Goal: Task Accomplishment & Management: Manage account settings

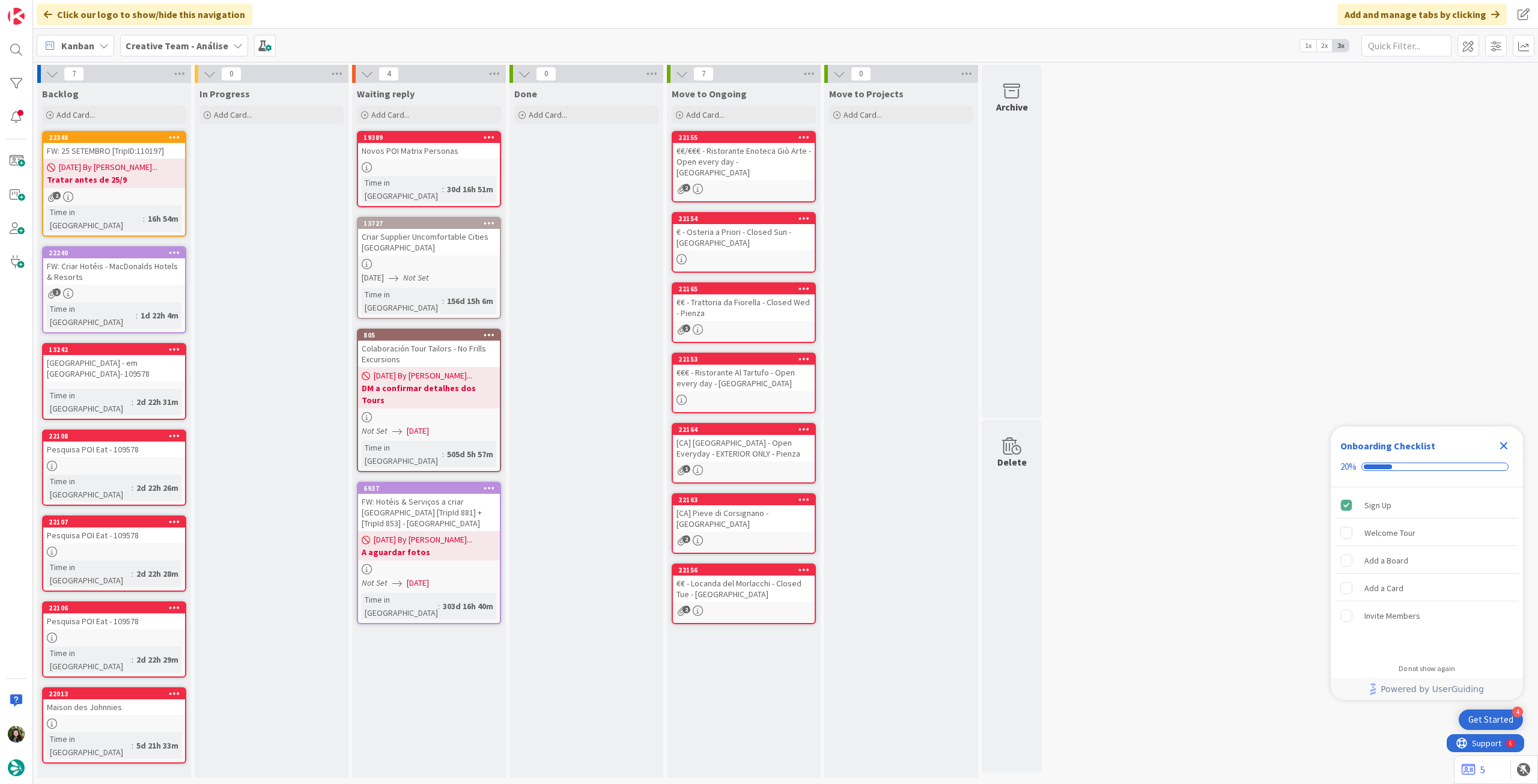
click at [181, 46] on b "Creative Team - Análise" at bounding box center [177, 46] width 103 height 12
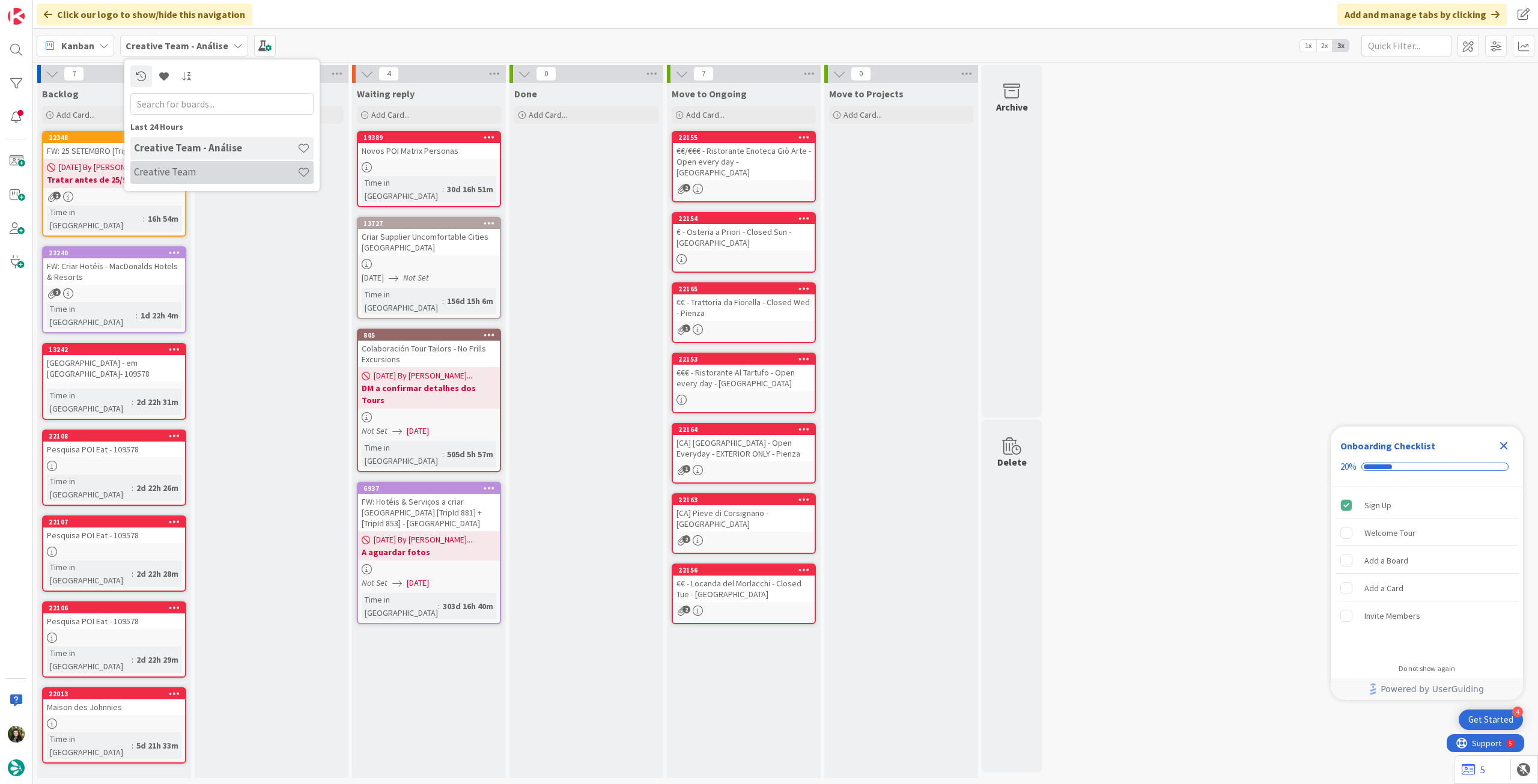
click at [196, 170] on h4 "Creative Team" at bounding box center [216, 172] width 164 height 12
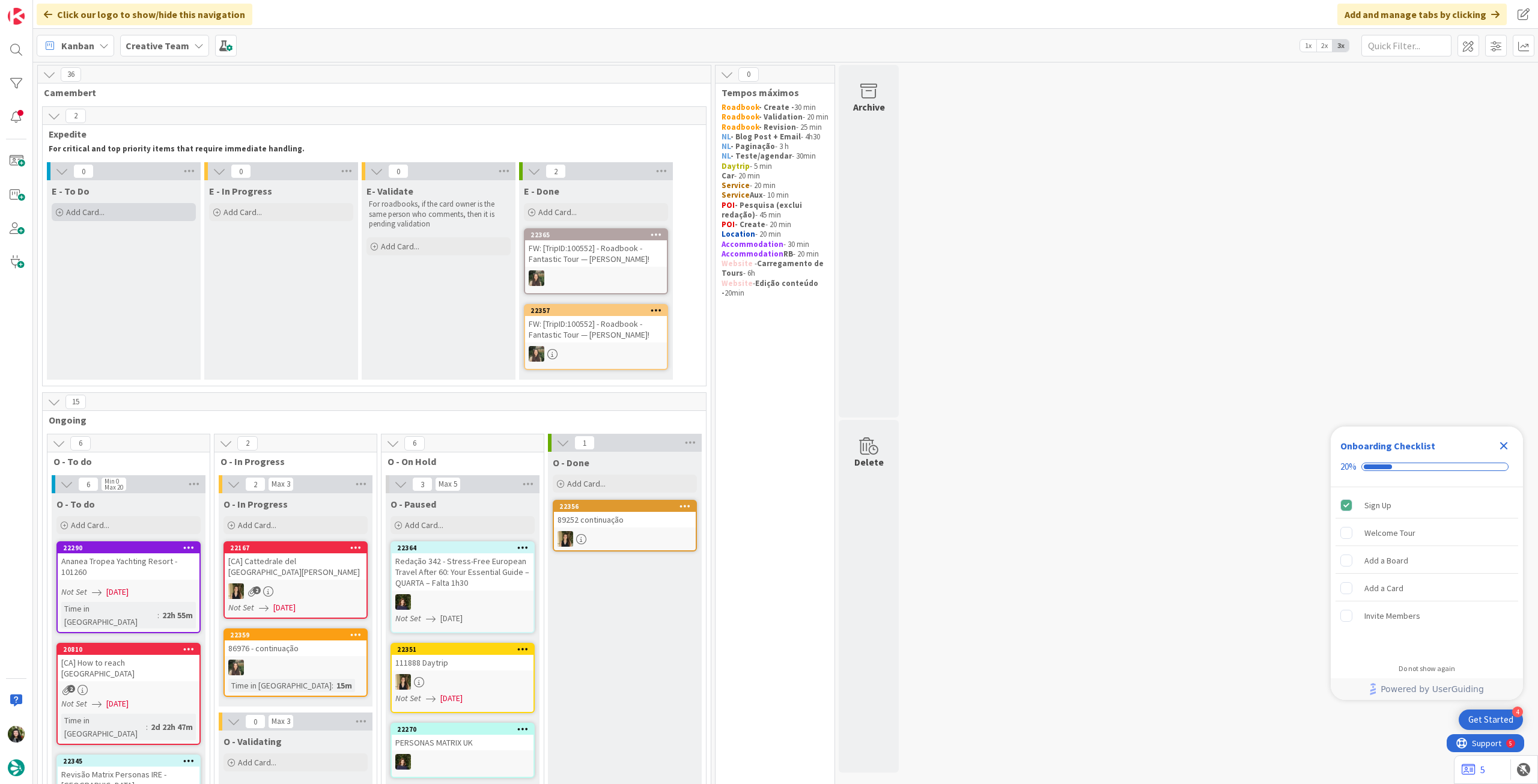
click at [128, 208] on div "Add Card..." at bounding box center [123, 212] width 144 height 18
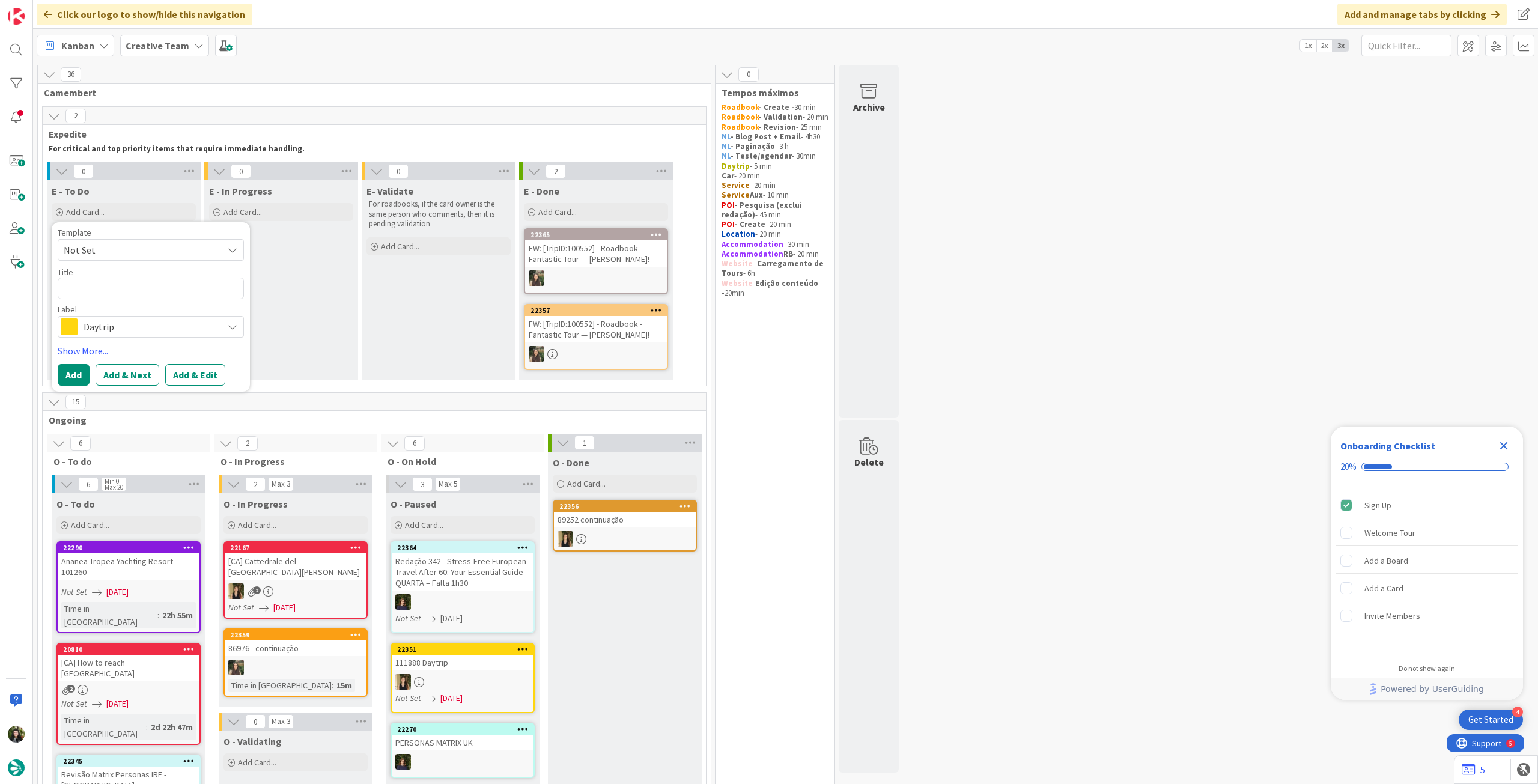
click at [123, 323] on span "Daytrip" at bounding box center [150, 326] width 133 height 17
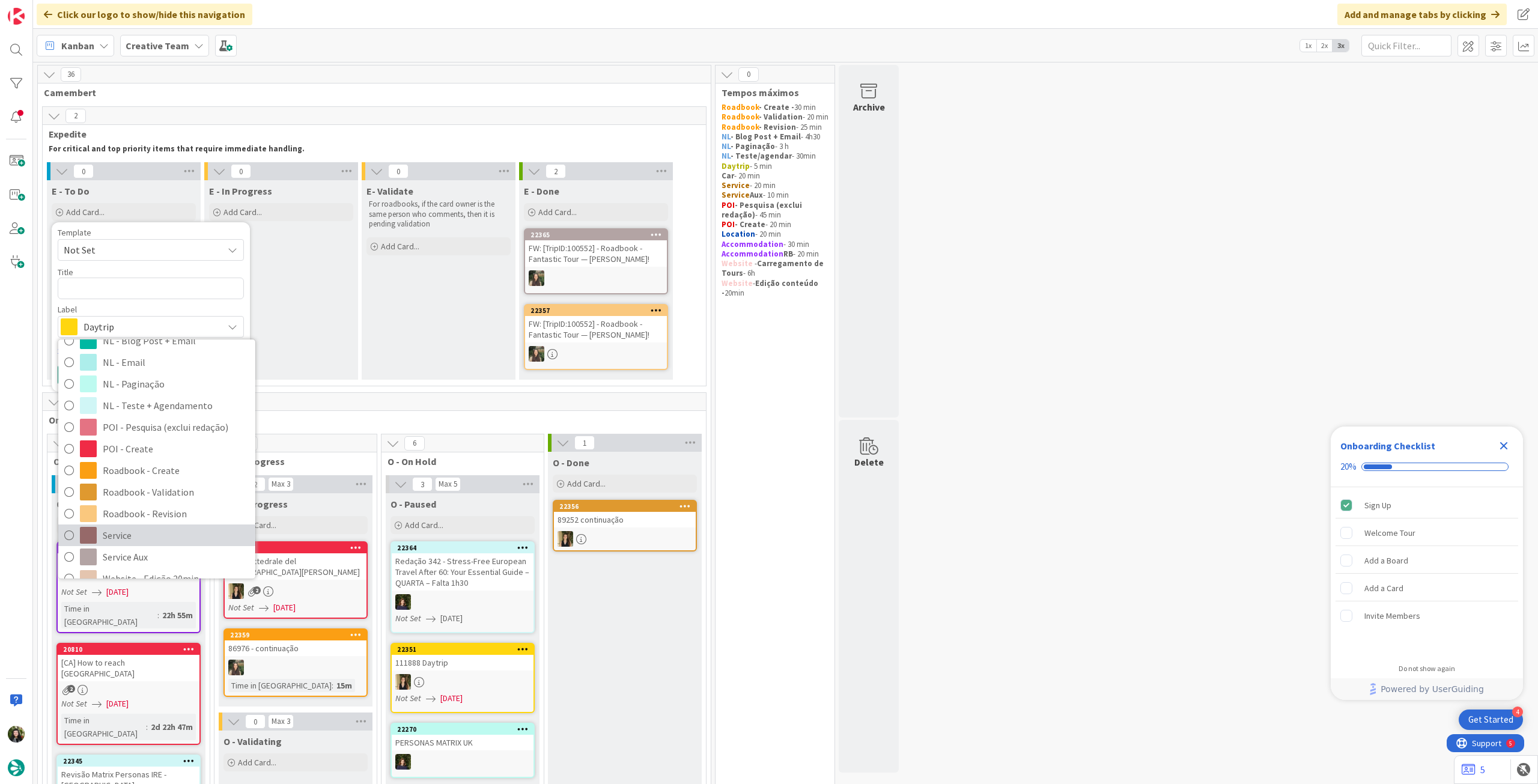
scroll to position [160, 0]
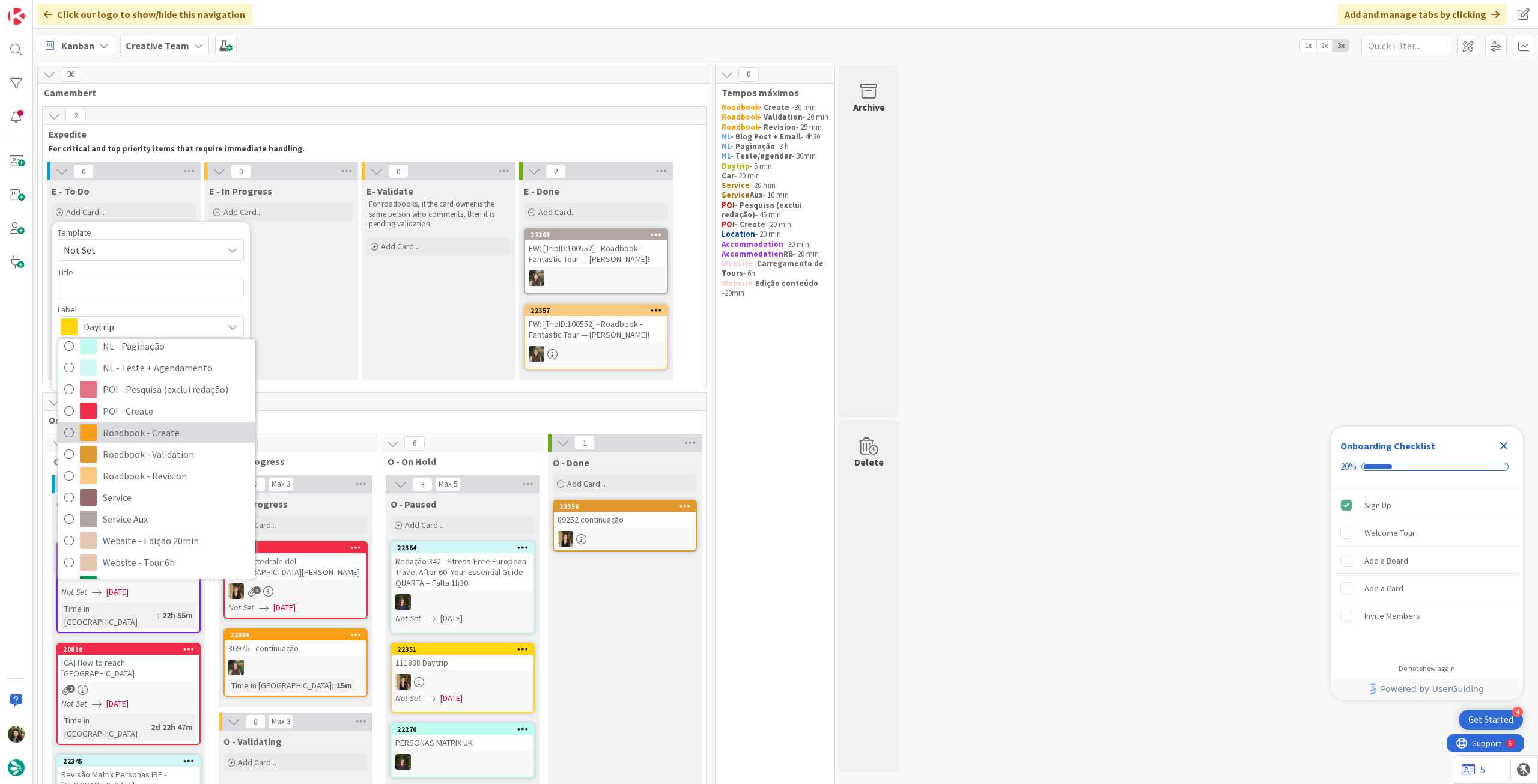
click at [164, 437] on span "Roadbook - Create" at bounding box center [176, 432] width 147 height 18
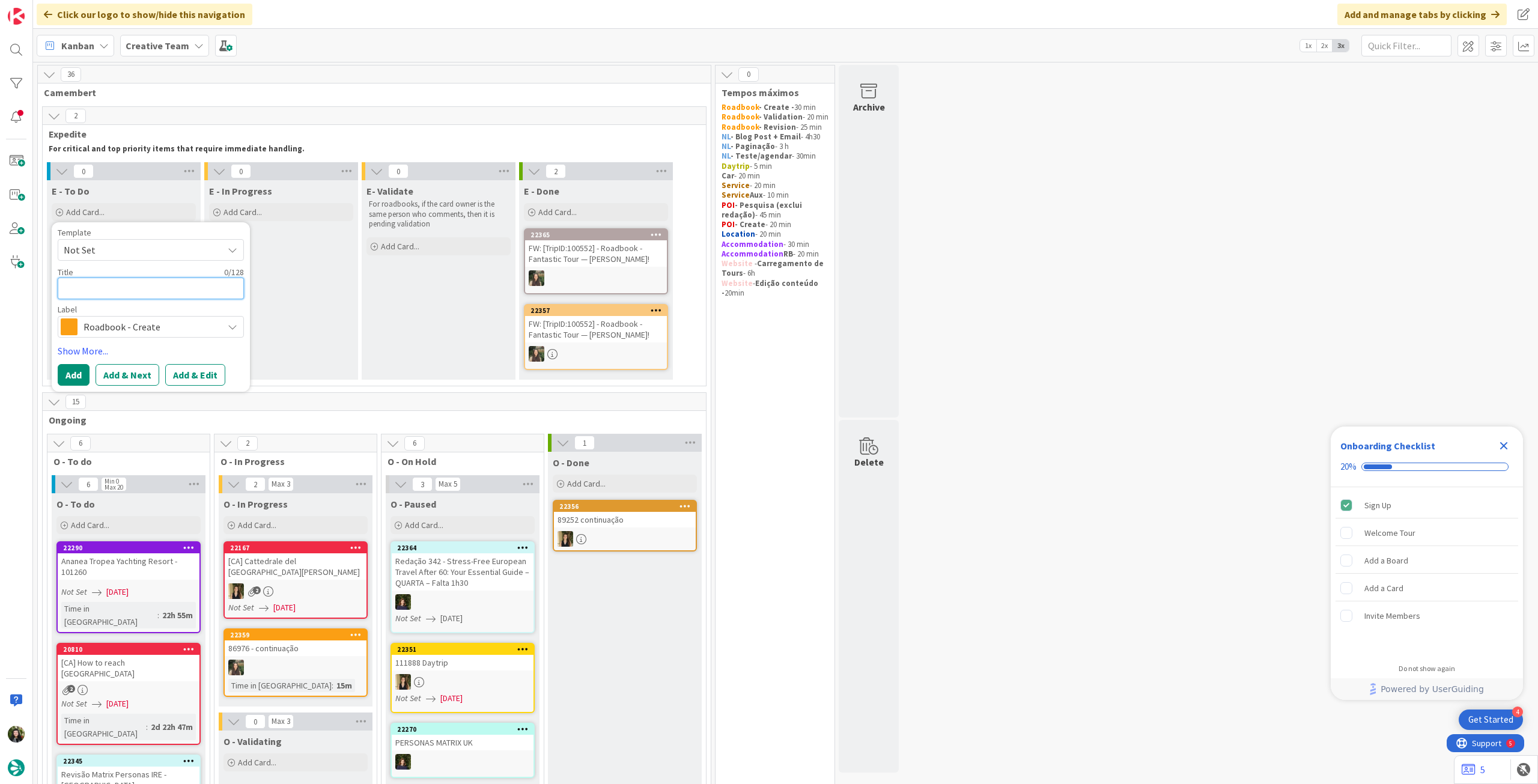
click at [151, 285] on textarea at bounding box center [150, 289] width 186 height 22
paste textarea "80896"
type textarea "x"
type textarea "80896"
click at [75, 376] on button "Add" at bounding box center [73, 374] width 32 height 22
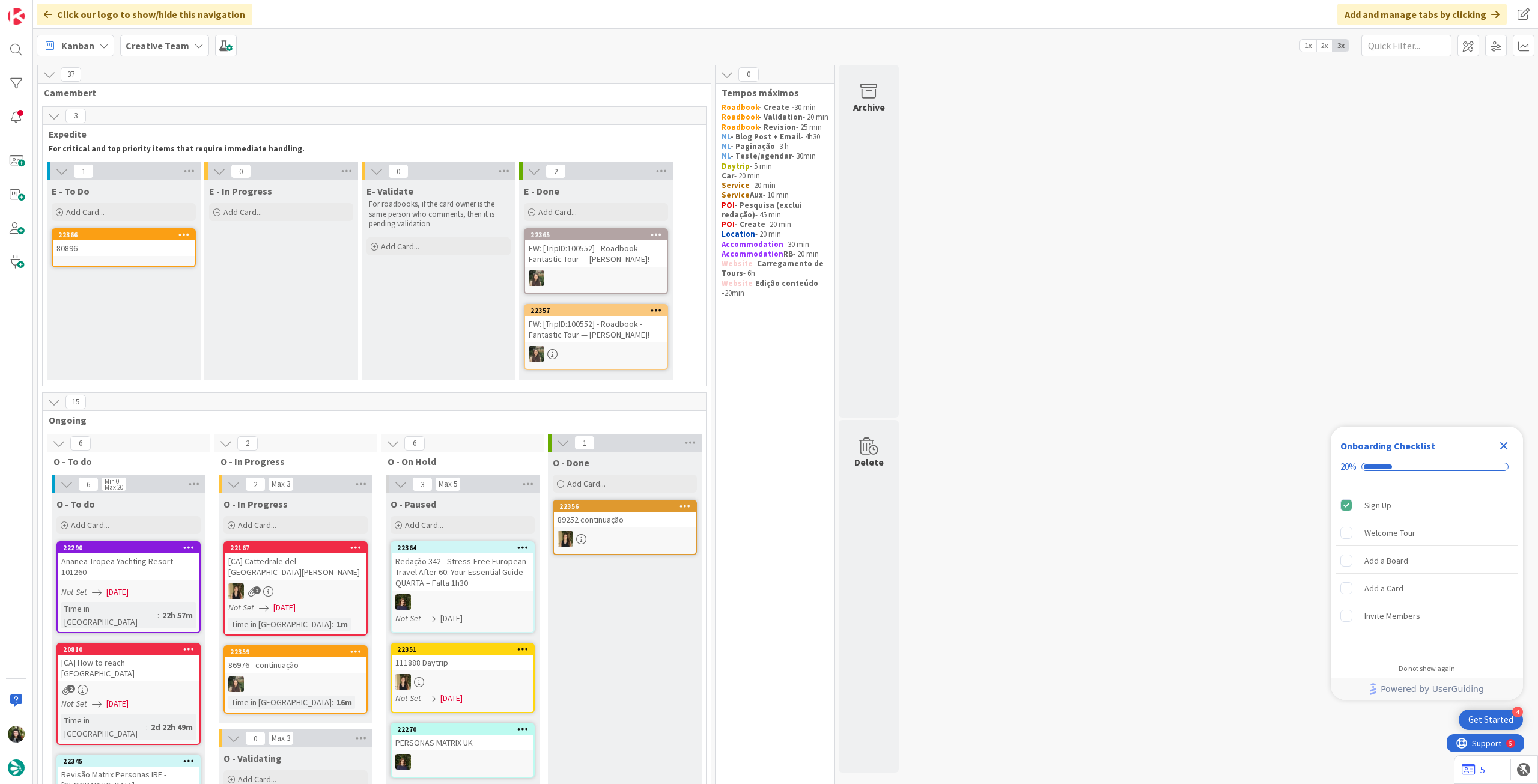
click at [105, 250] on div "80896" at bounding box center [124, 247] width 142 height 16
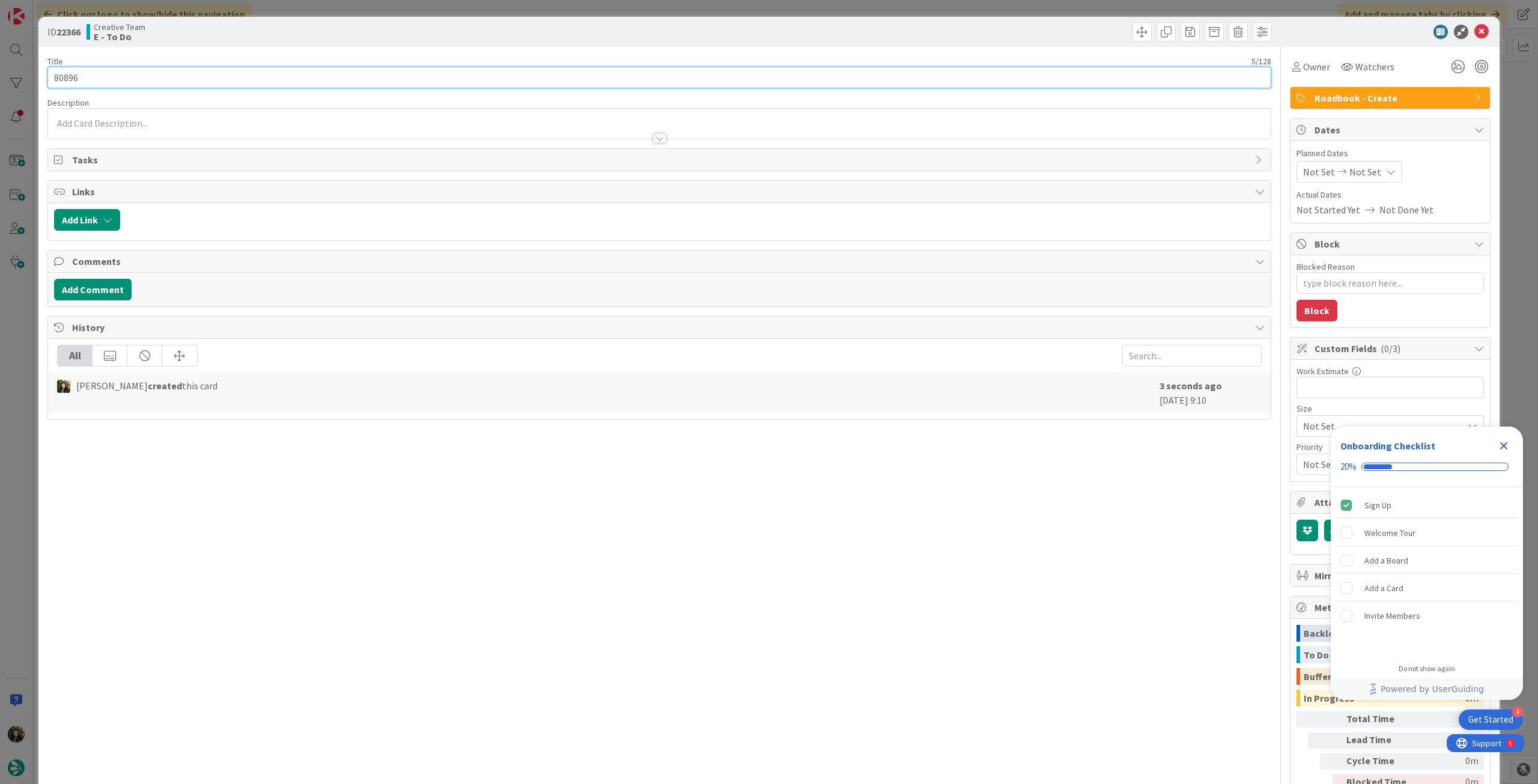
click at [157, 76] on input "80896" at bounding box center [659, 78] width 1224 height 22
type textarea "x"
type input "80896 - ve"
type textarea "x"
type input "80896 - ver card"
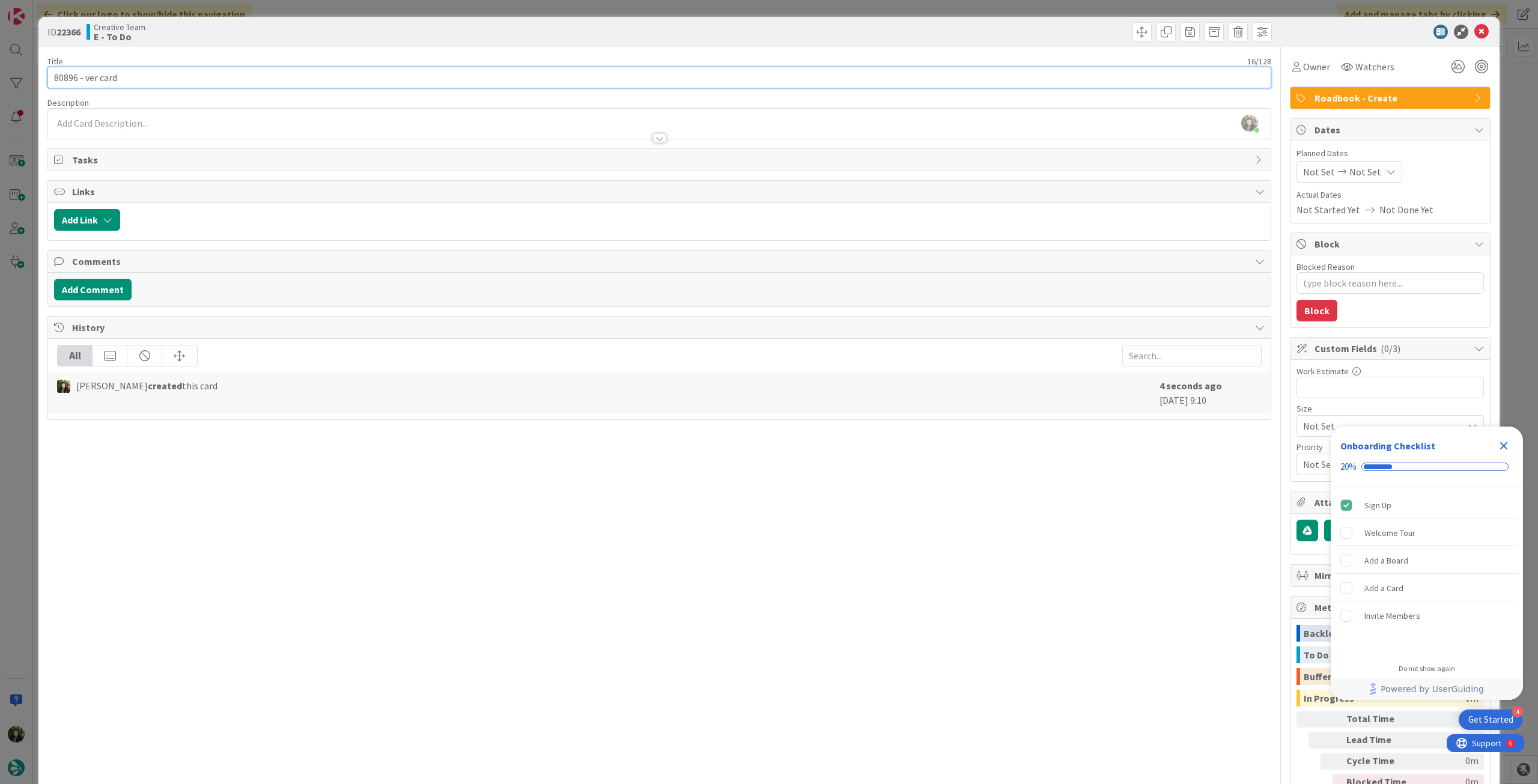
type textarea "x"
type input "80896 - ver card"
type textarea "x"
click at [151, 126] on div "Beatriz Cassona just joined" at bounding box center [659, 124] width 1222 height 30
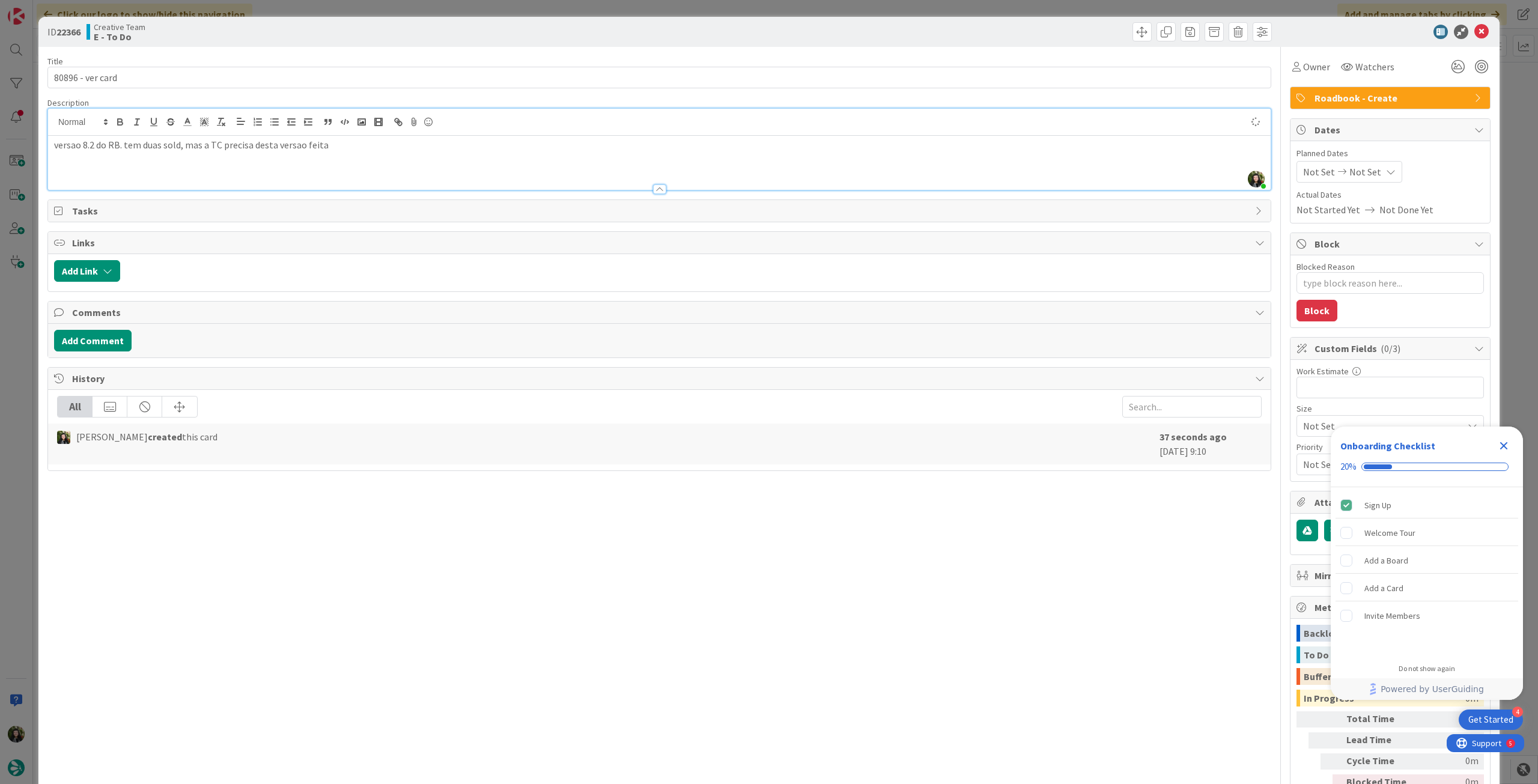
type textarea "x"
drag, startPoint x: 1371, startPoint y: 170, endPoint x: 1372, endPoint y: 180, distance: 10.0
click at [1372, 170] on div "Not Set Not Set" at bounding box center [1349, 172] width 105 height 22
click at [1311, 431] on icon at bounding box center [1314, 430] width 13 height 14
type input "[DATE]"
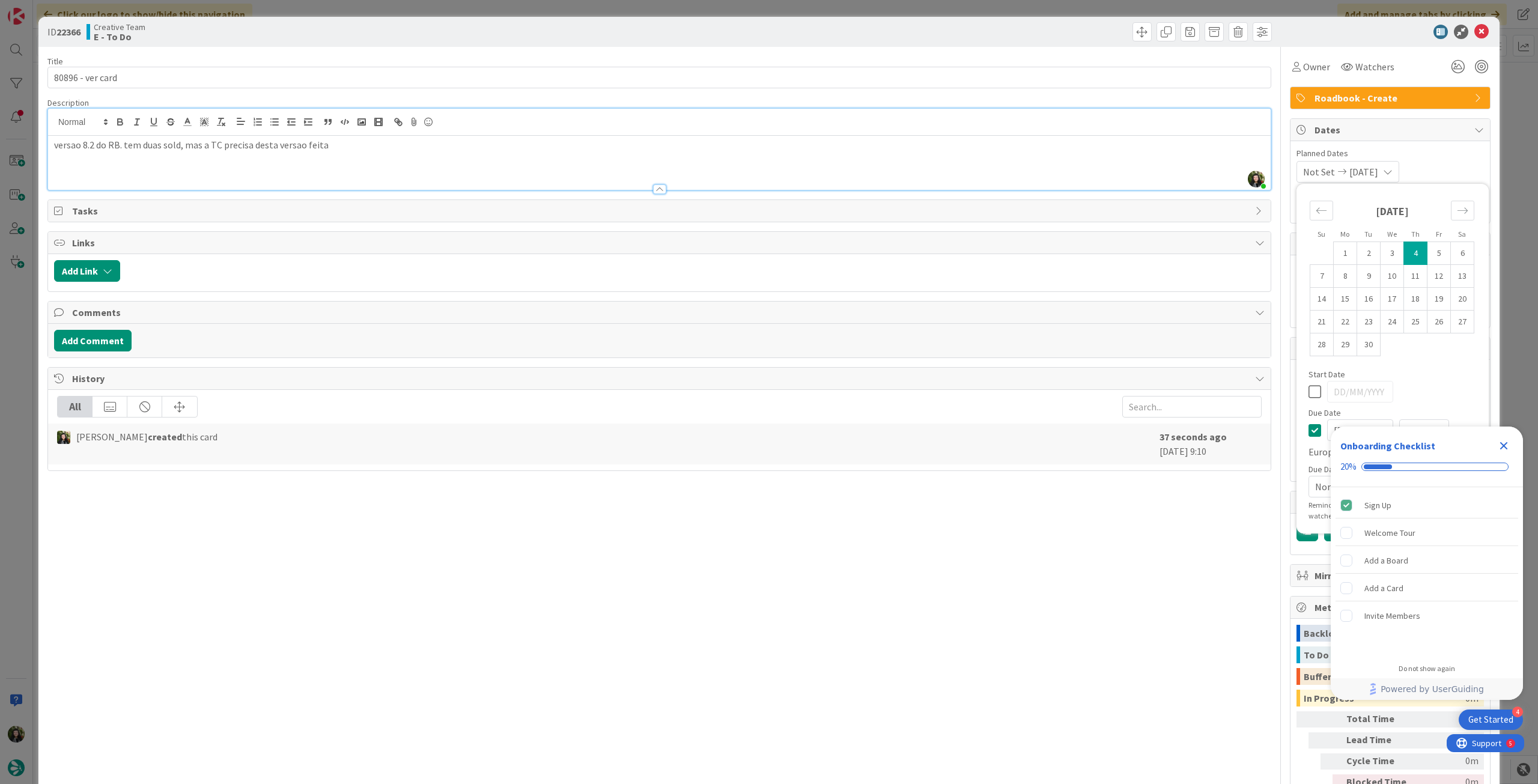
click at [1508, 441] on icon "Close Checklist" at bounding box center [1503, 445] width 14 height 14
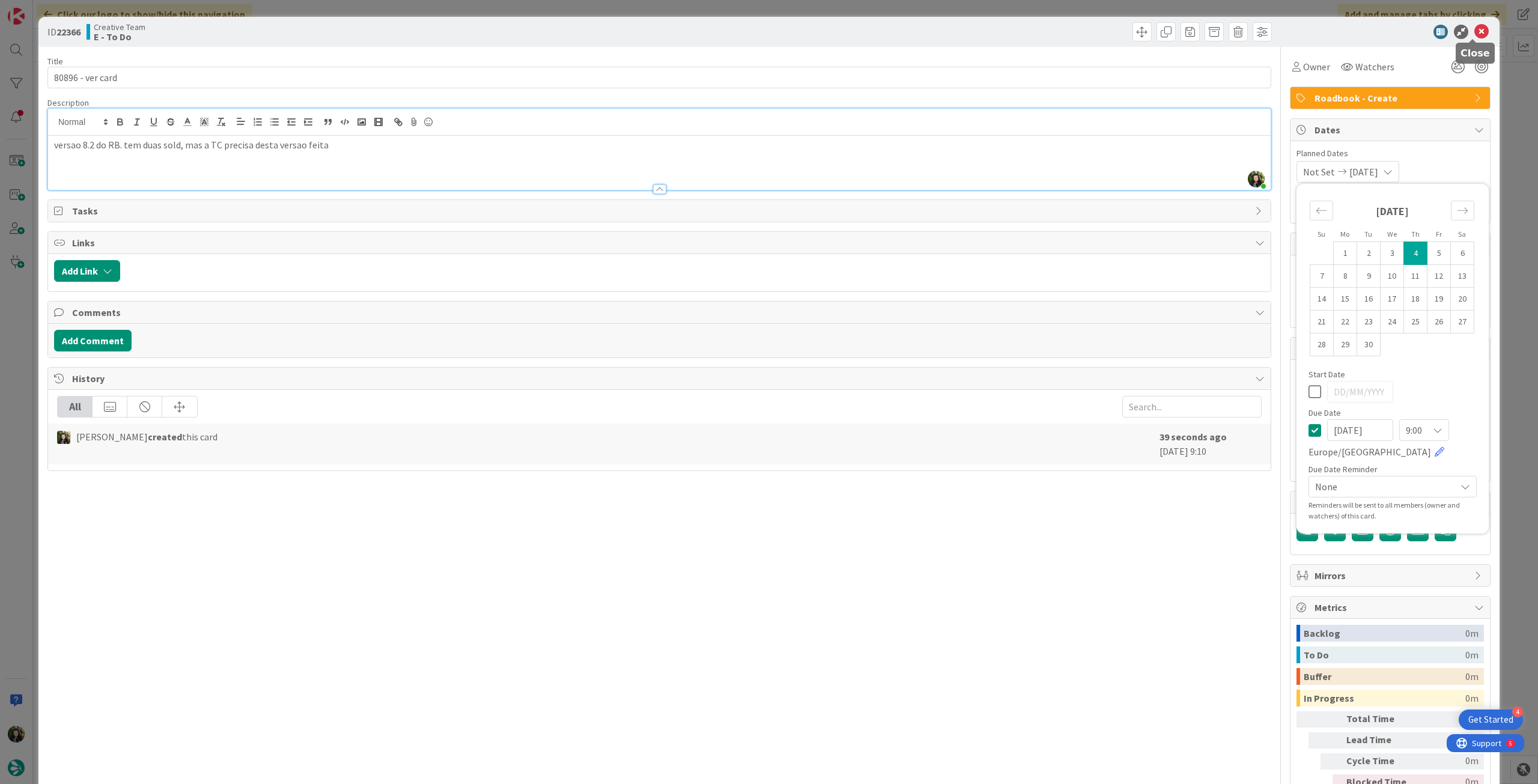
click at [1474, 32] on icon at bounding box center [1481, 31] width 14 height 14
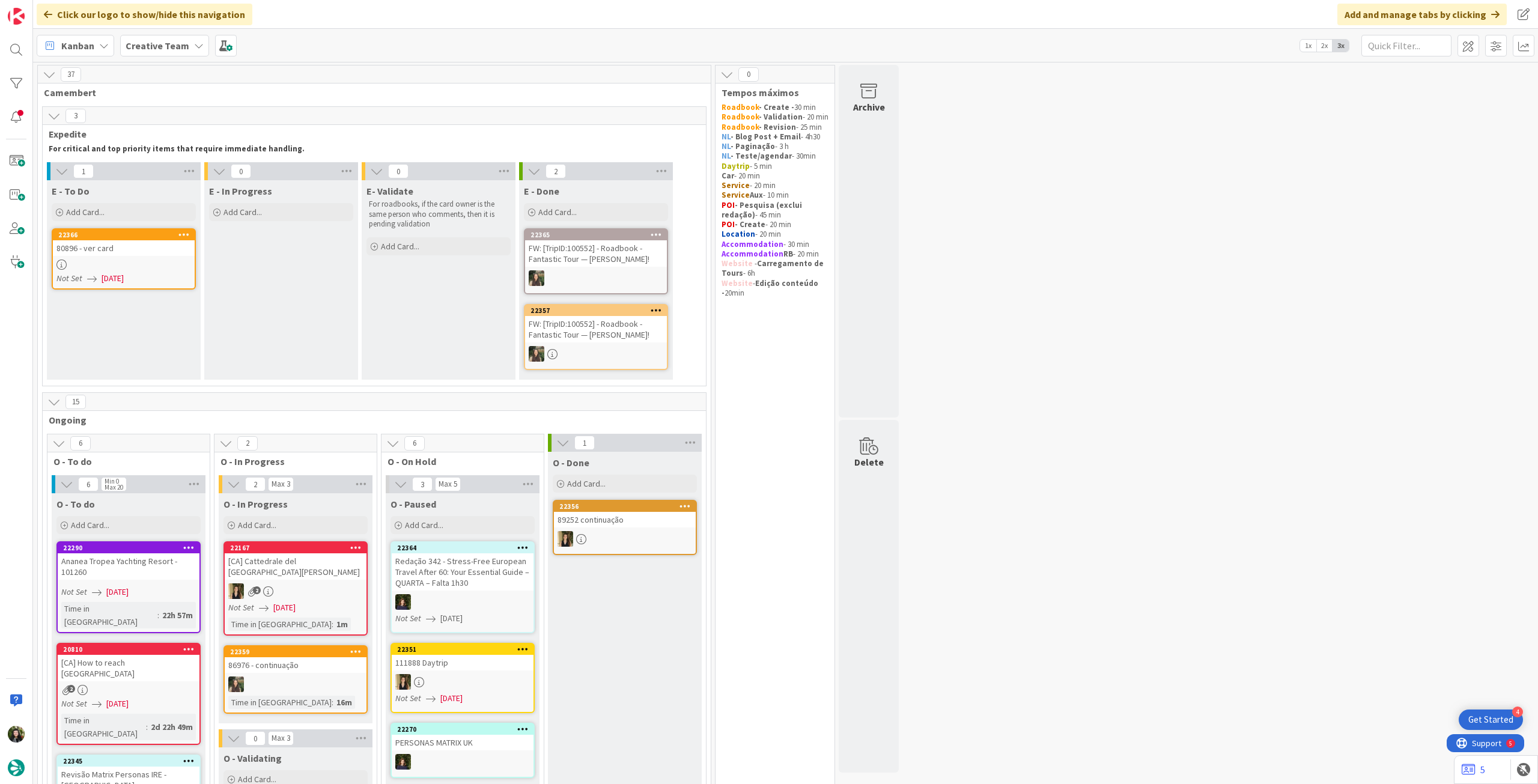
scroll to position [320, 0]
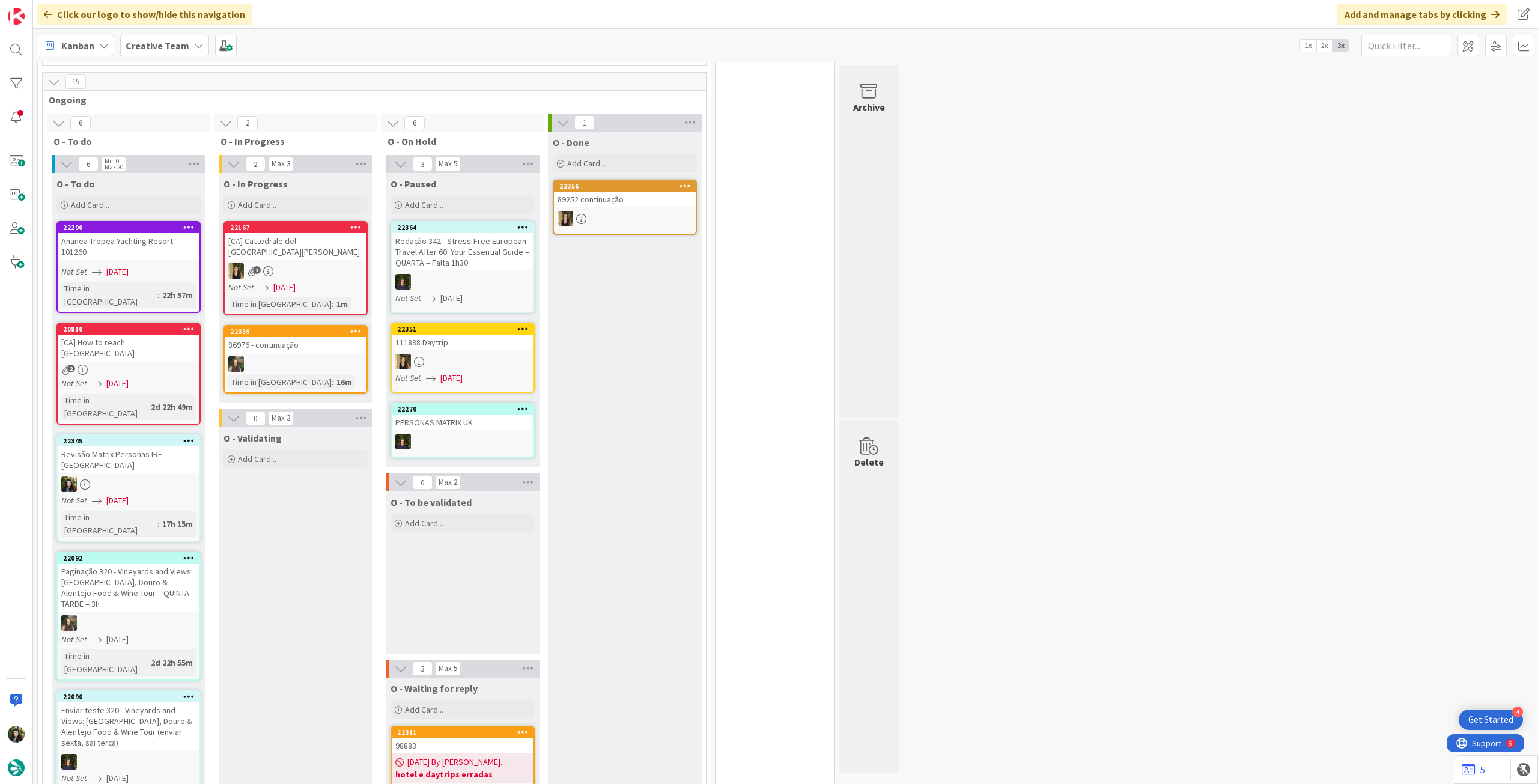
click at [188, 53] on div "Creative Team" at bounding box center [165, 46] width 89 height 22
click at [194, 164] on div "Creative Team - Análise" at bounding box center [222, 172] width 183 height 23
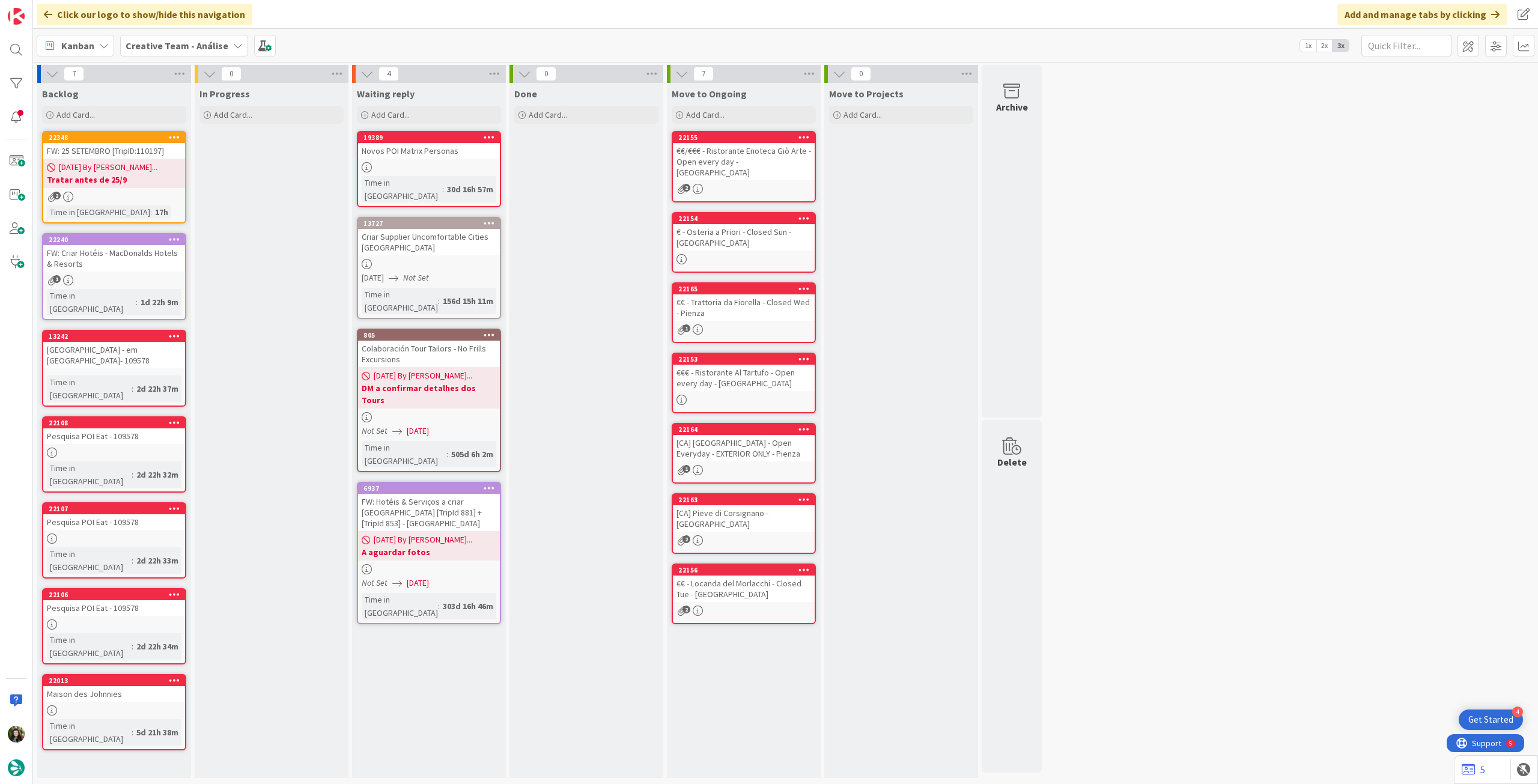
click at [171, 176] on b "Tratar antes de 25/9" at bounding box center [114, 180] width 135 height 12
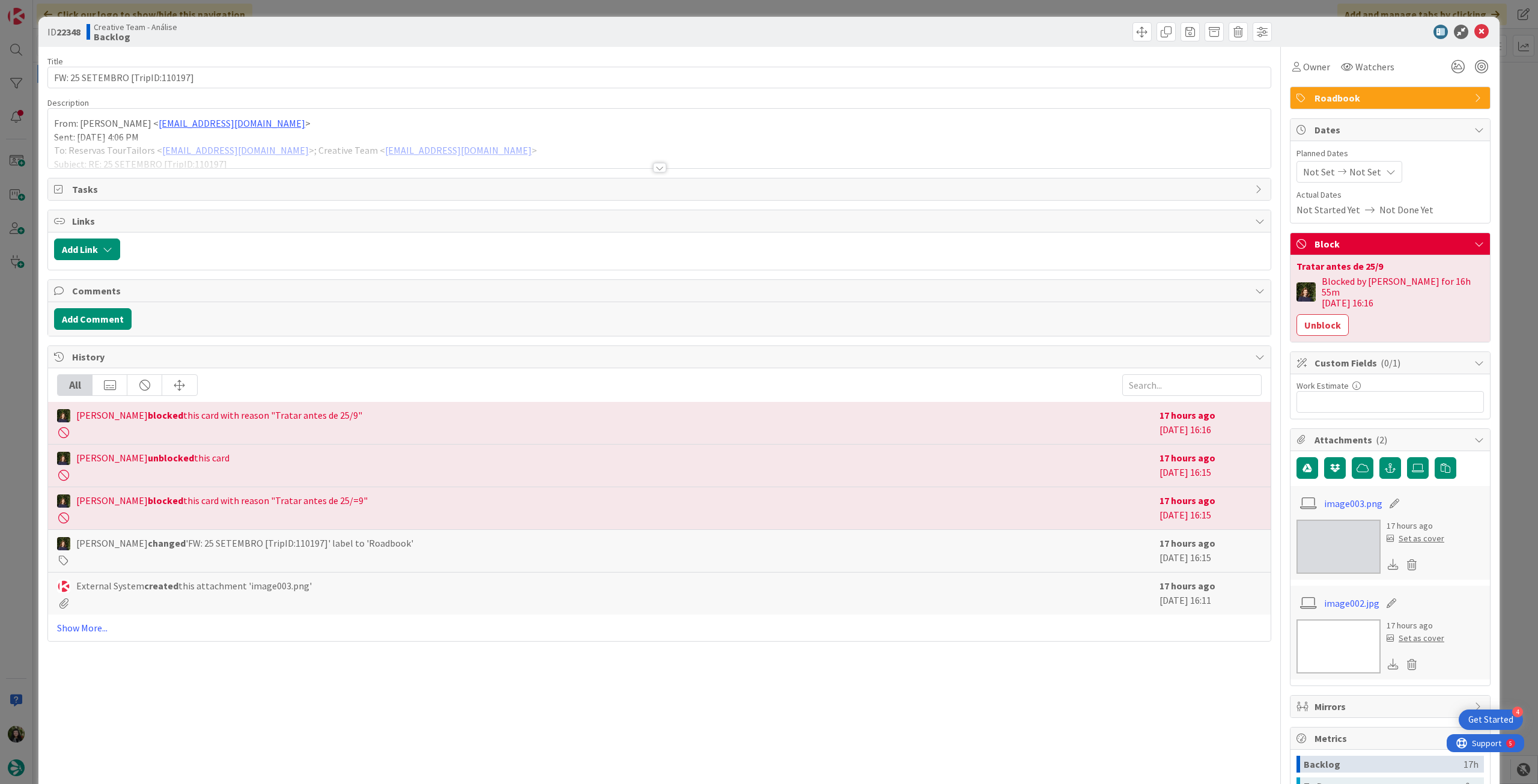
click at [191, 163] on div at bounding box center [659, 152] width 1222 height 30
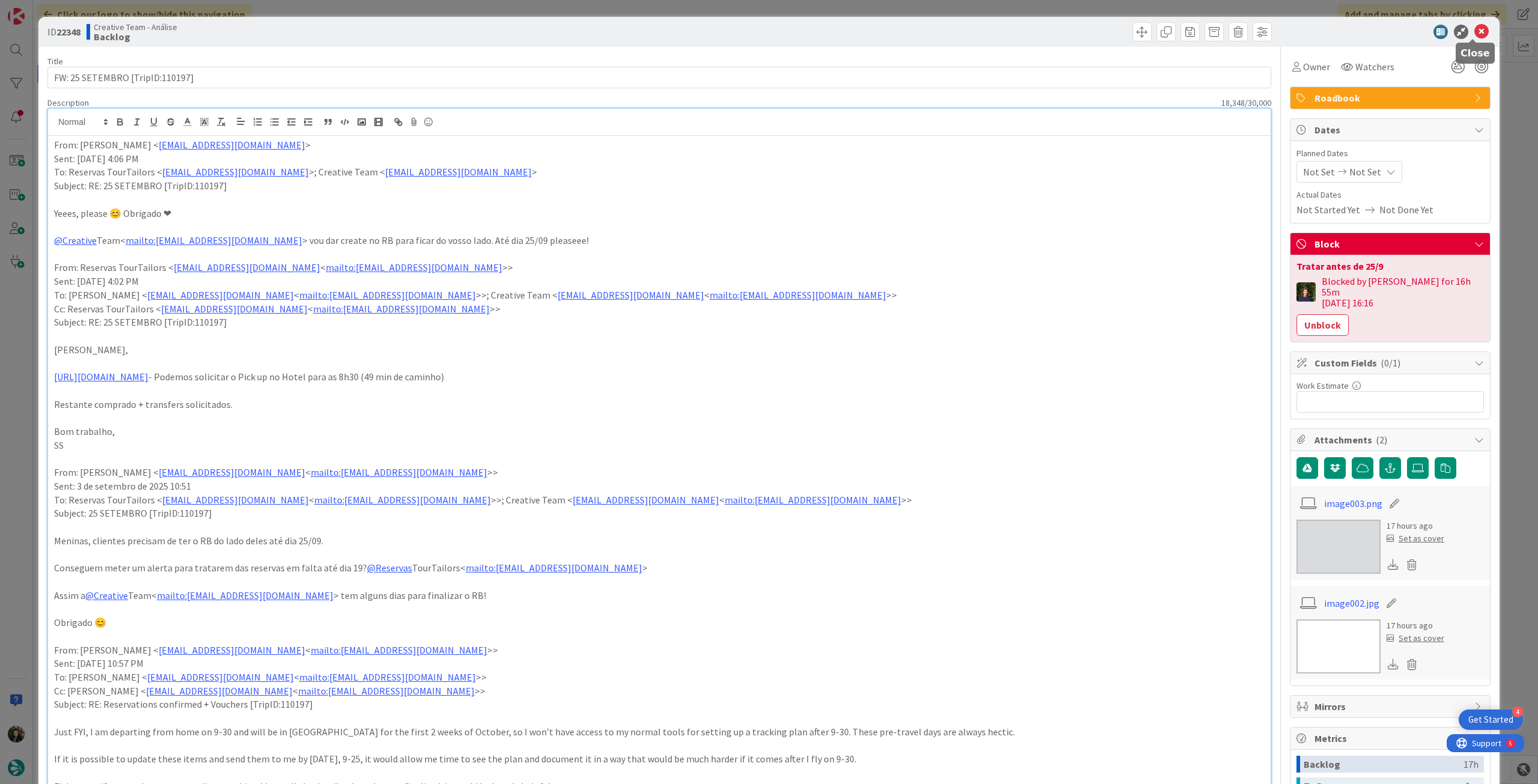
click at [1474, 28] on icon at bounding box center [1481, 31] width 14 height 14
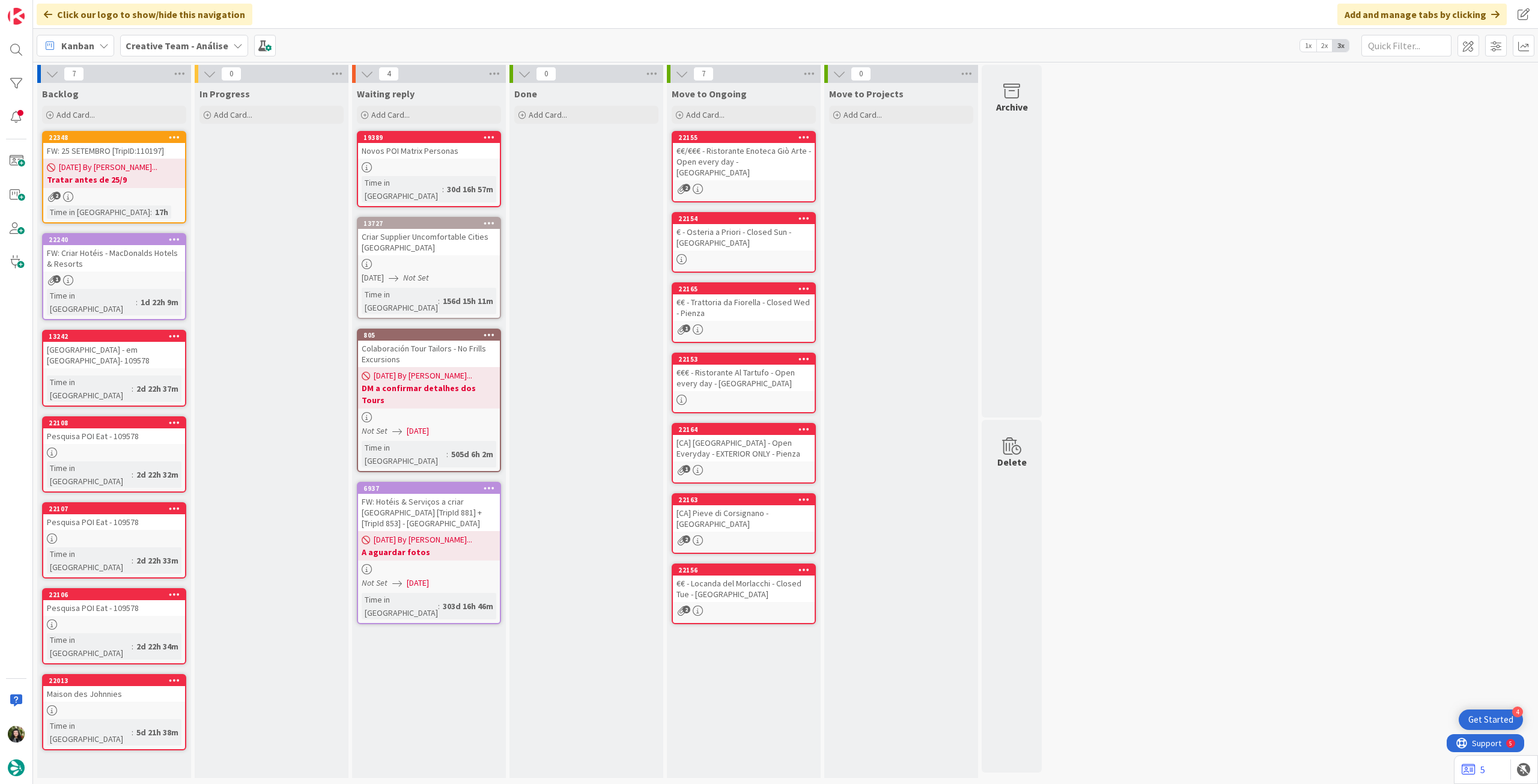
click at [181, 41] on b "Creative Team - Análise" at bounding box center [177, 46] width 103 height 12
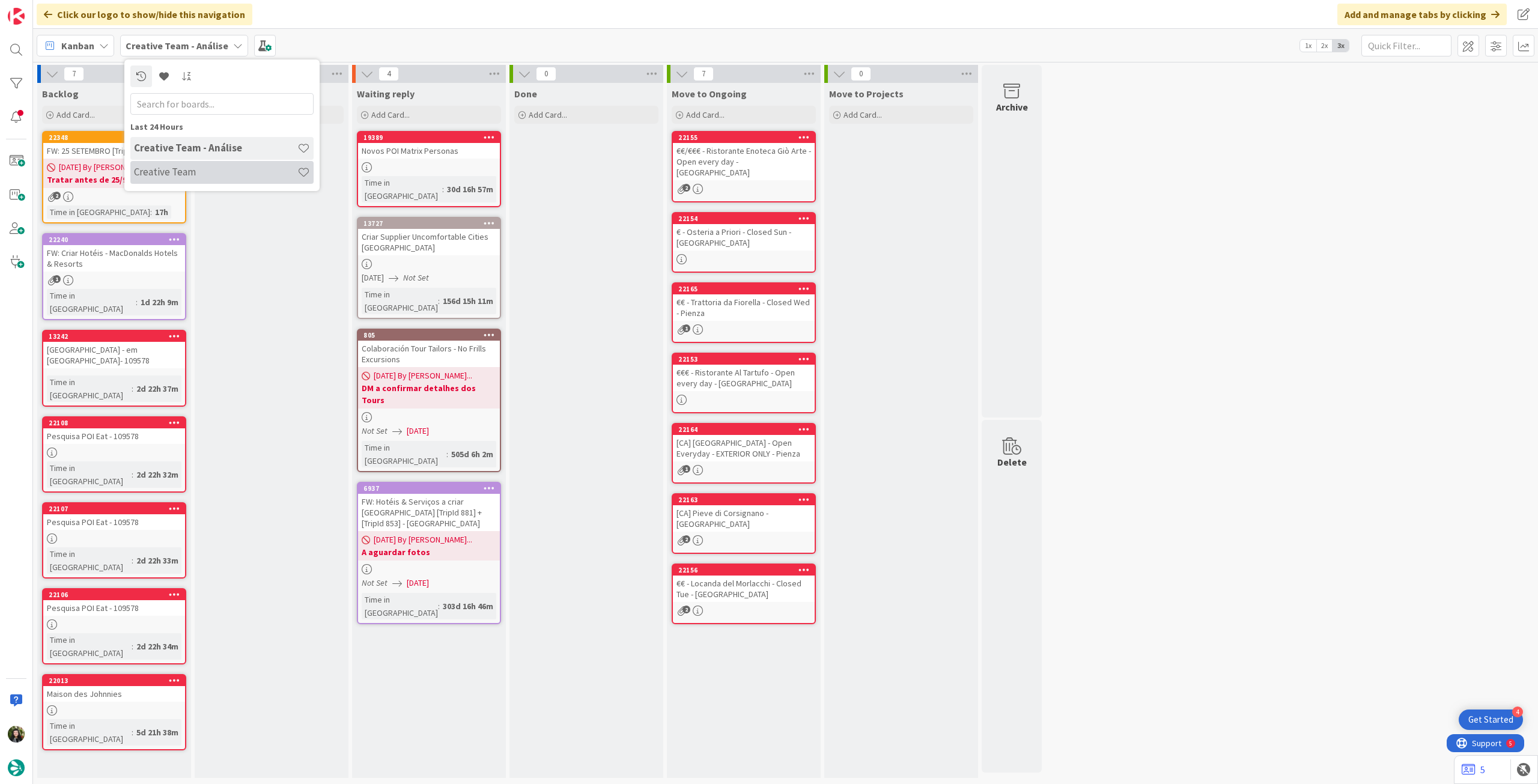
click at [183, 170] on h4 "Creative Team" at bounding box center [216, 172] width 164 height 12
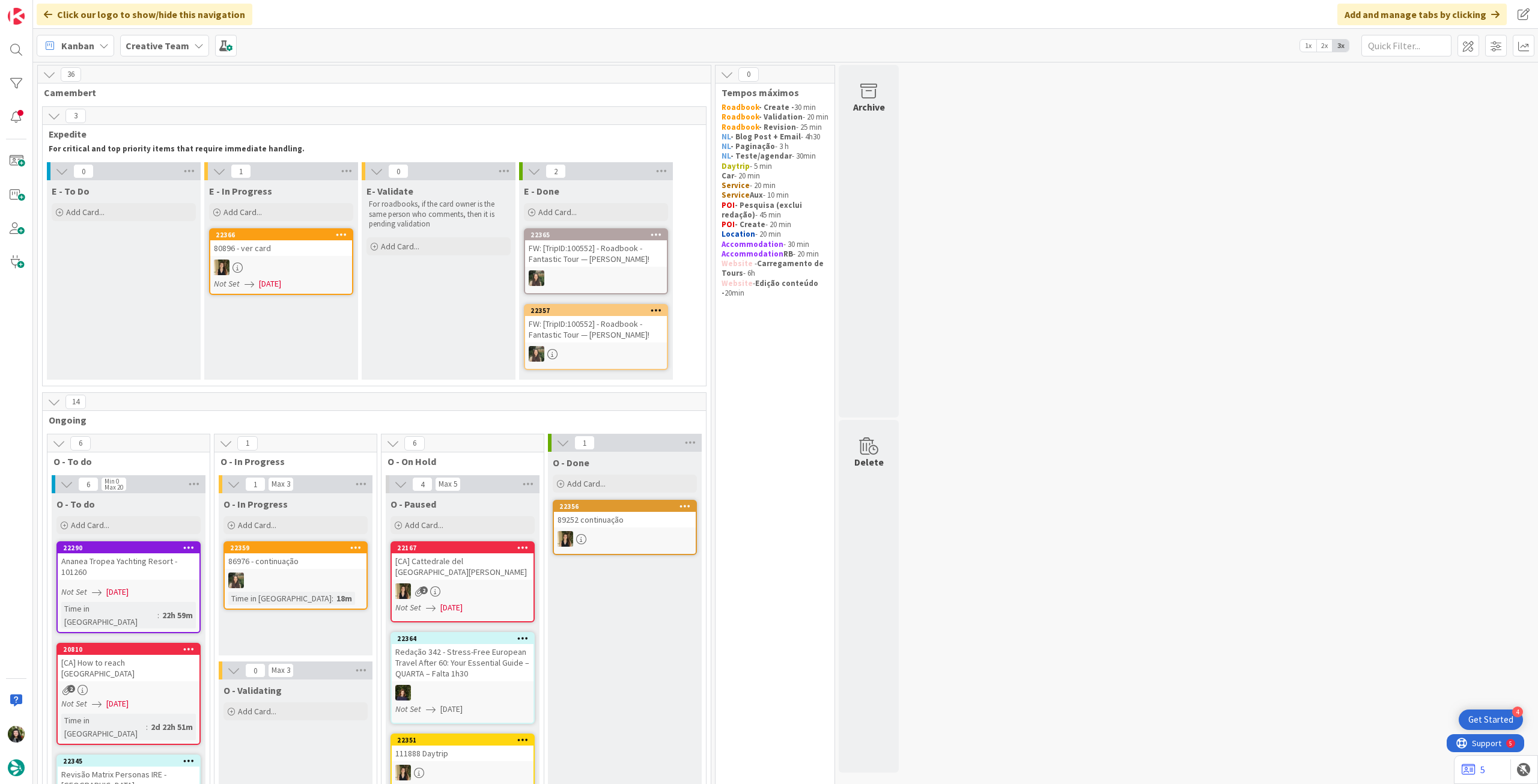
click at [146, 51] on b "Creative Team" at bounding box center [158, 46] width 64 height 12
click at [148, 176] on h4 "Creative Team - Análise" at bounding box center [216, 172] width 164 height 12
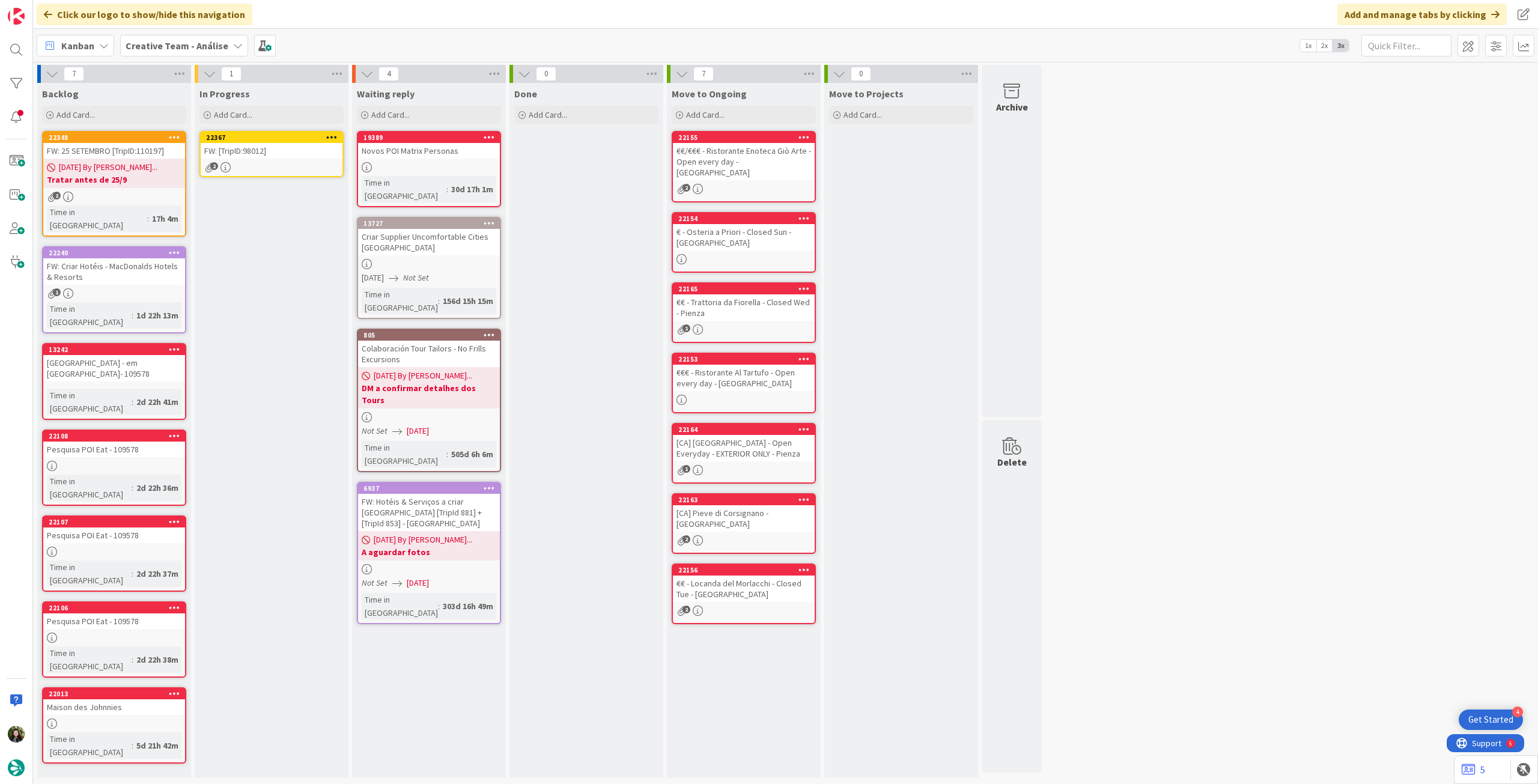
click at [267, 157] on div "FW: [TripID:98012]" at bounding box center [272, 150] width 142 height 16
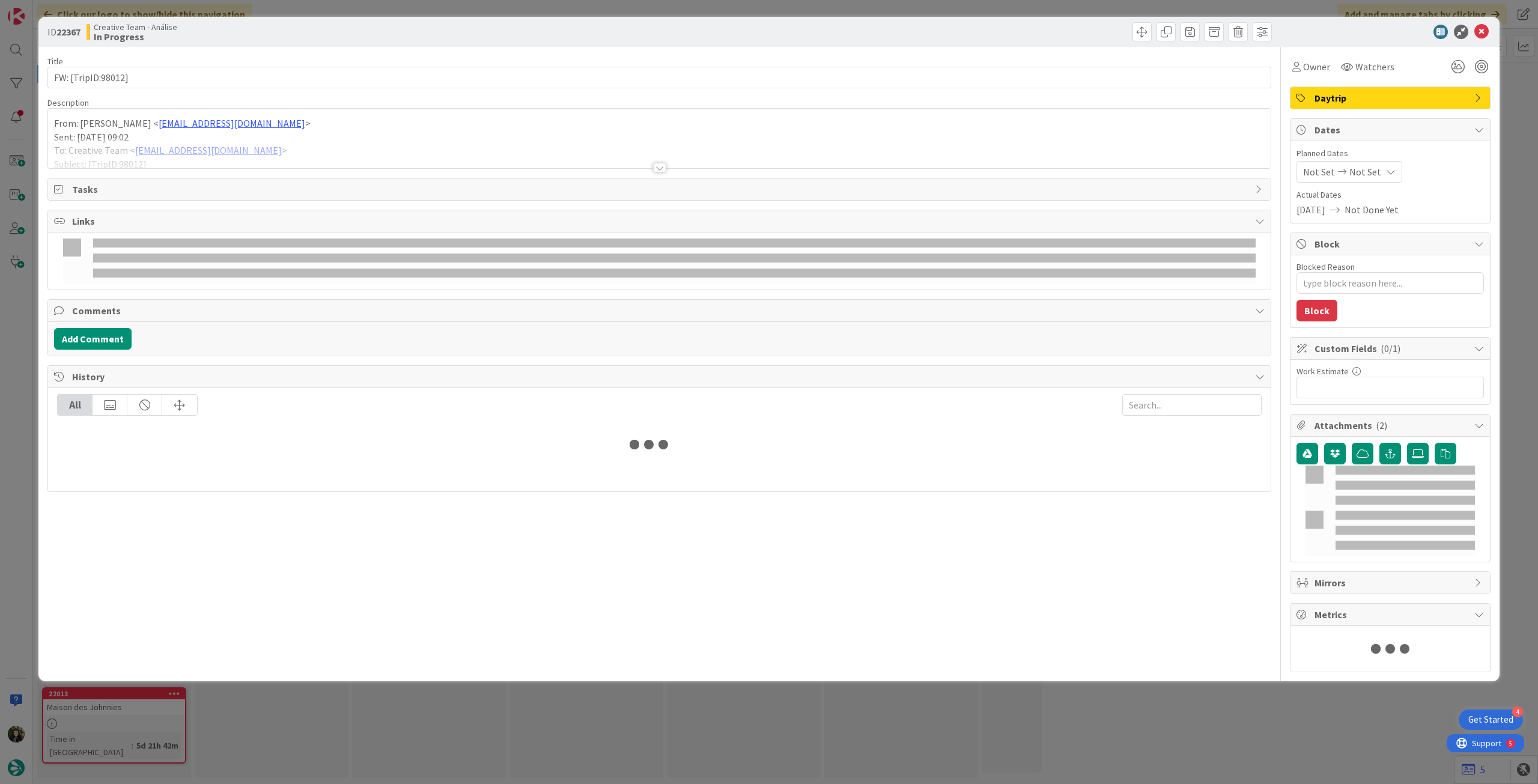
type textarea "x"
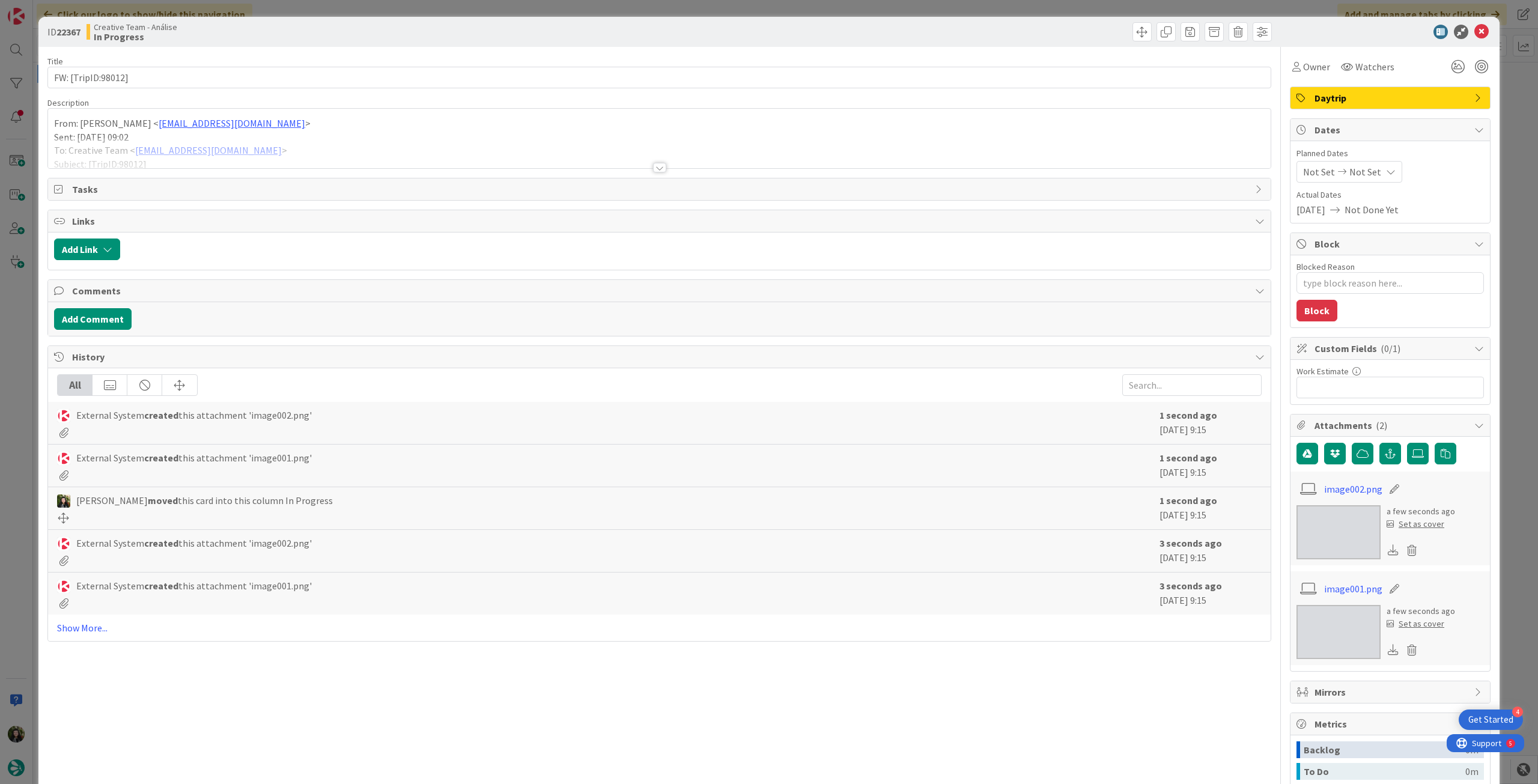
drag, startPoint x: 1350, startPoint y: 167, endPoint x: 1353, endPoint y: 180, distance: 13.3
click at [1351, 167] on span "Not Set" at bounding box center [1365, 171] width 32 height 14
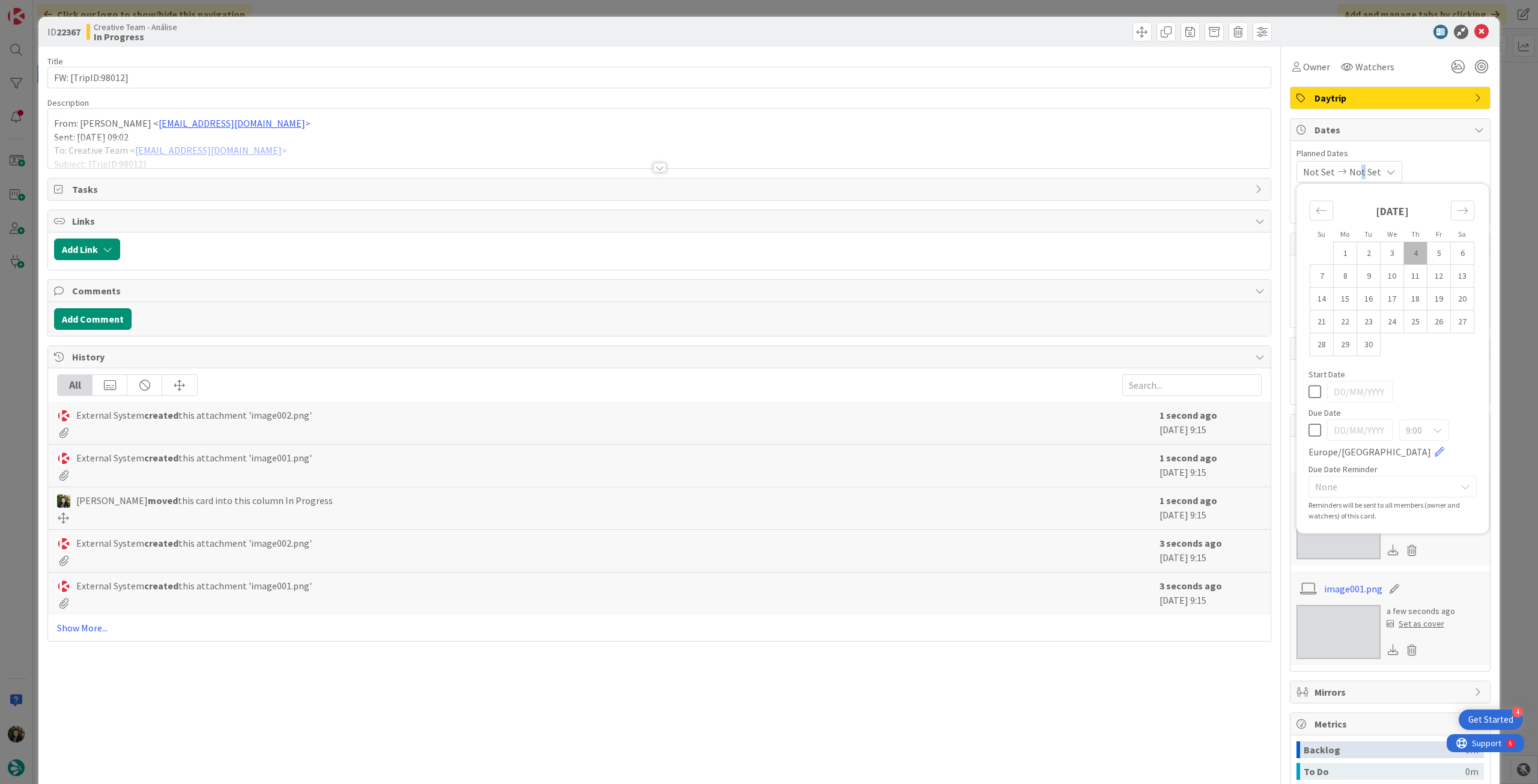
click at [1308, 430] on icon at bounding box center [1314, 430] width 13 height 14
type input "[DATE]"
type textarea "x"
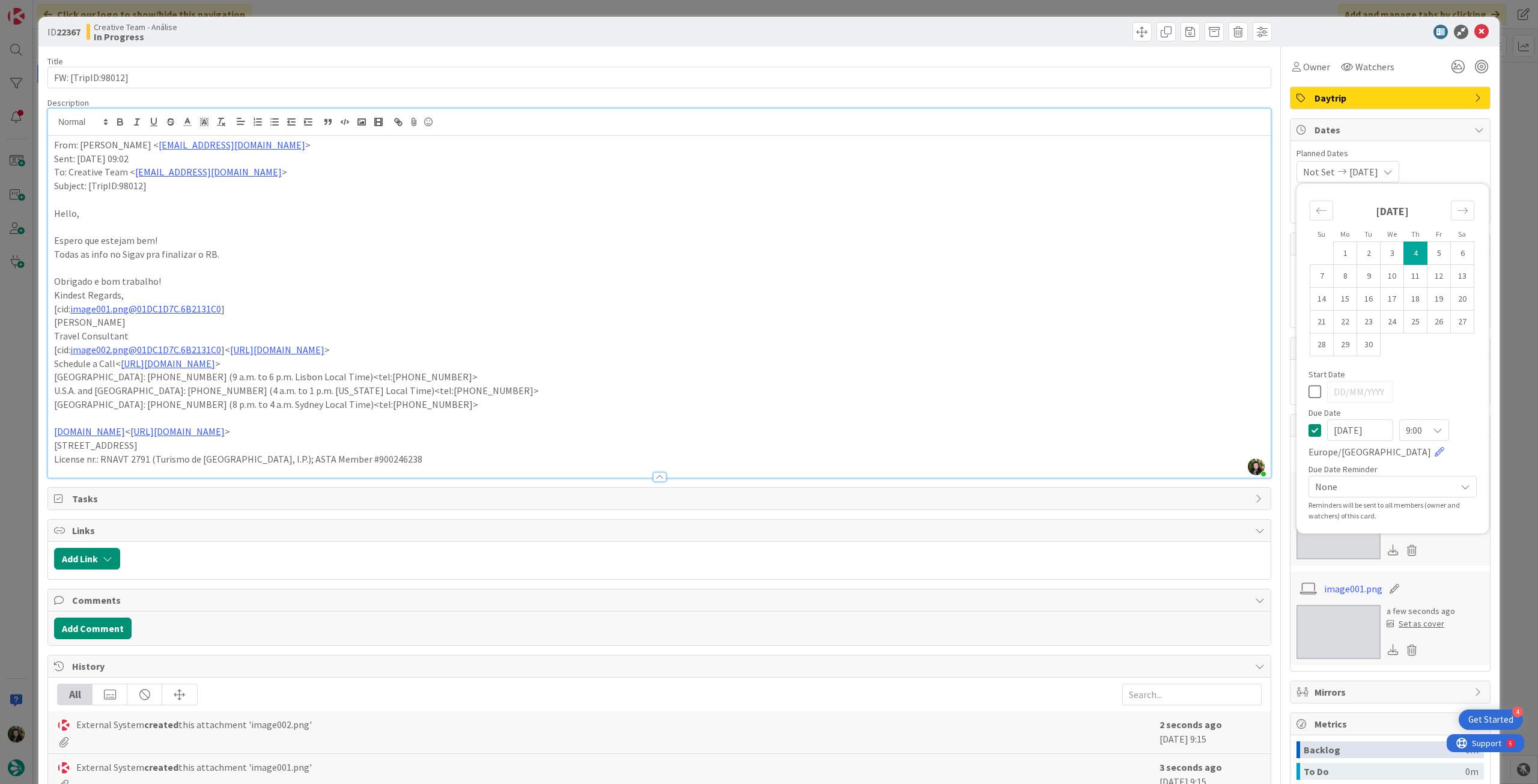
drag, startPoint x: 59, startPoint y: 131, endPoint x: 53, endPoint y: 133, distance: 6.3
click at [57, 131] on div "Beatriz Cassona just joined From: Sebastião Oliveira < sebastiao.oliveira@tourt…" at bounding box center [659, 293] width 1222 height 369
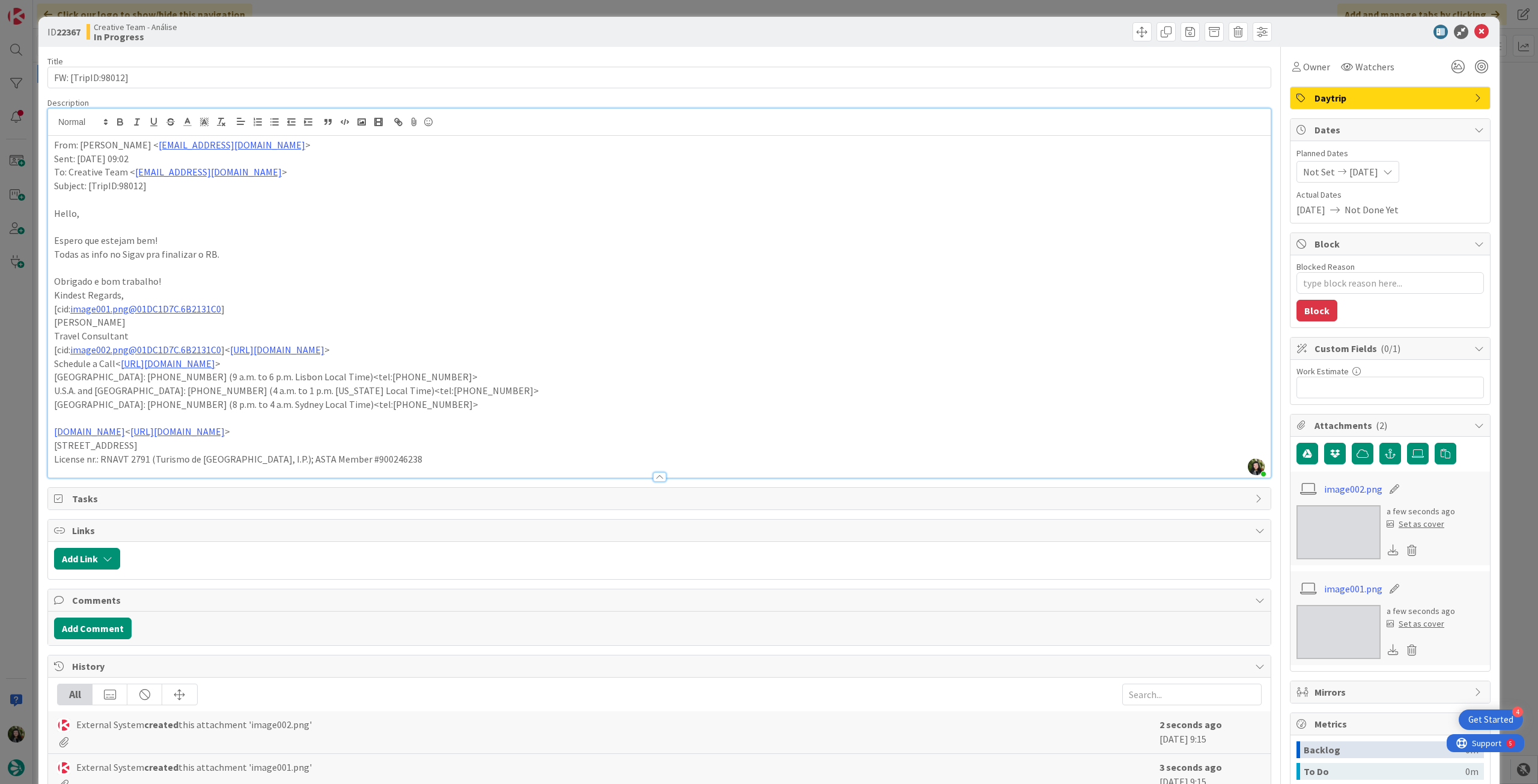
drag, startPoint x: 55, startPoint y: 148, endPoint x: 82, endPoint y: 134, distance: 30.4
click at [55, 149] on p "From: Sebastião Oliveira < sebastiao.oliveira@tourtailors.com >" at bounding box center [659, 145] width 1210 height 14
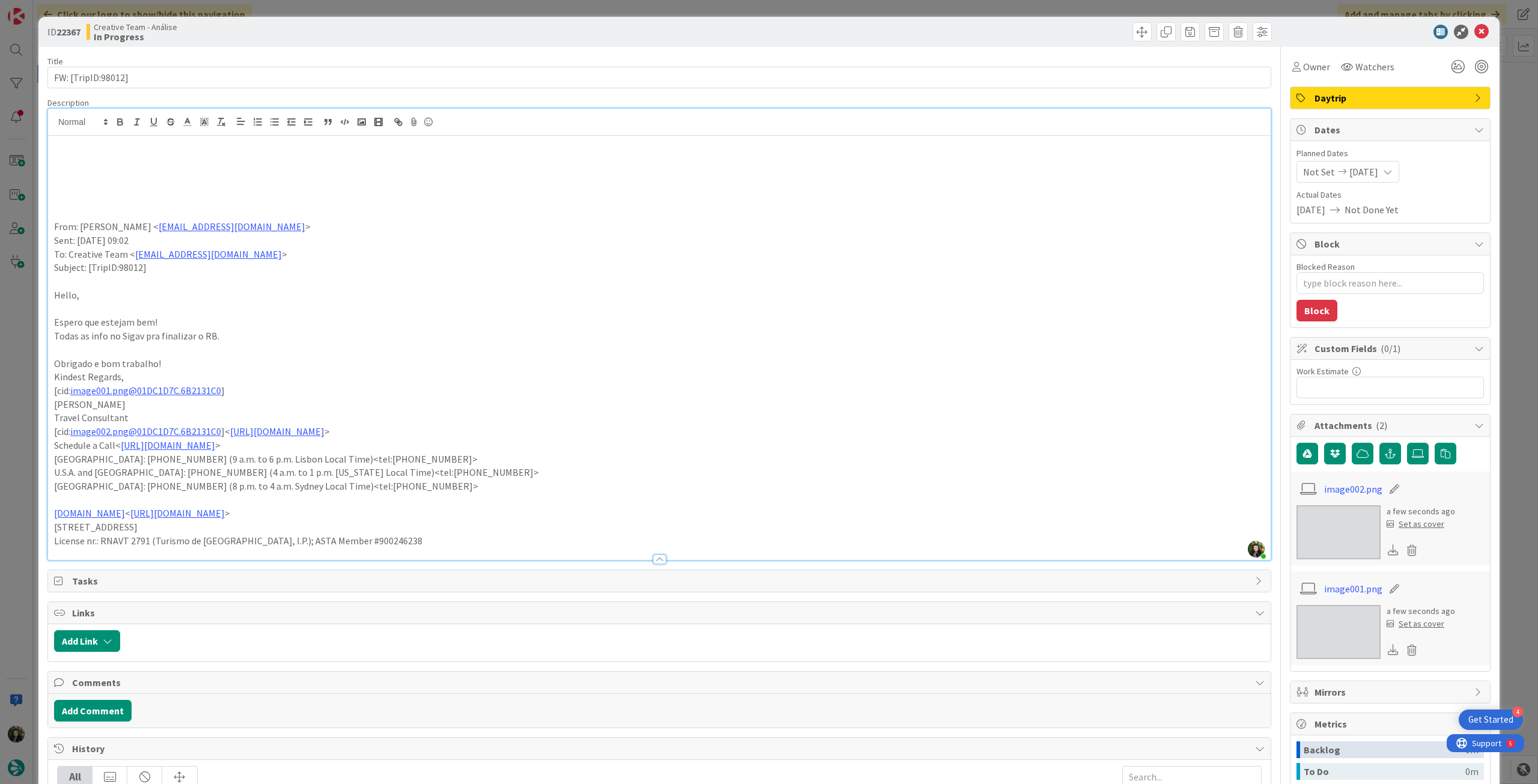
click at [91, 162] on p at bounding box center [659, 159] width 1210 height 14
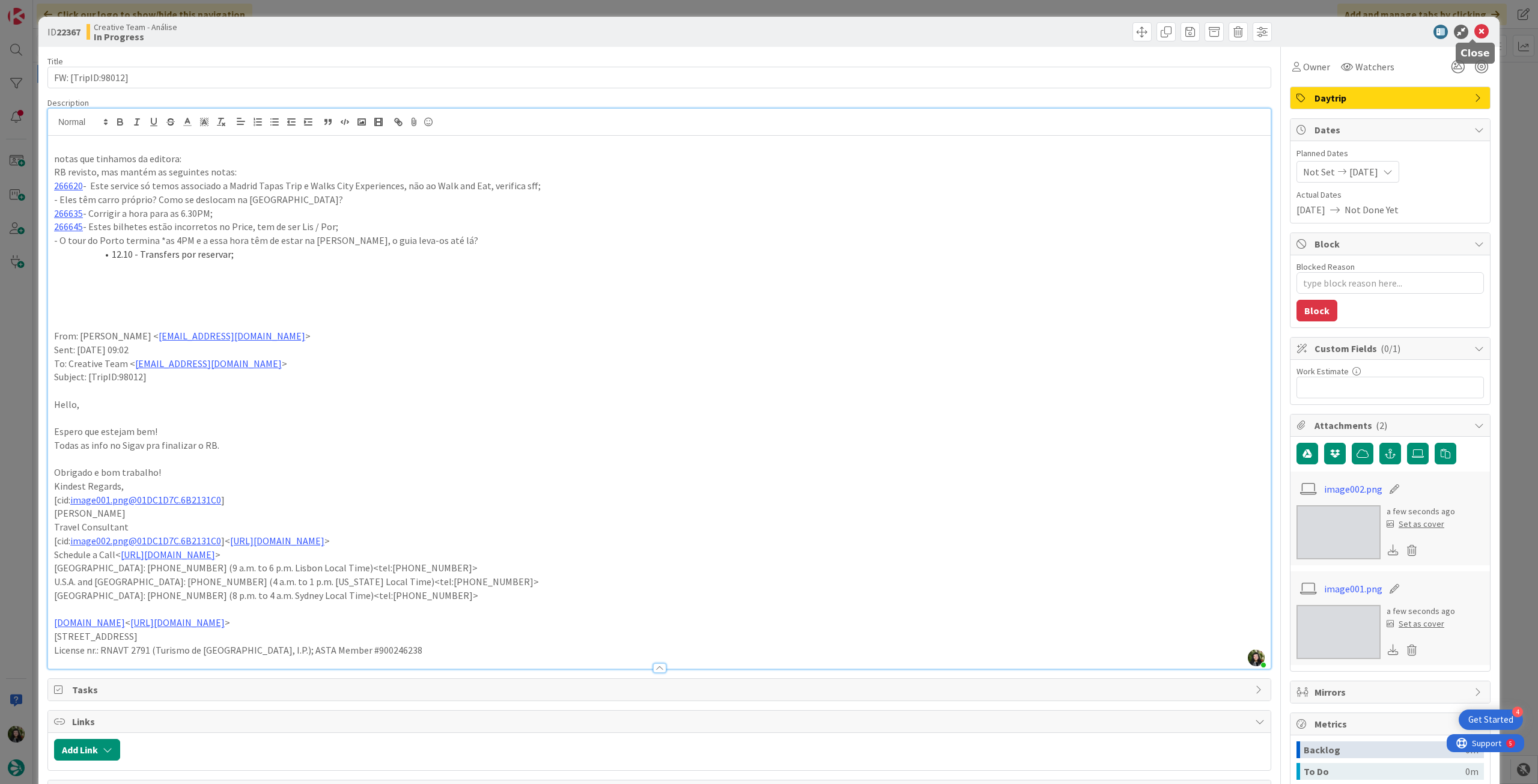
click at [1474, 35] on icon at bounding box center [1481, 31] width 14 height 14
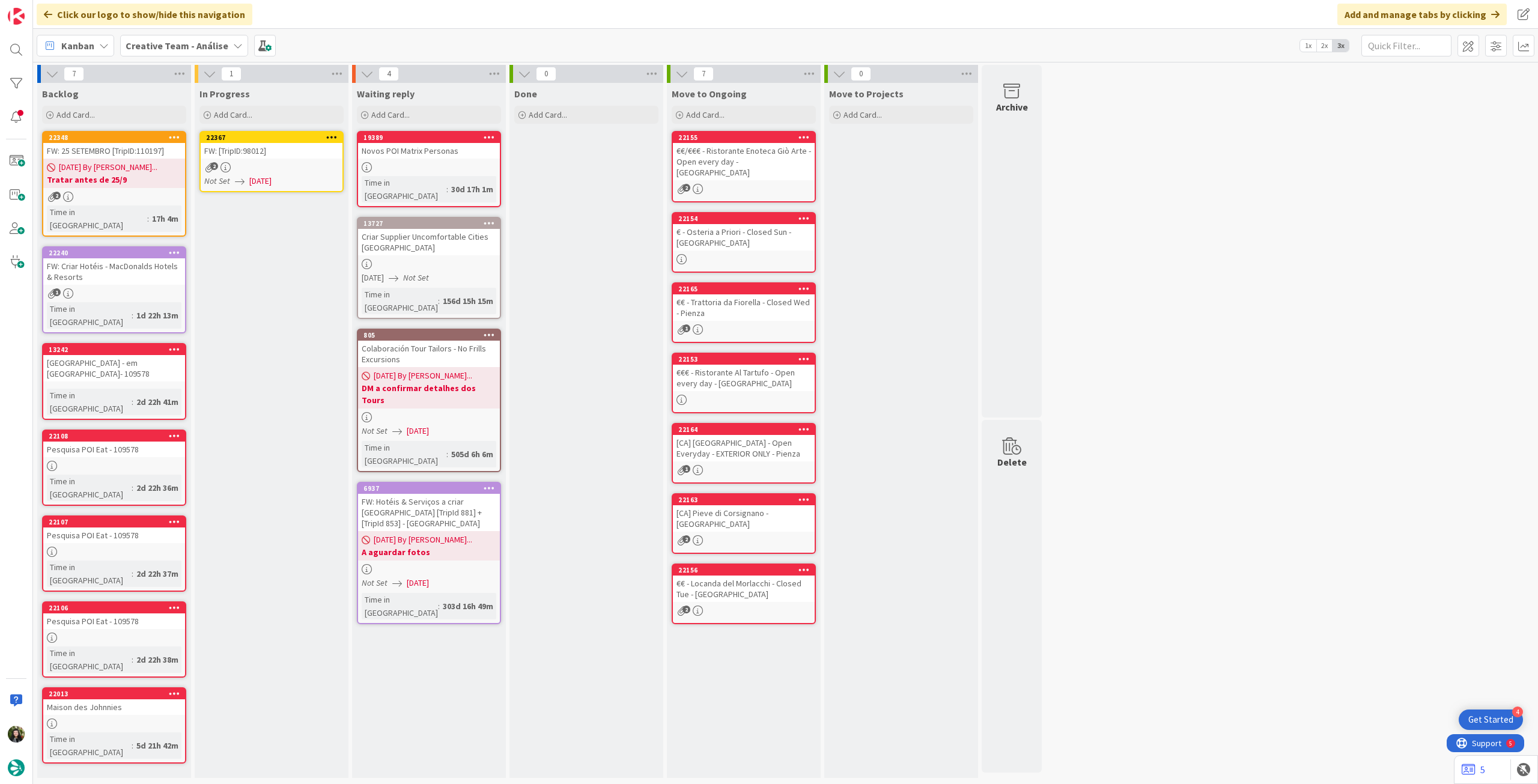
click at [330, 135] on icon at bounding box center [331, 137] width 11 height 8
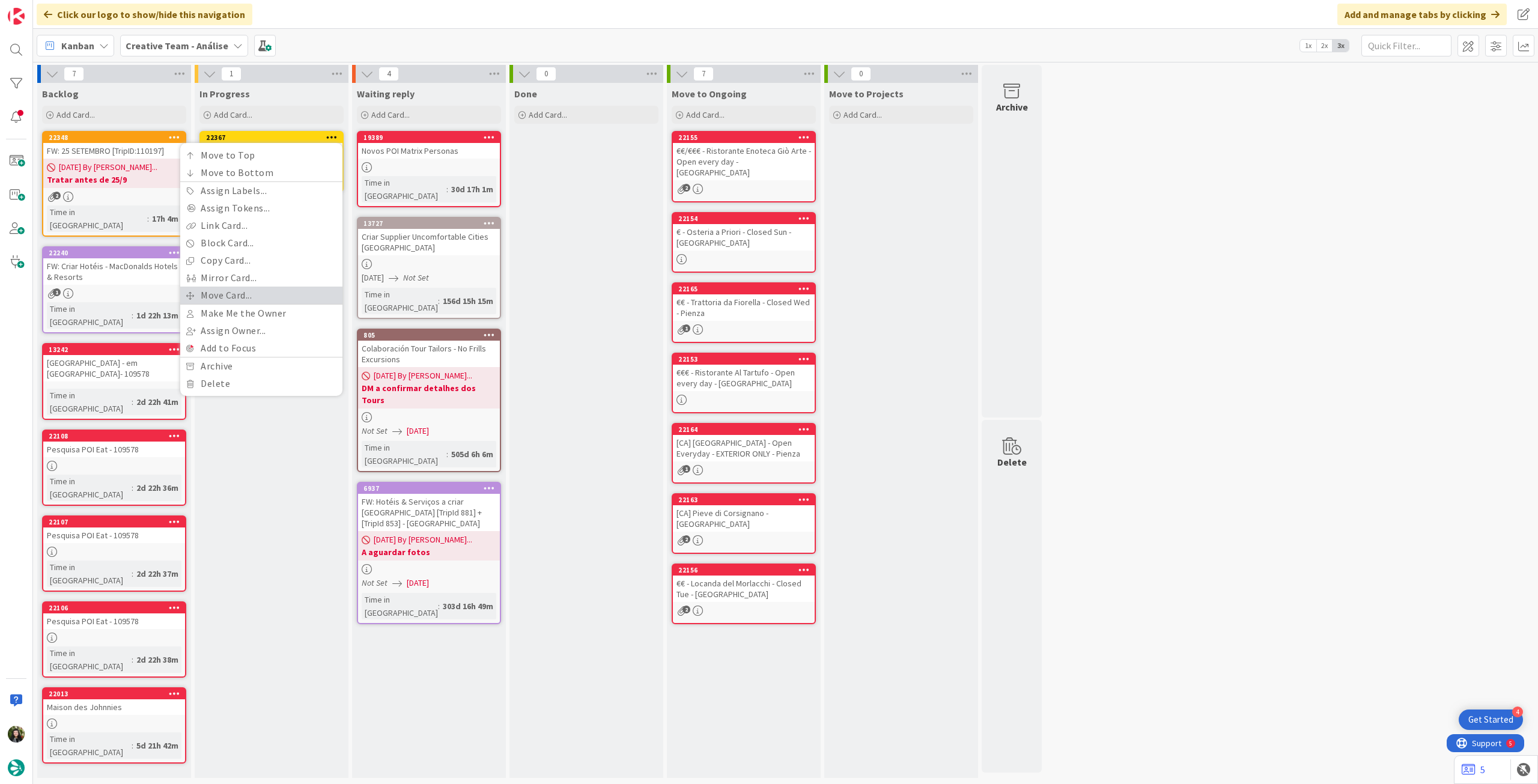
click at [256, 295] on link "Move Card..." at bounding box center [262, 295] width 162 height 18
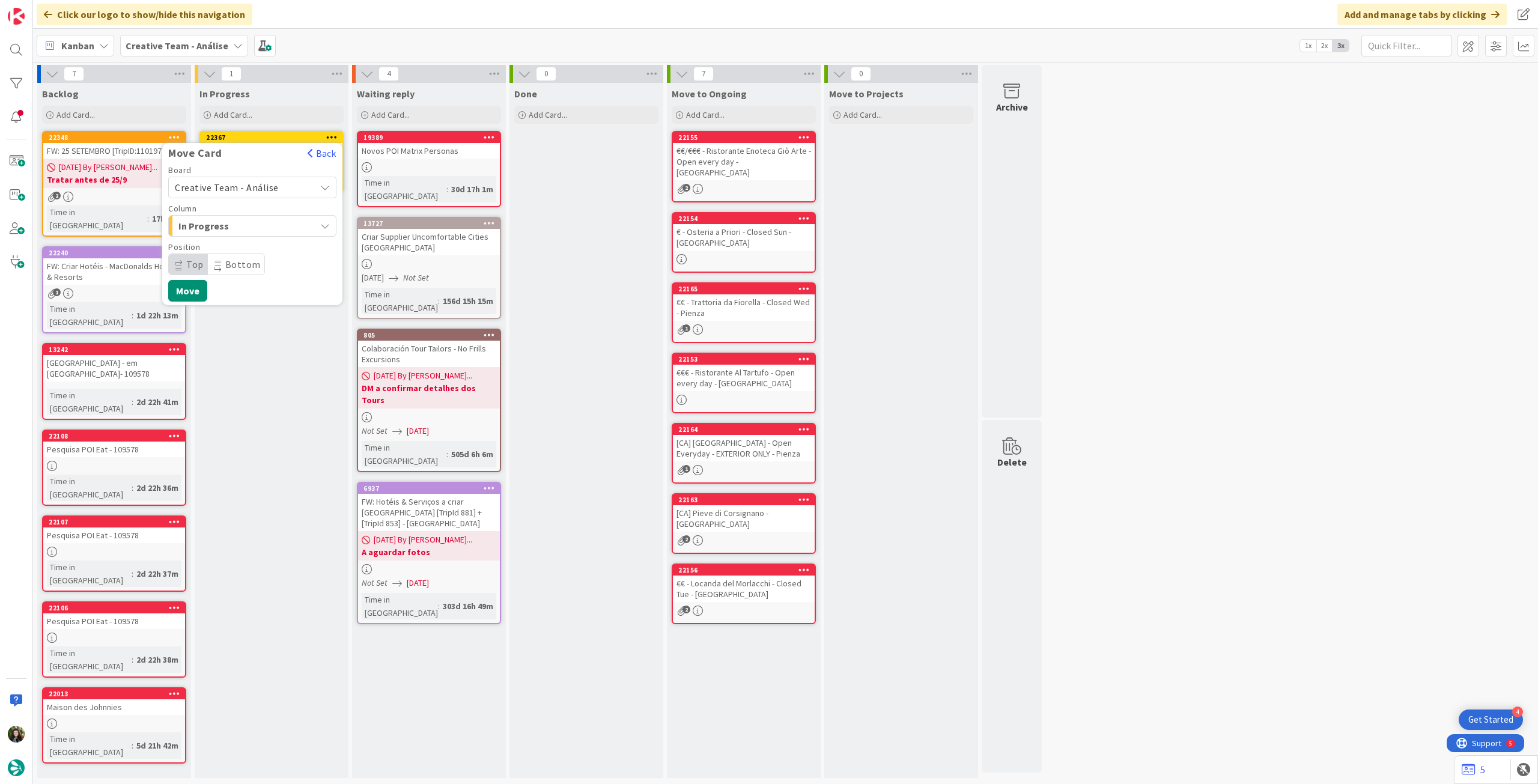
drag, startPoint x: 259, startPoint y: 186, endPoint x: 258, endPoint y: 193, distance: 7.1
click at [260, 186] on span "Creative Team - Análise" at bounding box center [227, 187] width 104 height 12
click at [250, 235] on span "Creative Team" at bounding box center [260, 243] width 139 height 18
click at [235, 265] on span "Daytrip" at bounding box center [251, 264] width 116 height 17
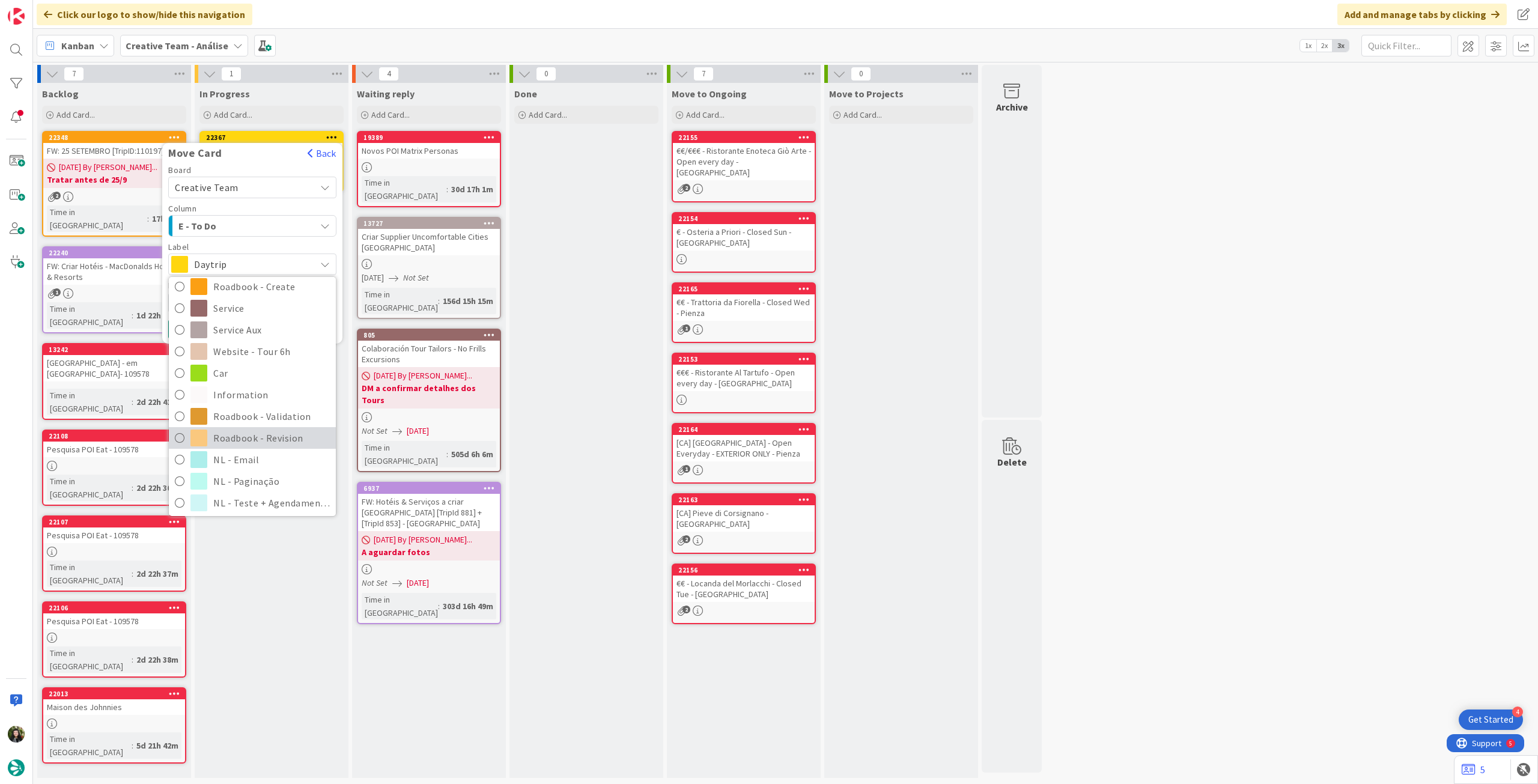
scroll to position [160, 0]
drag, startPoint x: 241, startPoint y: 439, endPoint x: 227, endPoint y: 407, distance: 34.9
click at [240, 439] on span "Roadbook - Revision" at bounding box center [271, 435] width 116 height 18
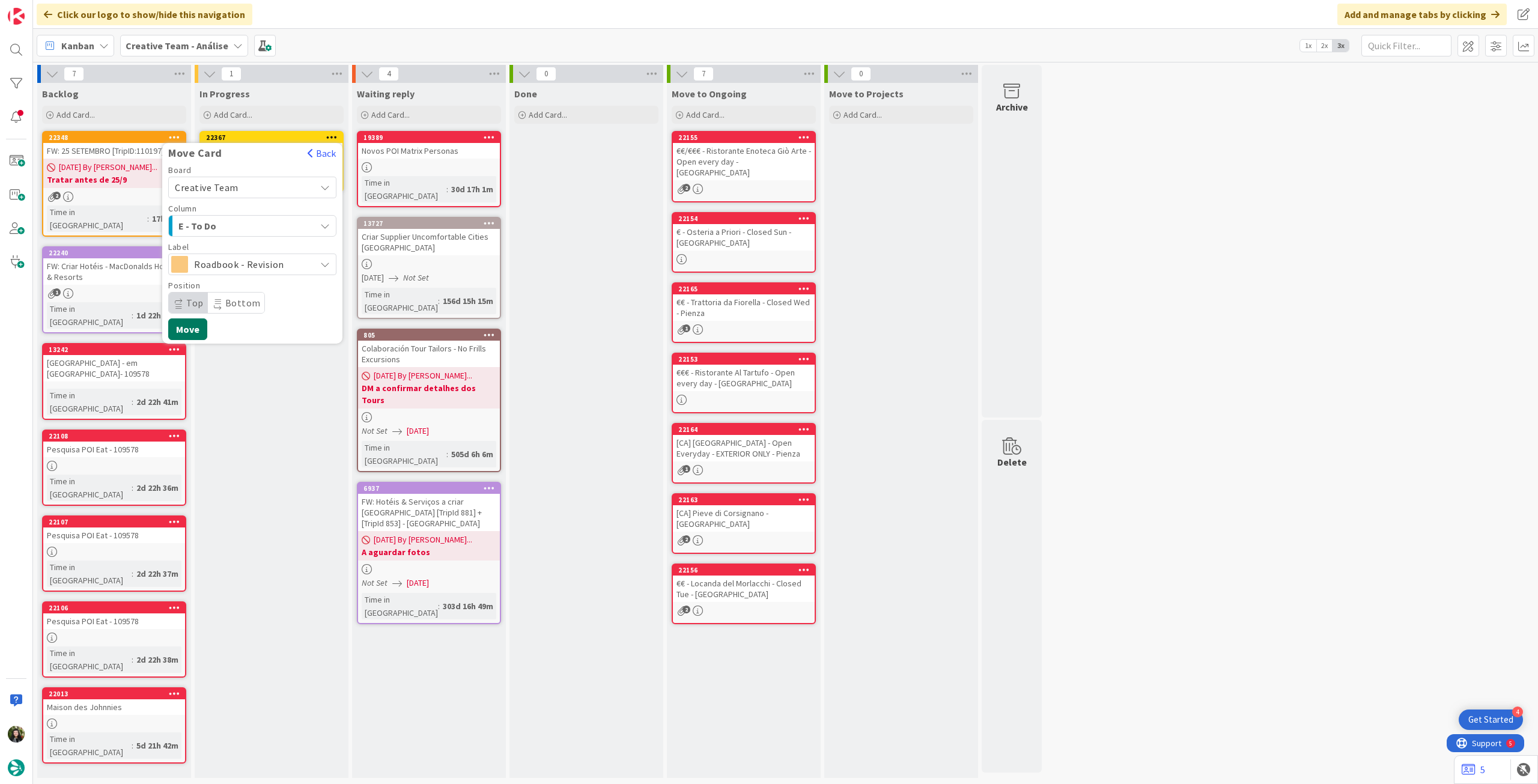
drag, startPoint x: 191, startPoint y: 332, endPoint x: 190, endPoint y: 295, distance: 37.0
click at [191, 333] on button "Move" at bounding box center [188, 329] width 39 height 22
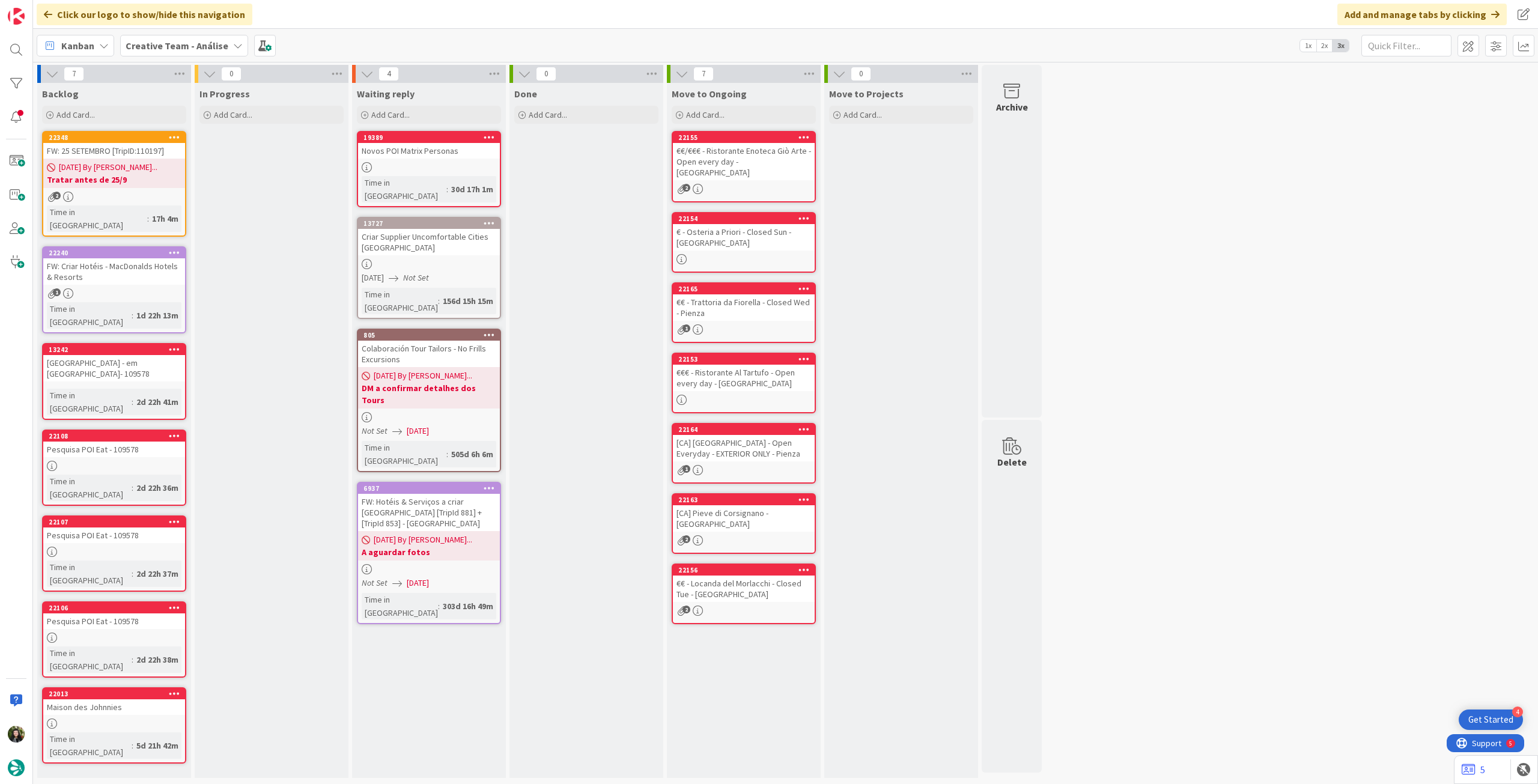
drag, startPoint x: 181, startPoint y: 48, endPoint x: 182, endPoint y: 57, distance: 9.1
click at [181, 48] on b "Creative Team - Análise" at bounding box center [177, 46] width 103 height 12
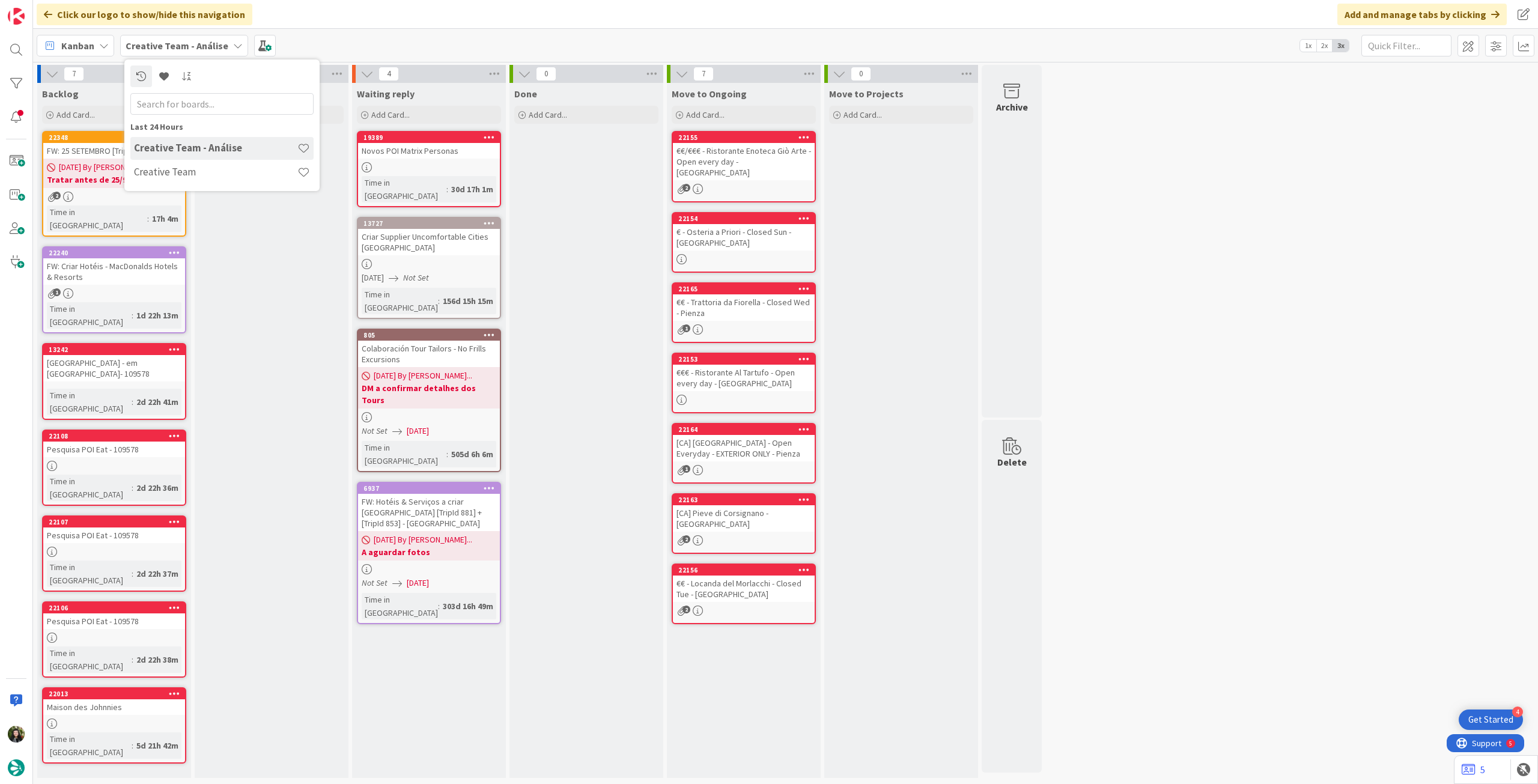
click at [172, 176] on h4 "Creative Team" at bounding box center [216, 172] width 164 height 12
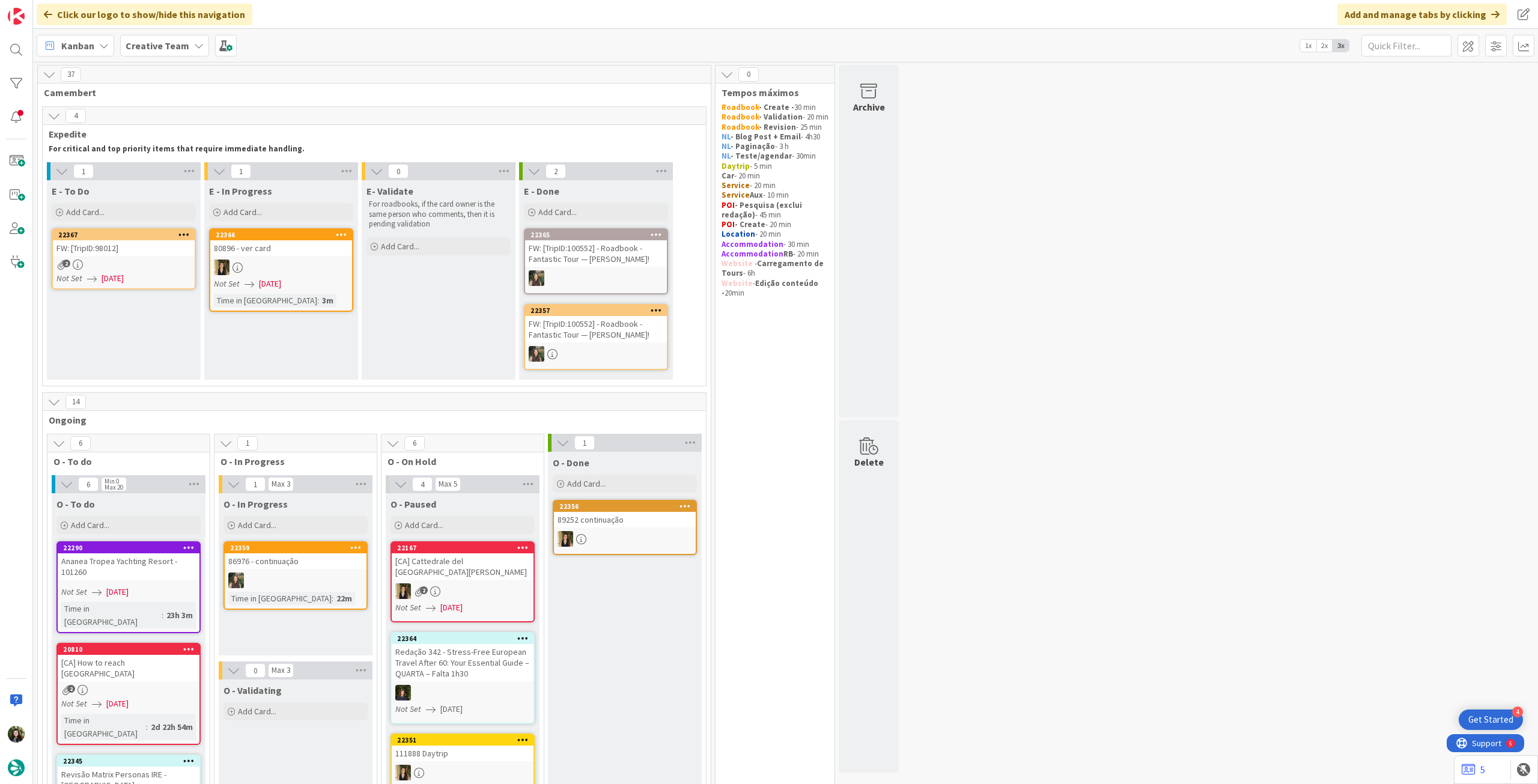
click at [171, 47] on b "Creative Team" at bounding box center [158, 46] width 64 height 12
click at [154, 166] on h4 "Creative Team - Análise" at bounding box center [216, 172] width 164 height 12
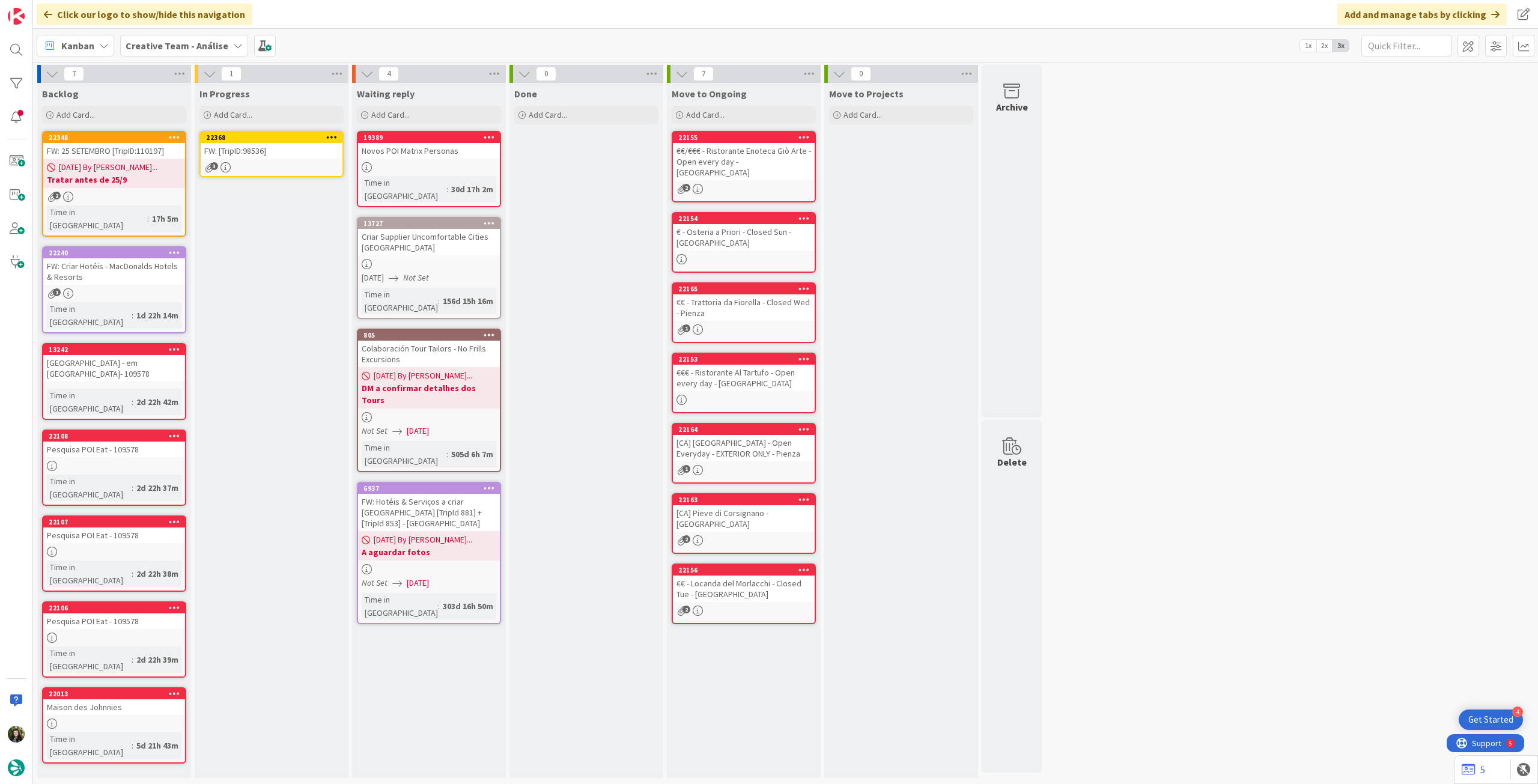
click at [268, 164] on div "3" at bounding box center [272, 167] width 142 height 10
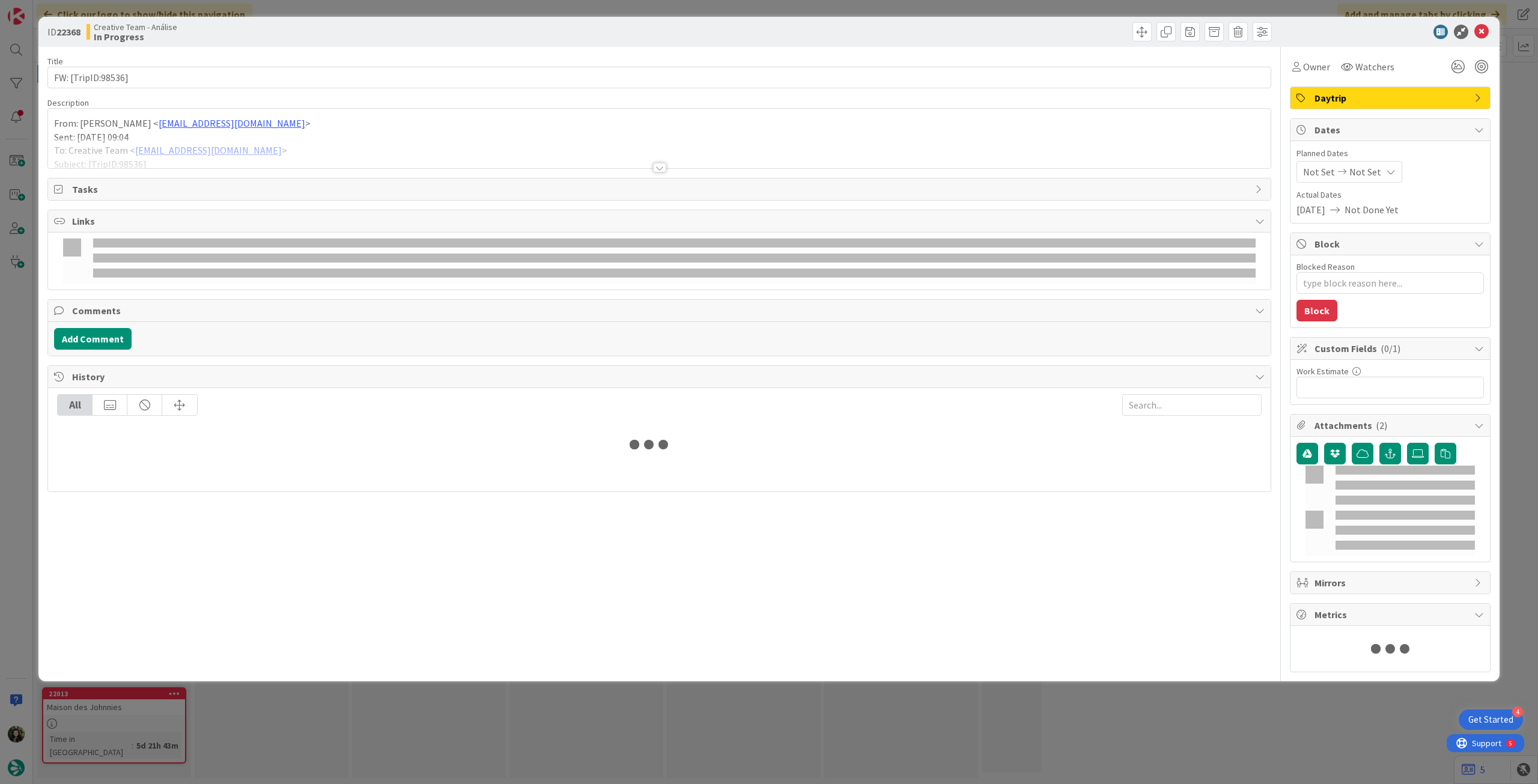
click at [147, 143] on div at bounding box center [659, 152] width 1222 height 30
type textarea "x"
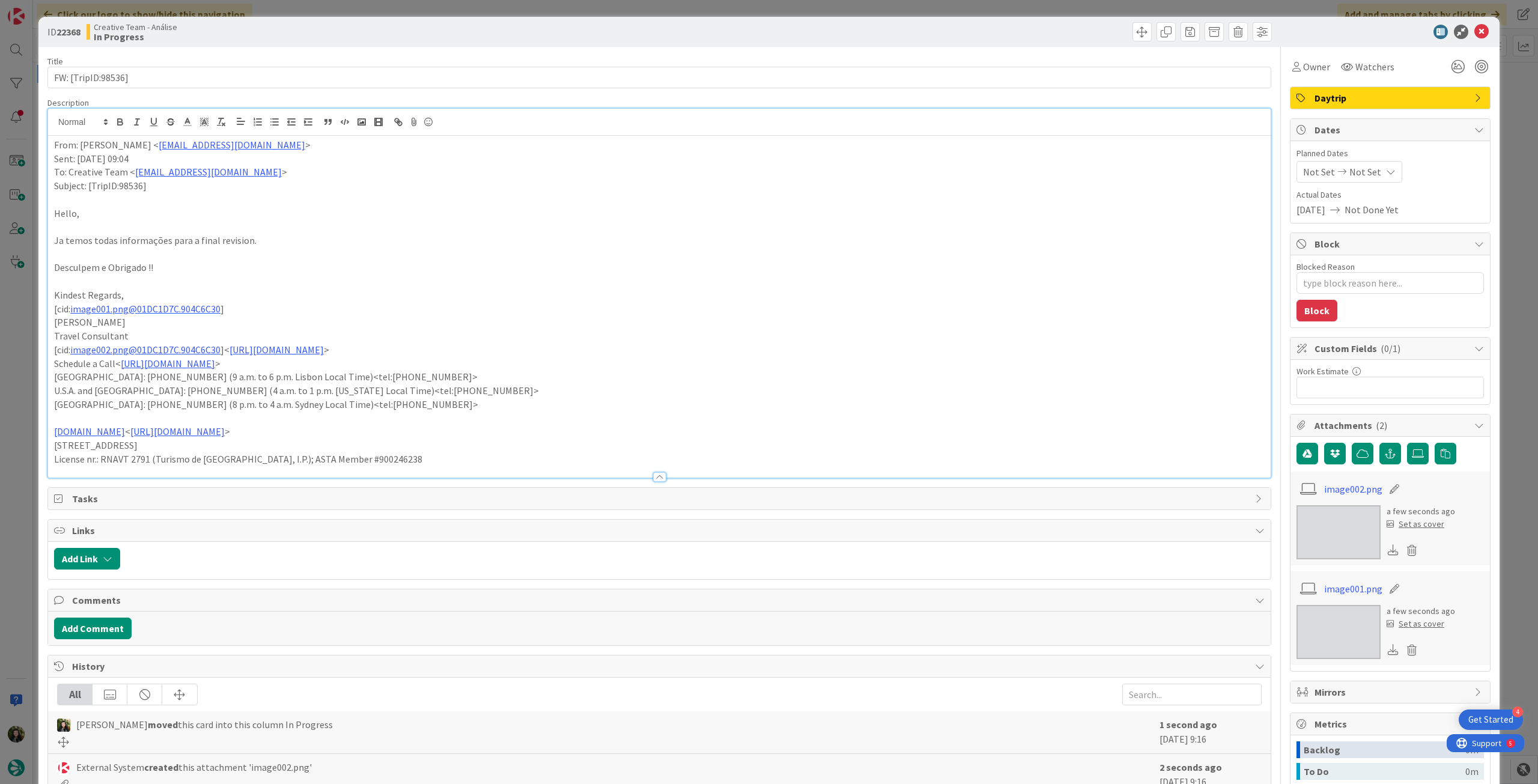
click at [51, 144] on div "From: Sebastião Oliveira < sebastiao.oliveira@tourtailors.com > Sent: Thursday,…" at bounding box center [659, 307] width 1222 height 342
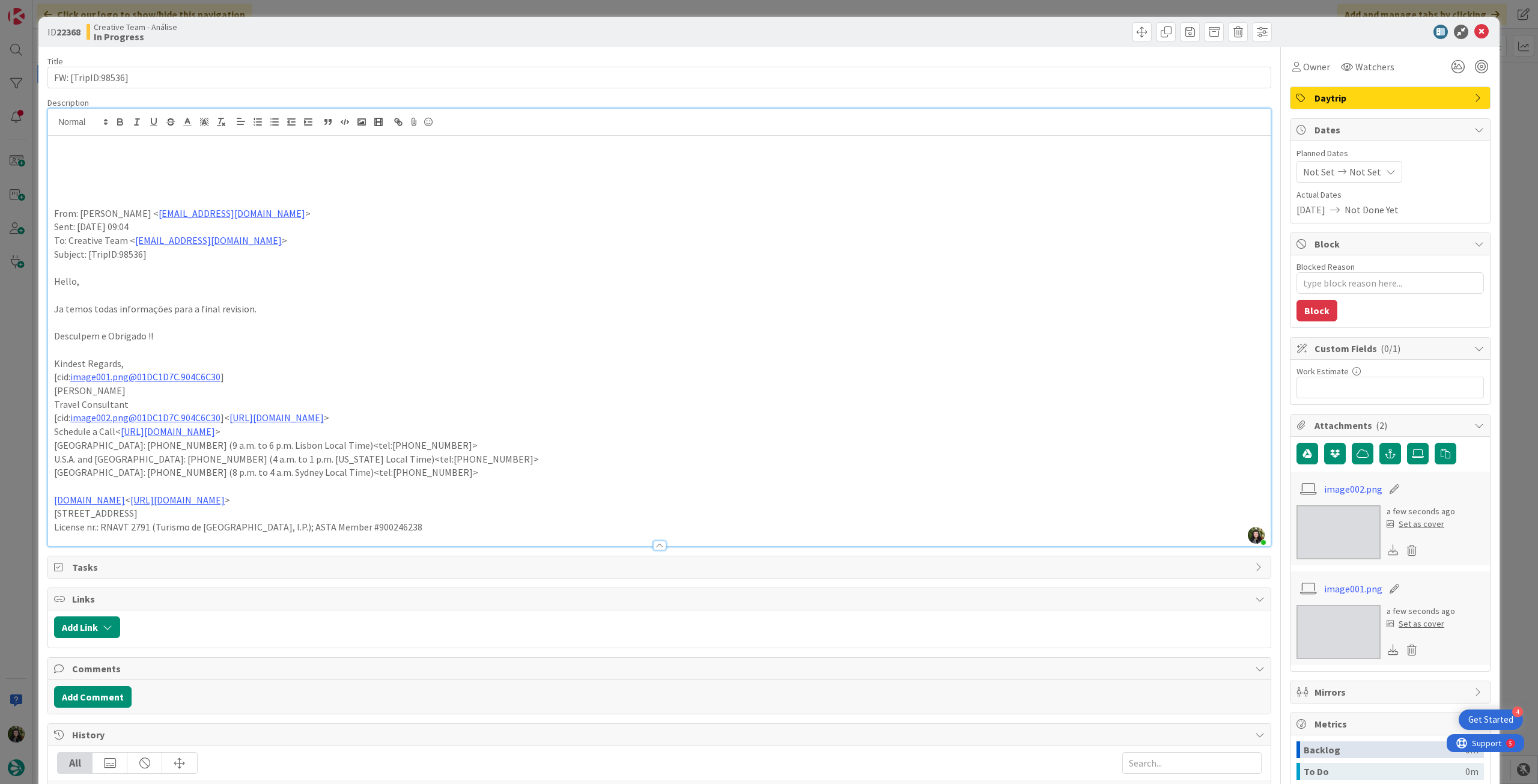
click at [72, 155] on p at bounding box center [659, 159] width 1210 height 14
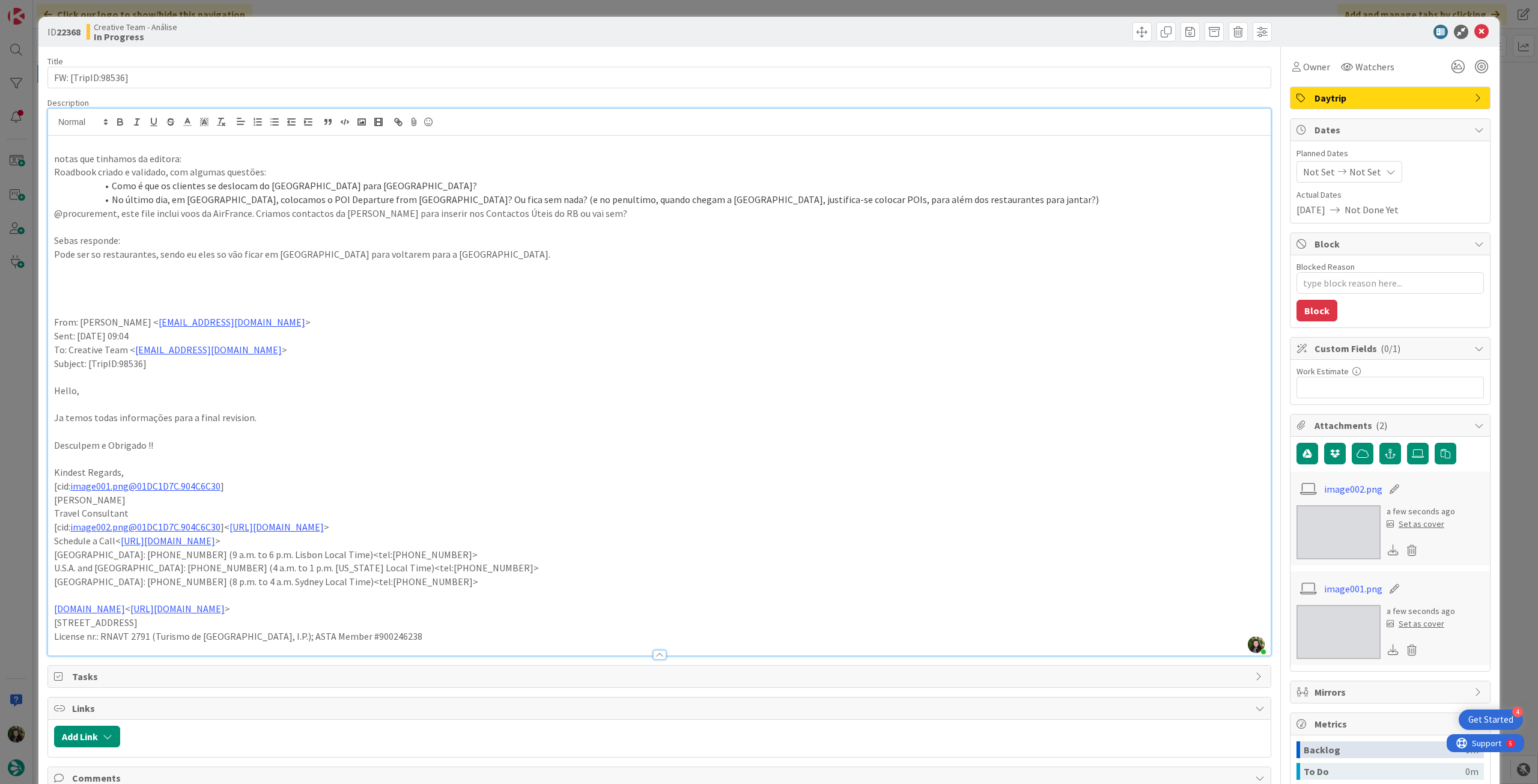
drag, startPoint x: 194, startPoint y: 250, endPoint x: 241, endPoint y: 232, distance: 50.3
click at [192, 250] on p "Pode ser so restaurantes, sendo eu eles so vão ficar em paris para voltarem par…" at bounding box center [659, 254] width 1210 height 14
drag, startPoint x: 185, startPoint y: 159, endPoint x: 89, endPoint y: 125, distance: 101.8
click at [43, 157] on div "ID 22368 Creative Team - Análise In Progress Title 18 / 128 FW: [TripID:98536] …" at bounding box center [769, 577] width 1461 height 1121
click at [118, 120] on icon "button" at bounding box center [120, 120] width 4 height 3
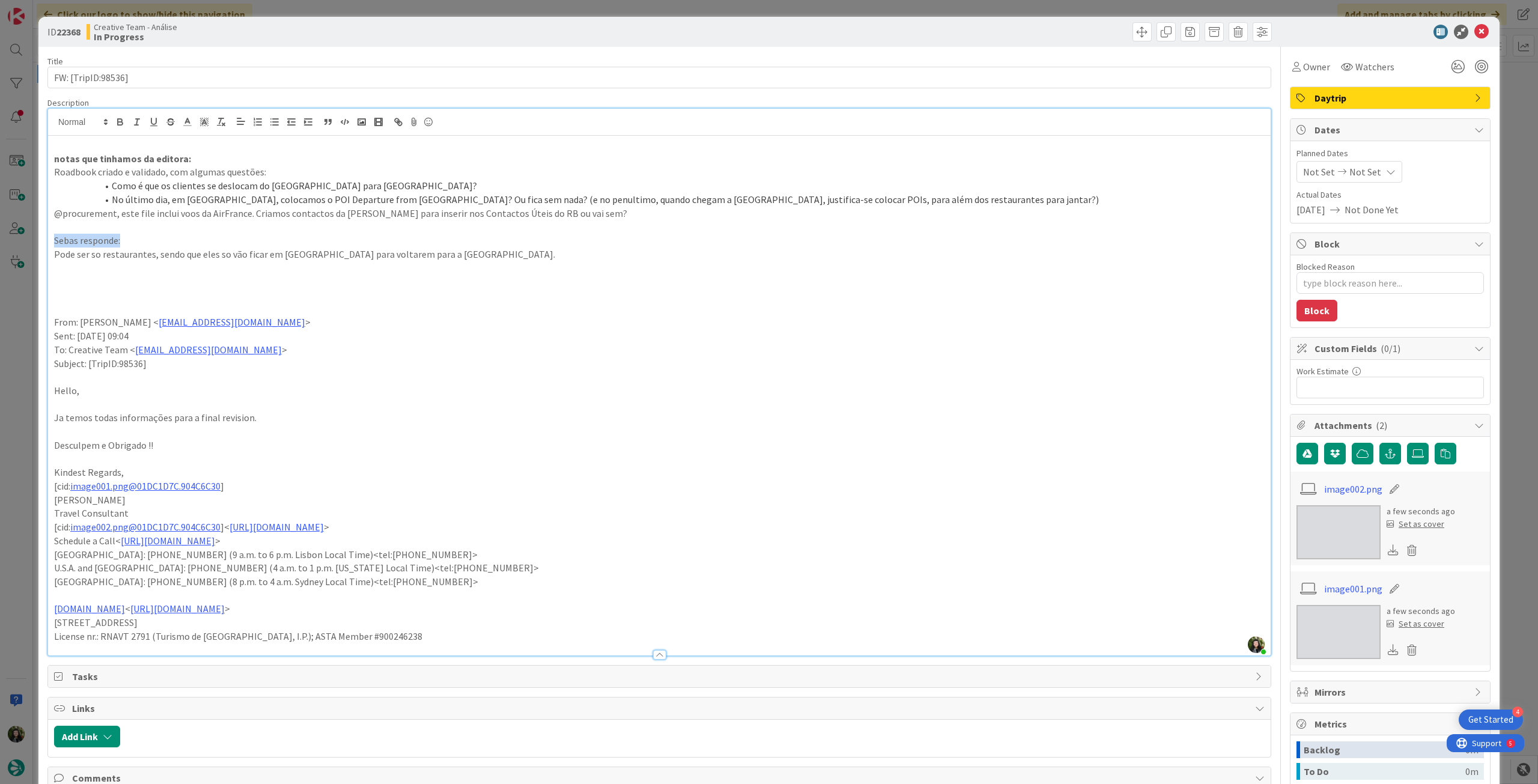
drag, startPoint x: 136, startPoint y: 244, endPoint x: 51, endPoint y: 245, distance: 85.0
click at [51, 245] on div "notas que tinhamos da editora: Roadbook criado e validado, com algumas questões…" at bounding box center [659, 395] width 1222 height 520
click at [122, 126] on icon "button" at bounding box center [120, 122] width 11 height 11
click at [470, 210] on p "@procurement, este file inclui voos da AirFrance. Criamos contactos da AirFranc…" at bounding box center [659, 214] width 1210 height 14
click at [606, 214] on p "@procurement, este file inclui voos da AirFrance. Criamos contactos da AirFranc…" at bounding box center [659, 214] width 1210 height 14
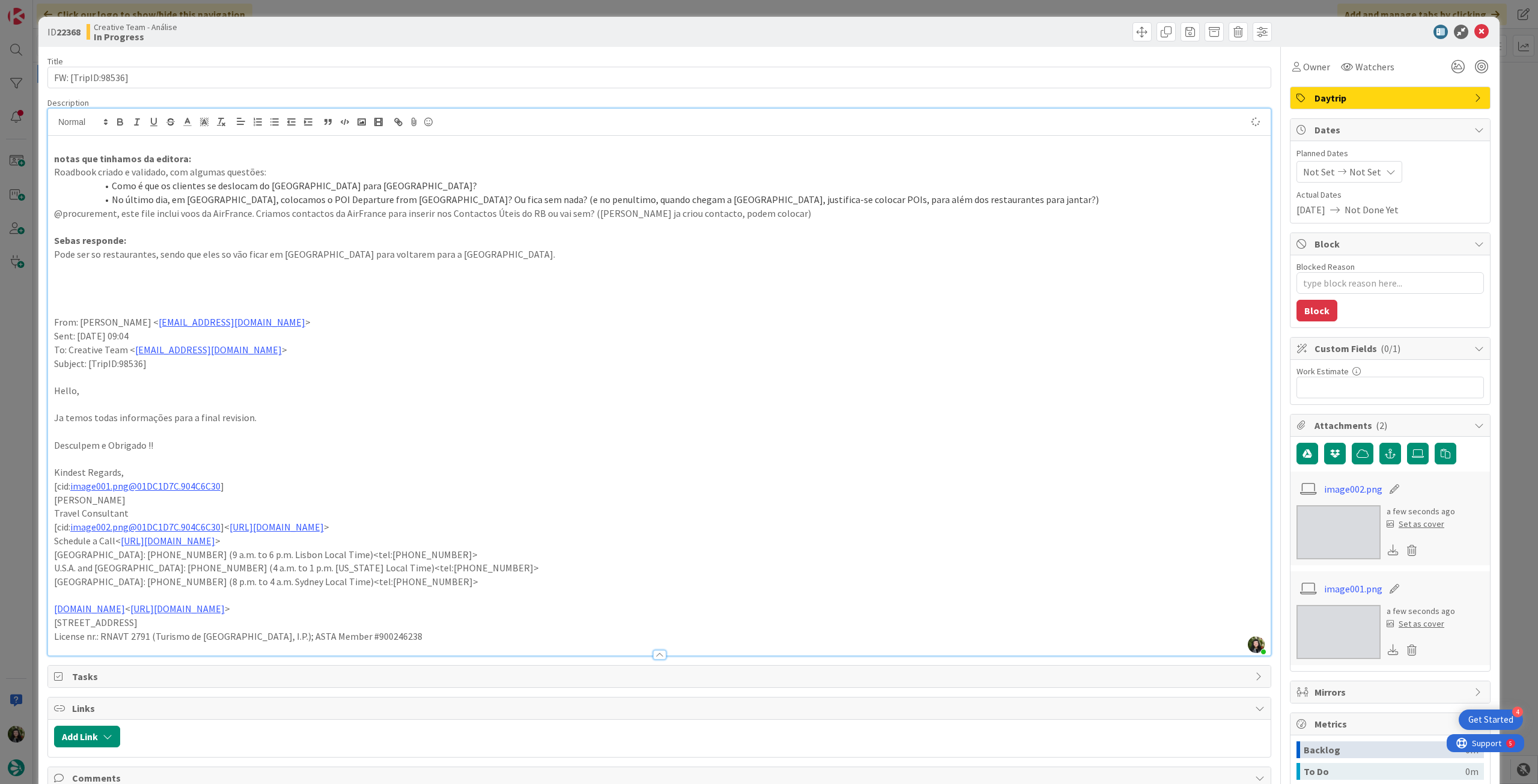
type textarea "x"
click at [1349, 175] on span "Not Set" at bounding box center [1365, 171] width 32 height 14
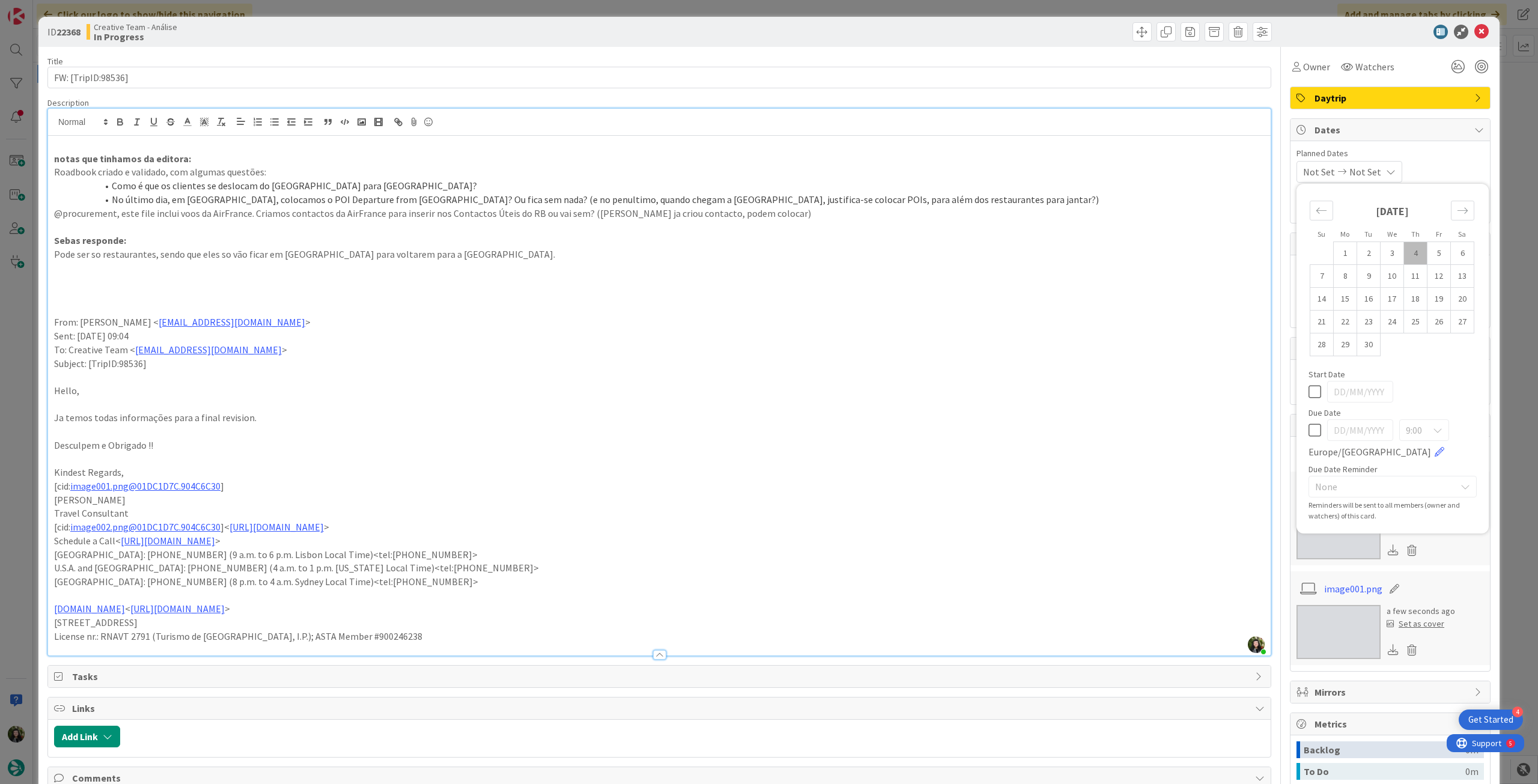
drag, startPoint x: 1309, startPoint y: 434, endPoint x: 1310, endPoint y: 422, distance: 12.0
click at [1309, 434] on icon at bounding box center [1314, 430] width 13 height 14
type input "[DATE]"
click at [1474, 34] on icon at bounding box center [1481, 31] width 14 height 14
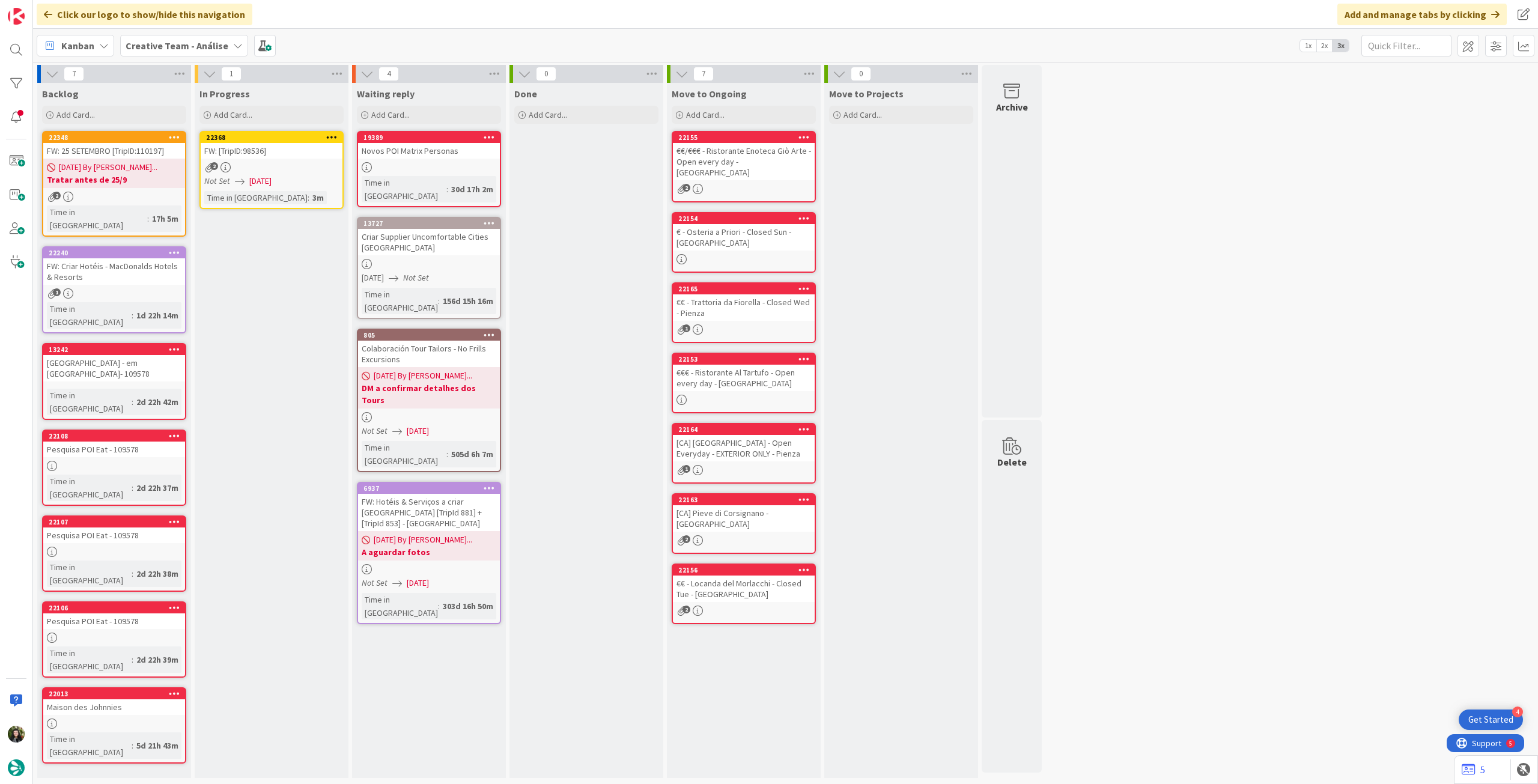
click at [335, 136] on icon at bounding box center [331, 137] width 11 height 8
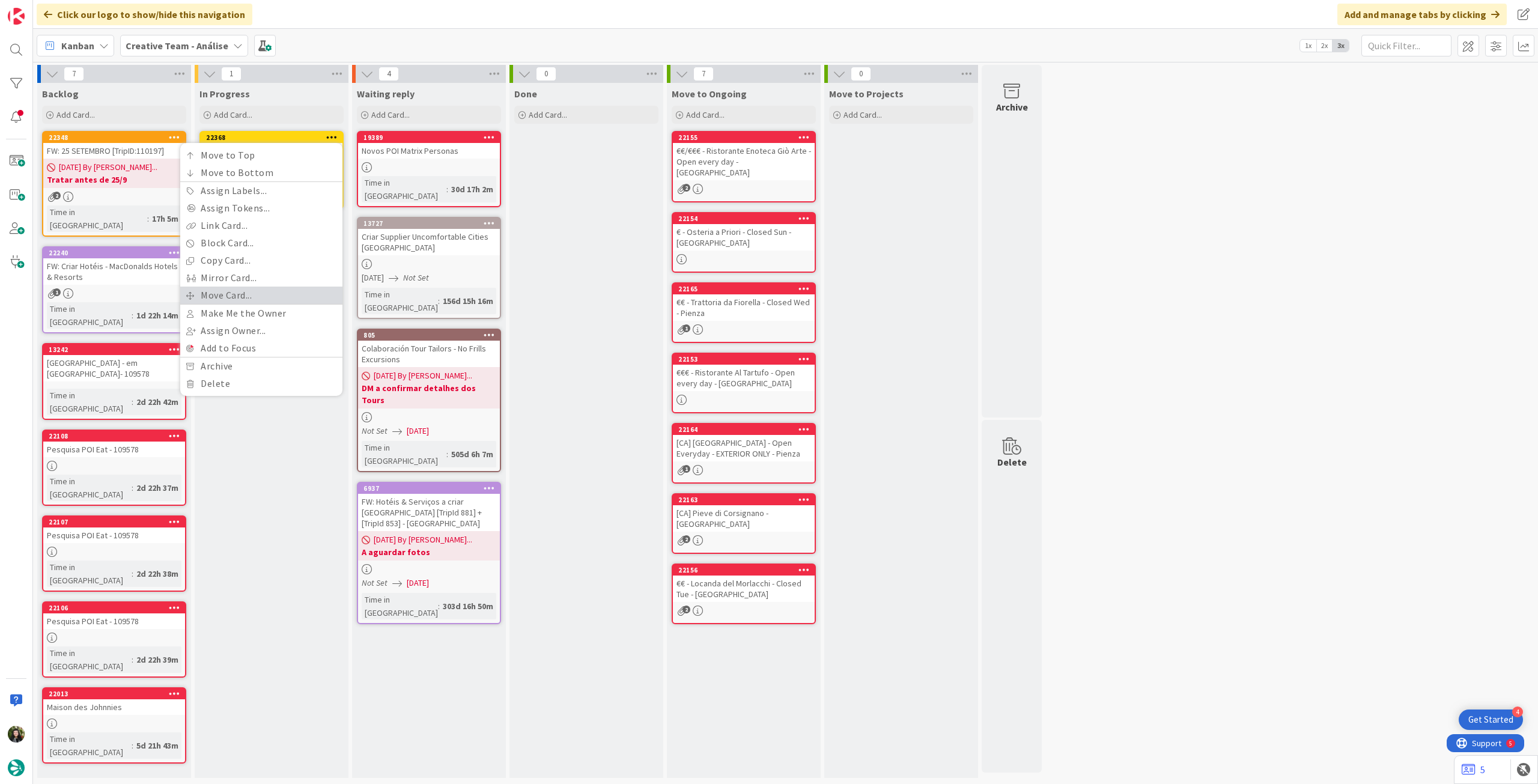
click at [239, 294] on link "Move Card..." at bounding box center [262, 295] width 162 height 18
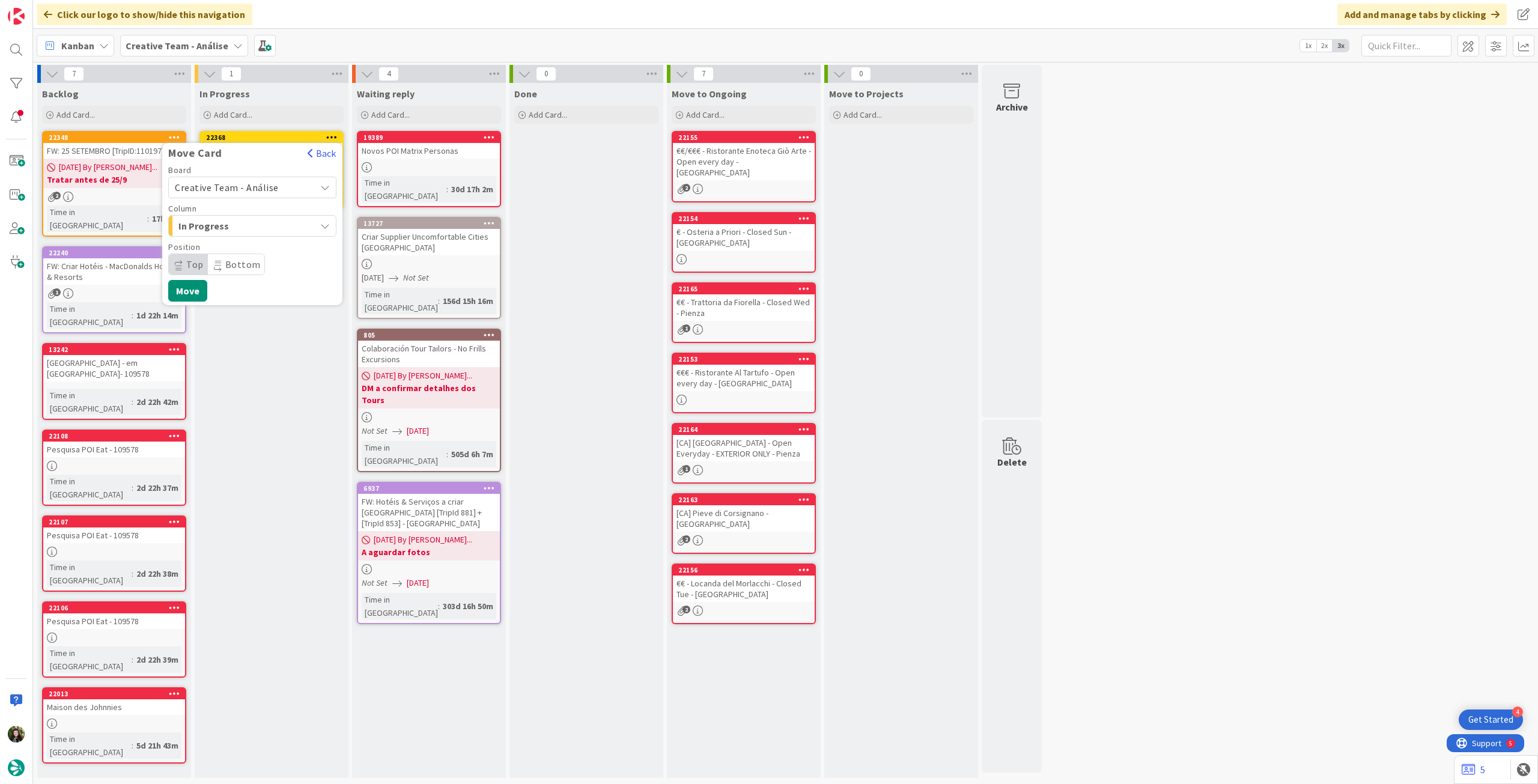
click at [251, 191] on span "Creative Team - Análise" at bounding box center [227, 187] width 104 height 12
click at [240, 238] on span "Creative Team" at bounding box center [260, 243] width 139 height 18
drag, startPoint x: 236, startPoint y: 260, endPoint x: 238, endPoint y: 267, distance: 7.3
click at [235, 261] on span "Daytrip" at bounding box center [251, 264] width 116 height 17
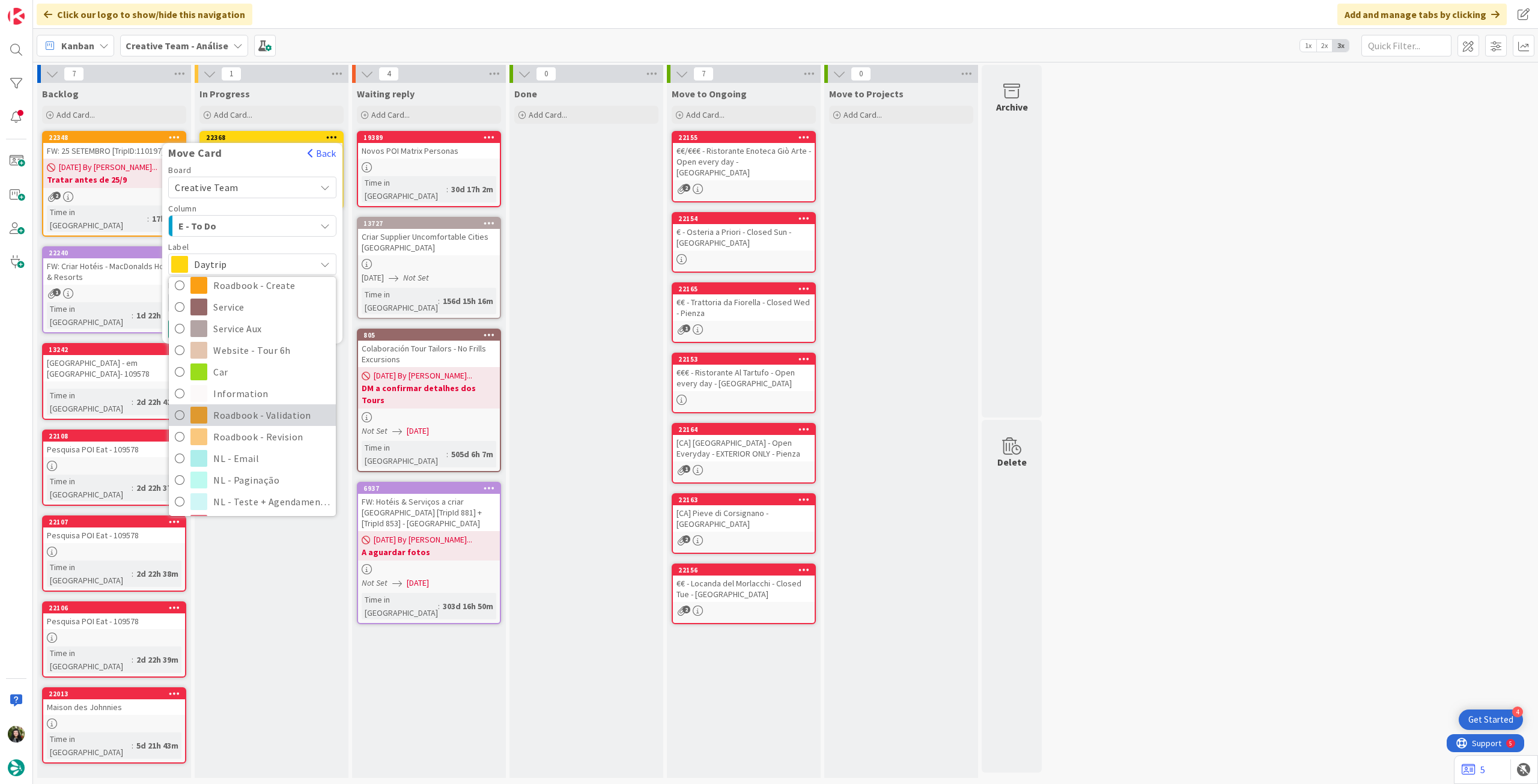
scroll to position [160, 0]
click at [246, 428] on span "Roadbook - Revision" at bounding box center [271, 435] width 116 height 18
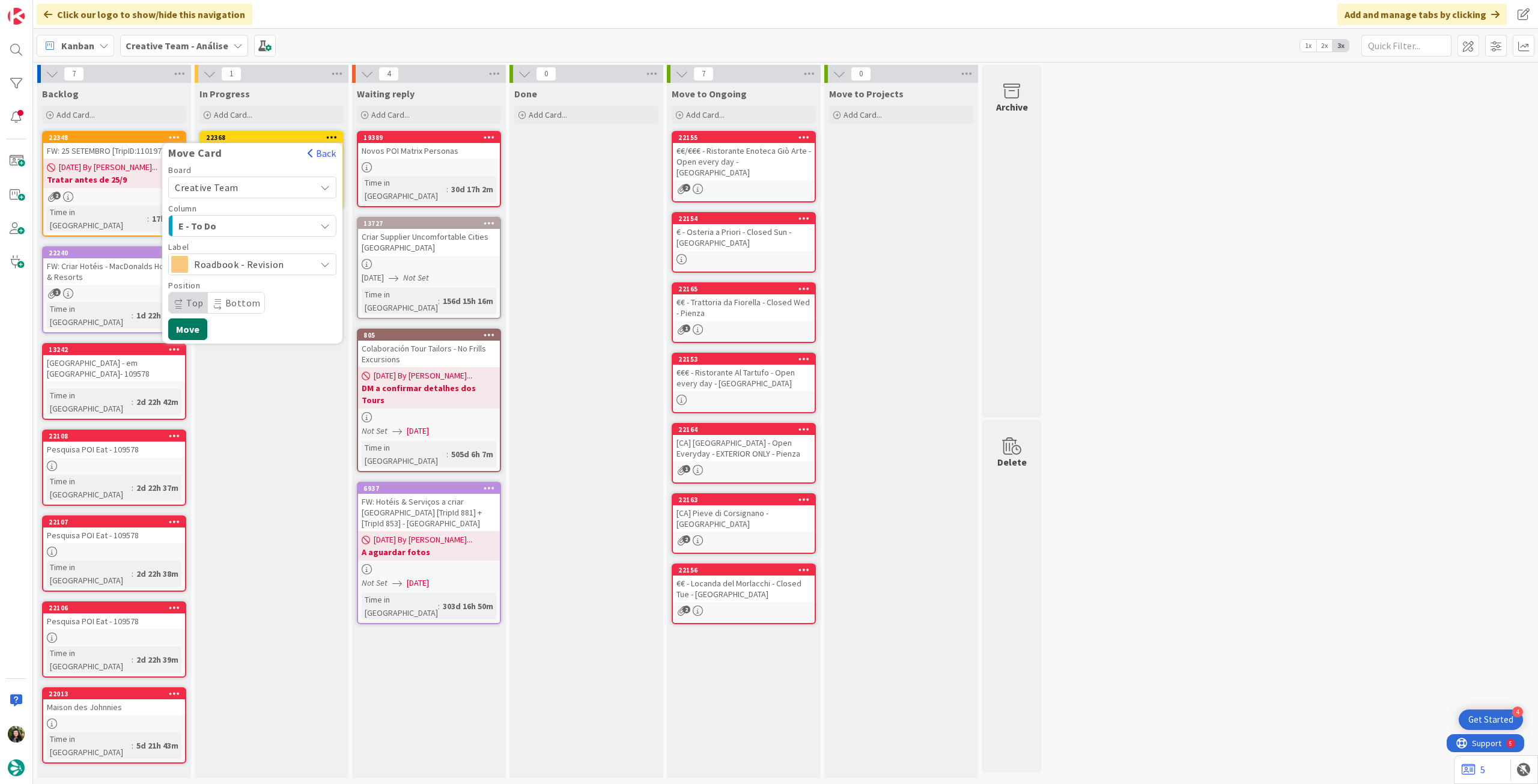
click at [195, 324] on button "Move" at bounding box center [188, 329] width 39 height 22
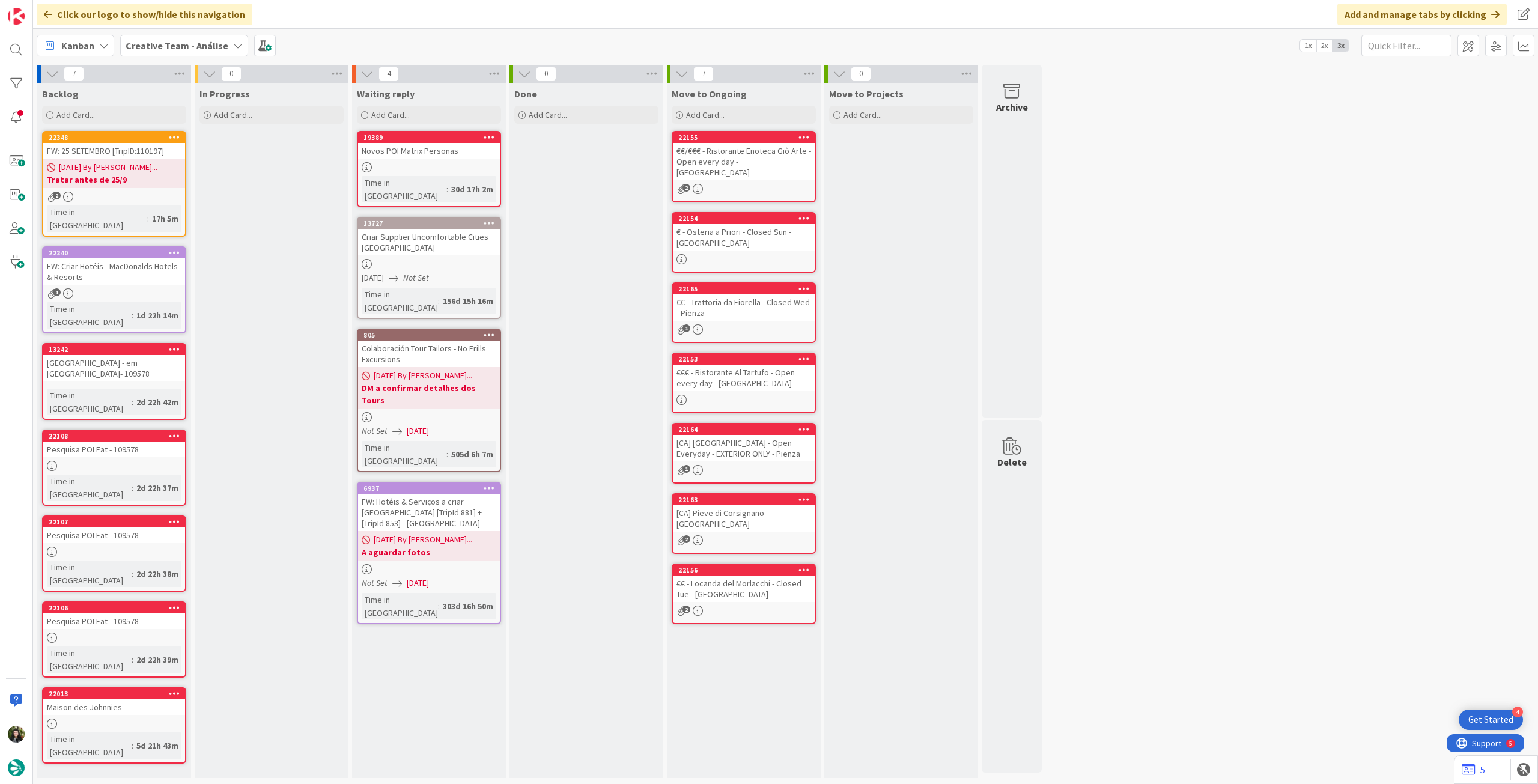
click at [151, 39] on div "Creative Team - Análise" at bounding box center [184, 46] width 128 height 22
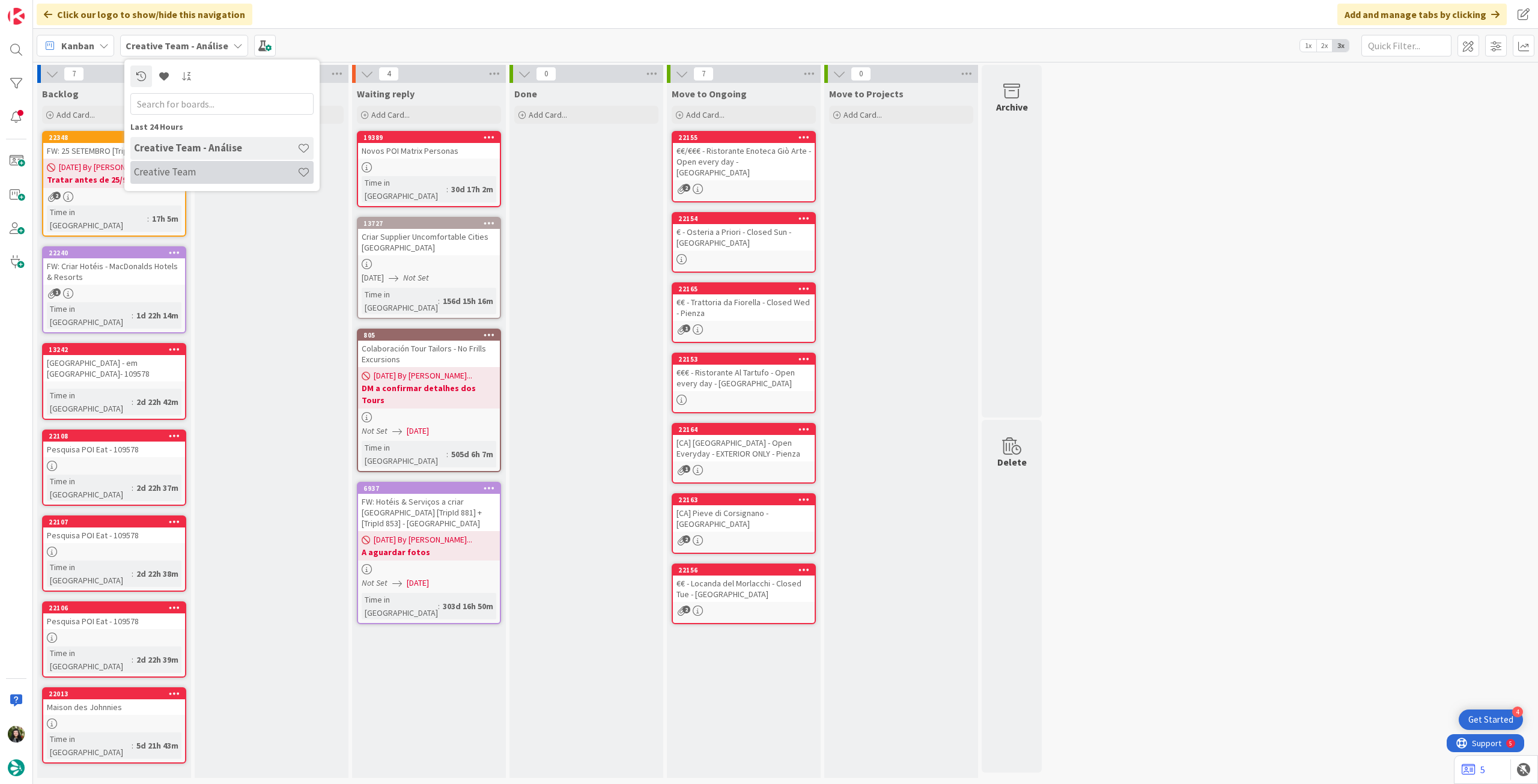
click at [185, 166] on h4 "Creative Team" at bounding box center [216, 172] width 164 height 12
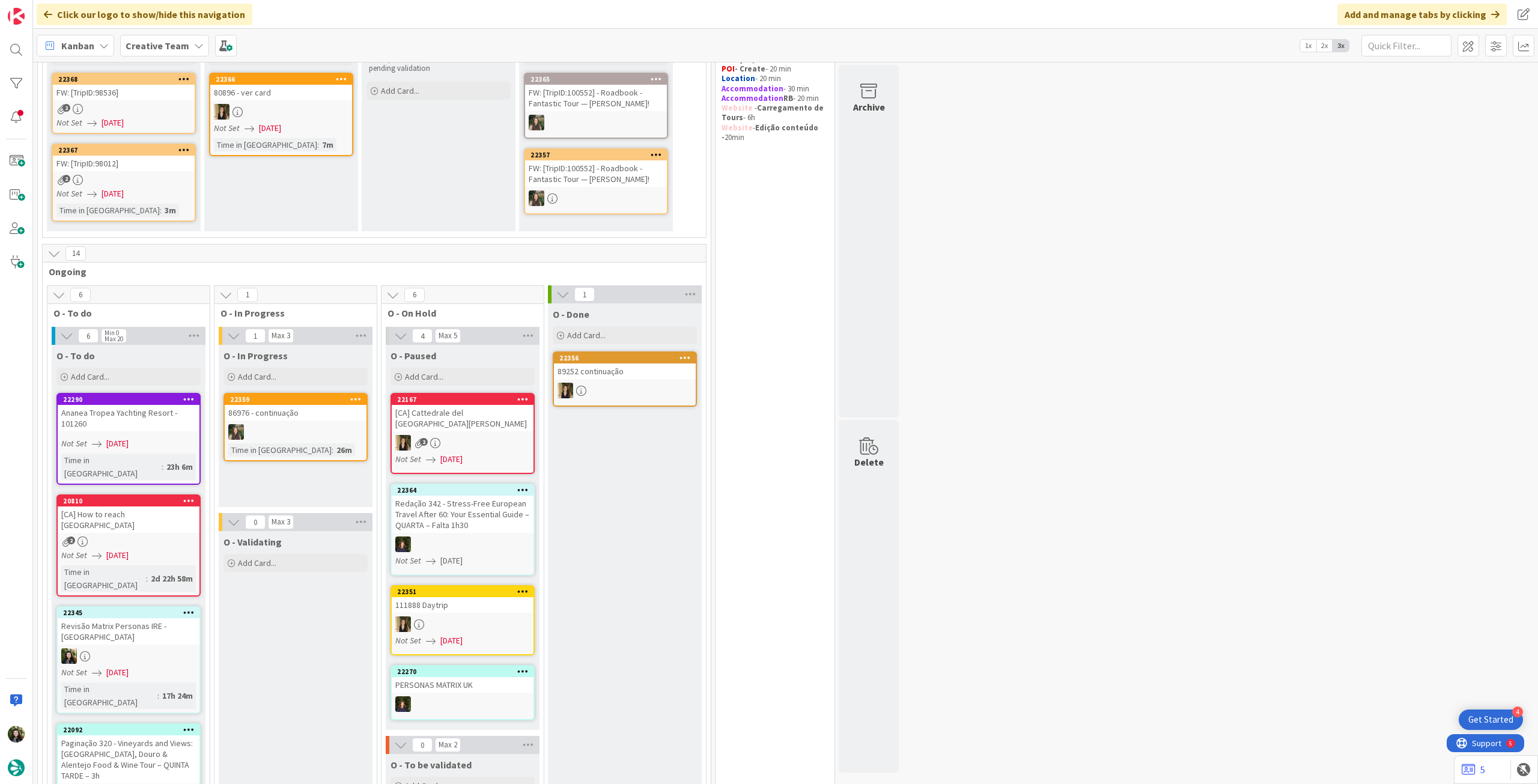
scroll to position [160, 0]
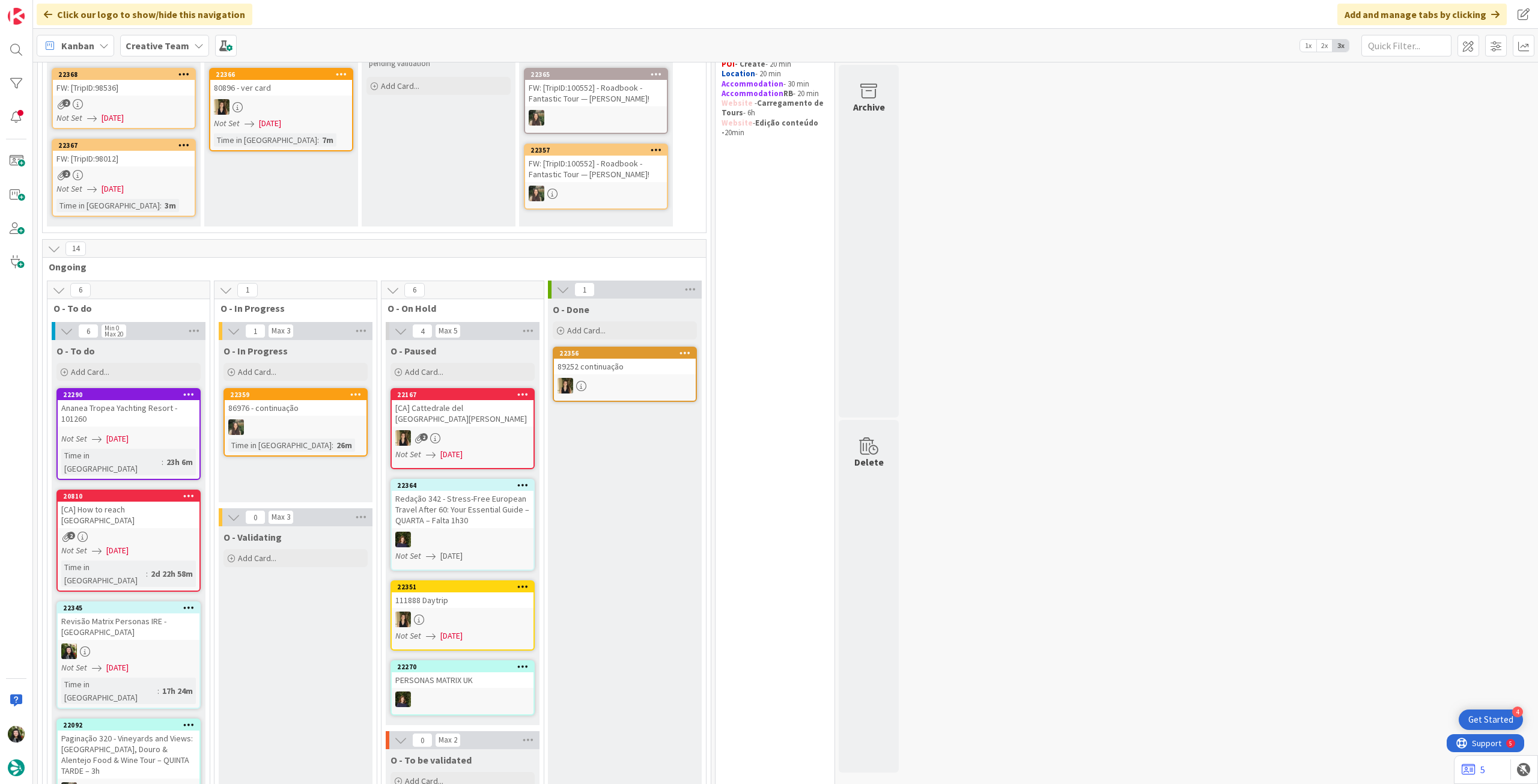
click at [473, 499] on div "Redação 342 - Stress-Free European Travel After 60: Your Essential Guide – QUAR…" at bounding box center [462, 509] width 142 height 37
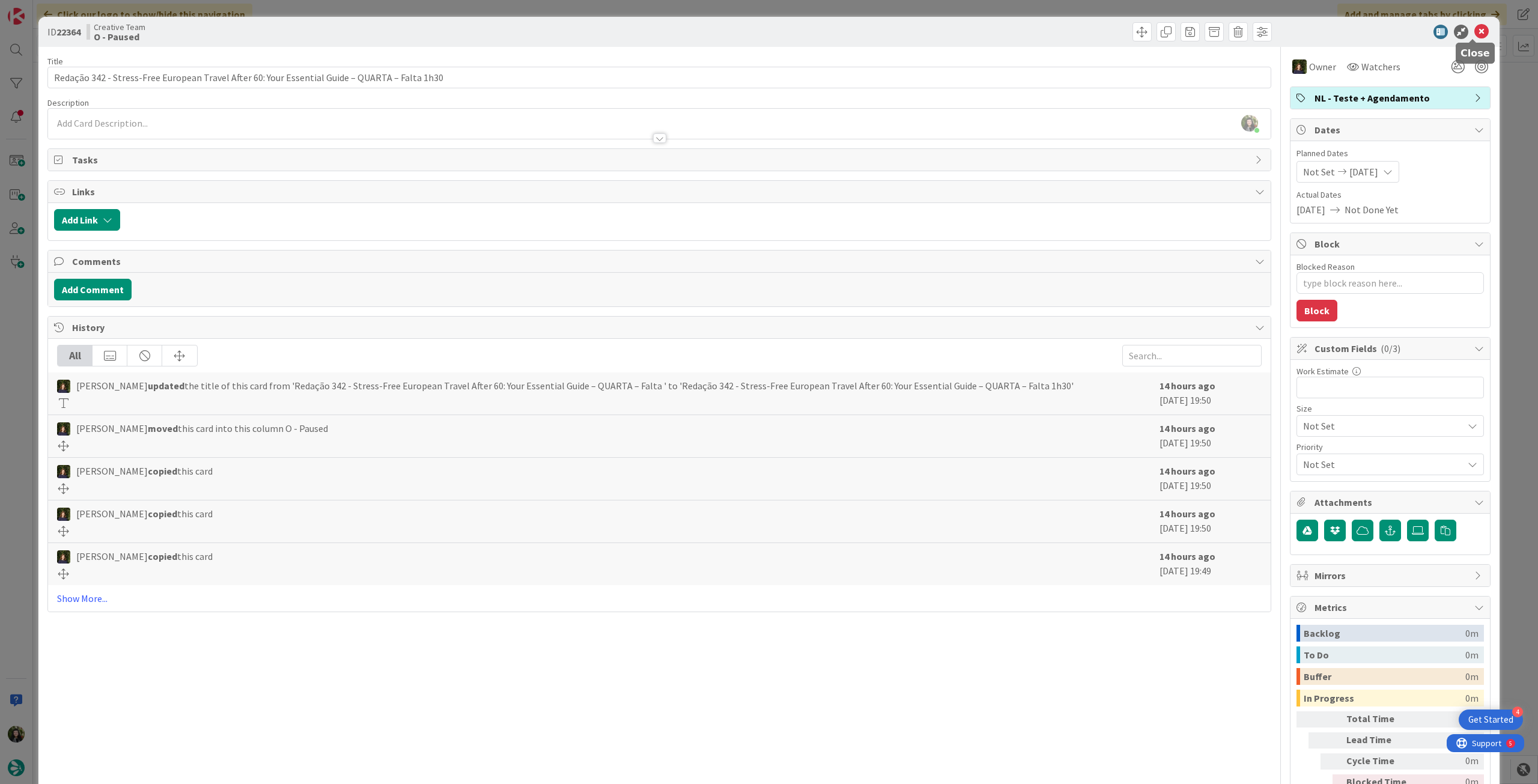
click at [1474, 30] on icon at bounding box center [1481, 31] width 14 height 14
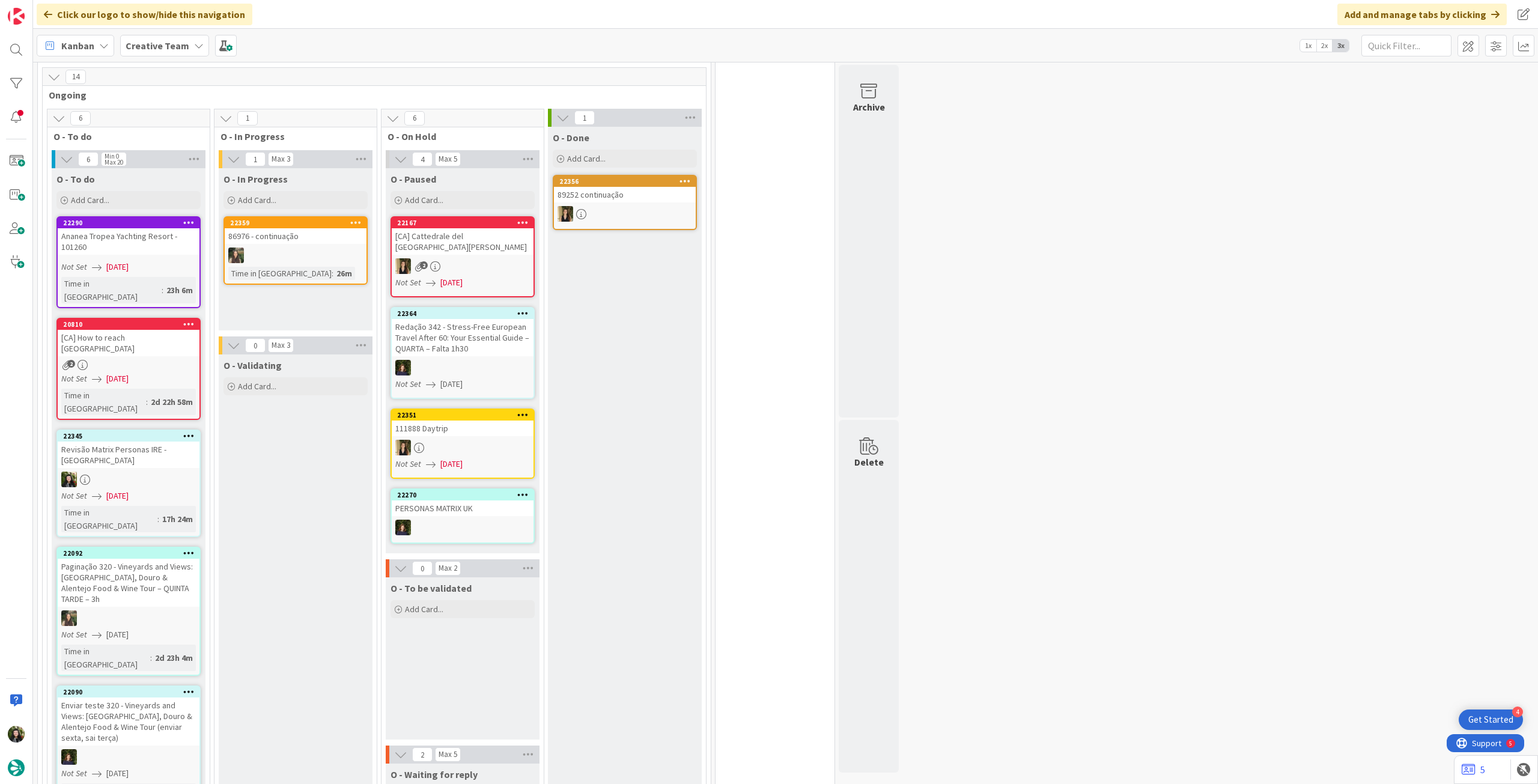
scroll to position [240, 0]
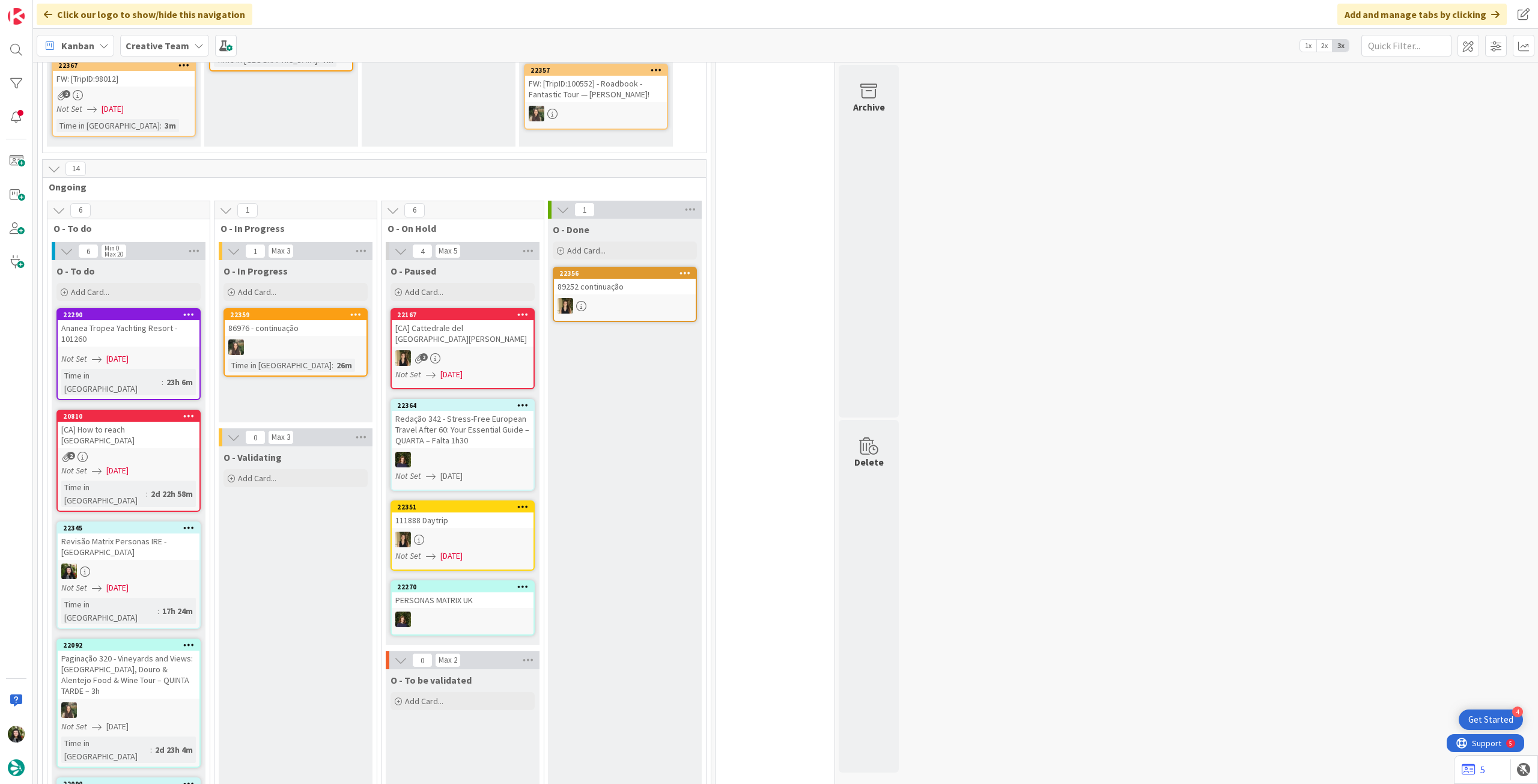
click at [172, 48] on b "Creative Team" at bounding box center [158, 46] width 64 height 12
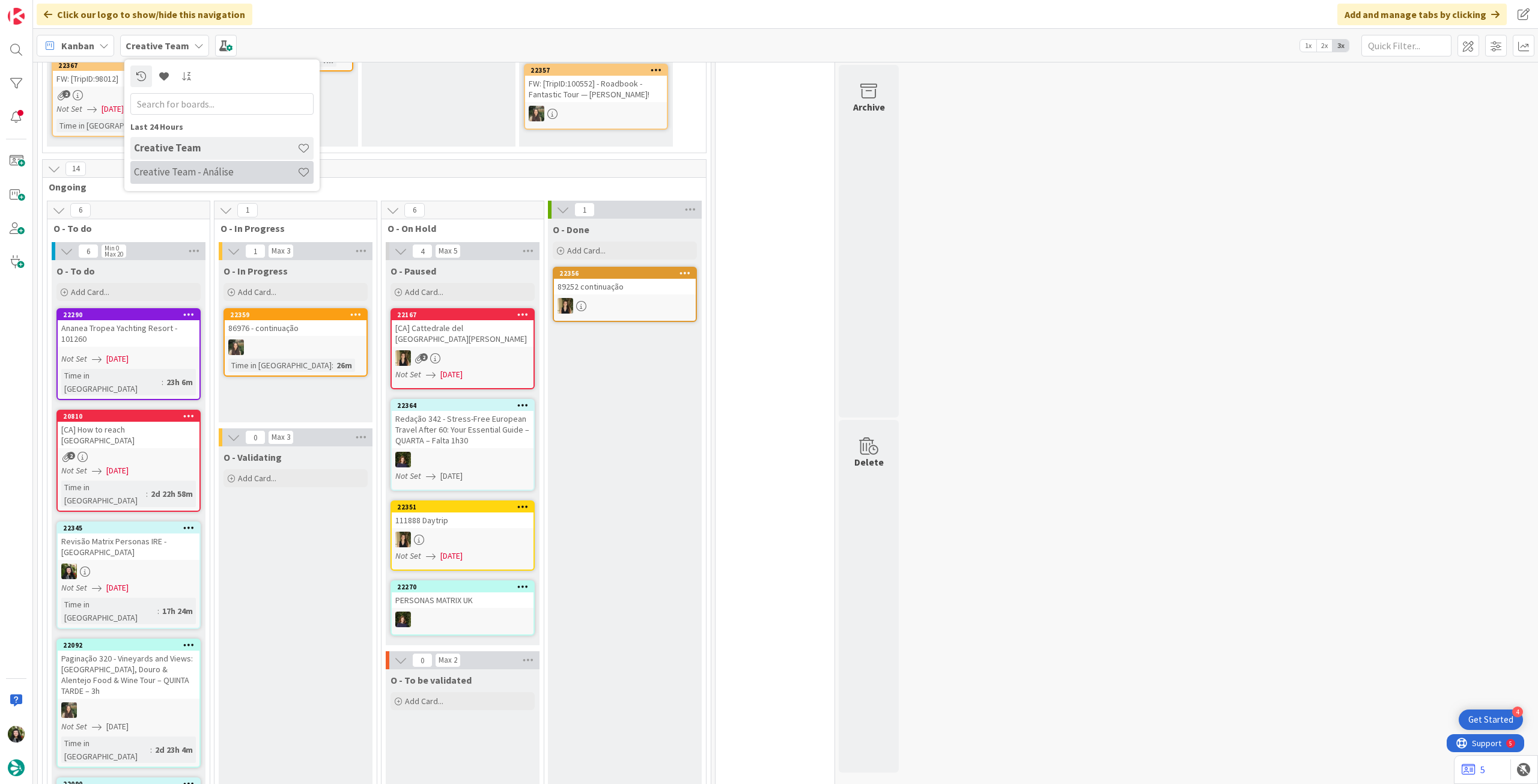
click at [206, 181] on div "Creative Team - Análise" at bounding box center [222, 172] width 183 height 23
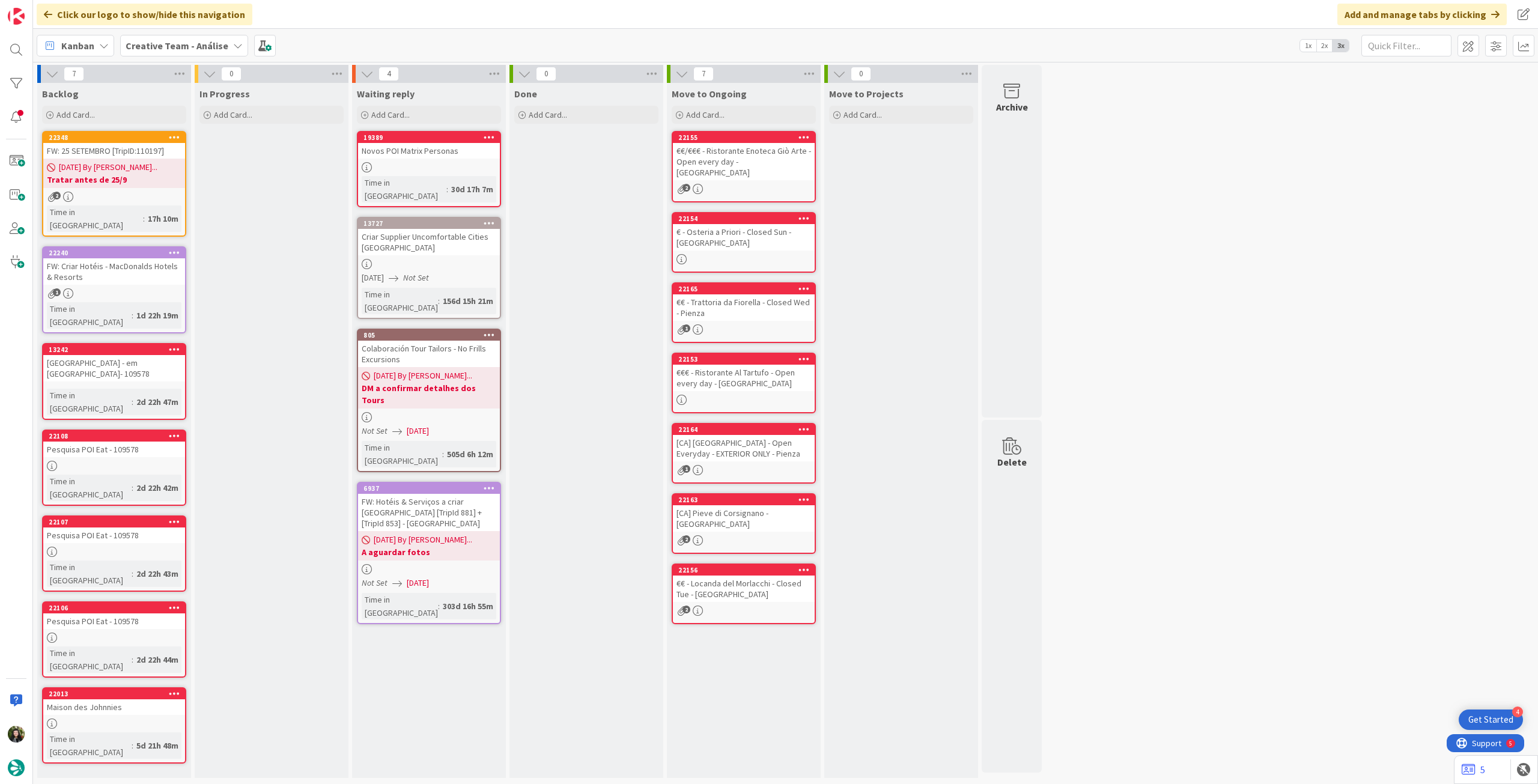
click at [166, 31] on div "Kanban Creative Team - Análise 1x 2x 3x" at bounding box center [786, 45] width 1505 height 33
click at [166, 39] on span "Creative Team - Análise" at bounding box center [177, 45] width 103 height 14
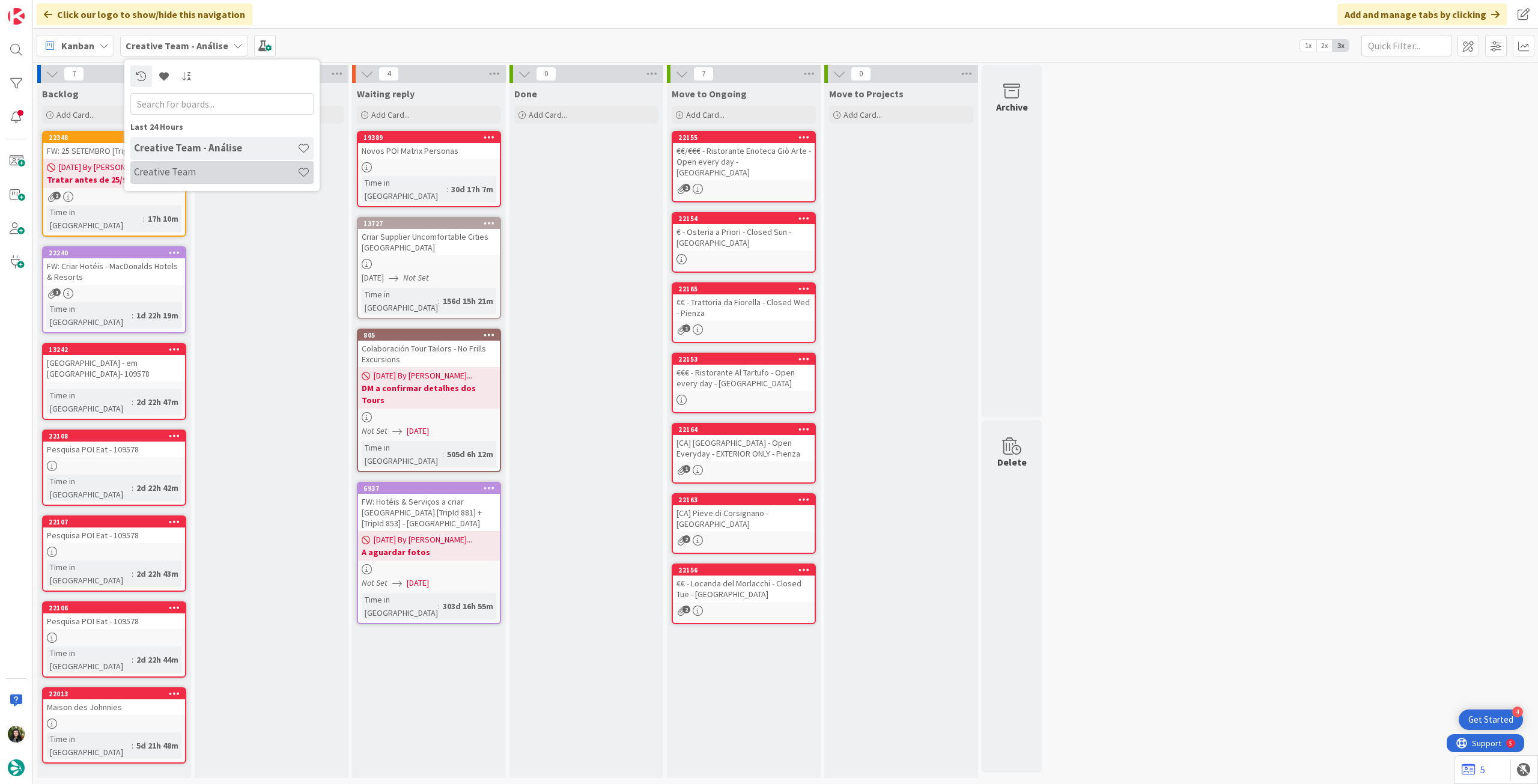
click at [162, 175] on h4 "Creative Team" at bounding box center [216, 172] width 164 height 12
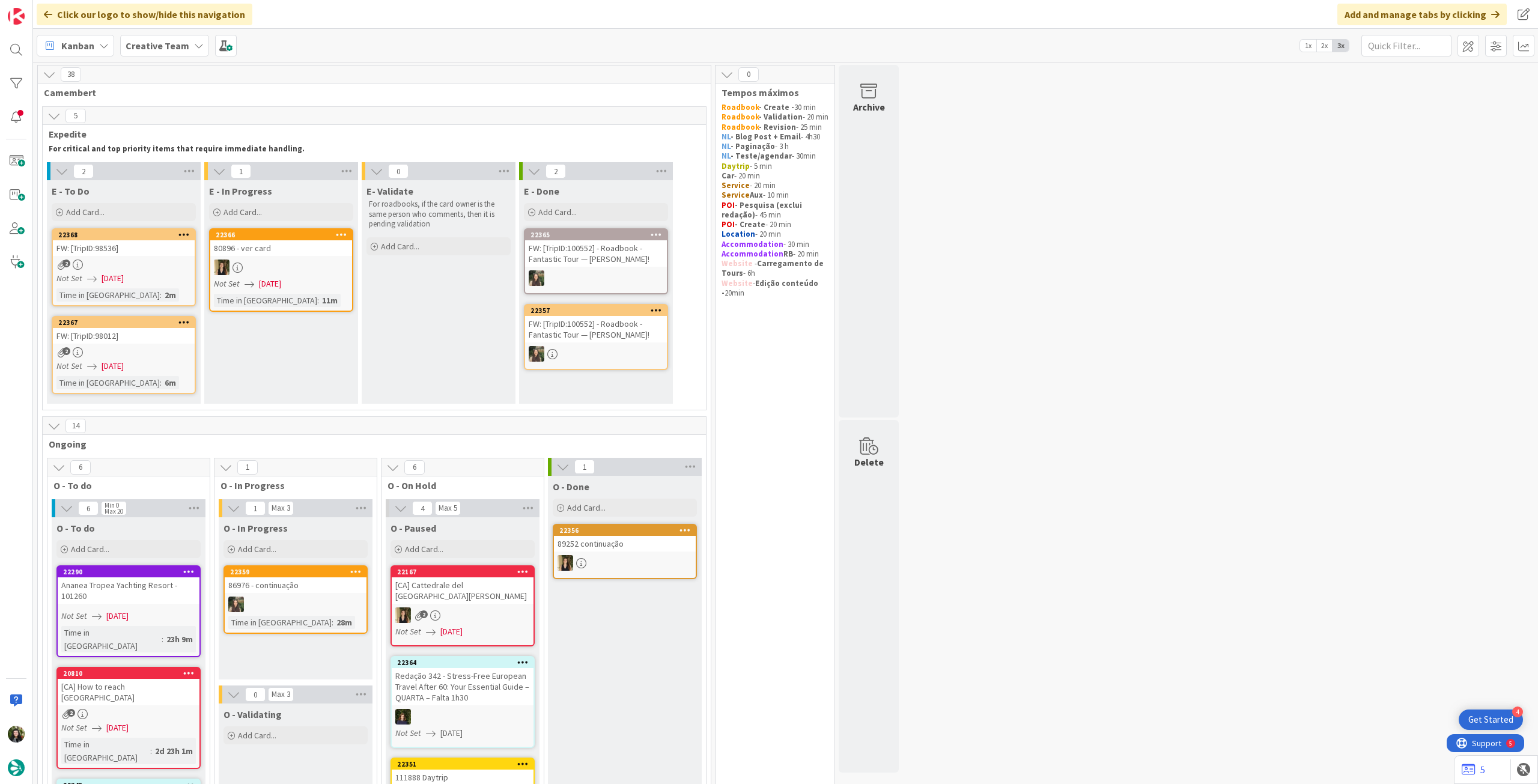
click at [185, 49] on div "Creative Team" at bounding box center [165, 46] width 89 height 22
click at [183, 164] on div "Creative Team - Análise" at bounding box center [222, 172] width 183 height 23
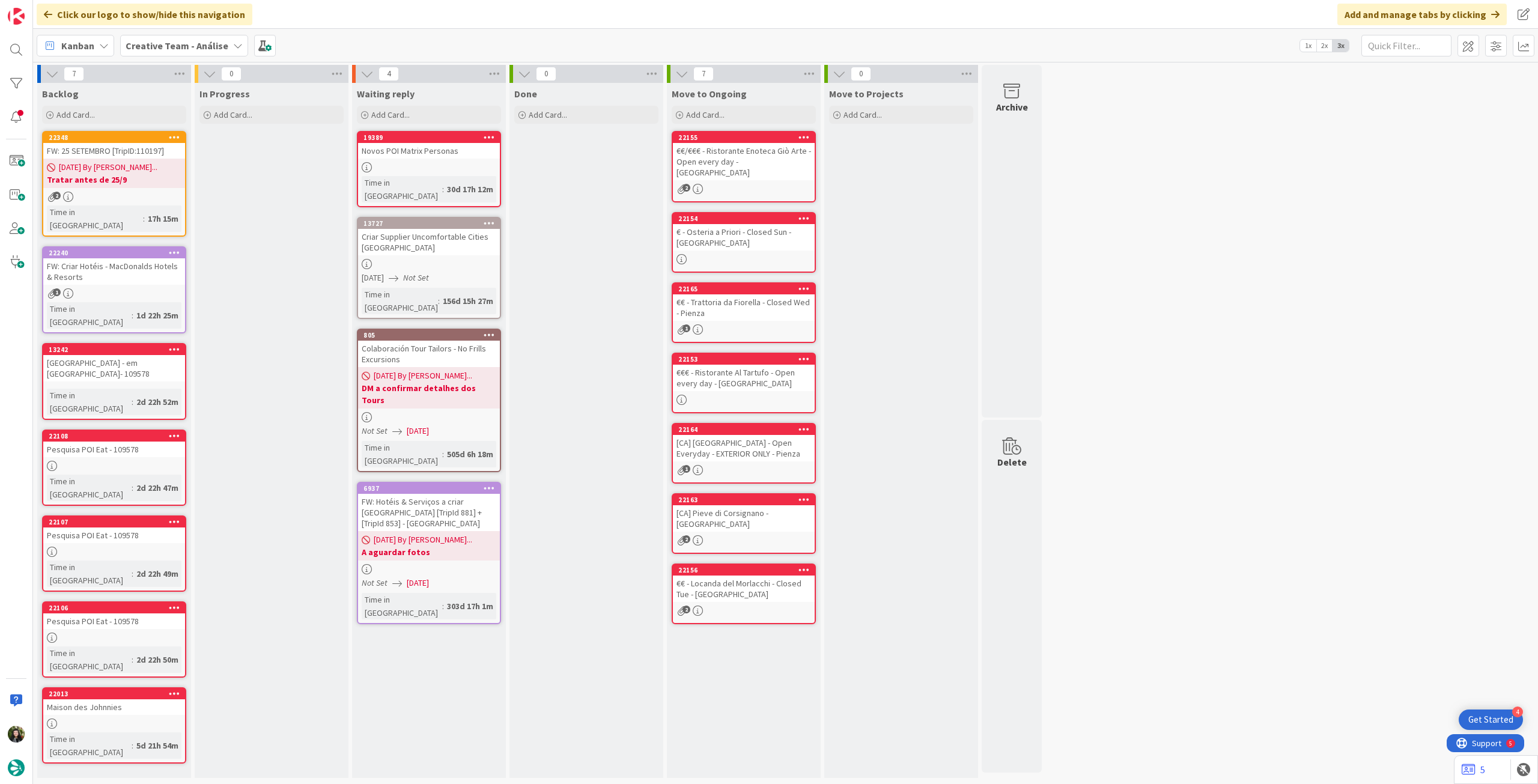
click at [212, 41] on b "Creative Team - Análise" at bounding box center [177, 46] width 103 height 12
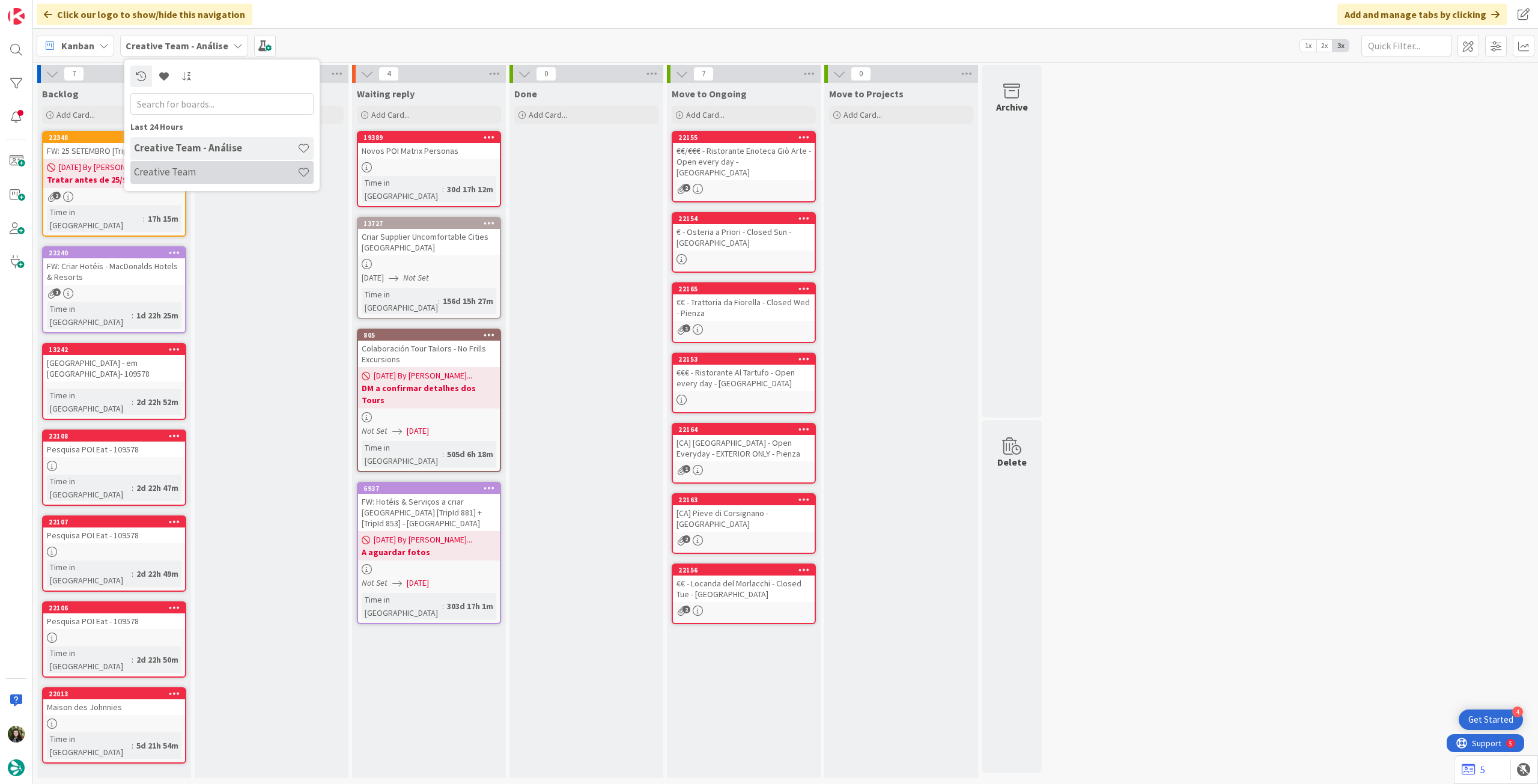
click at [193, 168] on h4 "Creative Team" at bounding box center [216, 172] width 164 height 12
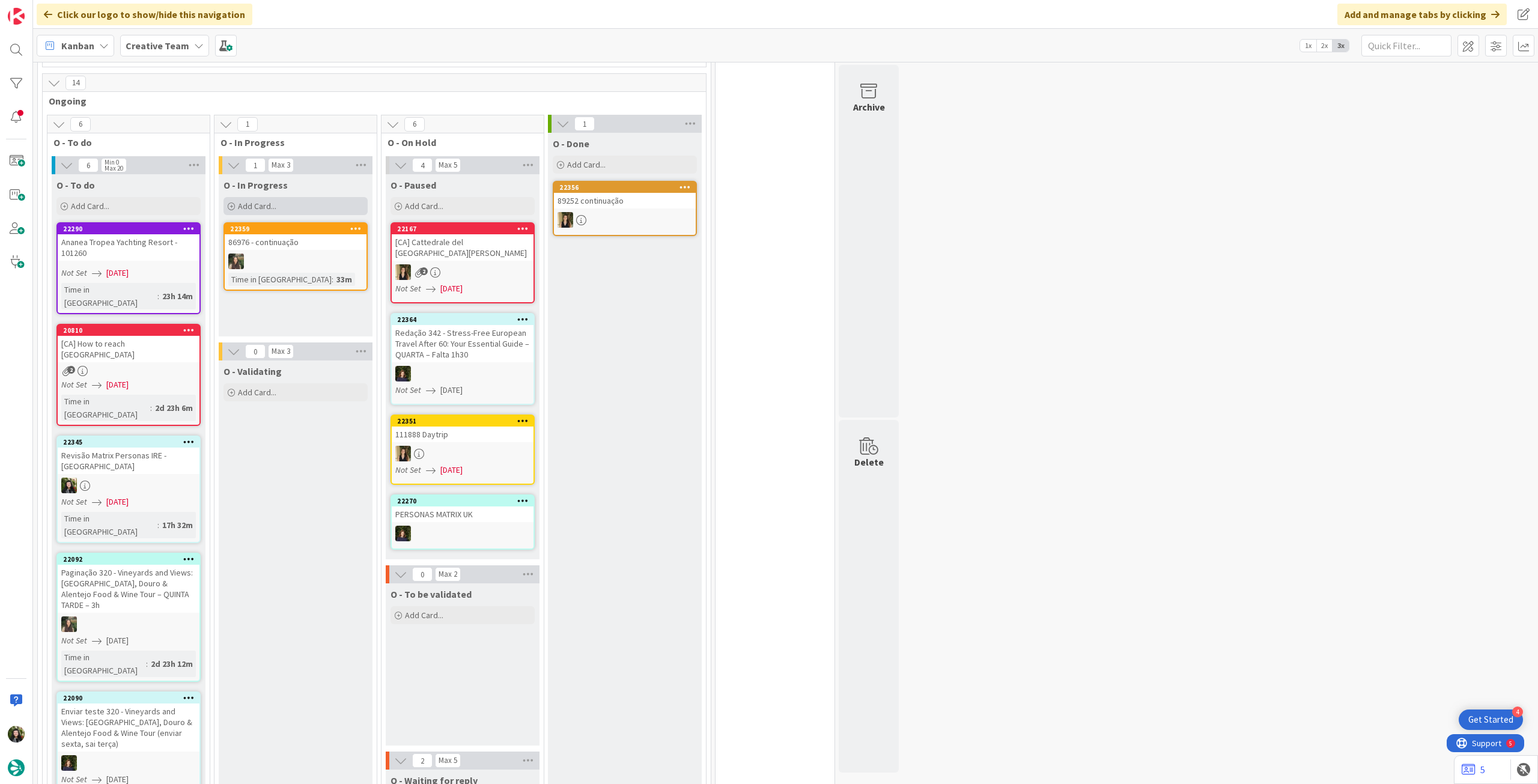
scroll to position [160, 0]
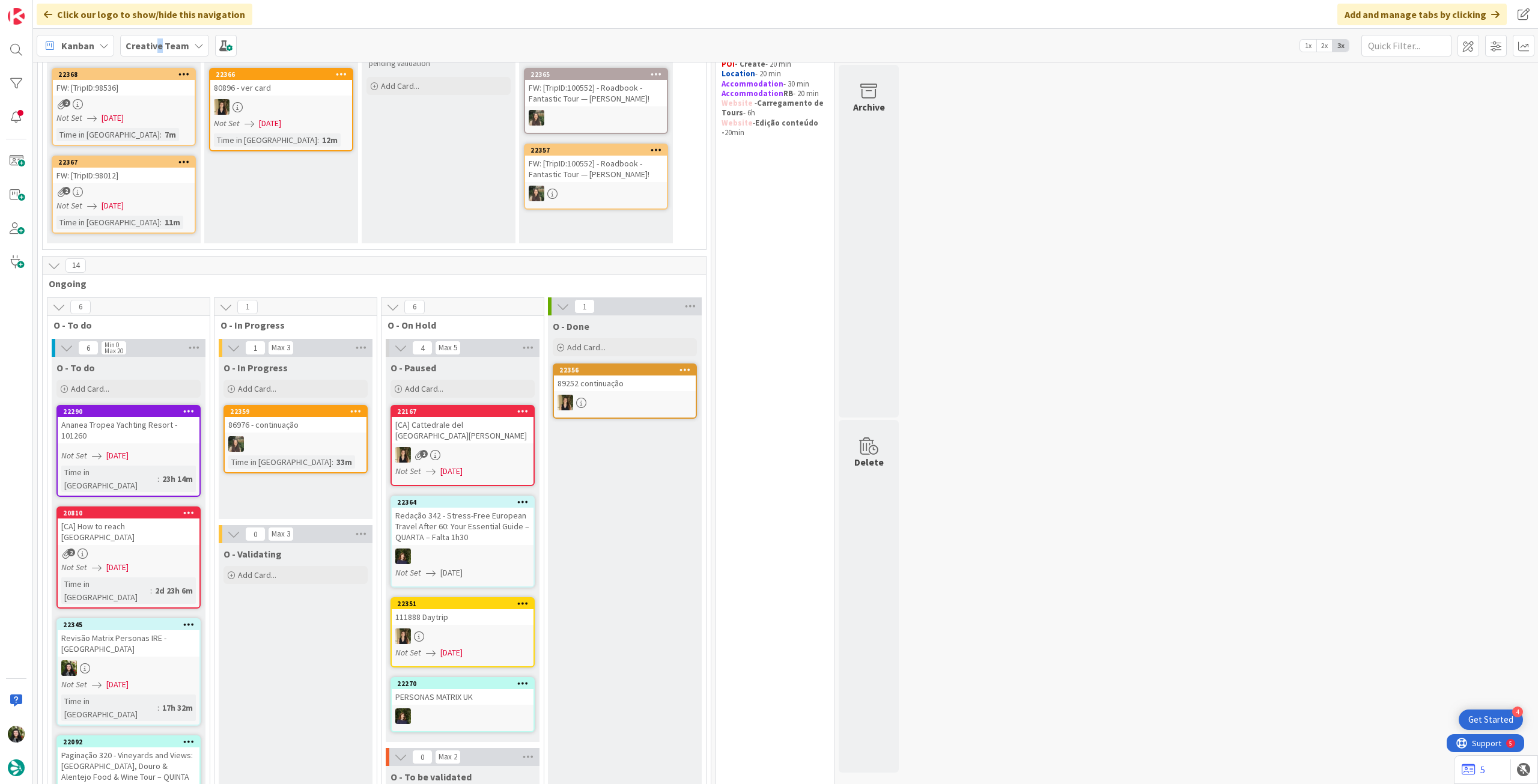
click at [153, 55] on div "Creative Team" at bounding box center [165, 46] width 89 height 22
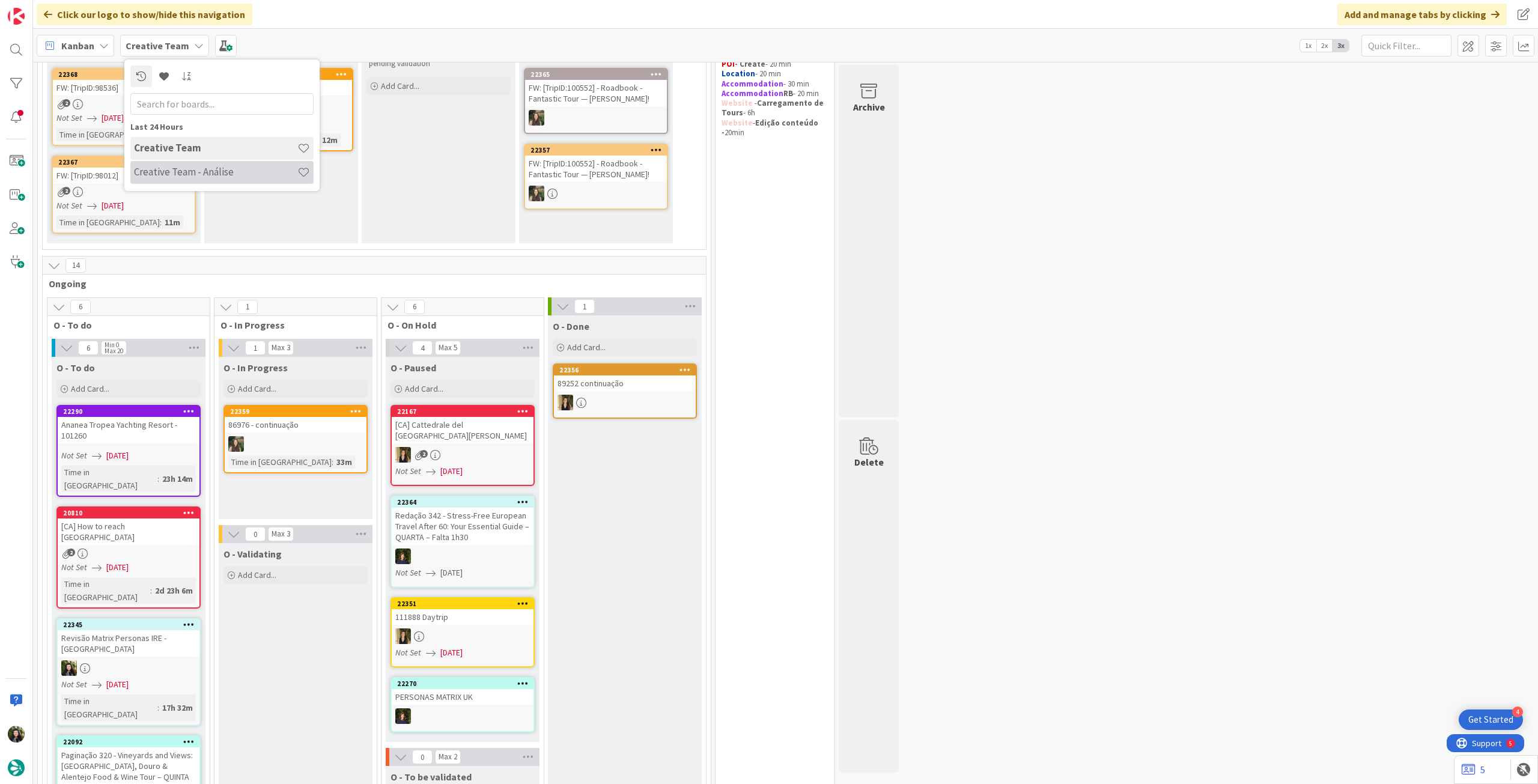
click at [166, 172] on h4 "Creative Team - Análise" at bounding box center [216, 172] width 164 height 12
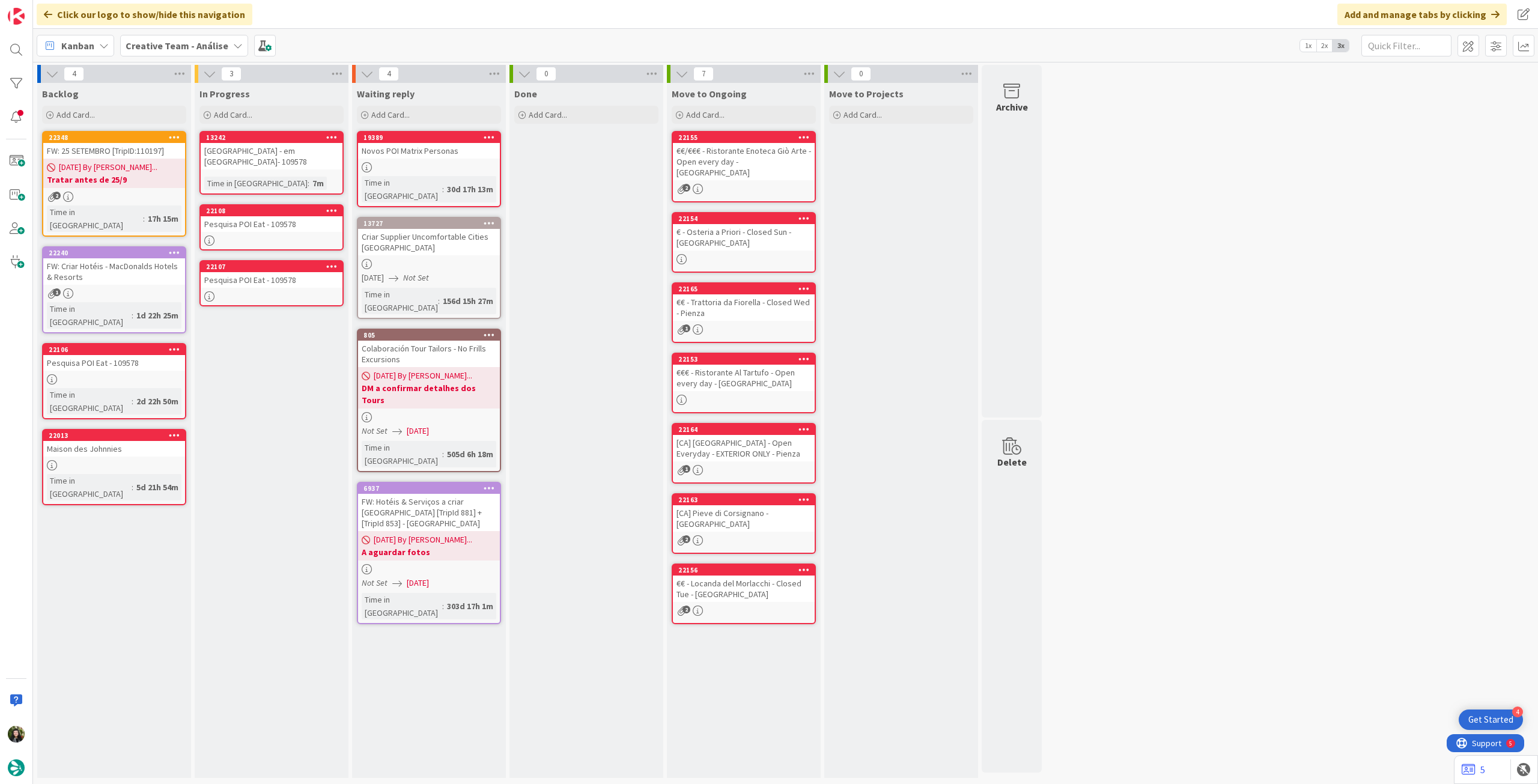
click at [289, 181] on div "Time in Column : 7m" at bounding box center [271, 183] width 135 height 14
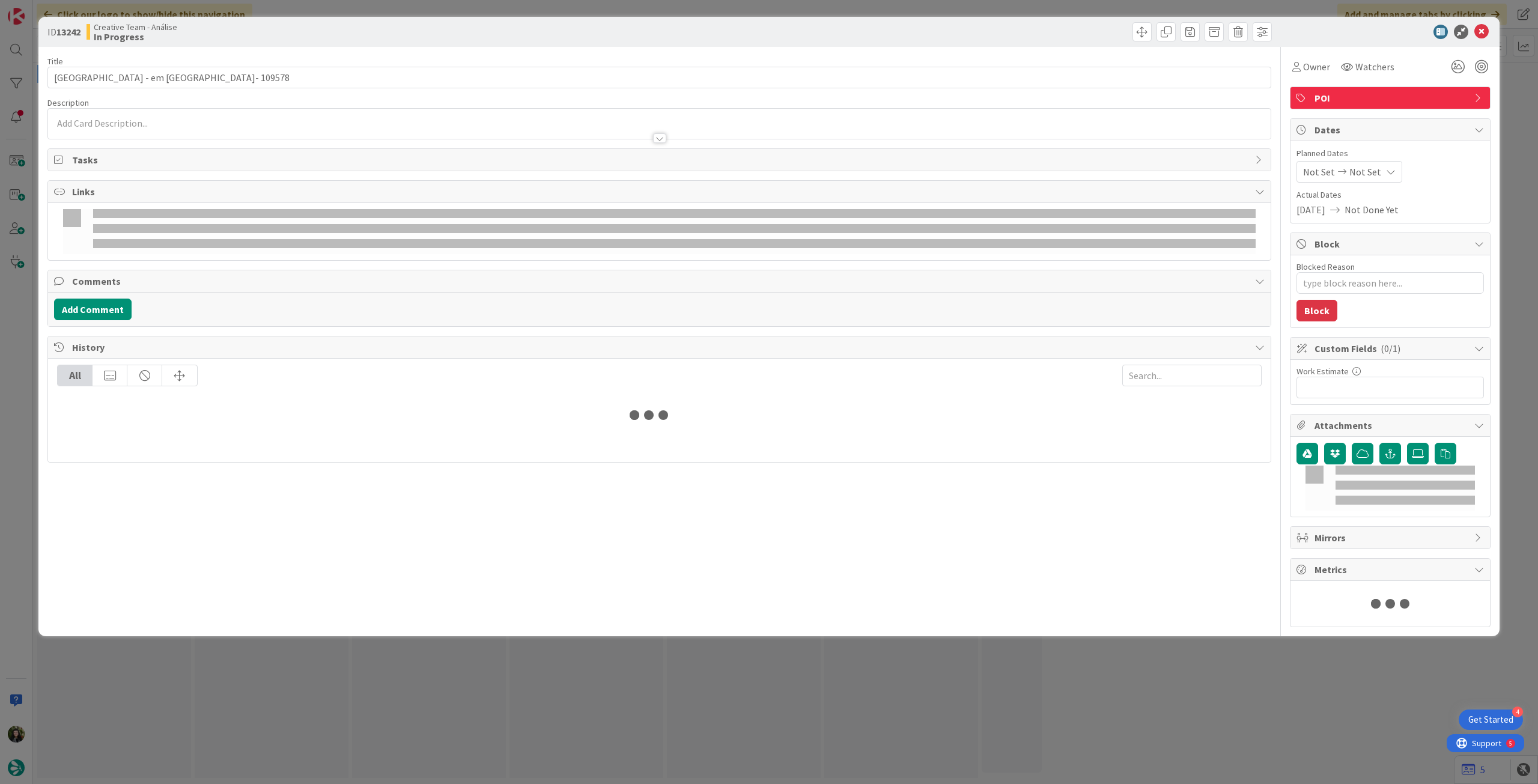
type textarea "x"
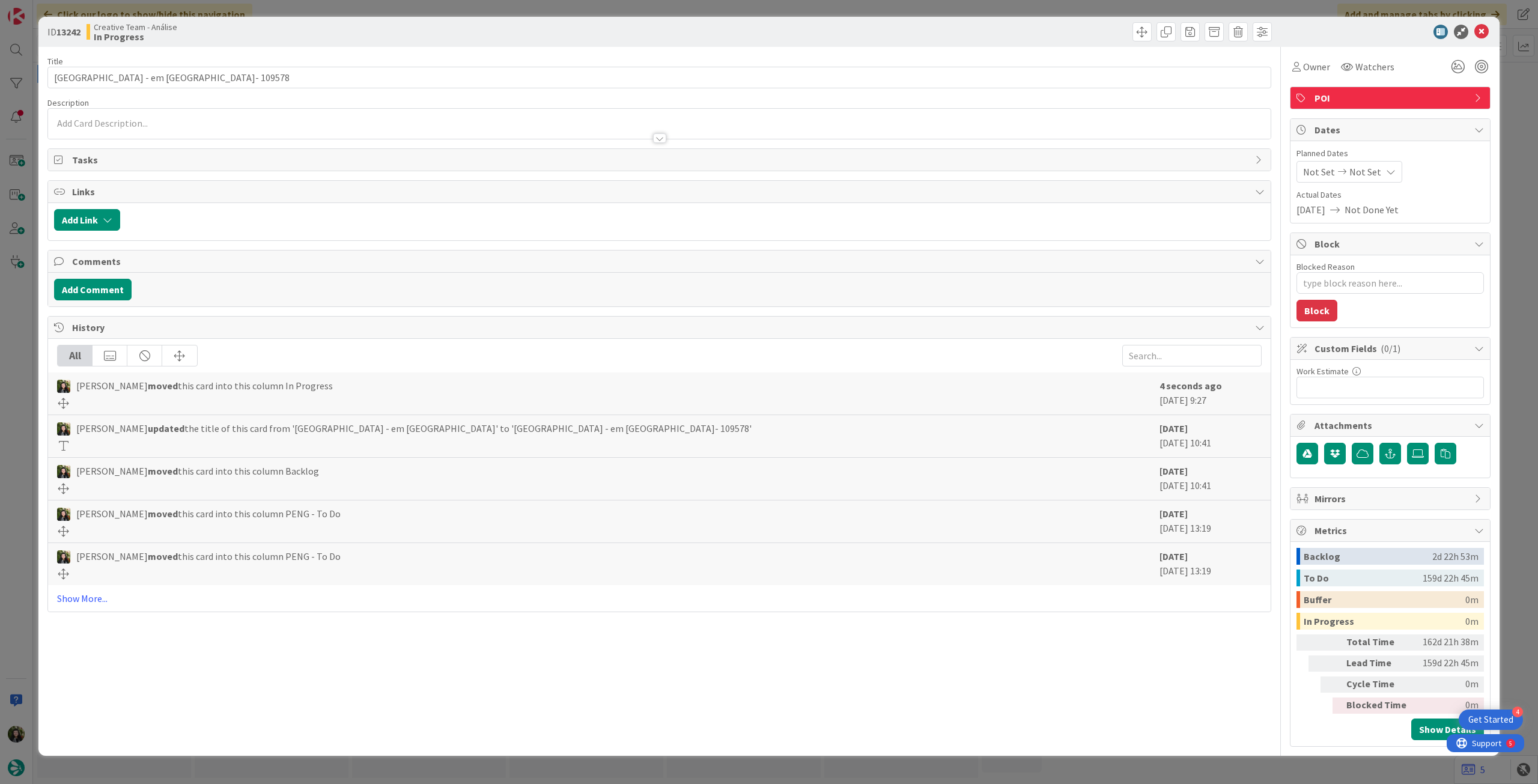
click at [1363, 176] on span "Not Set" at bounding box center [1365, 171] width 32 height 14
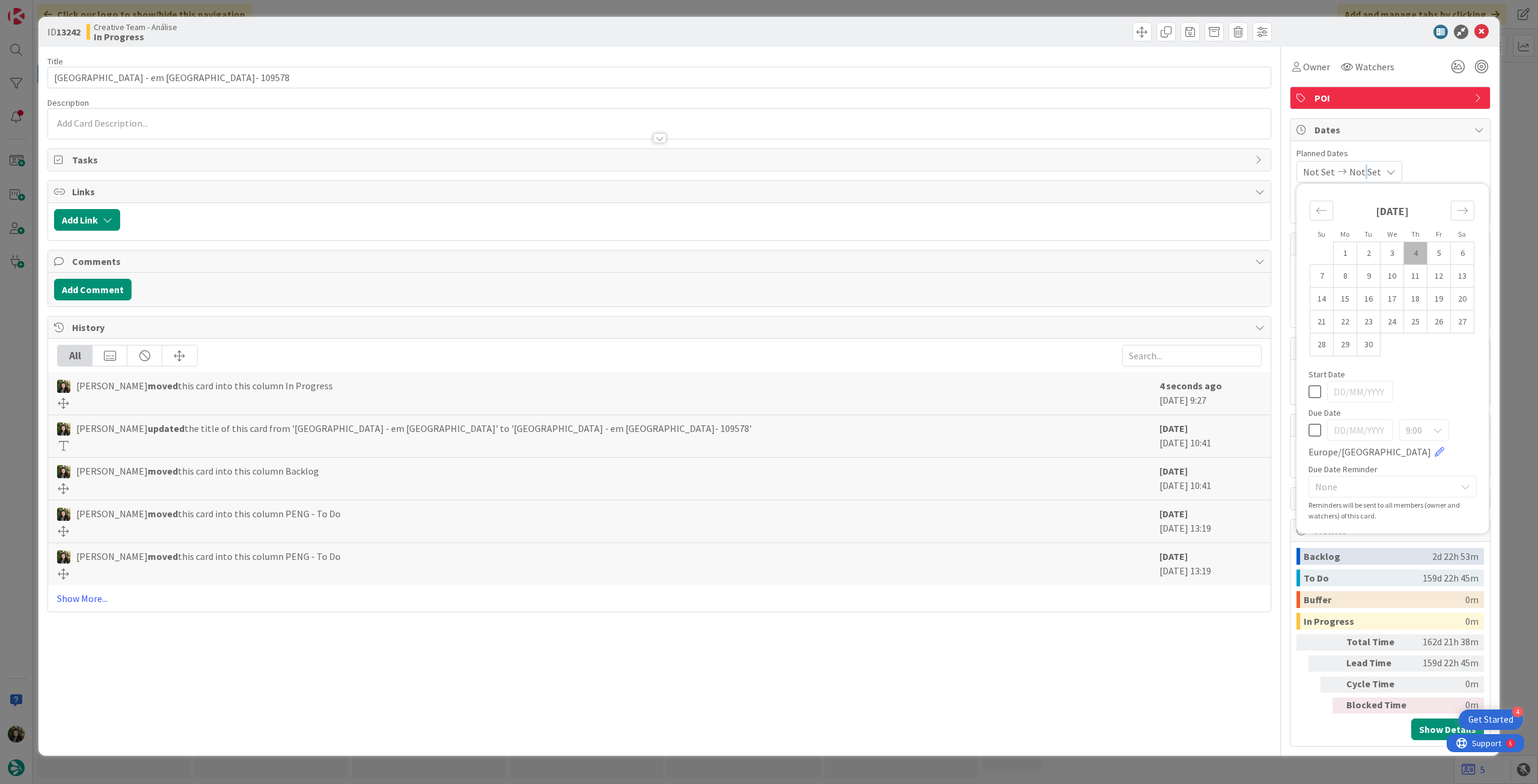
click at [1314, 426] on icon at bounding box center [1314, 430] width 13 height 14
type input "[DATE]"
click at [1485, 26] on icon at bounding box center [1481, 31] width 14 height 14
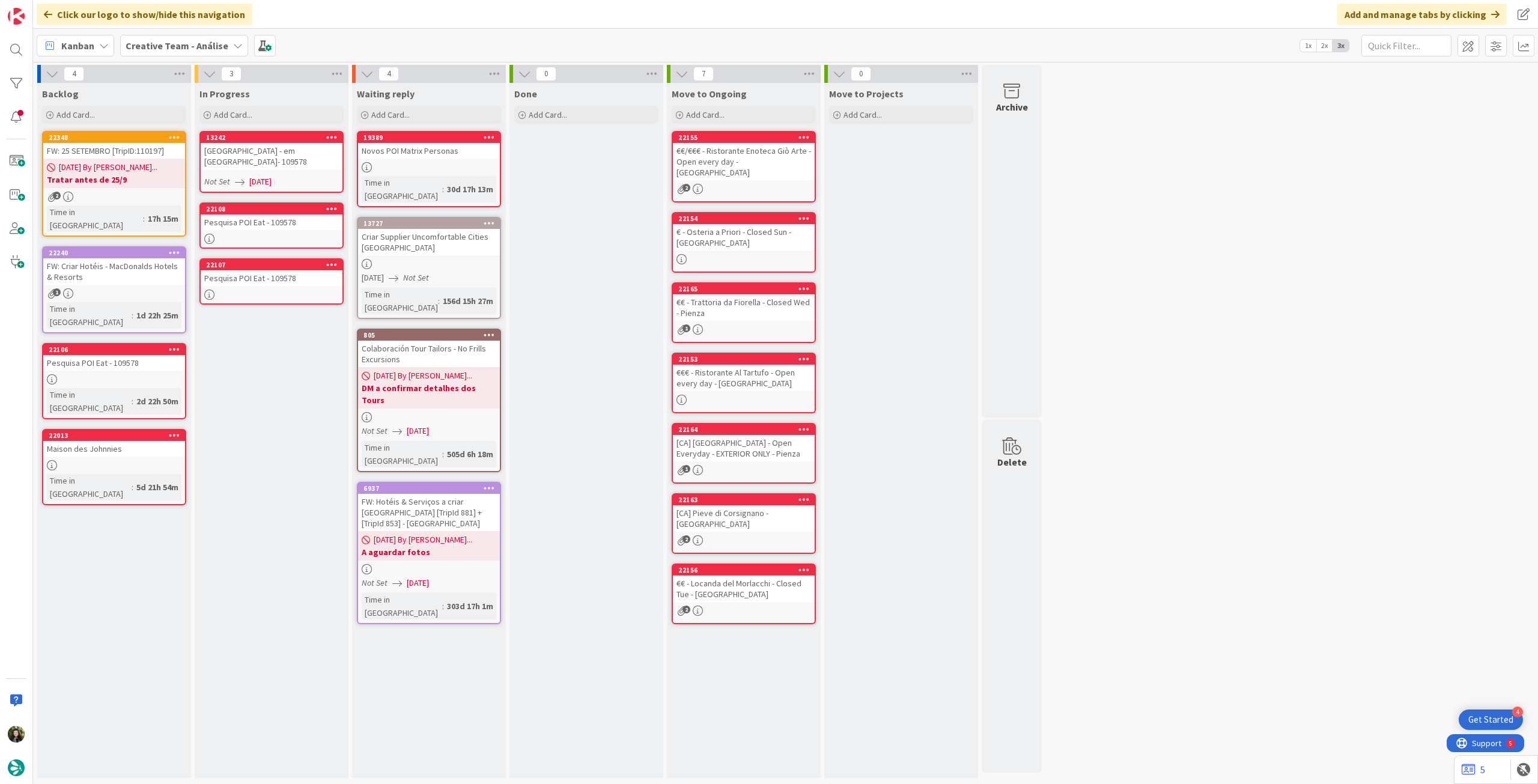
click at [297, 228] on div "Pesquisa POI Eat - 109578" at bounding box center [272, 222] width 142 height 16
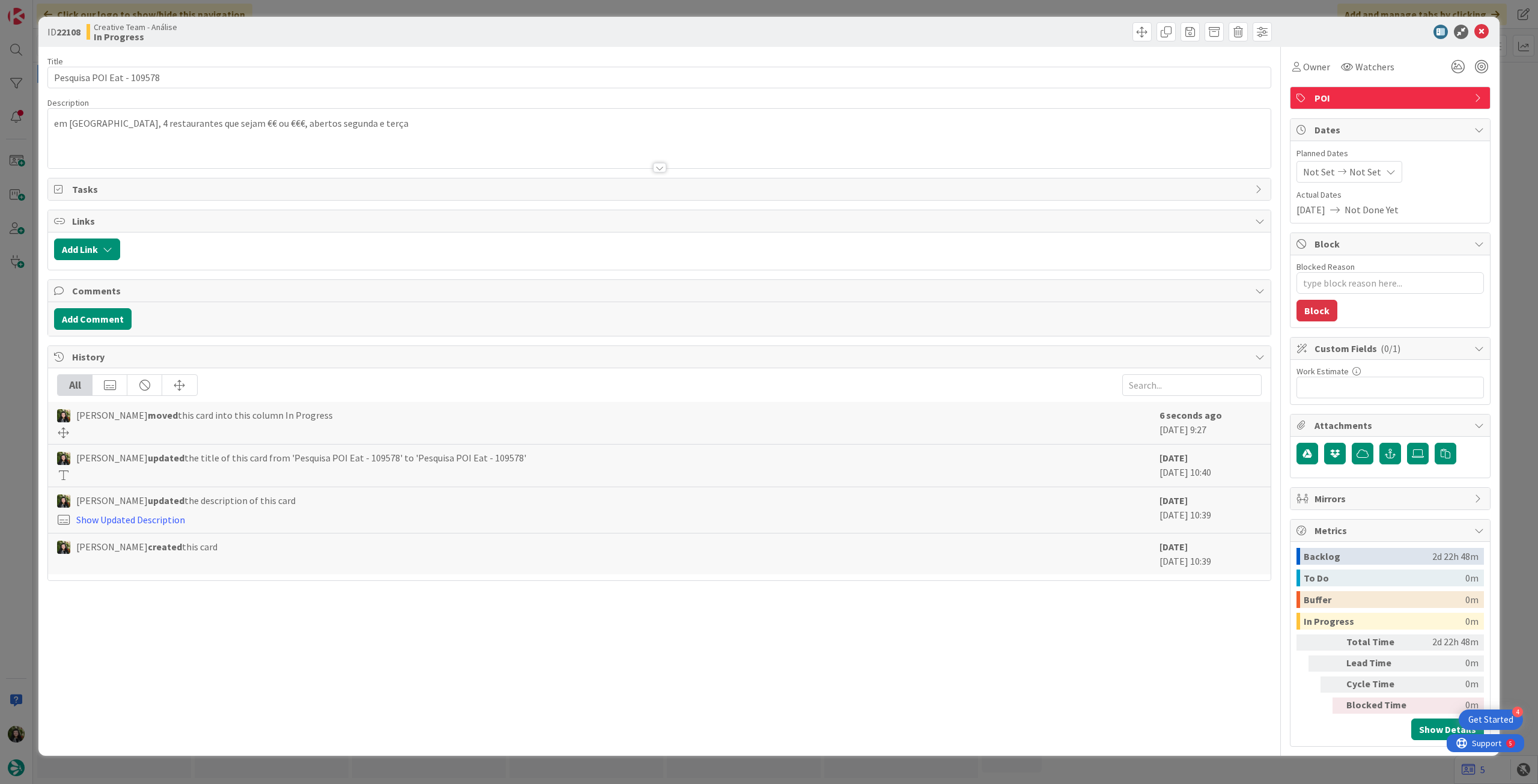
type textarea "x"
click at [1380, 166] on div "Not Set Not Set" at bounding box center [1349, 172] width 105 height 22
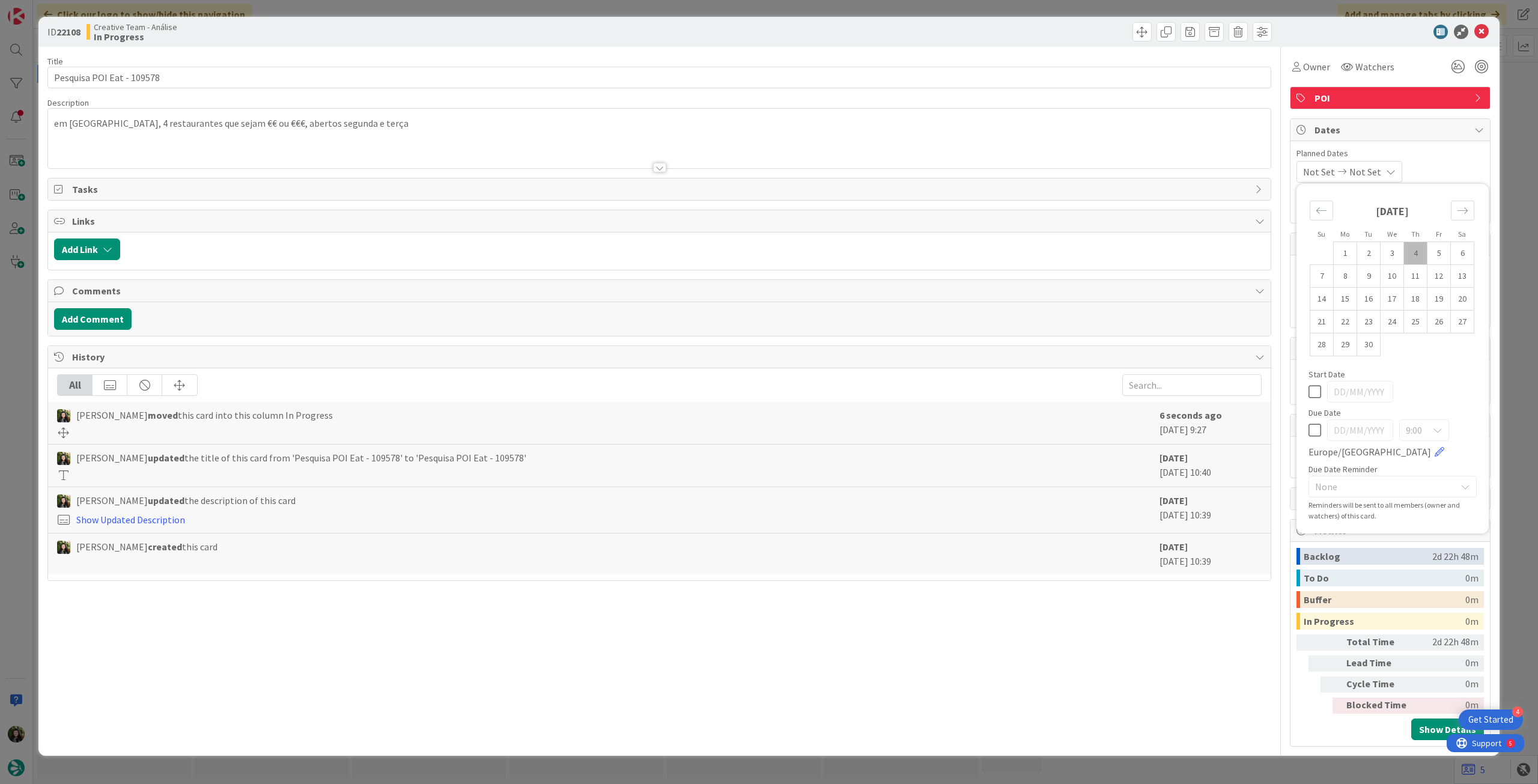
click at [1316, 428] on icon at bounding box center [1314, 430] width 13 height 14
type input "[DATE]"
click at [1487, 30] on icon at bounding box center [1481, 31] width 14 height 14
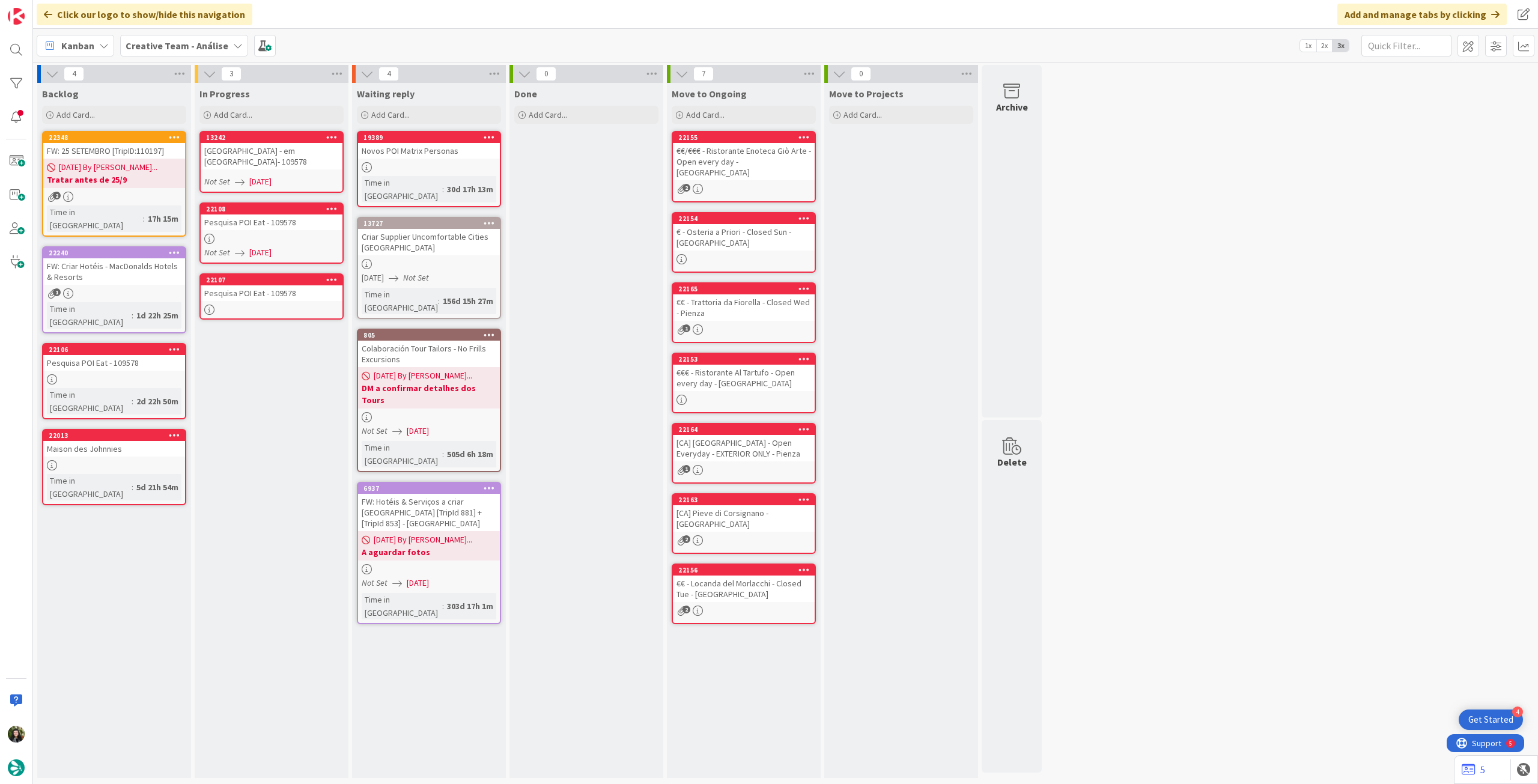
click at [300, 310] on div at bounding box center [272, 309] width 142 height 10
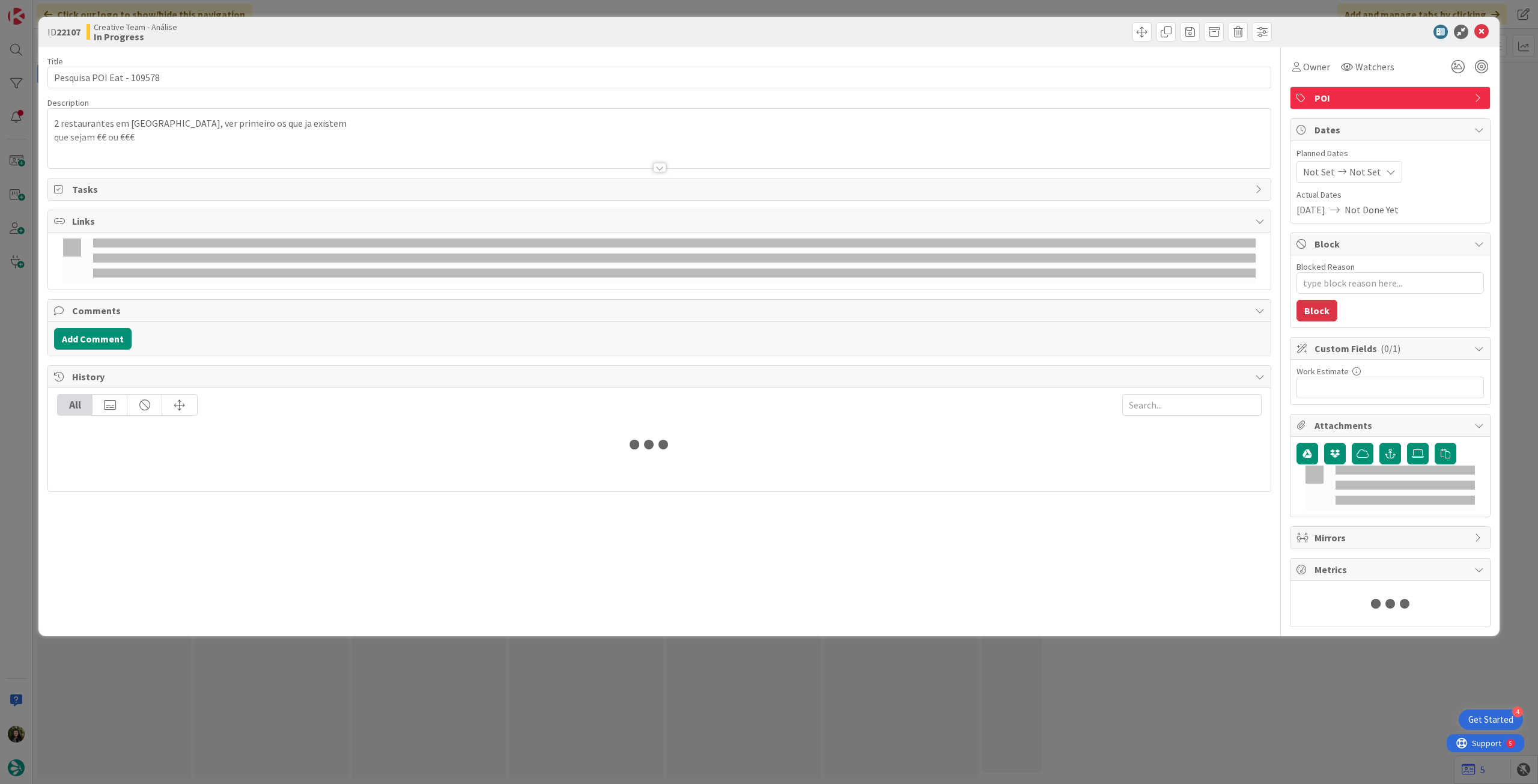
type textarea "x"
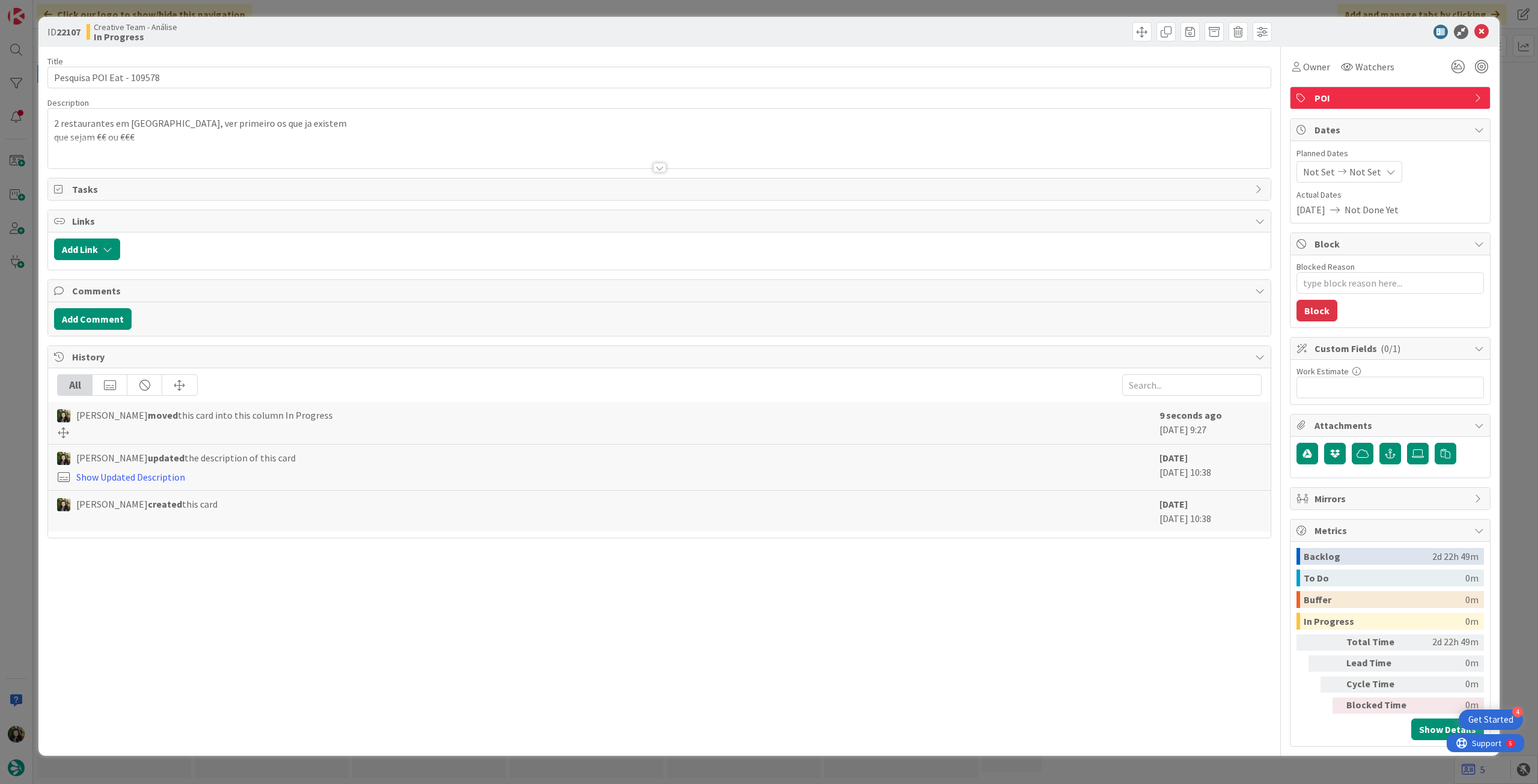
click at [1372, 182] on div "Not Set Not Set" at bounding box center [1349, 172] width 105 height 22
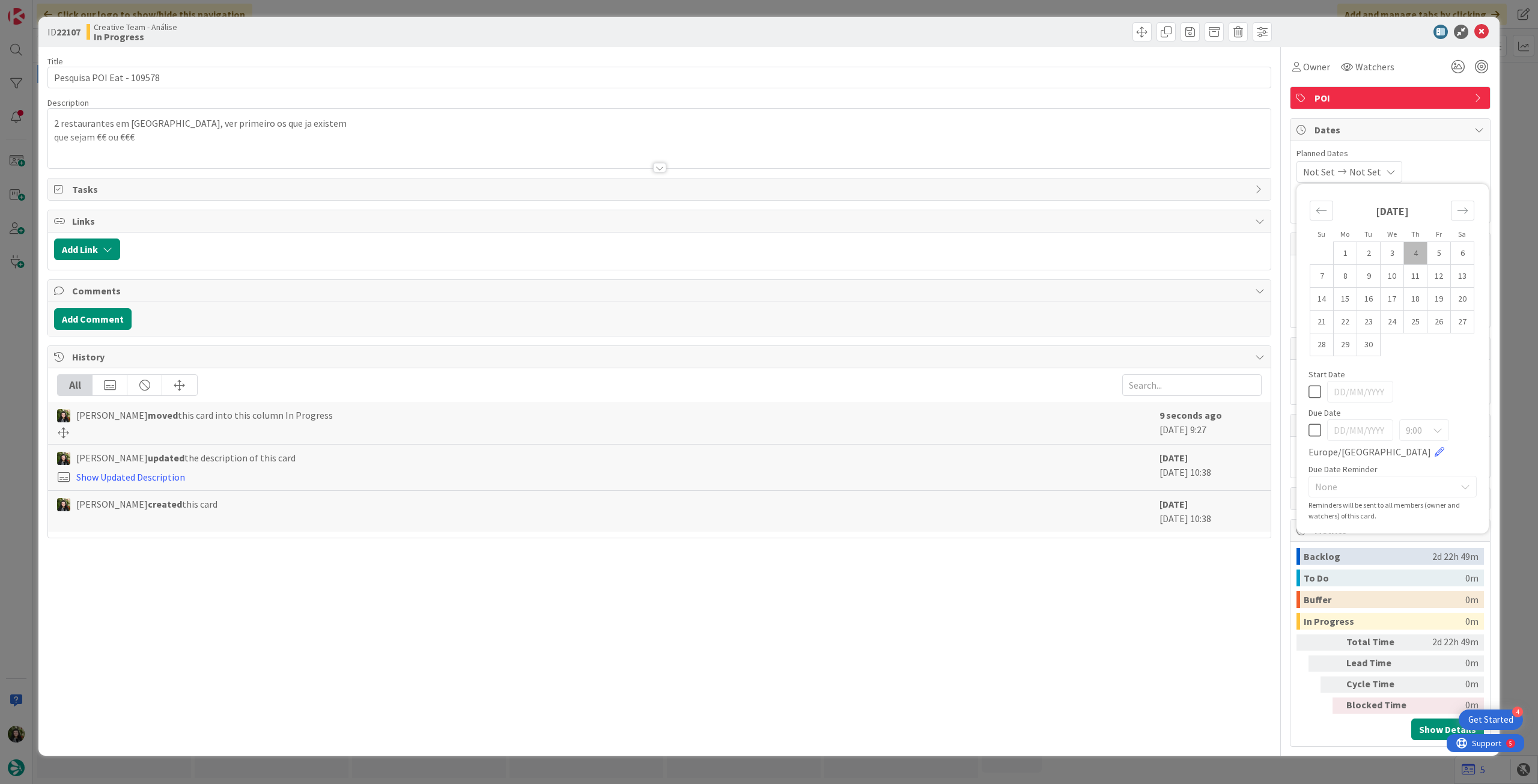
click at [1318, 431] on icon at bounding box center [1314, 430] width 13 height 14
type input "[DATE]"
click at [1486, 31] on icon at bounding box center [1481, 31] width 14 height 14
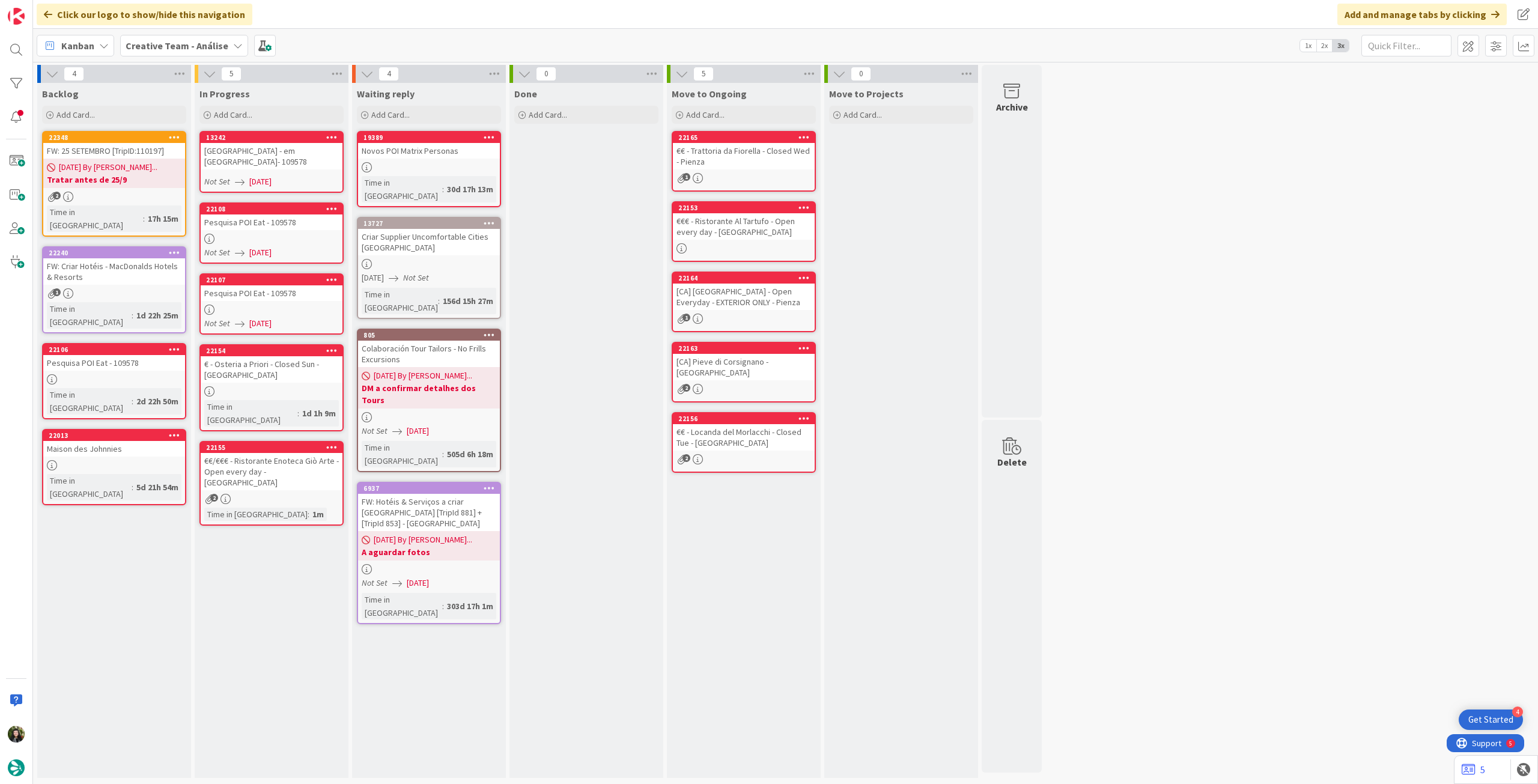
click at [289, 372] on div "€ - Osteria a Priori - Closed Sun - [GEOGRAPHIC_DATA]" at bounding box center [272, 369] width 142 height 26
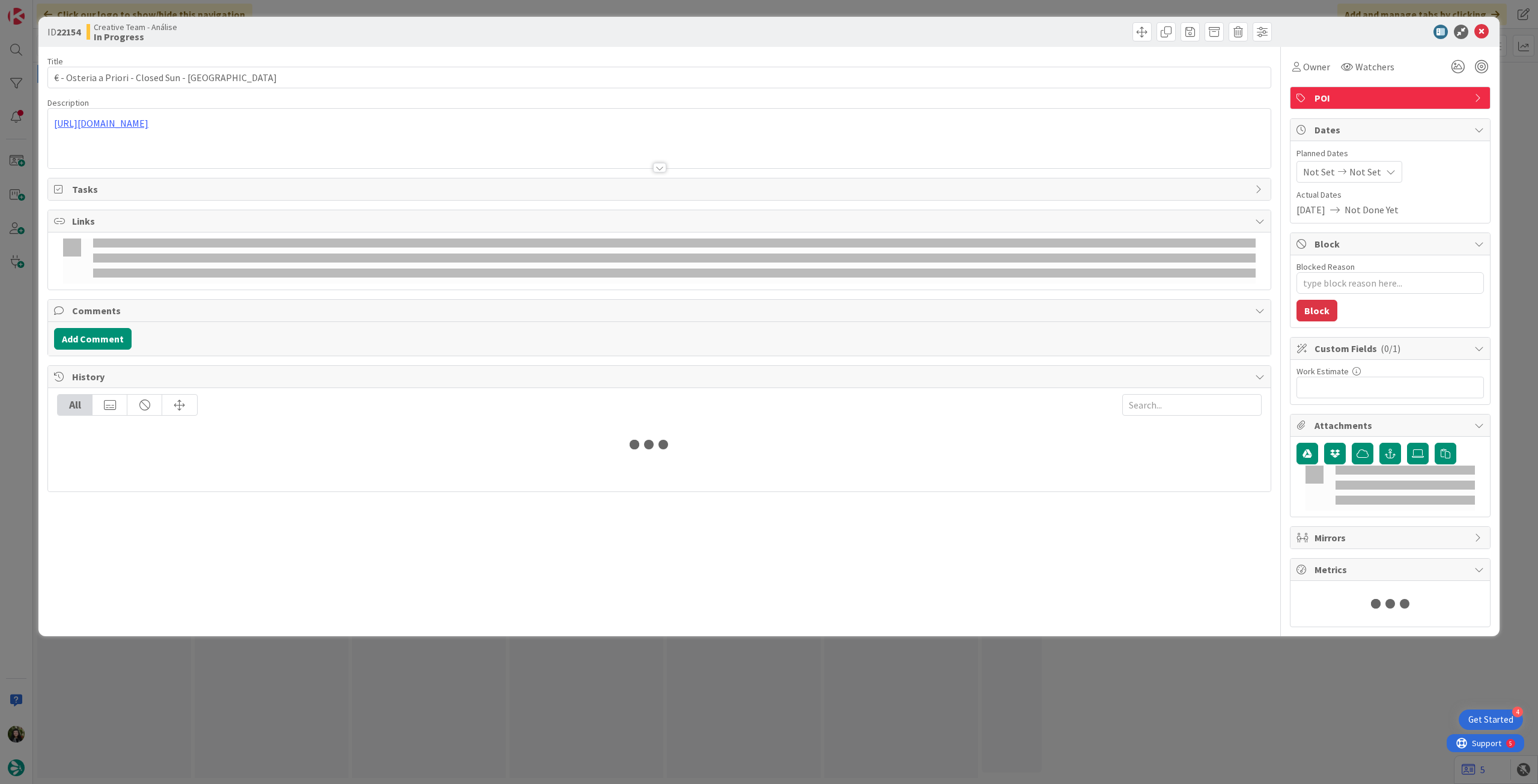
type textarea "x"
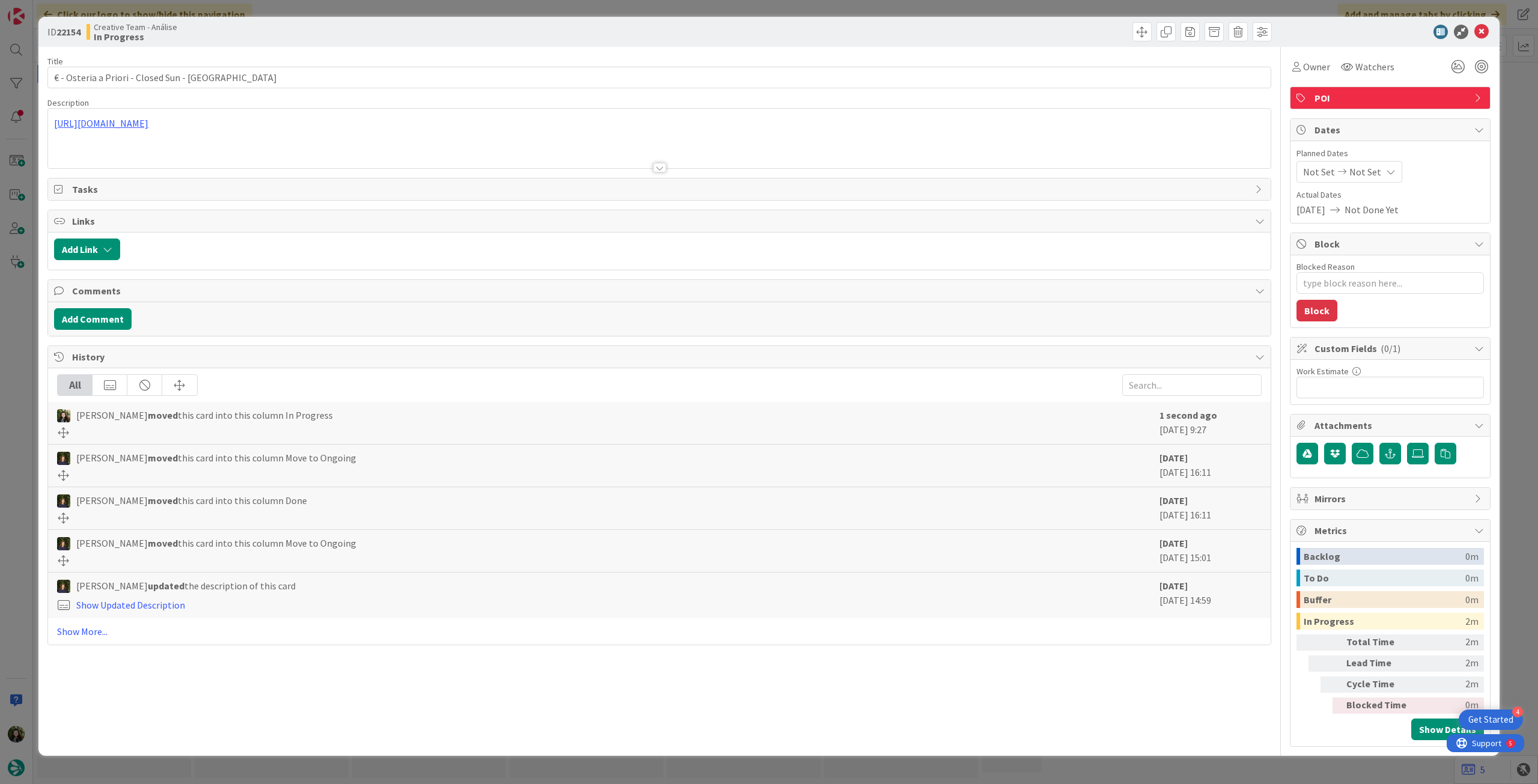
drag, startPoint x: 1375, startPoint y: 170, endPoint x: 1372, endPoint y: 182, distance: 12.4
click at [1374, 170] on span "Not Set" at bounding box center [1365, 171] width 32 height 14
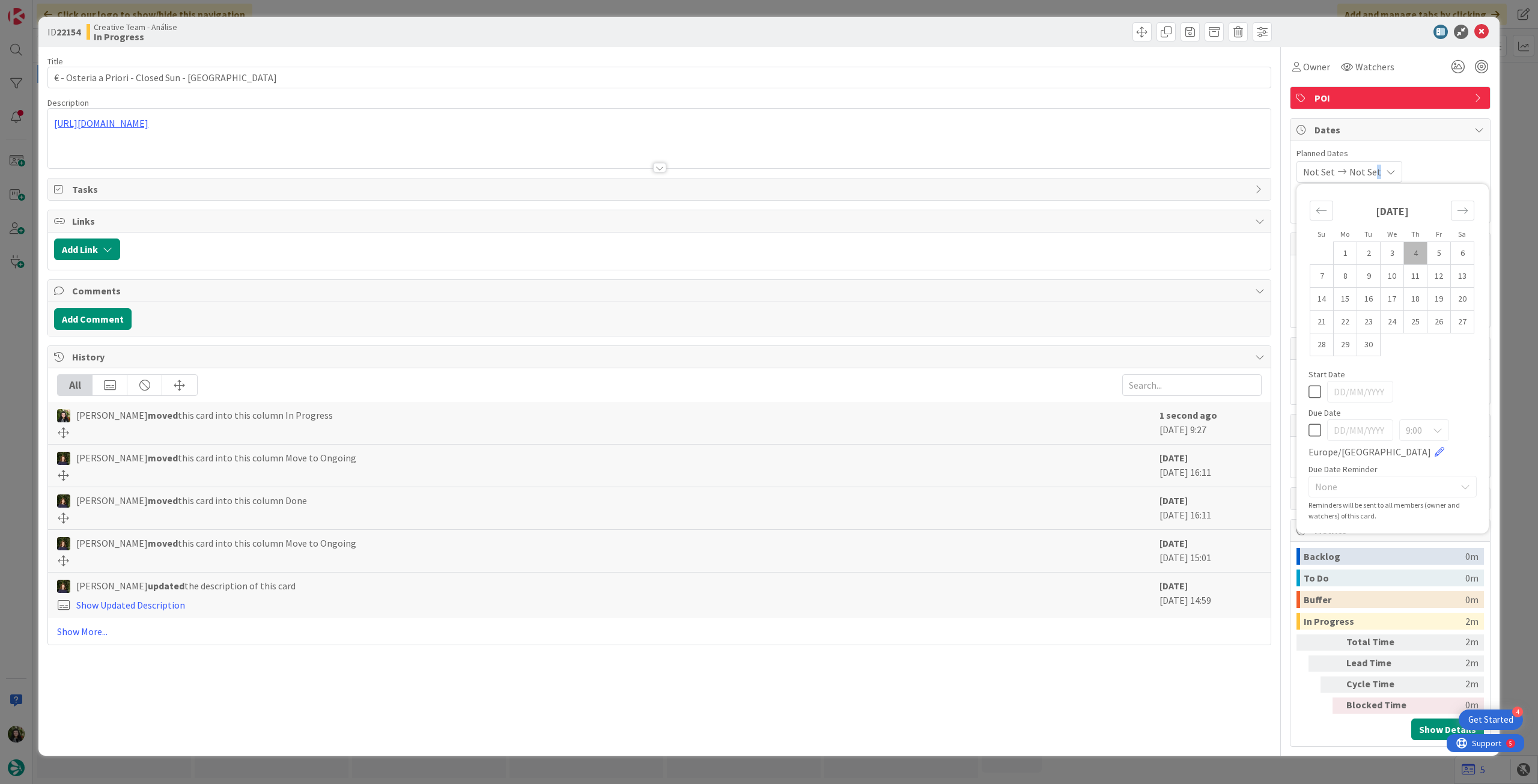
click at [1315, 429] on icon at bounding box center [1314, 430] width 13 height 14
type input "[DATE]"
click at [1484, 26] on icon at bounding box center [1481, 31] width 14 height 14
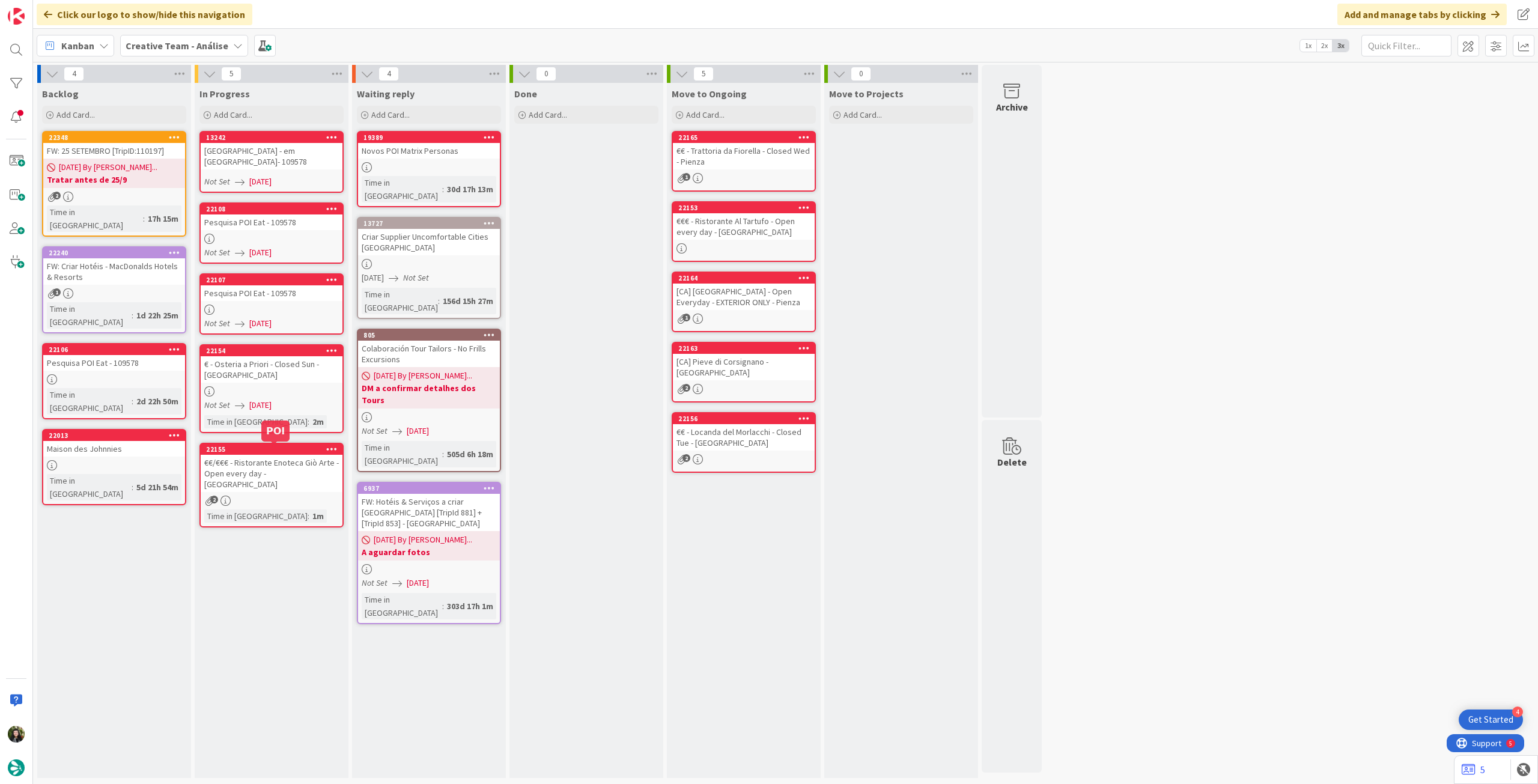
click at [278, 468] on div "€€/€€€ - Ristorante Enoteca Giò Arte - Open every day - [GEOGRAPHIC_DATA]" at bounding box center [272, 473] width 142 height 37
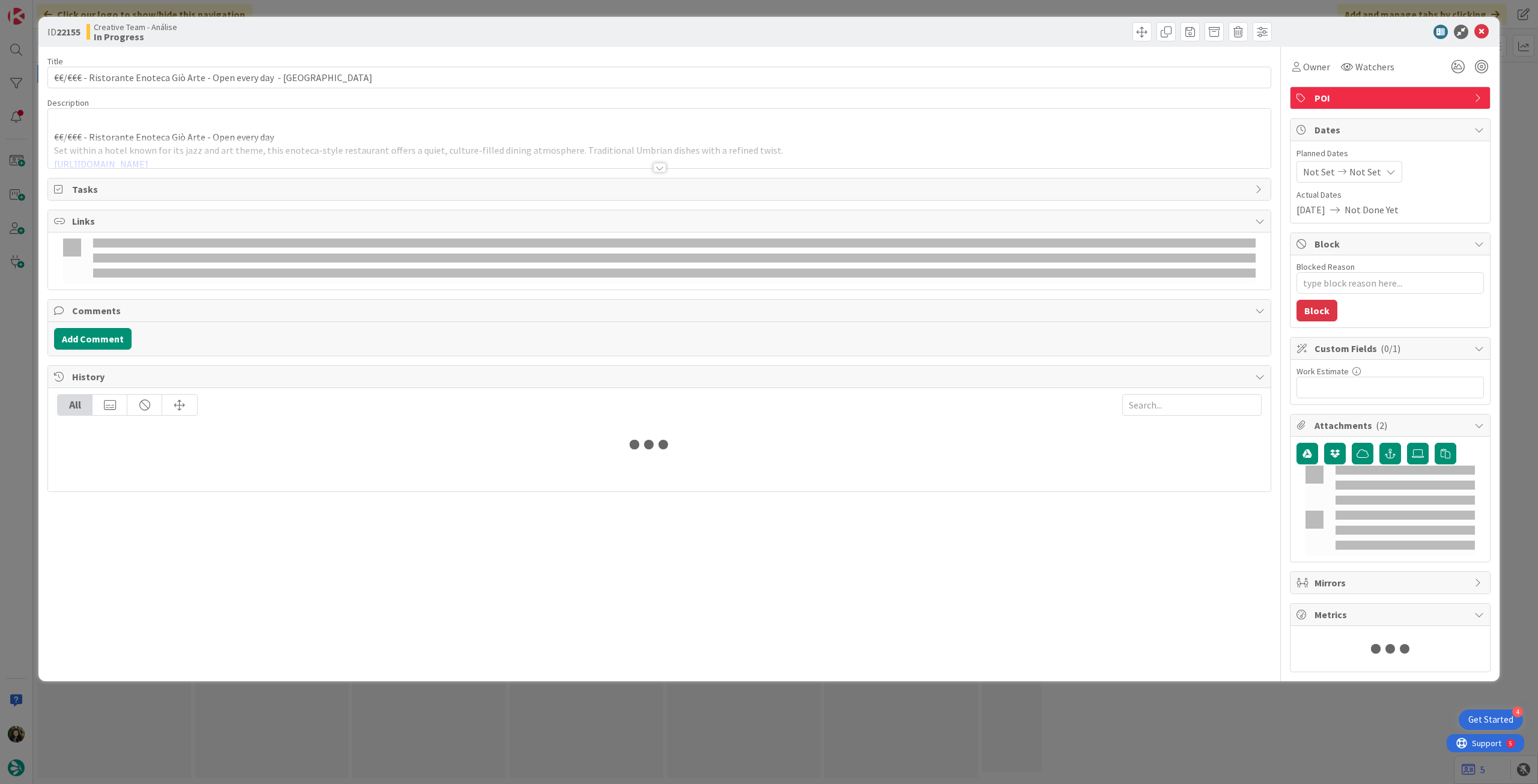
type textarea "x"
type input "€€/€€€ - Ristorante Enoteca Giò Arte - Open every day - Perugia"
type textarea "x"
type input "€€/€€€ - Ristorante Enoteca Giò Arte - Open every day - Perugia"
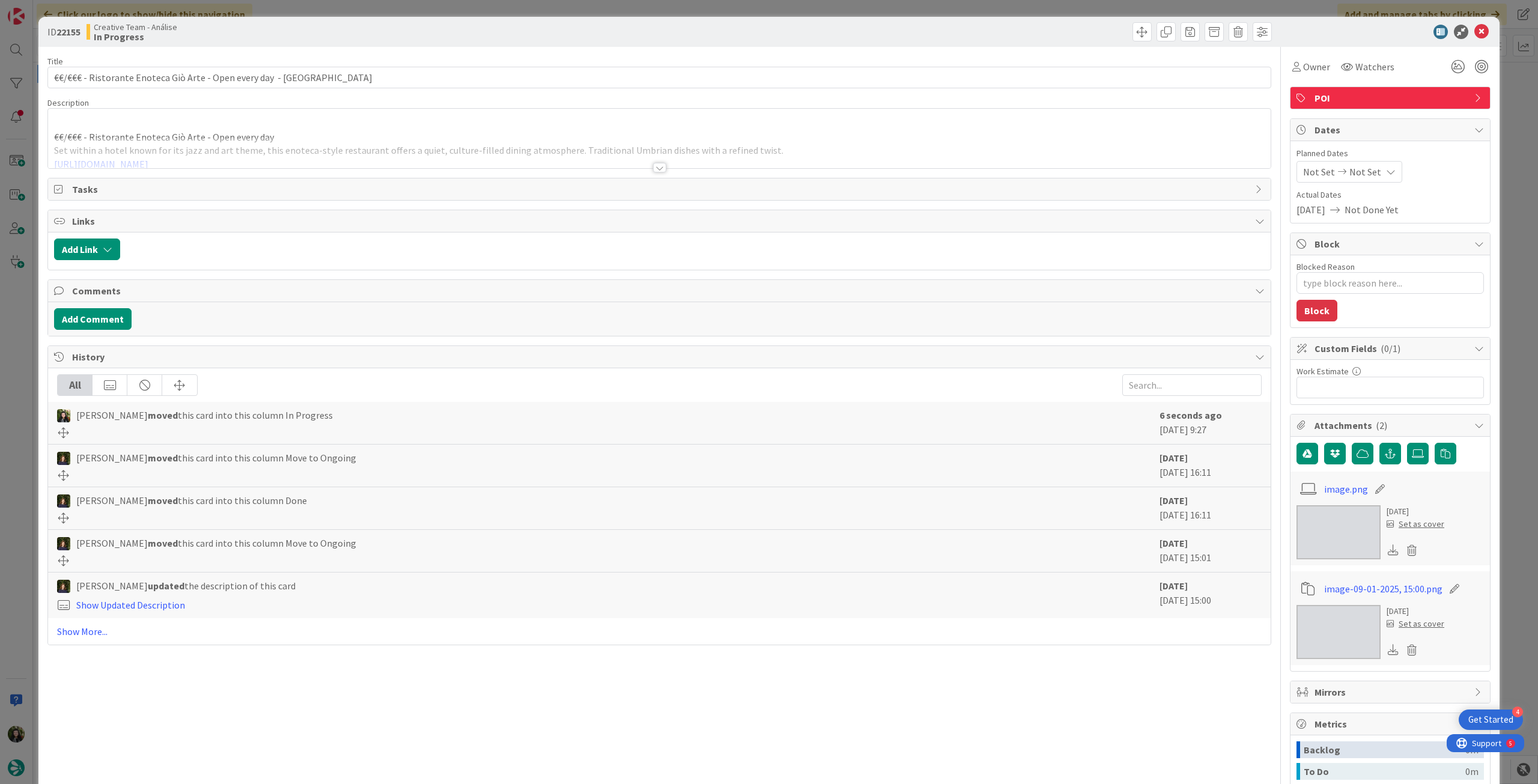
click at [1357, 168] on span "Not Set" at bounding box center [1365, 171] width 32 height 14
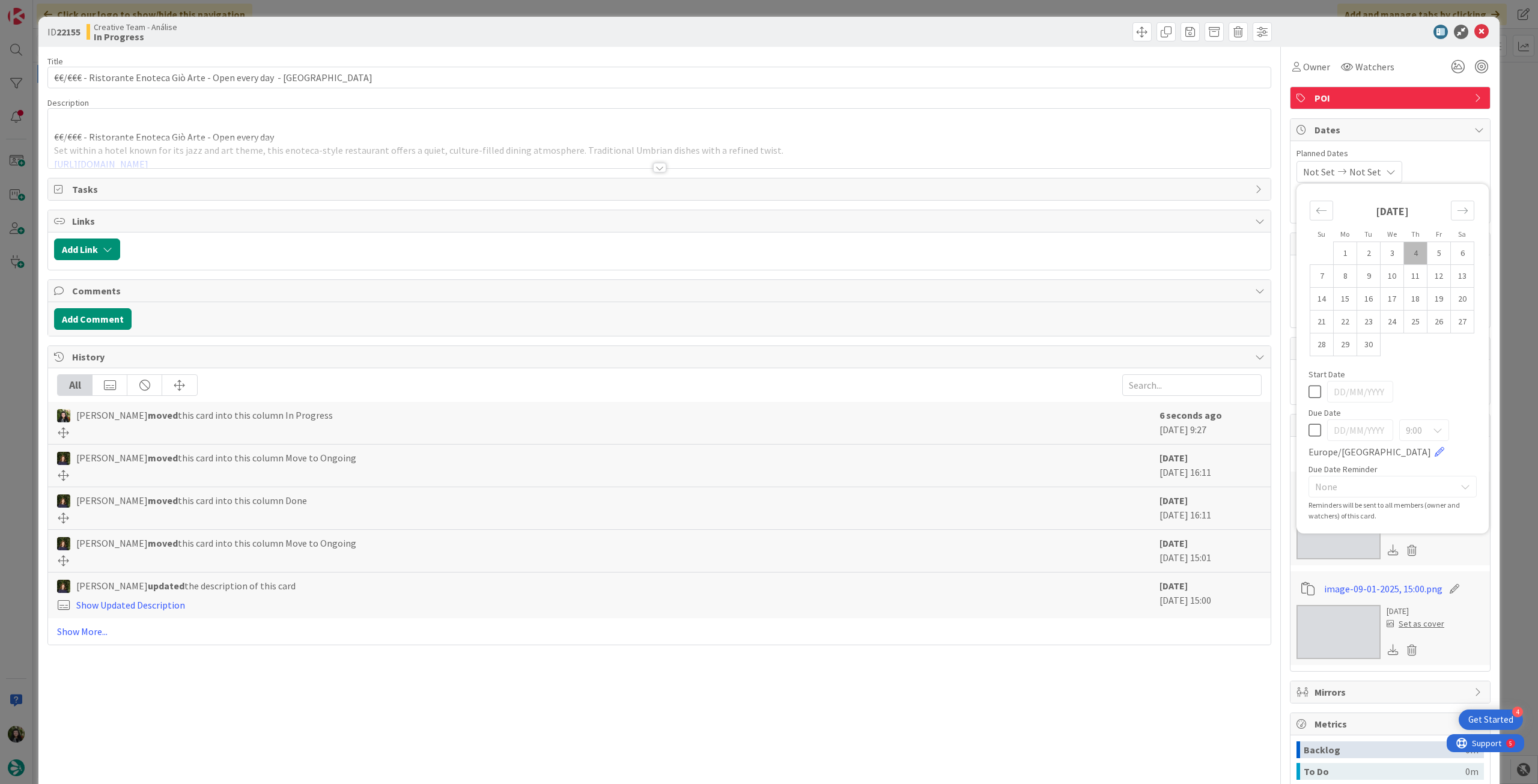
click at [1308, 428] on icon at bounding box center [1314, 430] width 13 height 14
type input "[DATE]"
type textarea "x"
type input "€€/€€€ - Ristorante Enoteca Giò Arte - Open every day - Perugia"
type textarea "x"
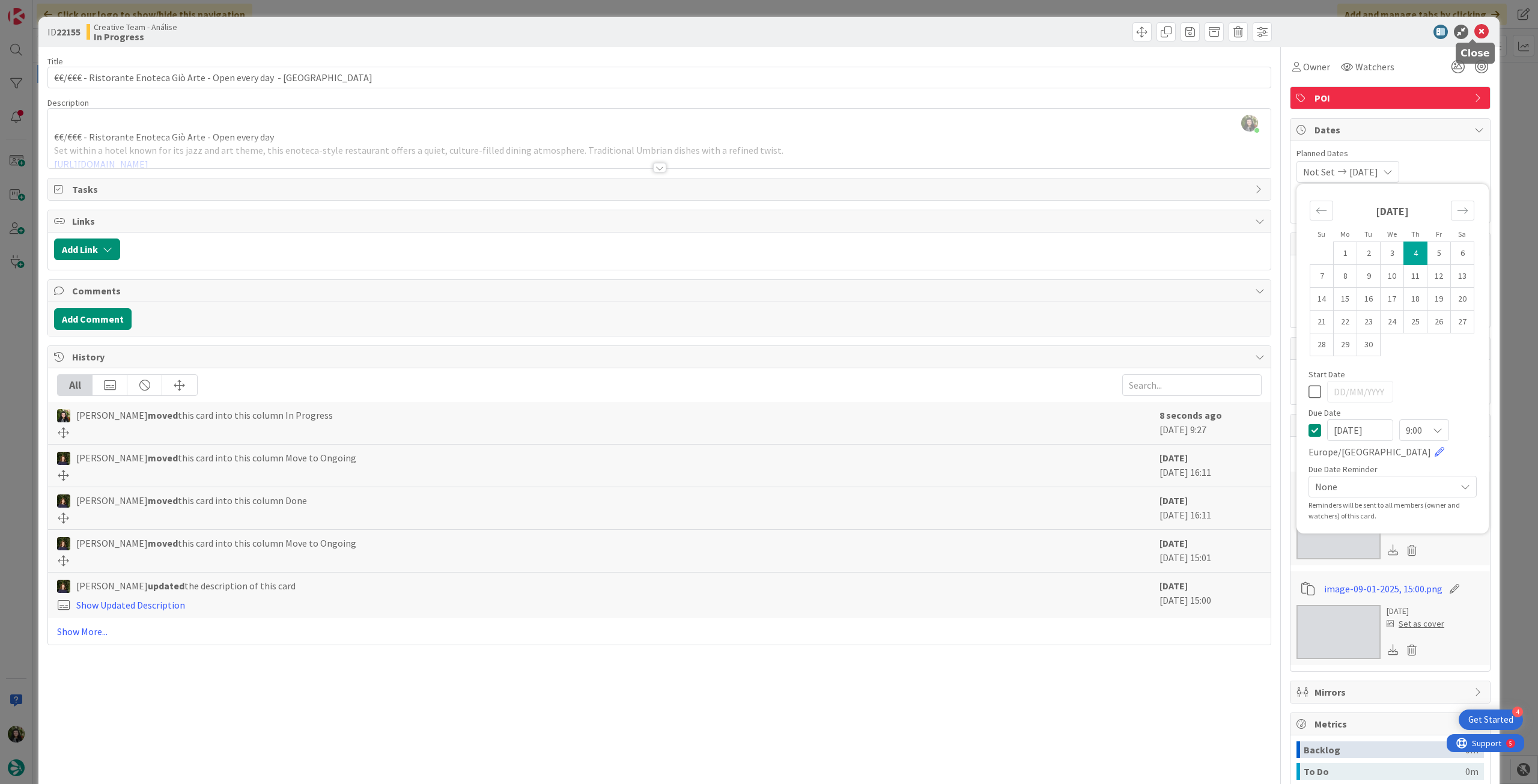
type input "€€/€€€ - Ristorante Enoteca Giò Arte - Open every day - Perugia"
click at [1477, 26] on icon at bounding box center [1481, 31] width 14 height 14
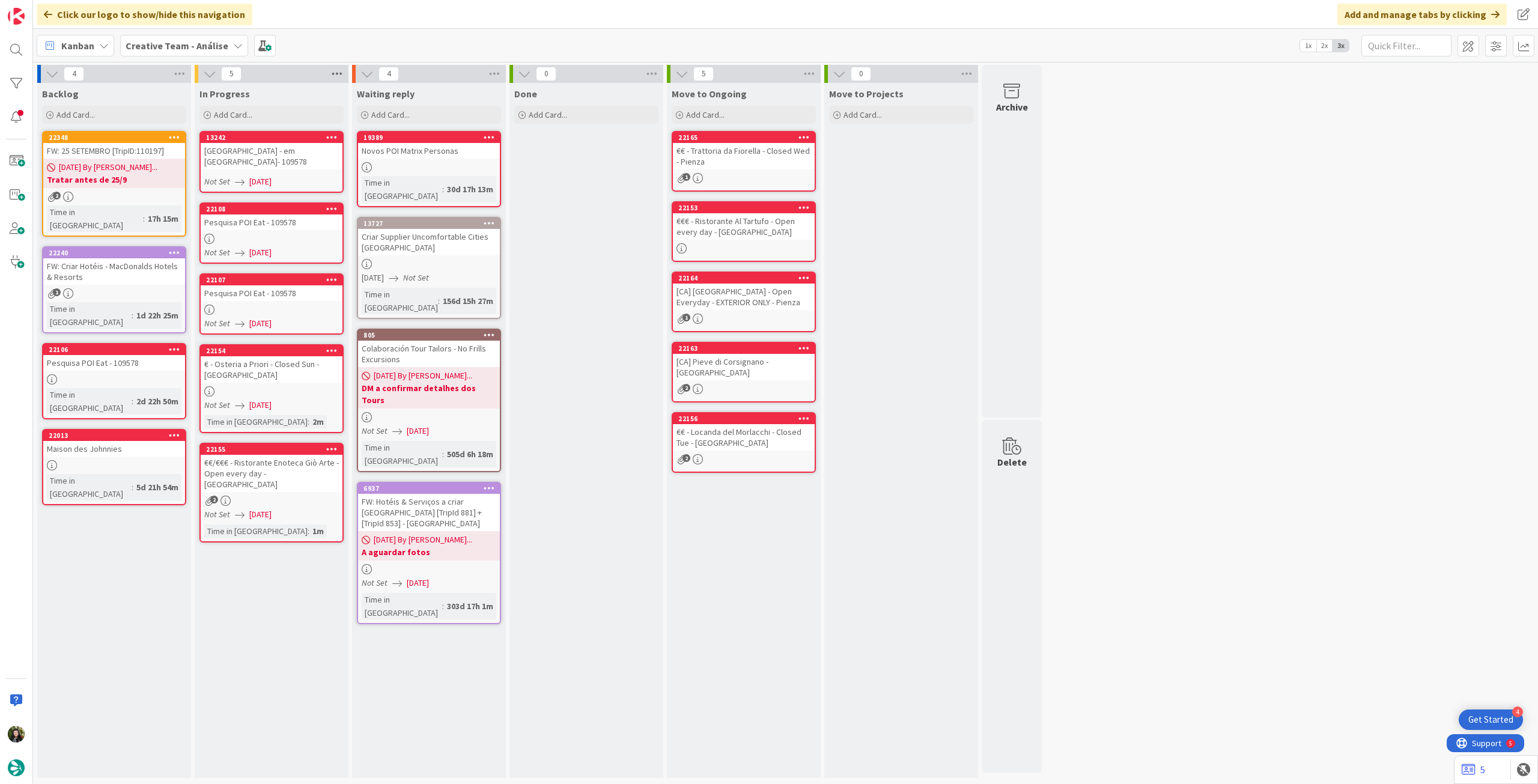
click at [339, 69] on icon at bounding box center [337, 74] width 16 height 18
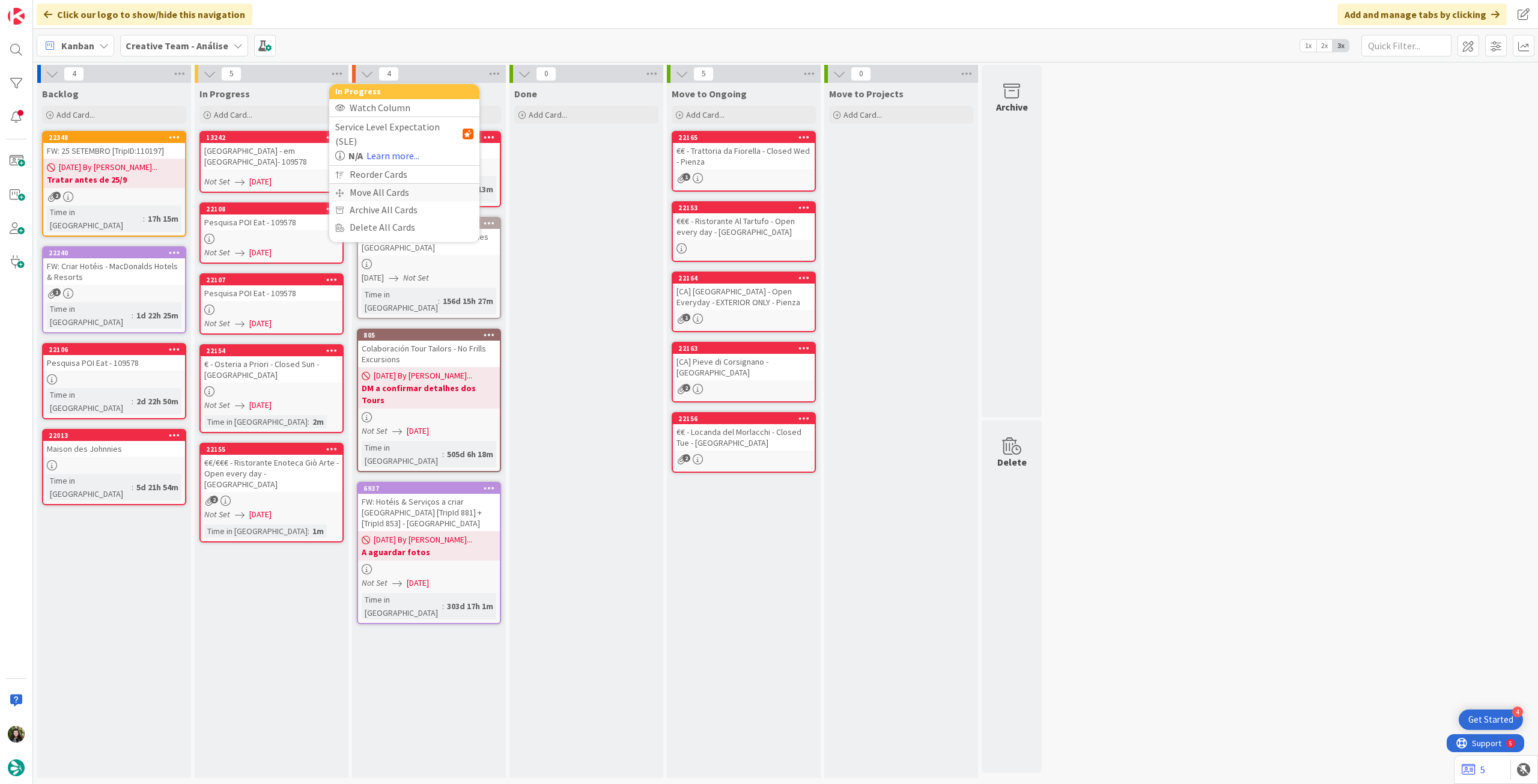
click at [358, 184] on div "Move All Cards" at bounding box center [404, 193] width 150 height 18
click at [407, 126] on span "Creative Team - Análise" at bounding box center [390, 131] width 97 height 12
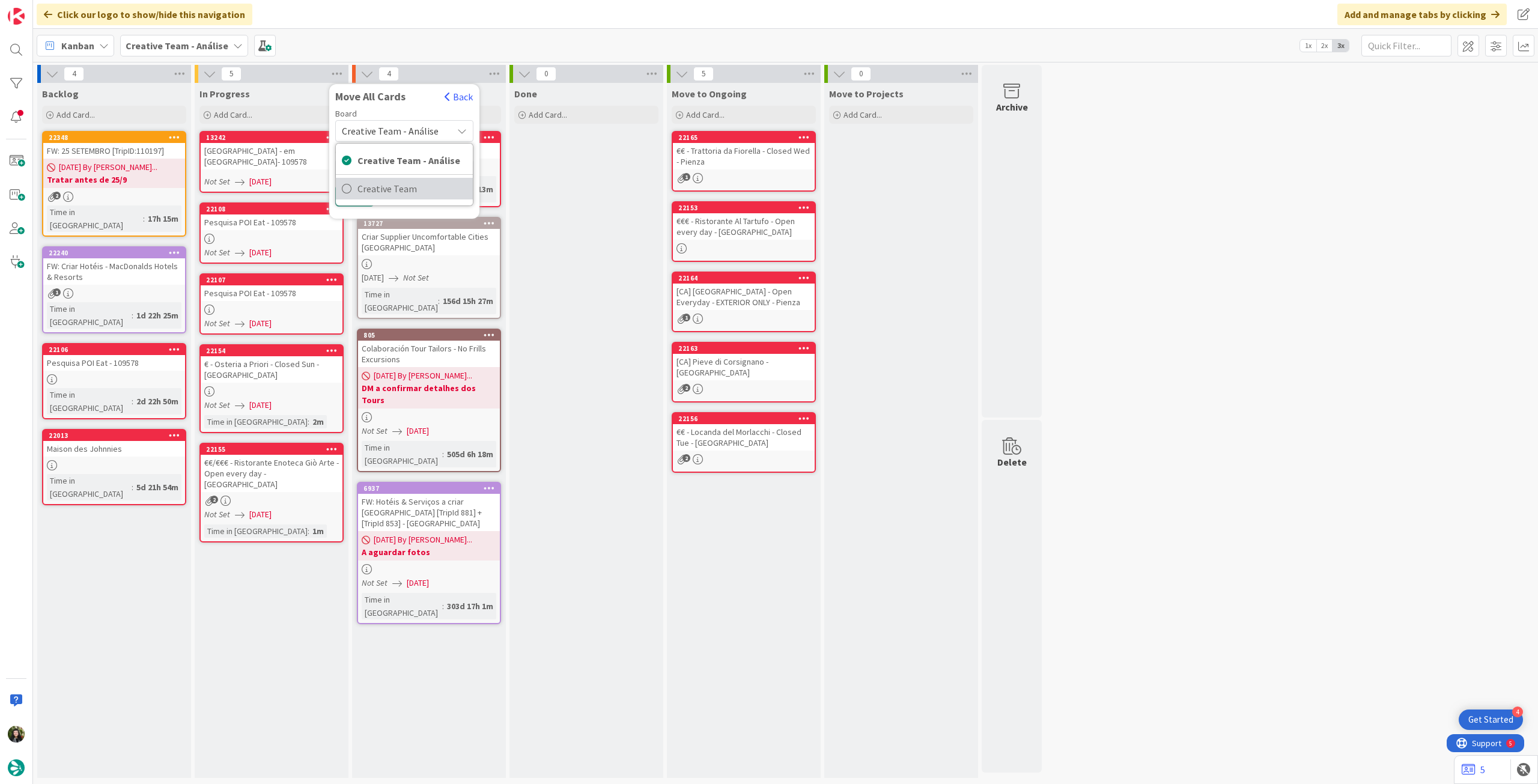
click at [391, 195] on span "Creative Team" at bounding box center [412, 189] width 110 height 18
click at [407, 171] on div "E - To Do" at bounding box center [397, 169] width 110 height 19
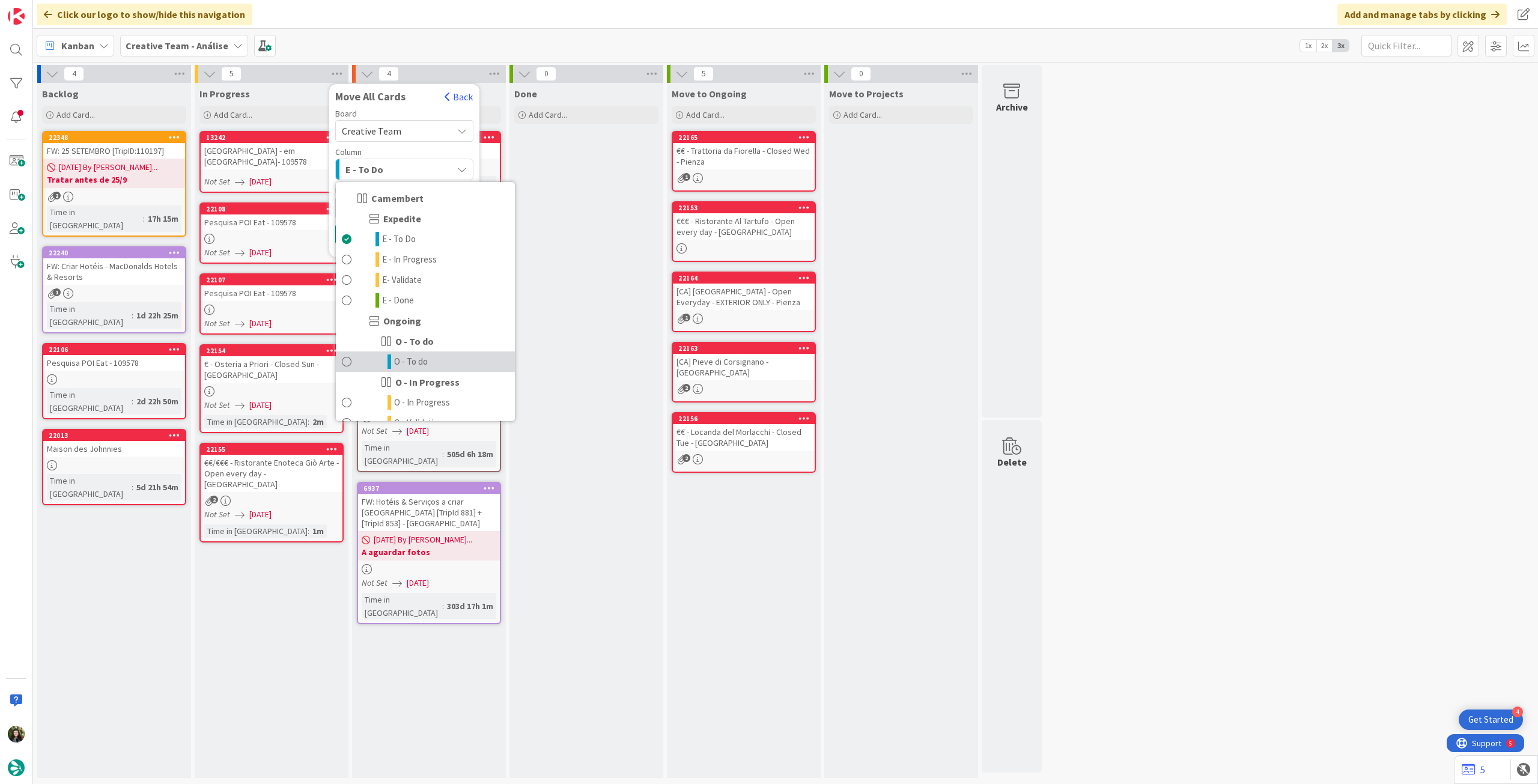
drag, startPoint x: 406, startPoint y: 362, endPoint x: 393, endPoint y: 277, distance: 86.0
click at [406, 360] on span "O - To do" at bounding box center [411, 361] width 34 height 14
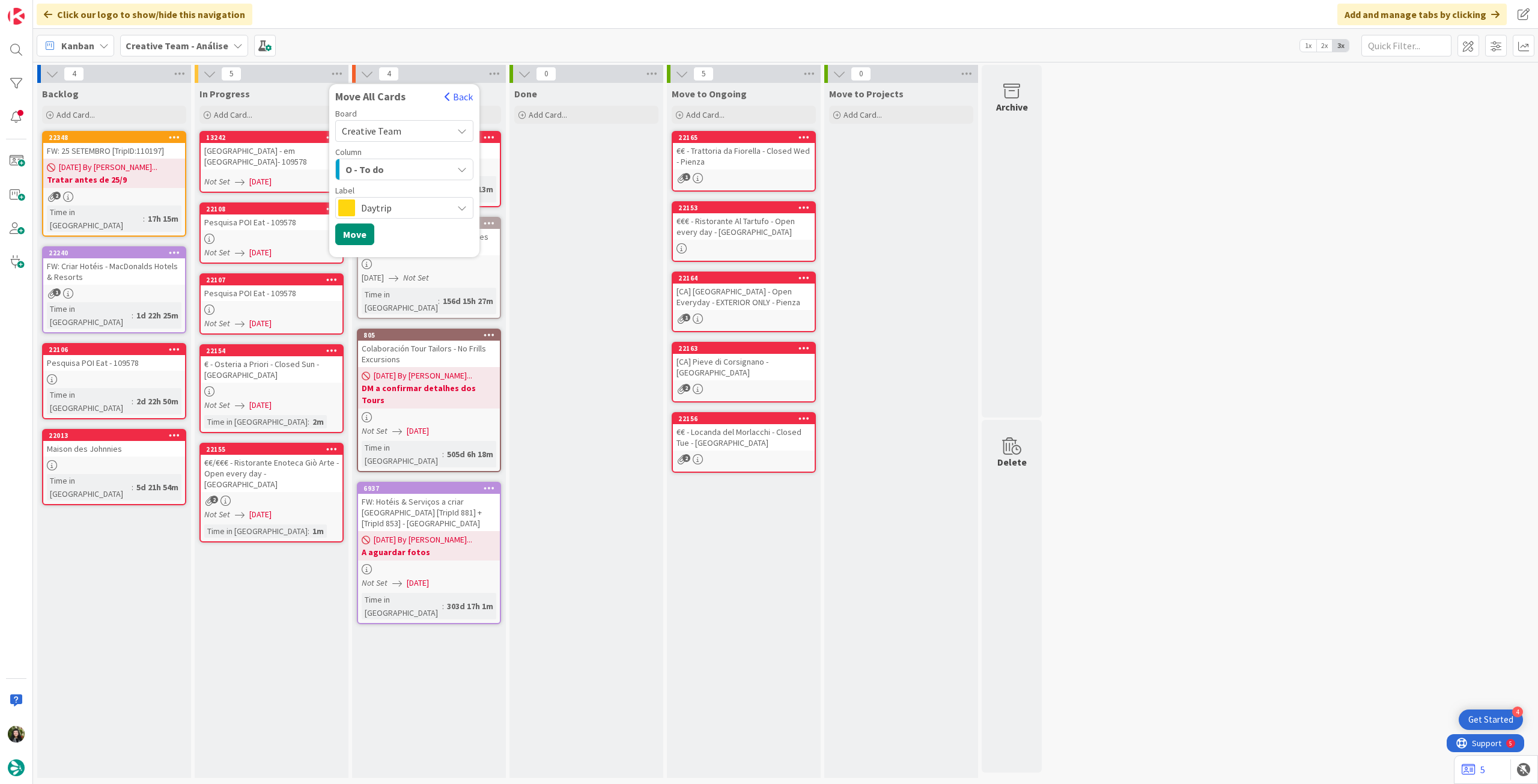
click at [393, 212] on span "Daytrip" at bounding box center [404, 207] width 85 height 17
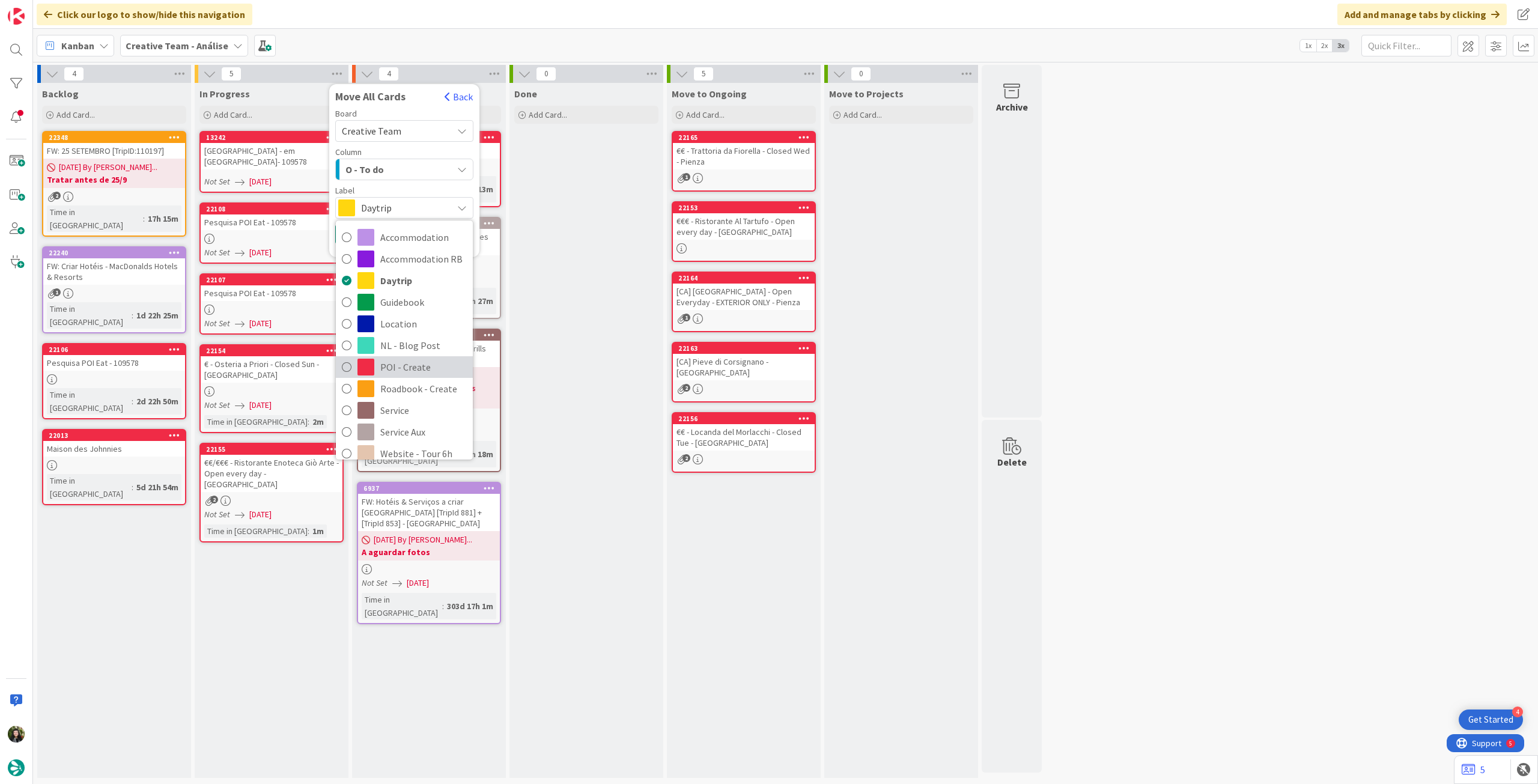
drag, startPoint x: 382, startPoint y: 364, endPoint x: 375, endPoint y: 336, distance: 28.9
click at [381, 364] on span "POI - Create" at bounding box center [423, 367] width 87 height 18
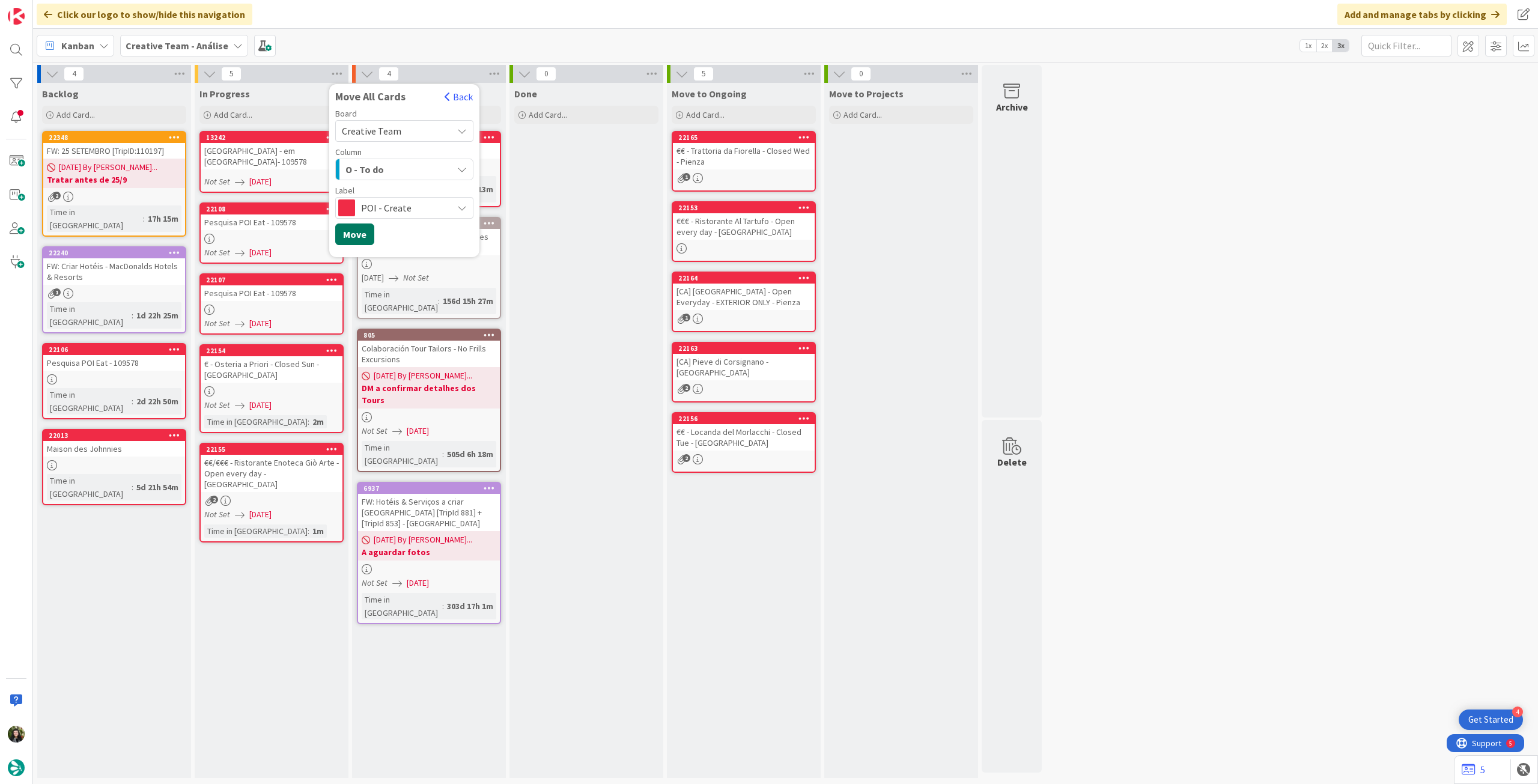
click at [355, 230] on button "Move" at bounding box center [355, 235] width 39 height 22
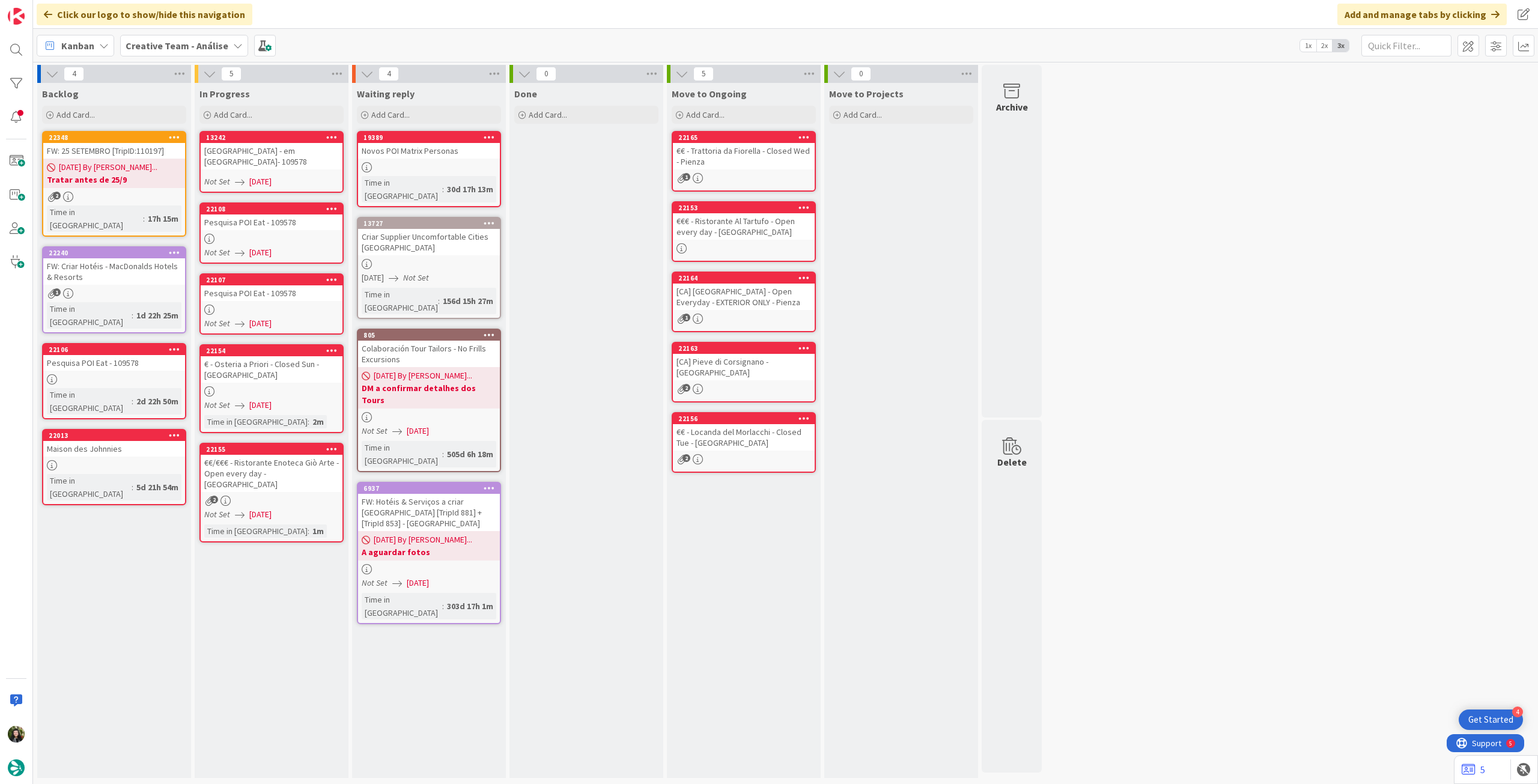
click at [199, 47] on b "Creative Team - Análise" at bounding box center [177, 46] width 103 height 12
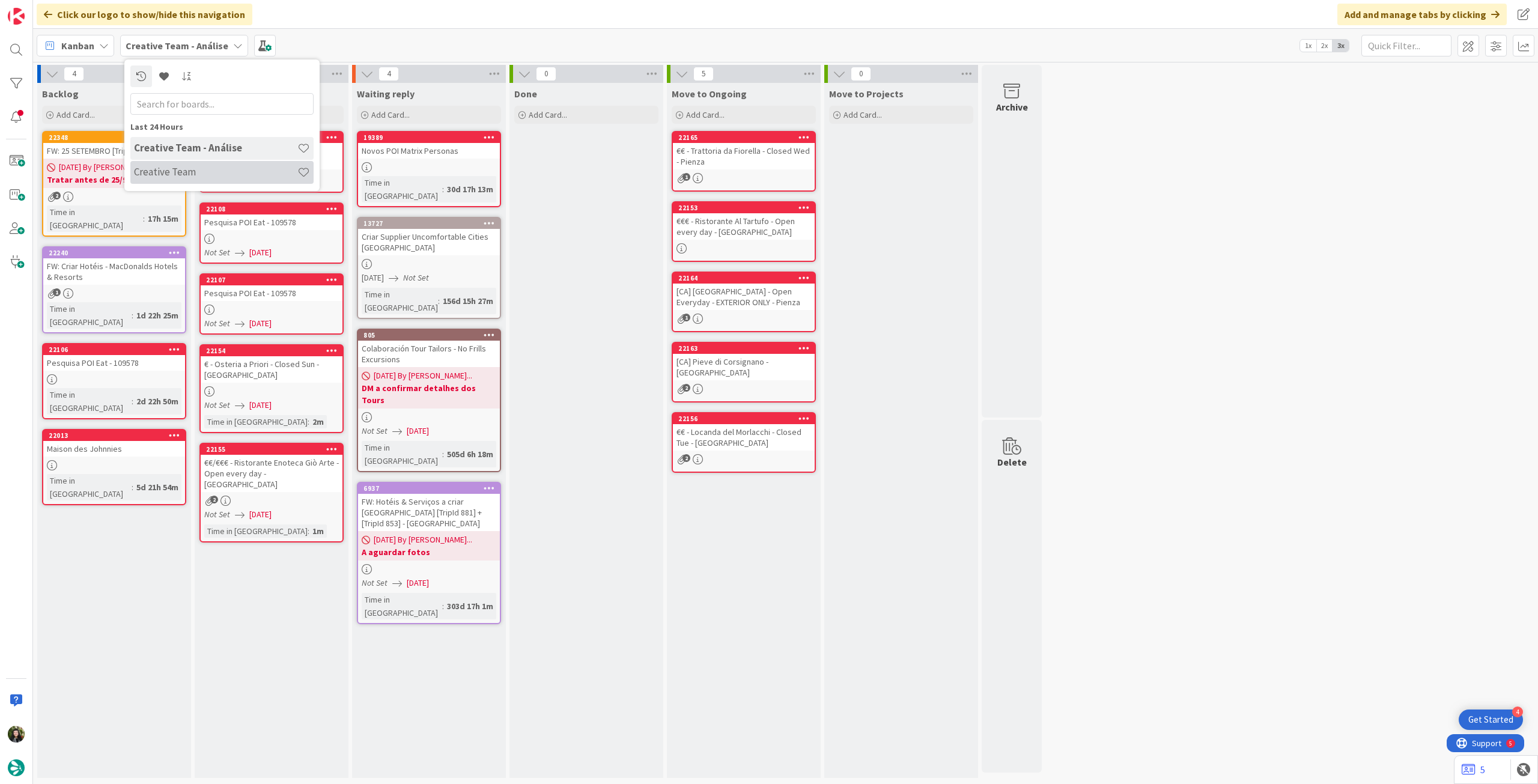
click at [197, 168] on h4 "Creative Team" at bounding box center [216, 172] width 164 height 12
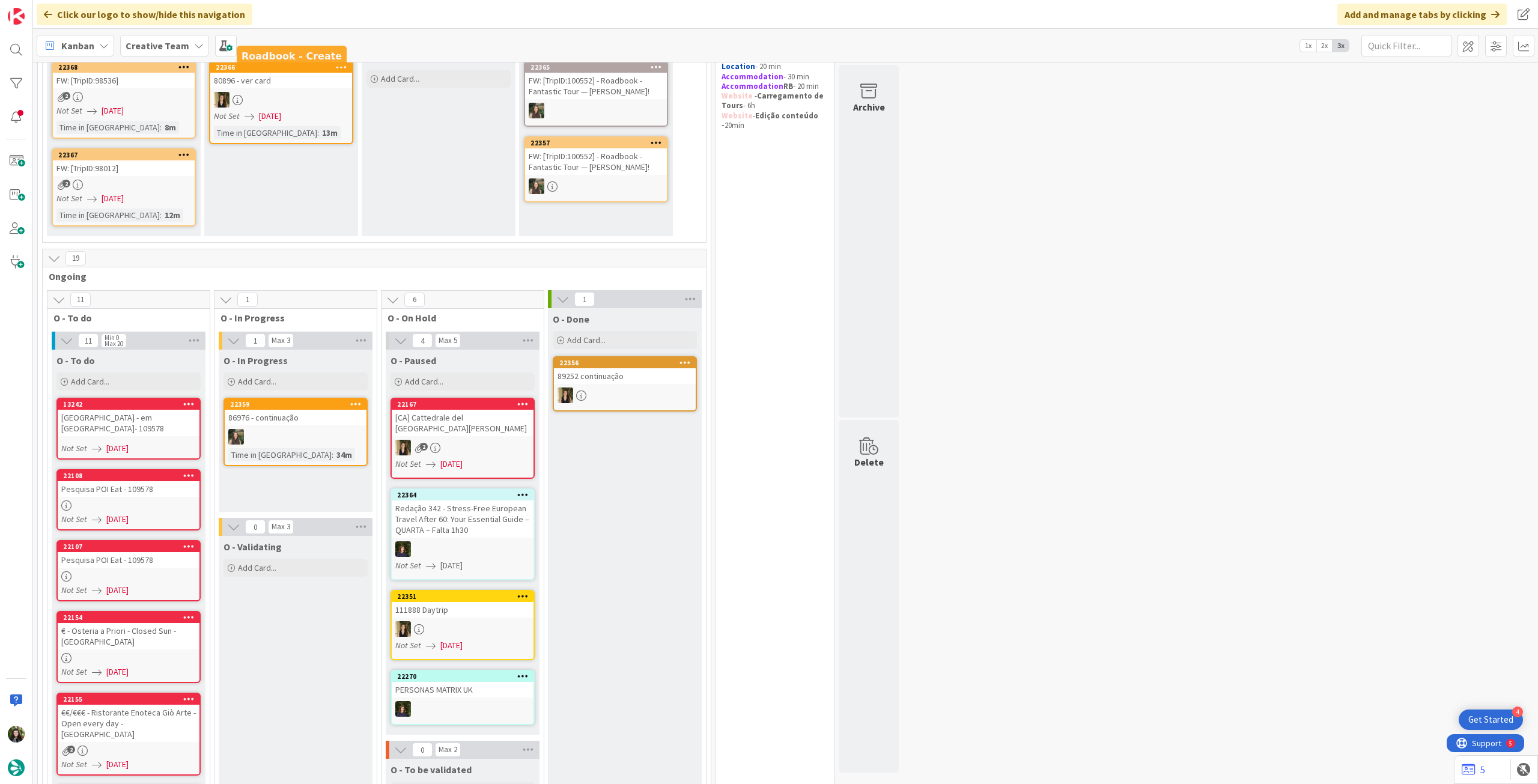
scroll to position [160, 0]
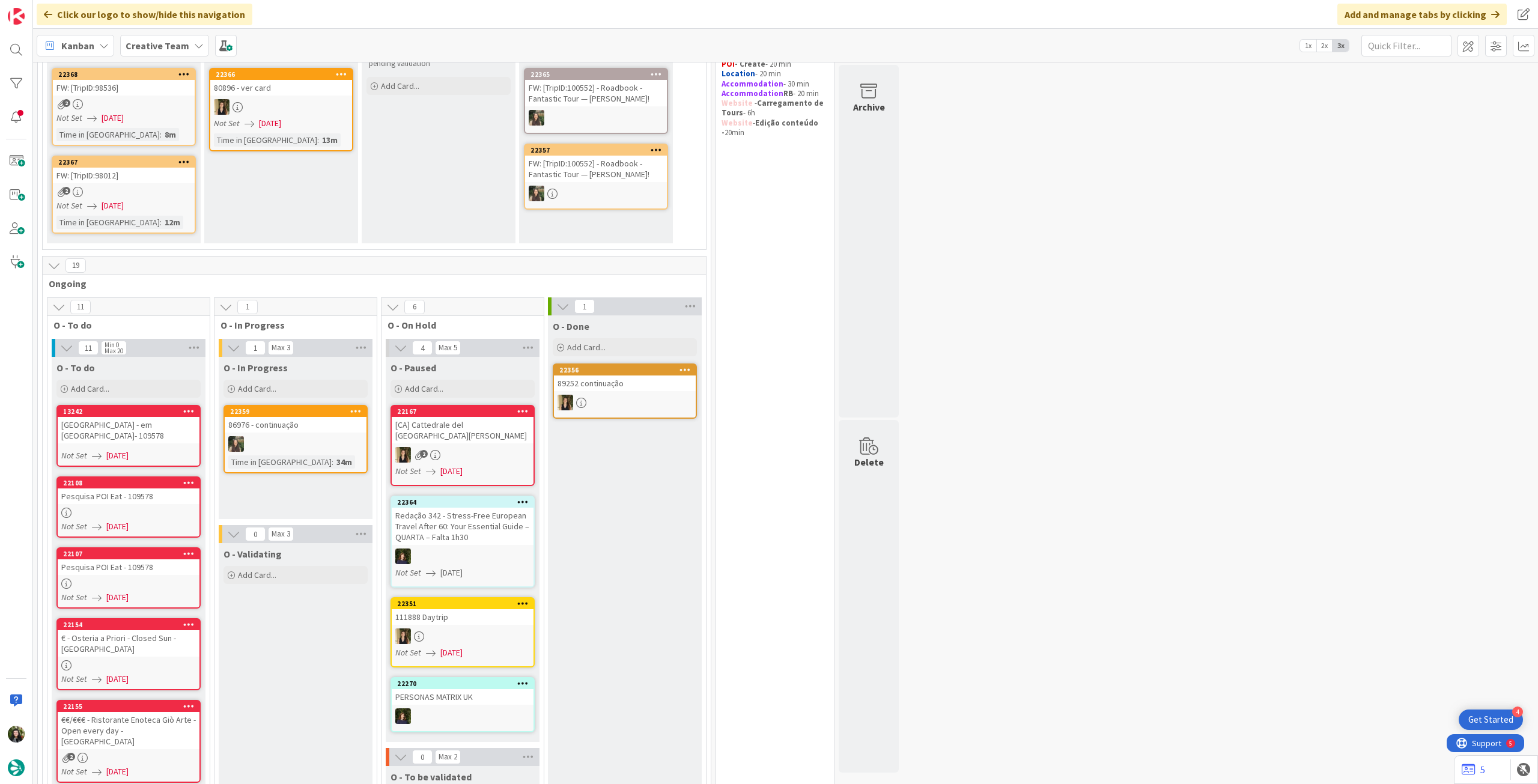
click at [186, 53] on div "Creative Team" at bounding box center [165, 46] width 89 height 22
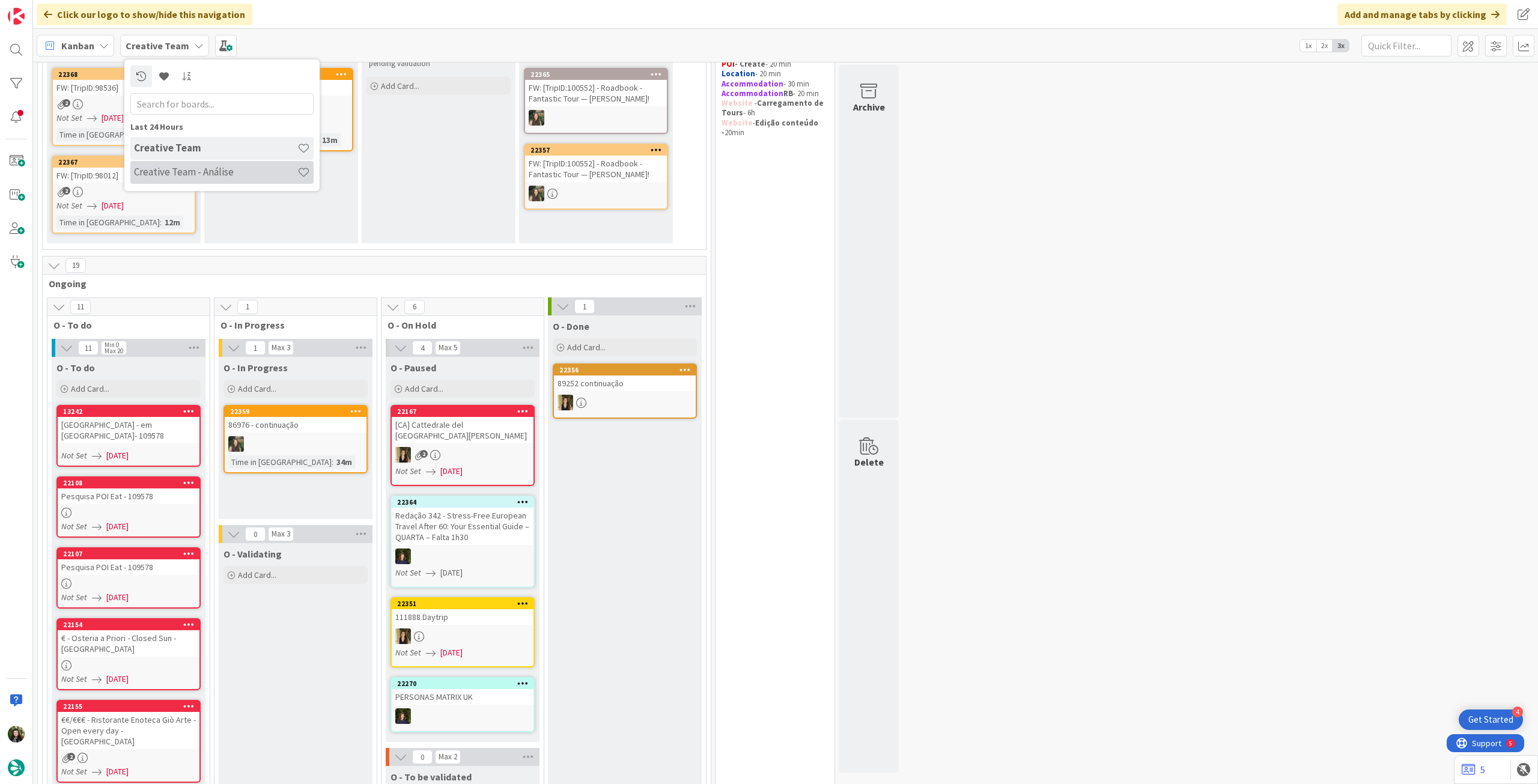
click at [186, 172] on h4 "Creative Team - Análise" at bounding box center [216, 172] width 164 height 12
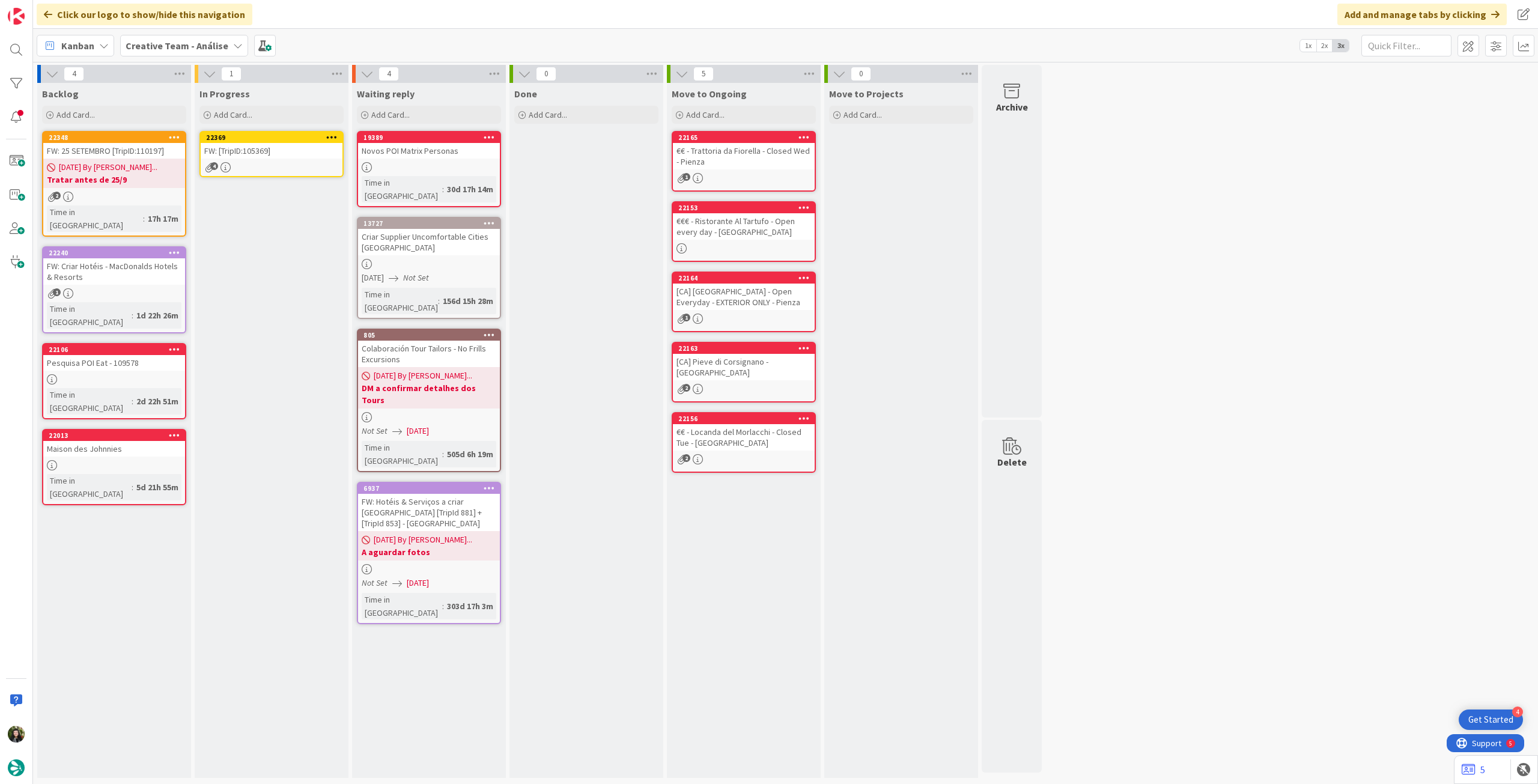
drag, startPoint x: 128, startPoint y: 159, endPoint x: 278, endPoint y: 150, distance: 150.3
click at [278, 150] on div "FW: [TripID:105369]" at bounding box center [272, 150] width 142 height 16
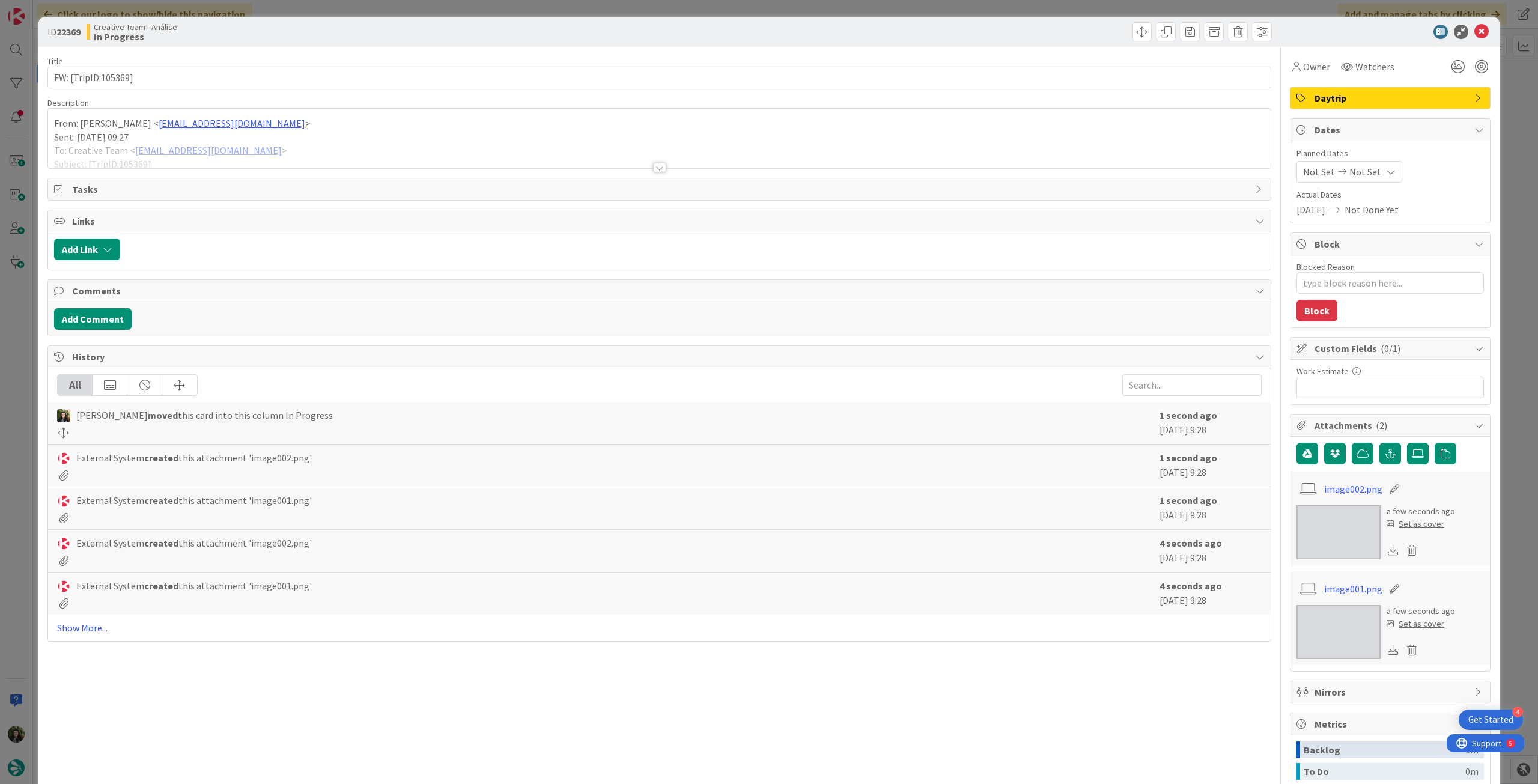
type textarea "x"
click at [1349, 177] on span "Not Set" at bounding box center [1365, 171] width 32 height 14
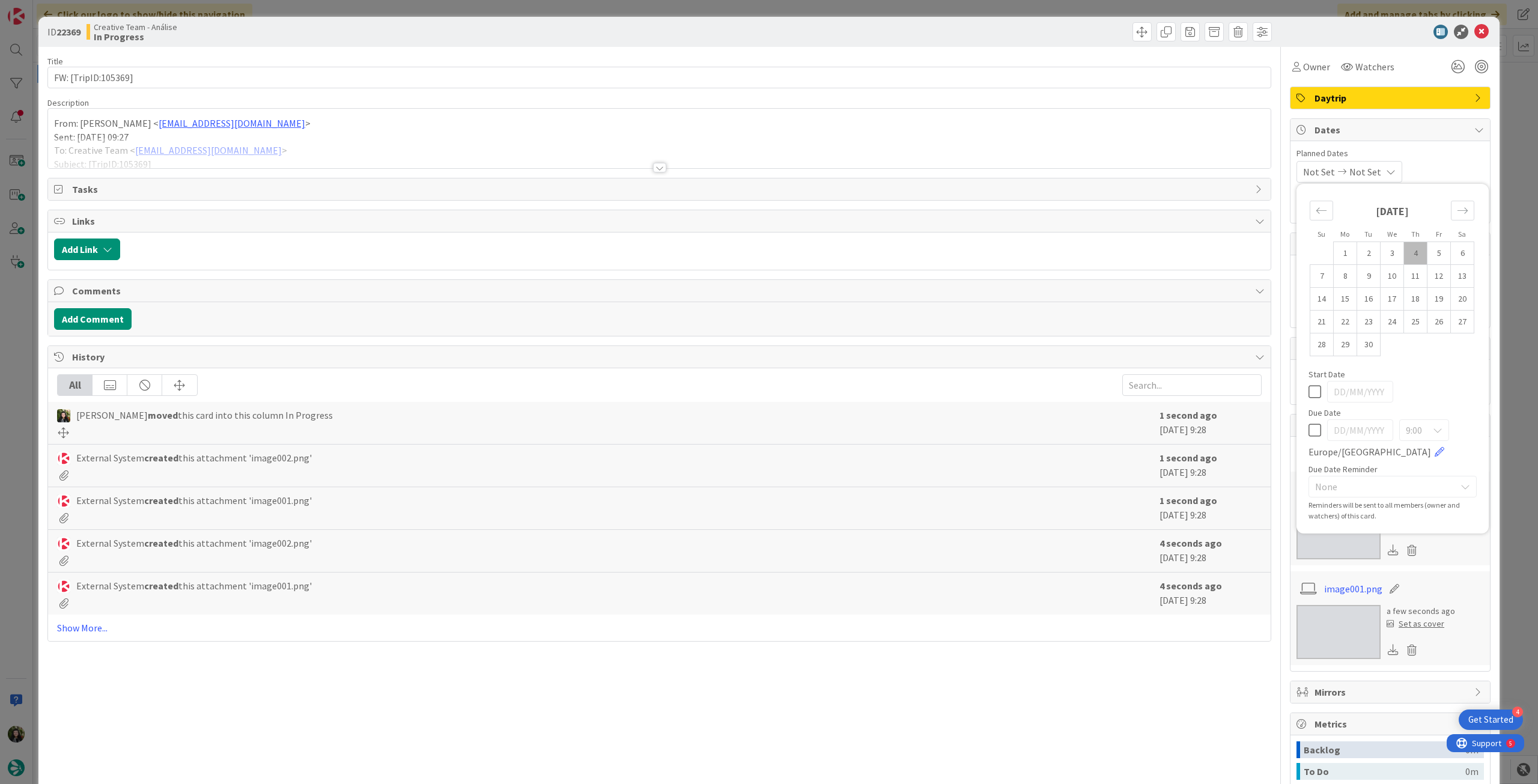
click at [1308, 428] on icon at bounding box center [1314, 430] width 13 height 14
type input "[DATE]"
drag, startPoint x: 1477, startPoint y: 33, endPoint x: 657, endPoint y: 122, distance: 824.8
click at [1476, 33] on icon at bounding box center [1481, 31] width 14 height 14
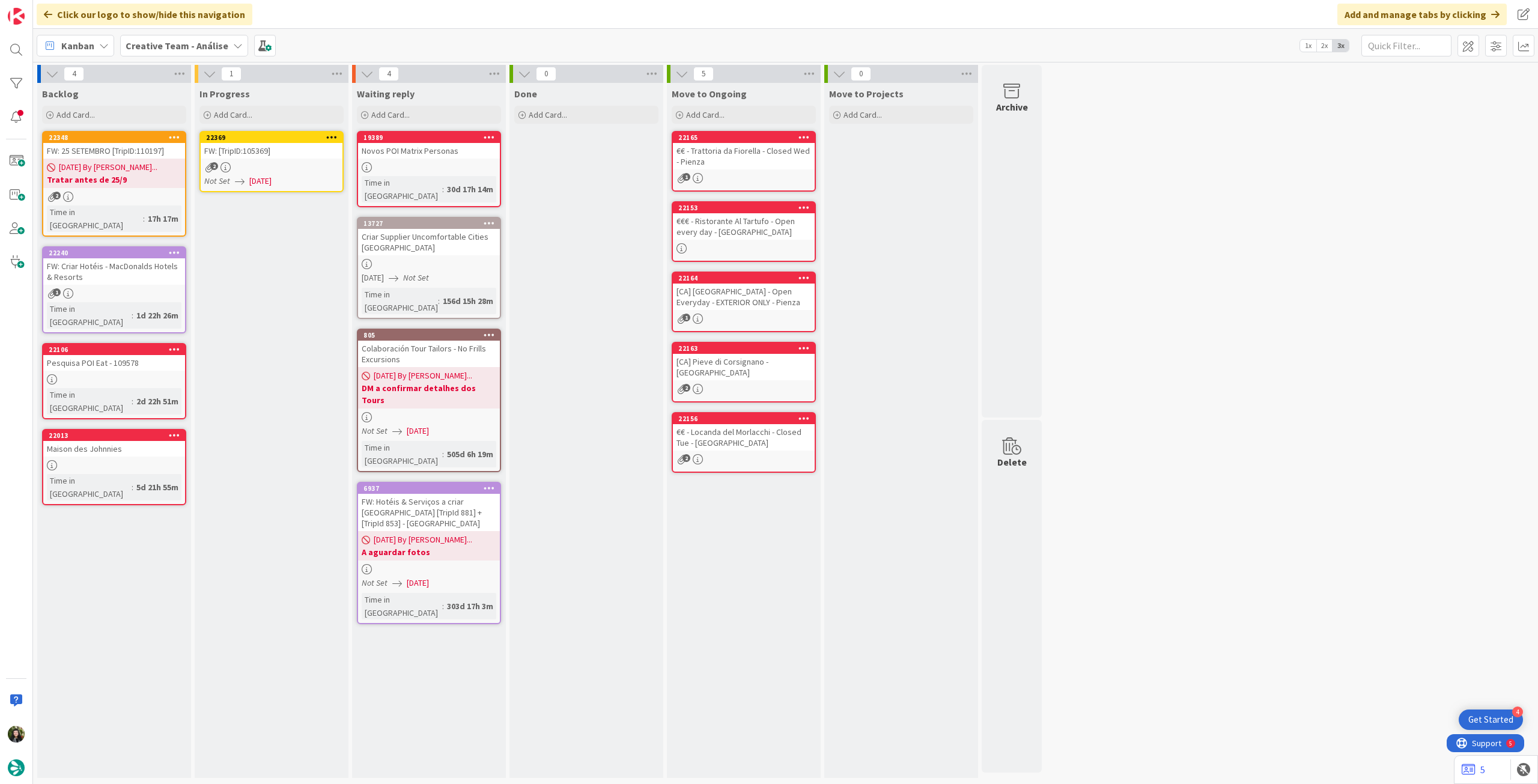
click at [330, 136] on icon at bounding box center [331, 137] width 11 height 8
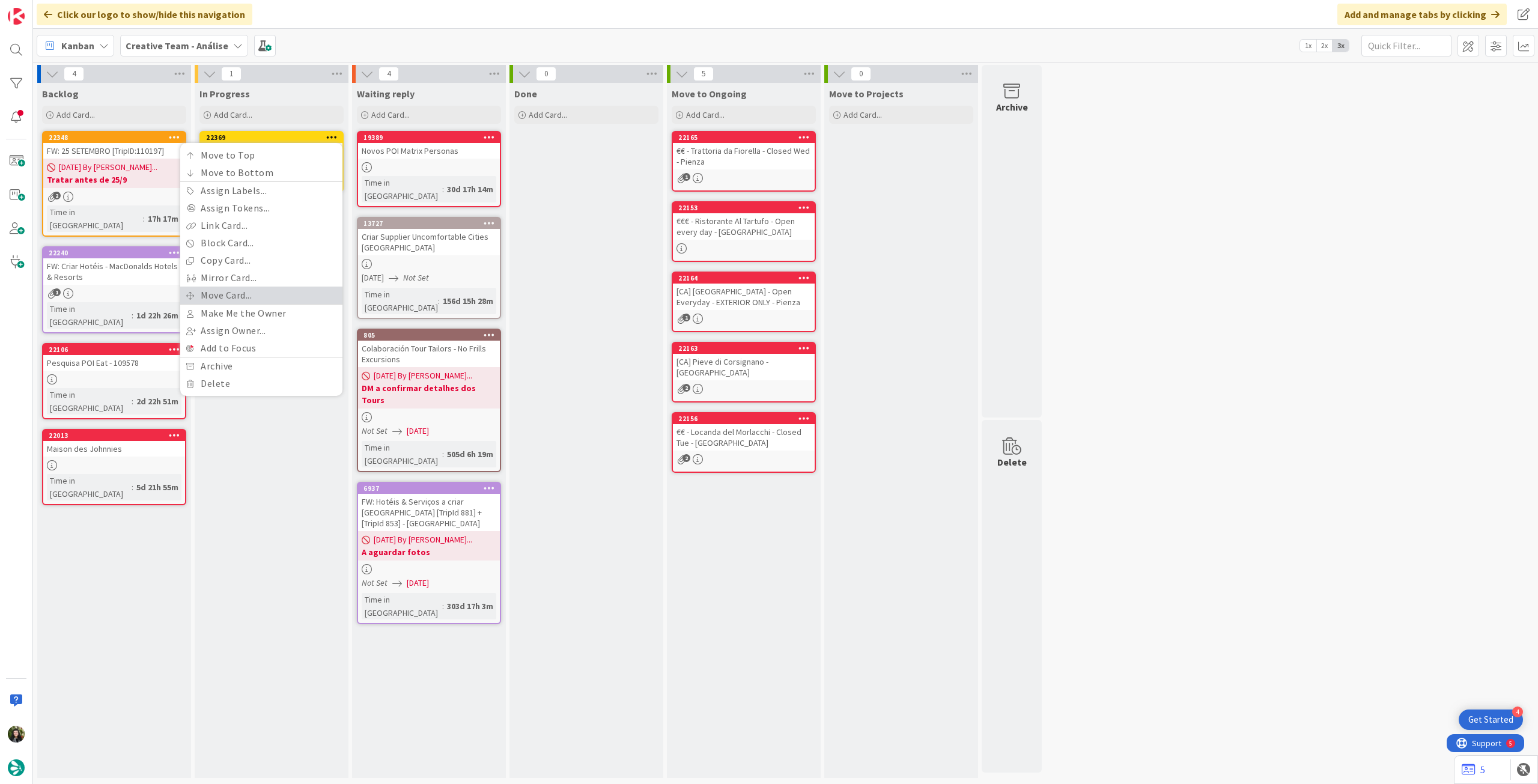
click at [256, 289] on link "Move Card..." at bounding box center [262, 295] width 162 height 18
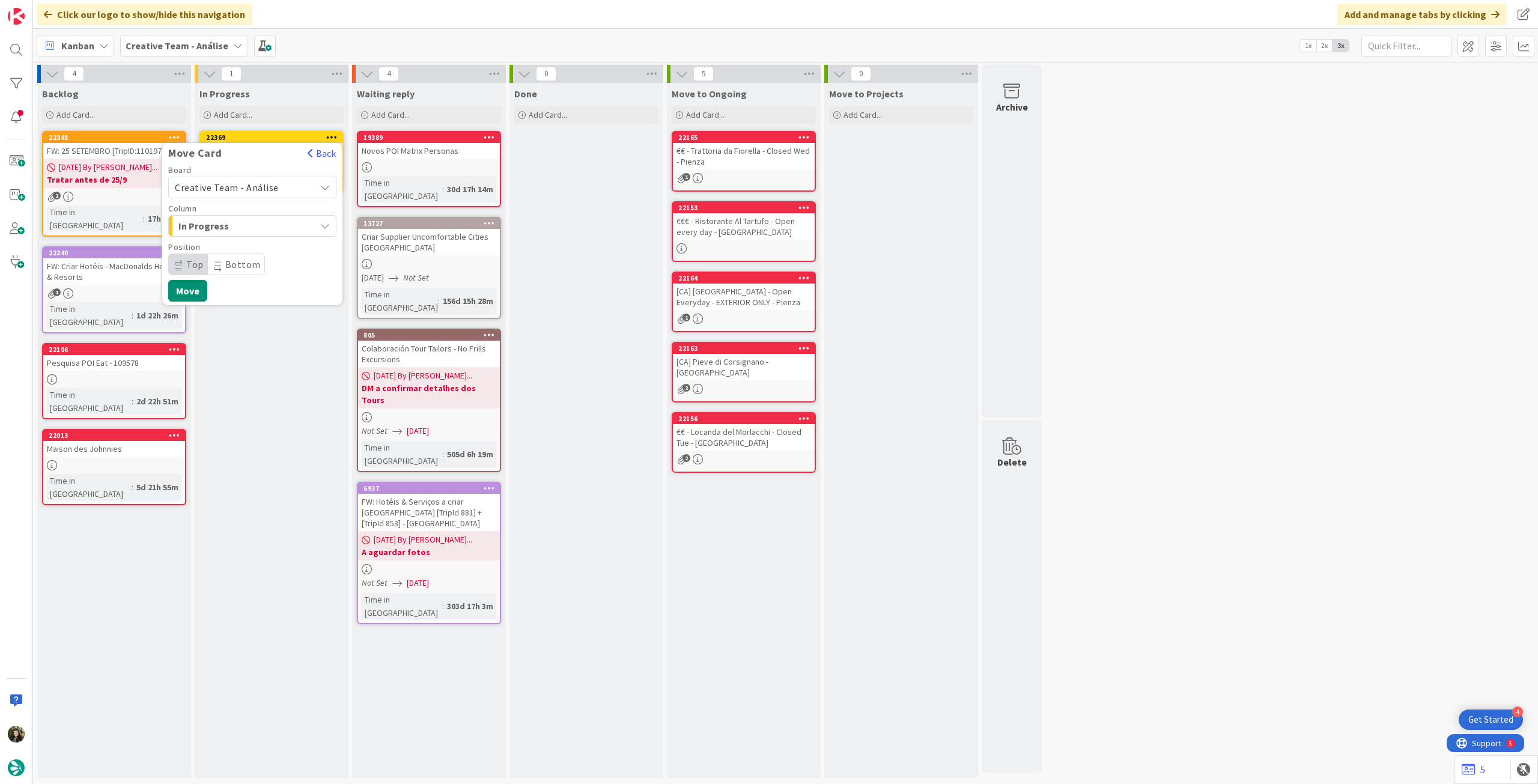
click at [257, 195] on div "Creative Team - Análise" at bounding box center [252, 187] width 168 height 22
click at [238, 250] on span "Creative Team" at bounding box center [260, 243] width 139 height 18
drag, startPoint x: 240, startPoint y: 260, endPoint x: 245, endPoint y: 271, distance: 12.1
click at [240, 260] on span "Daytrip" at bounding box center [251, 264] width 116 height 17
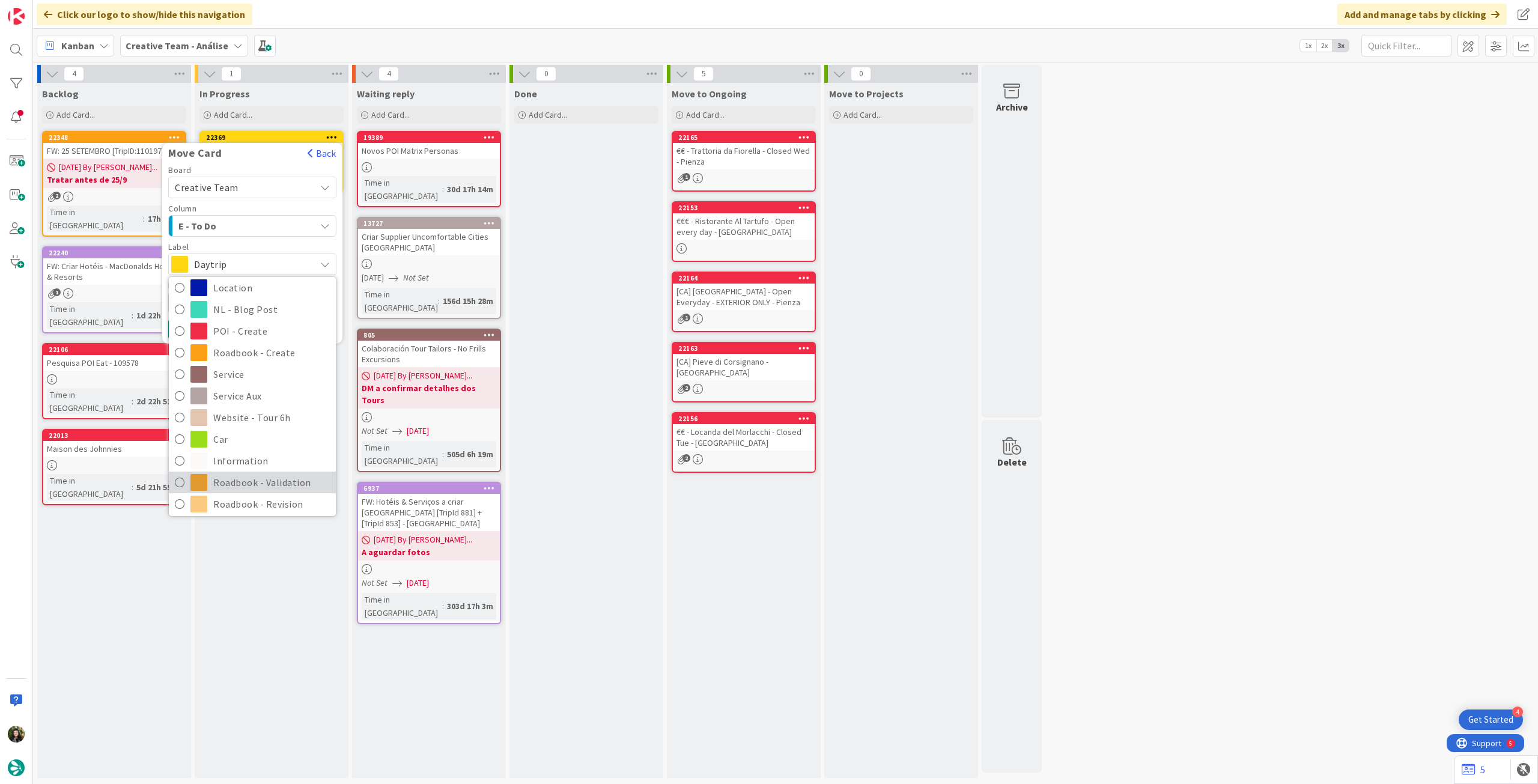
scroll to position [160, 0]
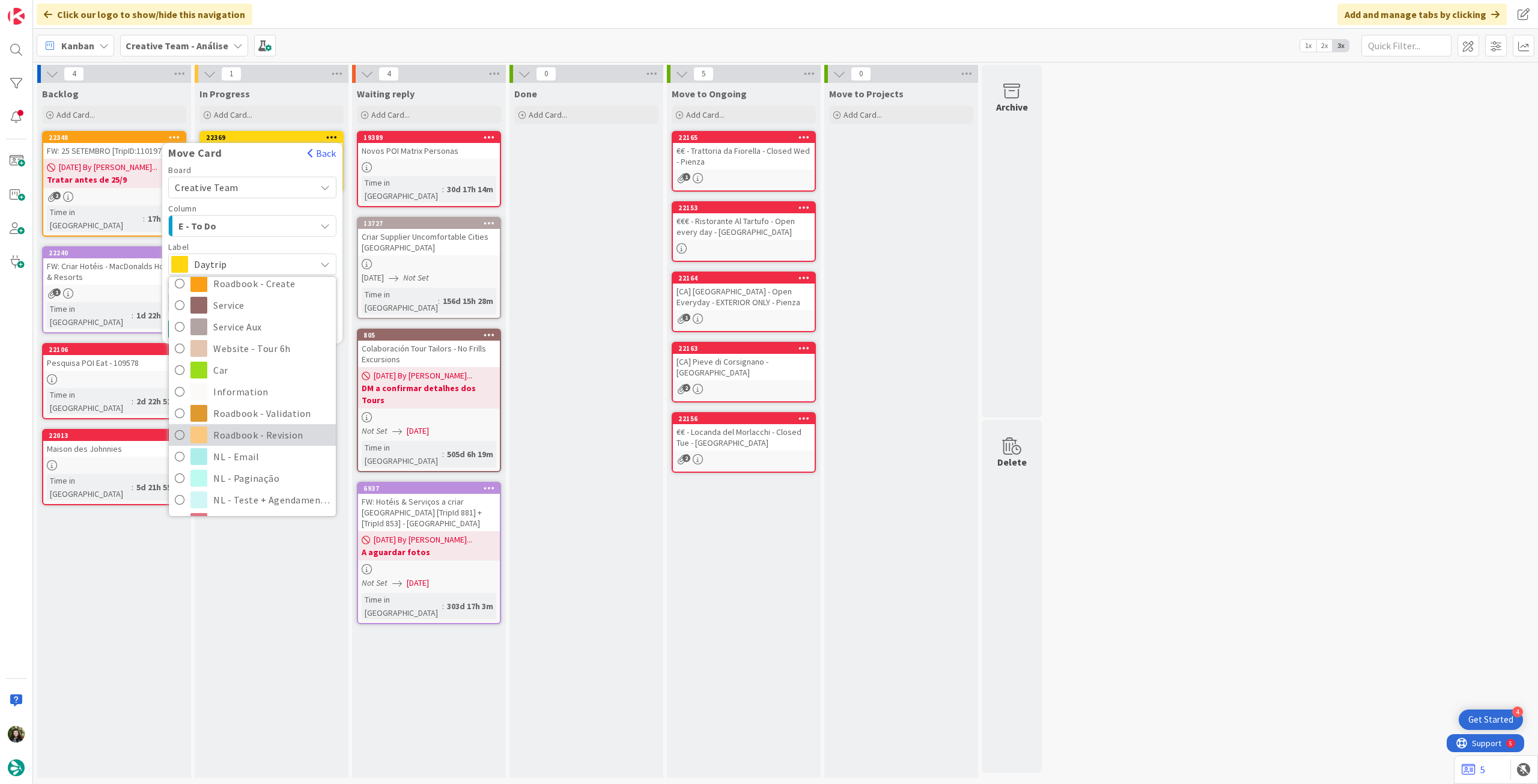
drag, startPoint x: 247, startPoint y: 437, endPoint x: 214, endPoint y: 380, distance: 65.9
click at [246, 437] on span "Roadbook - Revision" at bounding box center [271, 435] width 116 height 18
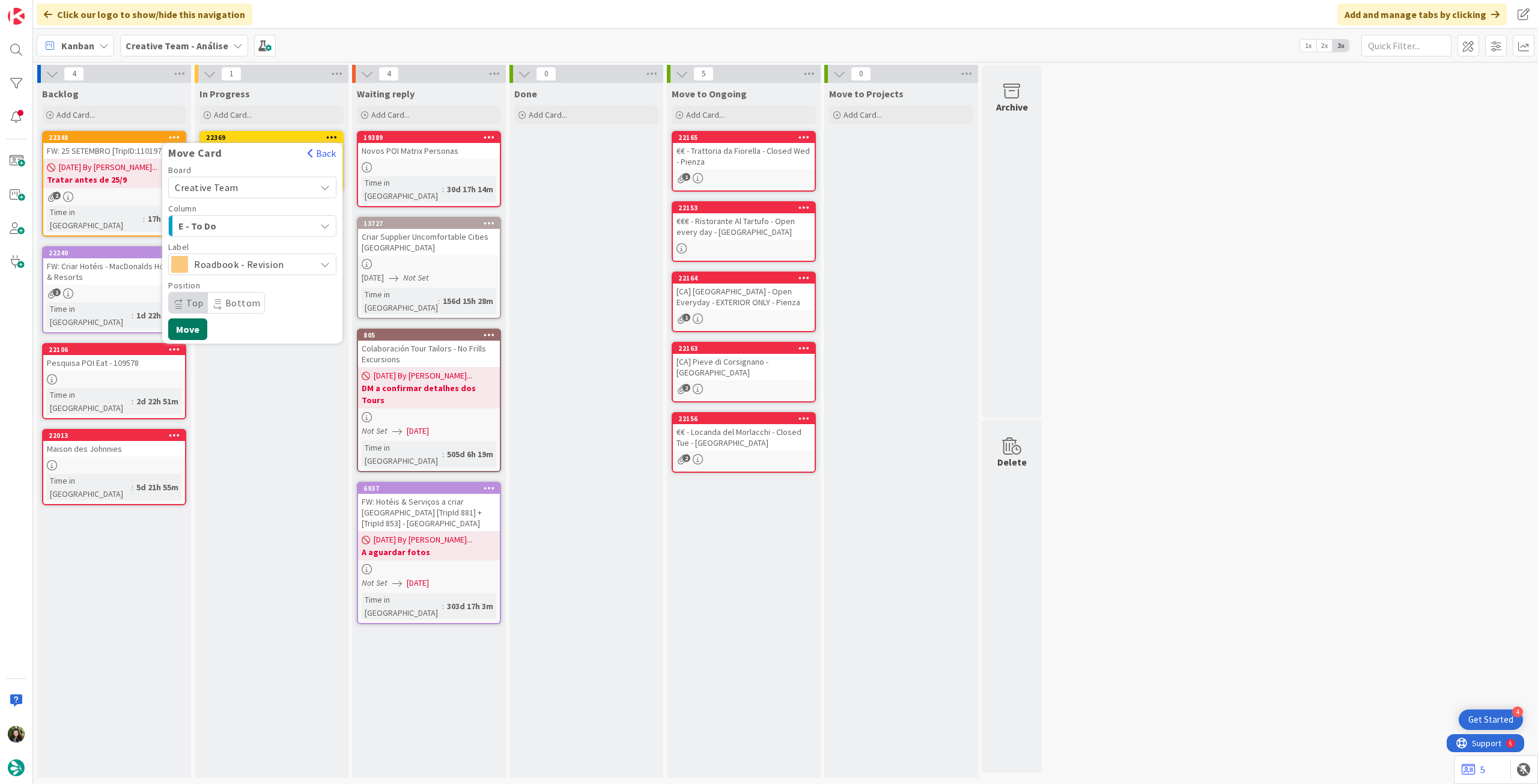
drag, startPoint x: 195, startPoint y: 331, endPoint x: 24, endPoint y: 342, distance: 171.4
click at [194, 331] on button "Move" at bounding box center [188, 329] width 39 height 22
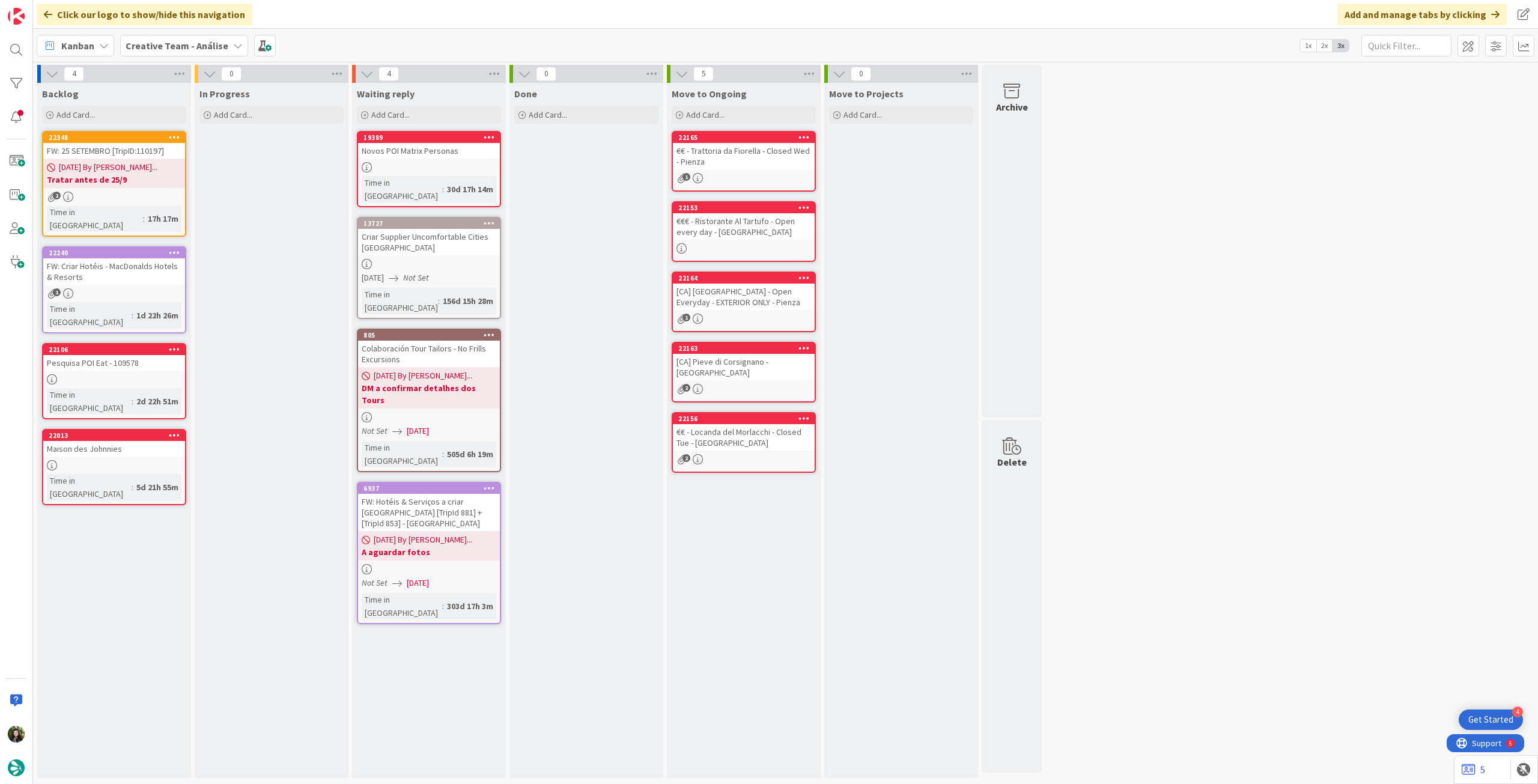
click at [194, 48] on b "Creative Team - Análise" at bounding box center [177, 46] width 103 height 12
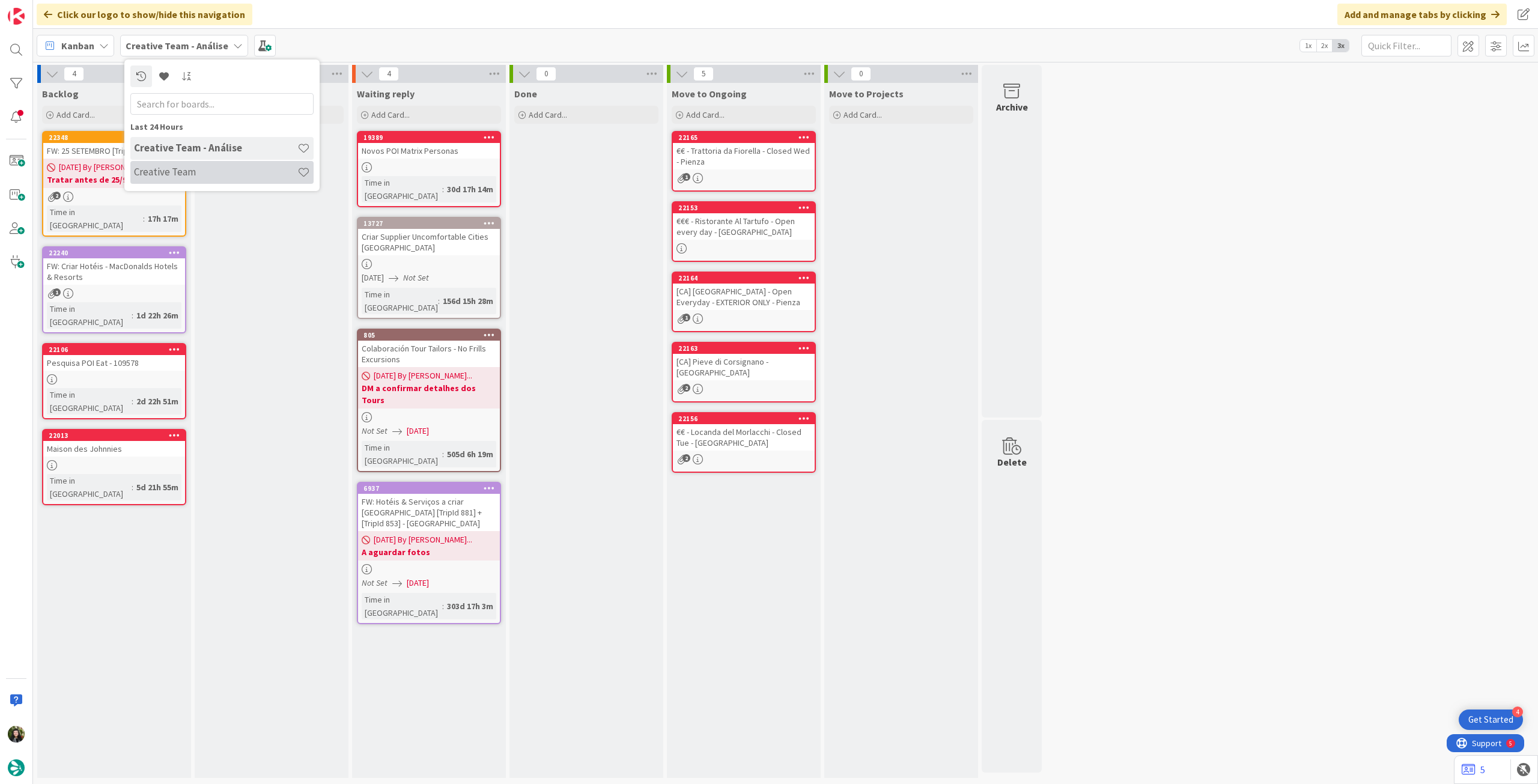
click at [185, 164] on div "Creative Team" at bounding box center [222, 172] width 183 height 23
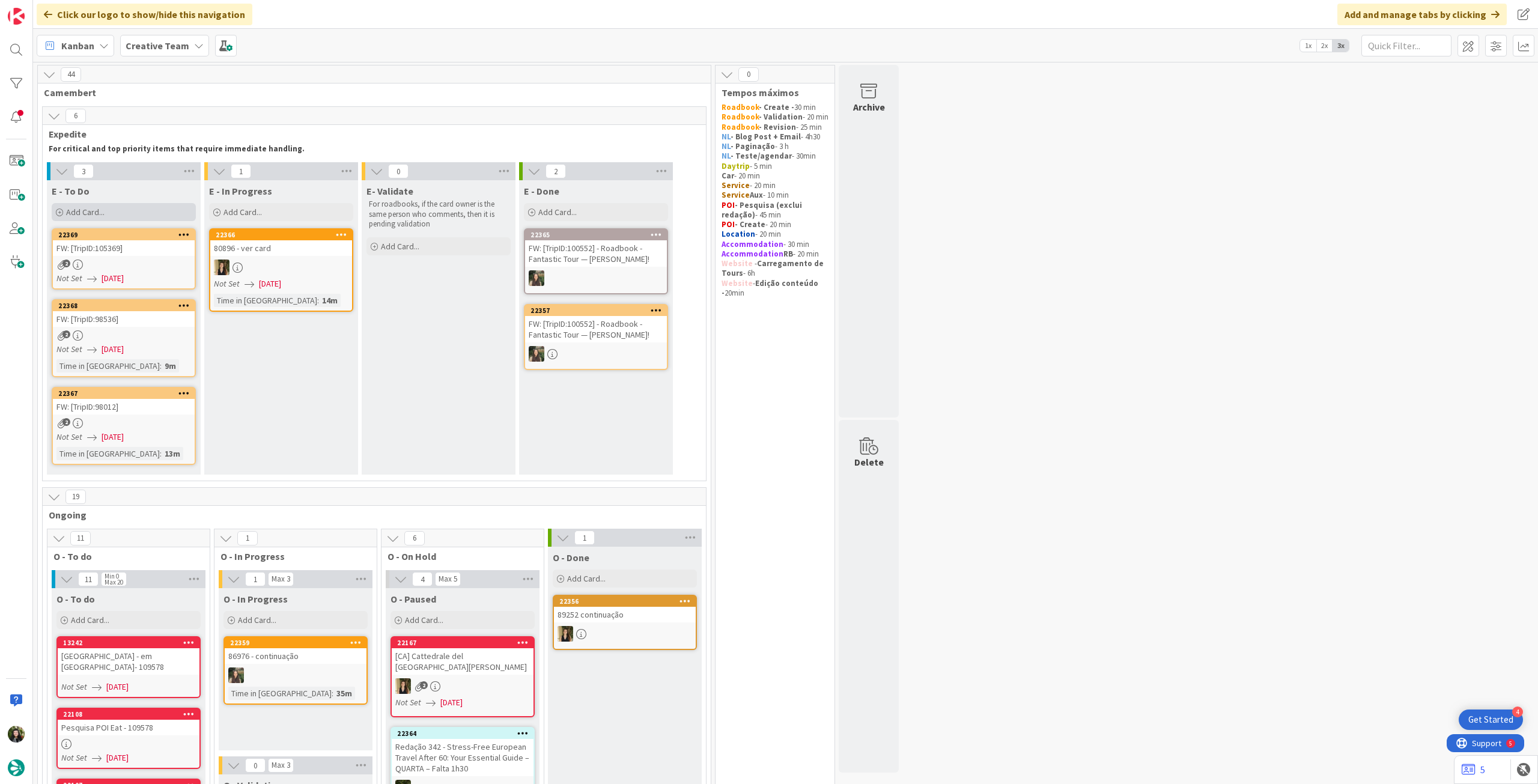
click at [137, 209] on div "Add Card..." at bounding box center [123, 212] width 144 height 18
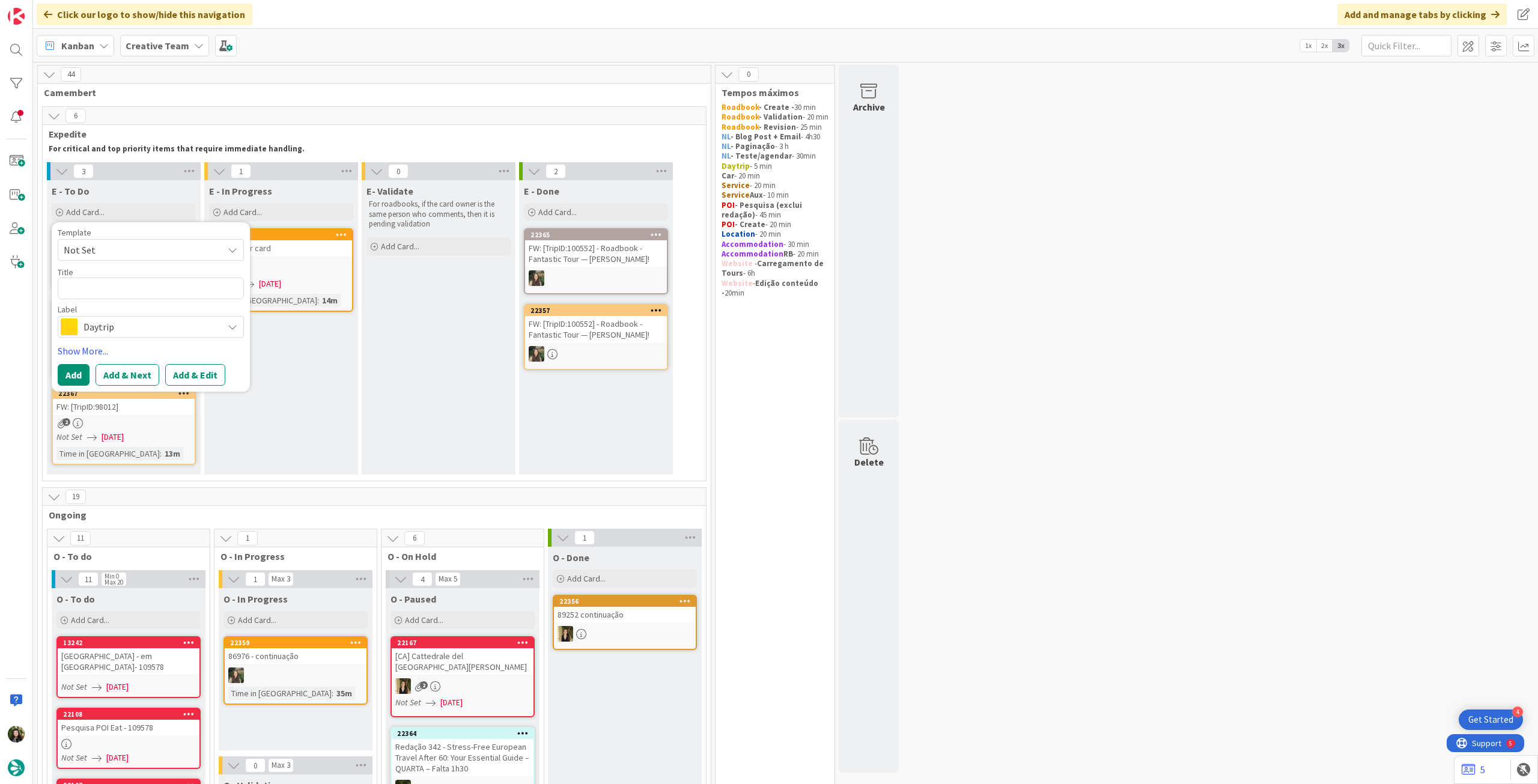
drag, startPoint x: 124, startPoint y: 320, endPoint x: 119, endPoint y: 334, distance: 14.9
click at [123, 320] on span "Daytrip" at bounding box center [150, 326] width 133 height 17
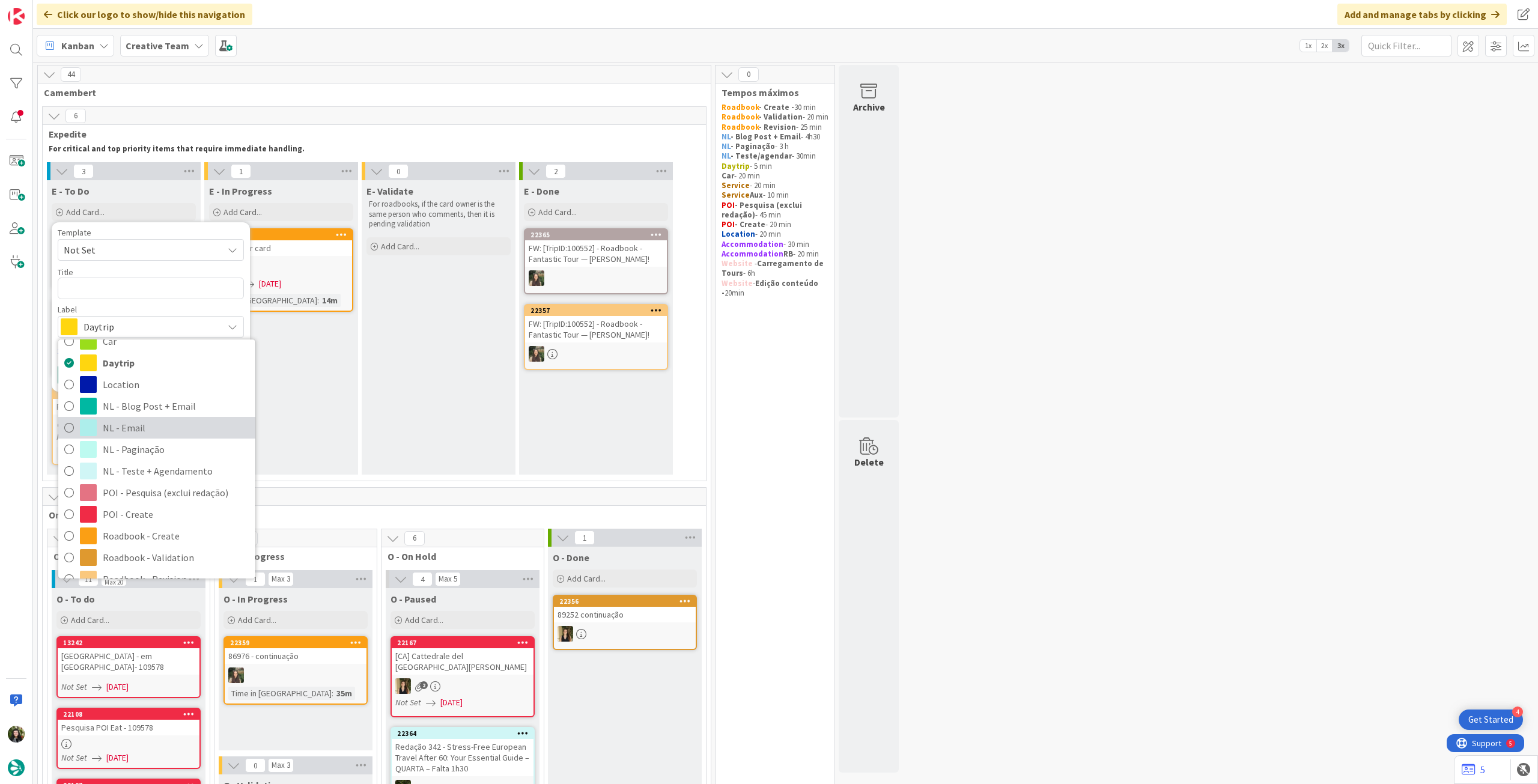
scroll to position [160, 0]
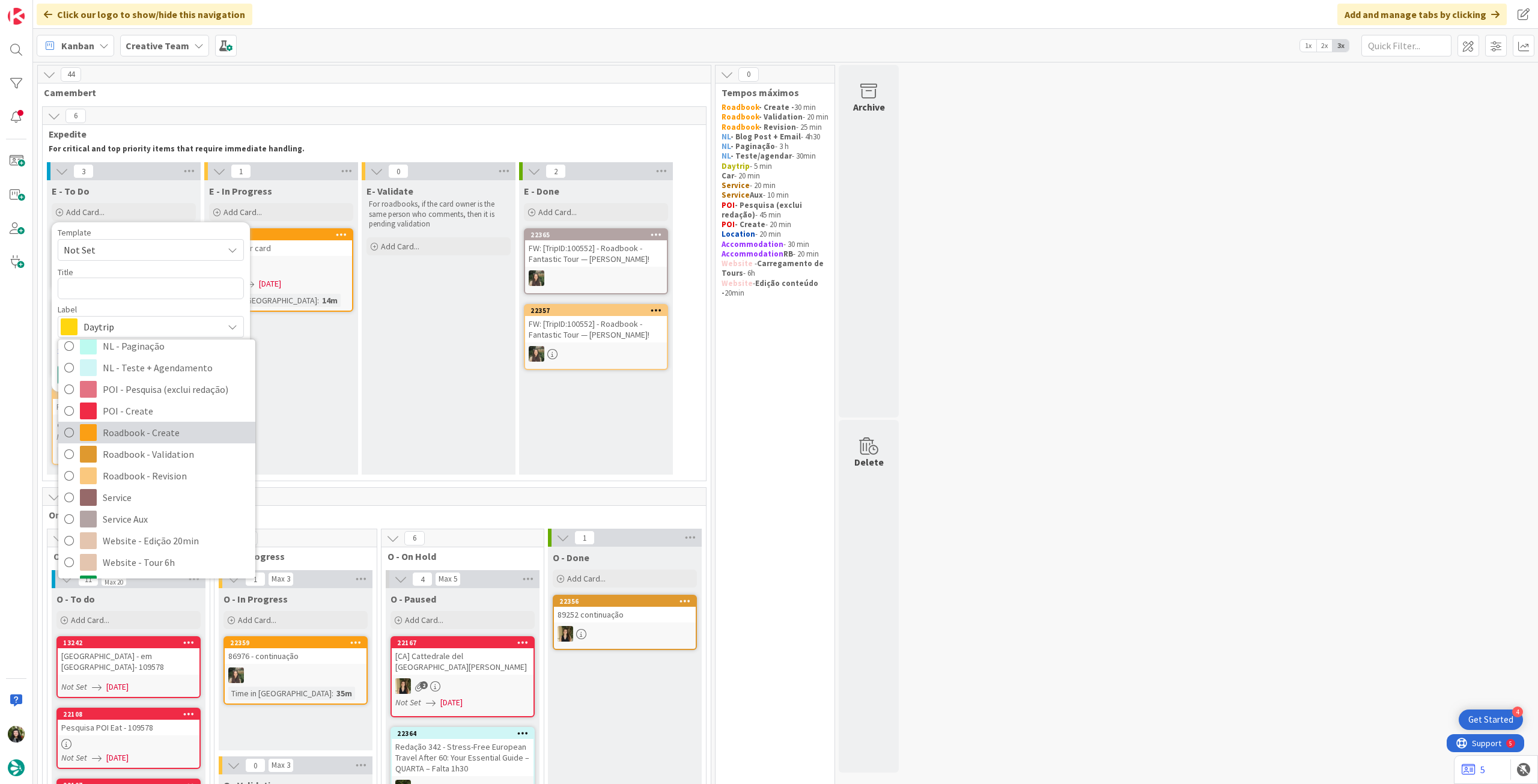
click at [147, 425] on span "Roadbook - Create" at bounding box center [176, 432] width 147 height 18
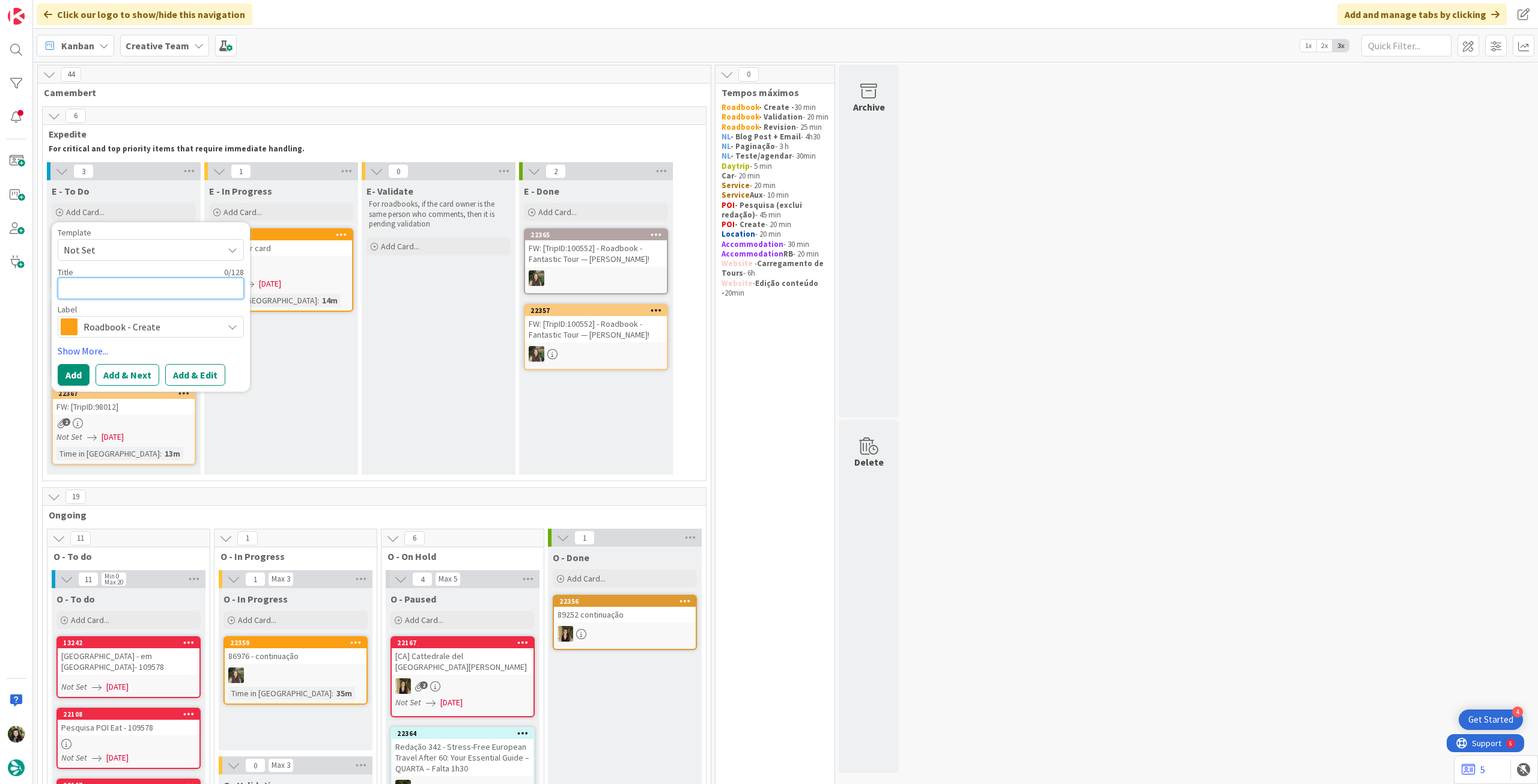
drag, startPoint x: 143, startPoint y: 294, endPoint x: 107, endPoint y: 311, distance: 39.8
click at [143, 294] on textarea at bounding box center [150, 289] width 186 height 22
paste textarea "102206"
type textarea "x"
type textarea "102206"
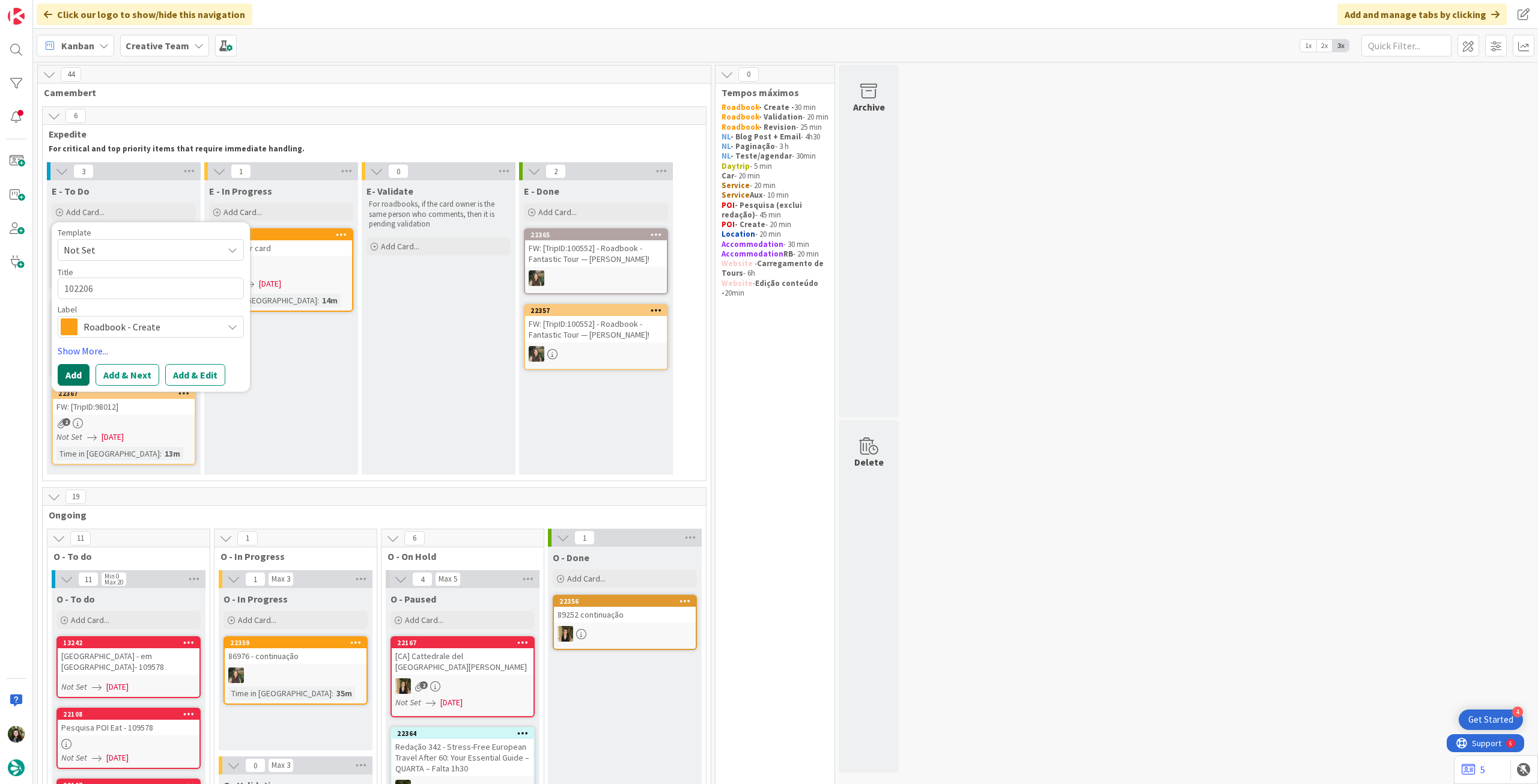
click at [70, 367] on button "Add" at bounding box center [73, 374] width 32 height 22
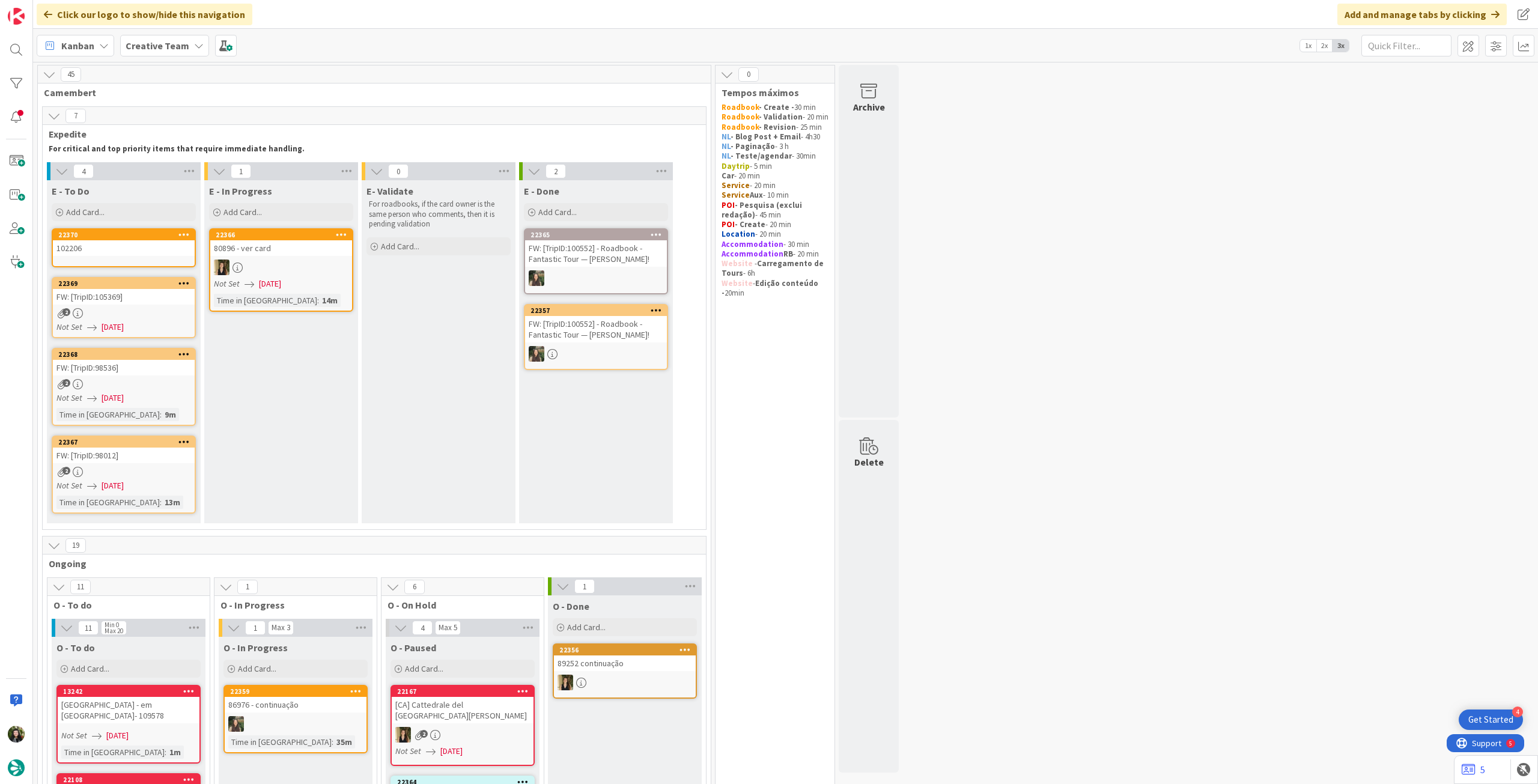
click at [132, 250] on div "102206" at bounding box center [124, 247] width 142 height 16
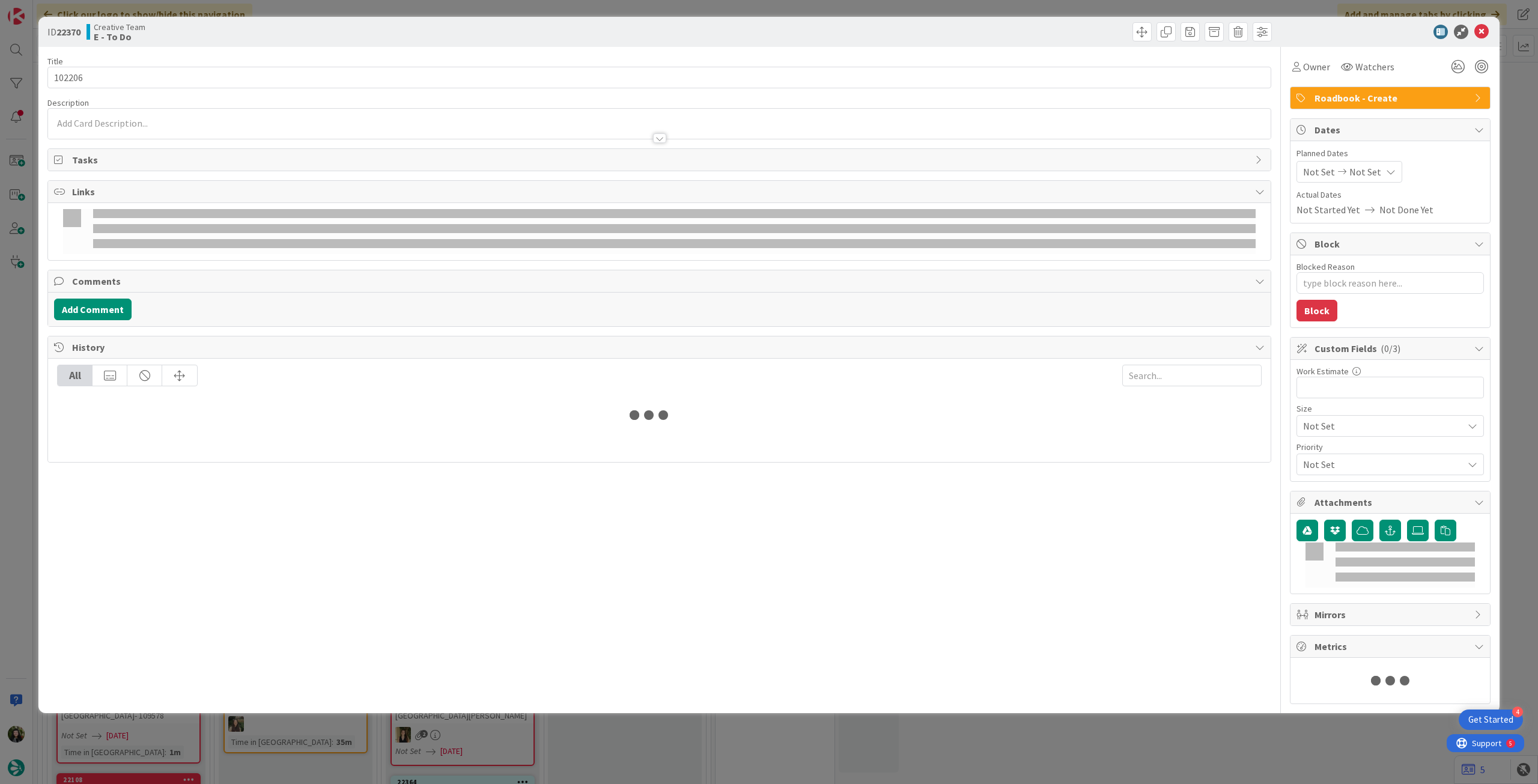
type textarea "x"
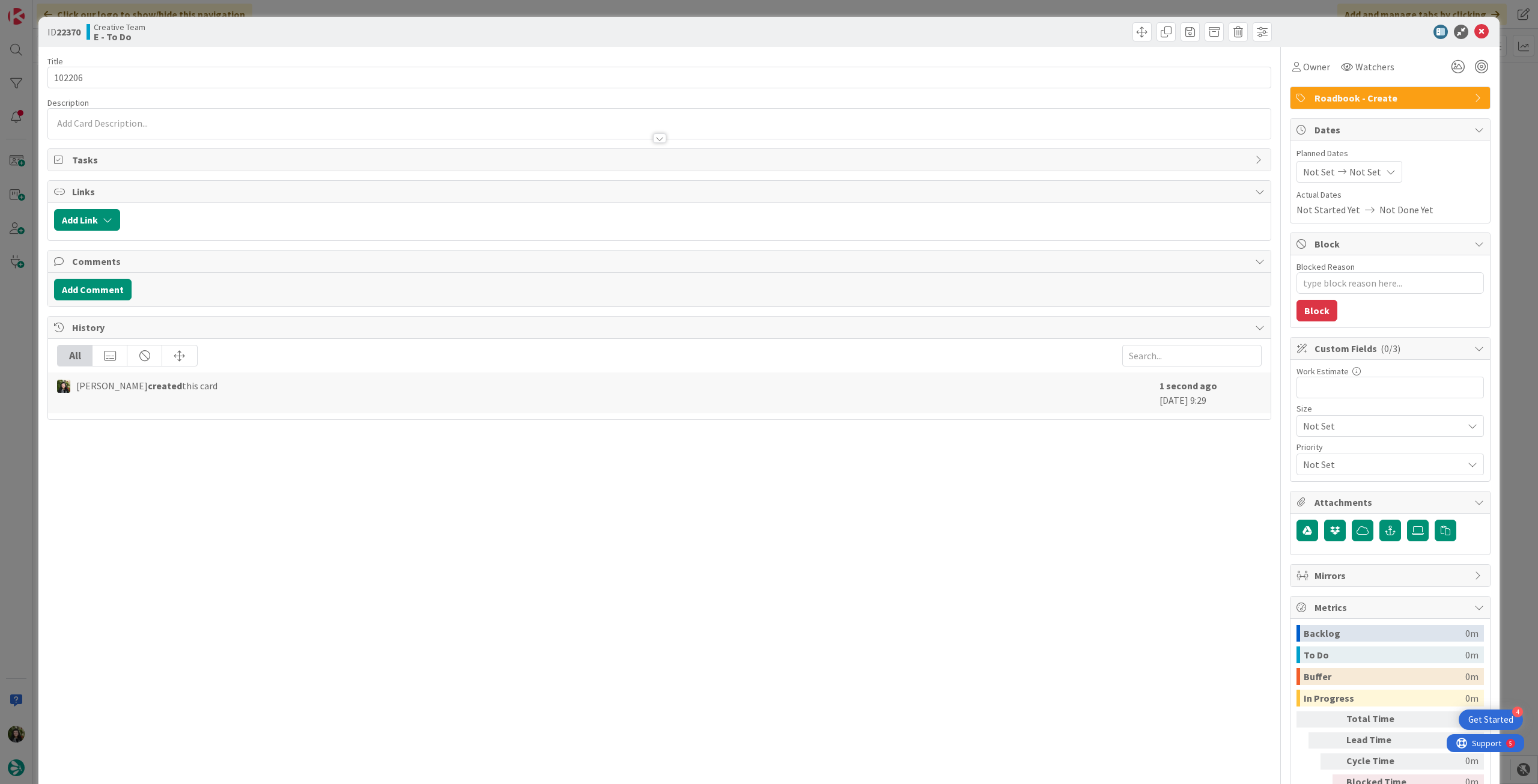
click at [1370, 172] on div "Not Set Not Set" at bounding box center [1349, 172] width 105 height 22
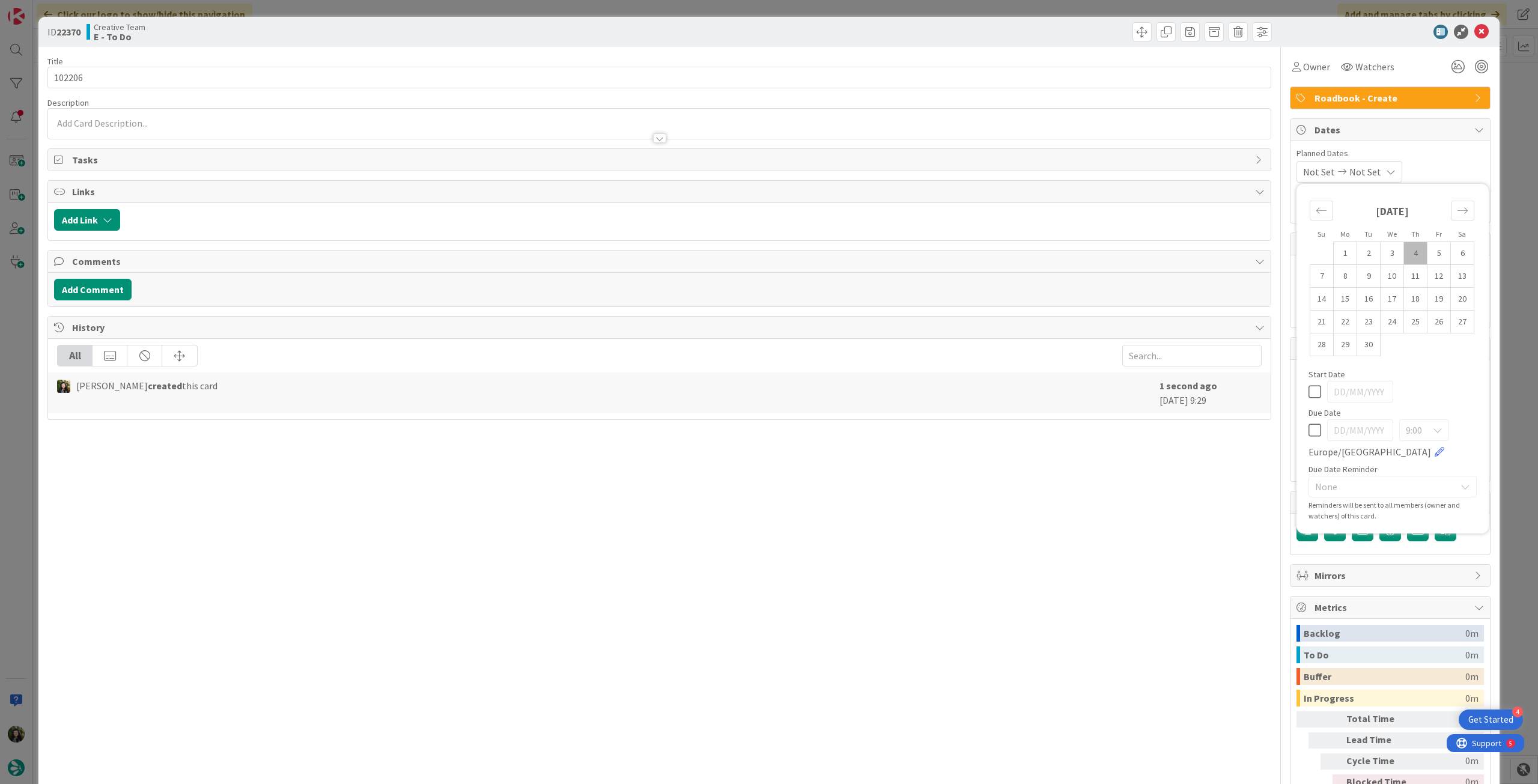
drag, startPoint x: 1307, startPoint y: 433, endPoint x: 1307, endPoint y: 423, distance: 10.0
click at [1308, 433] on icon at bounding box center [1314, 430] width 13 height 14
type input "[DATE]"
click at [1474, 31] on icon at bounding box center [1481, 31] width 14 height 14
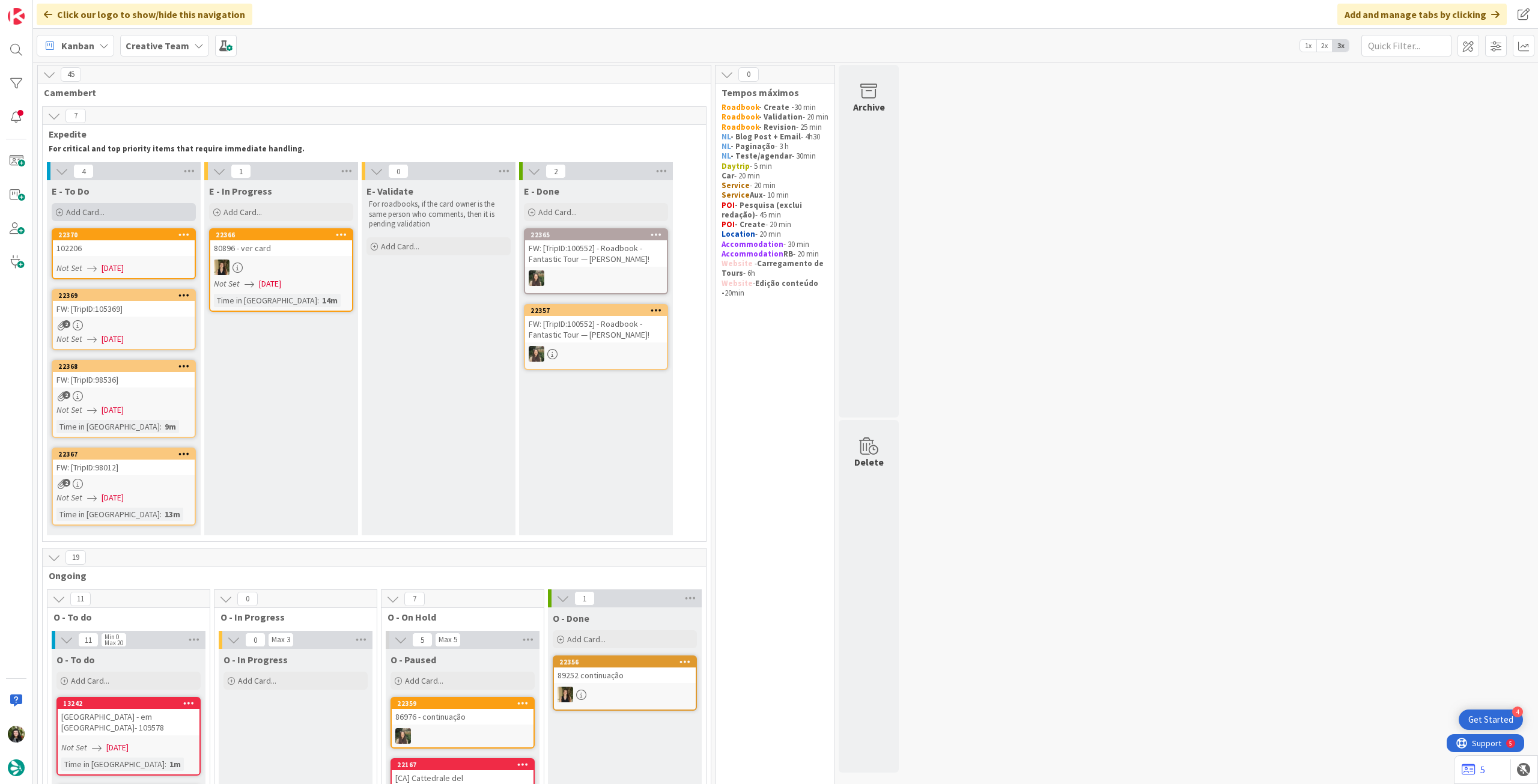
click at [112, 210] on div "Add Card..." at bounding box center [123, 212] width 144 height 18
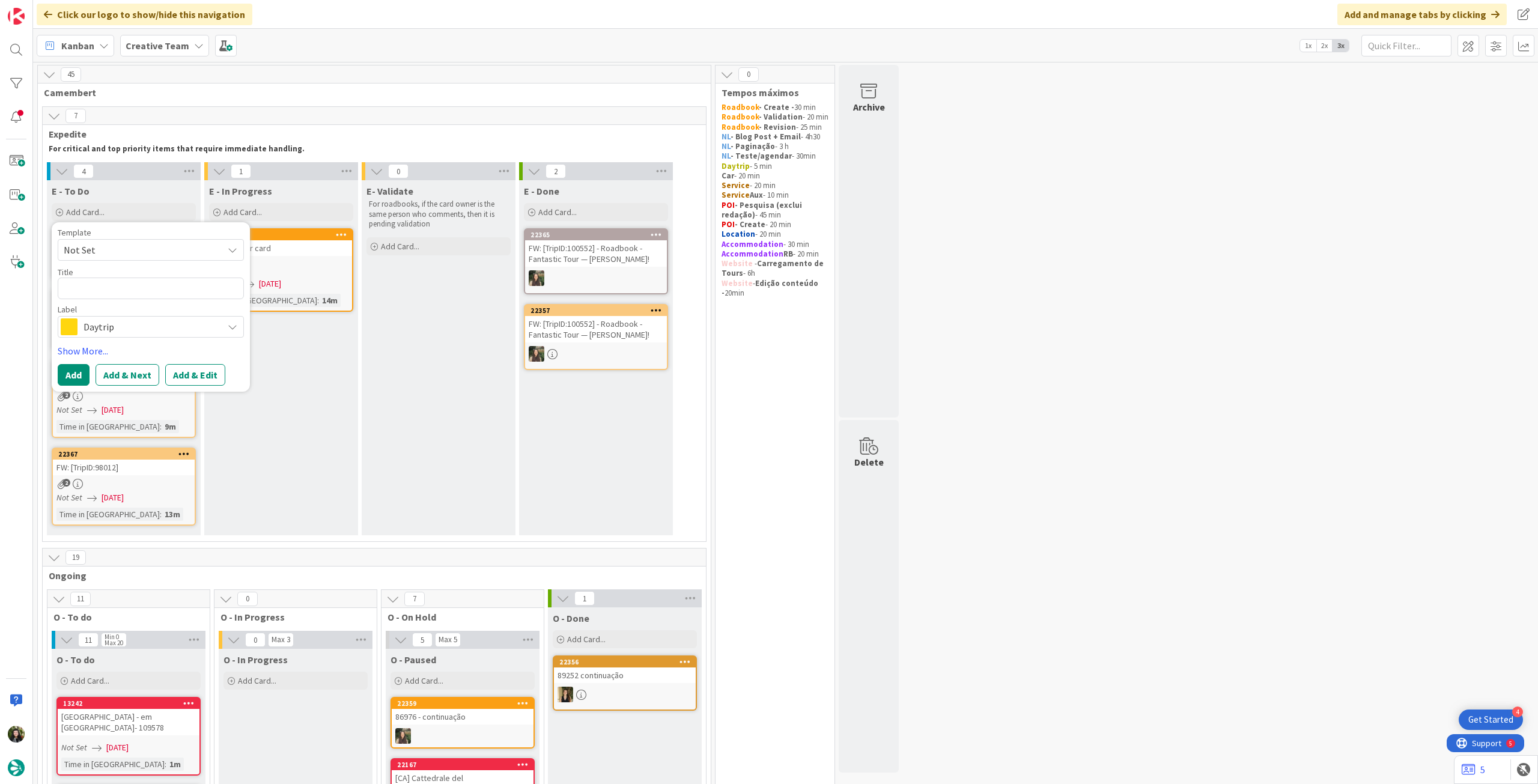
click at [111, 328] on span "Daytrip" at bounding box center [150, 326] width 133 height 17
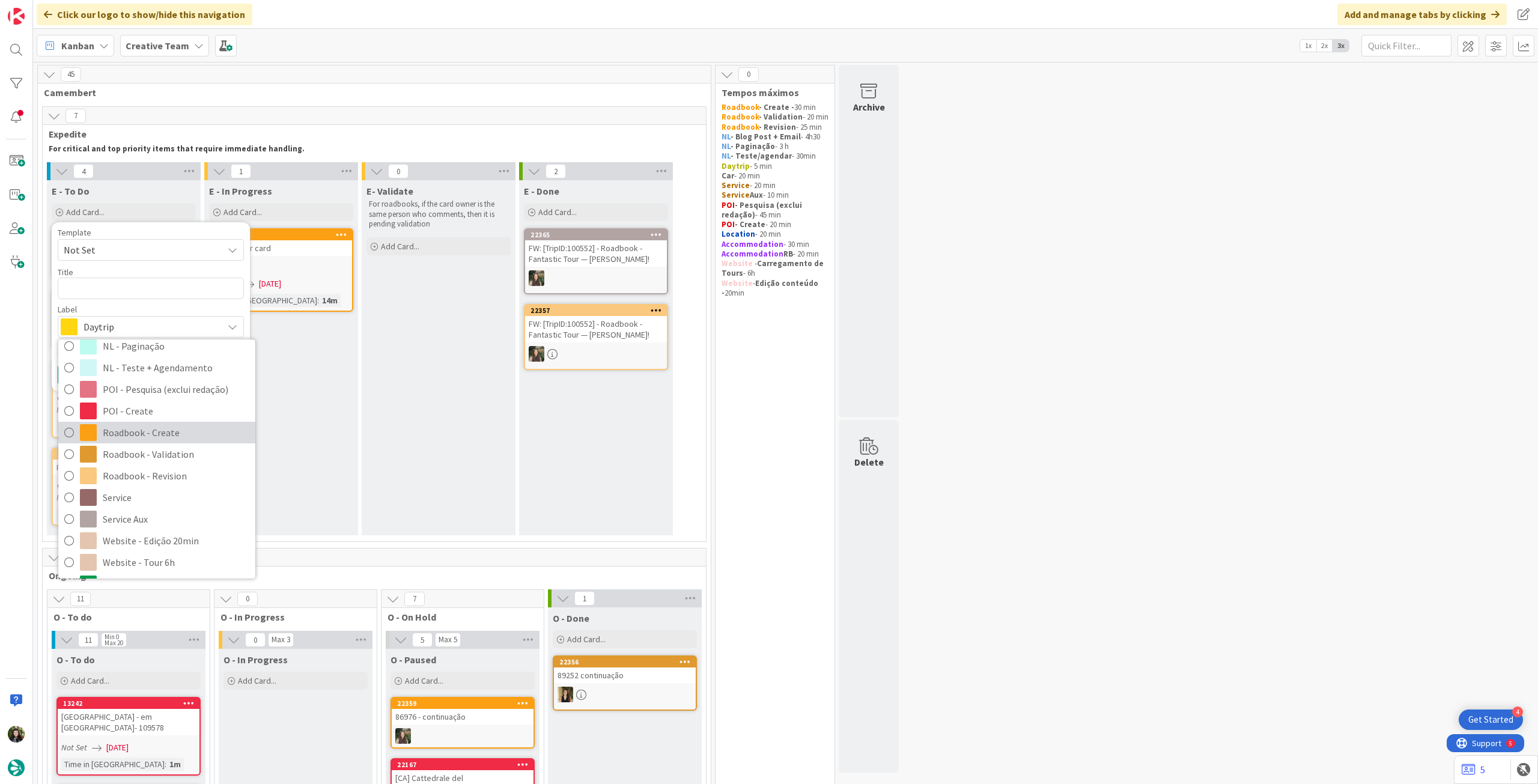
click at [148, 434] on span "Roadbook - Create" at bounding box center [176, 432] width 147 height 18
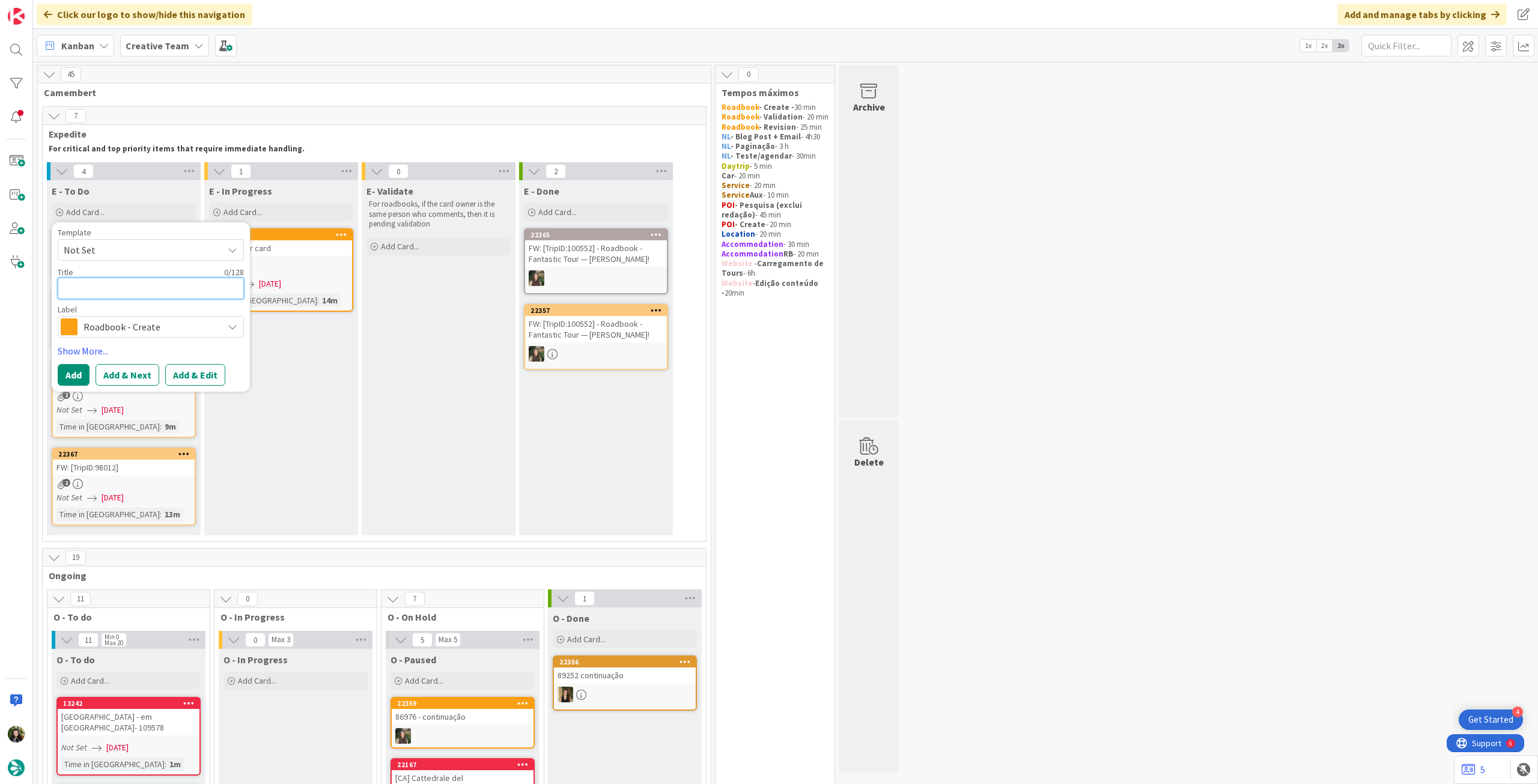
click at [148, 285] on textarea at bounding box center [150, 289] width 186 height 22
paste textarea "110936"
type textarea "x"
type textarea "110936"
drag, startPoint x: 72, startPoint y: 370, endPoint x: 85, endPoint y: 327, distance: 44.9
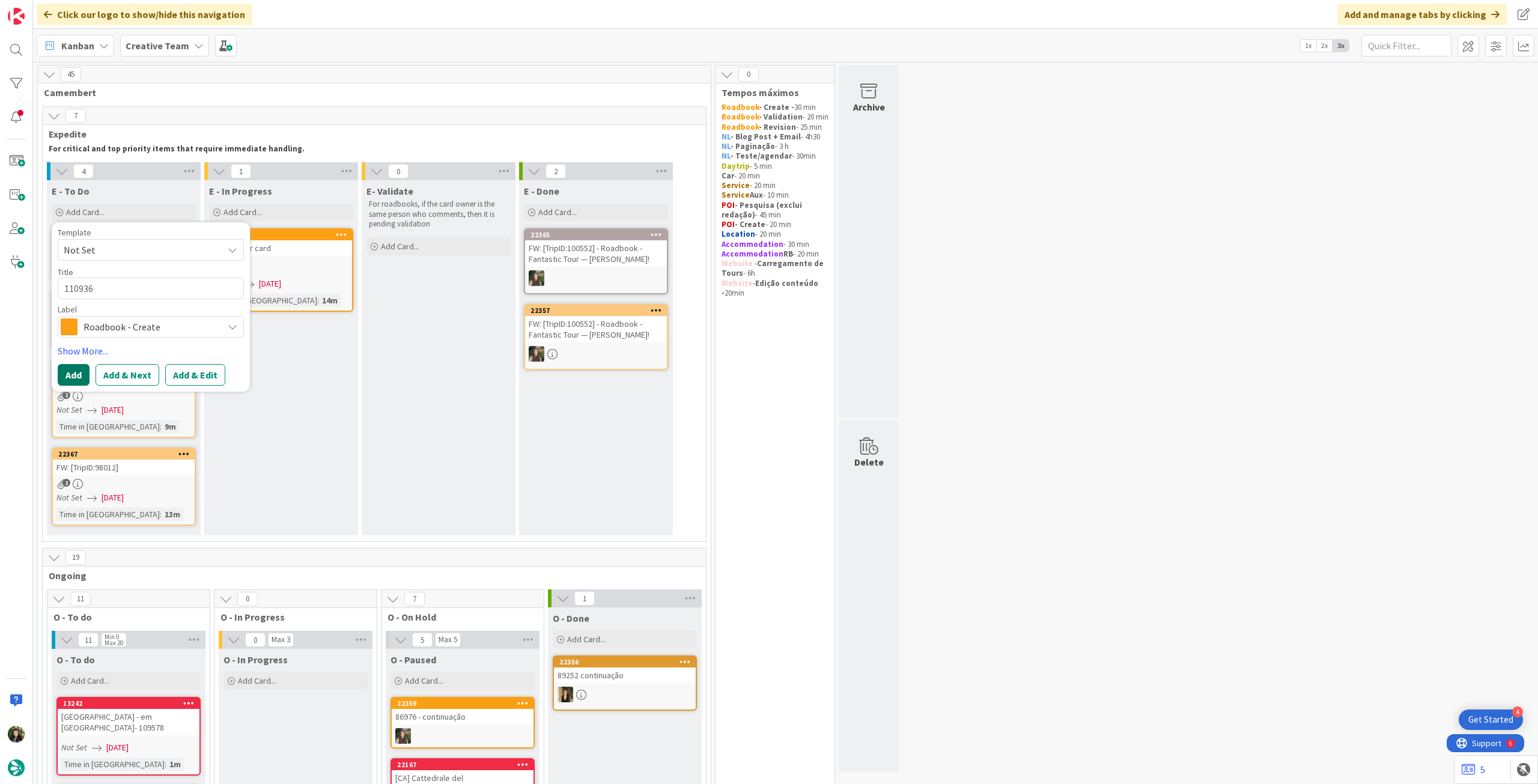
click at [72, 370] on button "Add" at bounding box center [73, 374] width 32 height 22
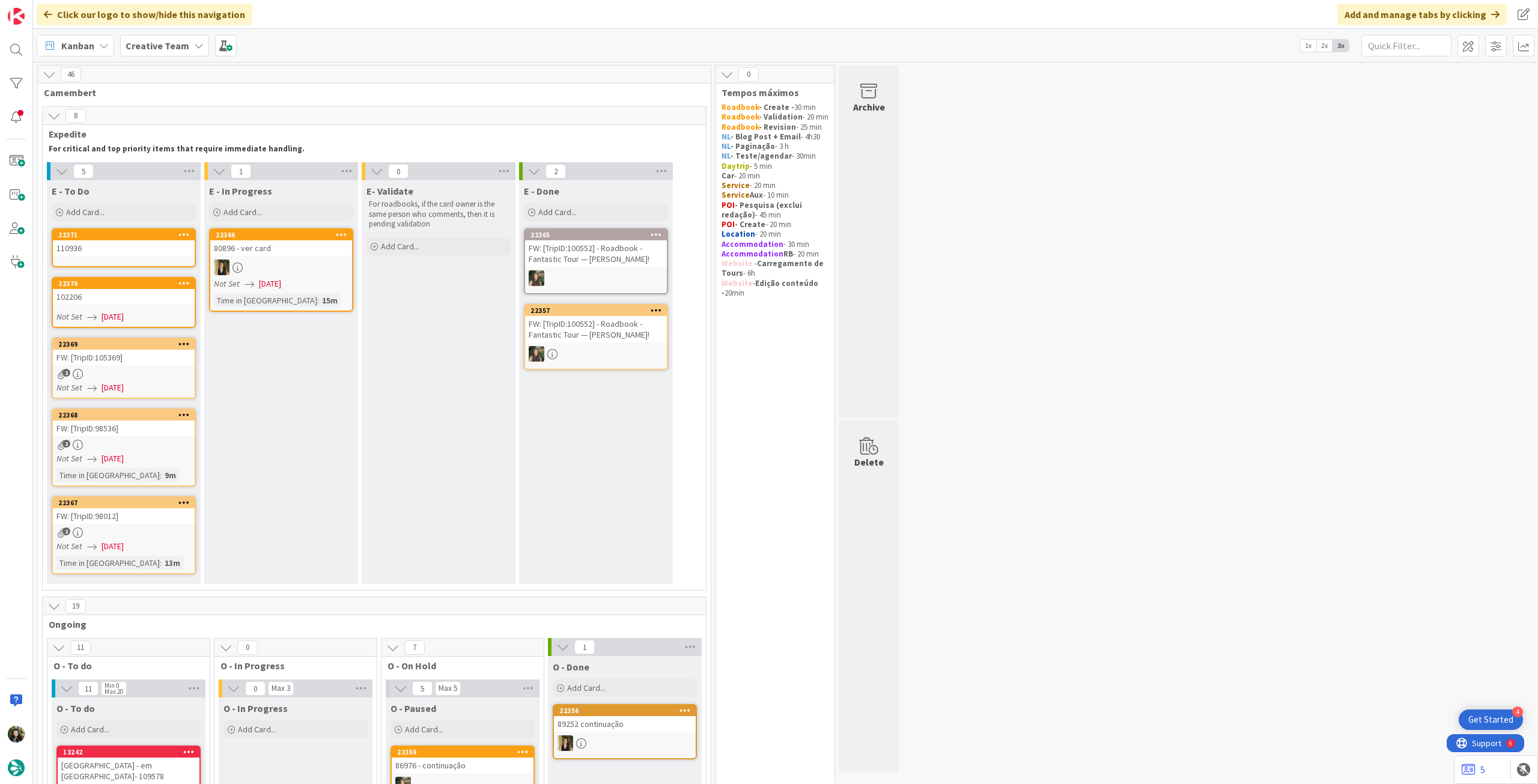
click at [137, 253] on div "110936" at bounding box center [124, 247] width 142 height 16
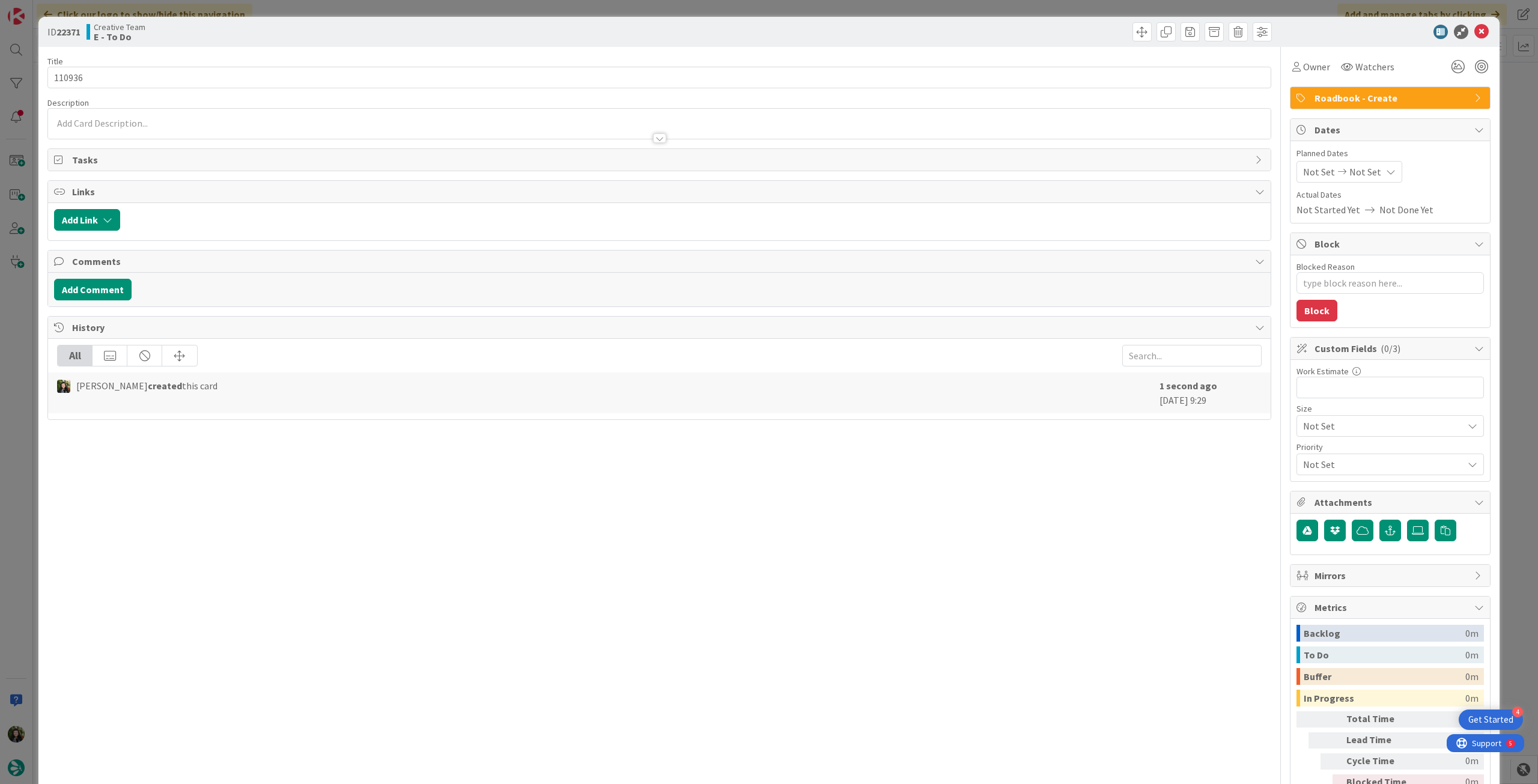
drag, startPoint x: 1362, startPoint y: 176, endPoint x: 1367, endPoint y: 180, distance: 6.4
click at [1363, 176] on span "Not Set" at bounding box center [1365, 171] width 32 height 14
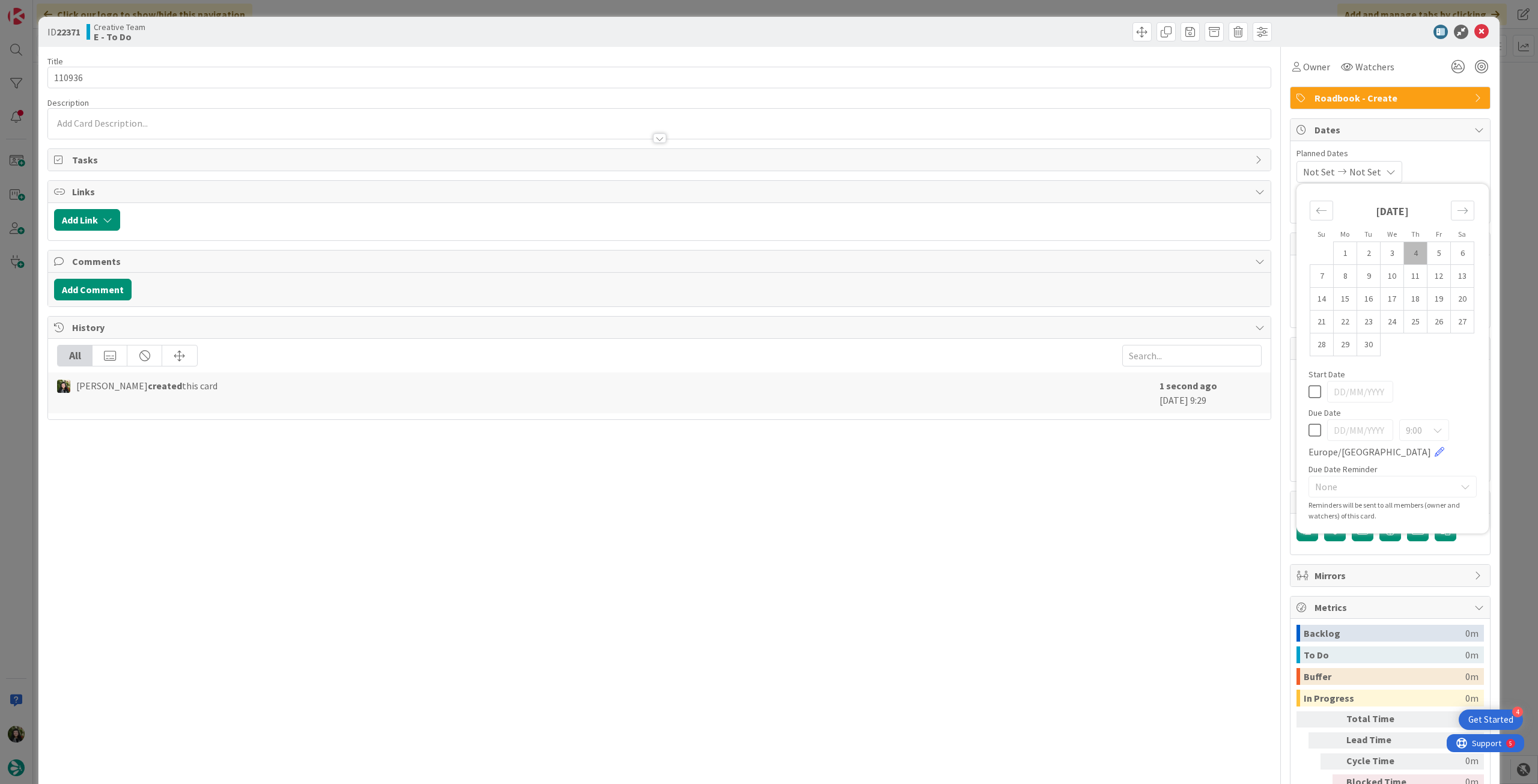
type textarea "x"
drag, startPoint x: 1311, startPoint y: 433, endPoint x: 1314, endPoint y: 366, distance: 67.1
click at [1310, 433] on icon at bounding box center [1314, 430] width 13 height 14
type input "[DATE]"
click at [1474, 29] on icon at bounding box center [1481, 31] width 14 height 14
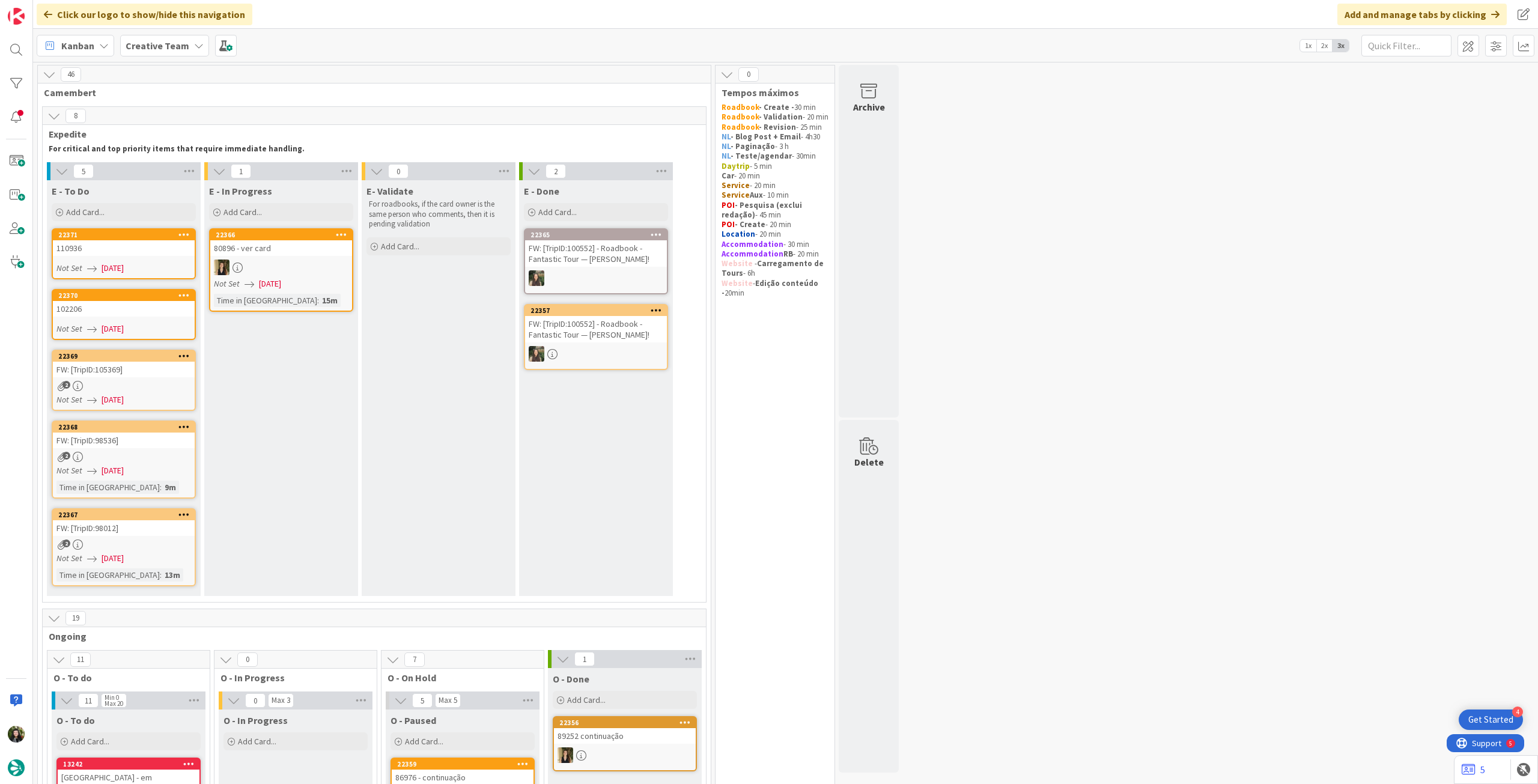
drag, startPoint x: 101, startPoint y: 218, endPoint x: 126, endPoint y: 245, distance: 36.8
click at [102, 220] on div "Add Card..." at bounding box center [123, 212] width 144 height 18
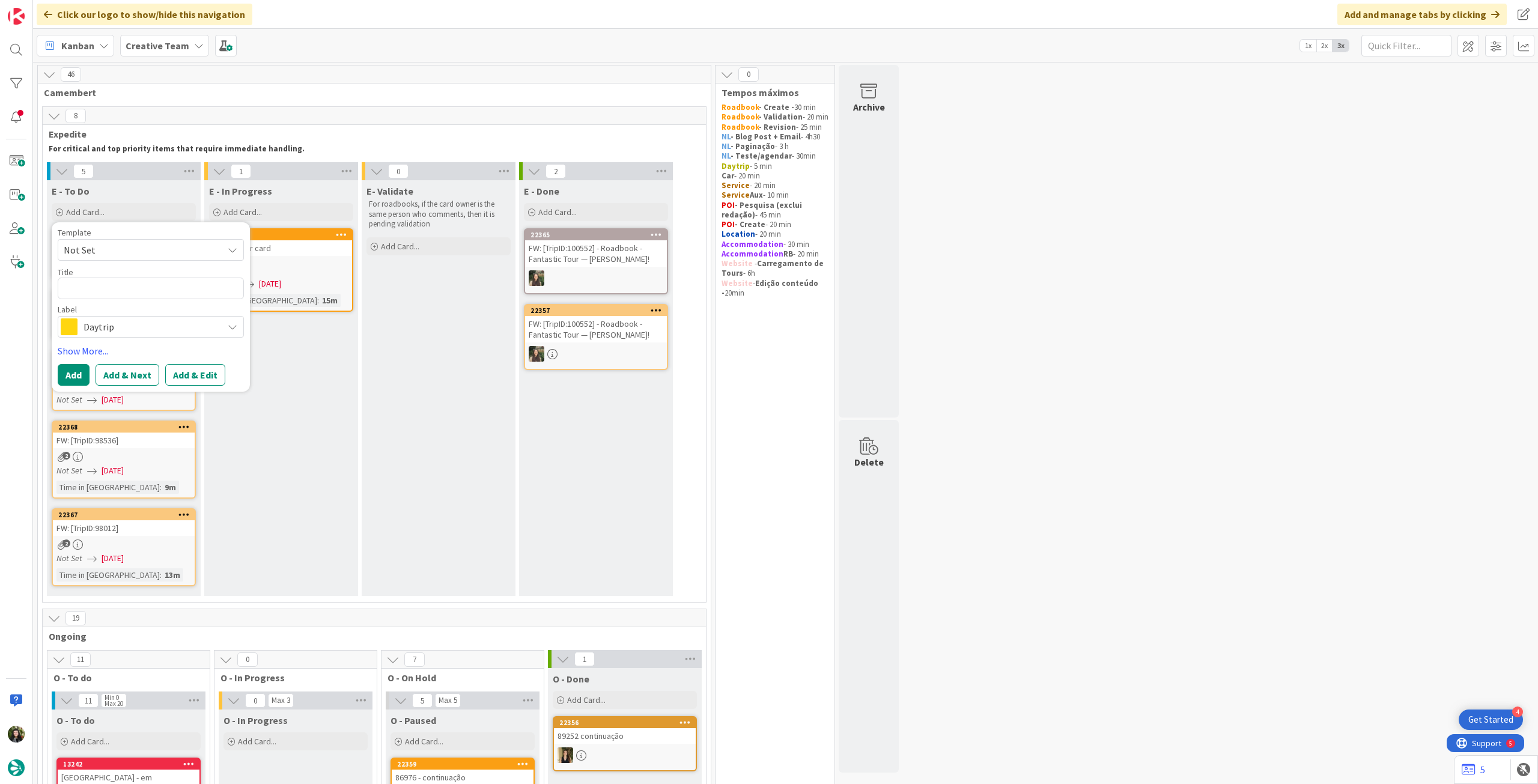
drag, startPoint x: 130, startPoint y: 326, endPoint x: 137, endPoint y: 337, distance: 13.0
click at [130, 326] on span "Daytrip" at bounding box center [150, 326] width 133 height 17
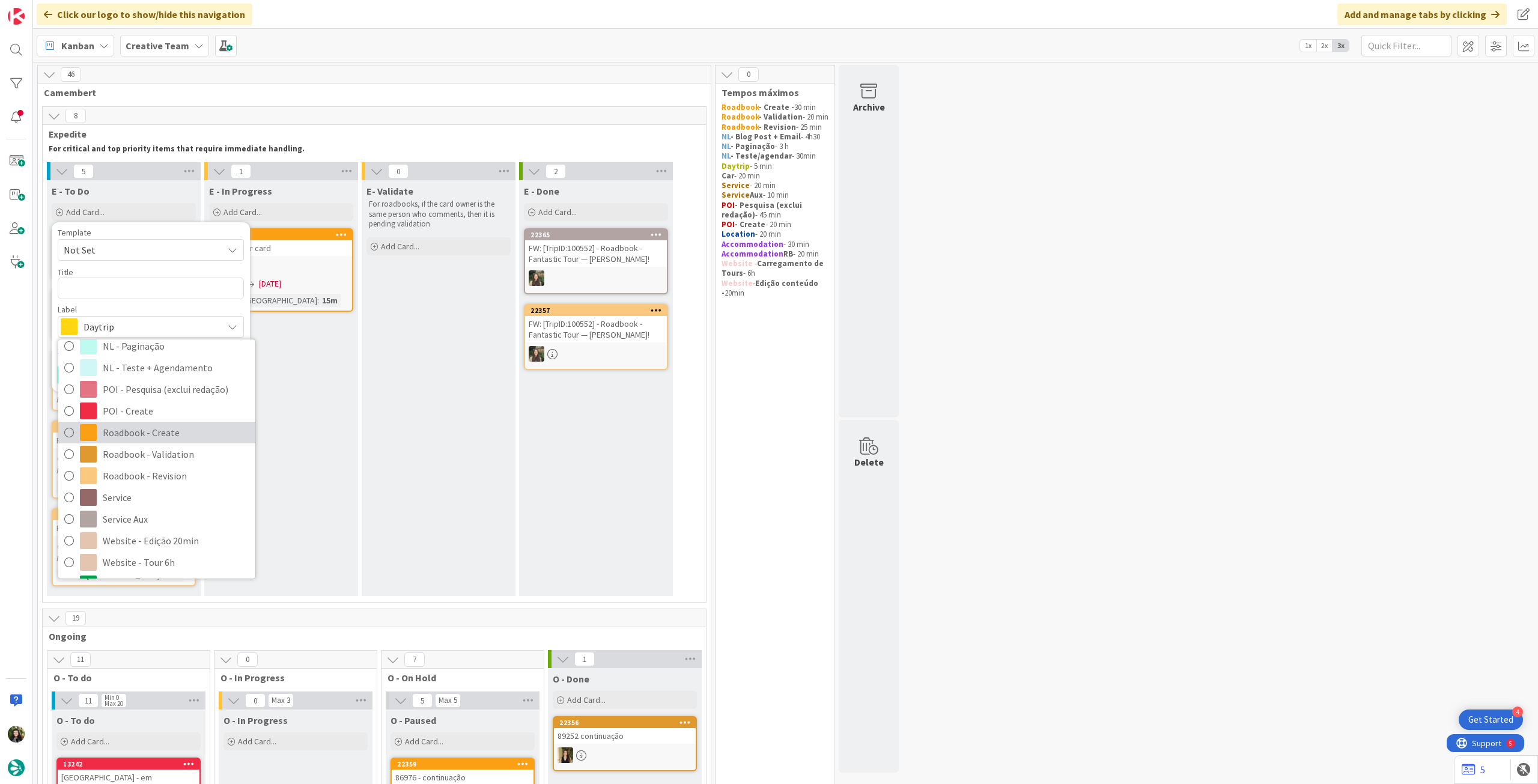
click at [153, 435] on span "Roadbook - Create" at bounding box center [176, 432] width 147 height 18
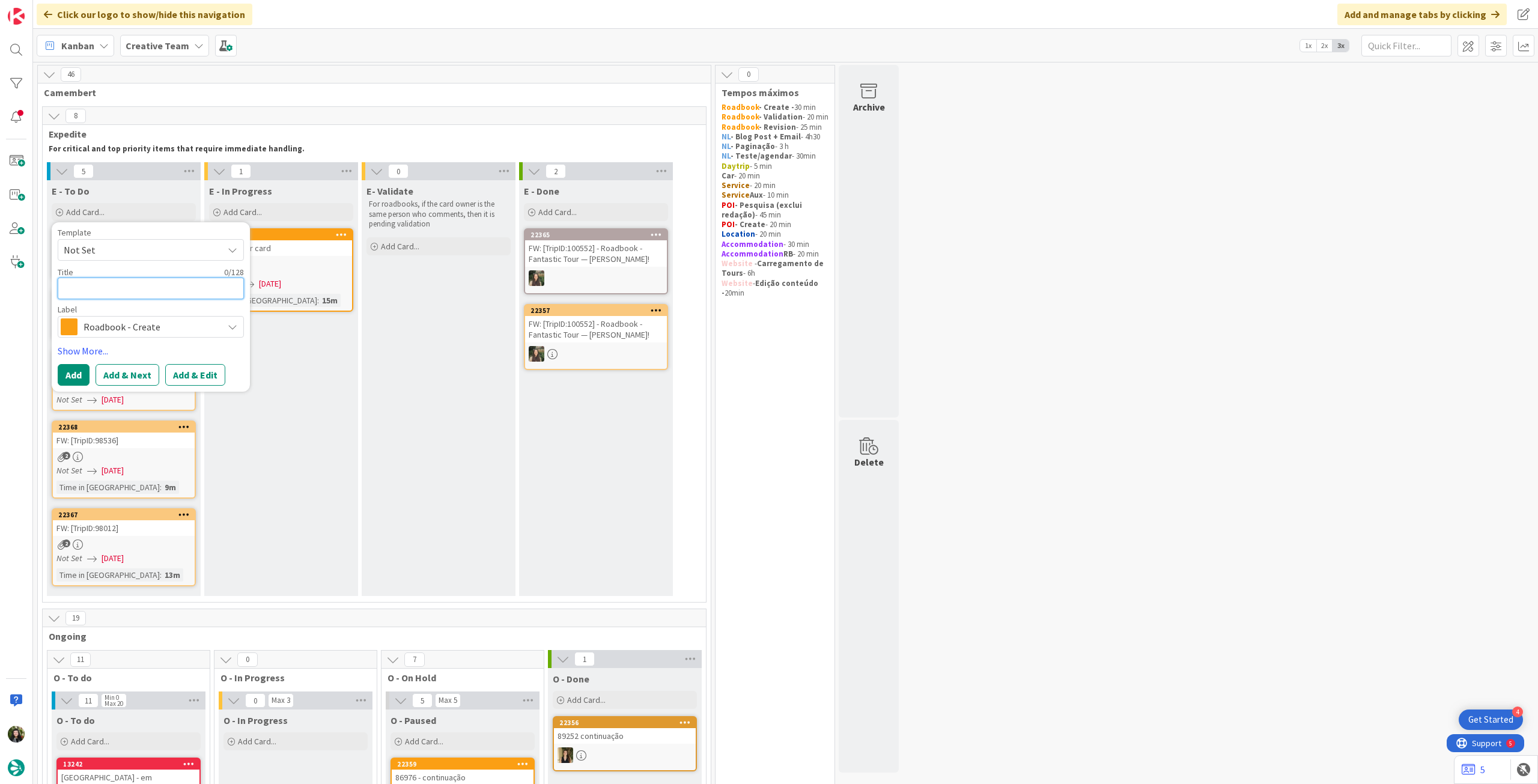
click at [158, 293] on textarea at bounding box center [150, 289] width 186 height 22
paste textarea "105084"
type textarea "x"
type textarea "105084"
click at [71, 374] on button "Add" at bounding box center [73, 374] width 32 height 22
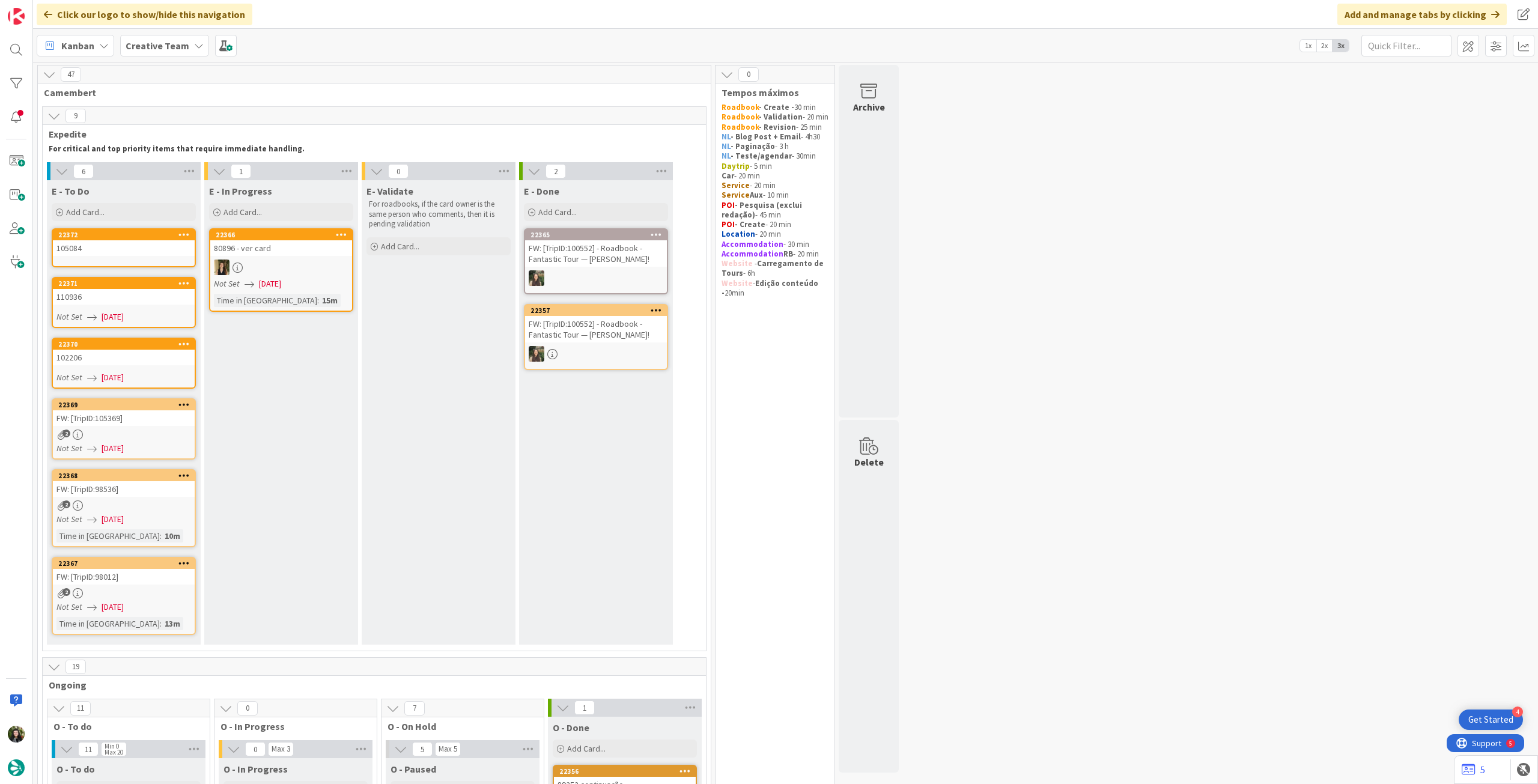
click at [143, 251] on div "105084" at bounding box center [124, 247] width 142 height 16
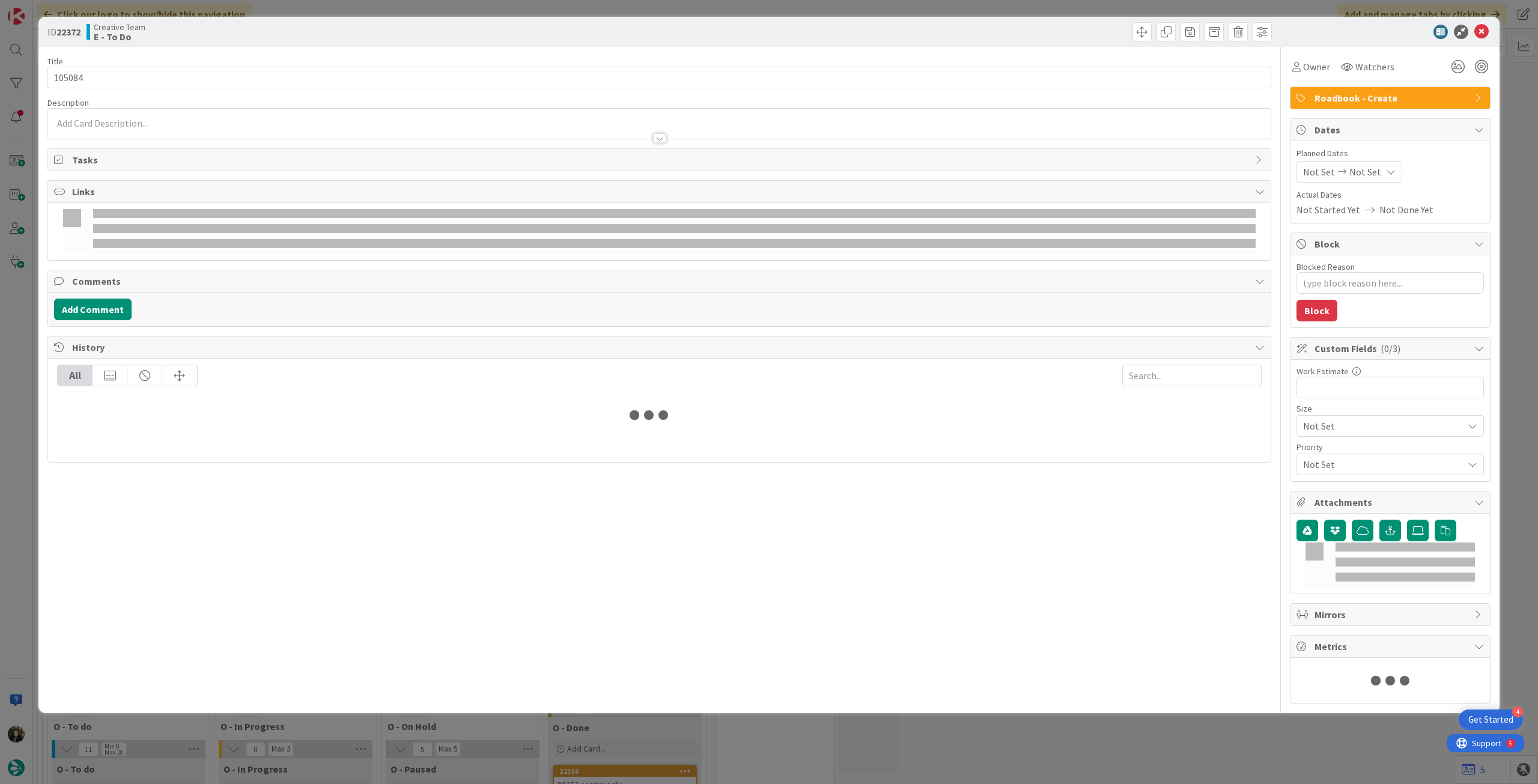
type textarea "x"
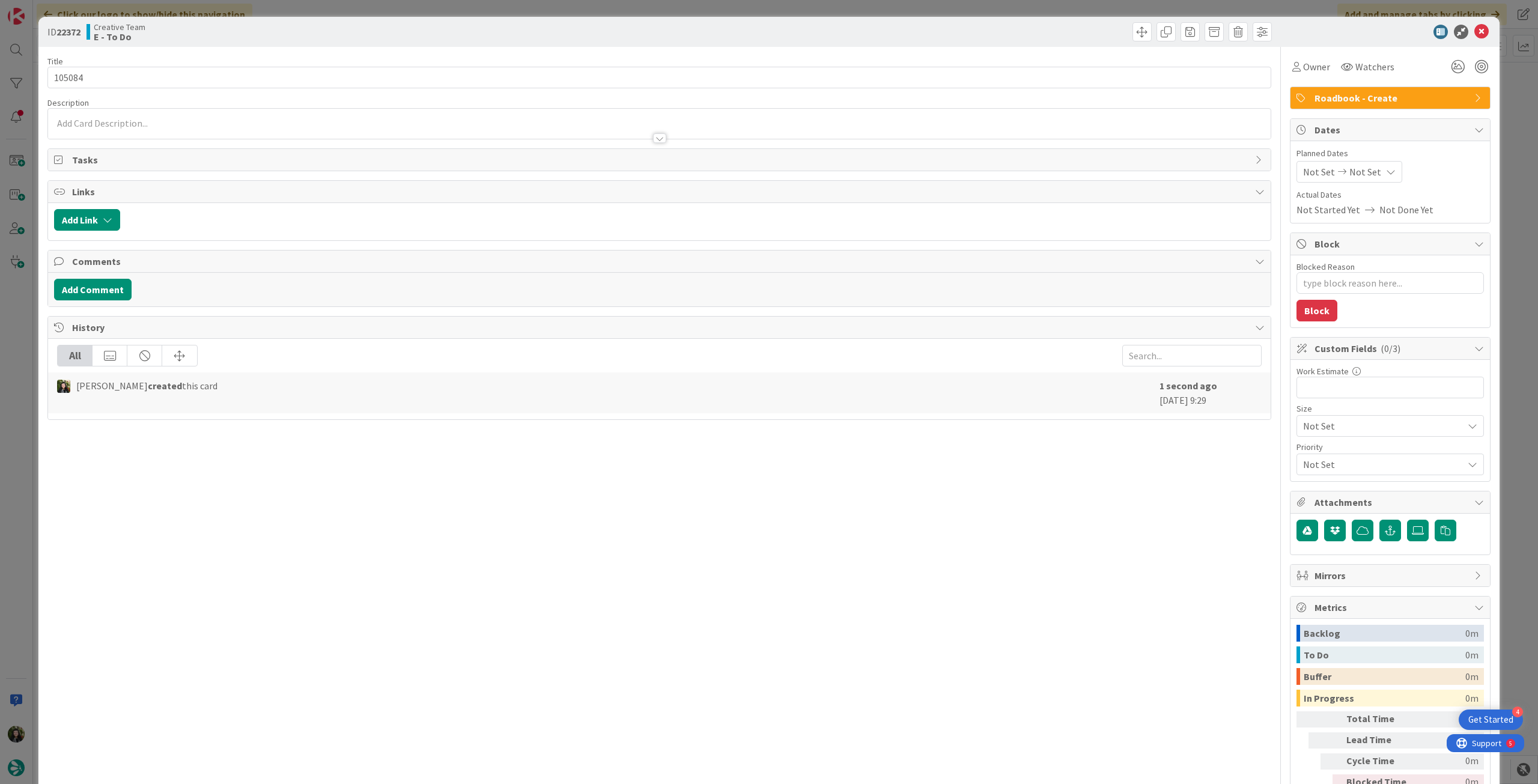
click at [1386, 172] on icon at bounding box center [1391, 172] width 9 height 9
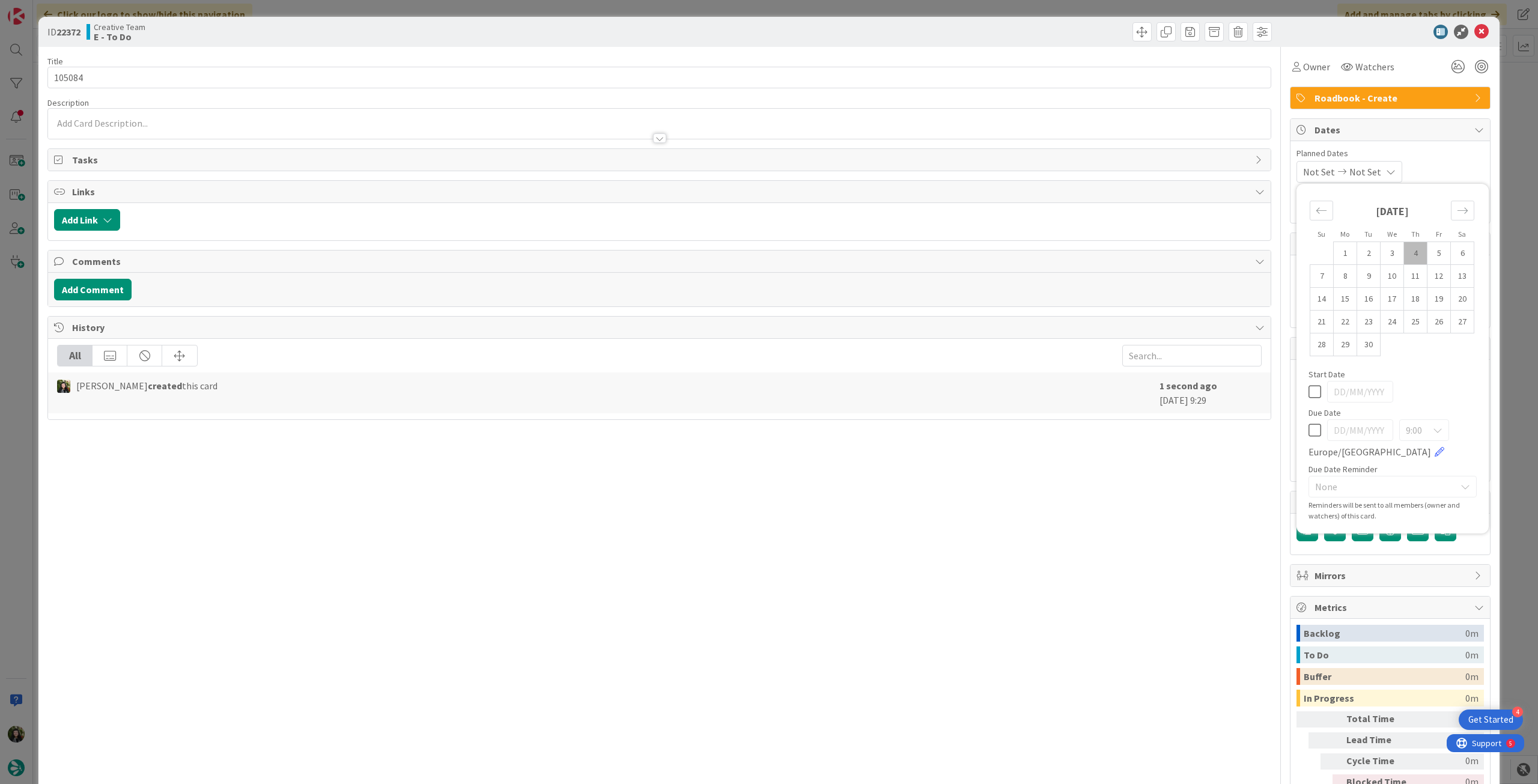
click at [1308, 432] on icon at bounding box center [1314, 430] width 13 height 14
type input "[DATE]"
drag, startPoint x: 1472, startPoint y: 35, endPoint x: 1377, endPoint y: 74, distance: 102.7
click at [1474, 35] on icon at bounding box center [1481, 31] width 14 height 14
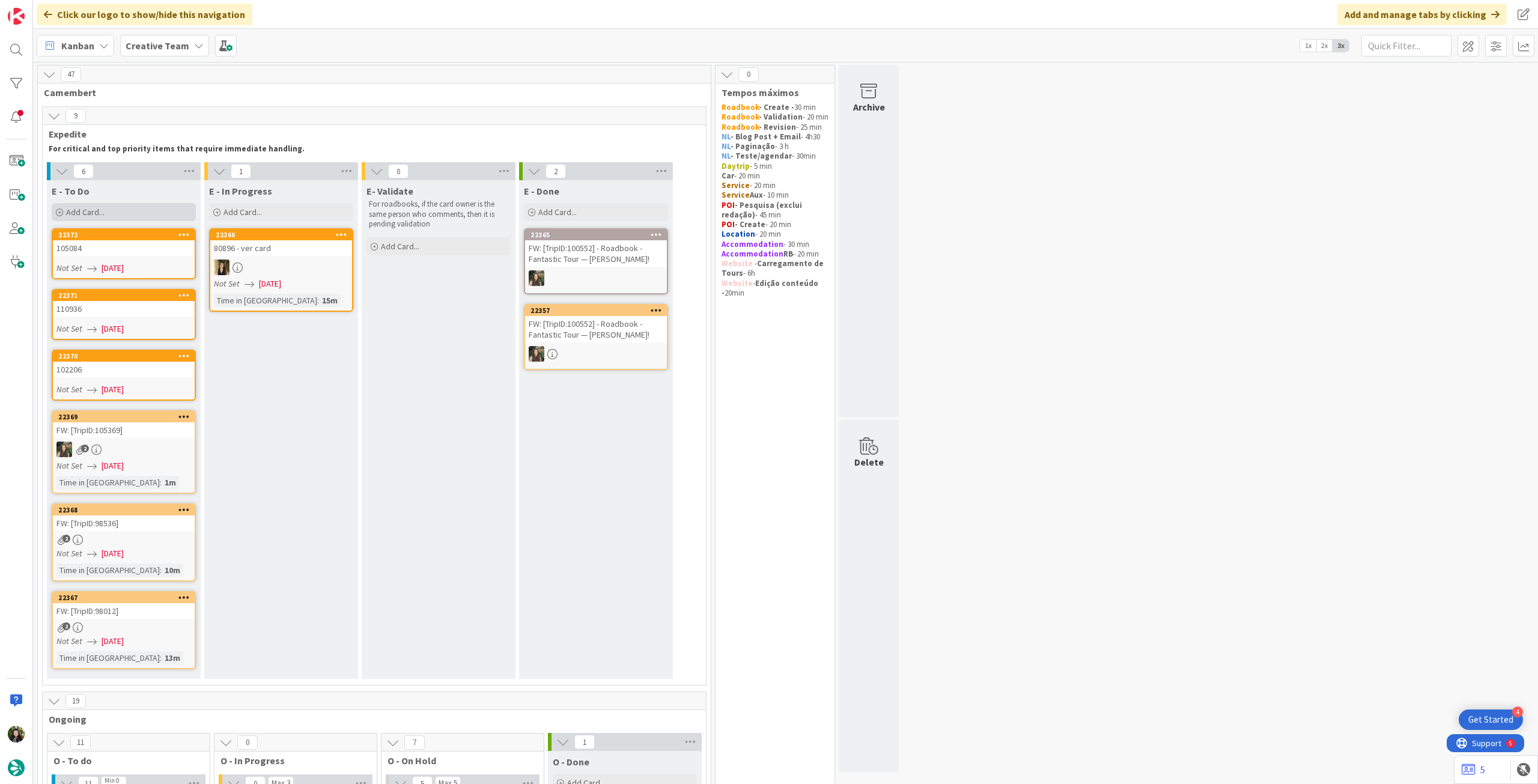
click at [142, 213] on div "Add Card..." at bounding box center [123, 212] width 144 height 18
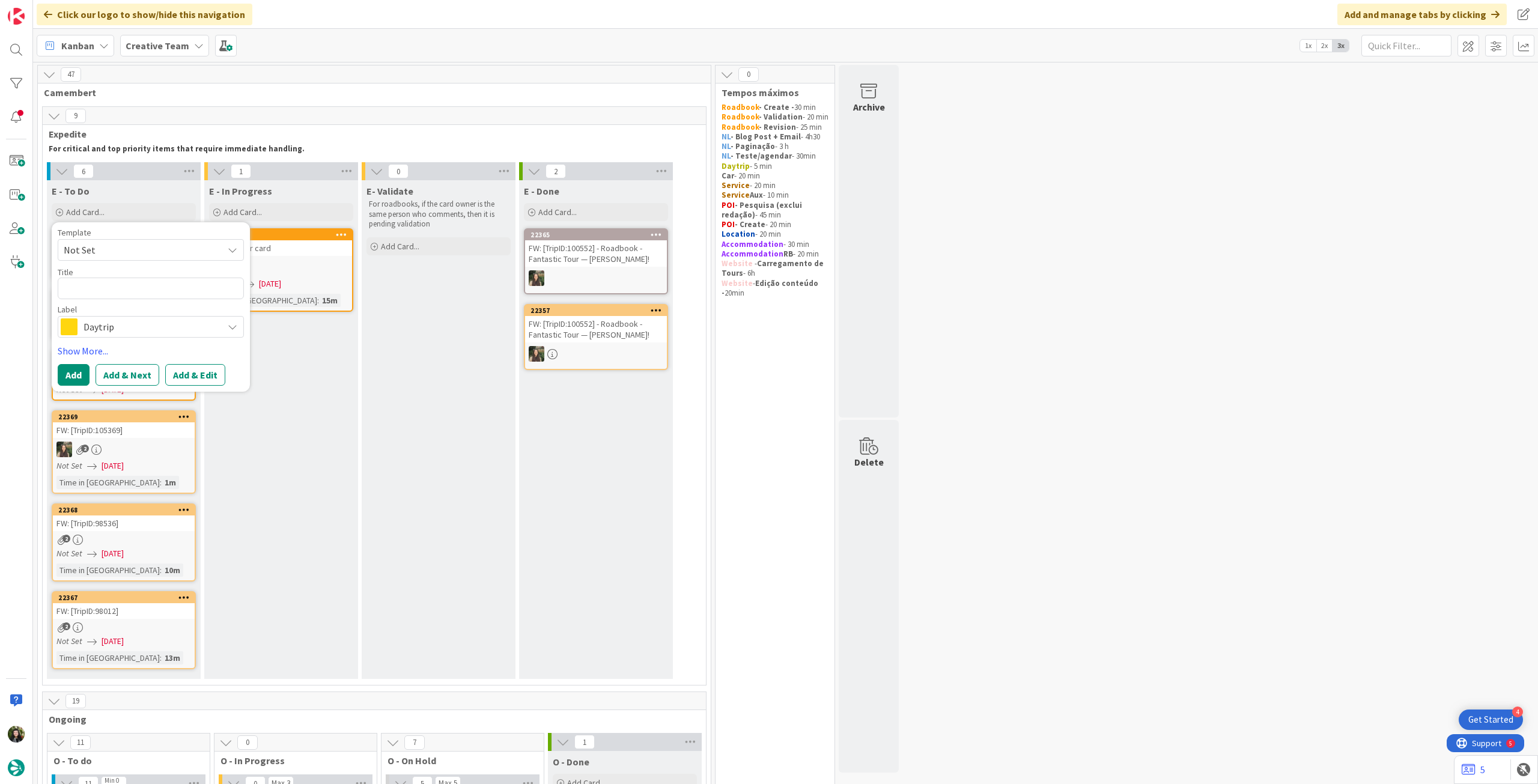
click at [145, 331] on span "Daytrip" at bounding box center [150, 326] width 133 height 17
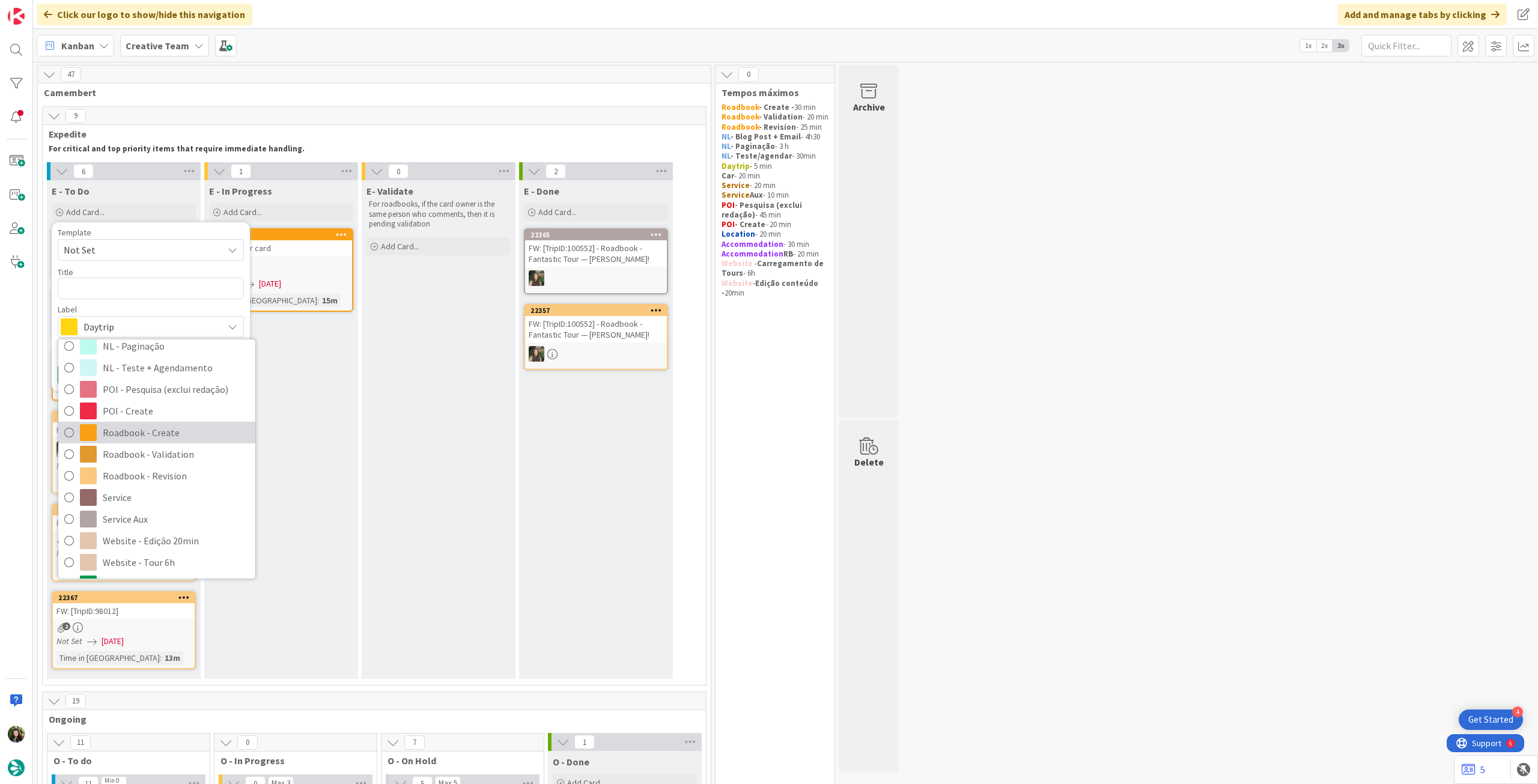
click at [170, 436] on span "Roadbook - Create" at bounding box center [176, 432] width 147 height 18
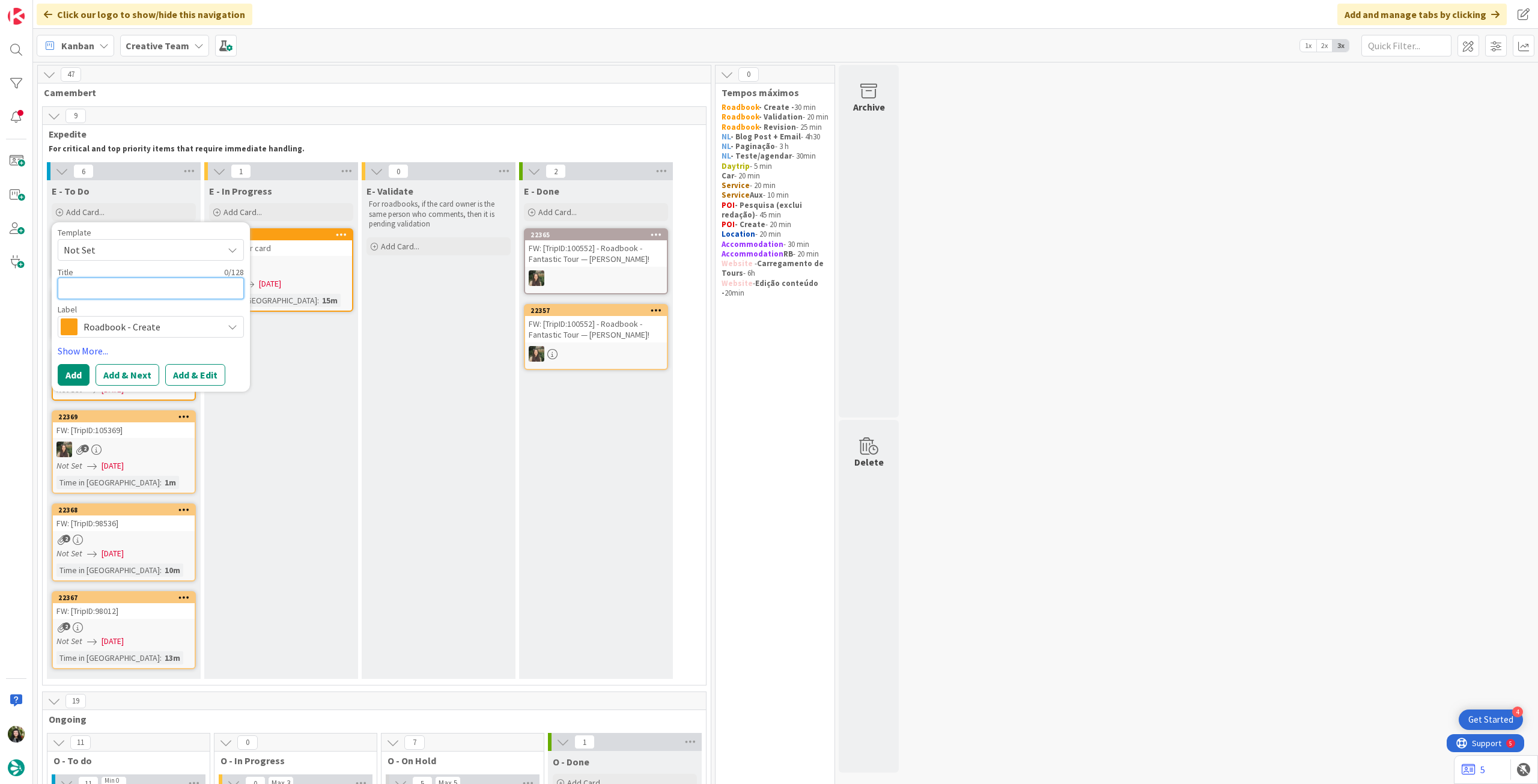
drag, startPoint x: 153, startPoint y: 293, endPoint x: 115, endPoint y: 308, distance: 40.9
click at [153, 293] on textarea at bounding box center [150, 289] width 186 height 22
paste textarea "102221"
type textarea "x"
type textarea "102221"
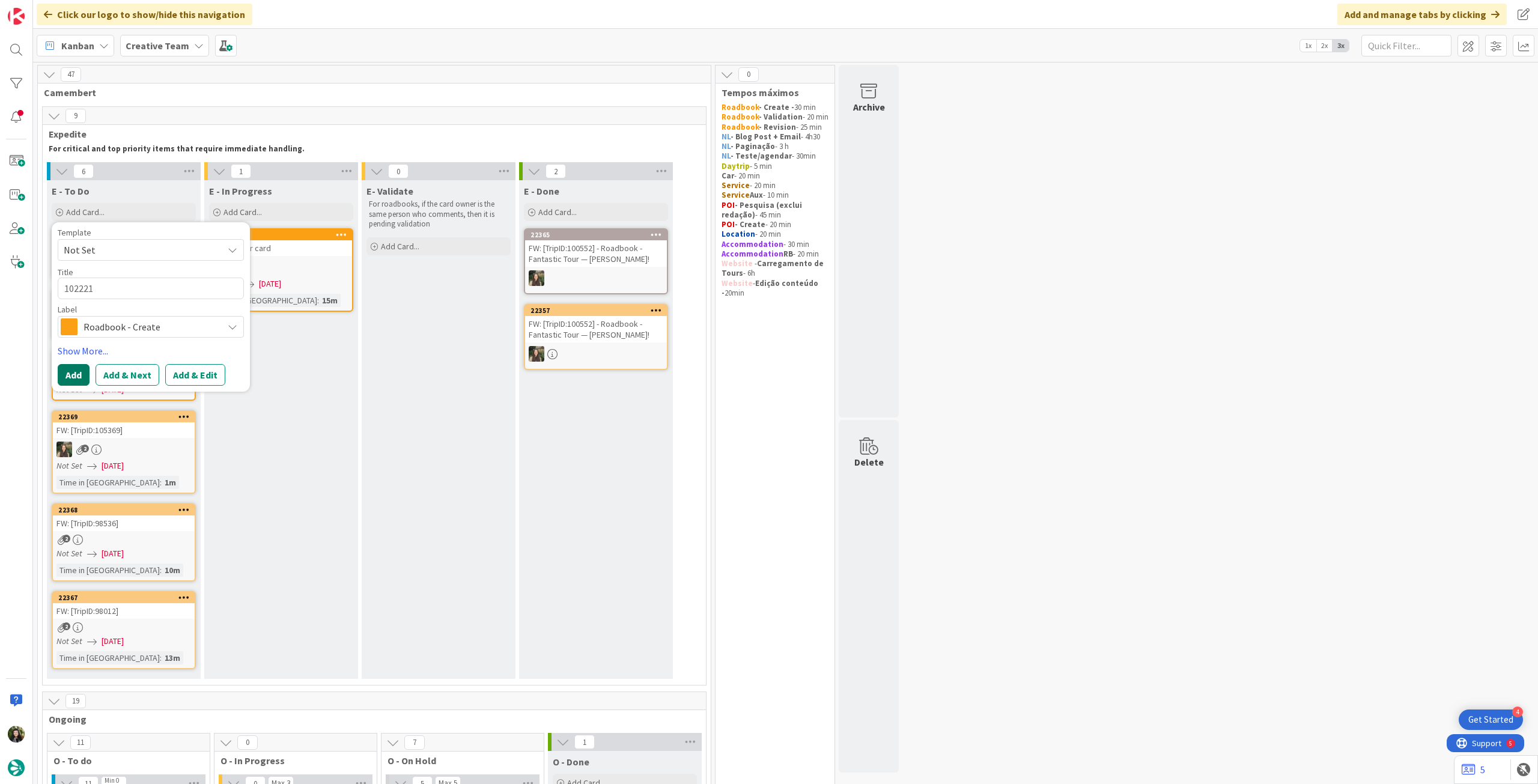
drag, startPoint x: 76, startPoint y: 376, endPoint x: 84, endPoint y: 364, distance: 14.4
click at [78, 376] on button "Add" at bounding box center [73, 374] width 32 height 22
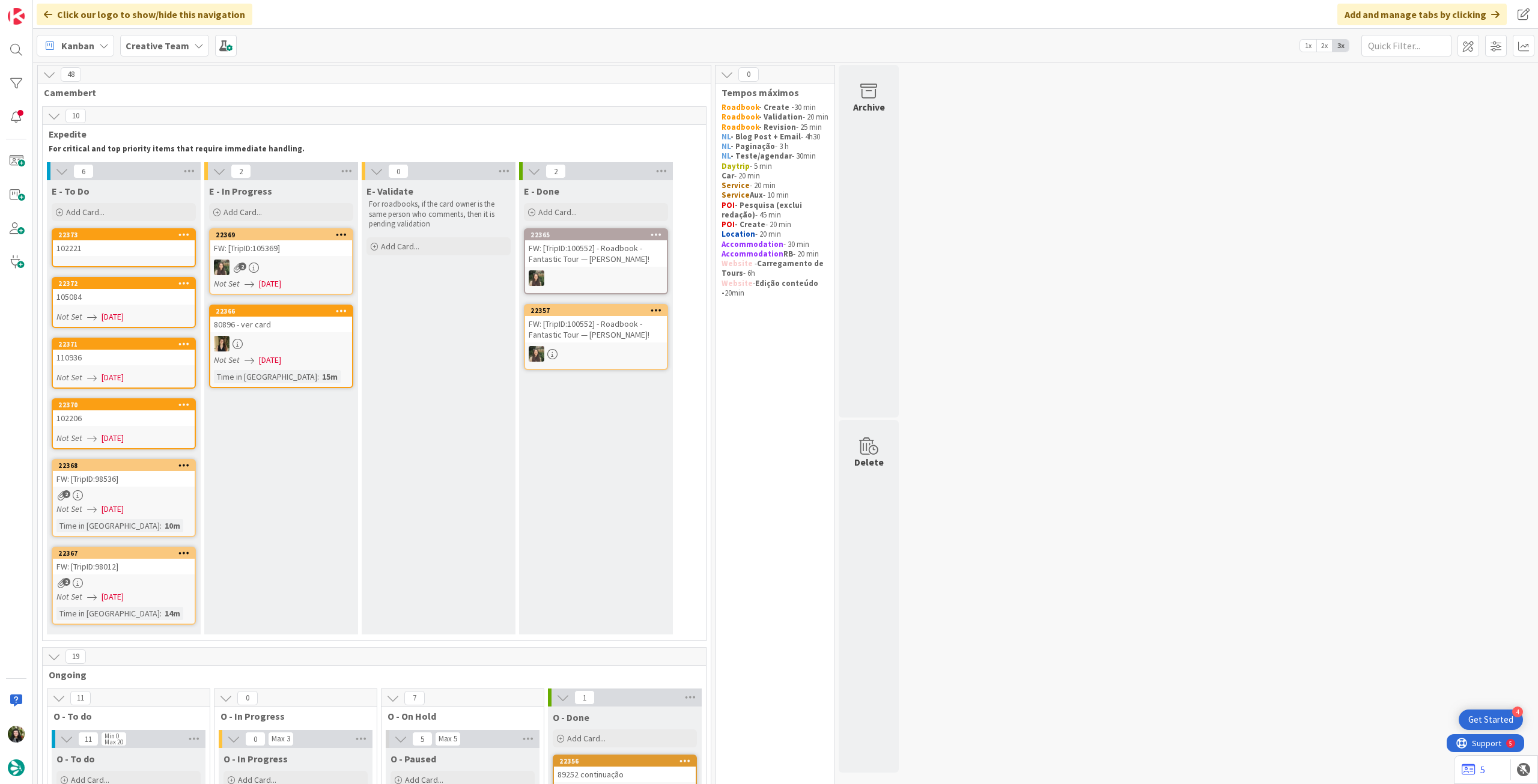
click at [149, 258] on link "22373 102221" at bounding box center [123, 248] width 144 height 39
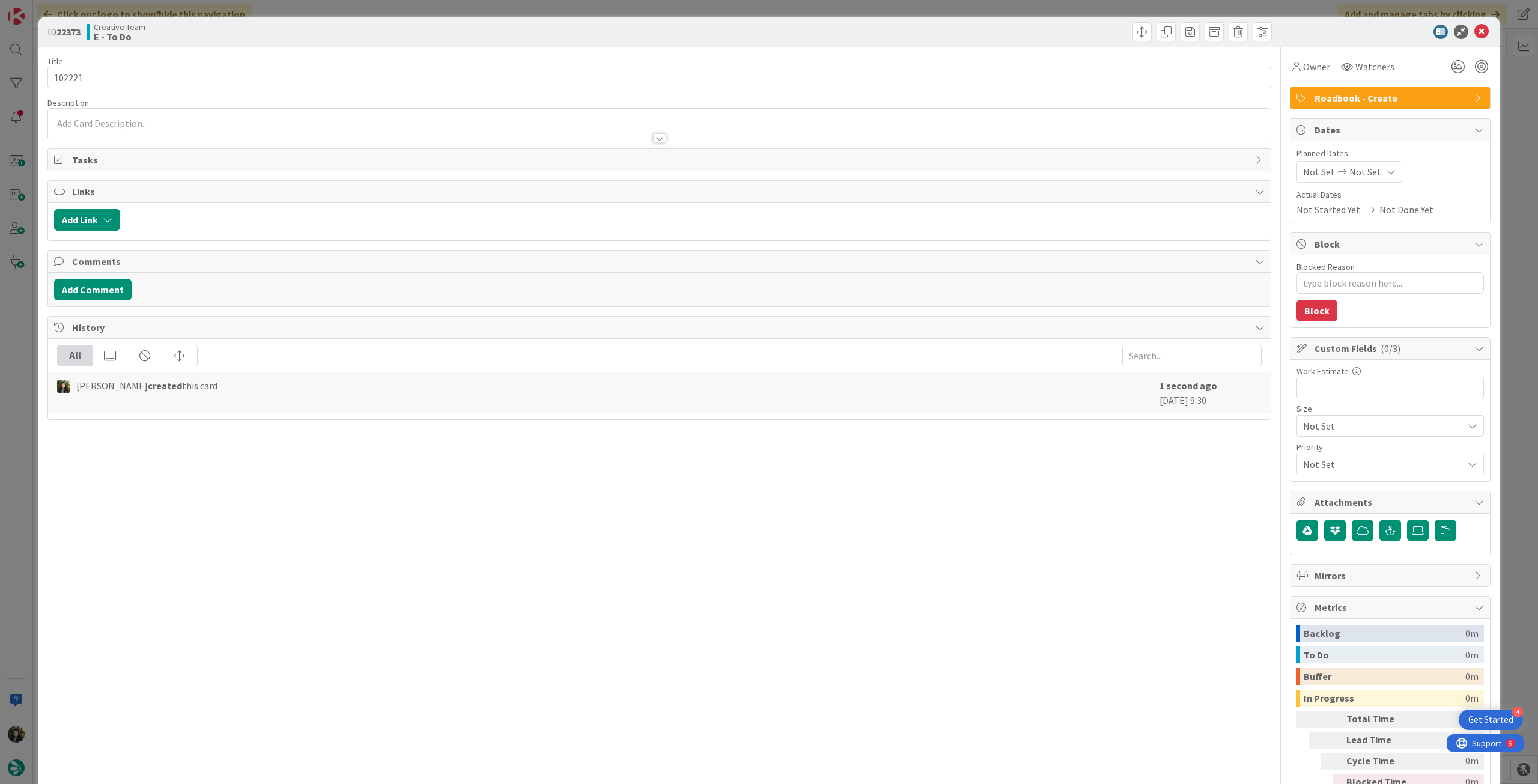
type textarea "x"
click at [1355, 178] on span "Not Set" at bounding box center [1365, 171] width 32 height 14
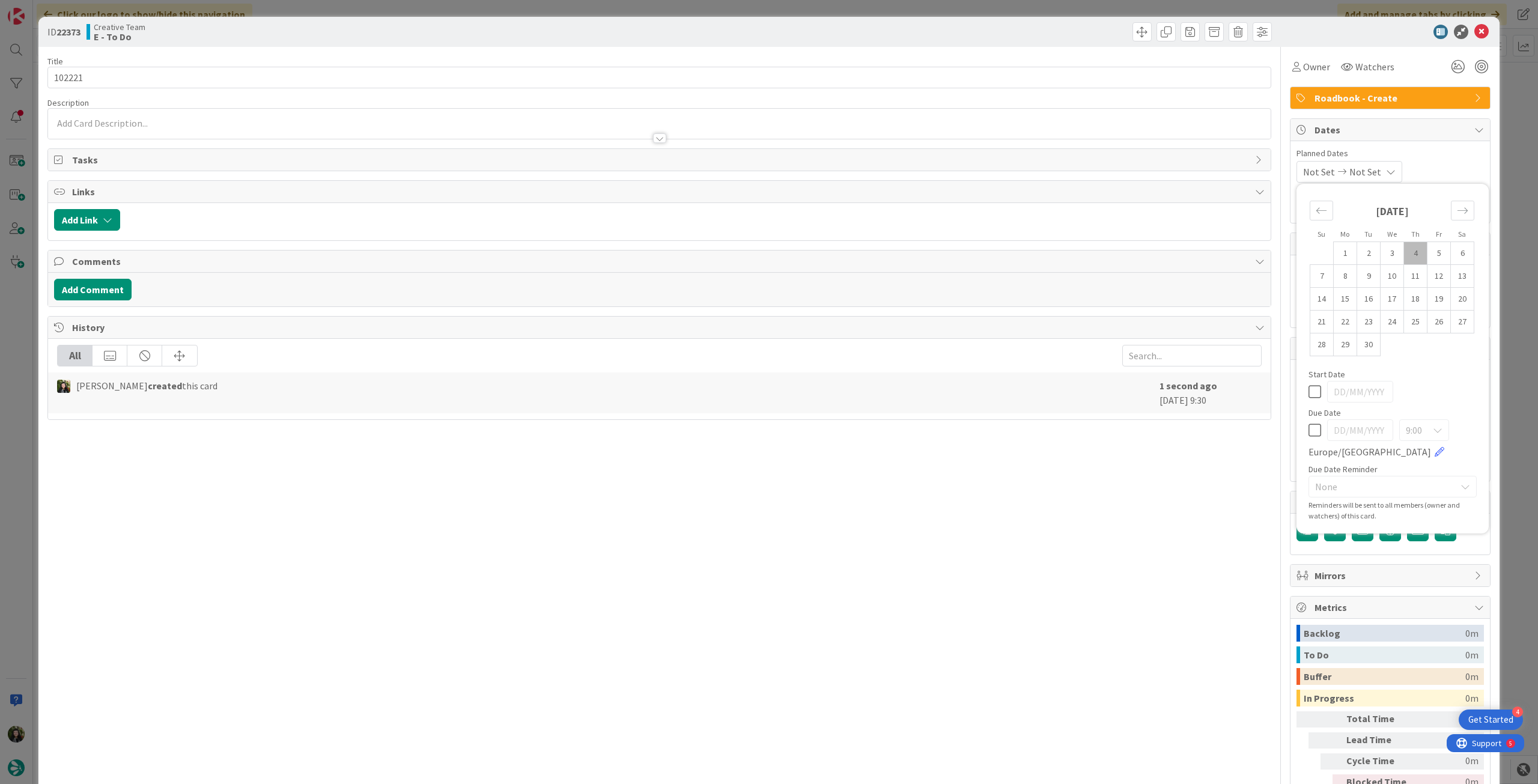
click at [1308, 430] on icon at bounding box center [1314, 430] width 13 height 14
type input "[DATE]"
click at [1474, 41] on div at bounding box center [1473, 40] width 8 height 3
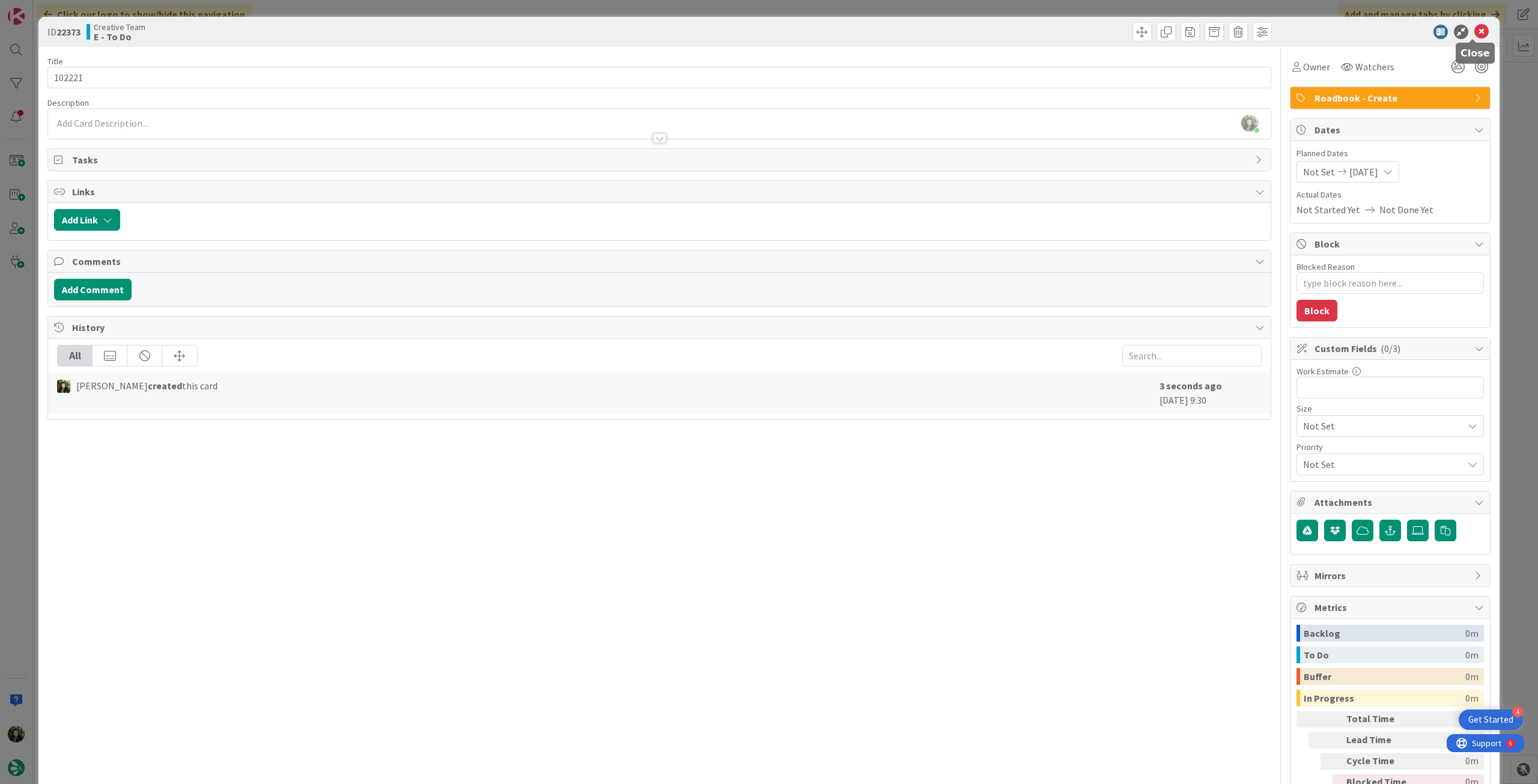
click at [1474, 31] on icon at bounding box center [1481, 31] width 14 height 14
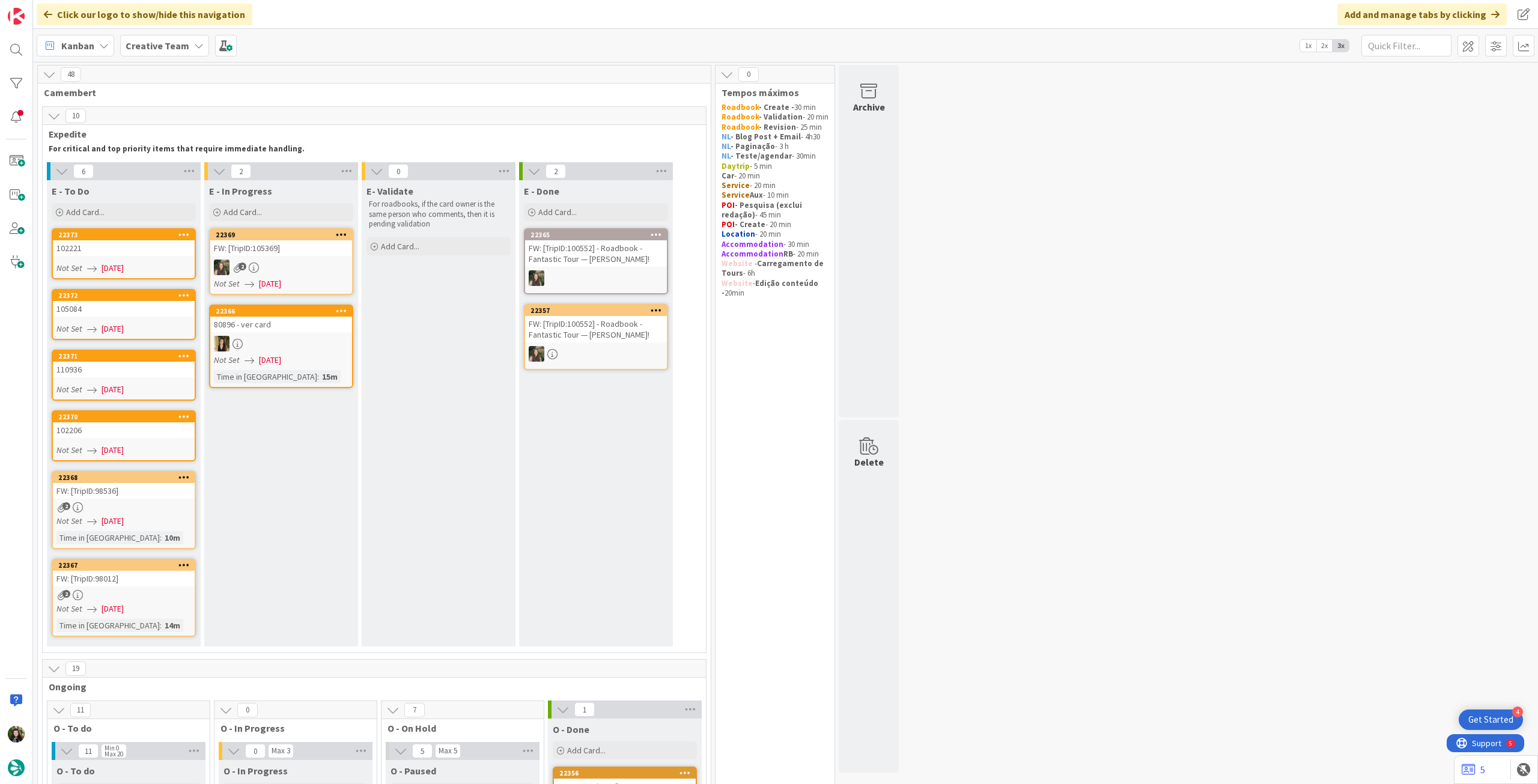
click at [129, 220] on div "Add Card..." at bounding box center [123, 212] width 144 height 18
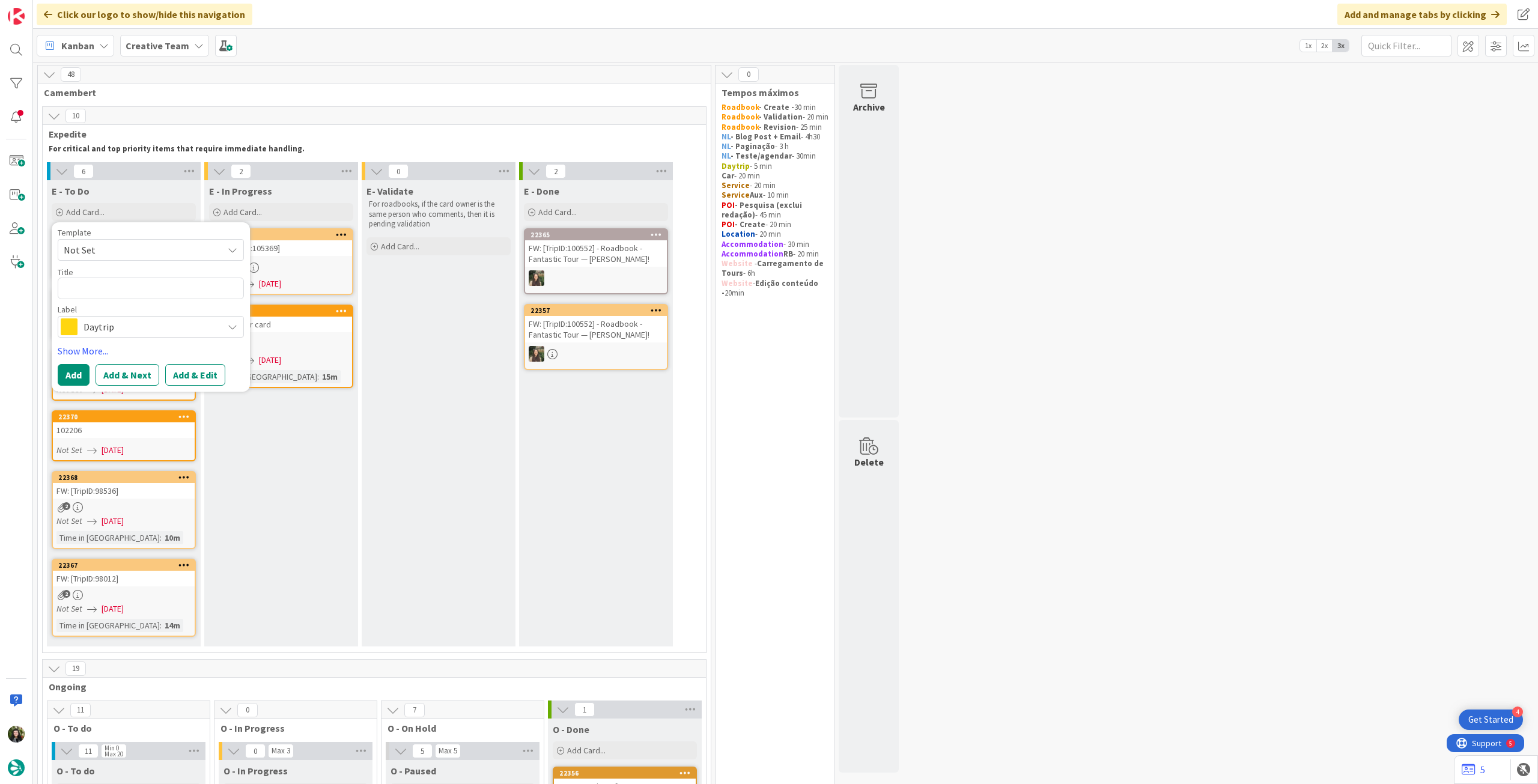
drag, startPoint x: 137, startPoint y: 320, endPoint x: 143, endPoint y: 324, distance: 7.2
click at [137, 320] on span "Daytrip" at bounding box center [150, 326] width 133 height 17
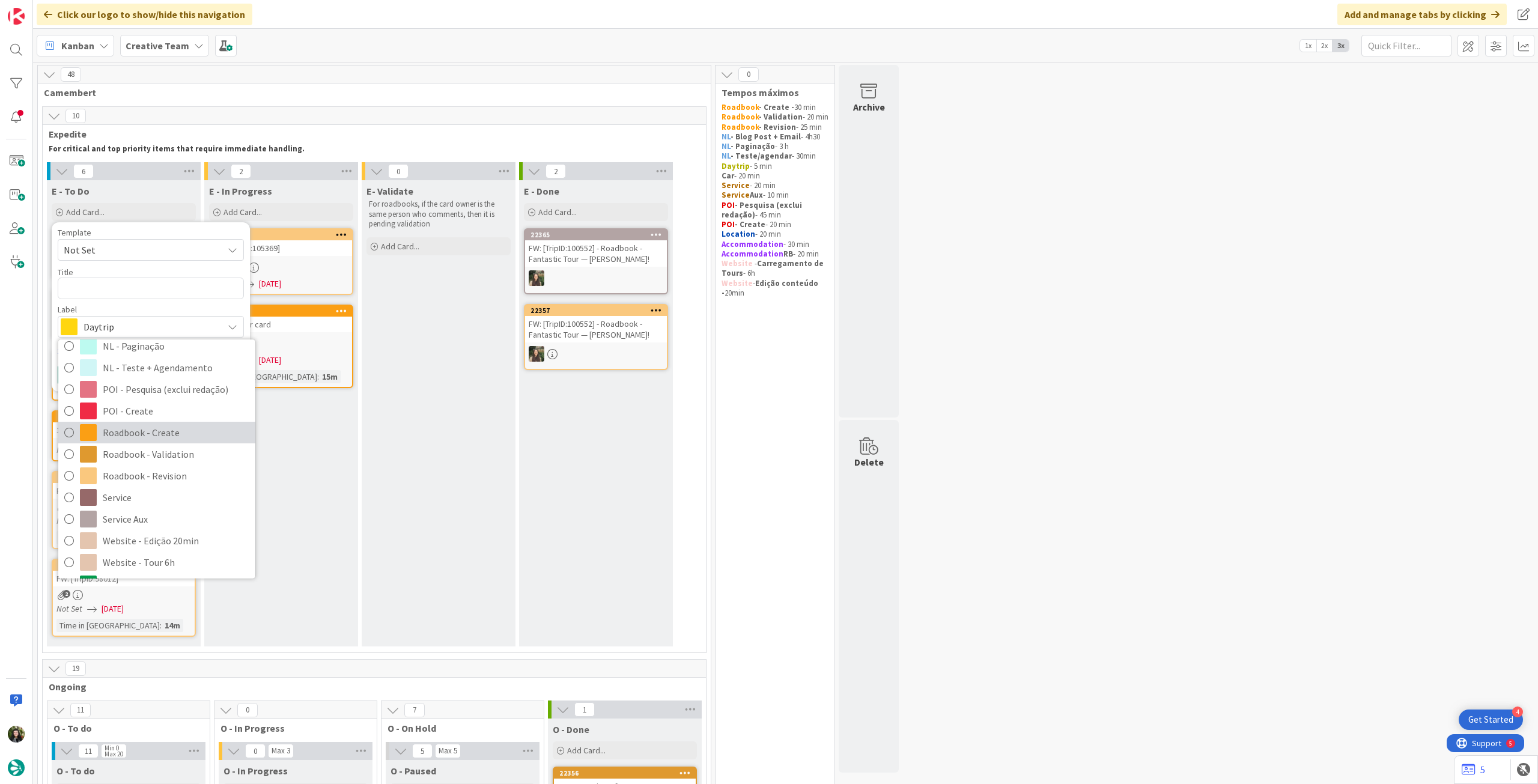
click at [155, 434] on span "Roadbook - Create" at bounding box center [176, 432] width 147 height 18
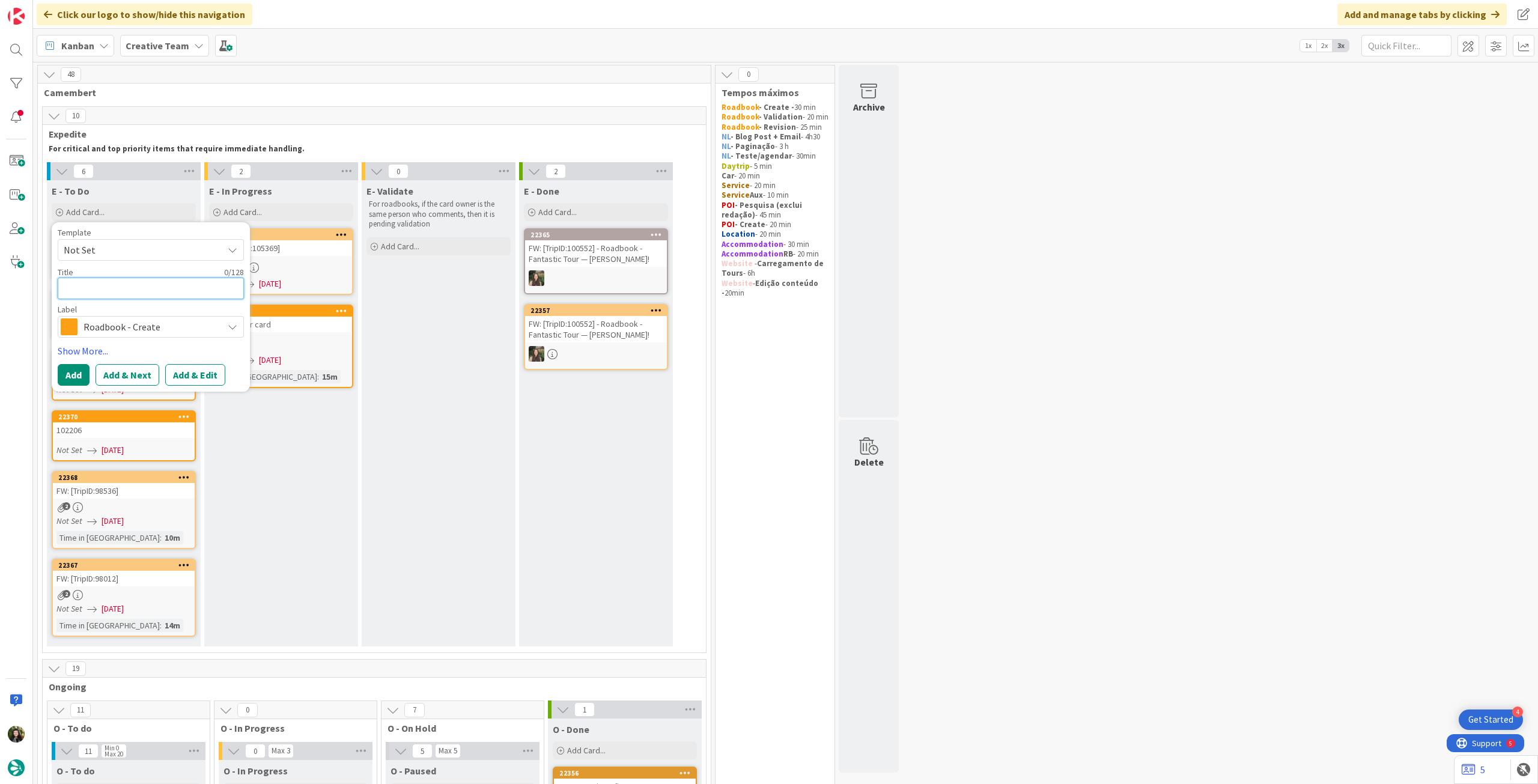
click at [151, 293] on textarea at bounding box center [150, 289] width 186 height 22
paste textarea "102891"
type textarea "x"
type textarea "102891"
drag, startPoint x: 77, startPoint y: 374, endPoint x: 85, endPoint y: 353, distance: 22.5
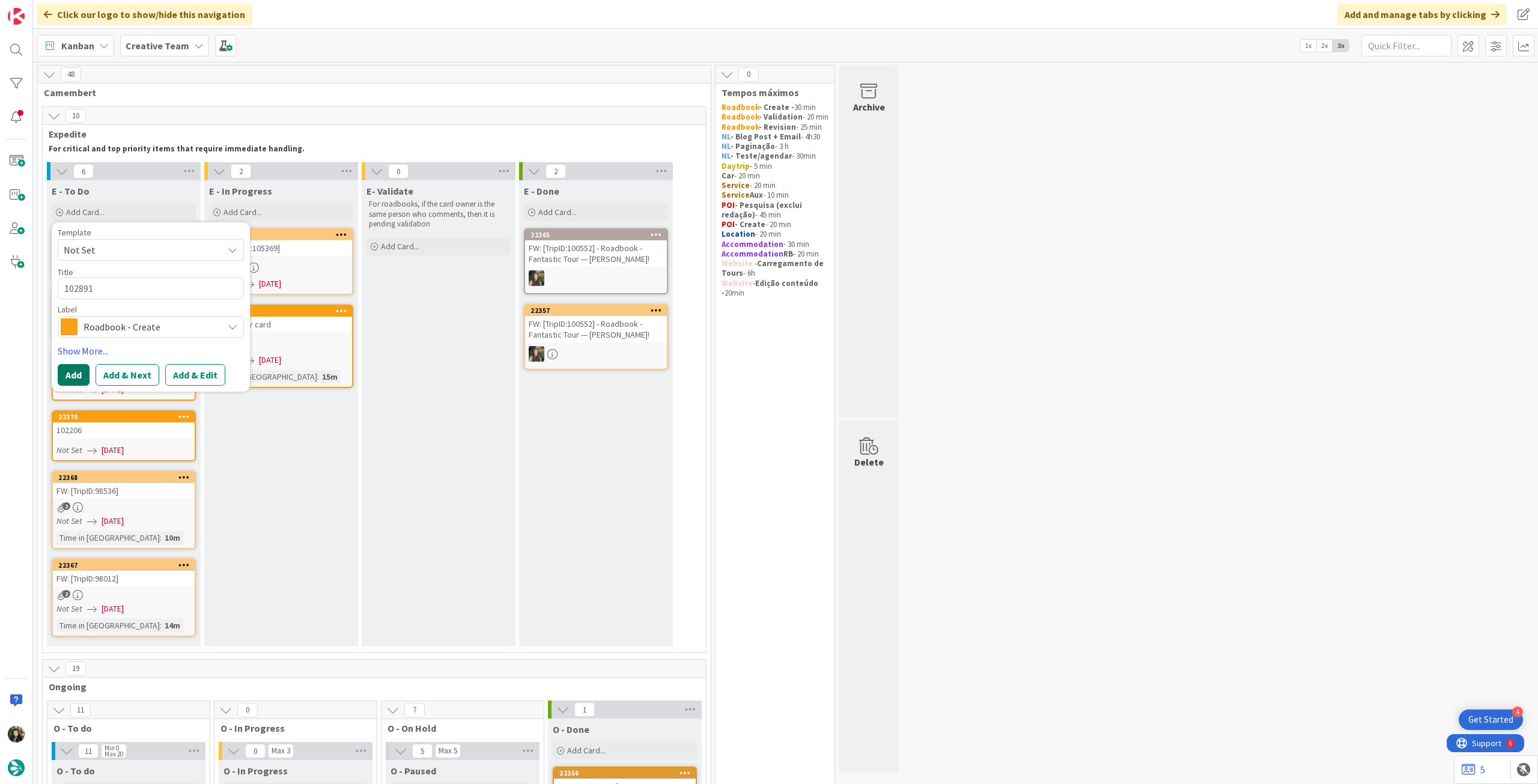
click at [78, 373] on button "Add" at bounding box center [73, 374] width 32 height 22
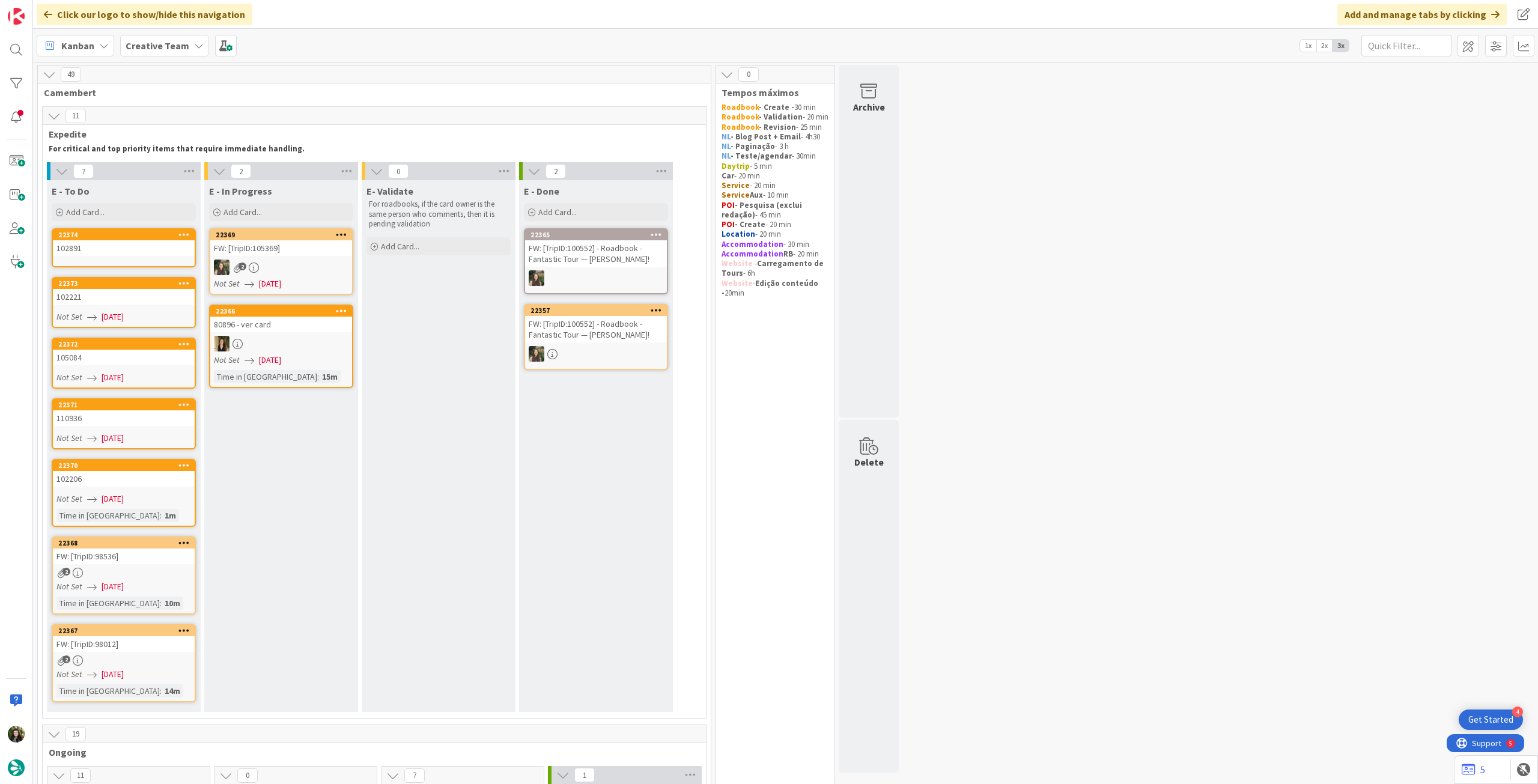
click at [151, 258] on link "22374 102891" at bounding box center [123, 248] width 144 height 39
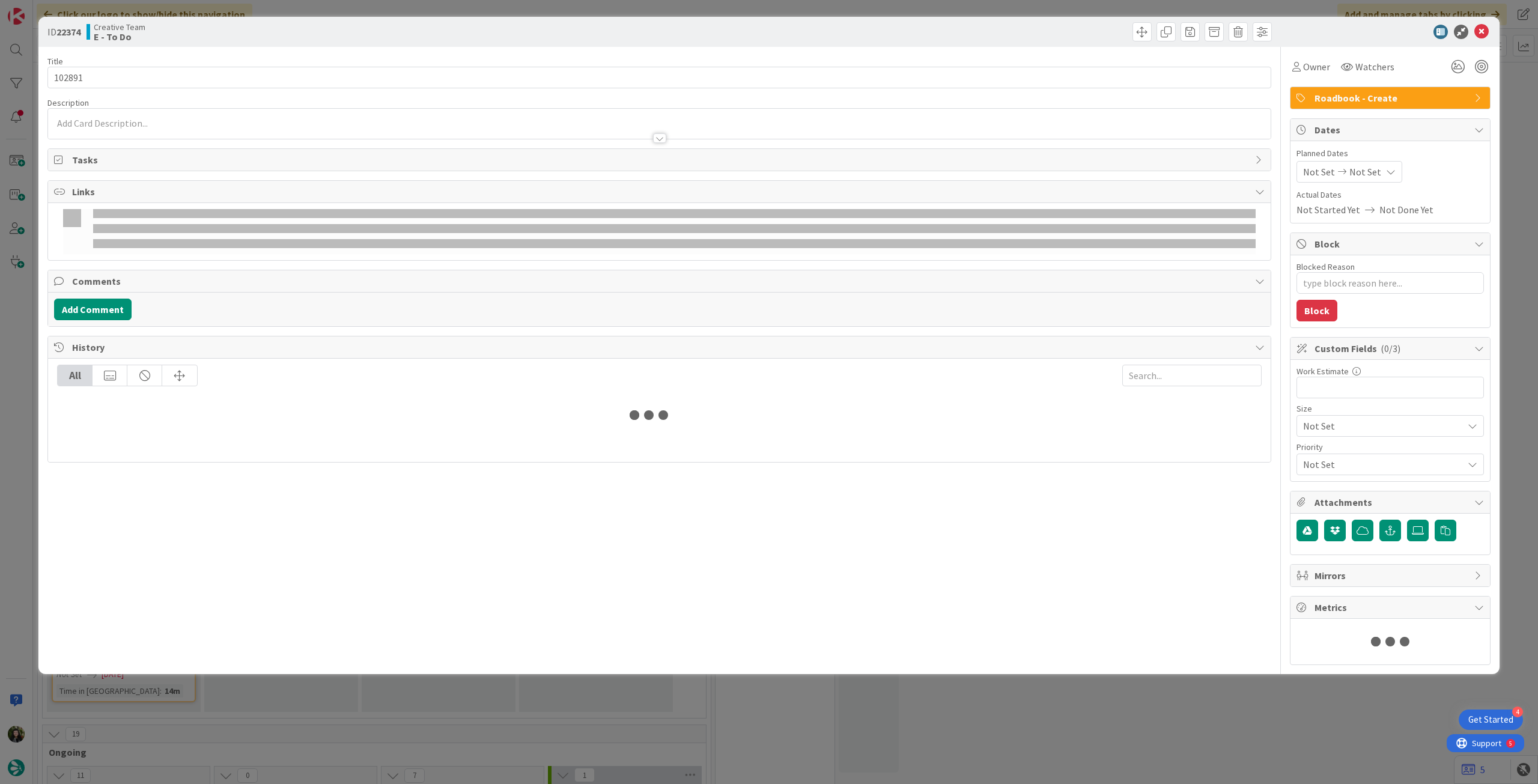
type textarea "x"
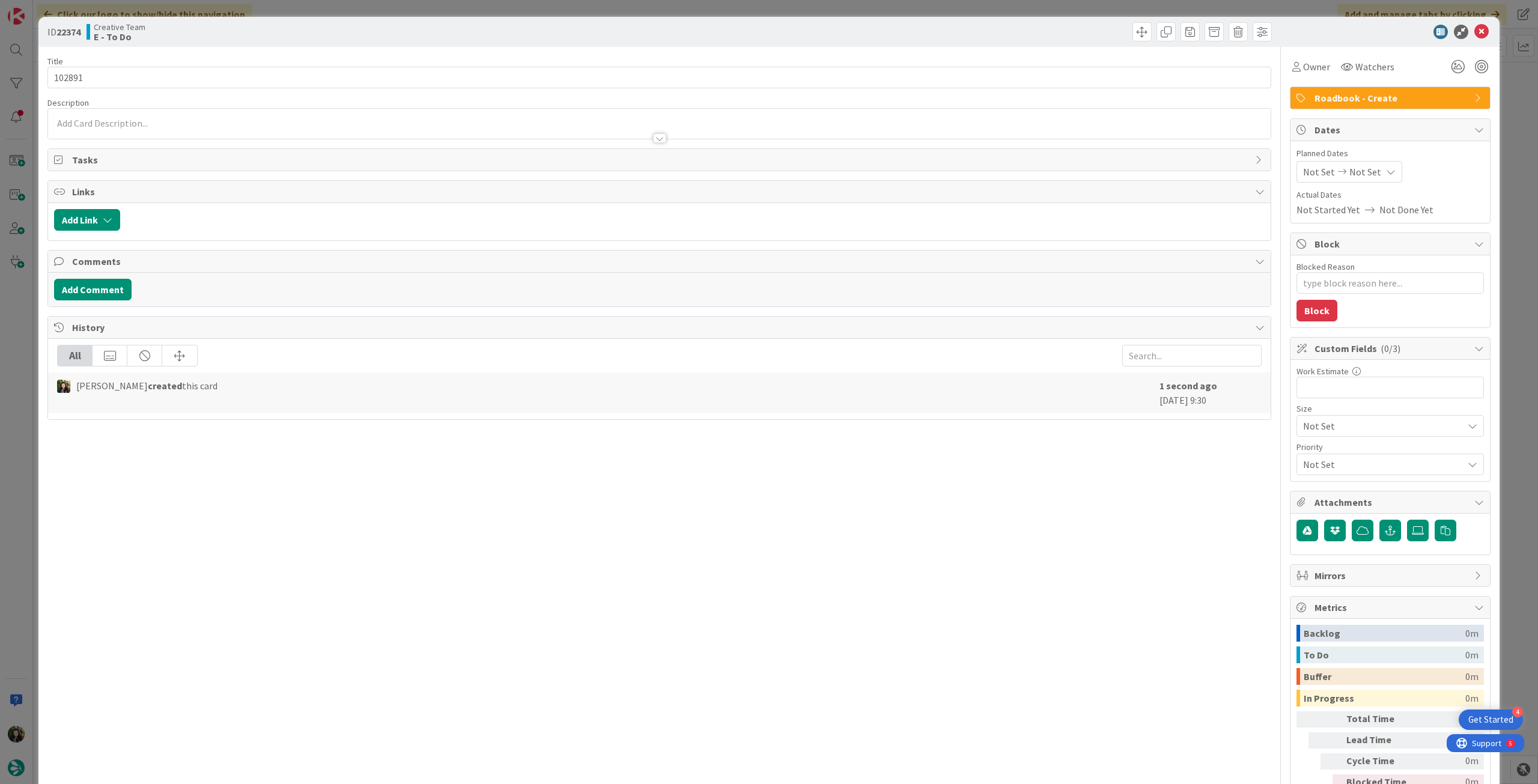
click at [1355, 171] on span "Not Set" at bounding box center [1365, 171] width 32 height 14
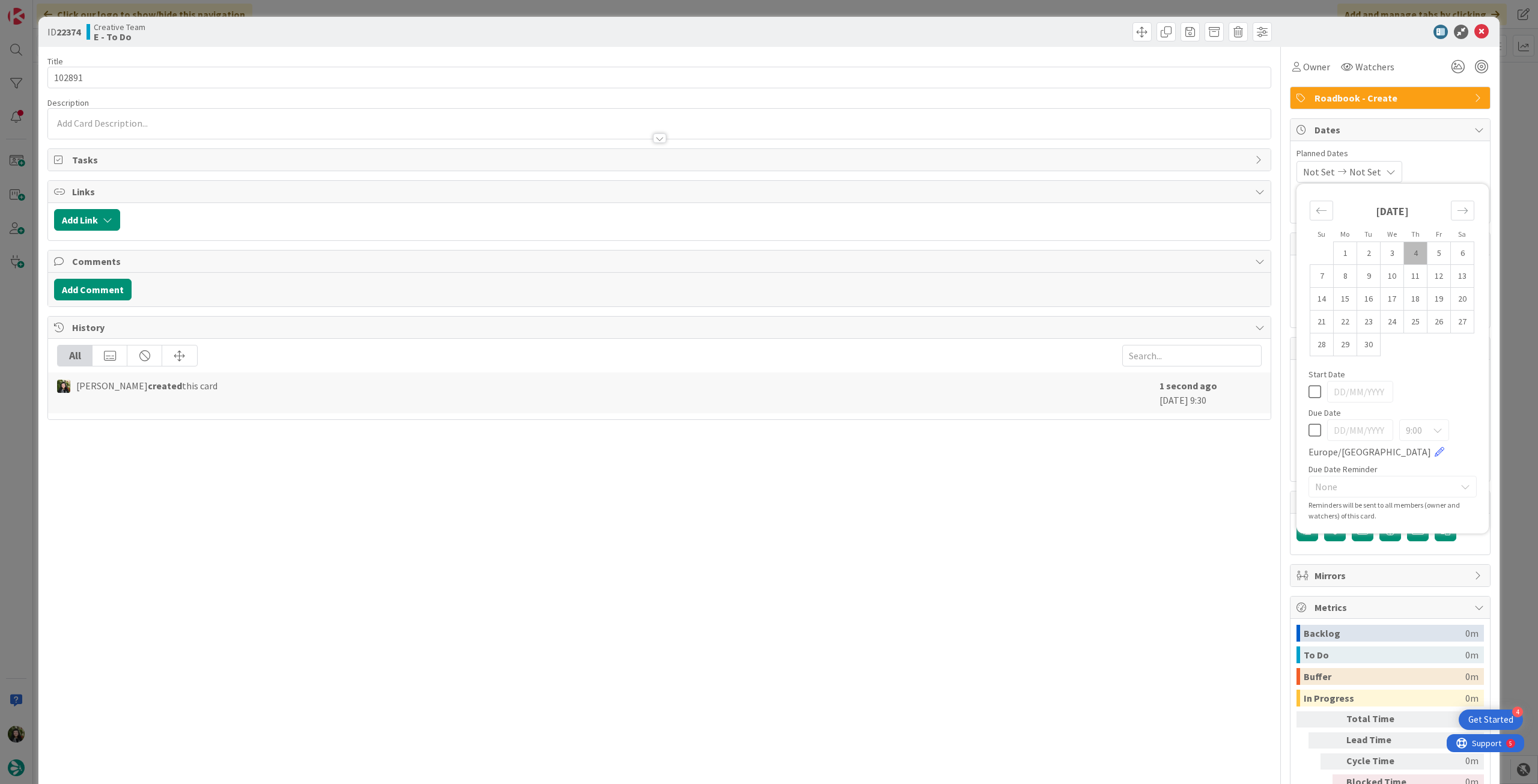
drag, startPoint x: 1303, startPoint y: 428, endPoint x: 1361, endPoint y: 295, distance: 145.1
click at [1308, 426] on icon at bounding box center [1314, 430] width 13 height 14
type input "[DATE]"
click at [1474, 32] on icon at bounding box center [1481, 31] width 14 height 14
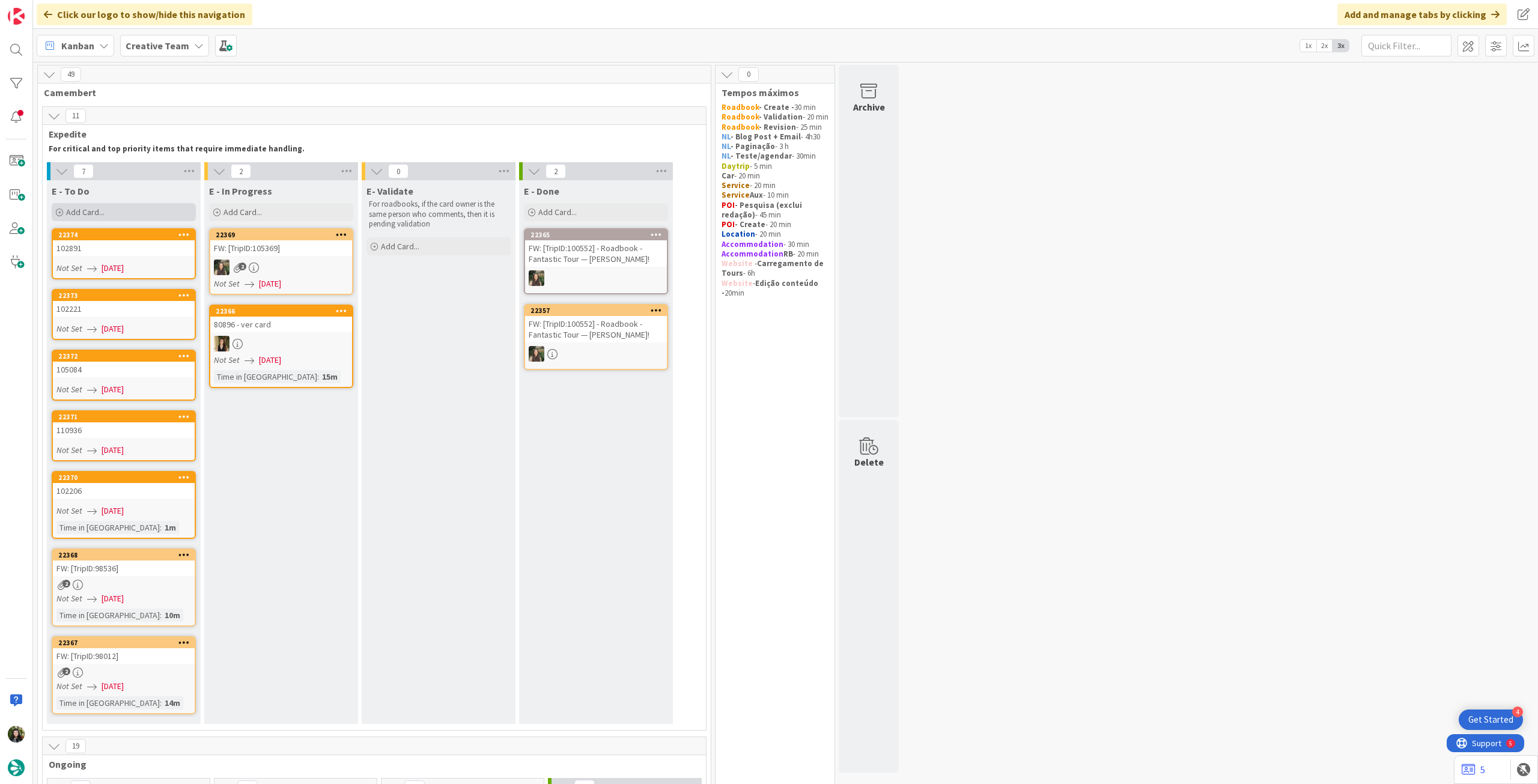
click at [154, 206] on div "Add Card..." at bounding box center [123, 212] width 144 height 18
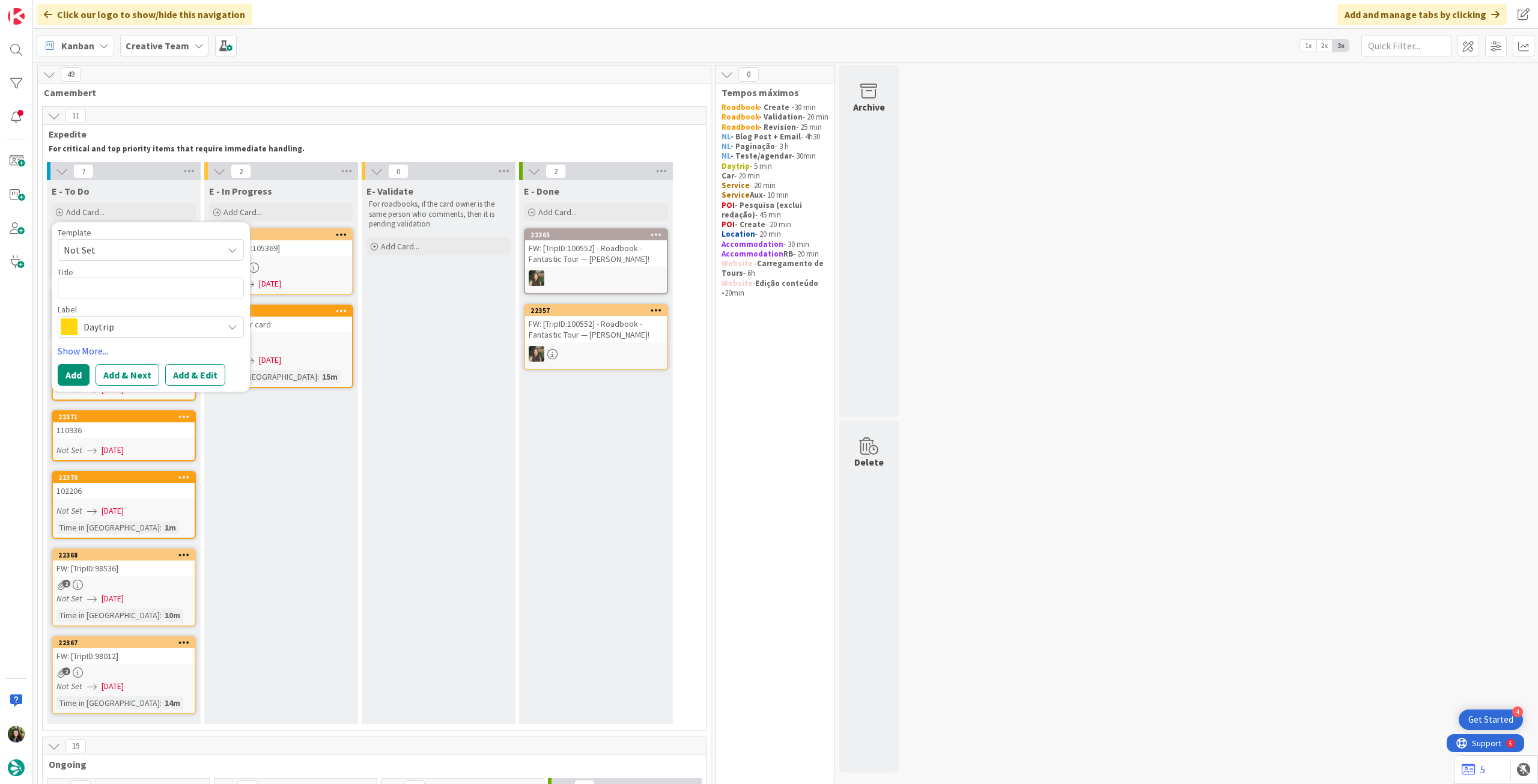
click at [127, 336] on div "Daytrip" at bounding box center [150, 326] width 186 height 22
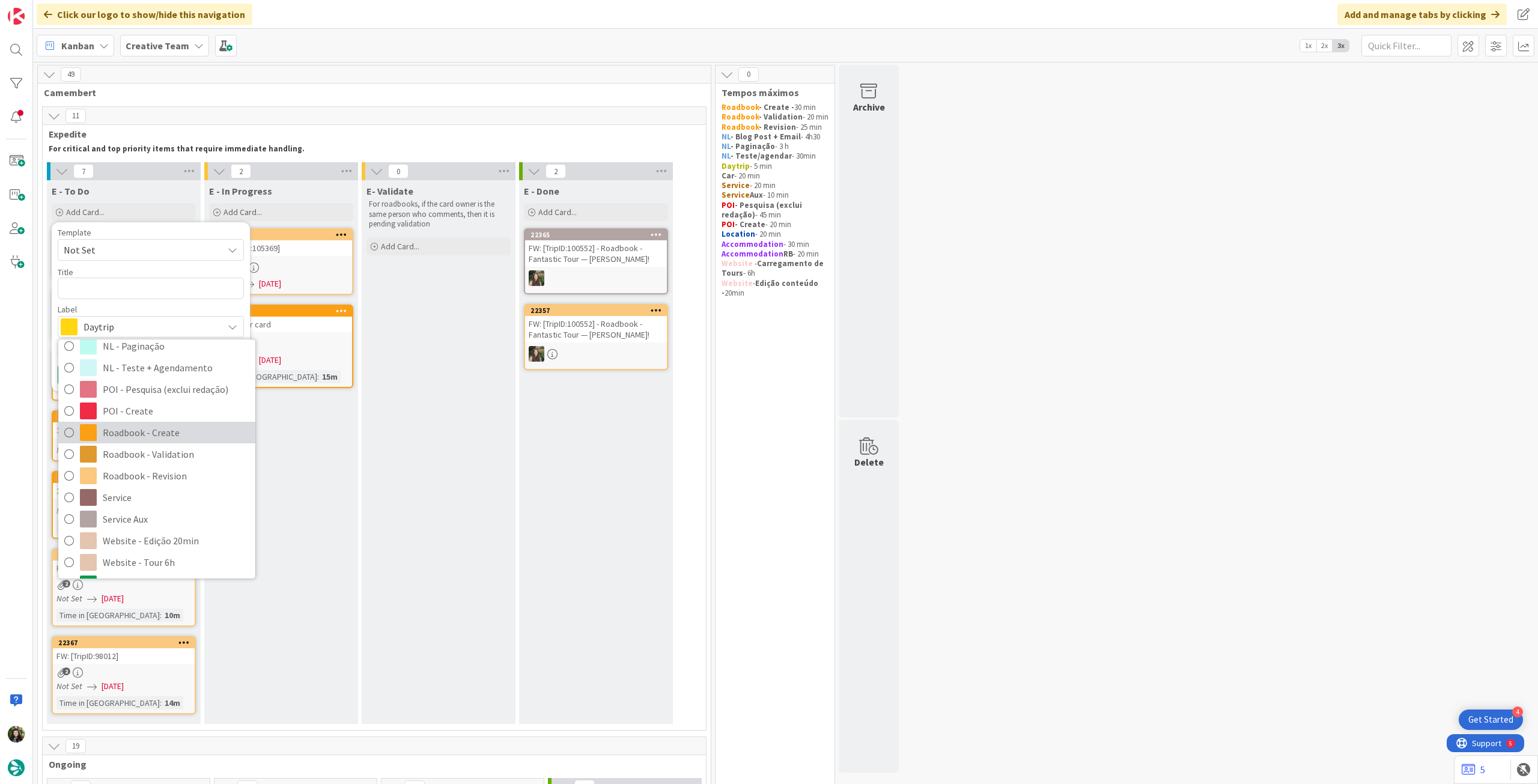
click at [186, 437] on span "Roadbook - Create" at bounding box center [176, 432] width 147 height 18
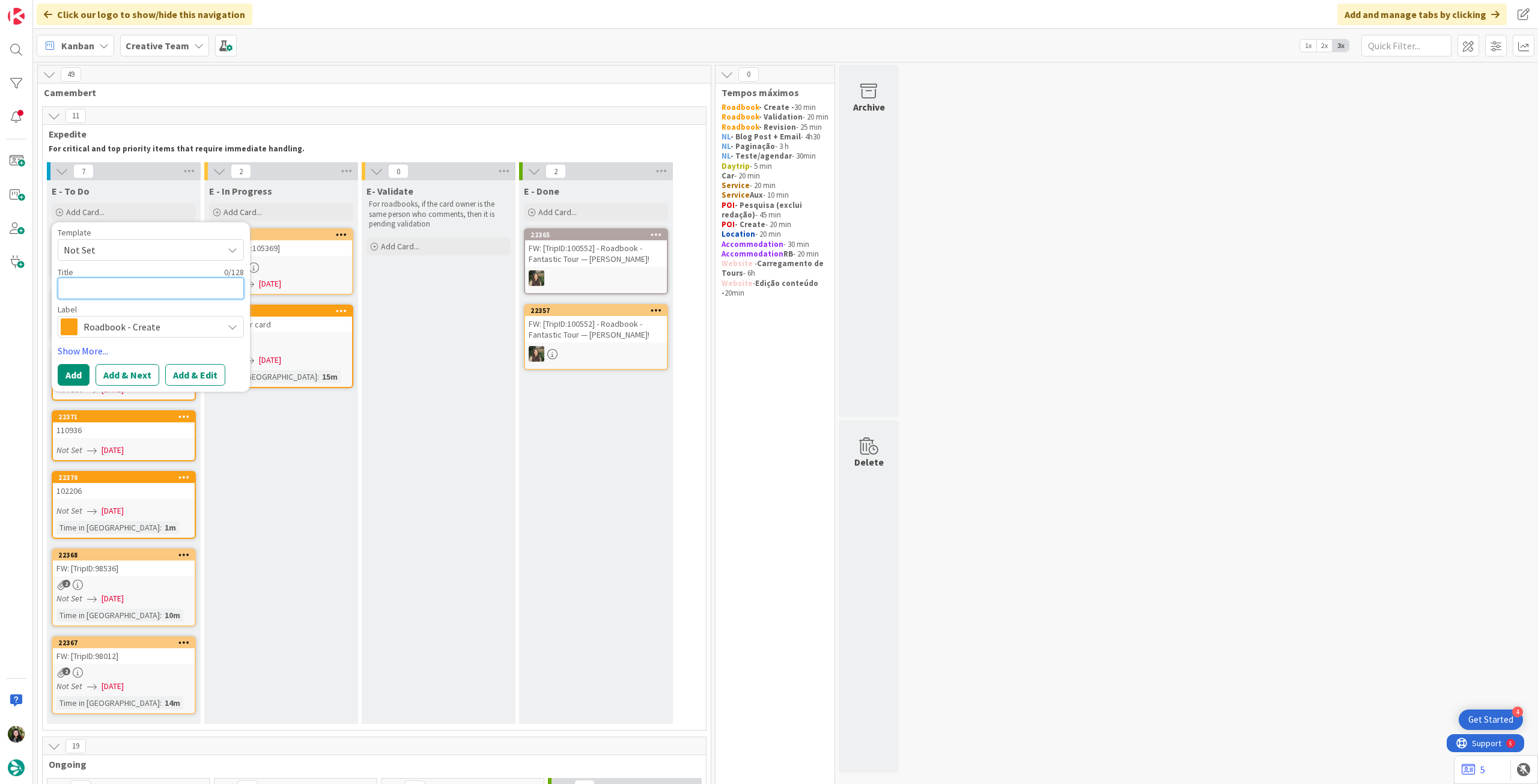
click at [159, 294] on textarea at bounding box center [150, 289] width 186 height 22
paste textarea "109714"
type textarea "x"
type textarea "109714"
click at [68, 374] on button "Add" at bounding box center [73, 374] width 32 height 22
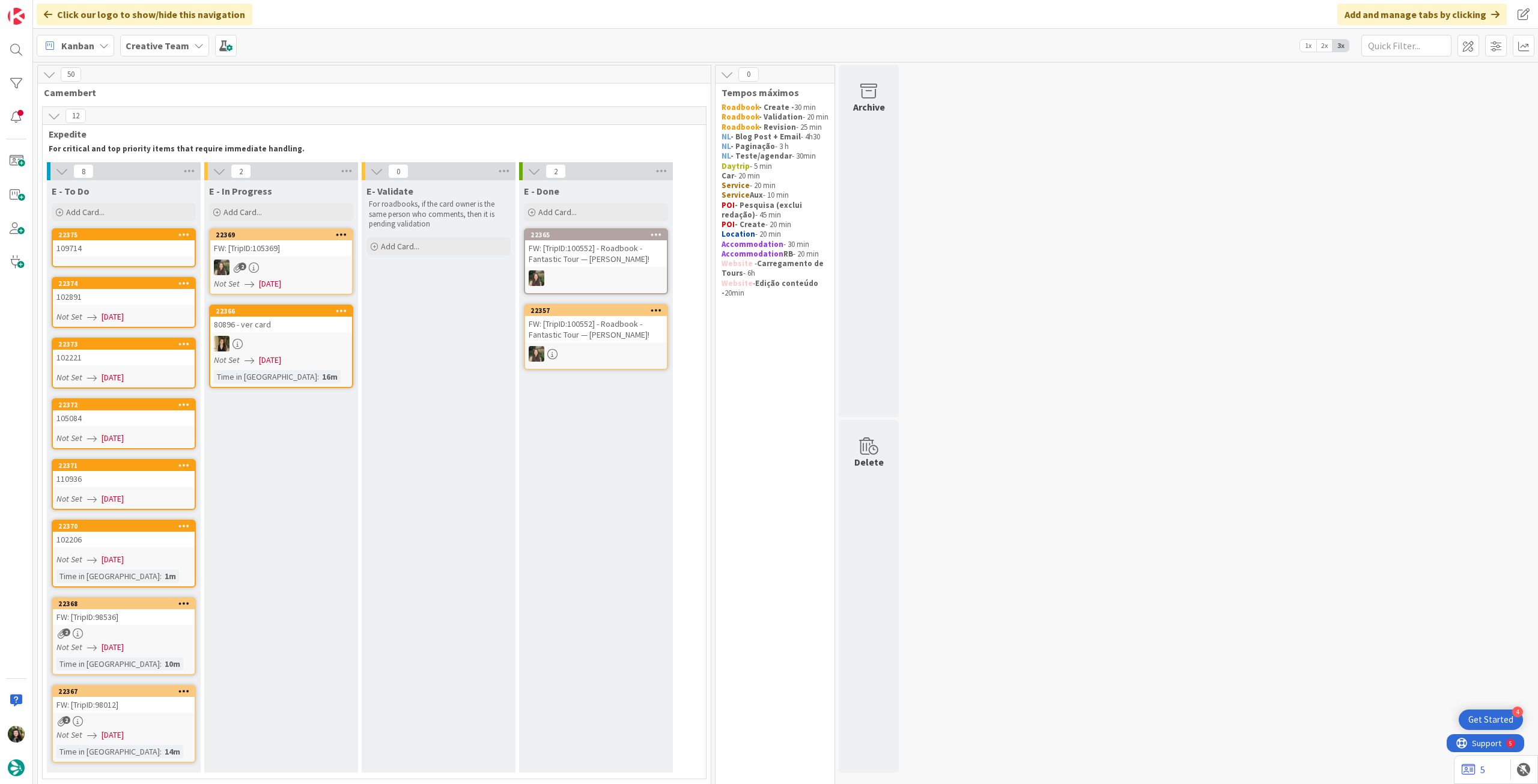
click at [140, 254] on div "109714" at bounding box center [124, 247] width 142 height 16
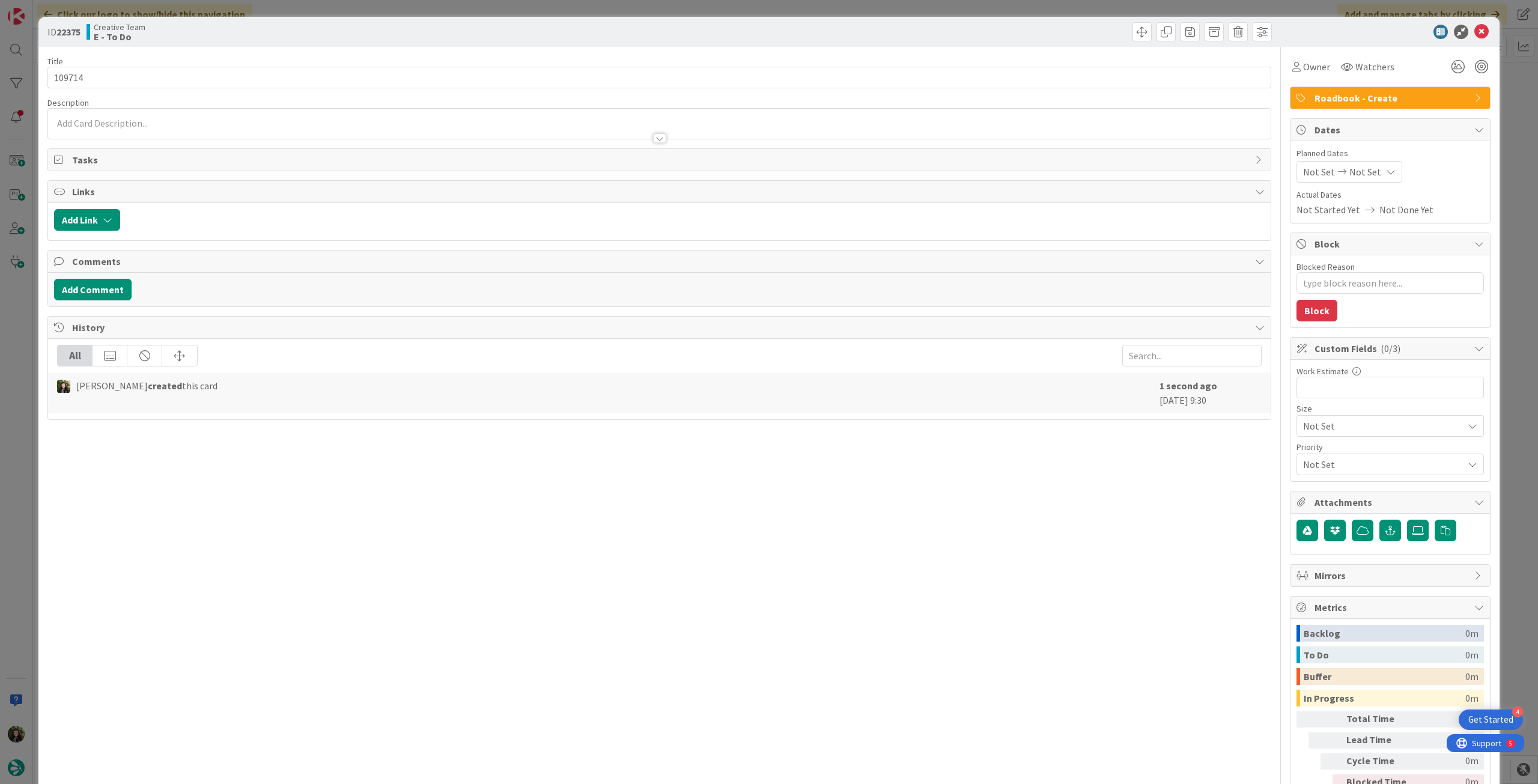
type textarea "x"
click at [1368, 178] on div "Not Set Not Set" at bounding box center [1349, 172] width 105 height 22
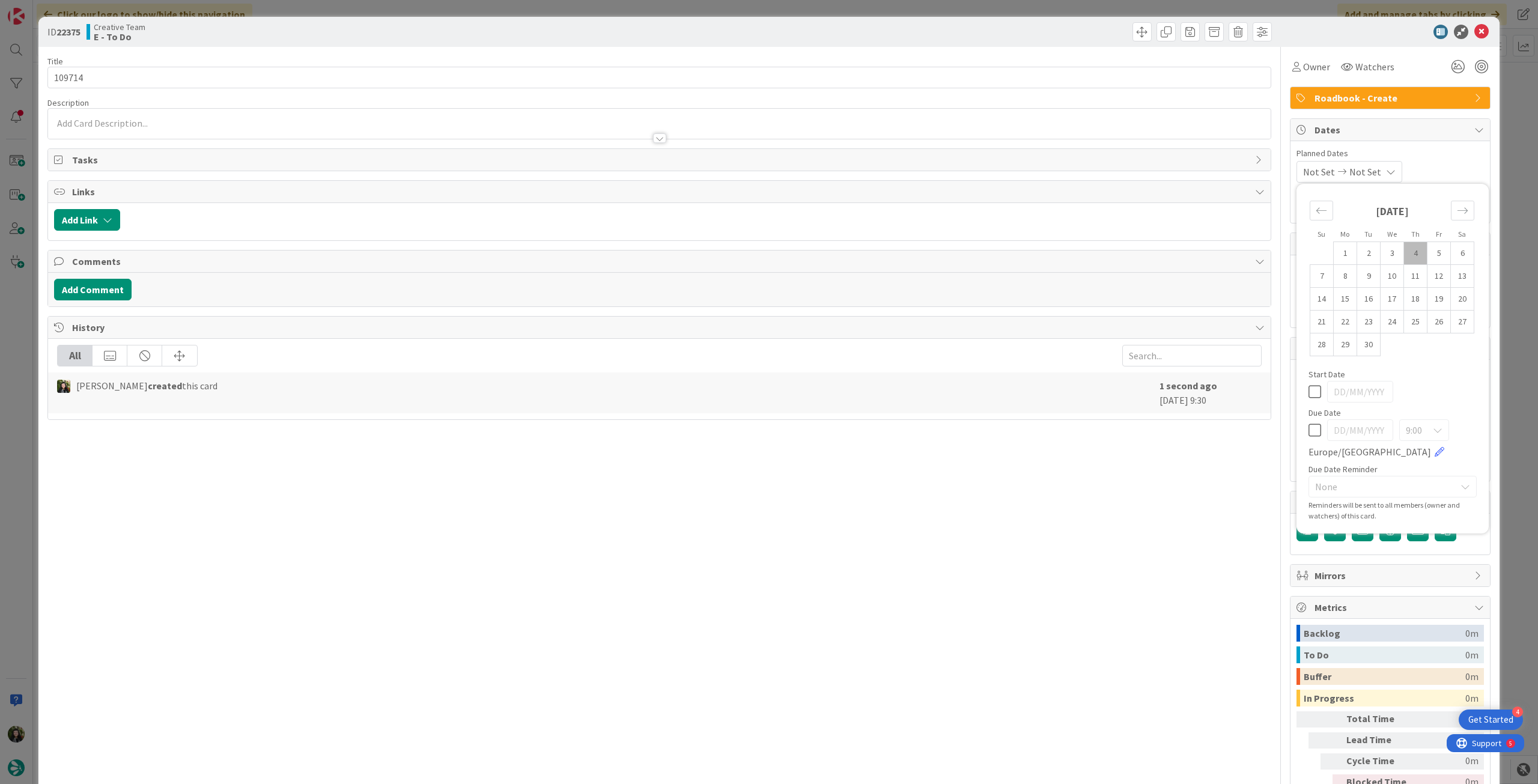
drag, startPoint x: 1307, startPoint y: 430, endPoint x: 1316, endPoint y: 391, distance: 40.0
click at [1308, 430] on icon at bounding box center [1314, 430] width 13 height 14
type input "[DATE]"
click at [1474, 33] on icon at bounding box center [1481, 31] width 14 height 14
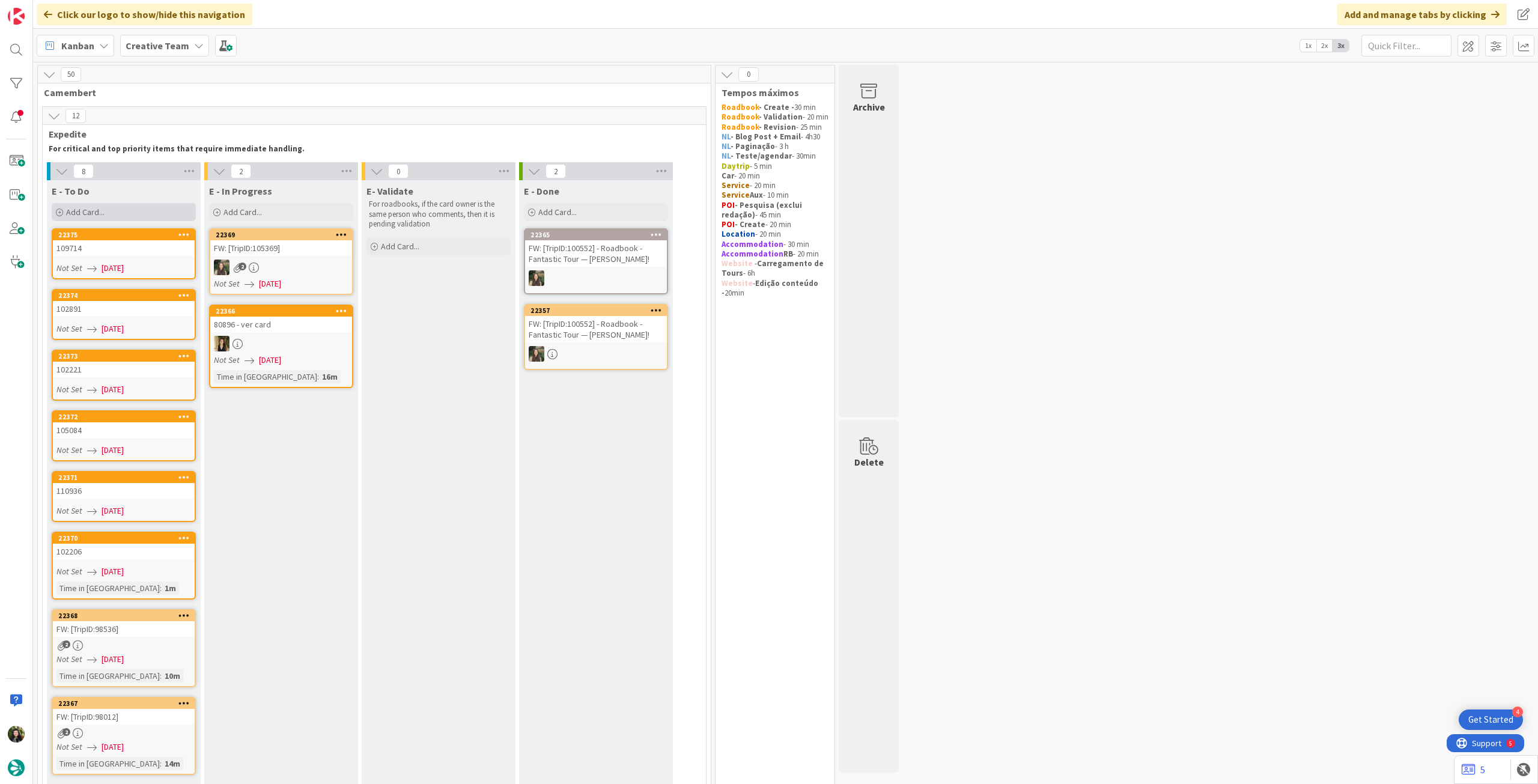
click at [141, 211] on div "Add Card..." at bounding box center [123, 212] width 144 height 18
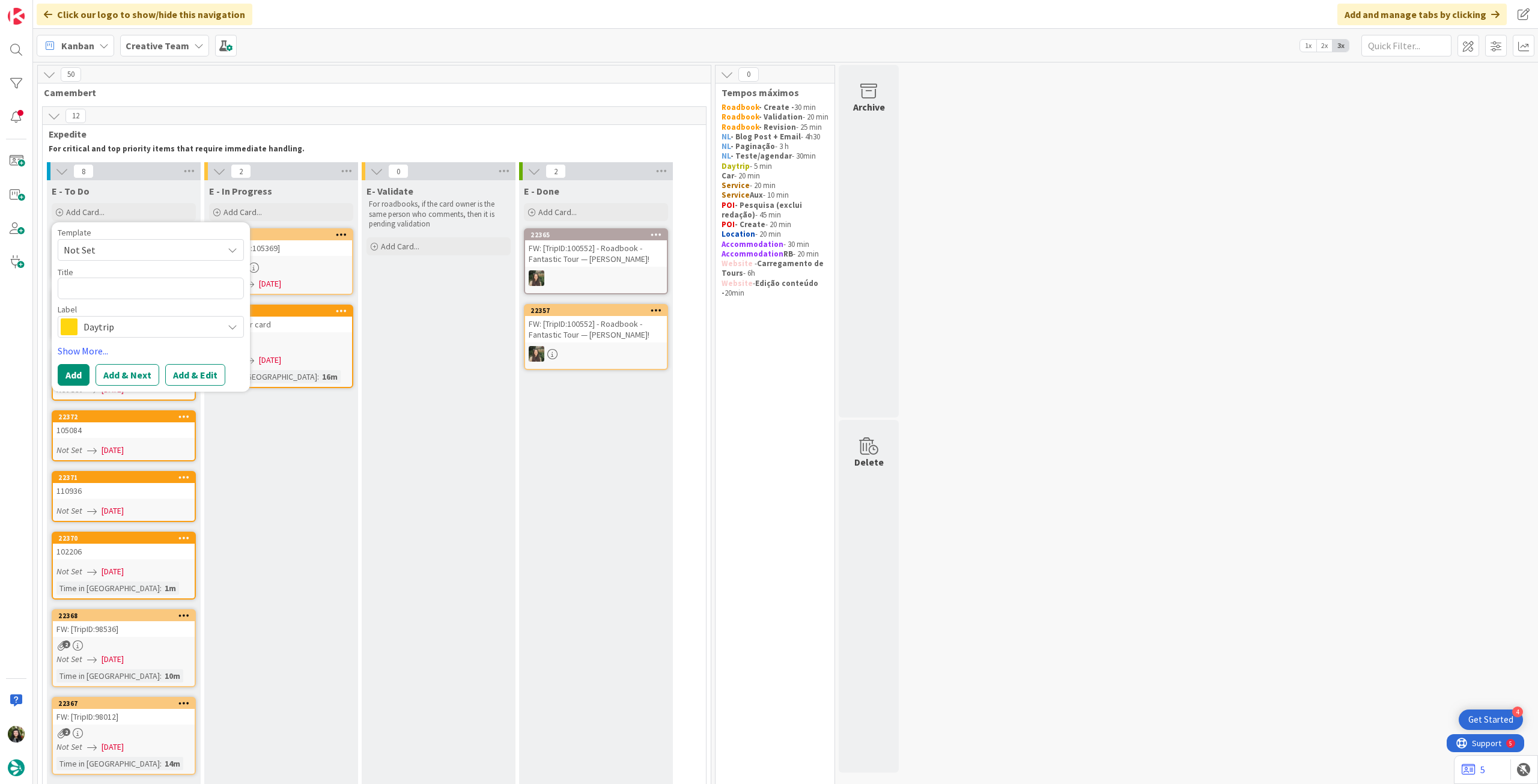
click at [121, 327] on span "Daytrip" at bounding box center [150, 326] width 133 height 17
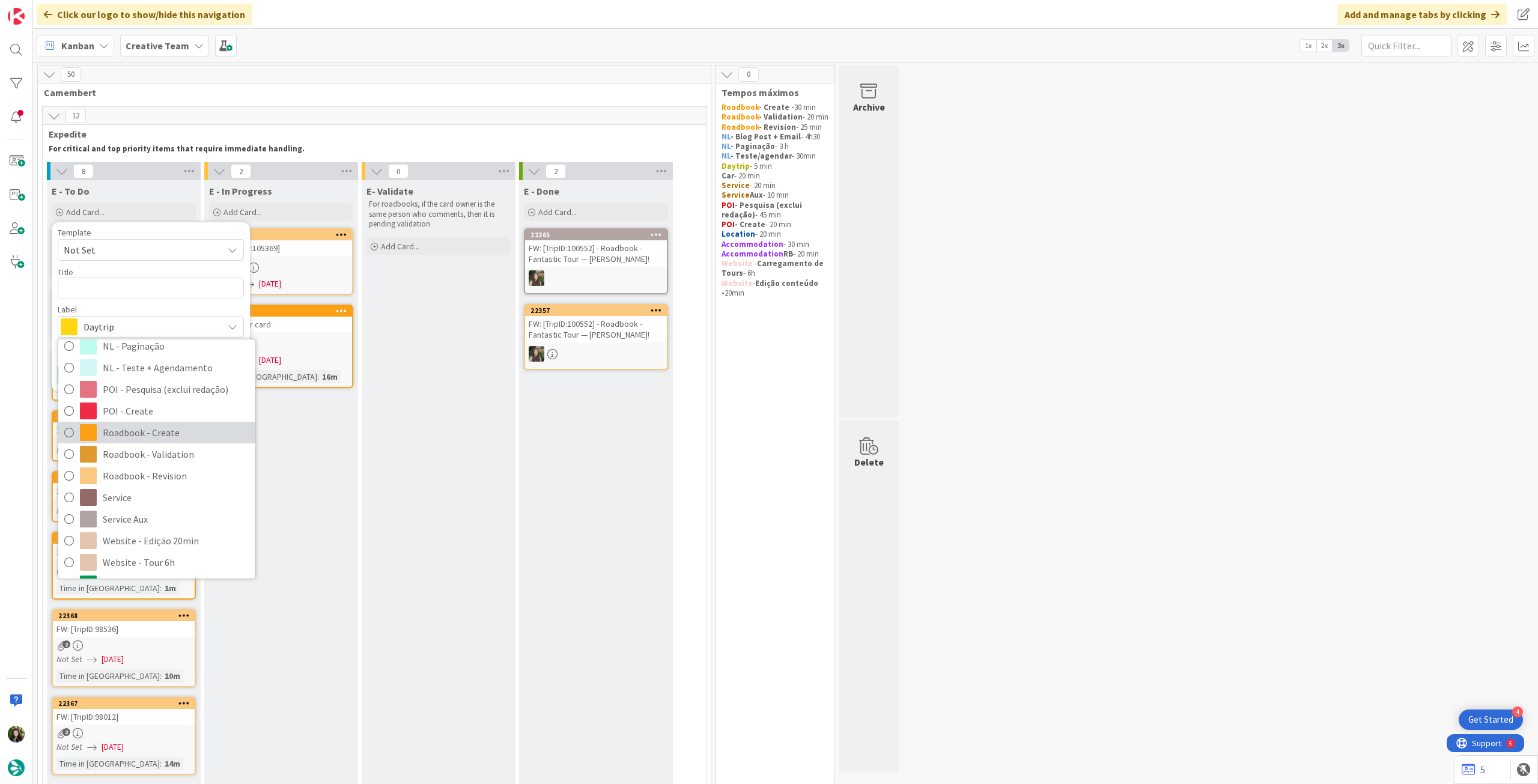
click at [155, 430] on span "Roadbook - Create" at bounding box center [176, 432] width 147 height 18
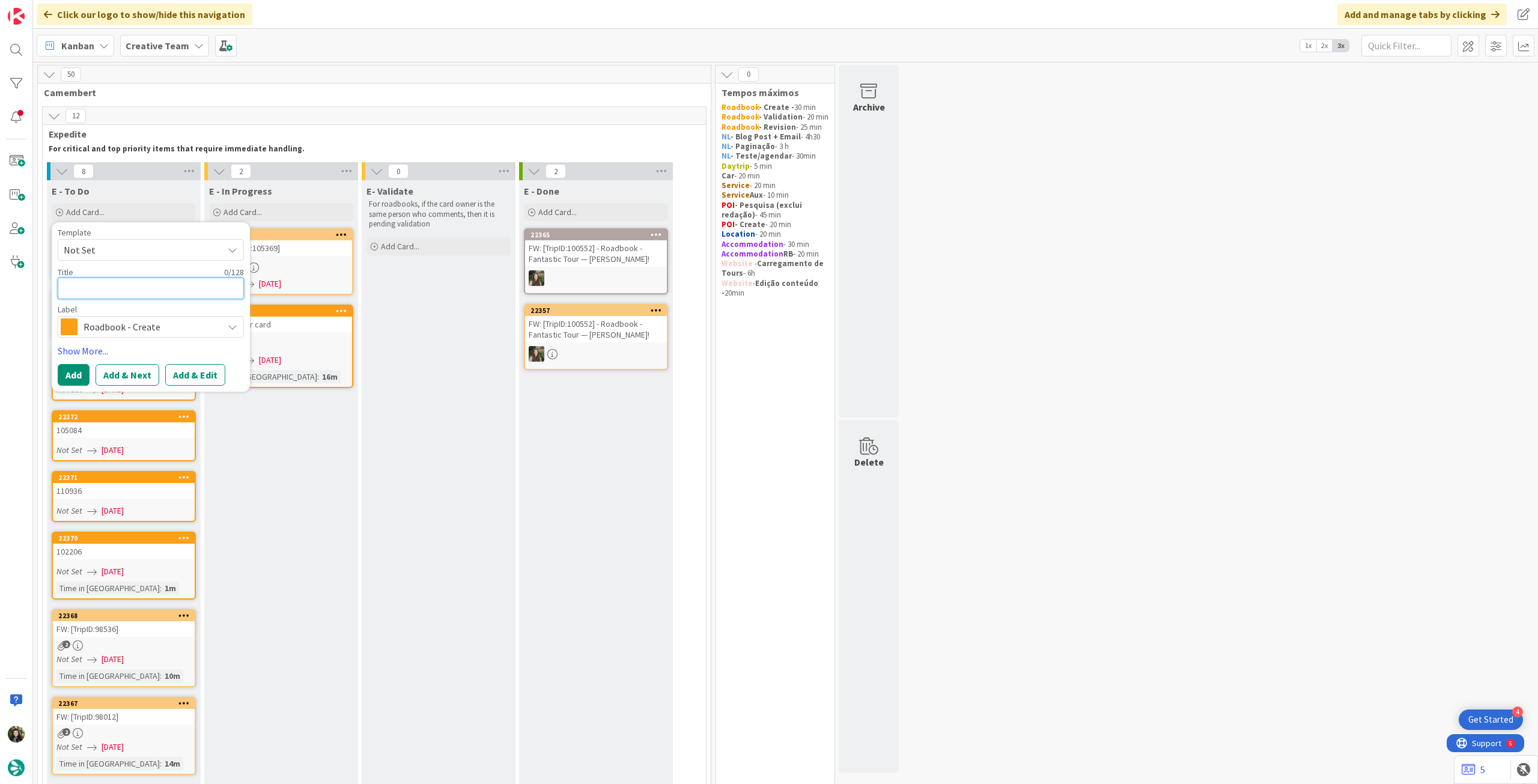
click at [158, 293] on textarea at bounding box center [150, 289] width 186 height 22
paste textarea "103789"
type textarea "x"
type textarea "103789"
drag, startPoint x: 71, startPoint y: 376, endPoint x: 78, endPoint y: 361, distance: 16.6
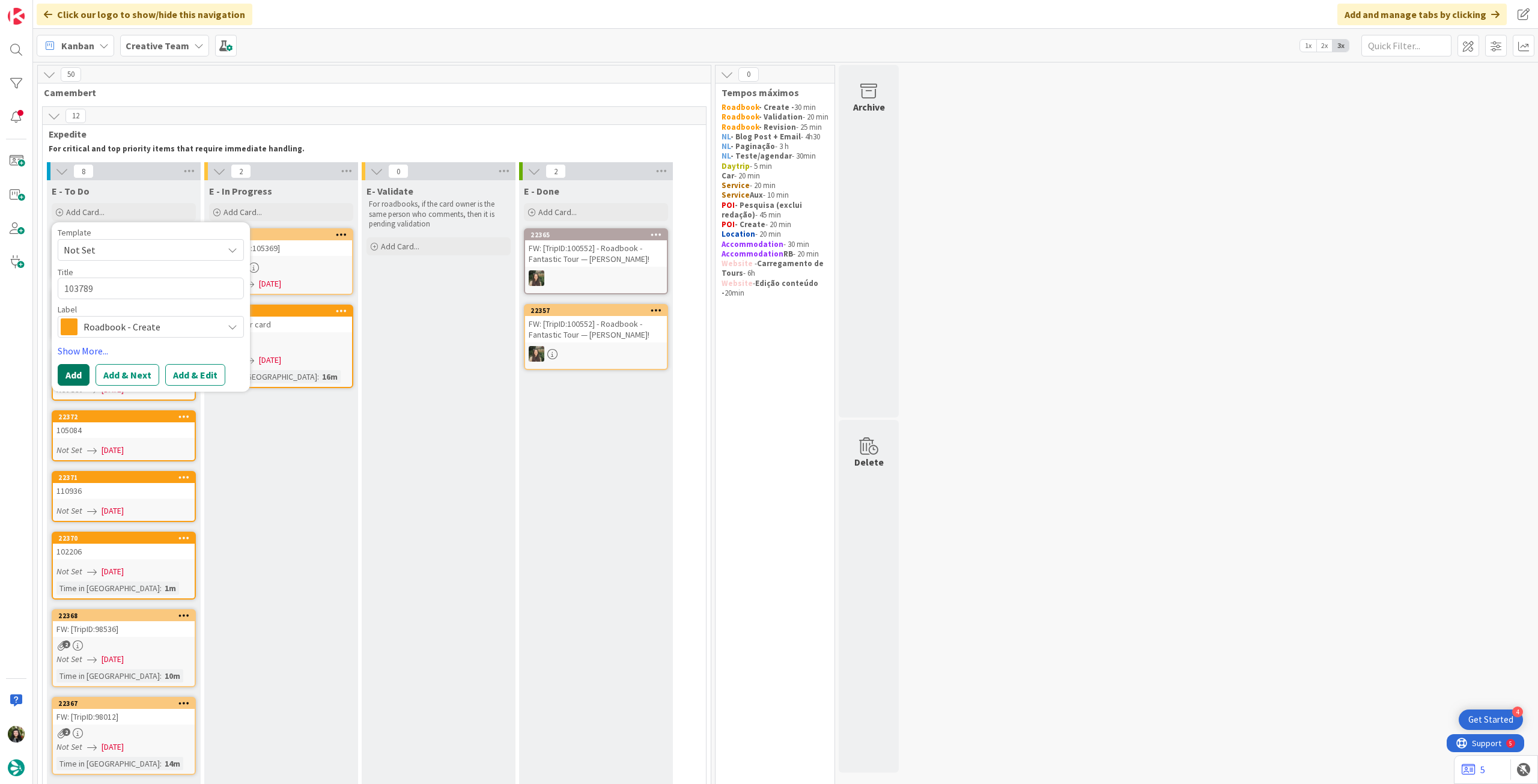
click at [72, 376] on button "Add" at bounding box center [73, 374] width 32 height 22
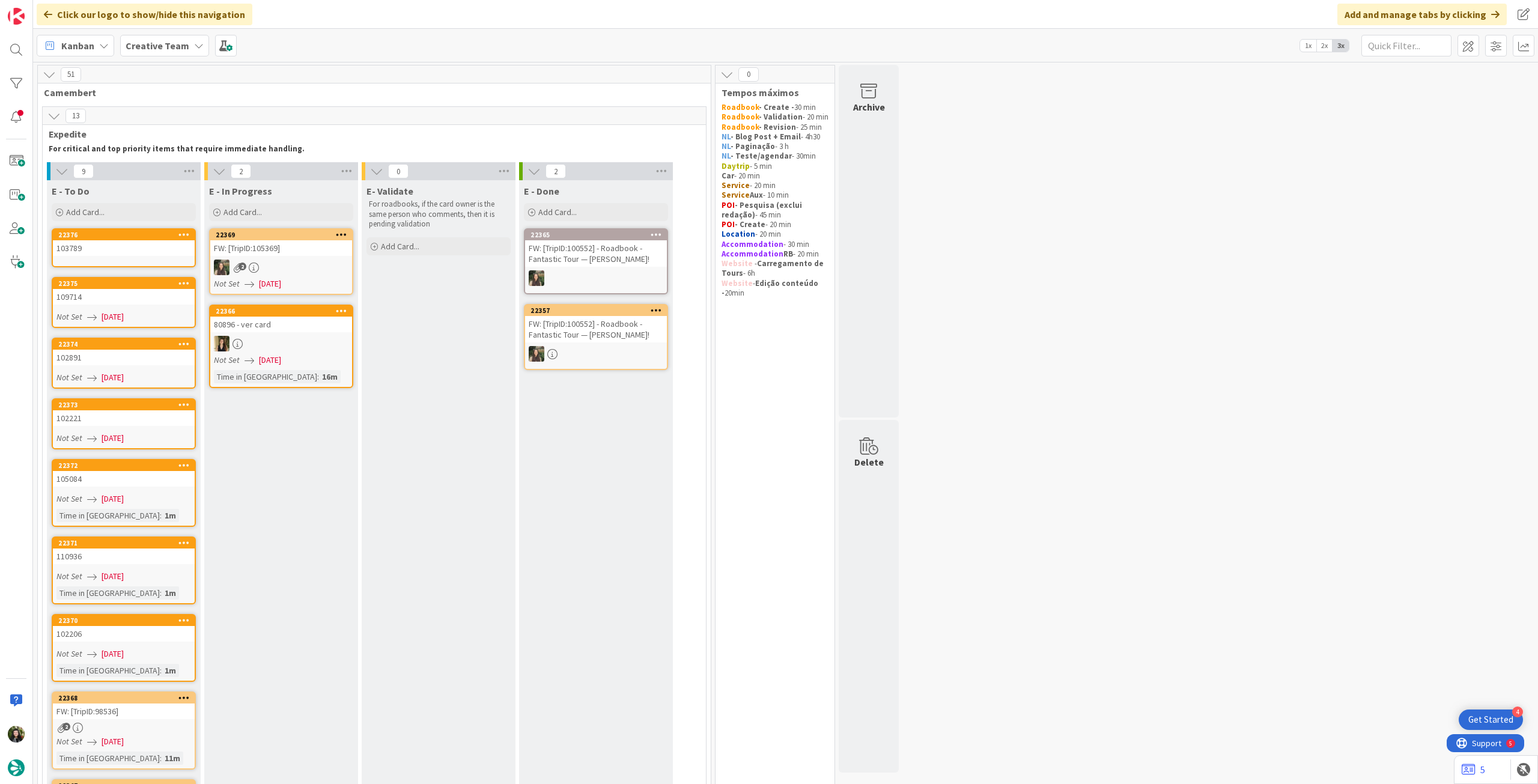
click at [148, 253] on div "103789" at bounding box center [124, 247] width 142 height 16
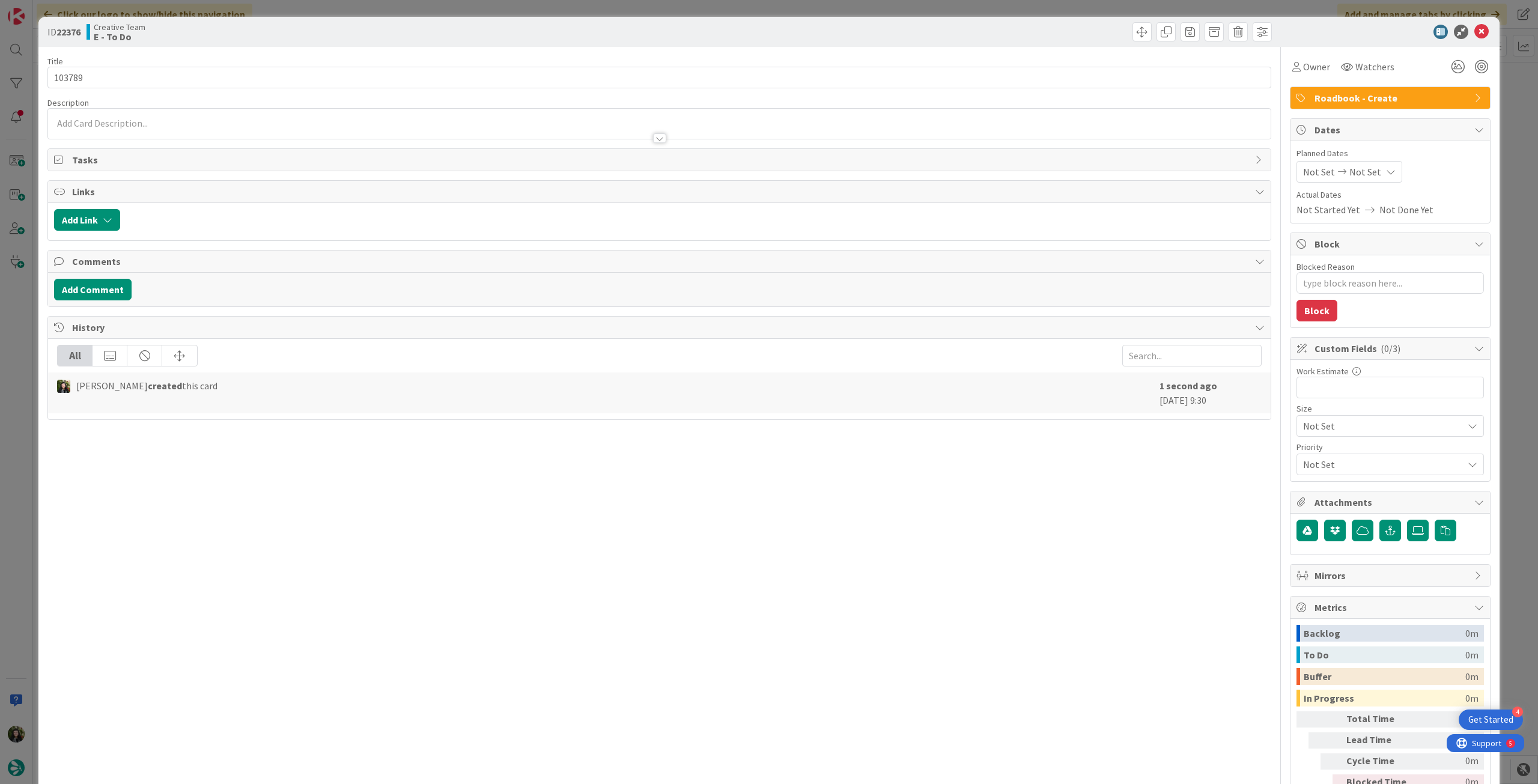
type textarea "x"
click at [1378, 166] on div "Not Set Not Set" at bounding box center [1349, 172] width 105 height 22
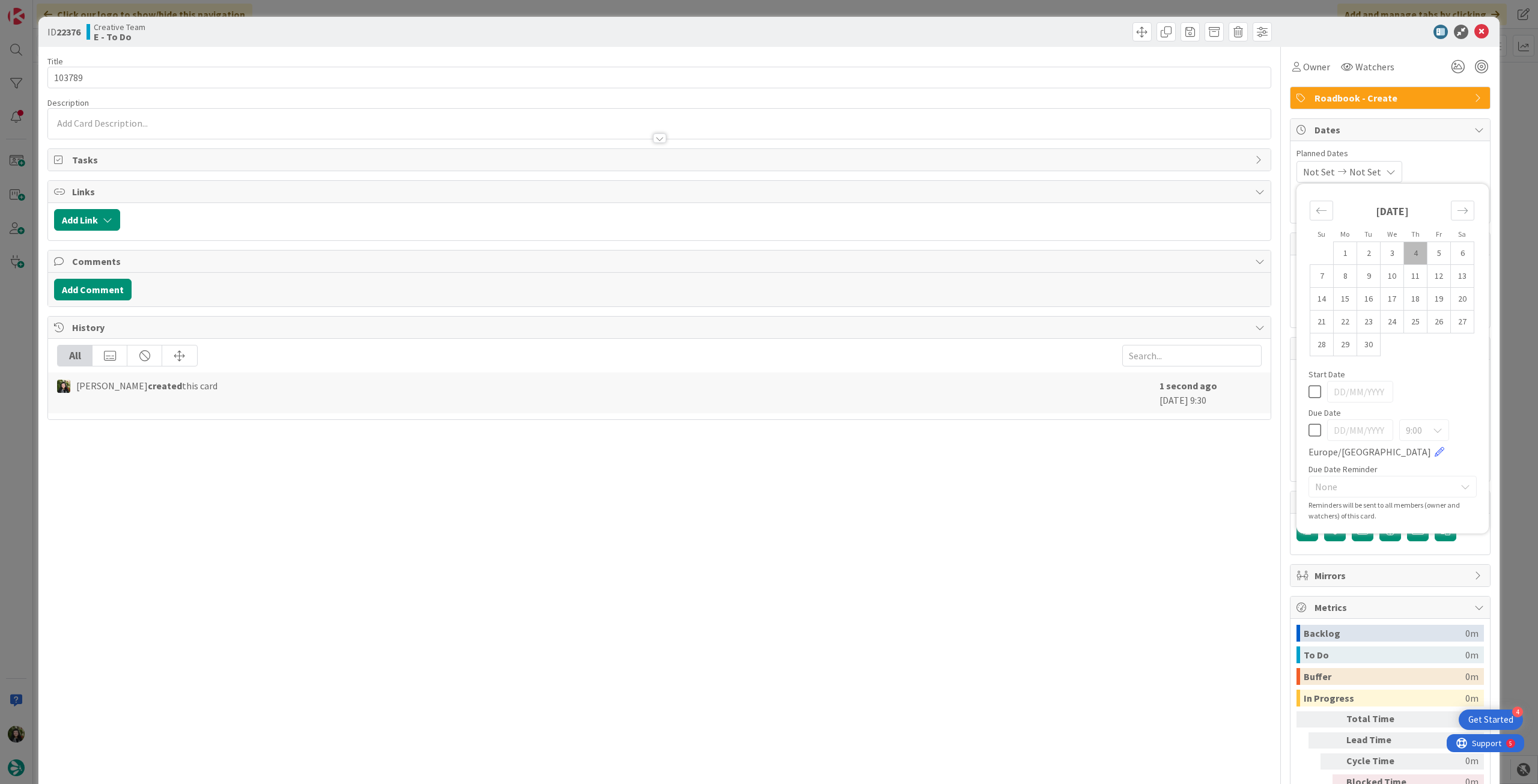
click at [1311, 430] on icon at bounding box center [1314, 430] width 13 height 14
type input "[DATE]"
click at [1474, 32] on icon at bounding box center [1481, 31] width 14 height 14
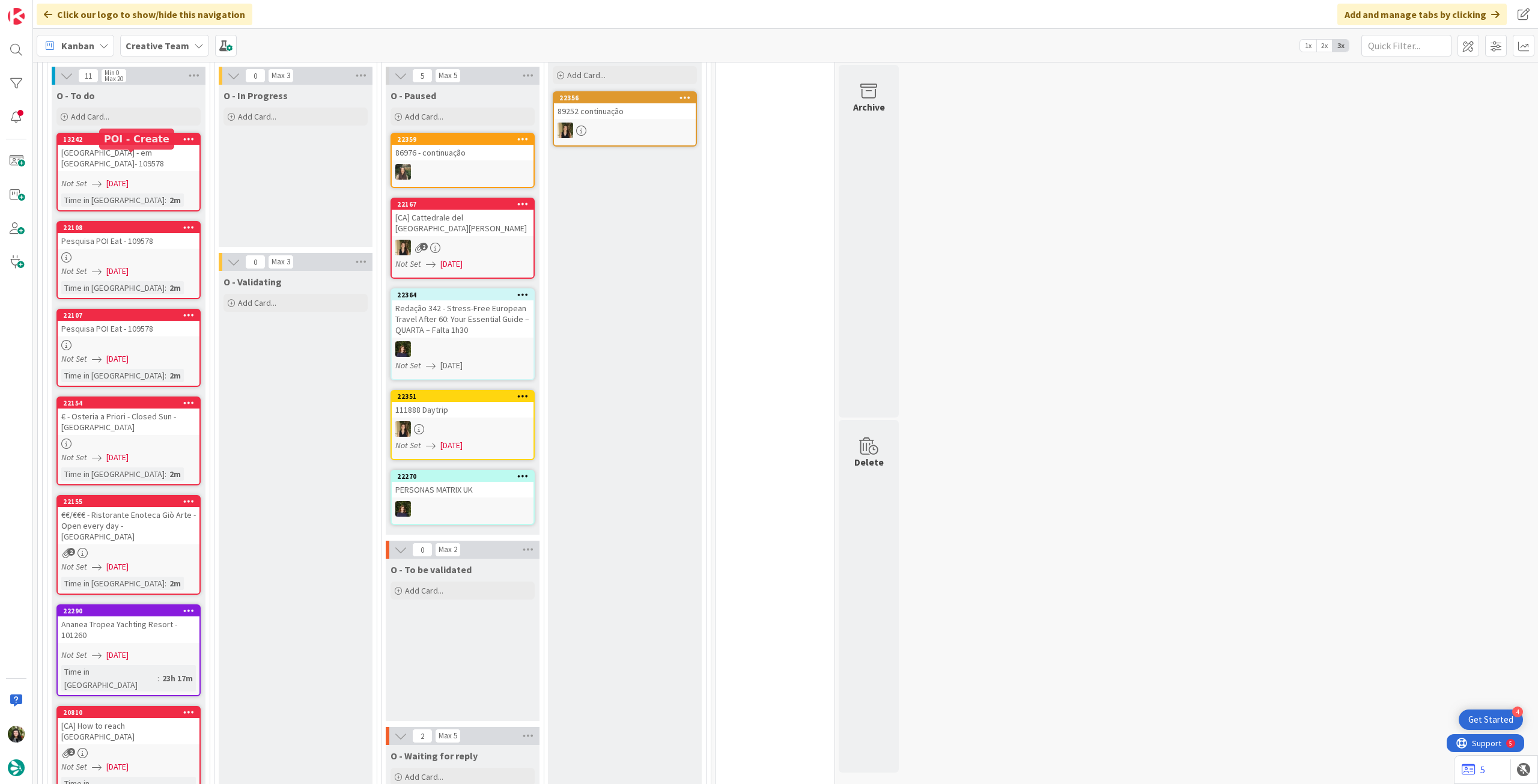
scroll to position [881, 0]
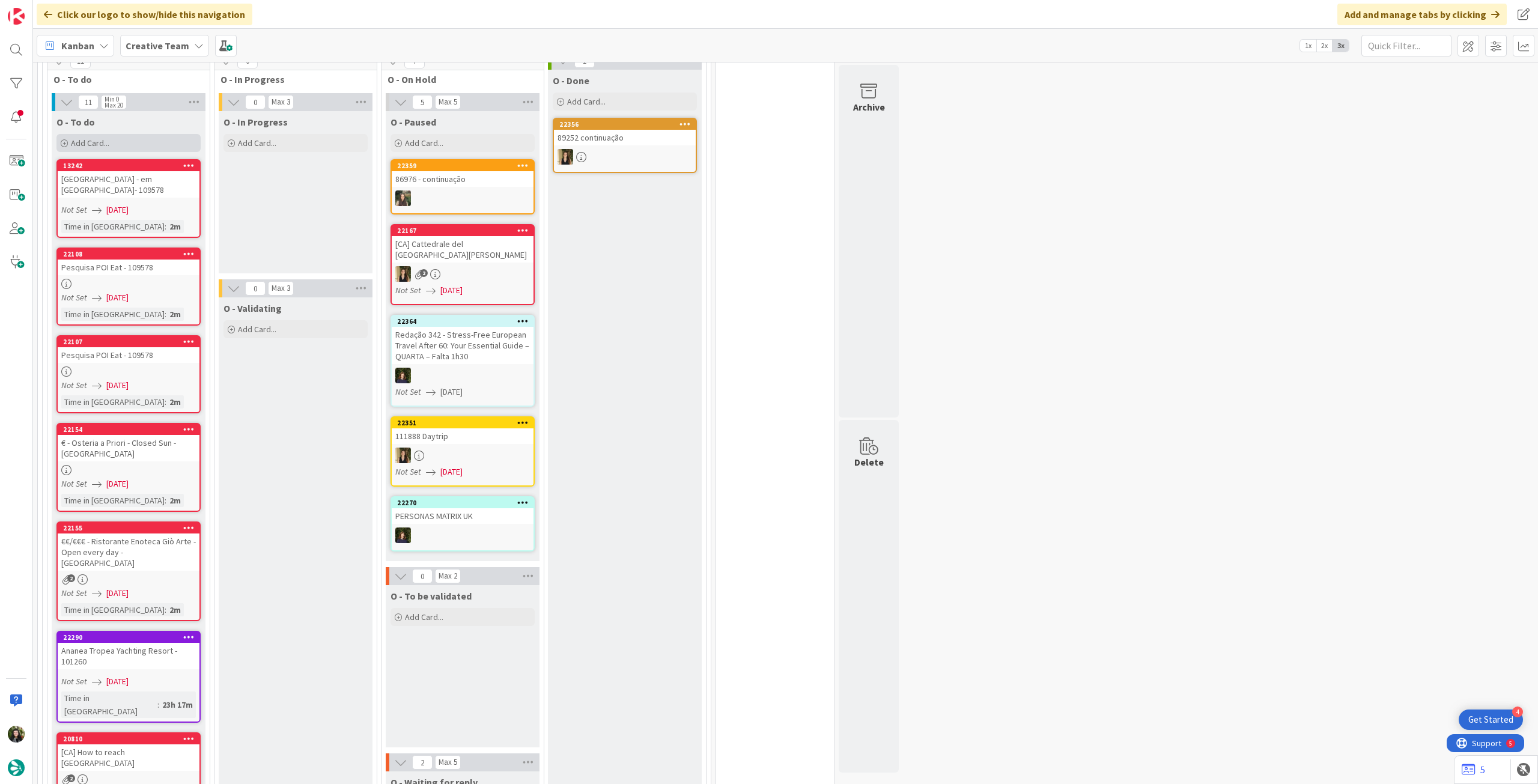
click at [140, 144] on div "Add Card..." at bounding box center [128, 143] width 144 height 18
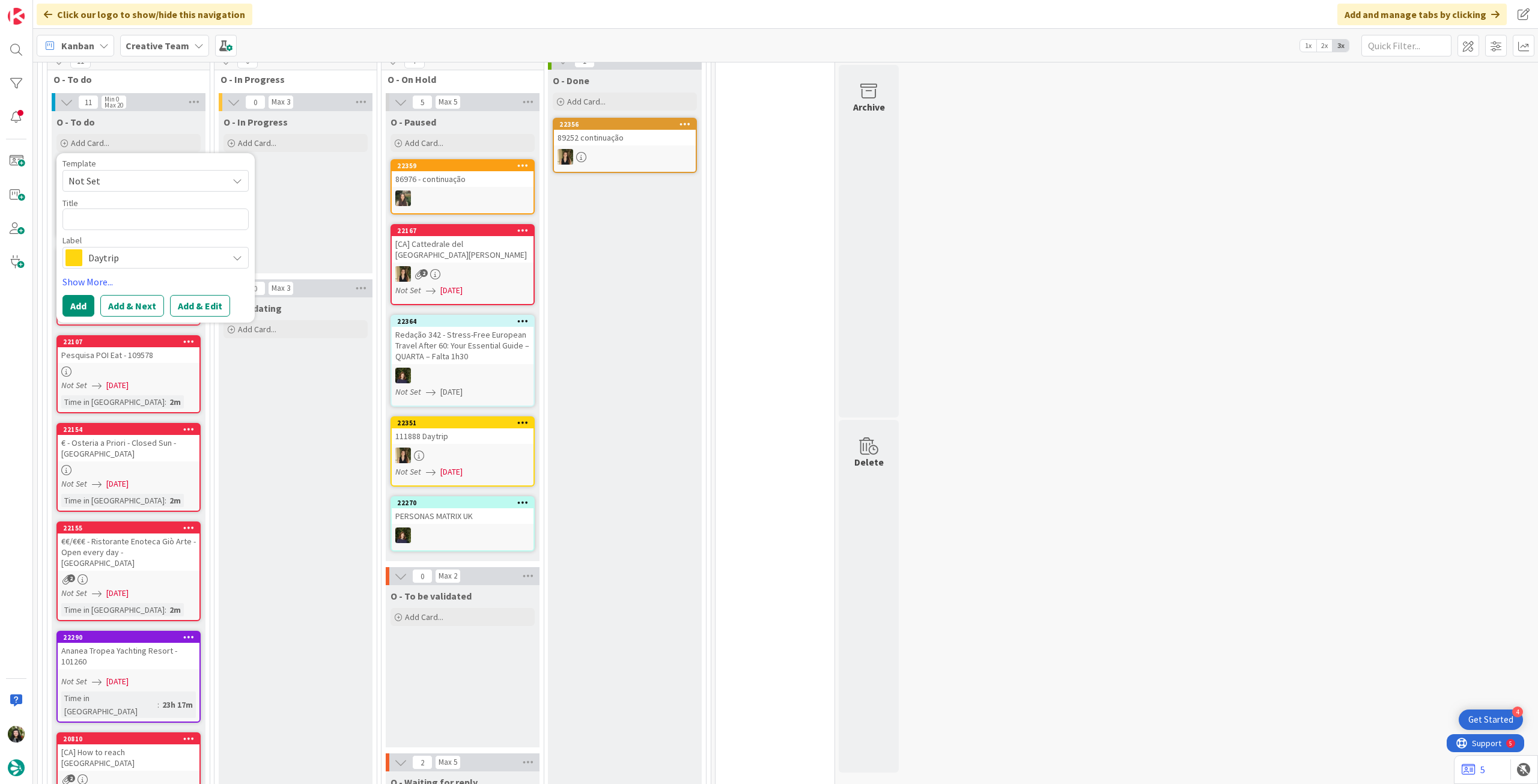
drag, startPoint x: 135, startPoint y: 258, endPoint x: 155, endPoint y: 269, distance: 22.8
click at [137, 256] on span "Daytrip" at bounding box center [155, 258] width 133 height 17
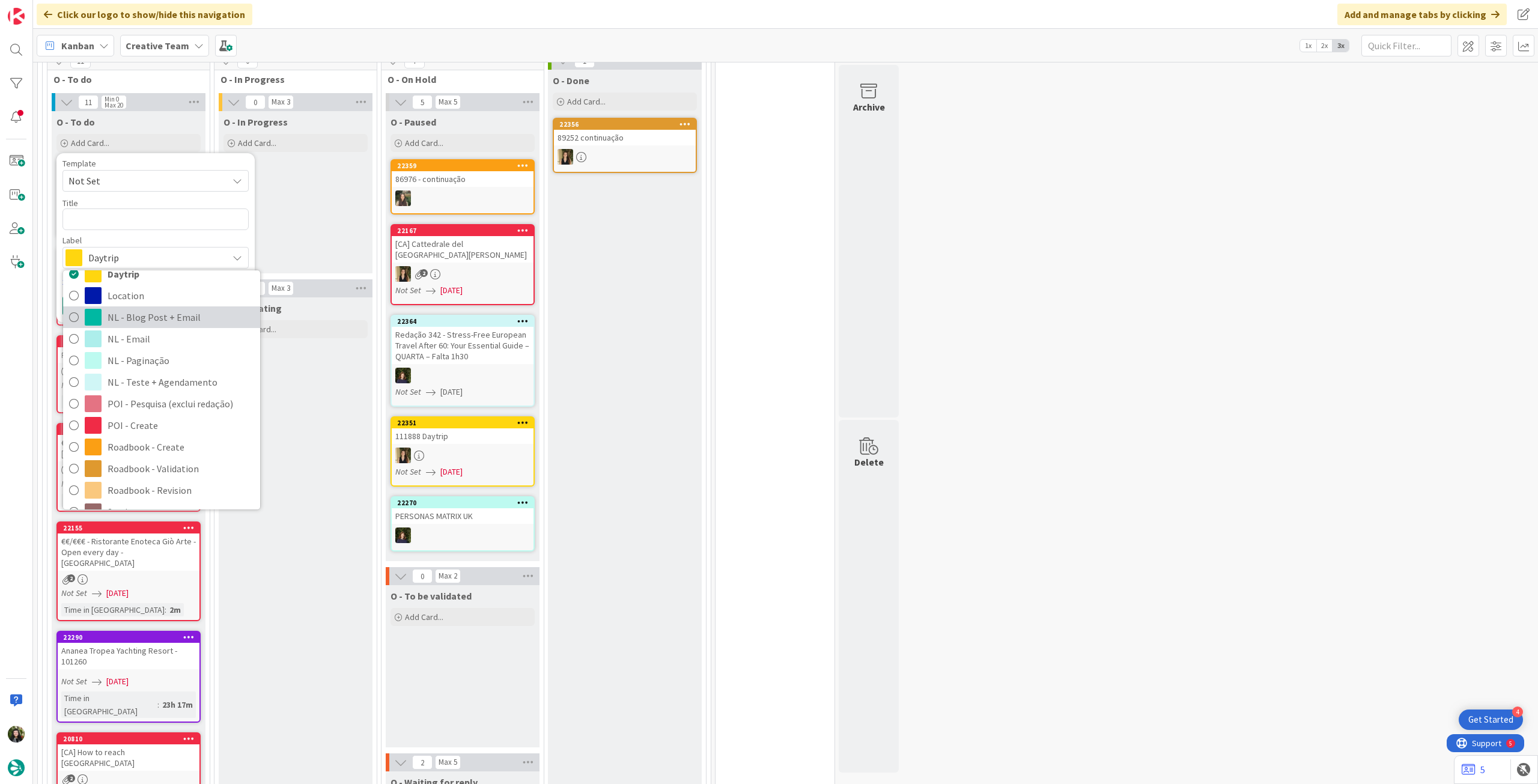
scroll to position [160, 0]
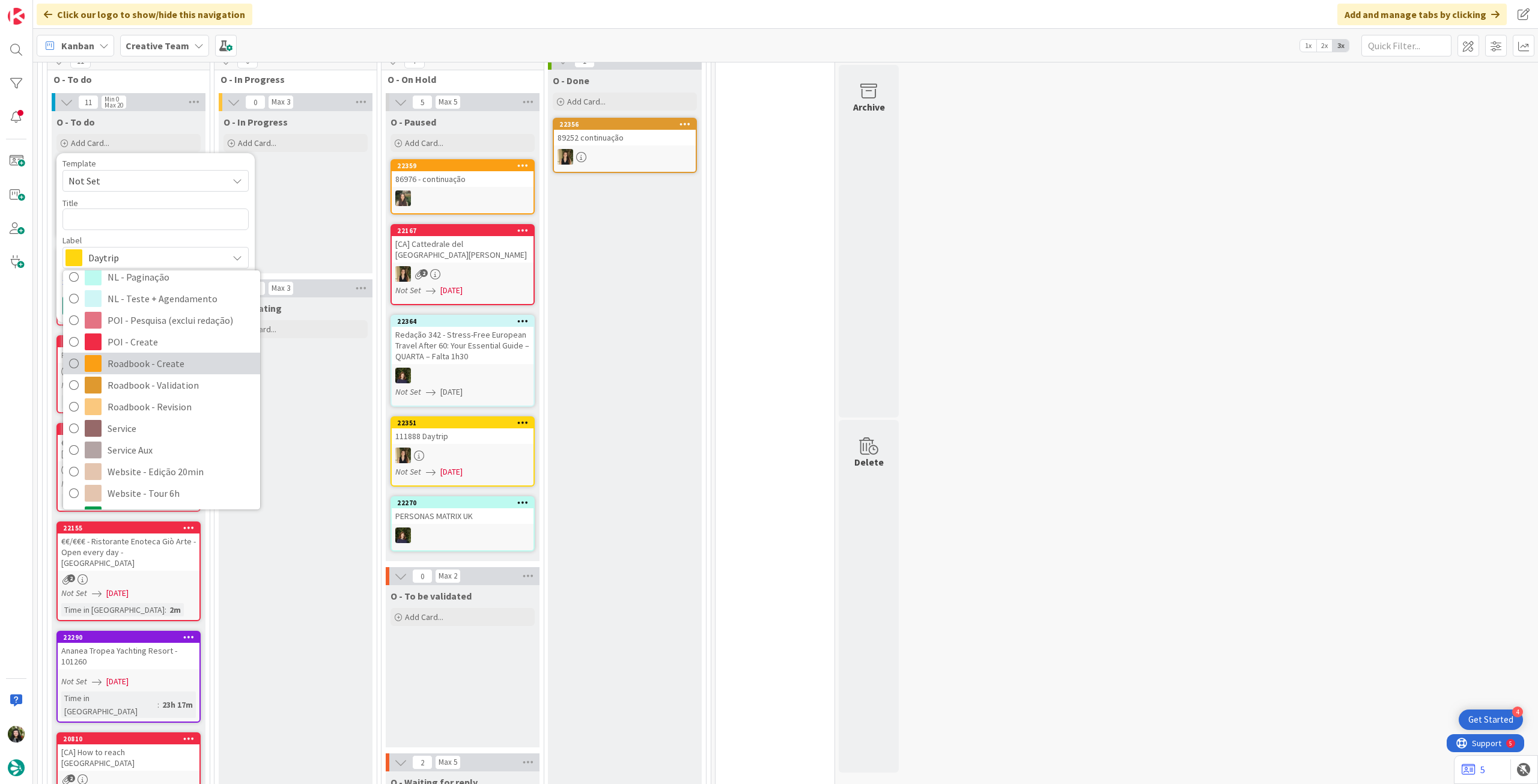
click at [168, 366] on span "Roadbook - Create" at bounding box center [181, 363] width 147 height 18
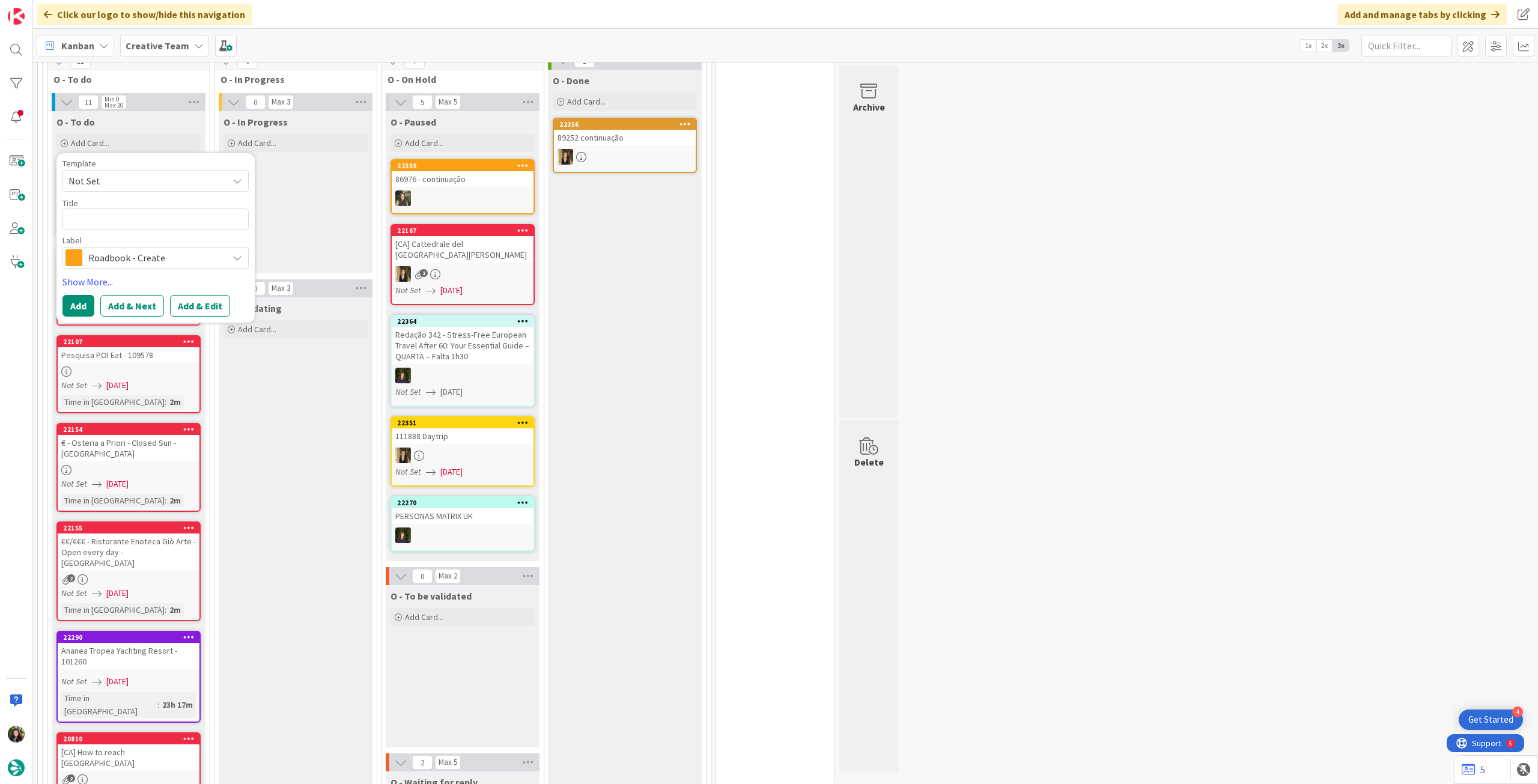
click at [151, 205] on div "Title 0 / 128" at bounding box center [155, 203] width 186 height 11
drag, startPoint x: 145, startPoint y: 222, endPoint x: 133, endPoint y: 239, distance: 20.8
click at [145, 223] on textarea at bounding box center [155, 219] width 186 height 22
paste textarea "100427"
type textarea "x"
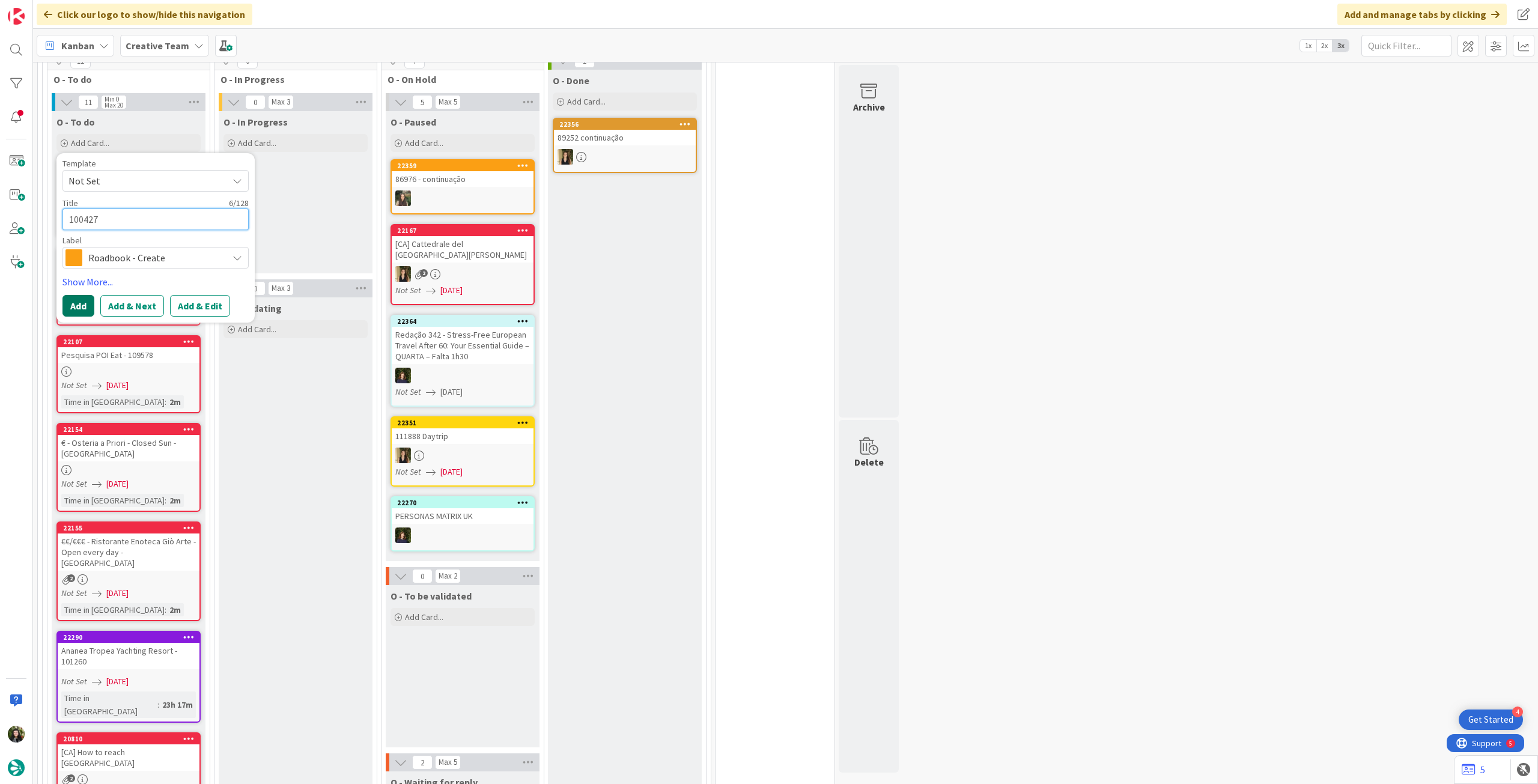
type textarea "100427"
click at [83, 306] on button "Add" at bounding box center [78, 305] width 32 height 22
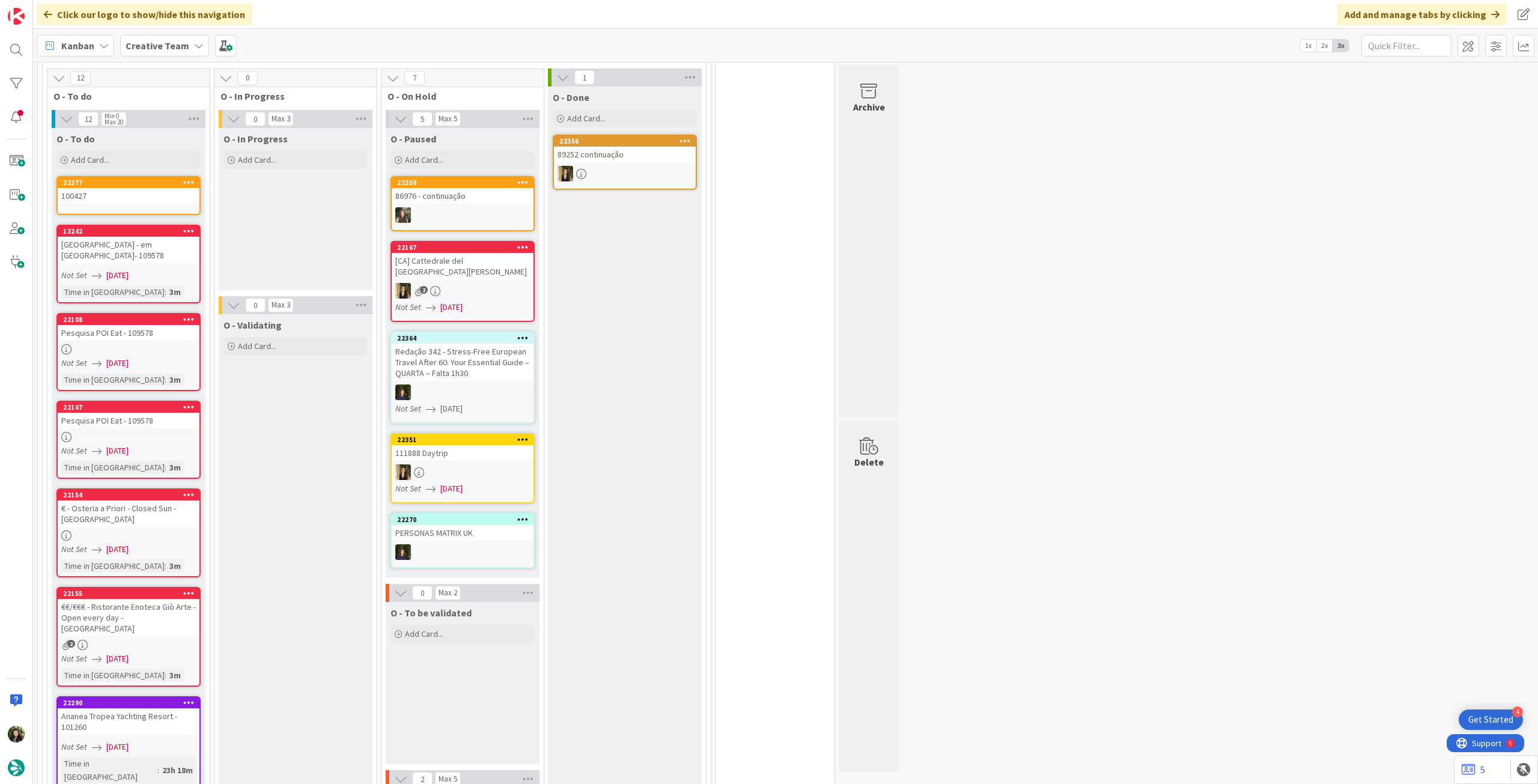
scroll to position [898, 0]
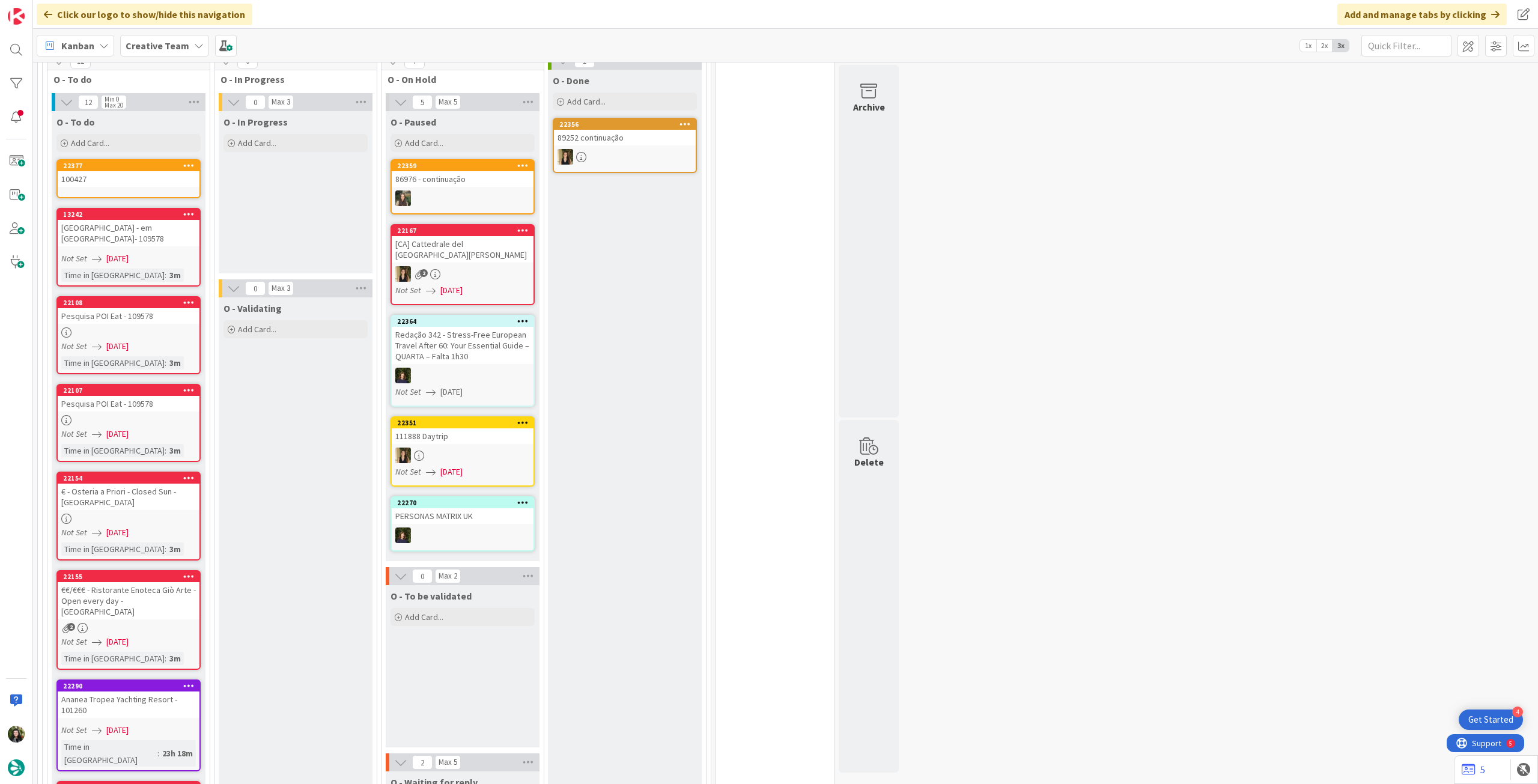
drag, startPoint x: 137, startPoint y: 146, endPoint x: 137, endPoint y: 162, distance: 16.0
click at [137, 145] on div "Add Card..." at bounding box center [128, 143] width 144 height 18
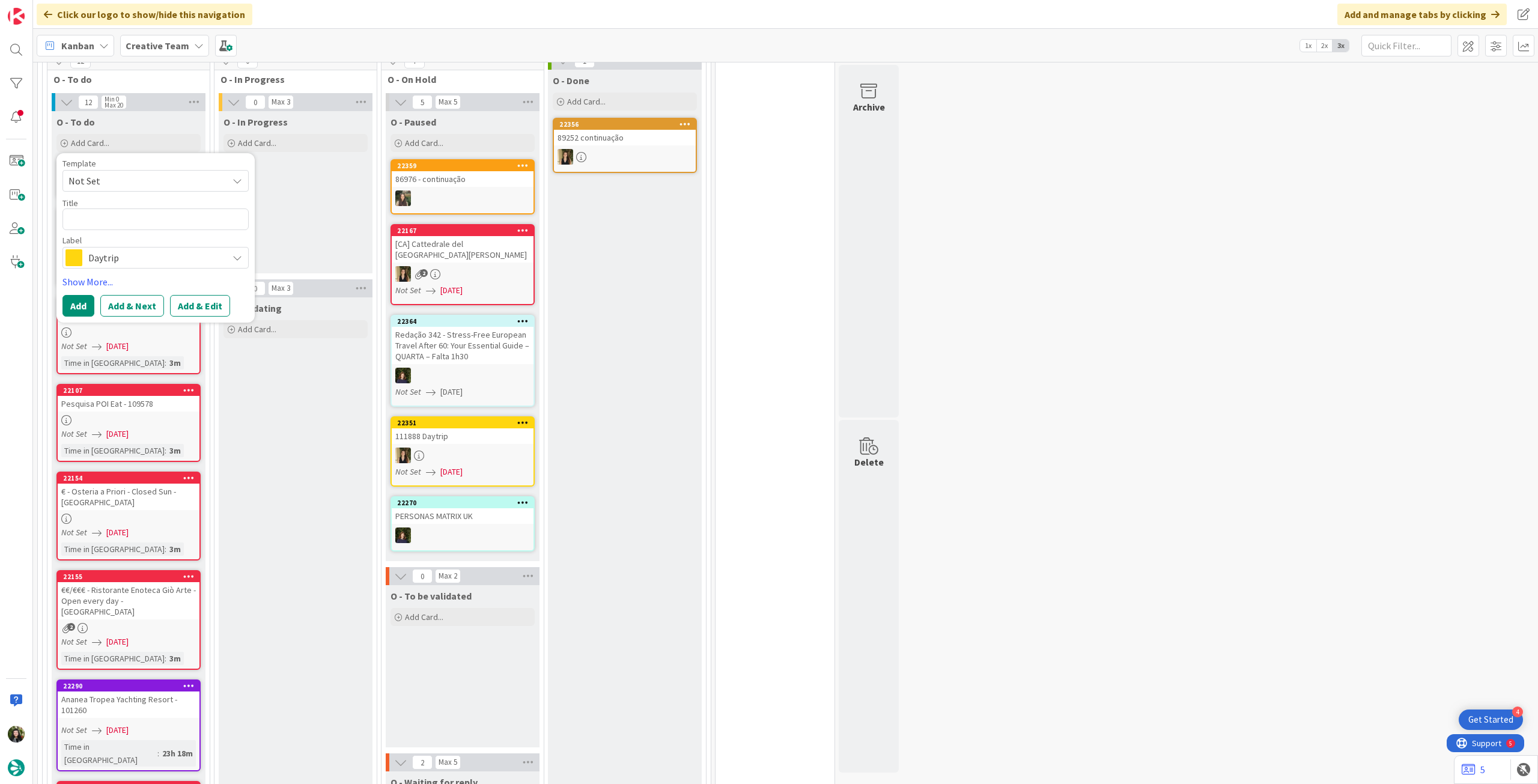
click at [133, 261] on span "Daytrip" at bounding box center [155, 258] width 133 height 17
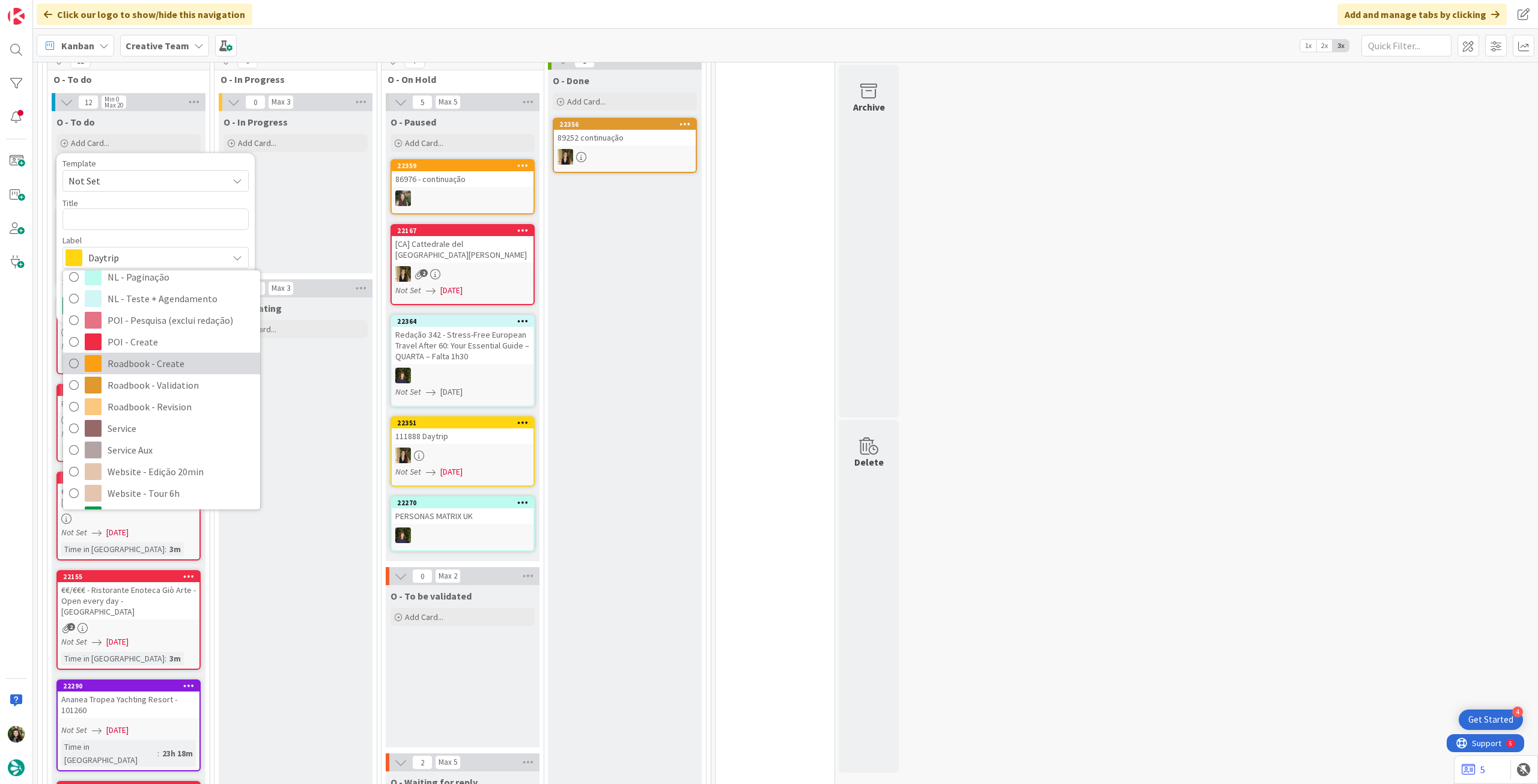
drag, startPoint x: 150, startPoint y: 368, endPoint x: 142, endPoint y: 304, distance: 64.5
click at [149, 368] on span "Roadbook - Create" at bounding box center [181, 363] width 147 height 18
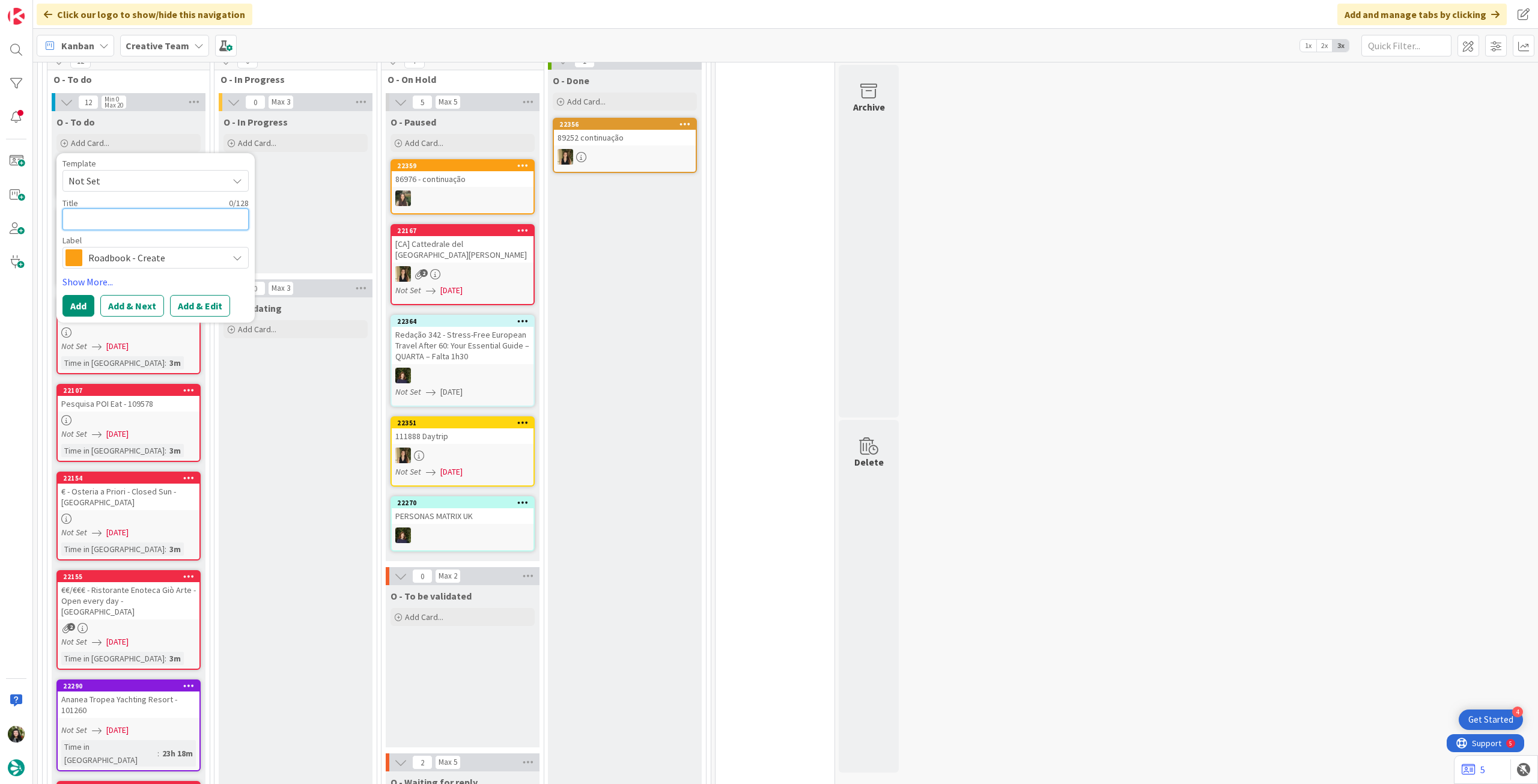
click at [147, 212] on textarea at bounding box center [155, 219] width 186 height 22
paste textarea "104814"
type textarea "x"
type textarea "104814"
click at [78, 301] on button "Add" at bounding box center [78, 305] width 32 height 22
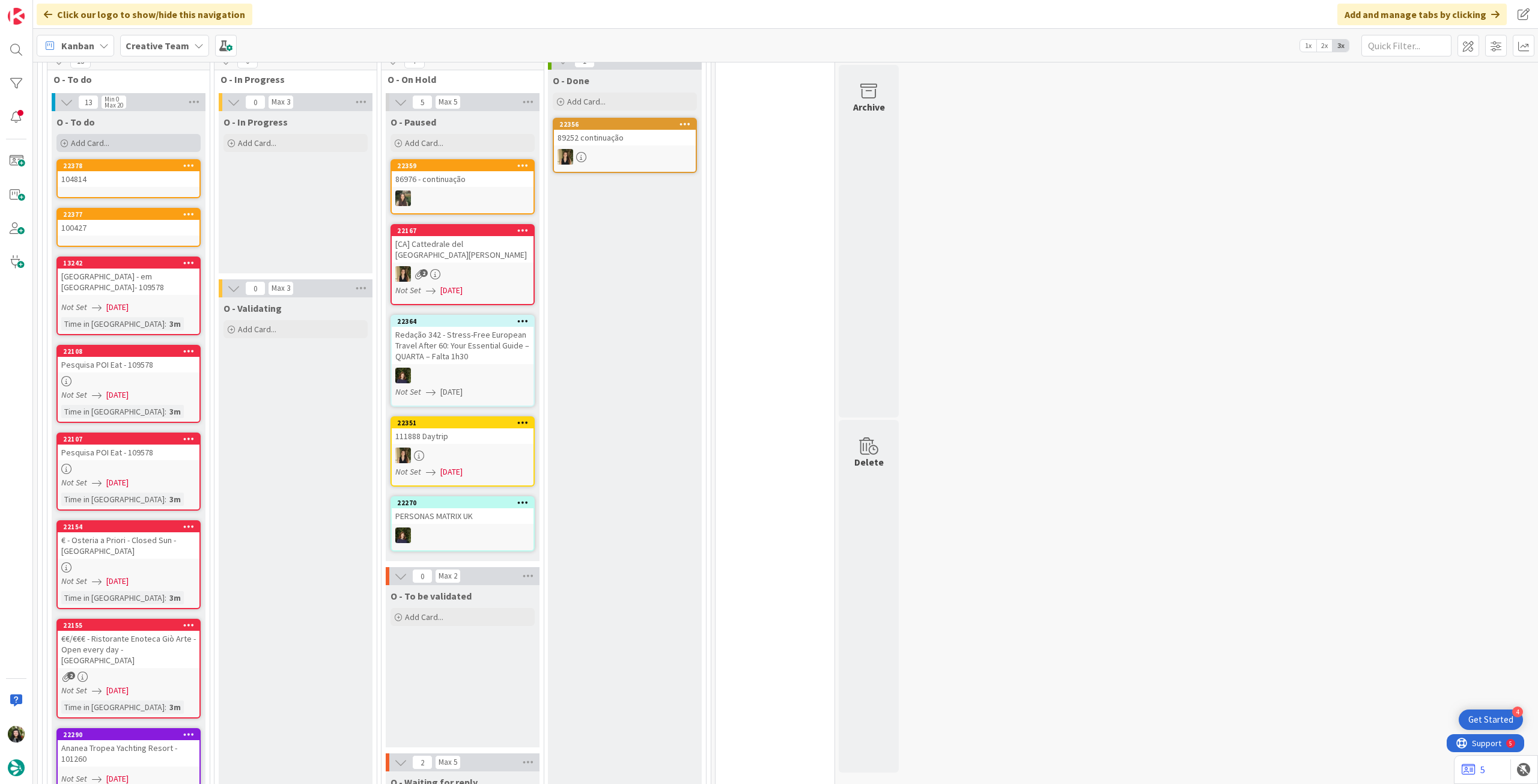
click at [145, 143] on div "Add Card..." at bounding box center [128, 143] width 144 height 18
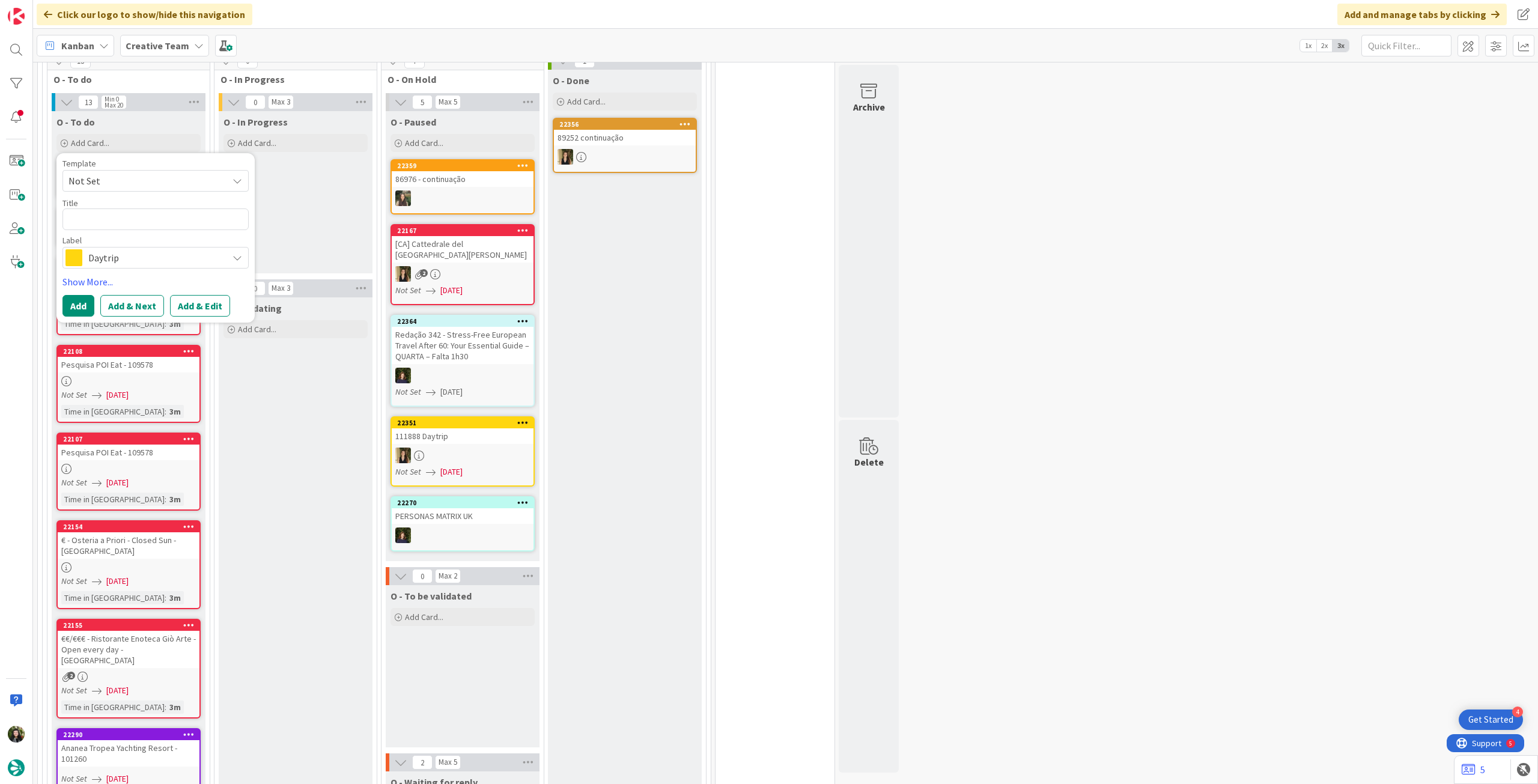
drag, startPoint x: 128, startPoint y: 260, endPoint x: 142, endPoint y: 259, distance: 14.0
click at [133, 260] on span "Daytrip" at bounding box center [155, 258] width 133 height 17
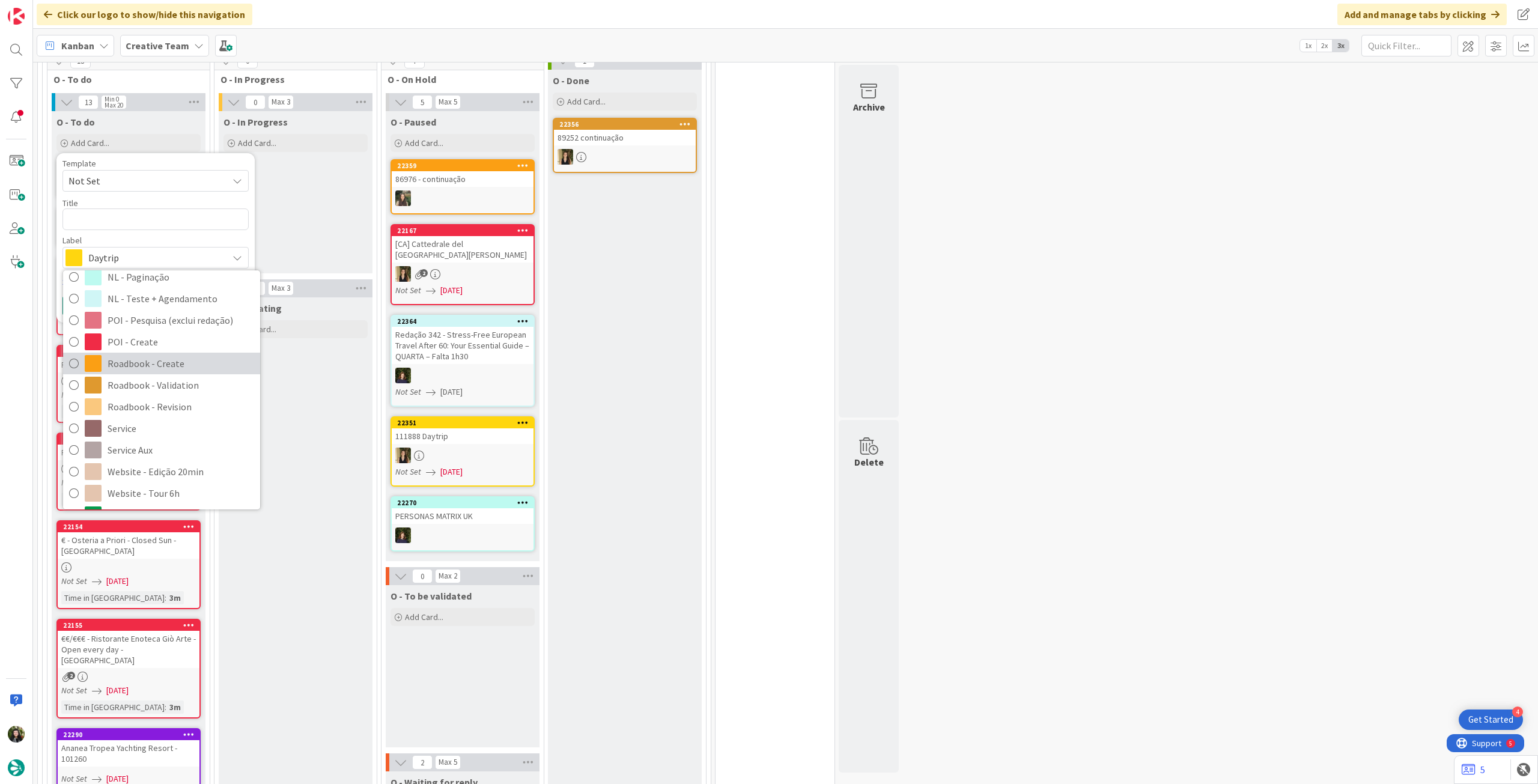
click at [149, 362] on span "Roadbook - Create" at bounding box center [181, 363] width 147 height 18
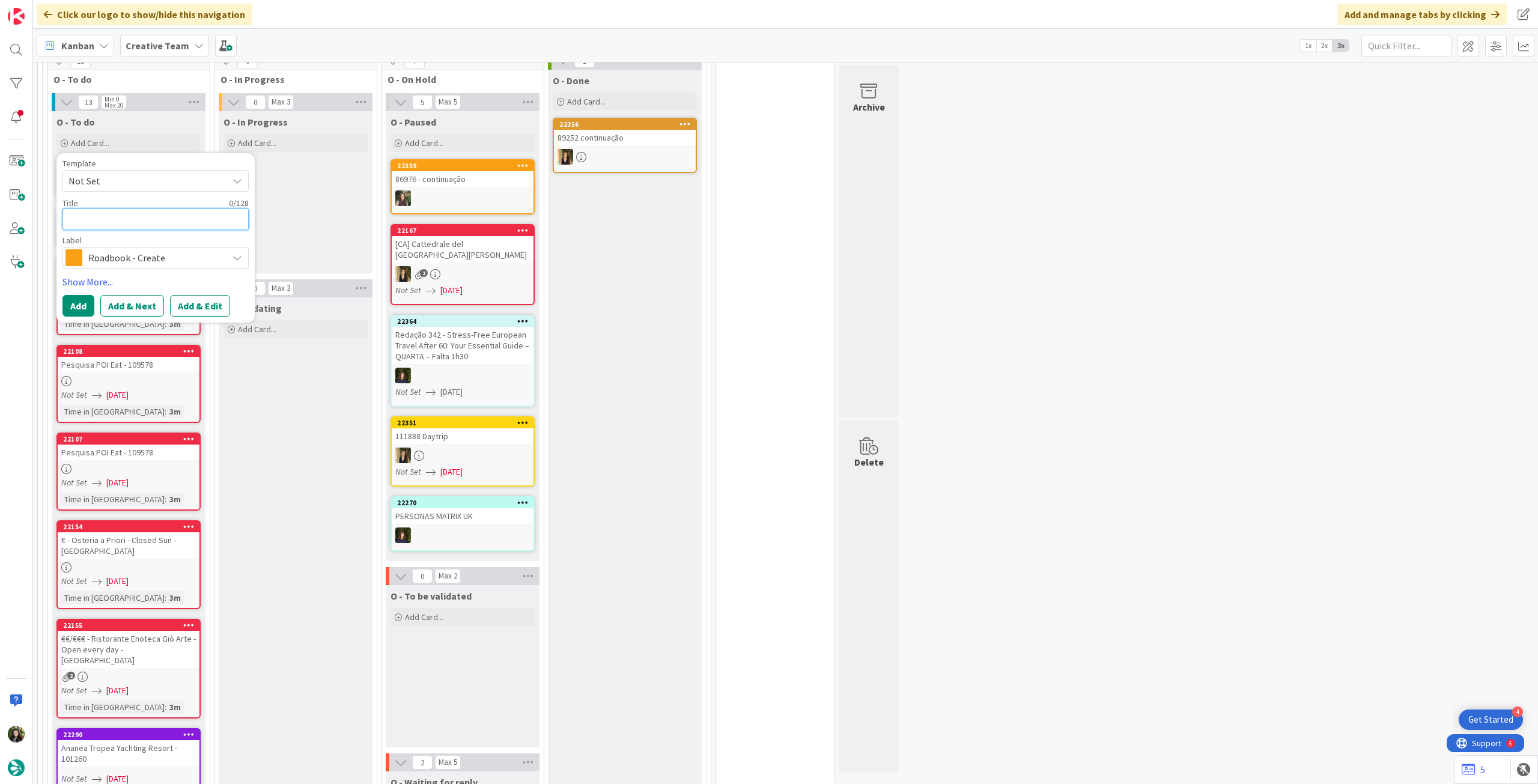
click at [139, 223] on textarea at bounding box center [155, 219] width 186 height 22
paste textarea "104818"
type textarea "x"
type textarea "104818"
click at [76, 306] on button "Add" at bounding box center [78, 305] width 32 height 22
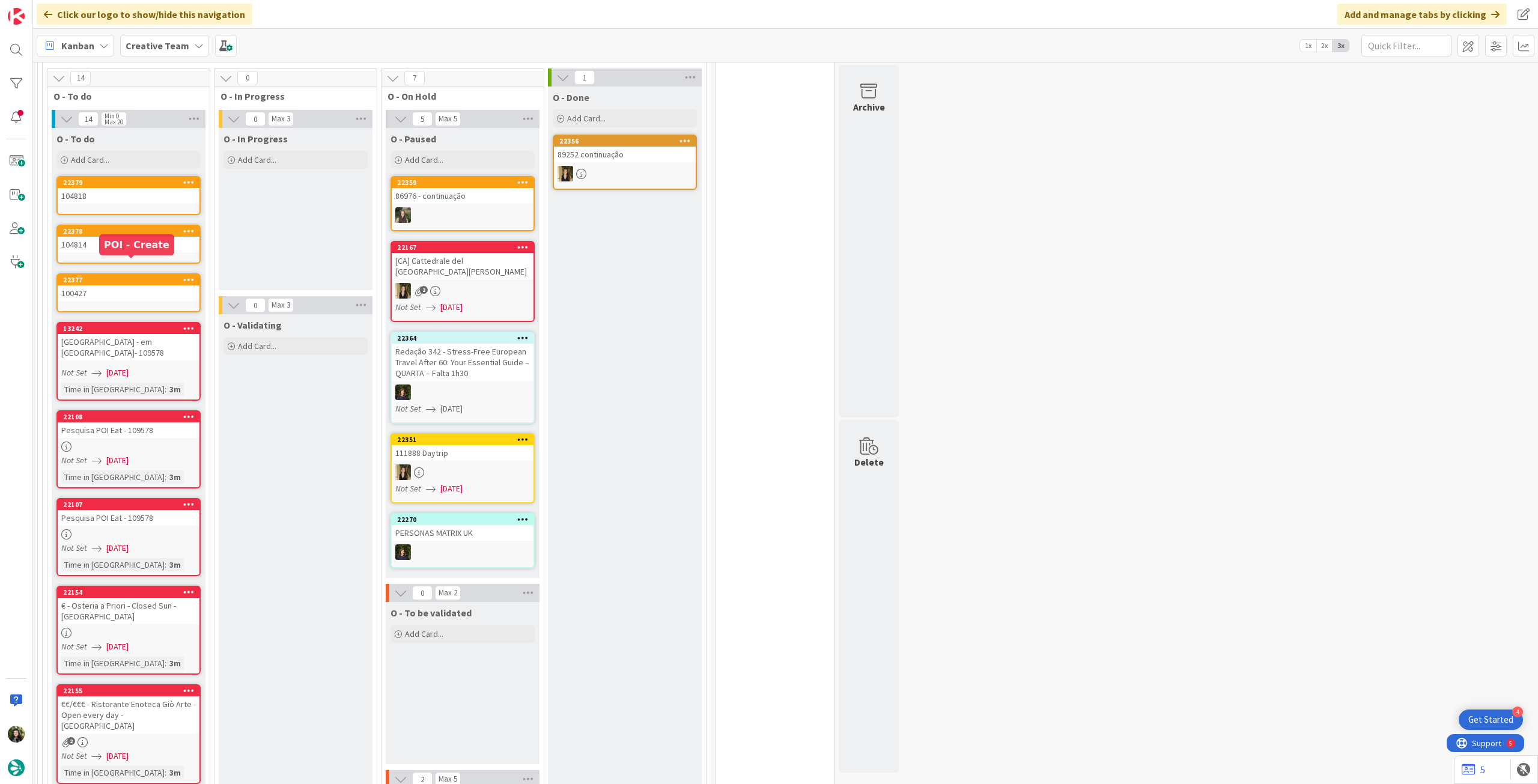
scroll to position [914, 0]
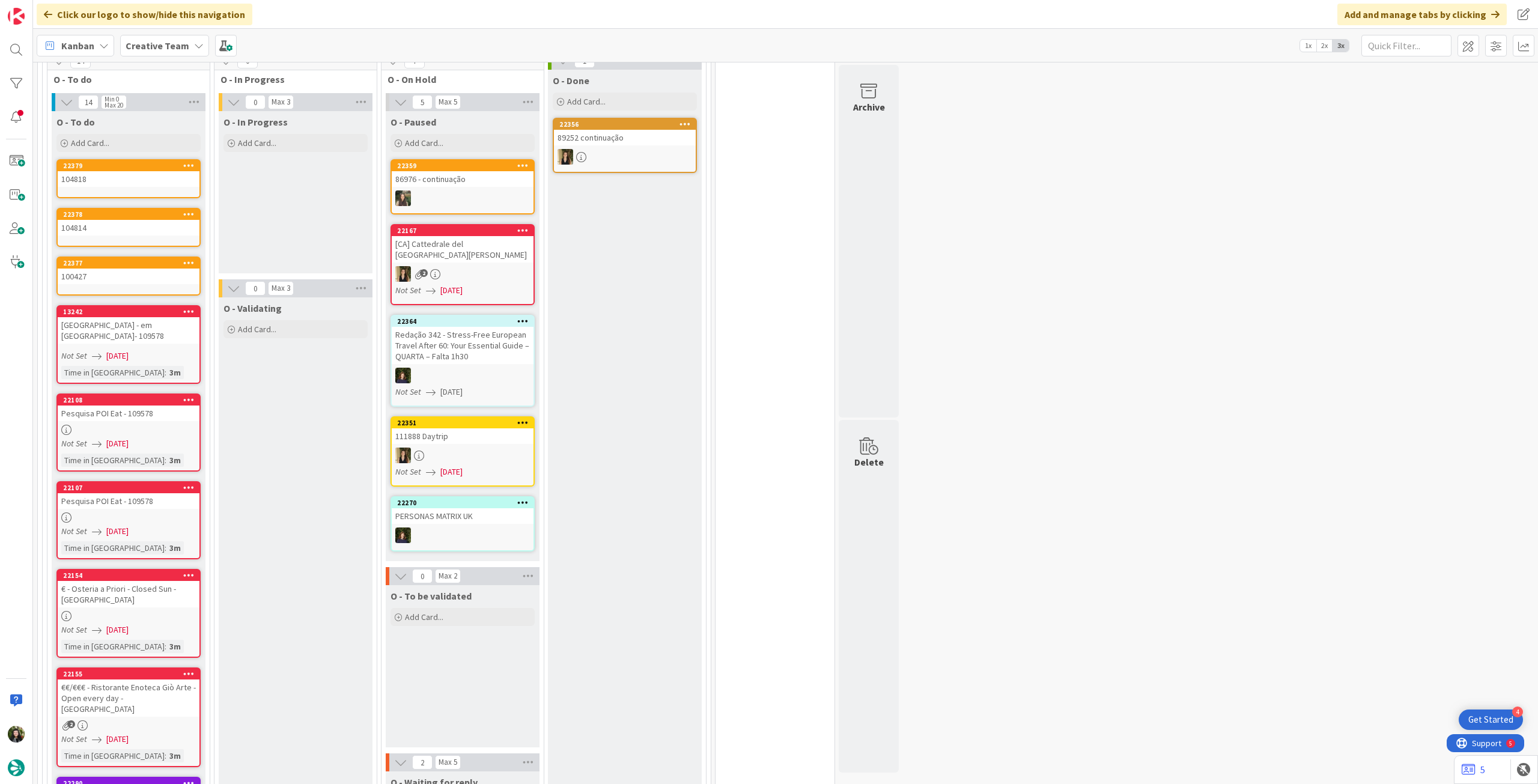
click at [123, 189] on link "22379 104818" at bounding box center [128, 178] width 144 height 39
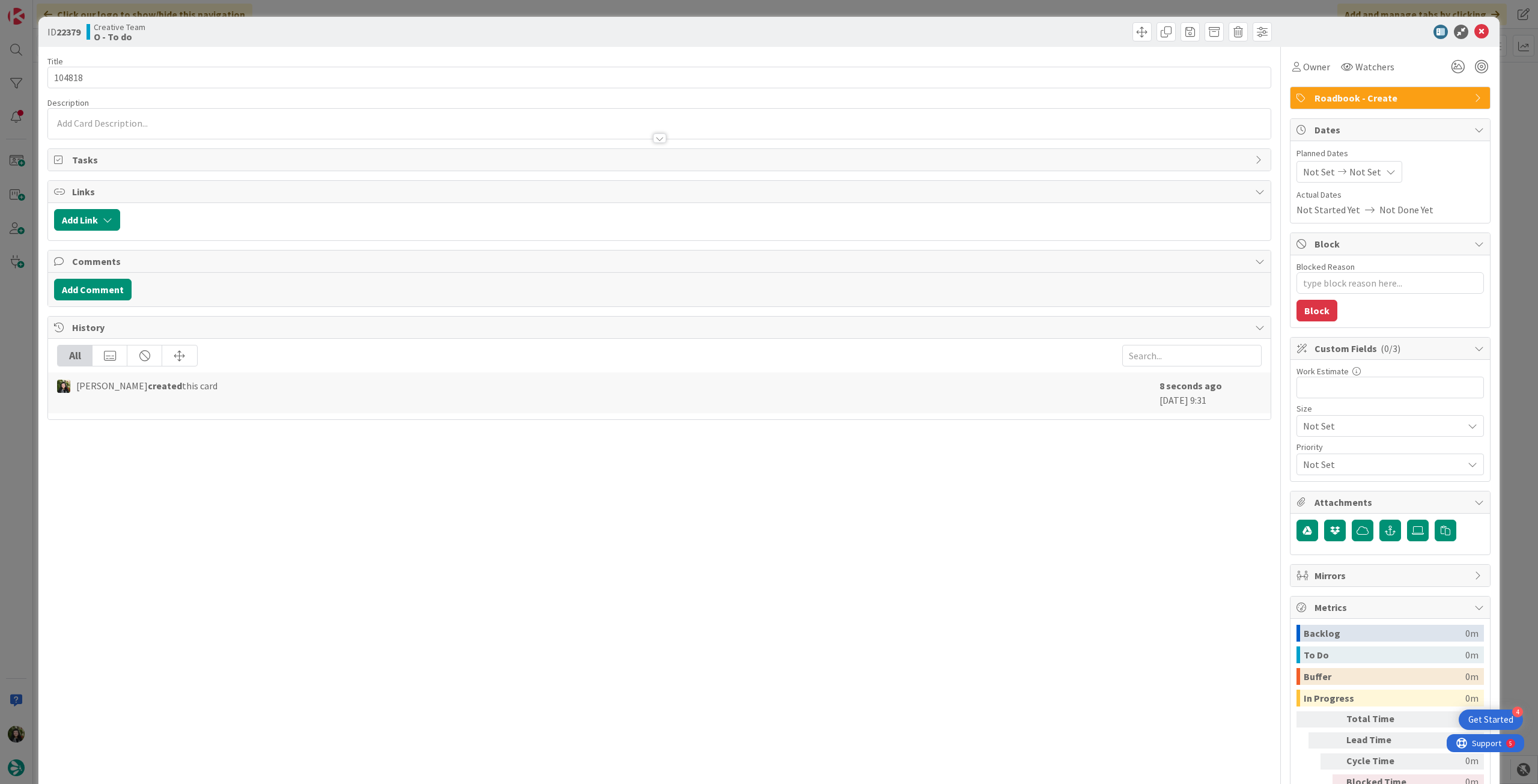
type textarea "x"
click at [1357, 171] on span "Not Set" at bounding box center [1365, 171] width 32 height 14
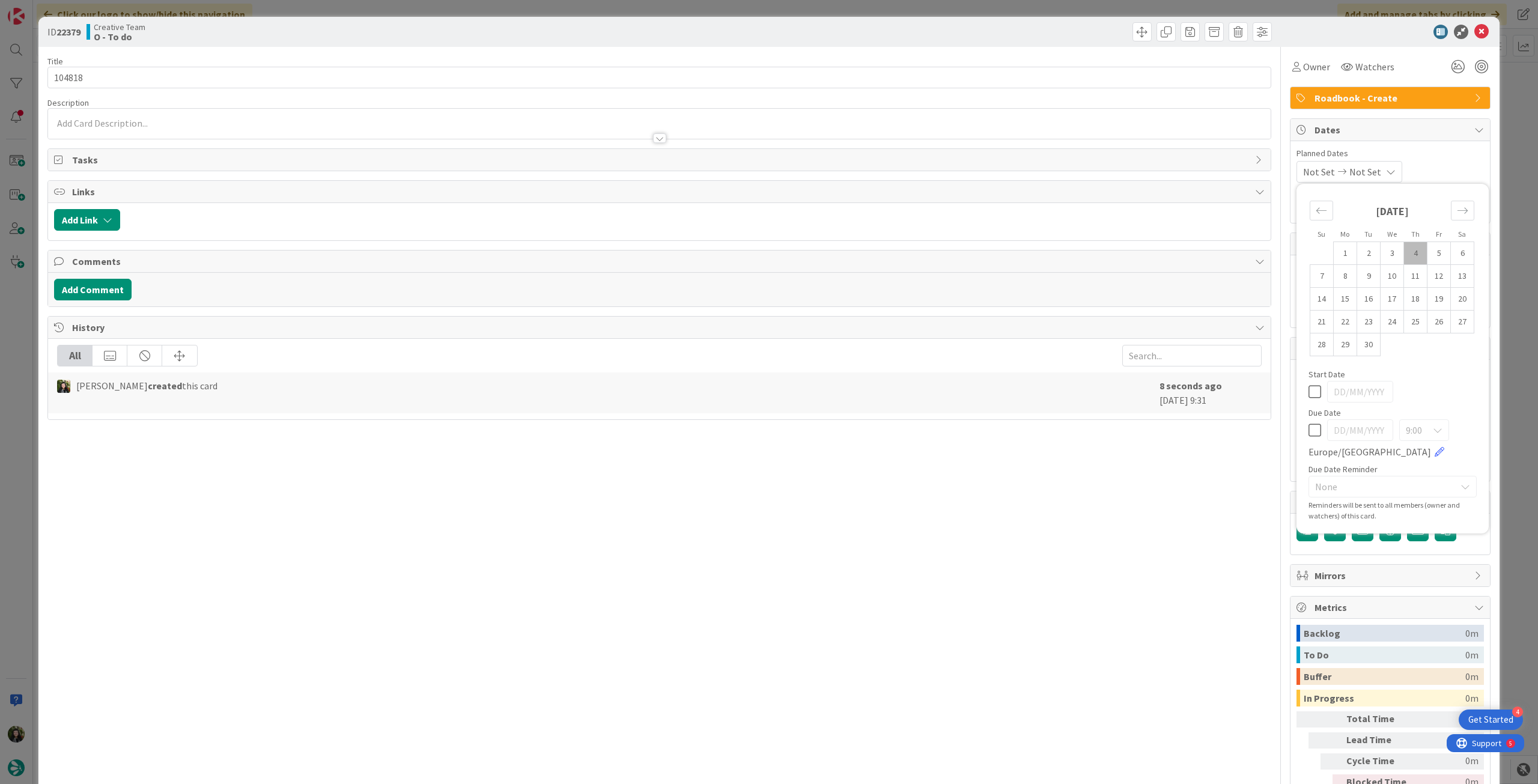
drag, startPoint x: 1309, startPoint y: 428, endPoint x: 1312, endPoint y: 403, distance: 25.2
click at [1309, 428] on icon at bounding box center [1314, 430] width 13 height 14
type input "[DATE]"
drag, startPoint x: 1473, startPoint y: 32, endPoint x: 1377, endPoint y: 58, distance: 99.5
click at [1474, 34] on icon at bounding box center [1481, 31] width 14 height 14
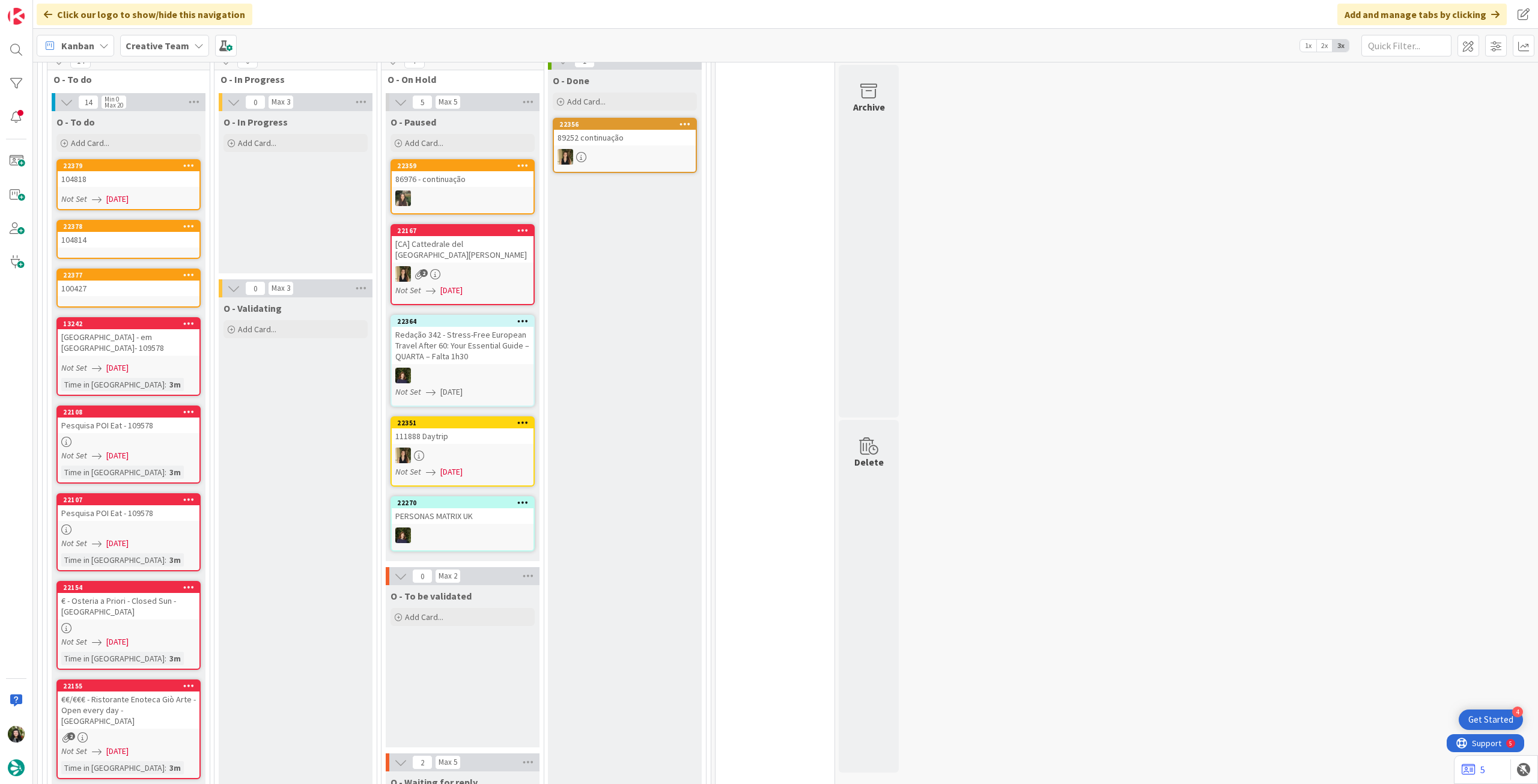
click at [168, 246] on div "104814" at bounding box center [128, 239] width 142 height 16
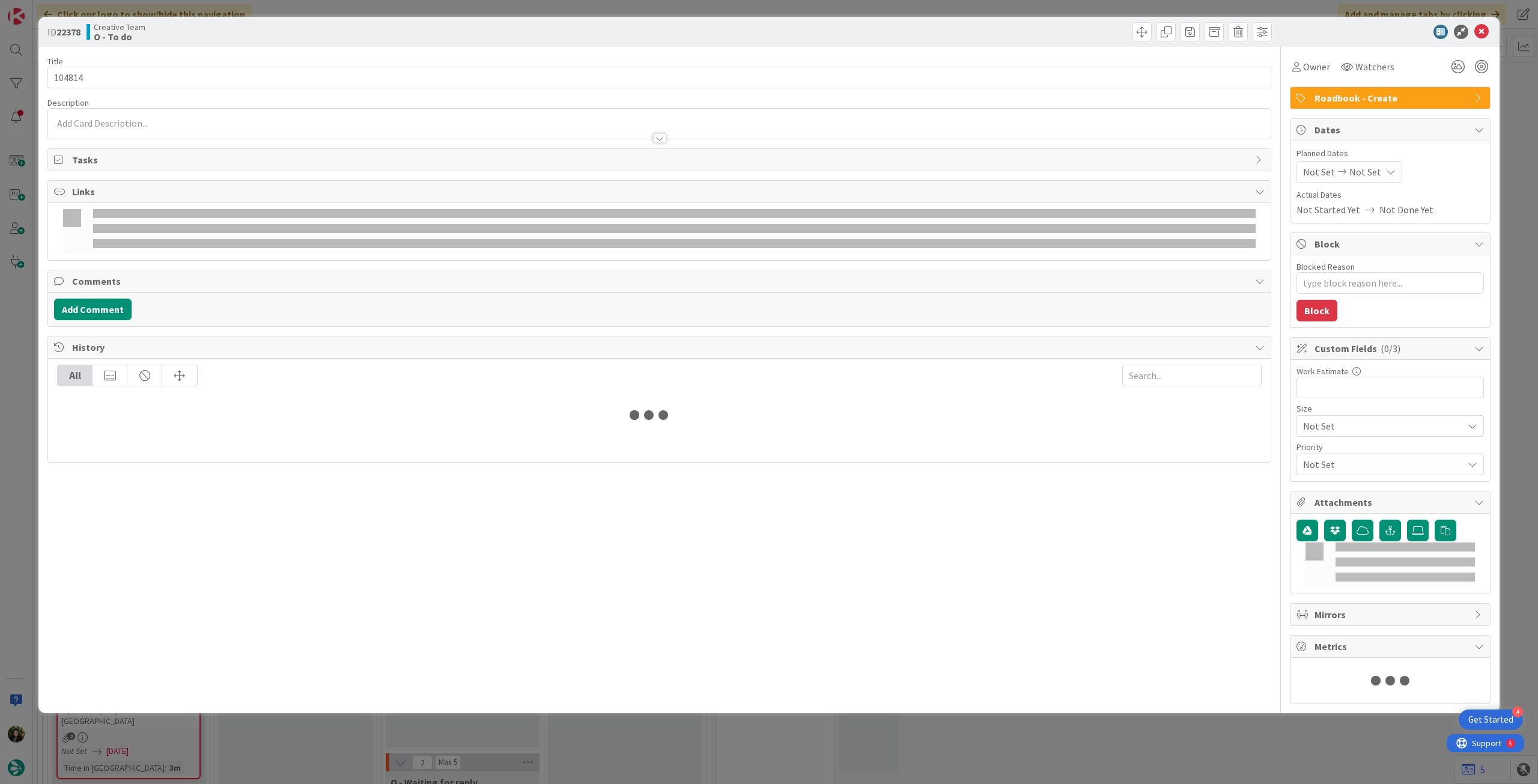
type textarea "x"
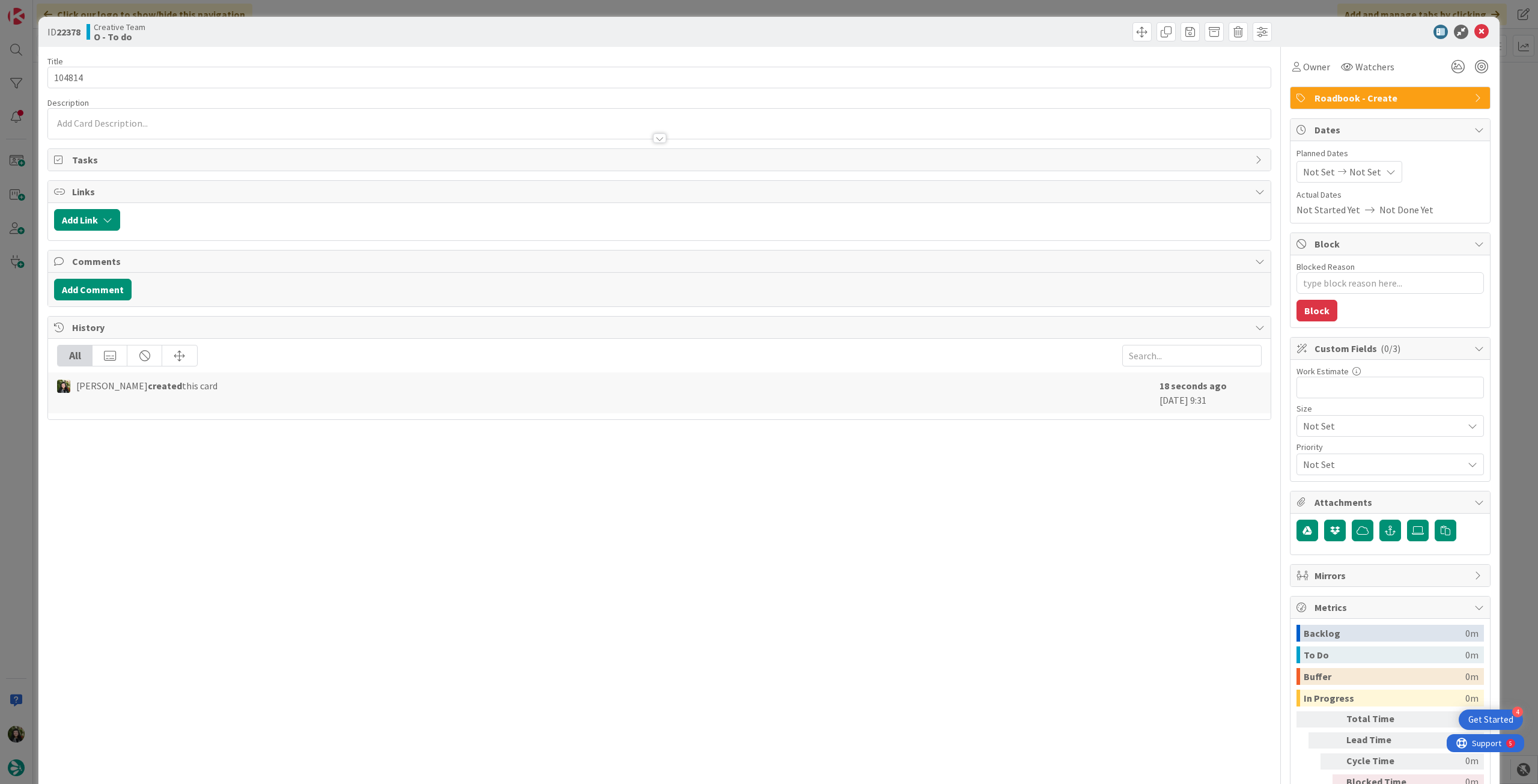
click at [1386, 176] on icon at bounding box center [1391, 172] width 9 height 9
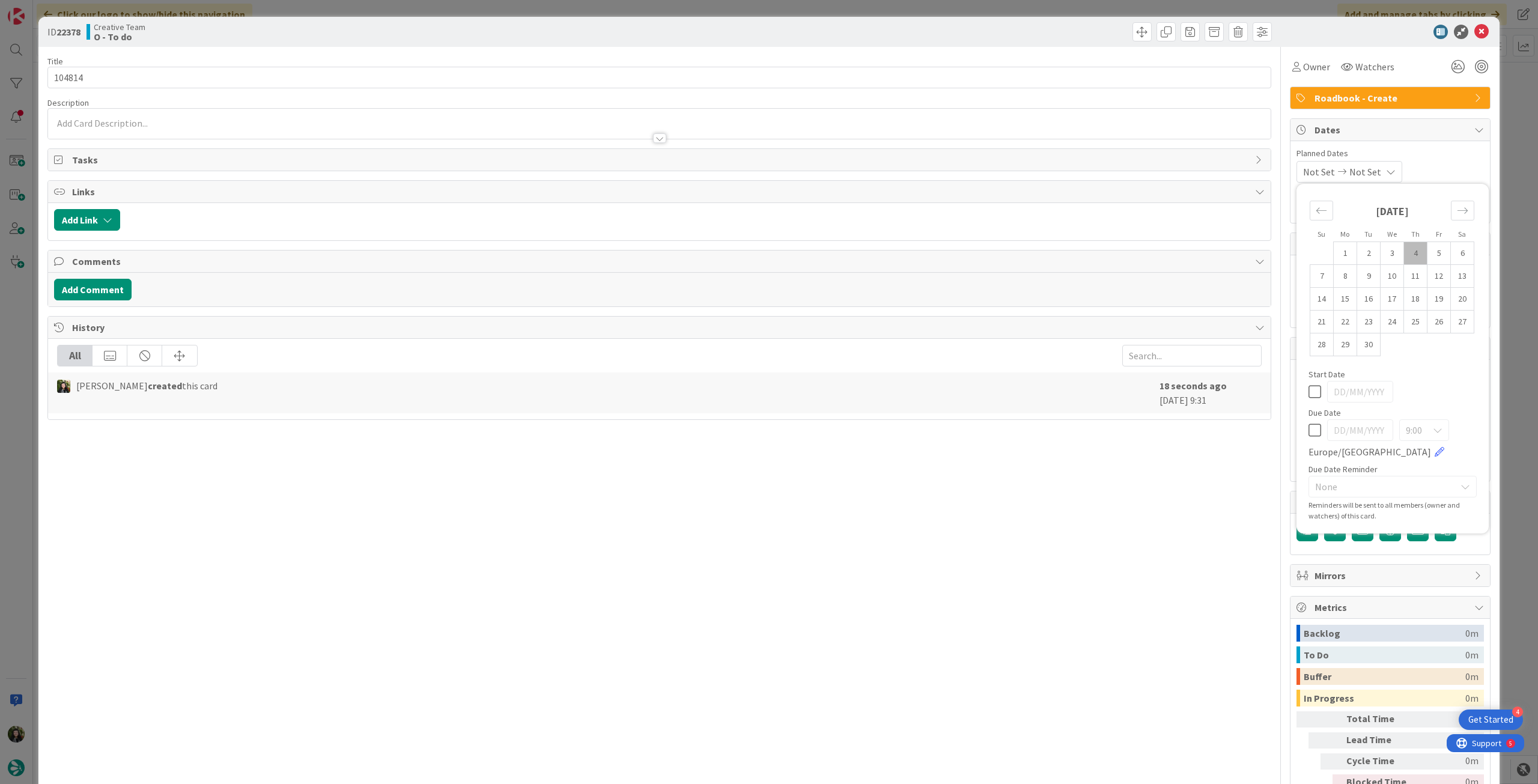
click at [1312, 433] on div "9:00 Europe/Lisbon" at bounding box center [1392, 439] width 168 height 40
drag, startPoint x: 1307, startPoint y: 426, endPoint x: 1307, endPoint y: 416, distance: 10.0
click at [1308, 425] on icon at bounding box center [1314, 430] width 13 height 14
type input "[DATE]"
click at [1474, 34] on icon at bounding box center [1481, 31] width 14 height 14
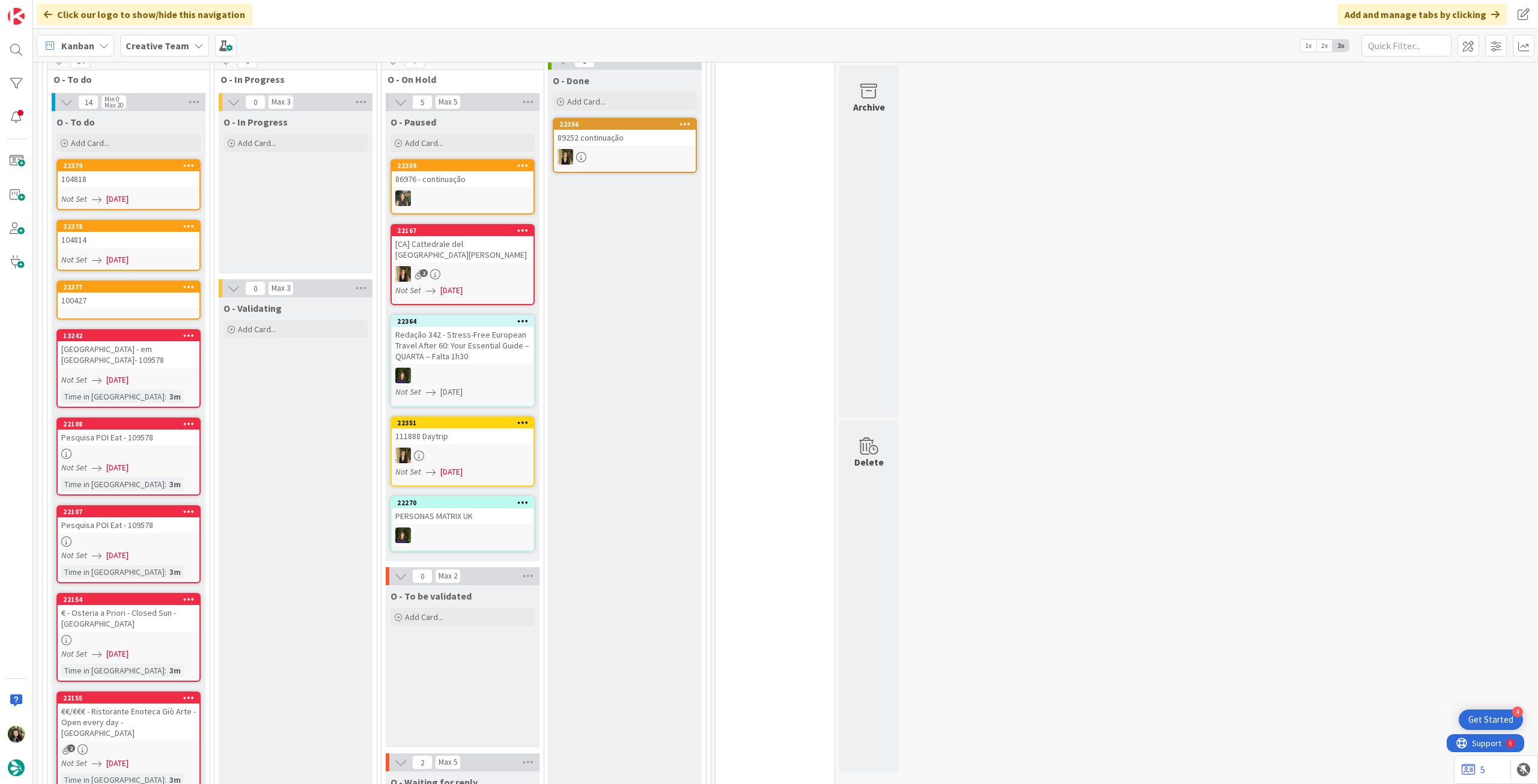
click at [168, 311] on link "22377 100427" at bounding box center [128, 300] width 144 height 39
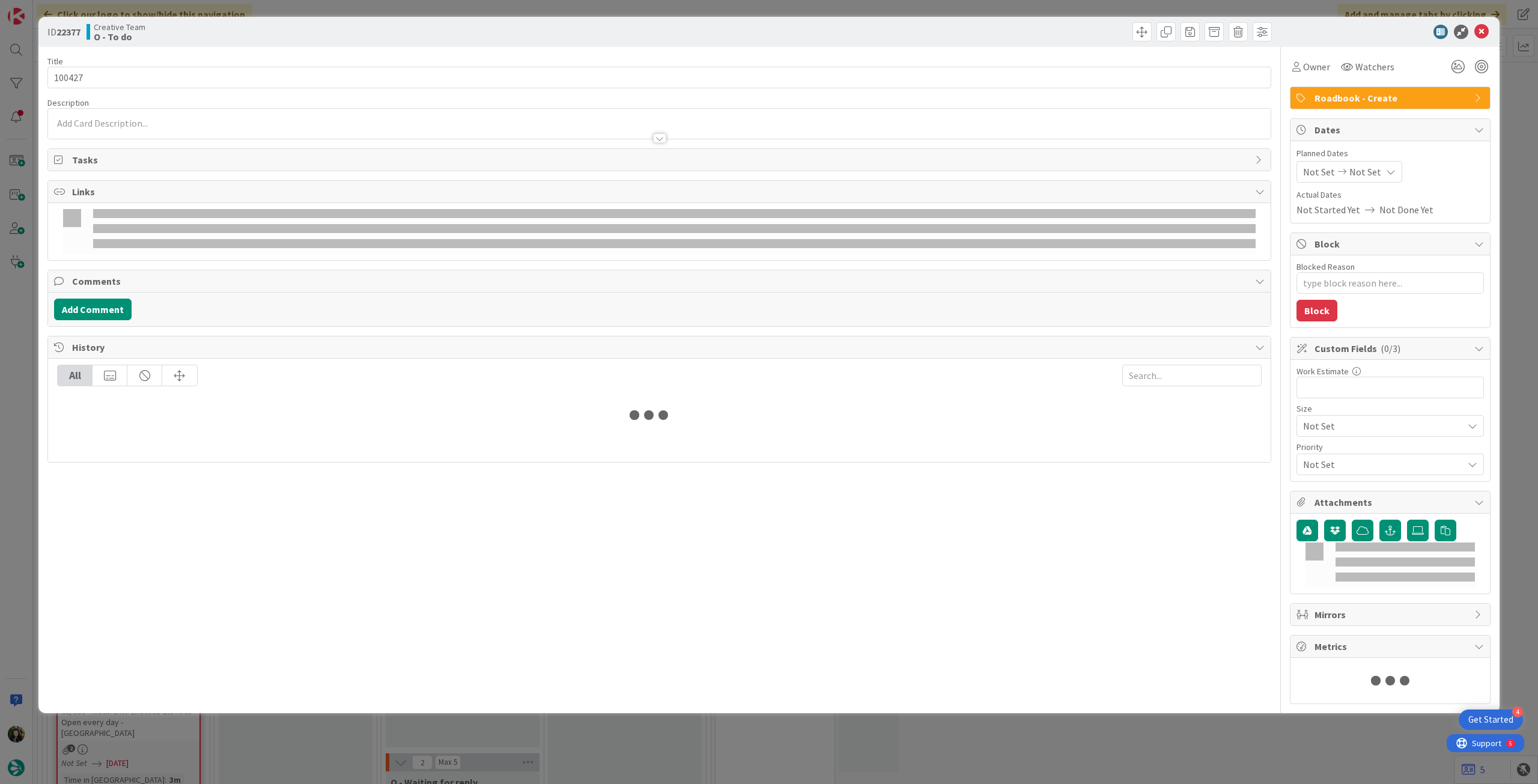
type textarea "x"
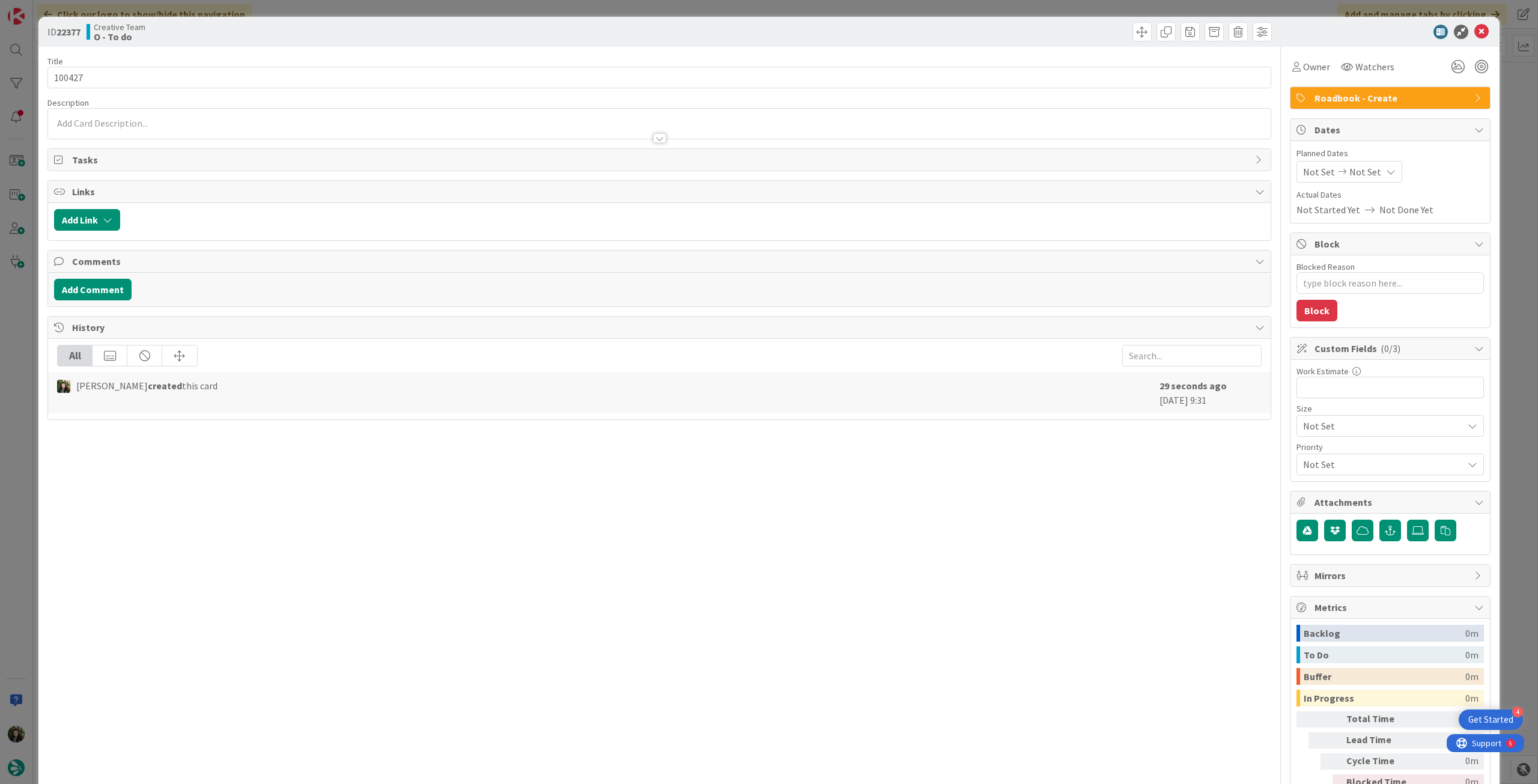
click at [1363, 168] on span "Not Set" at bounding box center [1365, 171] width 32 height 14
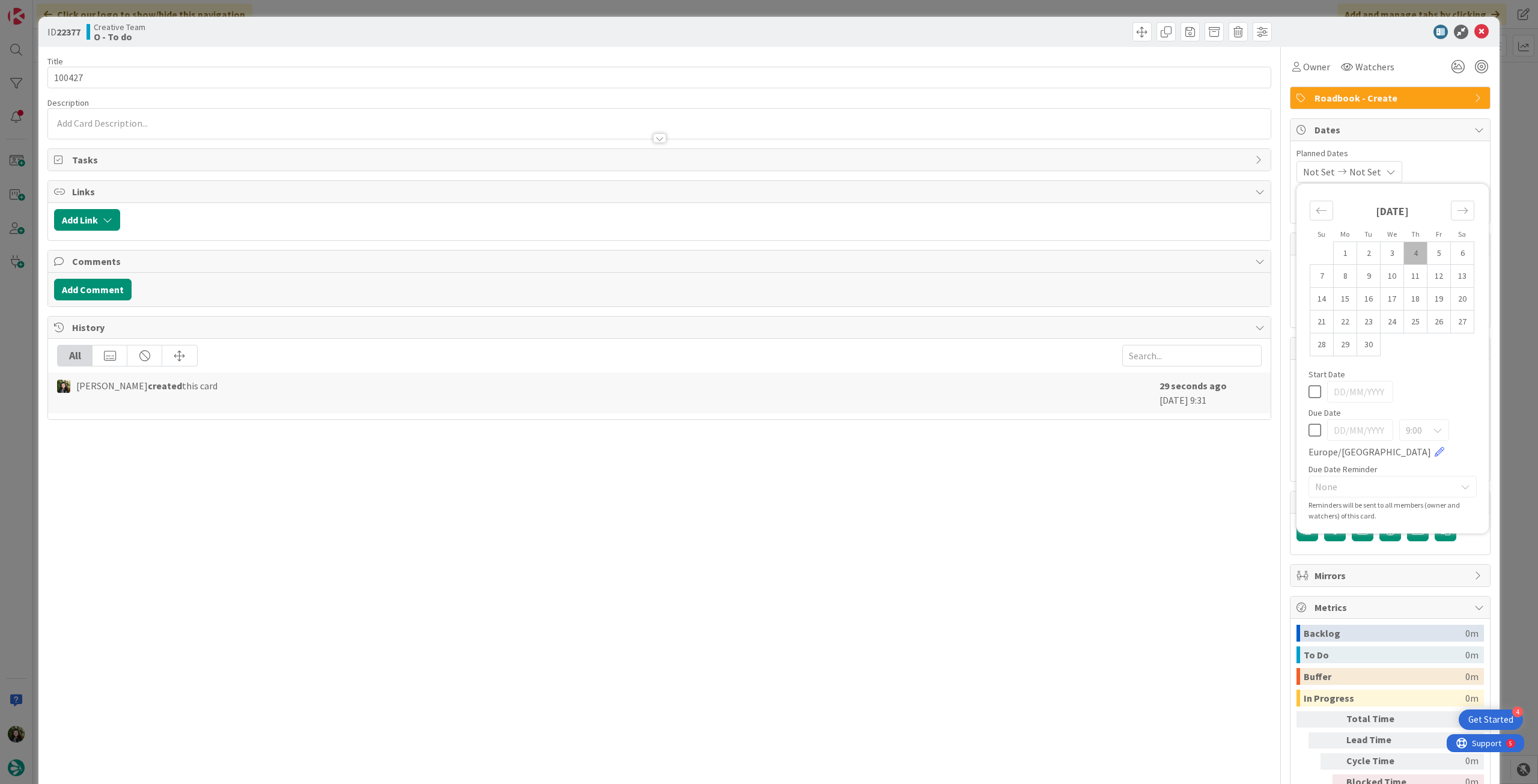
click at [1308, 431] on icon at bounding box center [1314, 430] width 13 height 14
type input "[DATE]"
type textarea "x"
click at [1476, 34] on icon at bounding box center [1481, 31] width 14 height 14
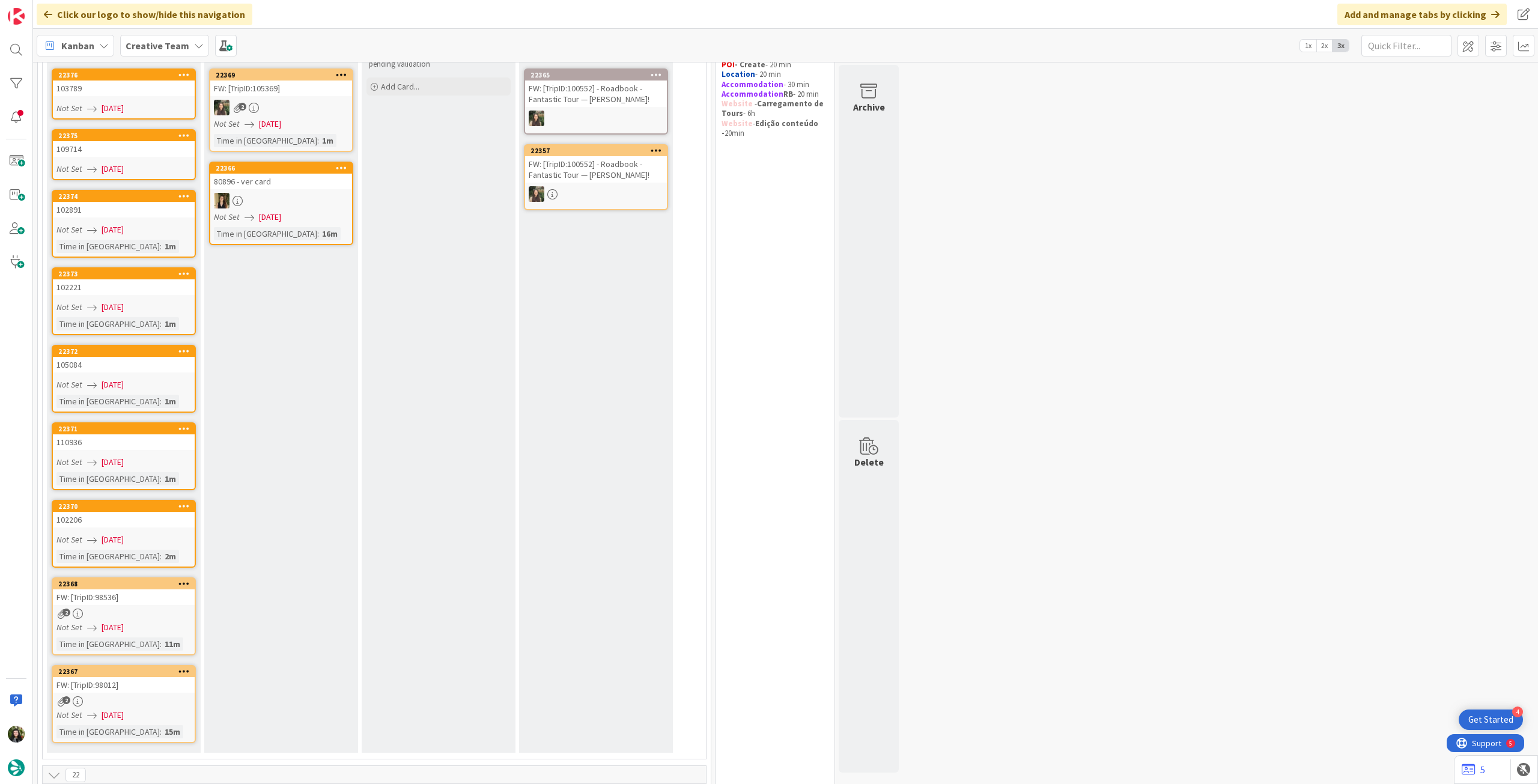
scroll to position [160, 0]
click at [181, 582] on icon at bounding box center [184, 583] width 11 height 8
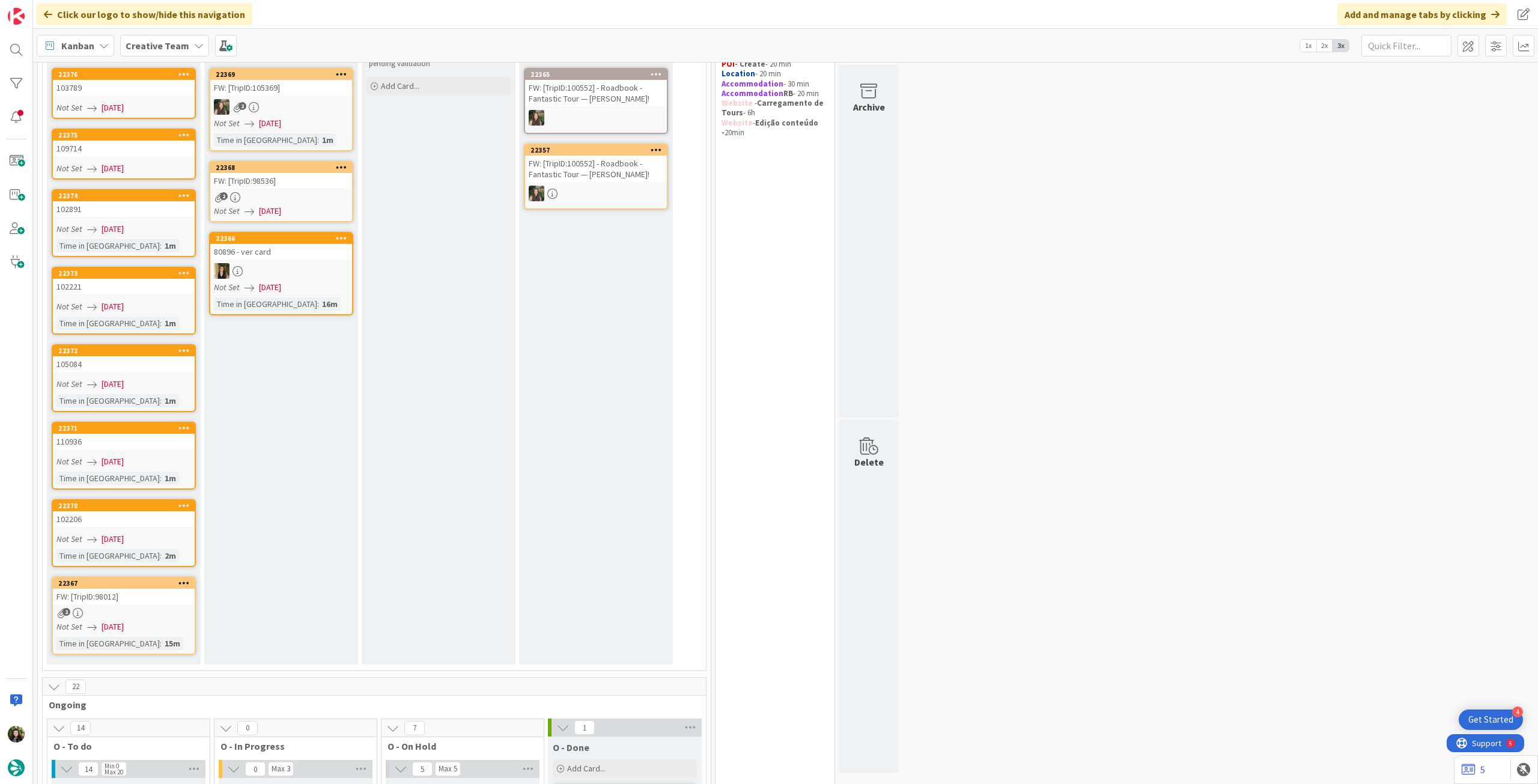
click at [271, 342] on div "E - In Progress Add Card... 22369 FW: [TripID:105369] 2 Not Set 04/09/2025 Time…" at bounding box center [281, 341] width 153 height 644
click at [187, 580] on icon at bounding box center [184, 583] width 11 height 8
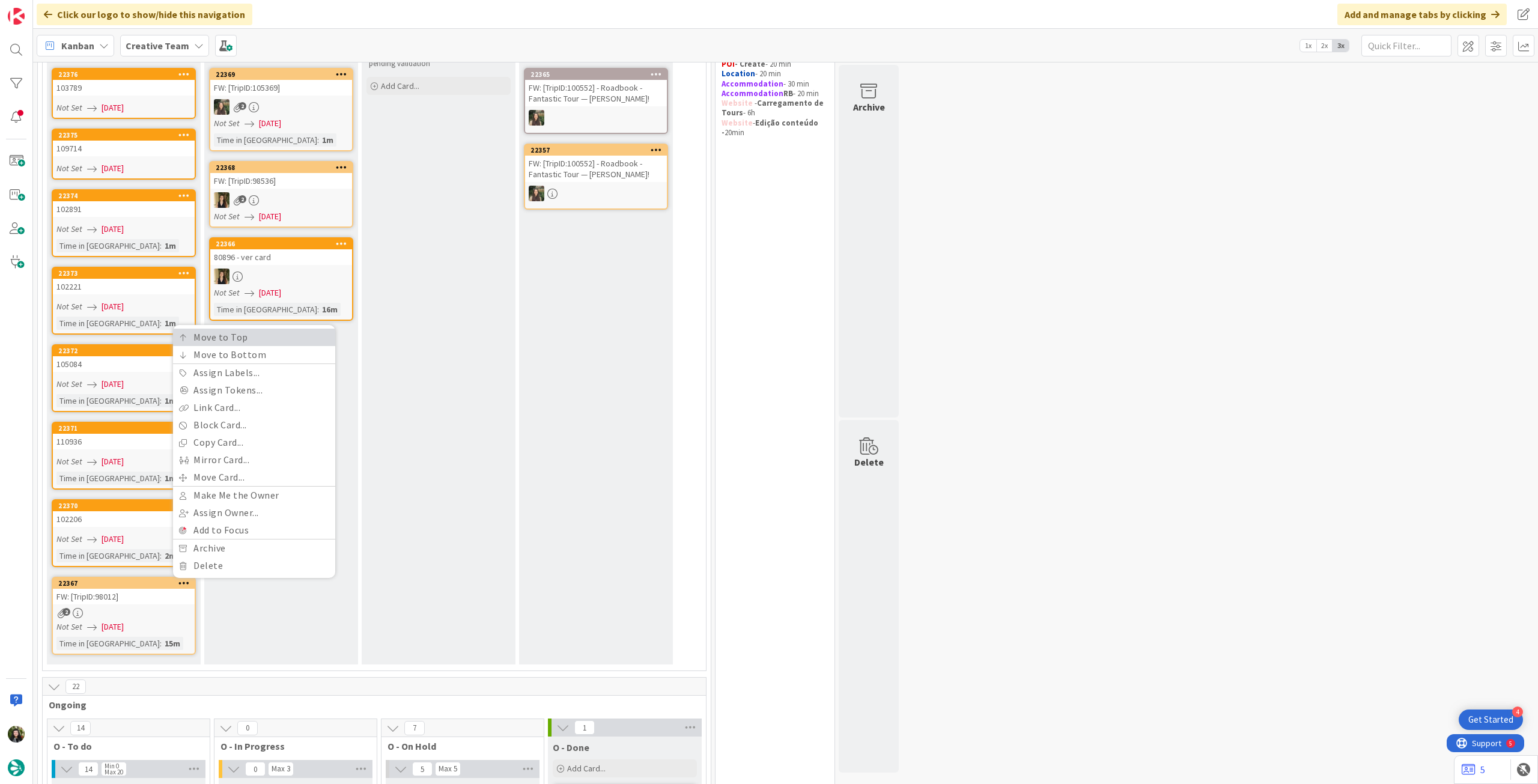
click at [270, 342] on link "Move to Top" at bounding box center [254, 337] width 162 height 18
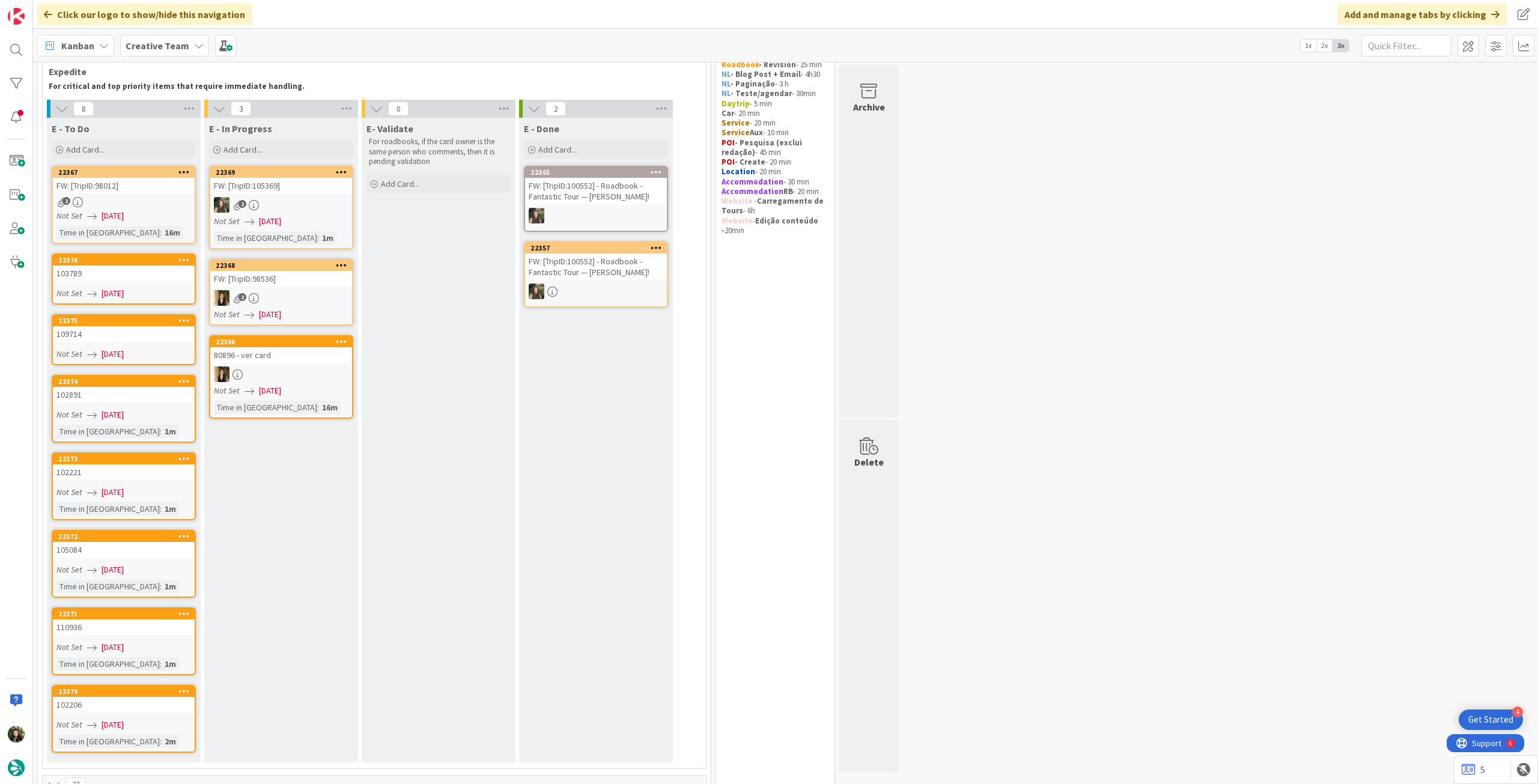
scroll to position [0, 0]
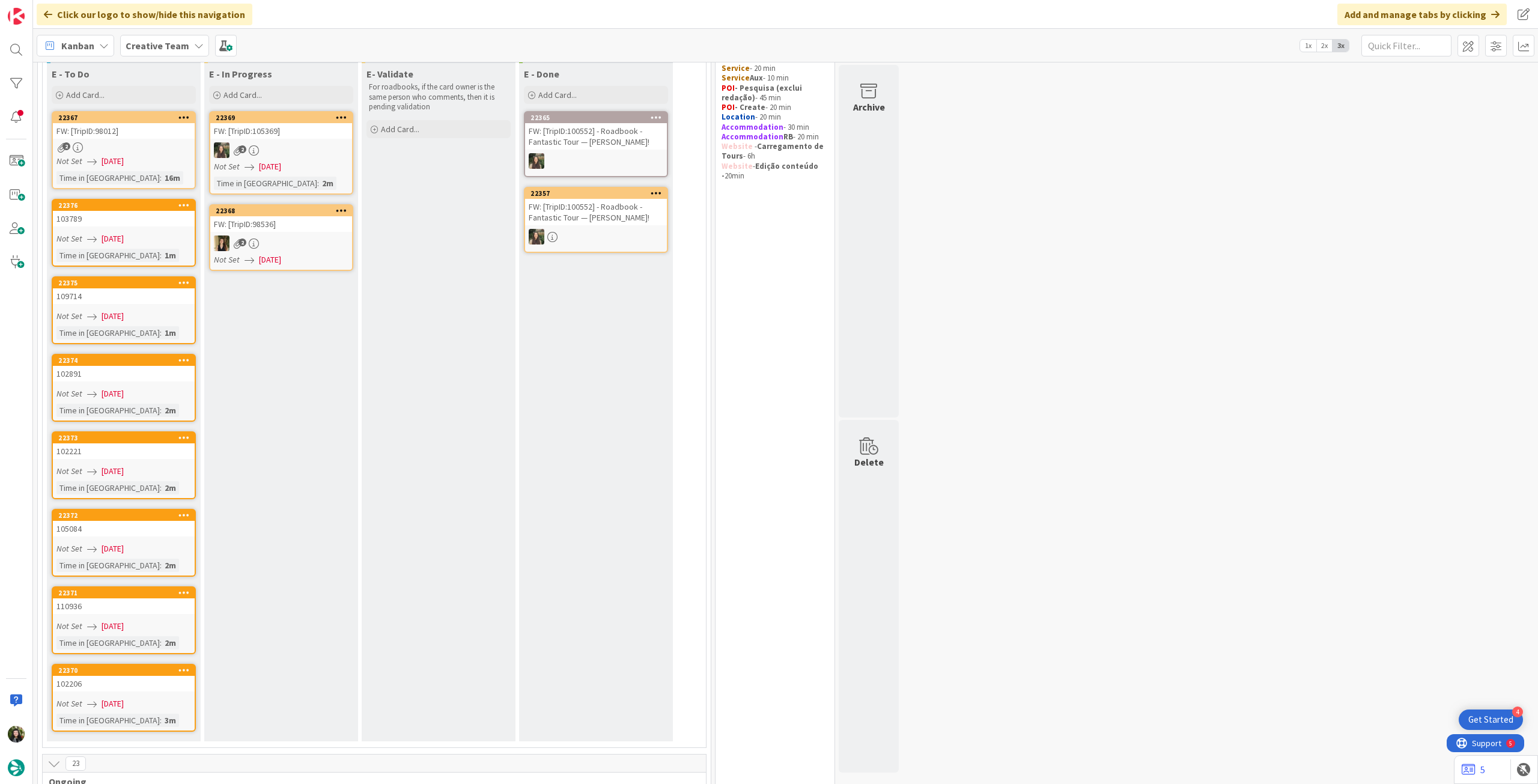
scroll to position [80, 0]
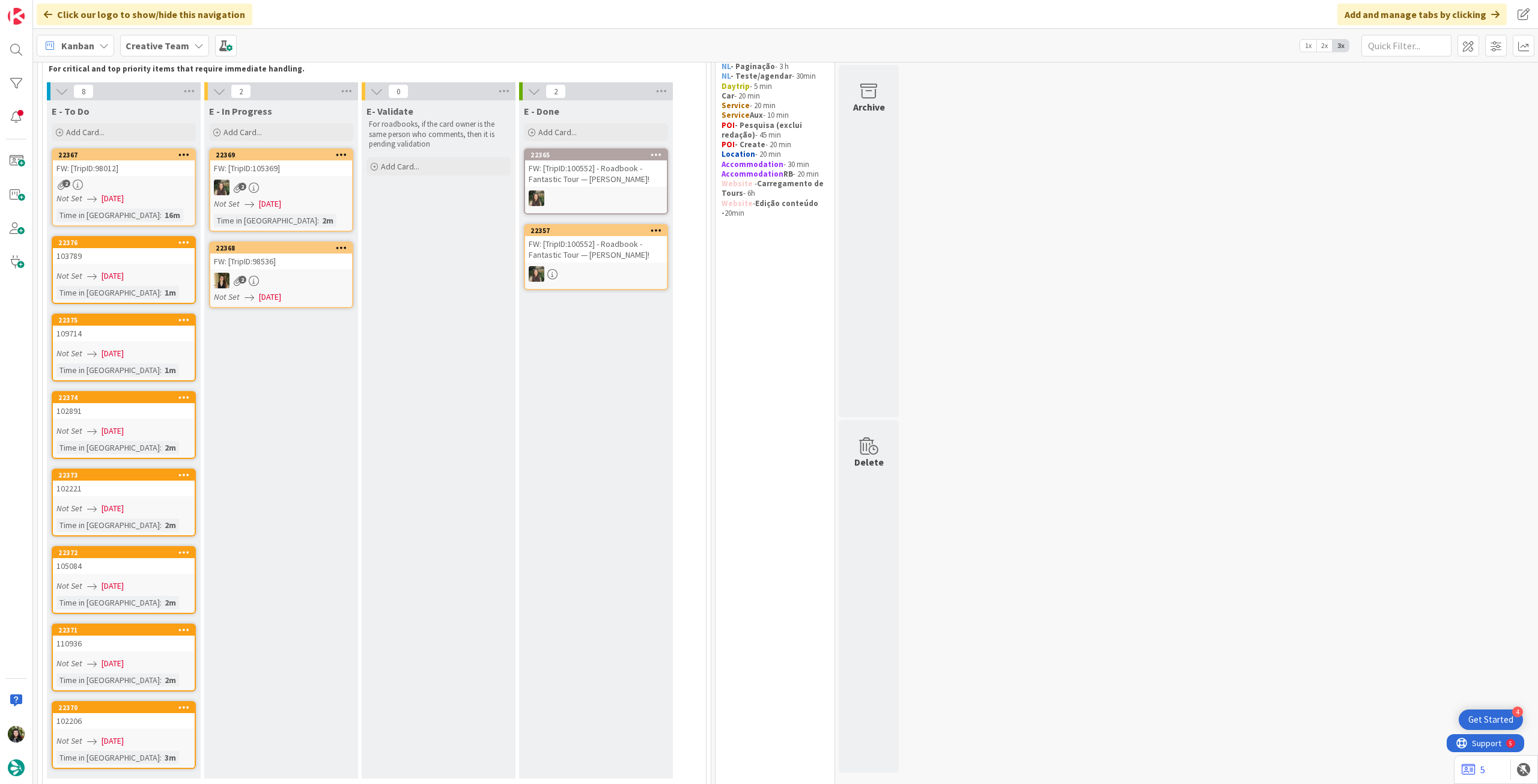
click at [170, 48] on b "Creative Team" at bounding box center [158, 46] width 64 height 12
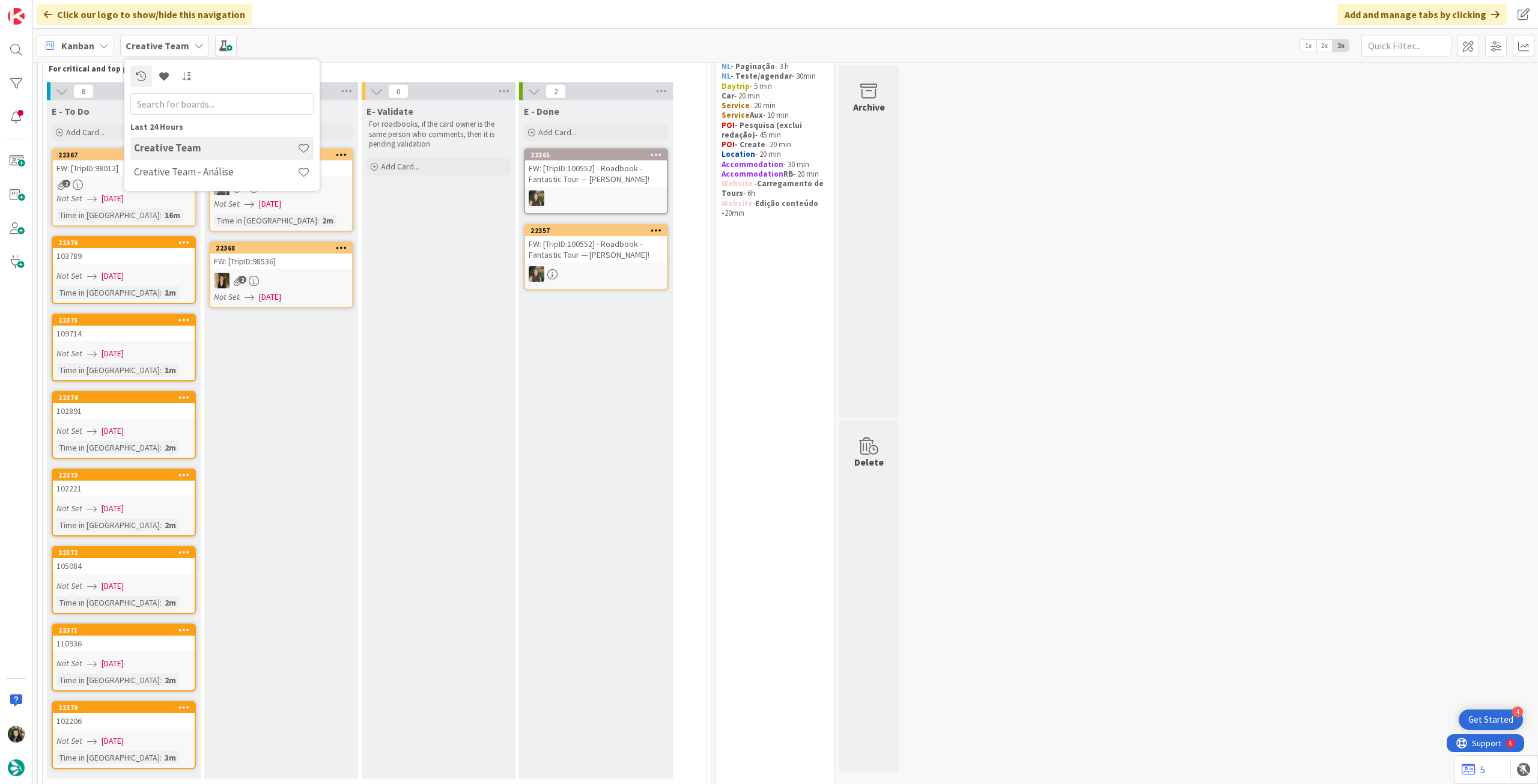
click at [475, 397] on div "E- Validate For roadbooks, if the card owner is the same person who comments, t…" at bounding box center [438, 439] width 153 height 678
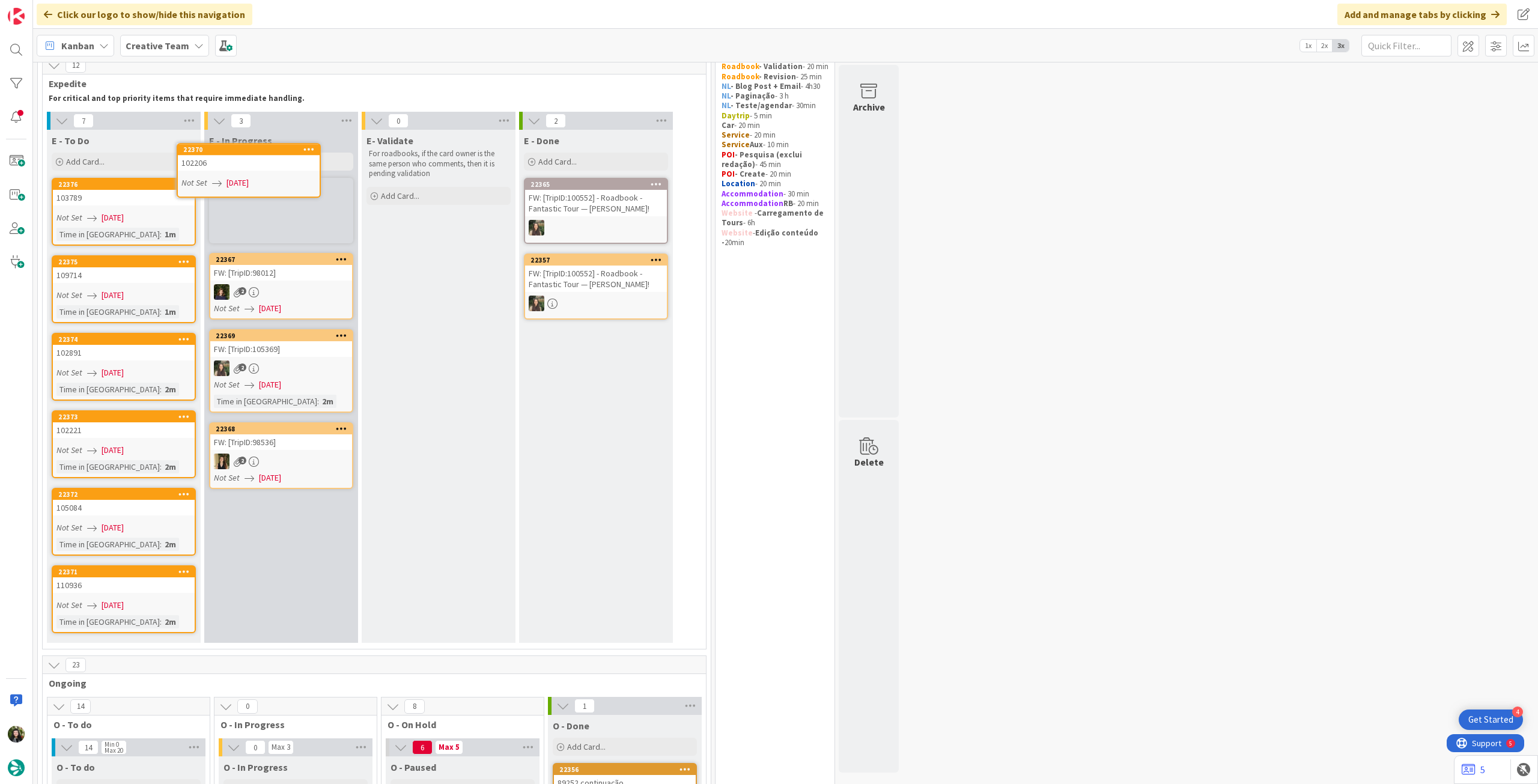
scroll to position [19, 0]
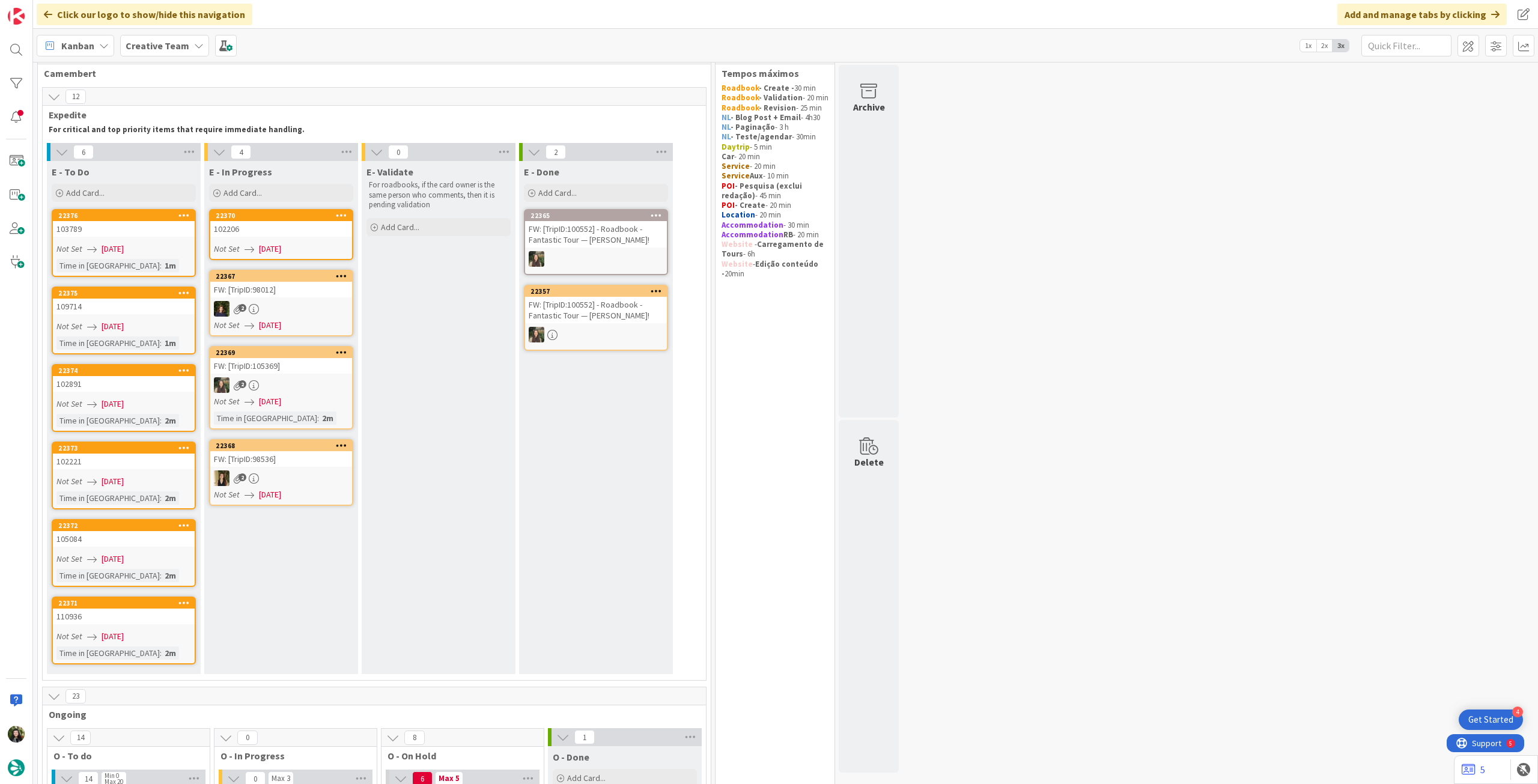
click at [280, 245] on span "[DATE]" at bounding box center [270, 249] width 22 height 13
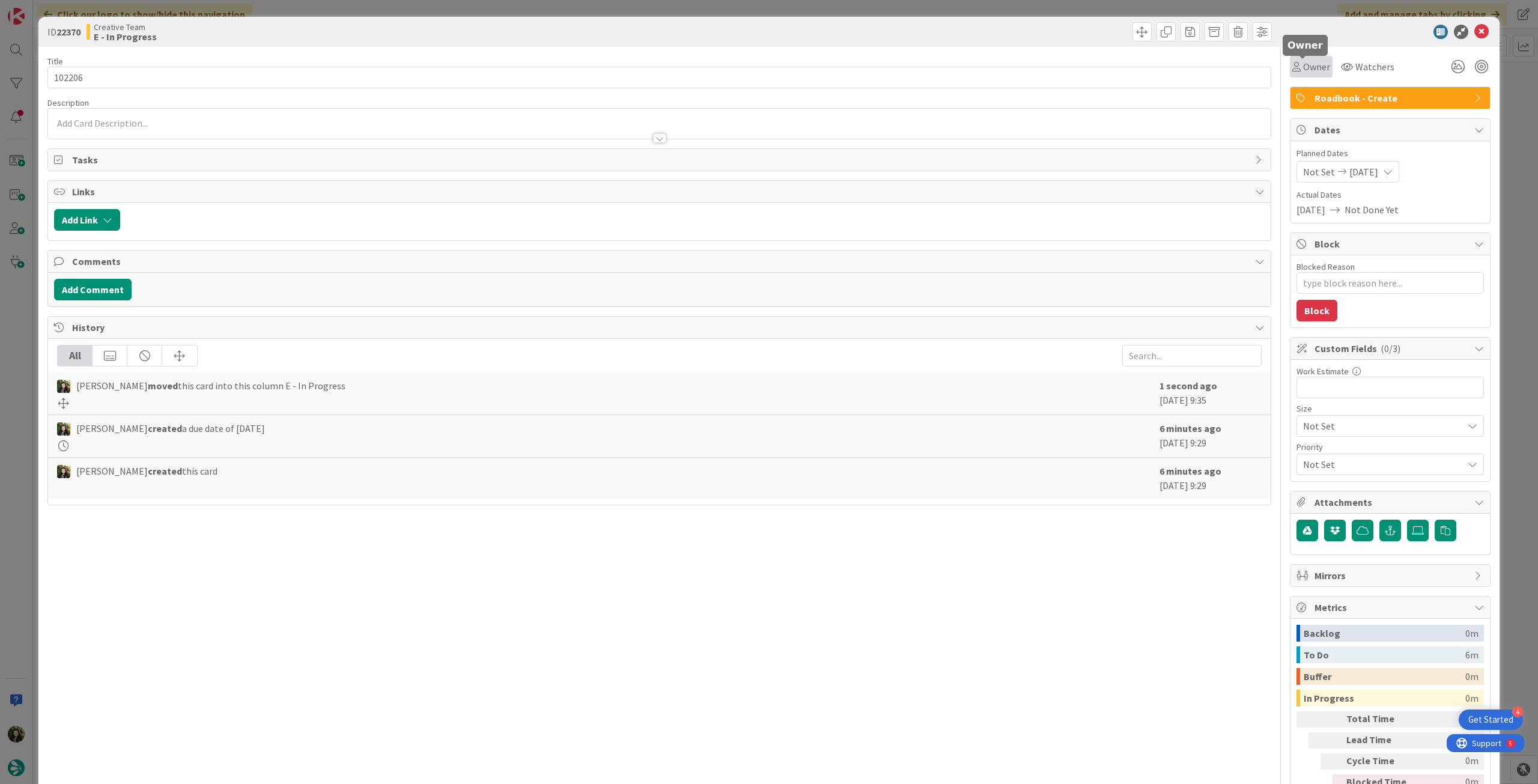
click at [1308, 70] on span "Owner" at bounding box center [1316, 66] width 27 height 14
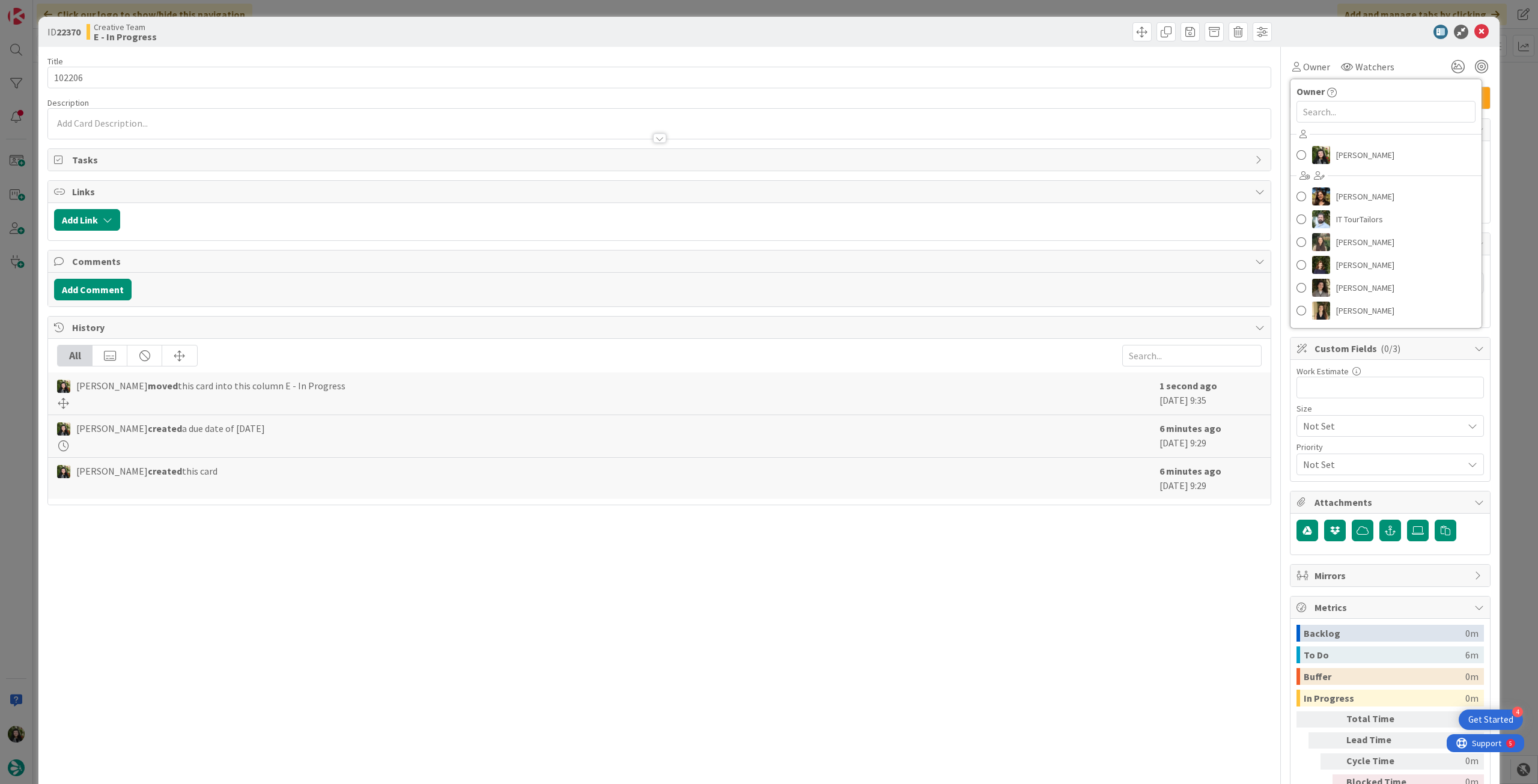
click at [1337, 167] on div "Beatriz Cassona Diana Ramos IT TourTailors Inês Gonçalves Margarida Carvalho Me…" at bounding box center [1386, 224] width 191 height 198
click at [1340, 157] on span "[PERSON_NAME]" at bounding box center [1365, 155] width 58 height 18
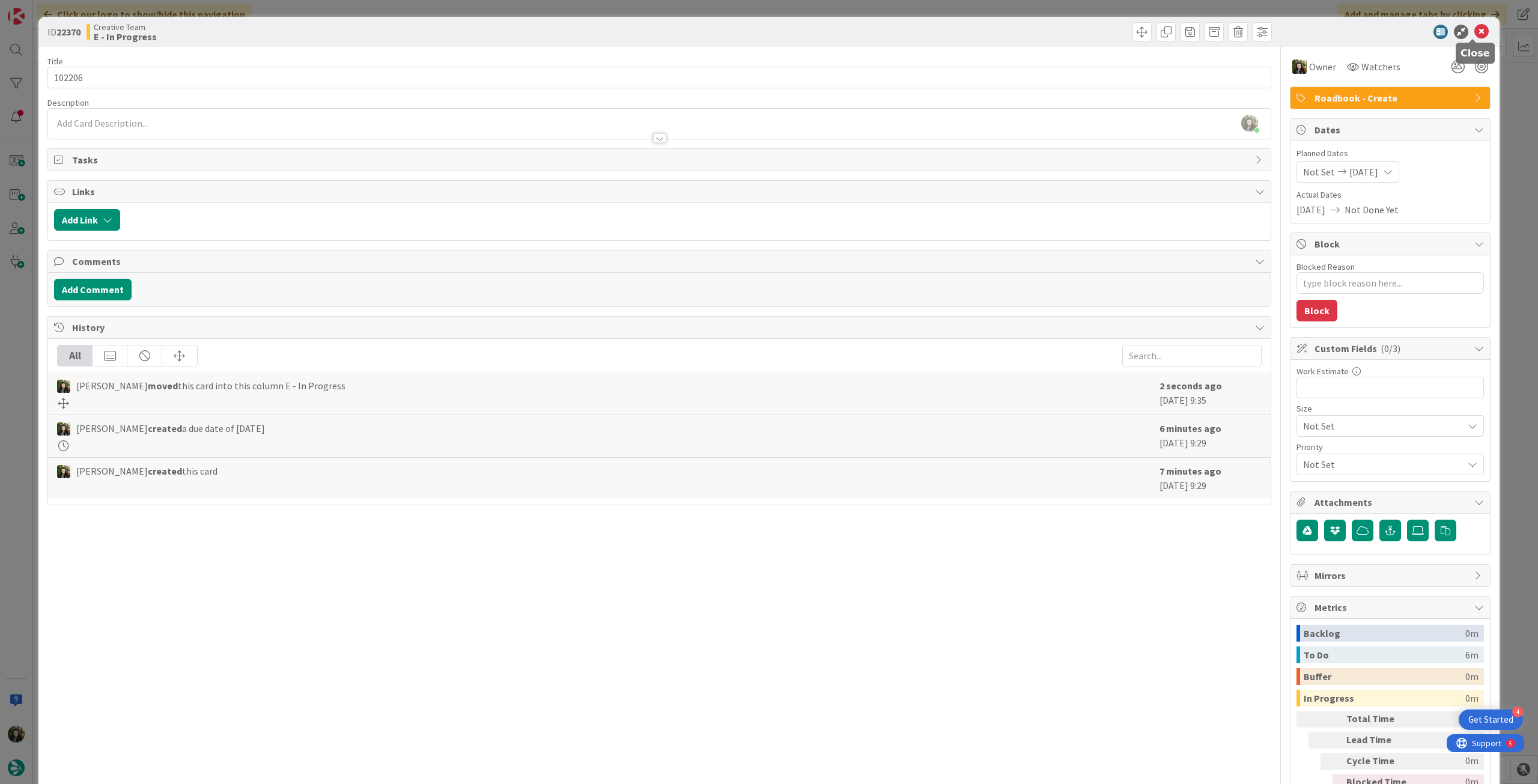
click at [1474, 30] on icon at bounding box center [1481, 31] width 14 height 14
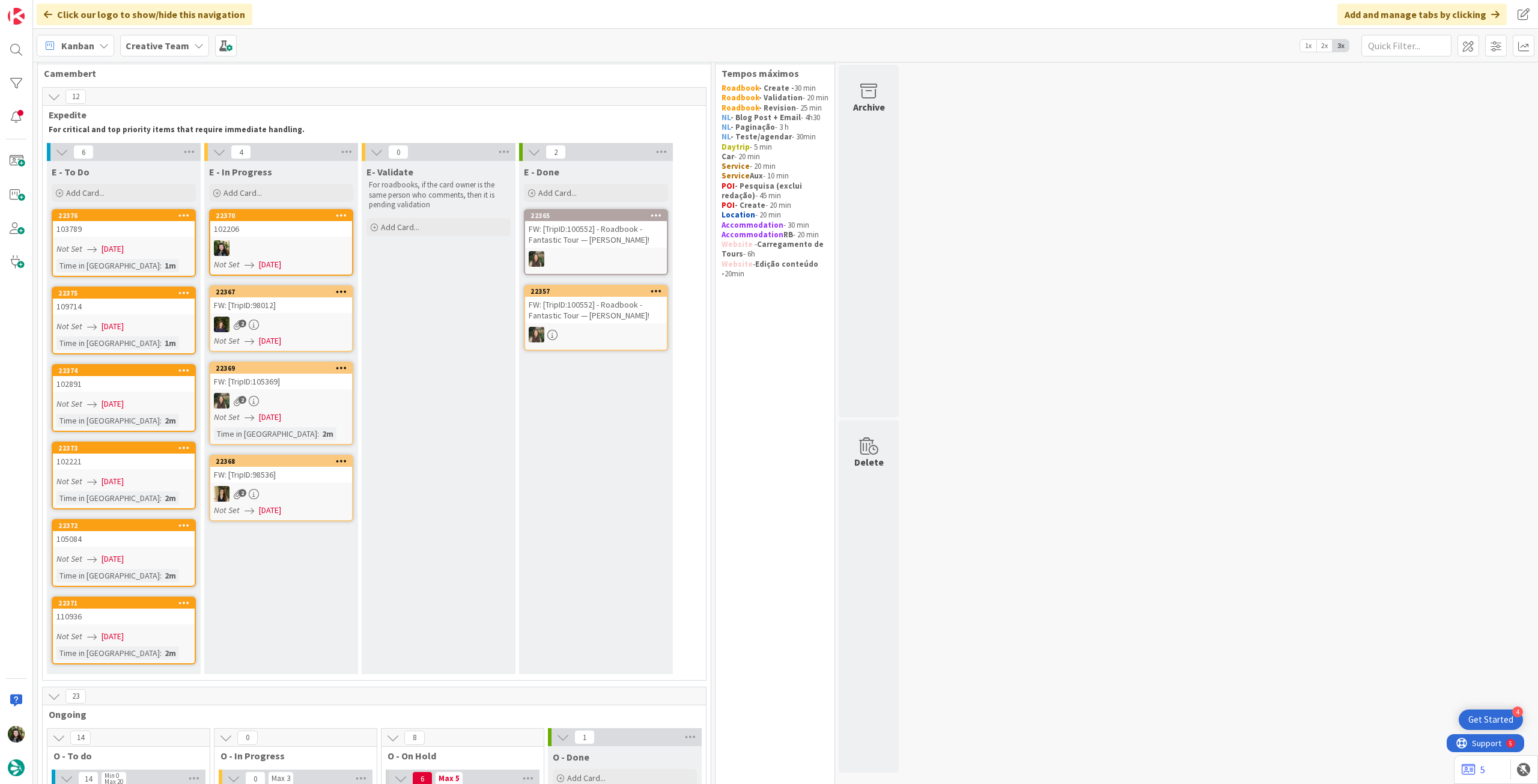
click at [151, 36] on div "Creative Team" at bounding box center [165, 46] width 89 height 22
click at [139, 166] on h4 "Creative Team - Análise" at bounding box center [216, 172] width 164 height 12
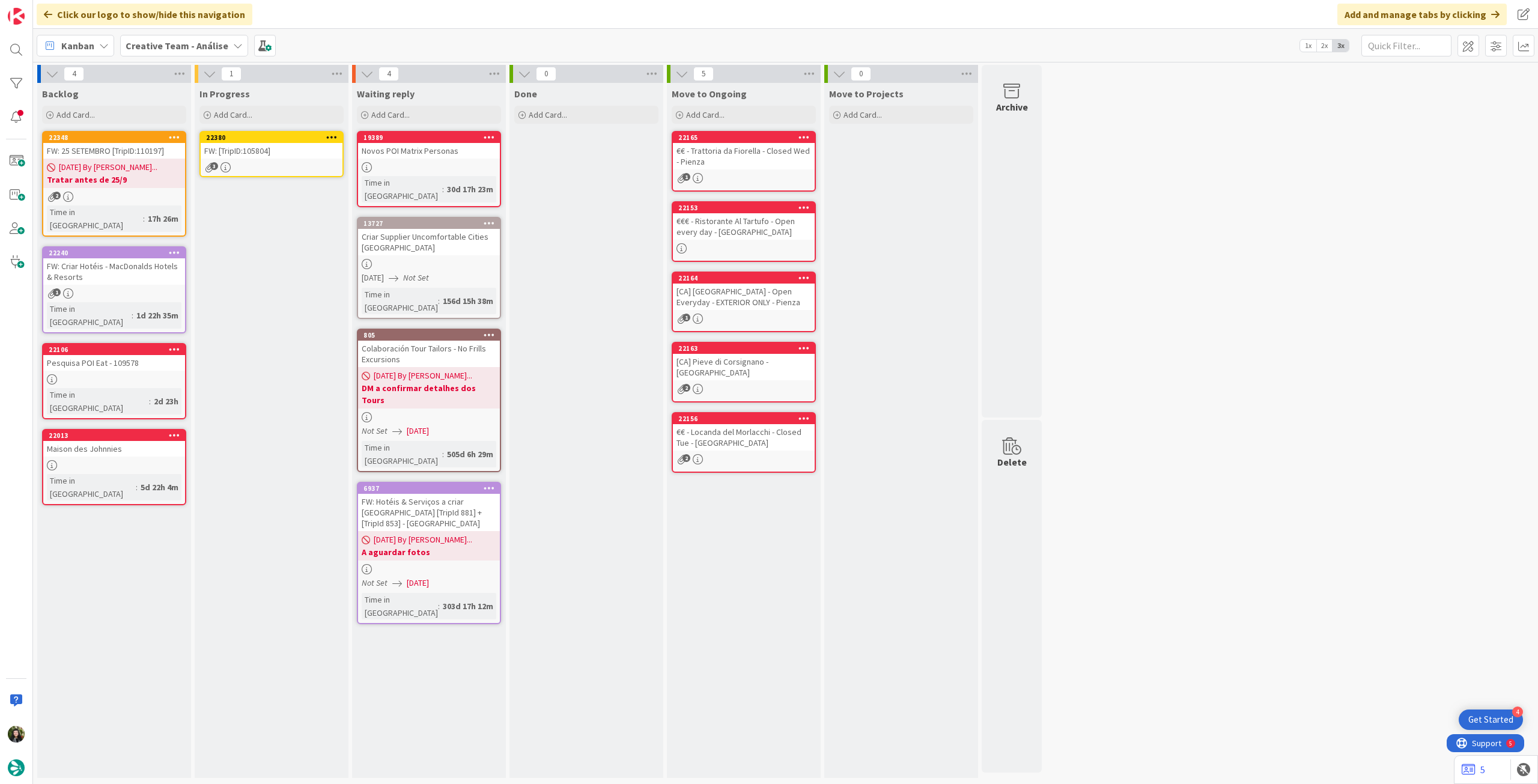
click at [277, 160] on link "22380 FW: [TripID:105804] 3" at bounding box center [271, 154] width 144 height 46
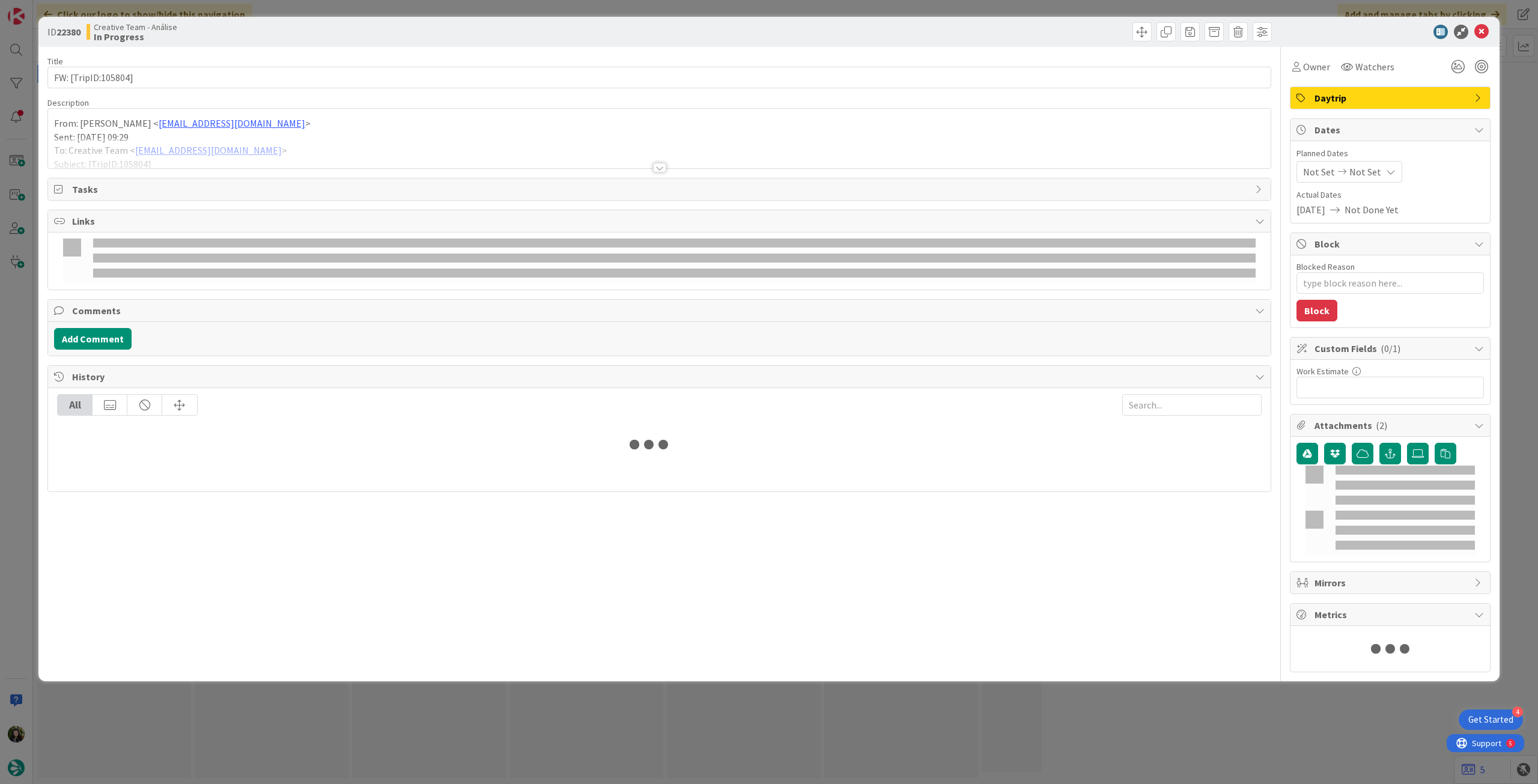
click at [128, 147] on div at bounding box center [659, 152] width 1222 height 30
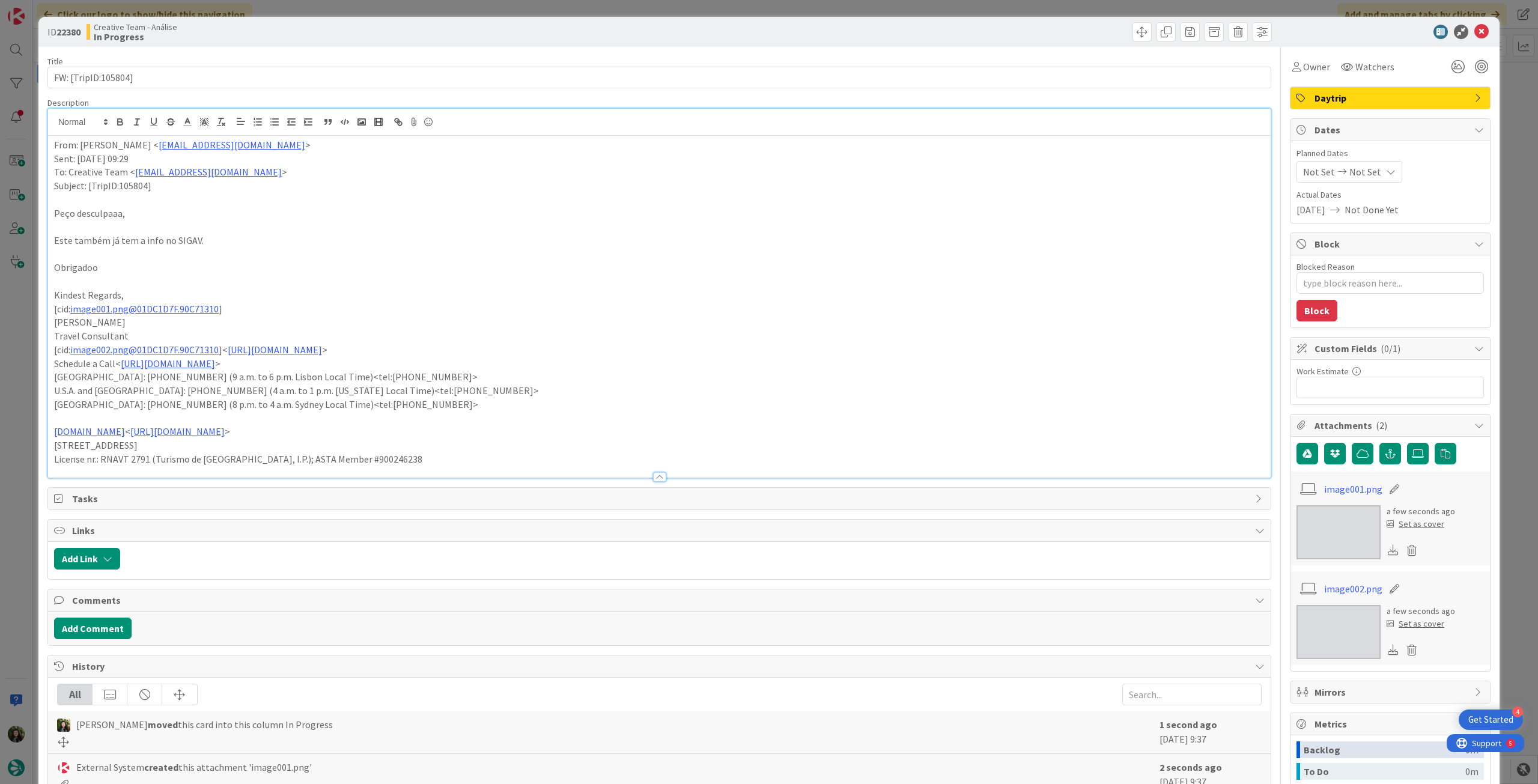
type textarea "x"
click at [55, 144] on p "From: Sebastião Oliveira < sebastiao.oliveira@tourtailors.com >" at bounding box center [659, 145] width 1210 height 14
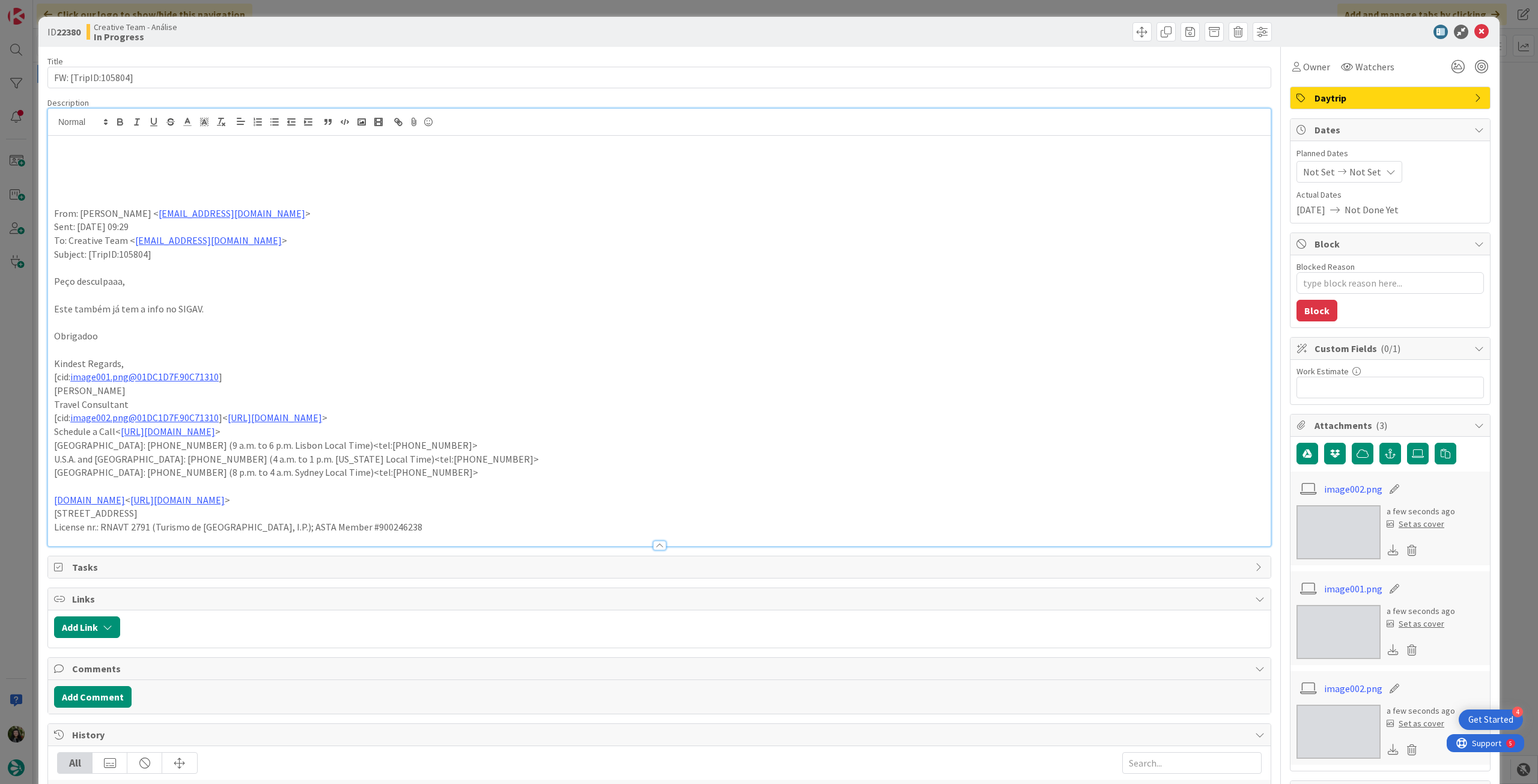
click at [118, 155] on p at bounding box center [659, 159] width 1210 height 14
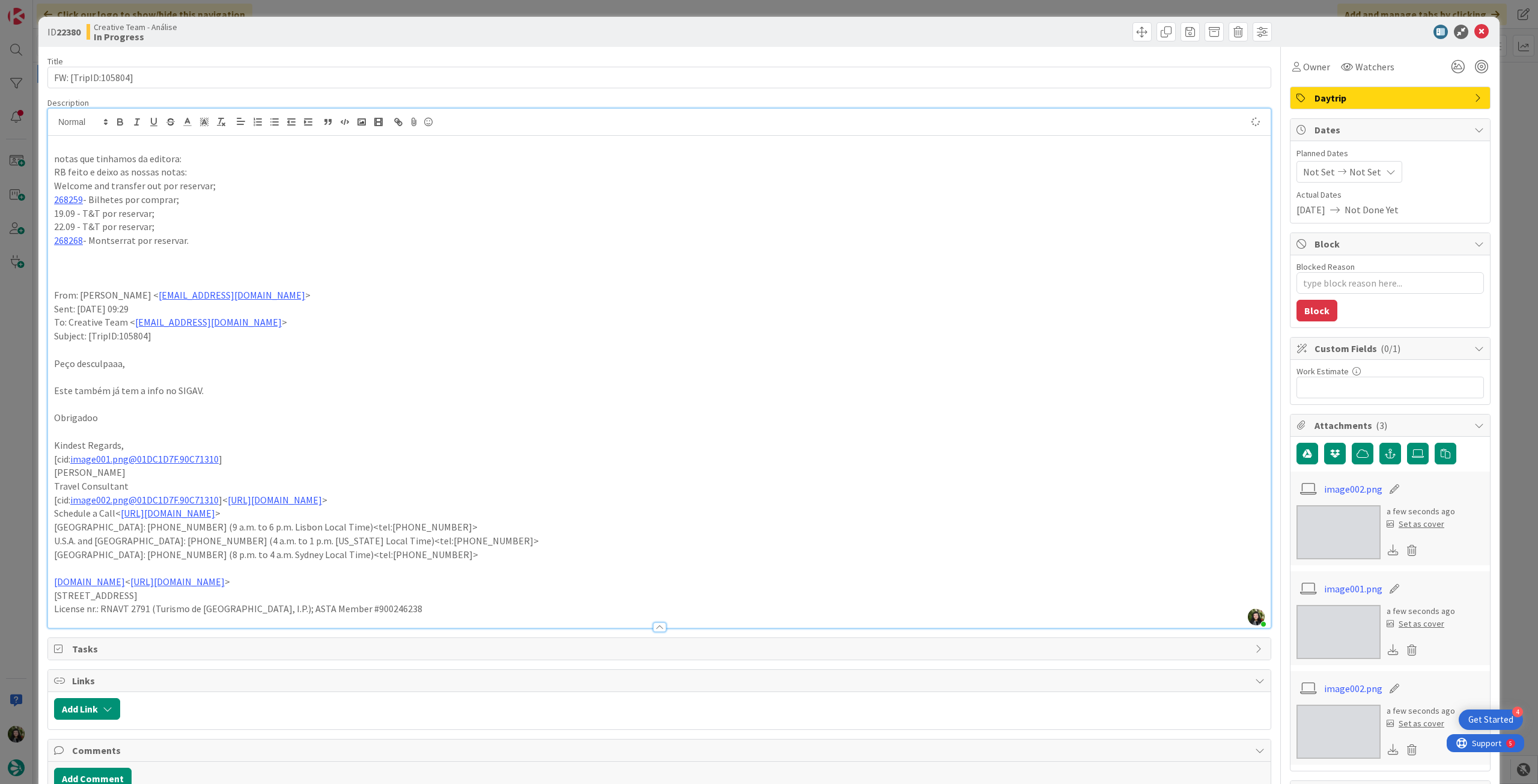
type textarea "x"
click at [1370, 169] on div "Not Set Not Set" at bounding box center [1349, 172] width 105 height 22
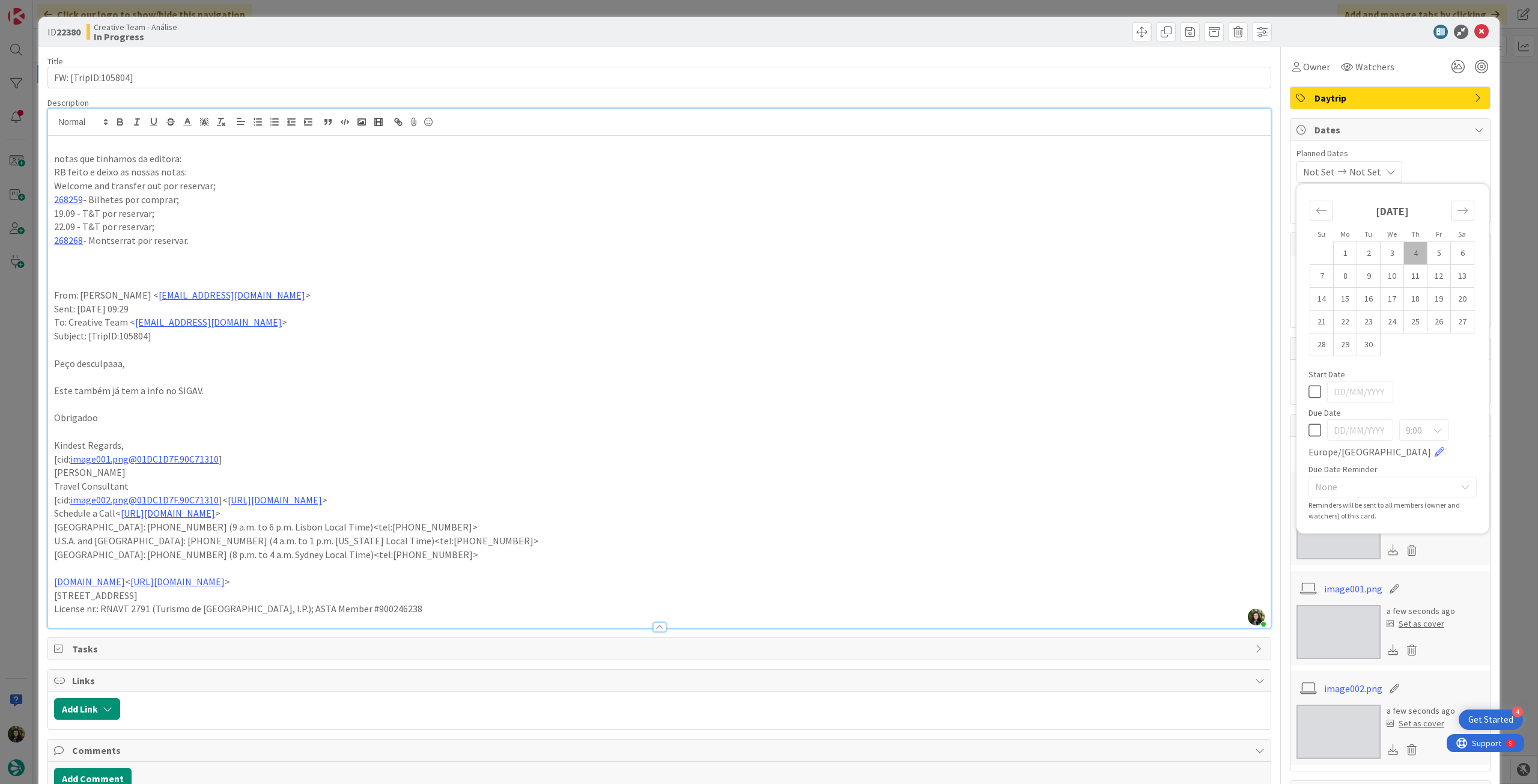
click at [1308, 429] on icon at bounding box center [1314, 430] width 13 height 14
type input "[DATE]"
click at [1474, 31] on icon at bounding box center [1481, 31] width 14 height 14
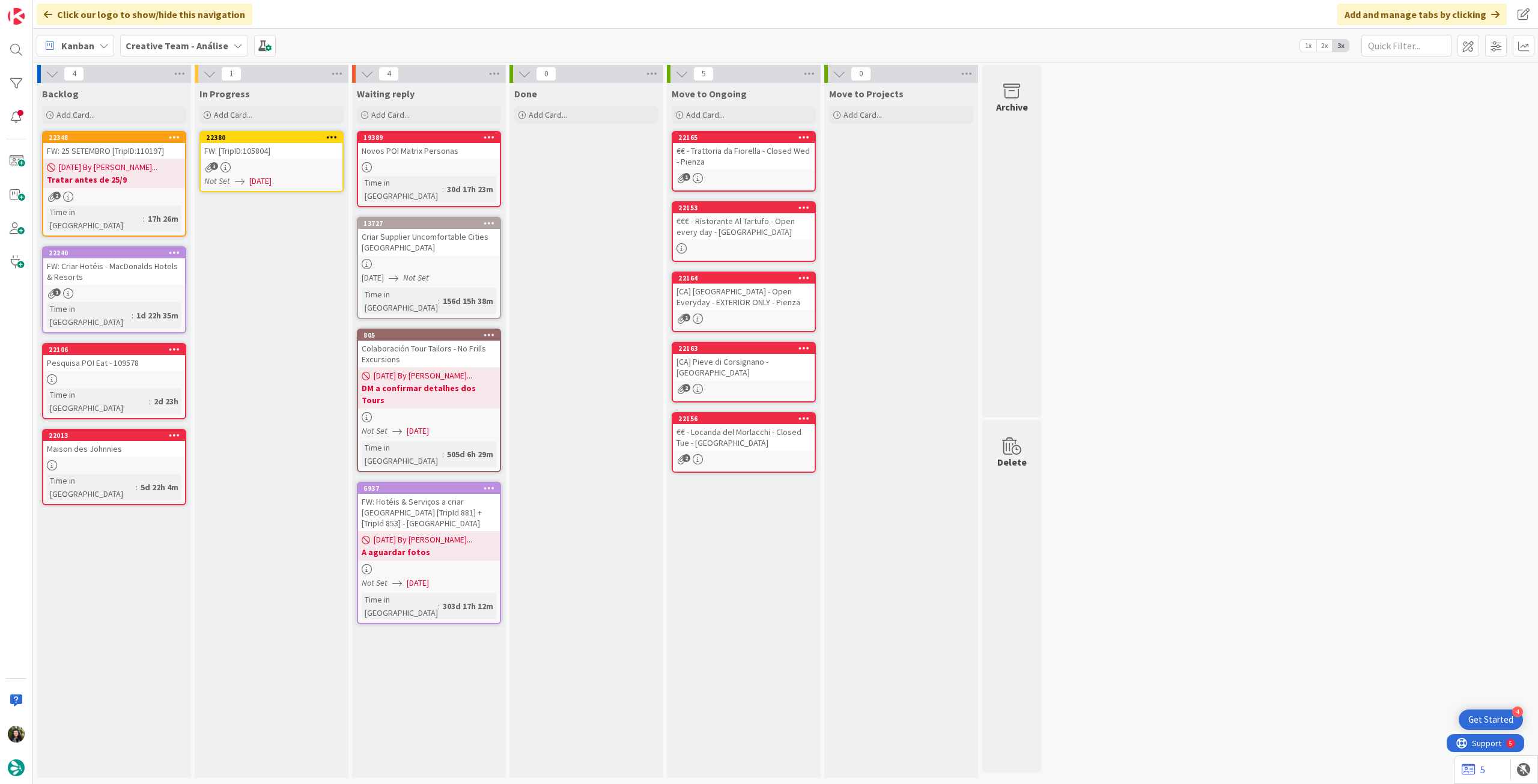
click at [333, 134] on icon at bounding box center [331, 137] width 11 height 8
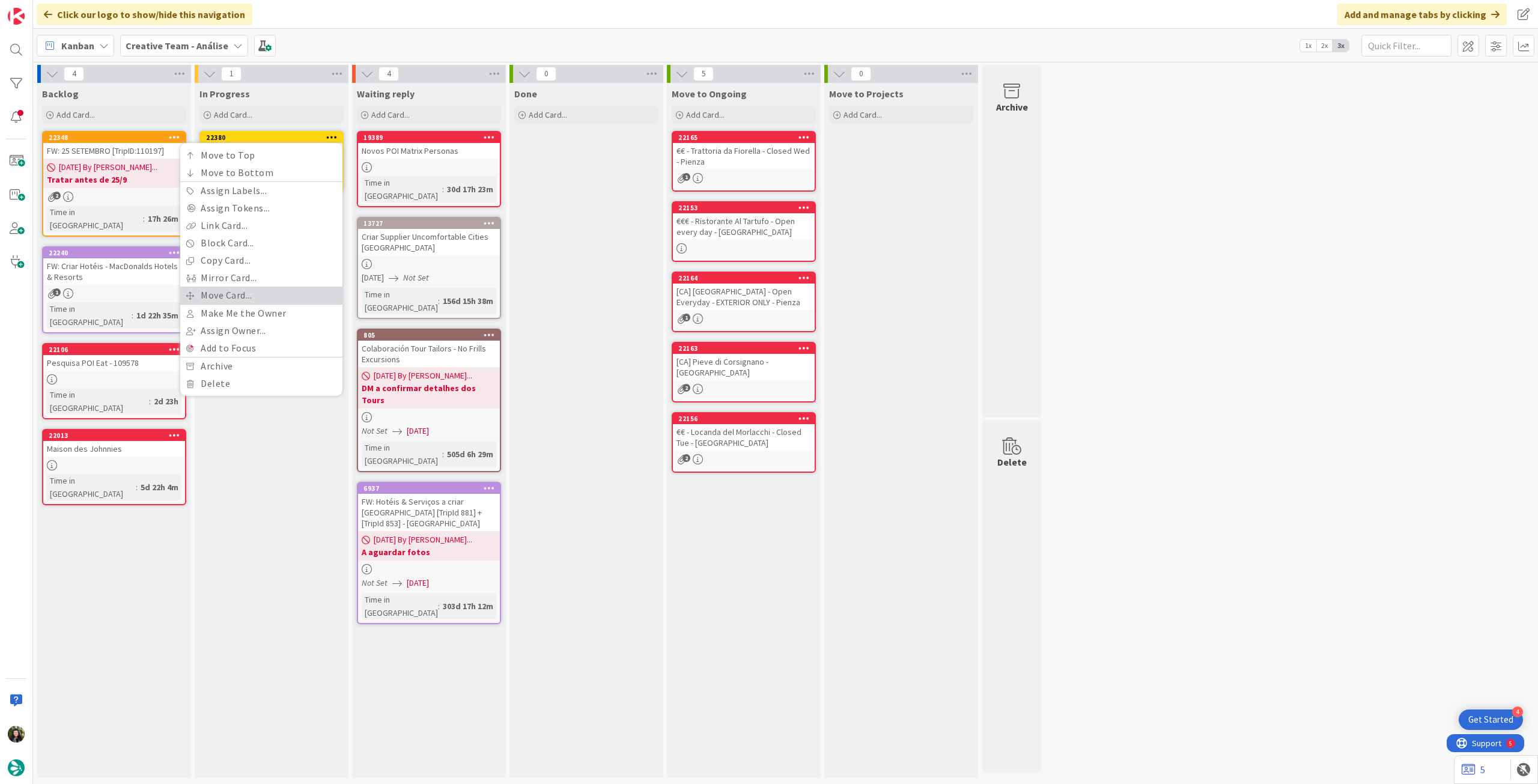
click at [272, 297] on link "Move Card..." at bounding box center [262, 295] width 162 height 18
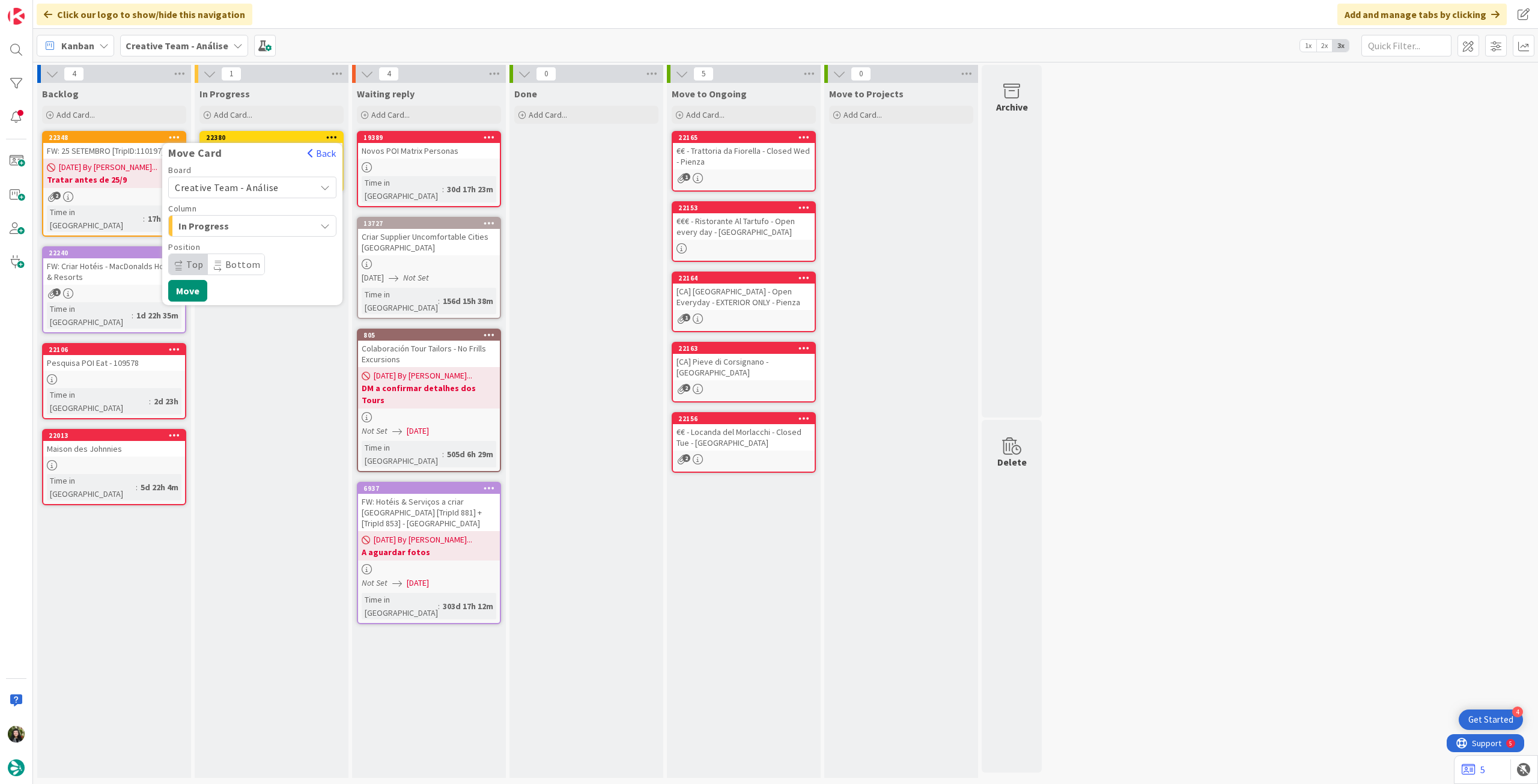
click at [264, 186] on span "Creative Team - Análise" at bounding box center [227, 187] width 104 height 12
click at [247, 245] on span "Creative Team" at bounding box center [260, 243] width 139 height 18
click at [242, 262] on span "Daytrip" at bounding box center [251, 264] width 116 height 17
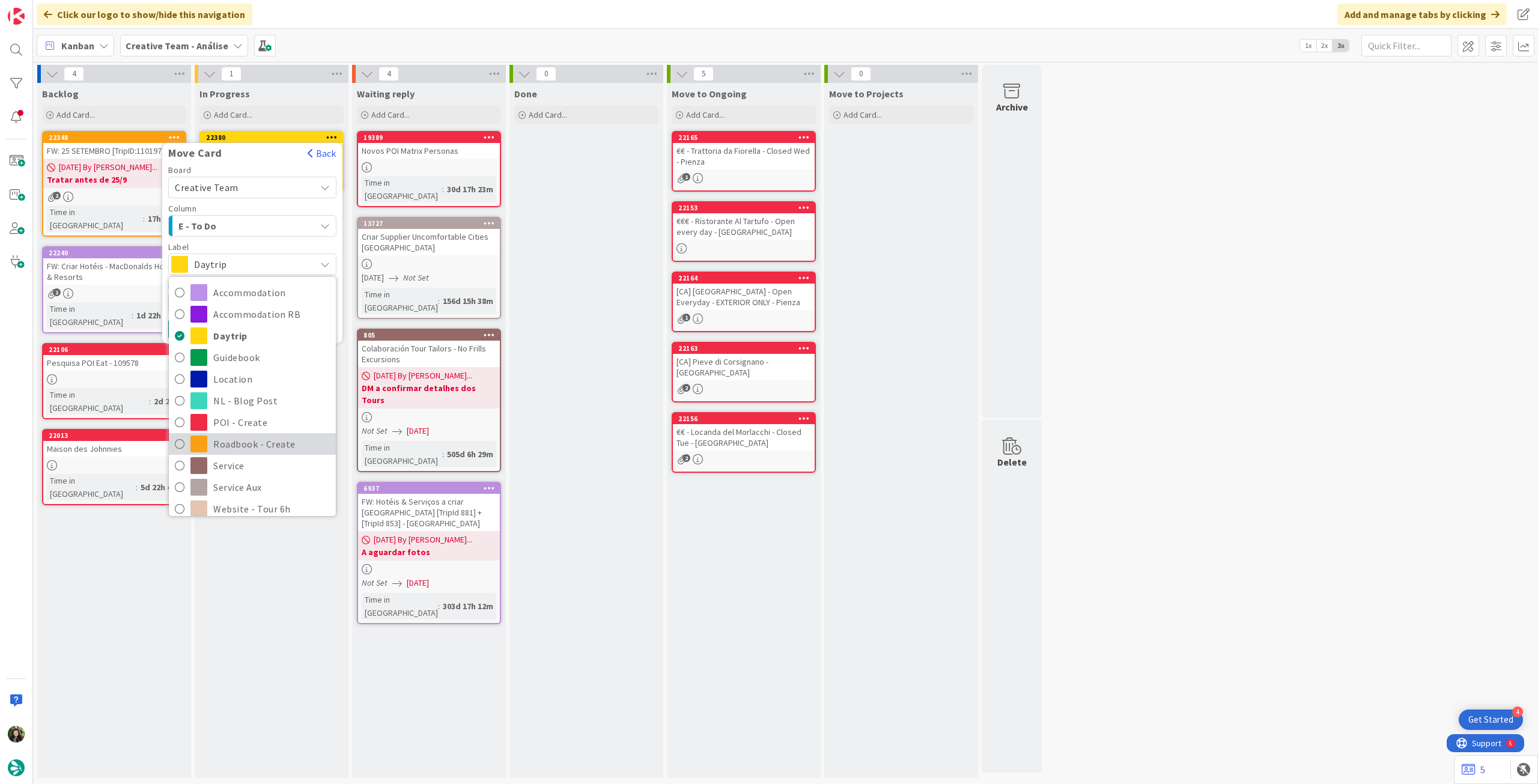
click at [251, 439] on span "Roadbook - Create" at bounding box center [271, 443] width 116 height 18
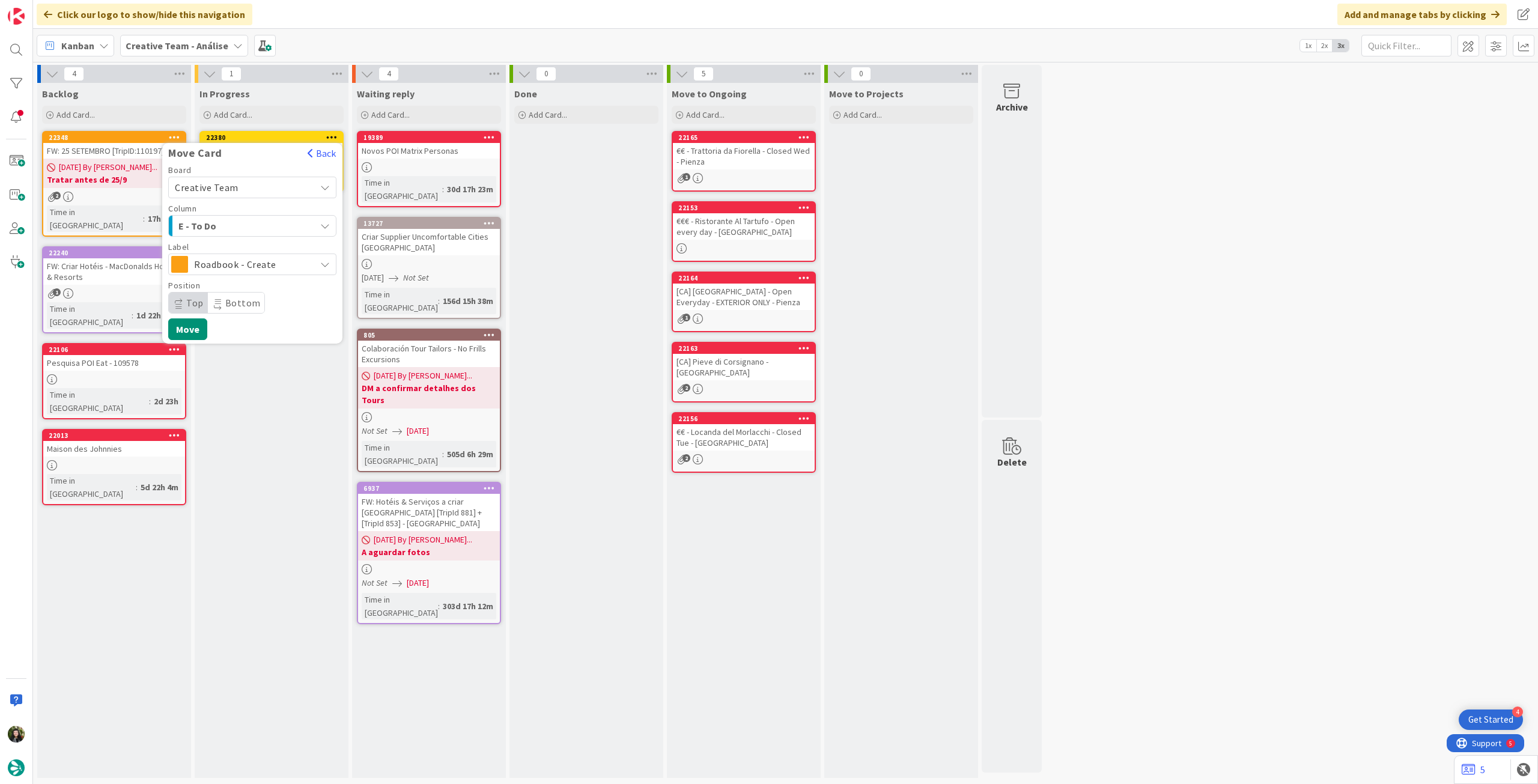
click at [232, 262] on span "Roadbook - Create" at bounding box center [251, 264] width 116 height 17
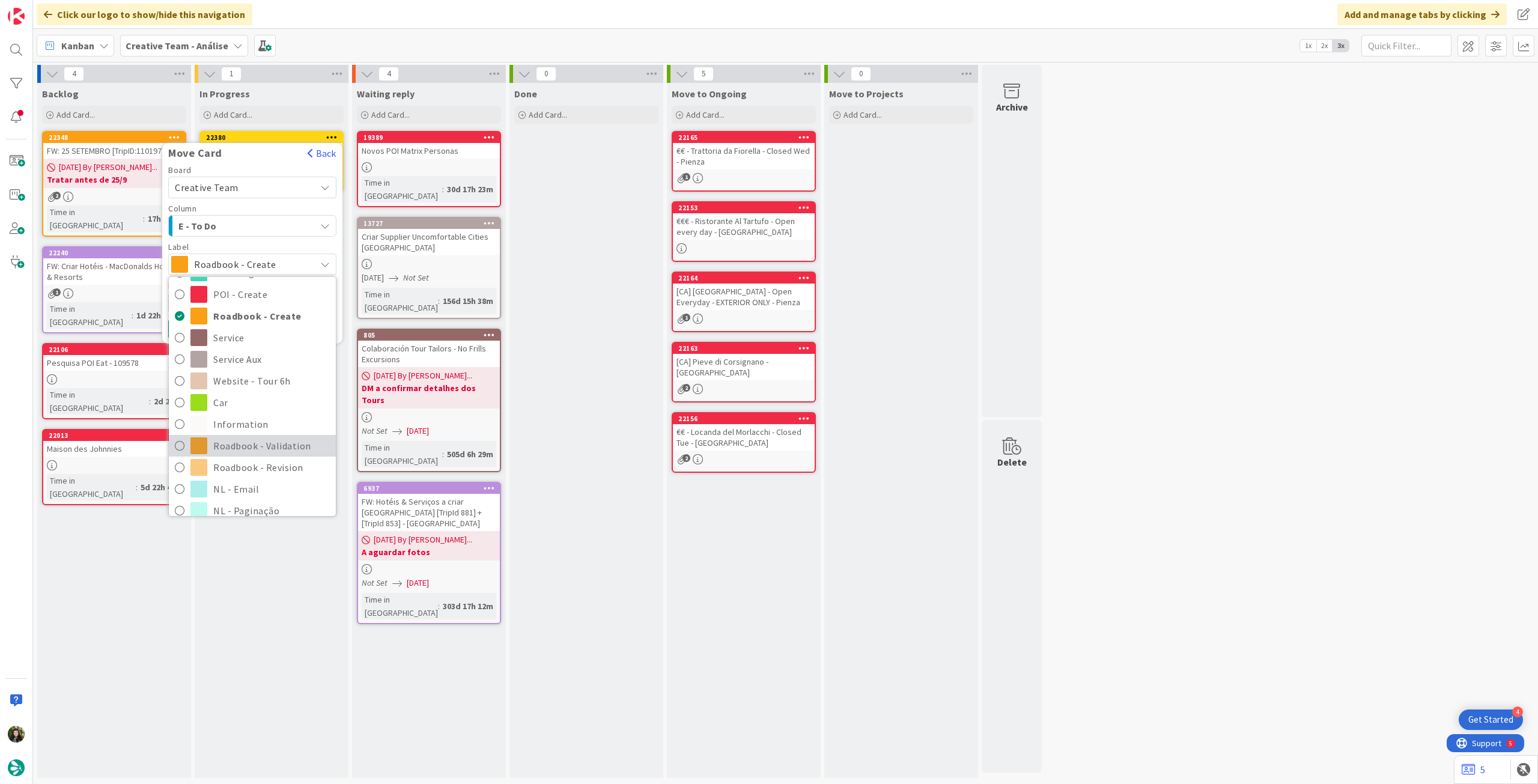
scroll to position [160, 0]
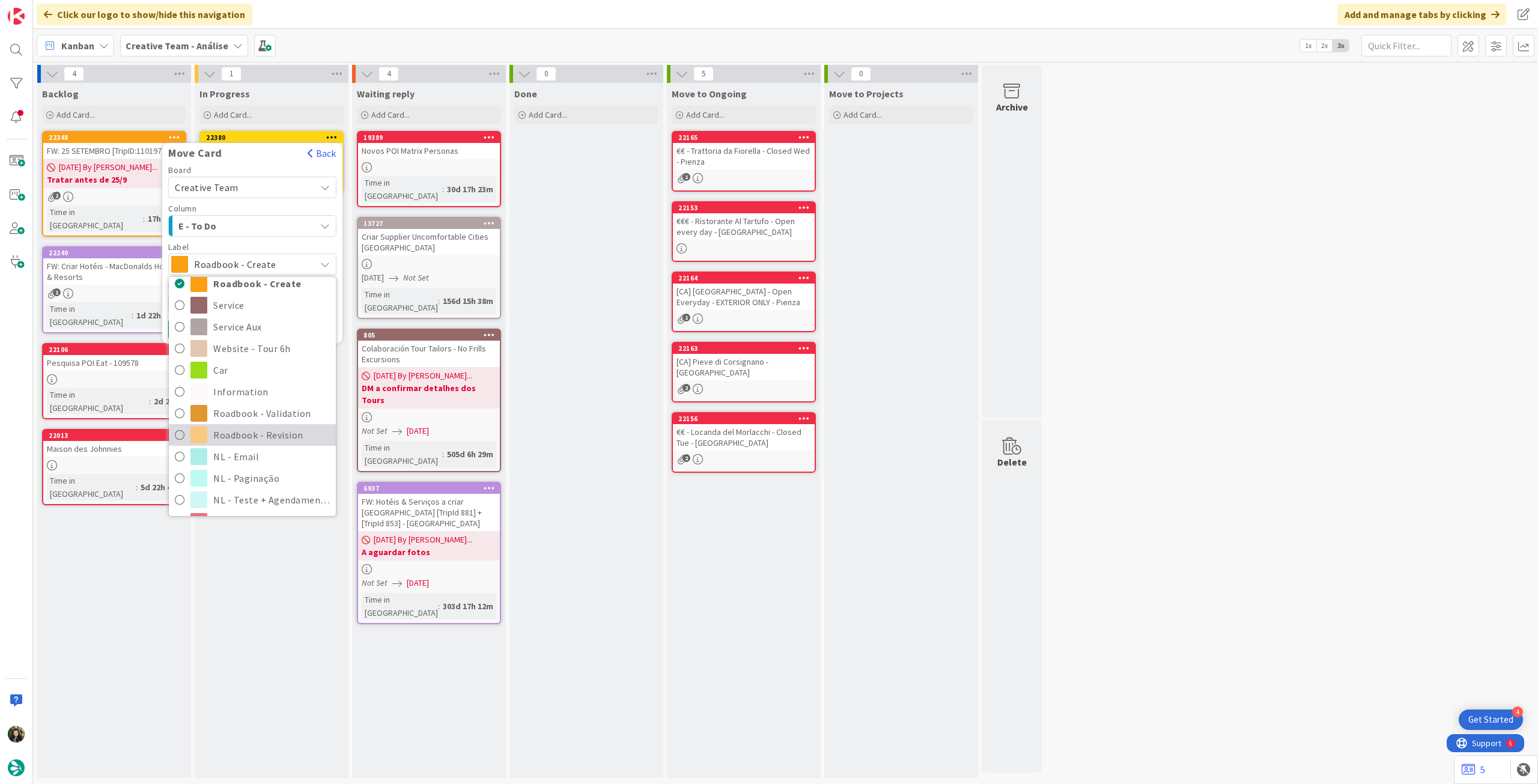
click at [247, 428] on span "Roadbook - Revision" at bounding box center [271, 435] width 116 height 18
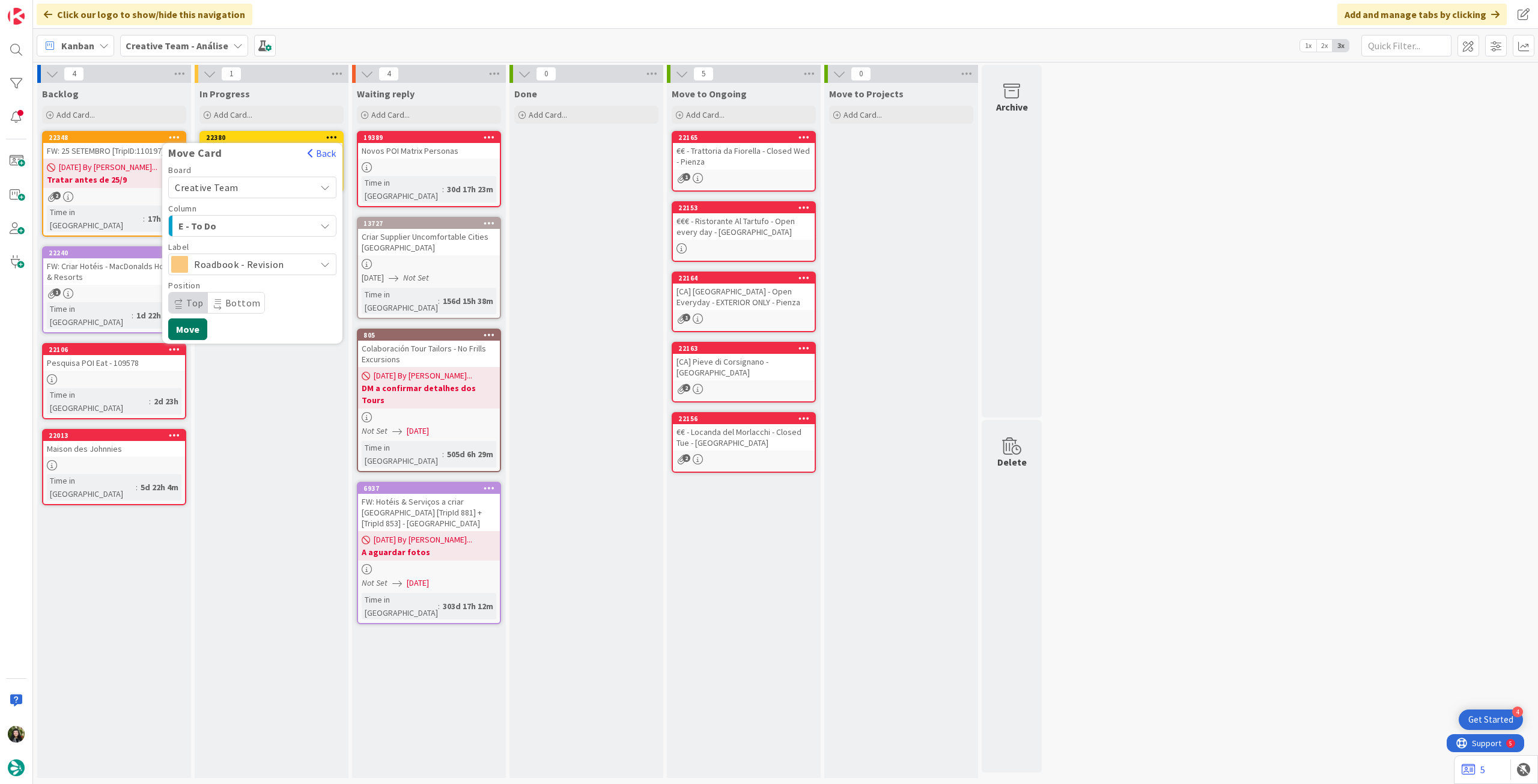
drag, startPoint x: 195, startPoint y: 328, endPoint x: 130, endPoint y: 353, distance: 69.6
click at [194, 327] on button "Move" at bounding box center [188, 329] width 39 height 22
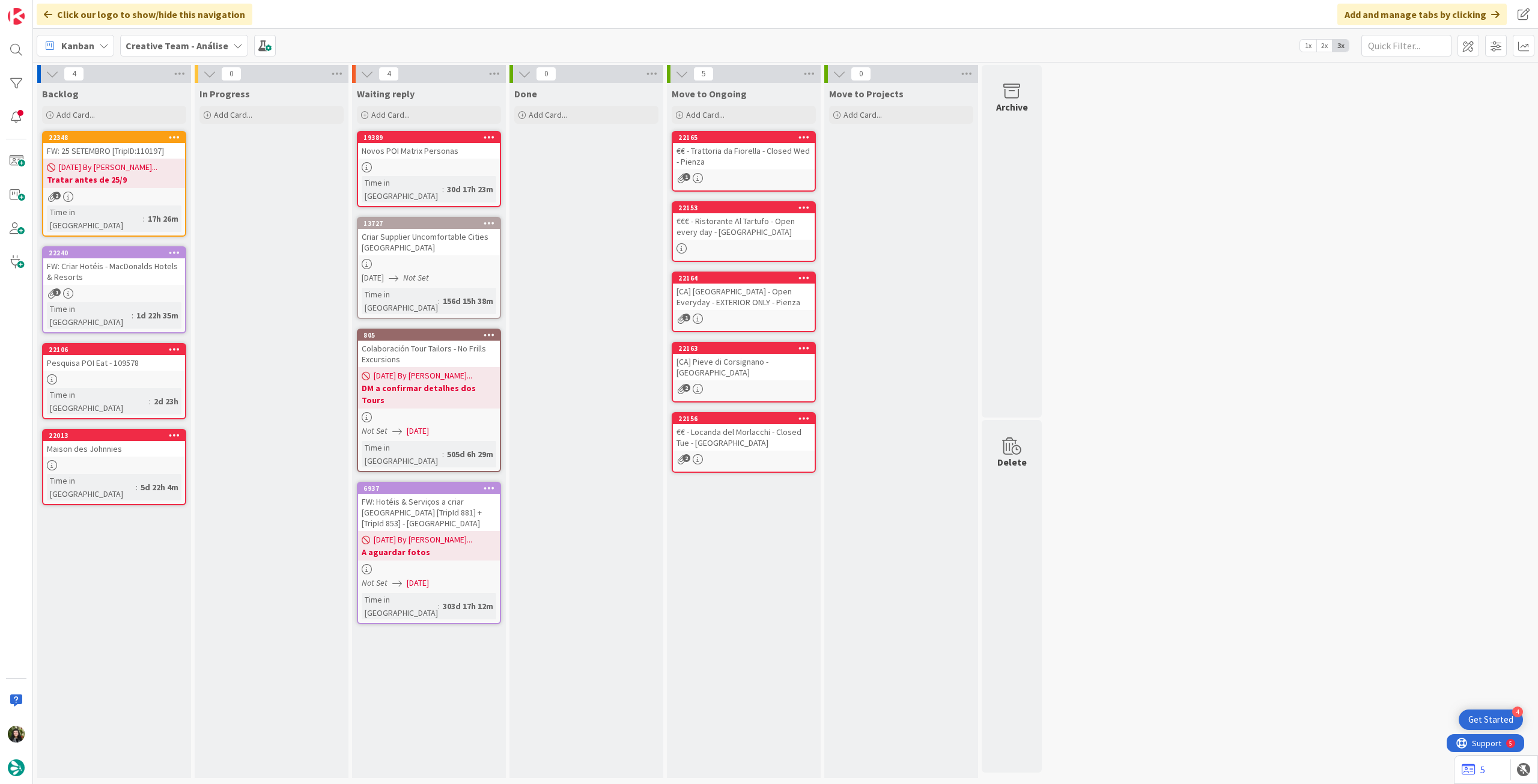
drag, startPoint x: 227, startPoint y: 45, endPoint x: 222, endPoint y: 62, distance: 17.7
click at [233, 45] on icon at bounding box center [238, 45] width 9 height 9
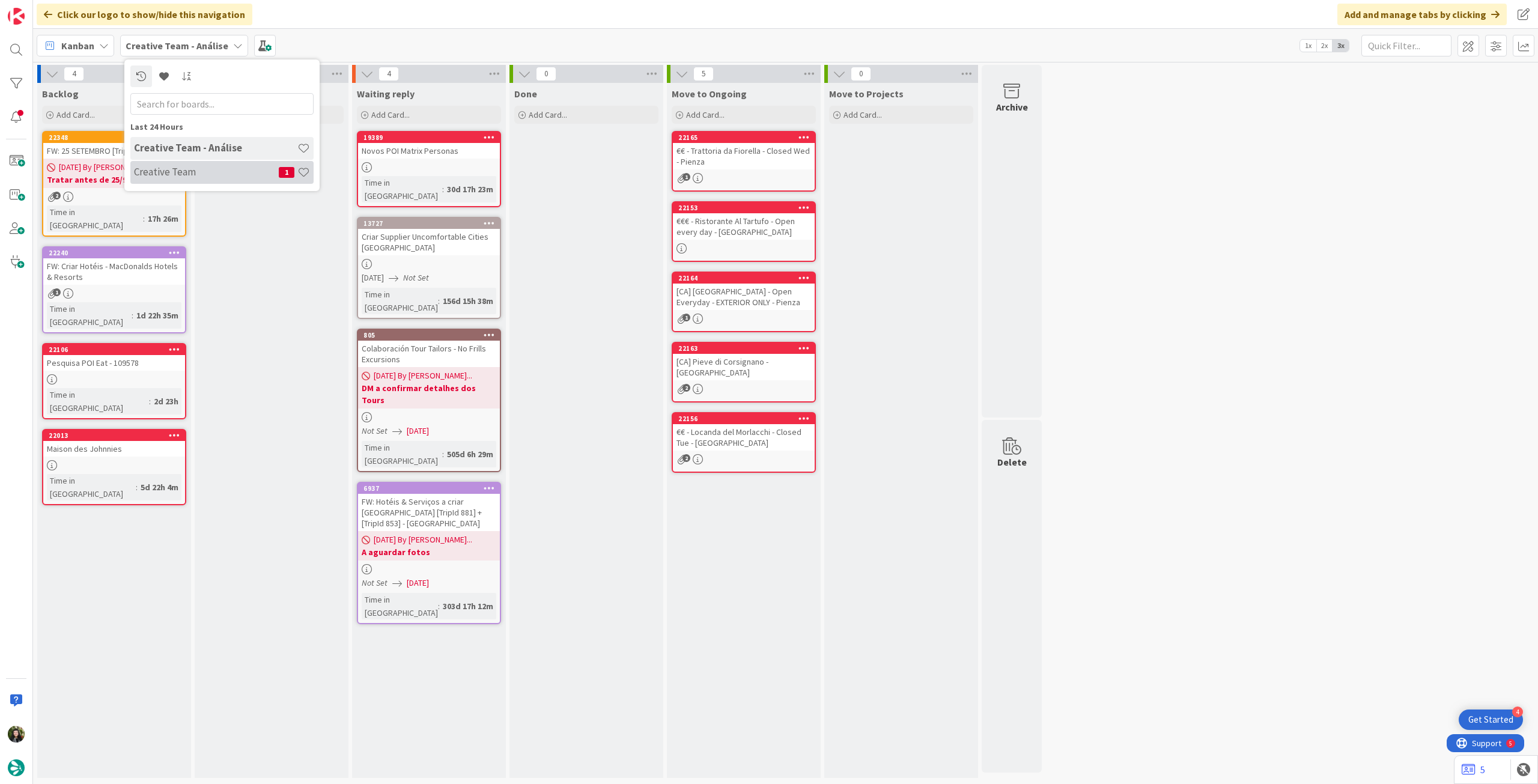
click at [191, 161] on div "Creative Team 1" at bounding box center [222, 172] width 183 height 23
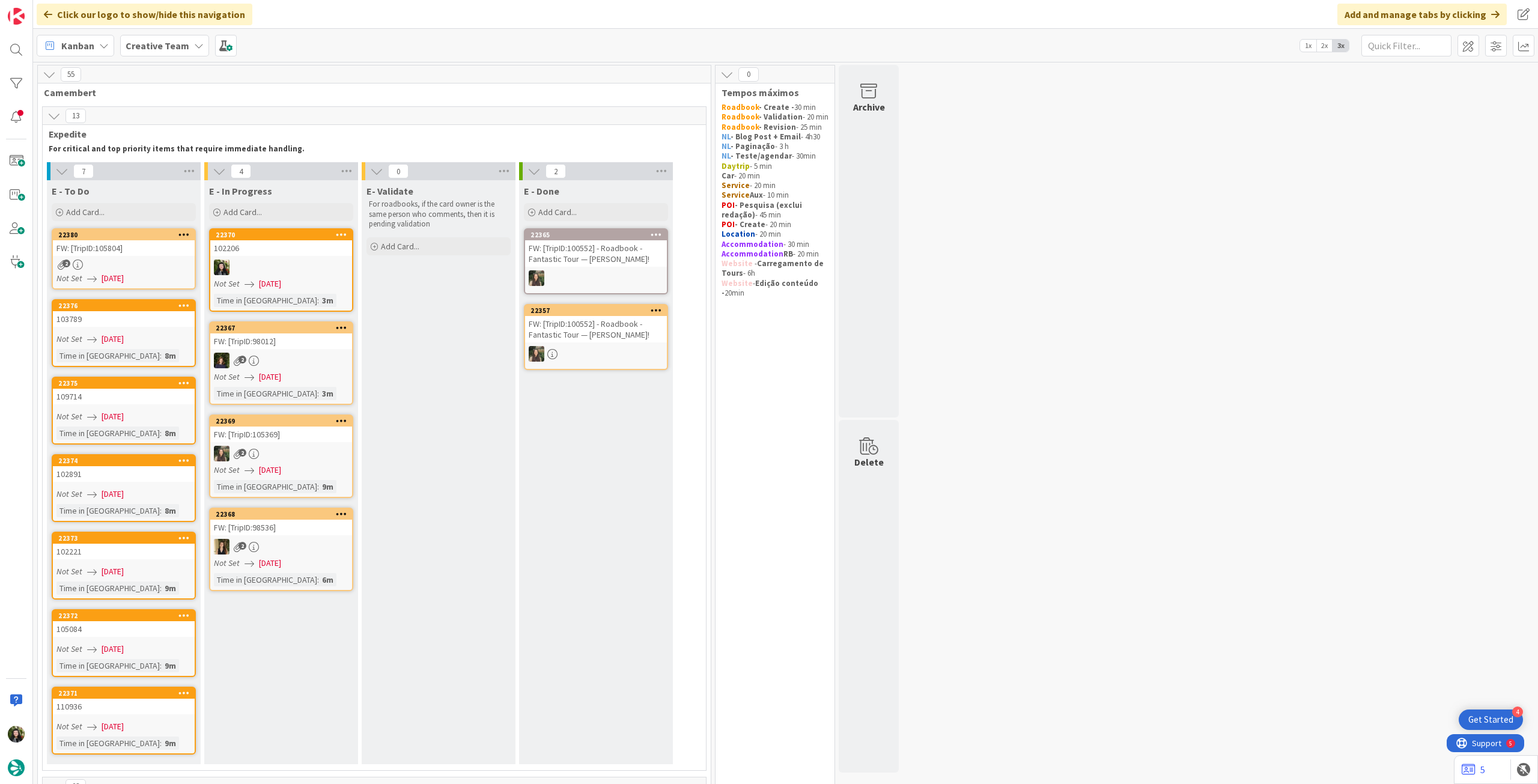
drag, startPoint x: 139, startPoint y: 46, endPoint x: 141, endPoint y: 55, distance: 9.2
click at [140, 46] on b "Creative Team" at bounding box center [158, 46] width 64 height 12
click at [145, 173] on h4 "Creative Team - Análise" at bounding box center [216, 172] width 164 height 12
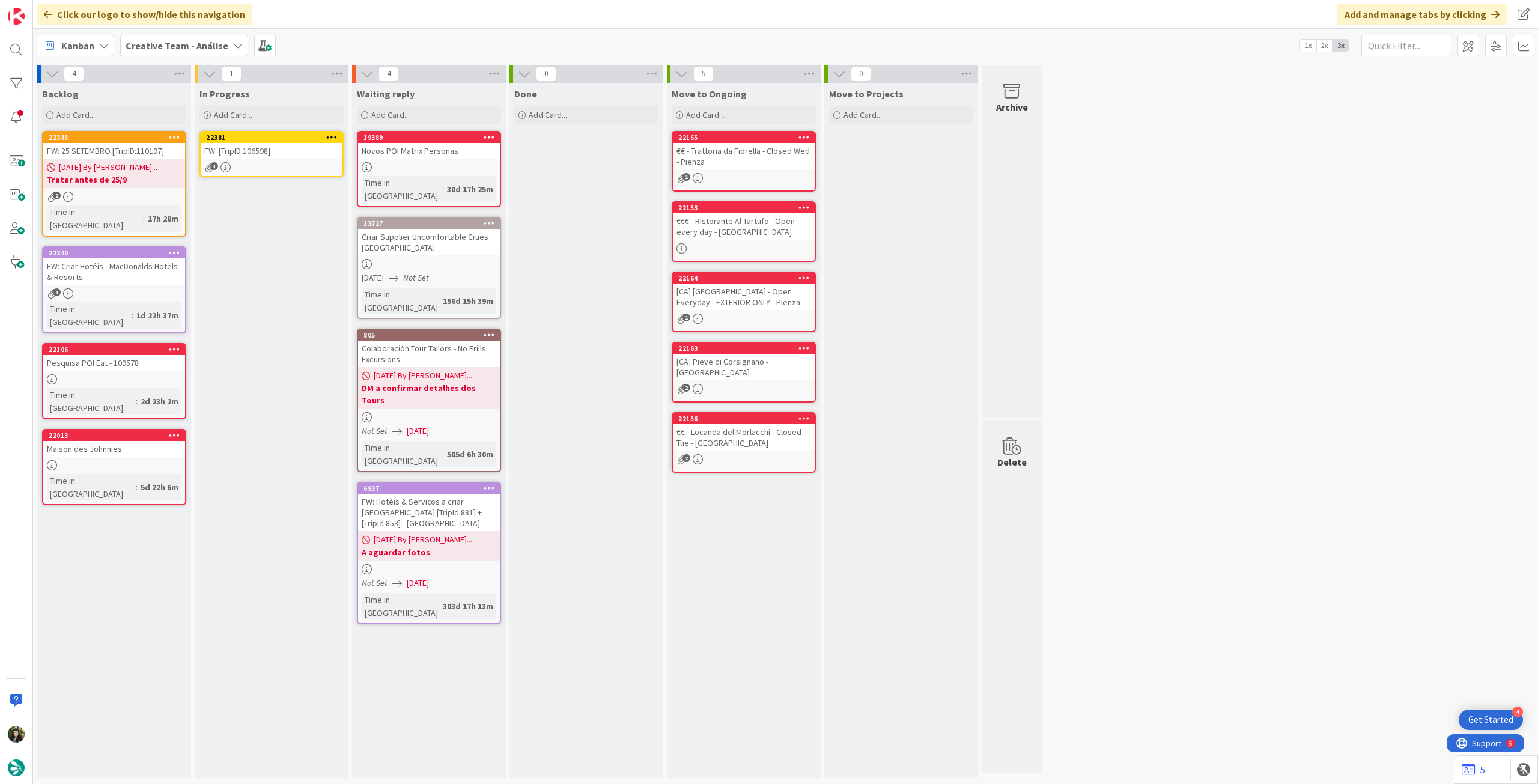
drag, startPoint x: 140, startPoint y: 153, endPoint x: 267, endPoint y: 153, distance: 127.0
click at [267, 153] on div "FW: [TripID:106598]" at bounding box center [272, 150] width 142 height 16
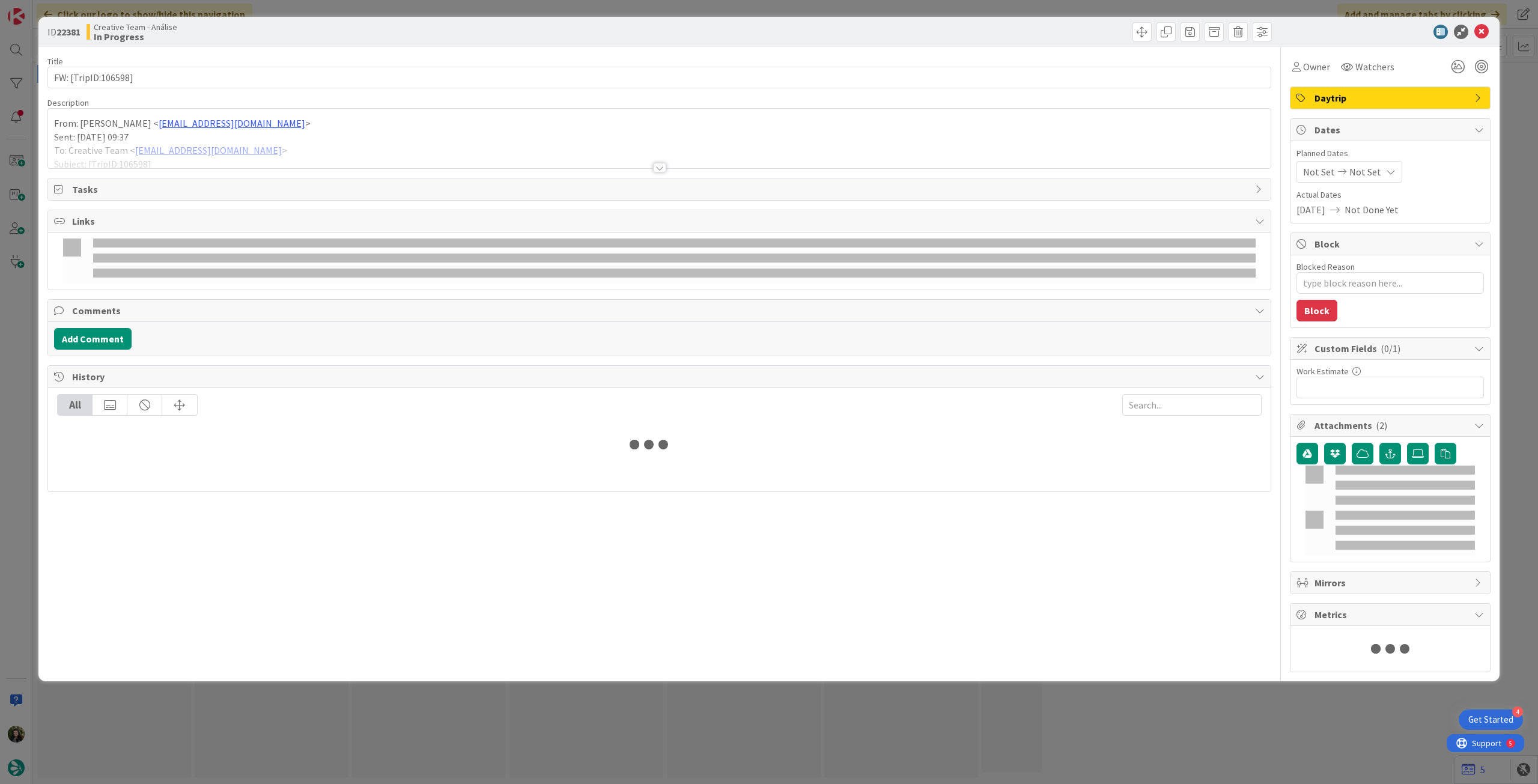
type textarea "x"
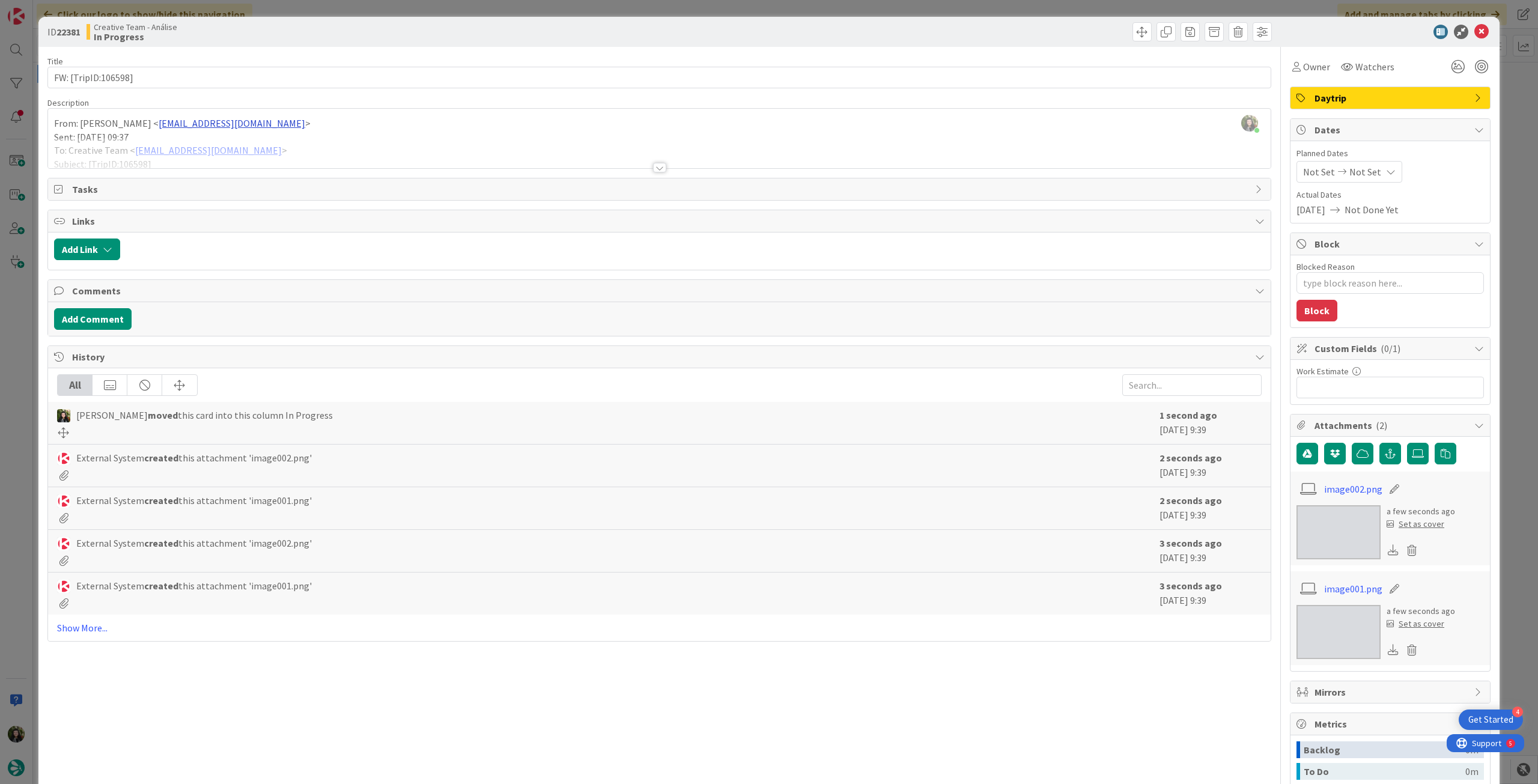
click at [174, 145] on div at bounding box center [659, 152] width 1222 height 30
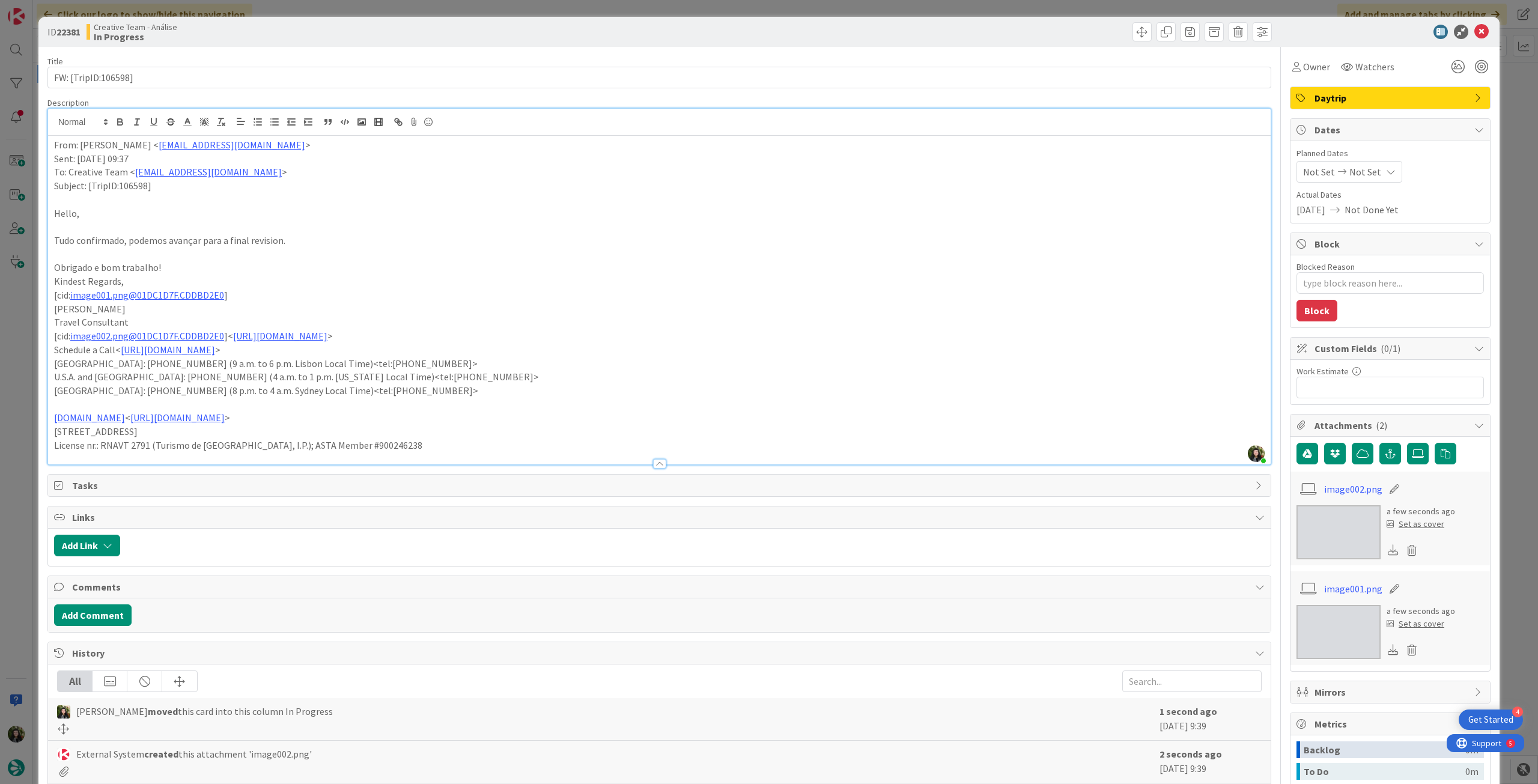
click at [49, 145] on div "From: Sebastião Oliveira < sebastiao.oliveira@tourtailors.com > Sent: Thursday,…" at bounding box center [659, 300] width 1222 height 328
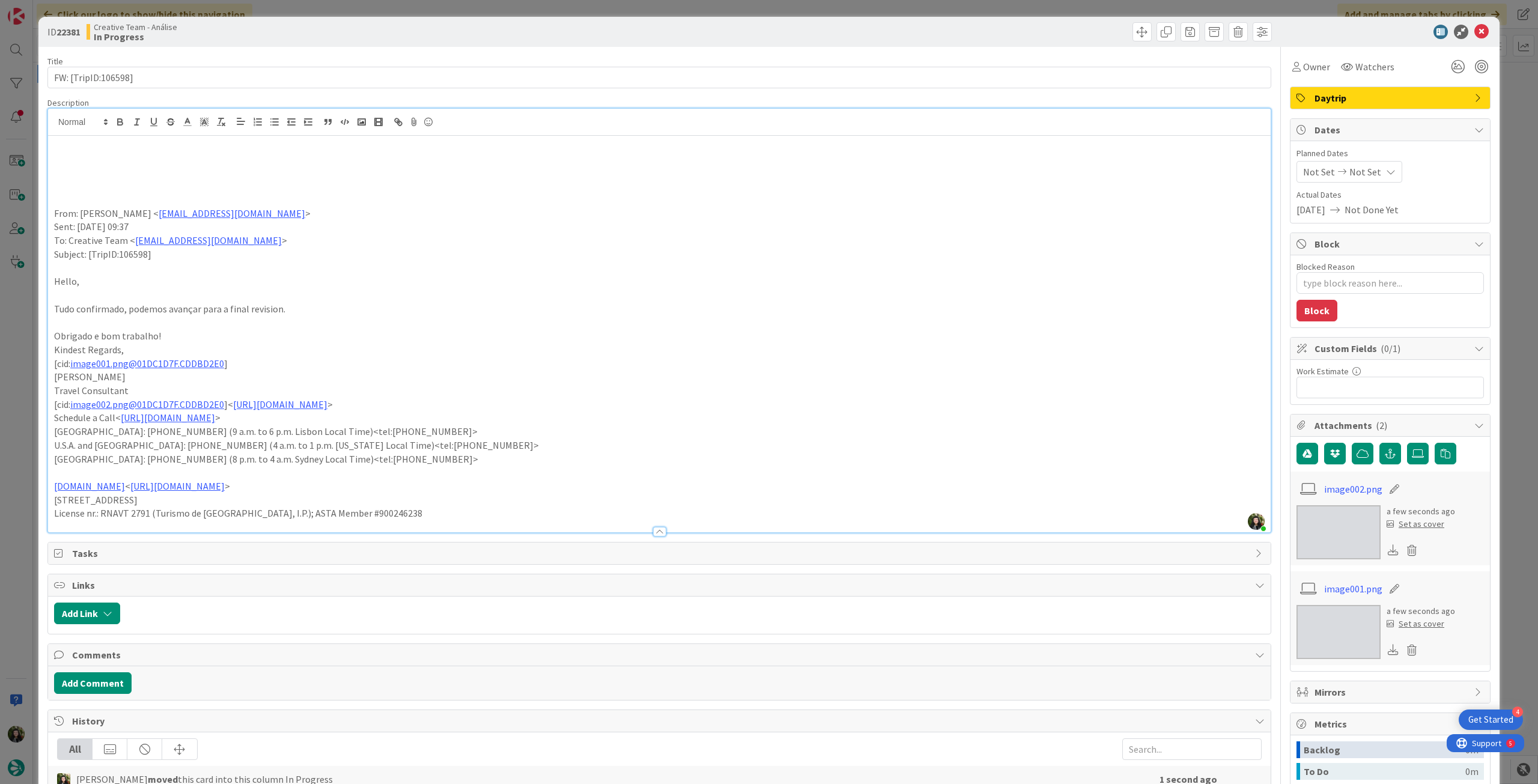
click at [85, 160] on p at bounding box center [659, 159] width 1210 height 14
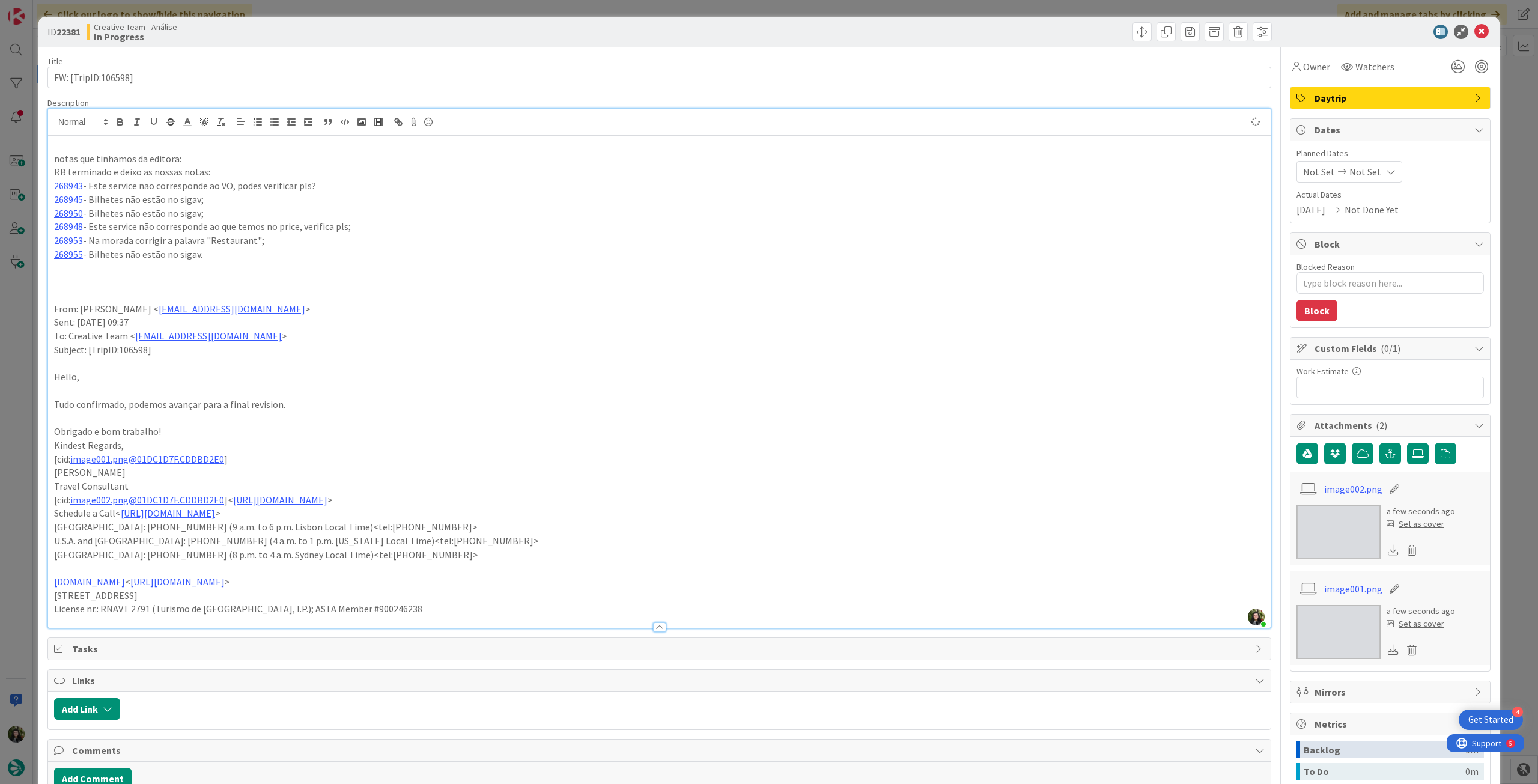
type textarea "x"
click at [1365, 178] on span "Not Set" at bounding box center [1365, 171] width 32 height 14
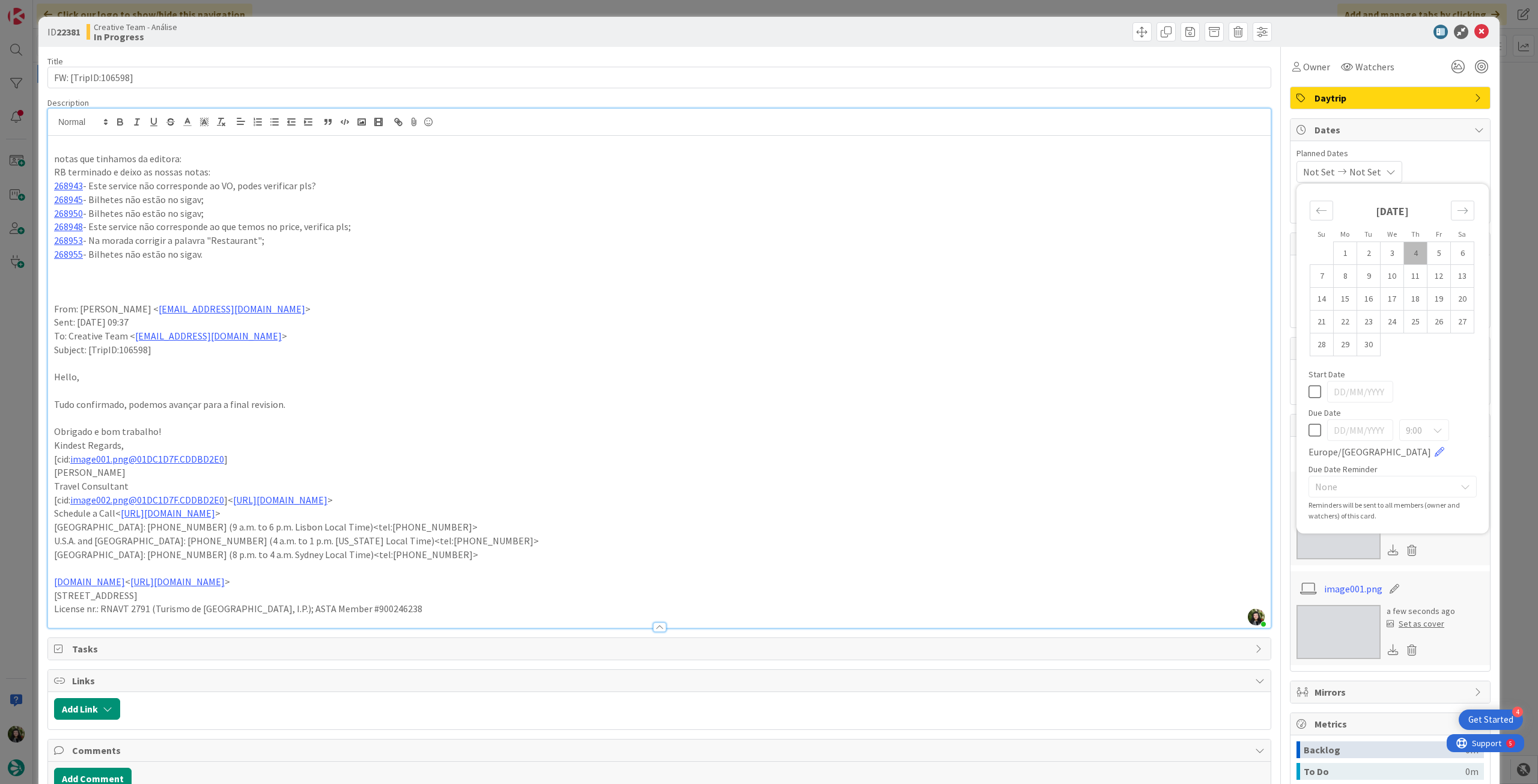
click at [1308, 431] on icon at bounding box center [1314, 430] width 13 height 14
type input "[DATE]"
drag, startPoint x: 1475, startPoint y: 24, endPoint x: 1377, endPoint y: 54, distance: 102.5
click at [1474, 27] on icon at bounding box center [1481, 31] width 14 height 14
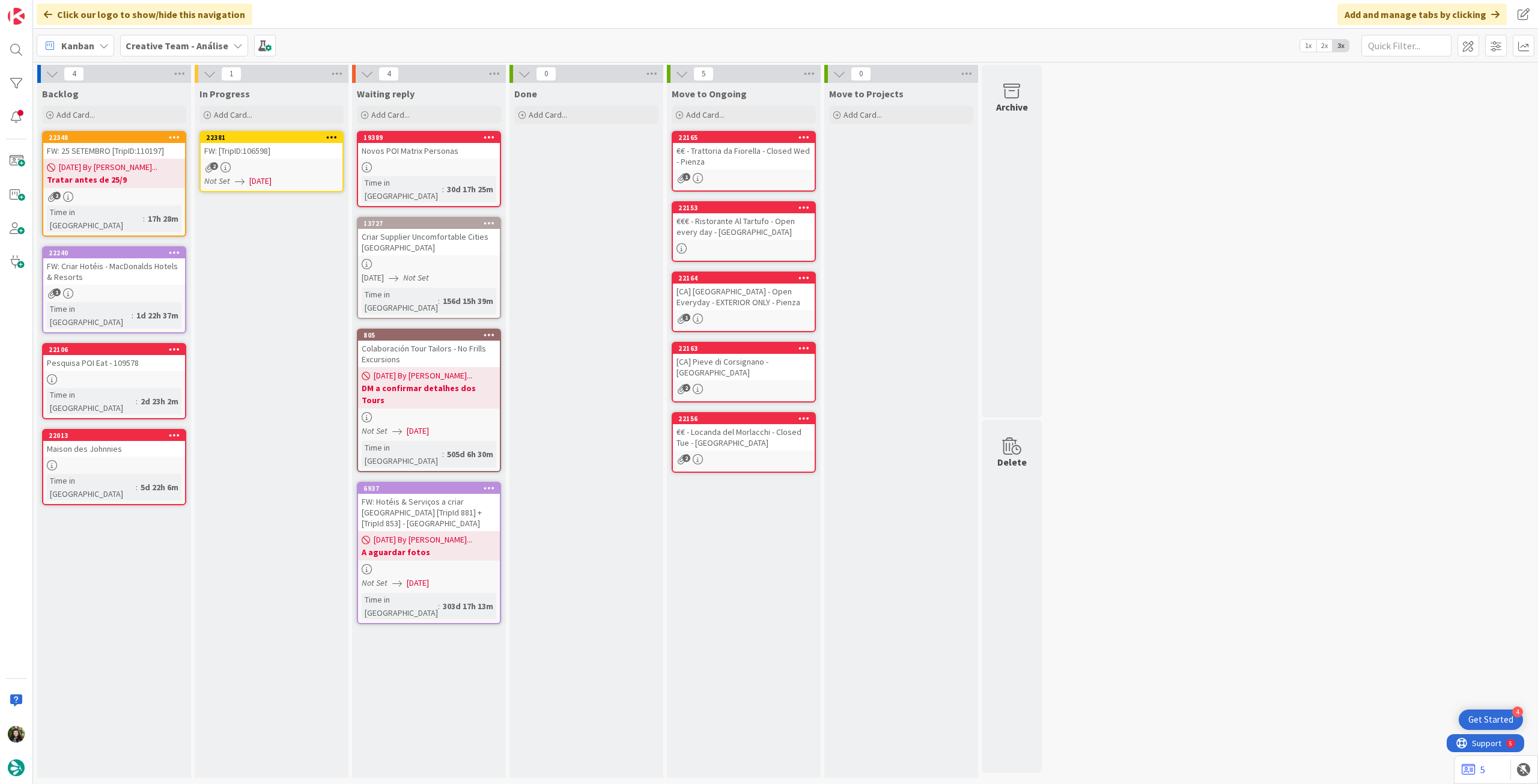
click at [333, 134] on icon at bounding box center [331, 137] width 11 height 8
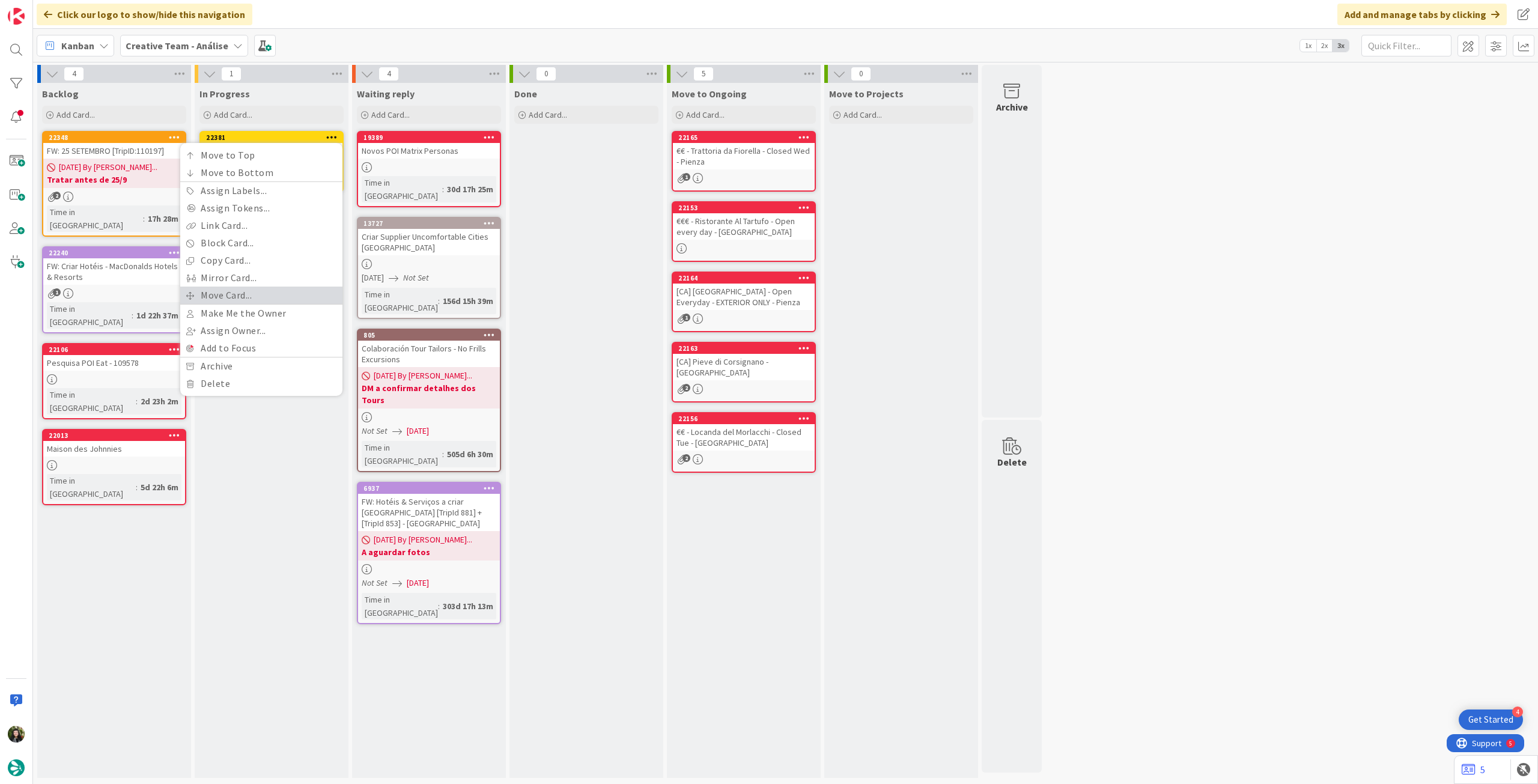
click at [245, 301] on link "Move Card..." at bounding box center [262, 295] width 162 height 18
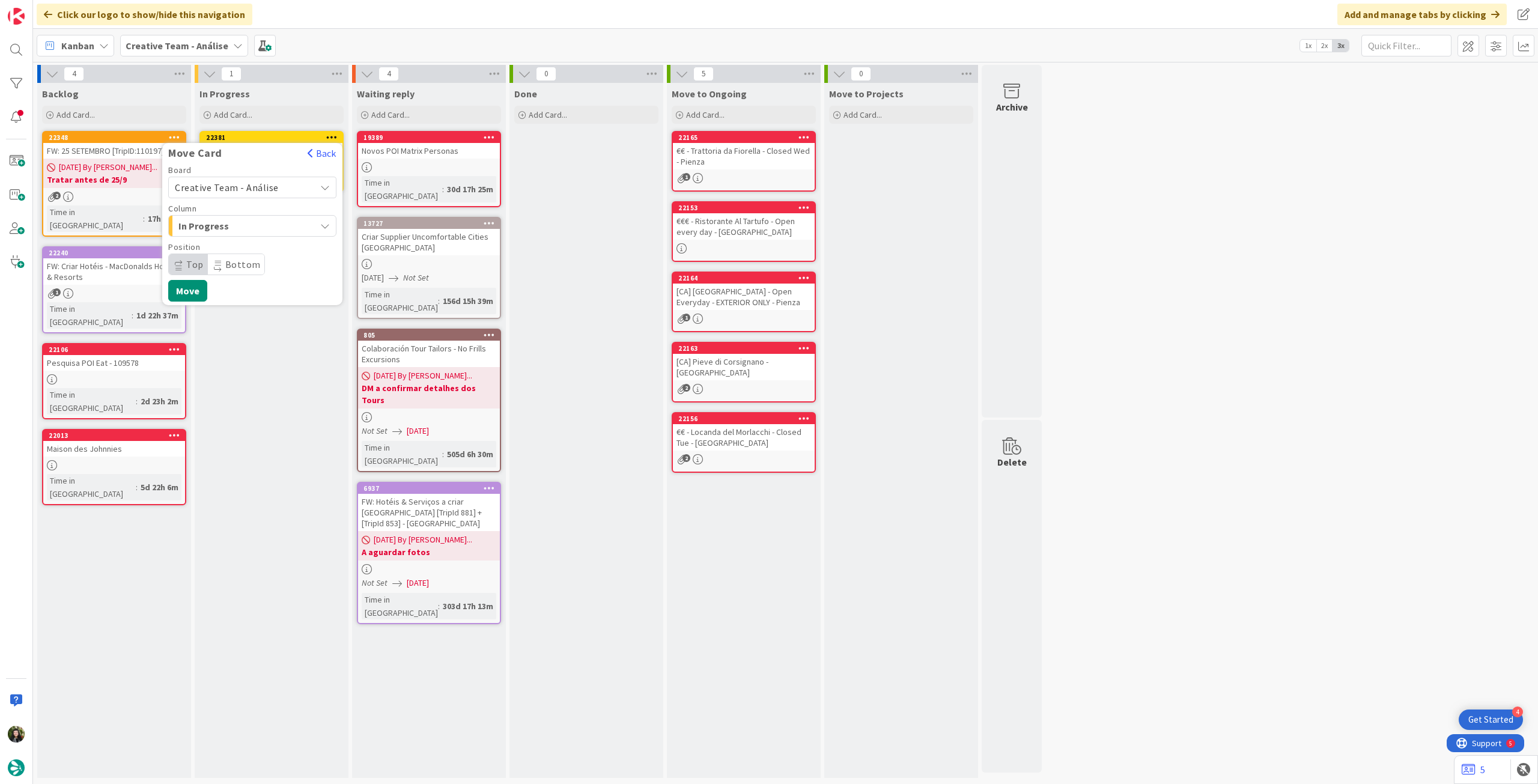
click at [243, 186] on span "Creative Team - Análise" at bounding box center [227, 187] width 104 height 12
click at [218, 251] on span "Creative Team" at bounding box center [260, 243] width 139 height 18
click at [235, 257] on span "Daytrip" at bounding box center [251, 264] width 116 height 17
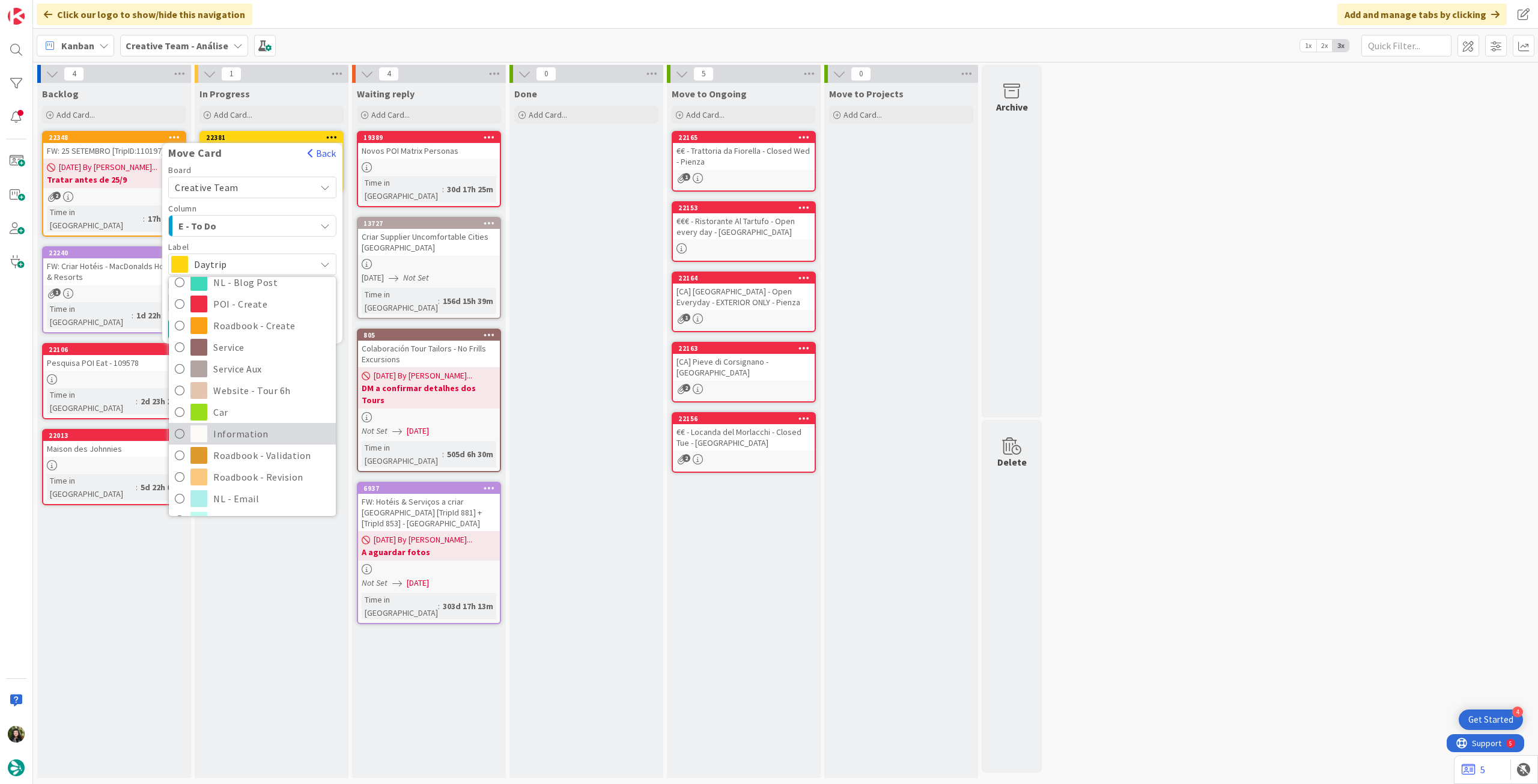
scroll to position [160, 0]
drag, startPoint x: 241, startPoint y: 429, endPoint x: 221, endPoint y: 381, distance: 52.0
click at [241, 428] on span "Roadbook - Revision" at bounding box center [271, 435] width 116 height 18
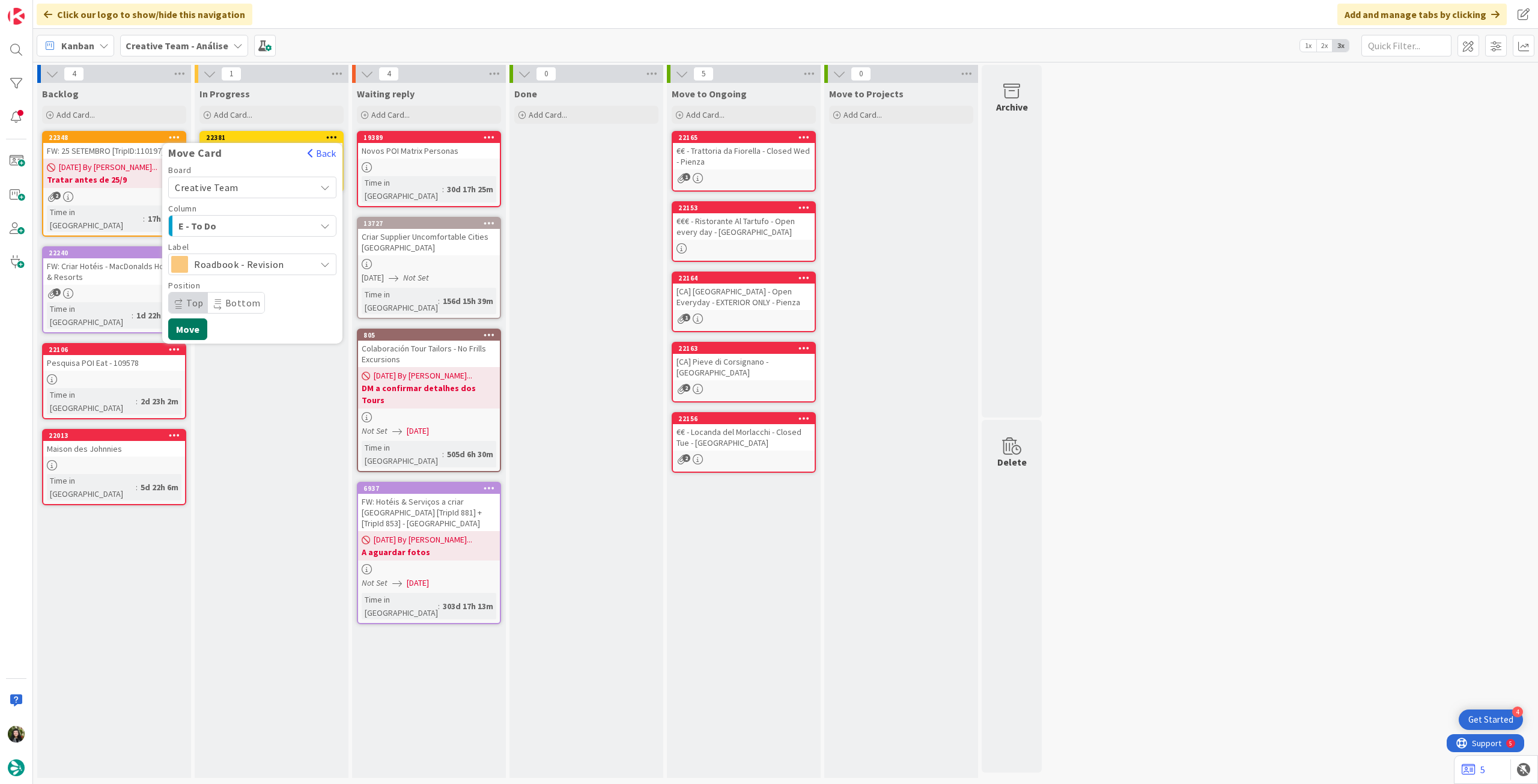
click at [198, 331] on button "Move" at bounding box center [188, 329] width 39 height 22
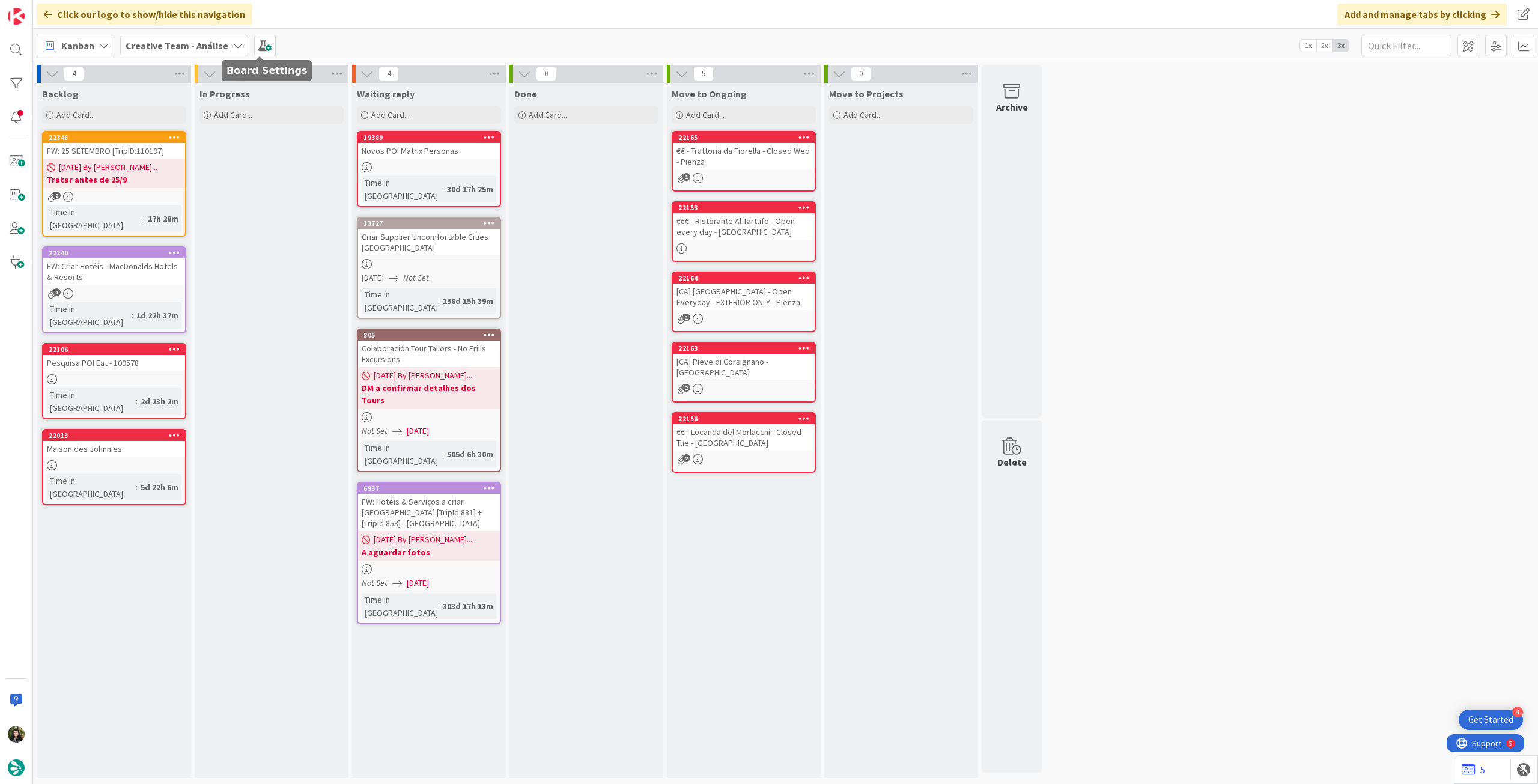
click at [222, 45] on div "Creative Team - Análise" at bounding box center [184, 46] width 128 height 22
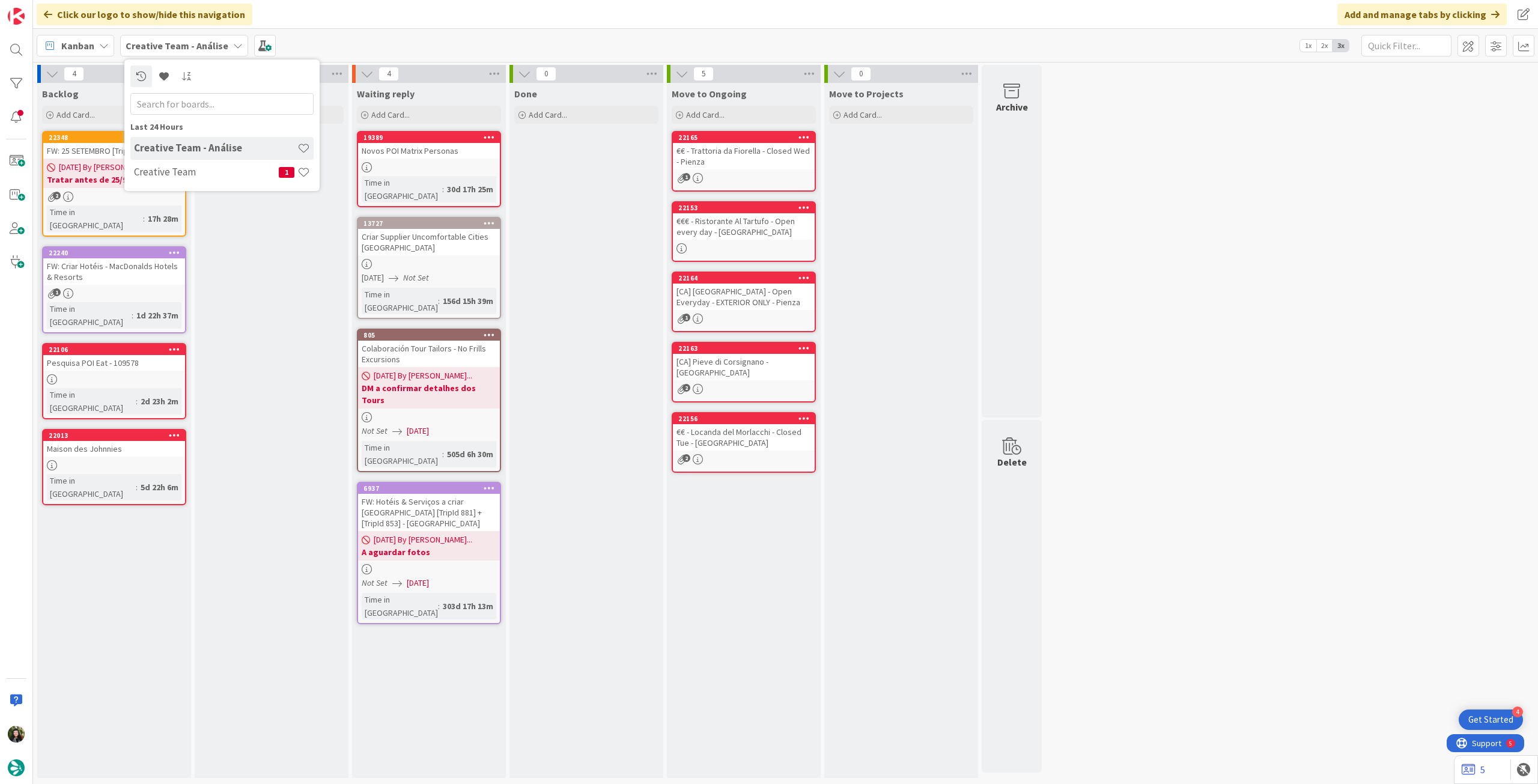
click at [218, 175] on h4 "Creative Team" at bounding box center [206, 172] width 145 height 12
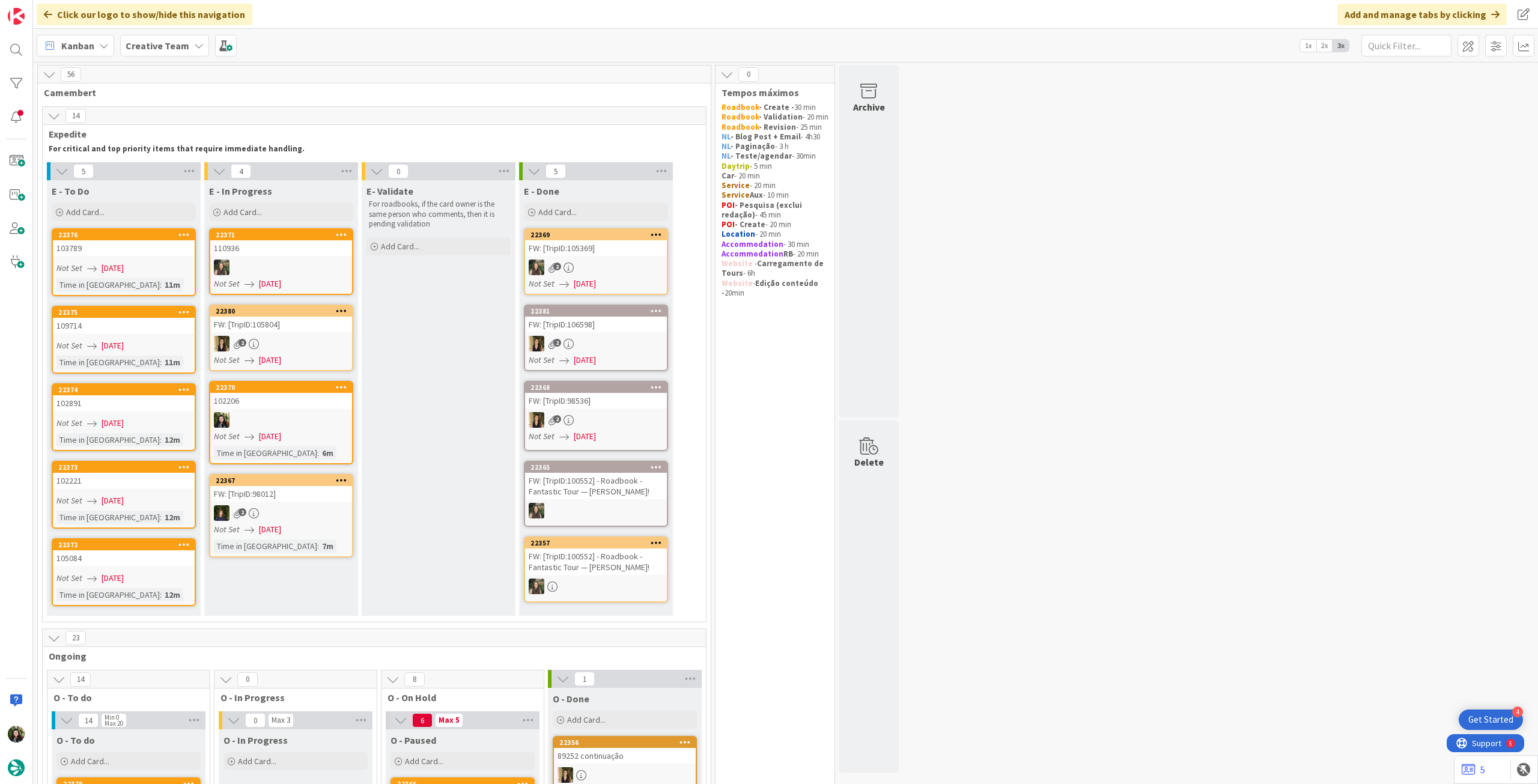
click at [286, 407] on div "102206" at bounding box center [281, 400] width 142 height 16
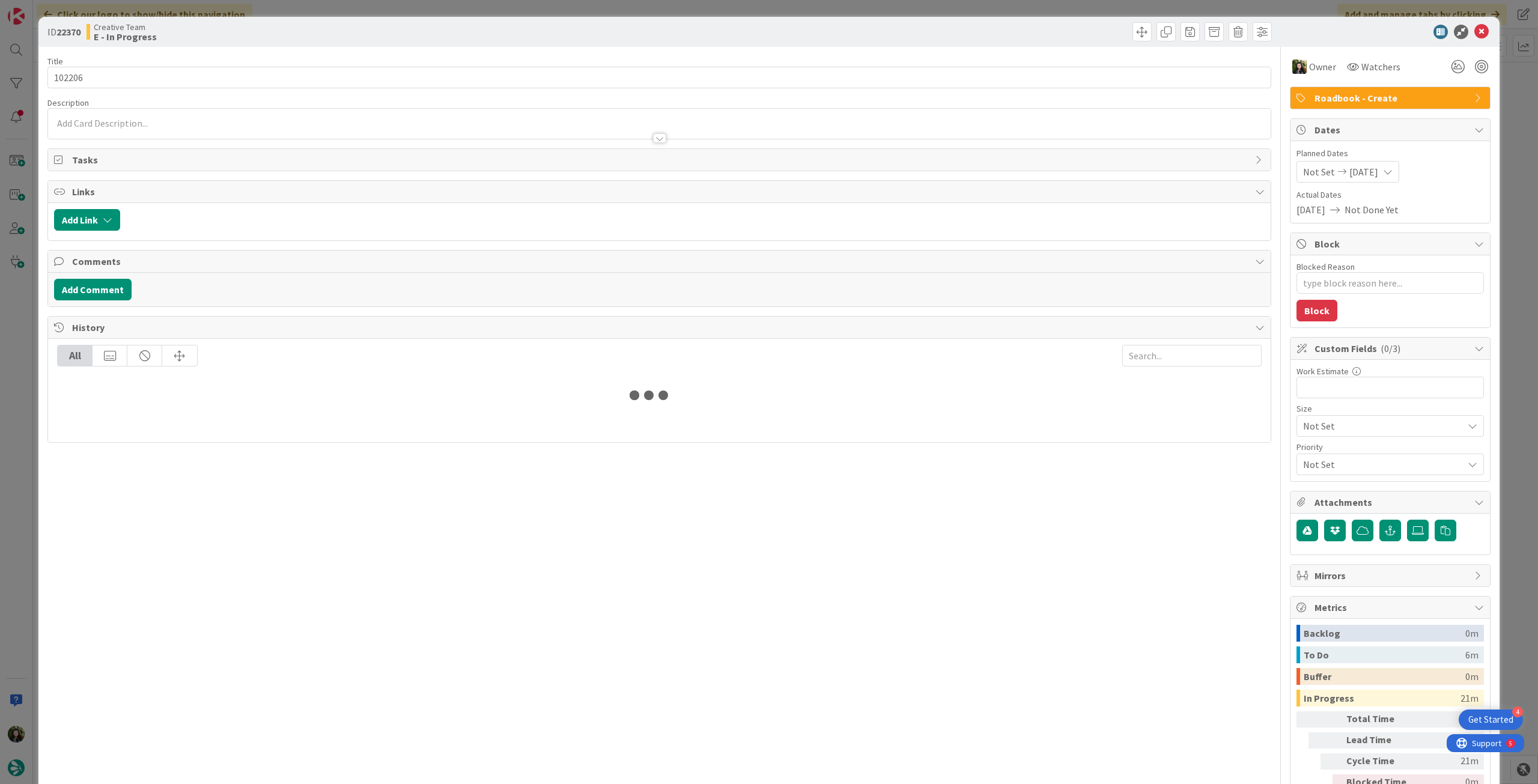
type textarea "x"
click at [197, 119] on div at bounding box center [659, 126] width 1222 height 24
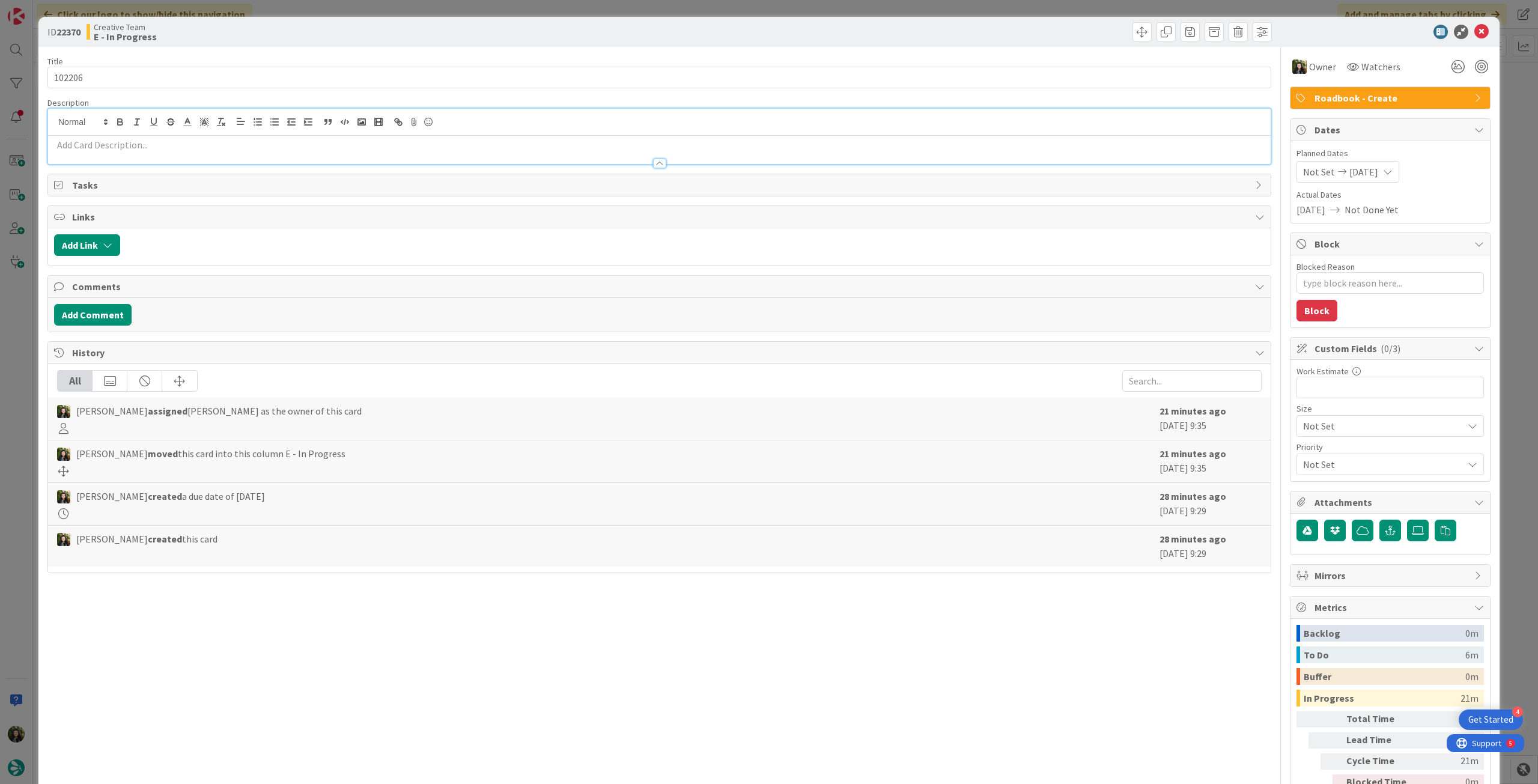
click at [197, 147] on p at bounding box center [659, 145] width 1210 height 14
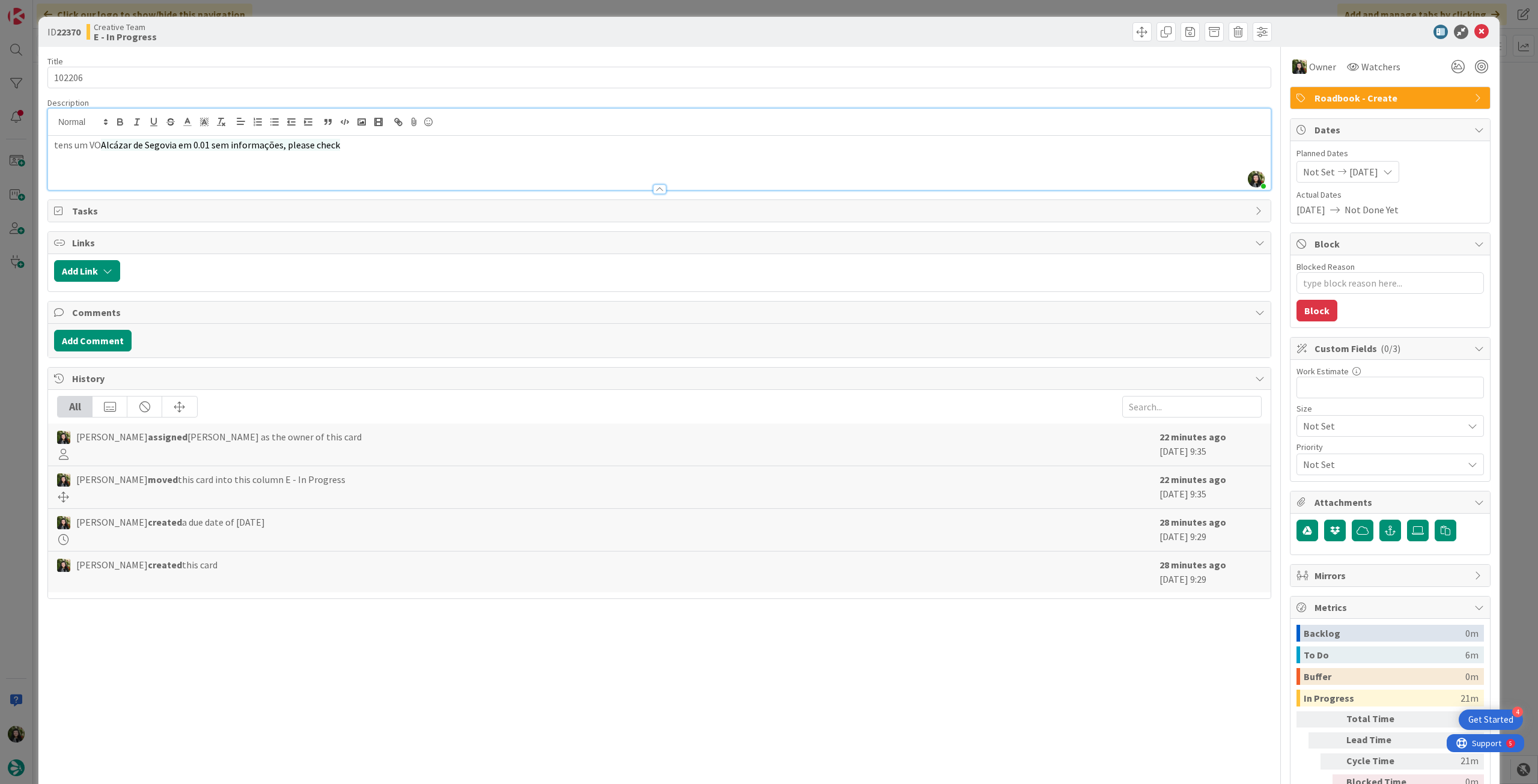
click at [54, 141] on p "tens um VO Alcázar de Segovia em 0.01 sem informações, please check" at bounding box center [659, 145] width 1210 height 14
click at [1474, 30] on icon at bounding box center [1481, 31] width 14 height 14
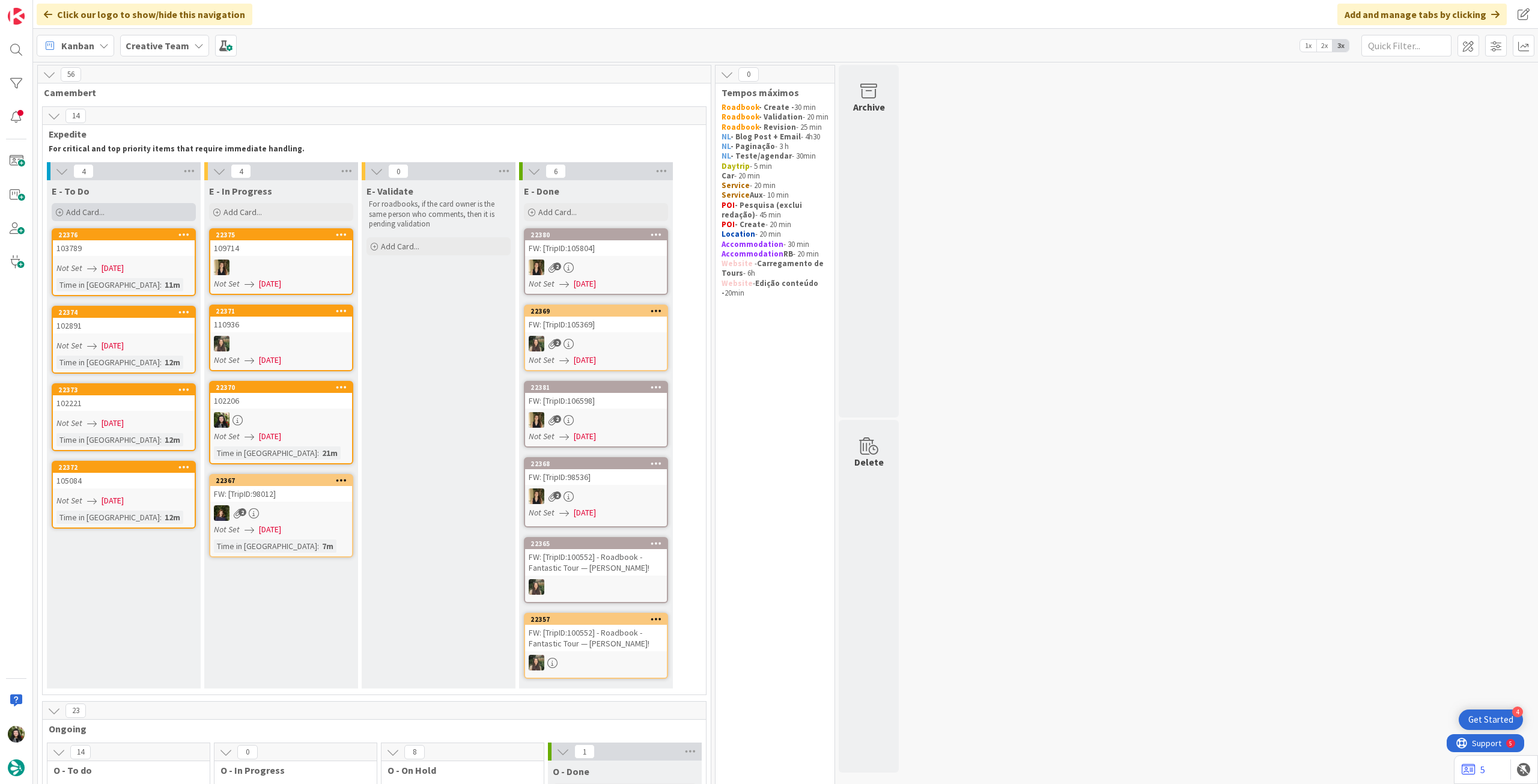
drag, startPoint x: 105, startPoint y: 212, endPoint x: 114, endPoint y: 219, distance: 11.4
click at [105, 213] on div "Add Card..." at bounding box center [123, 212] width 144 height 18
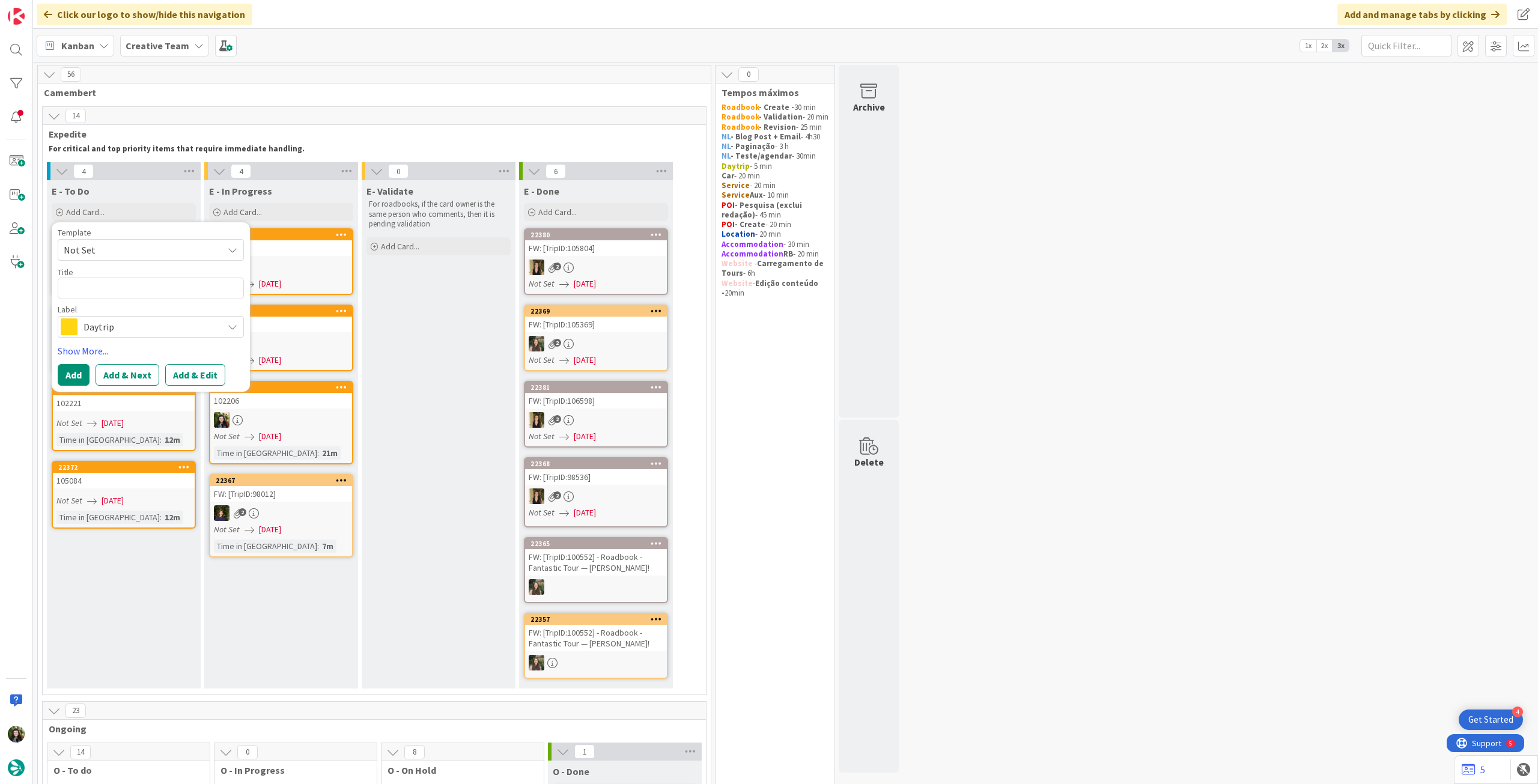
click at [140, 318] on div "Daytrip" at bounding box center [150, 326] width 186 height 22
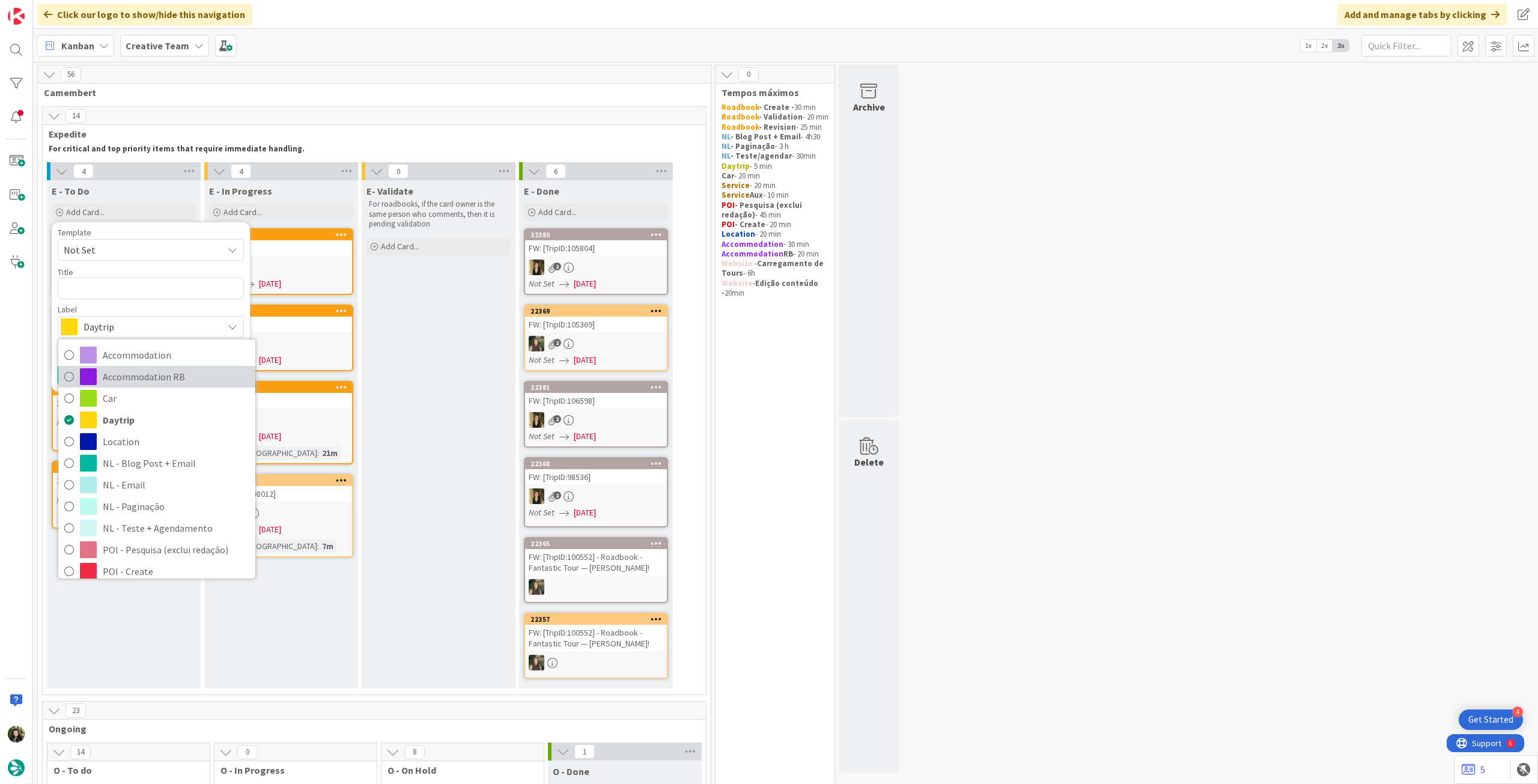
drag, startPoint x: 144, startPoint y: 370, endPoint x: 145, endPoint y: 327, distance: 43.0
click at [143, 369] on span "Accommodation RB" at bounding box center [176, 376] width 147 height 18
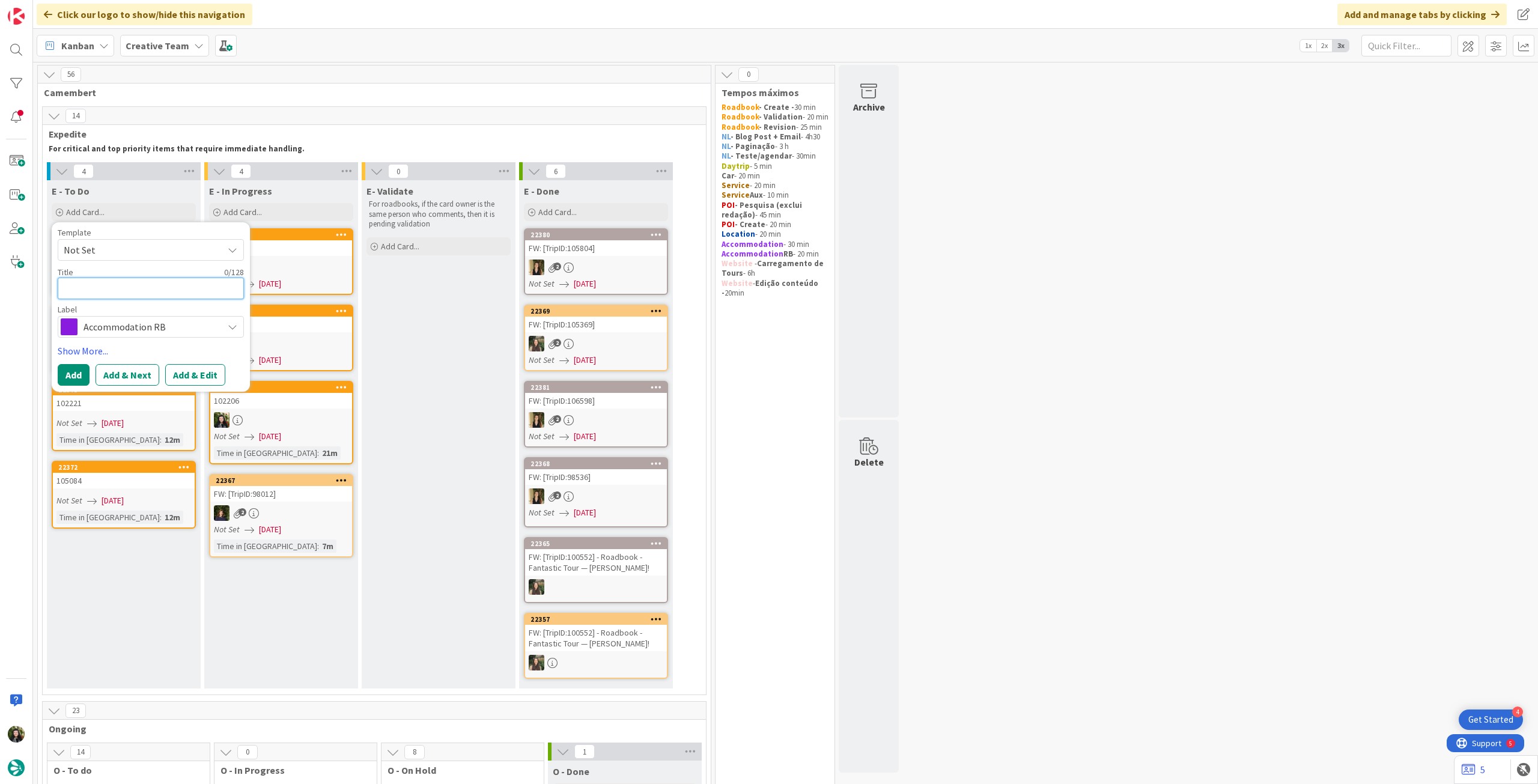
drag, startPoint x: 138, startPoint y: 281, endPoint x: 130, endPoint y: 300, distance: 20.6
click at [138, 282] on textarea at bounding box center [150, 289] width 186 height 22
paste textarea "Grand Pigalle Hotel"
type textarea "x"
type textarea "Grand Pigalle Hotel"
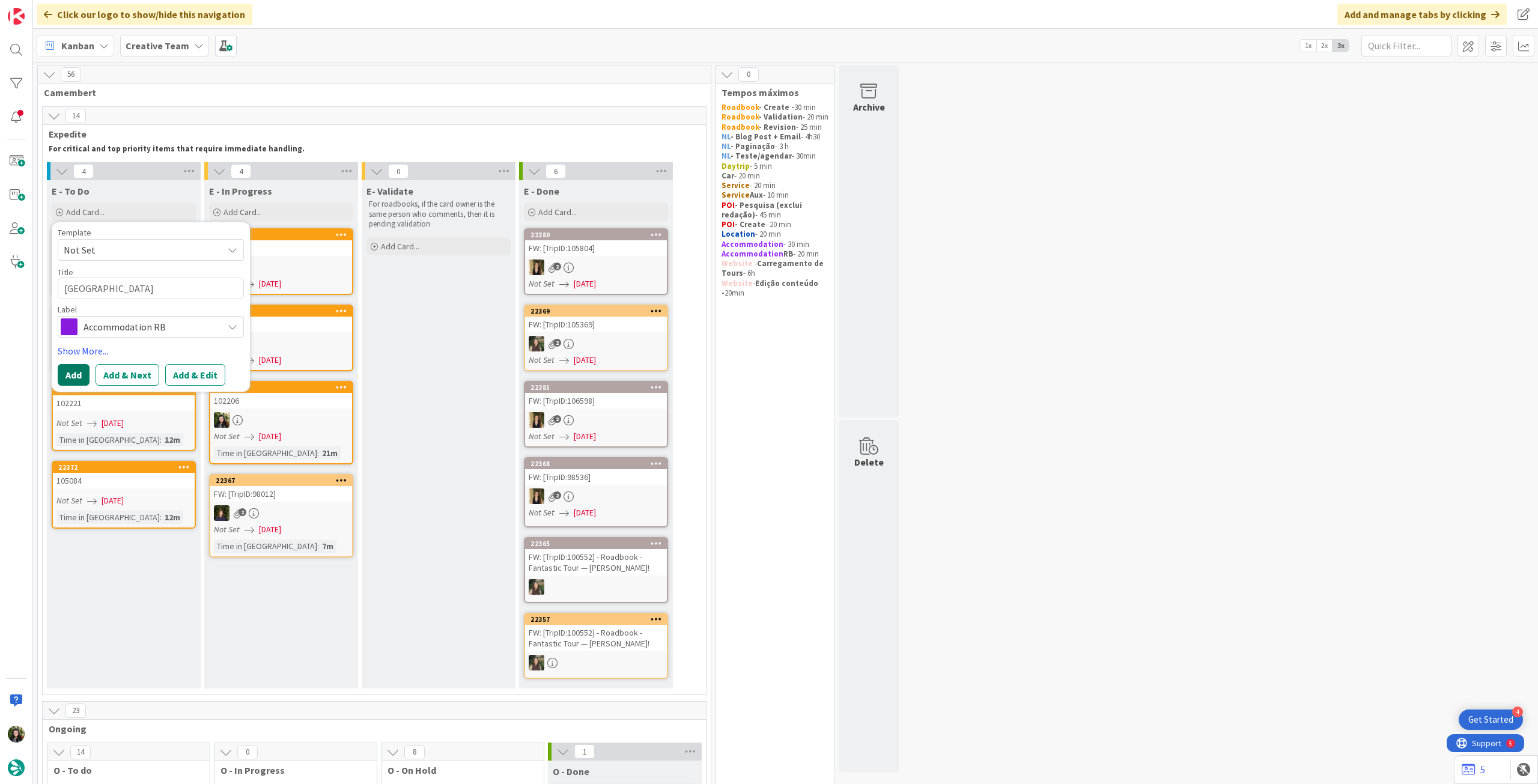
drag, startPoint x: 78, startPoint y: 368, endPoint x: 103, endPoint y: 332, distance: 43.8
click at [79, 367] on button "Add" at bounding box center [73, 374] width 32 height 22
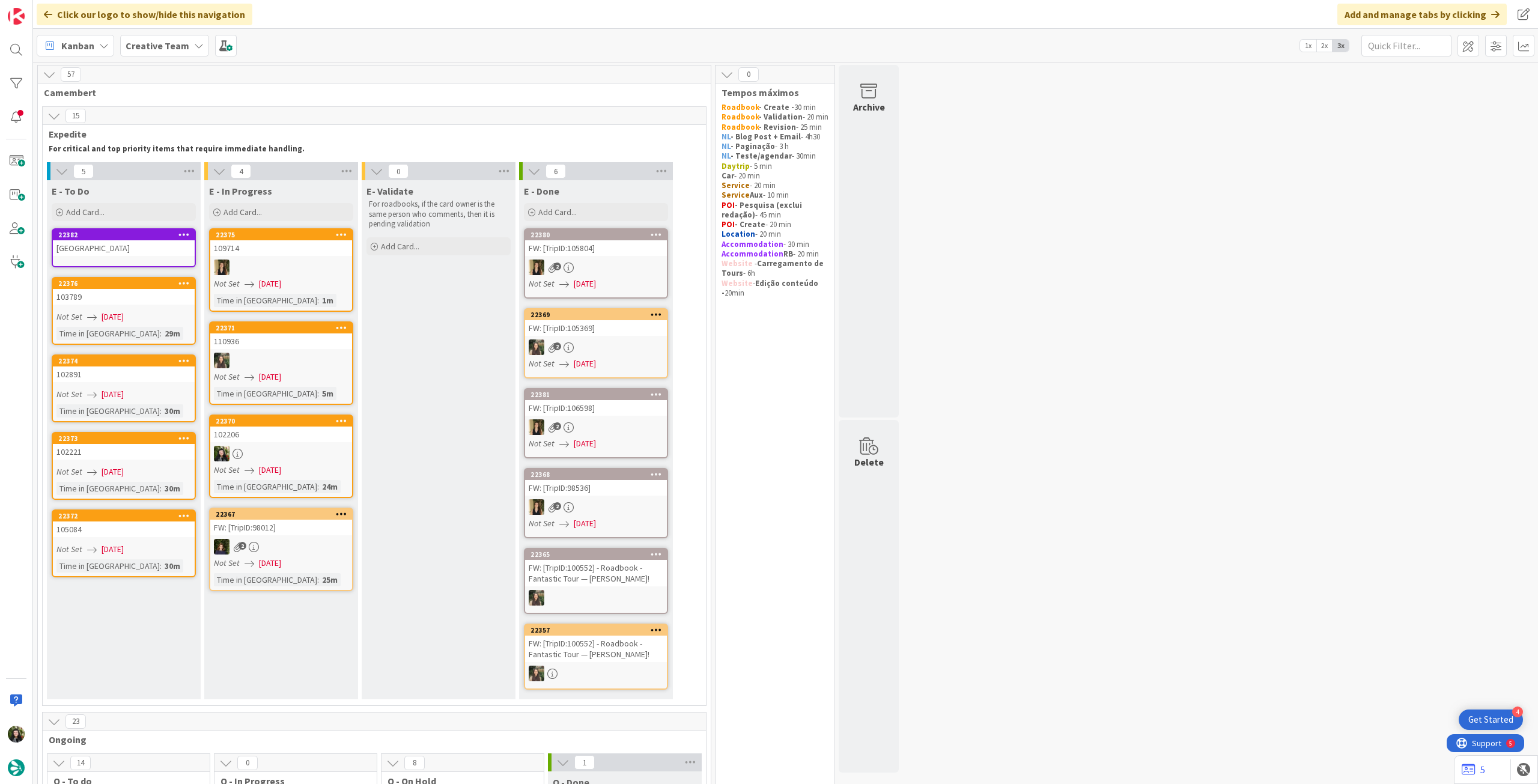
click at [130, 249] on div "Grand Pigalle Hotel" at bounding box center [124, 247] width 142 height 16
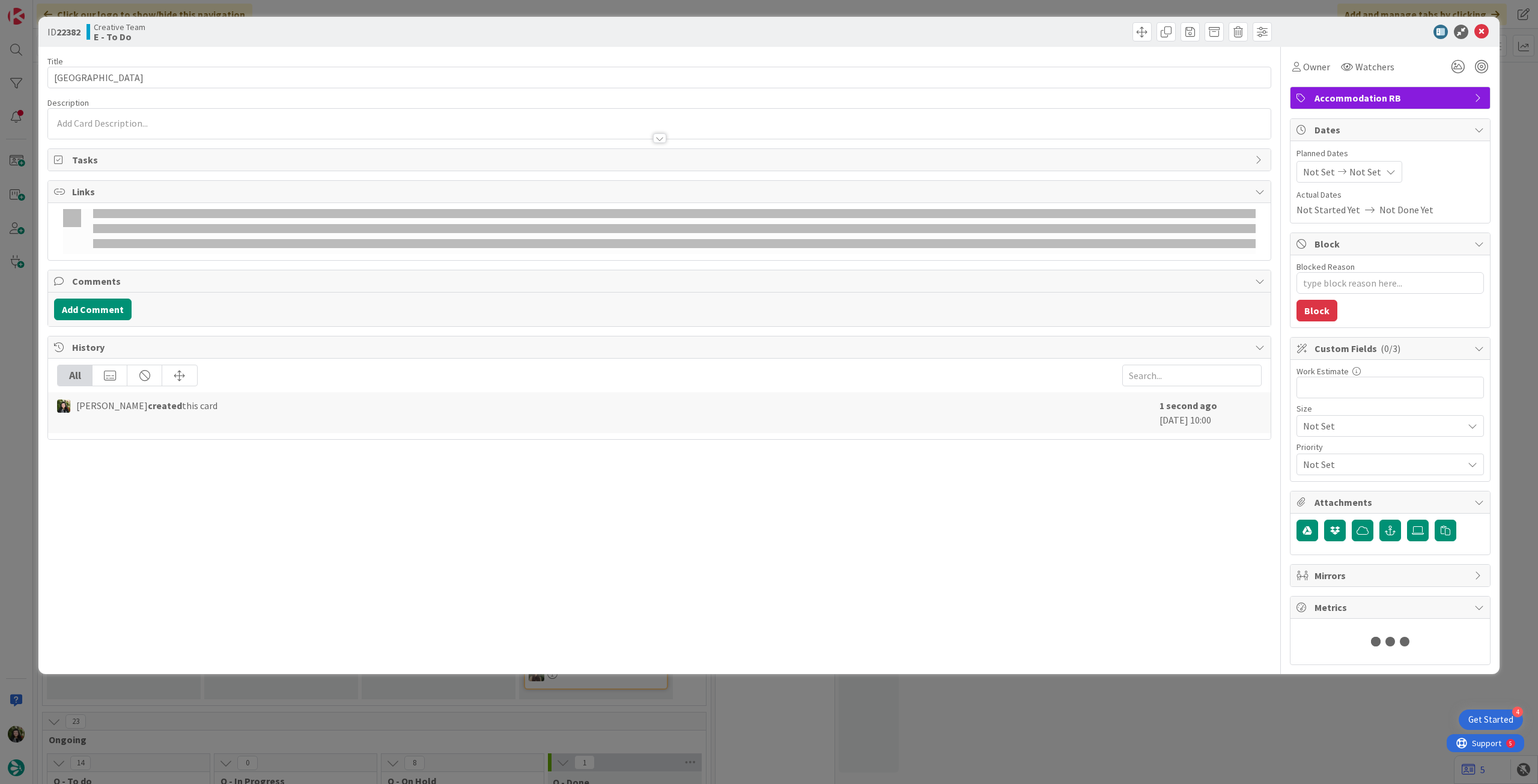
type textarea "x"
click at [1377, 176] on div "Not Set Not Set" at bounding box center [1349, 172] width 105 height 22
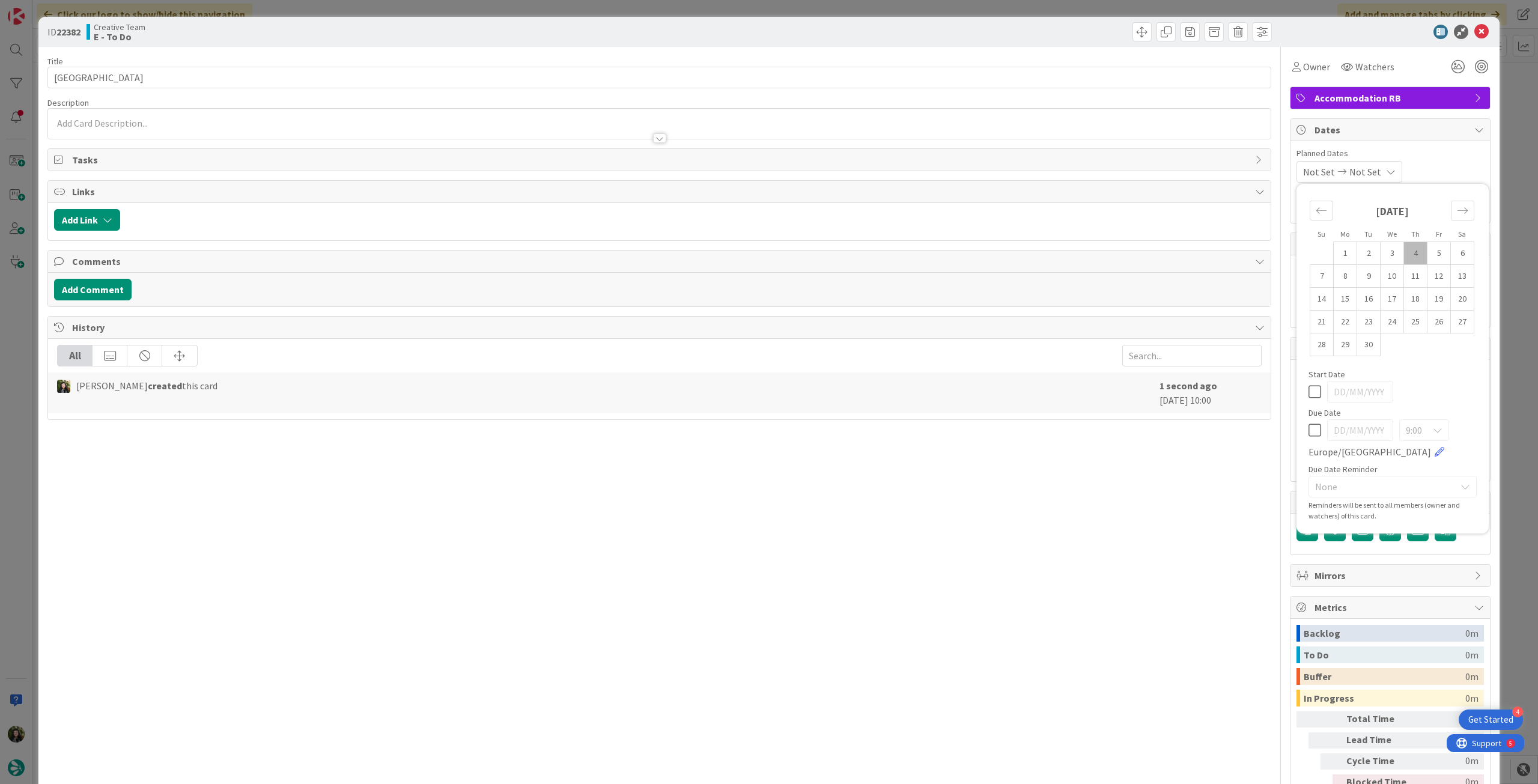
click at [1310, 437] on icon at bounding box center [1314, 430] width 13 height 14
type input "[DATE]"
drag, startPoint x: 1475, startPoint y: 34, endPoint x: 1210, endPoint y: 136, distance: 284.0
click at [1475, 34] on icon at bounding box center [1481, 31] width 14 height 14
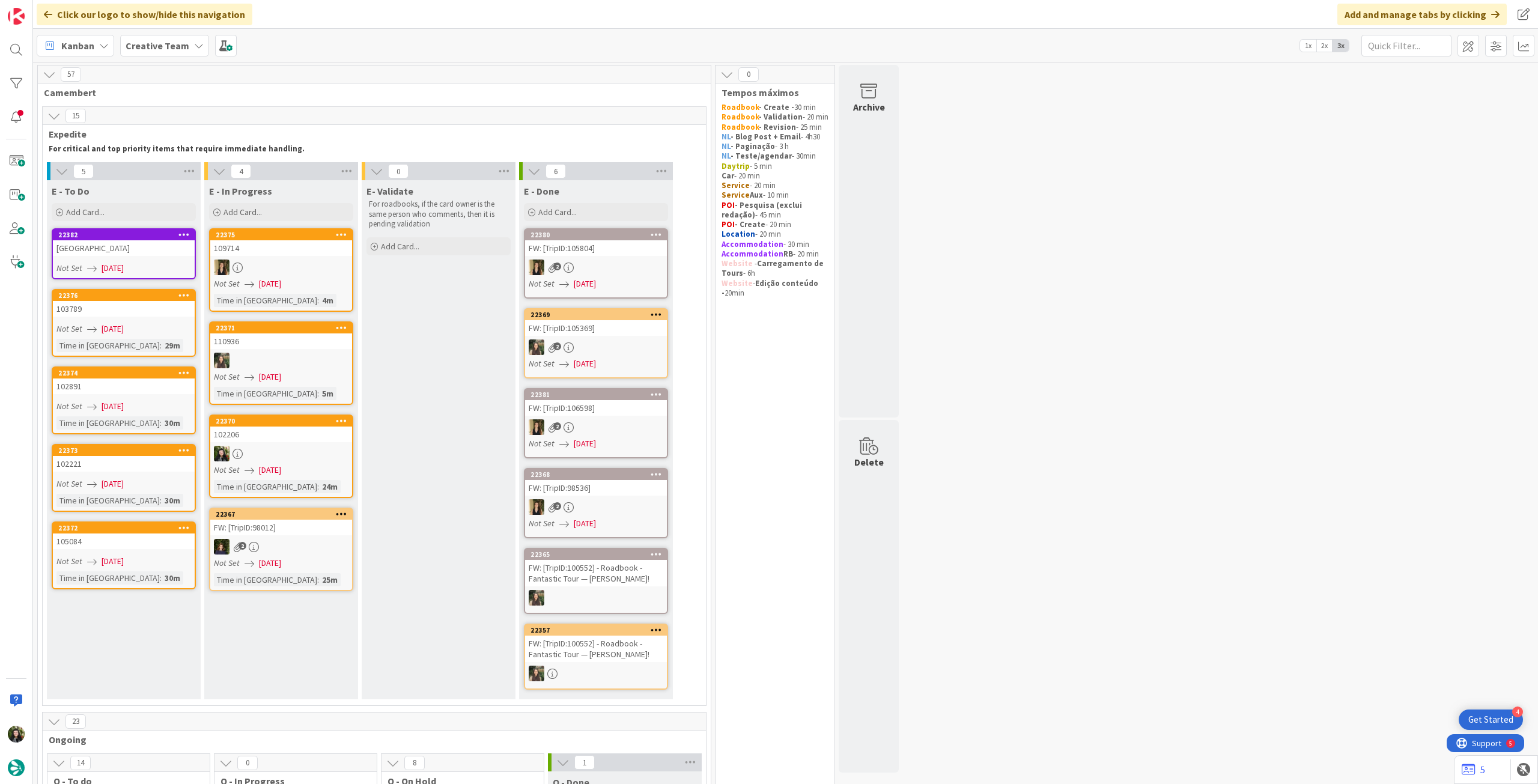
click at [139, 216] on div "Add Card..." at bounding box center [123, 212] width 144 height 18
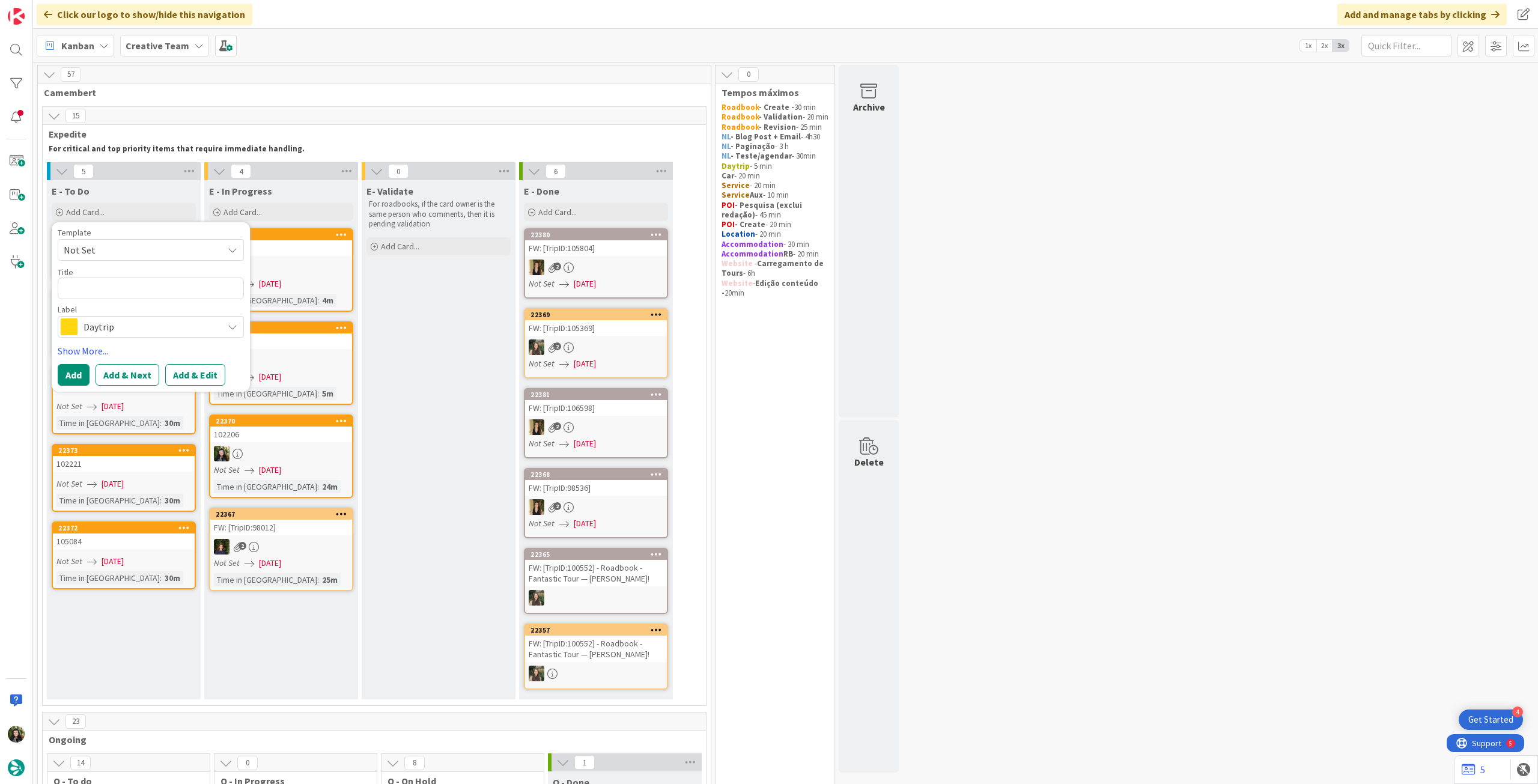
click at [113, 333] on span "Daytrip" at bounding box center [150, 326] width 133 height 17
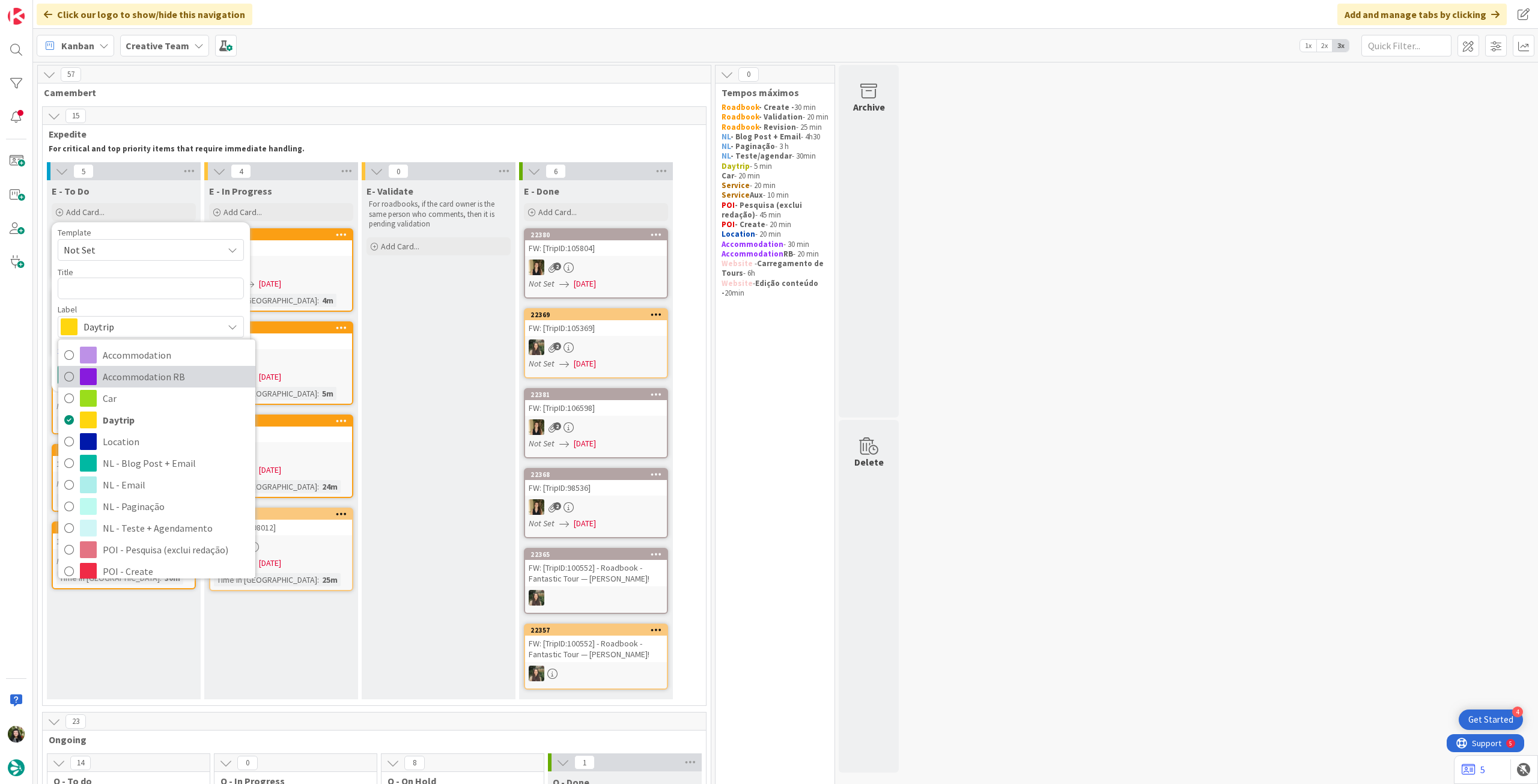
click at [160, 378] on span "Accommodation RB" at bounding box center [176, 376] width 147 height 18
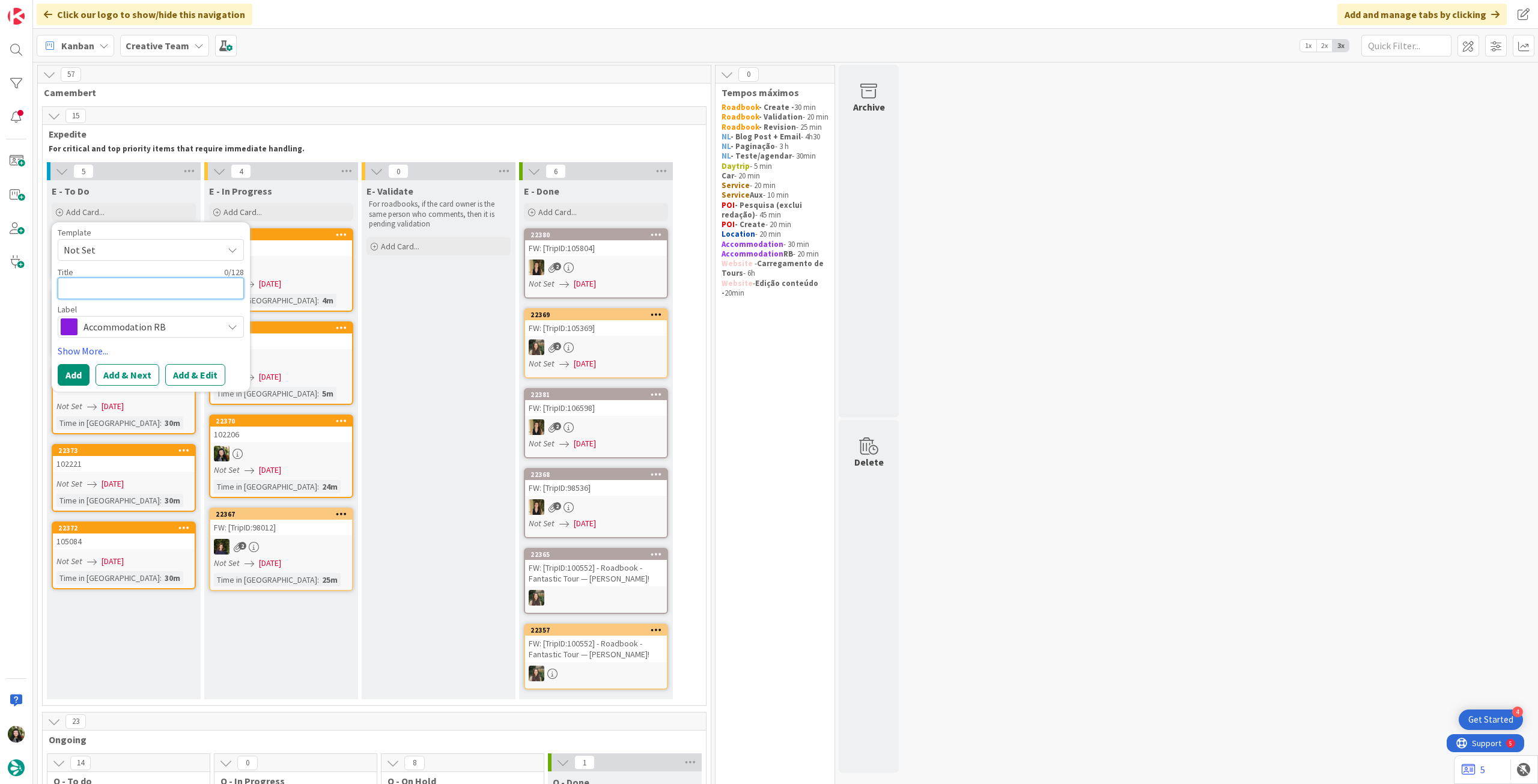
click at [145, 278] on textarea at bounding box center [150, 289] width 186 height 22
paste textarea "Hotel Aguado"
type textarea "x"
type textarea "Hotel Aguado"
click at [72, 381] on button "Add" at bounding box center [73, 374] width 32 height 22
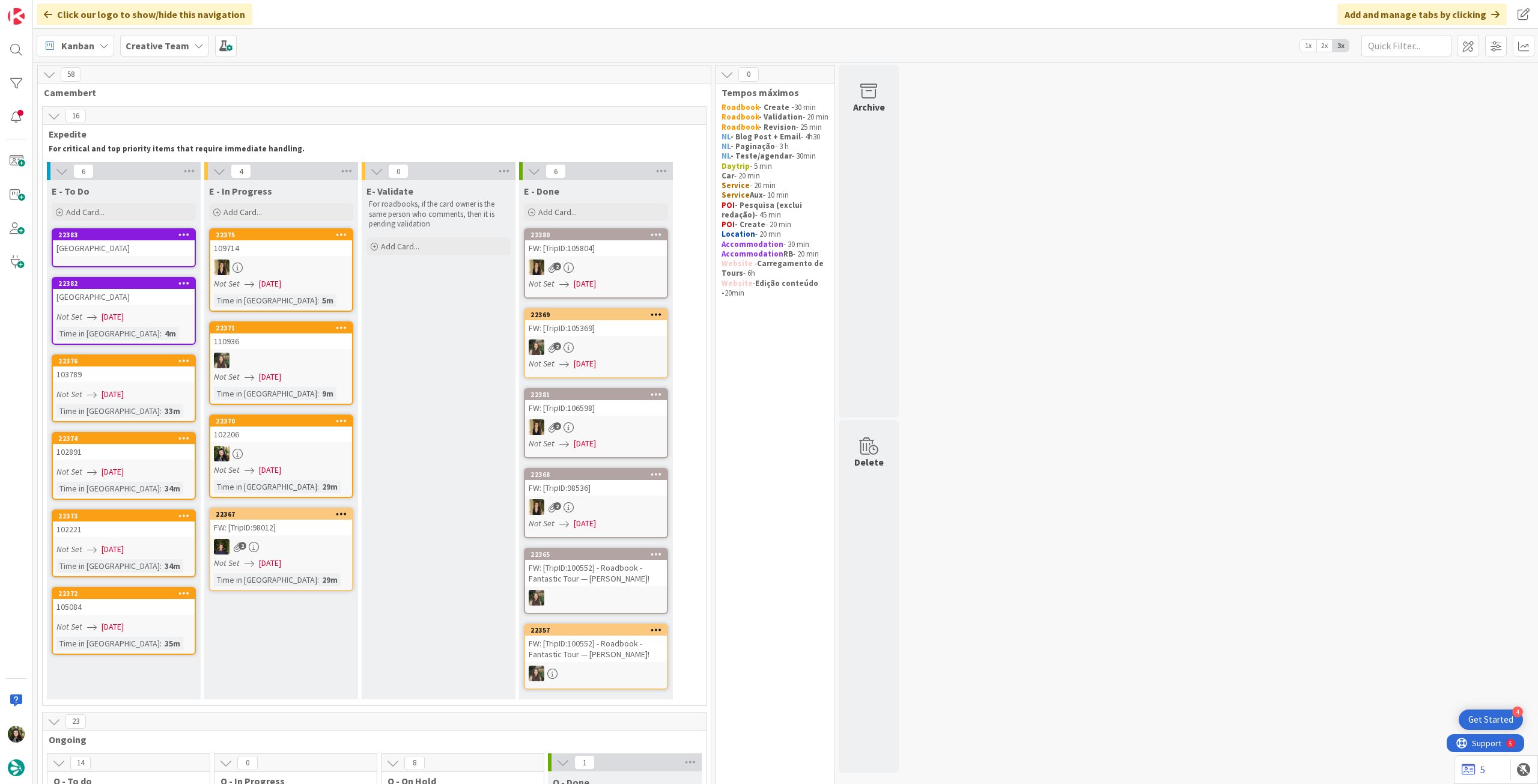
click at [128, 253] on div "Hotel Aguado" at bounding box center [124, 247] width 142 height 16
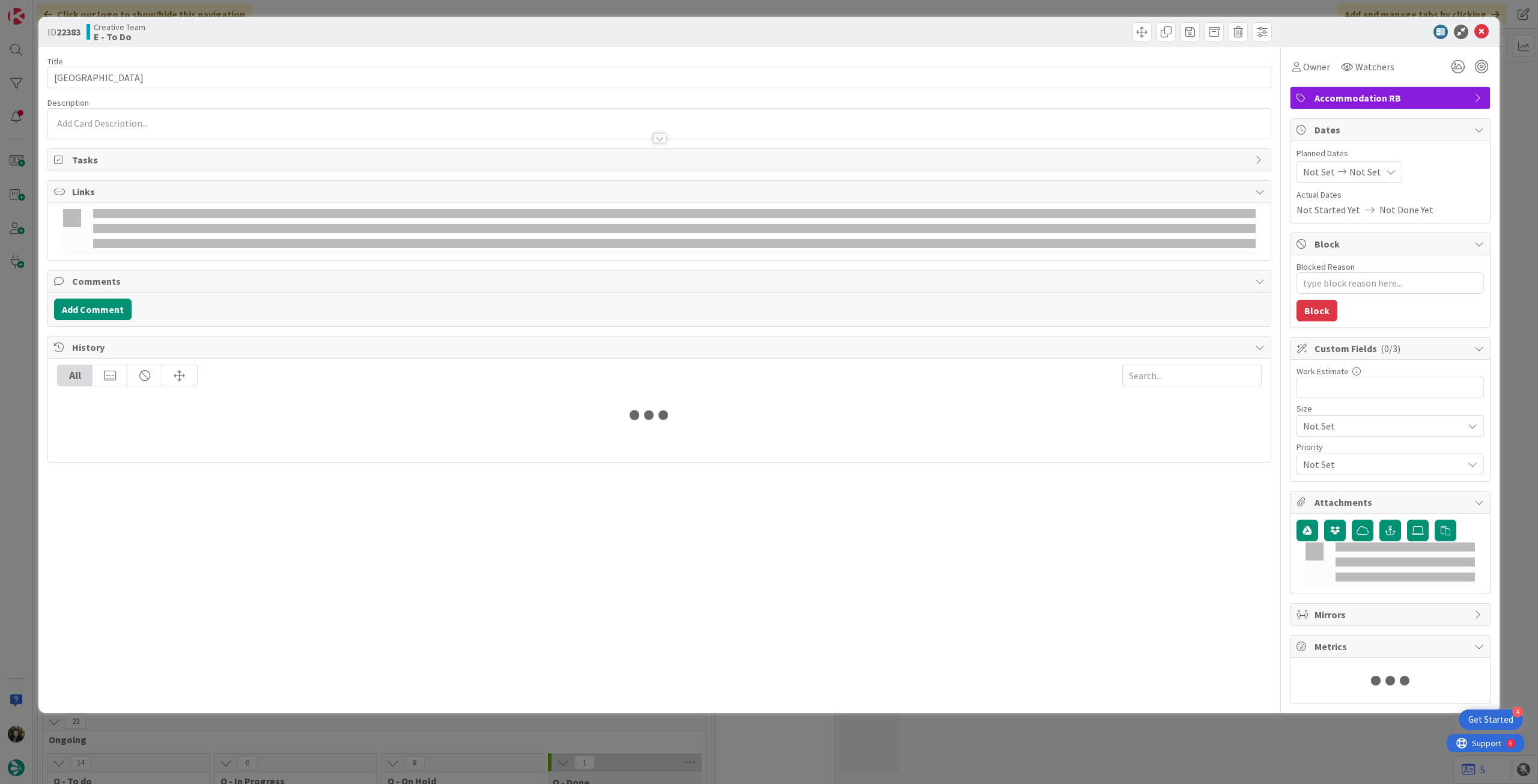
type textarea "x"
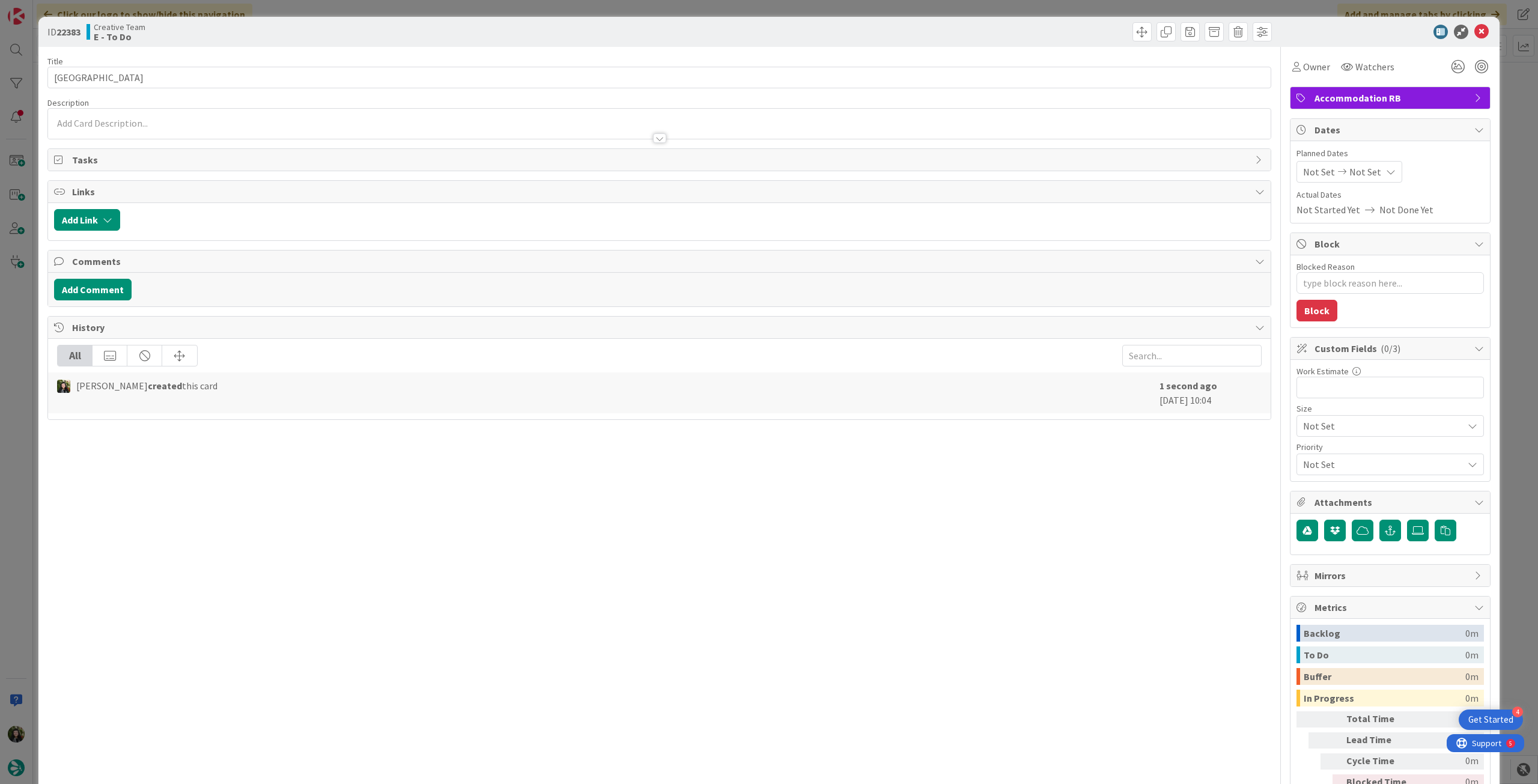
click at [1366, 175] on span "Not Set" at bounding box center [1365, 171] width 32 height 14
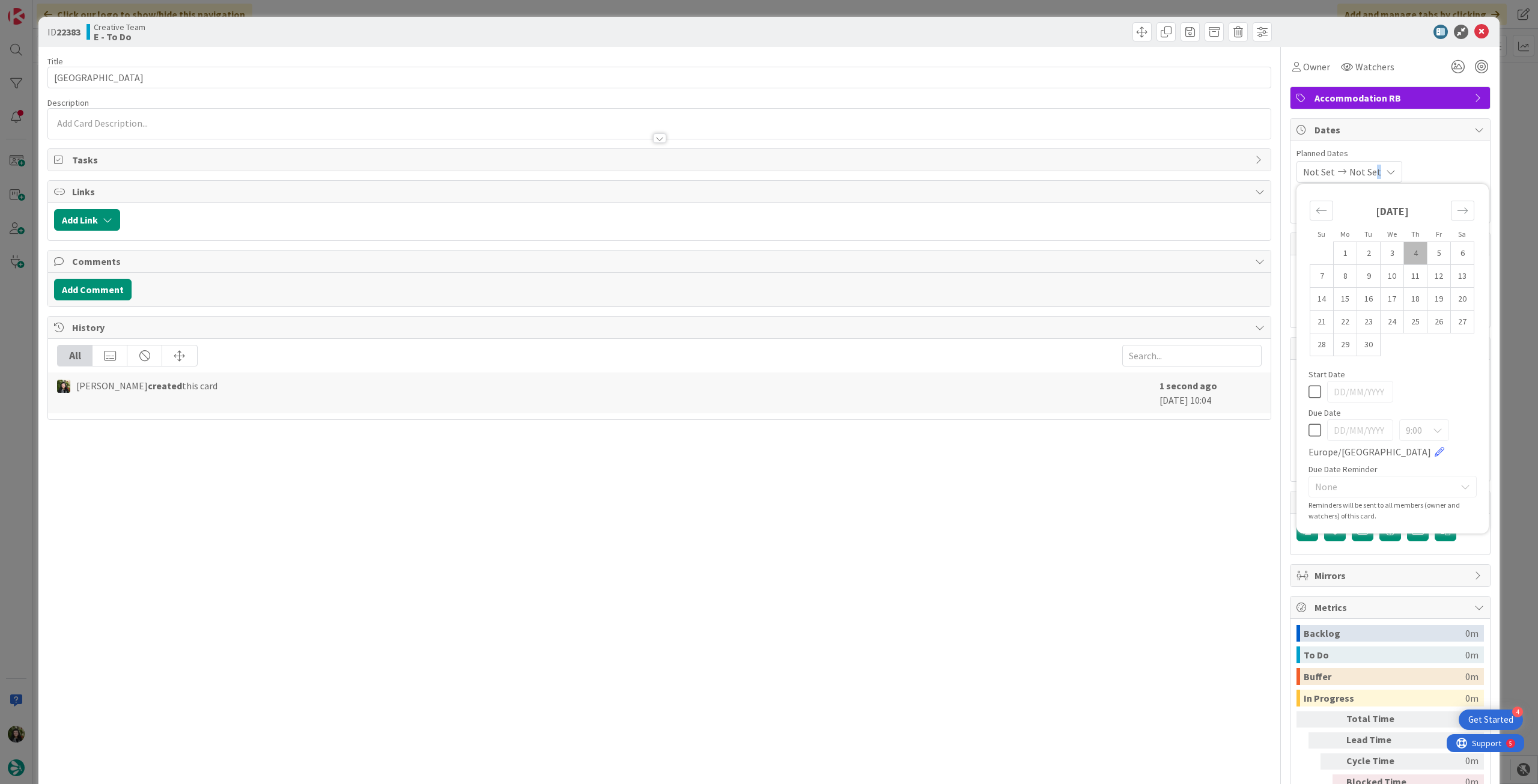
click at [1308, 428] on icon at bounding box center [1314, 430] width 13 height 14
type input "[DATE]"
click at [1474, 27] on icon at bounding box center [1481, 31] width 14 height 14
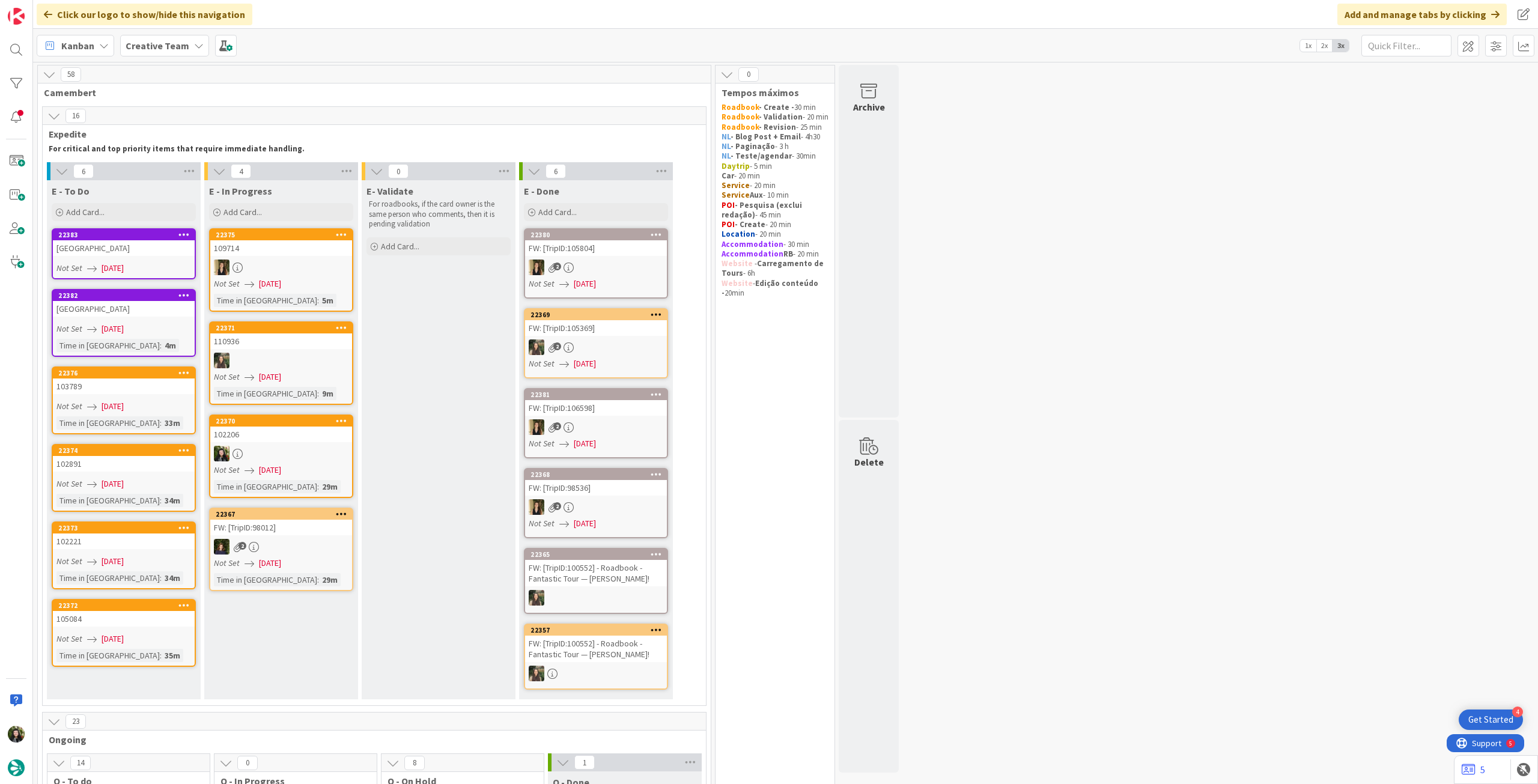
click at [279, 452] on div at bounding box center [281, 453] width 142 height 16
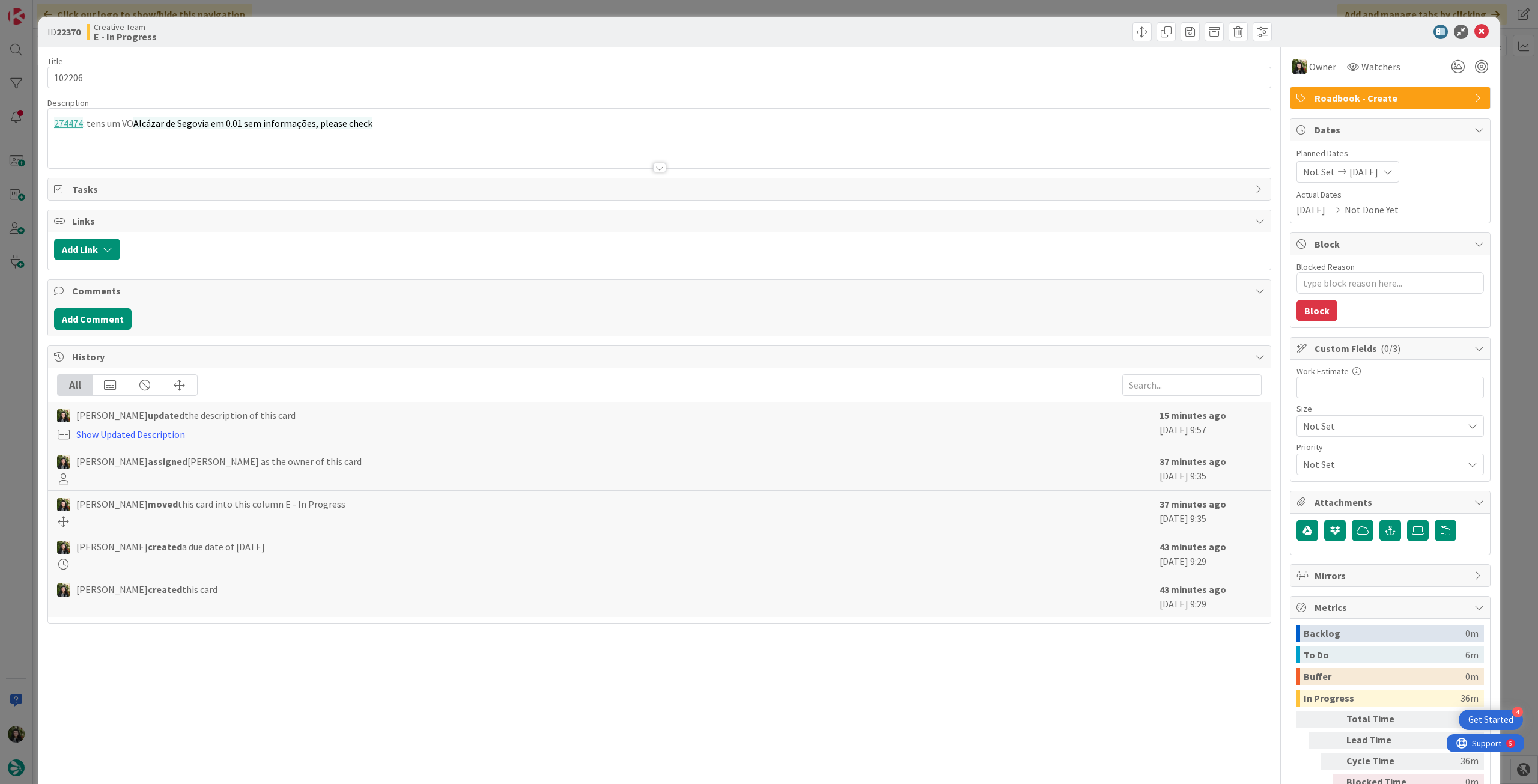
type textarea "x"
drag, startPoint x: 229, startPoint y: 156, endPoint x: 241, endPoint y: 157, distance: 12.0
click at [229, 156] on div at bounding box center [659, 152] width 1222 height 30
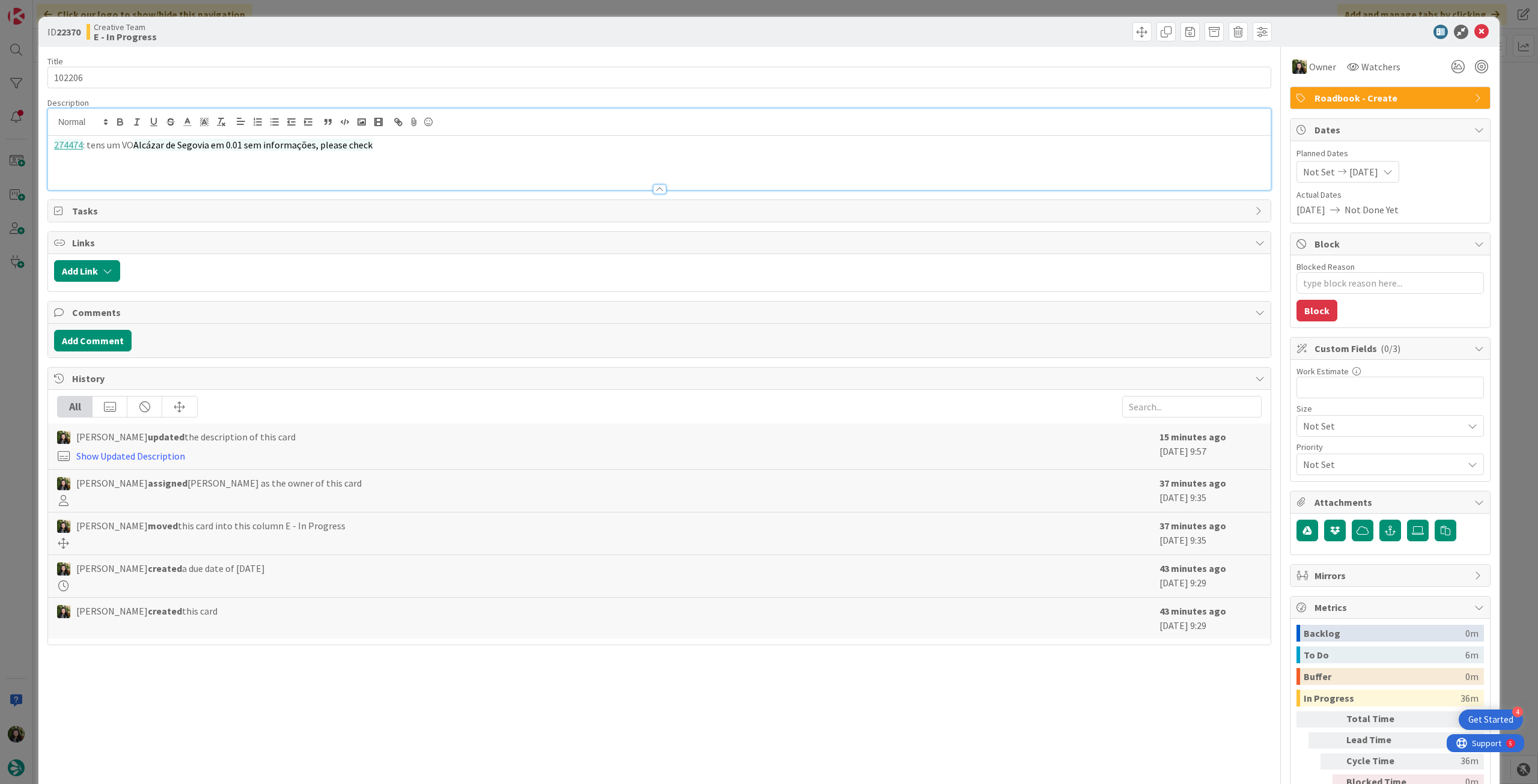
click at [402, 142] on p "274474 : tens um VO Alcázar de Segovia em 0.01 sem informações, please check" at bounding box center [659, 145] width 1210 height 14
click at [1474, 29] on icon at bounding box center [1481, 31] width 14 height 14
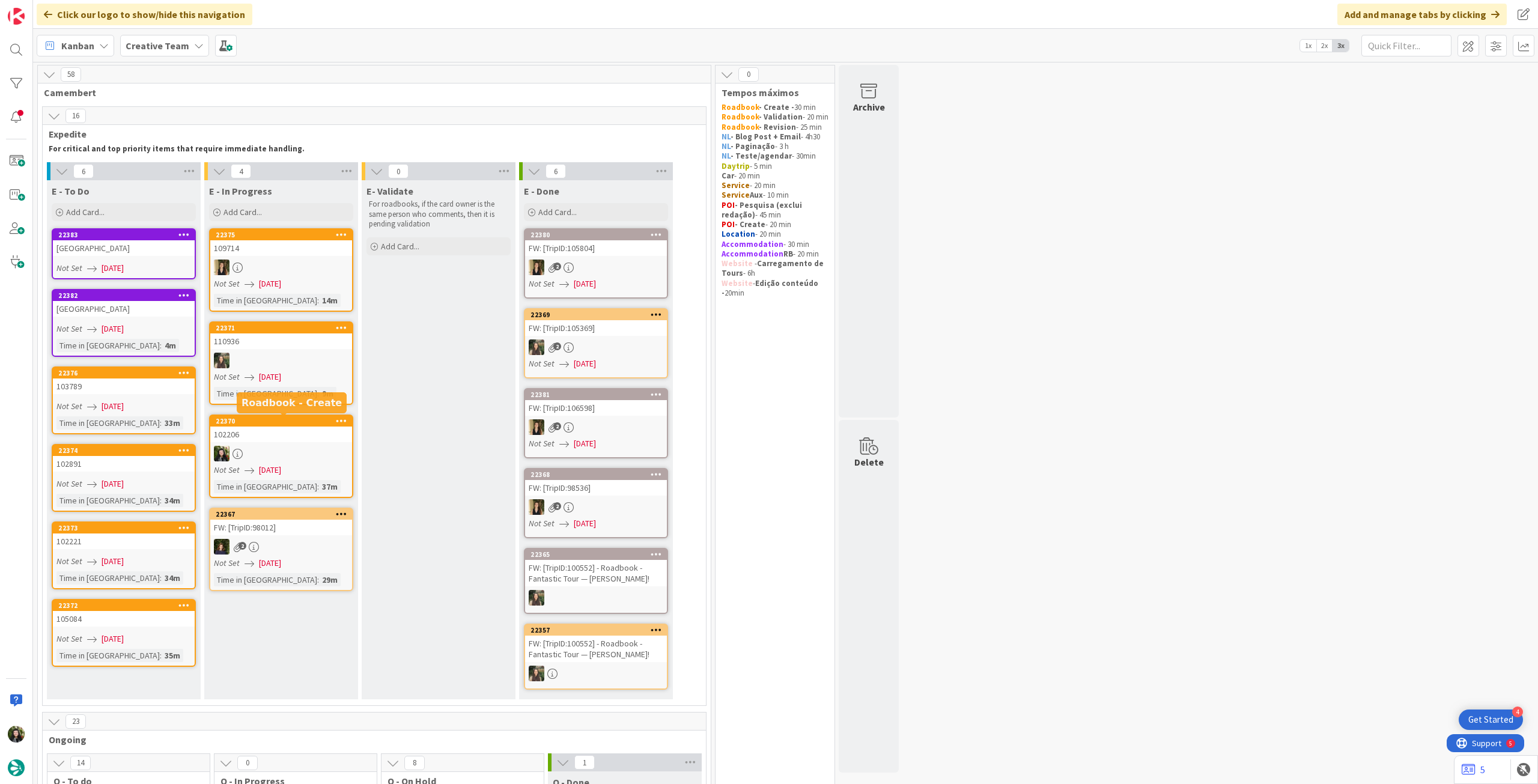
click at [283, 433] on div "102206" at bounding box center [281, 434] width 142 height 16
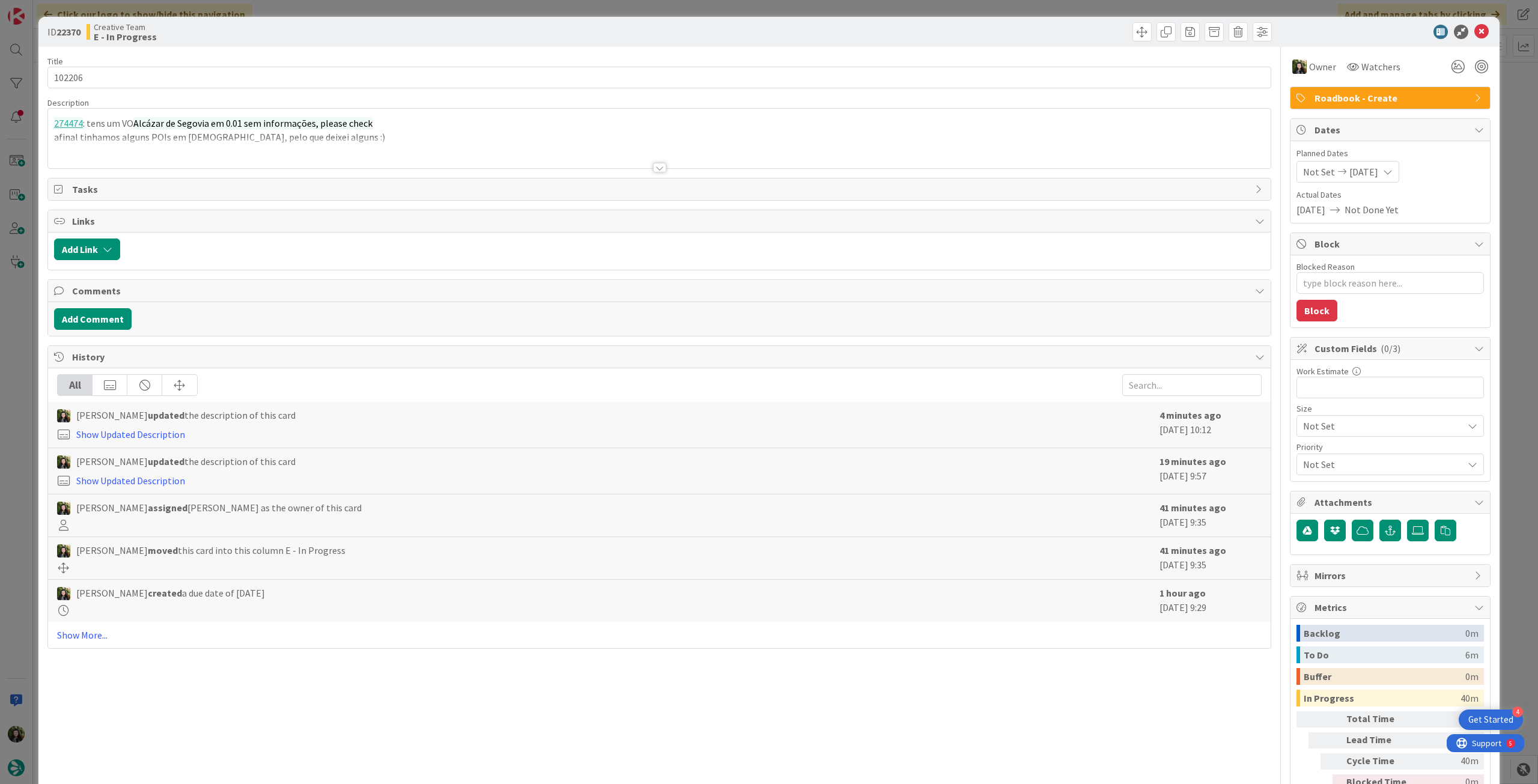
type textarea "x"
click at [239, 129] on p "274474 : tens um VO Alcázar de Segovia em 0.01 sem informações, please check" at bounding box center [659, 123] width 1210 height 14
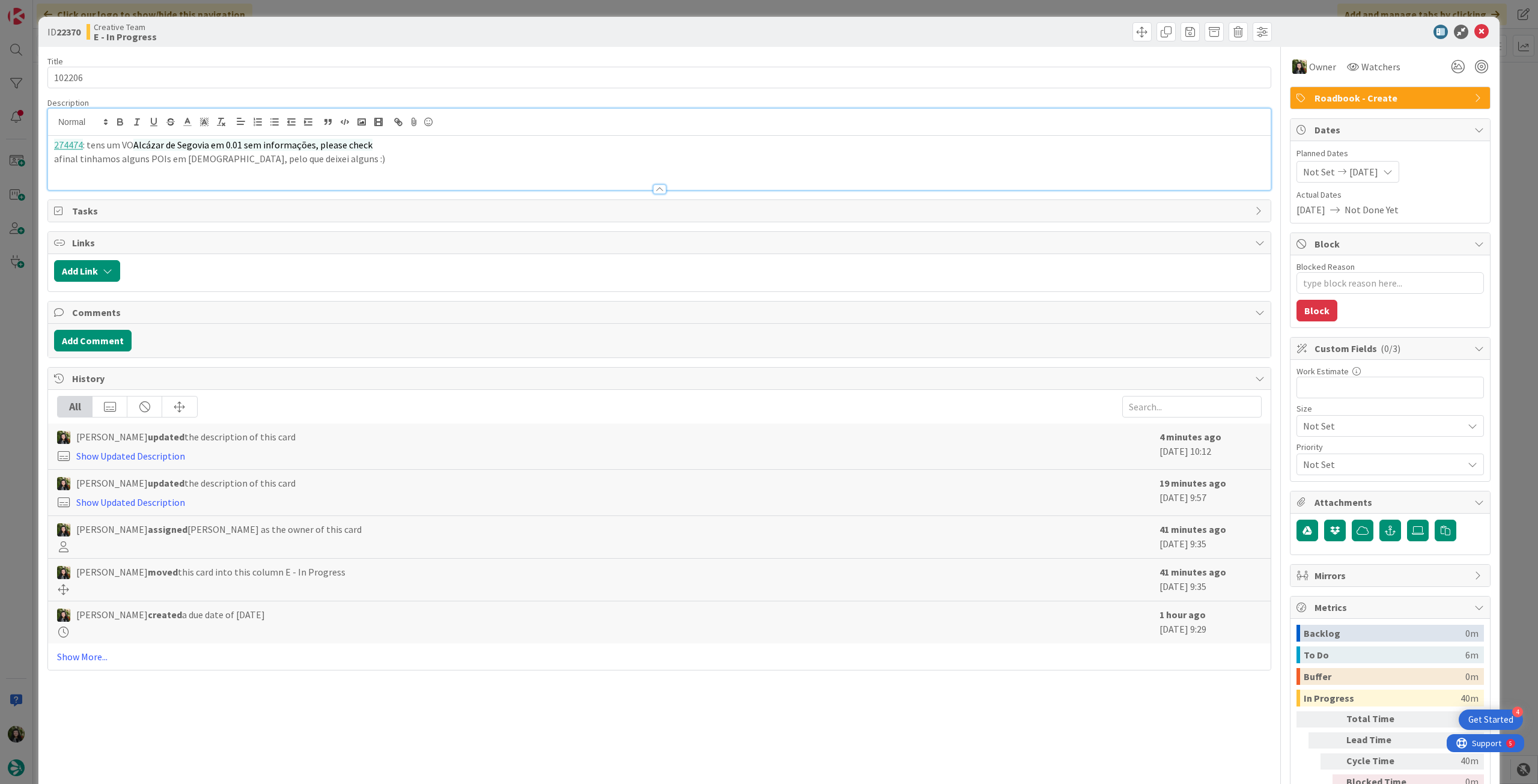
click at [317, 159] on p "afinal tinhamos alguns POIs em Cristianos, pelo que deixei alguns :)" at bounding box center [659, 159] width 1210 height 14
drag, startPoint x: 325, startPoint y: 160, endPoint x: 333, endPoint y: 153, distance: 10.6
click at [326, 160] on p "afinal tinhamos alguns POIs em Cristianos, pelo que deixei alguns :)" at bounding box center [659, 159] width 1210 height 14
click at [1476, 36] on icon at bounding box center [1481, 31] width 14 height 14
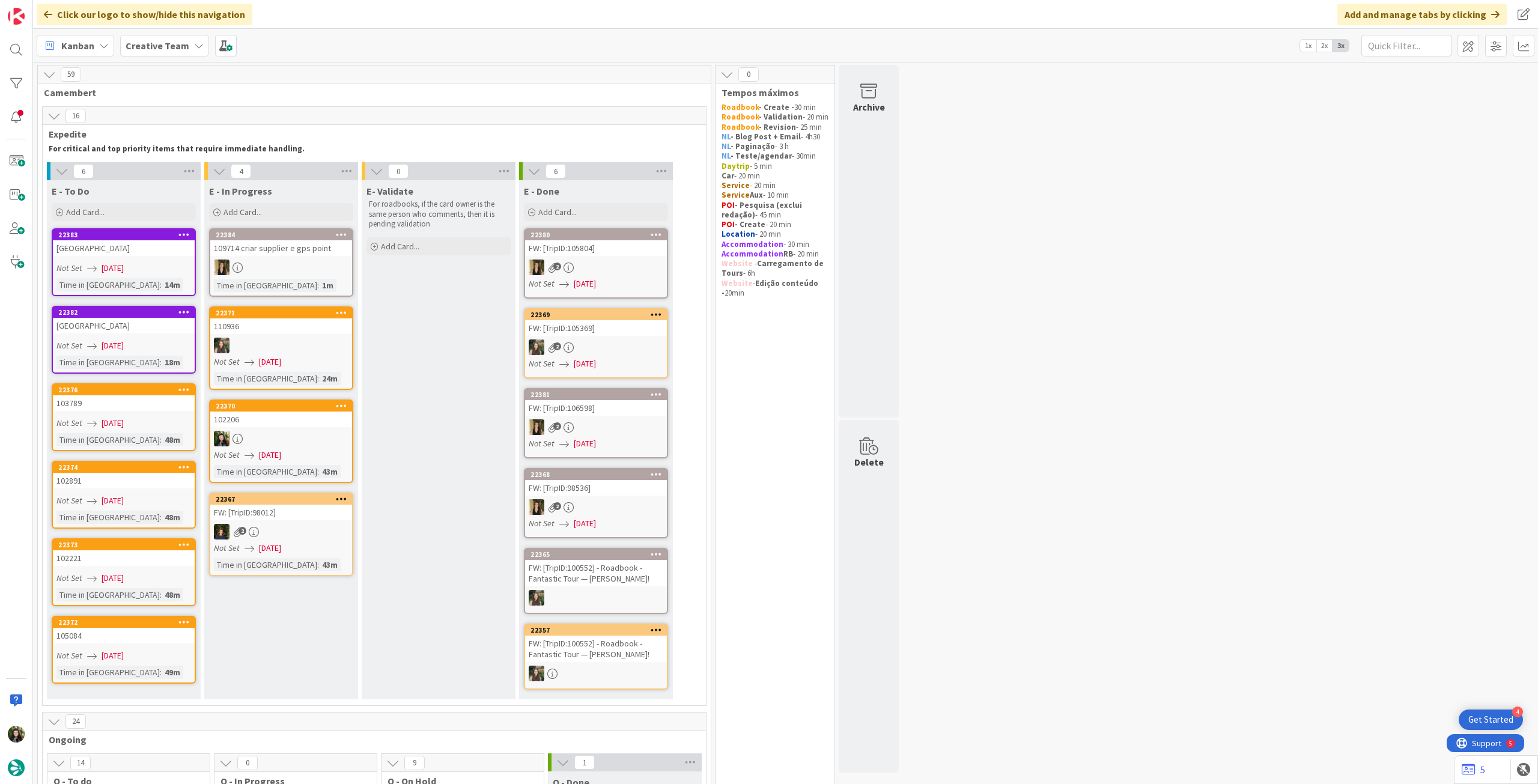
click at [280, 414] on div "102206" at bounding box center [281, 419] width 142 height 16
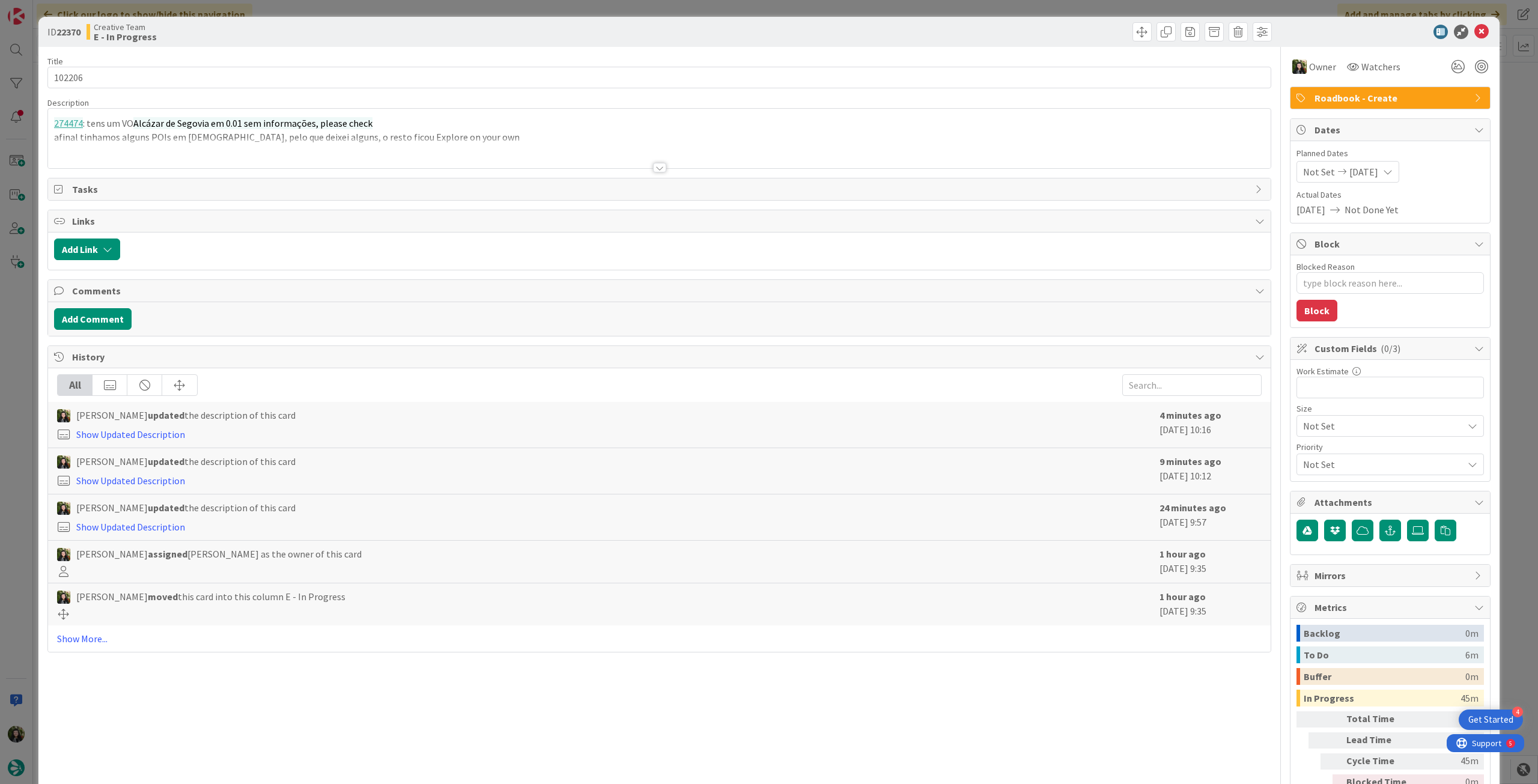
click at [321, 120] on span "Alcázar de Segovia em 0.01 sem informações, please check" at bounding box center [253, 123] width 239 height 12
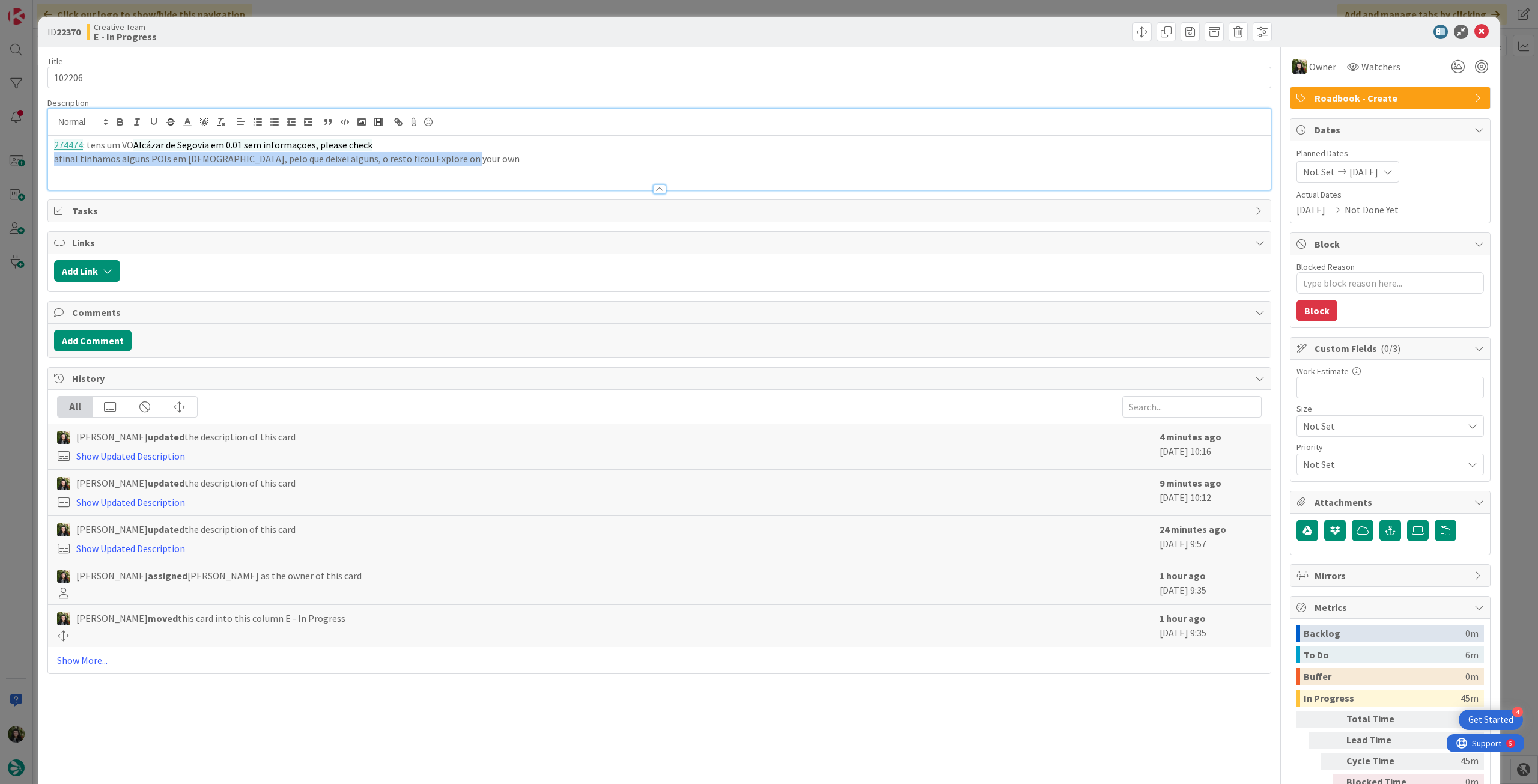
click at [479, 153] on div "274474 : tens um VO Alcázar de Segovia em 0.01 sem informações, please check af…" at bounding box center [659, 163] width 1222 height 54
click at [515, 165] on div "274474 : tens um VO Alcázar de Segovia em 0.01 sem informações, please check af…" at bounding box center [659, 163] width 1222 height 54
click at [514, 156] on p "afinal tinhamos alguns POIs em Cristianos, pelo que deixei alguns, o resto fico…" at bounding box center [659, 159] width 1210 height 14
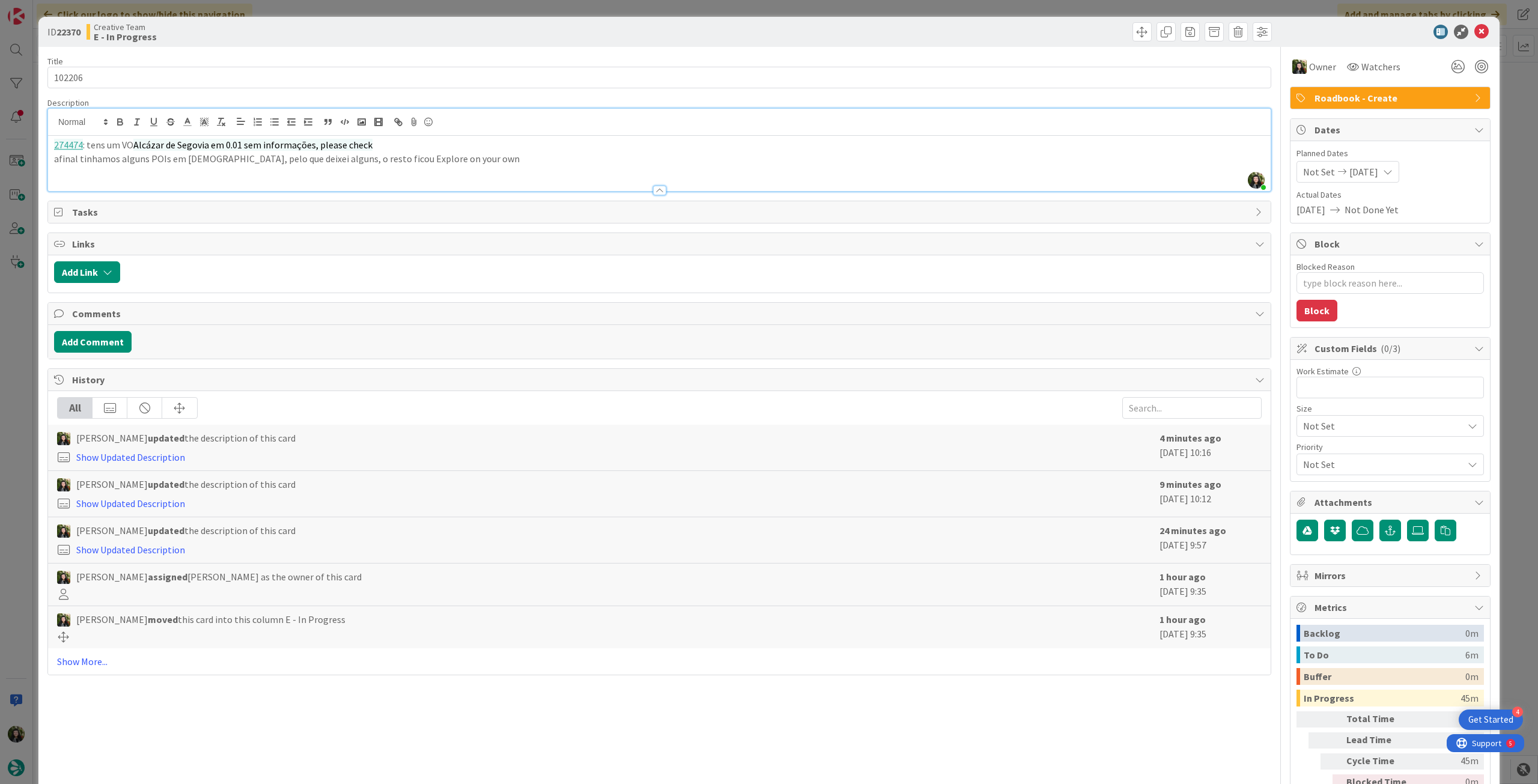
paste div
type textarea "x"
click at [50, 173] on div "274474 : tens um VO Alcázar de Segovia em 0.01 sem informações, please check af…" at bounding box center [659, 164] width 1222 height 55
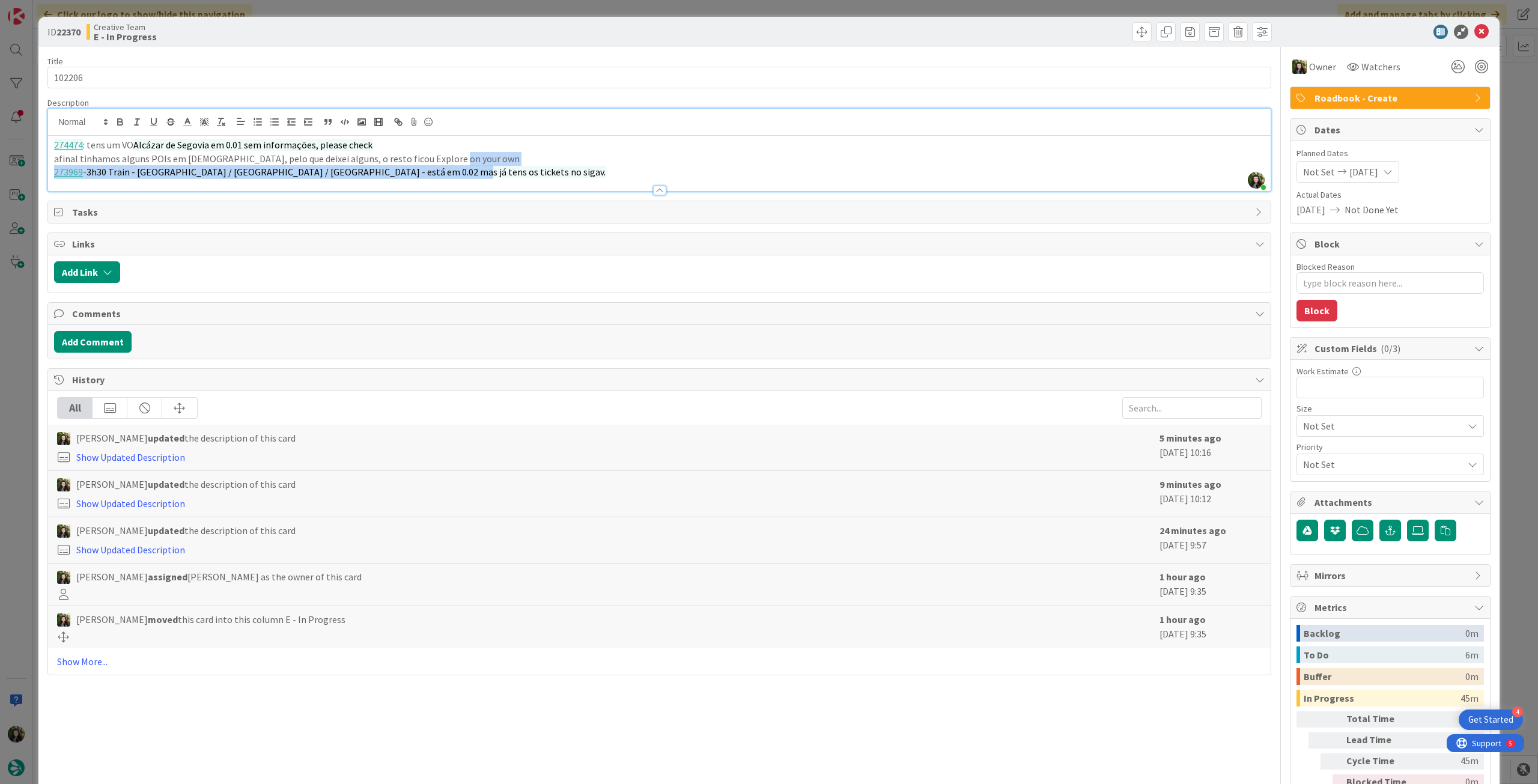
click at [439, 170] on div "274474 : tens um VO Alcázar de Segovia em 0.01 sem informações, please check af…" at bounding box center [659, 164] width 1222 height 55
click at [461, 175] on p "273969 - 3h30 Train - Madrid / Salamanca / Madrid - está em 0.02 mas já tens os…" at bounding box center [659, 172] width 1210 height 14
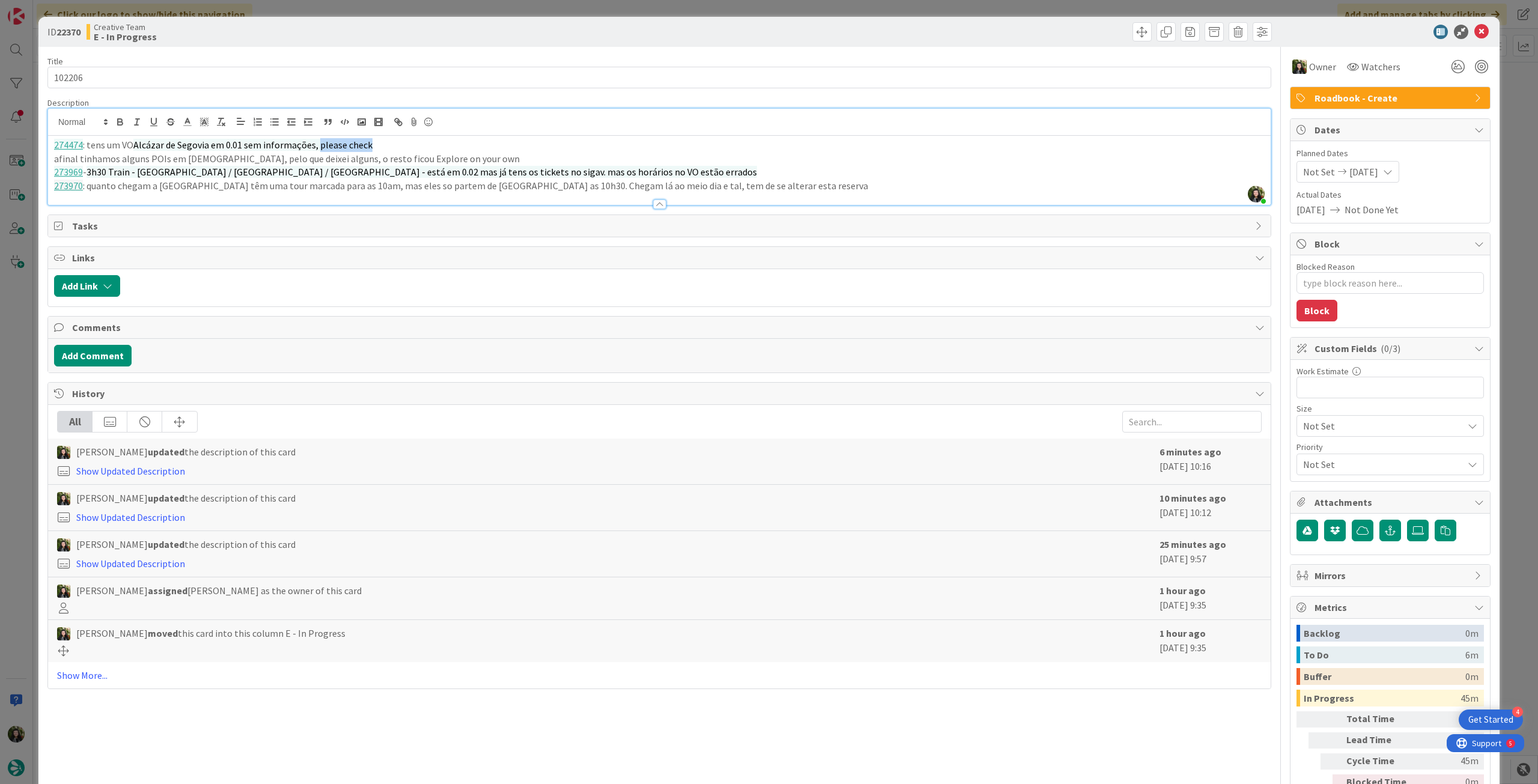
drag, startPoint x: 379, startPoint y: 141, endPoint x: 317, endPoint y: 147, distance: 62.3
click at [317, 147] on p "274474 : tens um VO Alcázar de Segovia em 0.01 sem informações, please check" at bounding box center [659, 145] width 1210 height 14
click at [780, 185] on p "273970 : quanto chegam a Salamanca têm uma tour marcada para as 10am, mas eles …" at bounding box center [659, 186] width 1210 height 14
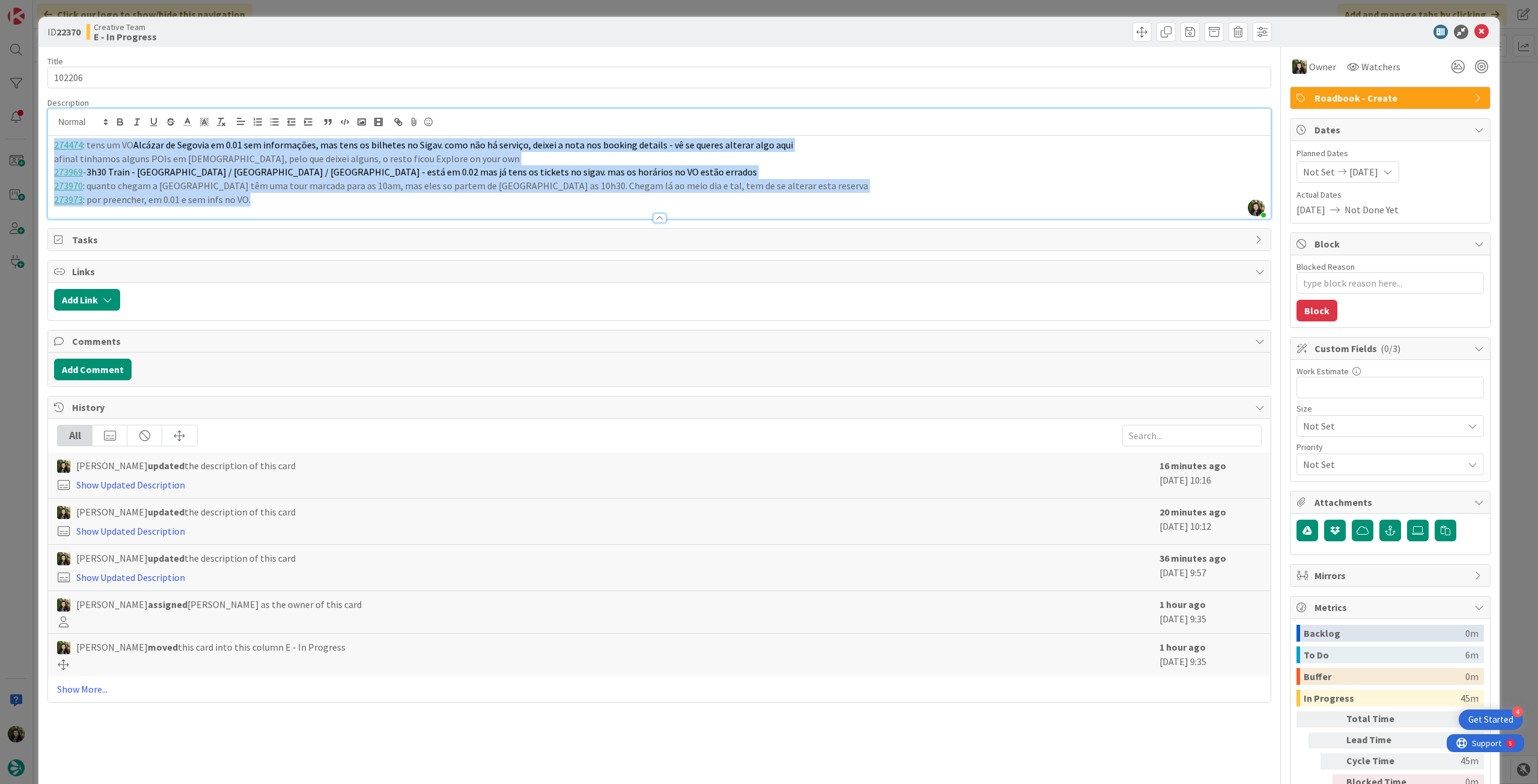
drag, startPoint x: 225, startPoint y: 197, endPoint x: 32, endPoint y: 137, distance: 202.1
click at [32, 137] on div "ID 22370 Creative Team E - In Progress Title 6 / 128 102206 Description Beatriz…" at bounding box center [769, 392] width 1538 height 784
copy div "274474 : tens um VO Alcázar de Segovia em 0.01 sem informações, mas tens os bil…"
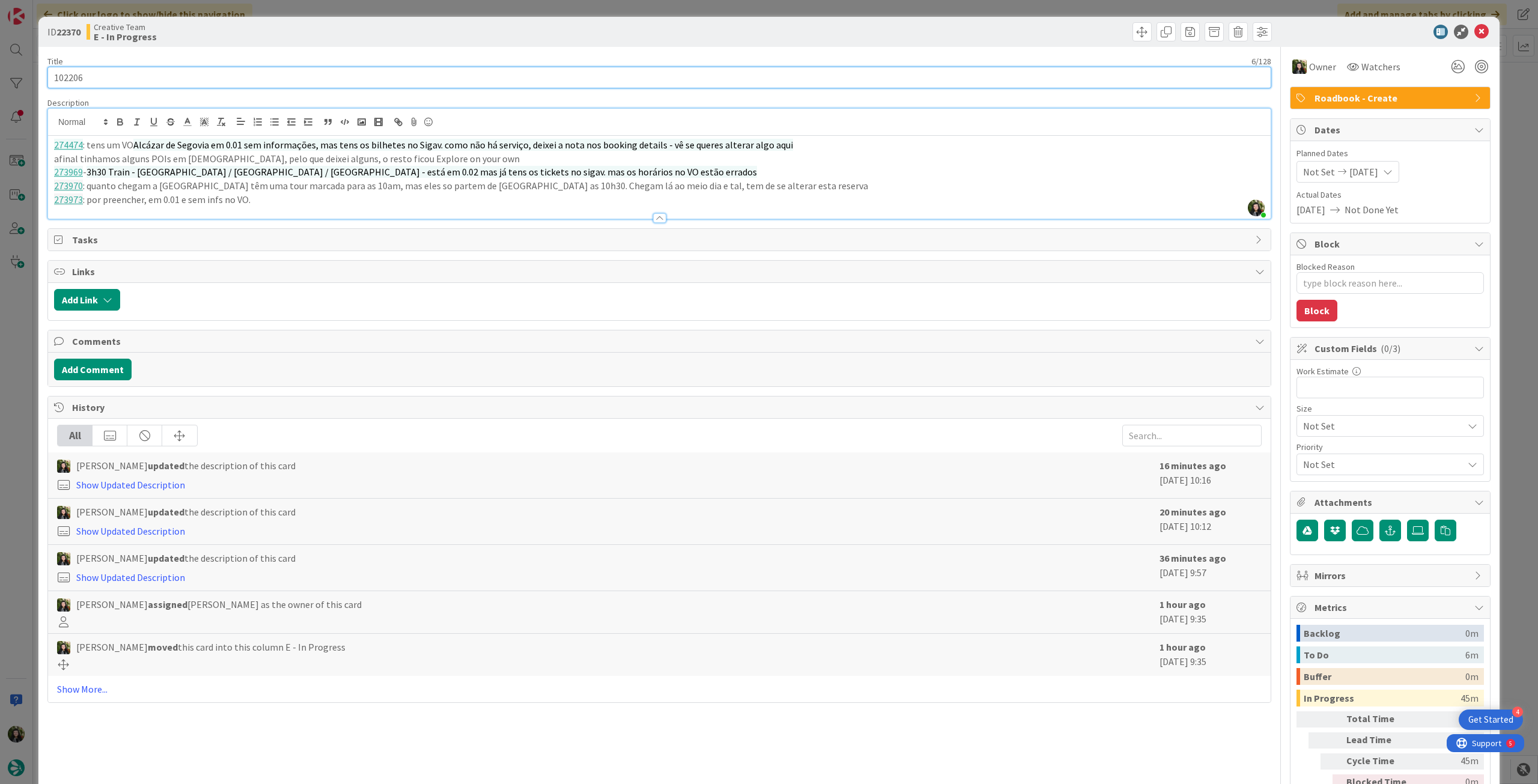
drag, startPoint x: 86, startPoint y: 78, endPoint x: 55, endPoint y: 78, distance: 31.0
click at [55, 78] on input "102206" at bounding box center [659, 78] width 1224 height 22
click at [1475, 30] on icon at bounding box center [1481, 31] width 14 height 14
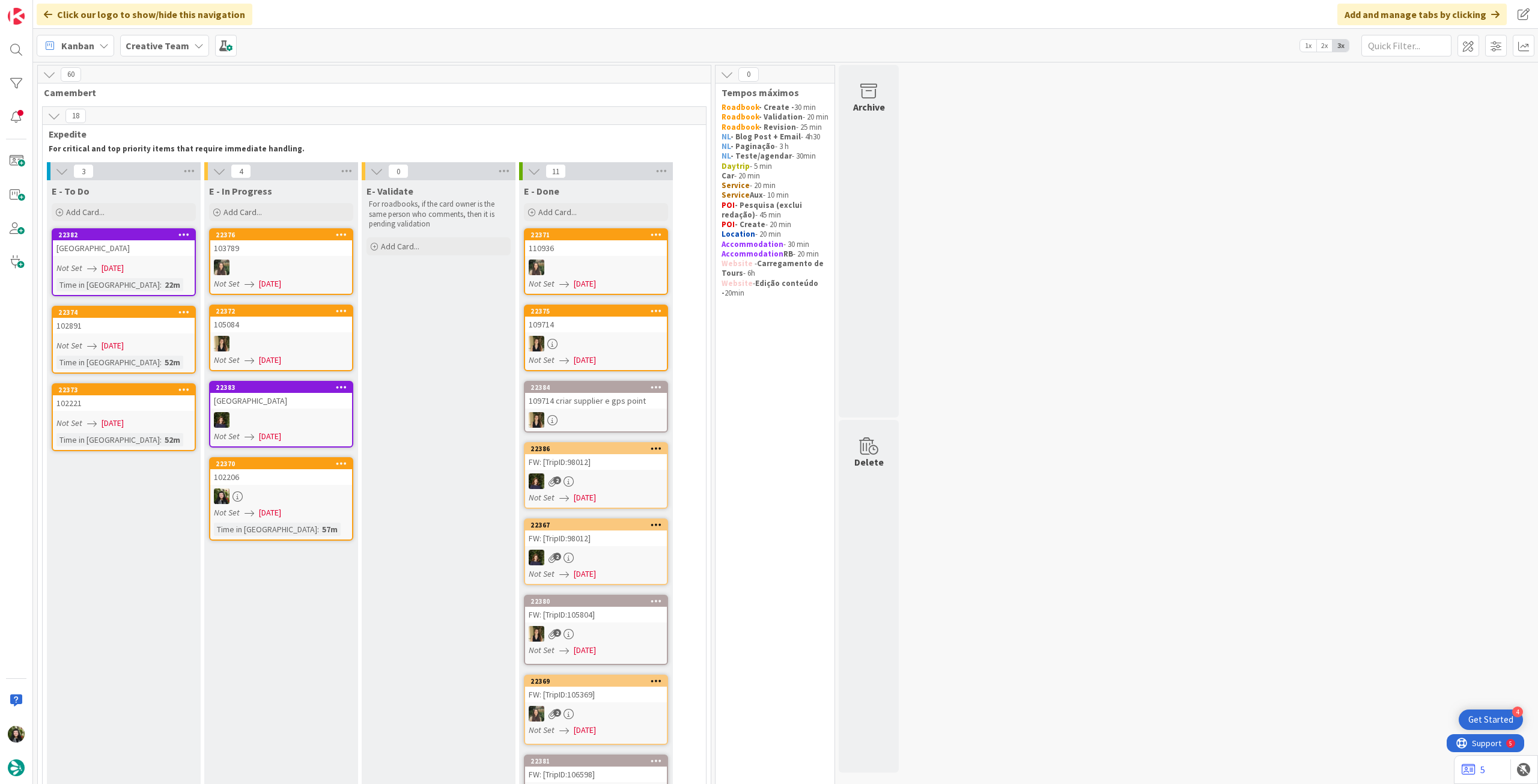
click at [272, 510] on span "[DATE]" at bounding box center [270, 512] width 22 height 13
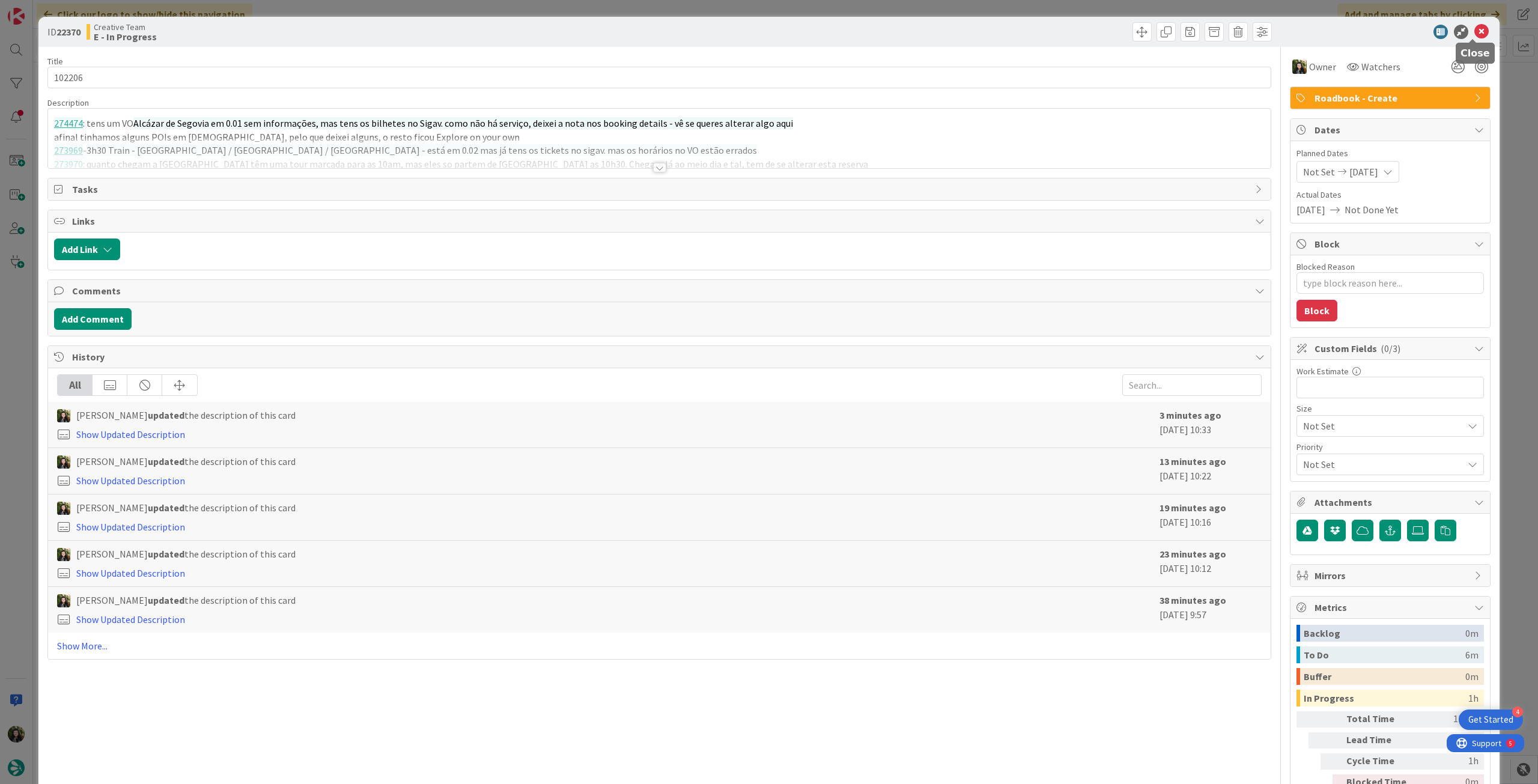
click at [1474, 33] on icon at bounding box center [1481, 31] width 14 height 14
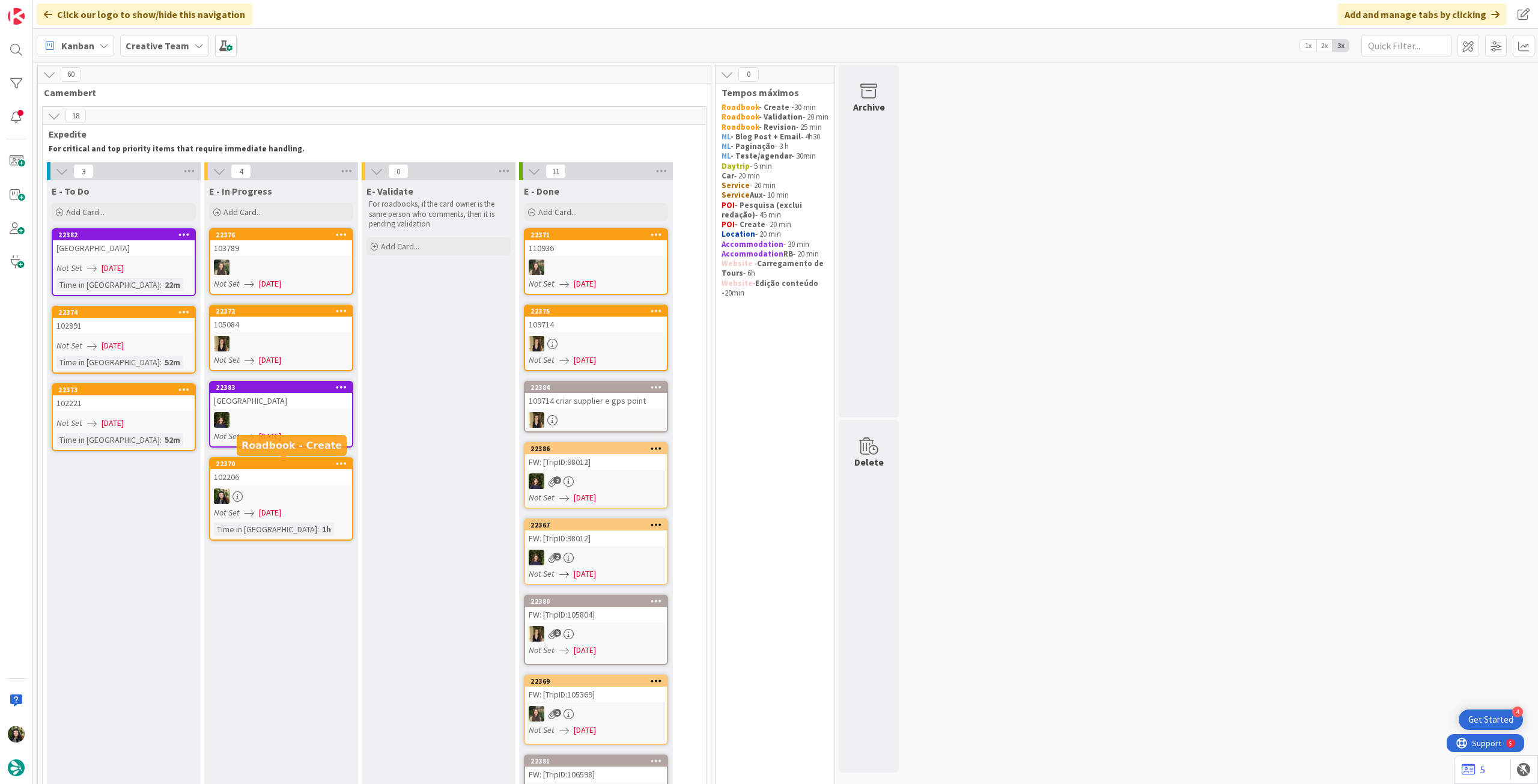
click at [281, 480] on div "102206" at bounding box center [281, 476] width 142 height 16
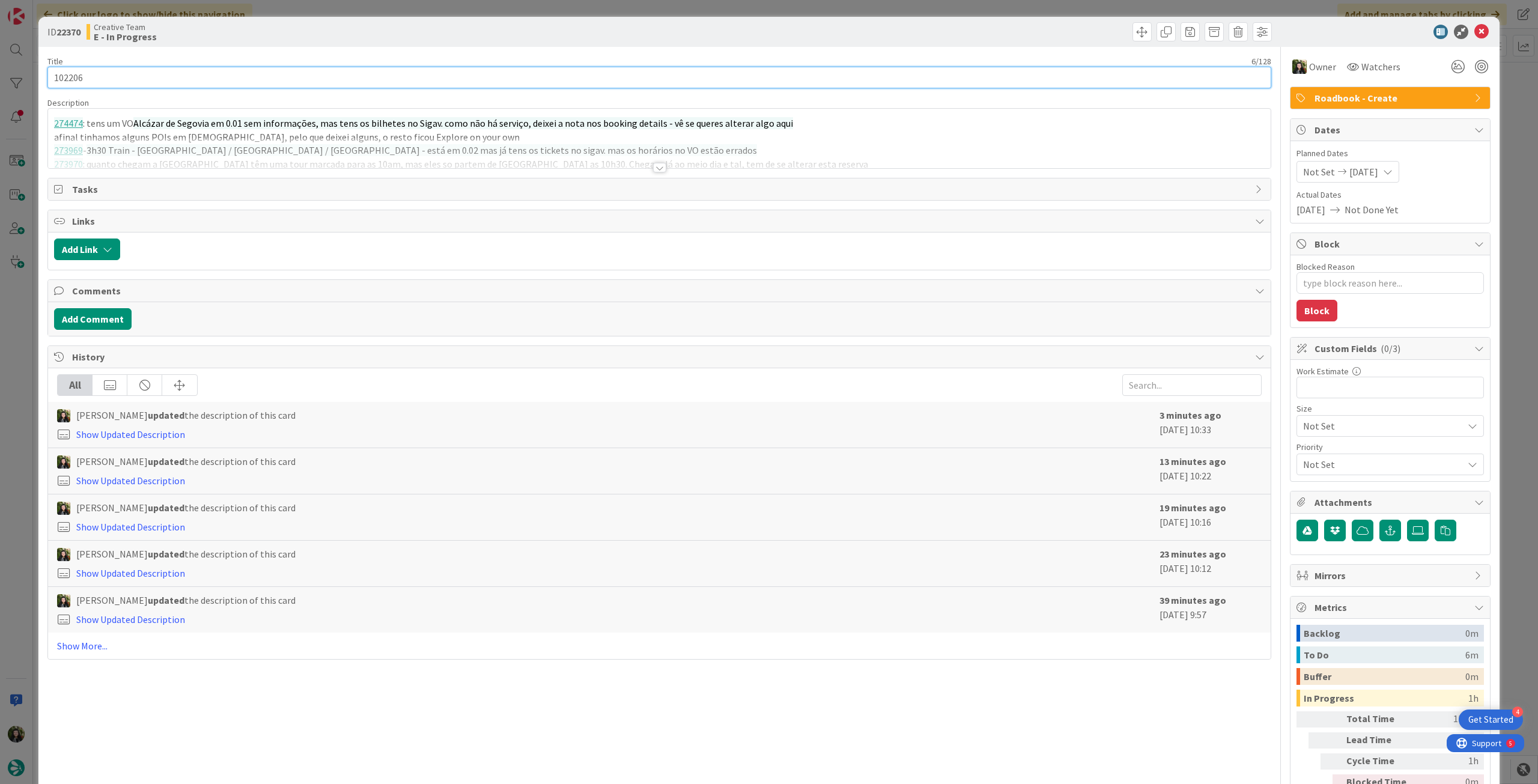
drag, startPoint x: 67, startPoint y: 76, endPoint x: 48, endPoint y: 76, distance: 19.0
click at [46, 76] on div "ID 22370 Creative Team E - In Progress Title 6 / 128 102206 Description 274474 …" at bounding box center [769, 424] width 1461 height 816
drag, startPoint x: 1351, startPoint y: 97, endPoint x: 1357, endPoint y: 99, distance: 6.3
click at [1353, 97] on span "Roadbook - Create" at bounding box center [1391, 97] width 153 height 14
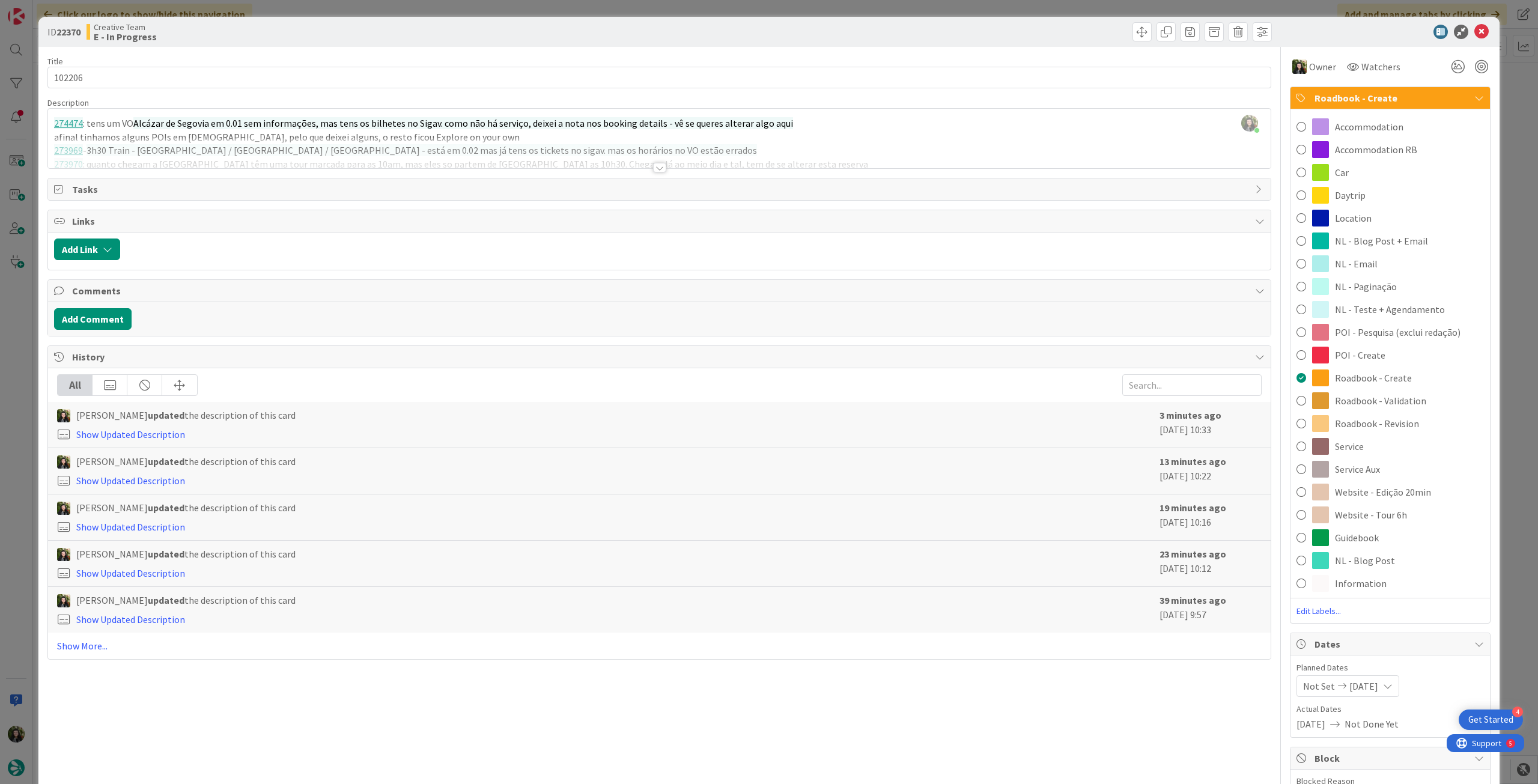
drag, startPoint x: 1405, startPoint y: 306, endPoint x: 1430, endPoint y: 216, distance: 93.4
click at [1405, 306] on span "NL - Teste + Agendamento" at bounding box center [1389, 309] width 110 height 14
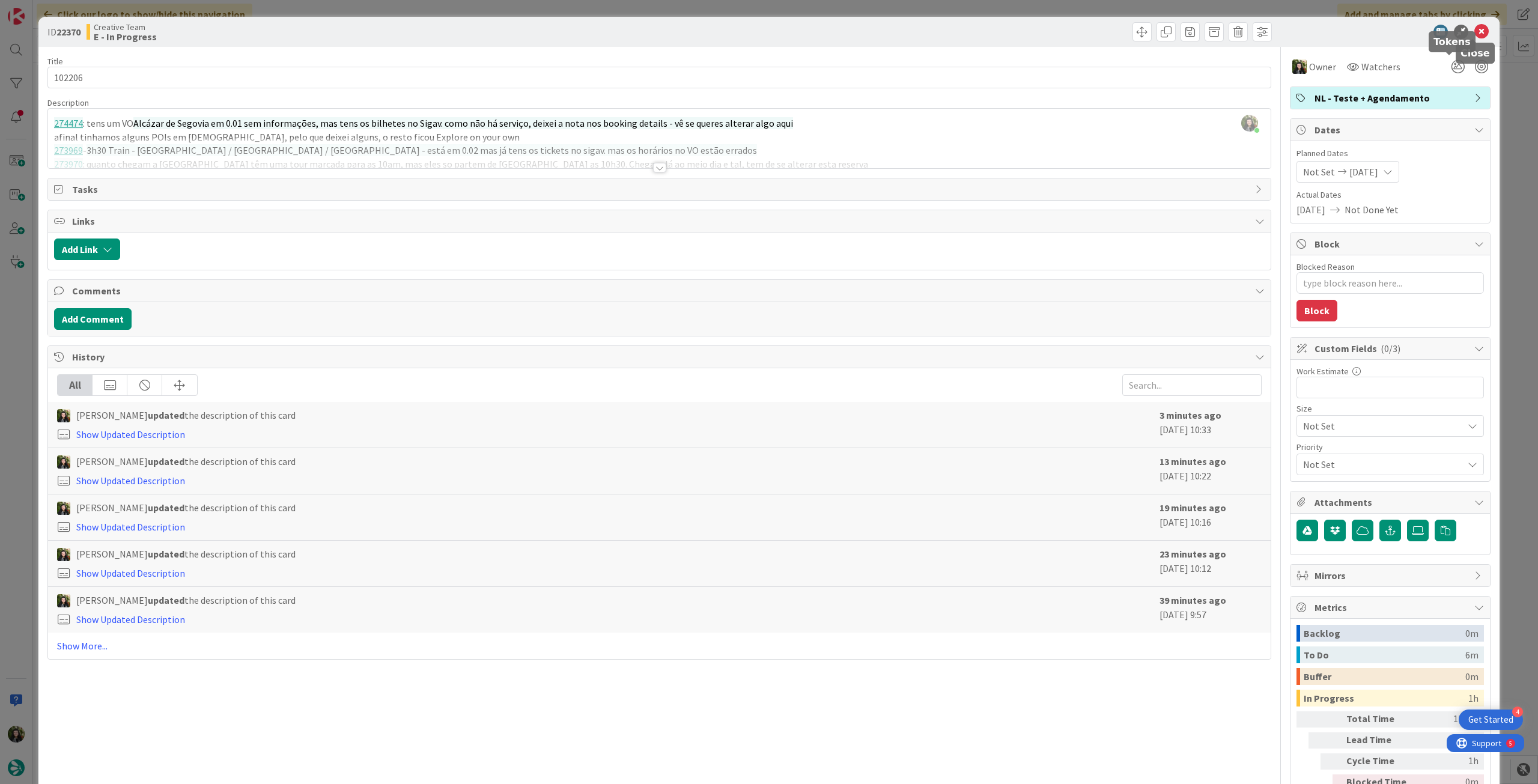
click at [1424, 101] on span "NL - Teste + Agendamento" at bounding box center [1391, 97] width 153 height 14
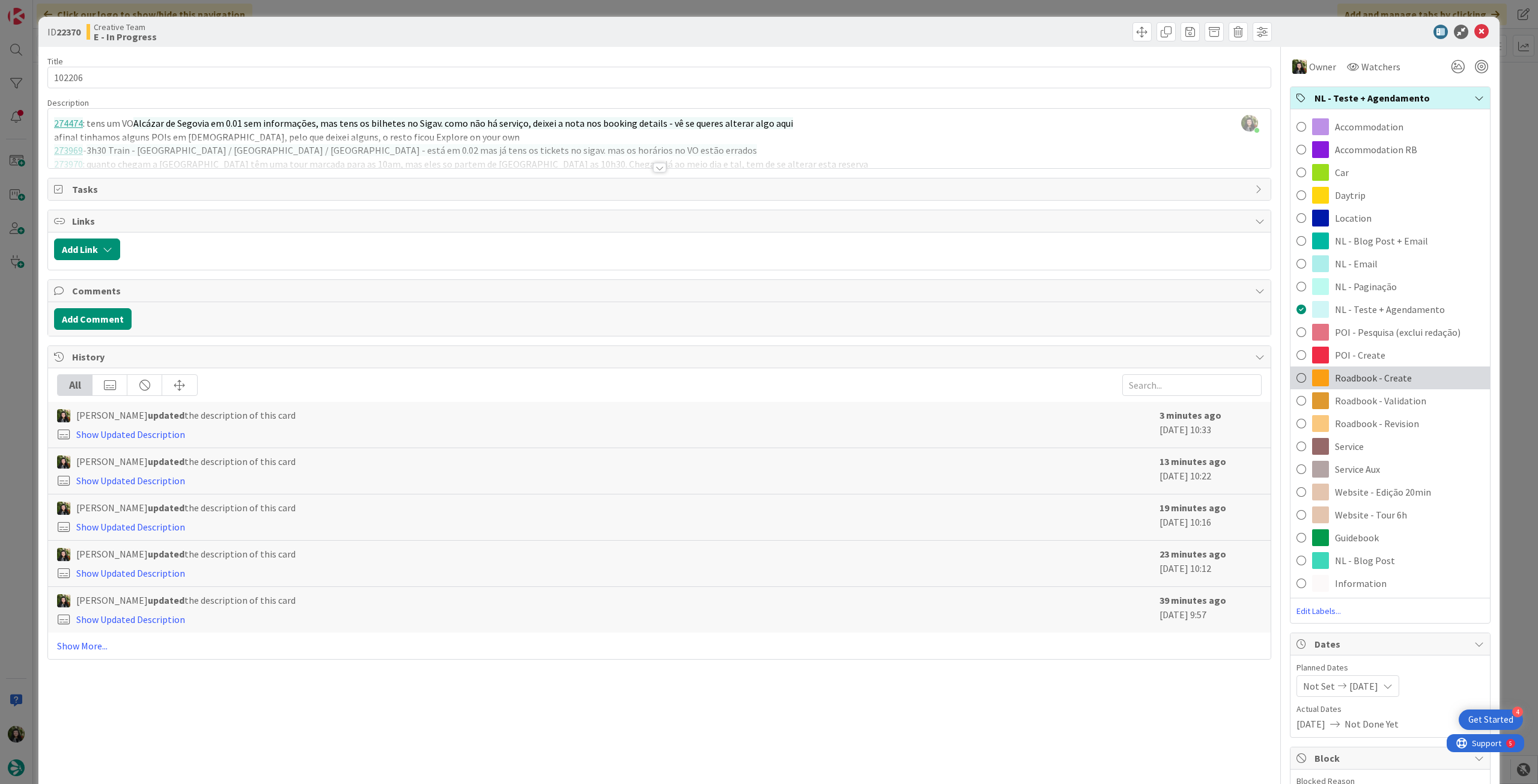
drag, startPoint x: 1368, startPoint y: 380, endPoint x: 1368, endPoint y: 370, distance: 10.0
click at [1368, 379] on span "Roadbook - Create" at bounding box center [1373, 377] width 77 height 14
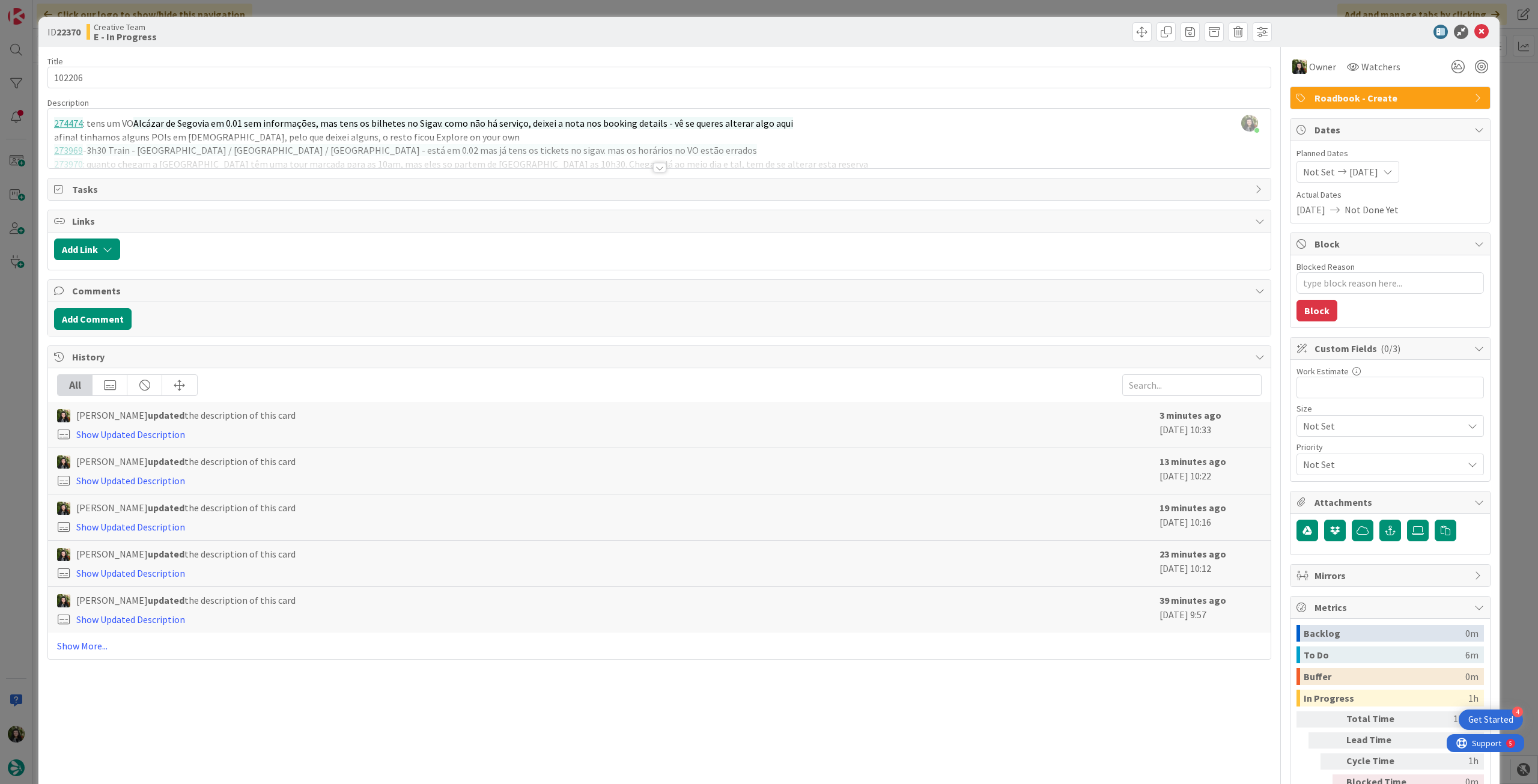
click at [1476, 24] on div "ID 22370 Creative Team E - In Progress" at bounding box center [769, 32] width 1461 height 30
click at [1475, 29] on icon at bounding box center [1481, 31] width 14 height 14
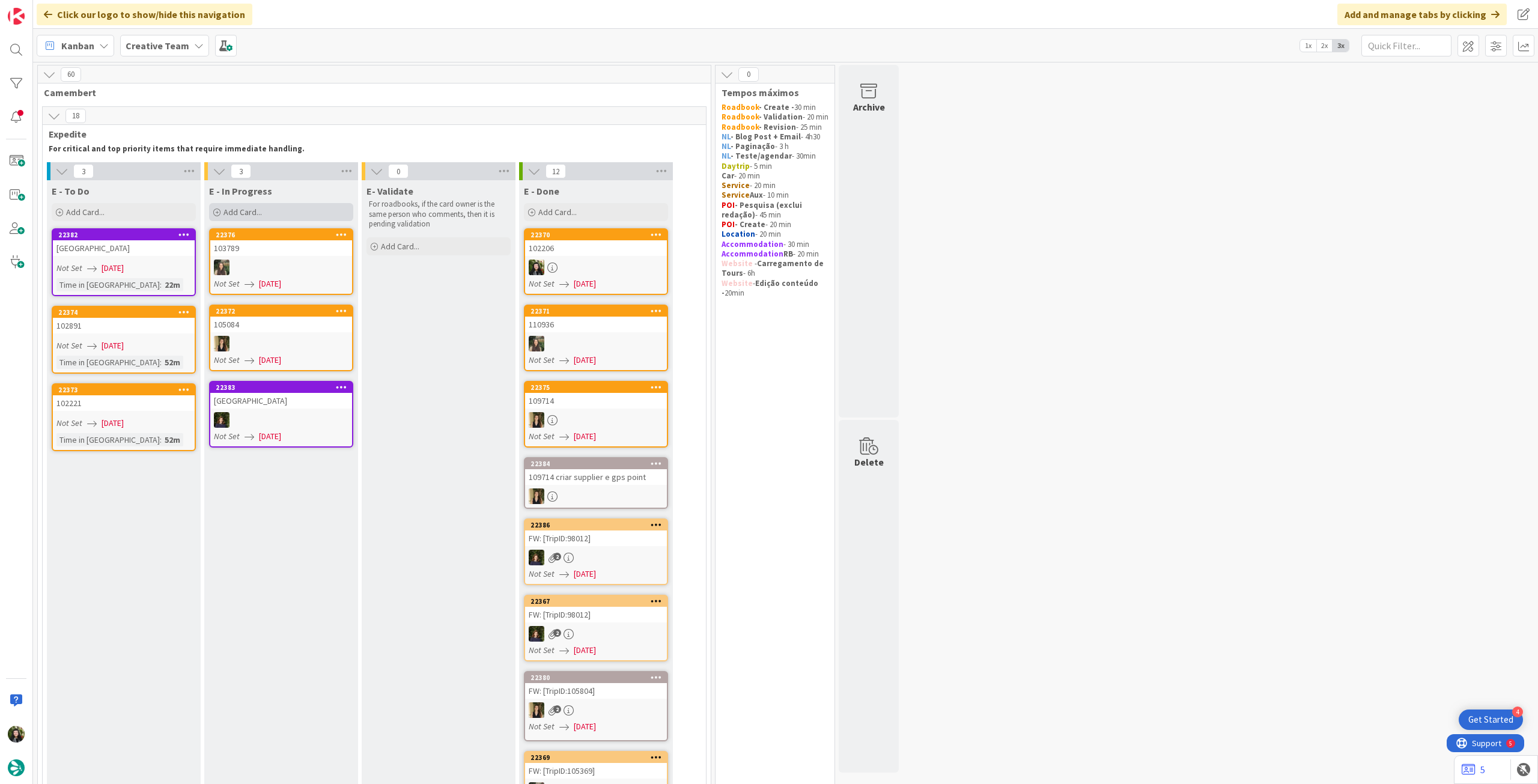
click at [299, 219] on div "Add Card..." at bounding box center [281, 212] width 144 height 18
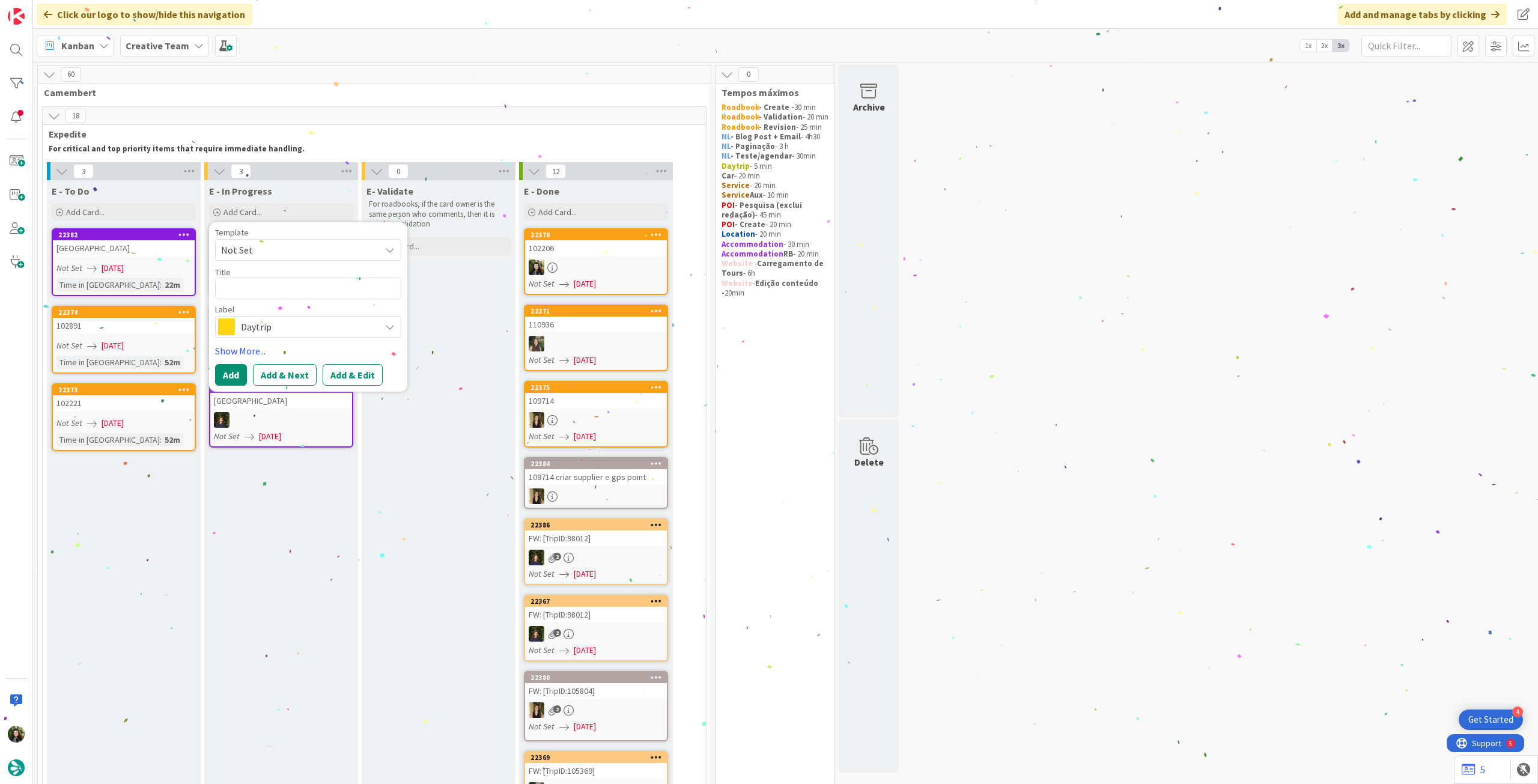
click at [280, 322] on span "Daytrip" at bounding box center [307, 326] width 133 height 17
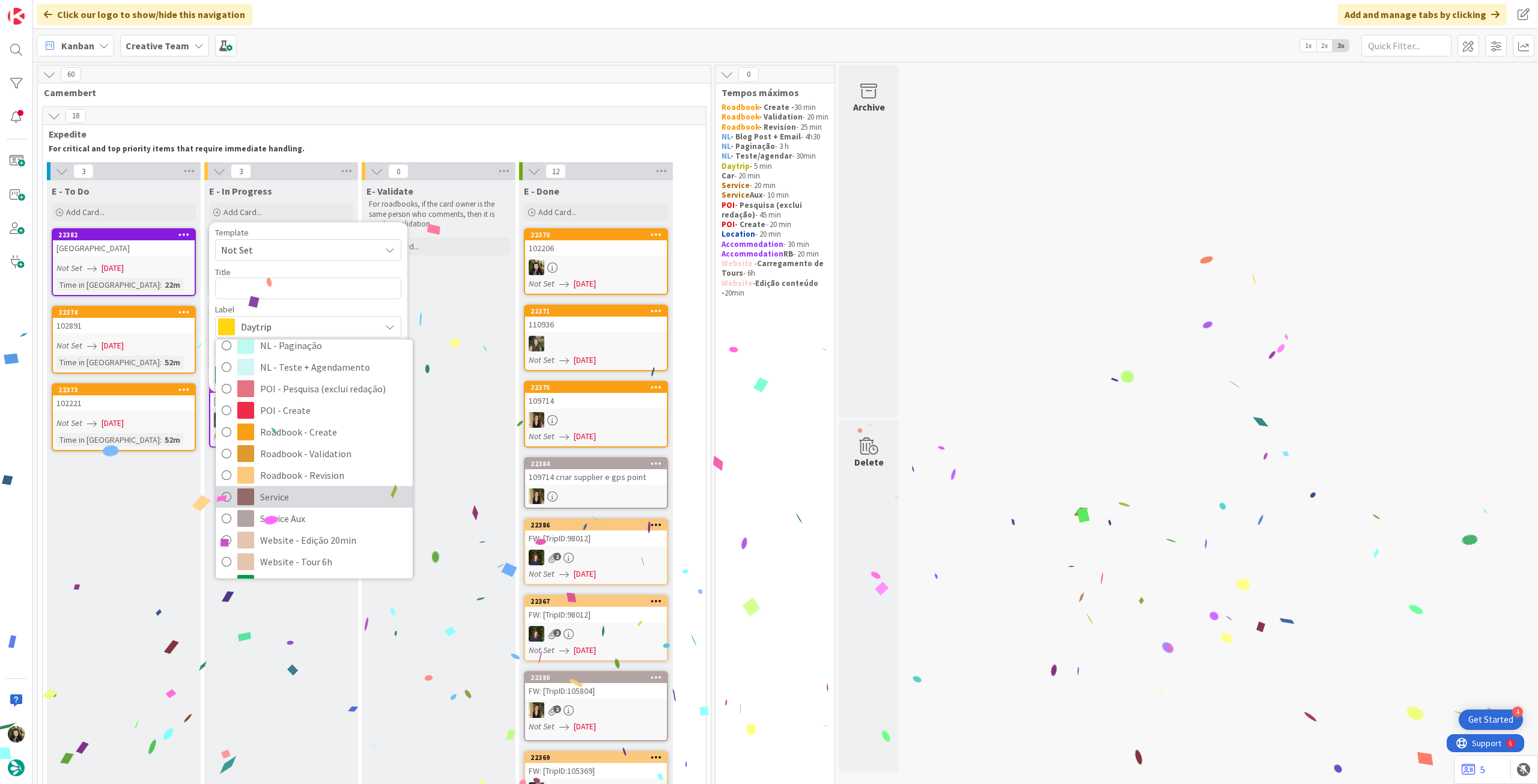
scroll to position [160, 0]
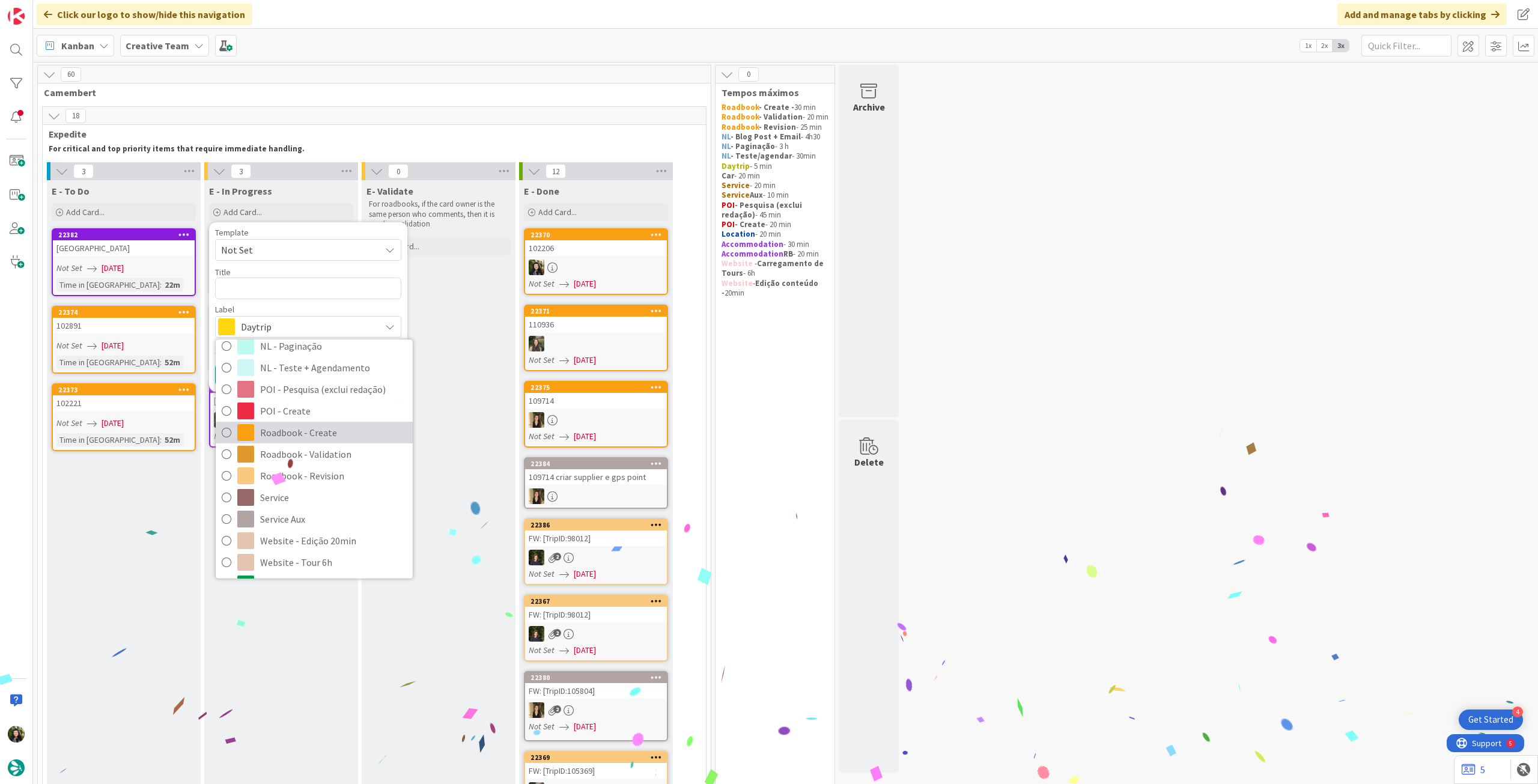
drag, startPoint x: 322, startPoint y: 431, endPoint x: 322, endPoint y: 418, distance: 13.0
click at [322, 431] on span "Roadbook - Create" at bounding box center [333, 432] width 147 height 18
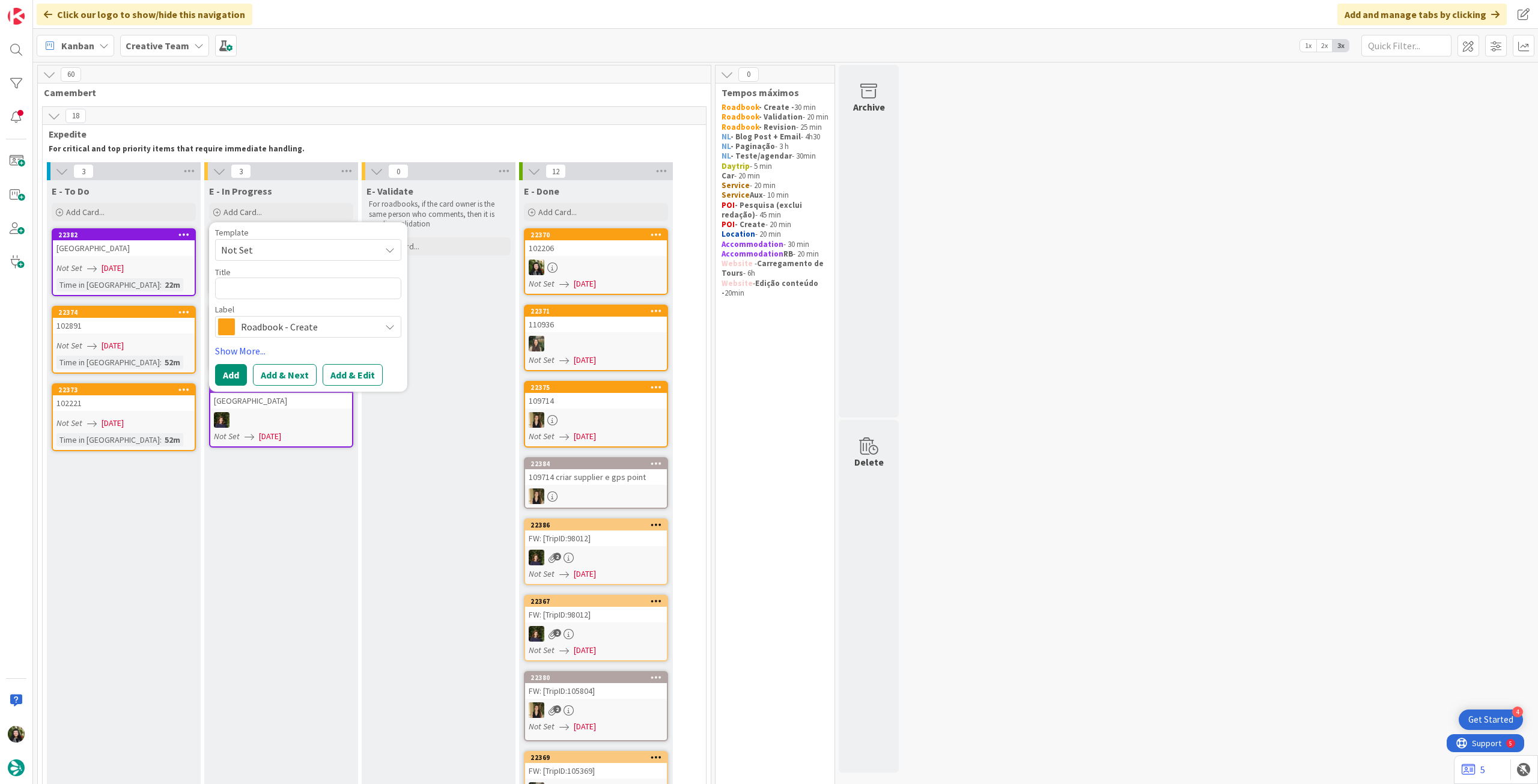
click at [318, 326] on span "Roadbook - Create" at bounding box center [307, 326] width 133 height 17
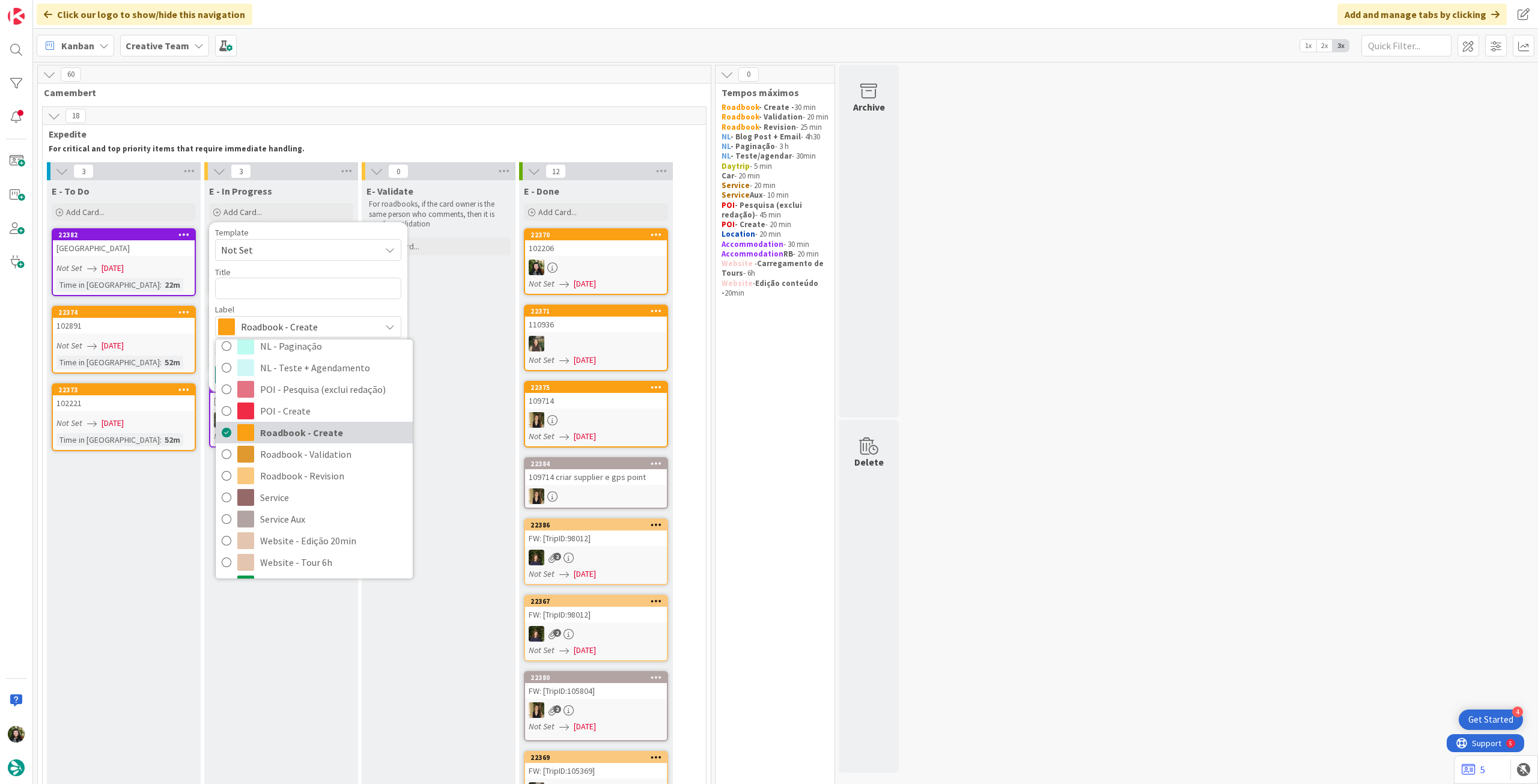
click at [345, 433] on span "Roadbook - Create" at bounding box center [333, 432] width 147 height 18
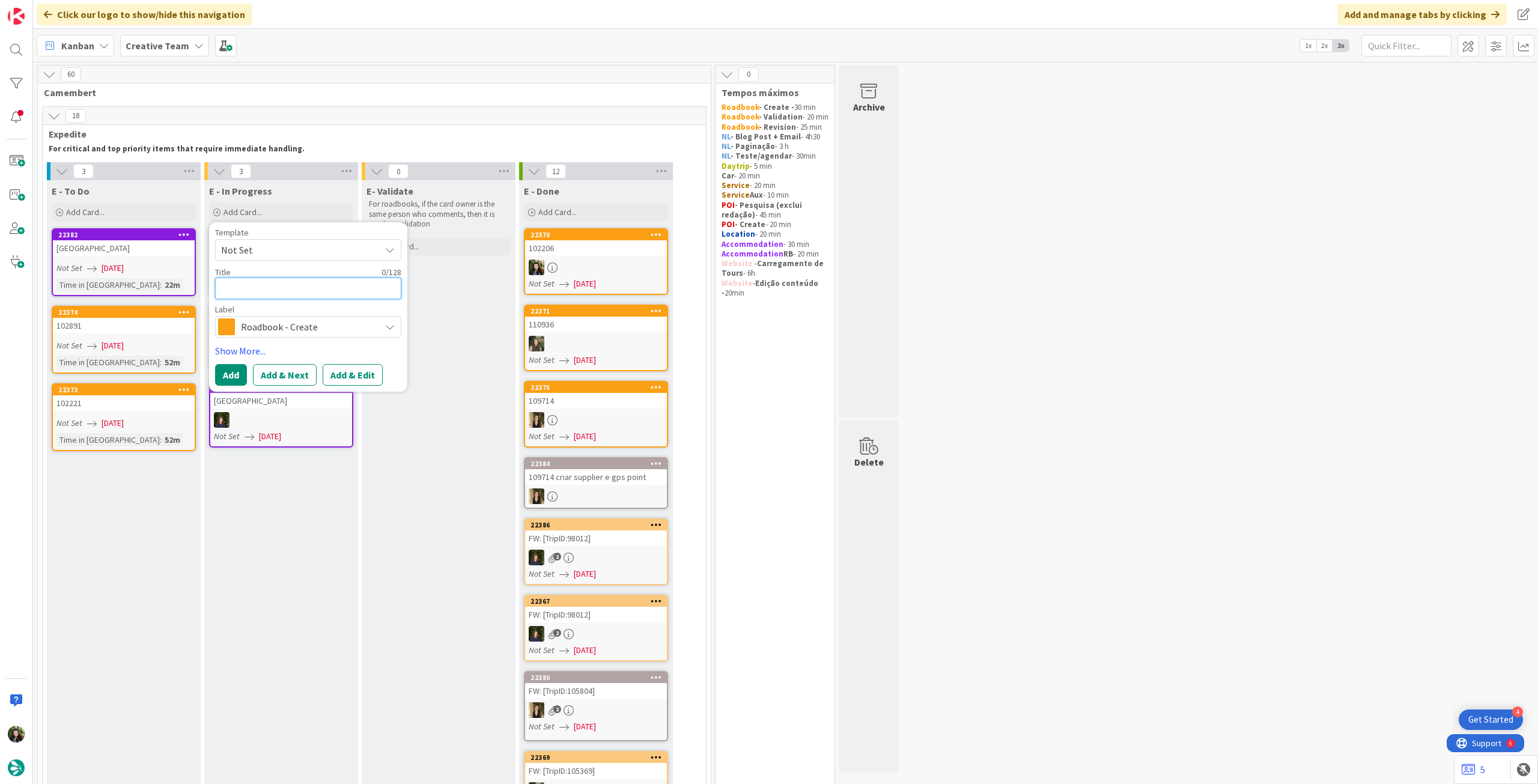
drag, startPoint x: 321, startPoint y: 291, endPoint x: 351, endPoint y: 283, distance: 31.0
click at [321, 290] on textarea at bounding box center [308, 289] width 186 height 22
paste textarea "102206"
type textarea "x"
type textarea "102206"
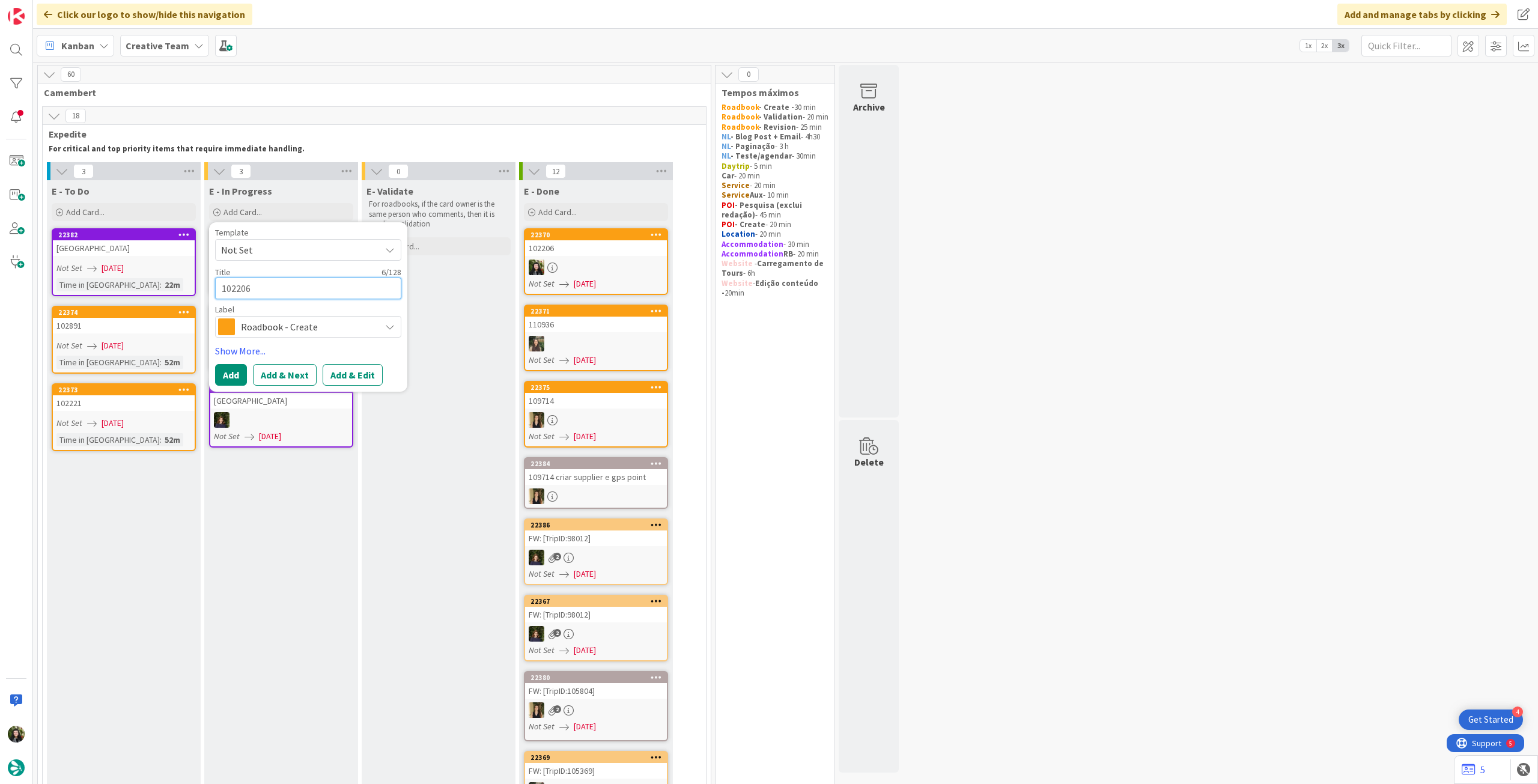
type textarea "x"
type textarea "102206"
type textarea "x"
type textarea "102206 -"
type textarea "x"
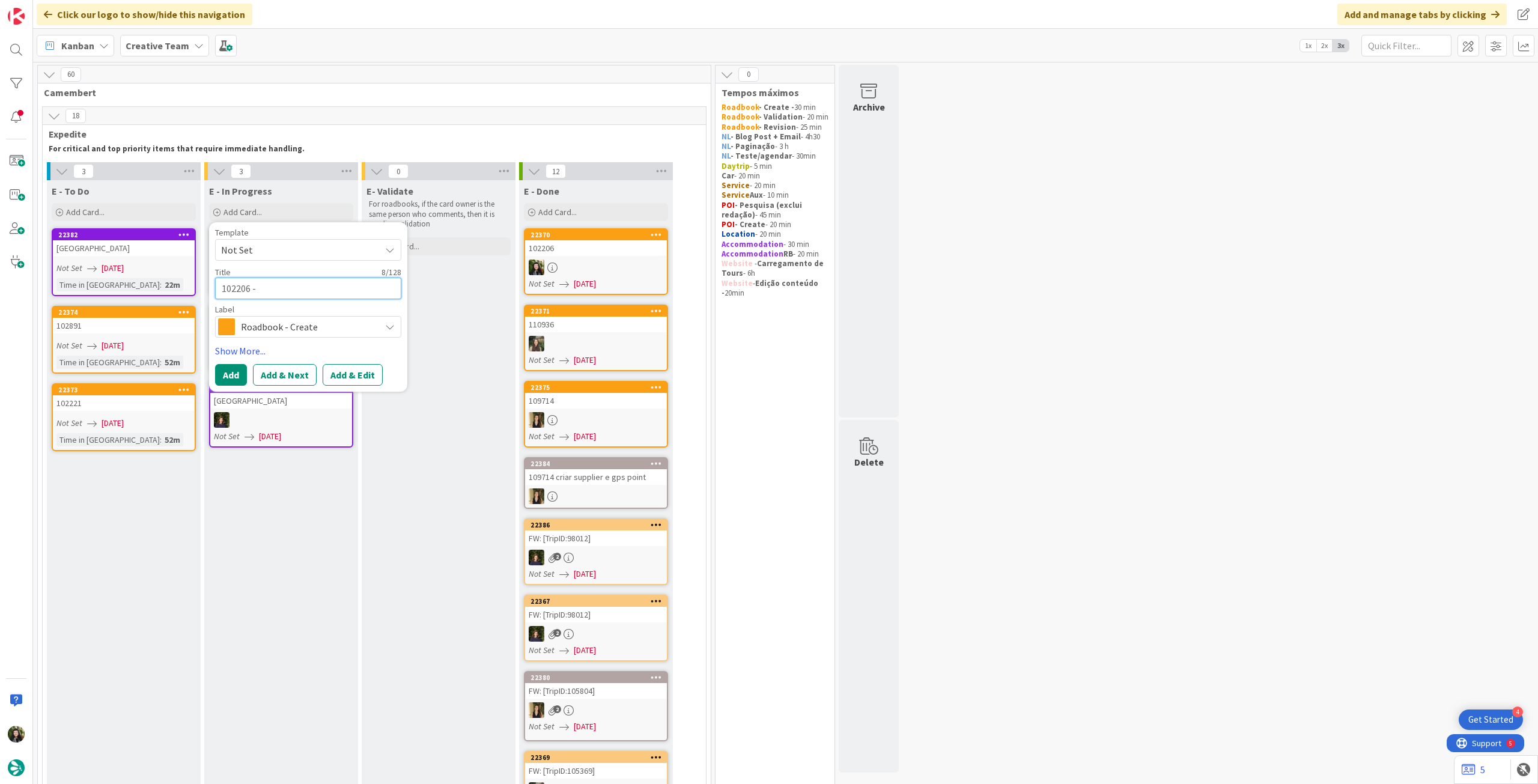
type textarea "102206 - c"
type textarea "x"
type textarea "102206 - cx"
type textarea "x"
type textarea "102206 - cxo"
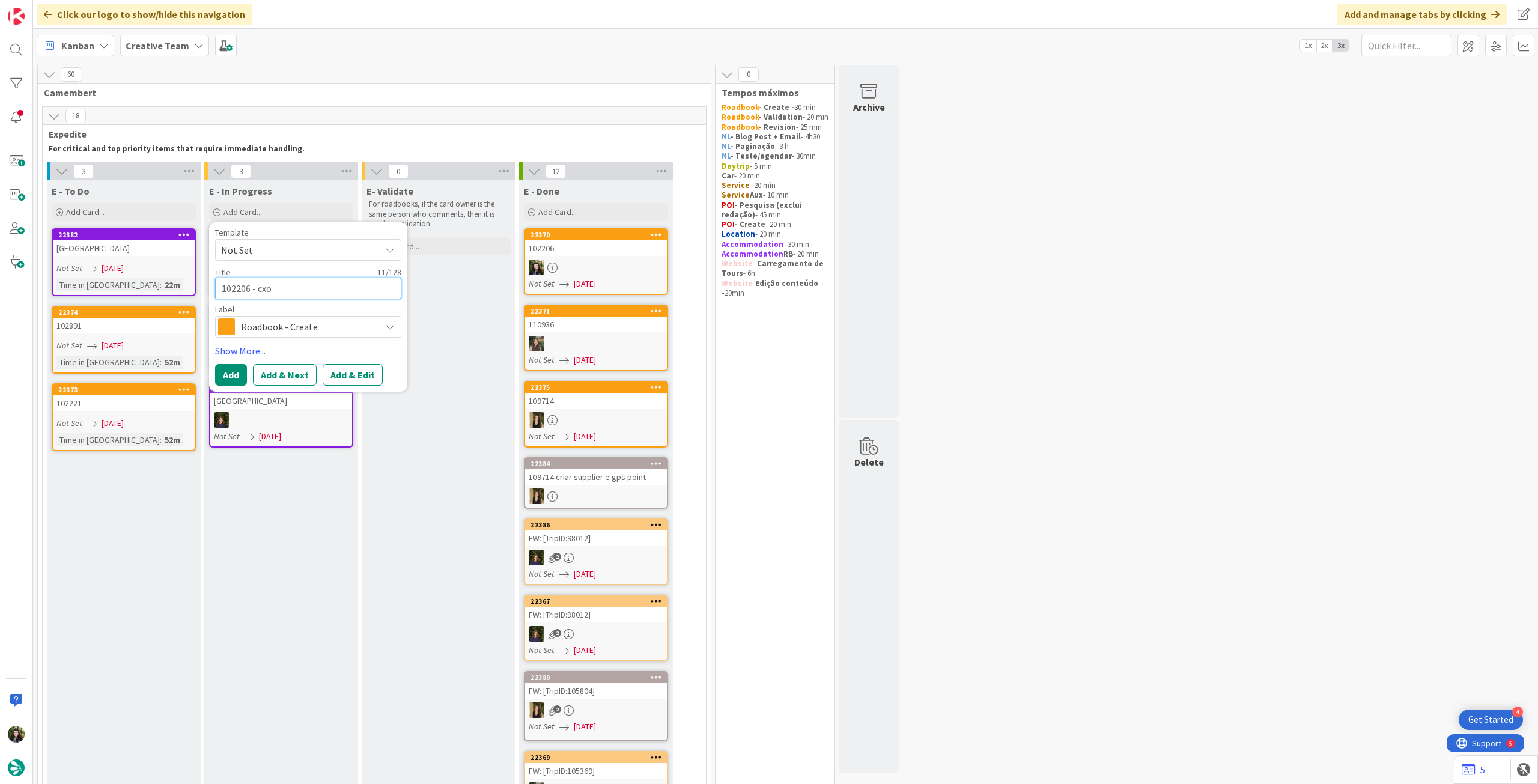
type textarea "x"
type textarea "102206 - cxon"
type textarea "x"
type textarea "102206 - cxo"
type textarea "x"
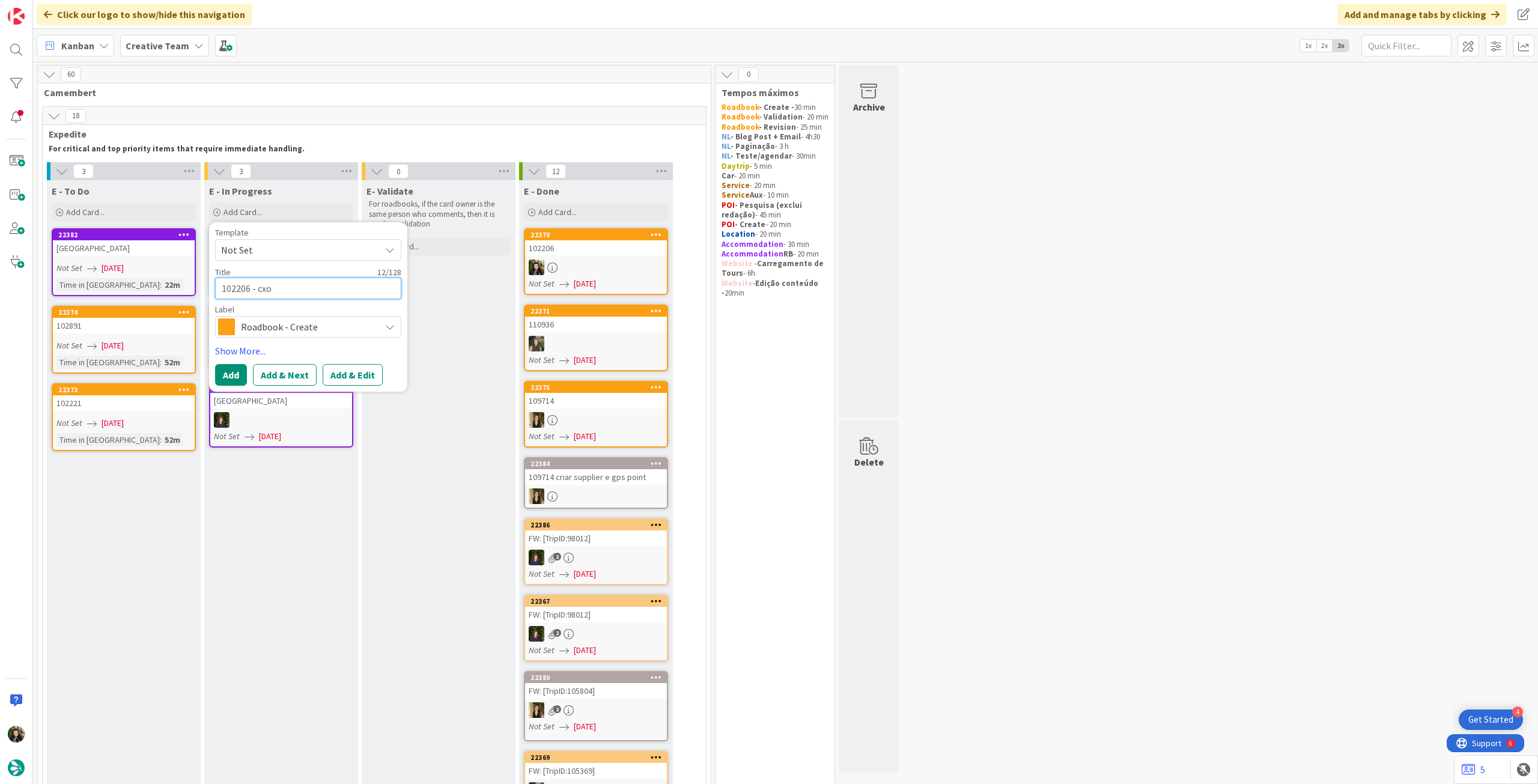
type textarea "102206 - cx"
type textarea "x"
type textarea "102206 - c"
type textarea "x"
type textarea "102206 - co"
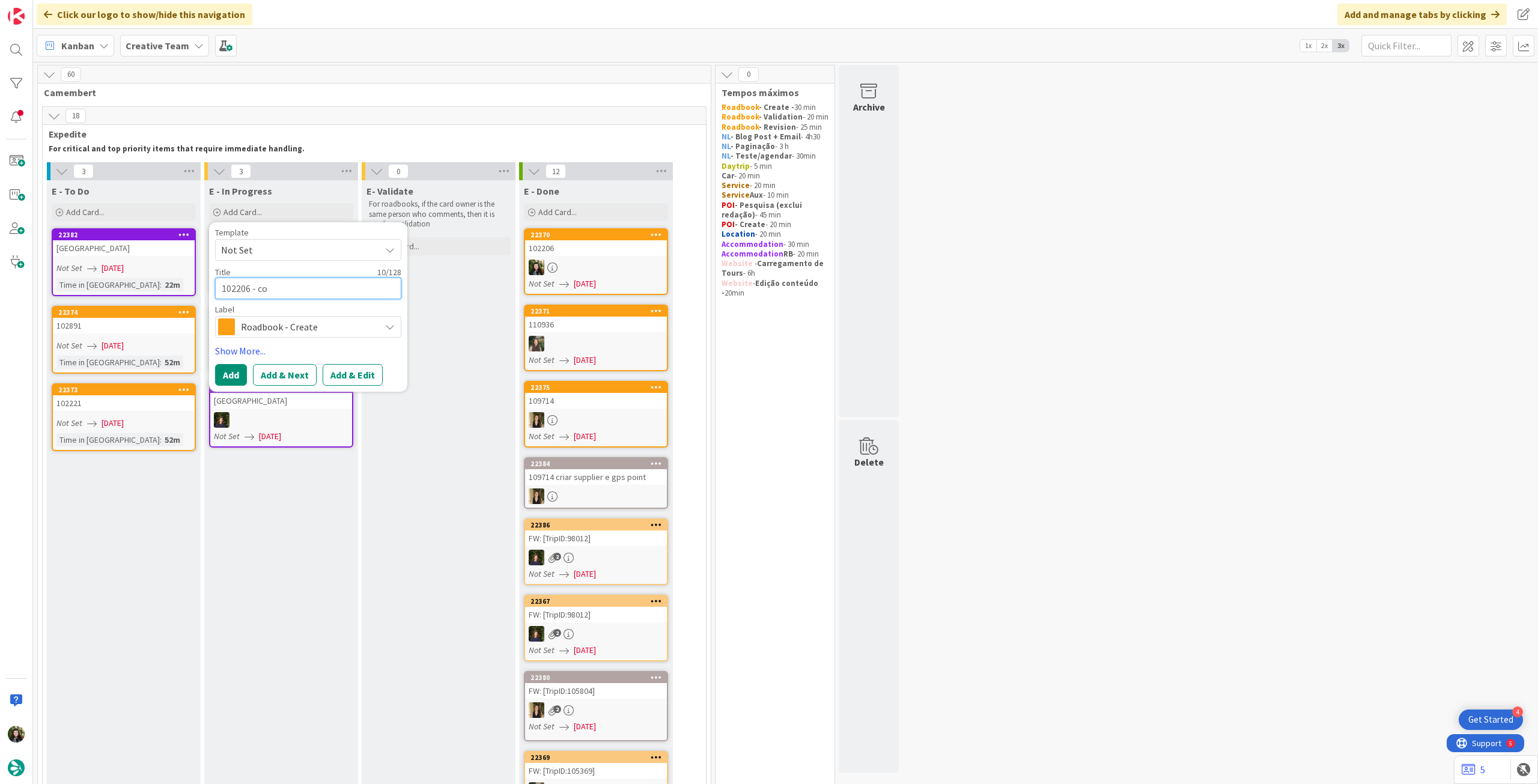
type textarea "x"
type textarea "102206 - con"
type textarea "x"
type textarea "102206 - cont"
type textarea "x"
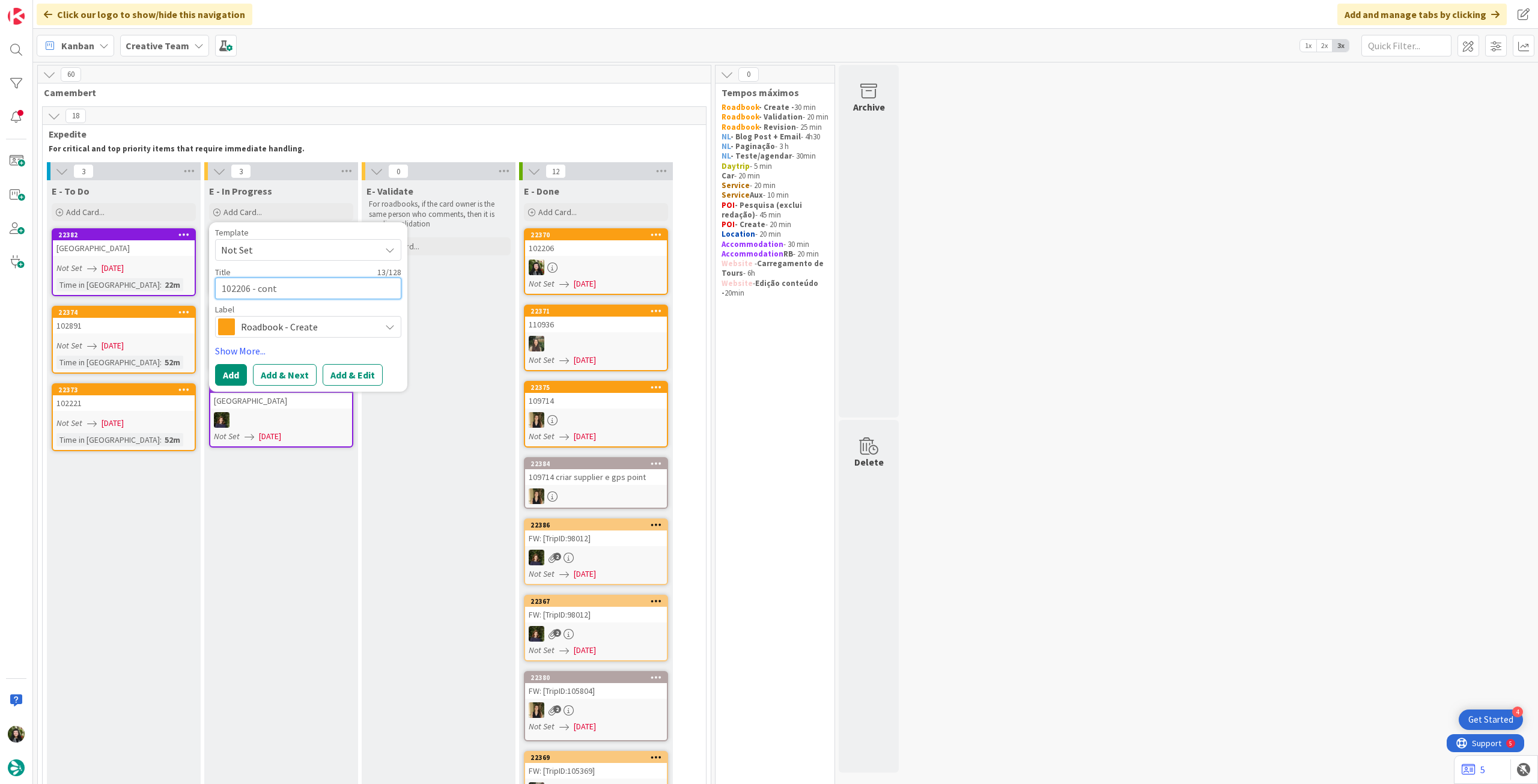
type textarea "102206 - conti"
type textarea "x"
type textarea "102206 - contin"
type textarea "x"
type textarea "102206 - continu"
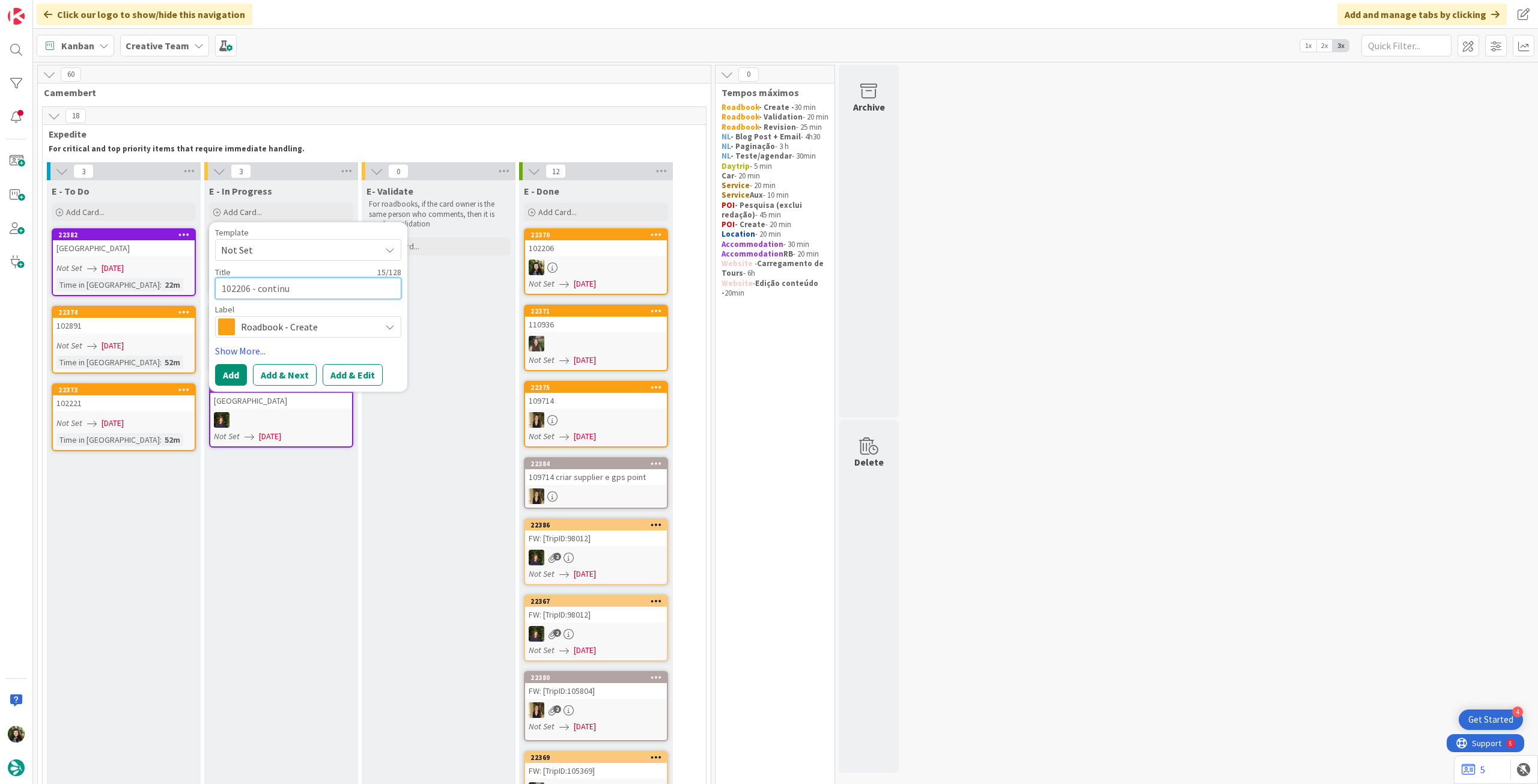
type textarea "x"
type textarea "102206 - continua"
type textarea "x"
type textarea "102206 - continuaç"
type textarea "x"
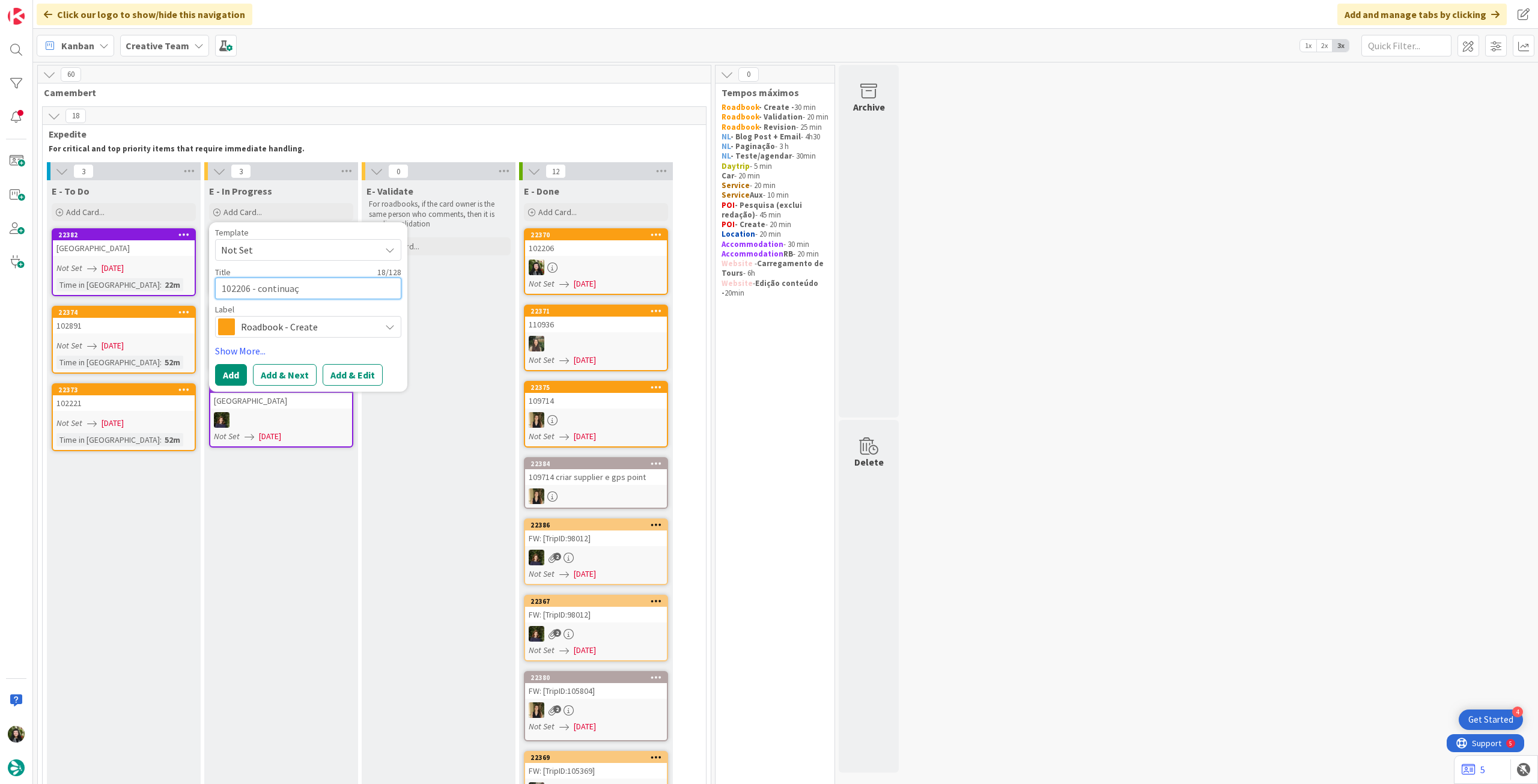
type textarea "102206 - continuaçã"
type textarea "x"
type textarea "102206 - continuação"
click at [227, 375] on button "Add" at bounding box center [231, 374] width 32 height 22
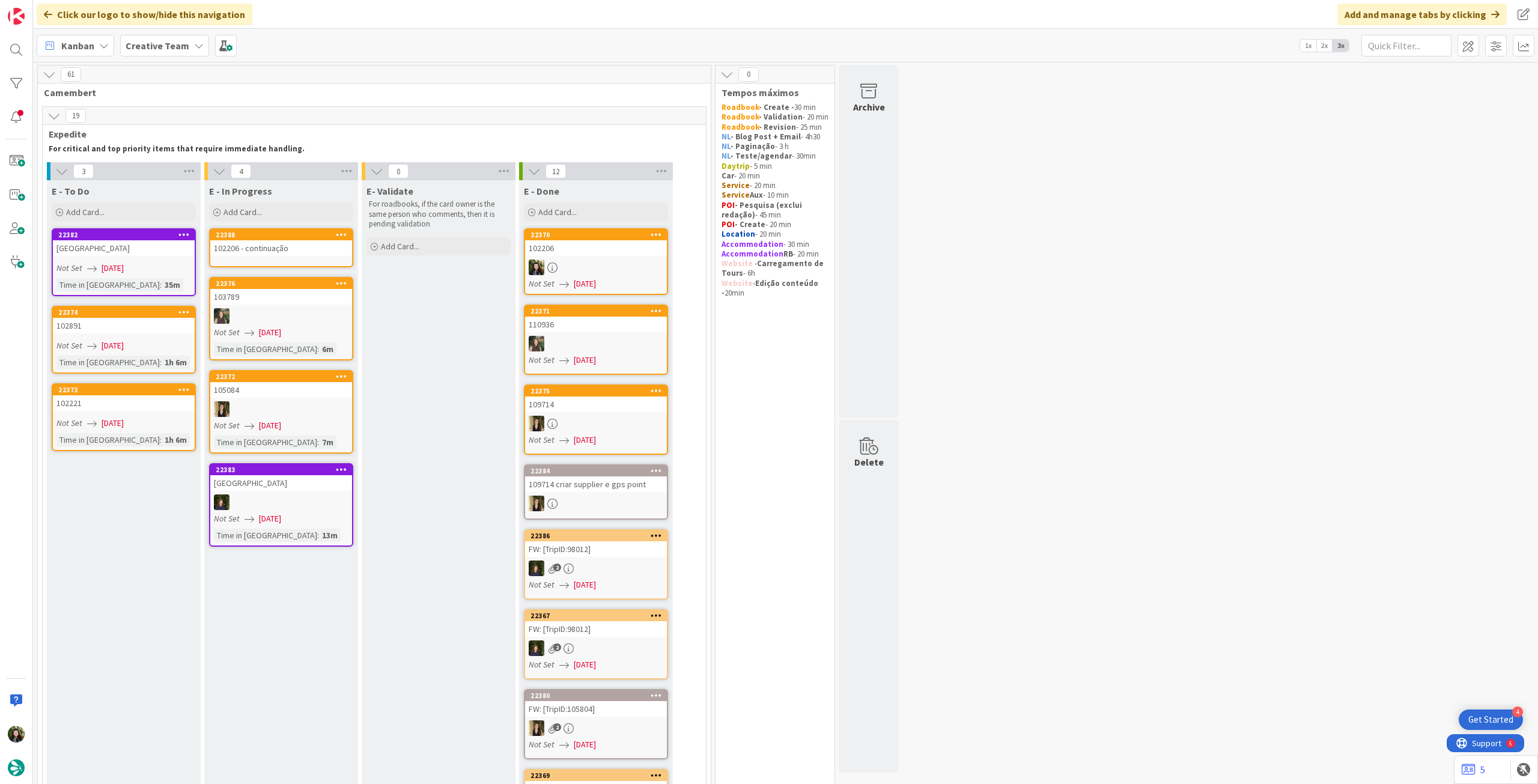
click at [294, 245] on div "102206 - continuação" at bounding box center [281, 247] width 142 height 16
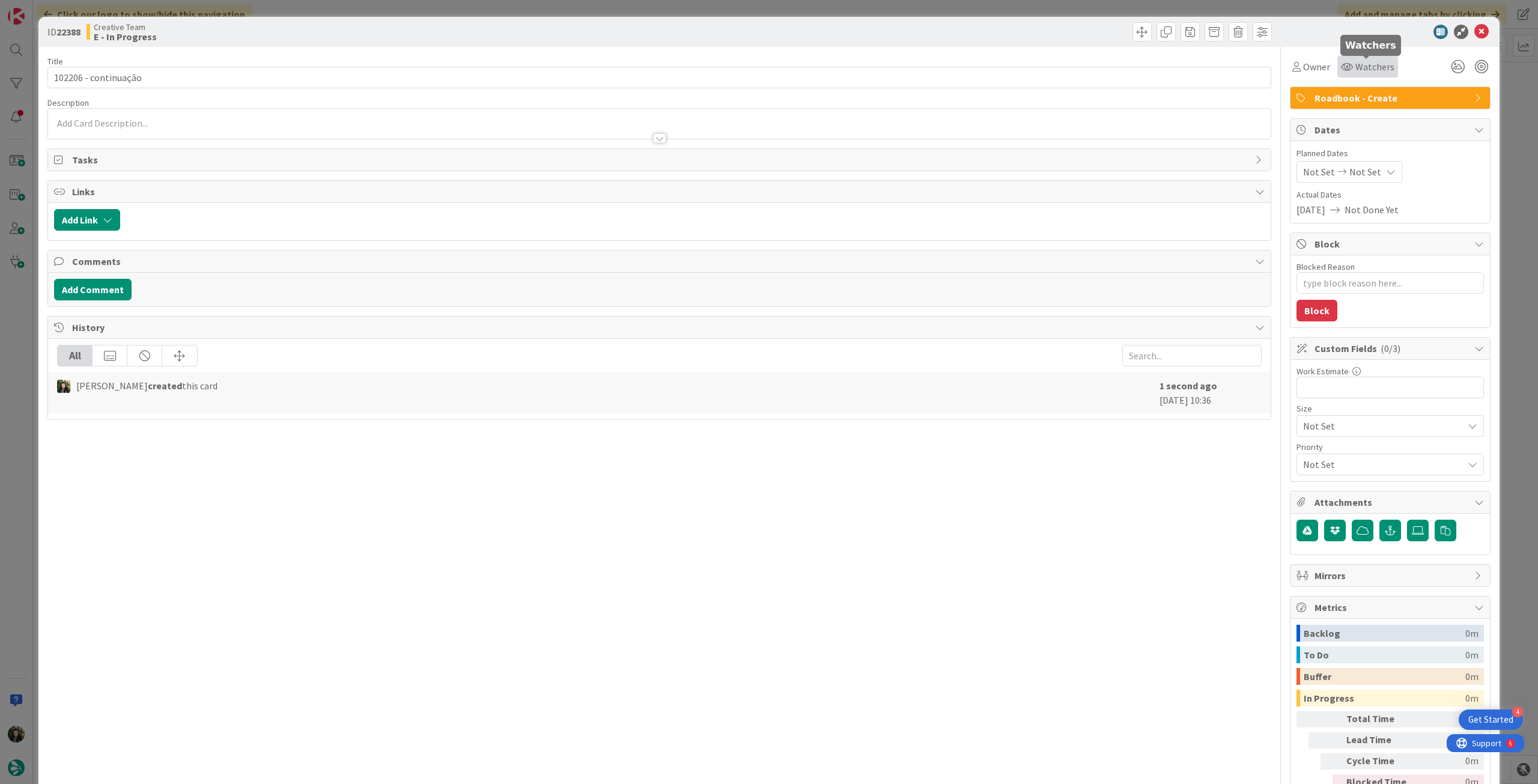
click at [1341, 68] on icon at bounding box center [1347, 67] width 12 height 9
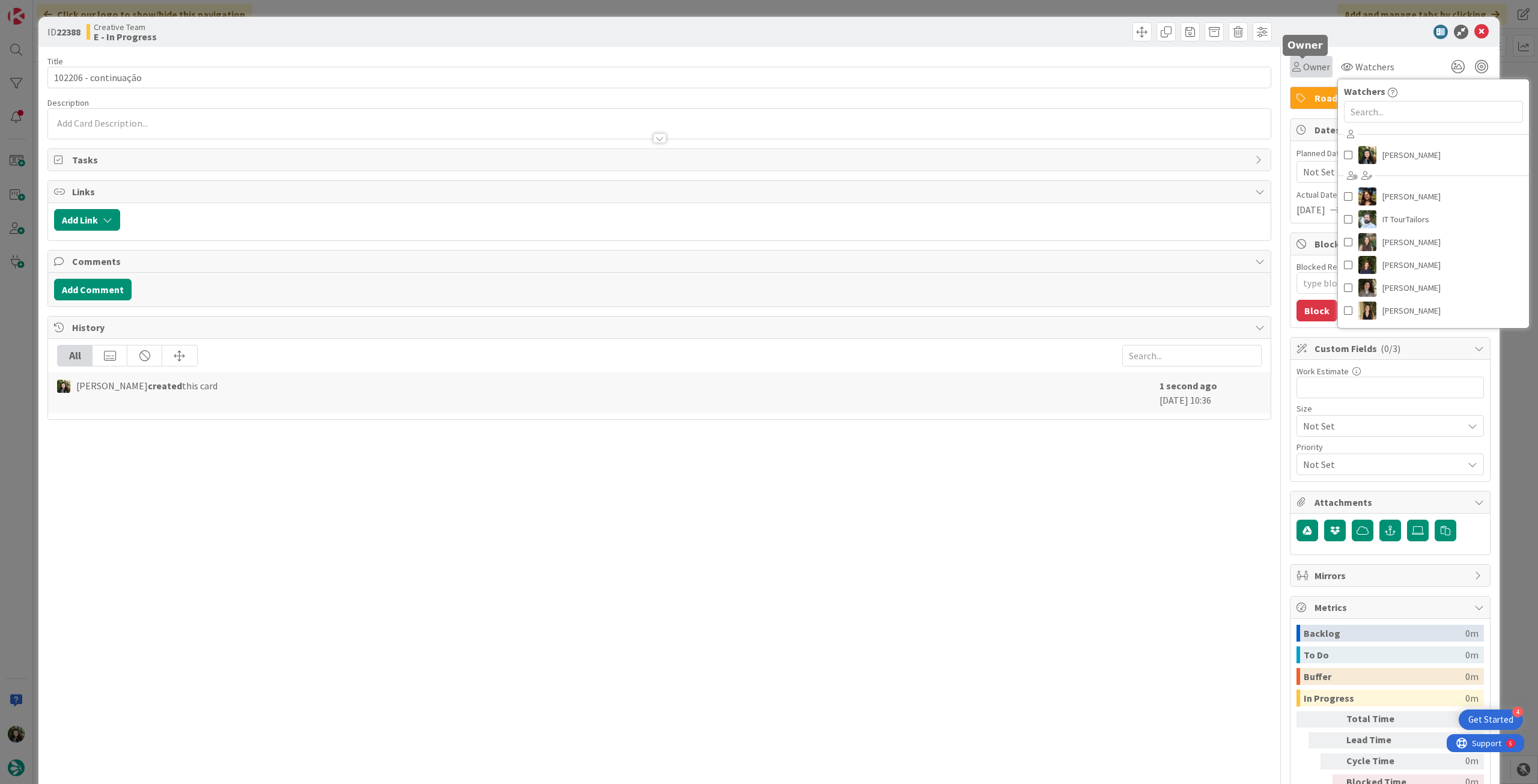
click at [1320, 66] on span "Owner" at bounding box center [1316, 66] width 27 height 14
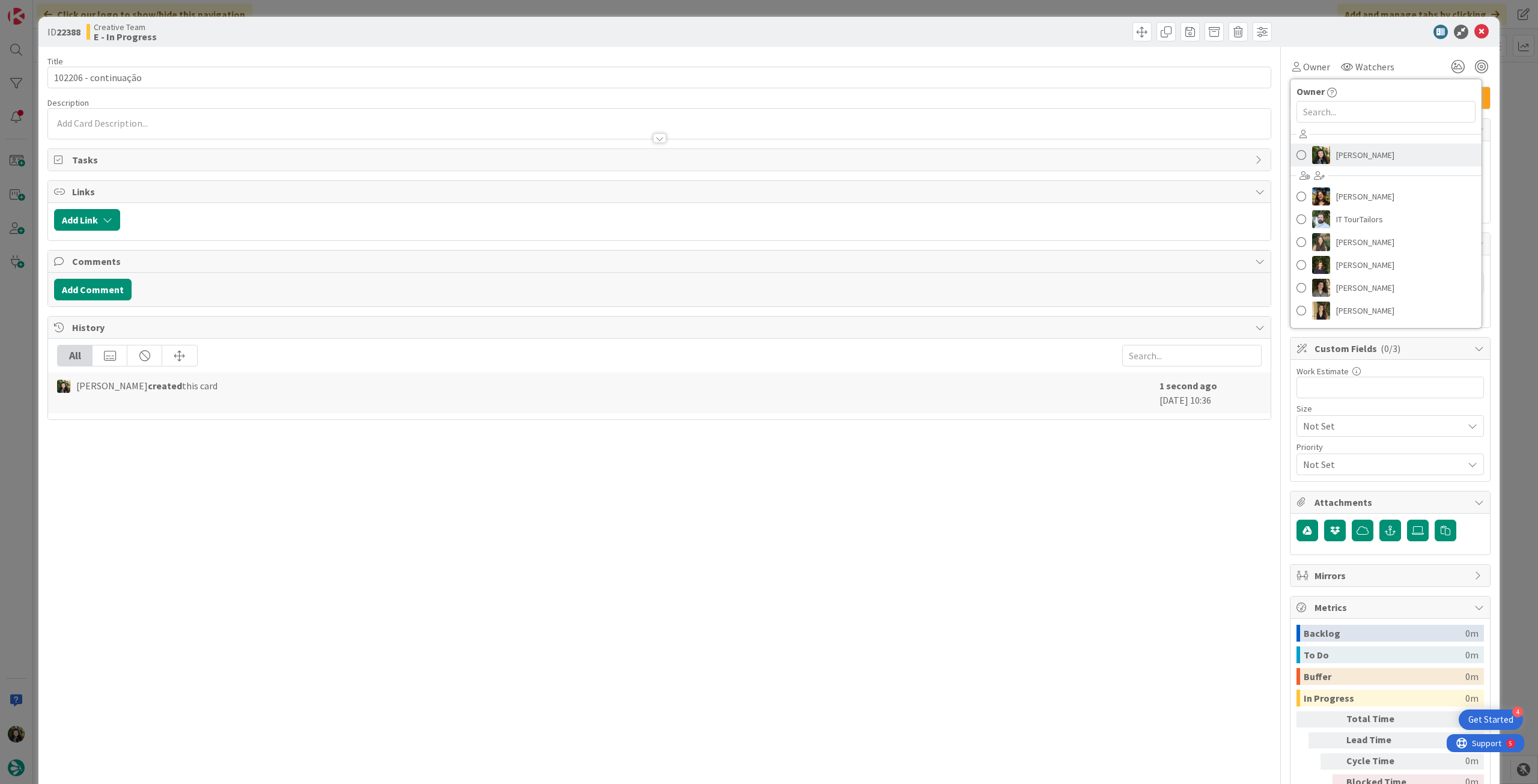
click at [1336, 149] on span "[PERSON_NAME]" at bounding box center [1365, 155] width 58 height 18
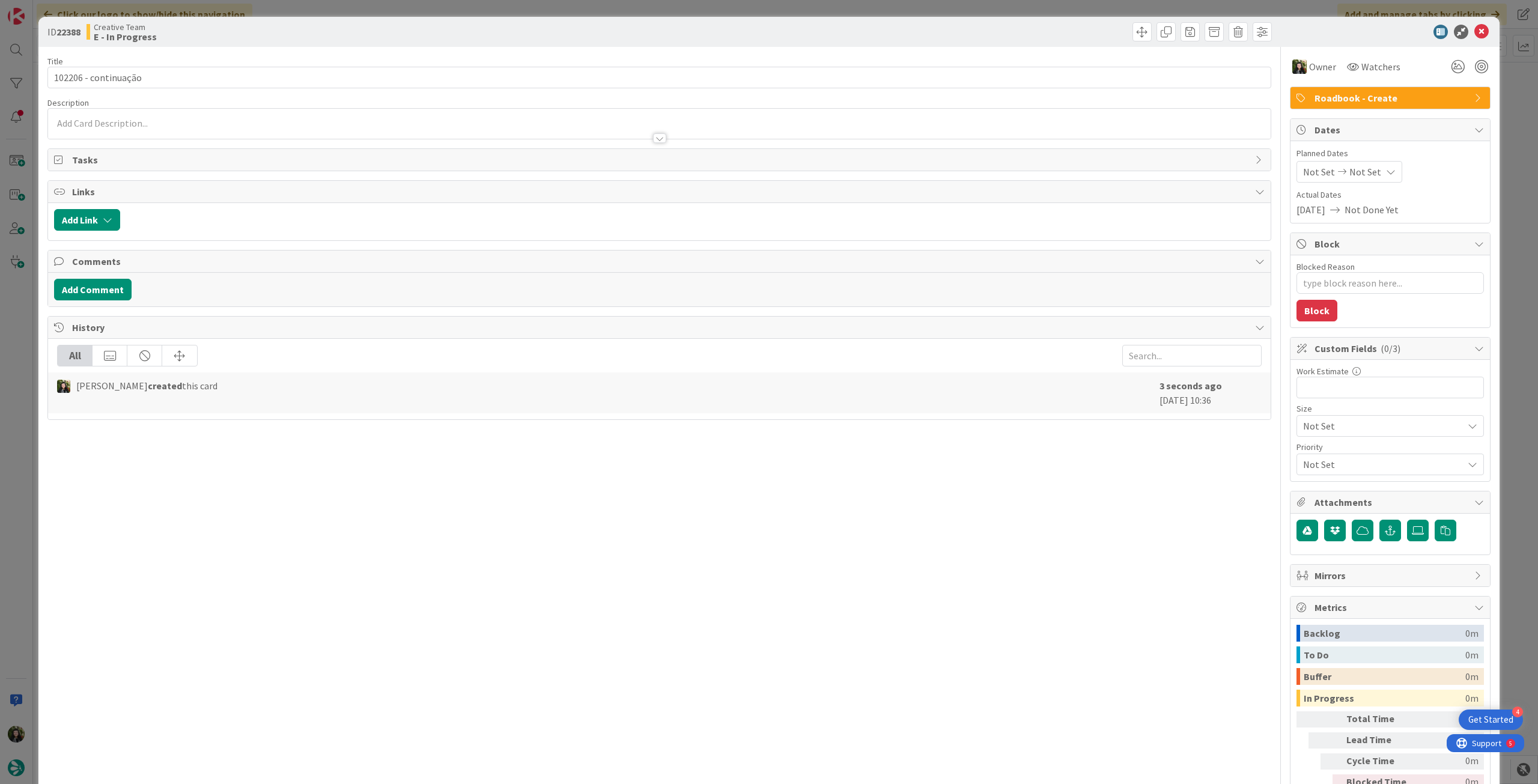
click at [1366, 170] on span "Not Set" at bounding box center [1365, 171] width 32 height 14
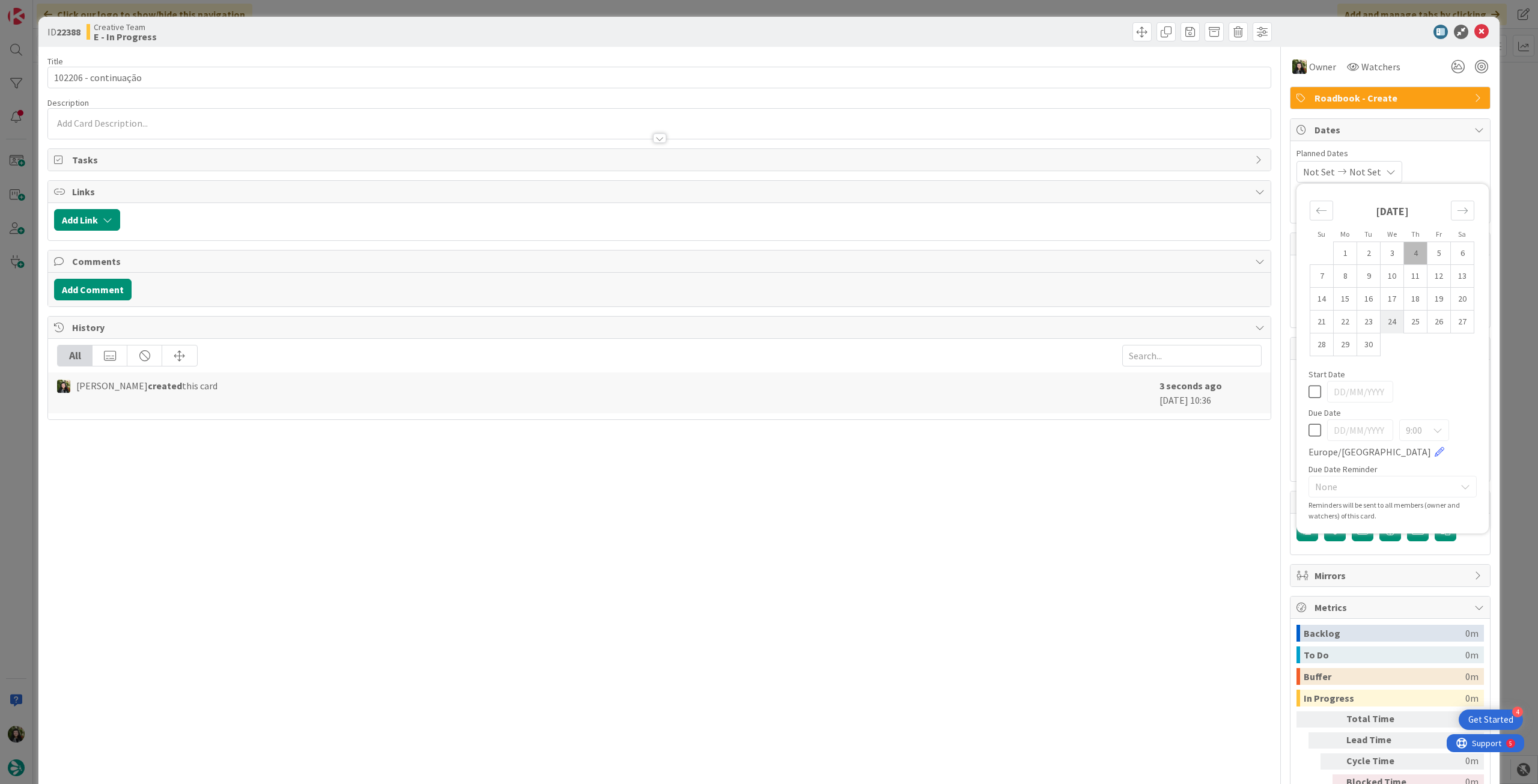
type textarea "x"
click at [1308, 428] on icon at bounding box center [1314, 430] width 13 height 14
type input "[DATE]"
click at [1474, 33] on icon at bounding box center [1481, 31] width 14 height 14
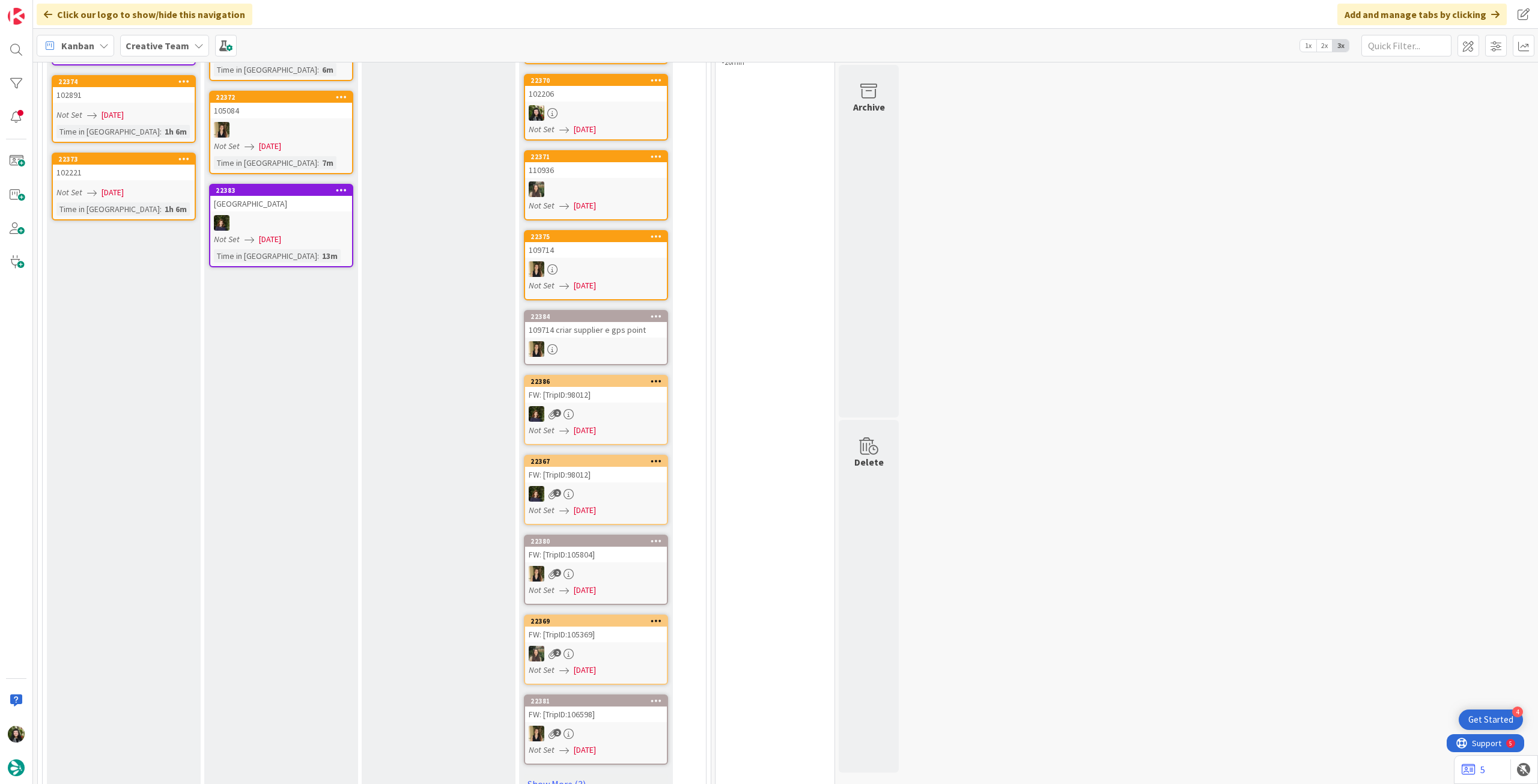
scroll to position [320, 0]
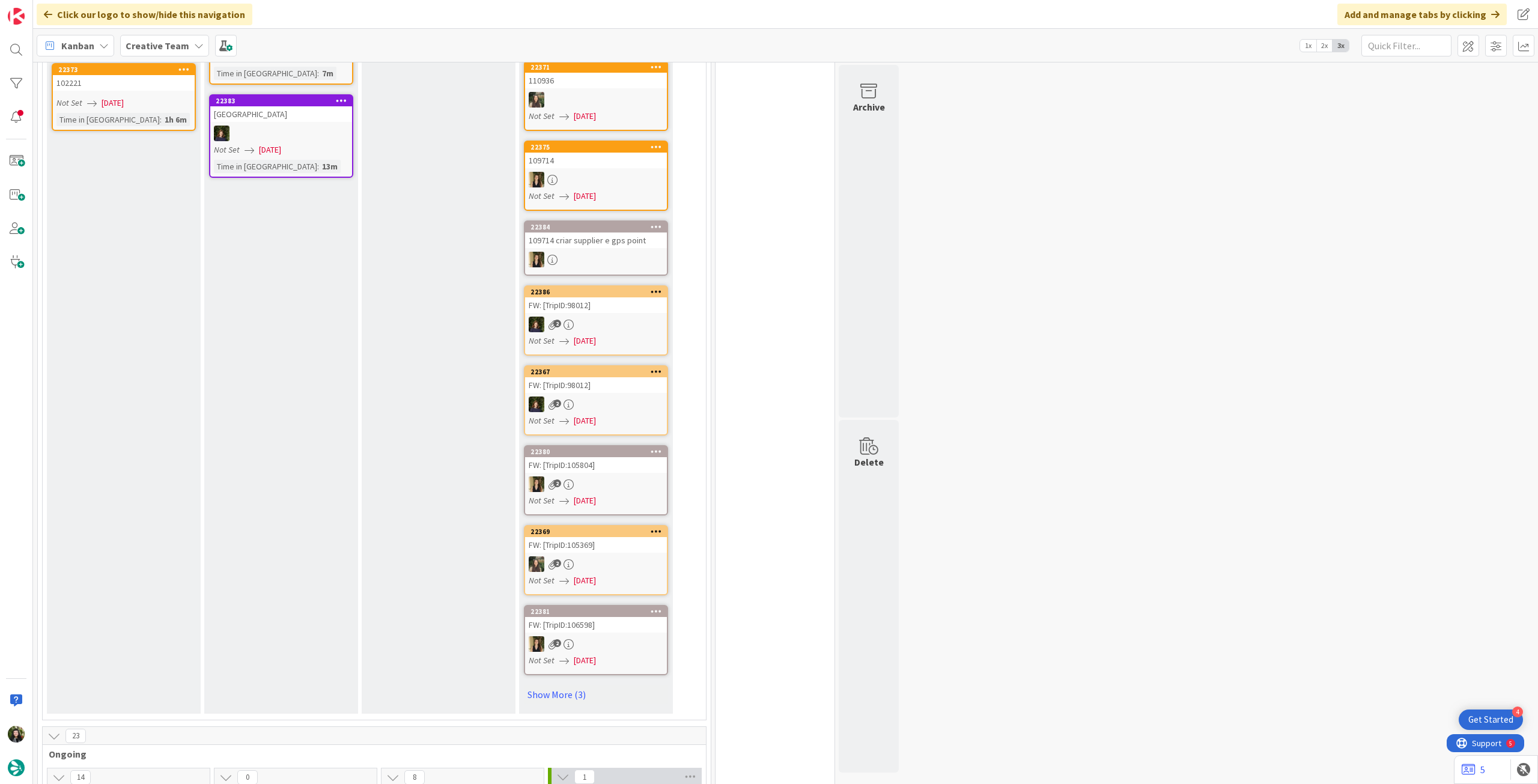
drag, startPoint x: 571, startPoint y: 696, endPoint x: 631, endPoint y: 644, distance: 79.4
click at [571, 696] on link "Show More (3)" at bounding box center [596, 694] width 144 height 19
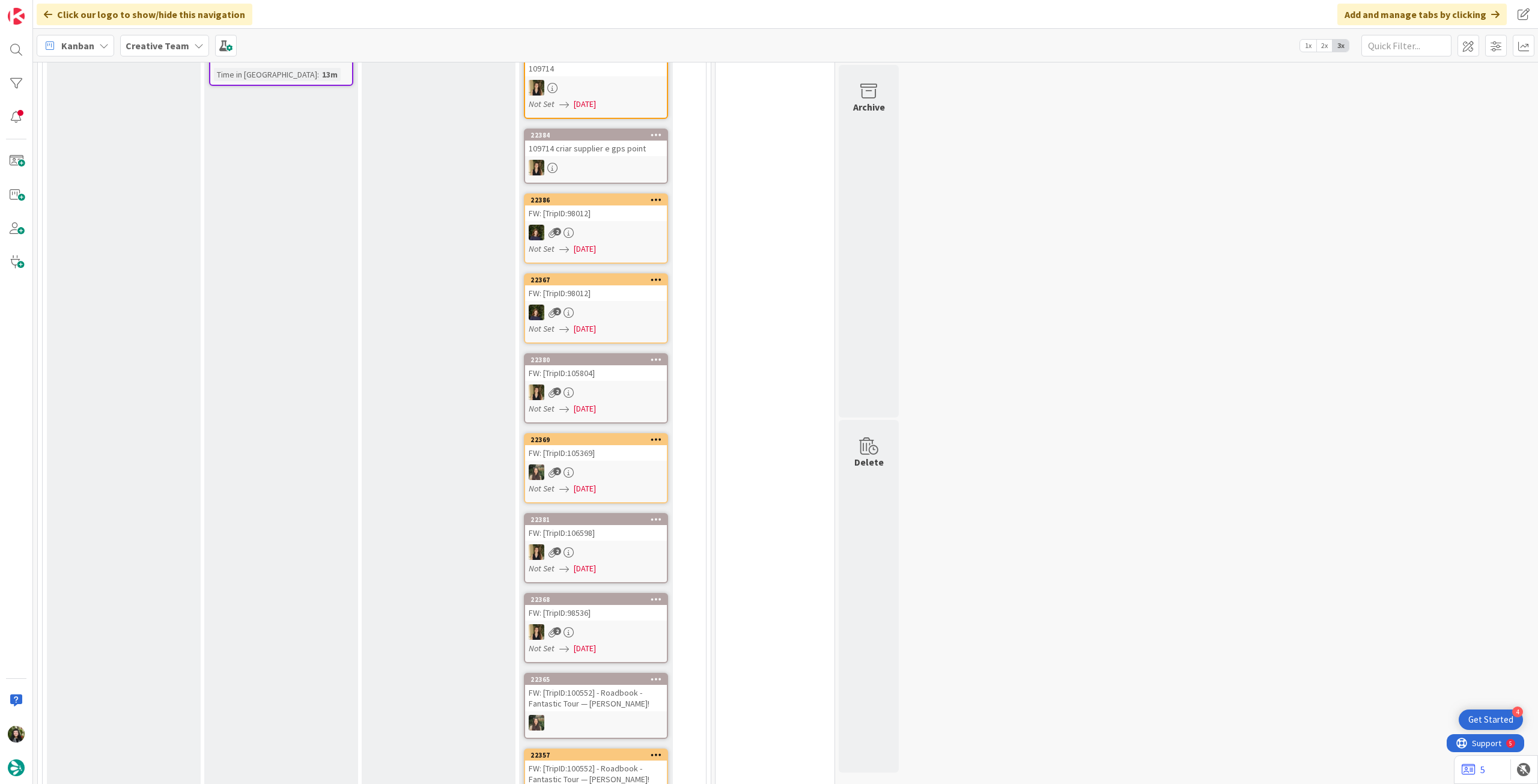
scroll to position [401, 0]
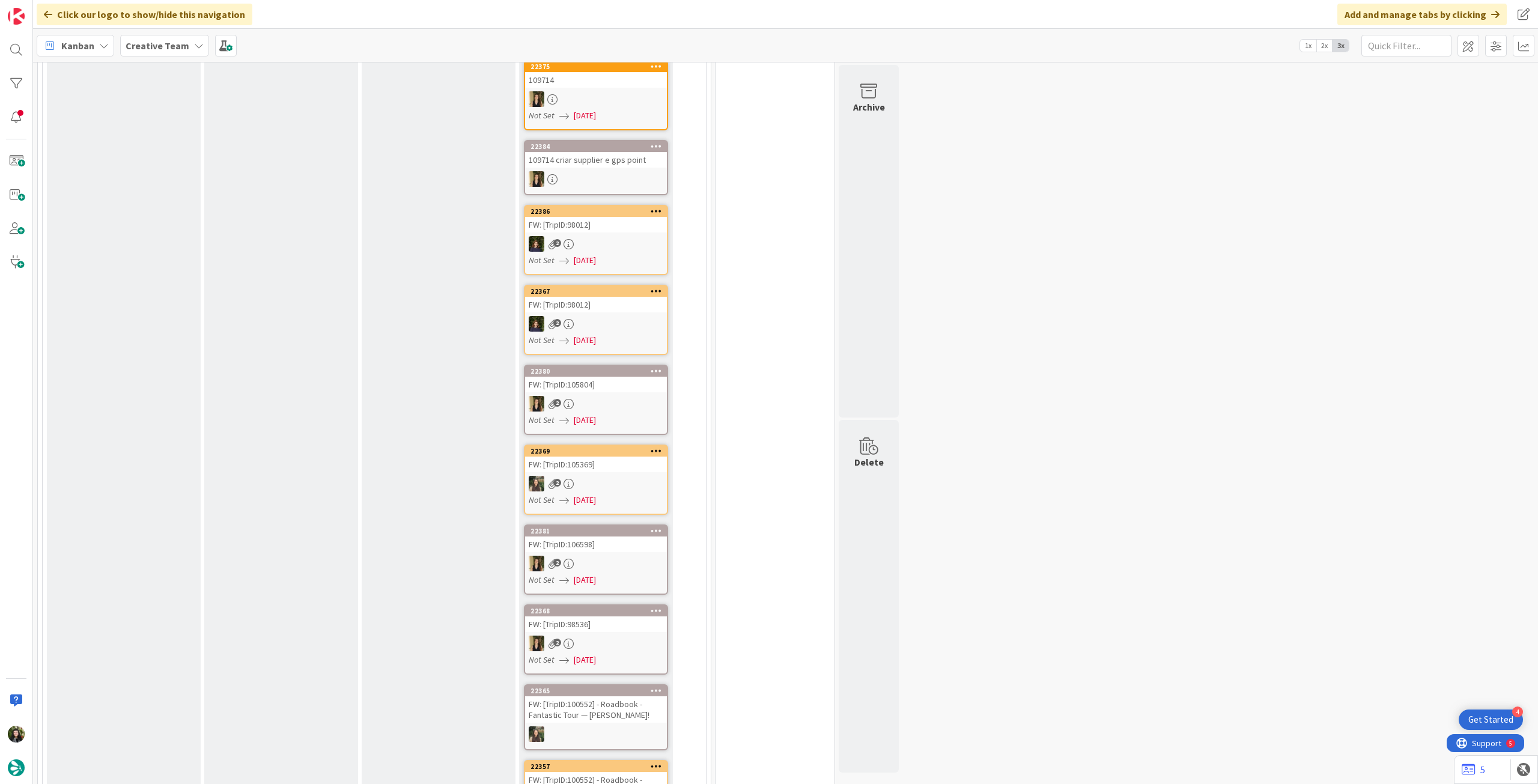
drag, startPoint x: 131, startPoint y: 45, endPoint x: 135, endPoint y: 59, distance: 14.6
click at [131, 47] on b "Creative Team" at bounding box center [158, 46] width 64 height 12
click at [181, 170] on h4 "Creative Team - Análise" at bounding box center [216, 172] width 164 height 12
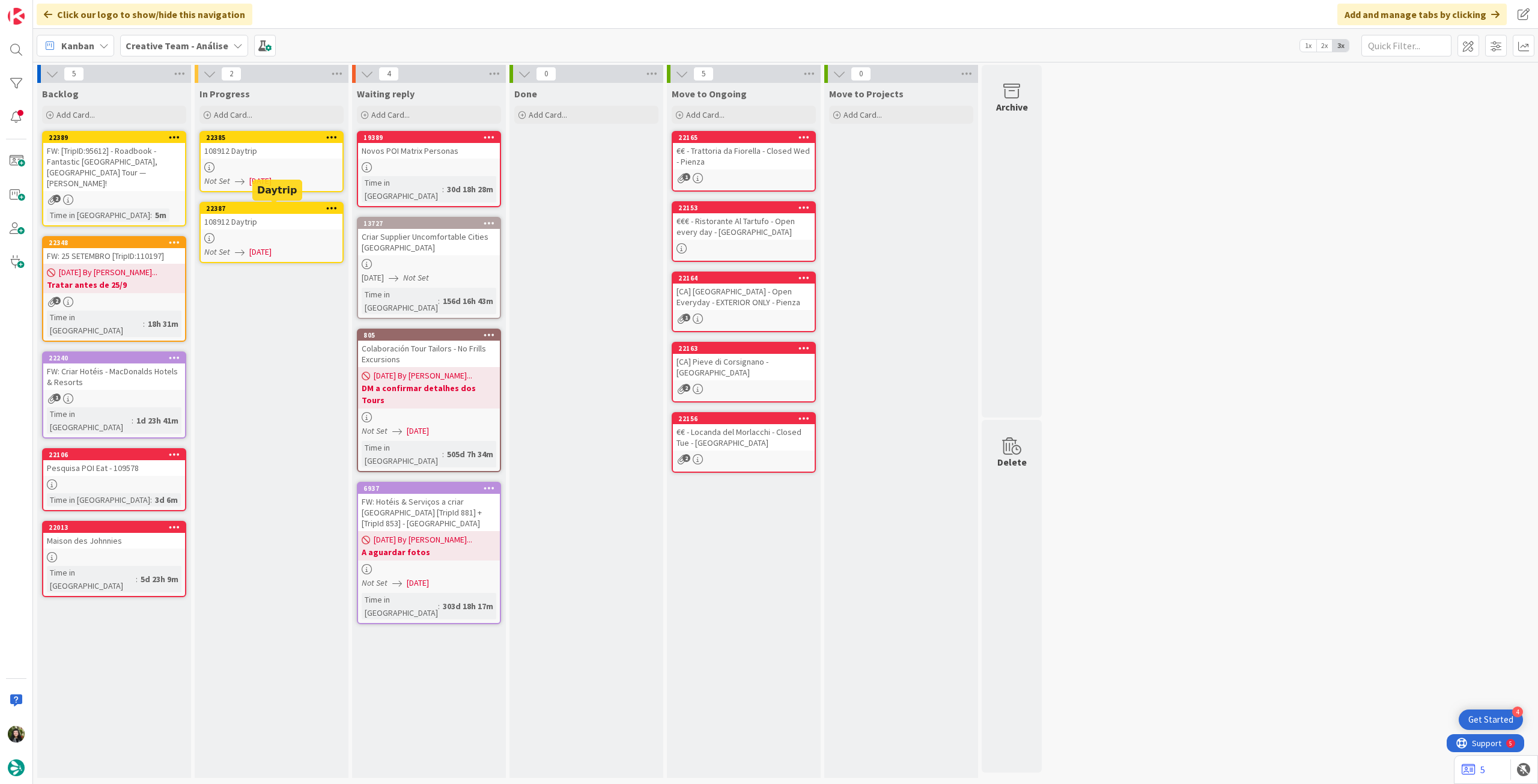
click at [293, 181] on div "Not Set [DATE]" at bounding box center [273, 181] width 138 height 13
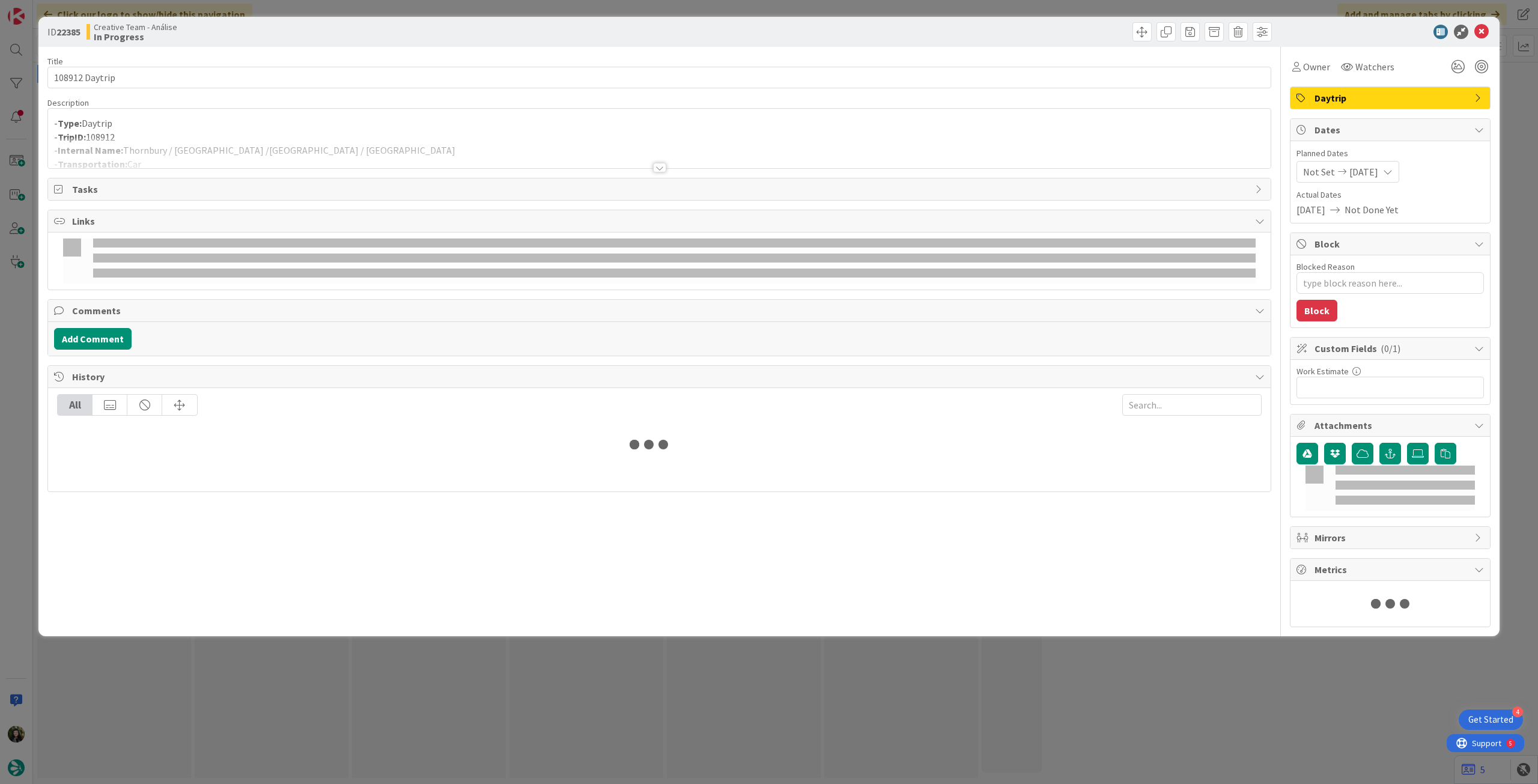
type textarea "x"
click at [278, 132] on p "- TripID: 108912" at bounding box center [659, 137] width 1210 height 14
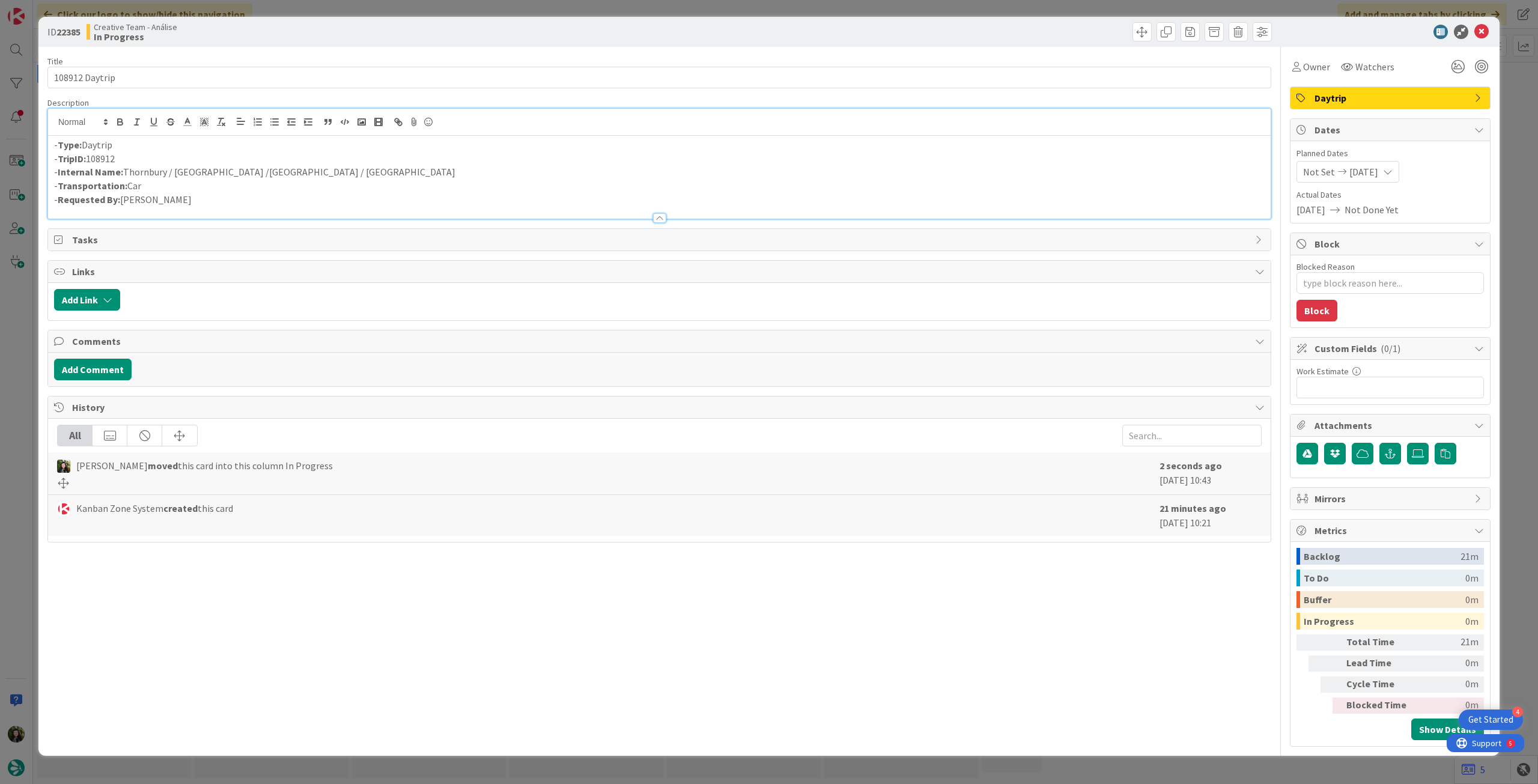
click at [199, 173] on p "- Internal Name: Thornbury / Bath /Bristol / Thornbury" at bounding box center [659, 172] width 1210 height 14
click at [1481, 33] on icon at bounding box center [1481, 31] width 14 height 14
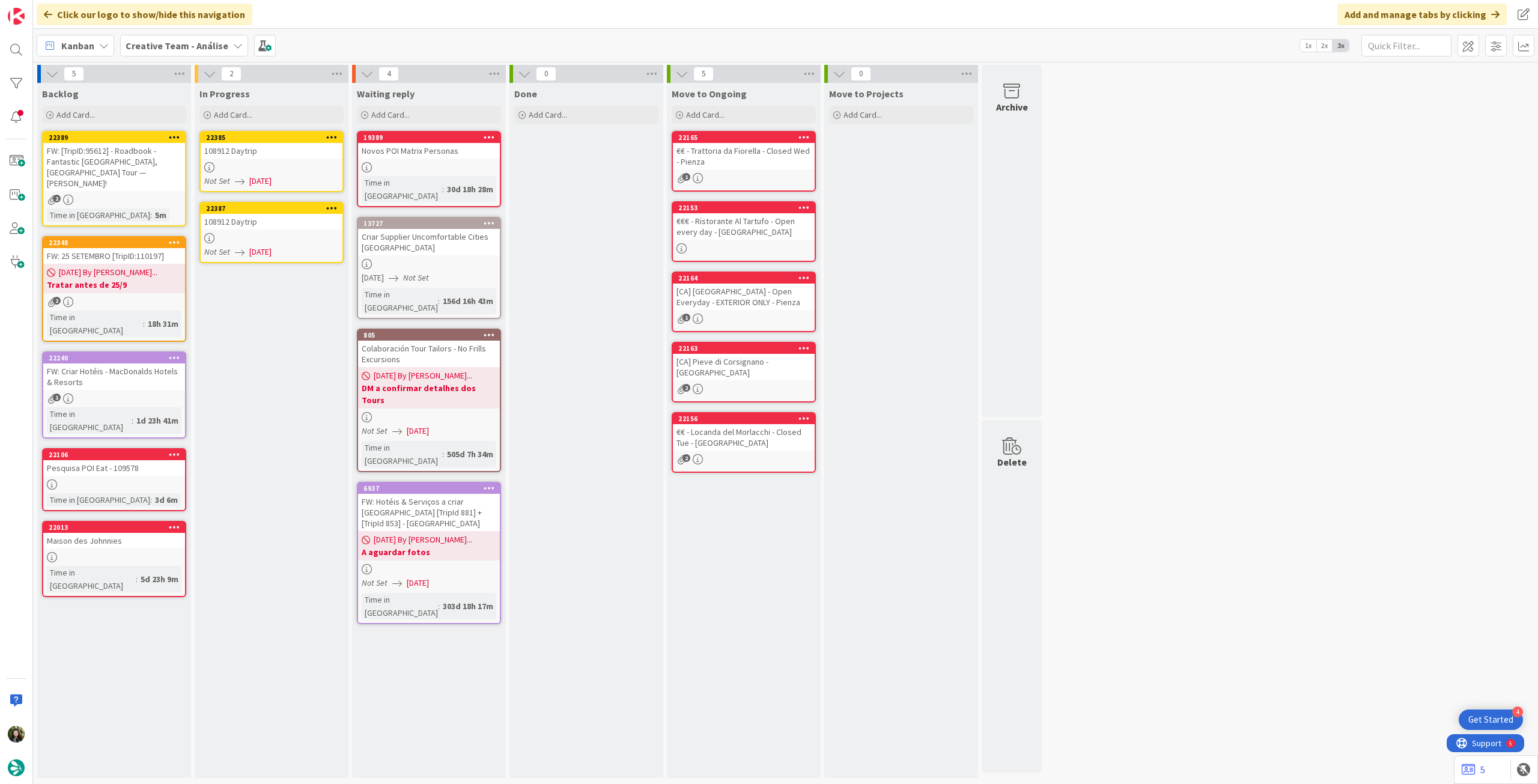
click at [287, 226] on div "108912 Daytrip" at bounding box center [272, 221] width 142 height 16
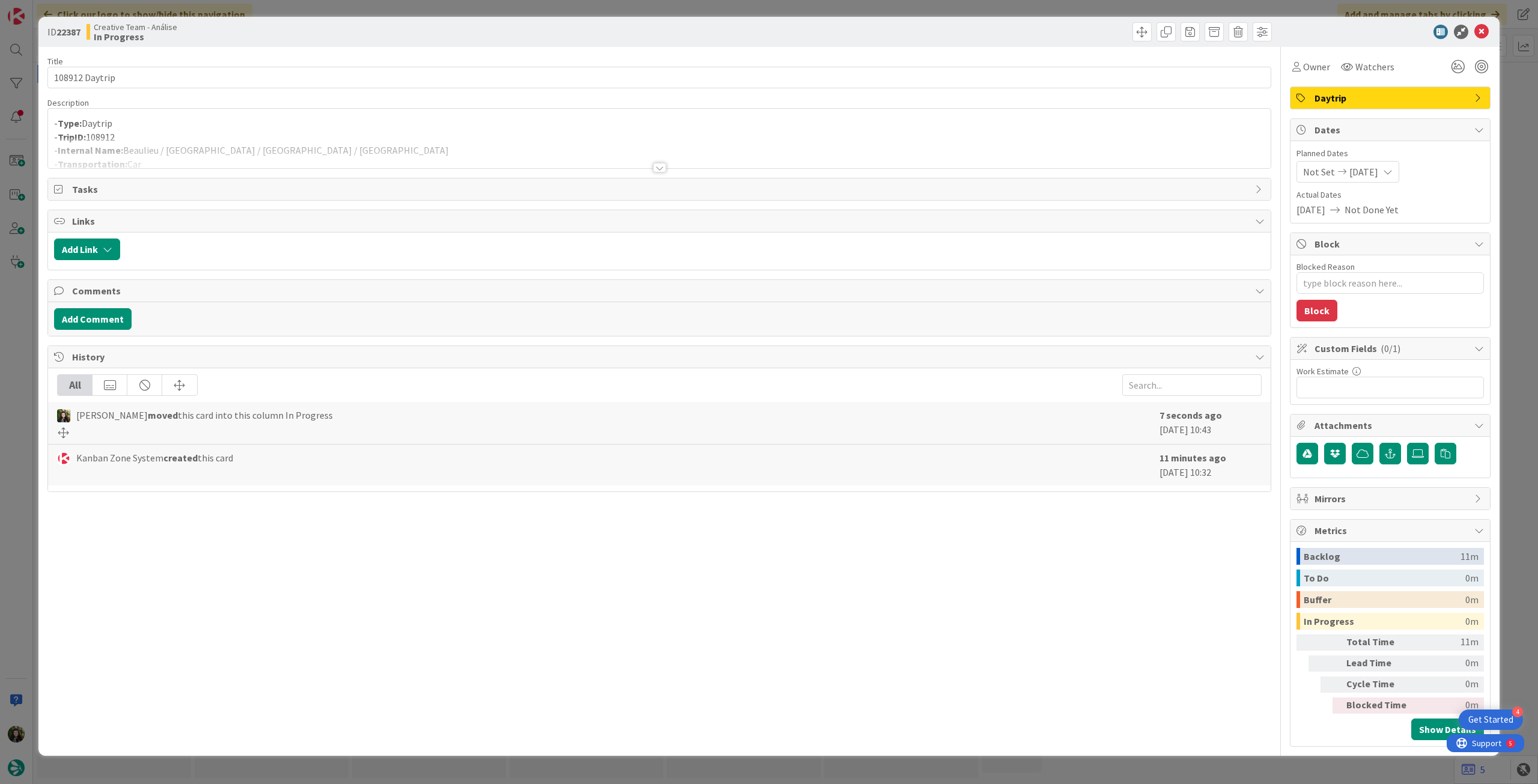
click at [345, 145] on div at bounding box center [659, 152] width 1222 height 30
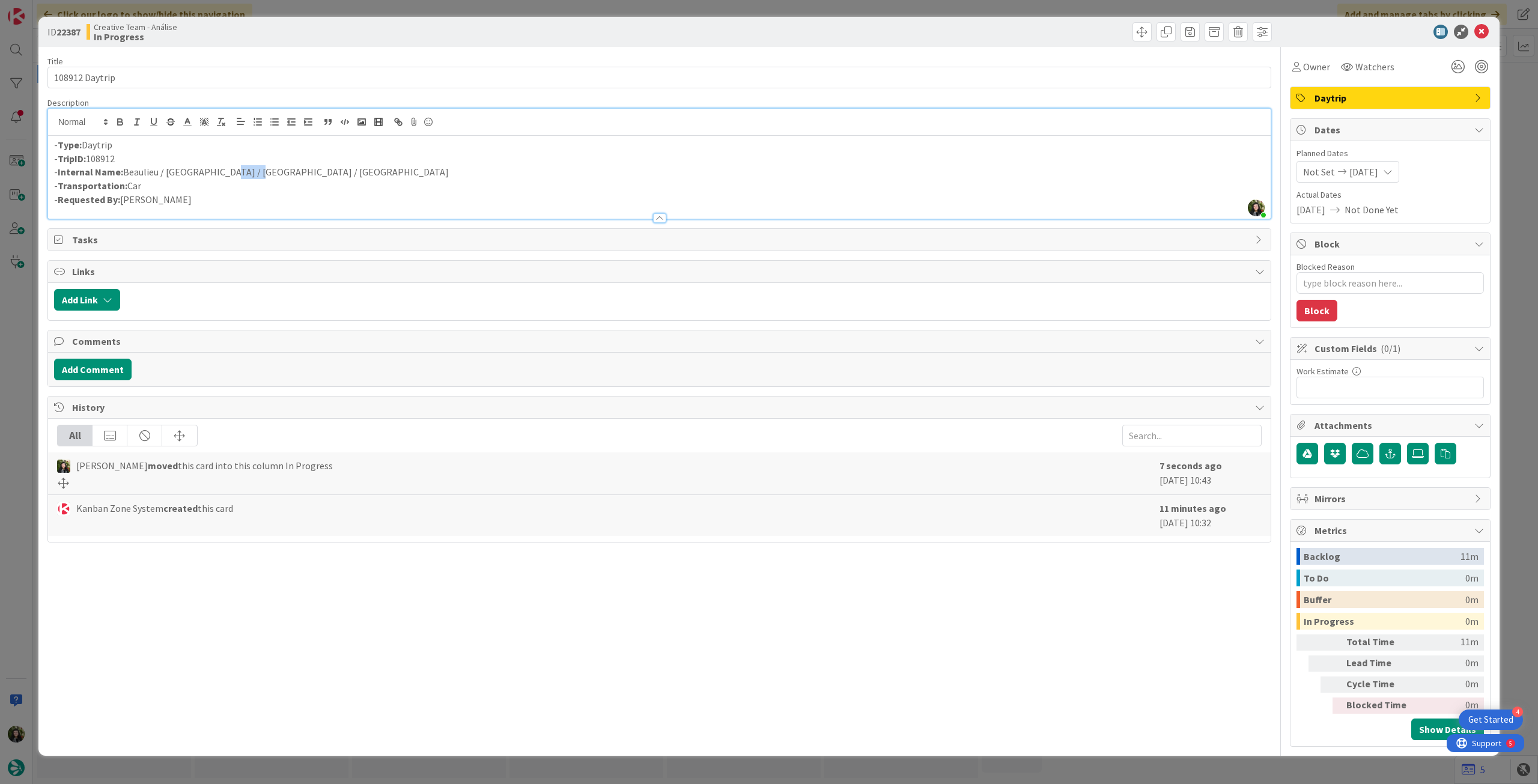
drag, startPoint x: 220, startPoint y: 174, endPoint x: 251, endPoint y: 174, distance: 31.0
click at [251, 174] on p "- Internal Name: Beaulieu / Winchester / Avebury / Thornbury" at bounding box center [659, 172] width 1210 height 14
copy p "Avebury"
click at [1420, 287] on textarea "Blocked Reason" at bounding box center [1390, 283] width 187 height 22
type textarea "x"
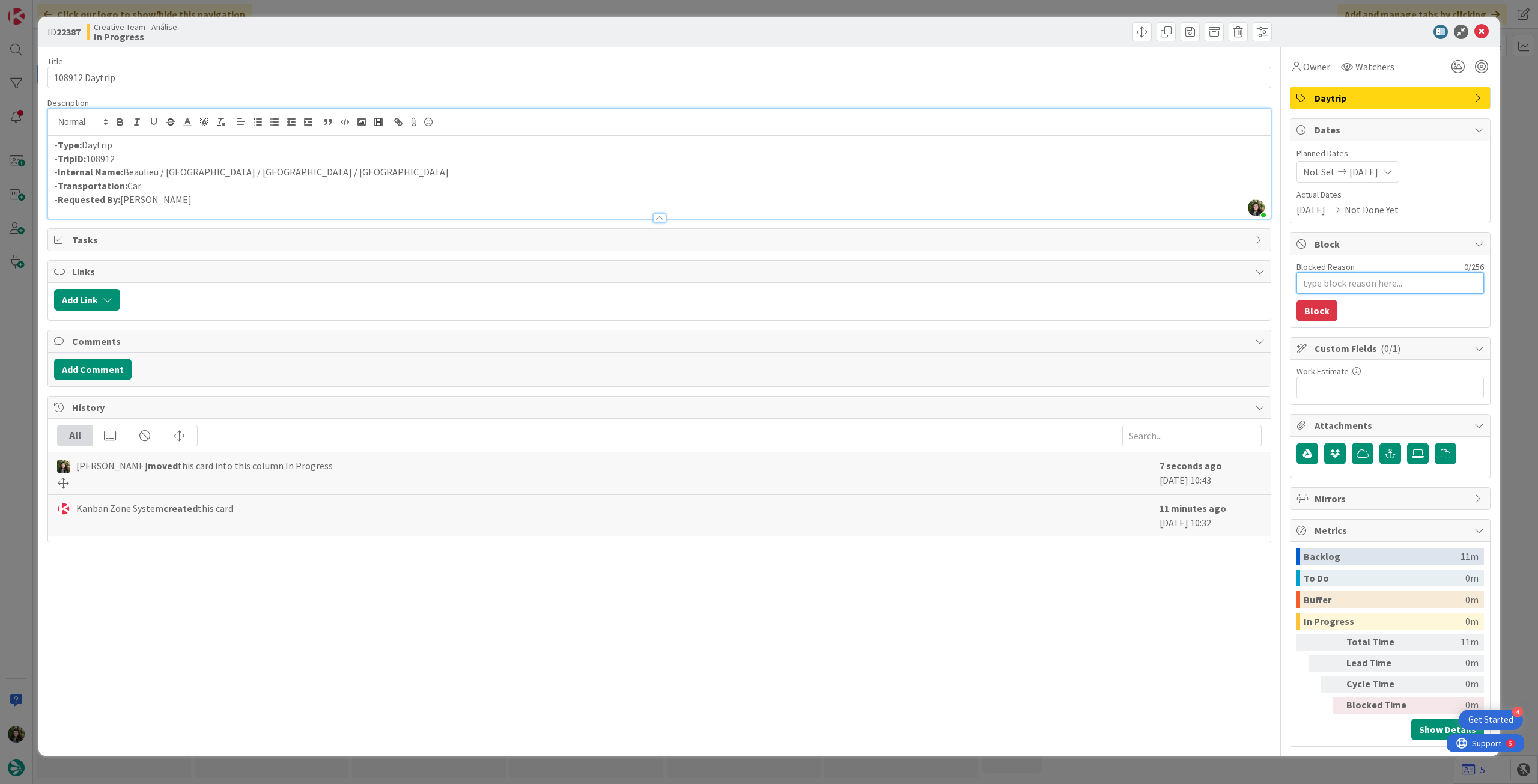
type textarea "p"
type textarea "x"
type textarea "pe"
type textarea "x"
type textarea "pen"
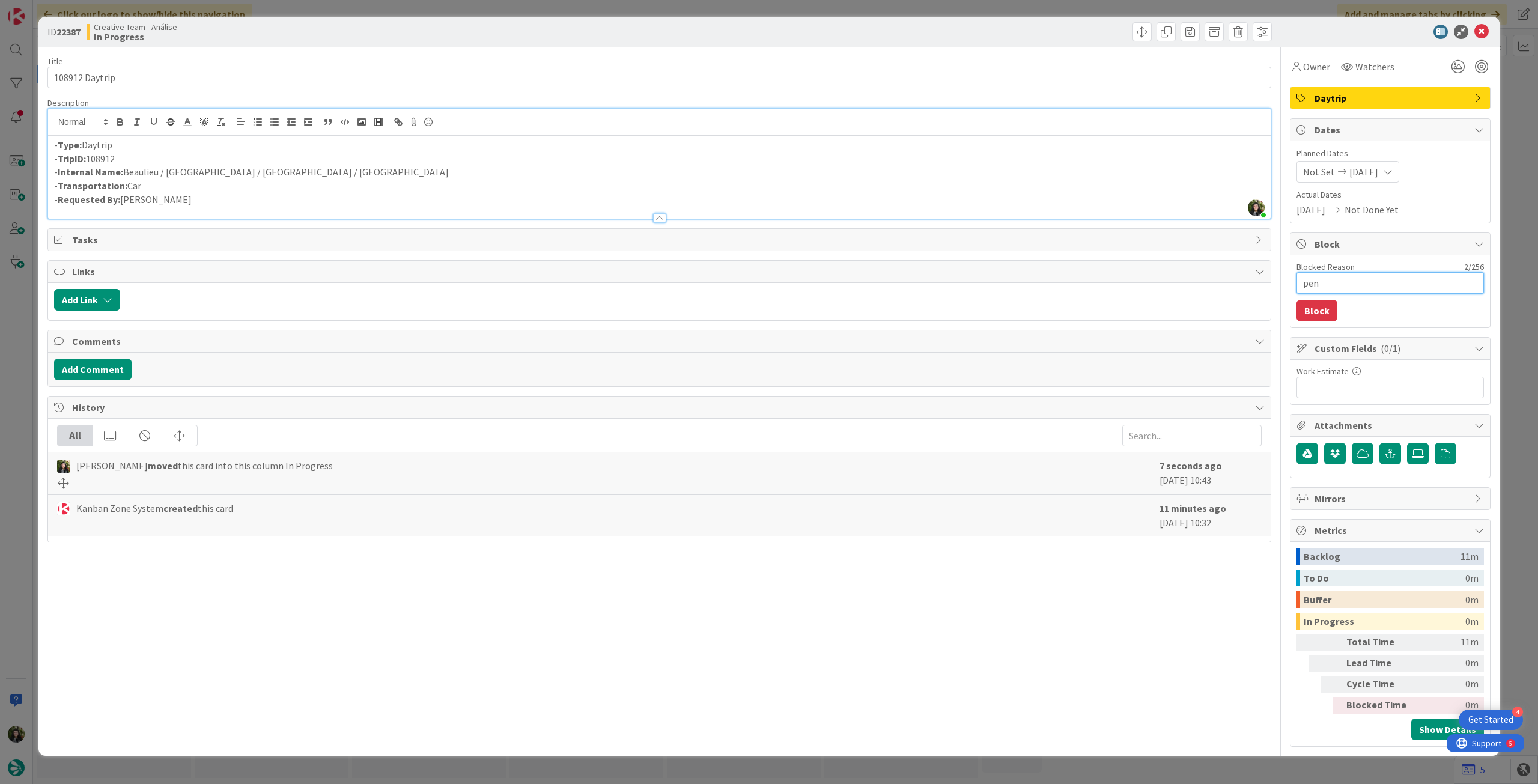
type textarea "x"
type textarea "pend"
type textarea "x"
type textarea "pende"
type textarea "x"
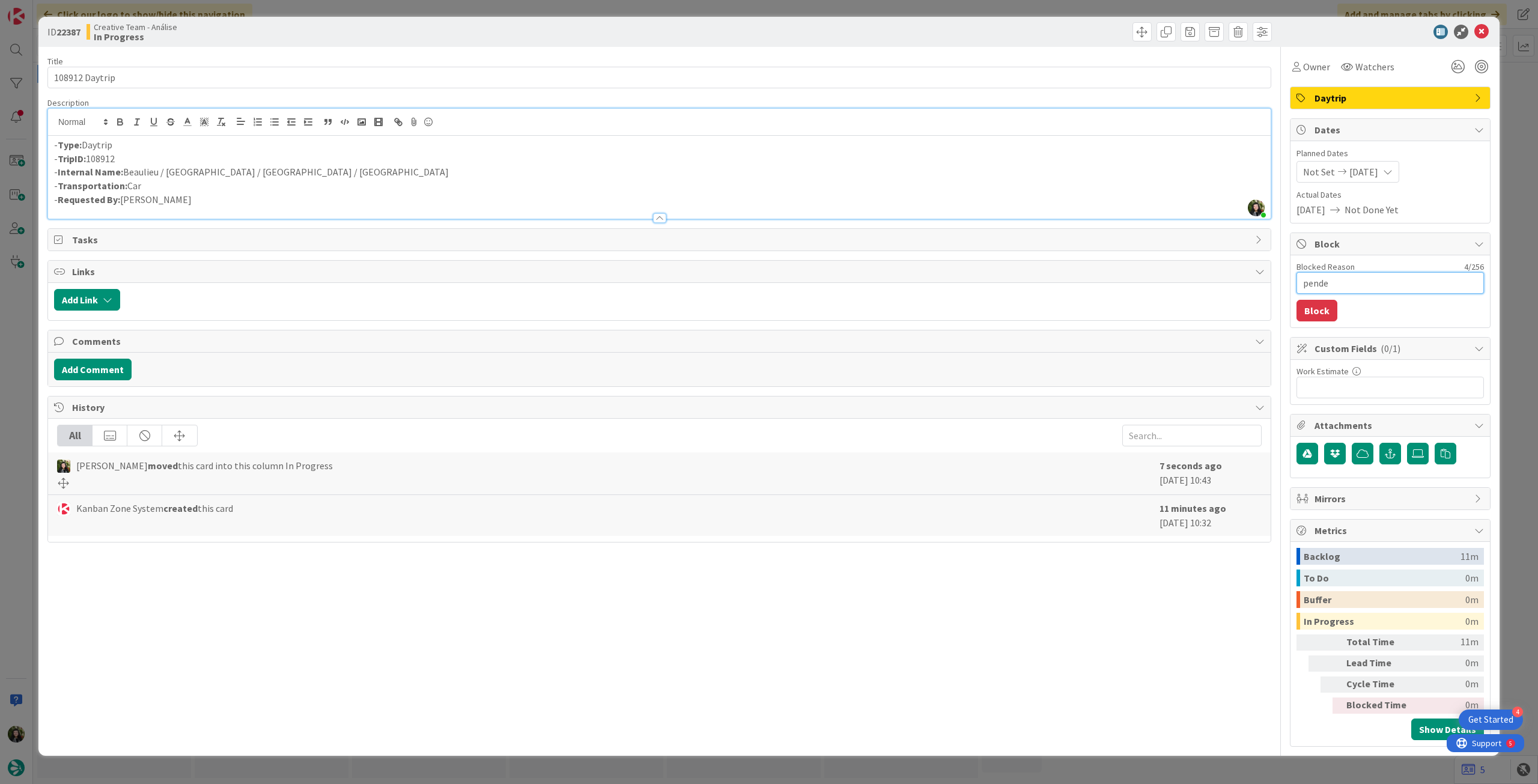
type textarea "penden"
type textarea "x"
type textarea "pendent"
type textarea "x"
type textarea "pendente"
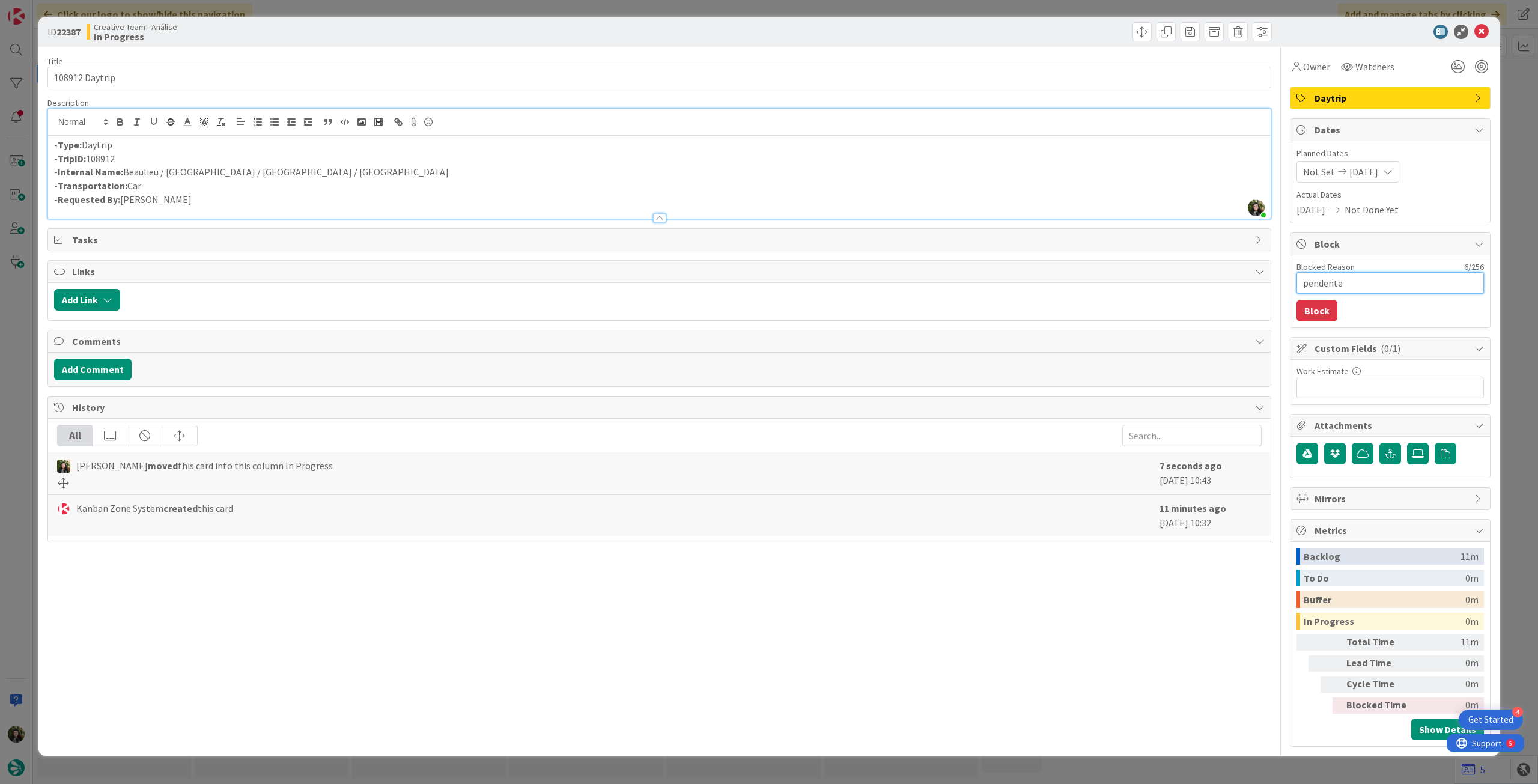
type textarea "x"
type textarea "pendente"
type textarea "x"
type textarea "pendente l"
type textarea "x"
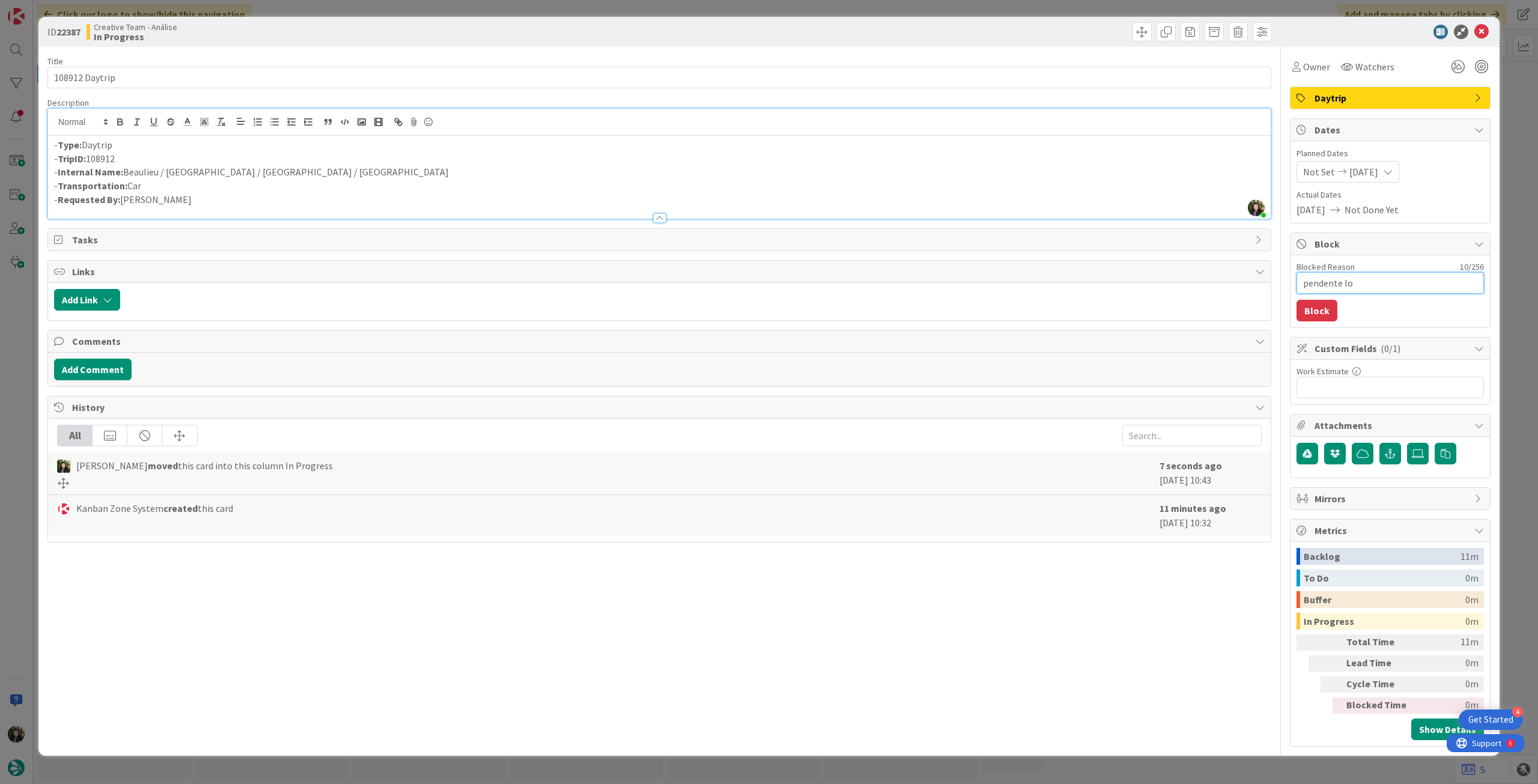
type textarea "pendente loc"
type textarea "x"
type textarea "pendente locat"
type textarea "x"
type textarea "pendente locati"
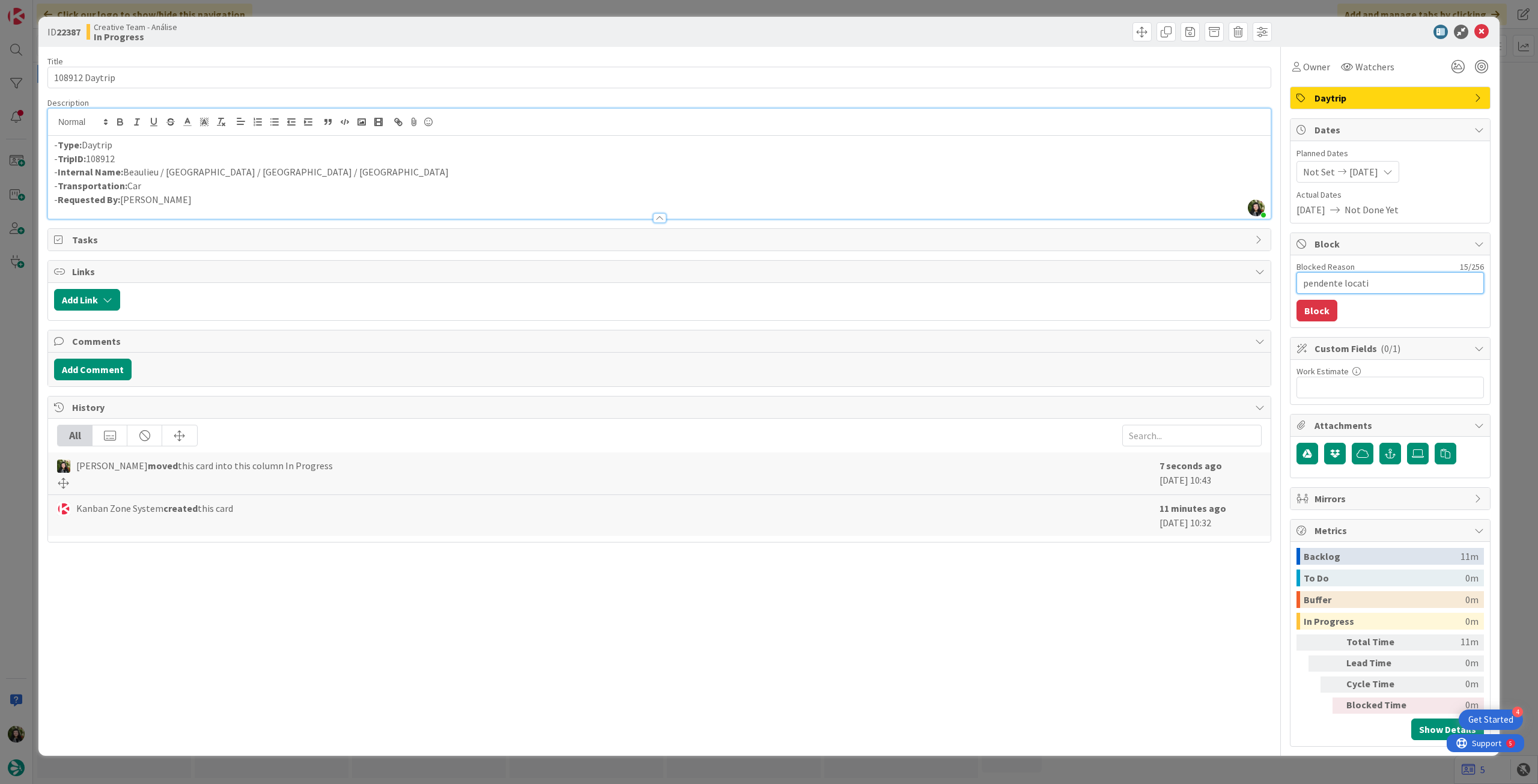
type textarea "x"
type textarea "pendente locatio"
type textarea "x"
type textarea "pendente location"
click at [1318, 308] on button "Block" at bounding box center [1317, 310] width 41 height 22
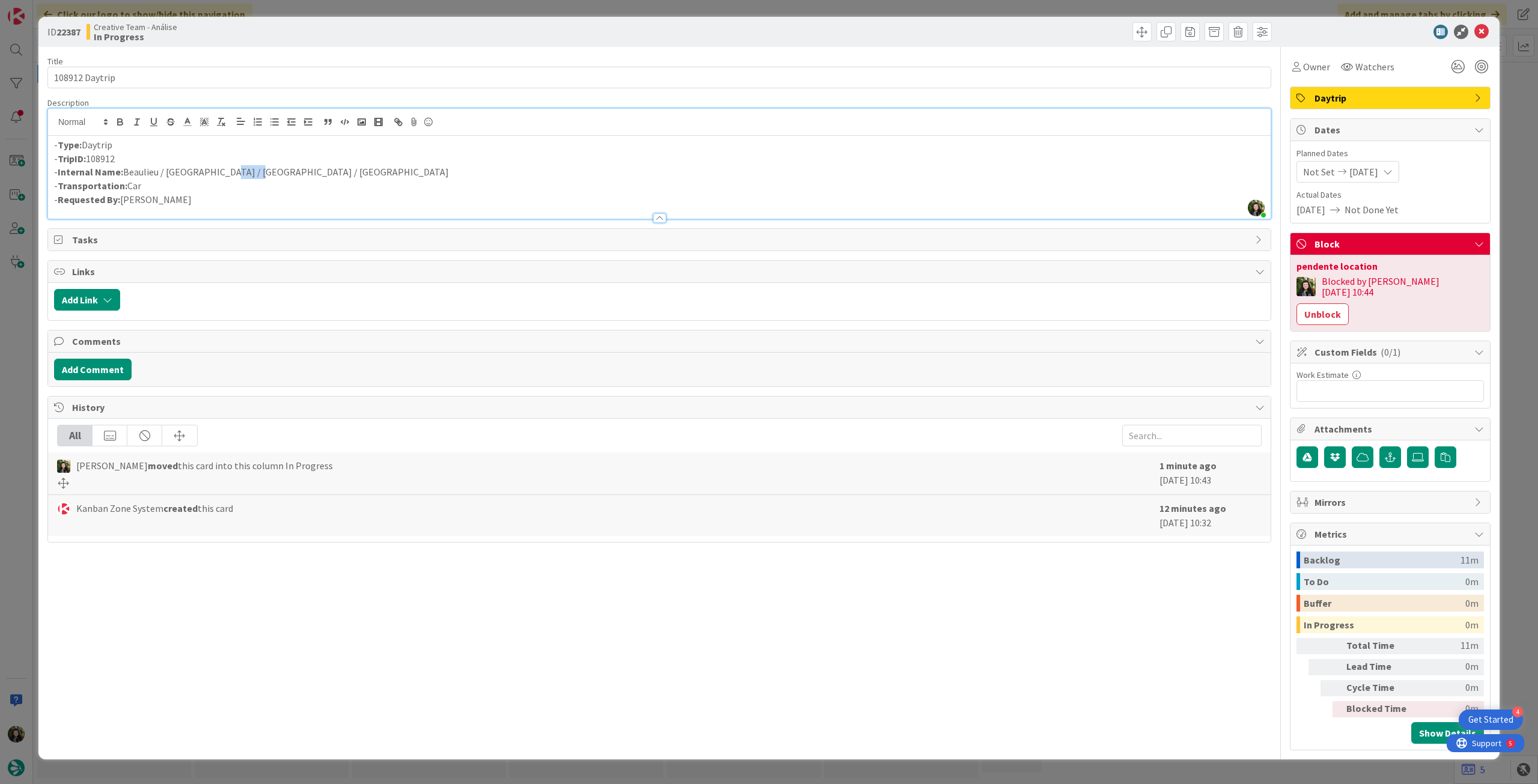
drag, startPoint x: 219, startPoint y: 172, endPoint x: 251, endPoint y: 173, distance: 32.0
click at [251, 173] on p "- Internal Name: Beaulieu / Winchester / Avebury / Thornbury" at bounding box center [659, 172] width 1210 height 14
copy p "Avebury"
click at [1479, 24] on div "ID 22387 Creative Team - Análise In Progress" at bounding box center [769, 32] width 1461 height 30
click at [1481, 26] on icon at bounding box center [1481, 31] width 14 height 14
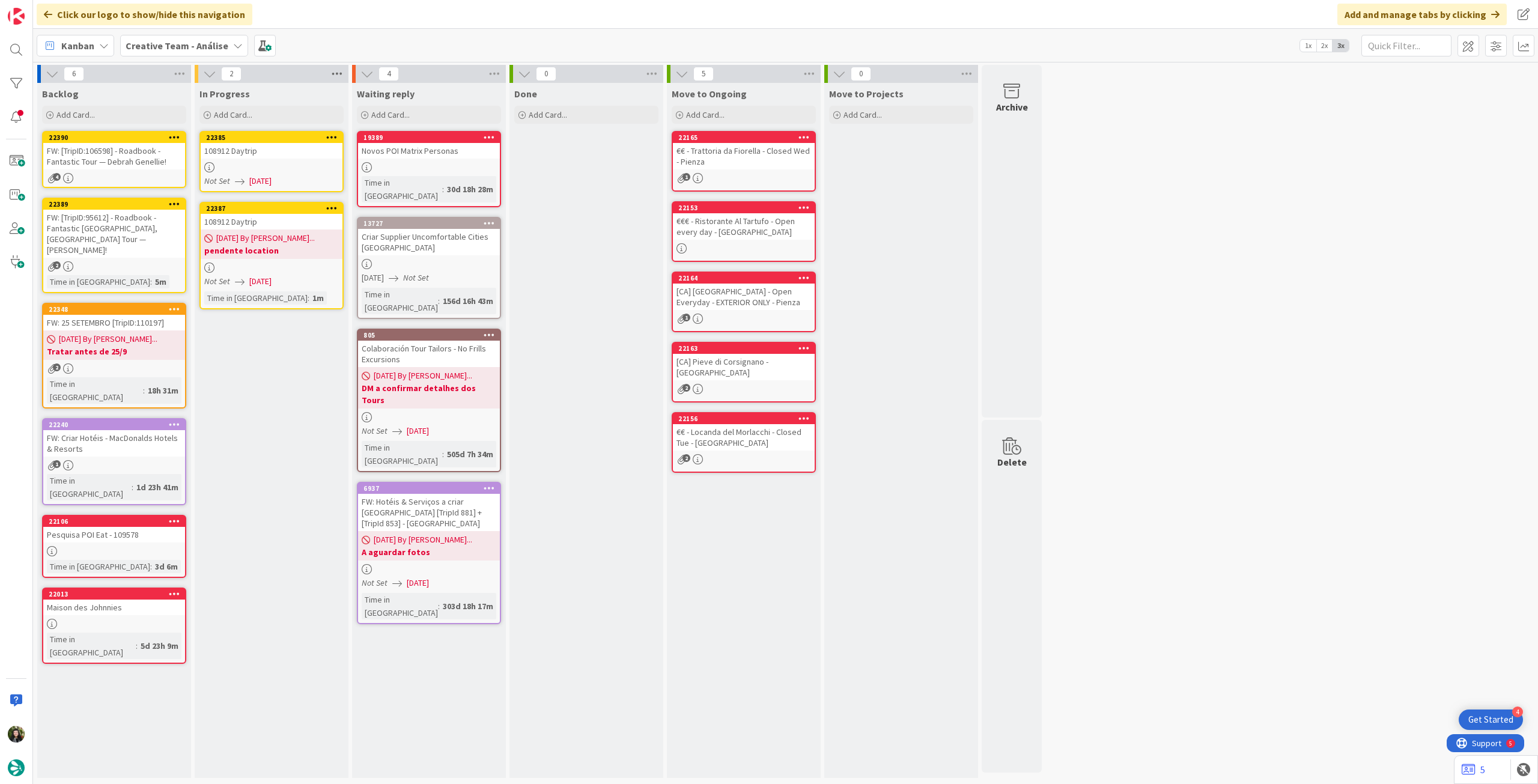
click at [337, 78] on icon at bounding box center [337, 74] width 16 height 18
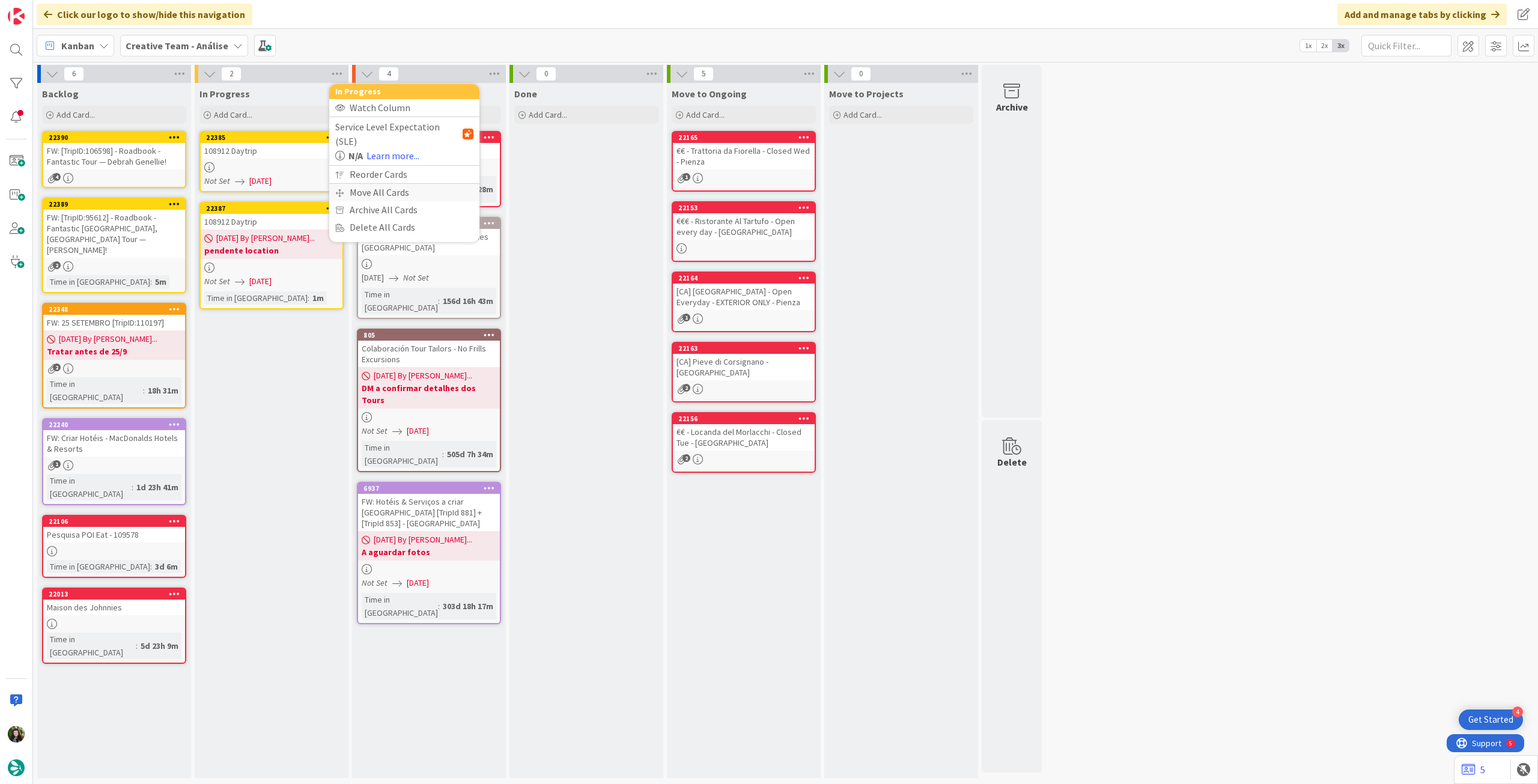
click at [352, 184] on div "Move All Cards" at bounding box center [404, 193] width 150 height 18
click at [406, 130] on span "Creative Team - Análise" at bounding box center [390, 131] width 97 height 12
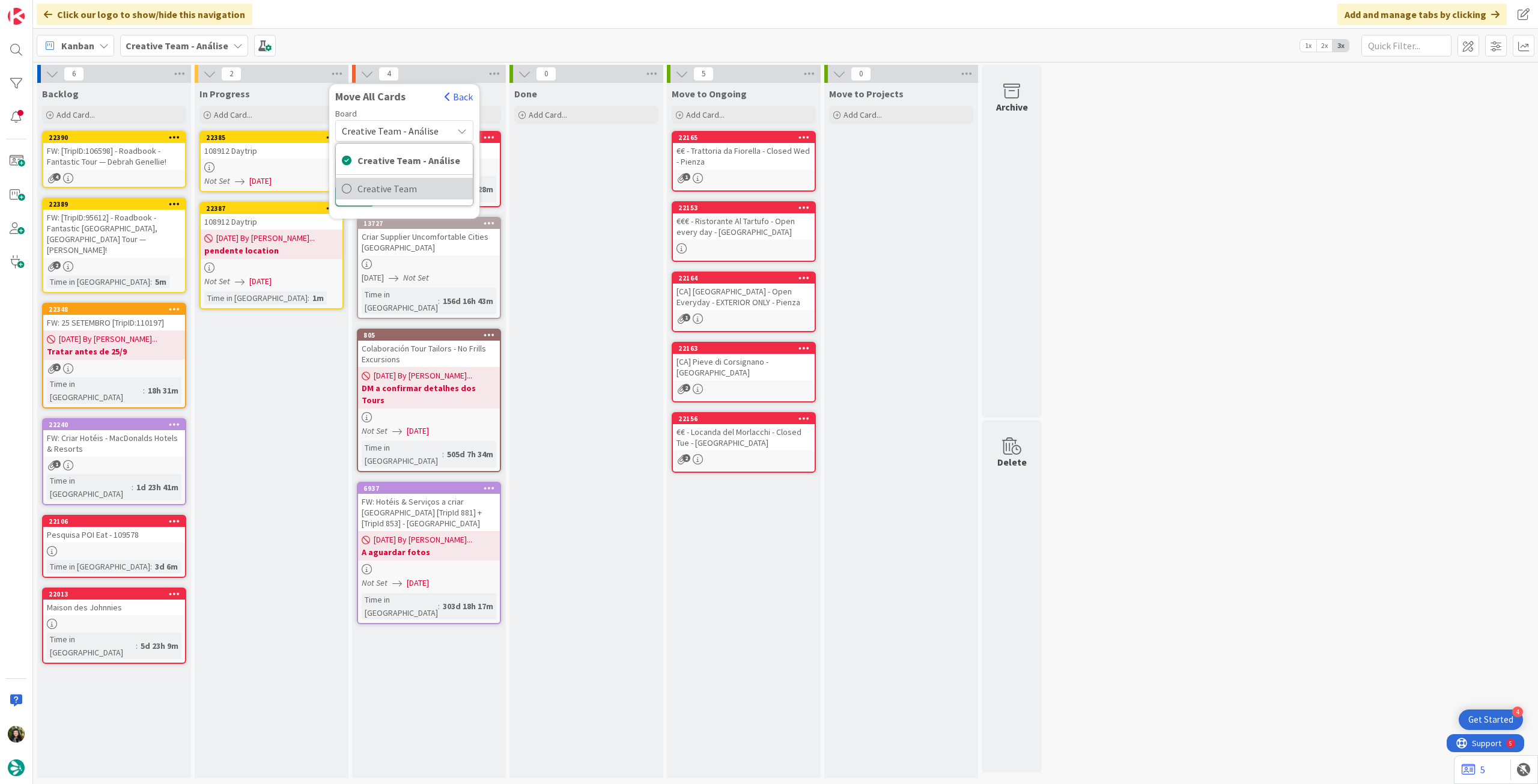
drag, startPoint x: 382, startPoint y: 186, endPoint x: 387, endPoint y: 168, distance: 18.7
click at [381, 186] on span "Creative Team" at bounding box center [412, 189] width 110 height 18
drag, startPoint x: 390, startPoint y: 164, endPoint x: 395, endPoint y: 172, distance: 9.4
click at [390, 163] on span "Select a Column..." at bounding box center [381, 169] width 78 height 16
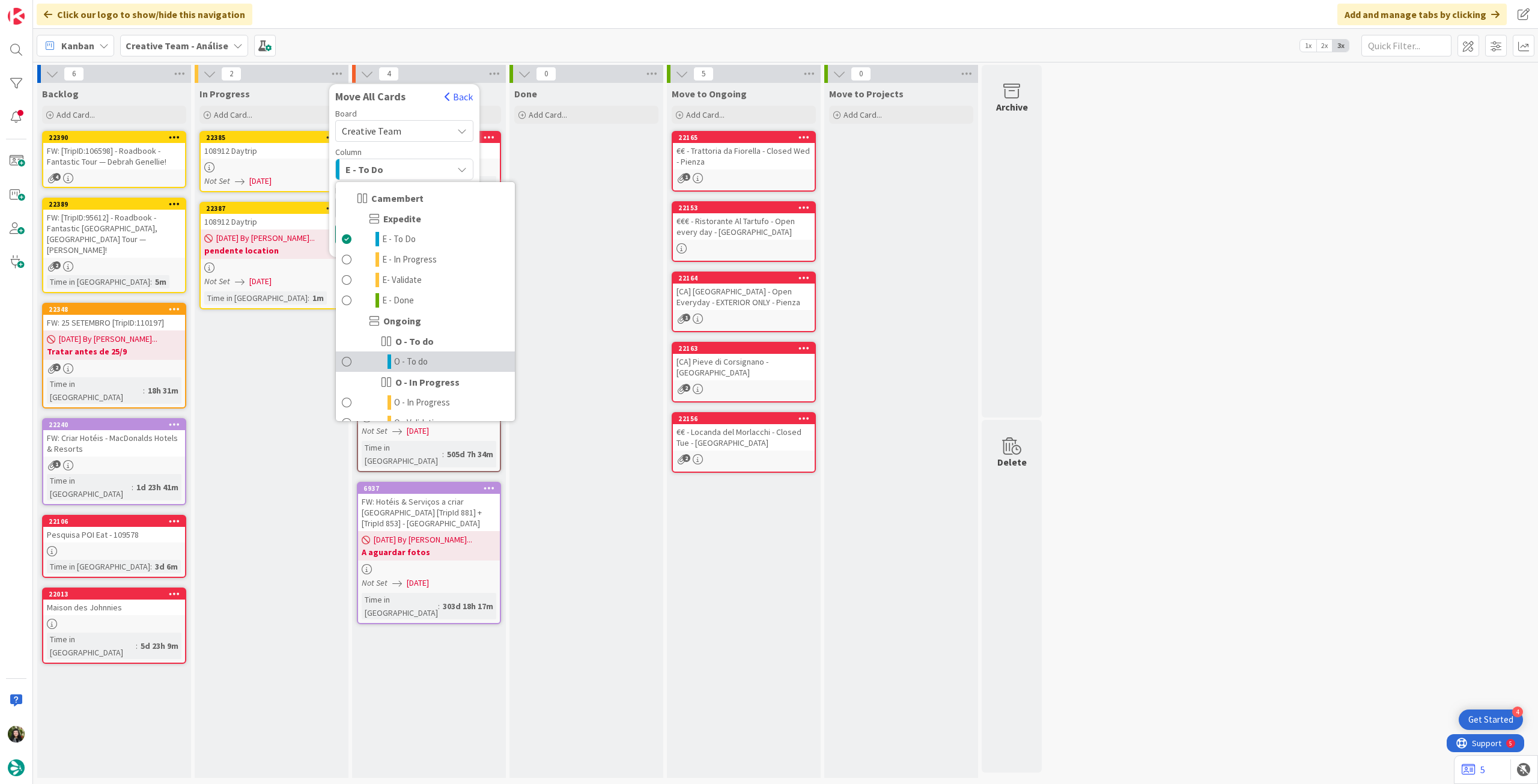
drag, startPoint x: 402, startPoint y: 360, endPoint x: 354, endPoint y: 282, distance: 91.6
click at [402, 360] on span "O - To do" at bounding box center [411, 361] width 34 height 14
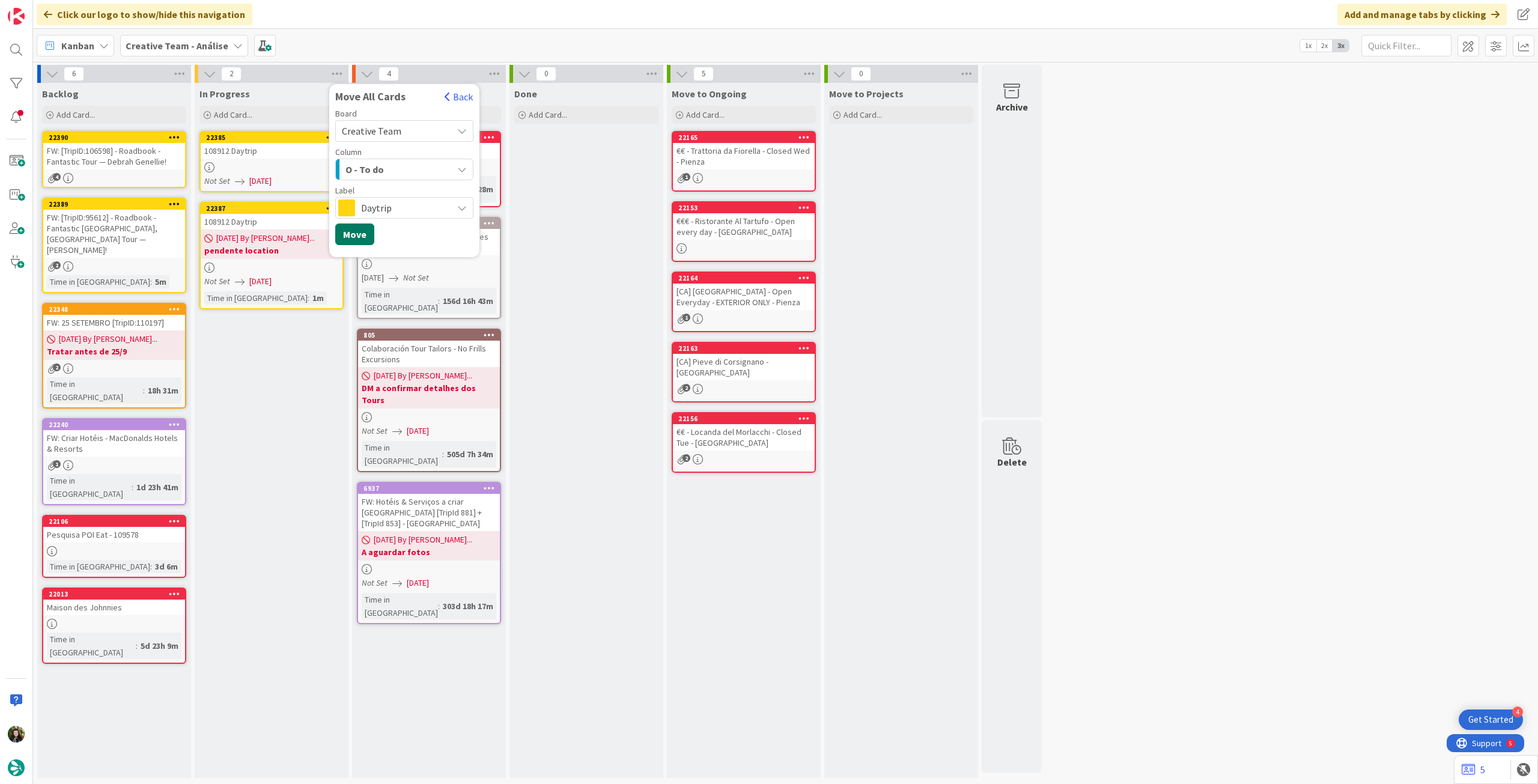
click at [347, 230] on button "Move" at bounding box center [355, 235] width 39 height 22
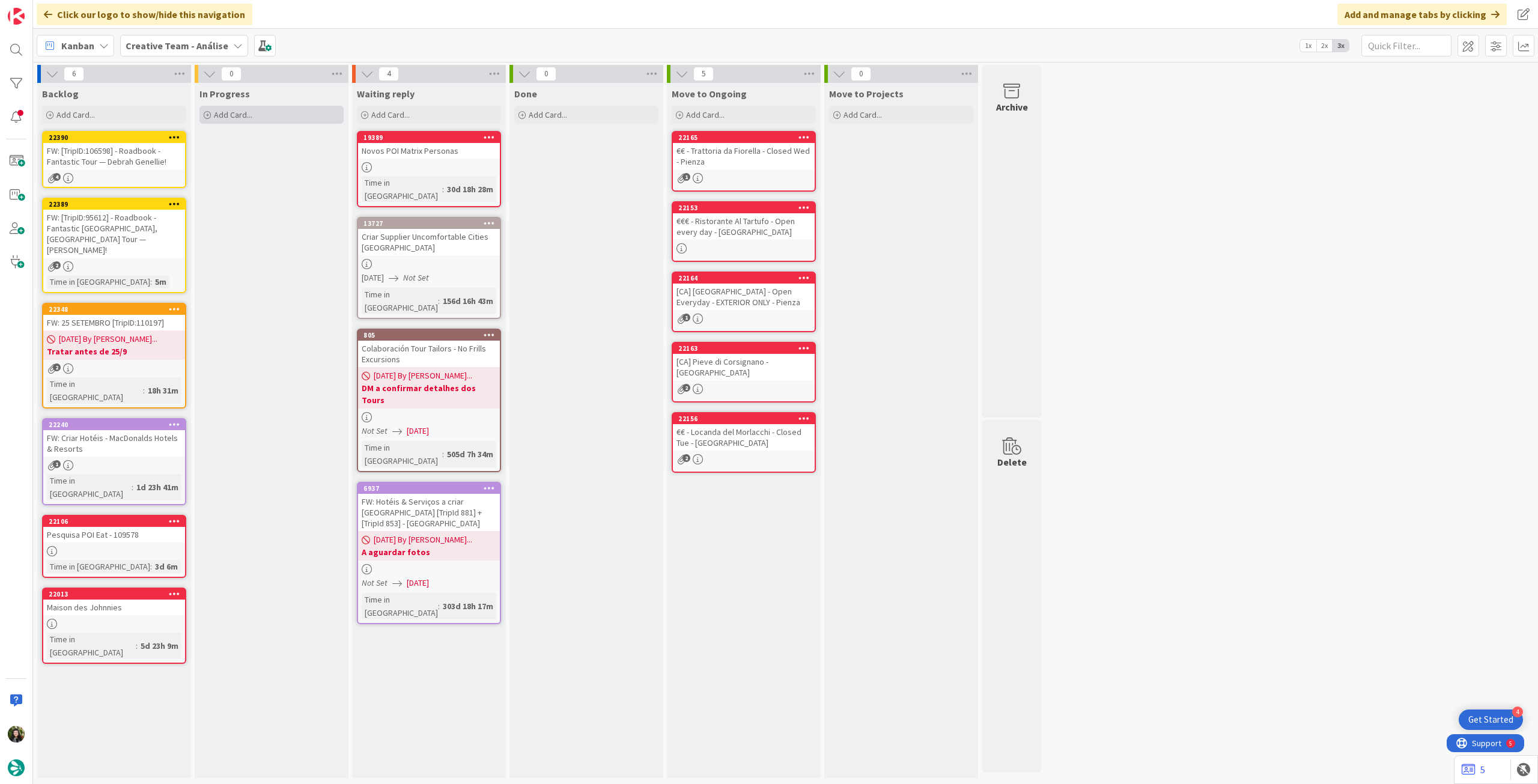
click at [262, 122] on div "Add Card..." at bounding box center [271, 114] width 144 height 18
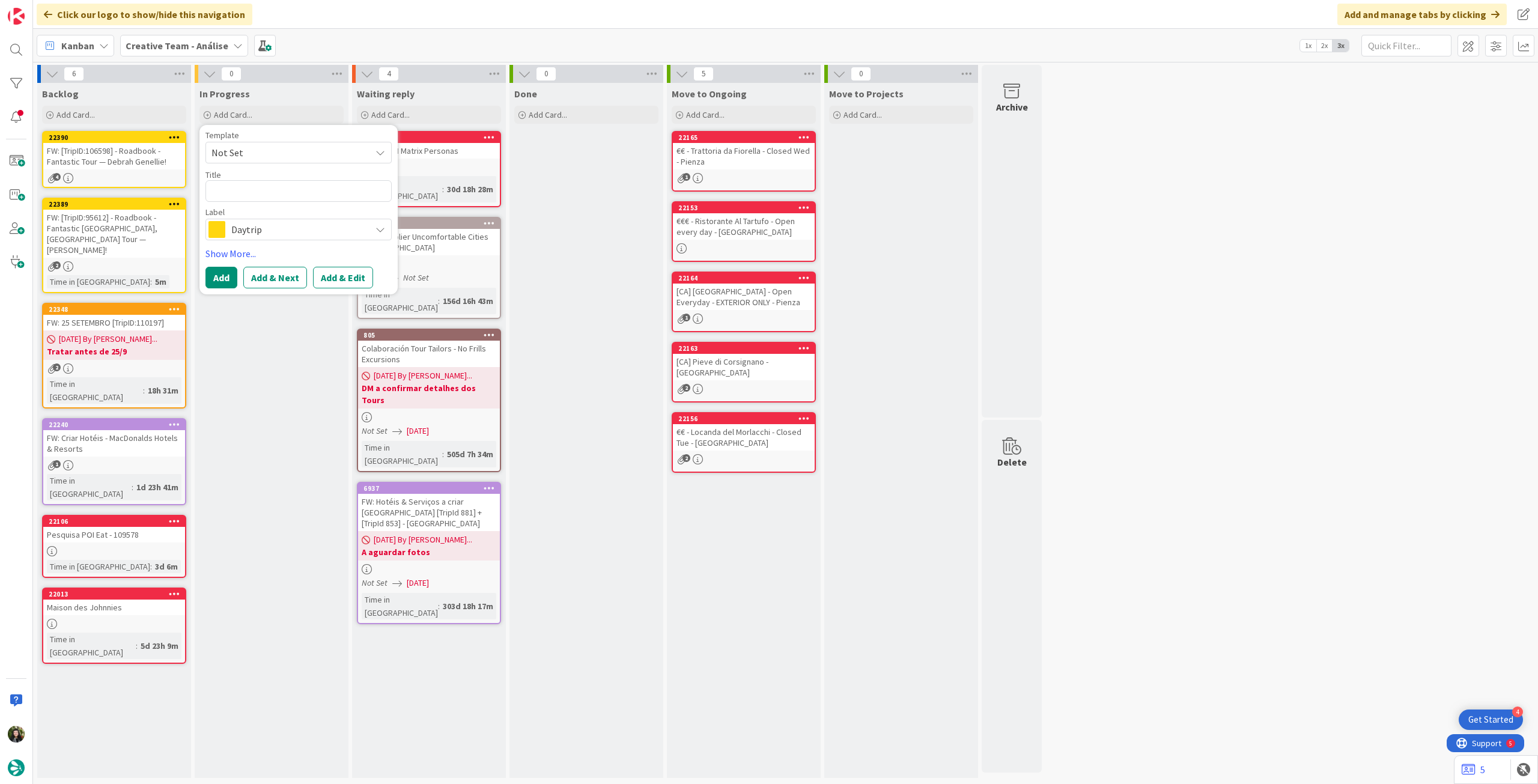
click at [267, 230] on span "Daytrip" at bounding box center [297, 229] width 133 height 17
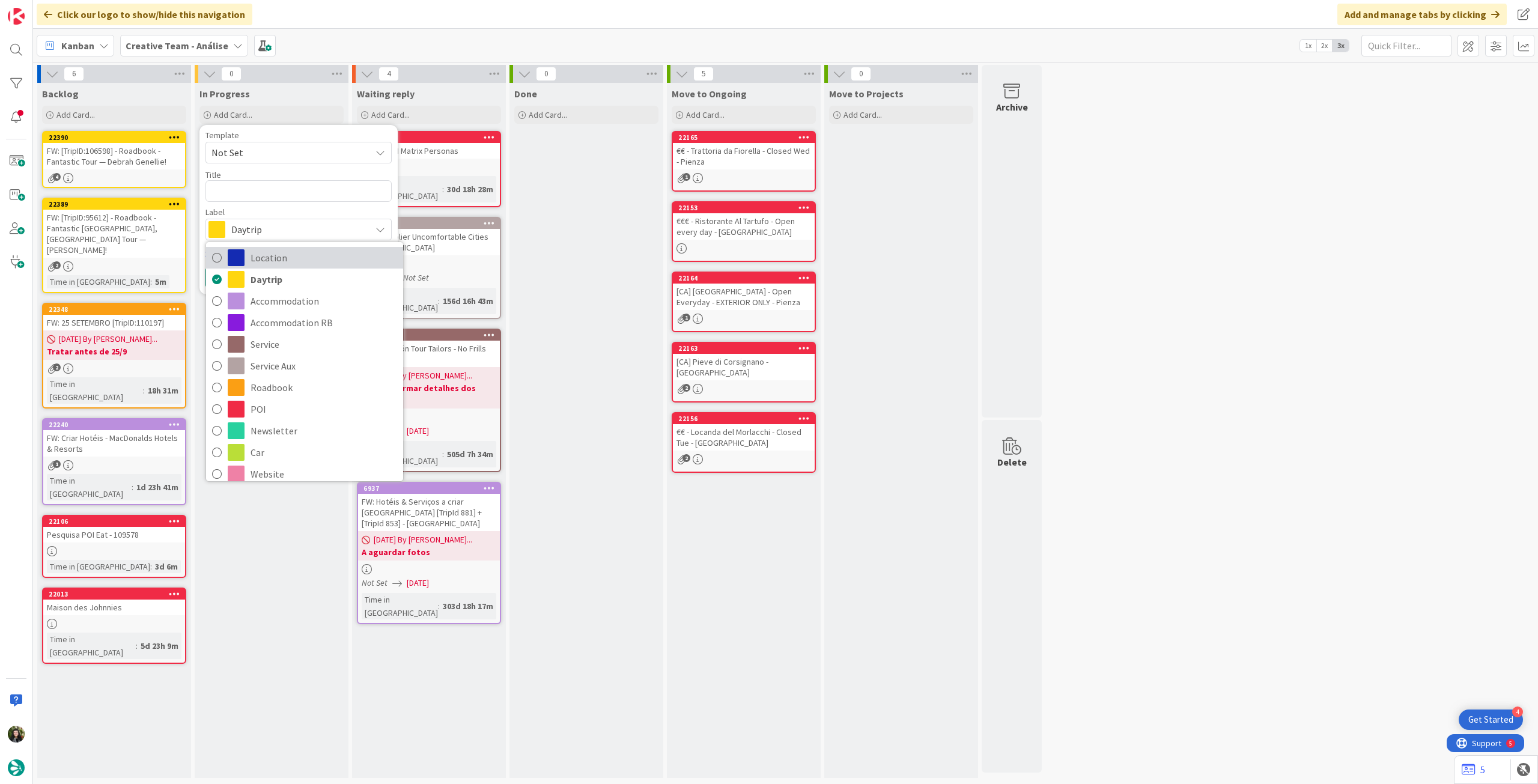
click at [310, 260] on span "Location" at bounding box center [324, 258] width 147 height 18
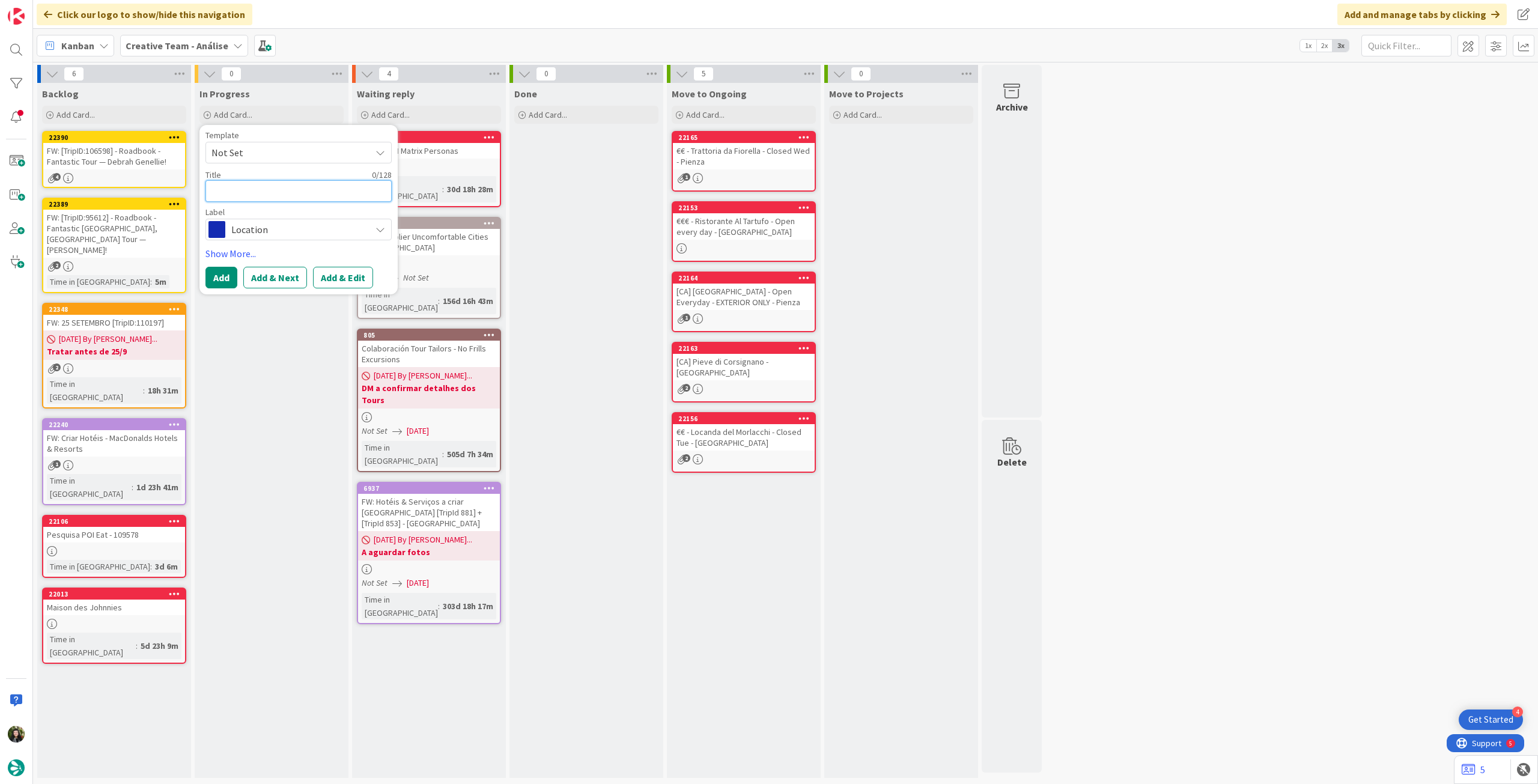
click at [306, 194] on textarea at bounding box center [298, 191] width 186 height 22
paste textarea "Avebury"
type textarea "x"
type textarea "Avebury"
drag, startPoint x: 217, startPoint y: 274, endPoint x: 244, endPoint y: 230, distance: 51.6
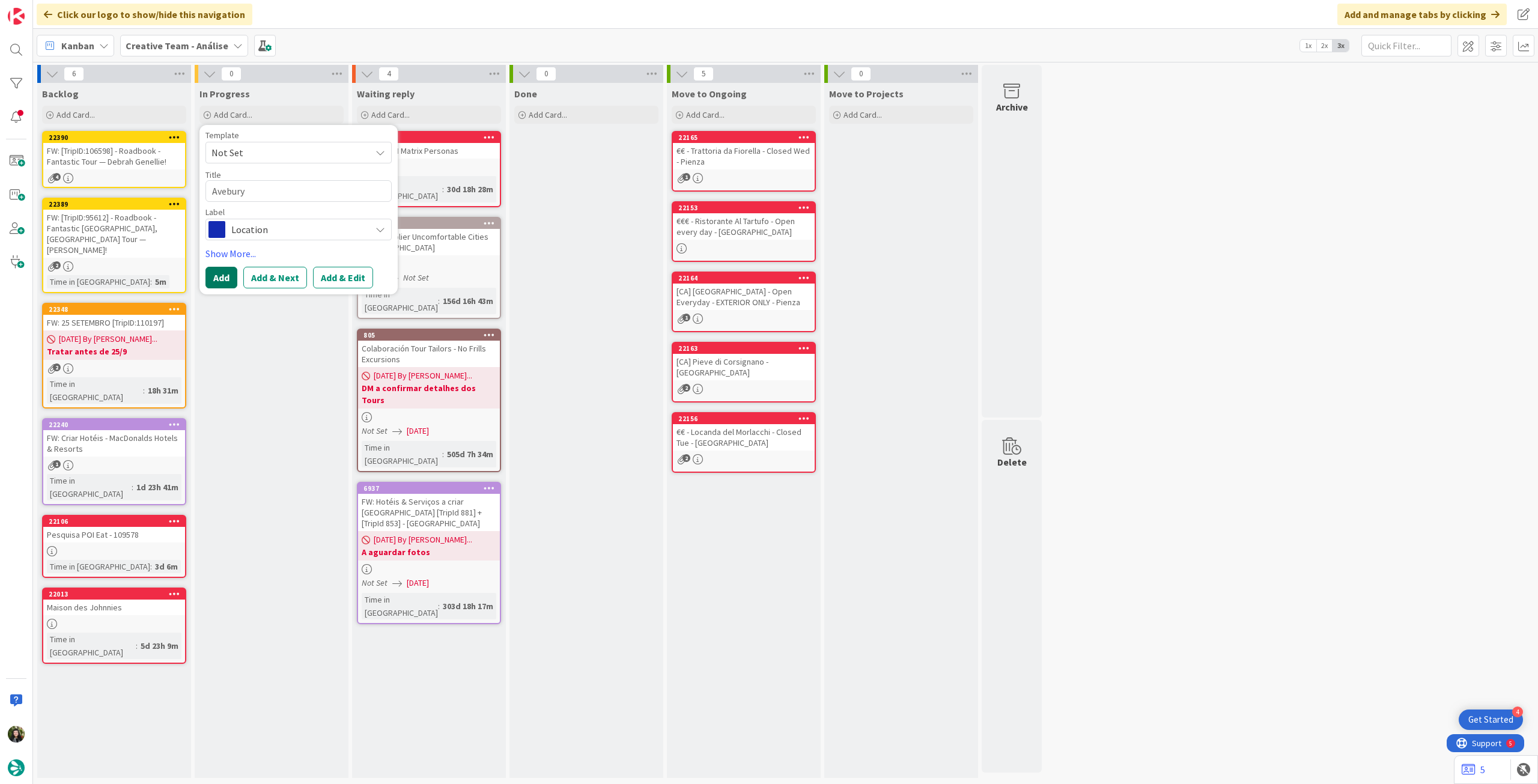
click at [218, 276] on button "Add" at bounding box center [221, 278] width 32 height 22
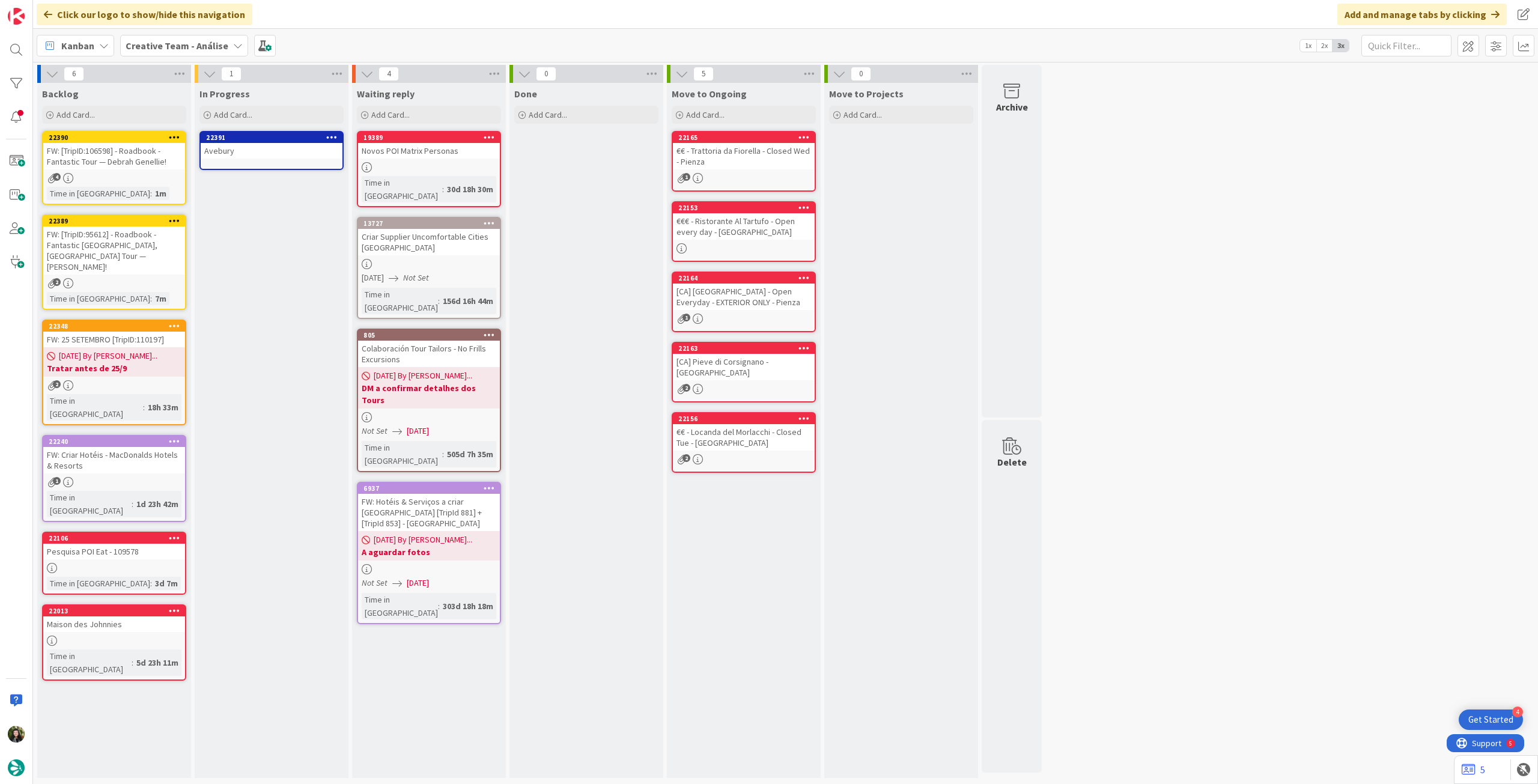
click at [294, 149] on div "Avebury" at bounding box center [272, 150] width 142 height 16
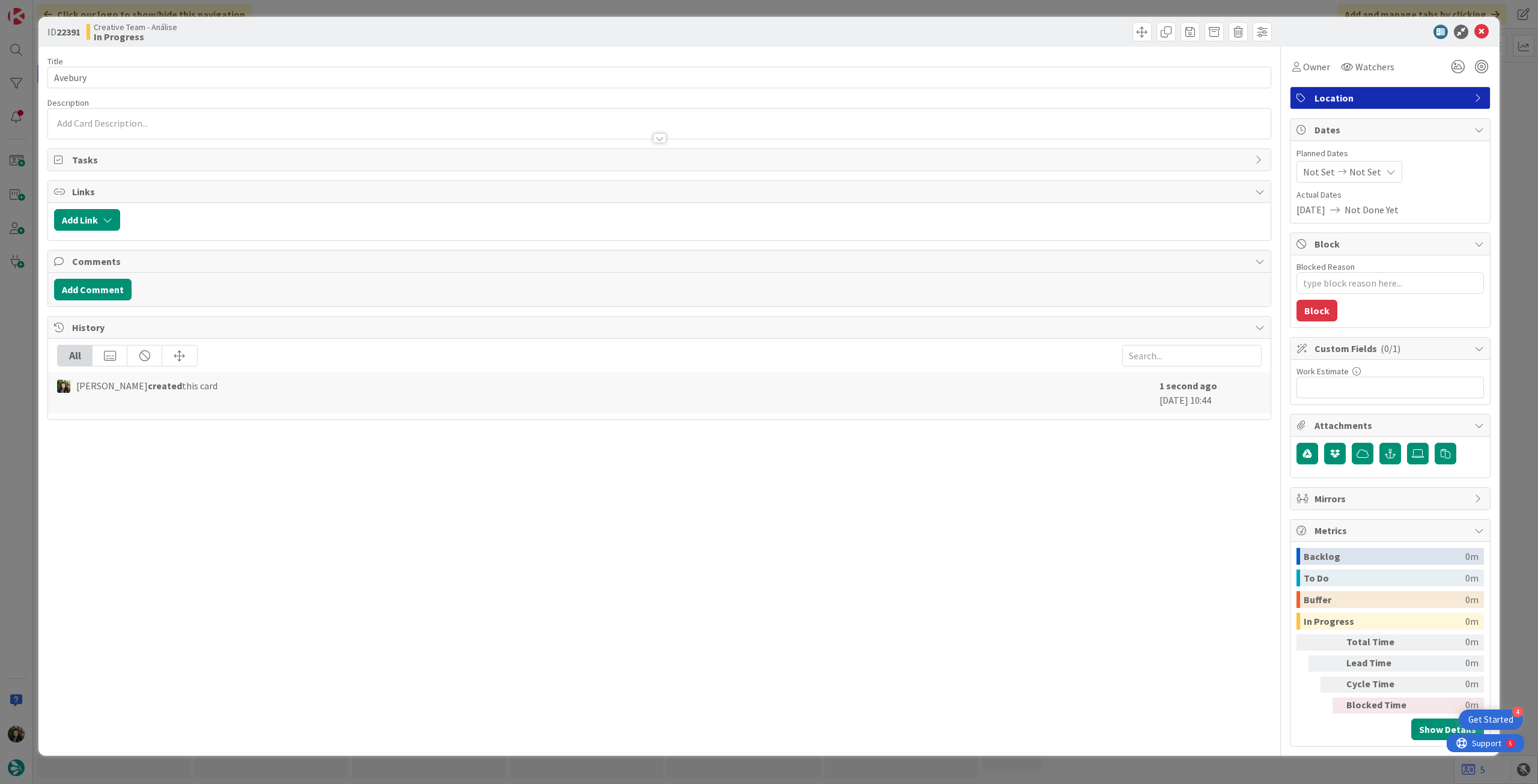
type textarea "x"
click at [1373, 170] on span "Not Set" at bounding box center [1365, 171] width 32 height 14
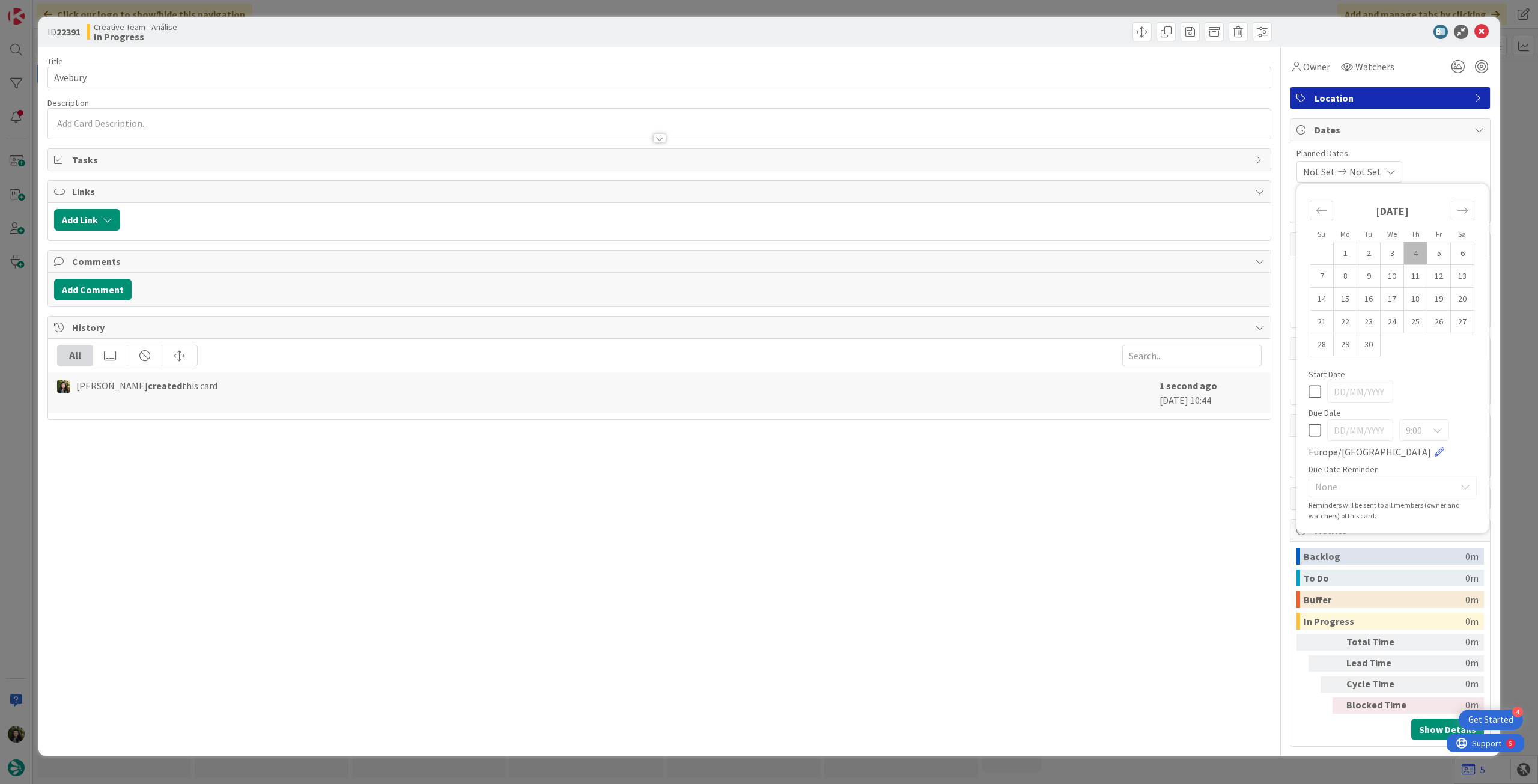
click at [1320, 428] on icon at bounding box center [1314, 430] width 13 height 14
type input "[DATE]"
click at [1483, 28] on icon at bounding box center [1481, 31] width 14 height 14
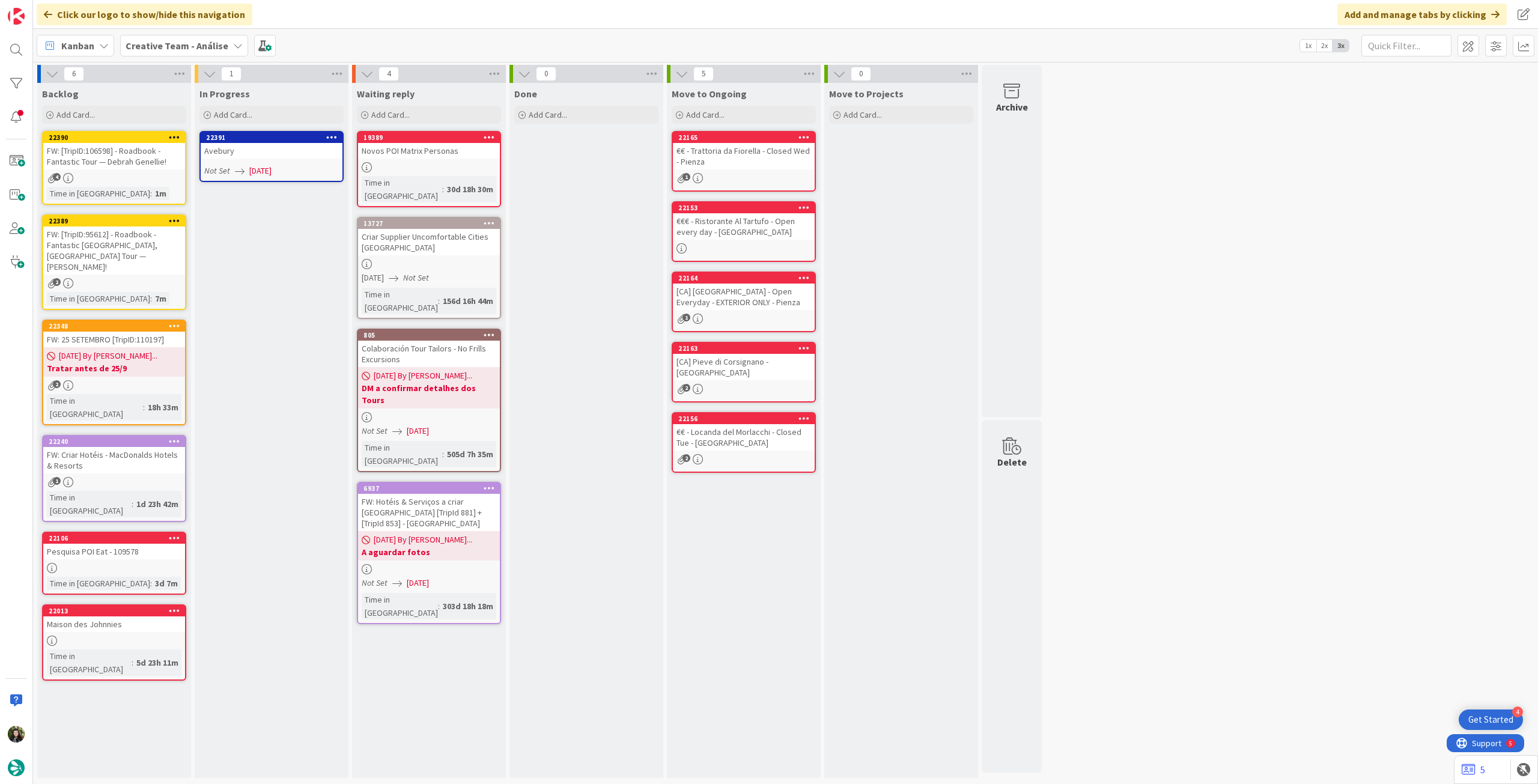
click at [335, 137] on icon at bounding box center [331, 137] width 11 height 8
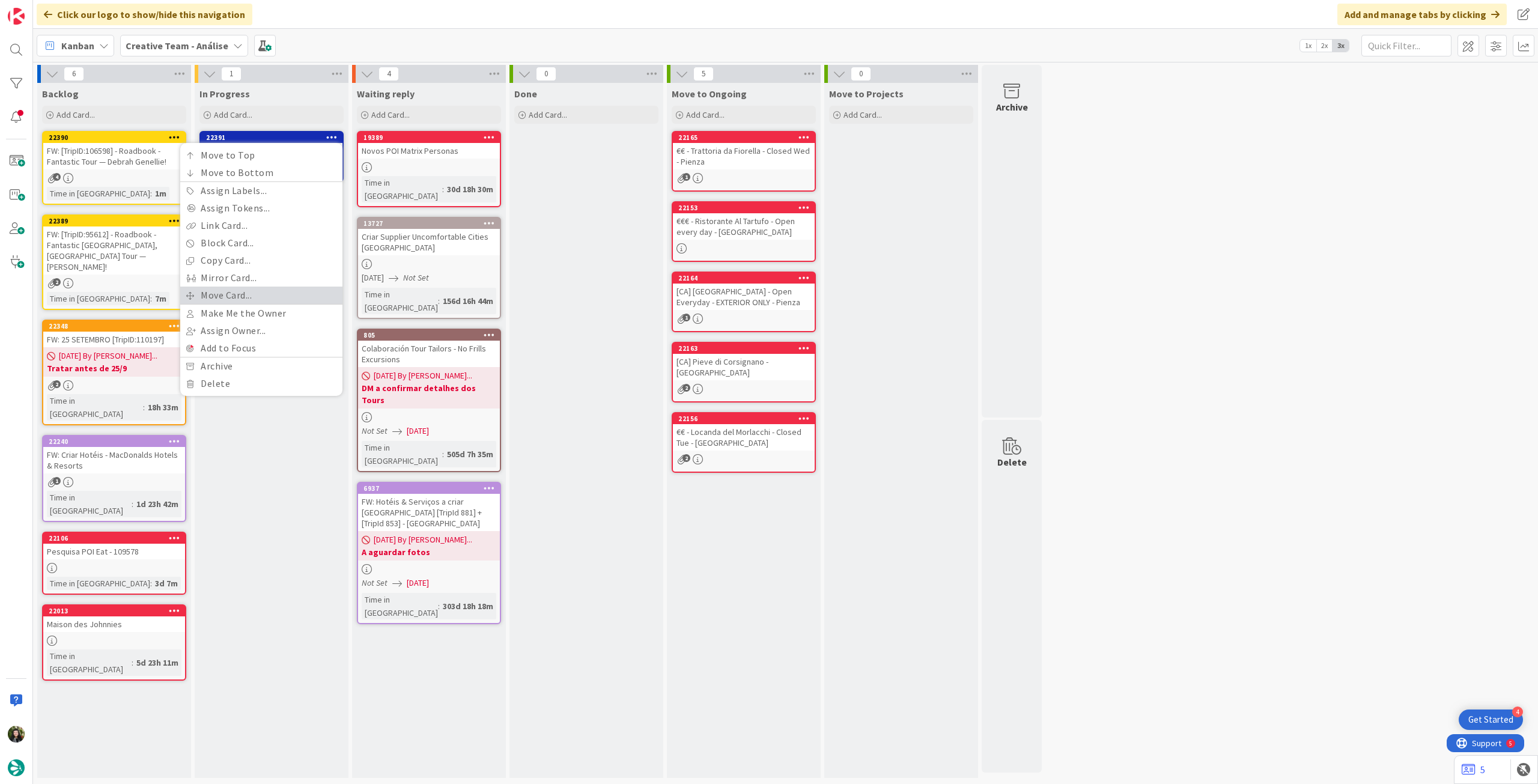
click at [248, 297] on link "Move Card..." at bounding box center [262, 295] width 162 height 18
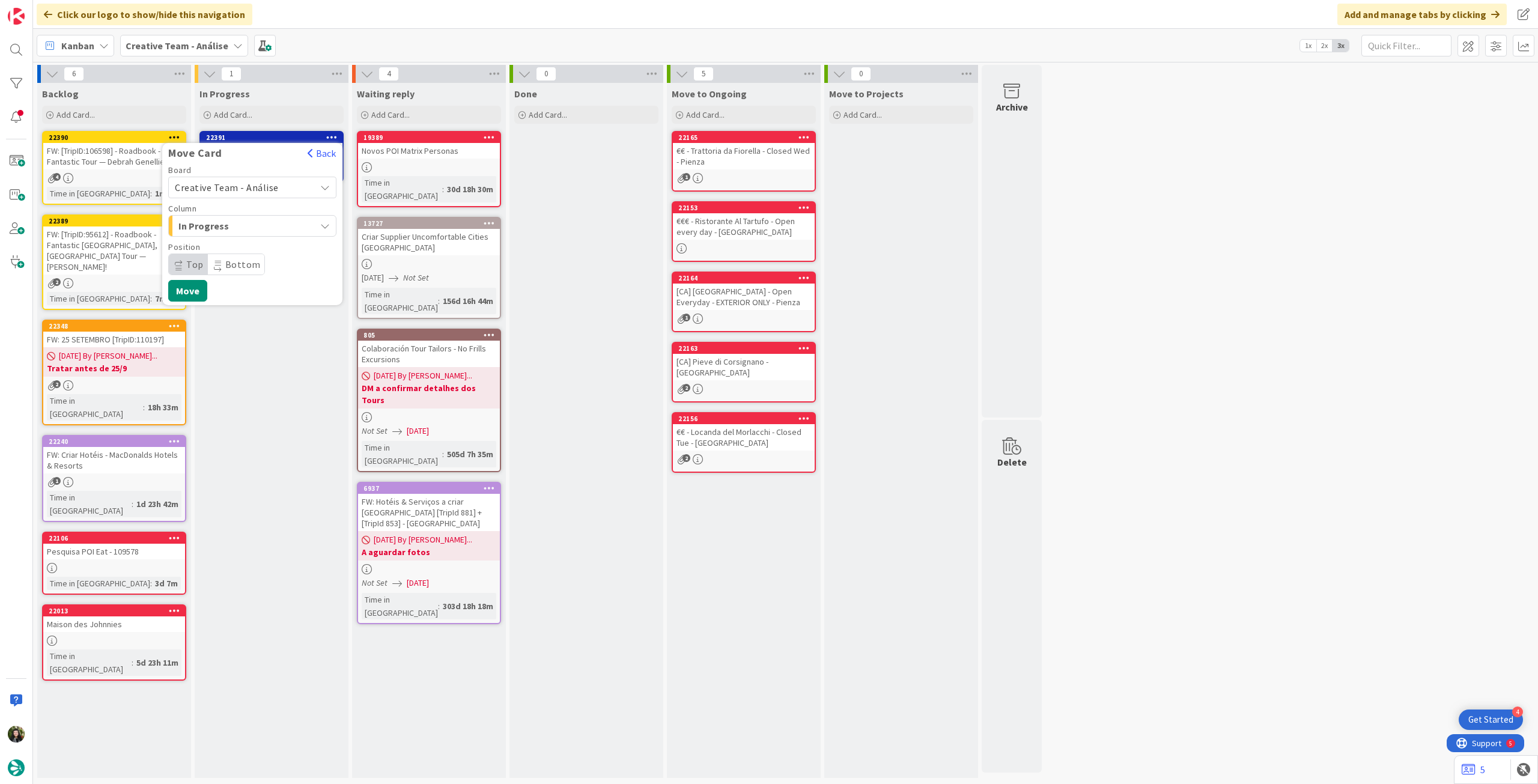
click at [258, 189] on span "Creative Team - Análise" at bounding box center [227, 187] width 104 height 12
click at [242, 240] on span "Creative Team" at bounding box center [260, 243] width 139 height 18
click at [246, 228] on span "E - To Do" at bounding box center [223, 226] width 90 height 16
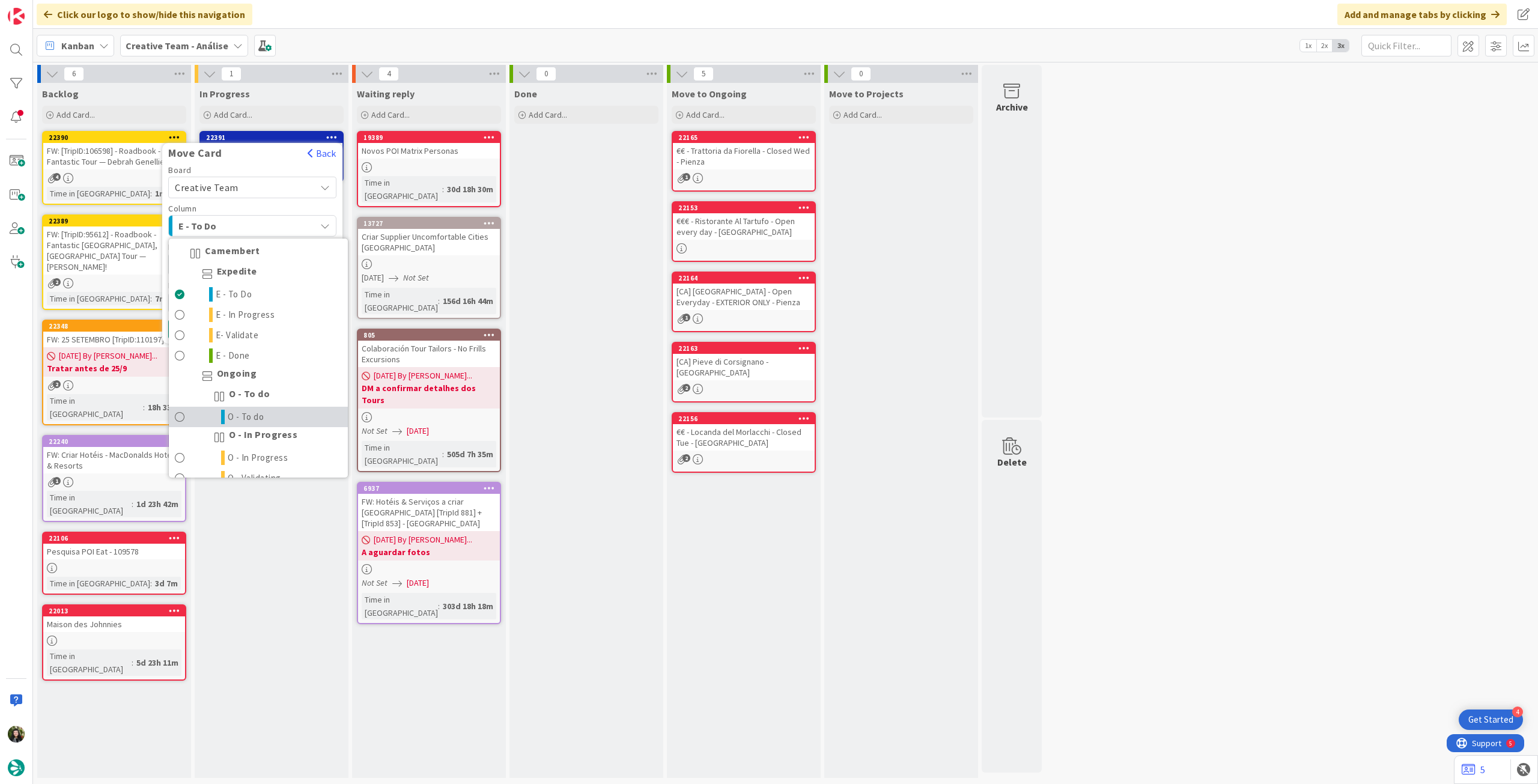
click at [251, 408] on link "O - To do" at bounding box center [258, 417] width 179 height 20
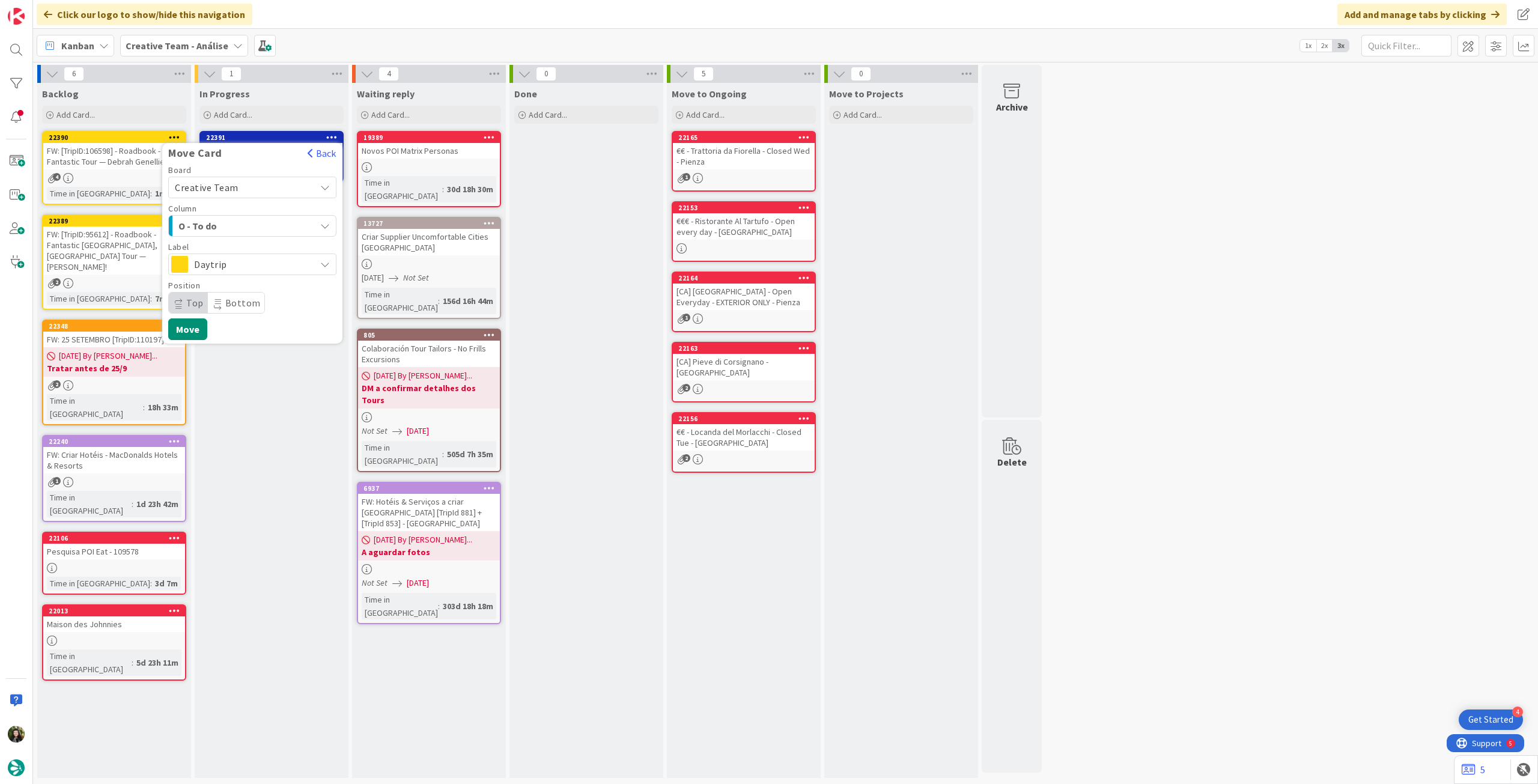
drag, startPoint x: 270, startPoint y: 262, endPoint x: 269, endPoint y: 276, distance: 14.0
click at [270, 262] on span "Daytrip" at bounding box center [251, 264] width 116 height 17
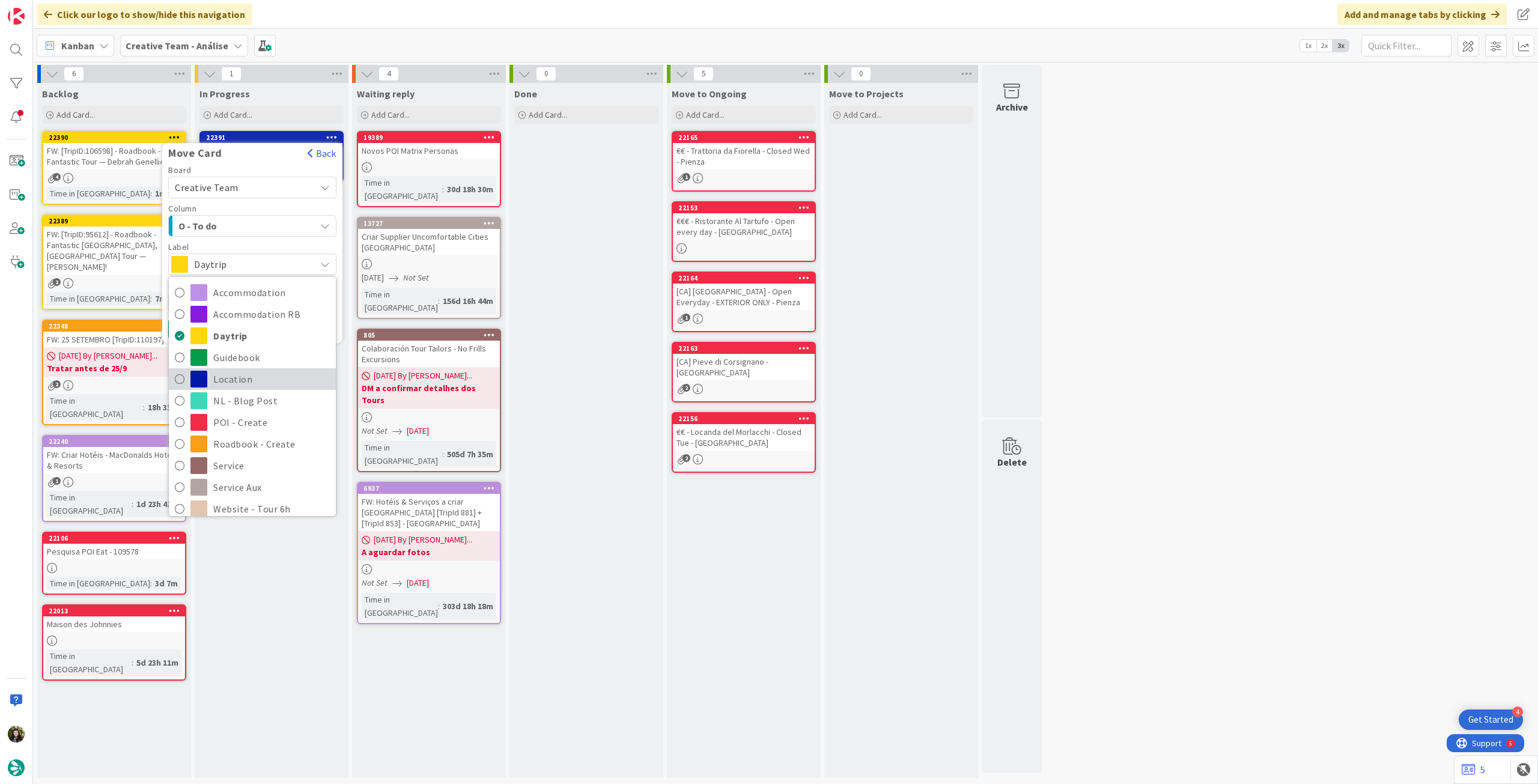
click at [235, 375] on span "Location" at bounding box center [271, 378] width 116 height 18
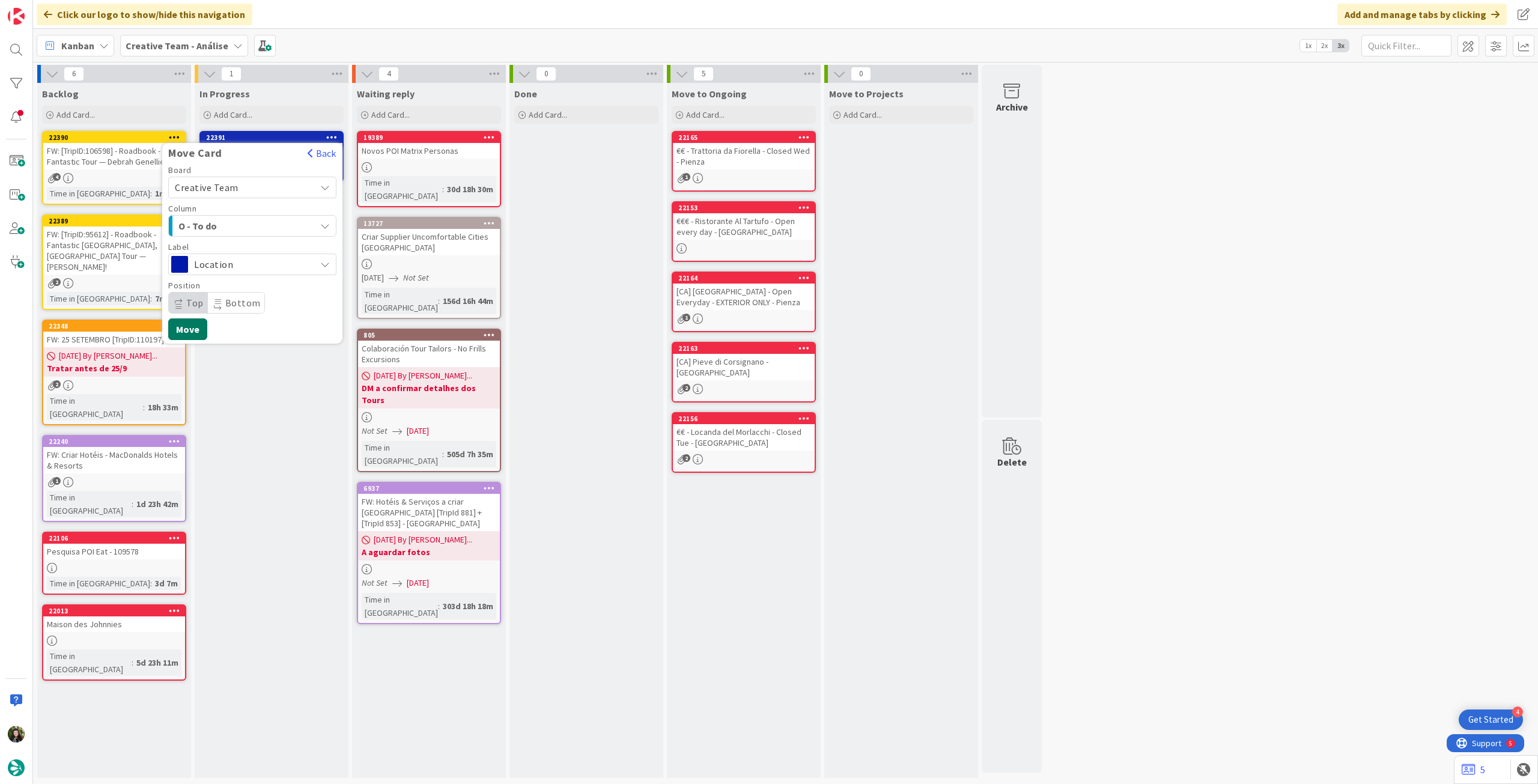
click at [199, 320] on button "Move" at bounding box center [188, 329] width 39 height 22
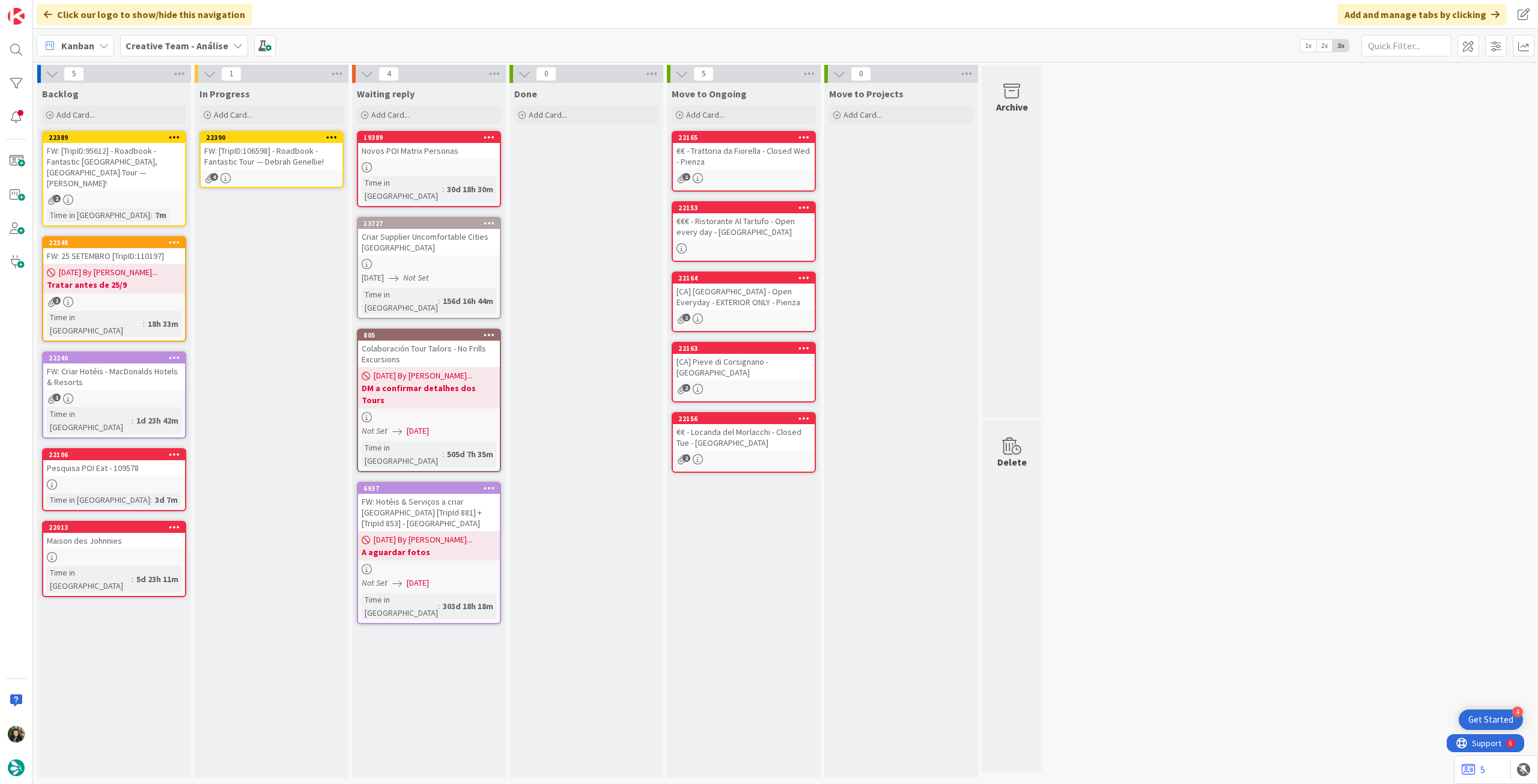
click at [279, 166] on div "FW: [TripID:106598] - Roadbook - Fantastic Tour — Debrah Genellie!" at bounding box center [272, 155] width 142 height 26
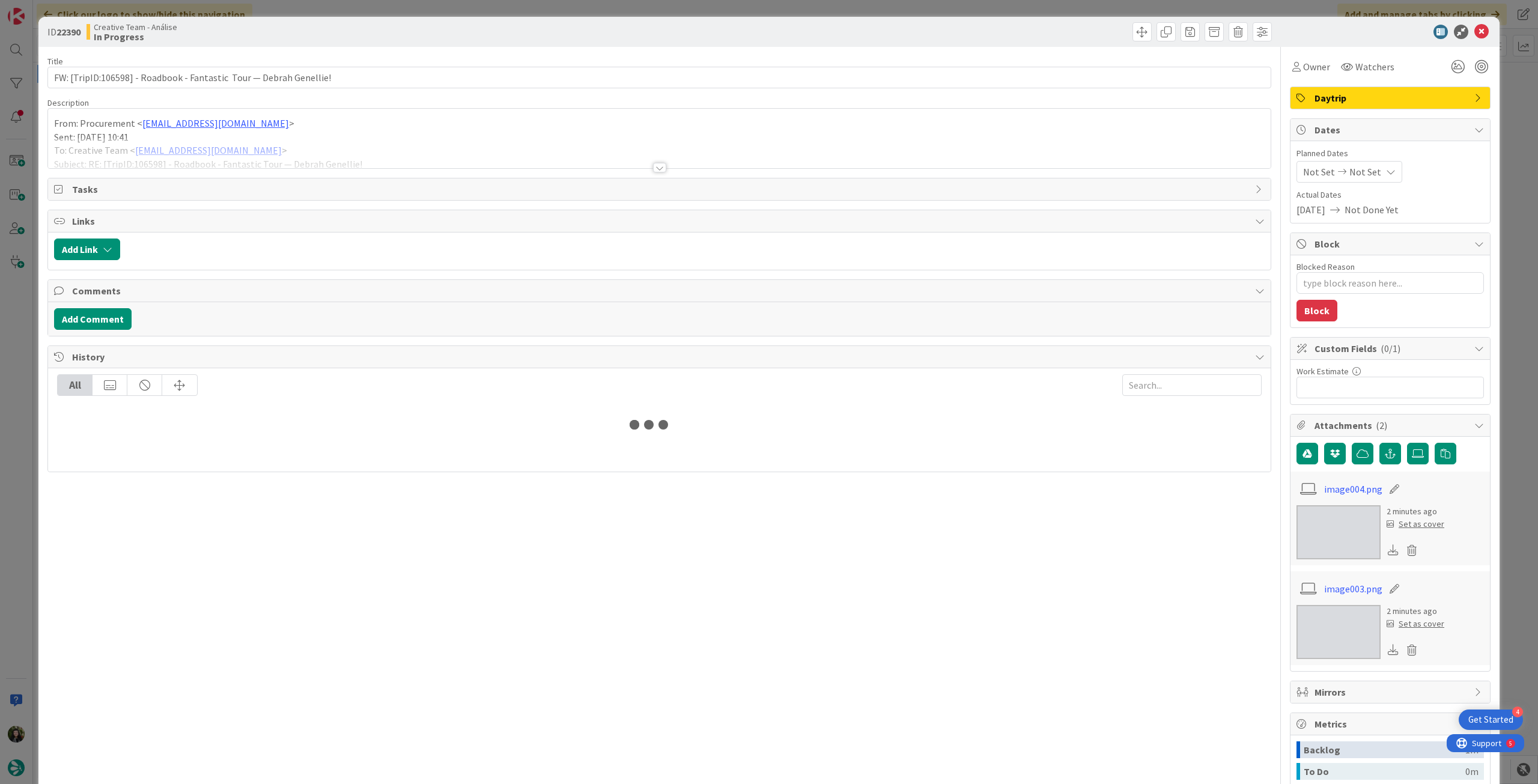
click at [249, 147] on div at bounding box center [659, 152] width 1222 height 30
type textarea "x"
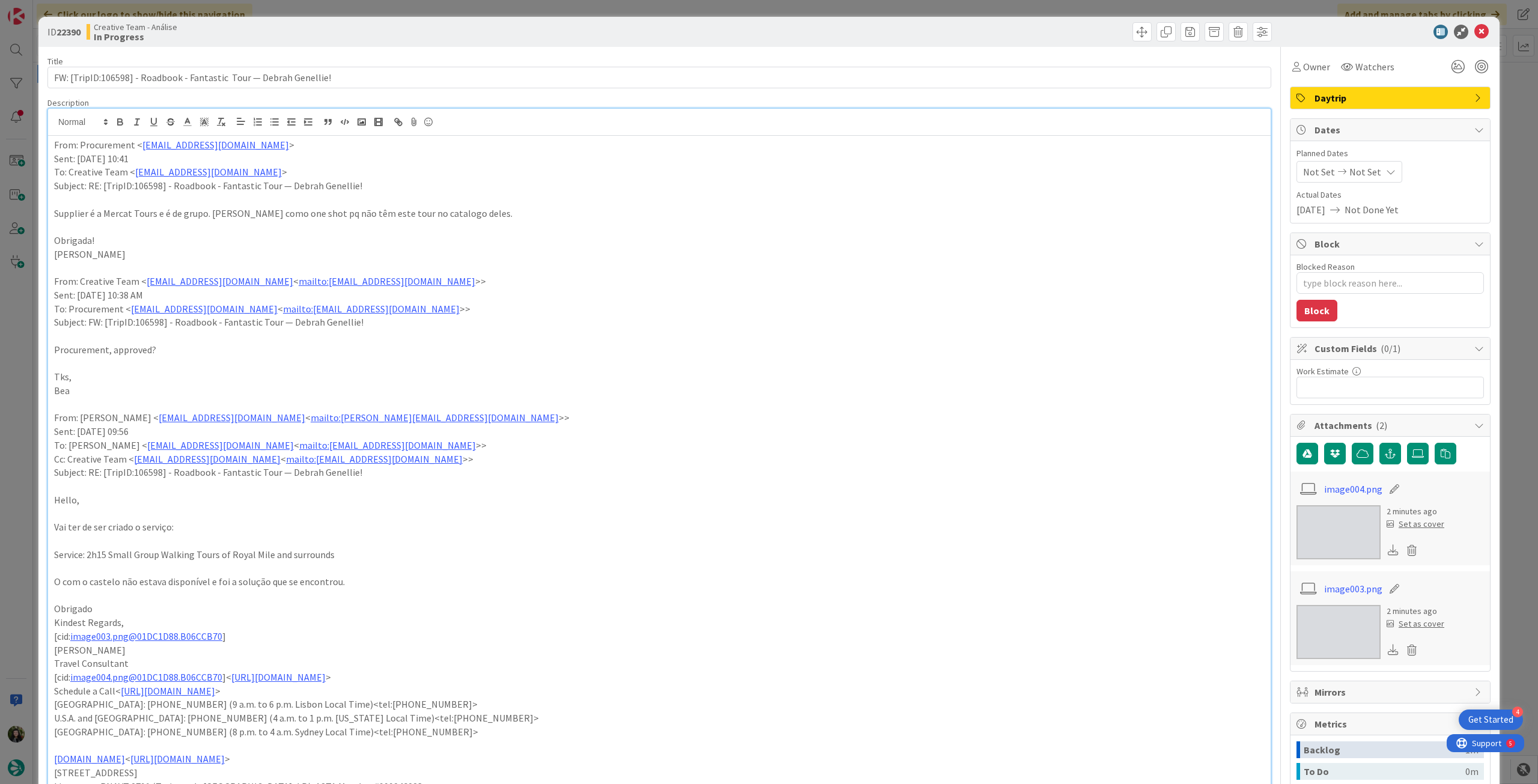
click at [52, 147] on div "From: Procurement < procurement@tourtailors.com > Sent: Thursday, September 4, …" at bounding box center [659, 777] width 1222 height 1283
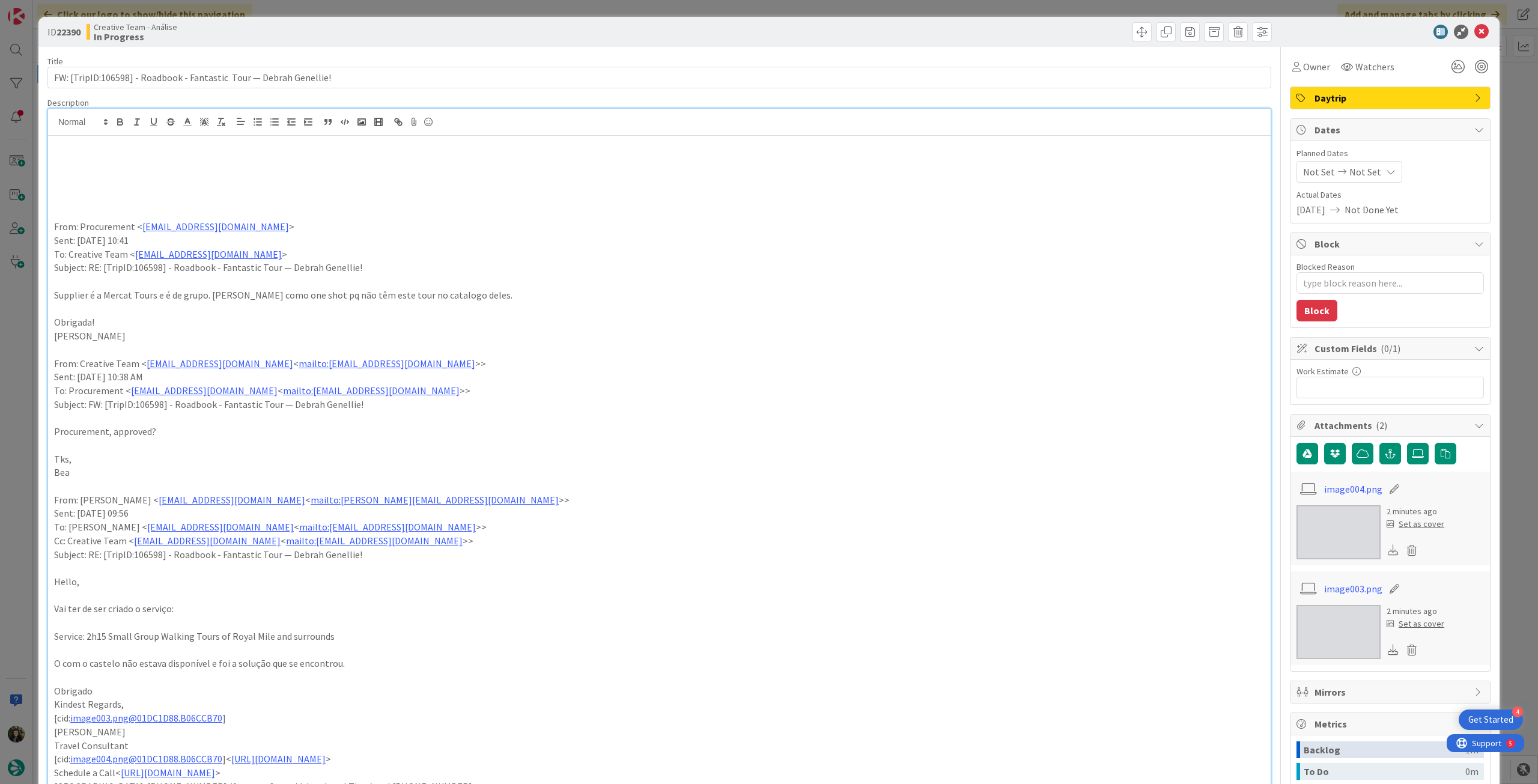
click at [83, 162] on p at bounding box center [659, 159] width 1210 height 14
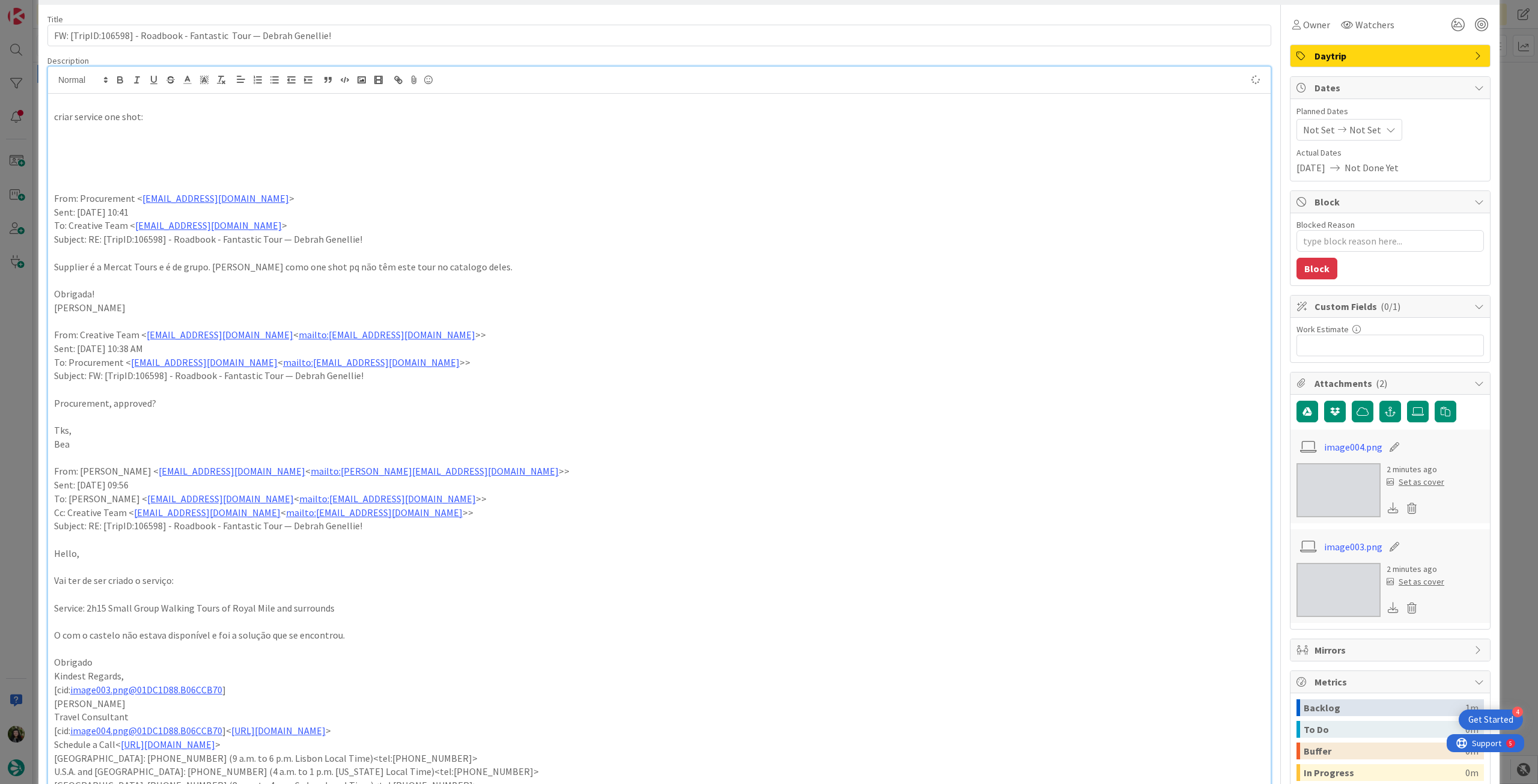
scroll to position [80, 0]
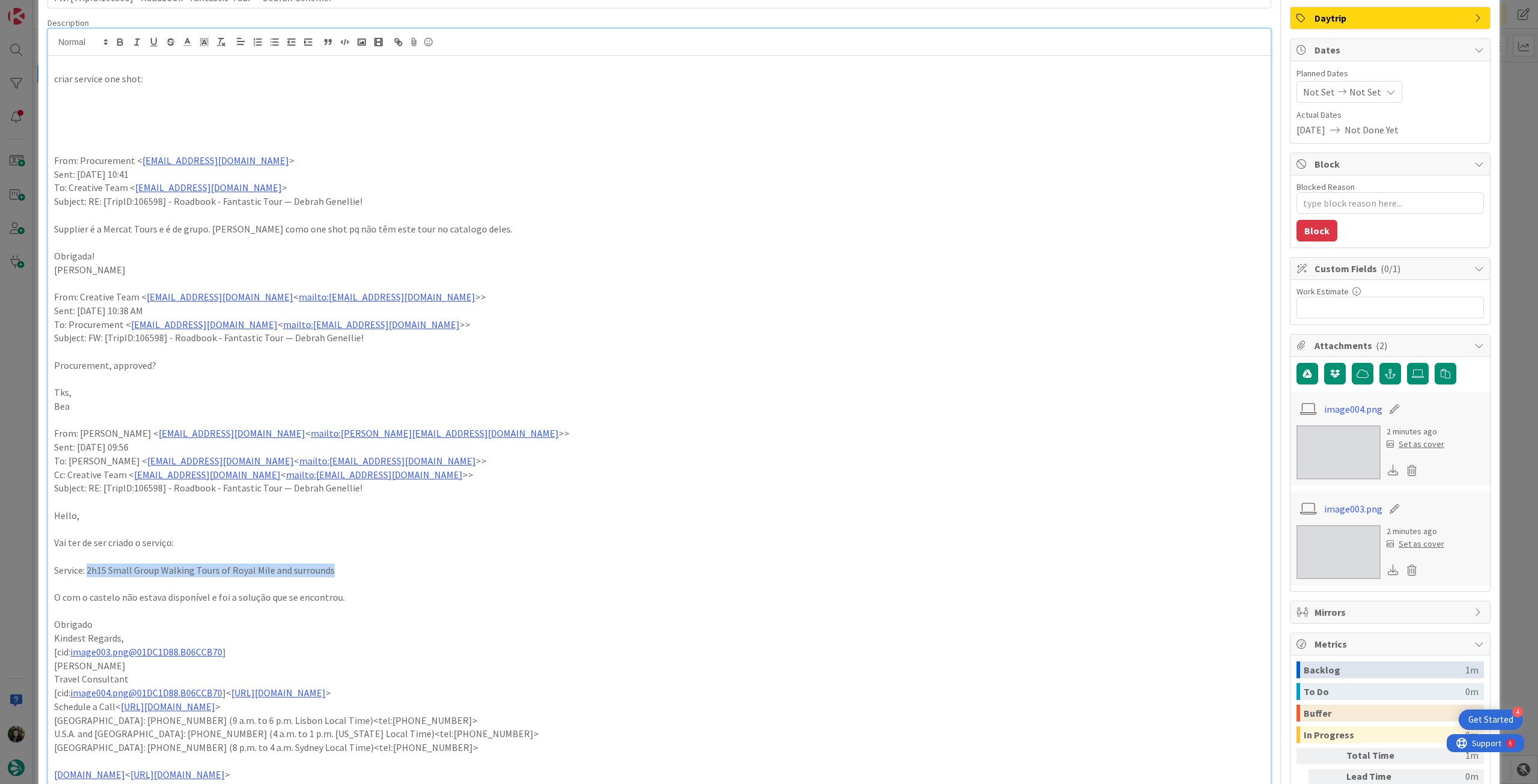
drag, startPoint x: 88, startPoint y: 574, endPoint x: 350, endPoint y: 555, distance: 262.7
click at [347, 574] on p "Service: 2h15 Small Group Walking Tours of Royal Mile and surrounds" at bounding box center [659, 570] width 1210 height 14
copy p "2h15 Small Group Walking Tours of Royal Mile and surrounds"
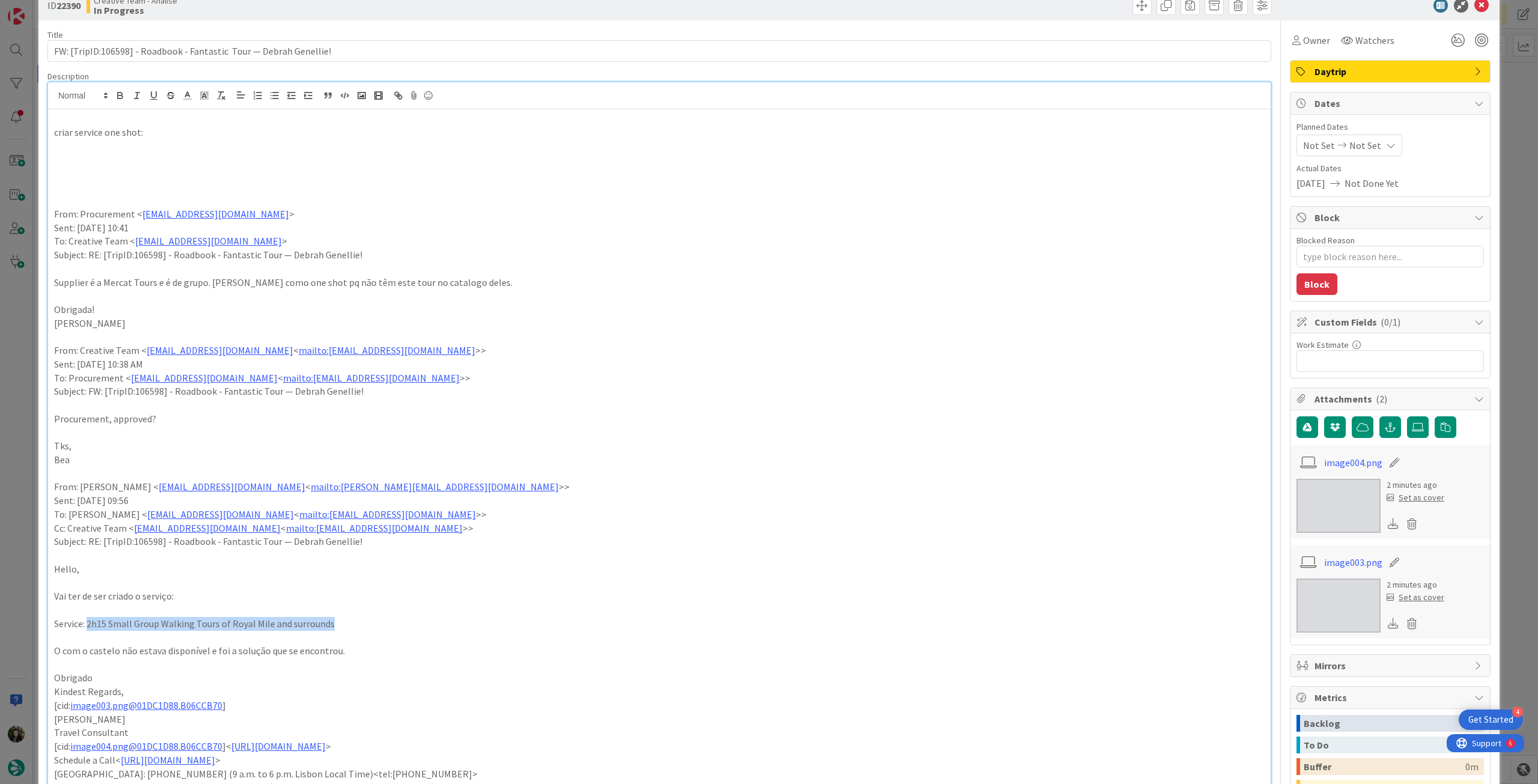
scroll to position [0, 0]
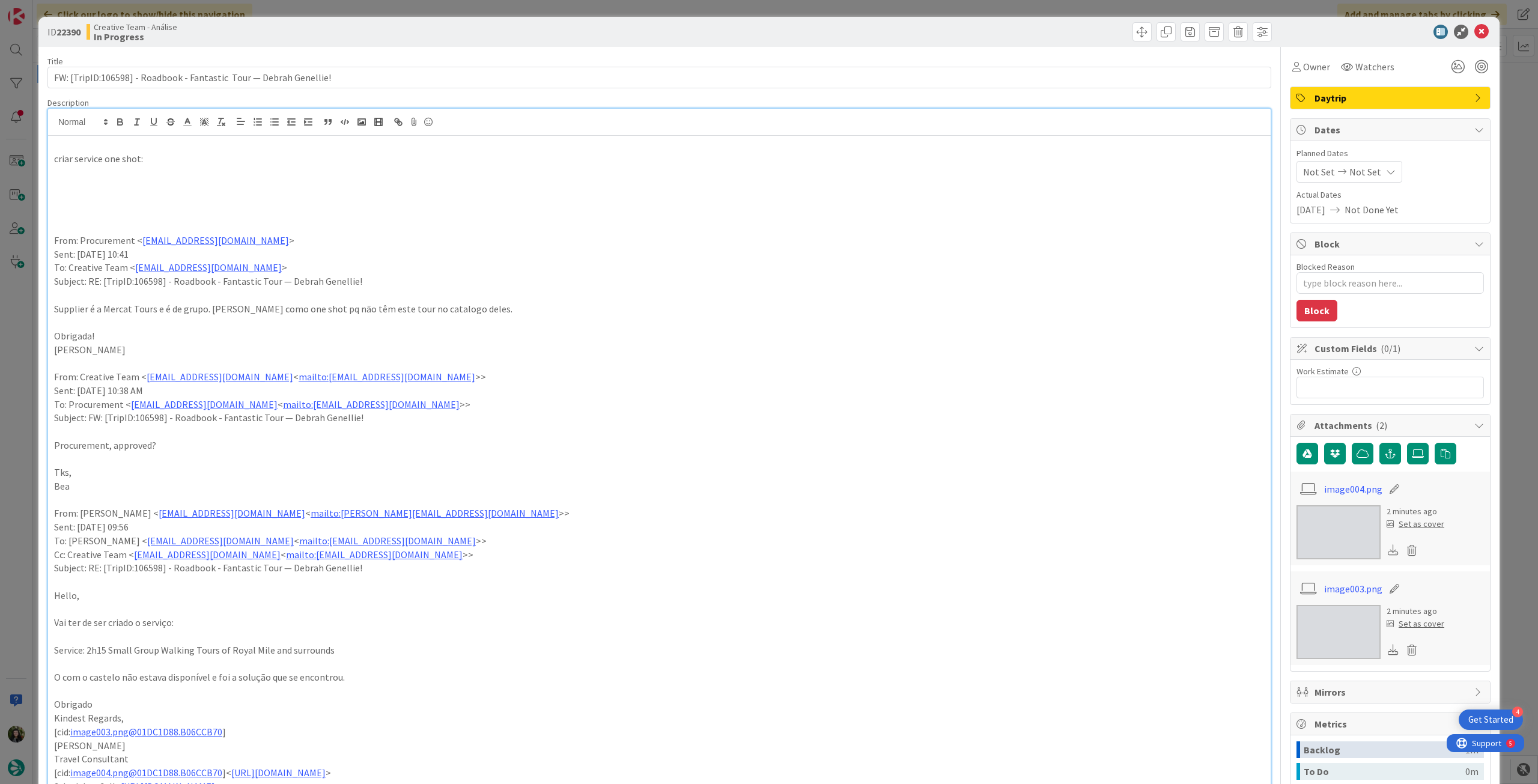
drag, startPoint x: 110, startPoint y: 186, endPoint x: 245, endPoint y: 175, distance: 135.4
click at [110, 186] on p at bounding box center [659, 186] width 1210 height 14
click at [182, 188] on p "2h15 Small Group Walking Tours of Royal Mile and surrounds (Mercat Tours)" at bounding box center [659, 186] width 1210 height 14
drag, startPoint x: 293, startPoint y: 184, endPoint x: 48, endPoint y: 180, distance: 245.0
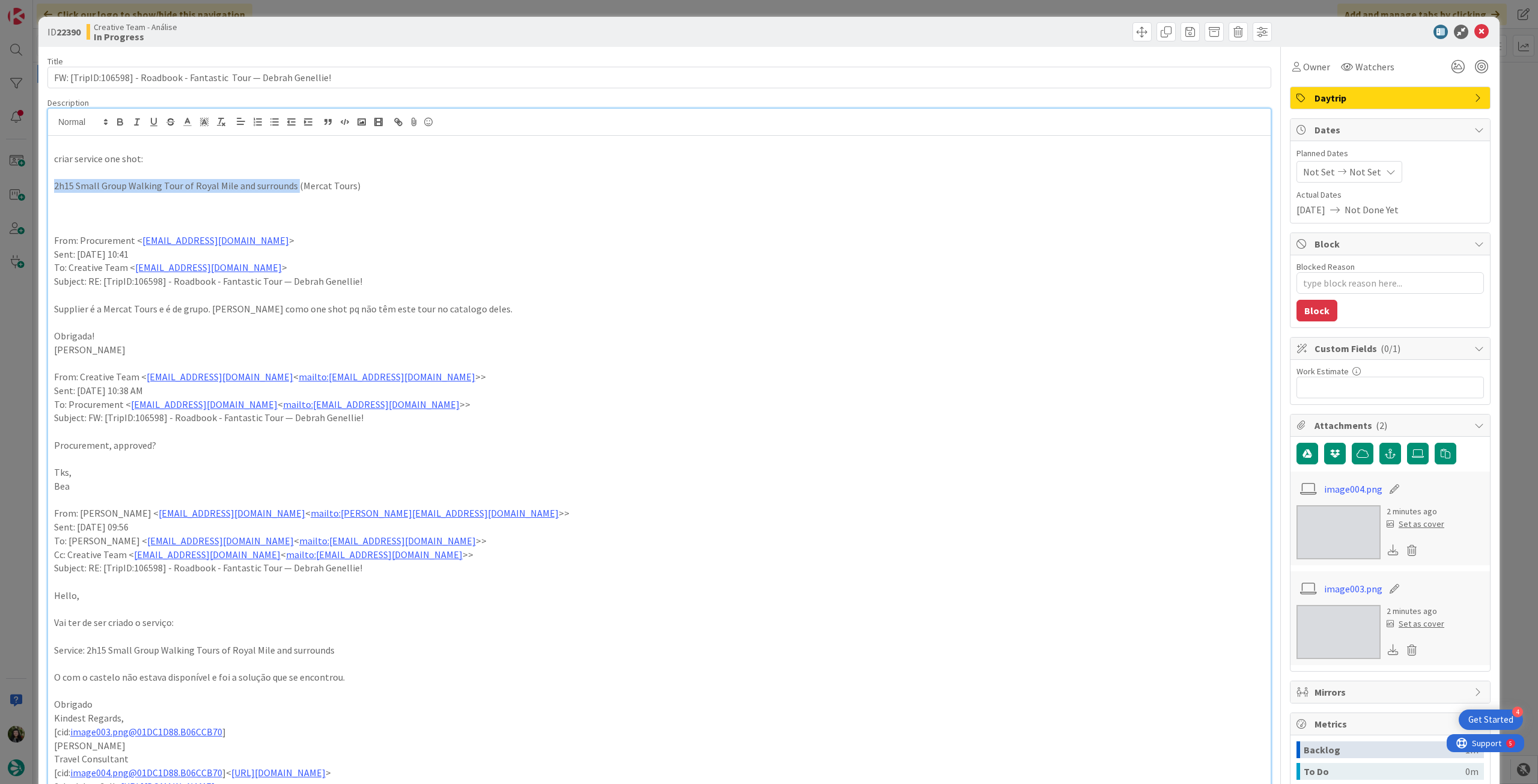
copy p "2h15 Small Group Walking Tour of Royal Mile and surrounds"
click at [165, 222] on p at bounding box center [659, 226] width 1210 height 14
click at [283, 201] on p at bounding box center [659, 199] width 1210 height 14
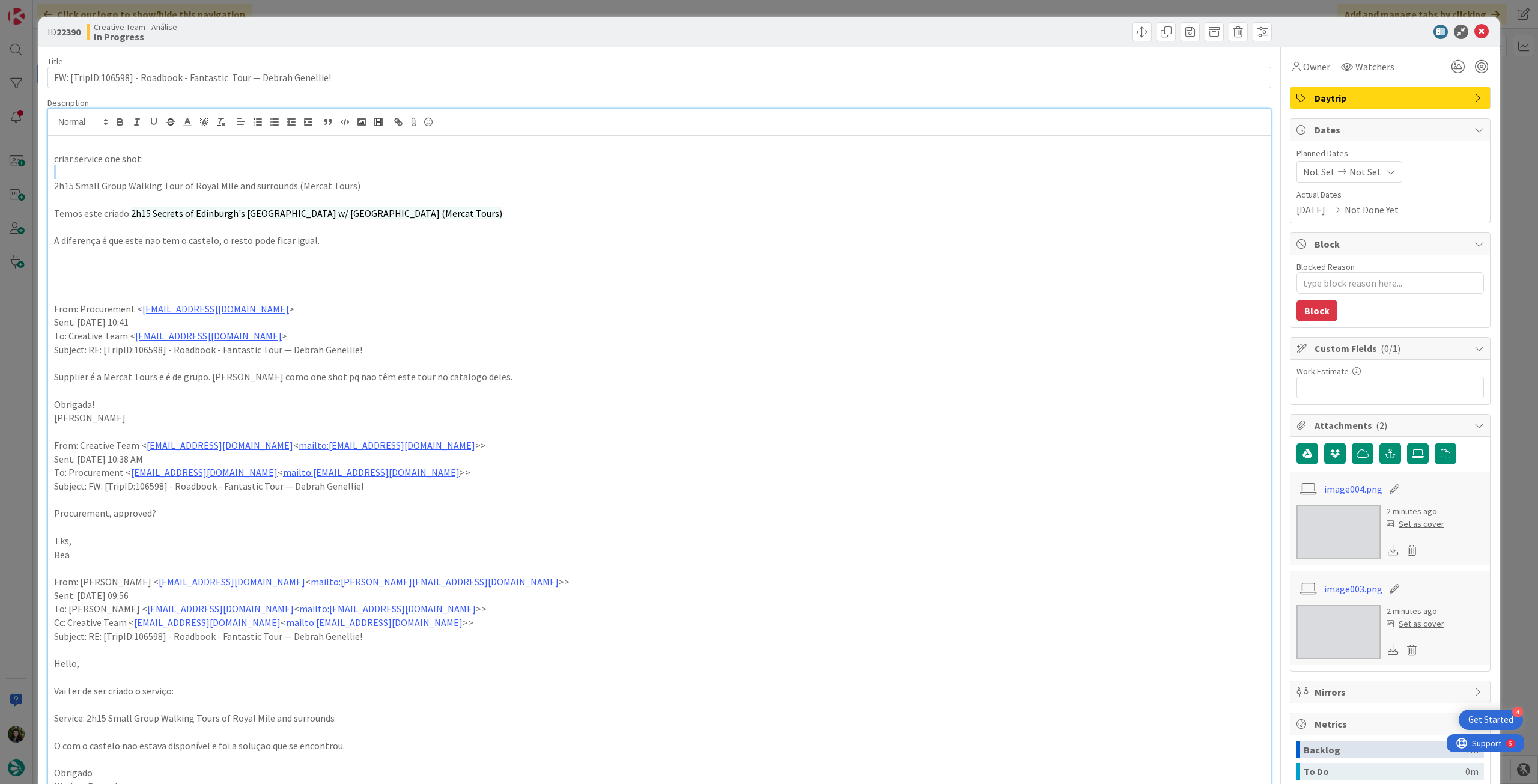
drag, startPoint x: 158, startPoint y: 153, endPoint x: 51, endPoint y: 164, distance: 107.6
drag, startPoint x: 71, startPoint y: 160, endPoint x: 126, endPoint y: 150, distance: 55.9
click at [73, 160] on p "criar service one shot:" at bounding box center [659, 159] width 1210 height 14
drag, startPoint x: 137, startPoint y: 153, endPoint x: 188, endPoint y: 140, distance: 52.6
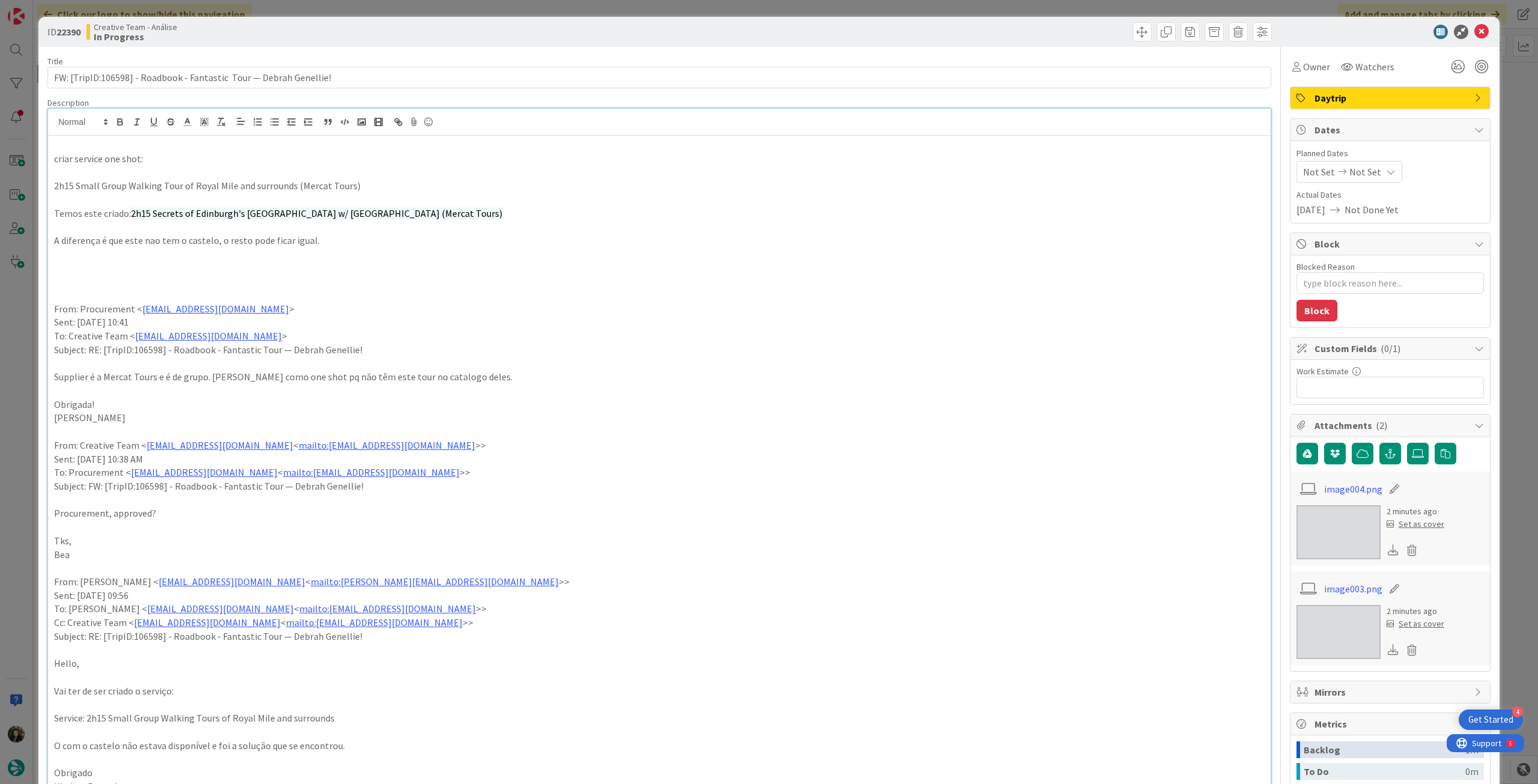
click at [137, 155] on p "criar service one shot:" at bounding box center [659, 159] width 1210 height 14
click at [126, 162] on p "criar service one shot p este file:" at bounding box center [659, 159] width 1210 height 14
click at [121, 122] on icon "button" at bounding box center [120, 123] width 5 height 3
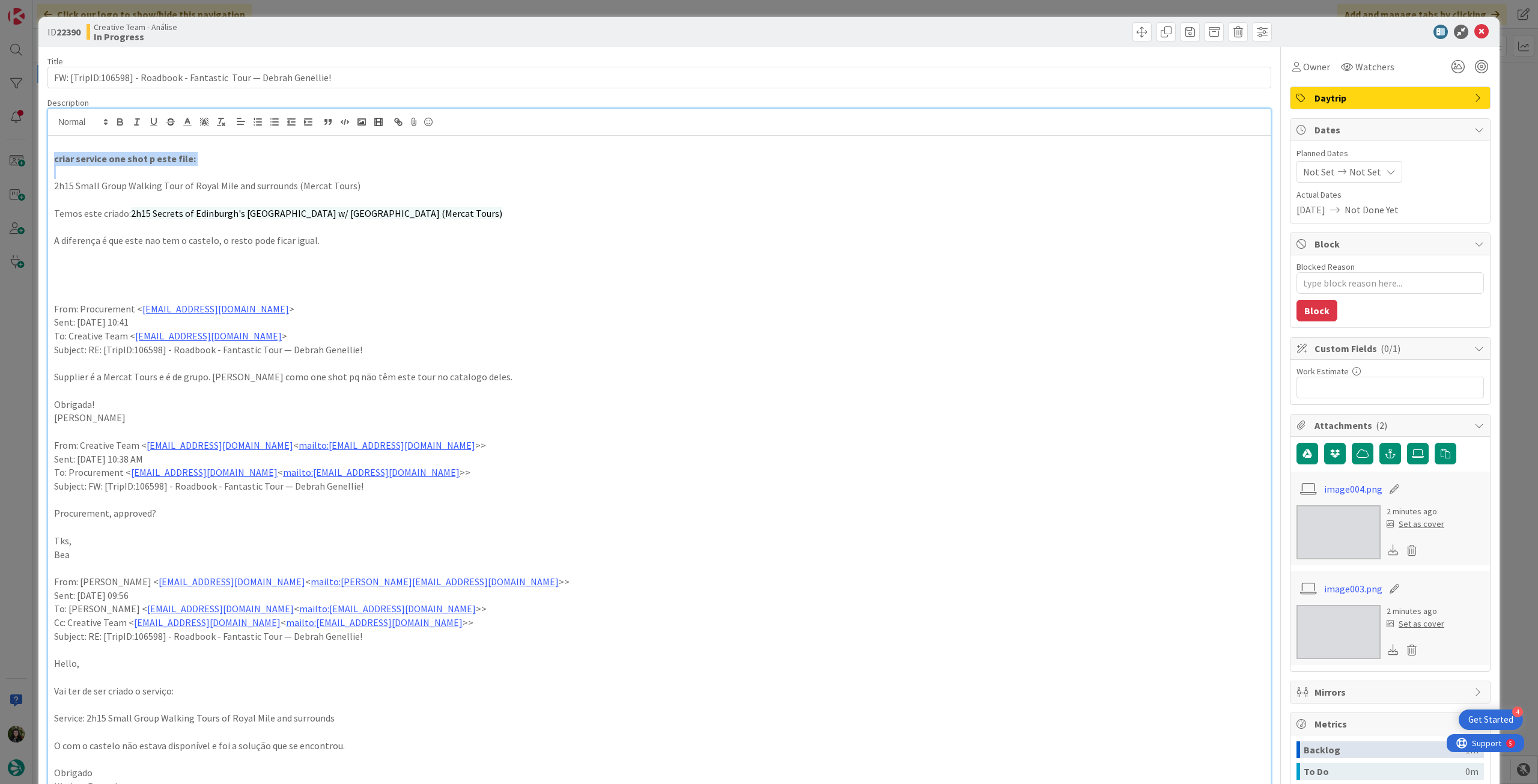
drag, startPoint x: 293, startPoint y: 168, endPoint x: 337, endPoint y: 163, distance: 44.3
click at [294, 170] on p at bounding box center [659, 172] width 1210 height 14
click at [418, 150] on p at bounding box center [659, 145] width 1210 height 14
type textarea "x"
click at [1386, 173] on icon at bounding box center [1391, 172] width 9 height 9
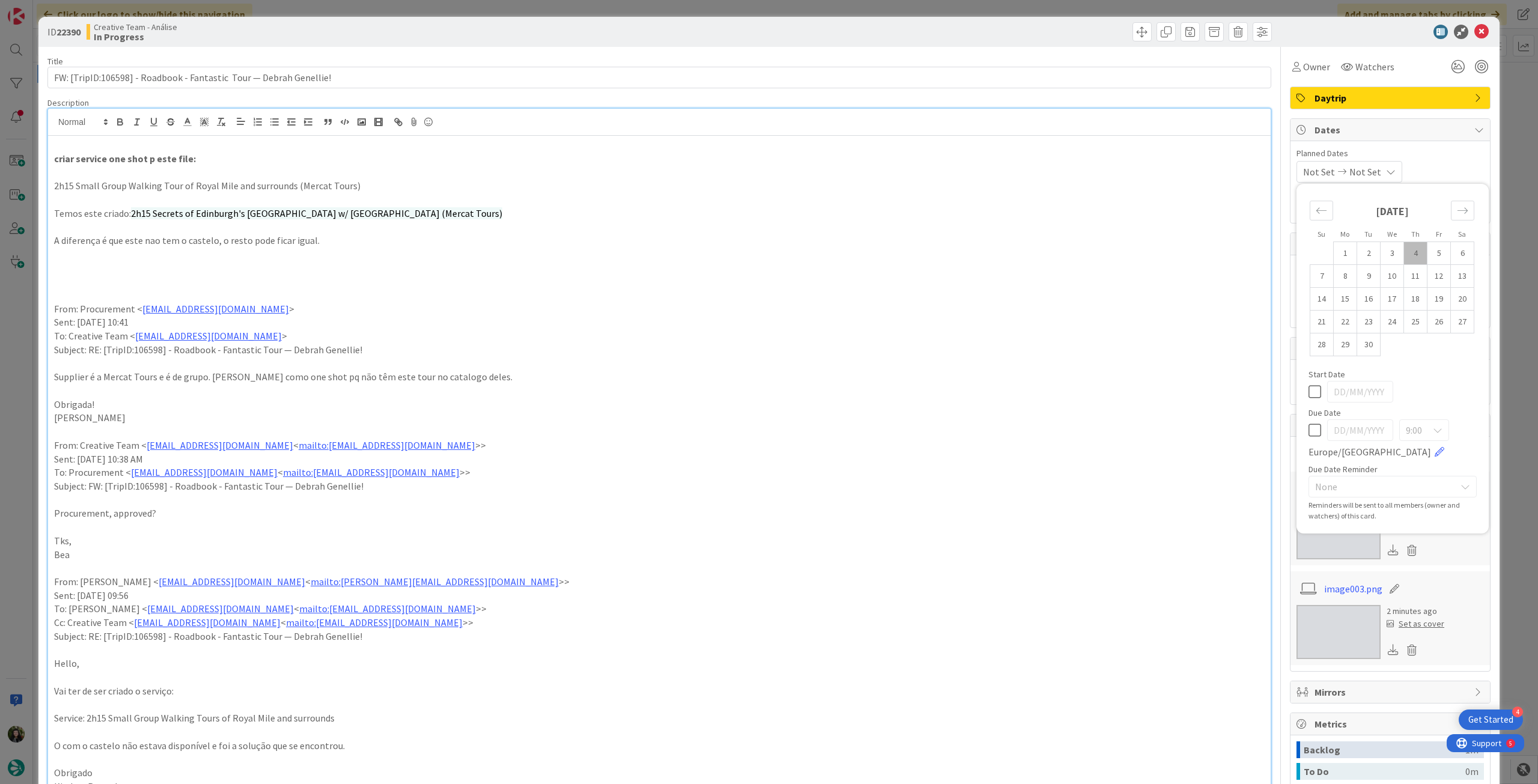
drag, startPoint x: 1307, startPoint y: 431, endPoint x: 1318, endPoint y: 407, distance: 26.4
click at [1308, 430] on icon at bounding box center [1314, 430] width 13 height 14
type input "[DATE]"
click at [1474, 27] on icon at bounding box center [1481, 31] width 14 height 14
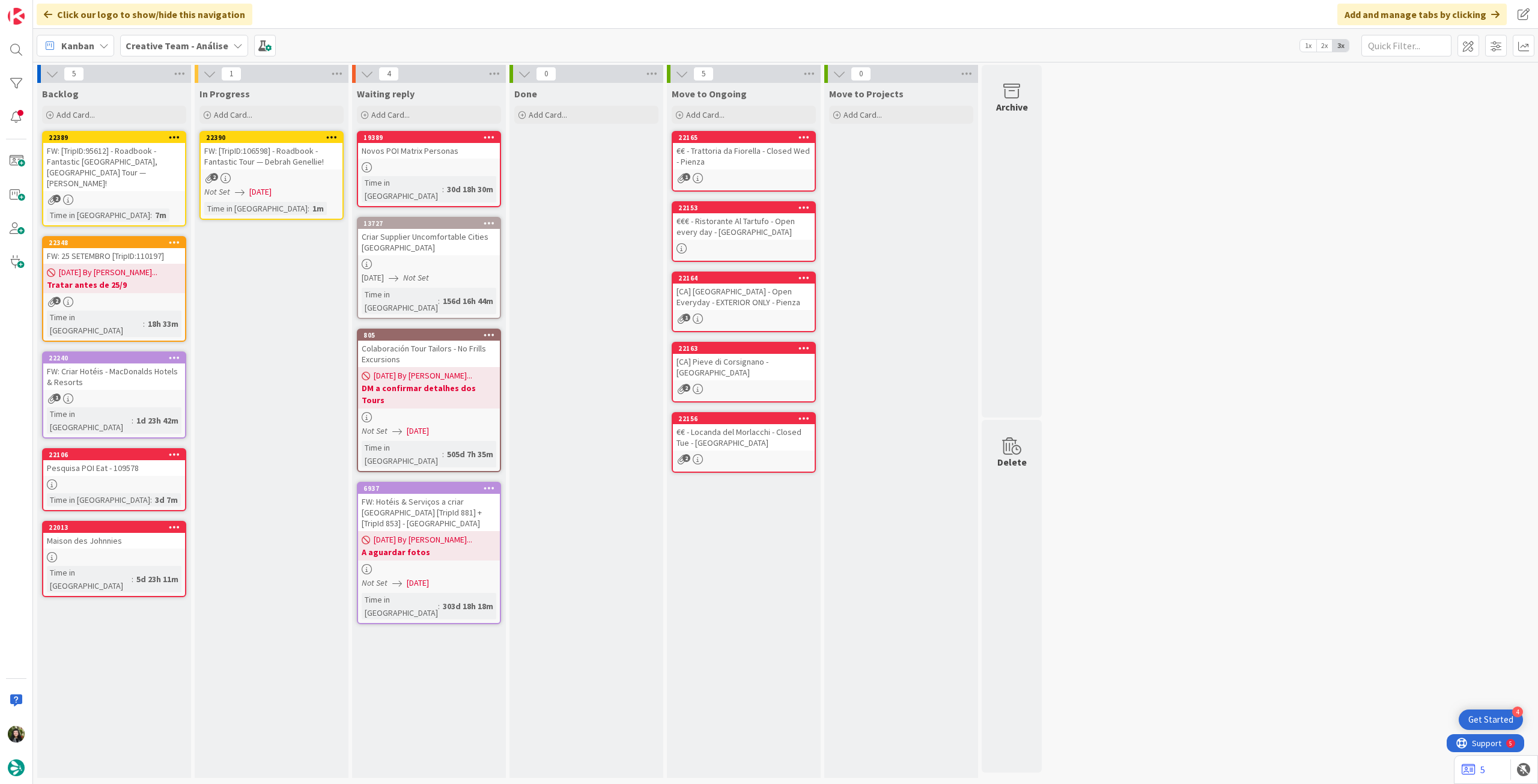
drag, startPoint x: 335, startPoint y: 132, endPoint x: 335, endPoint y: 141, distance: 9.0
click at [335, 133] on icon at bounding box center [331, 137] width 11 height 8
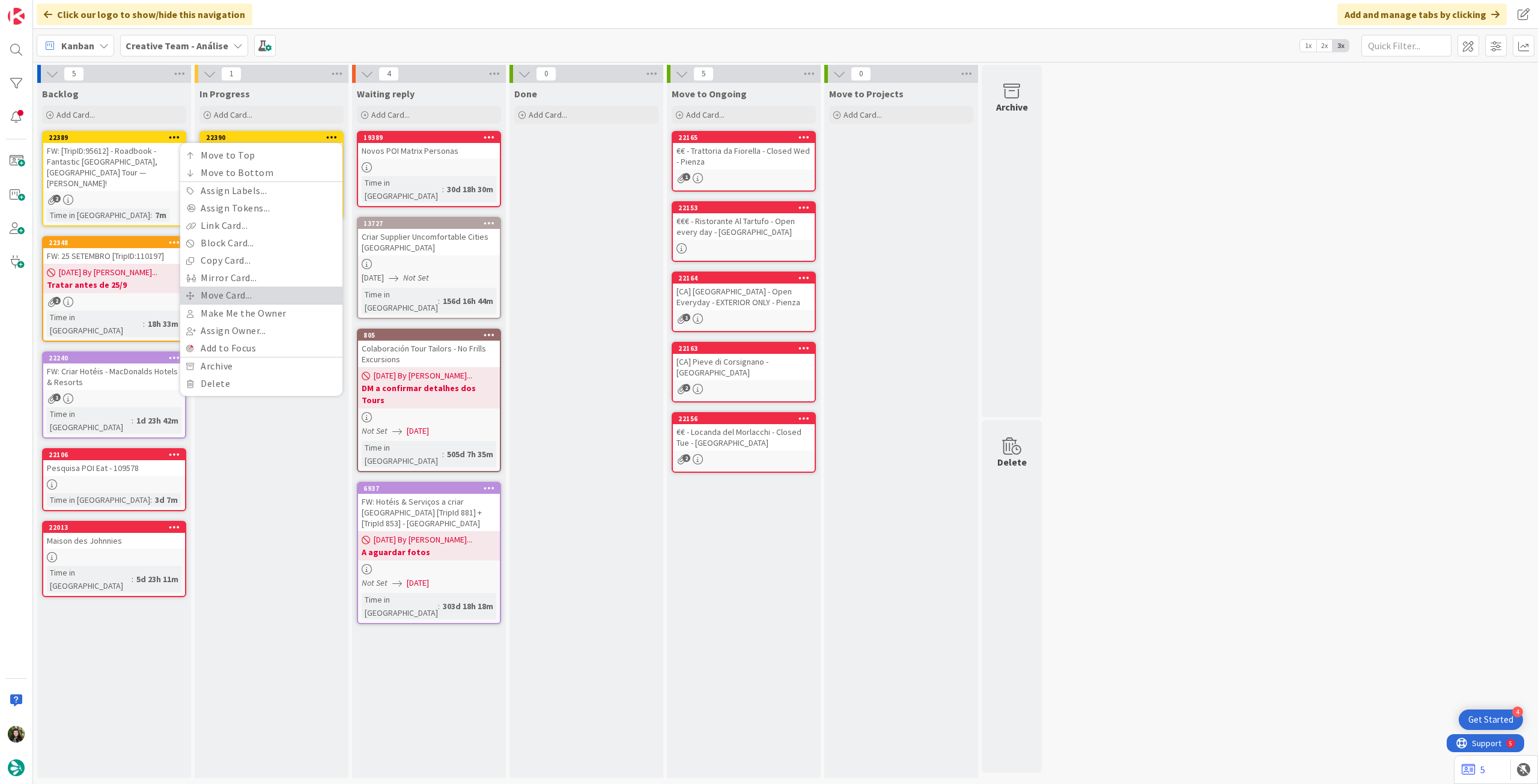
click at [256, 295] on link "Move Card..." at bounding box center [262, 295] width 162 height 18
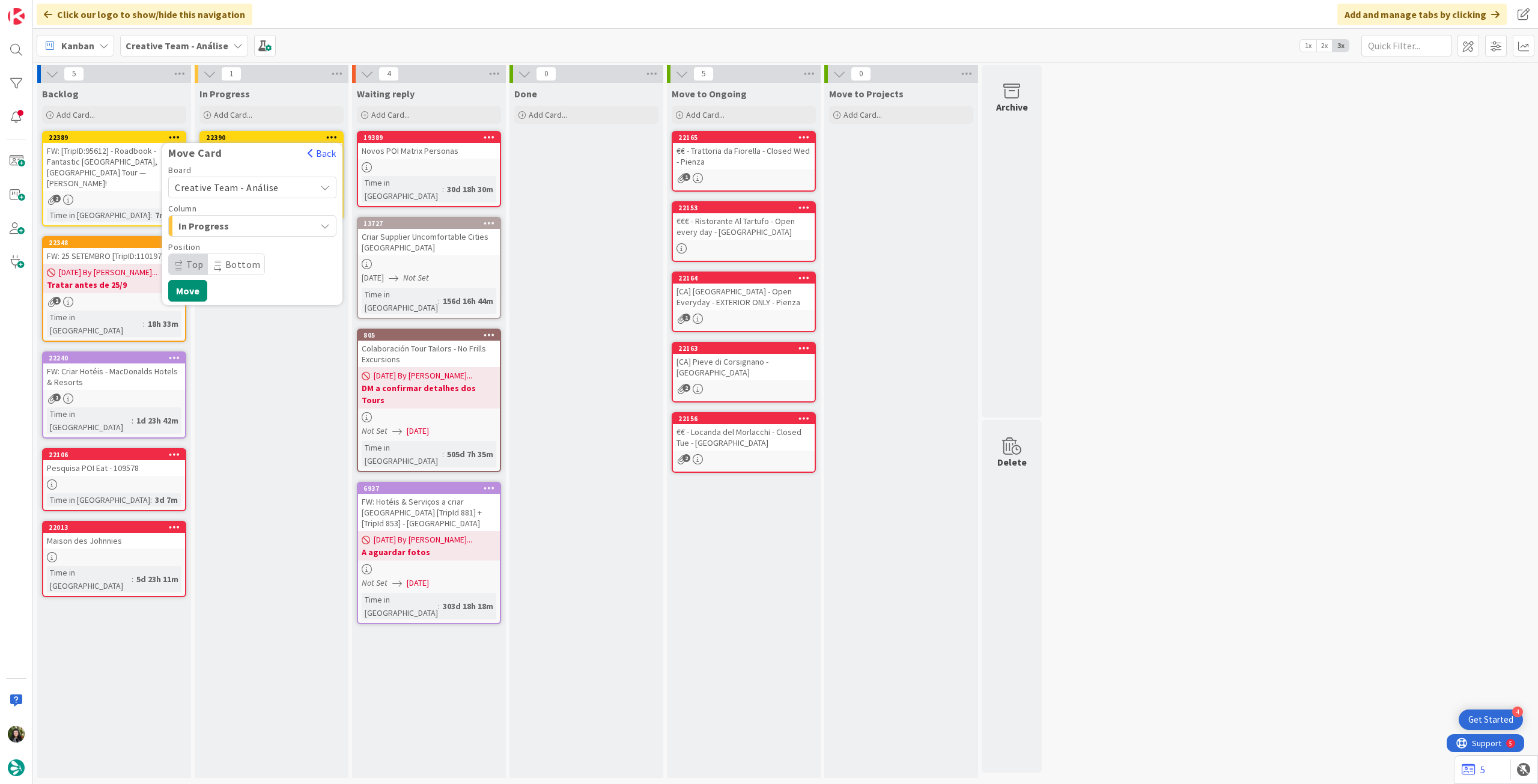
drag, startPoint x: 245, startPoint y: 183, endPoint x: 245, endPoint y: 197, distance: 14.0
click at [245, 184] on span "Creative Team - Análise" at bounding box center [227, 187] width 104 height 12
click at [233, 249] on span "Creative Team" at bounding box center [260, 243] width 139 height 18
drag, startPoint x: 233, startPoint y: 262, endPoint x: 254, endPoint y: 274, distance: 24.2
click at [233, 263] on span "Daytrip" at bounding box center [251, 264] width 116 height 17
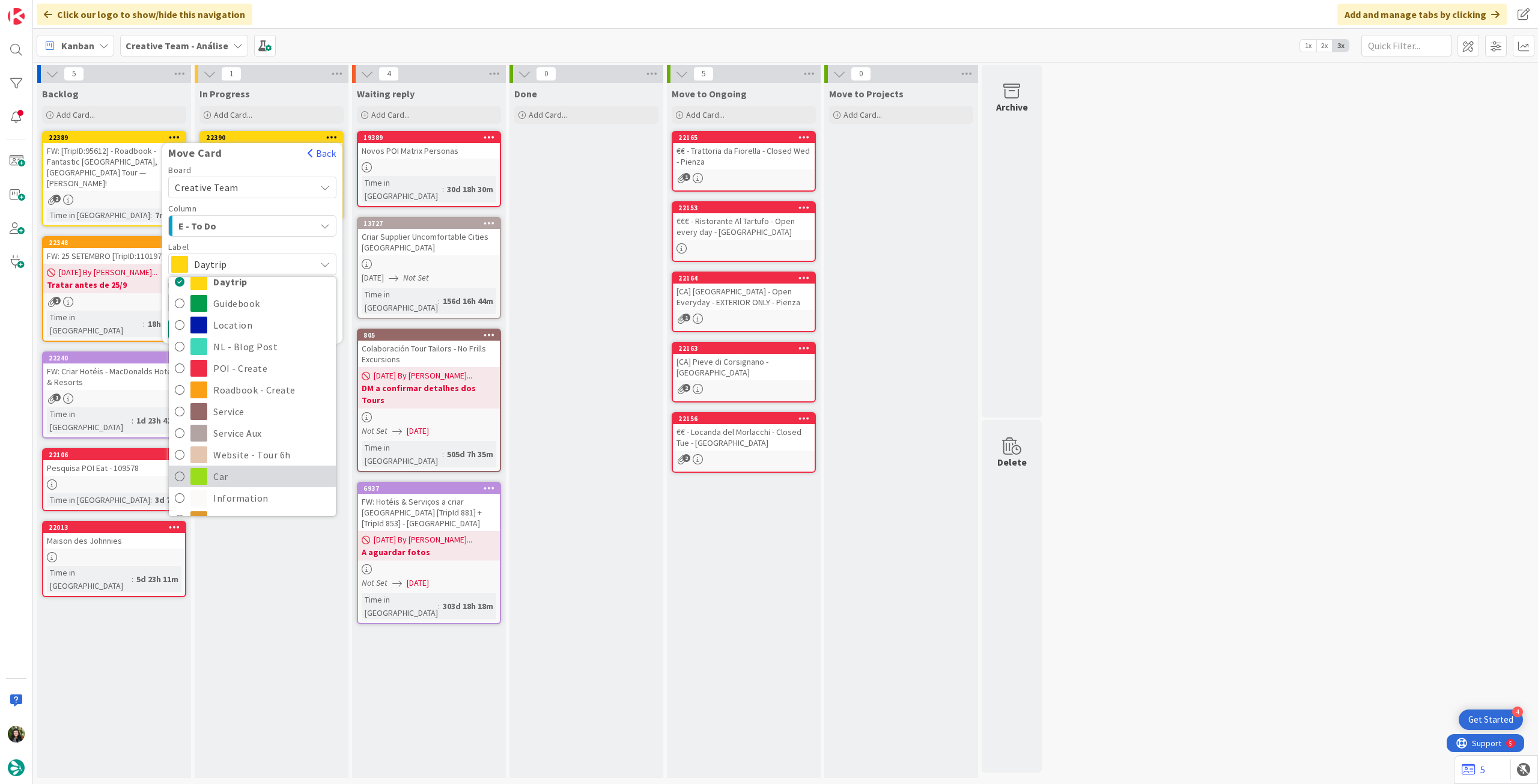
scroll to position [80, 0]
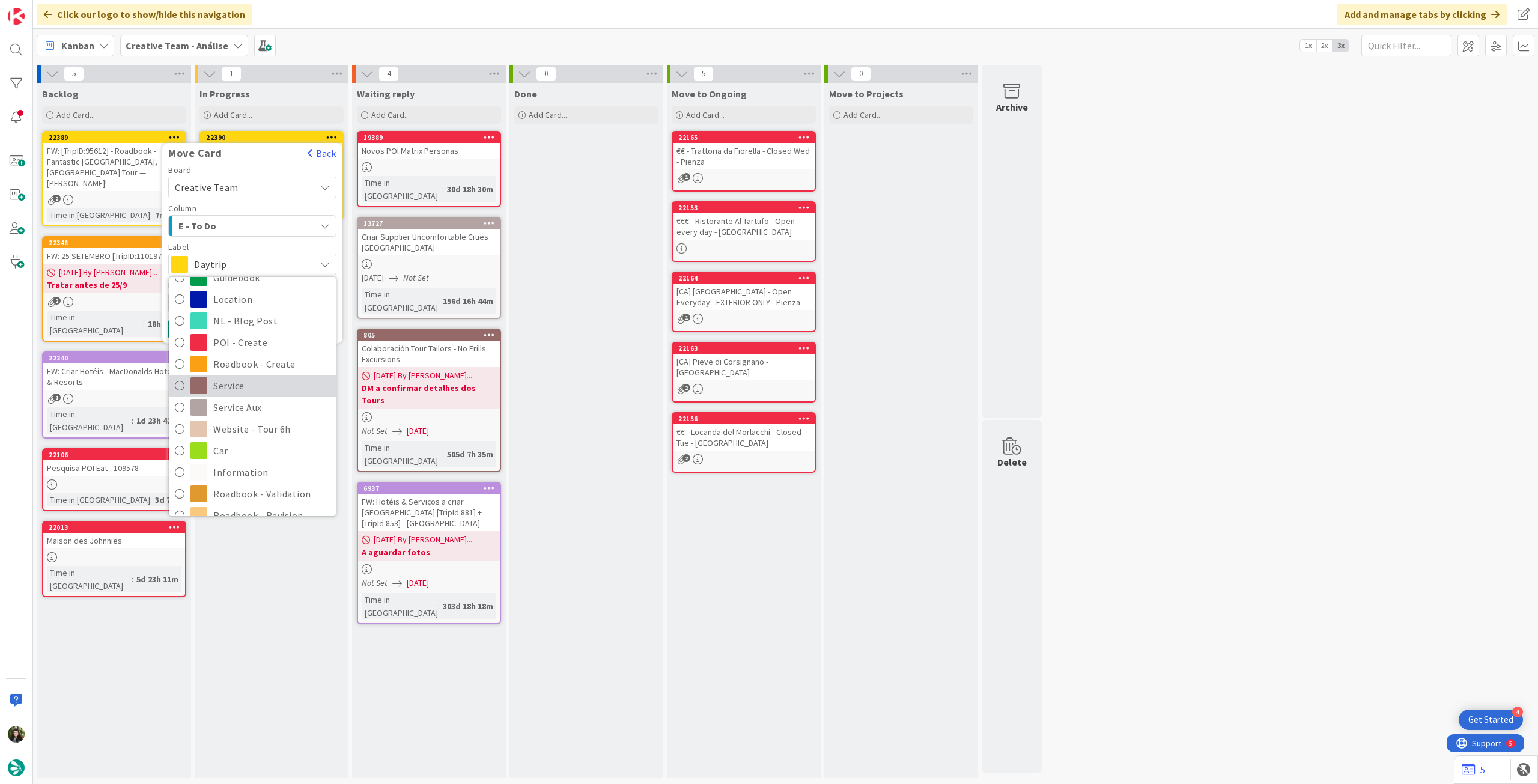
click at [247, 392] on span "Service" at bounding box center [271, 385] width 116 height 18
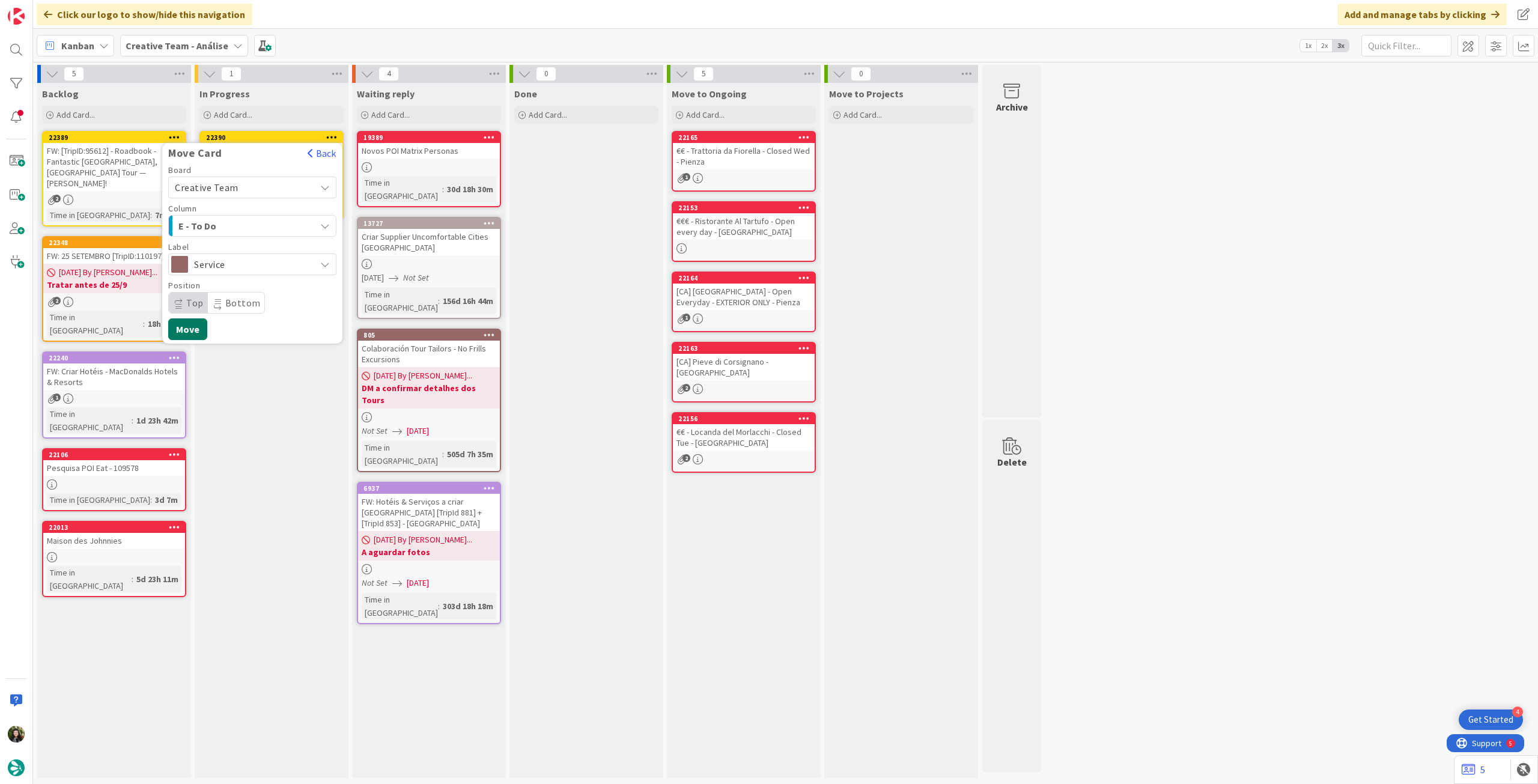
click at [194, 332] on button "Move" at bounding box center [188, 329] width 39 height 22
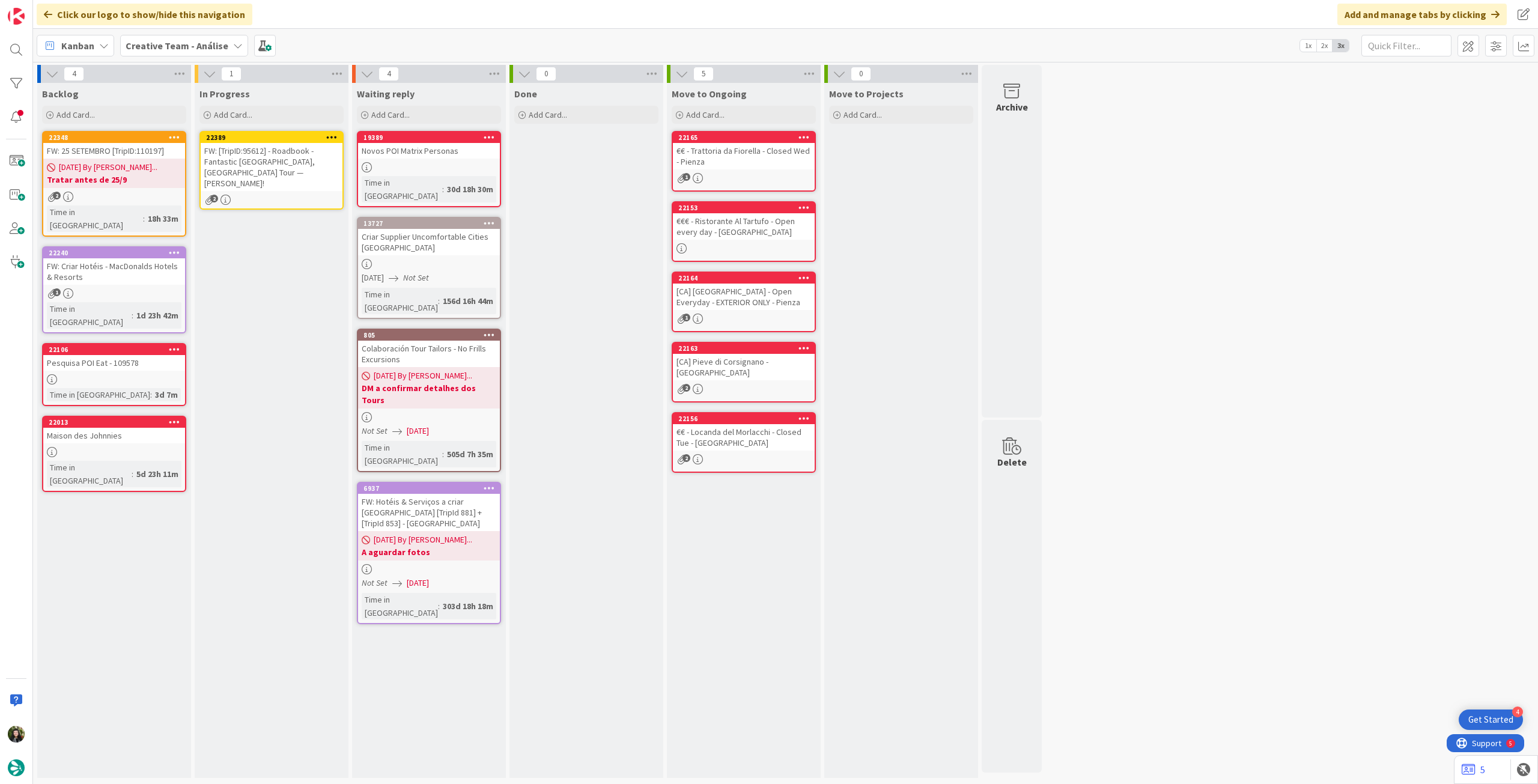
click at [274, 160] on div "FW: [TripID:95612] - Roadbook - Fantastic Portugal, Spain Tour — Frances!" at bounding box center [272, 166] width 142 height 48
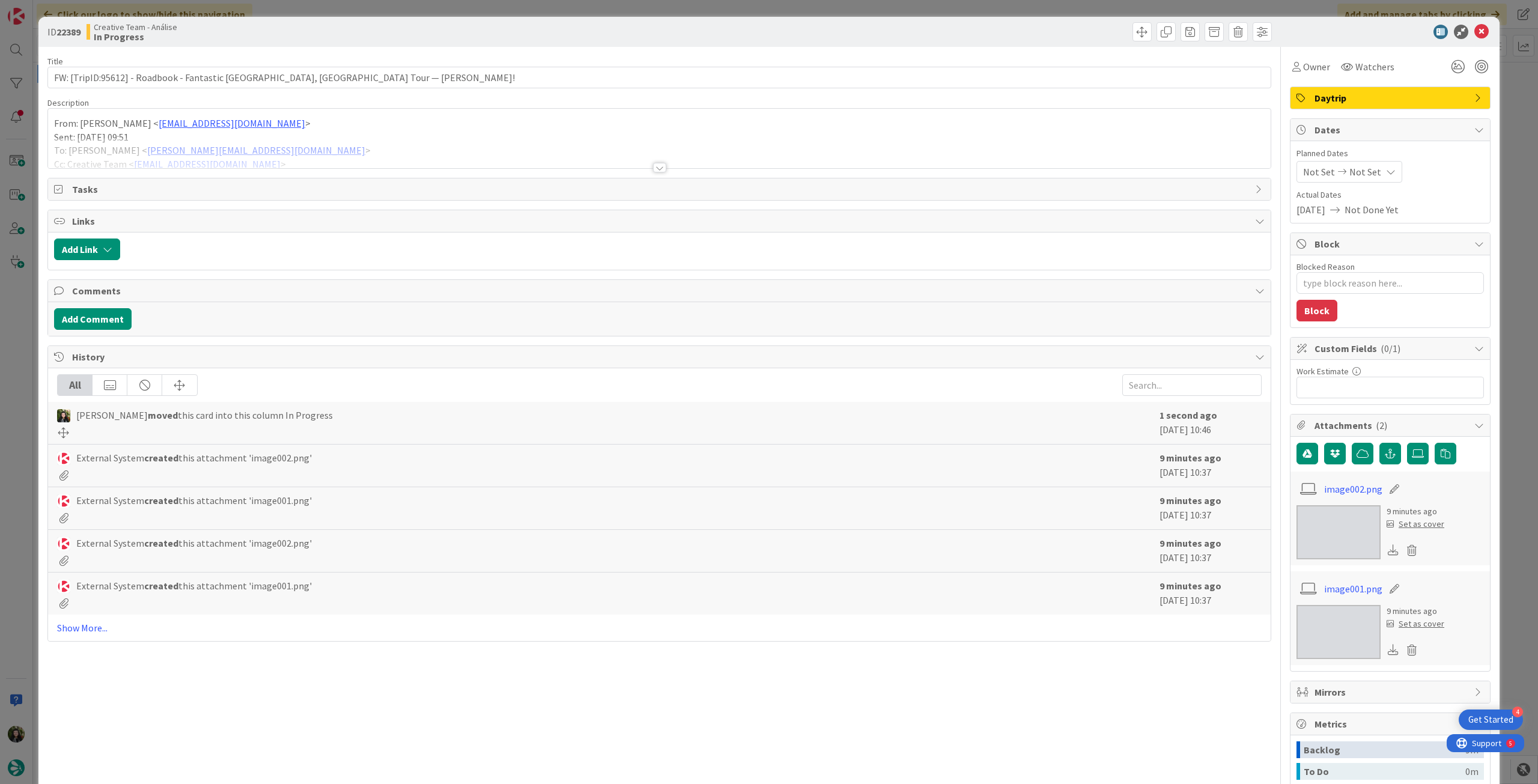
click at [290, 152] on div at bounding box center [659, 152] width 1222 height 30
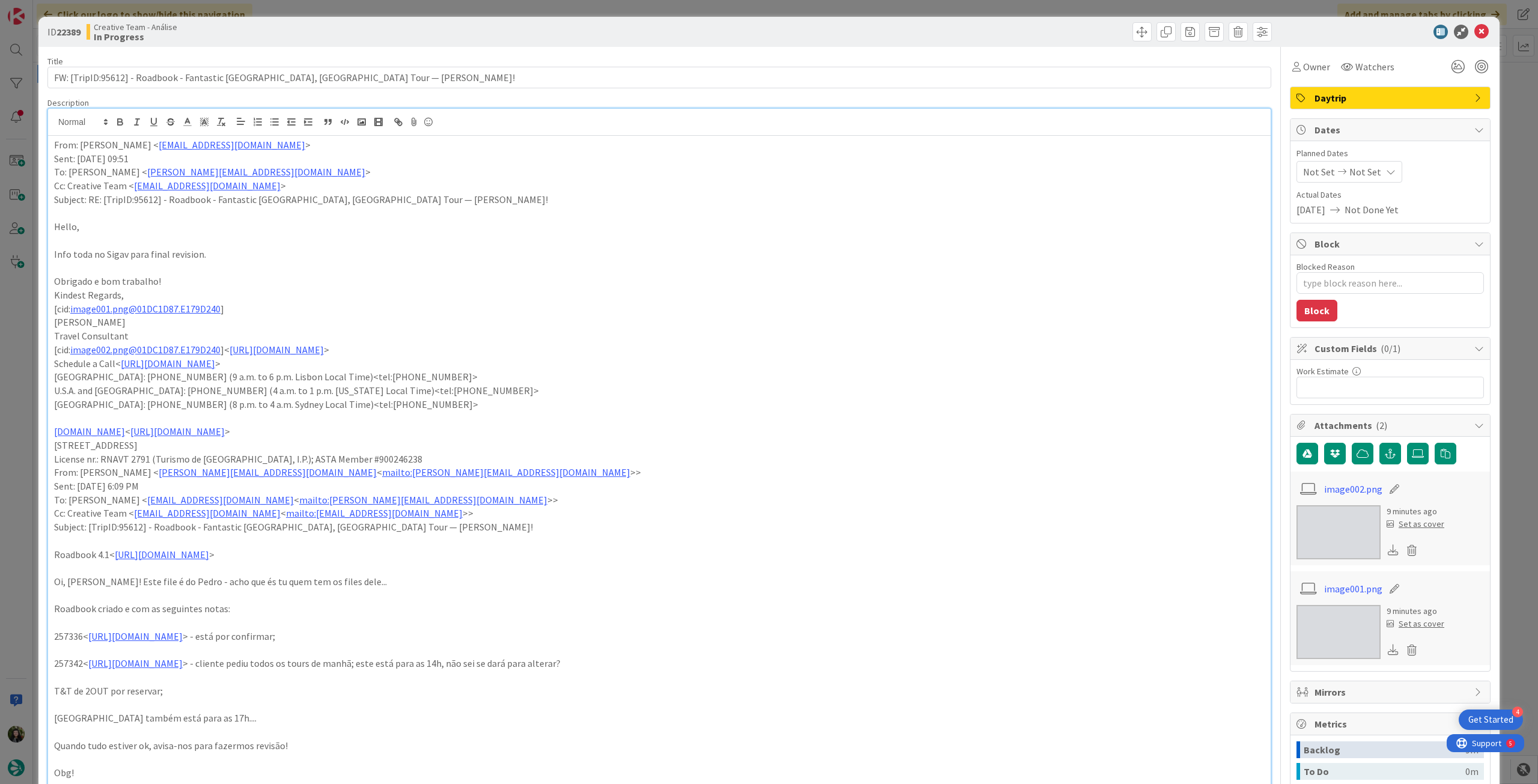
click at [199, 287] on p "Obrigado e bom trabalho!" at bounding box center [659, 281] width 1210 height 14
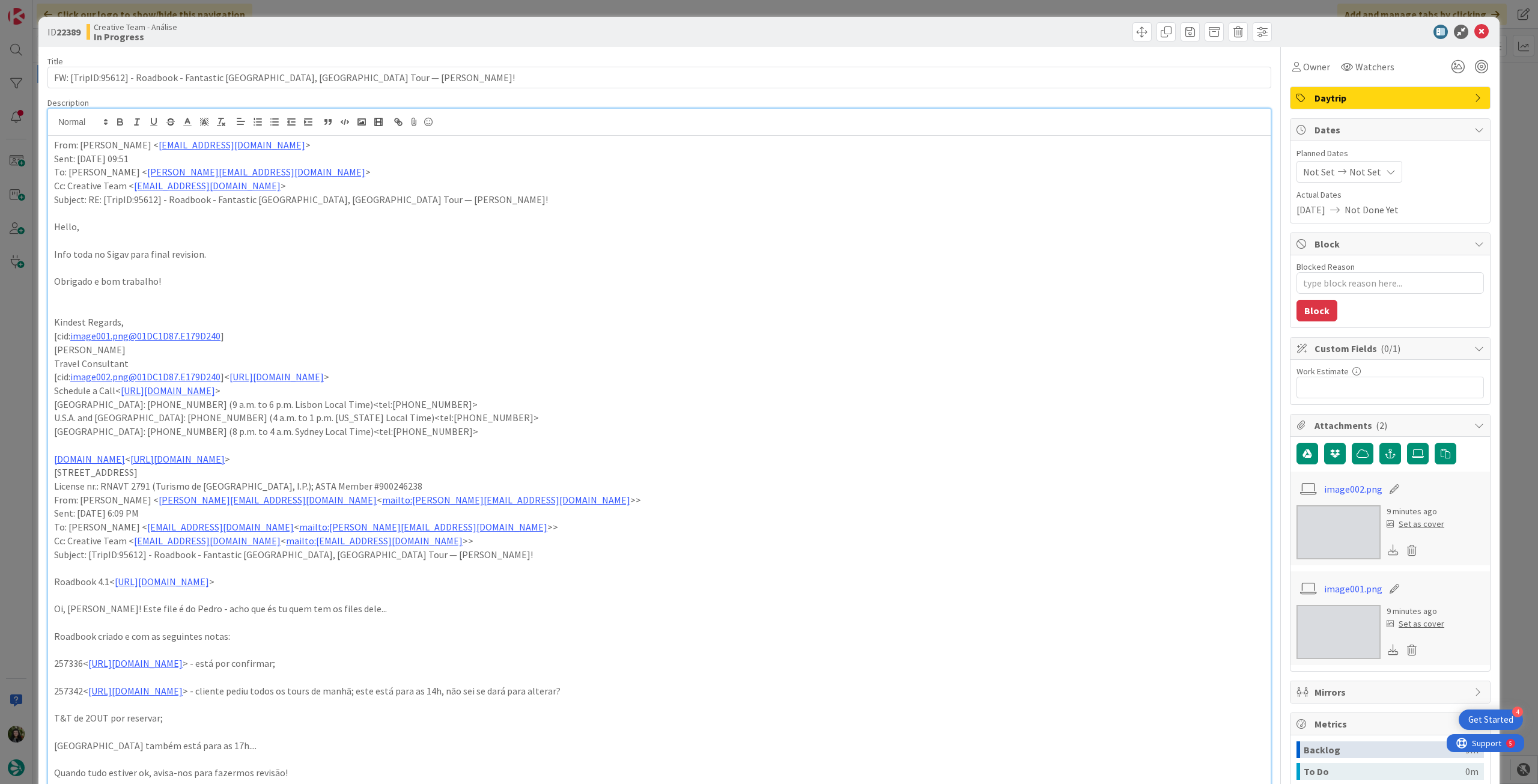
drag, startPoint x: 1366, startPoint y: 174, endPoint x: 1368, endPoint y: 181, distance: 7.3
click at [1368, 174] on div "Not Set Not Set" at bounding box center [1349, 172] width 105 height 22
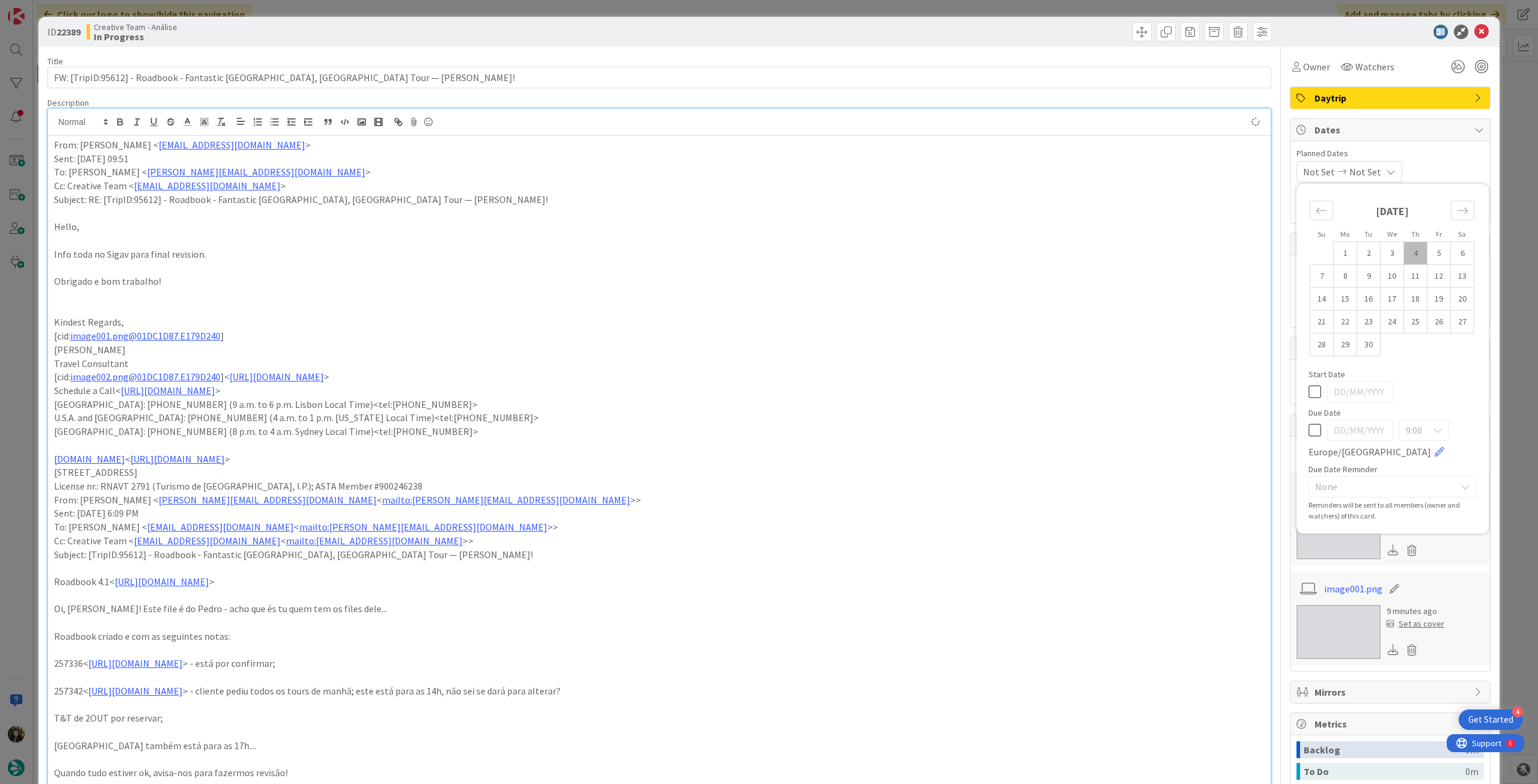
type textarea "x"
click at [1308, 429] on icon at bounding box center [1314, 430] width 13 height 14
type input "[DATE]"
click at [1474, 30] on icon at bounding box center [1481, 31] width 14 height 14
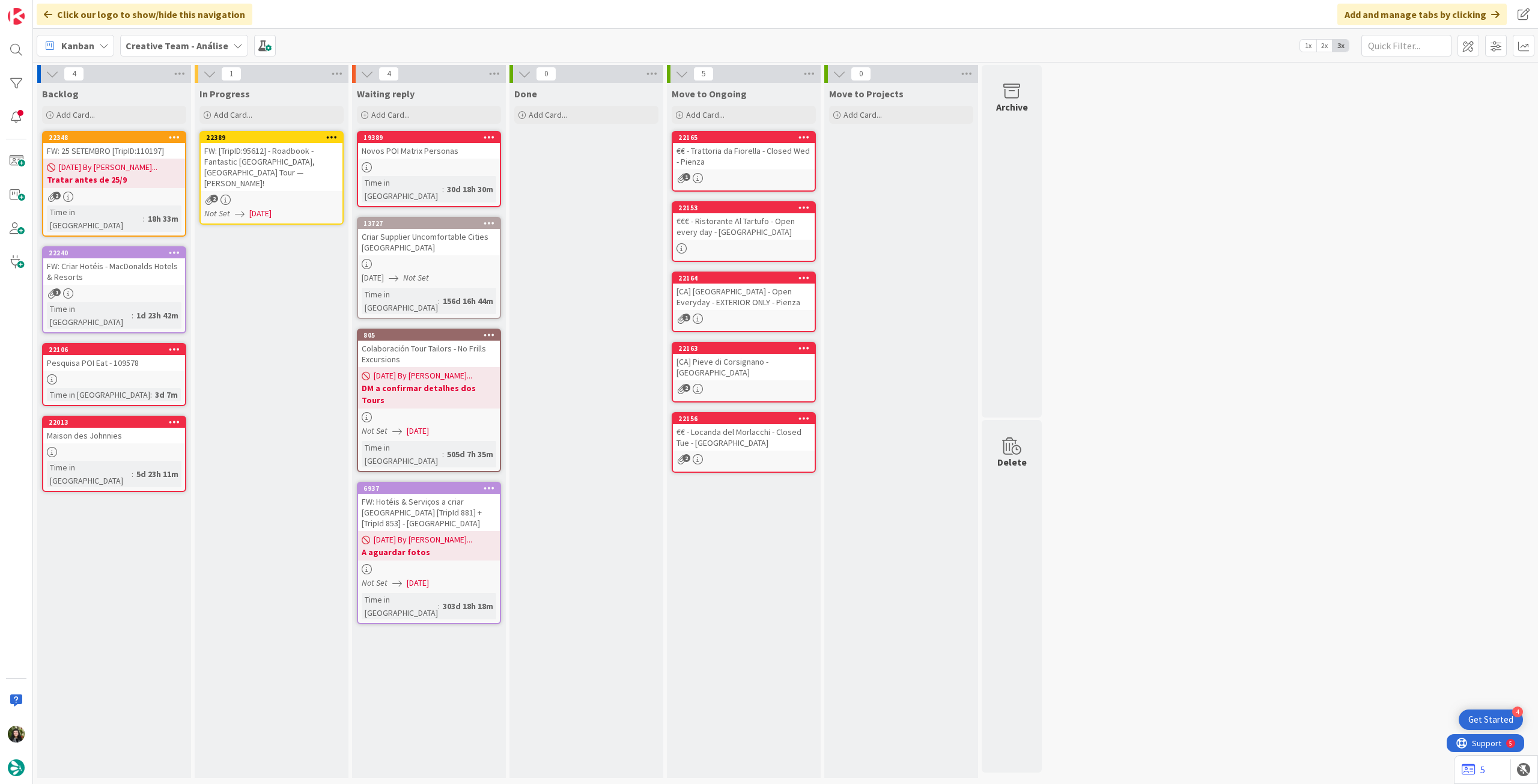
click at [337, 134] on icon at bounding box center [331, 137] width 11 height 8
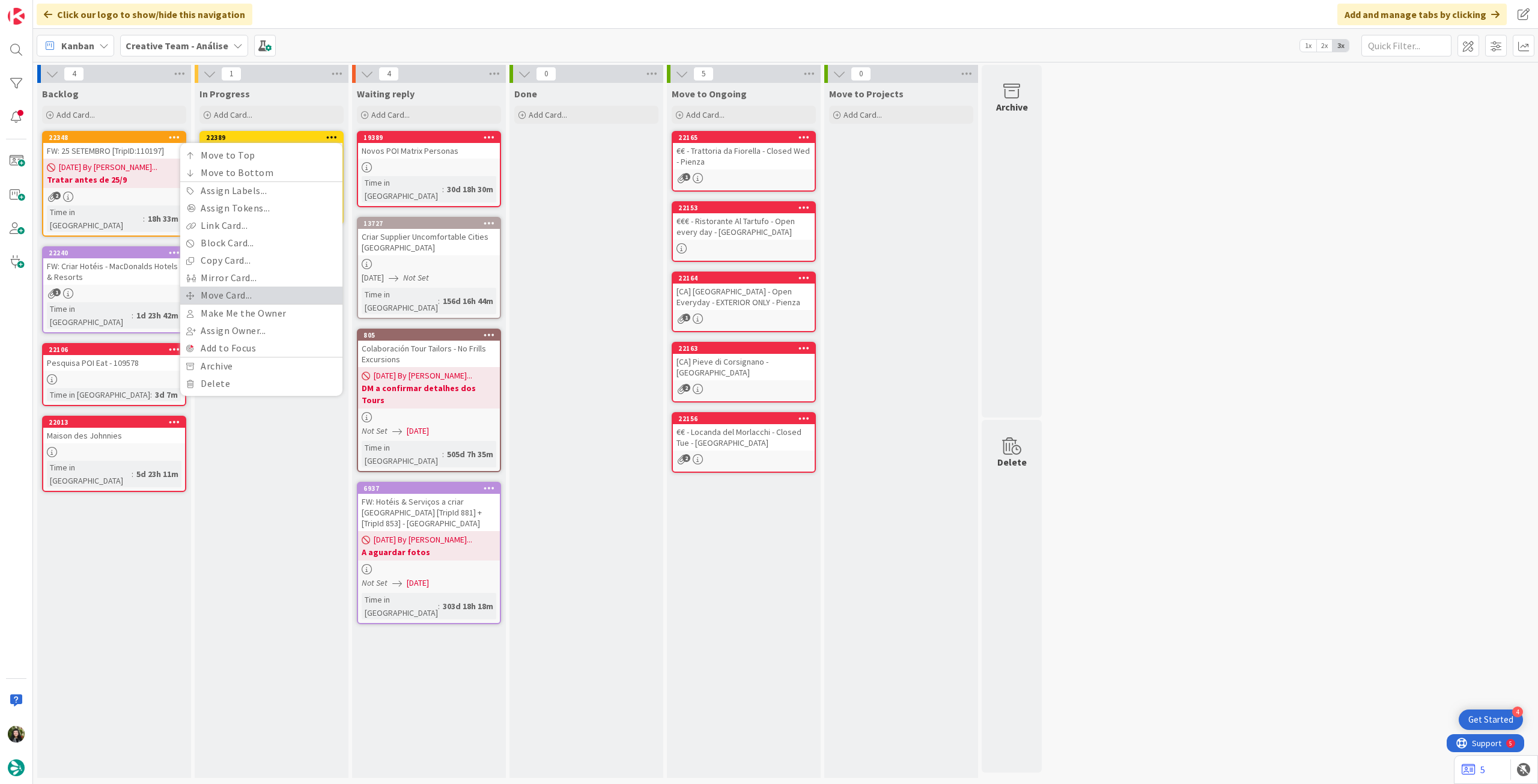
click at [249, 299] on link "Move Card..." at bounding box center [262, 295] width 162 height 18
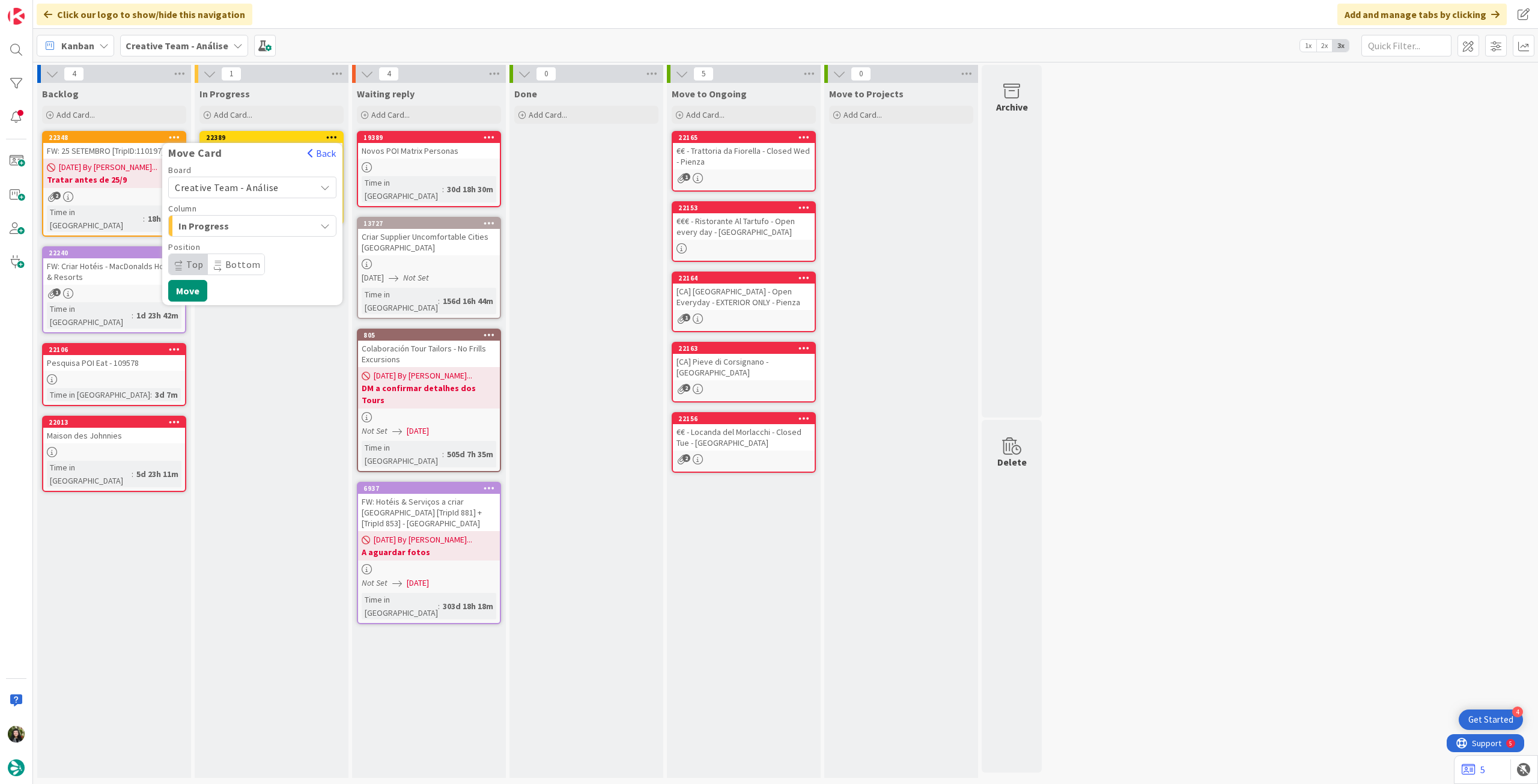
click at [263, 185] on span "Creative Team - Análise" at bounding box center [227, 187] width 104 height 12
click at [254, 241] on span "Creative Team" at bounding box center [260, 243] width 139 height 18
click at [248, 264] on span "Daytrip" at bounding box center [251, 264] width 116 height 17
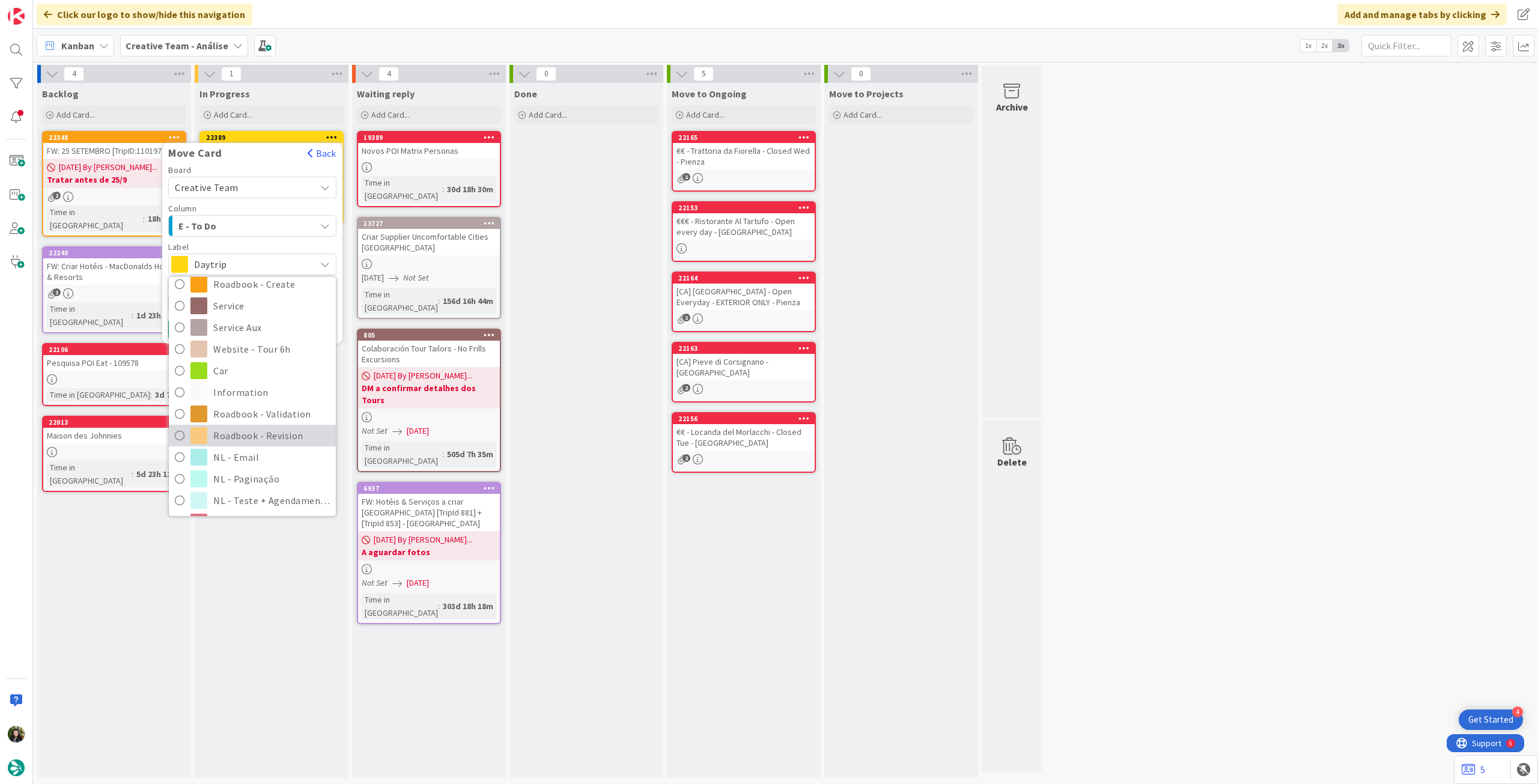
scroll to position [160, 0]
click at [266, 428] on span "Roadbook - Revision" at bounding box center [271, 435] width 116 height 18
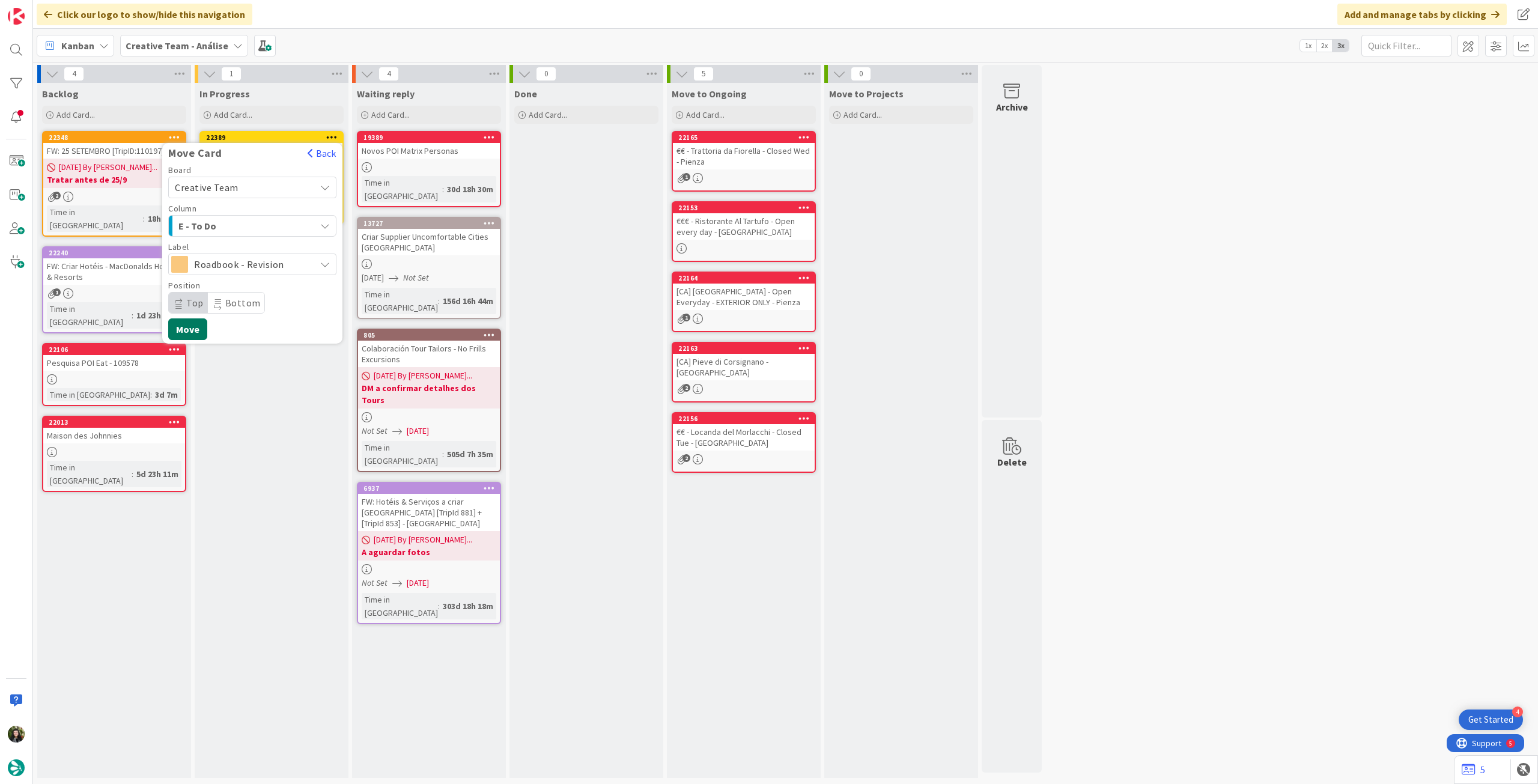
click at [194, 330] on button "Move" at bounding box center [188, 329] width 39 height 22
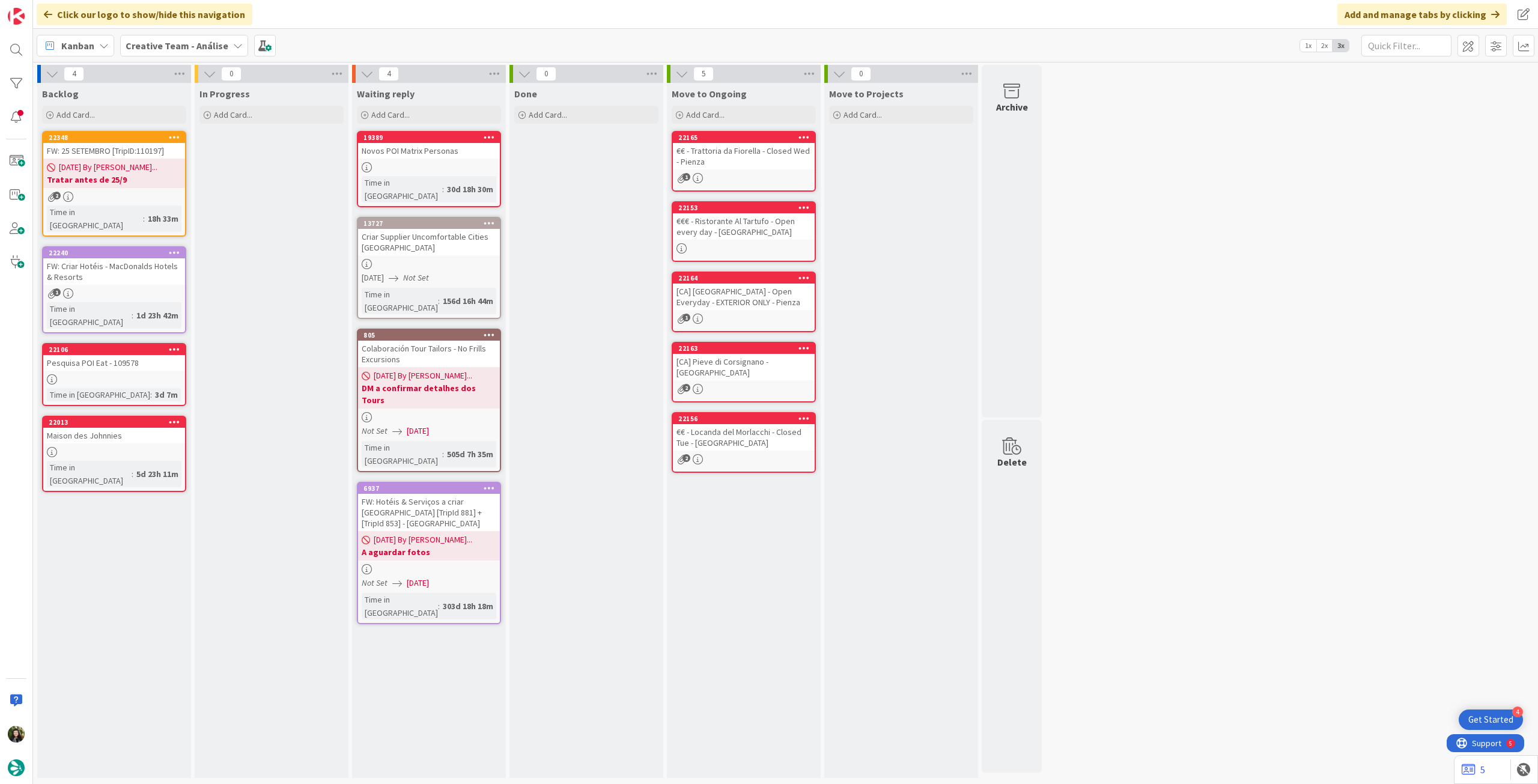
drag, startPoint x: 182, startPoint y: 45, endPoint x: 186, endPoint y: 55, distance: 10.8
click at [183, 46] on b "Creative Team - Análise" at bounding box center [177, 46] width 103 height 12
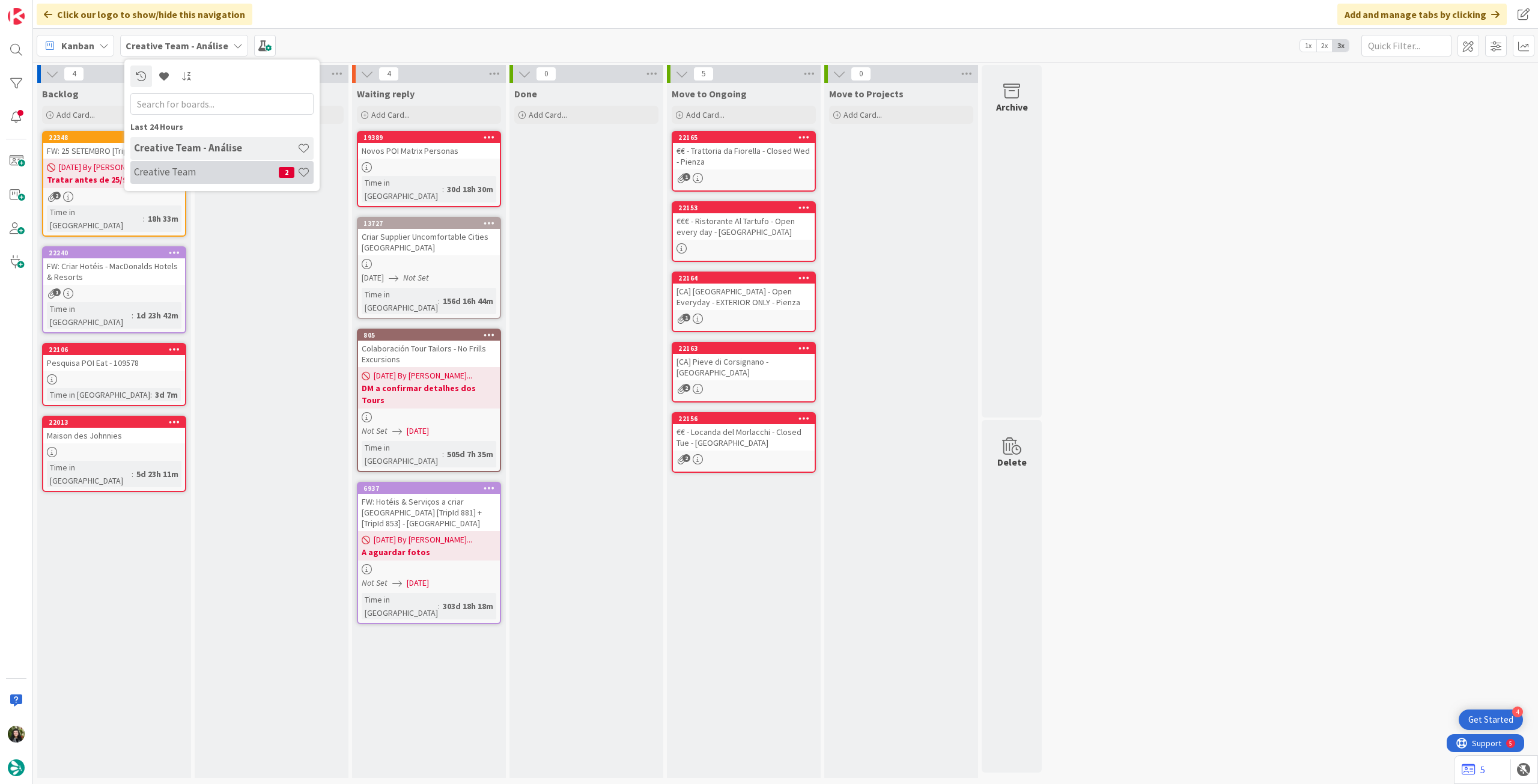
click at [184, 172] on h4 "Creative Team" at bounding box center [206, 172] width 145 height 12
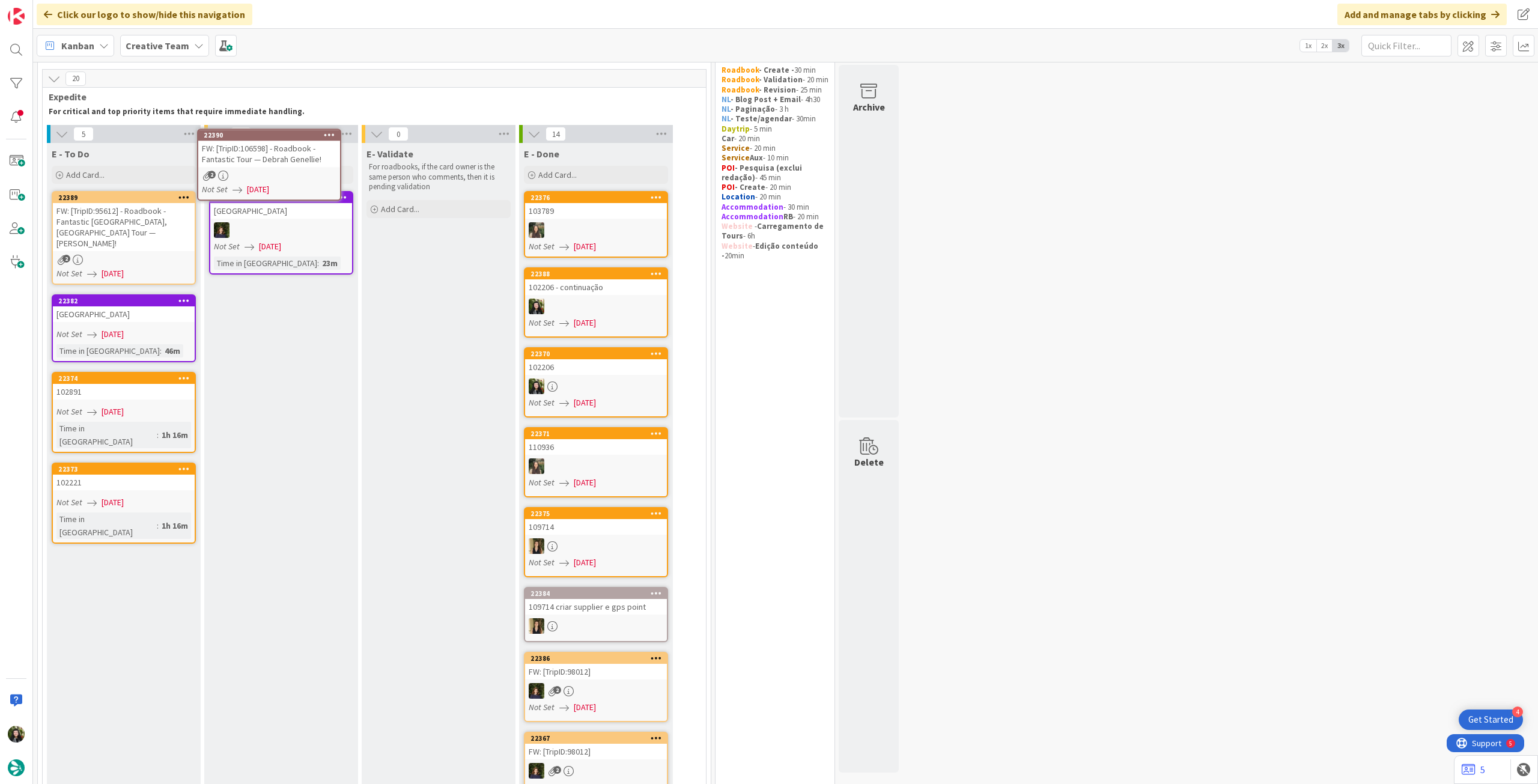
scroll to position [14, 0]
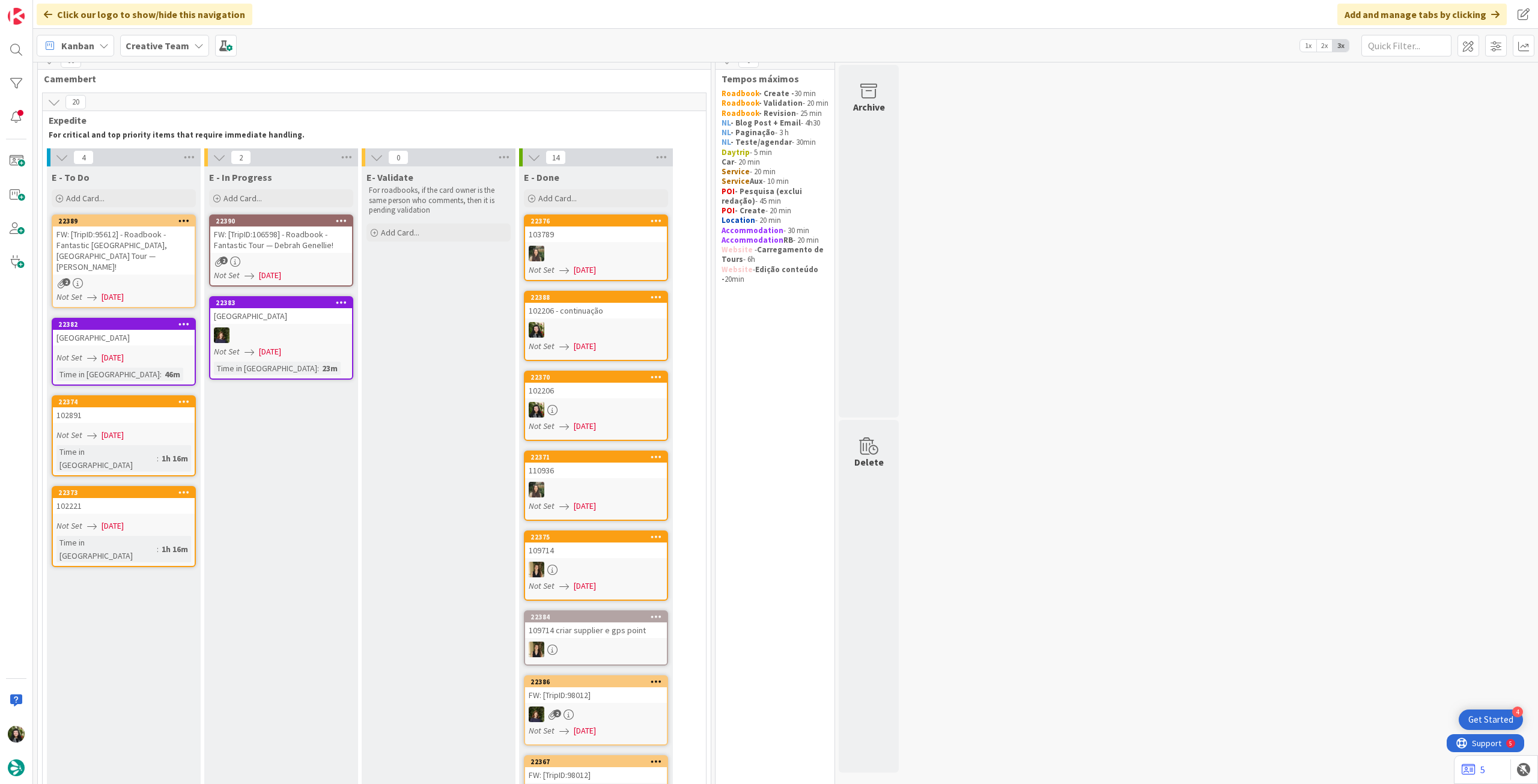
click at [308, 244] on div "FW: [TripID:106598] - Roadbook - Fantastic Tour — Debrah Genellie!" at bounding box center [281, 239] width 142 height 26
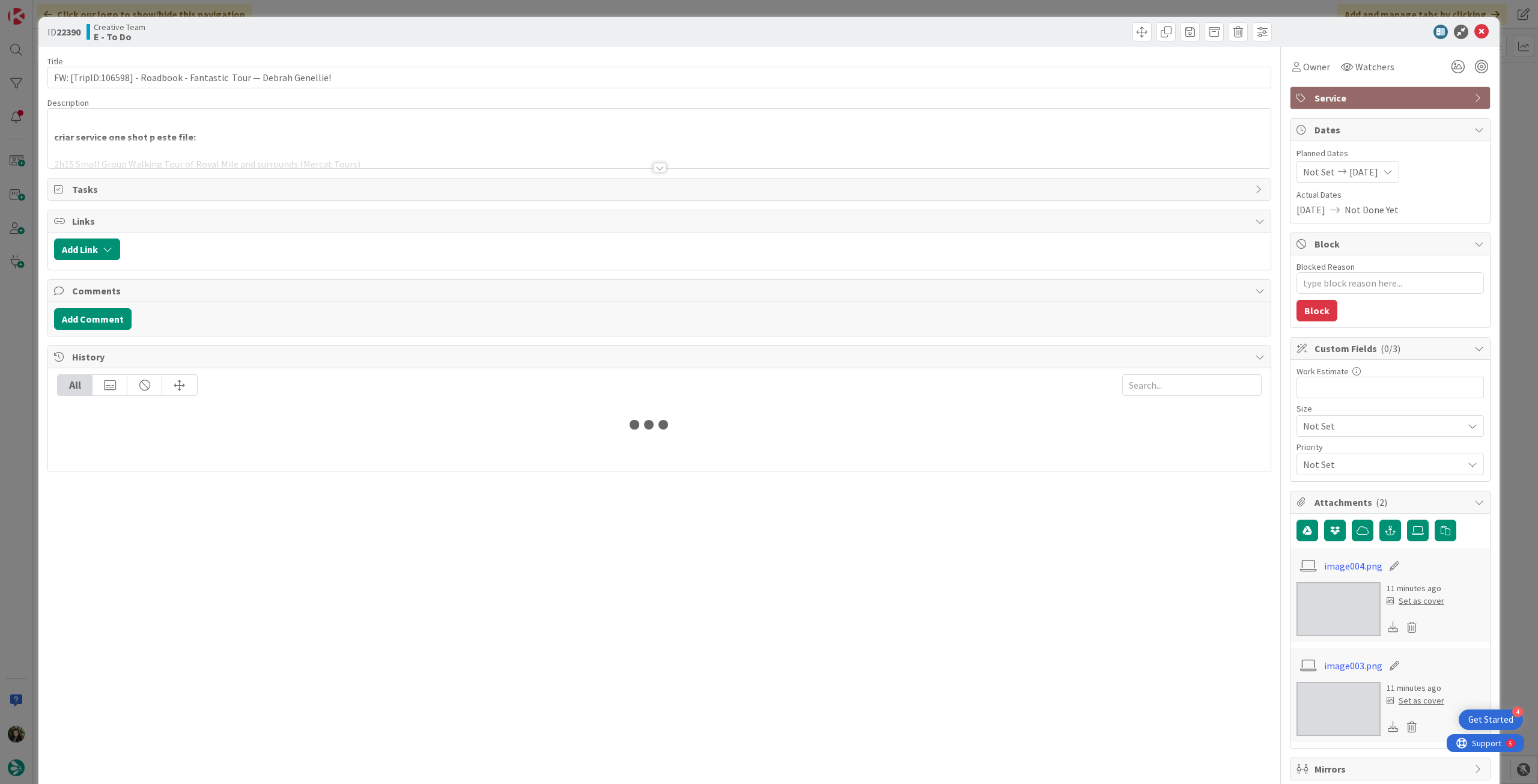
click at [1318, 71] on span "Owner" at bounding box center [1316, 66] width 27 height 14
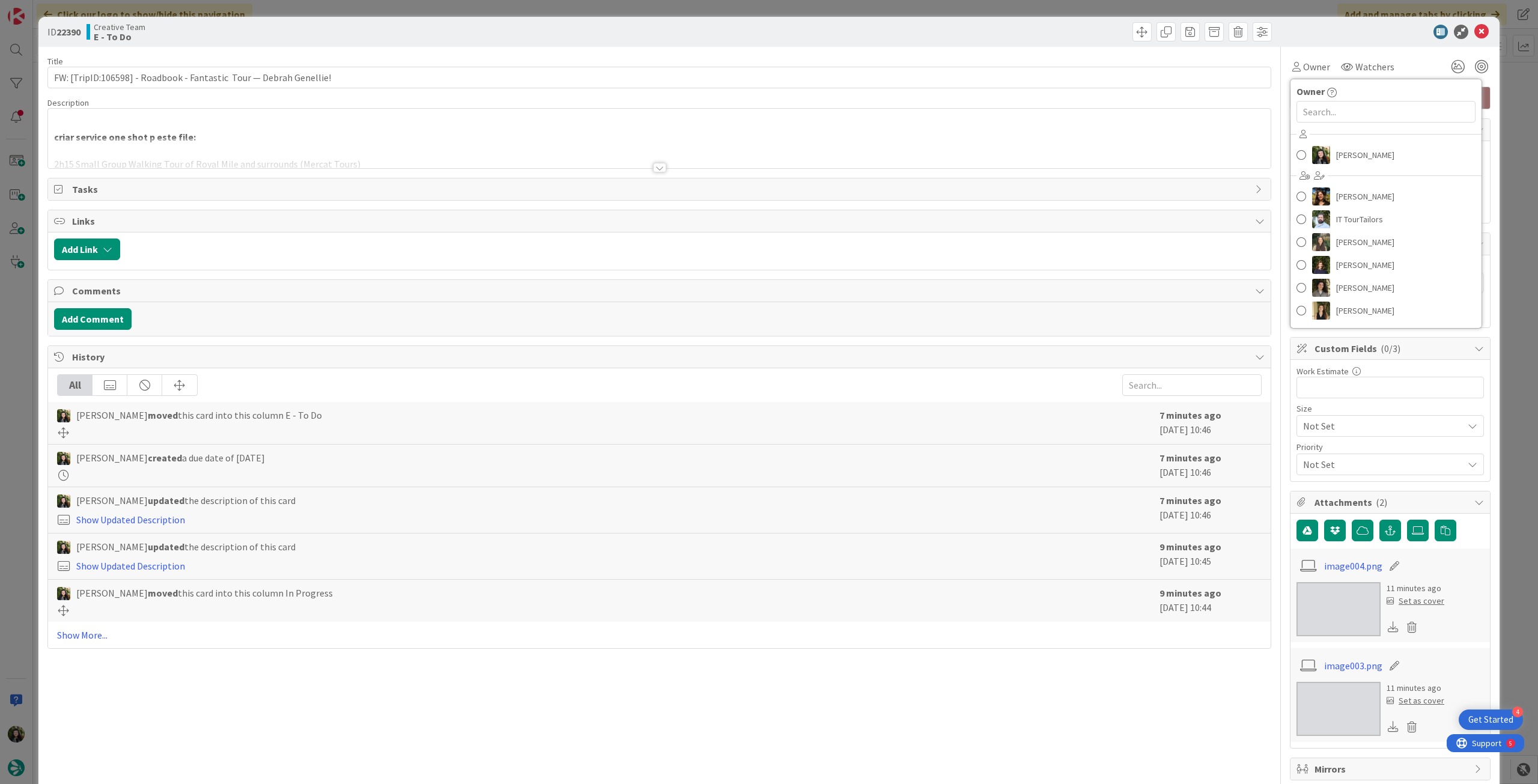
click at [1362, 170] on div "Beatriz Cassona Diana Ramos IT TourTailors Inês Gonçalves Margarida Carvalho Me…" at bounding box center [1386, 224] width 191 height 198
click at [1366, 155] on span "[PERSON_NAME]" at bounding box center [1365, 155] width 58 height 18
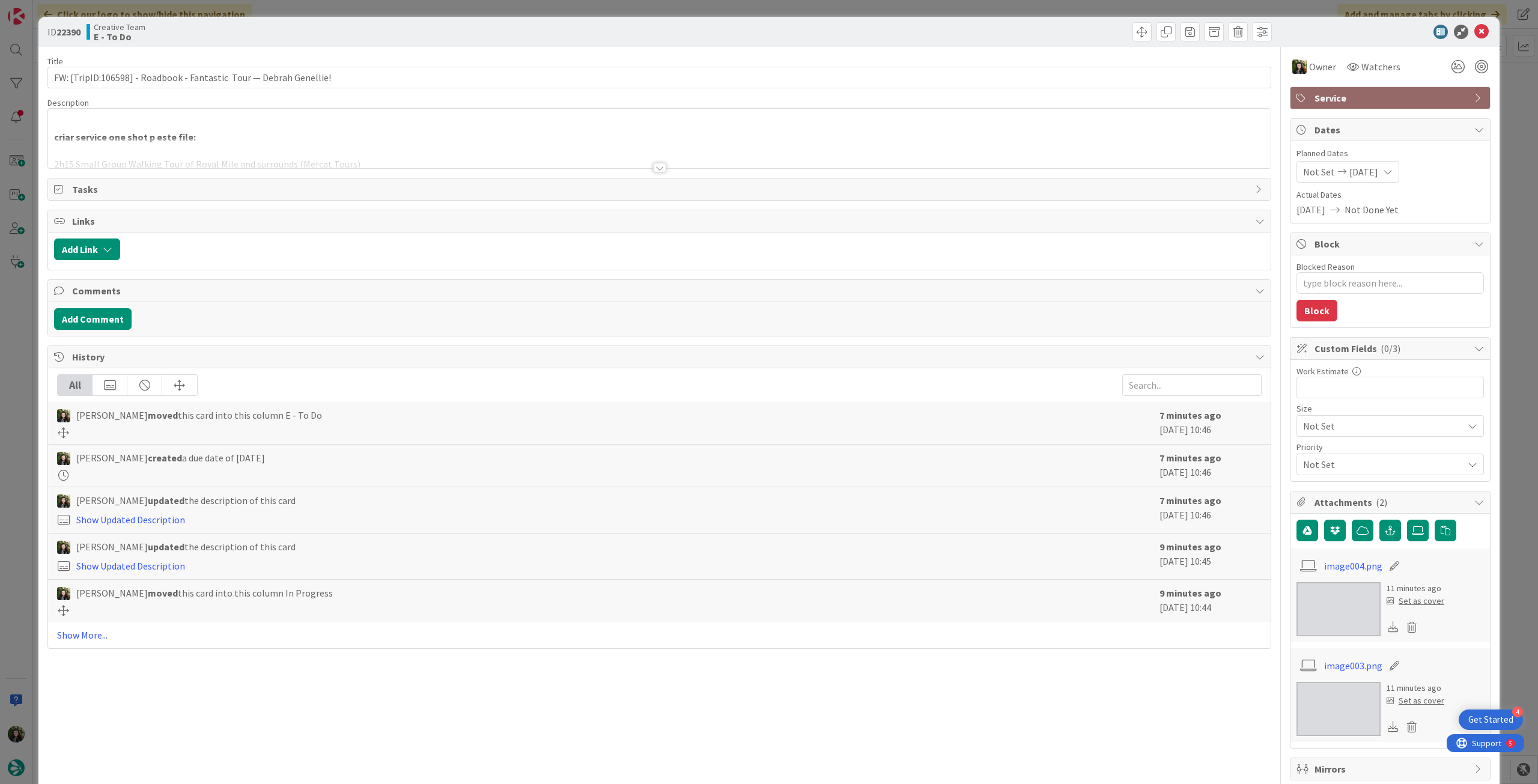
click at [1474, 32] on icon at bounding box center [1481, 31] width 14 height 14
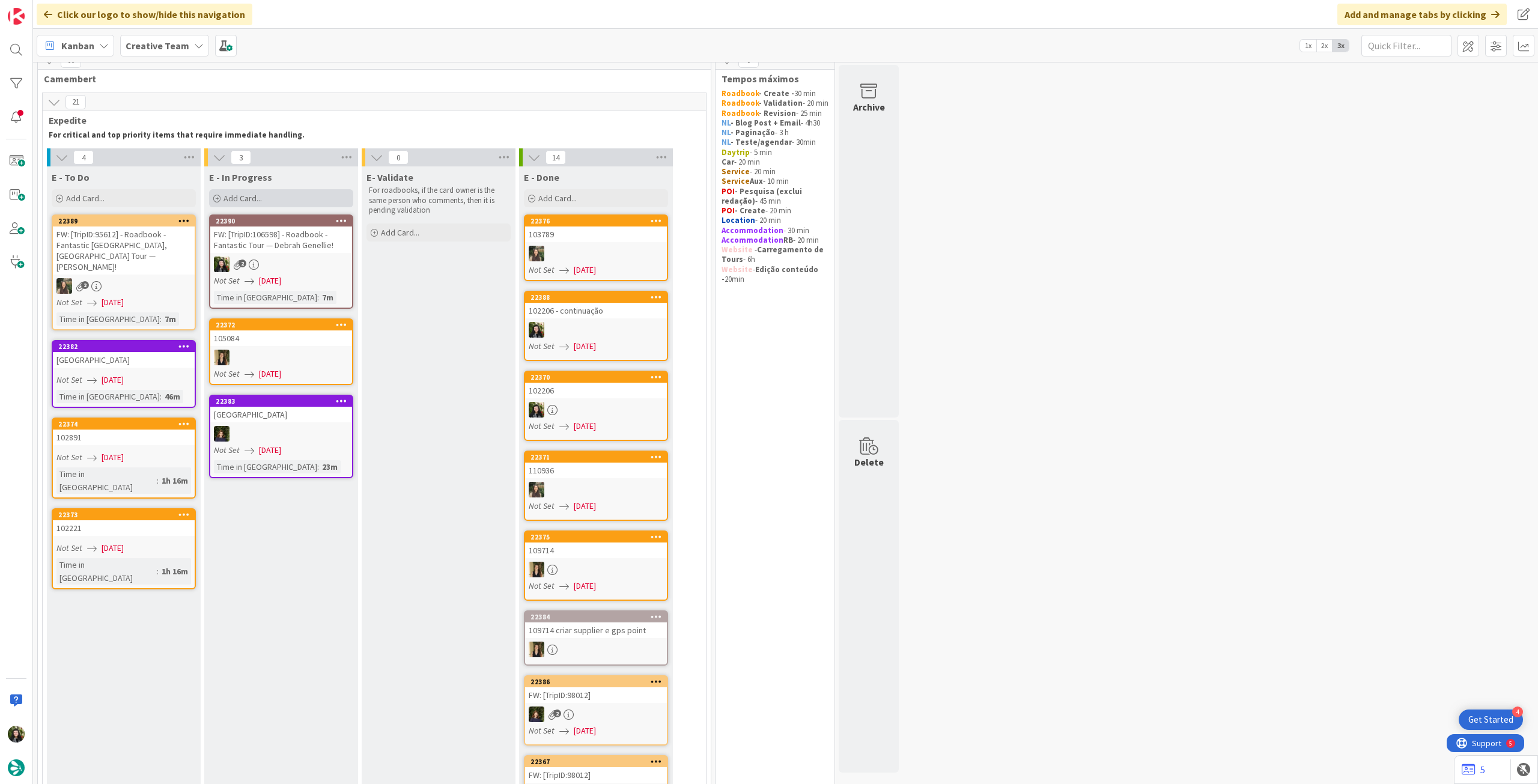
click at [259, 203] on span "Add Card..." at bounding box center [243, 198] width 39 height 11
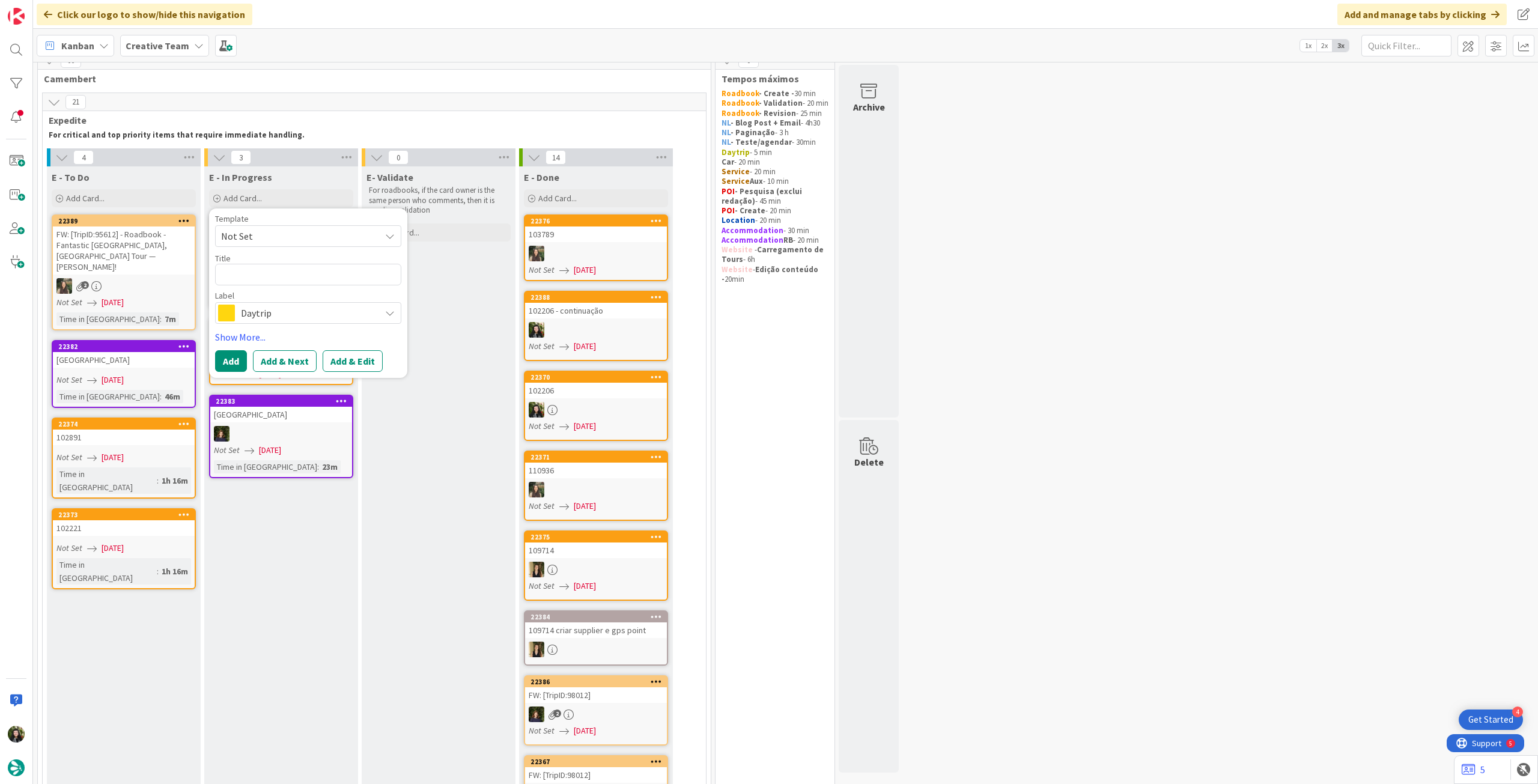
click at [433, 378] on div "E- Validate For roadbooks, if the card owner is the same person who comments, t…" at bounding box center [438, 595] width 153 height 857
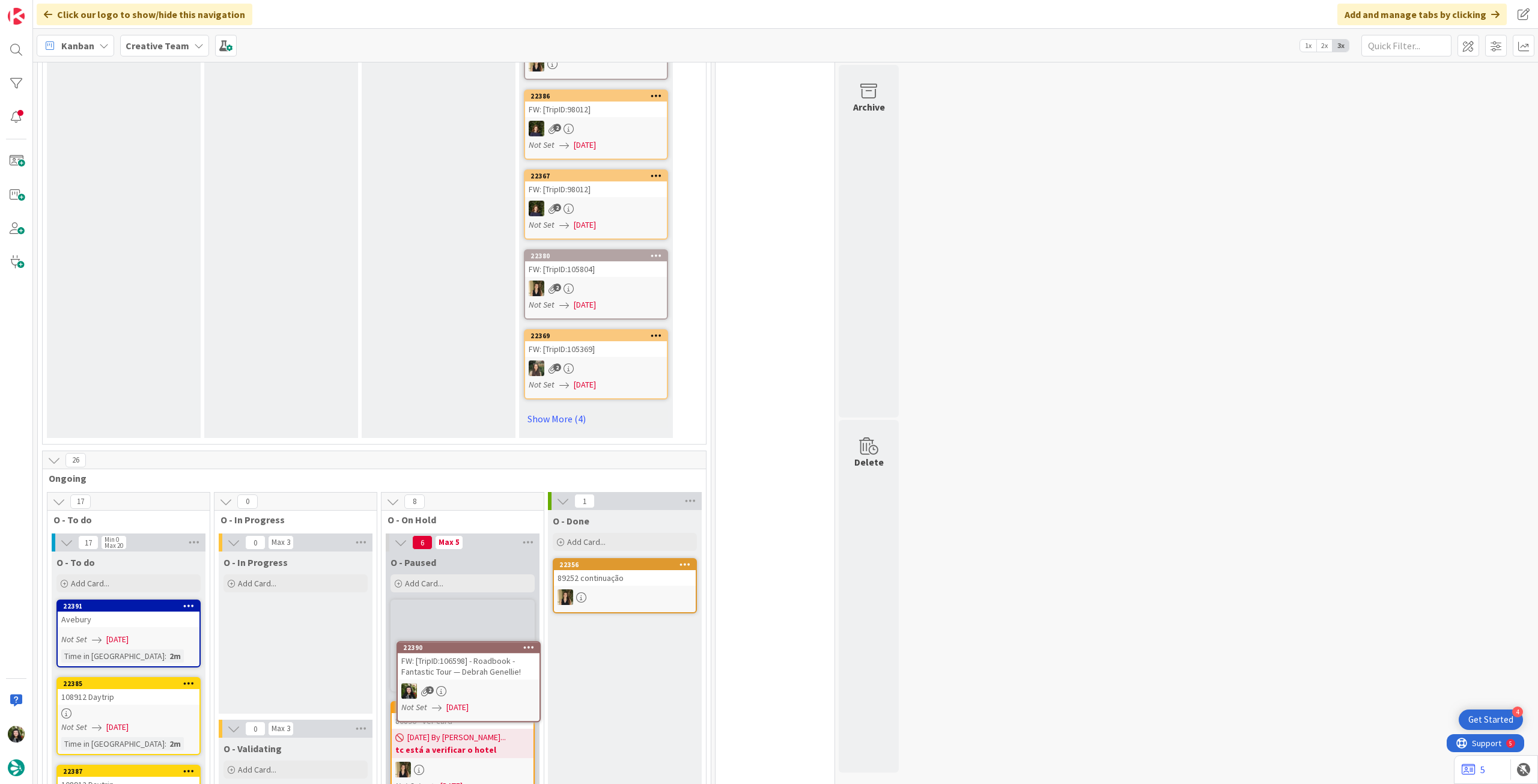
scroll to position [604, 0]
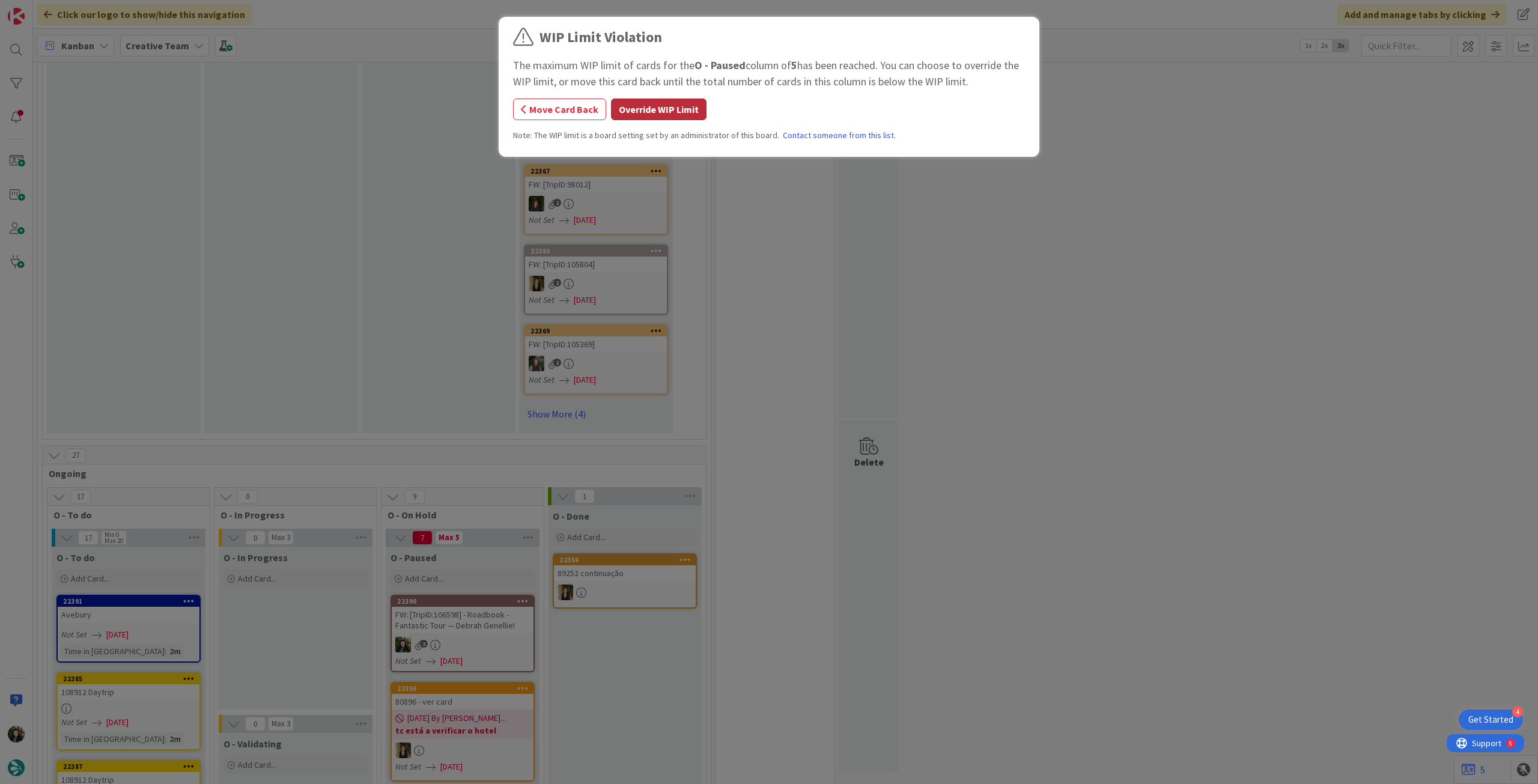
click at [658, 111] on button "Override WIP Limit" at bounding box center [658, 109] width 95 height 22
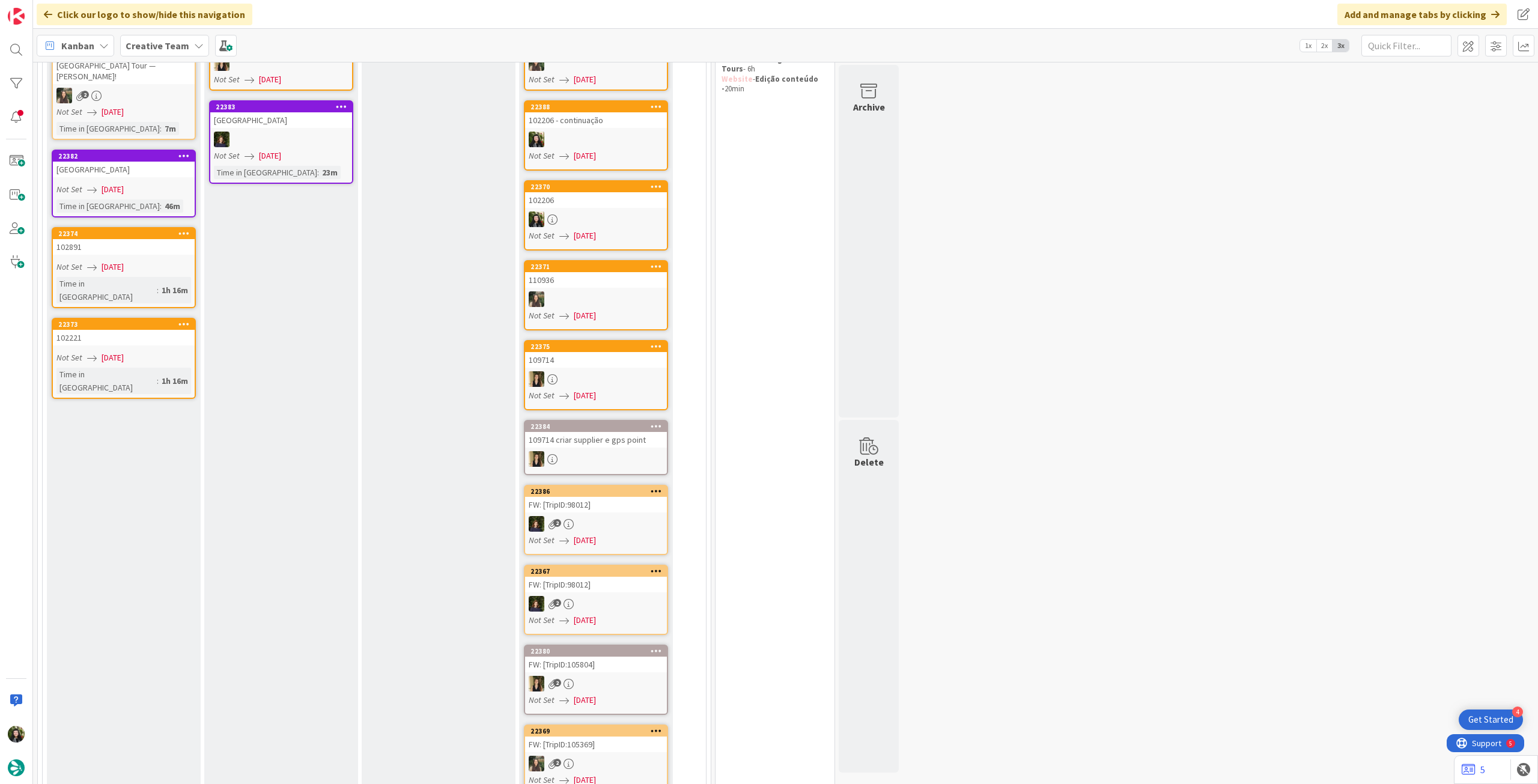
scroll to position [0, 0]
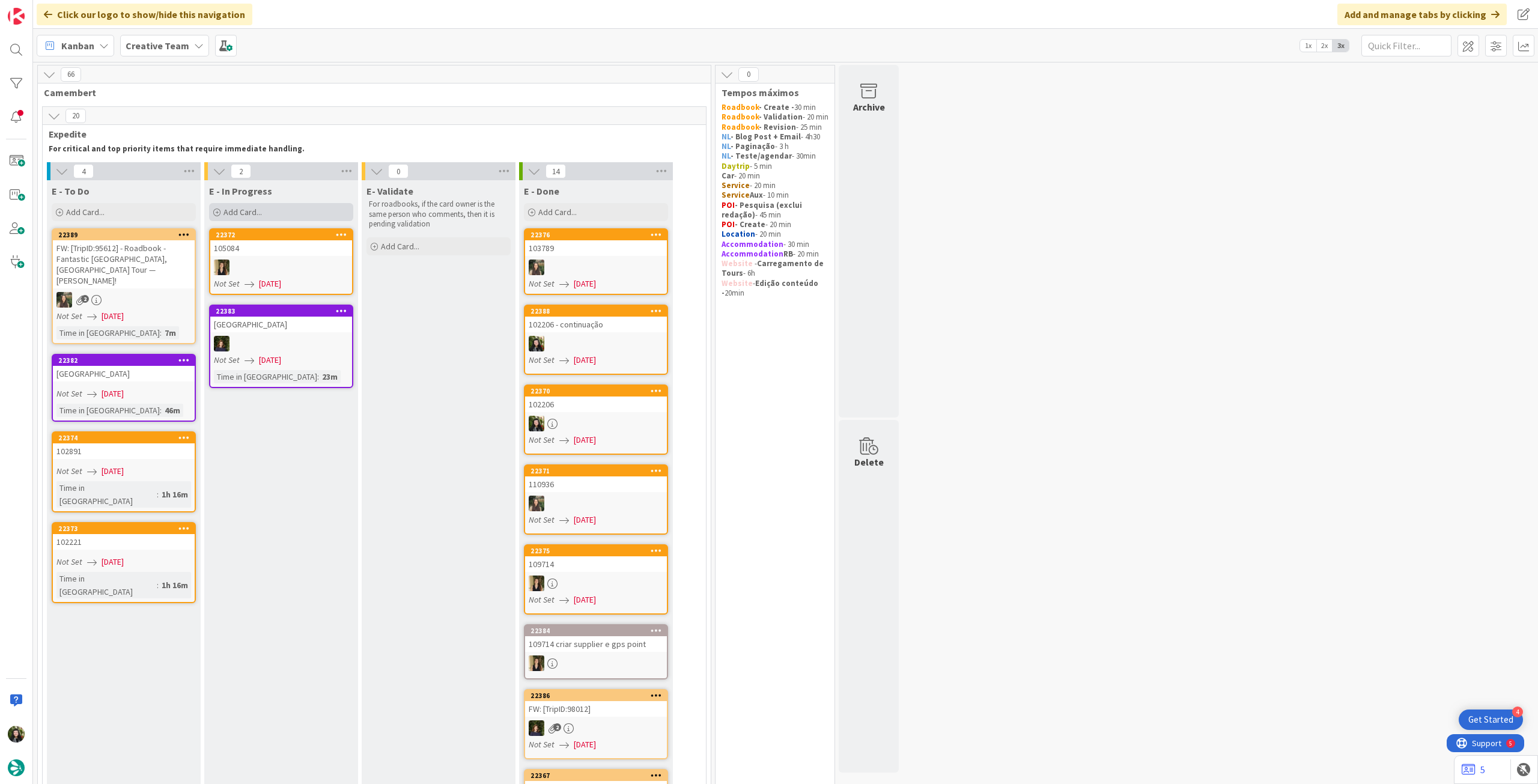
click at [253, 218] on div "Add Card..." at bounding box center [281, 212] width 144 height 18
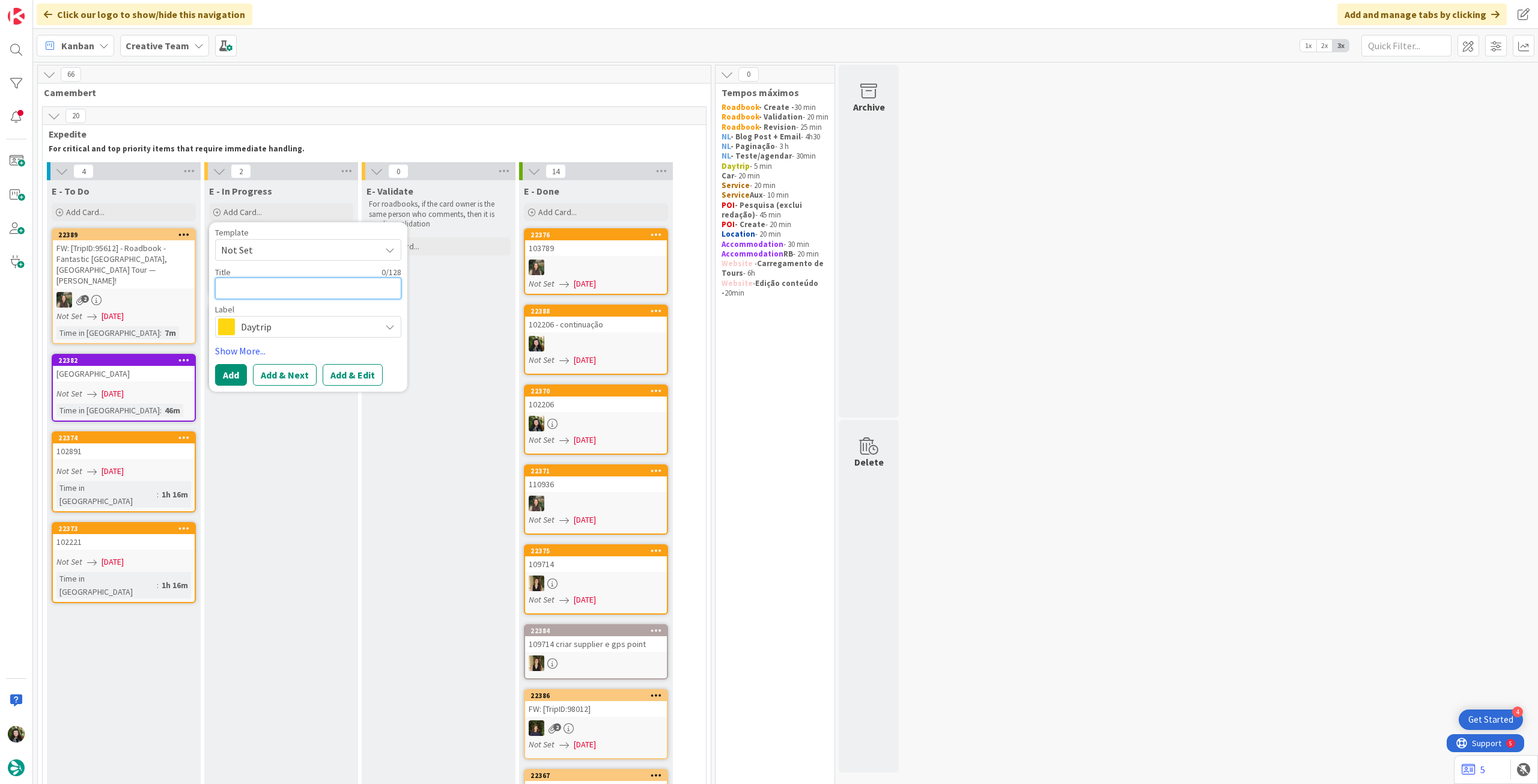
type textarea "x"
type textarea "RB"
type textarea "x"
type textarea "RB"
paste textarea "96511"
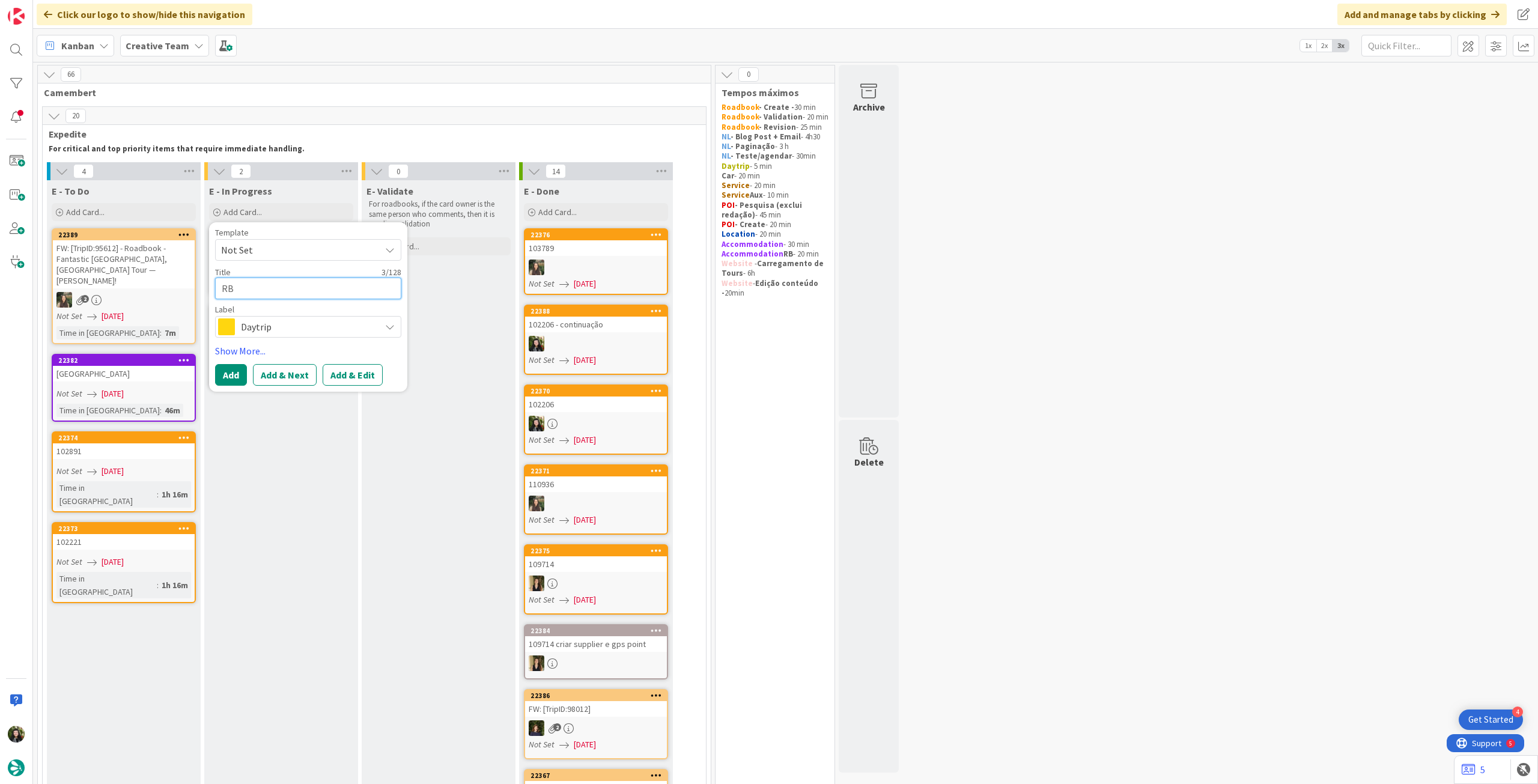
type textarea "x"
type textarea "RB 96511"
type textarea "x"
type textarea "RB 96511"
type textarea "x"
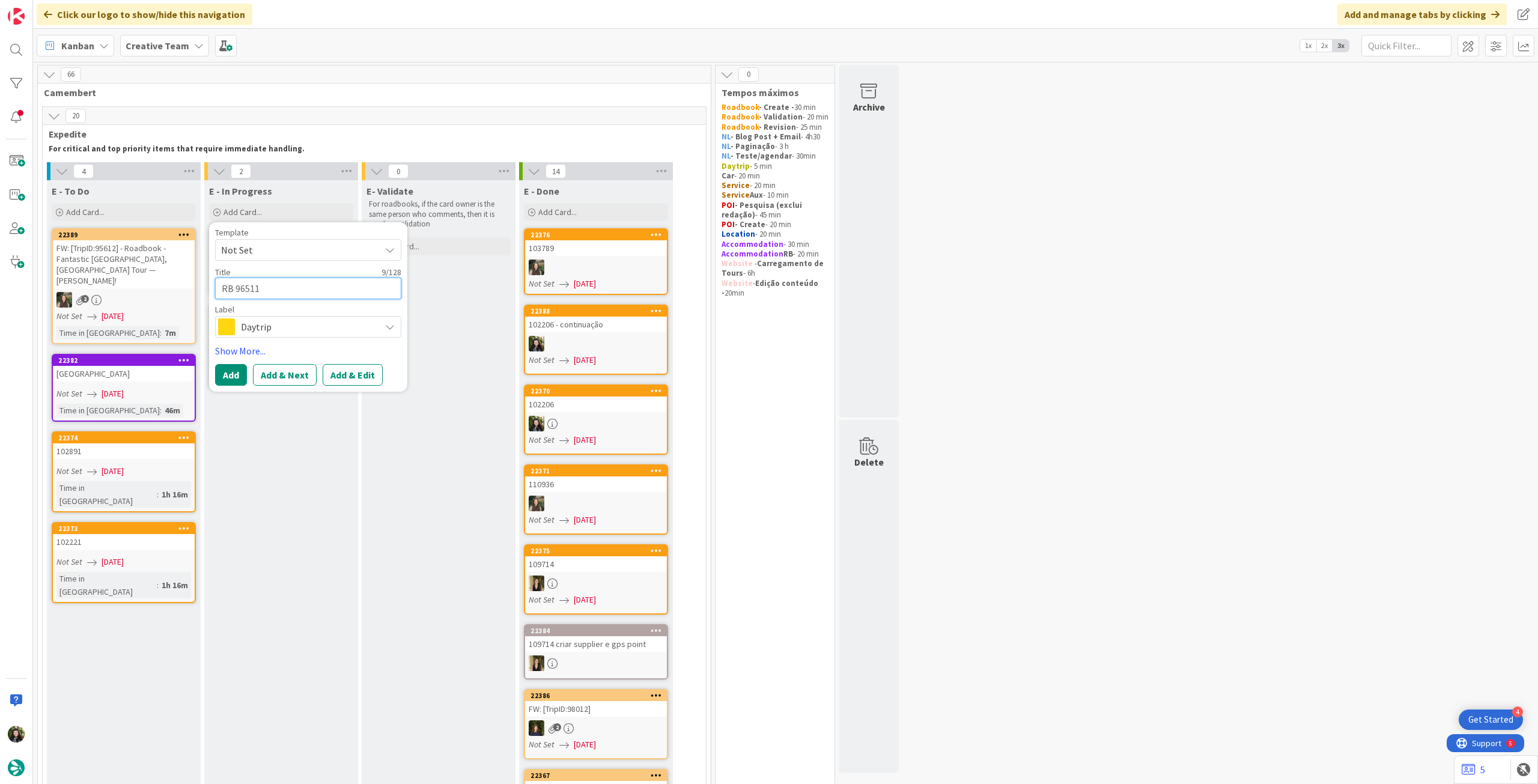
type textarea "RB 96511 a"
type textarea "x"
type textarea "RB 96511 al"
type textarea "x"
type textarea "RB 96511 alt"
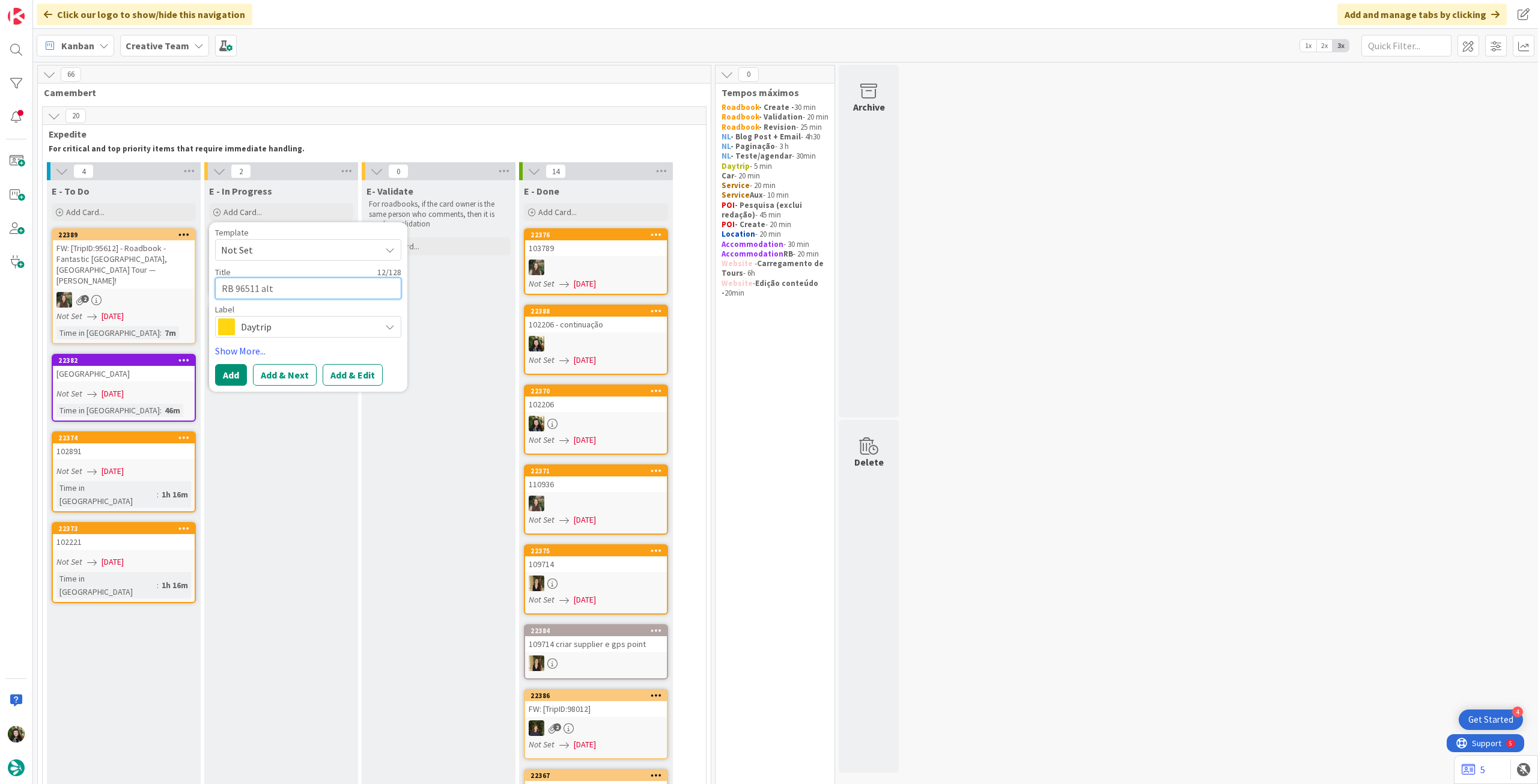
type textarea "x"
type textarea "RB 96511 alte"
type textarea "x"
type textarea "RB 96511 alter"
type textarea "x"
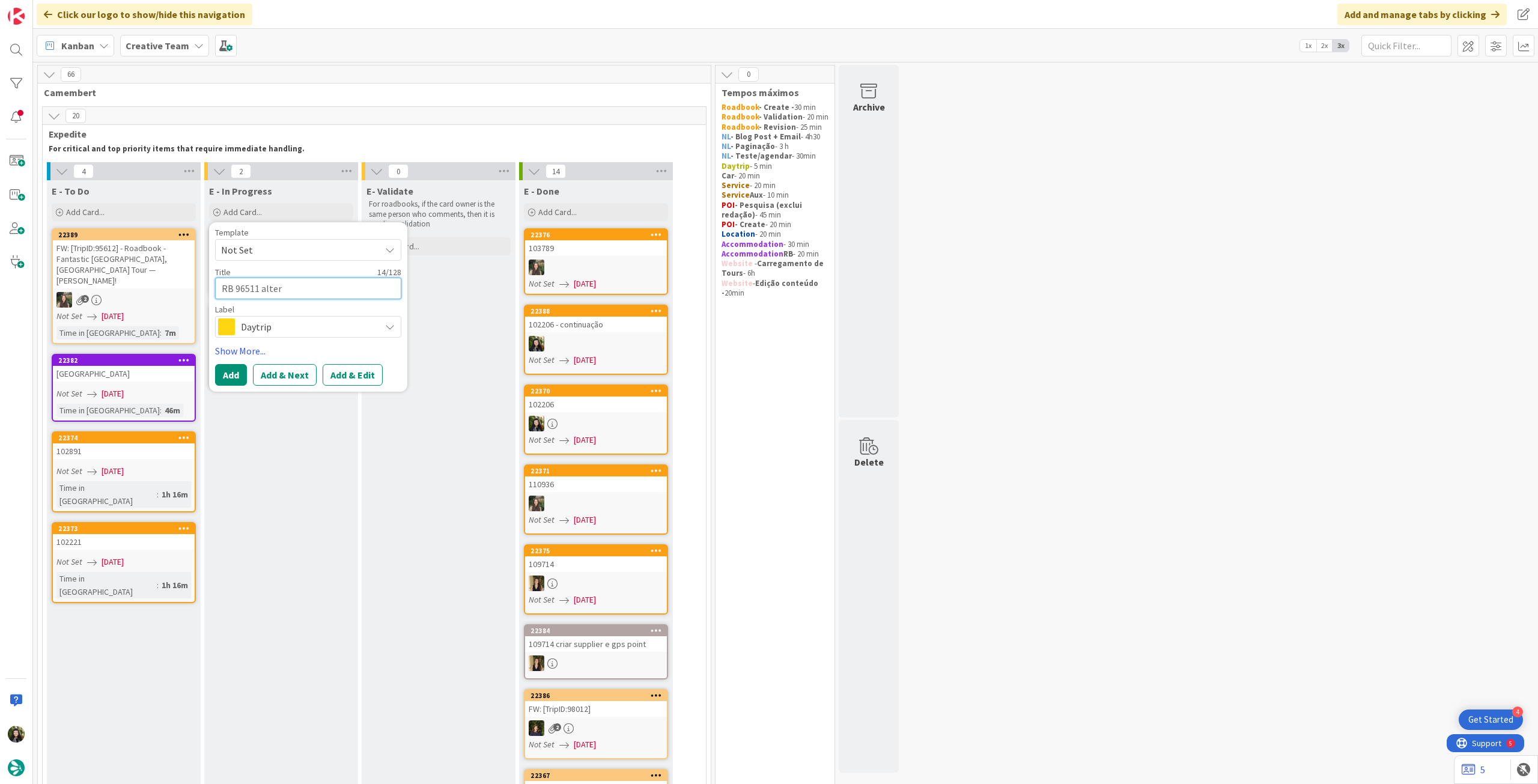
type textarea "RB 96511 altera"
type textarea "x"
type textarea "RB 96511 alteraç"
type textarea "x"
type textarea "RB 96511 alteraçã"
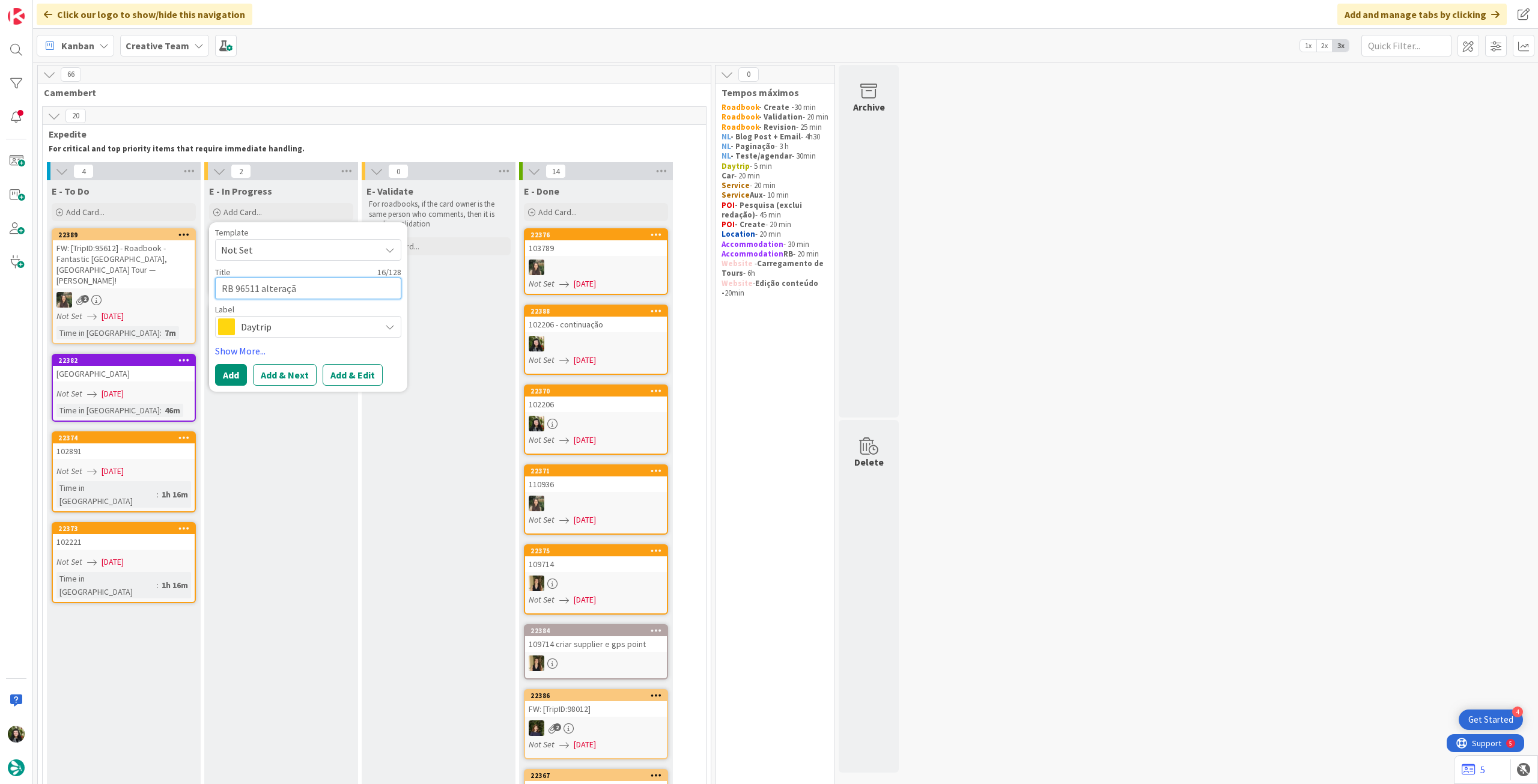
type textarea "x"
type textarea "RB 96511 alteração"
click at [230, 369] on button "Add" at bounding box center [231, 374] width 32 height 22
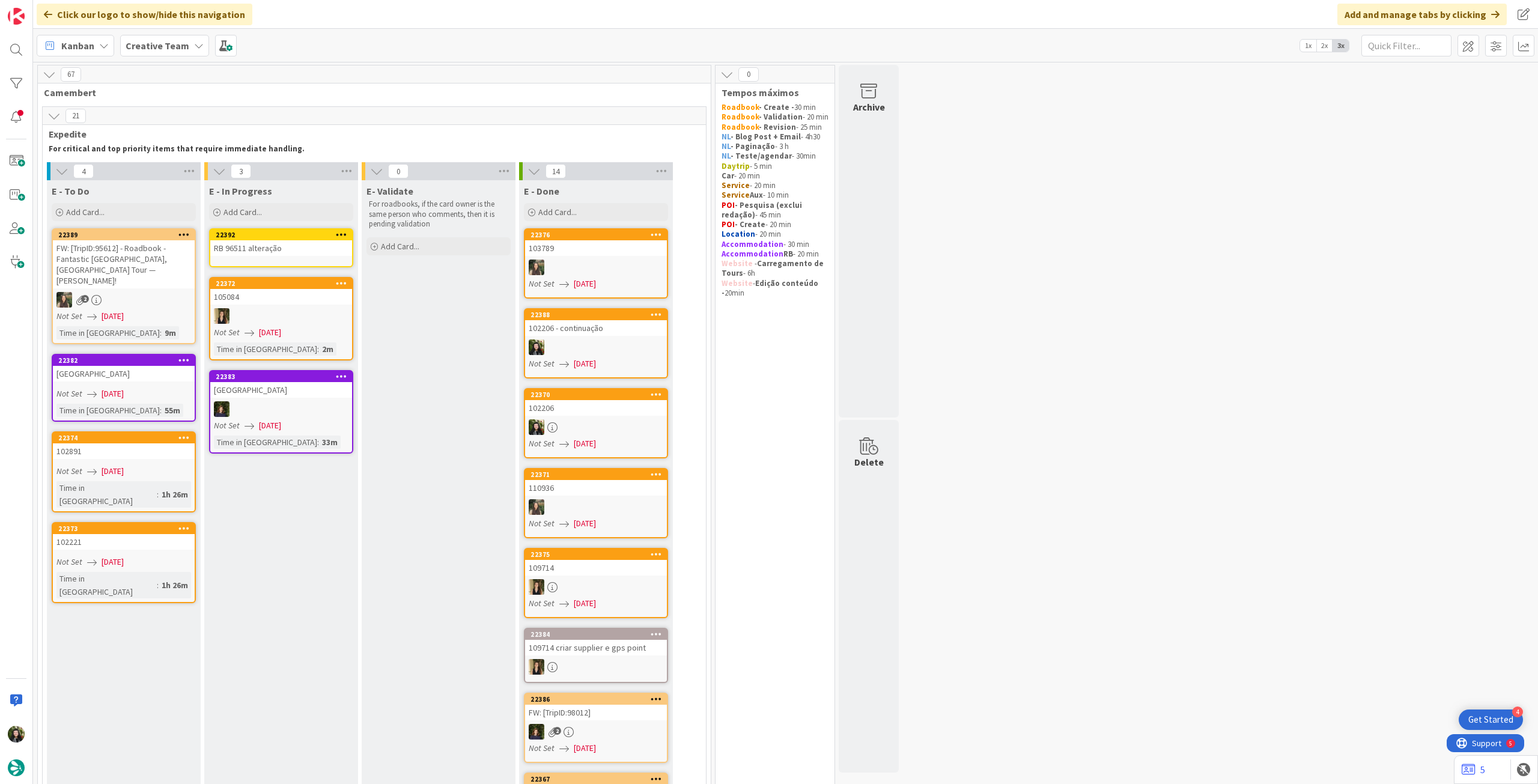
click at [276, 244] on div "RB 96511 alteração" at bounding box center [281, 247] width 142 height 16
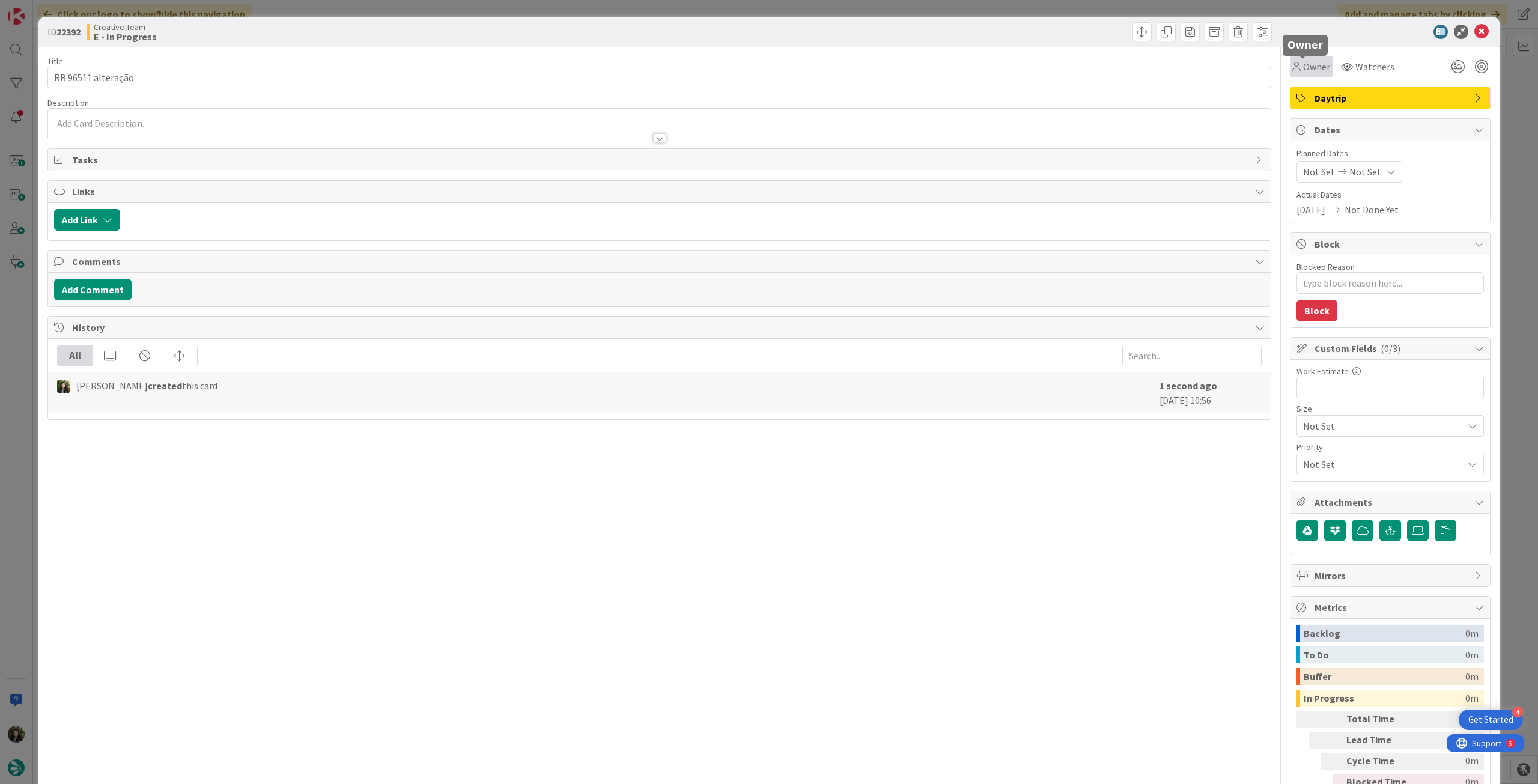
click at [1303, 67] on span "Owner" at bounding box center [1316, 66] width 27 height 14
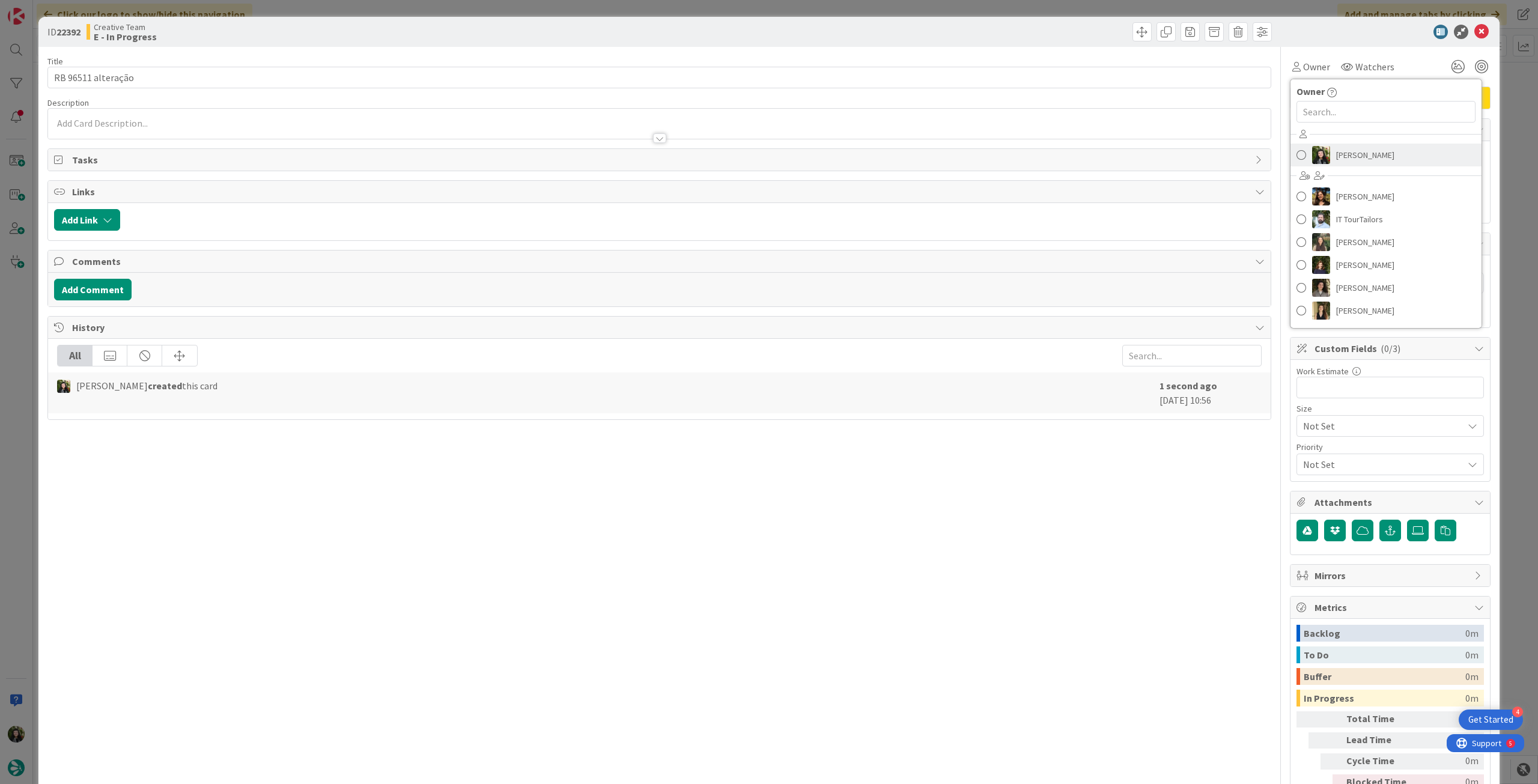
click at [1323, 159] on link "[PERSON_NAME]" at bounding box center [1386, 155] width 191 height 23
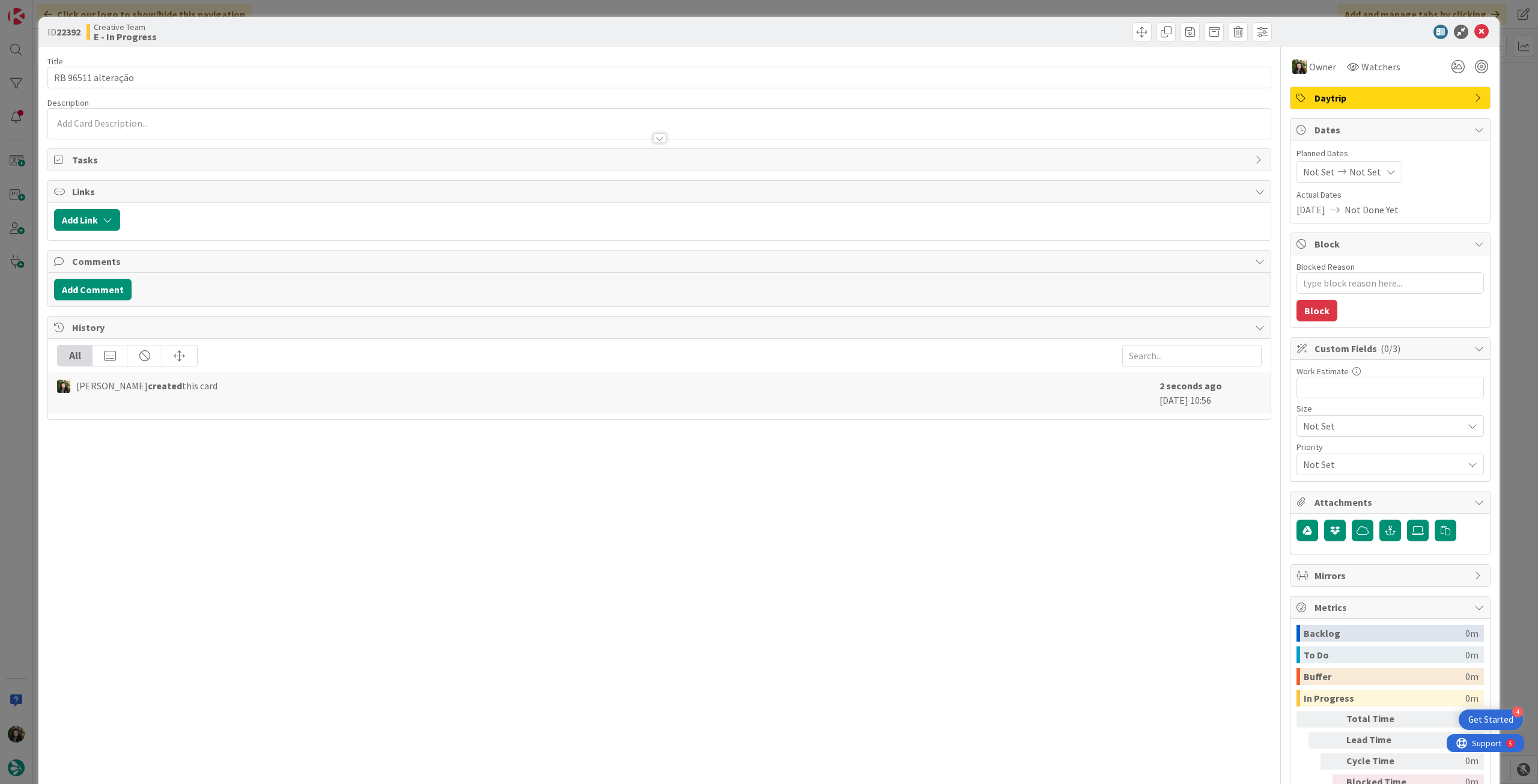
type textarea "x"
click at [1362, 166] on span "Not Set" at bounding box center [1365, 171] width 32 height 14
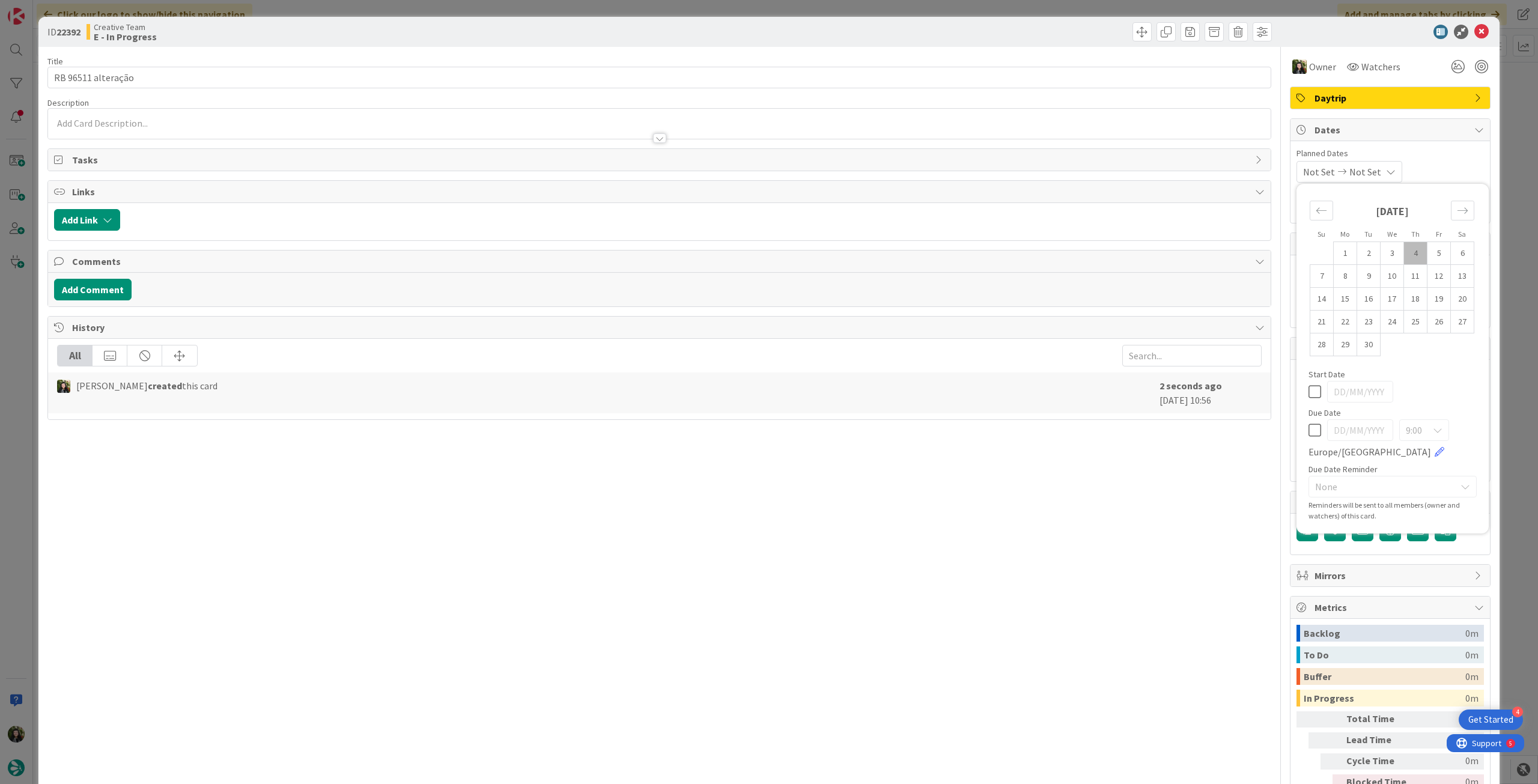
drag, startPoint x: 1311, startPoint y: 438, endPoint x: 1307, endPoint y: 425, distance: 13.6
click at [1310, 436] on div "9:00 Europe/Lisbon" at bounding box center [1392, 439] width 168 height 40
drag, startPoint x: 1307, startPoint y: 425, endPoint x: 1334, endPoint y: 180, distance: 246.5
click at [1308, 424] on icon at bounding box center [1314, 430] width 13 height 14
type input "[DATE]"
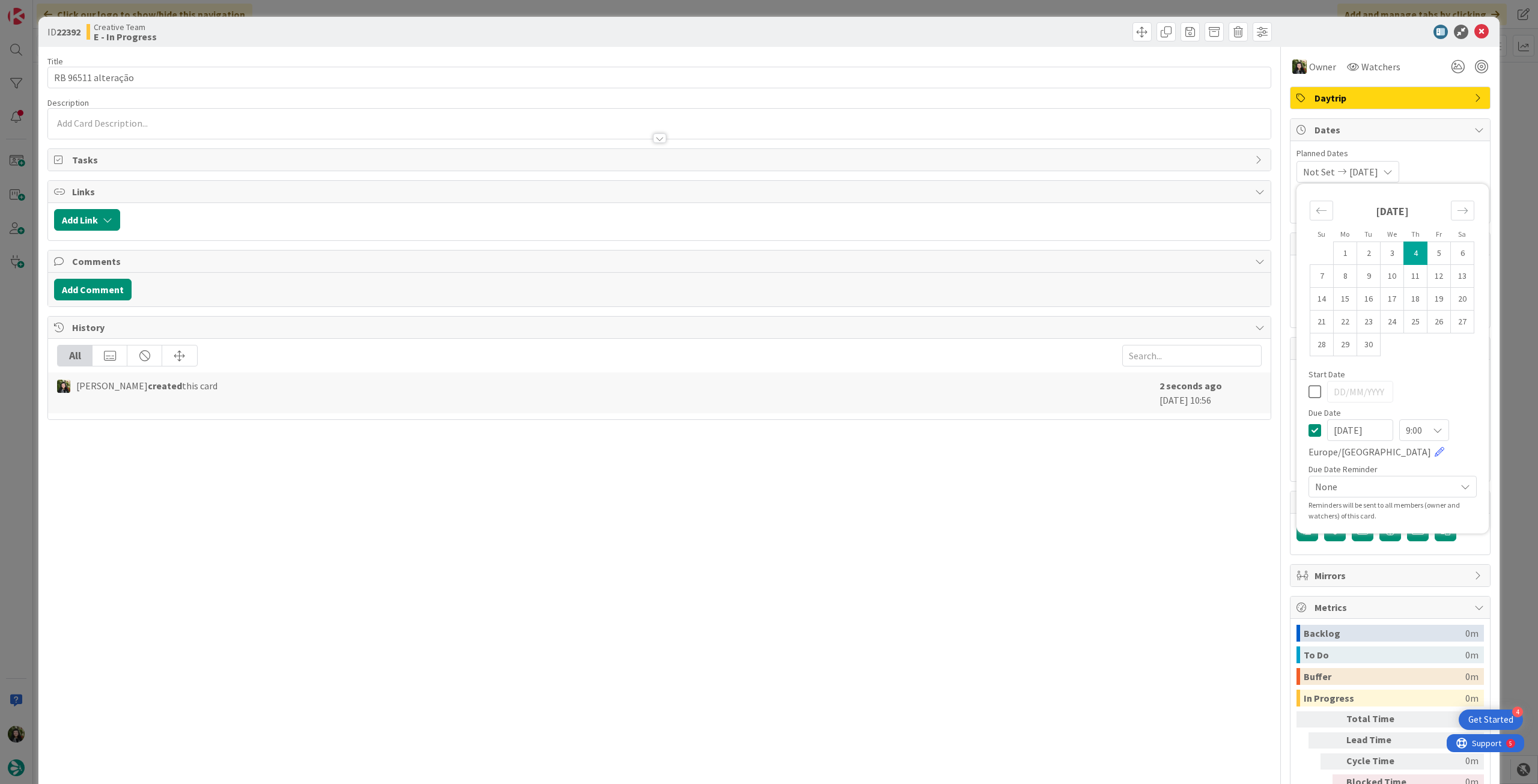
click at [1376, 106] on div "Daytrip" at bounding box center [1390, 98] width 199 height 22
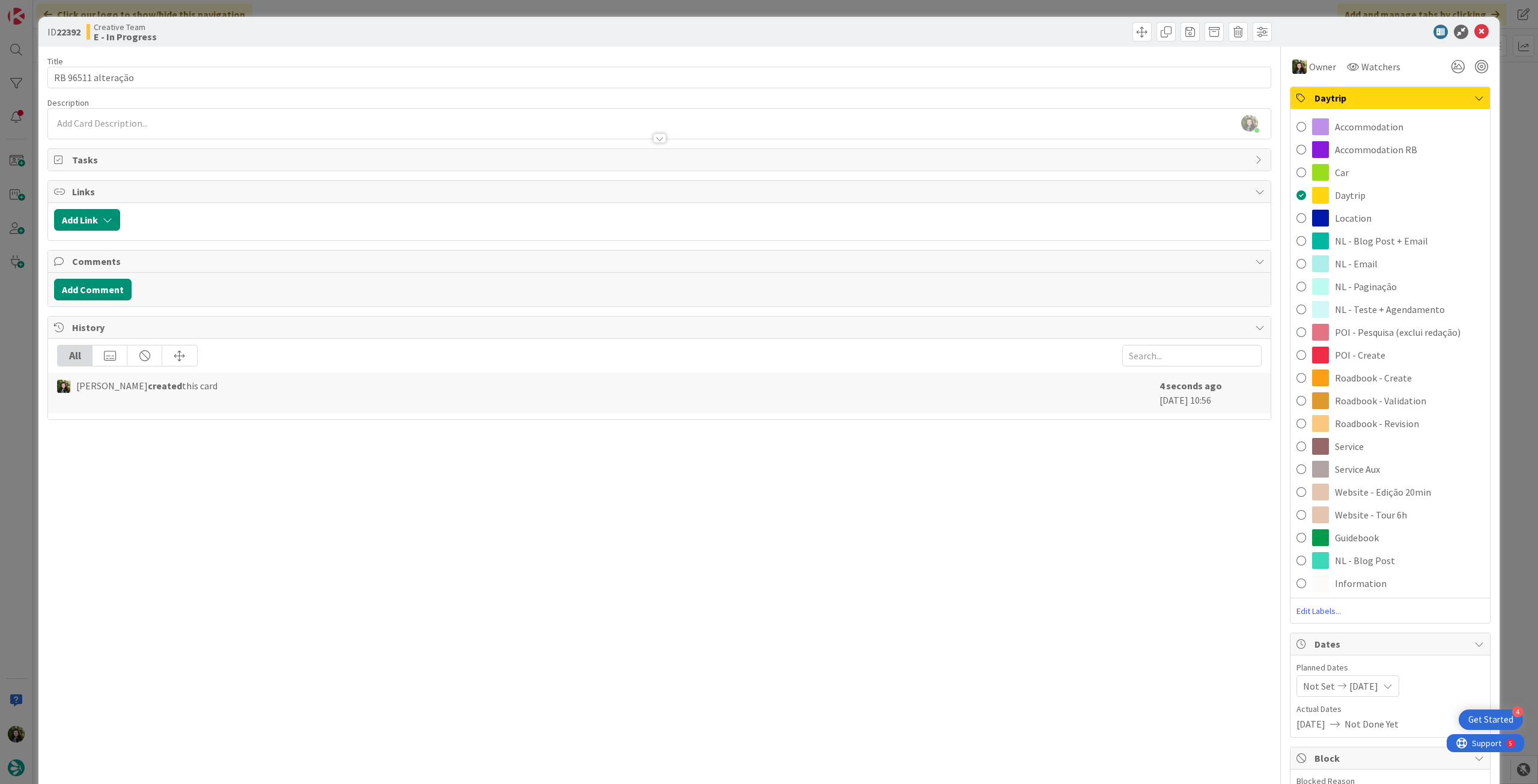
drag, startPoint x: 1371, startPoint y: 464, endPoint x: 1383, endPoint y: 414, distance: 51.4
click at [1371, 466] on span "Service Aux" at bounding box center [1357, 468] width 45 height 14
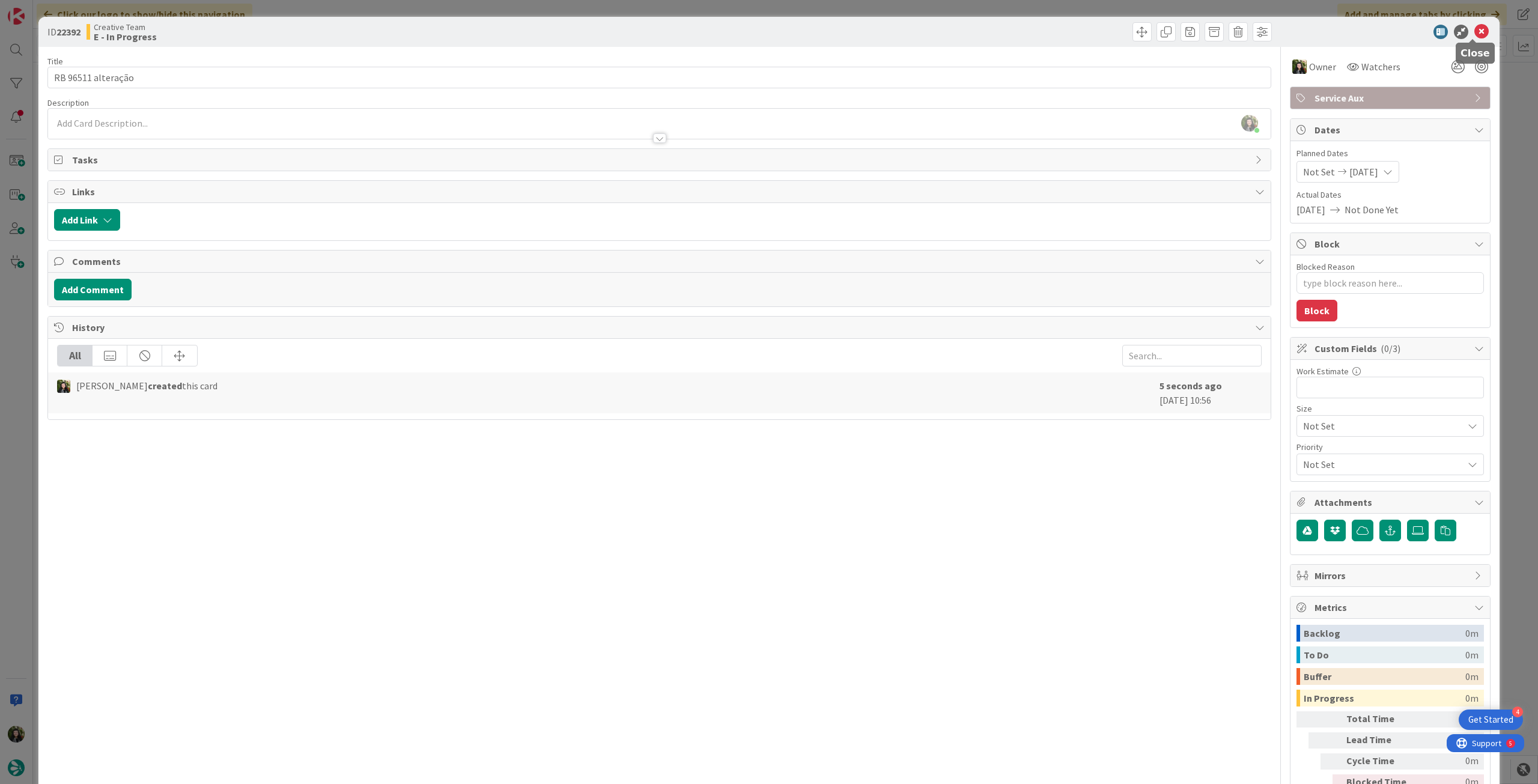
click at [1474, 32] on icon at bounding box center [1481, 31] width 14 height 14
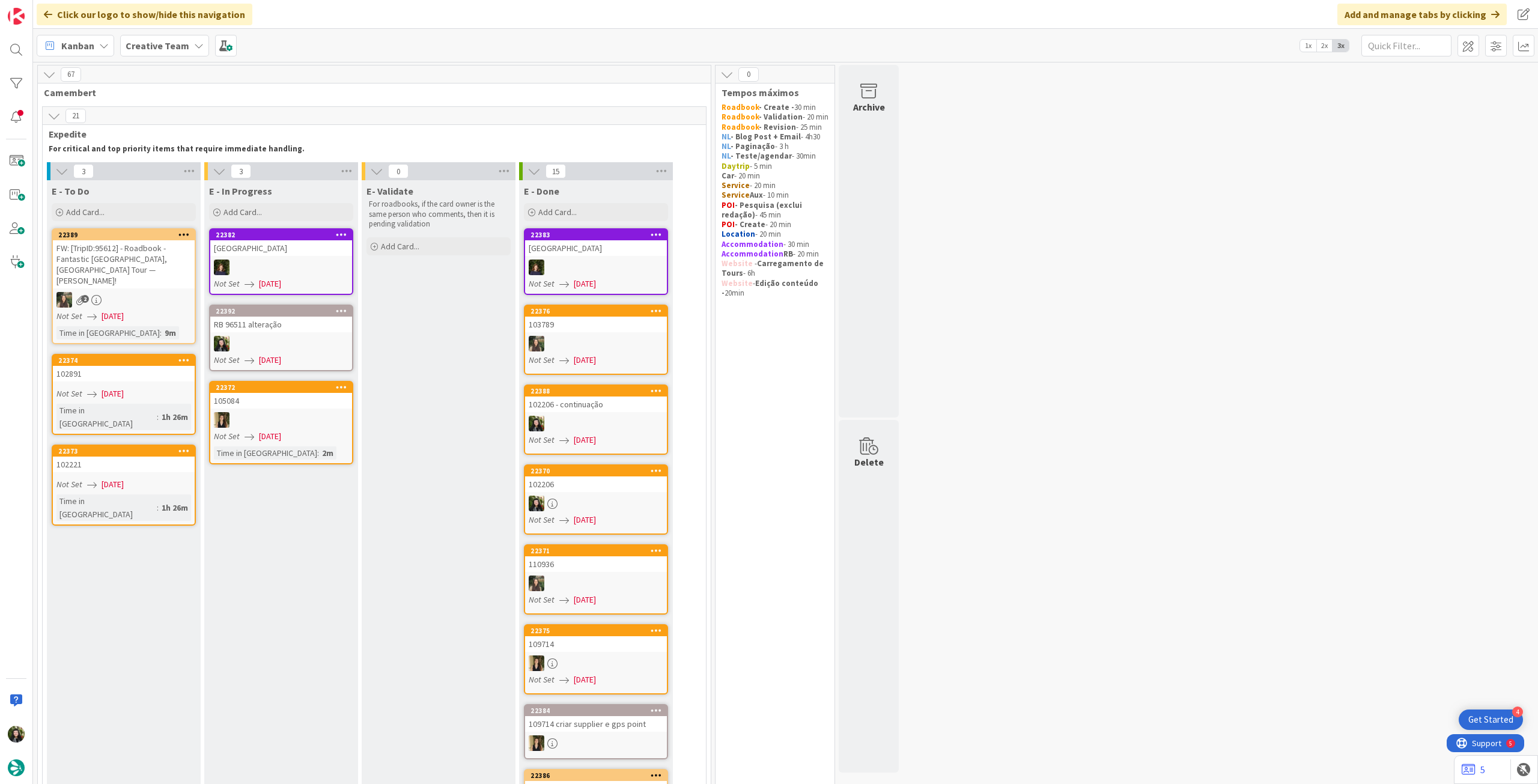
click at [262, 246] on div "Grand Pigalle Hotel" at bounding box center [281, 247] width 142 height 16
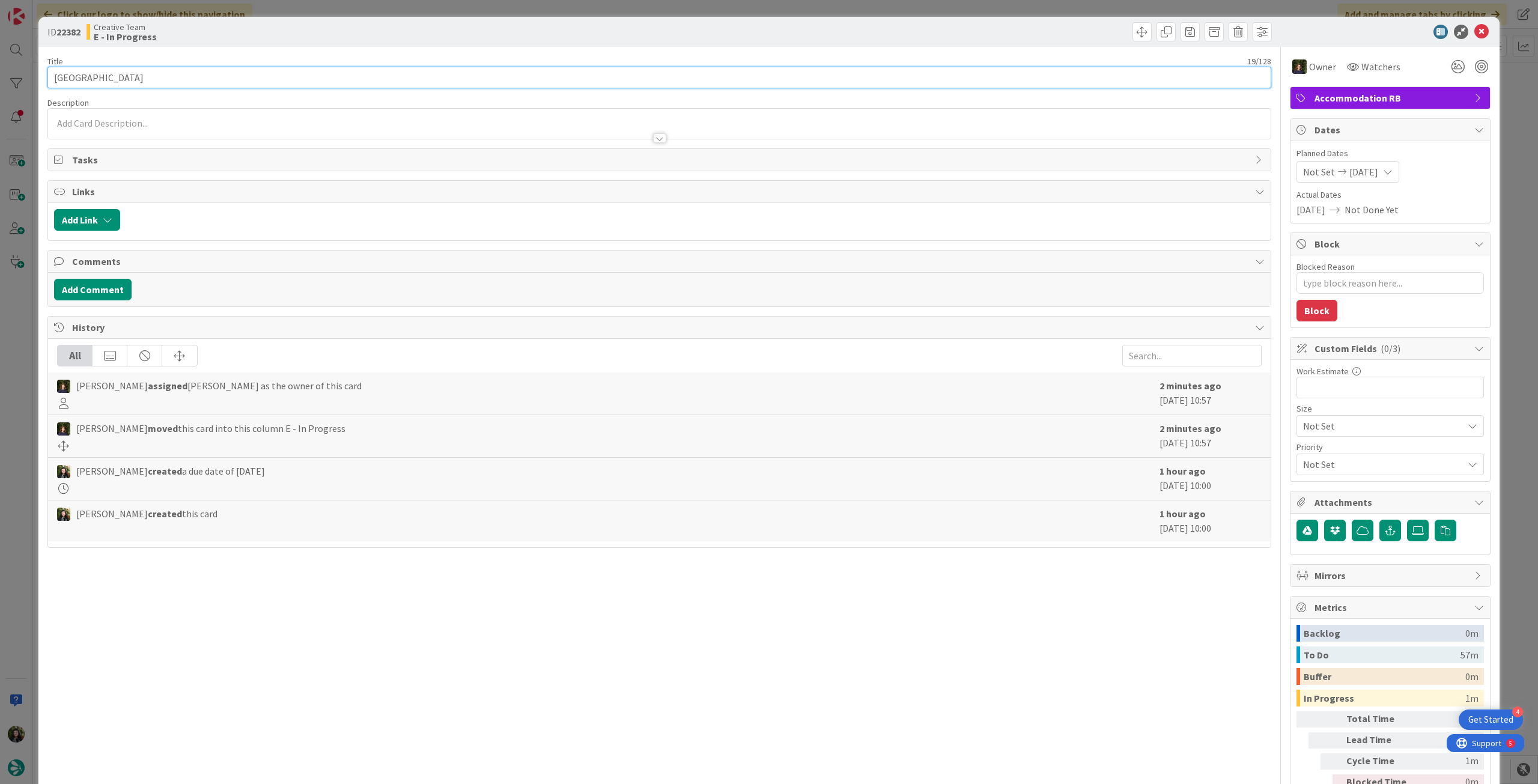
drag, startPoint x: 68, startPoint y: 82, endPoint x: 36, endPoint y: 68, distance: 34.9
click at [28, 70] on div "ID 22382 Creative Team E - In Progress Title 19 / 128 Grand Pigalle Hotel Descr…" at bounding box center [769, 392] width 1538 height 784
drag, startPoint x: 1476, startPoint y: 30, endPoint x: 1469, endPoint y: 35, distance: 8.6
click at [1474, 30] on icon at bounding box center [1481, 31] width 14 height 14
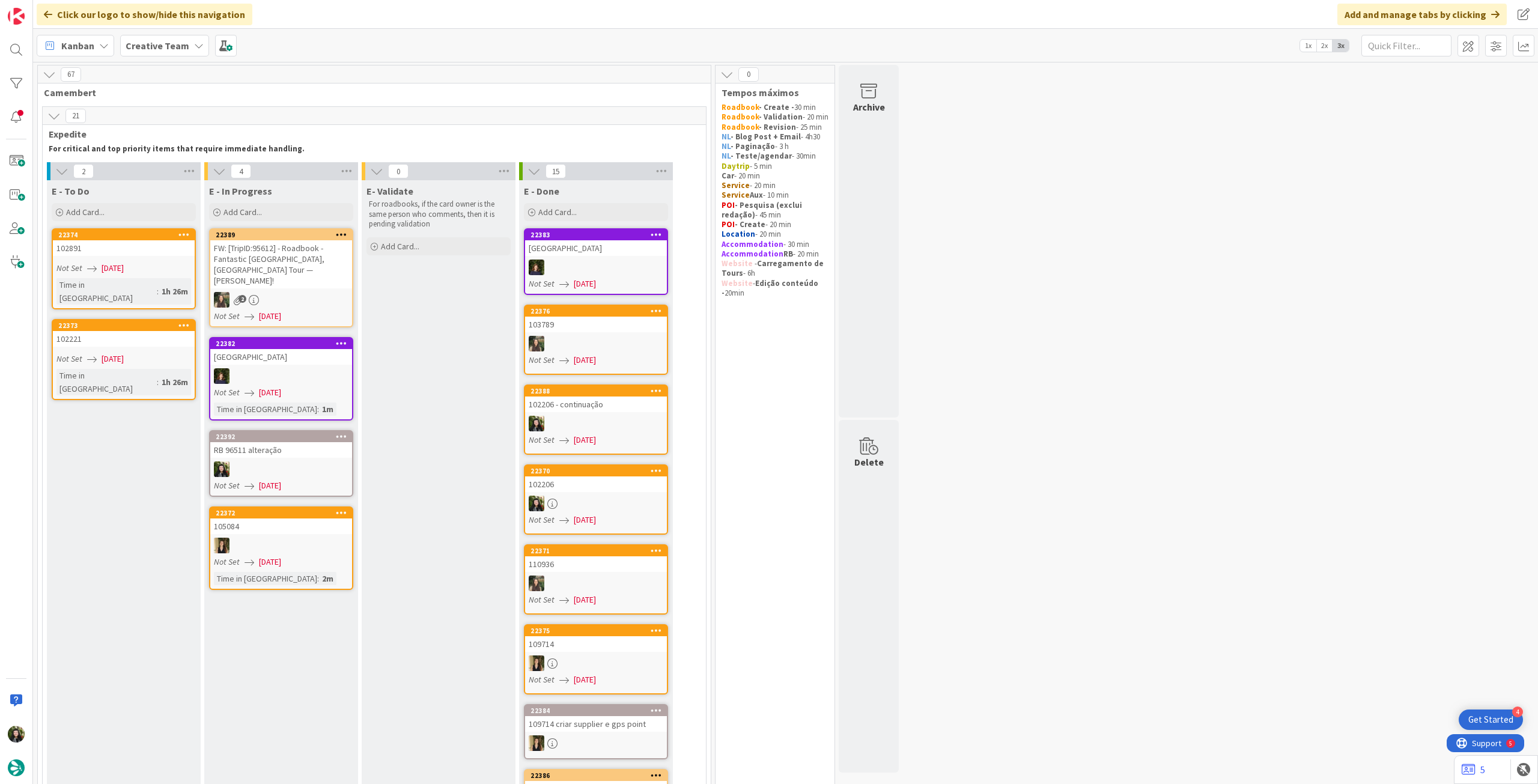
click at [295, 442] on div "RB 96511 alteração" at bounding box center [281, 449] width 142 height 16
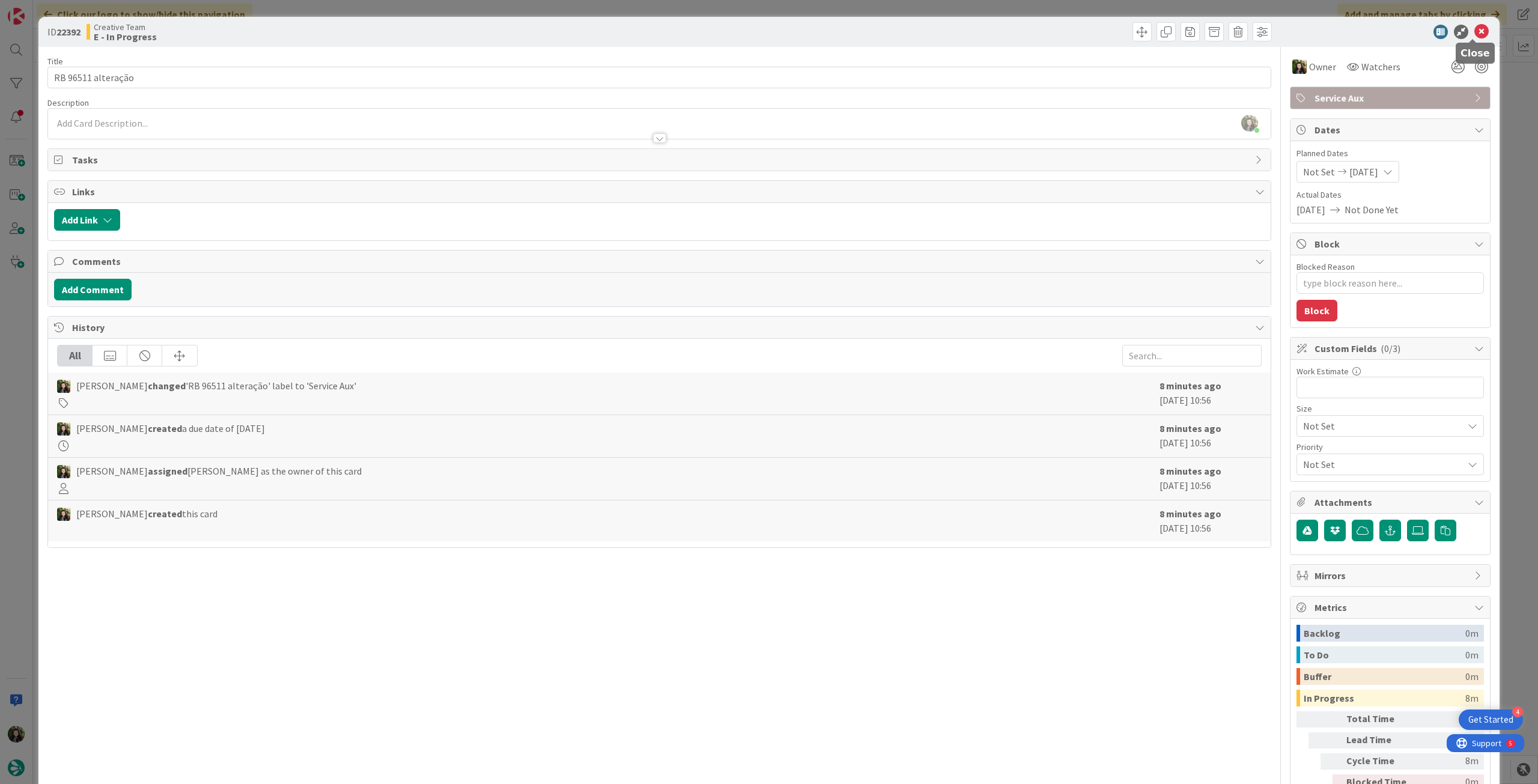
click at [1474, 30] on icon at bounding box center [1481, 31] width 14 height 14
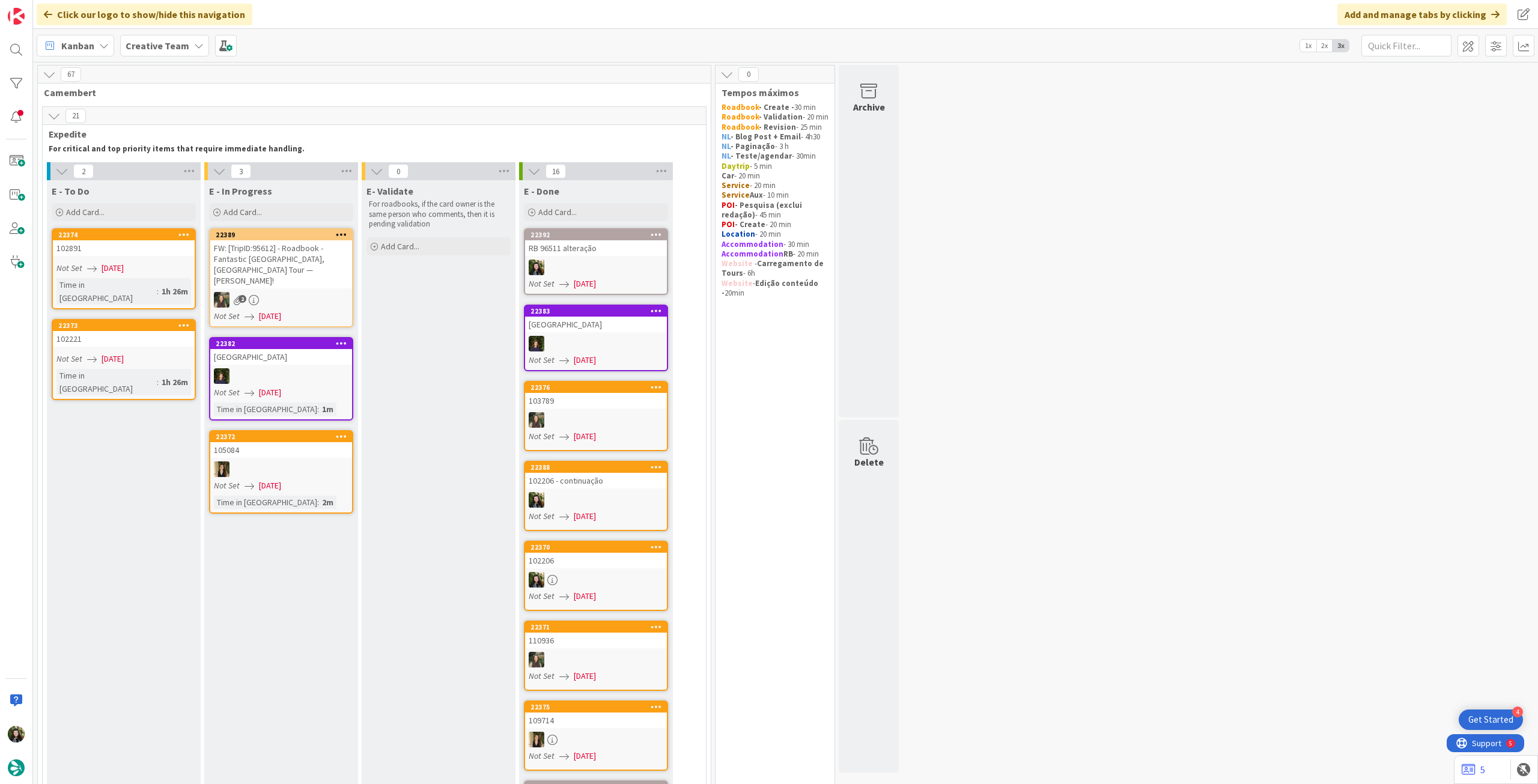
drag, startPoint x: 174, startPoint y: 35, endPoint x: 176, endPoint y: 51, distance: 16.1
click at [174, 35] on div "Creative Team" at bounding box center [165, 46] width 89 height 22
click at [153, 164] on div "Creative Team - Análise" at bounding box center [222, 172] width 183 height 23
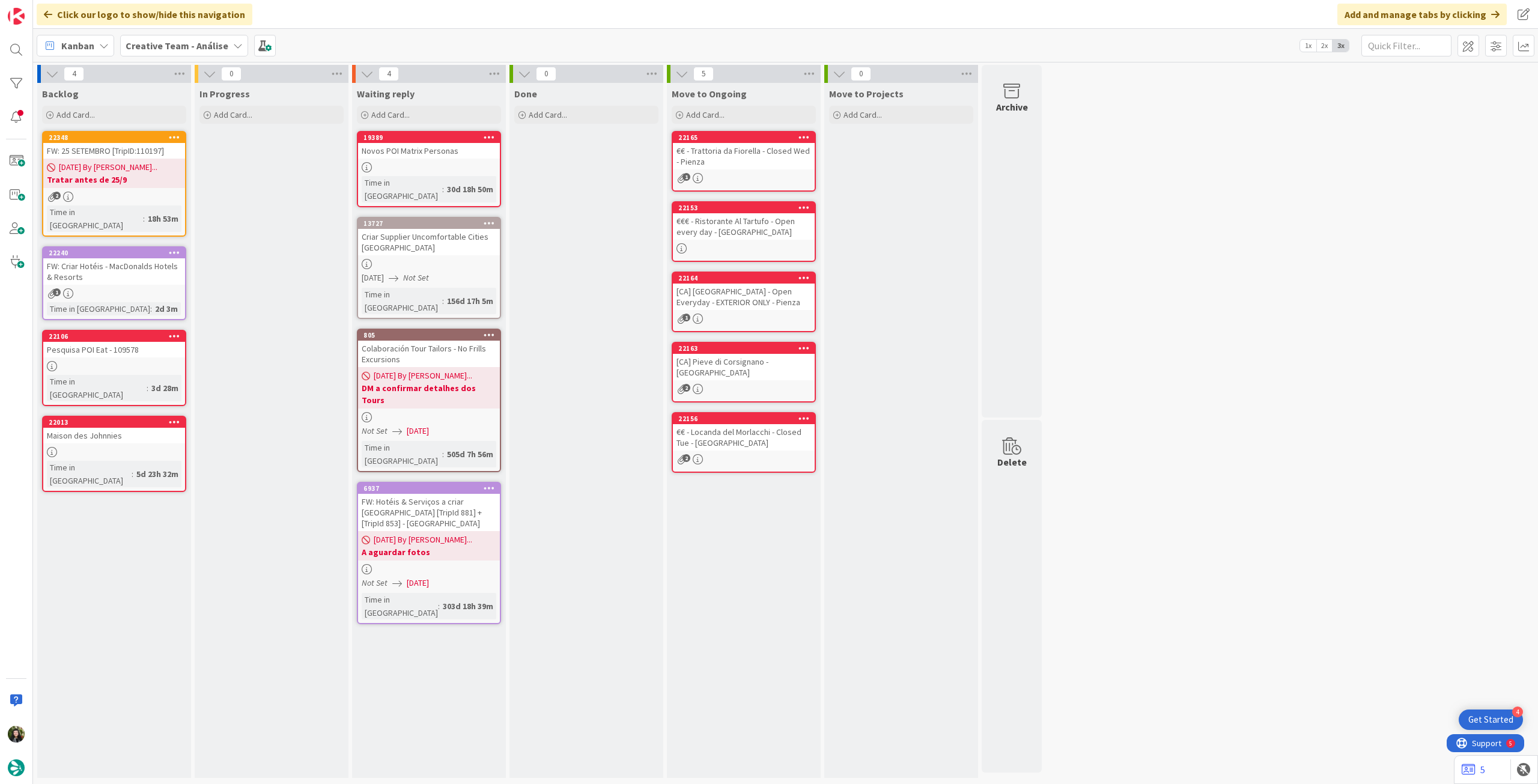
drag, startPoint x: 211, startPoint y: 41, endPoint x: 212, endPoint y: 62, distance: 21.0
click at [211, 41] on b "Creative Team - Análise" at bounding box center [177, 46] width 103 height 12
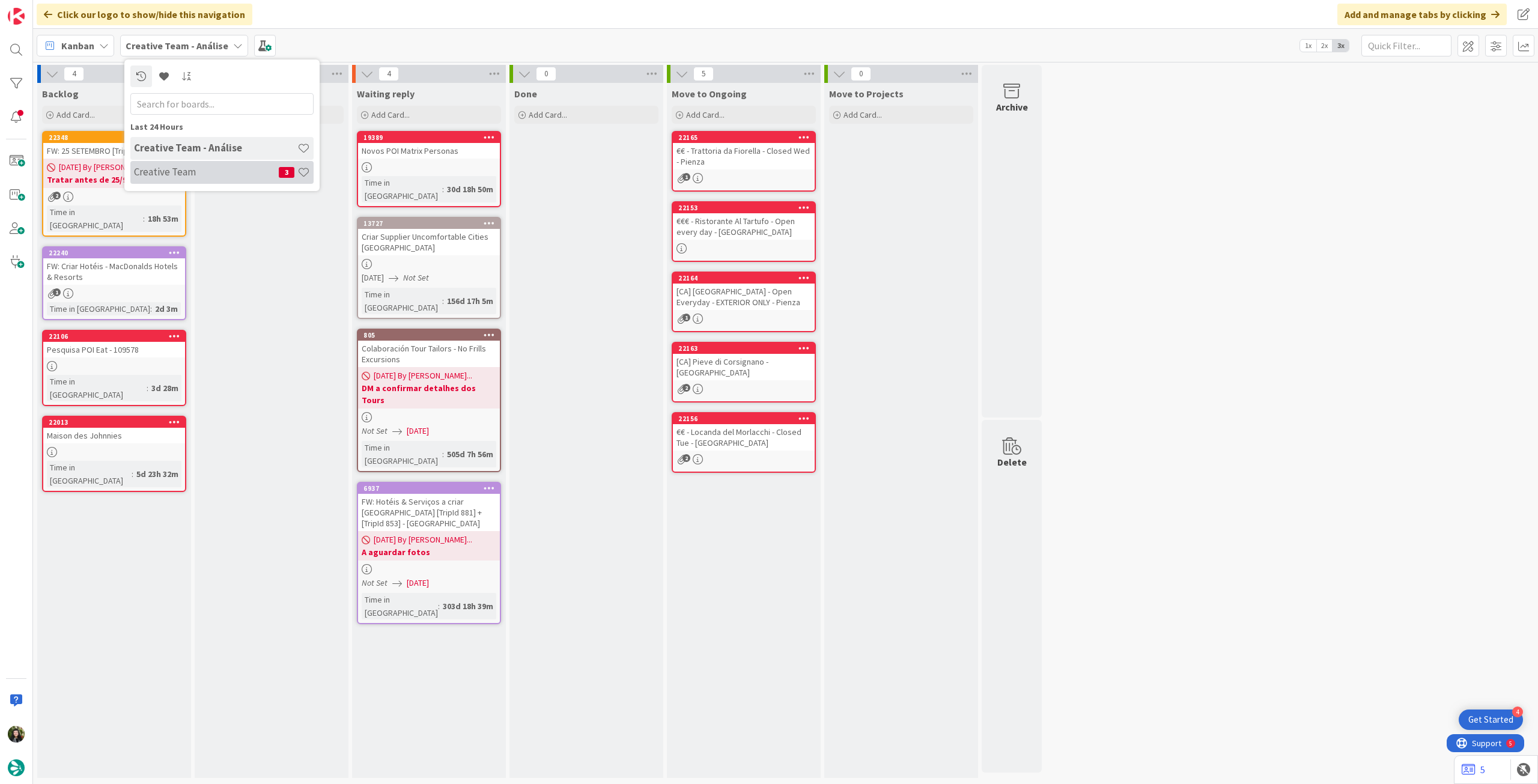
click at [192, 168] on h4 "Creative Team" at bounding box center [206, 172] width 145 height 12
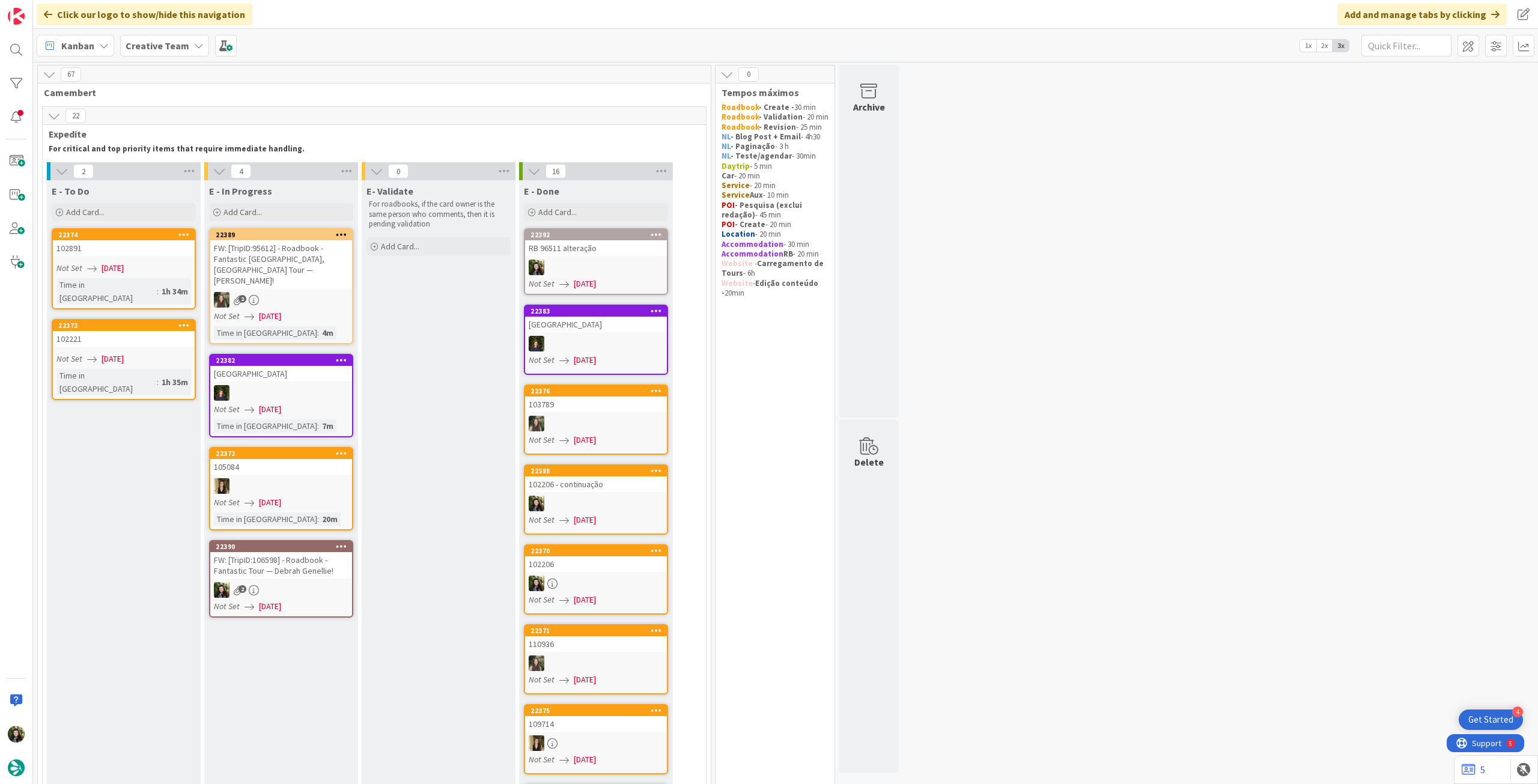
click at [160, 41] on b "Creative Team" at bounding box center [158, 46] width 64 height 12
click at [176, 180] on div "Creative Team - Análise" at bounding box center [222, 172] width 183 height 23
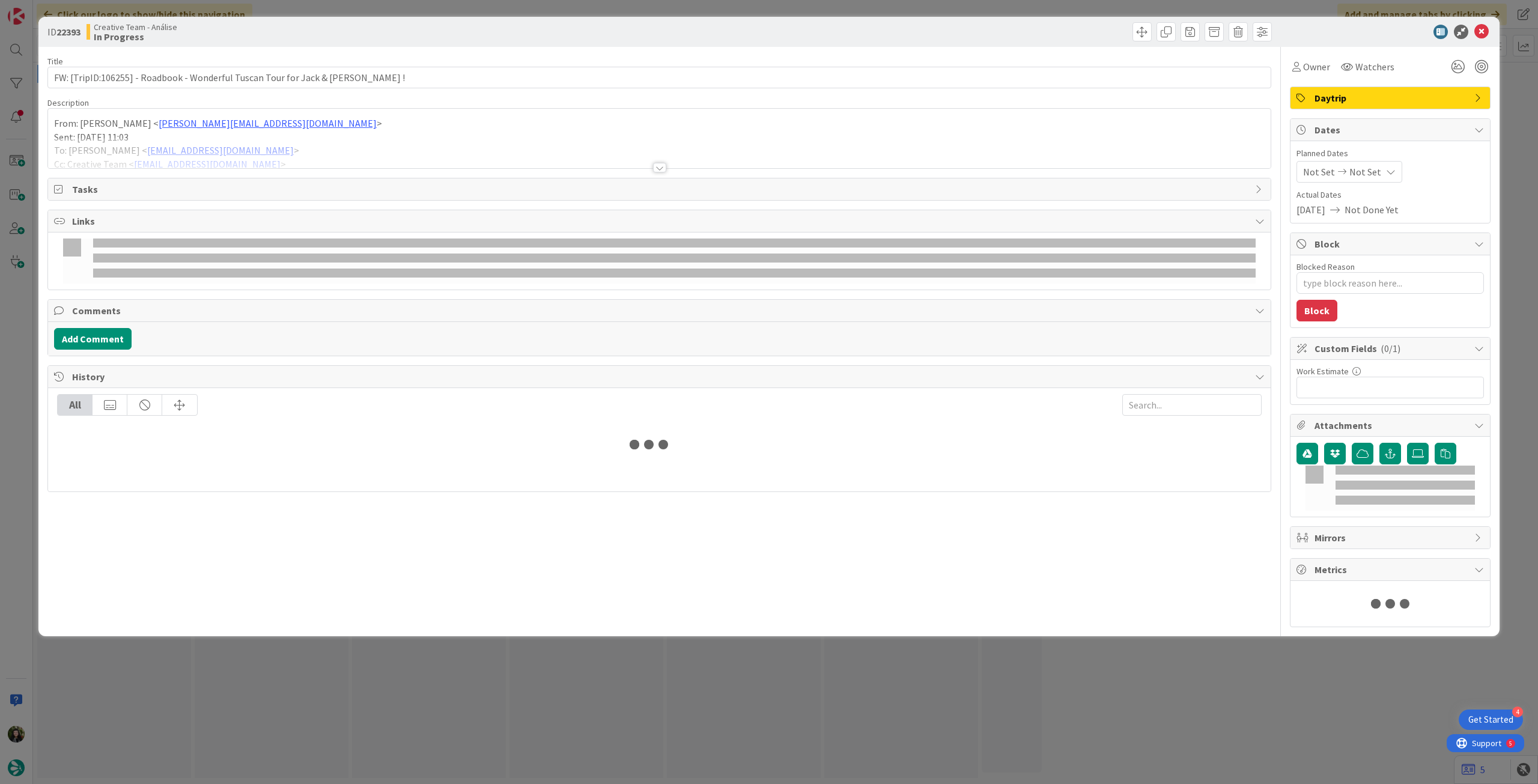
type textarea "x"
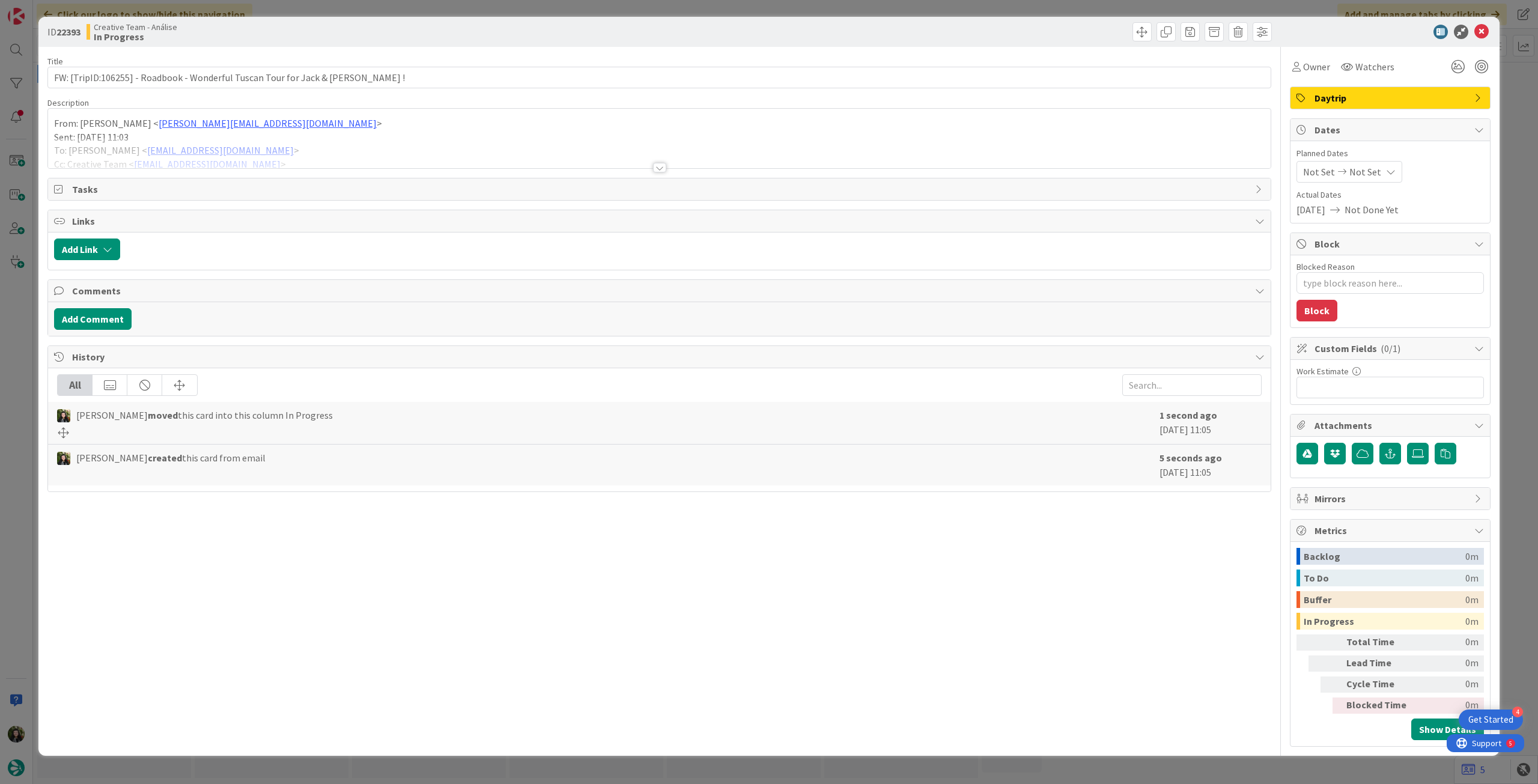
click at [1372, 164] on span "Not Set" at bounding box center [1365, 171] width 32 height 14
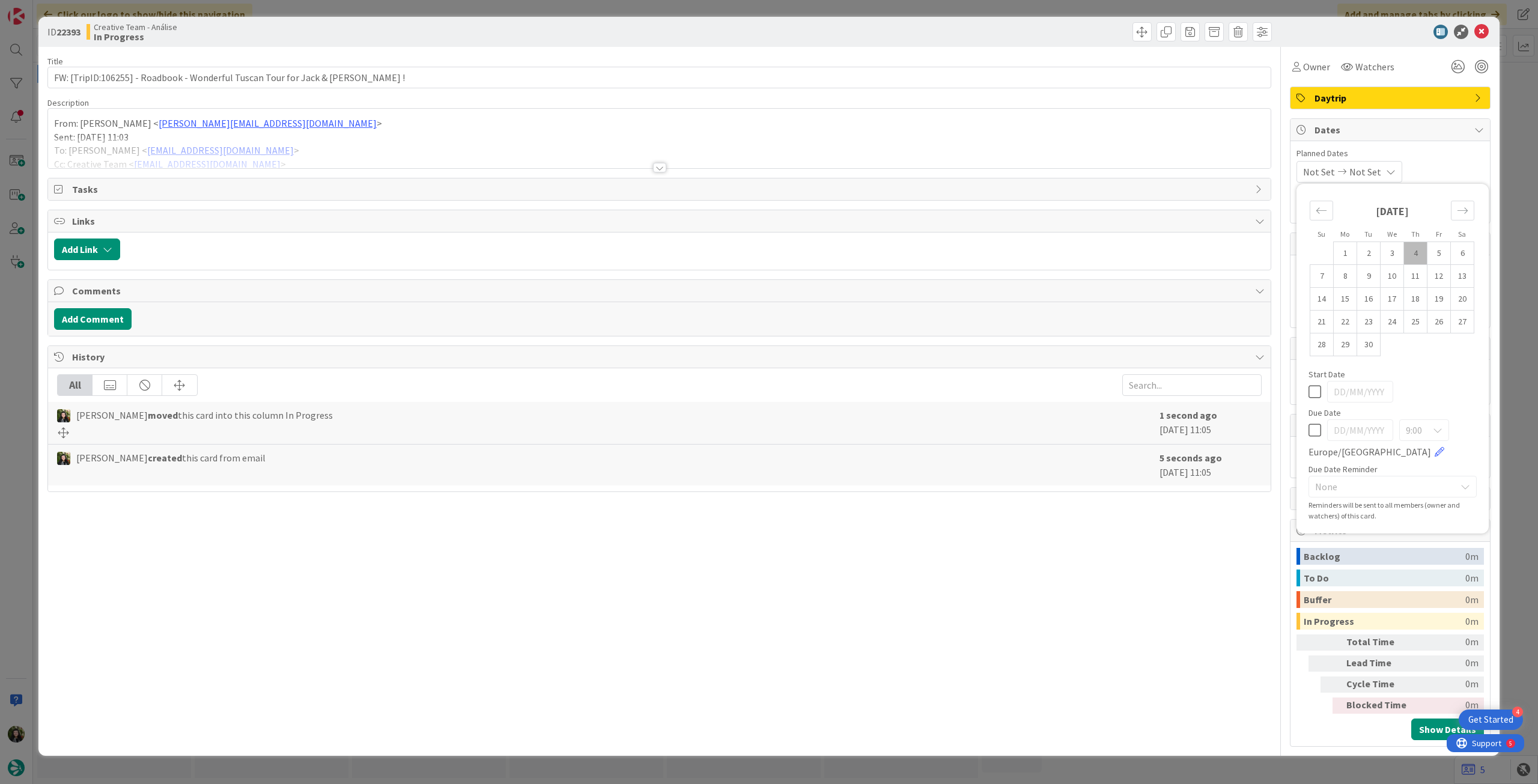
drag, startPoint x: 1318, startPoint y: 435, endPoint x: 1375, endPoint y: 283, distance: 162.3
click at [1318, 434] on icon at bounding box center [1314, 430] width 13 height 14
type input "[DATE]"
click at [1485, 36] on icon at bounding box center [1481, 31] width 14 height 14
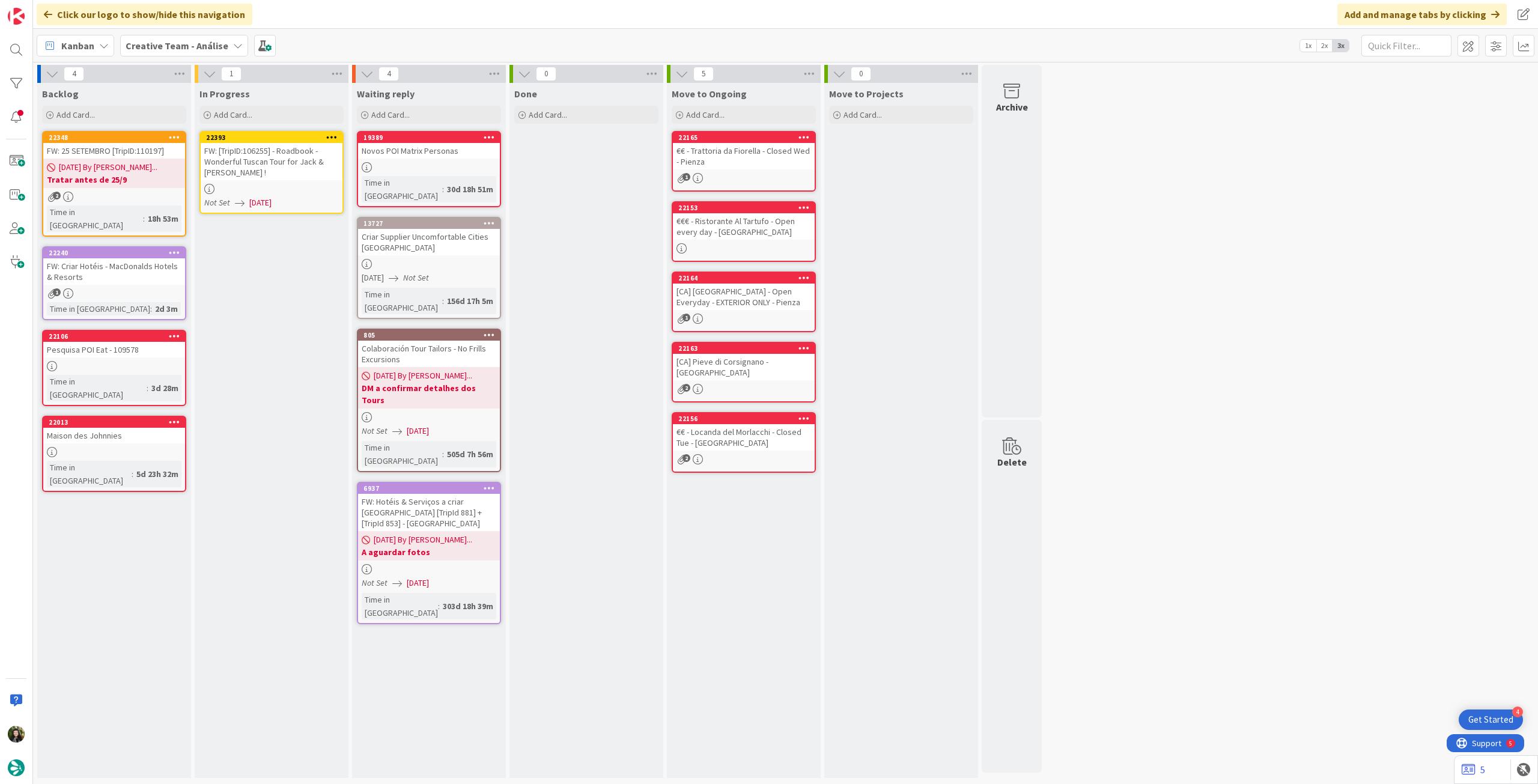
click at [331, 137] on icon at bounding box center [331, 137] width 11 height 8
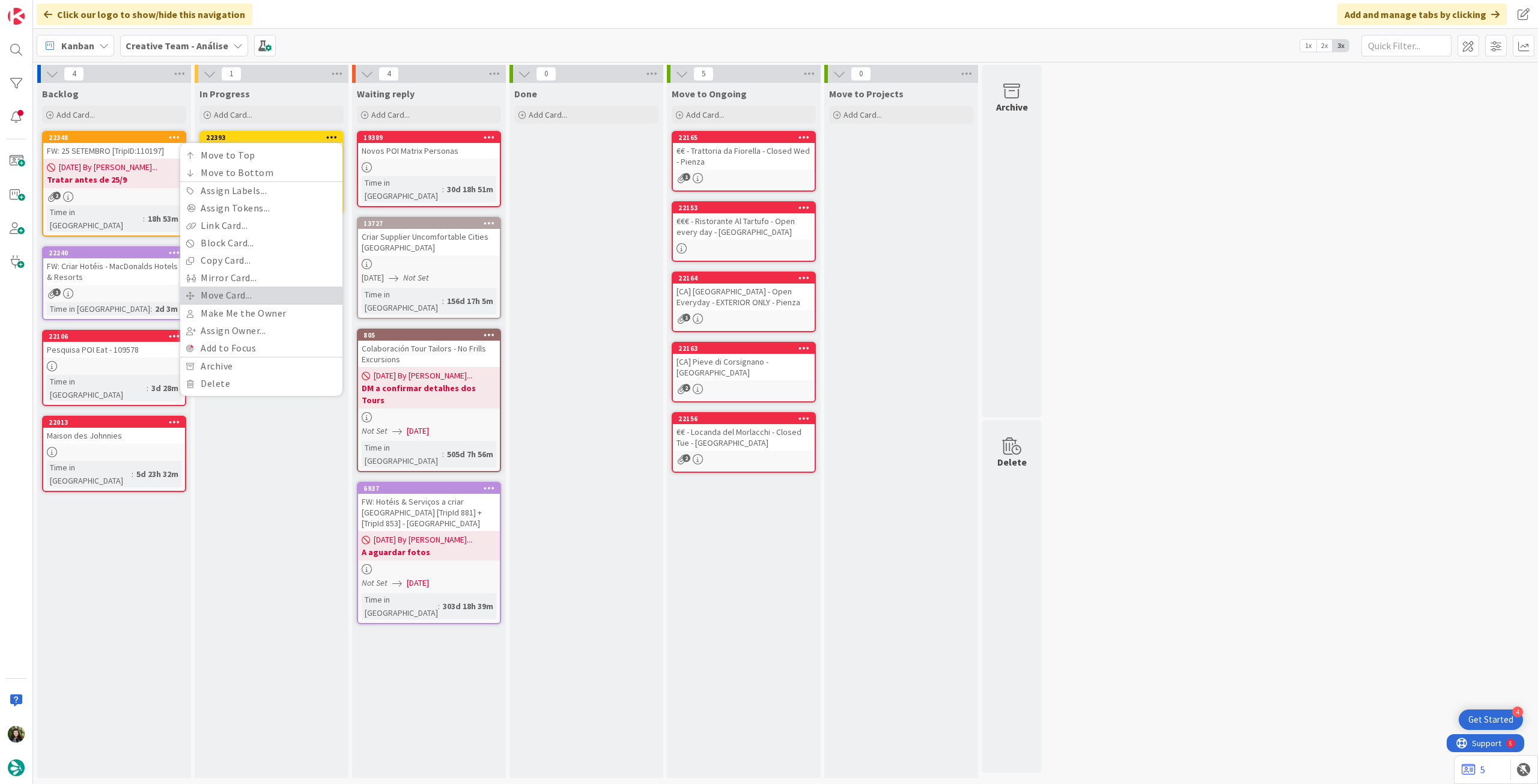
click at [246, 296] on link "Move Card..." at bounding box center [262, 295] width 162 height 18
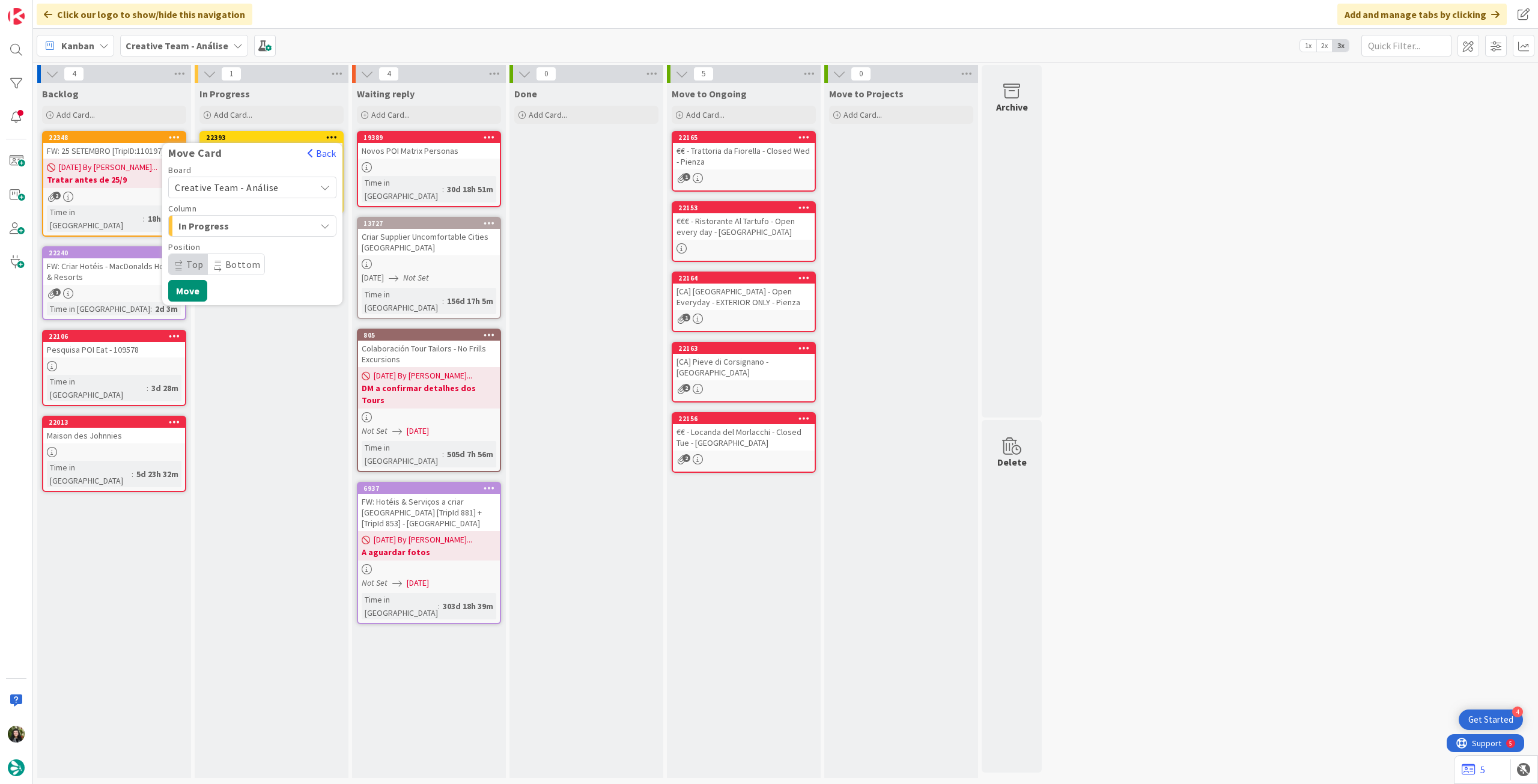
click at [270, 185] on span "Creative Team - Análise" at bounding box center [227, 187] width 104 height 12
click at [240, 254] on link "Creative Team" at bounding box center [252, 244] width 167 height 22
click at [255, 264] on span "Daytrip" at bounding box center [251, 264] width 116 height 17
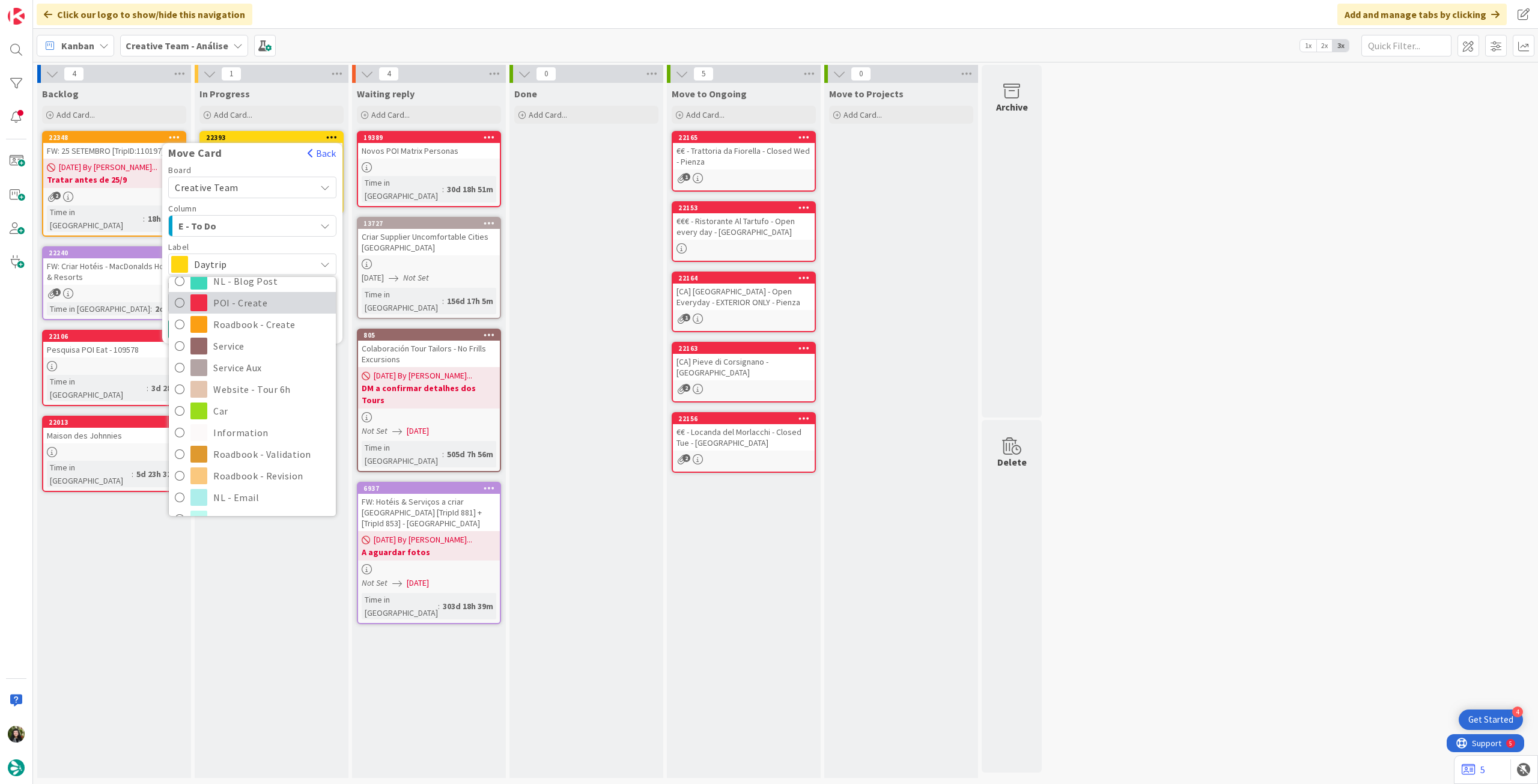
scroll to position [160, 0]
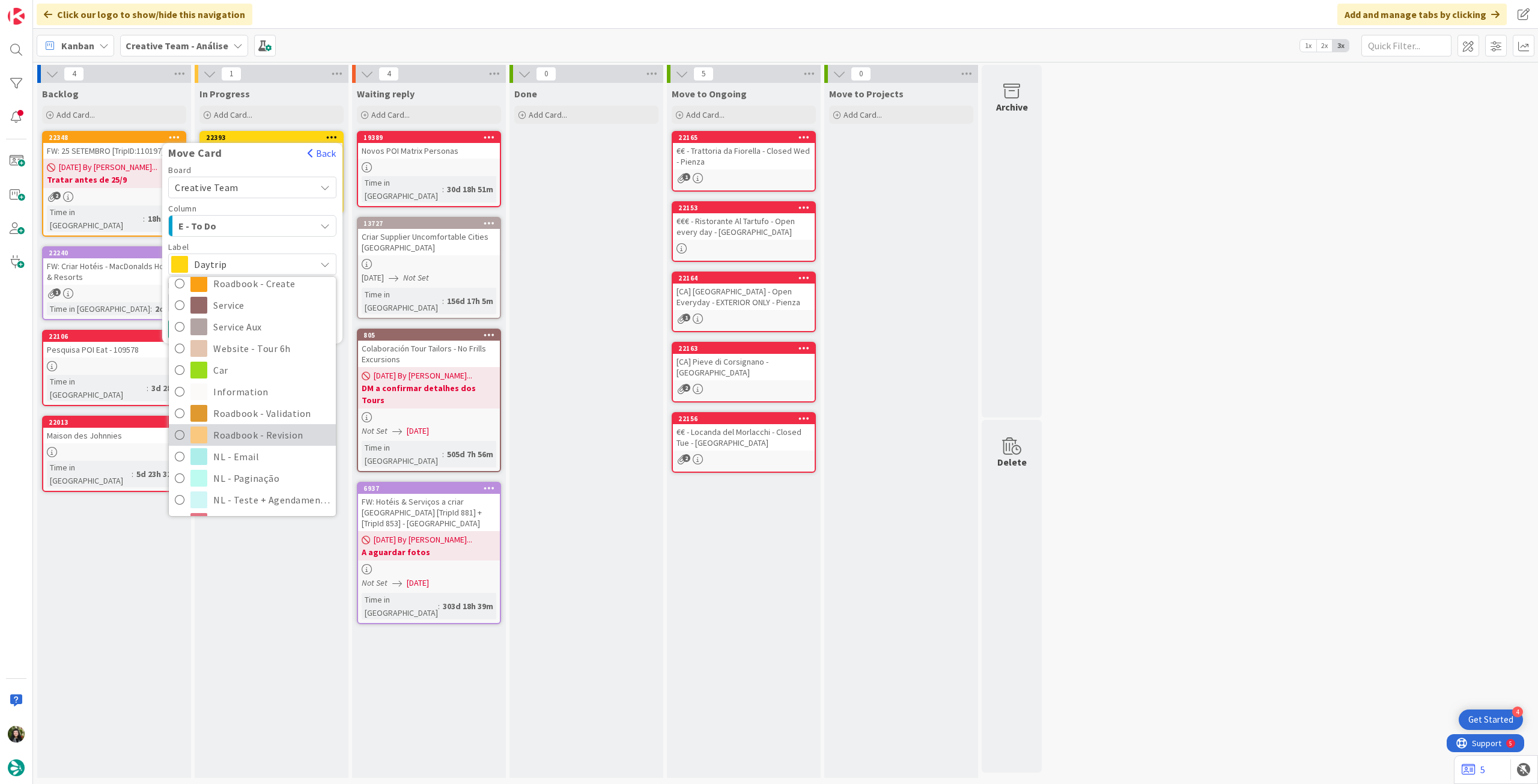
click at [245, 431] on span "Roadbook - Revision" at bounding box center [271, 435] width 116 height 18
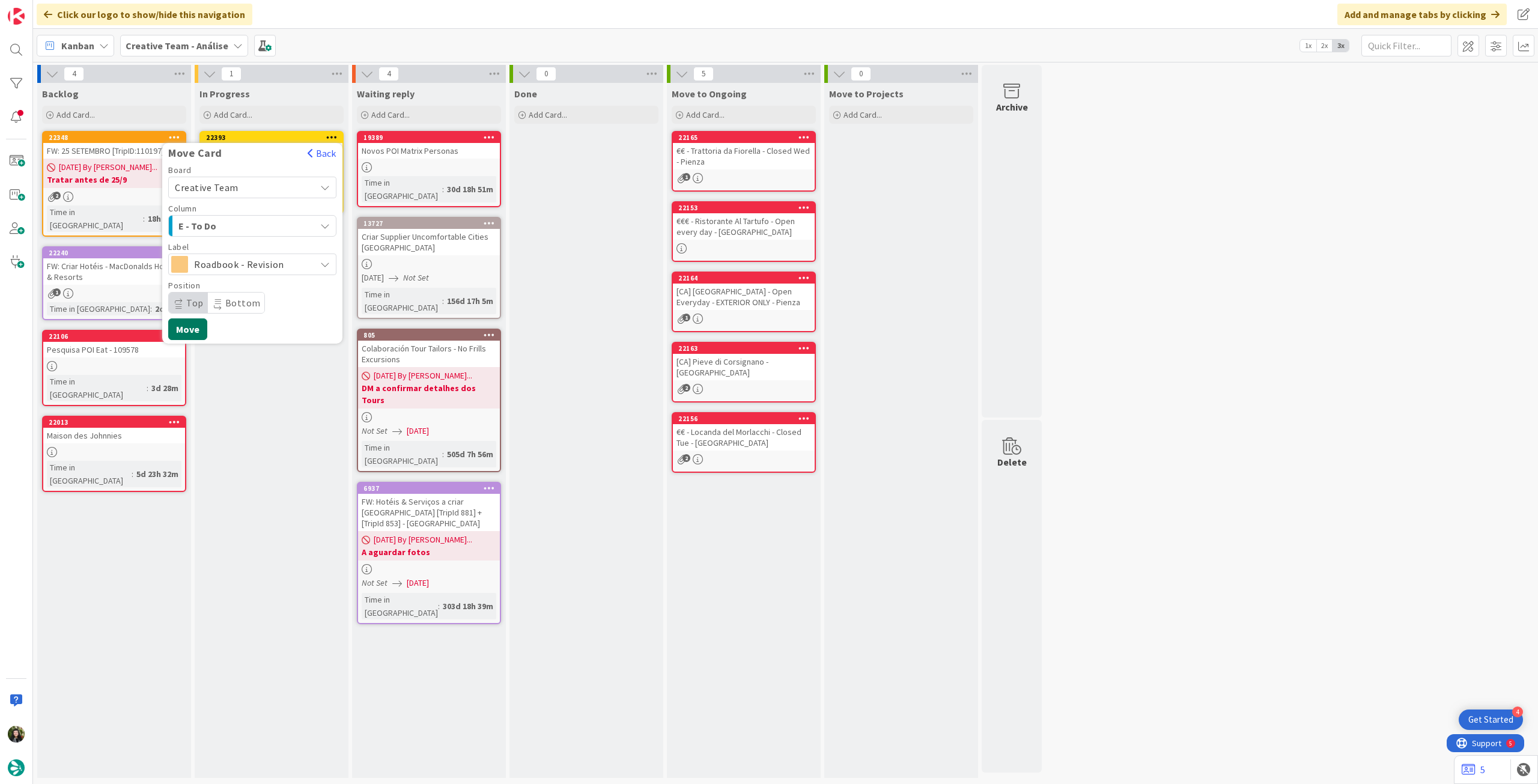
drag, startPoint x: 193, startPoint y: 329, endPoint x: 186, endPoint y: 265, distance: 64.4
click at [193, 328] on button "Move" at bounding box center [188, 329] width 39 height 22
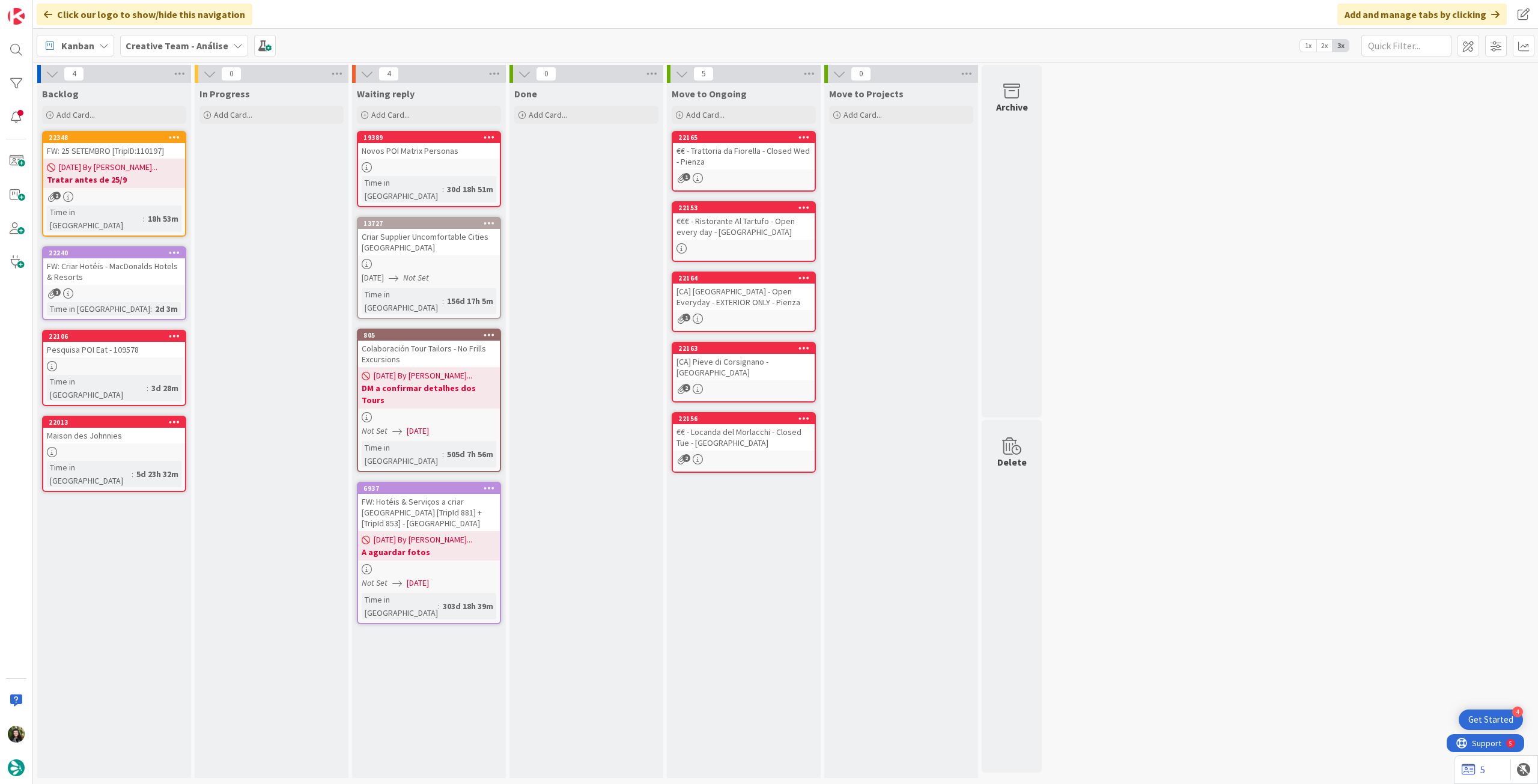
drag, startPoint x: 158, startPoint y: 32, endPoint x: 158, endPoint y: 43, distance: 11.0
click at [158, 33] on div "Kanban Creative Team - Análise 1x 2x 3x" at bounding box center [786, 45] width 1505 height 33
click at [159, 46] on b "Creative Team - Análise" at bounding box center [177, 46] width 103 height 12
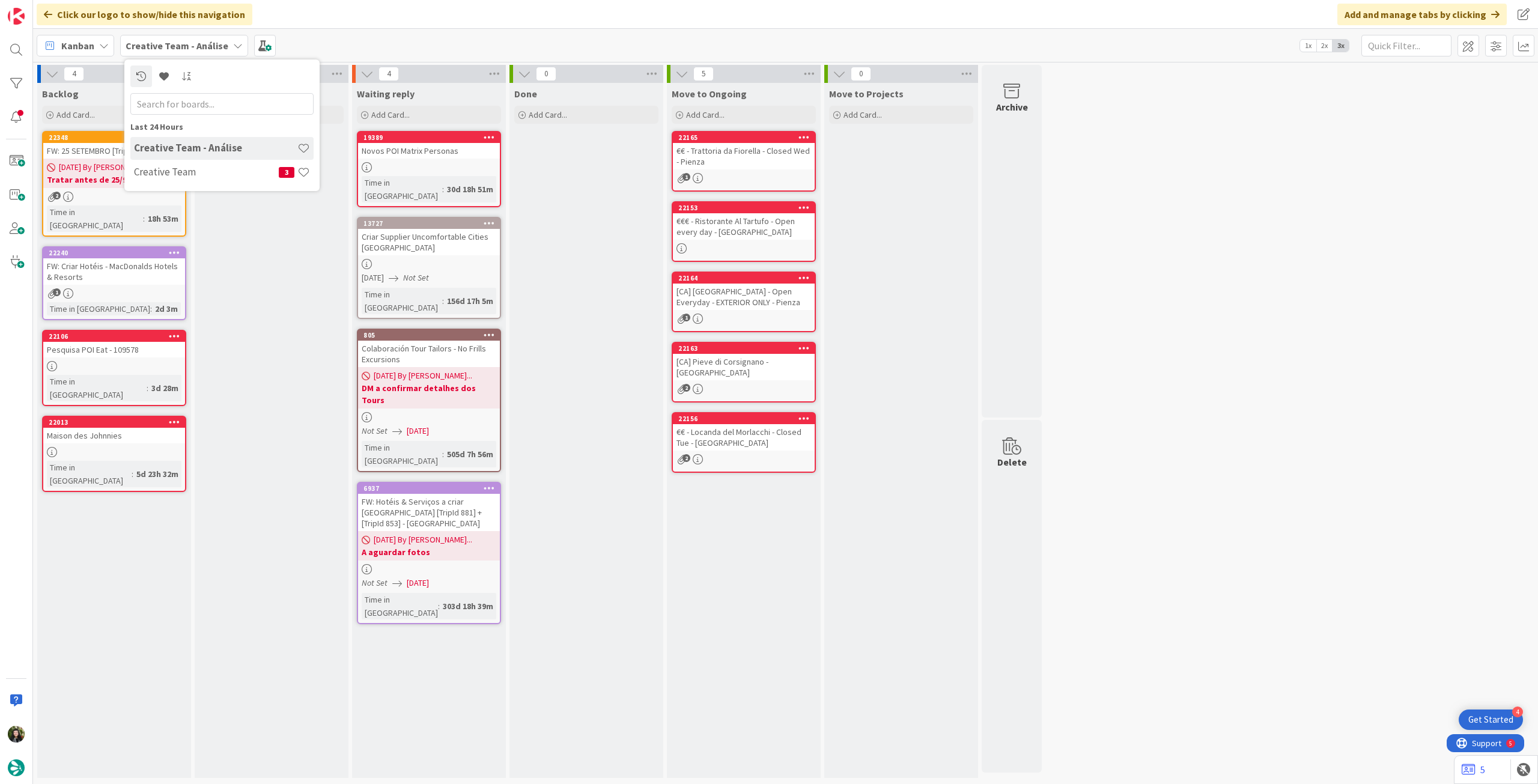
click at [170, 178] on div "Creative Team 3" at bounding box center [222, 172] width 183 height 23
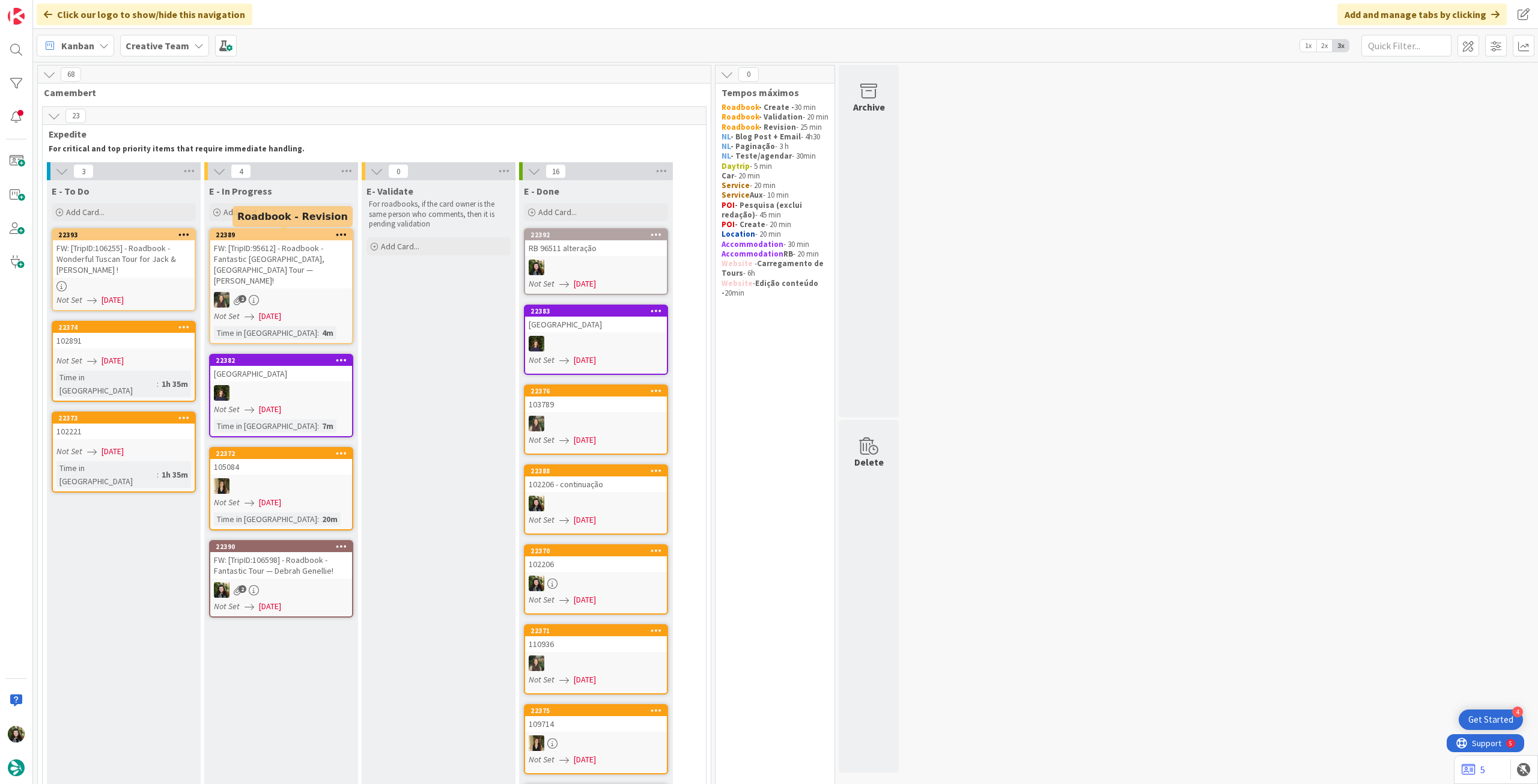
click at [123, 279] on link "22393 FW: [TripID:106255] - Roadbook - Wonderful Tuscan Tour for Jack & Trisha …" at bounding box center [123, 270] width 144 height 83
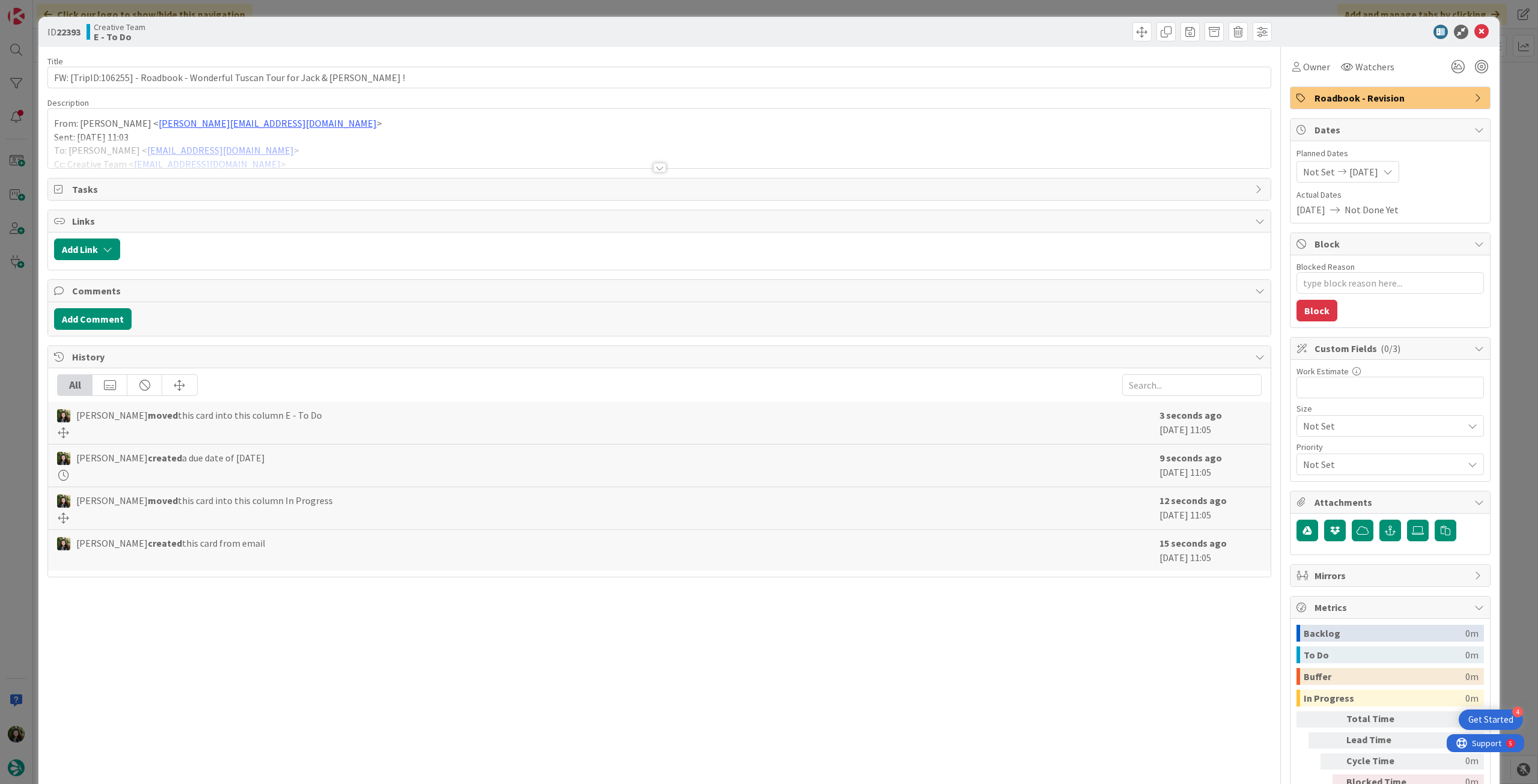
click at [248, 143] on div at bounding box center [659, 152] width 1222 height 30
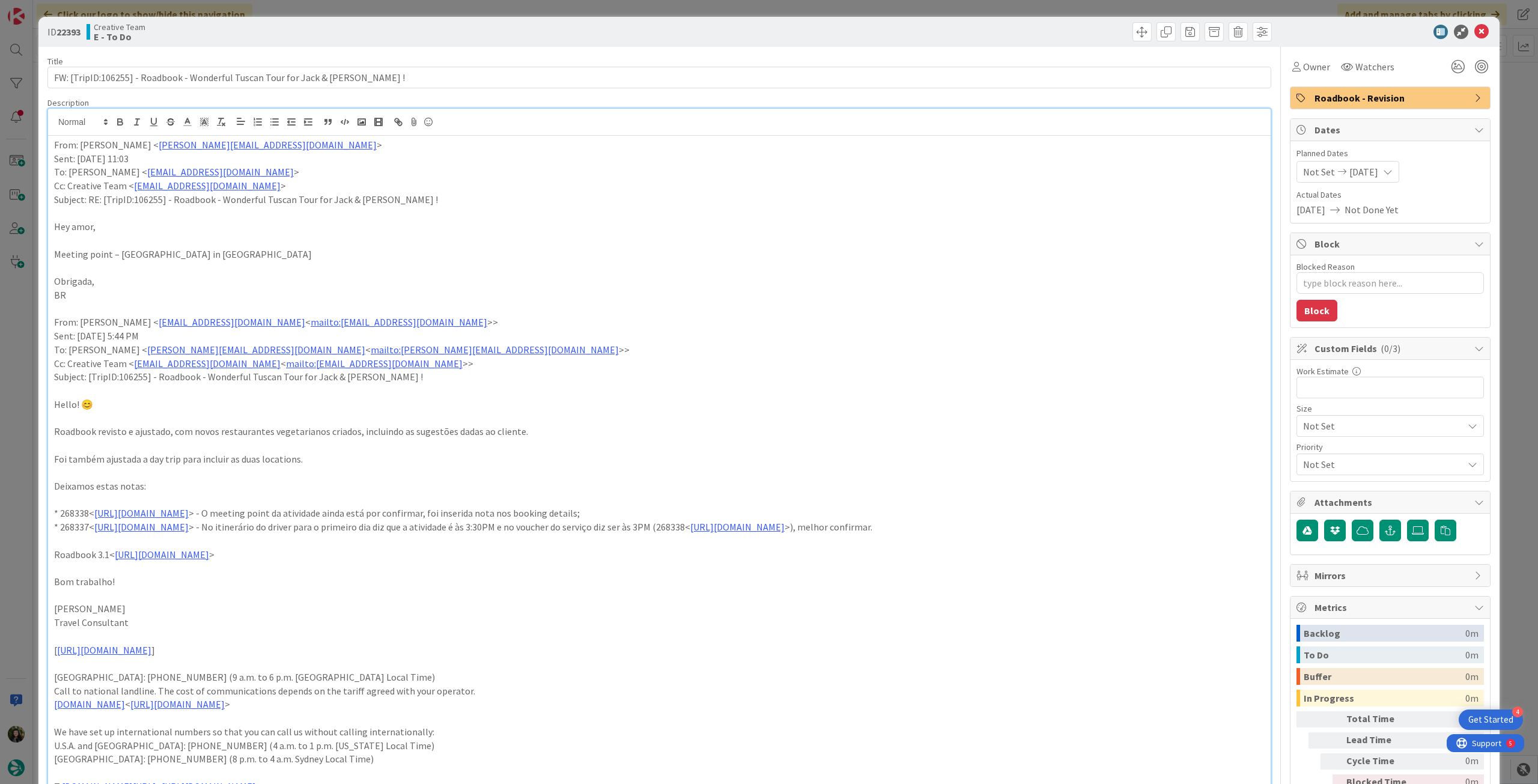
click at [55, 141] on p "From: Beatriz Rafael < beatriz.rafael@tourtailors.com >" at bounding box center [659, 145] width 1210 height 14
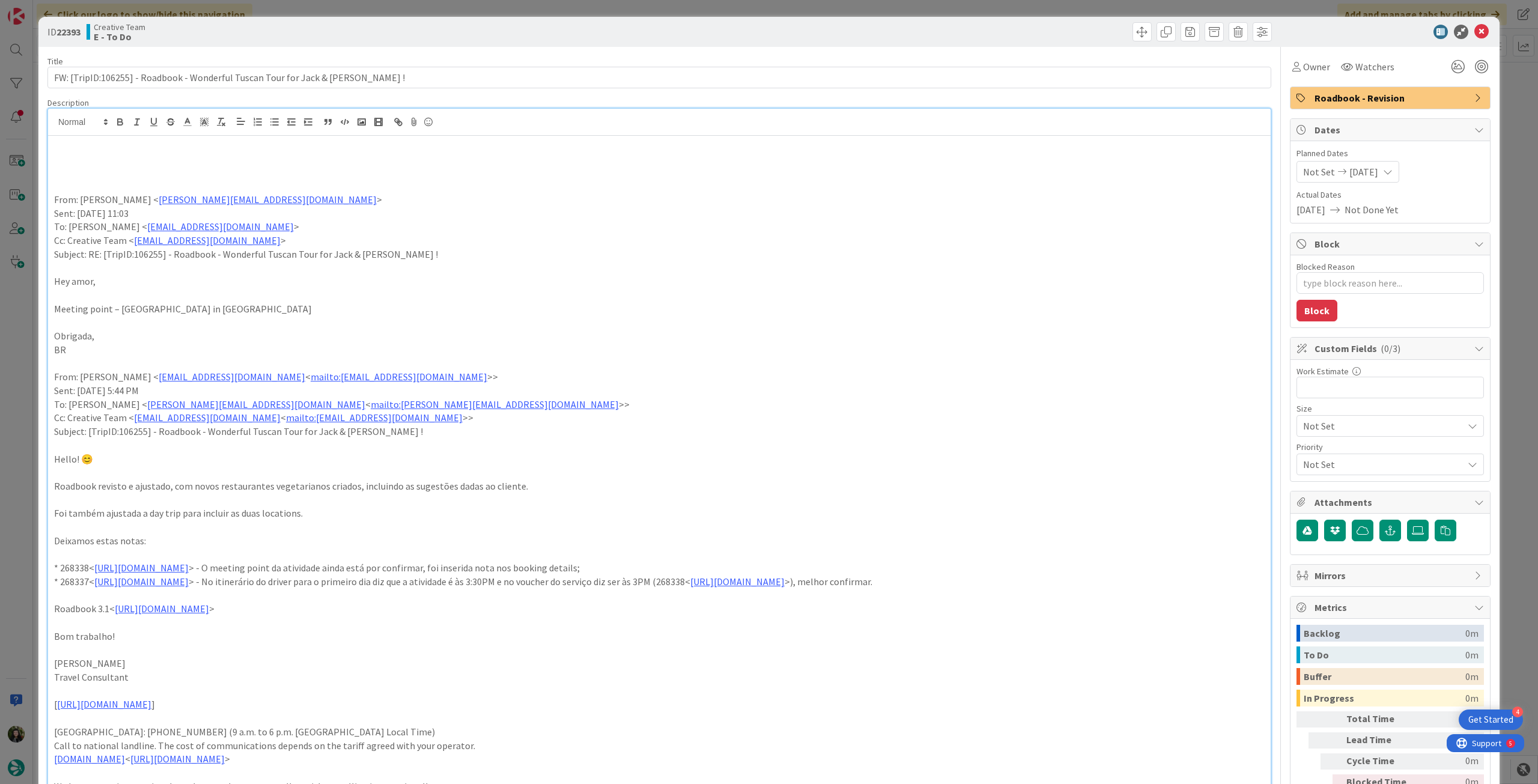
click at [110, 164] on p at bounding box center [659, 159] width 1210 height 14
type textarea "x"
click at [183, 156] on p "já tinha sido revisto, verificar apenas se as notas ja estao ok" at bounding box center [659, 159] width 1210 height 14
click at [183, 155] on p "já tinha sido revisto, verificar apenas se as notas ja estao ok" at bounding box center [659, 159] width 1210 height 14
drag, startPoint x: 183, startPoint y: 155, endPoint x: 135, endPoint y: 126, distance: 56.1
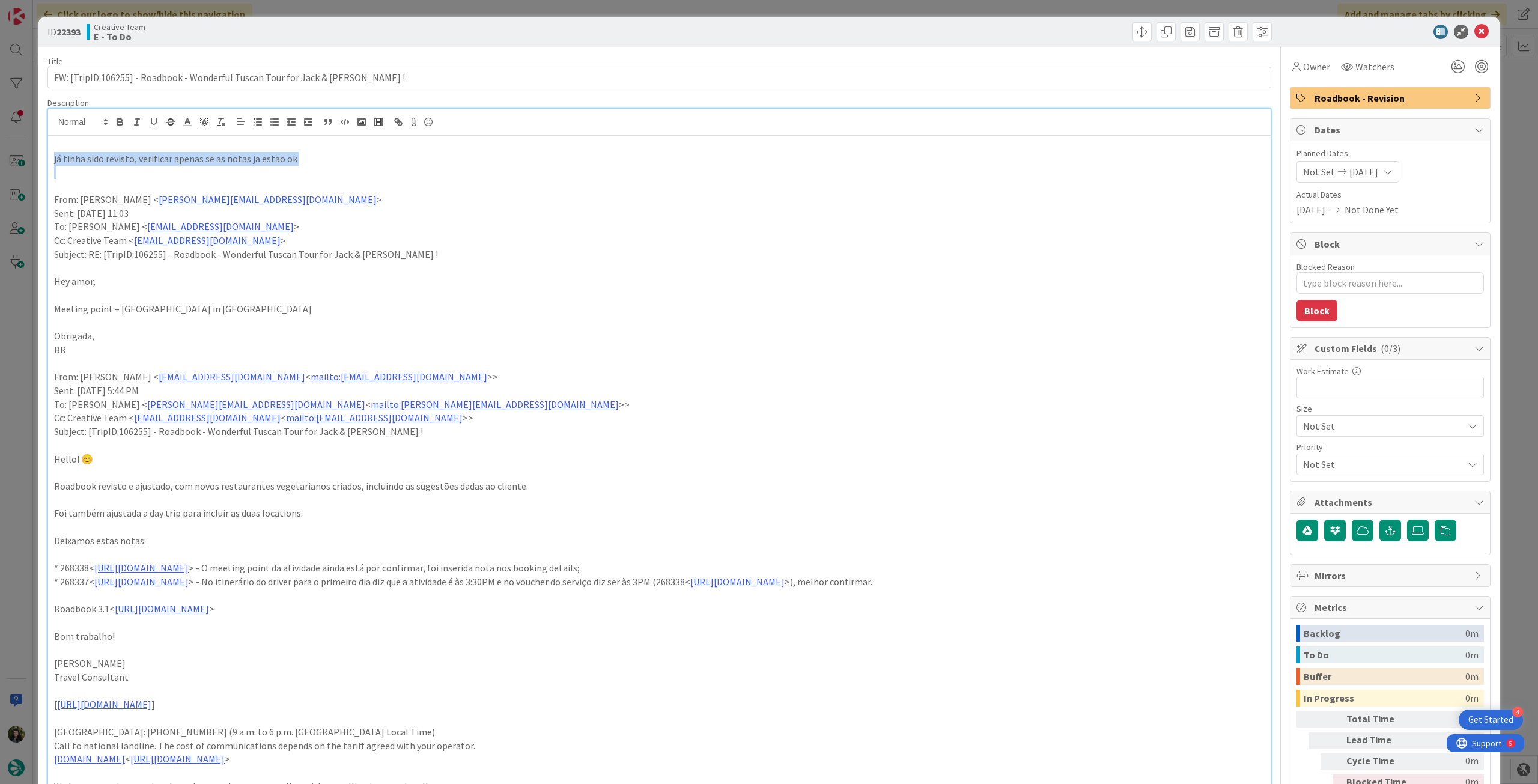
click at [181, 155] on p "já tinha sido revisto, verificar apenas se as notas ja estao ok" at bounding box center [659, 159] width 1210 height 14
drag, startPoint x: 116, startPoint y: 117, endPoint x: 403, endPoint y: 193, distance: 296.9
click at [116, 118] on icon "button" at bounding box center [120, 122] width 11 height 11
drag, startPoint x: 525, startPoint y: 218, endPoint x: 533, endPoint y: 223, distance: 9.4
click at [533, 223] on div "já tinha sido revisto, verificar apenas se as notas ja estao ok From: Beatriz R…" at bounding box center [659, 545] width 1222 height 819
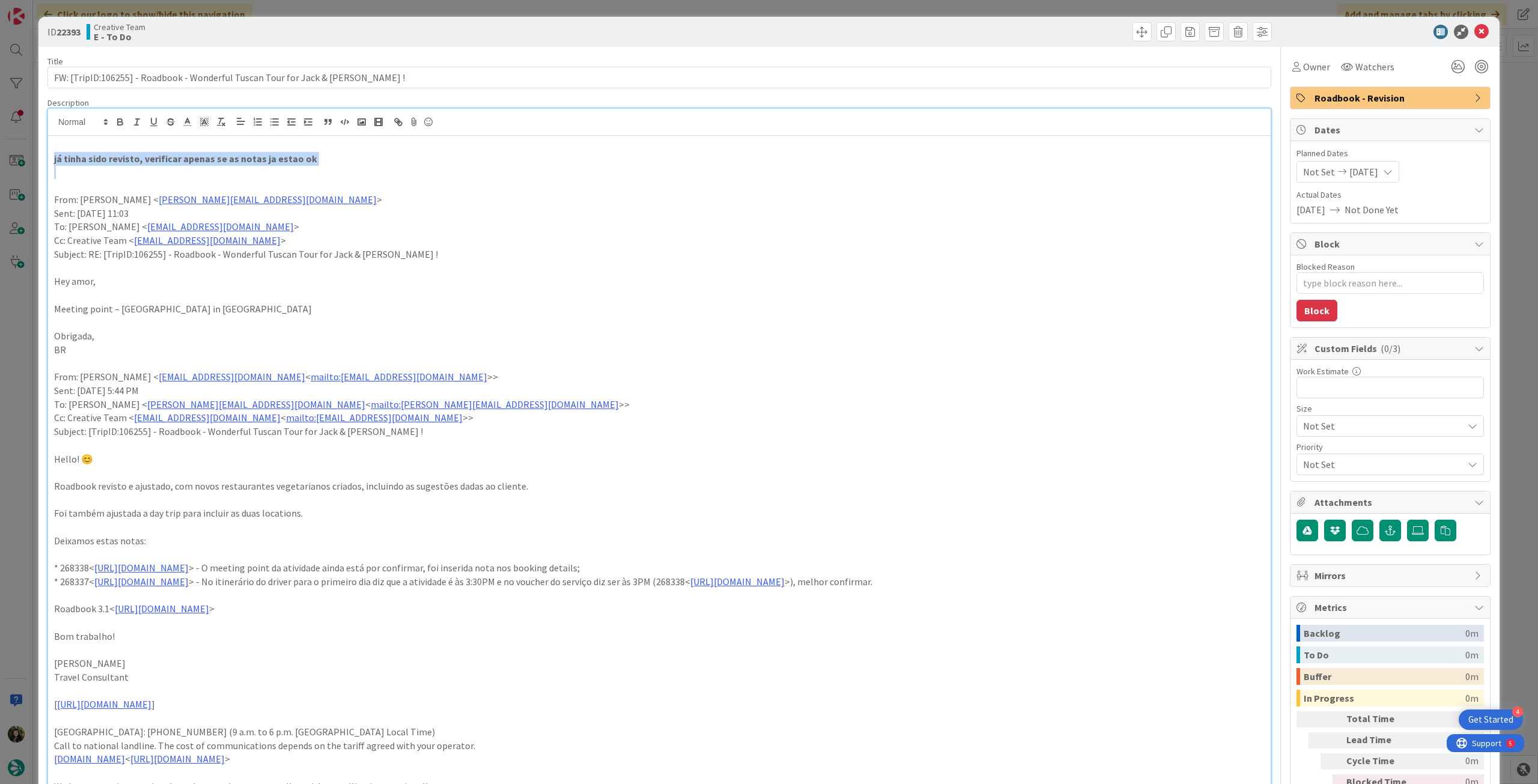
click at [1453, 99] on span "Roadbook - Revision" at bounding box center [1391, 97] width 153 height 14
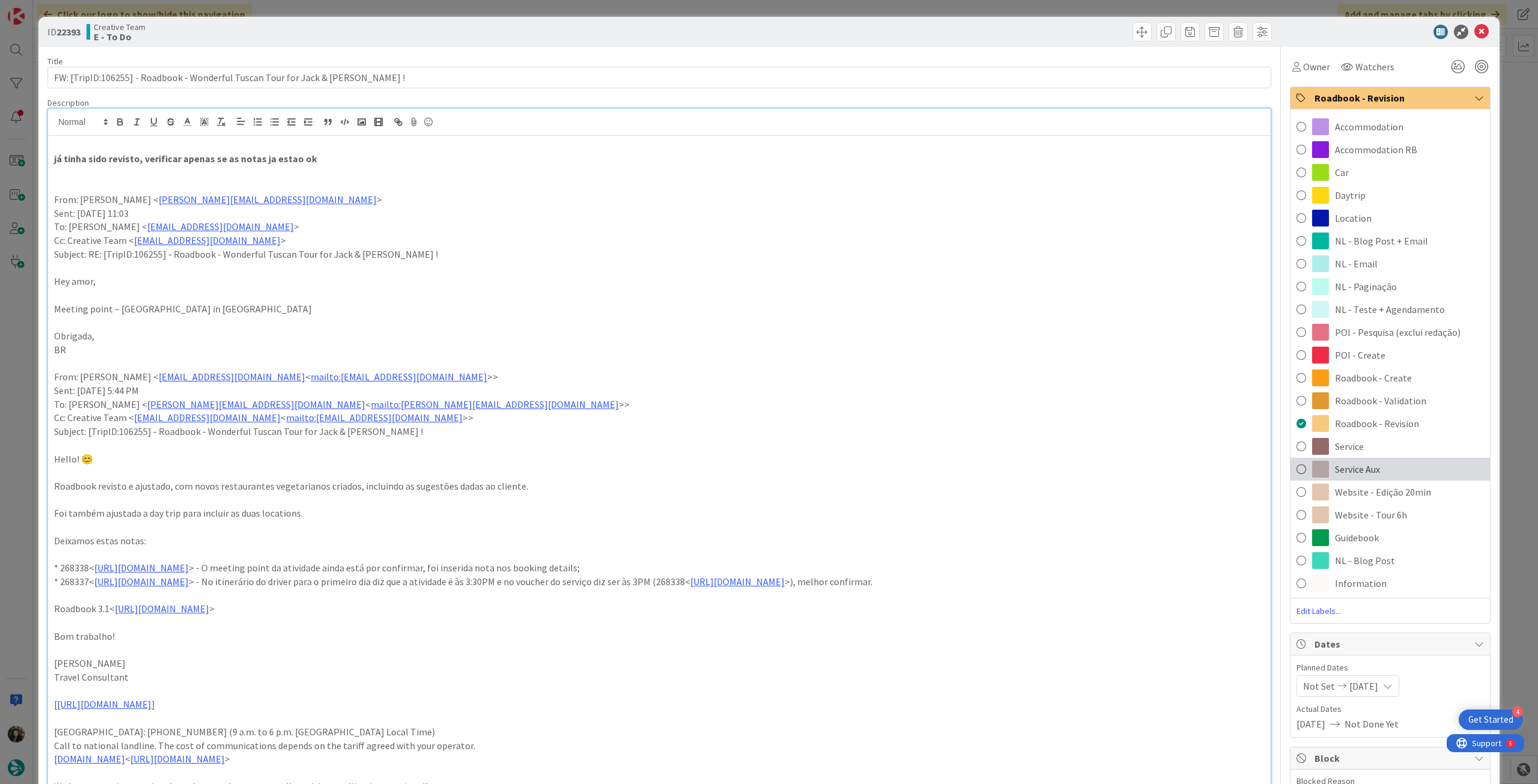
click at [1335, 466] on span "Service Aux" at bounding box center [1357, 468] width 45 height 14
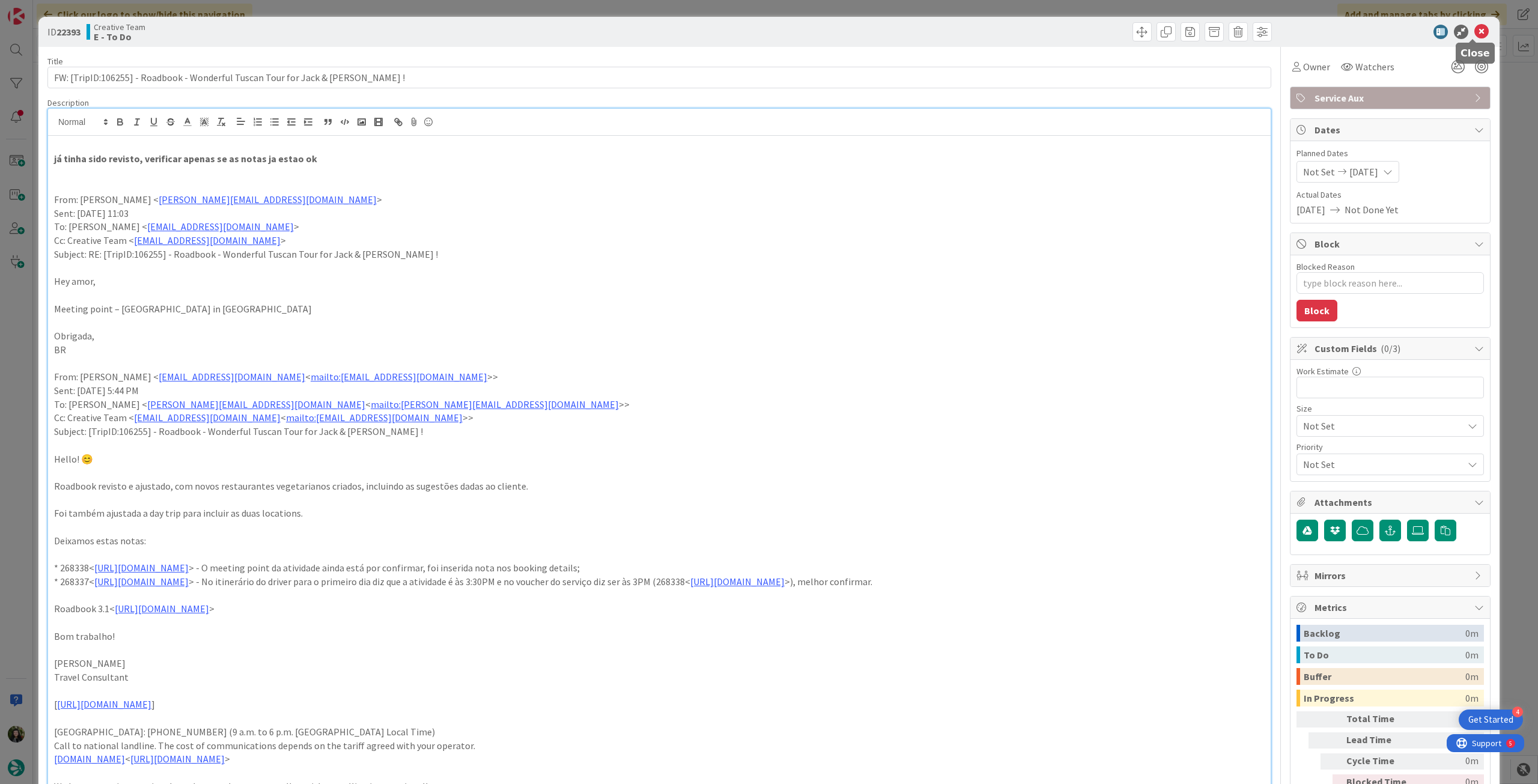
click at [1474, 30] on icon at bounding box center [1481, 31] width 14 height 14
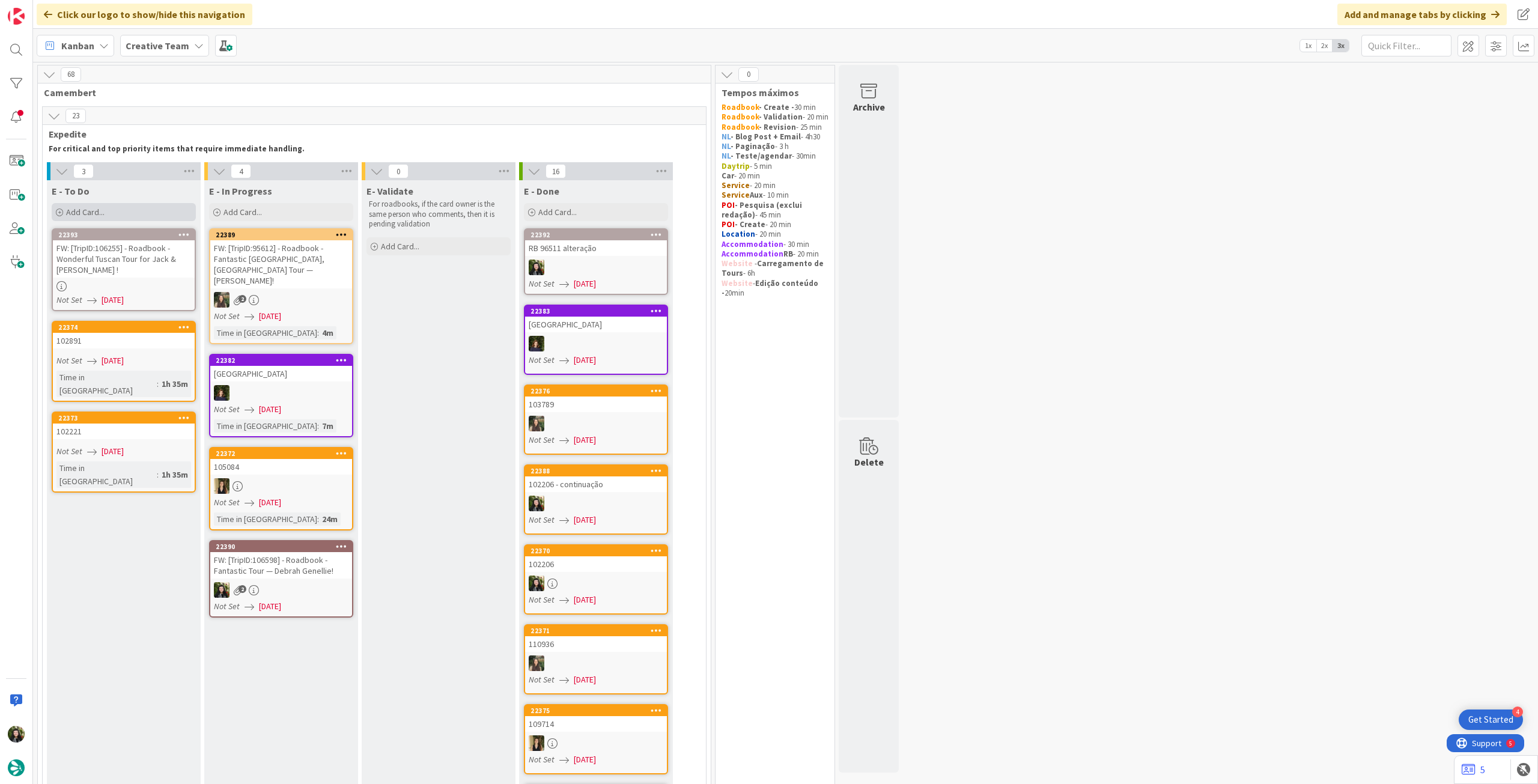
click at [126, 218] on div "Add Card..." at bounding box center [123, 212] width 144 height 18
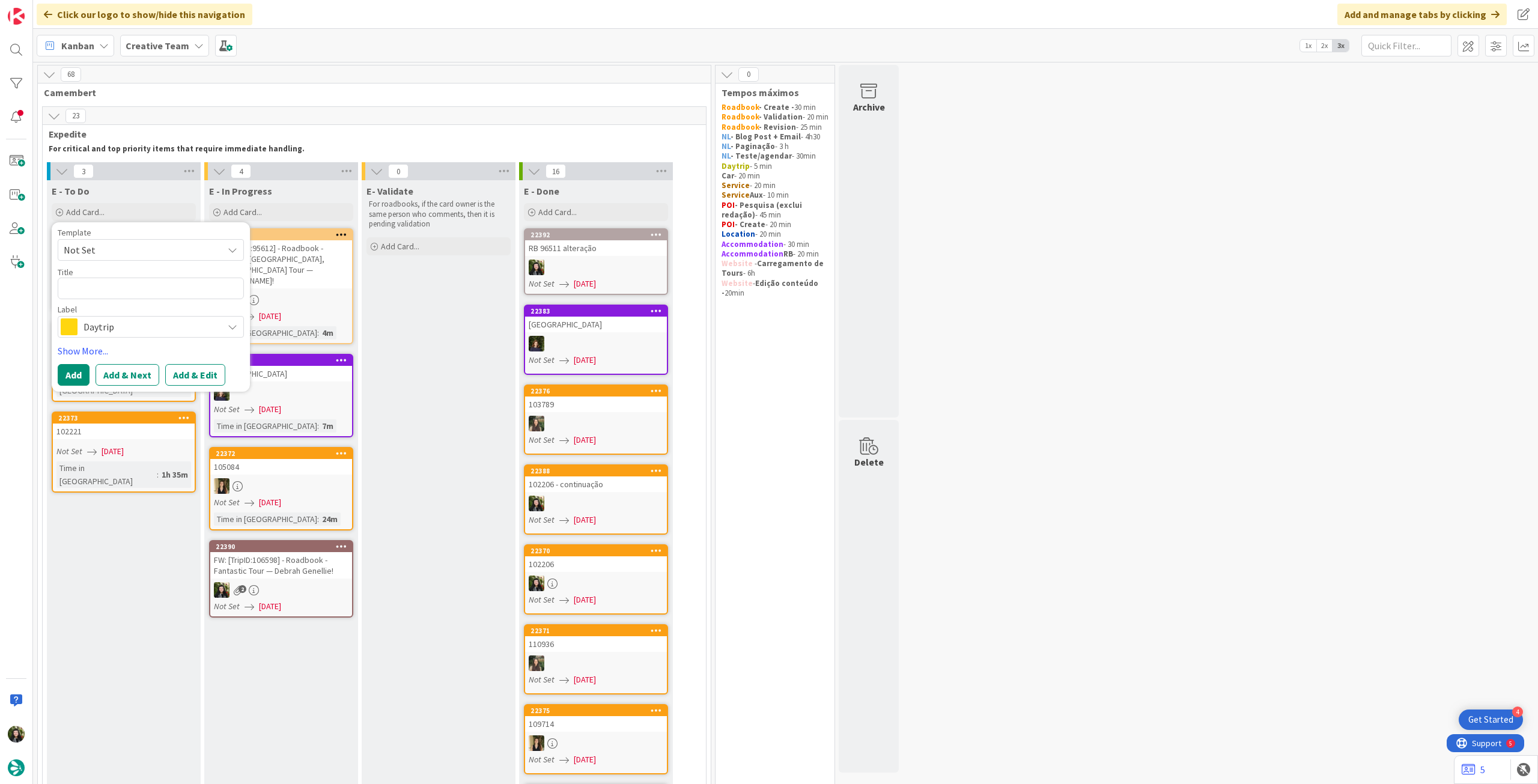
click at [126, 327] on span "Daytrip" at bounding box center [150, 326] width 133 height 17
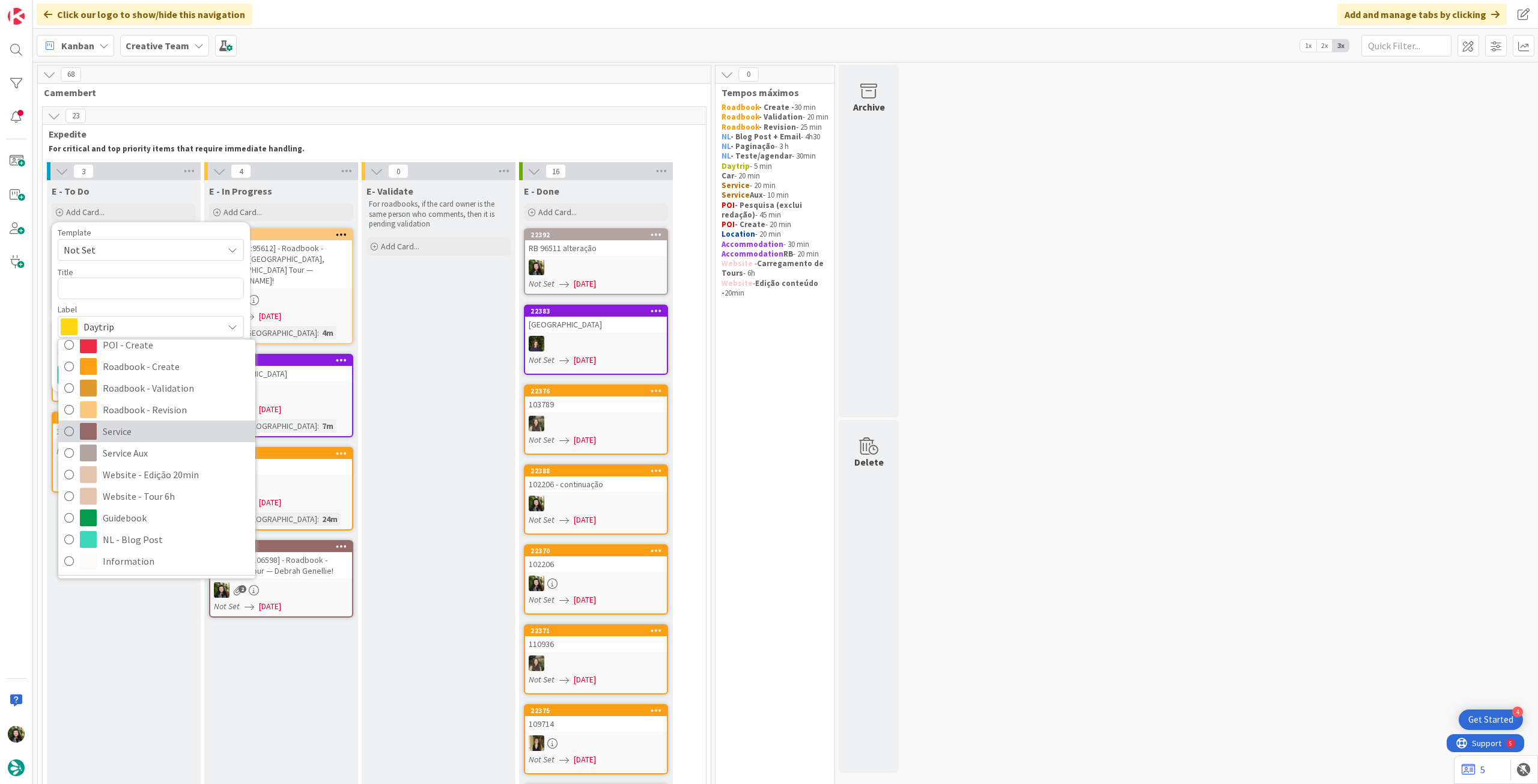
scroll to position [240, 0]
drag, startPoint x: 149, startPoint y: 438, endPoint x: 147, endPoint y: 401, distance: 37.1
click at [149, 437] on span "Service Aux" at bounding box center [176, 439] width 147 height 18
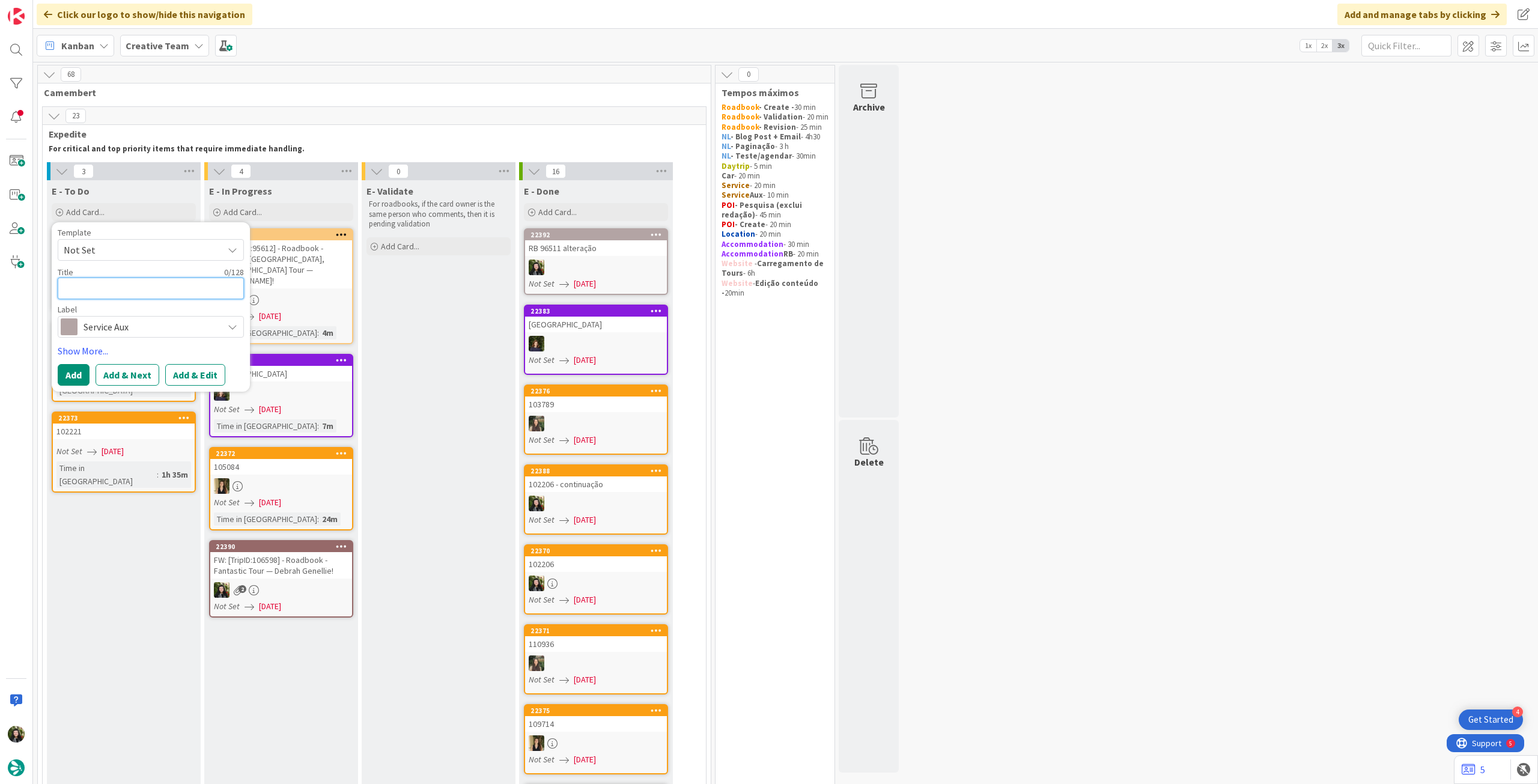
click at [158, 285] on textarea at bounding box center [150, 289] width 186 height 22
type textarea "x"
type textarea "P"
type textarea "x"
type textarea "Pe"
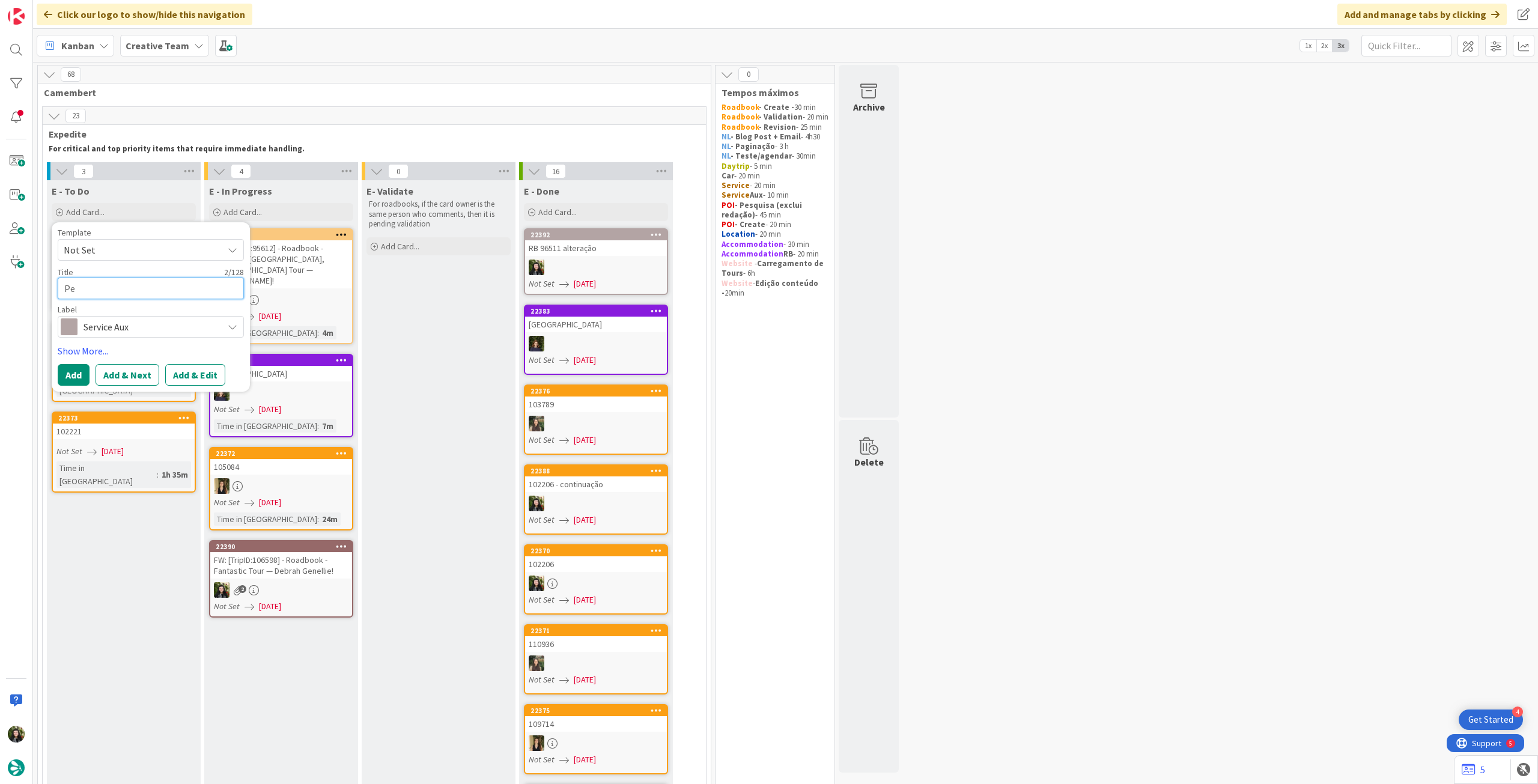
type textarea "x"
type textarea "Pes"
type textarea "x"
type textarea "Pesq"
type textarea "x"
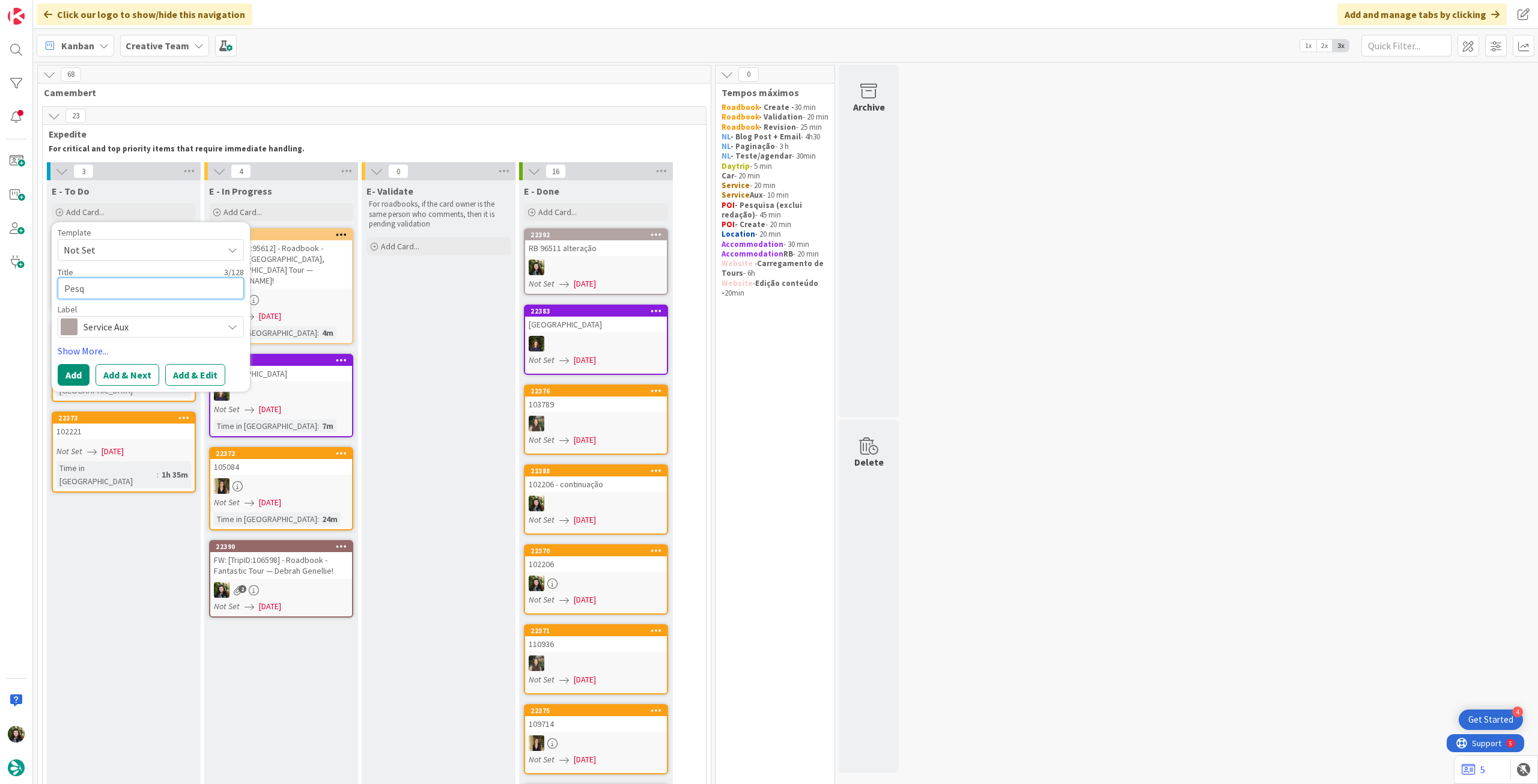
type textarea "Pesqu"
type textarea "x"
type textarea "Pesqui"
type textarea "x"
type textarea "Pesquis"
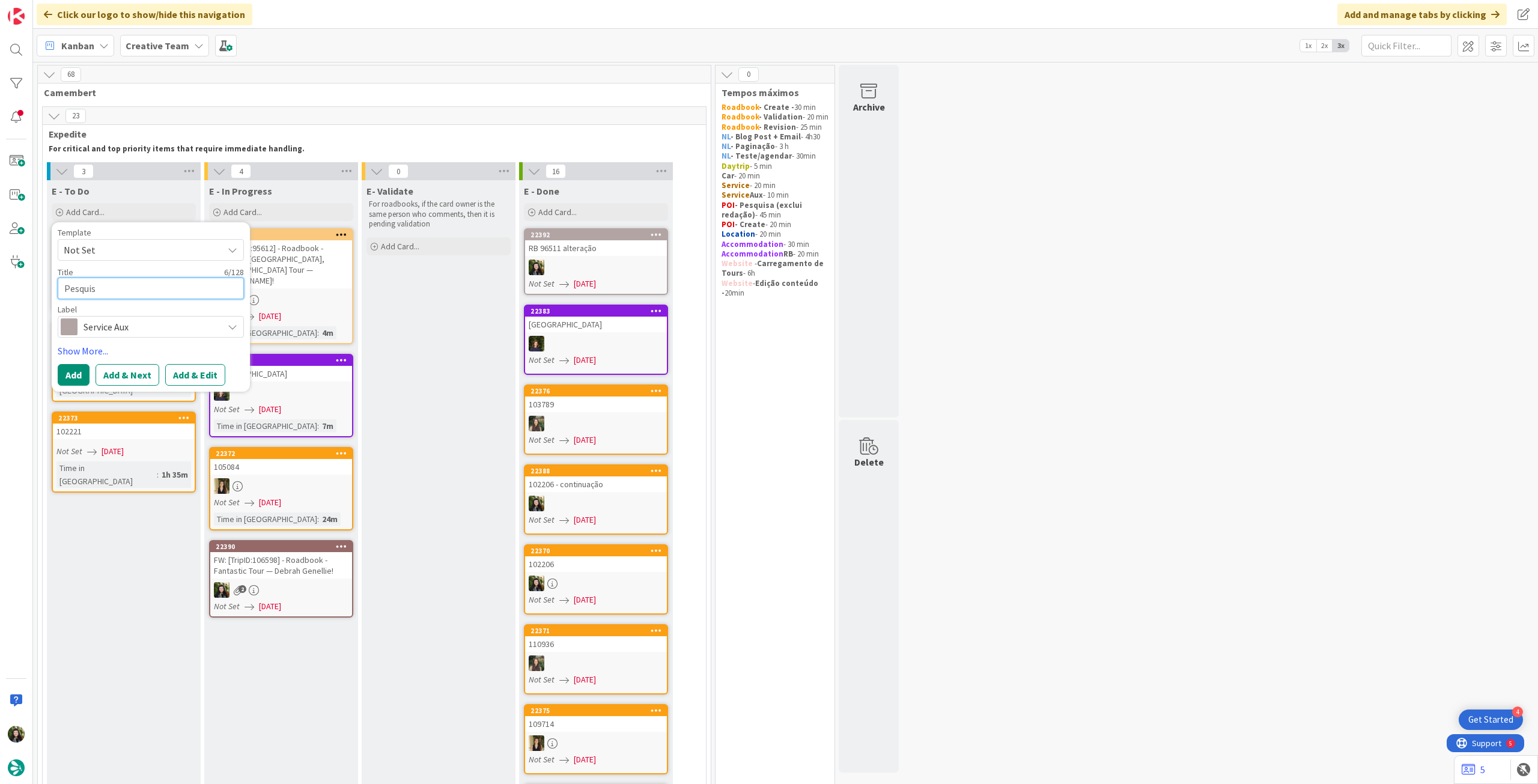
type textarea "x"
type textarea "Pesquisa"
type textarea "x"
type textarea "Pesquisar"
type textarea "x"
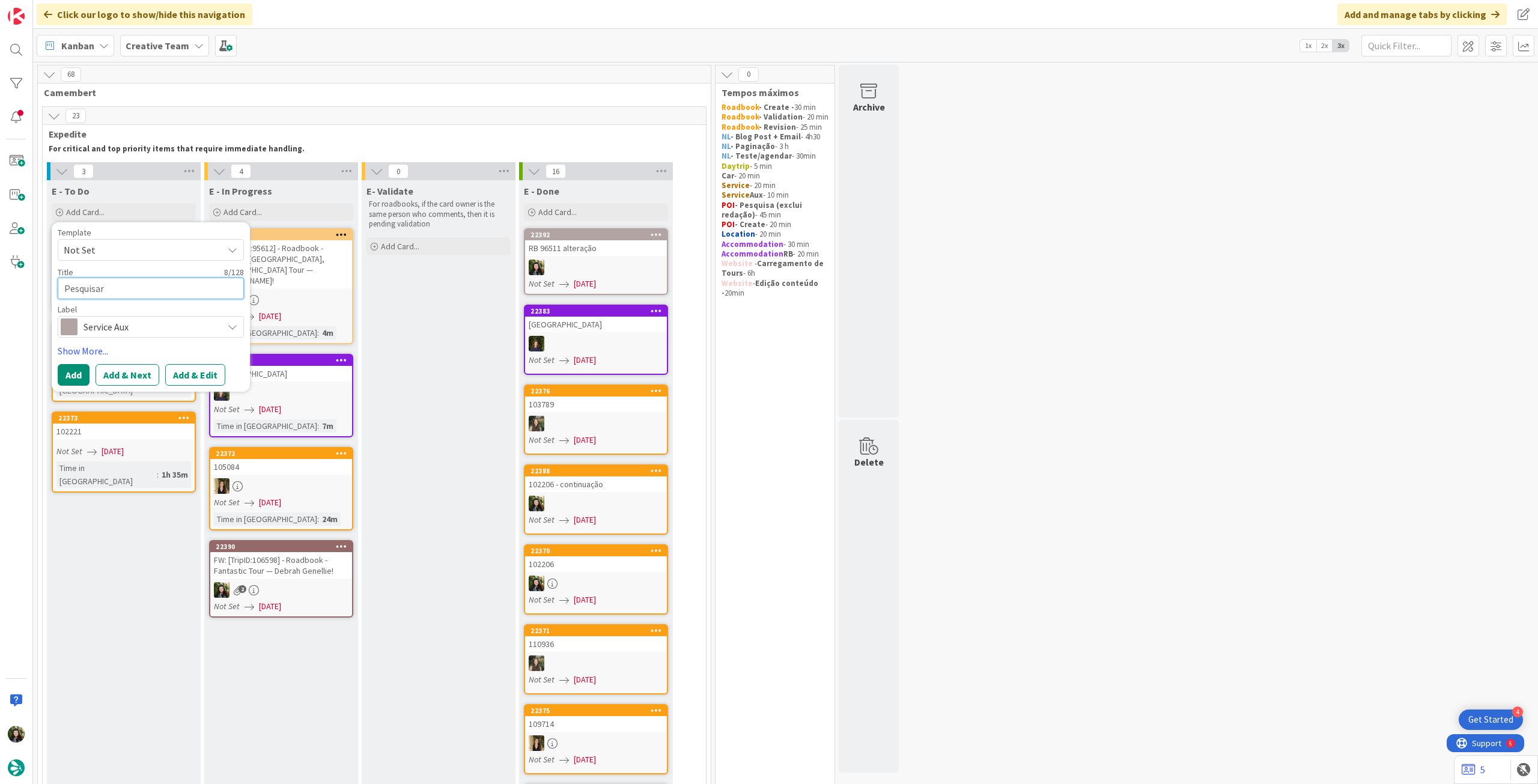
type textarea "Pesquisar"
type textarea "x"
type textarea "Pesquisar 1"
type textarea "x"
type textarea "Pesquisar 1"
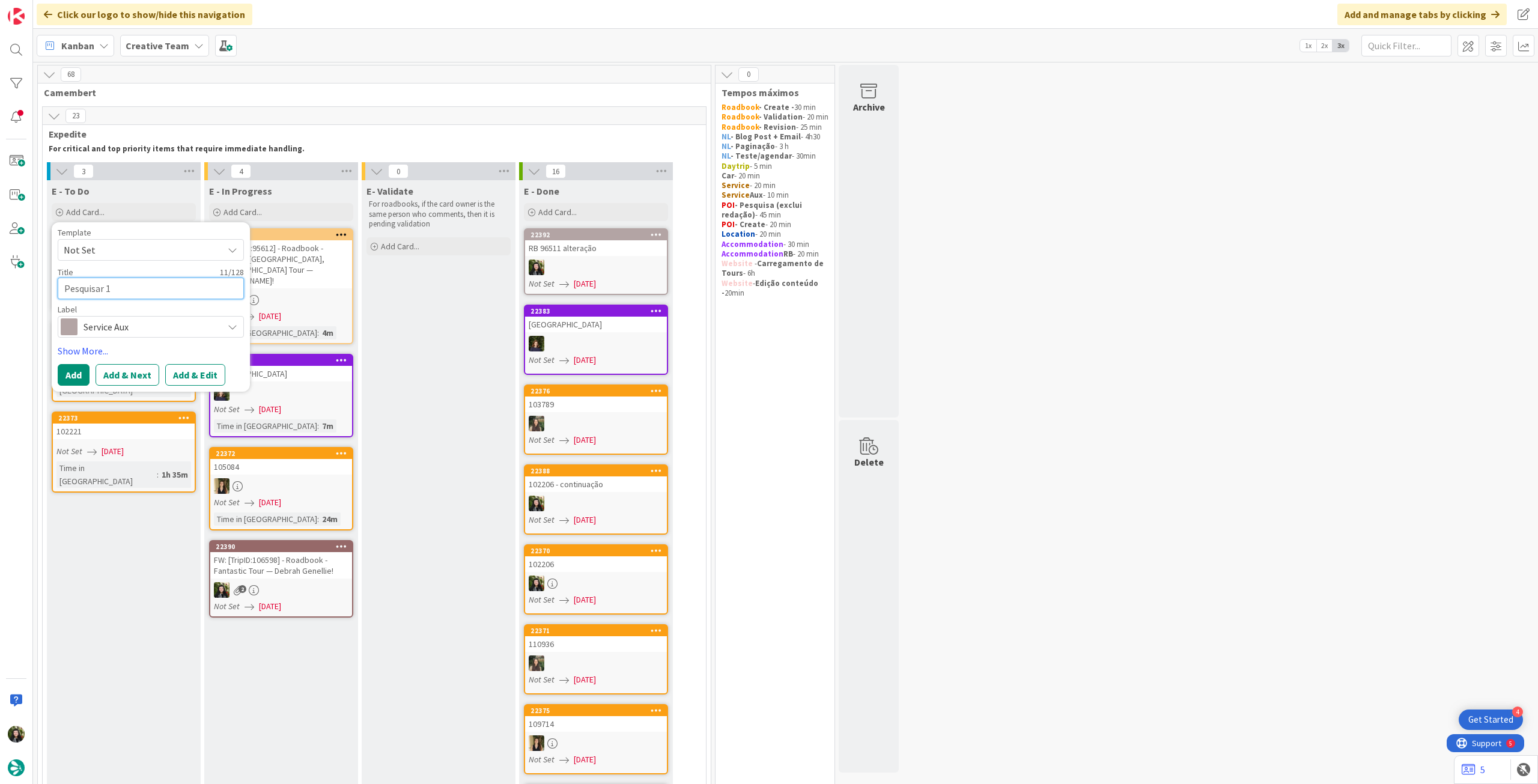
type textarea "x"
type textarea "Pesquisar 1 r"
type textarea "x"
type textarea "Pesquisar 1 re"
type textarea "x"
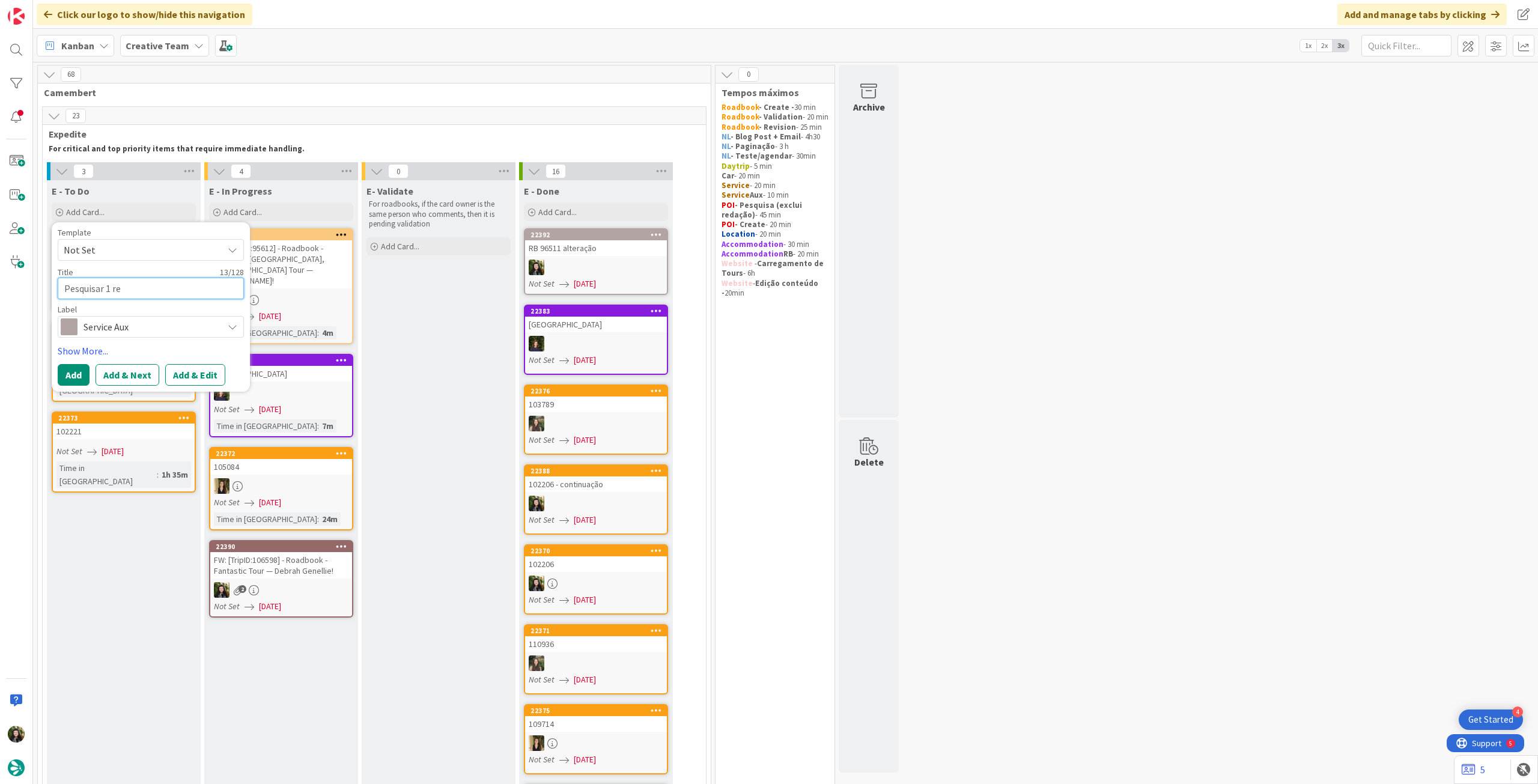
type textarea "Pesquisar 1 res"
type textarea "x"
type textarea "Pesquisar 1 rest"
type textarea "x"
type textarea "Pesquisar 1 resta"
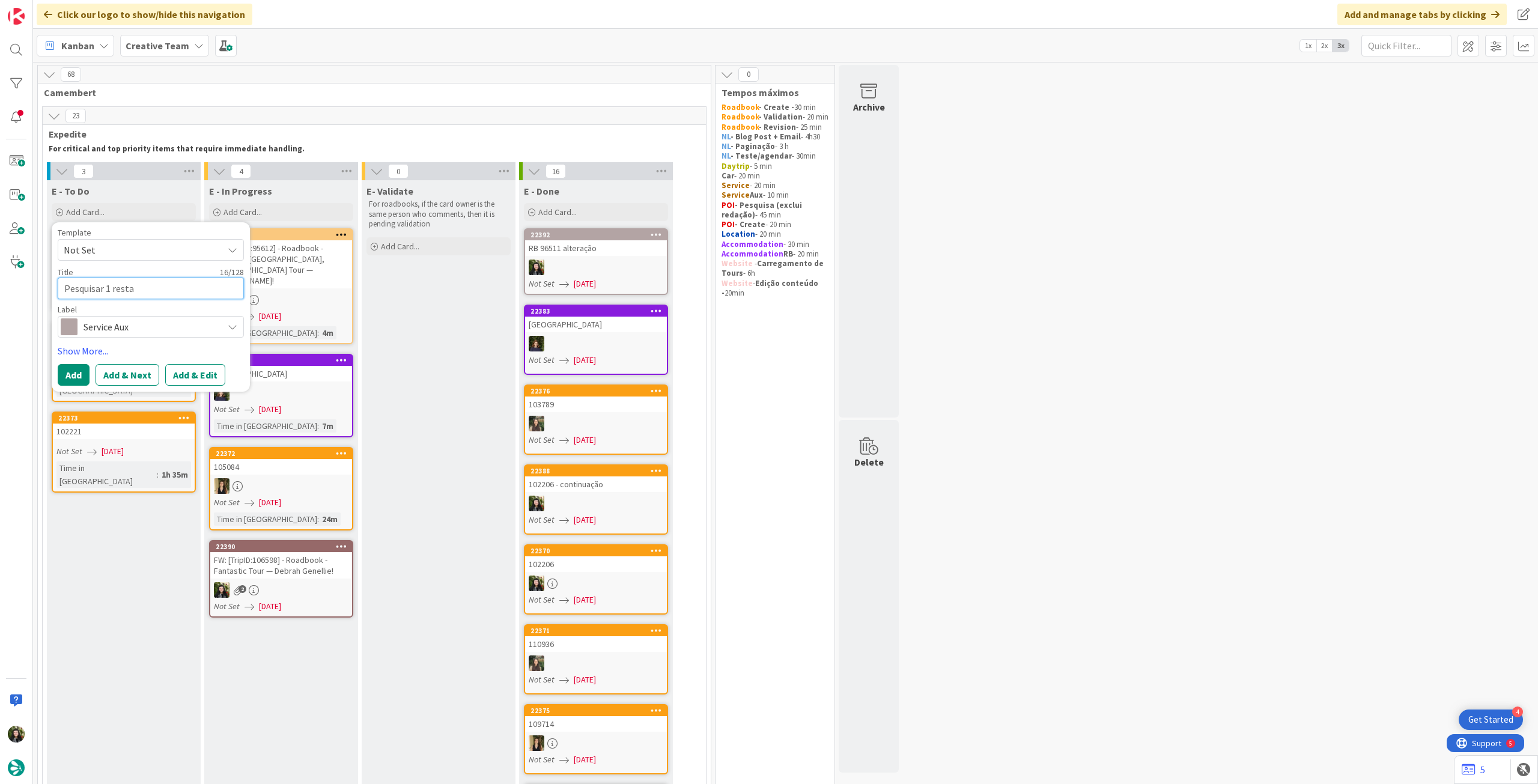
type textarea "x"
type textarea "Pesquisar 1 restau"
type textarea "x"
type textarea "Pesquisar 1 restaur"
type textarea "x"
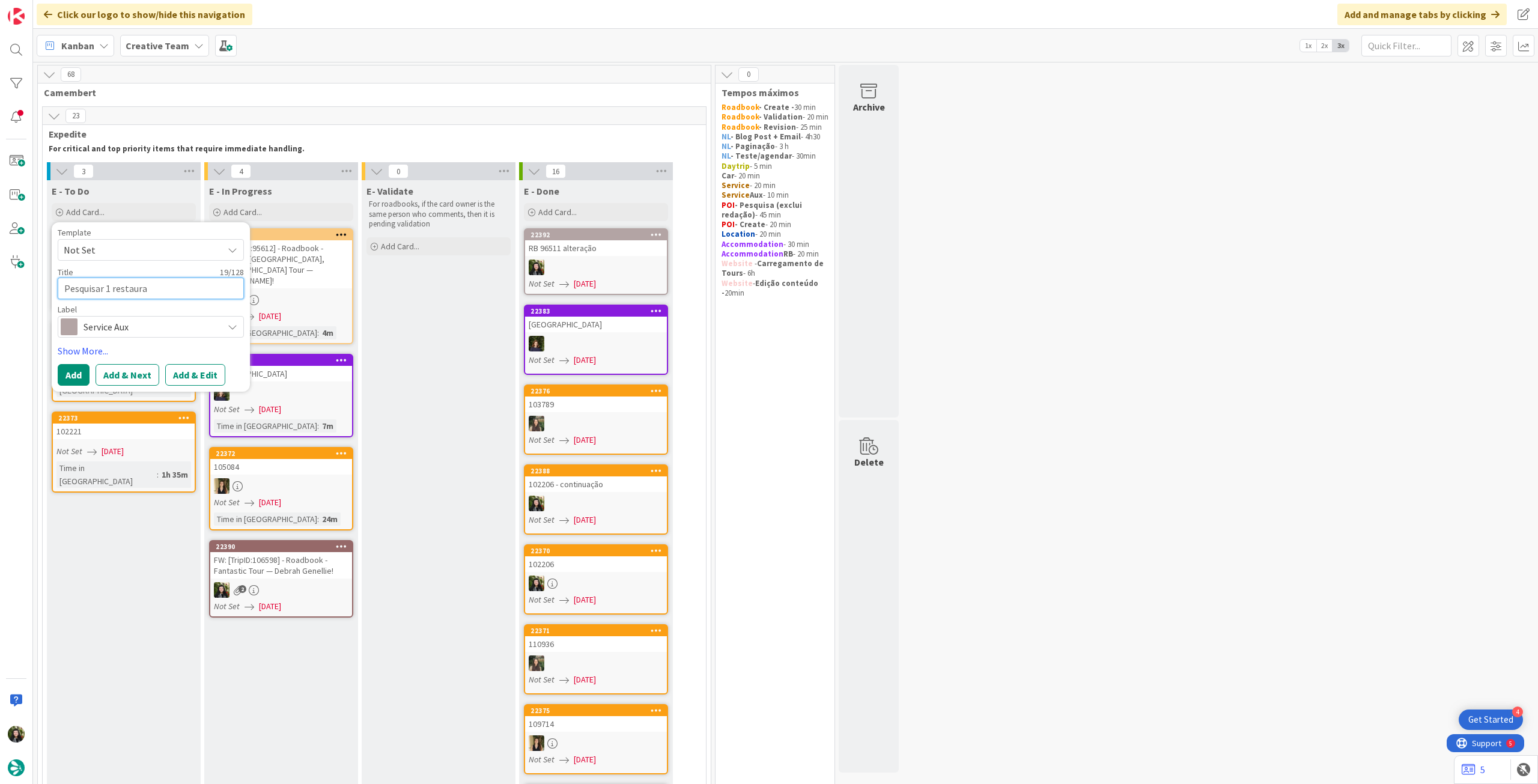
type textarea "Pesquisar 1 restauran"
type textarea "x"
type textarea "Pesquisar 1 restaurant"
type textarea "x"
type textarea "Pesquisar 1 restaurante"
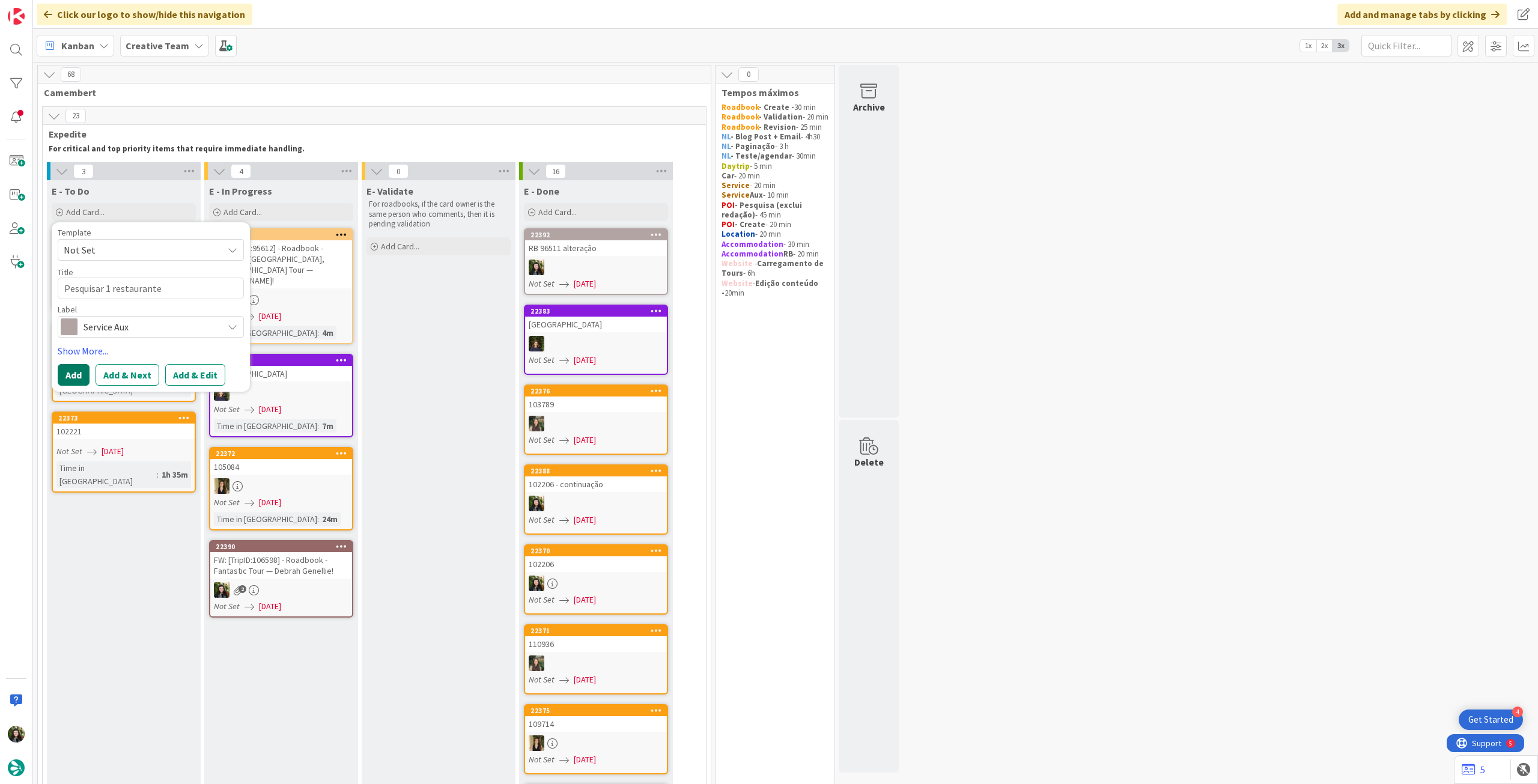
click at [80, 374] on button "Add" at bounding box center [73, 374] width 32 height 22
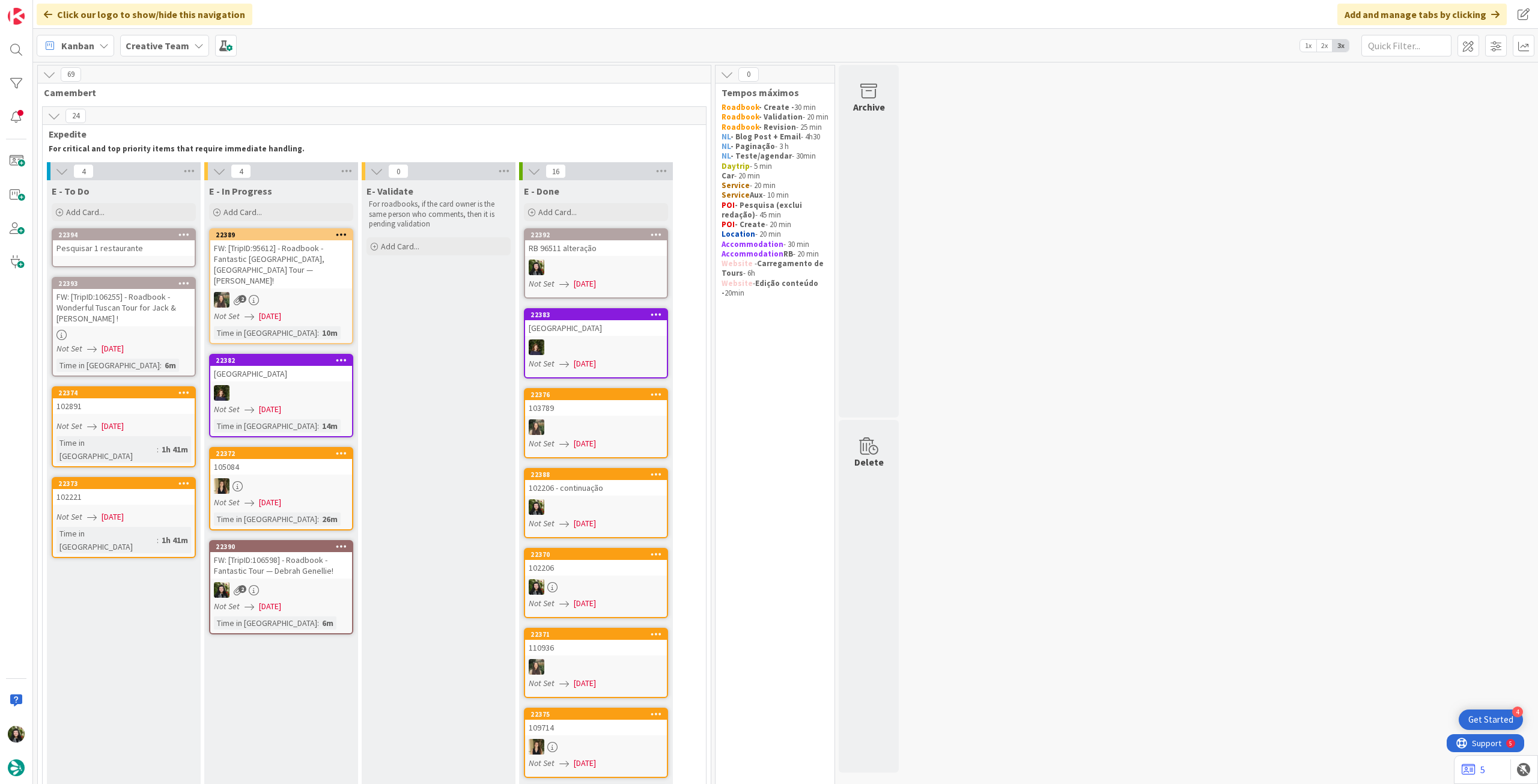
click at [126, 251] on div "Pesquisar 1 restaurante" at bounding box center [124, 247] width 142 height 16
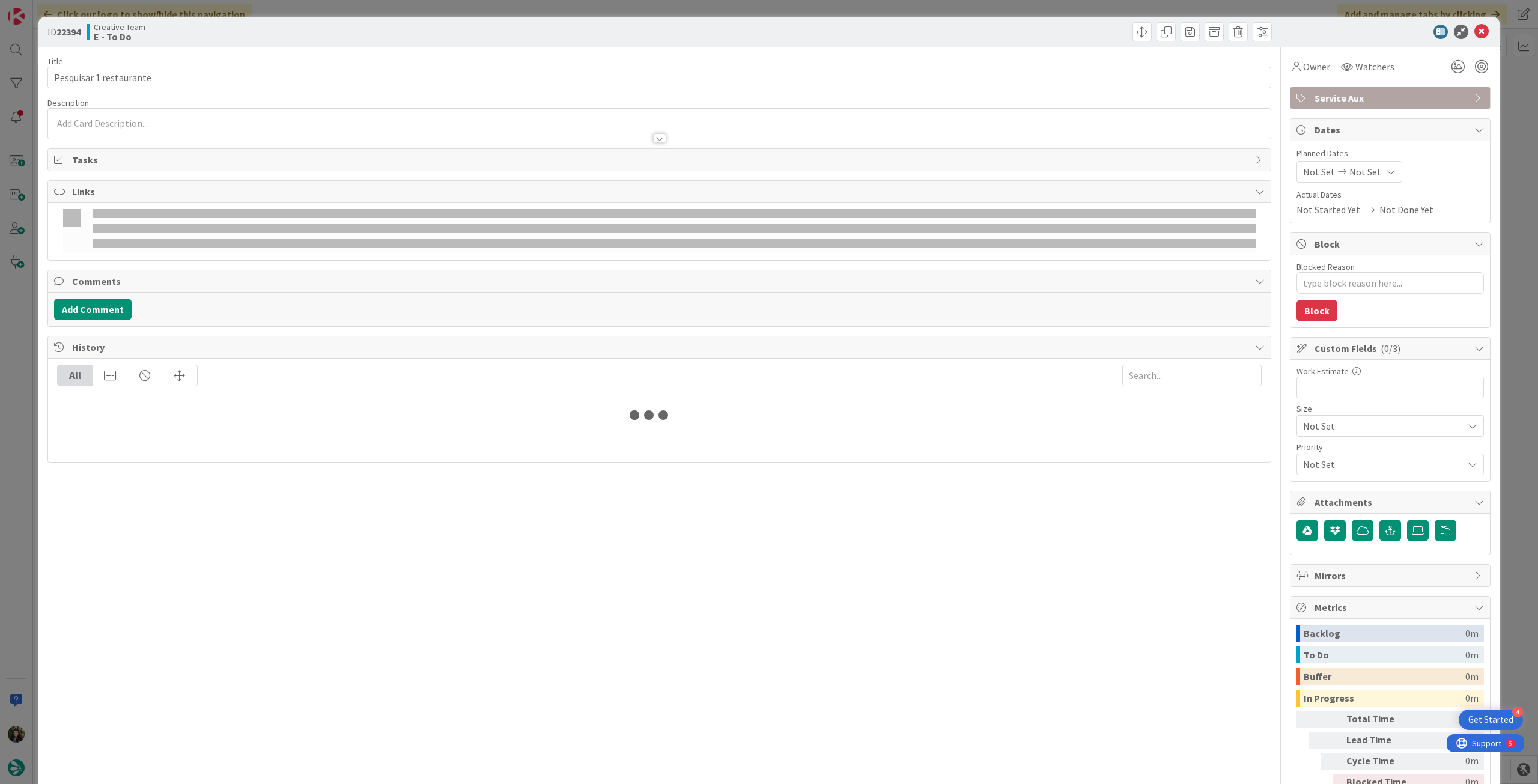
type textarea "x"
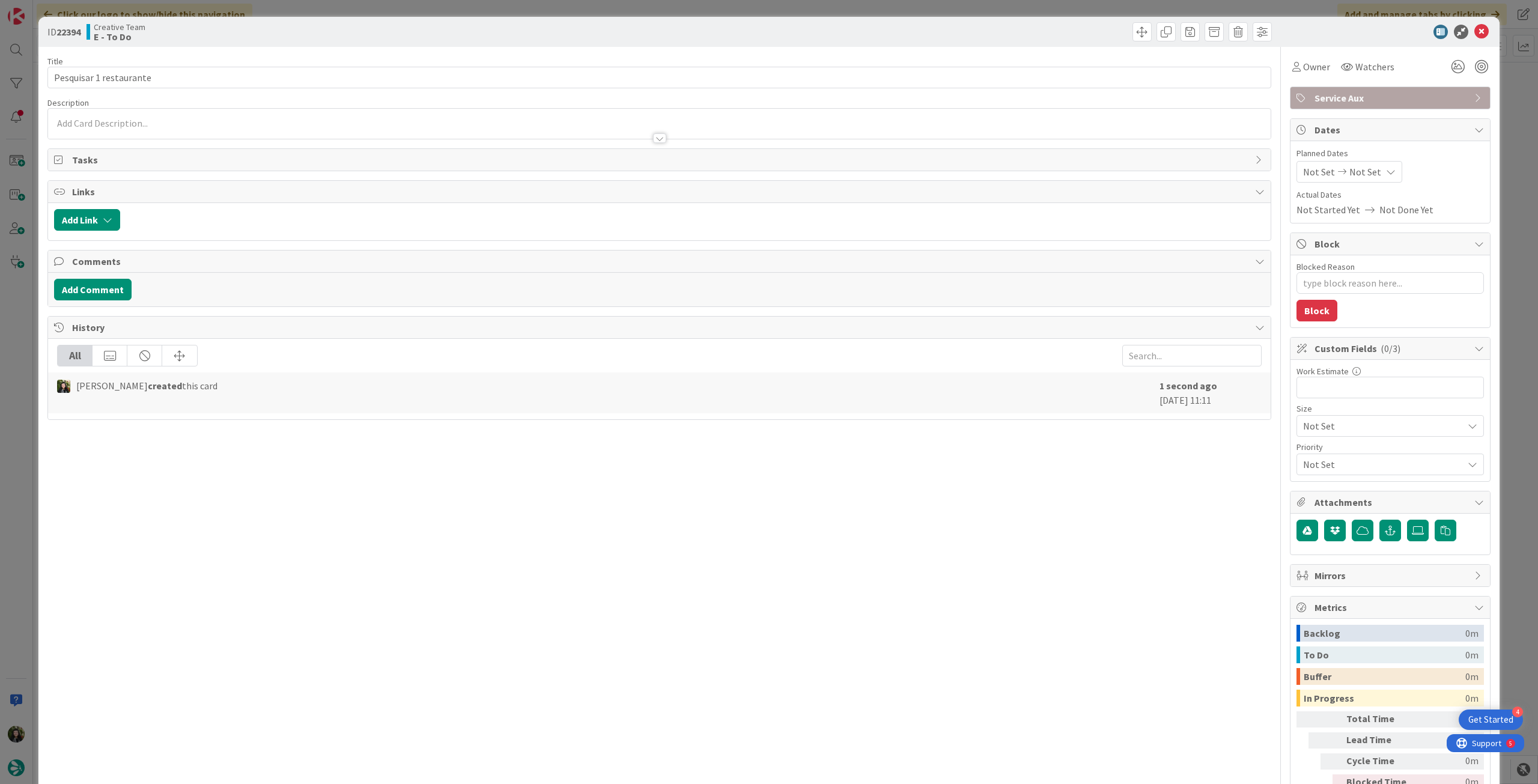
click at [178, 141] on div "Title 23 / 128 Pesquisar 1 restaurante Description Owner Watchers Service Aux T…" at bounding box center [659, 435] width 1224 height 777
click at [176, 134] on div at bounding box center [659, 132] width 1222 height 13
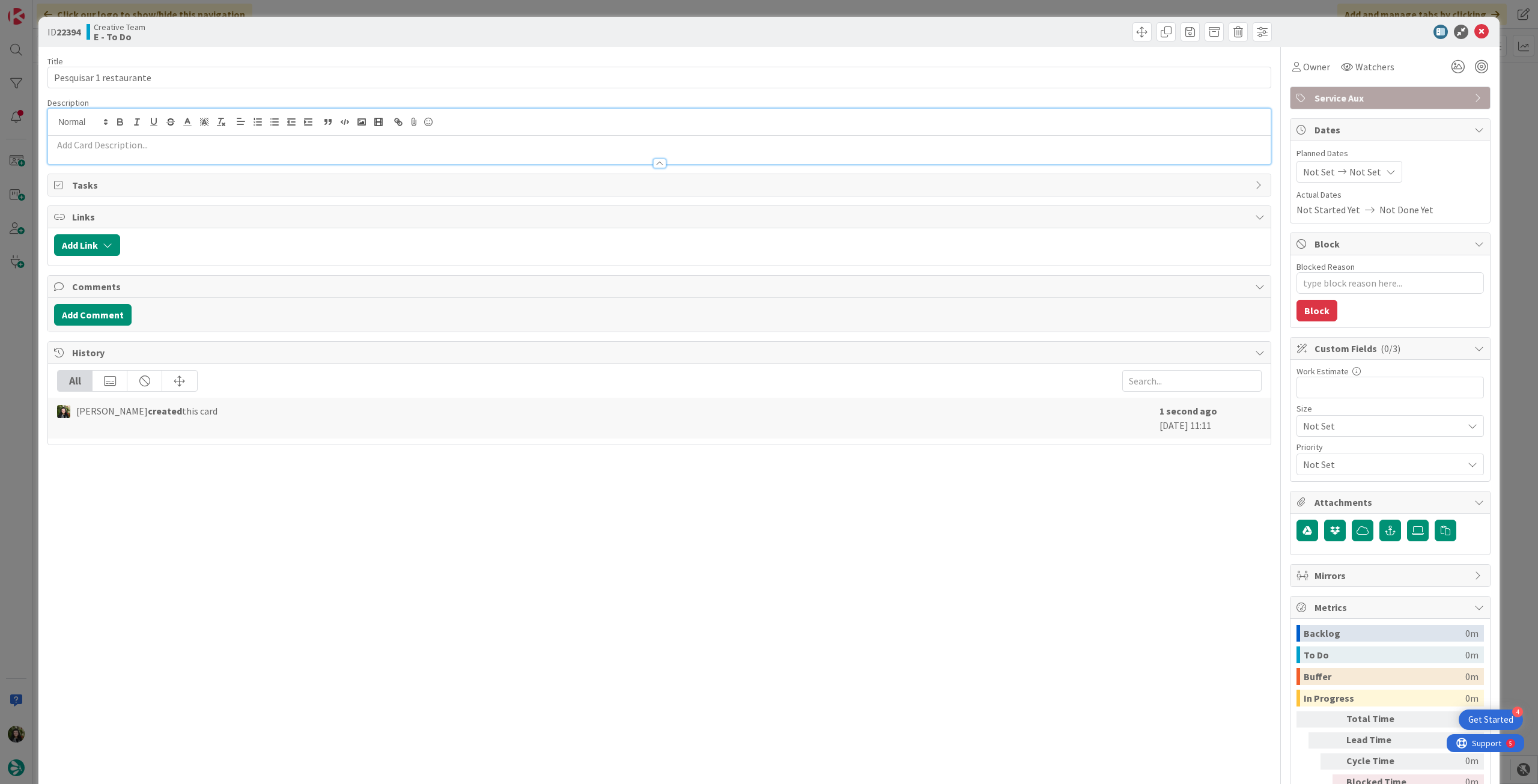
click at [179, 142] on p at bounding box center [659, 145] width 1210 height 14
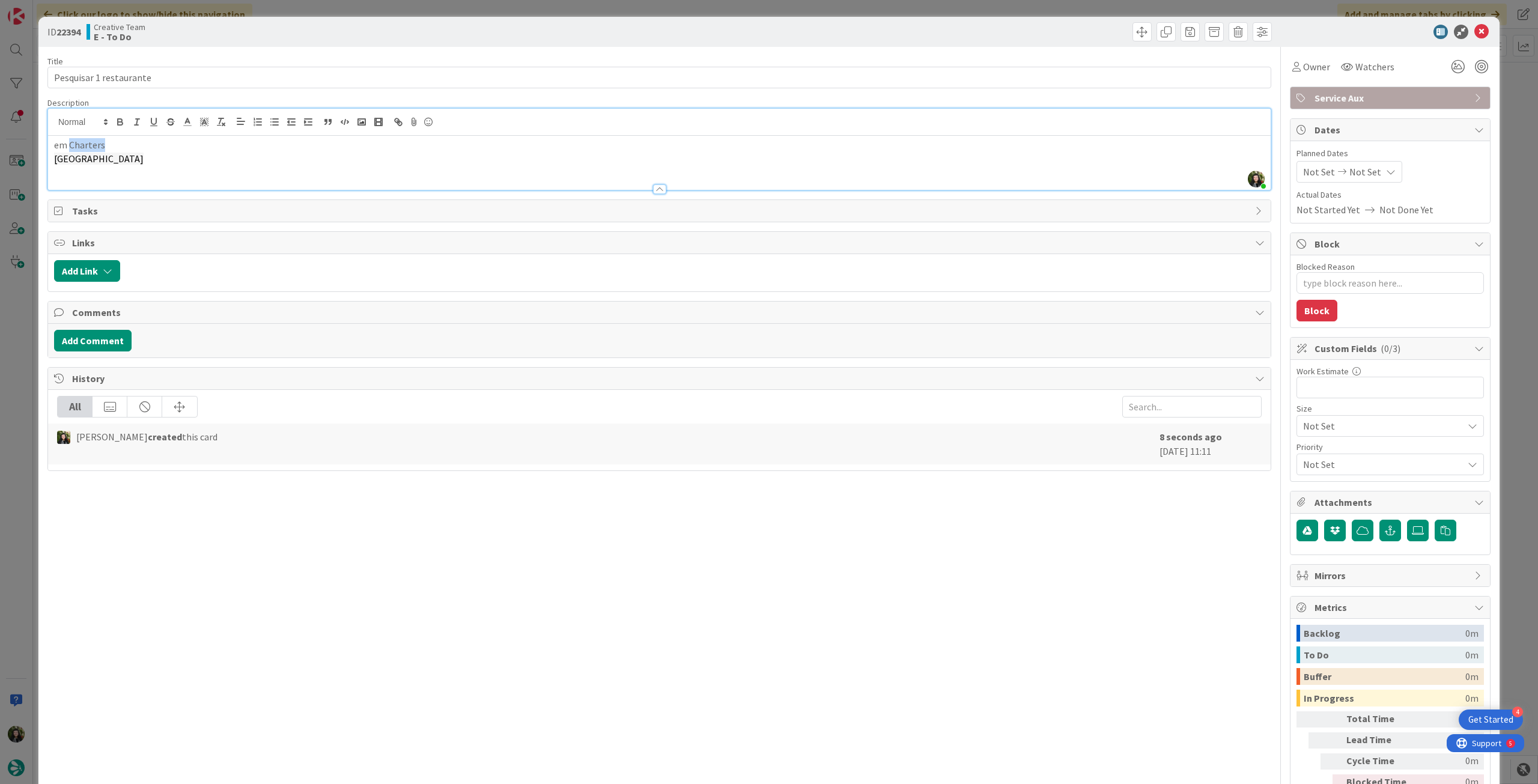
drag, startPoint x: 110, startPoint y: 148, endPoint x: 71, endPoint y: 146, distance: 39.1
click at [71, 146] on p "em Charters" at bounding box center [659, 145] width 1210 height 14
drag, startPoint x: 228, startPoint y: 149, endPoint x: 222, endPoint y: 116, distance: 33.5
click at [230, 149] on p "em Chartres" at bounding box center [659, 145] width 1210 height 14
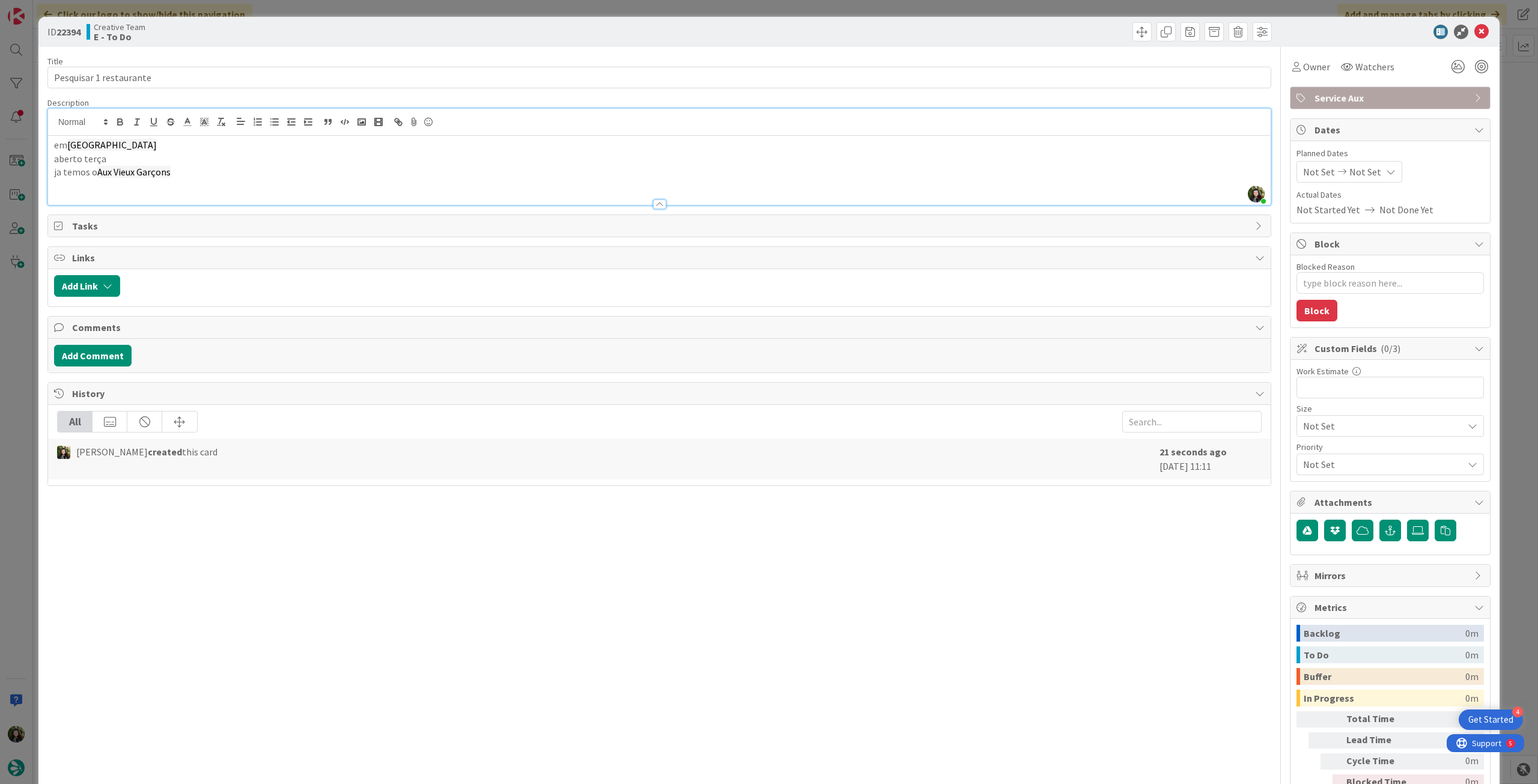
click at [1474, 29] on icon at bounding box center [1481, 31] width 14 height 14
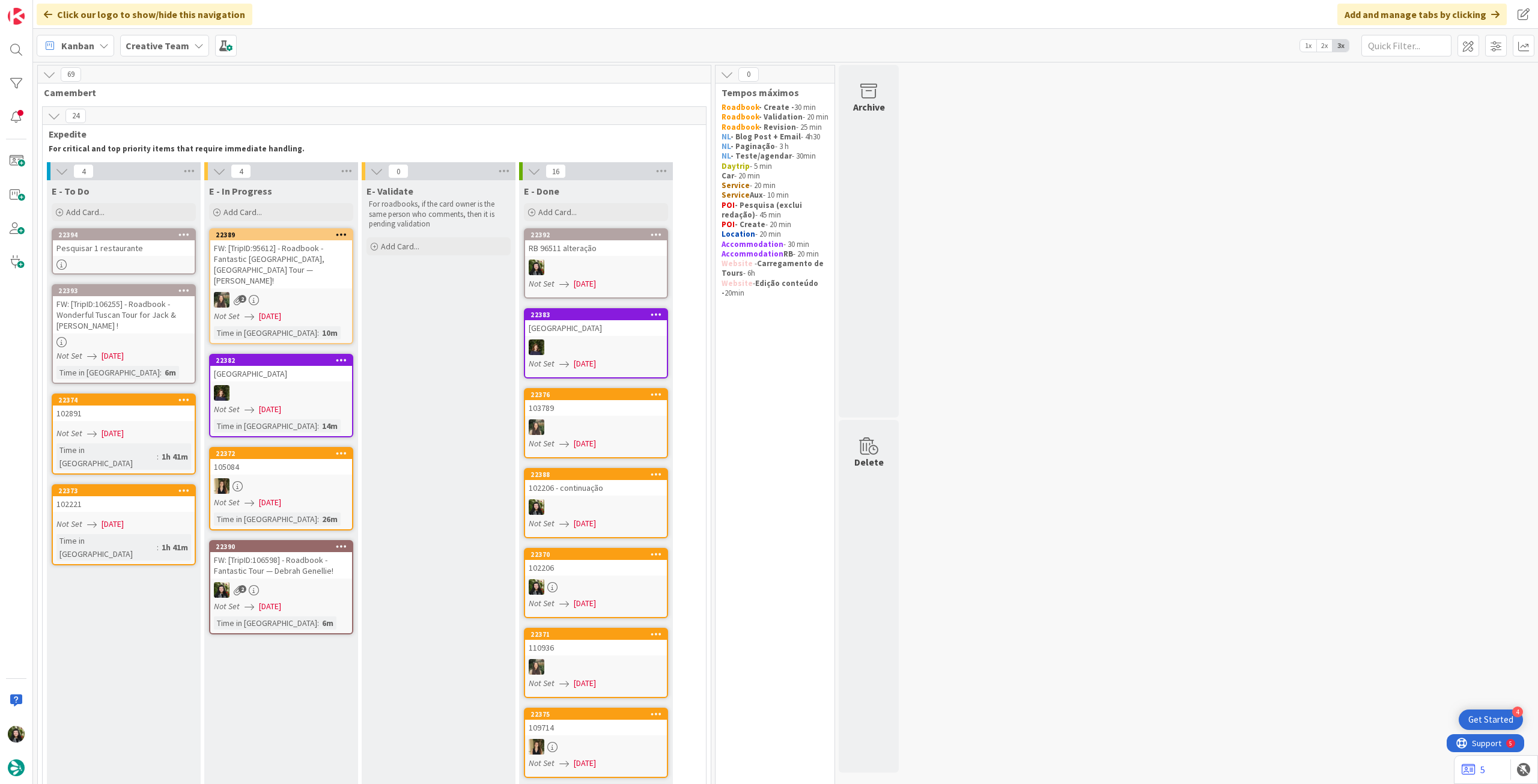
click at [267, 496] on span "[DATE]" at bounding box center [270, 502] width 22 height 13
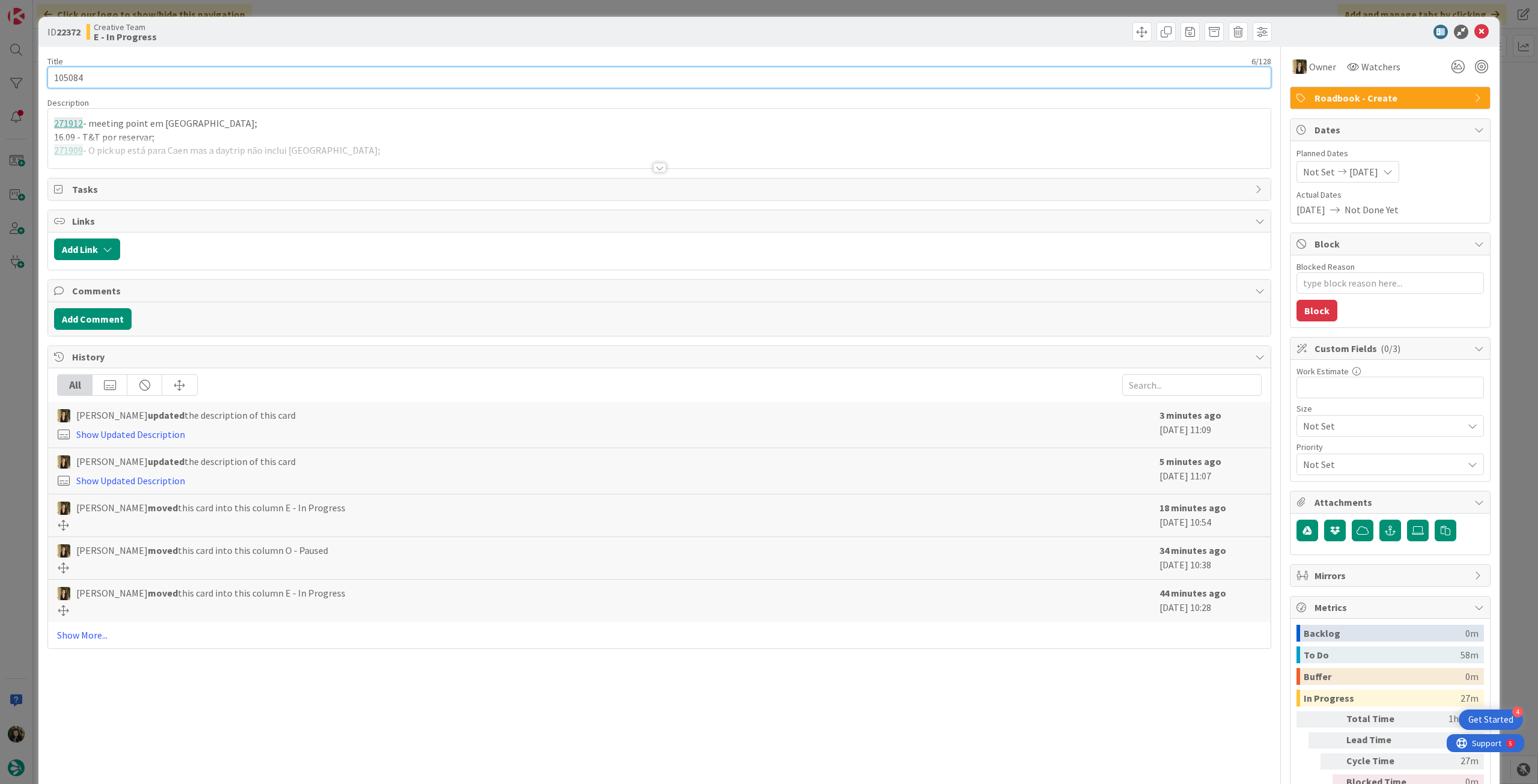
drag, startPoint x: 24, startPoint y: 72, endPoint x: 150, endPoint y: 7, distance: 141.8
click at [7, 66] on div "ID 22372 Creative Team E - In Progress Title 6 / 128 105084 Description 271912 …" at bounding box center [769, 392] width 1538 height 784
click at [290, 141] on div at bounding box center [659, 152] width 1222 height 30
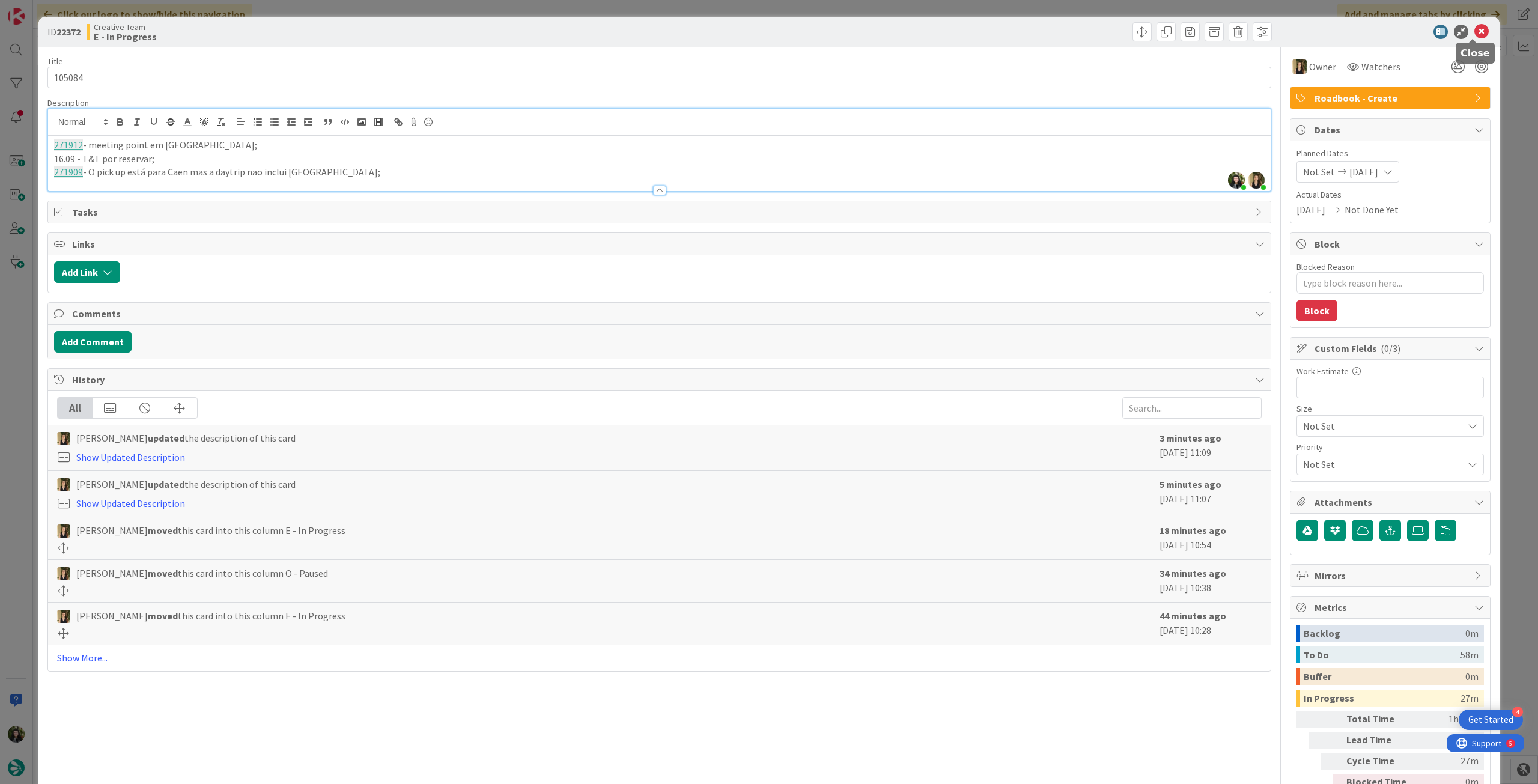
click at [1474, 33] on icon at bounding box center [1481, 31] width 14 height 14
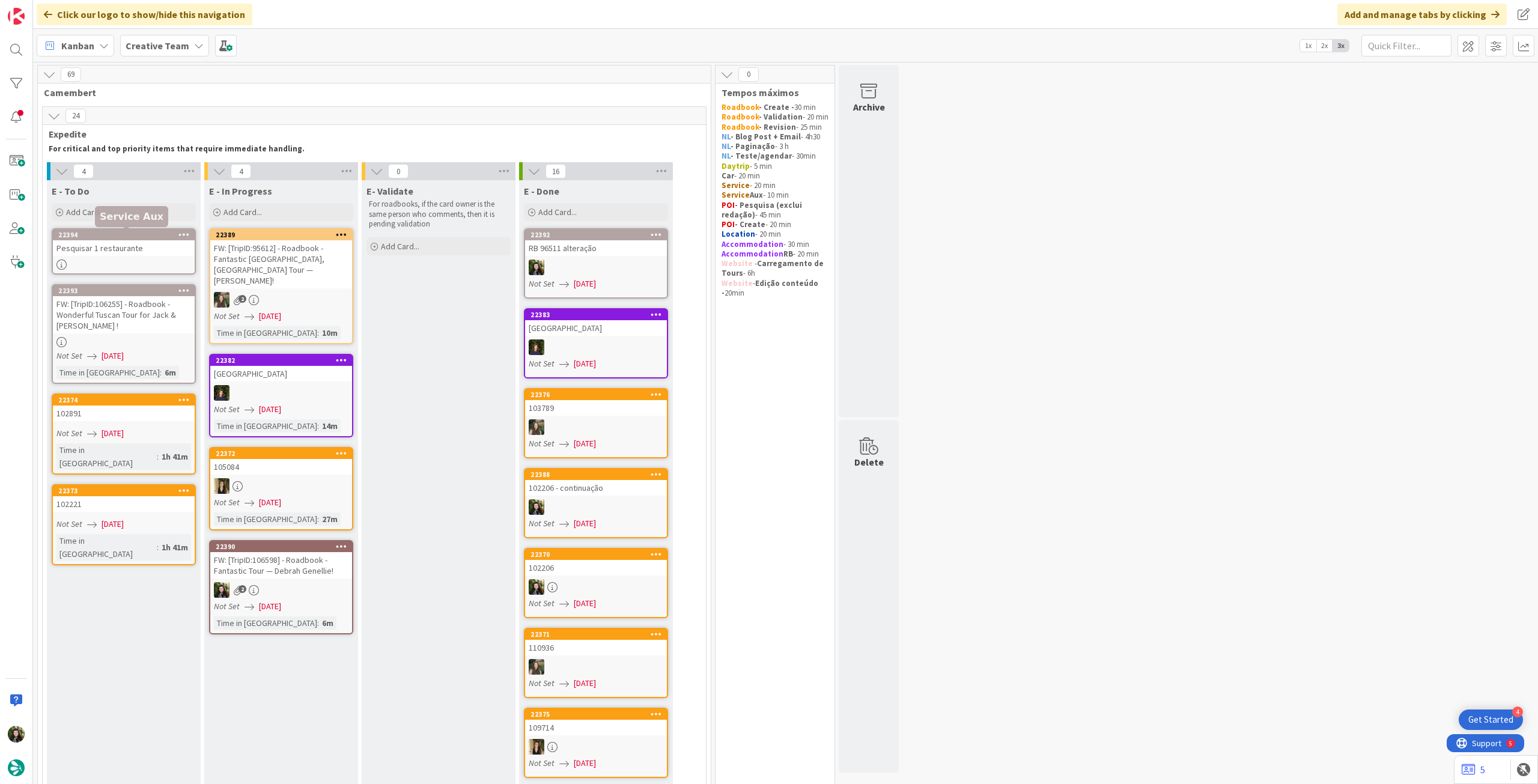
click at [128, 241] on div "Pesquisar 1 restaurante" at bounding box center [124, 247] width 142 height 16
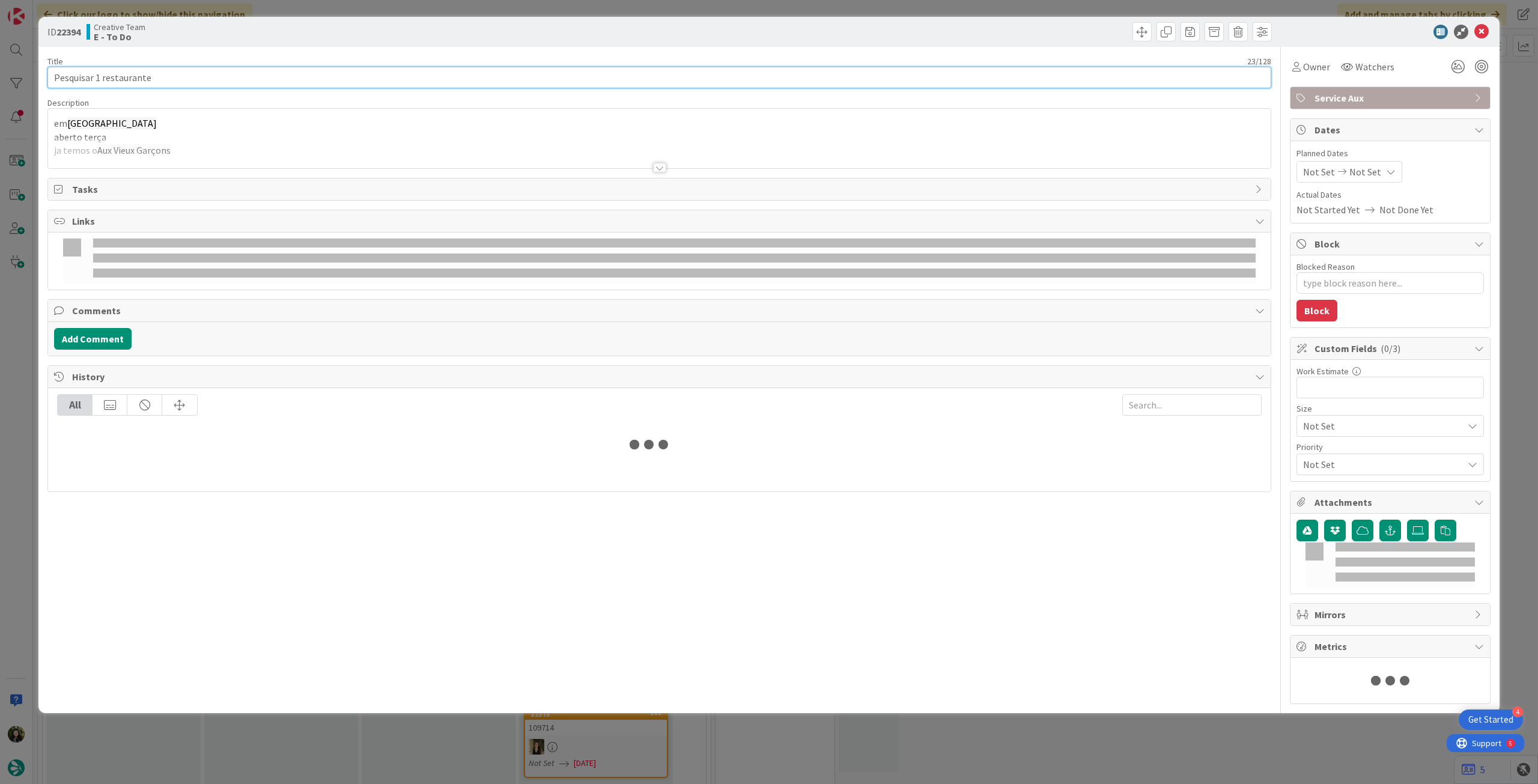
type textarea "x"
click at [244, 78] on input "Pesquisar 1 restaurante" at bounding box center [659, 78] width 1224 height 22
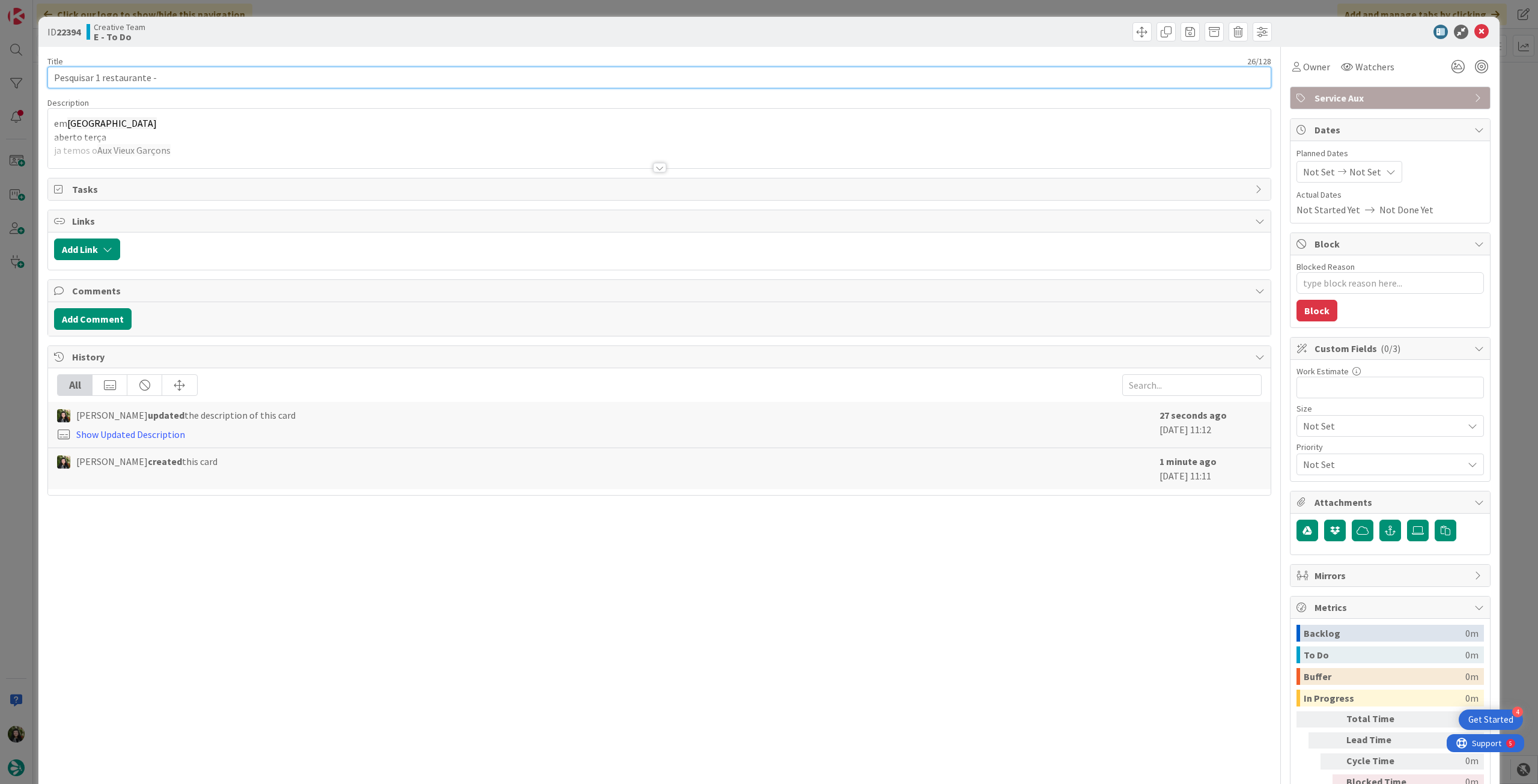
paste input "105084"
type input "Pesquisar 1 restaurante - 105084"
type textarea "x"
type input "Pesquisar 1 restaurante - 105084"
click at [217, 154] on div at bounding box center [659, 152] width 1222 height 30
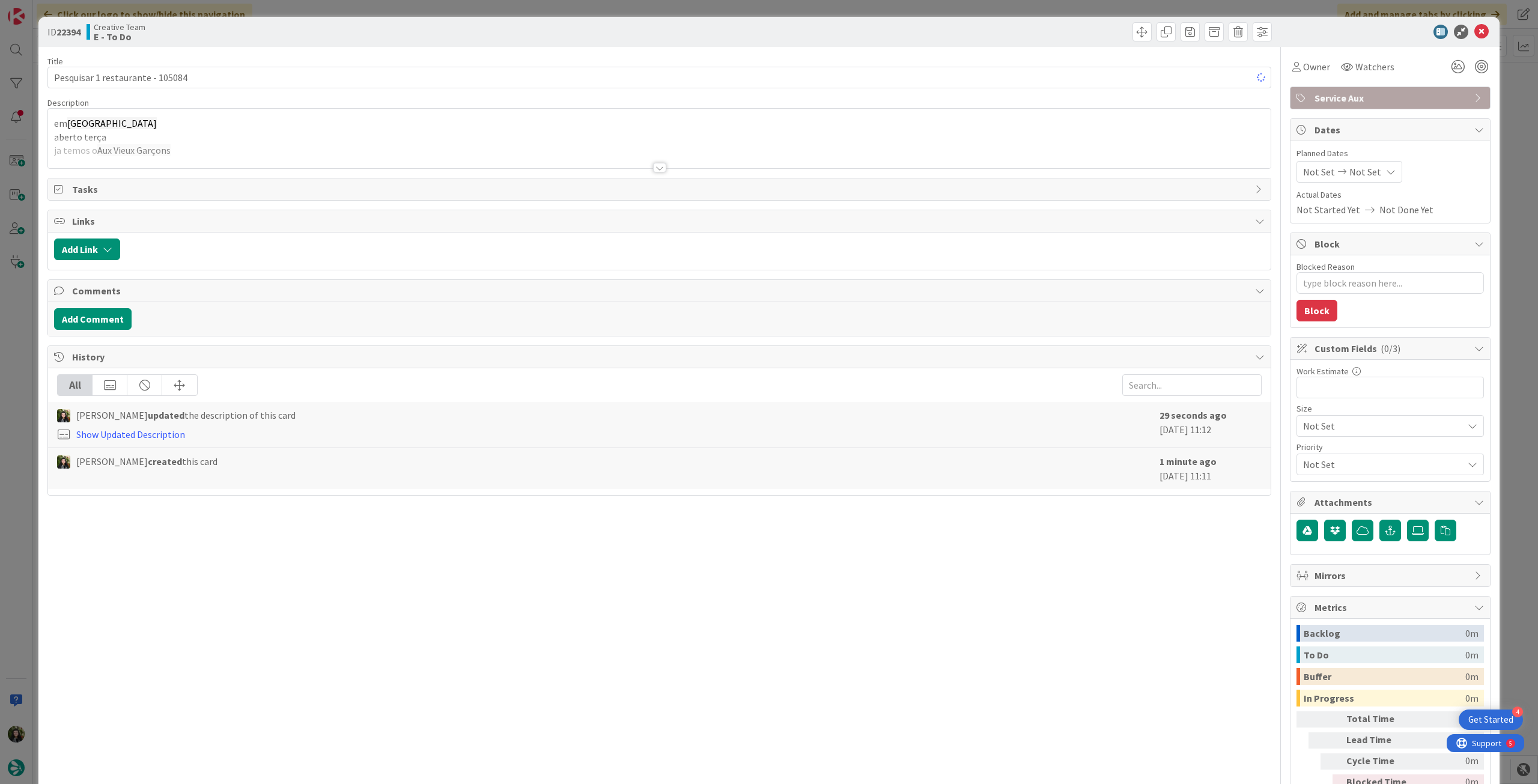
type textarea "x"
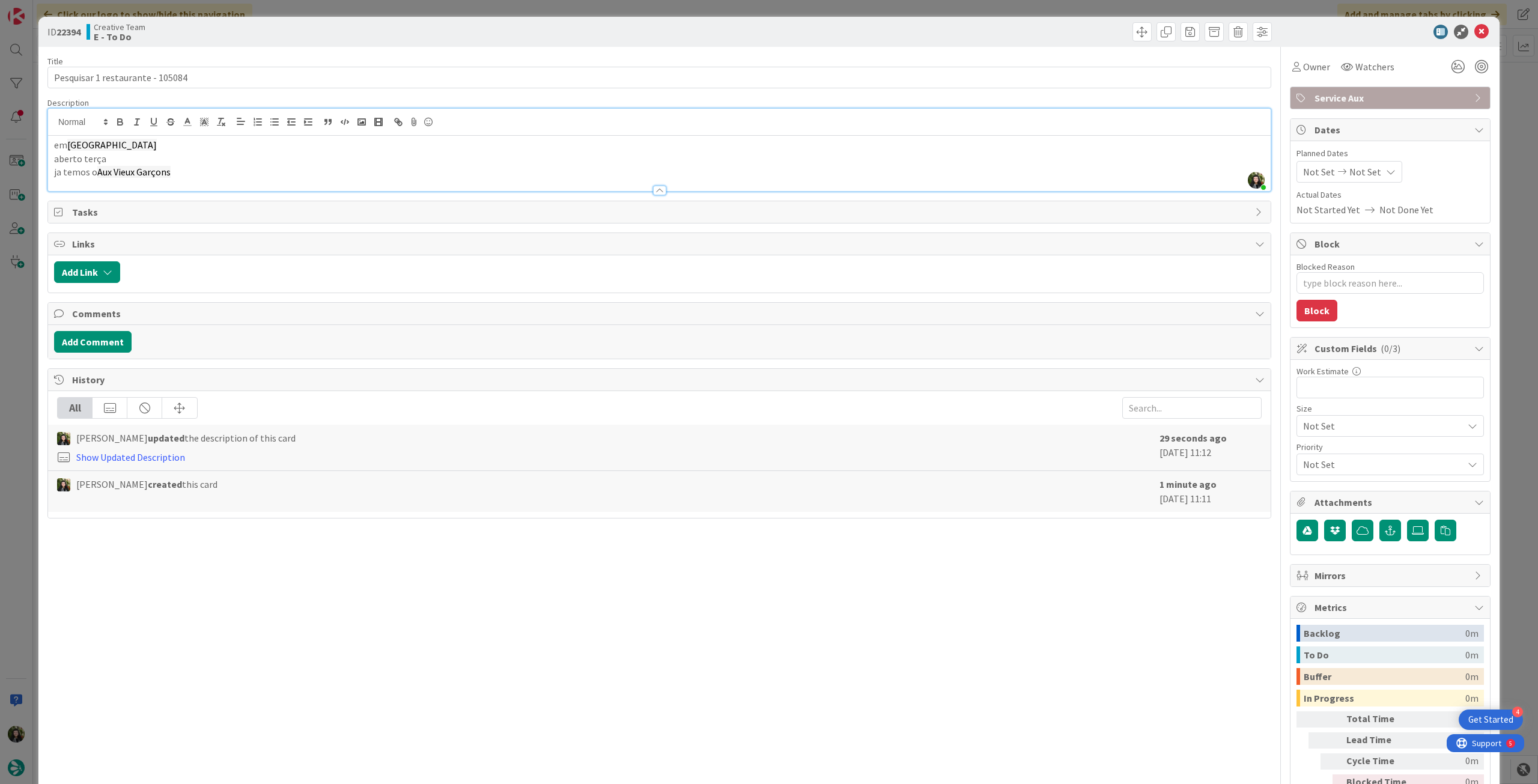
click at [218, 175] on p "ja temos o Aux Vieux Garçons" at bounding box center [659, 172] width 1210 height 14
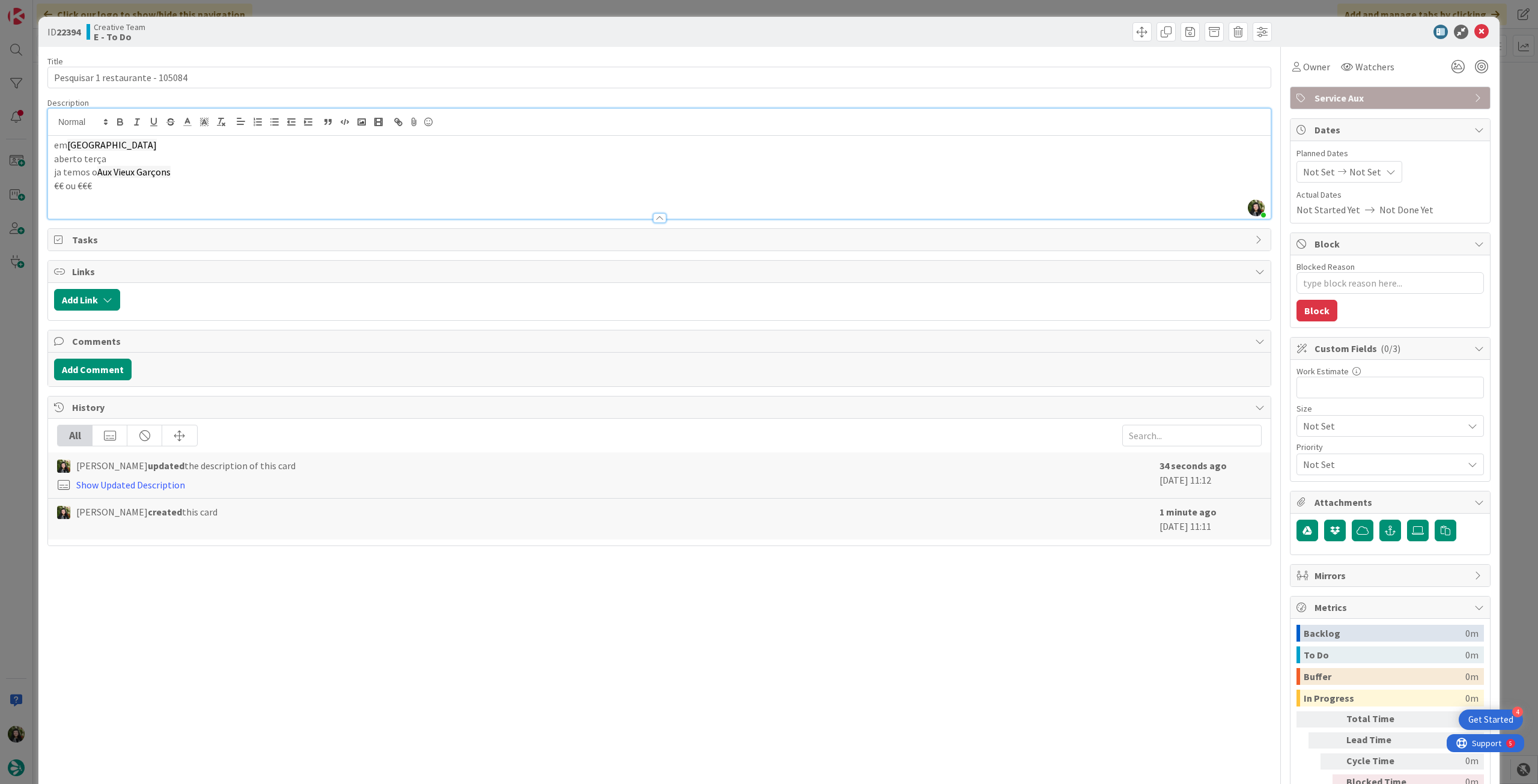
click at [213, 156] on p "aberto terça" at bounding box center [659, 159] width 1210 height 14
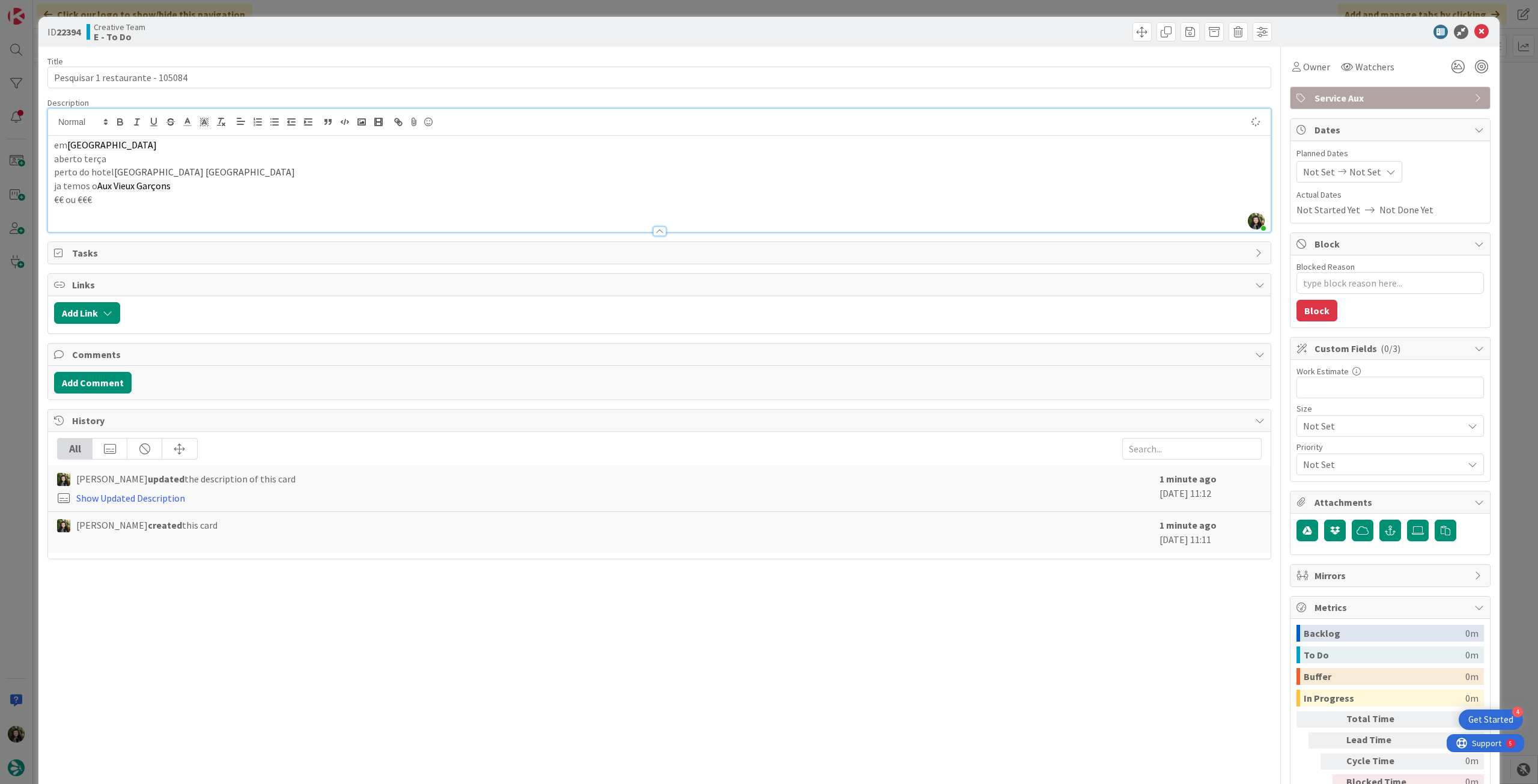
click at [1349, 180] on div "Not Set Not Set" at bounding box center [1349, 172] width 105 height 22
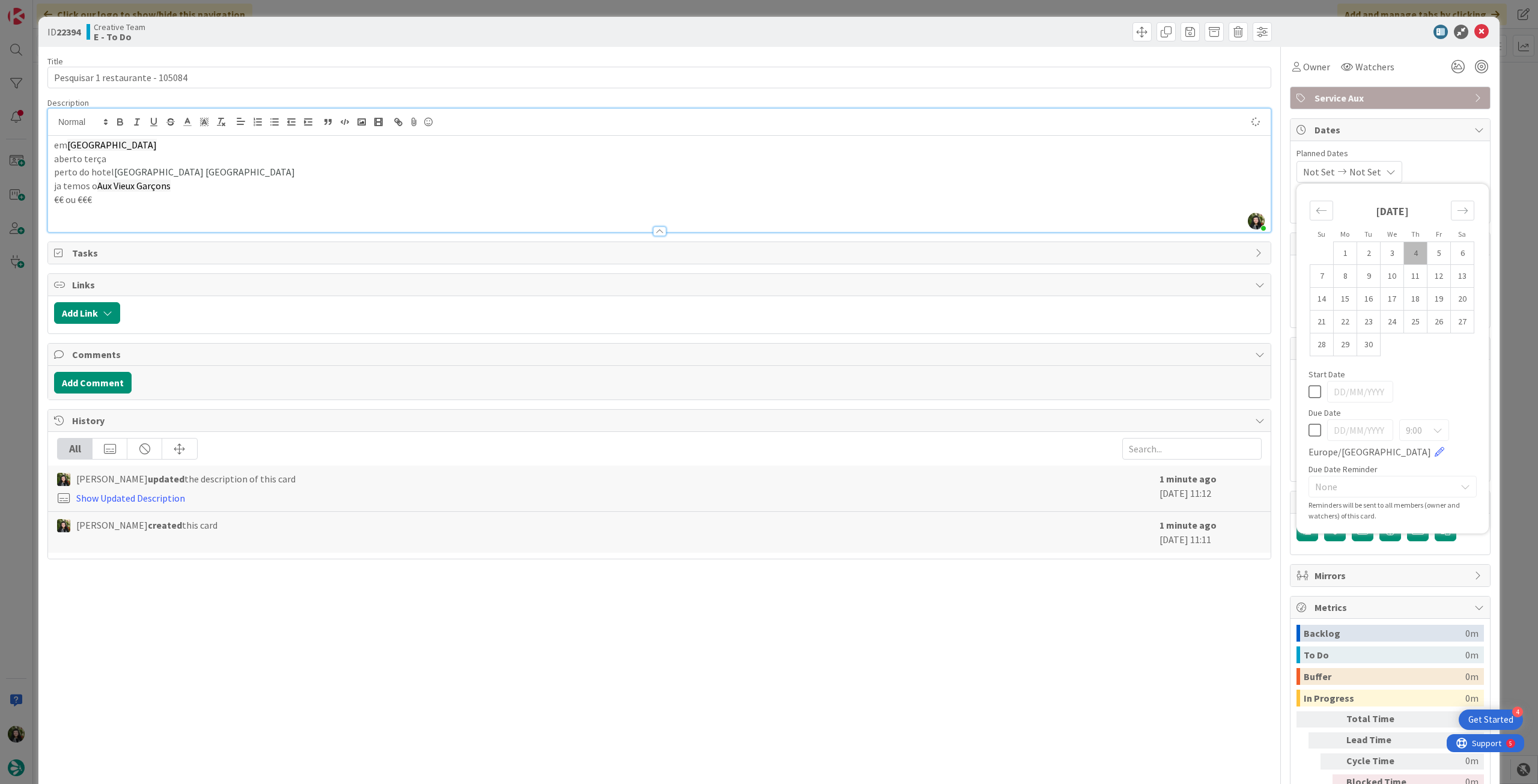
type textarea "x"
click at [1302, 433] on div "Su Mo Tu We Th Fr Sa August 2025 1 2 3 4 5 6 7 8 9 10 11 12 13 14 15 16 17 18 1…" at bounding box center [1392, 358] width 181 height 337
click at [1308, 431] on icon at bounding box center [1314, 430] width 13 height 14
type input "[DATE]"
click at [1474, 32] on icon at bounding box center [1481, 31] width 14 height 14
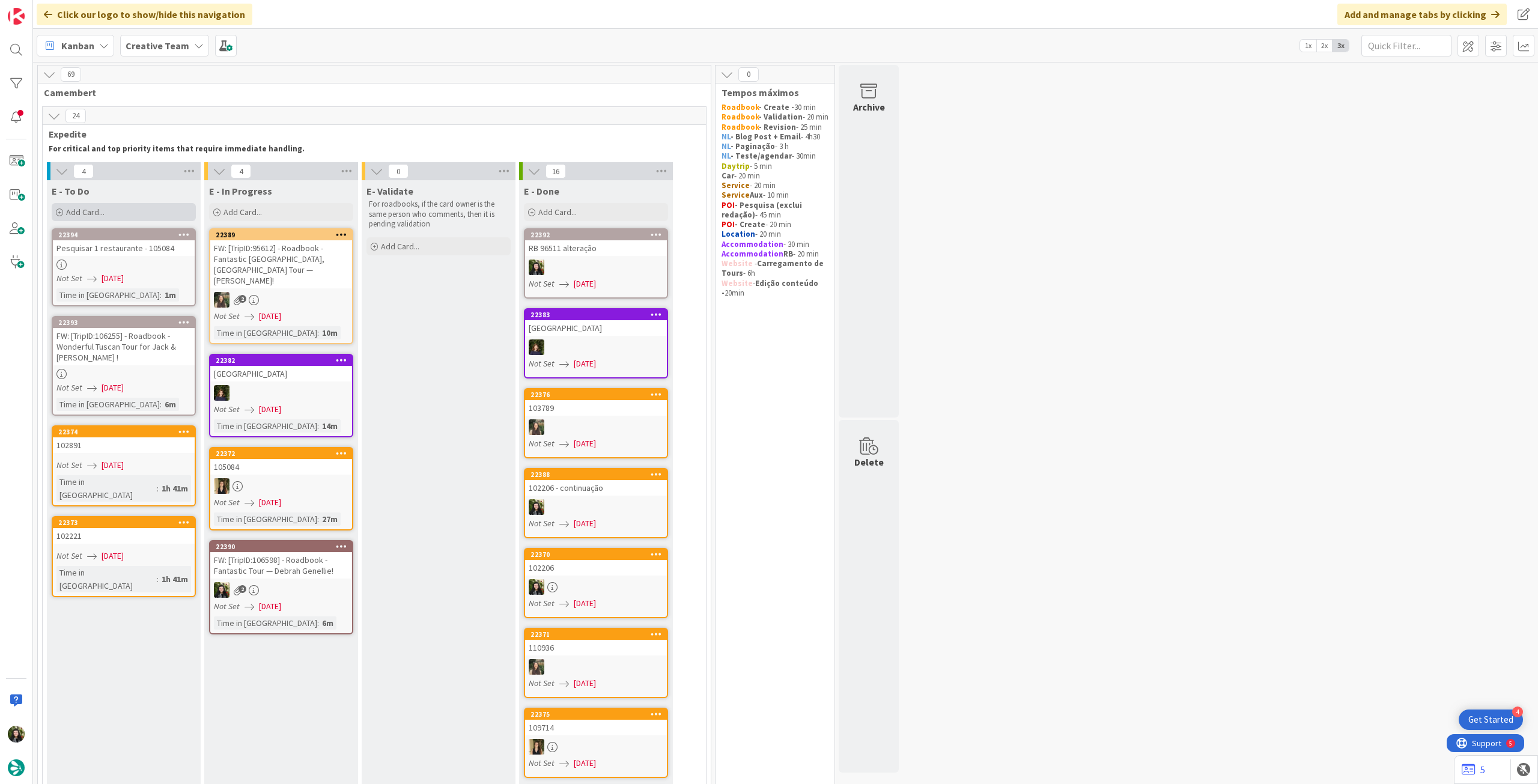
drag, startPoint x: 128, startPoint y: 238, endPoint x: 115, endPoint y: 212, distance: 29.1
click at [114, 206] on div "Add Card..." at bounding box center [123, 212] width 144 height 18
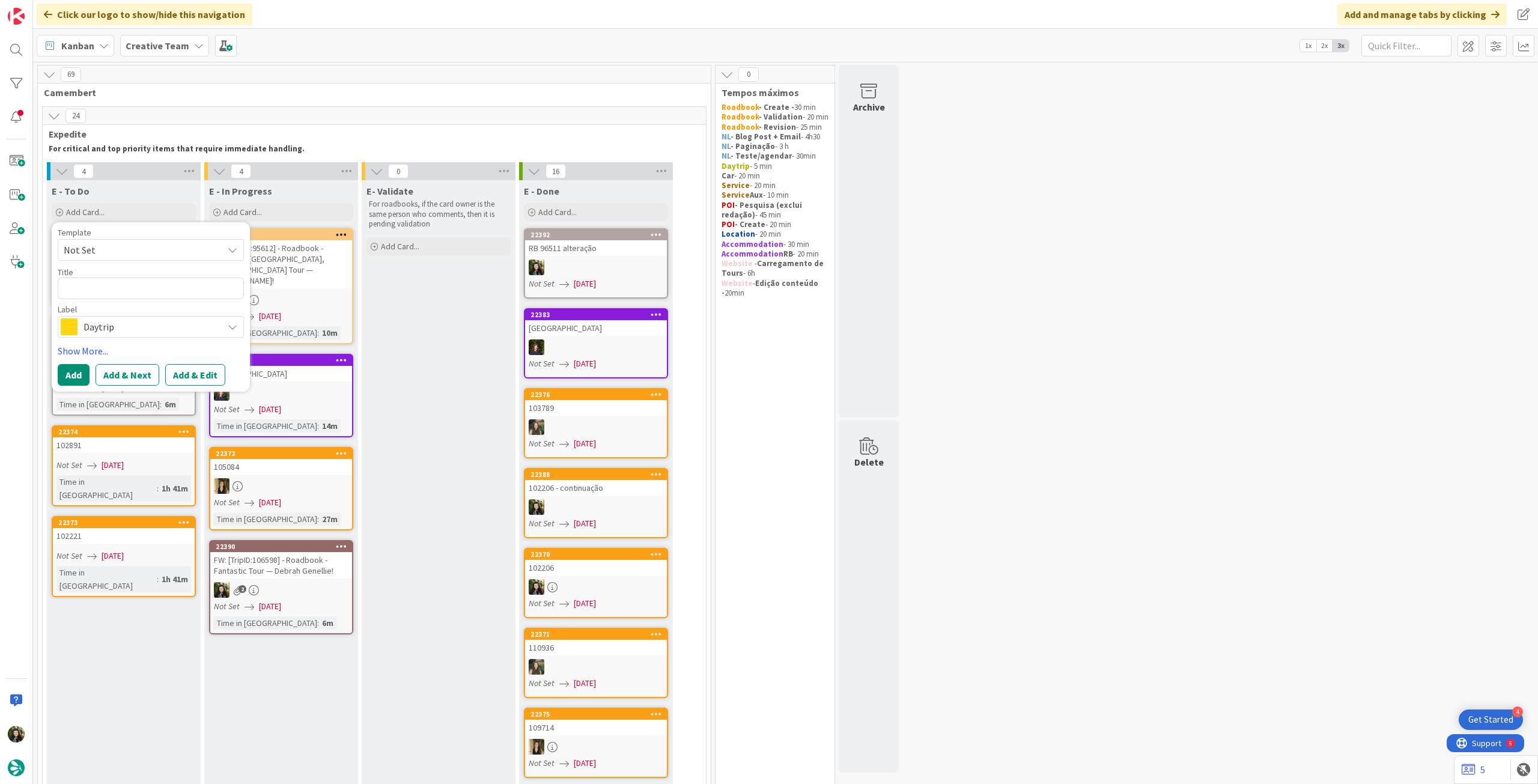
click at [118, 320] on span "Daytrip" at bounding box center [150, 326] width 133 height 17
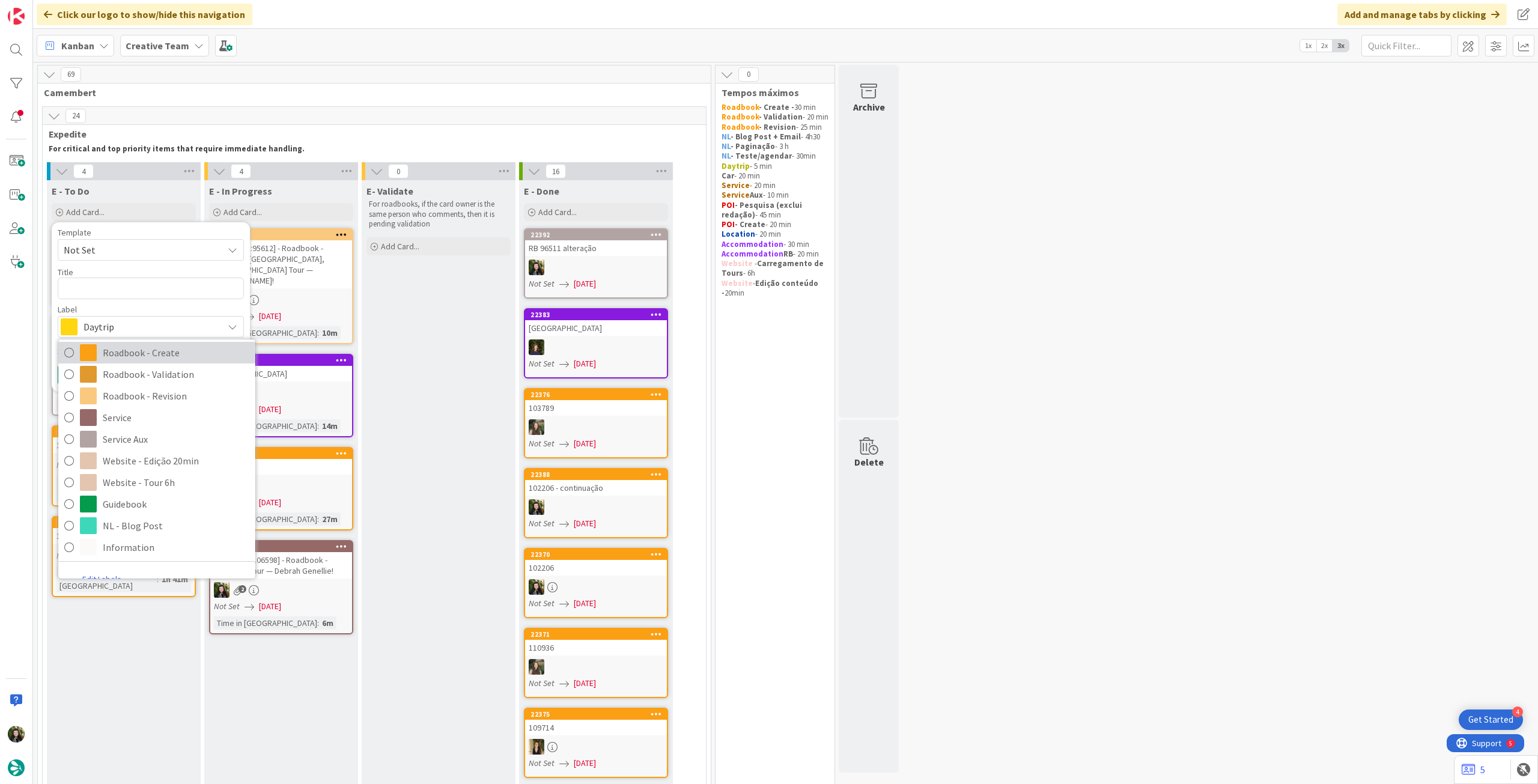
click at [168, 354] on span "Roadbook - Create" at bounding box center [176, 352] width 147 height 18
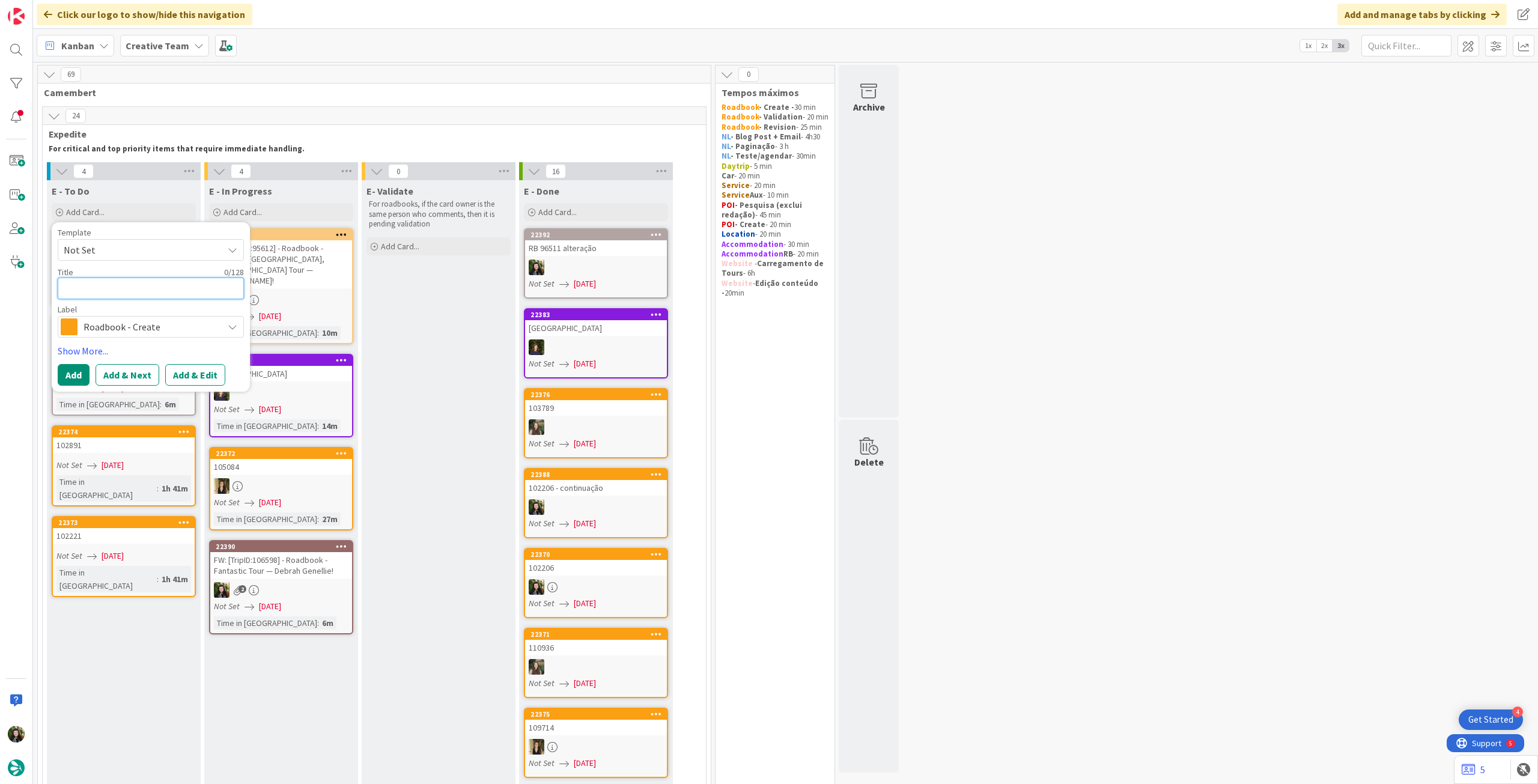
click at [158, 291] on textarea at bounding box center [150, 289] width 186 height 22
paste textarea "97398"
type textarea "x"
type textarea "97398"
type textarea "x"
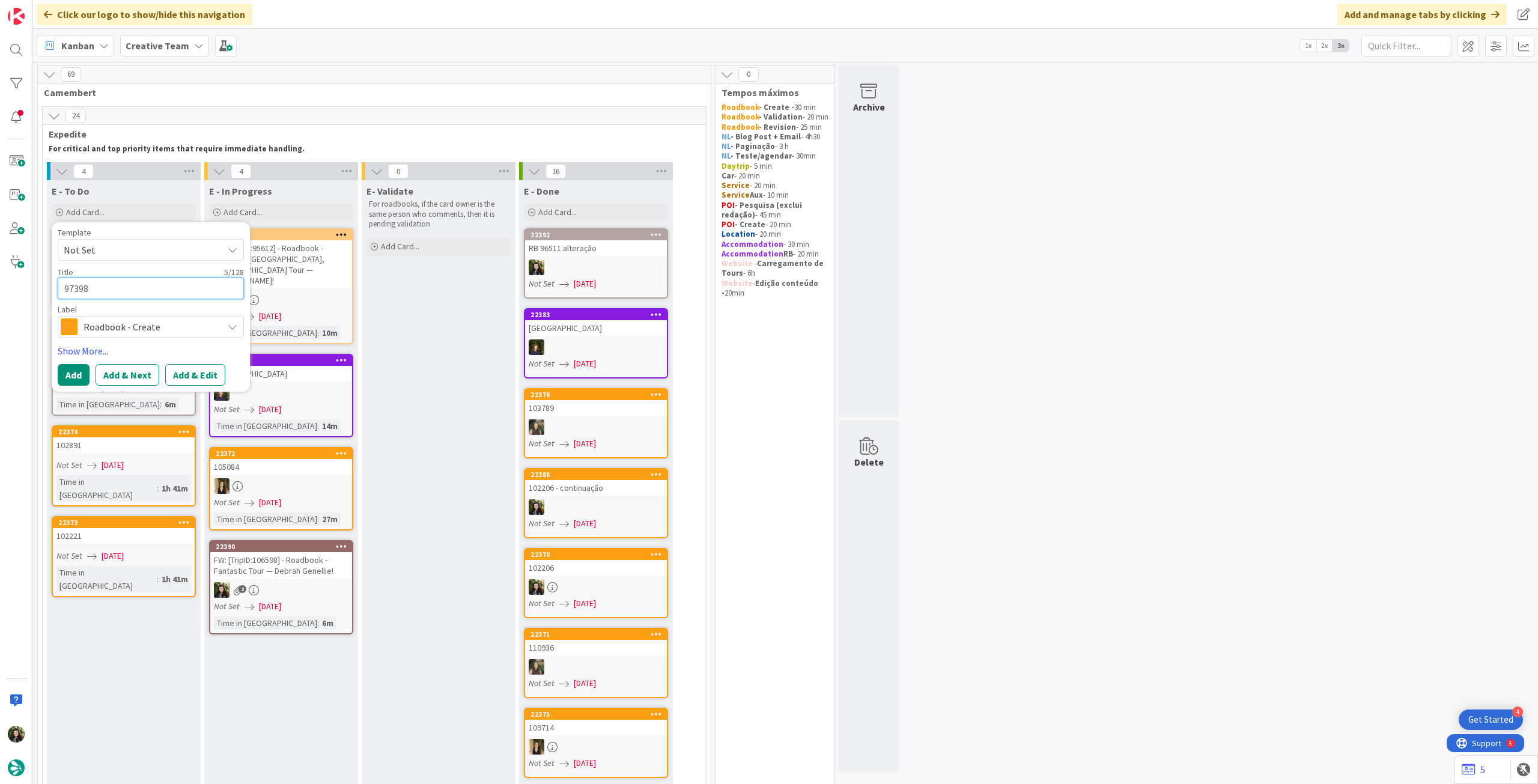
type textarea "97398"
type textarea "x"
type textarea "97398 -"
click at [76, 374] on button "Add" at bounding box center [73, 374] width 32 height 22
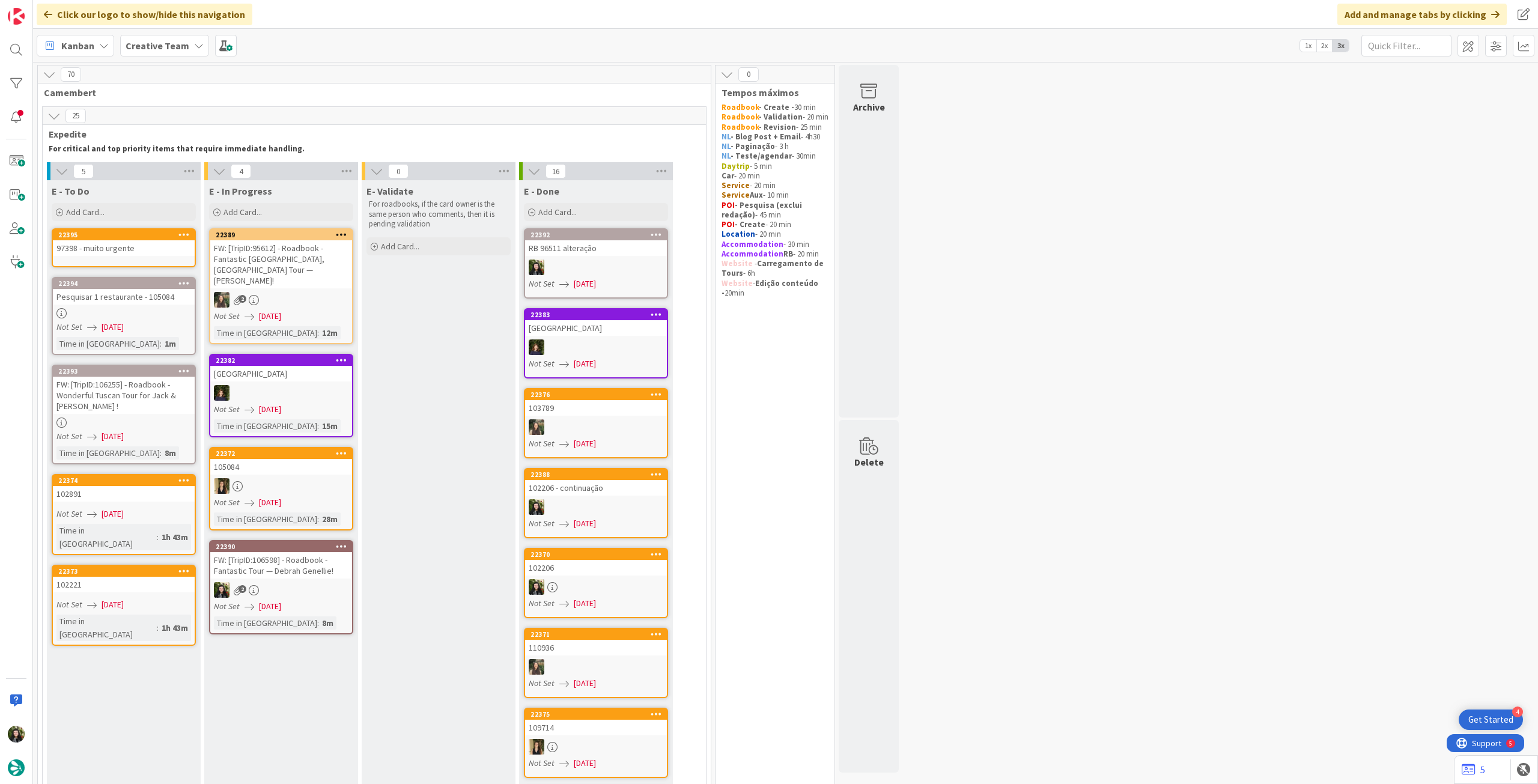
click at [137, 250] on div "97398 - muito urgente" at bounding box center [124, 247] width 142 height 16
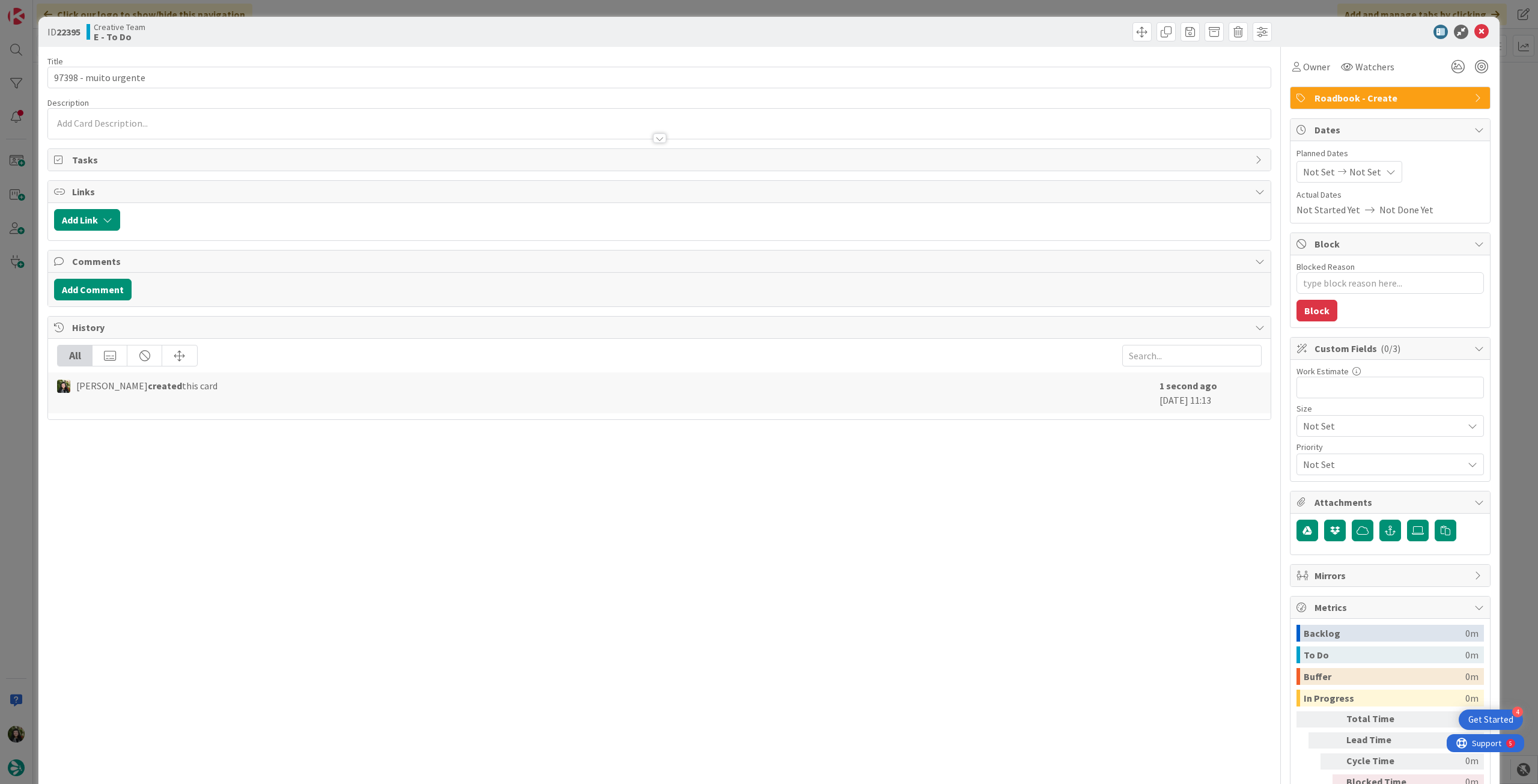
click at [1369, 168] on div "Not Set Not Set" at bounding box center [1349, 172] width 105 height 22
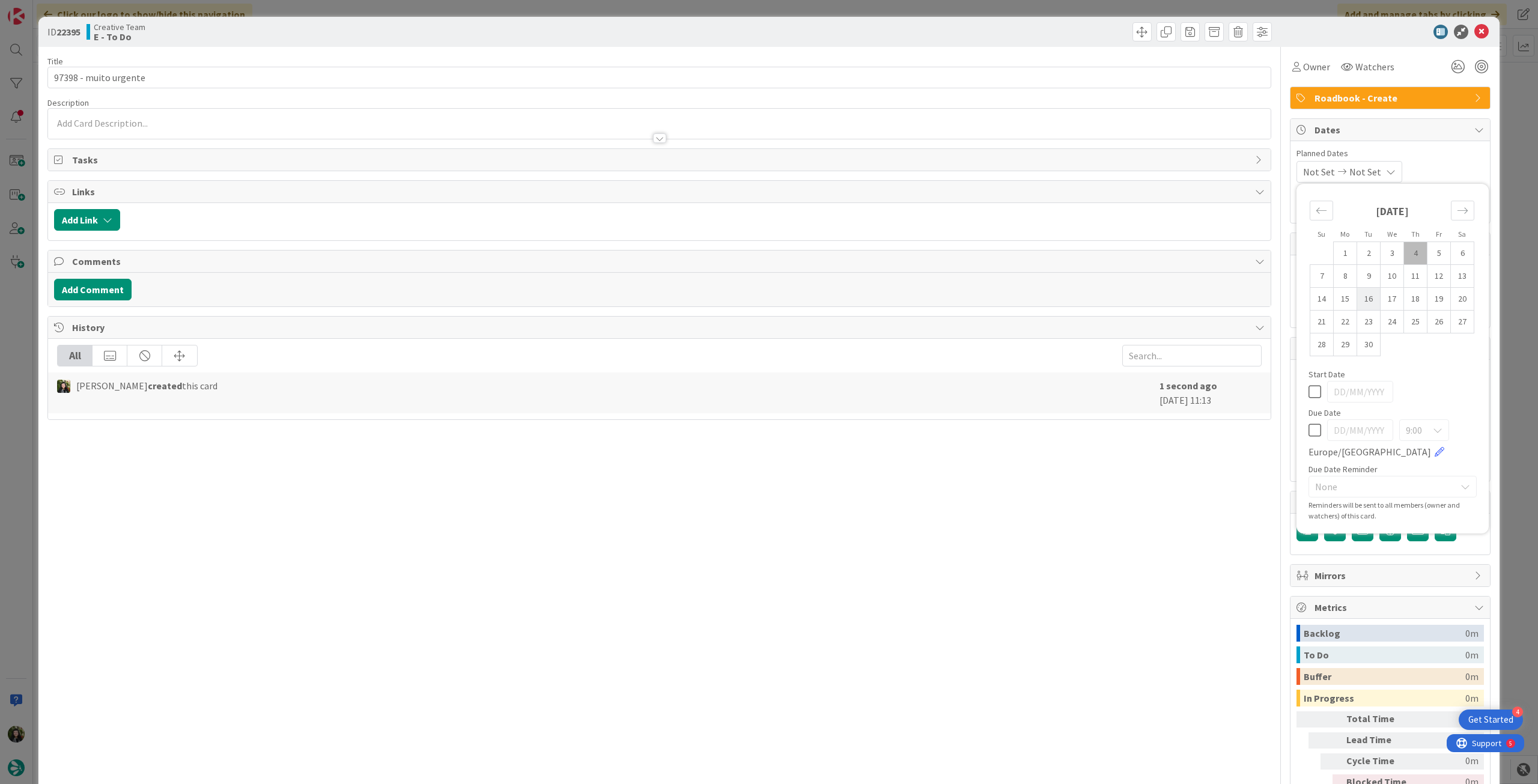
drag, startPoint x: 1302, startPoint y: 431, endPoint x: 1366, endPoint y: 291, distance: 153.9
click at [1308, 430] on icon at bounding box center [1314, 430] width 13 height 14
click at [1474, 35] on icon at bounding box center [1481, 31] width 14 height 14
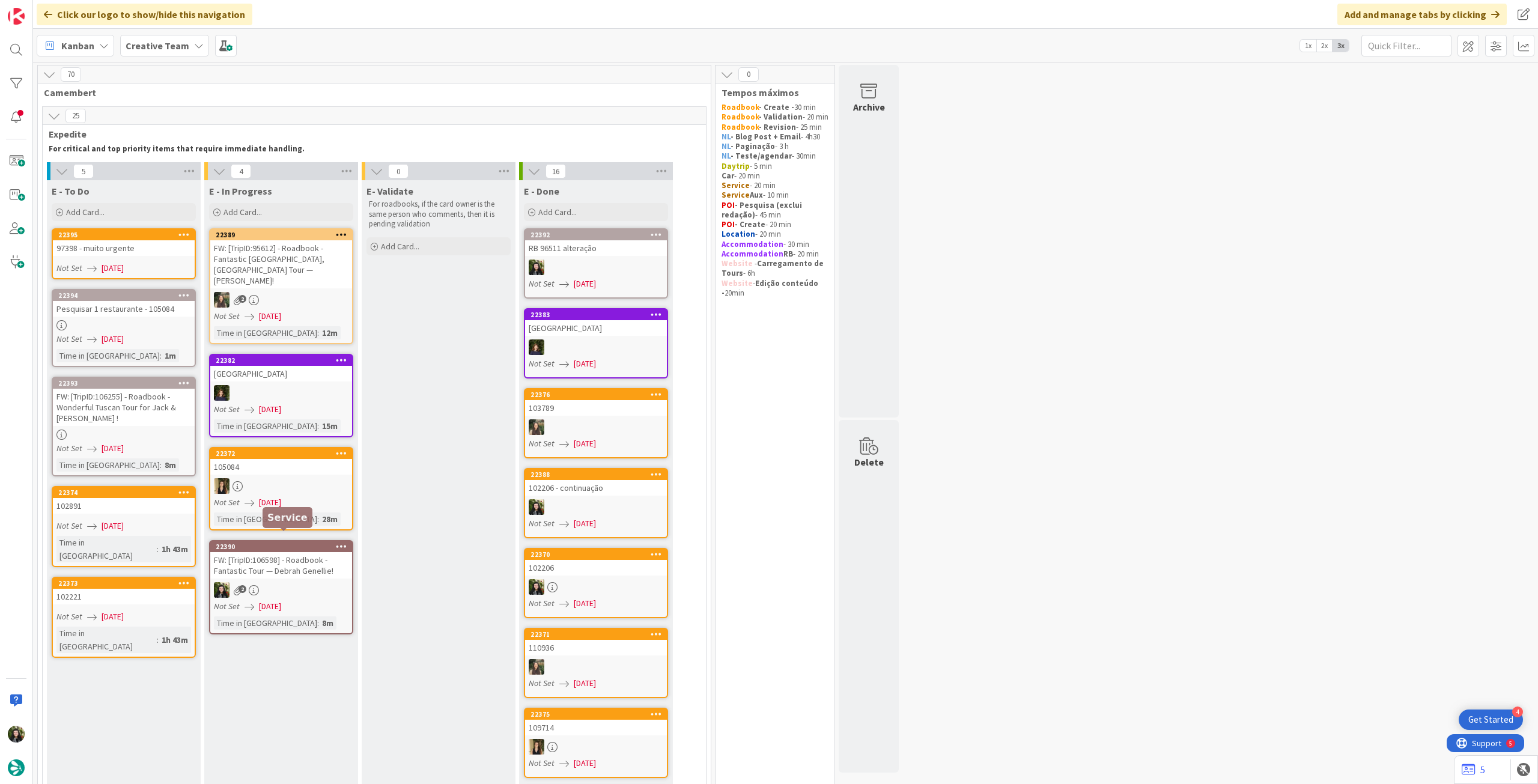
click at [283, 582] on div "2" at bounding box center [281, 589] width 142 height 16
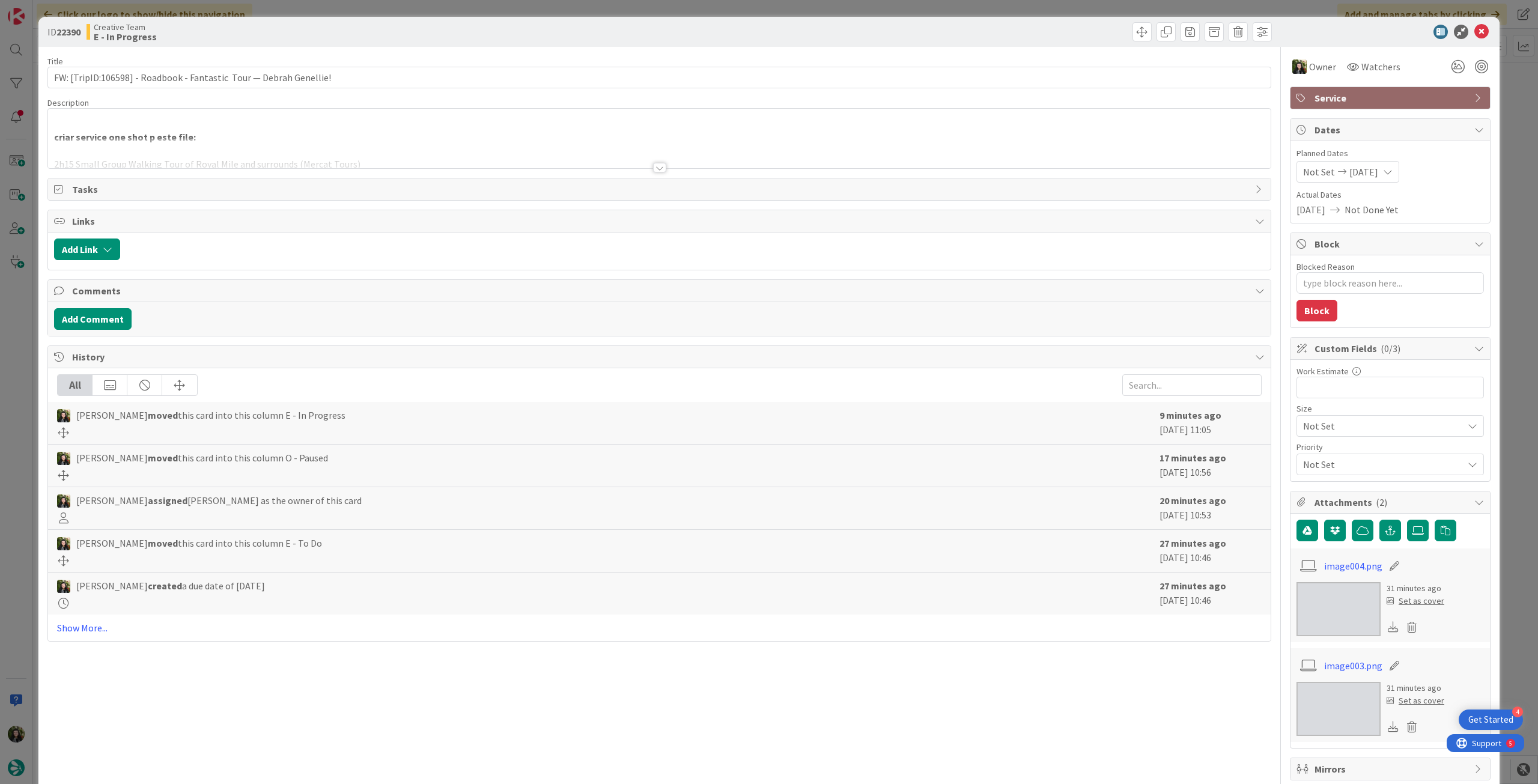
drag, startPoint x: 199, startPoint y: 128, endPoint x: 198, endPoint y: 137, distance: 9.1
click at [198, 130] on div "criar service one shot p este file: 2h15 Small Group Walking Tour of Royal Mile…" at bounding box center [659, 141] width 1222 height 54
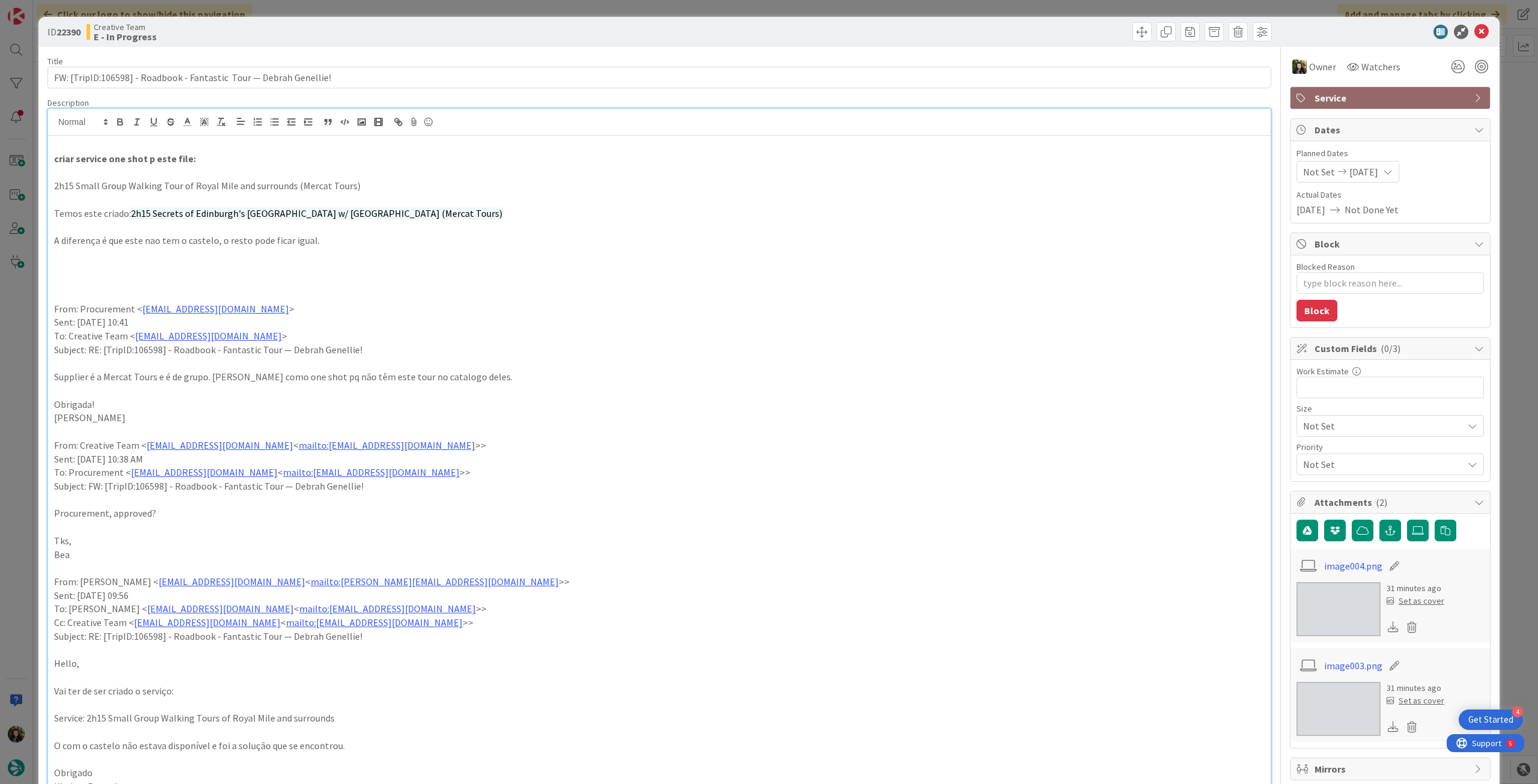
click at [183, 187] on p "2h15 Small Group Walking Tour of Royal Mile and surrounds (Mercat Tours)" at bounding box center [659, 186] width 1210 height 14
drag, startPoint x: 54, startPoint y: 189, endPoint x: 396, endPoint y: 175, distance: 342.3
click at [395, 179] on p "2h15 Small Group Walking Tour of Royal Mile and surrounds (Mercat Tours)" at bounding box center [659, 186] width 1210 height 14
copy p "2h15 Small Group Walking Tour of Royal Mile and surrounds (Mercat Tours)"
drag, startPoint x: 137, startPoint y: 351, endPoint x: 160, endPoint y: 350, distance: 23.0
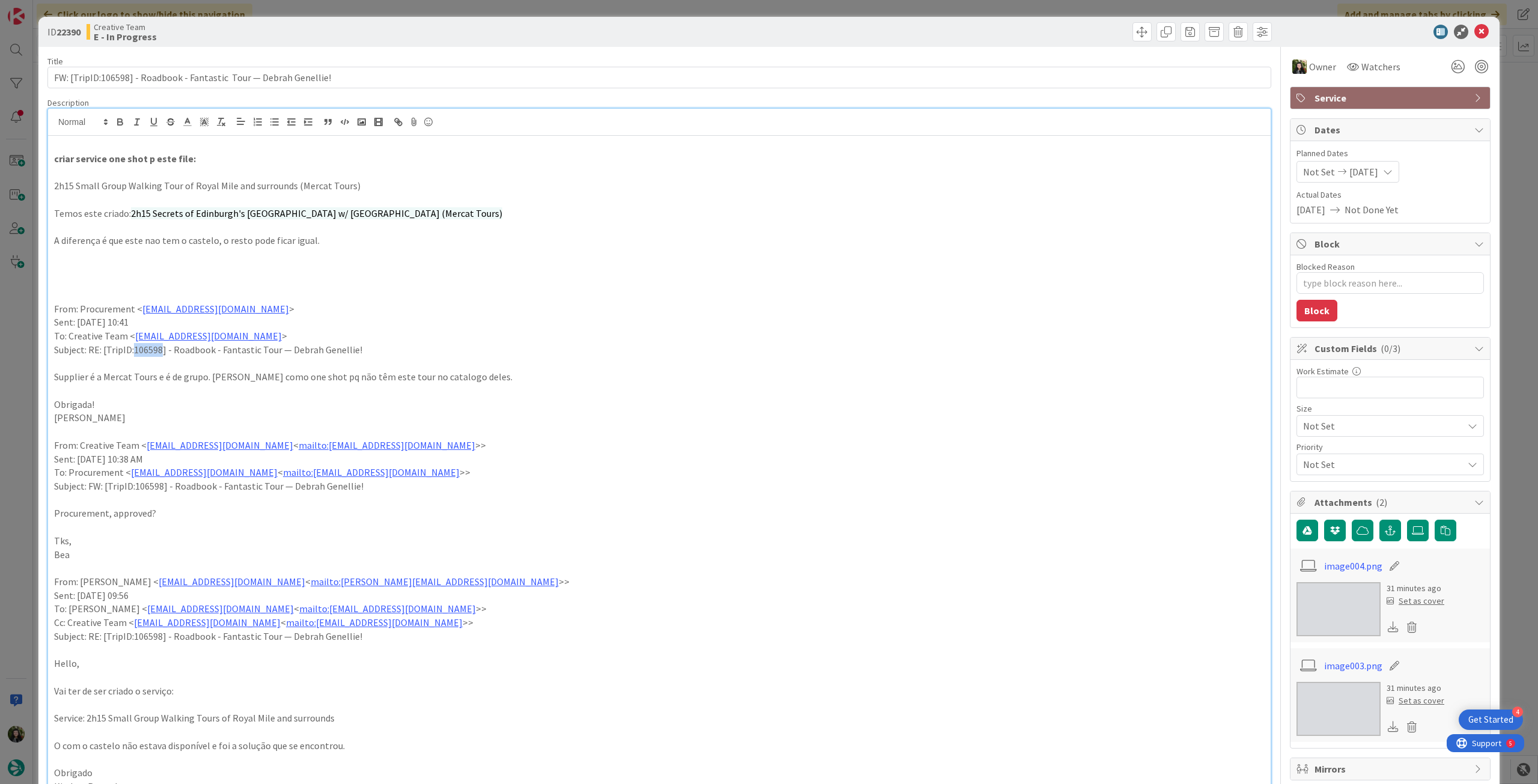
click at [160, 350] on p "Subject: RE: [TripID:106598] - Roadbook - Fantastic Tour — Debrah Genellie!" at bounding box center [659, 349] width 1210 height 14
copy p "106598"
click at [1469, 22] on div "ID 22390 Creative Team E - In Progress" at bounding box center [769, 32] width 1461 height 30
click at [1474, 25] on icon at bounding box center [1481, 31] width 14 height 14
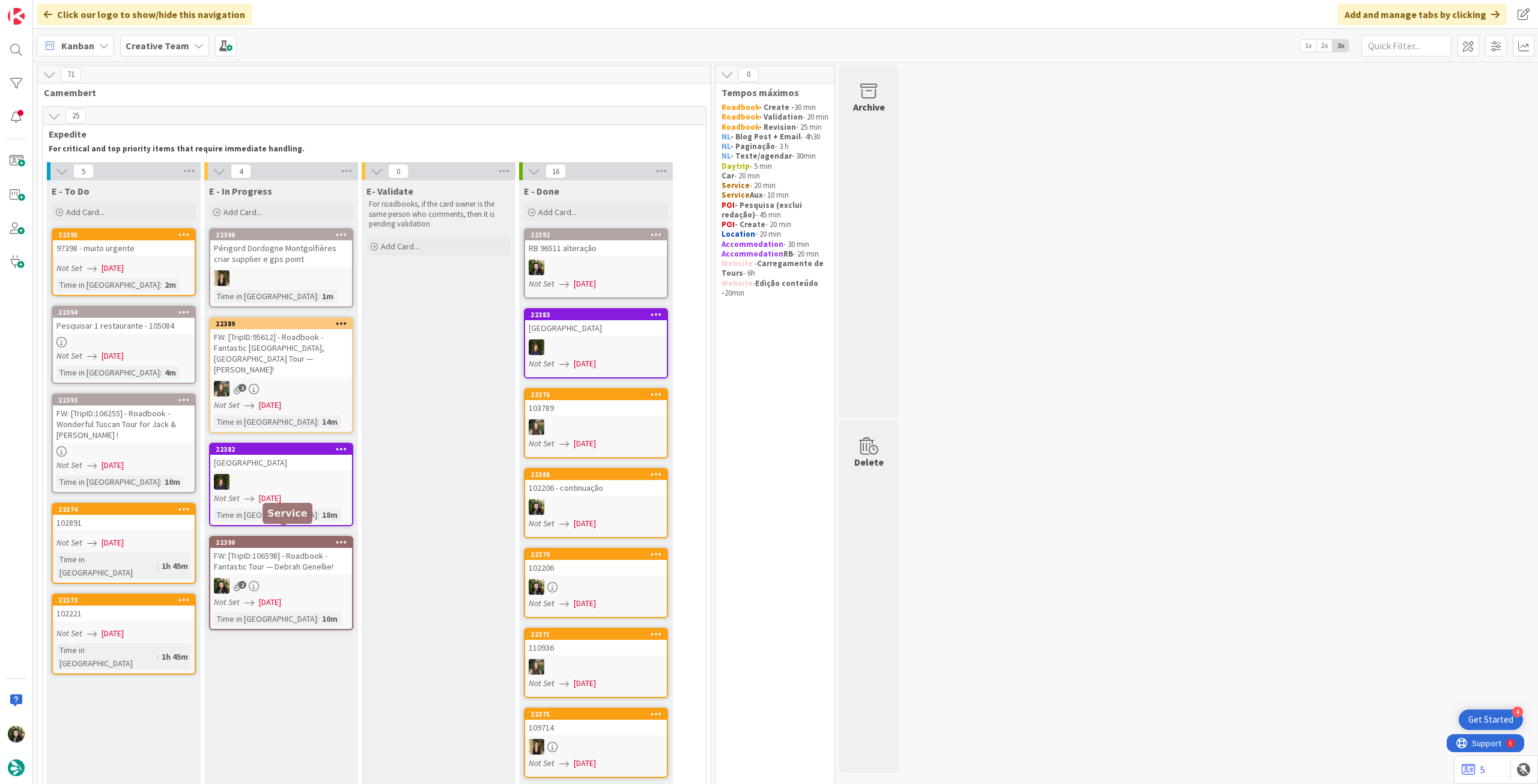
click at [308, 547] on div "FW: [TripID:106598] - Roadbook - Fantastic Tour — Debrah Genellie!" at bounding box center [281, 560] width 142 height 26
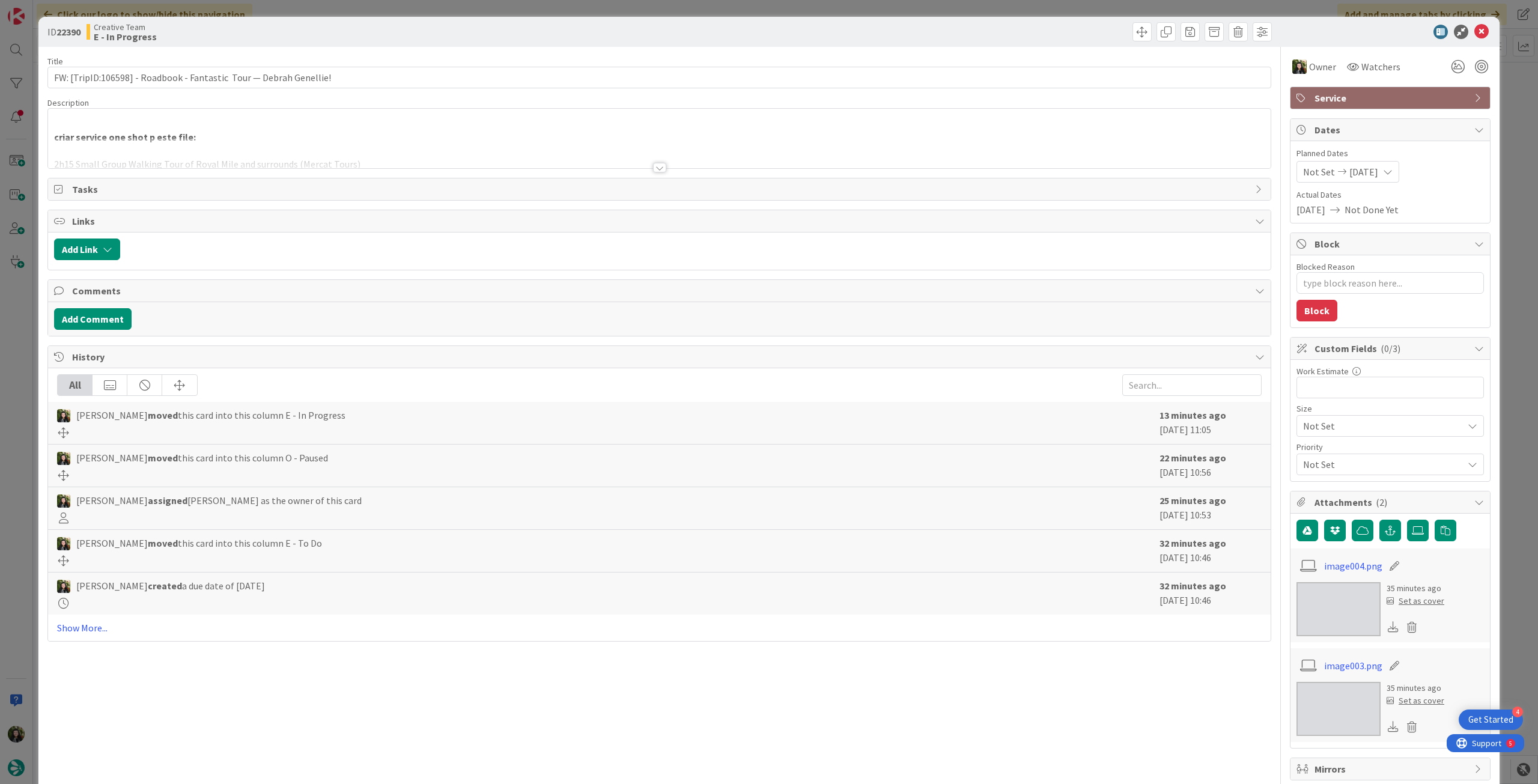
click at [439, 157] on div at bounding box center [659, 152] width 1222 height 30
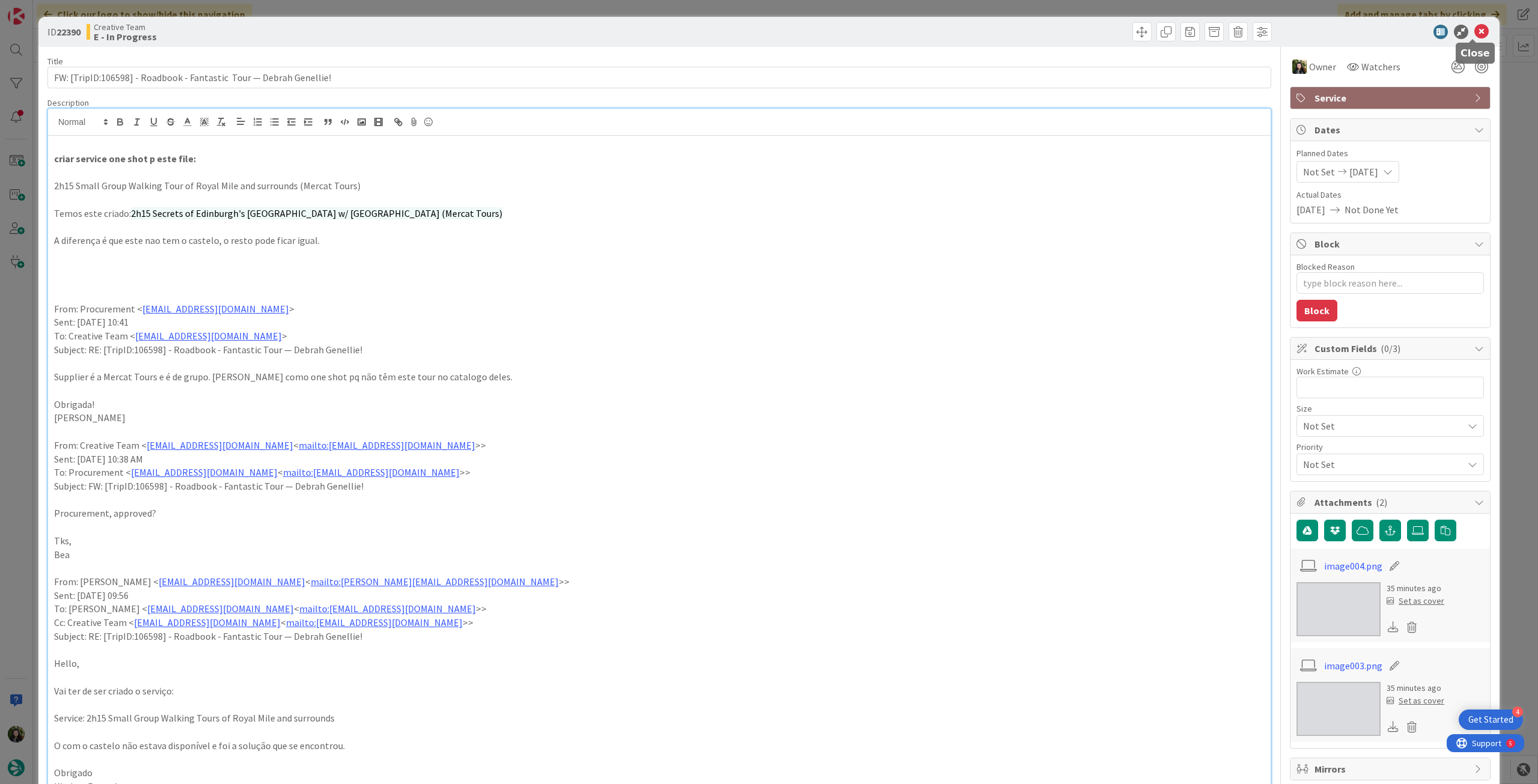
click at [1474, 31] on icon at bounding box center [1481, 31] width 14 height 14
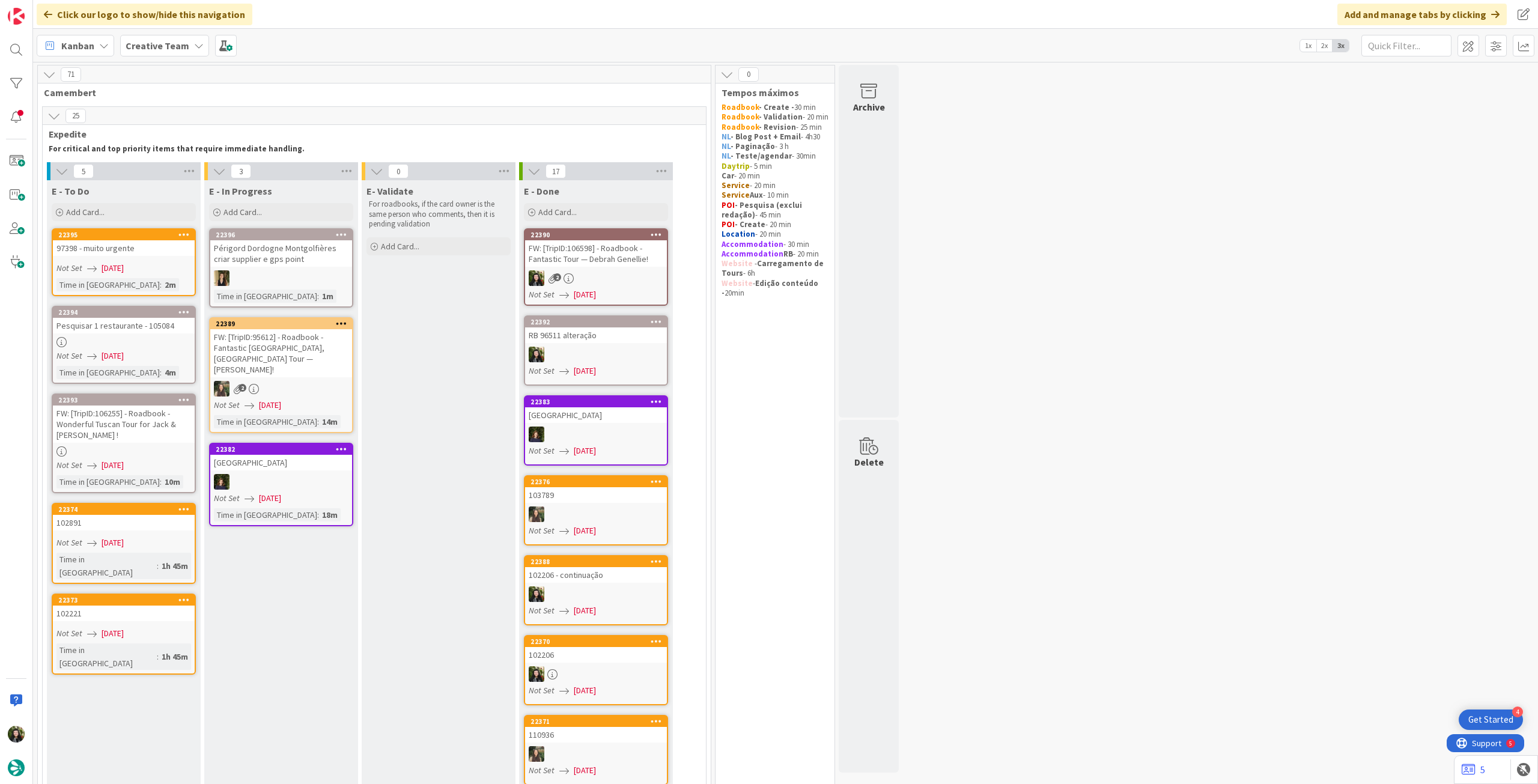
click at [142, 43] on b "Creative Team" at bounding box center [158, 46] width 64 height 12
click at [162, 163] on div "Creative Team - Análise" at bounding box center [222, 172] width 183 height 23
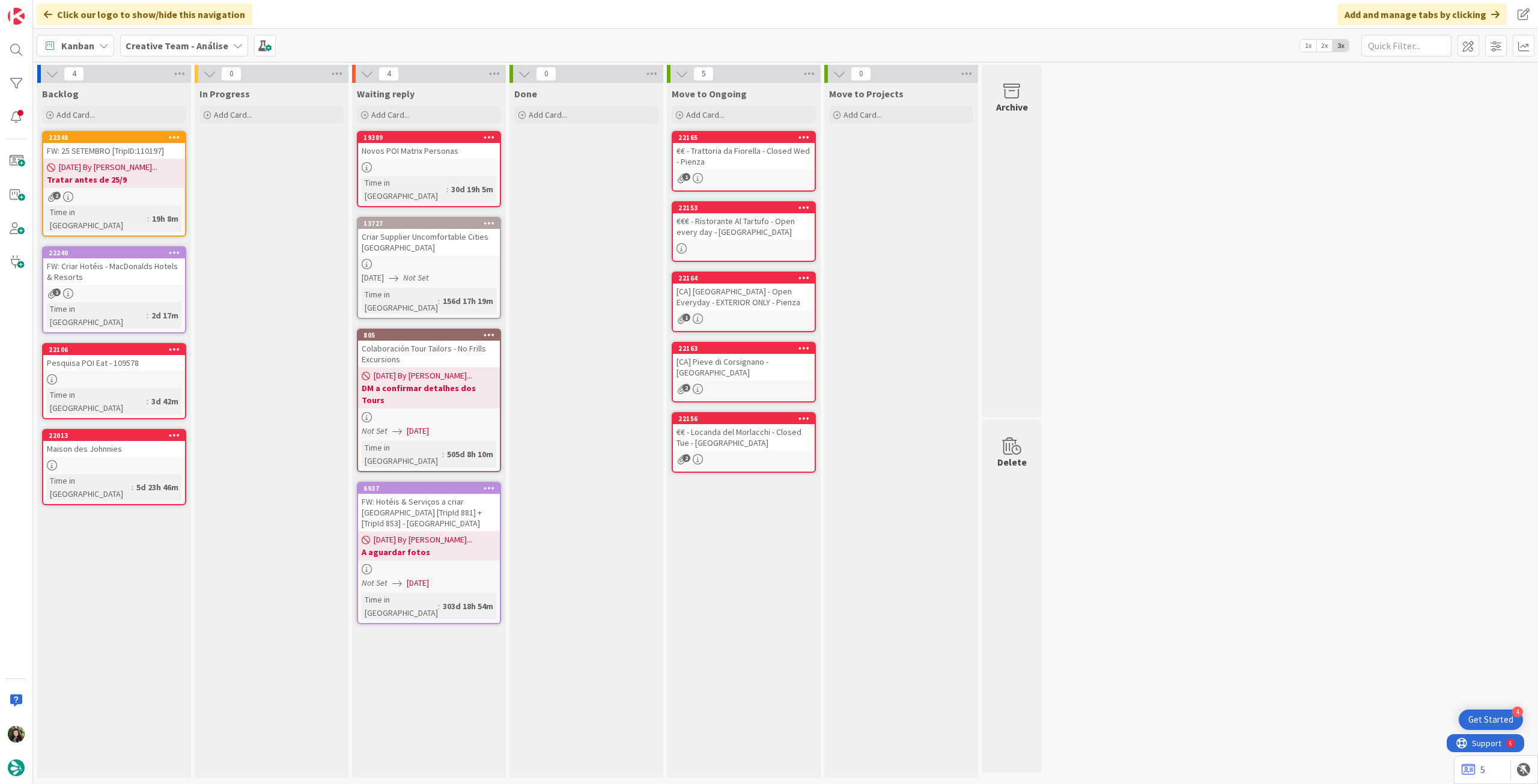
drag, startPoint x: 188, startPoint y: 48, endPoint x: 195, endPoint y: 62, distance: 15.7
click at [189, 49] on b "Creative Team - Análise" at bounding box center [177, 46] width 103 height 12
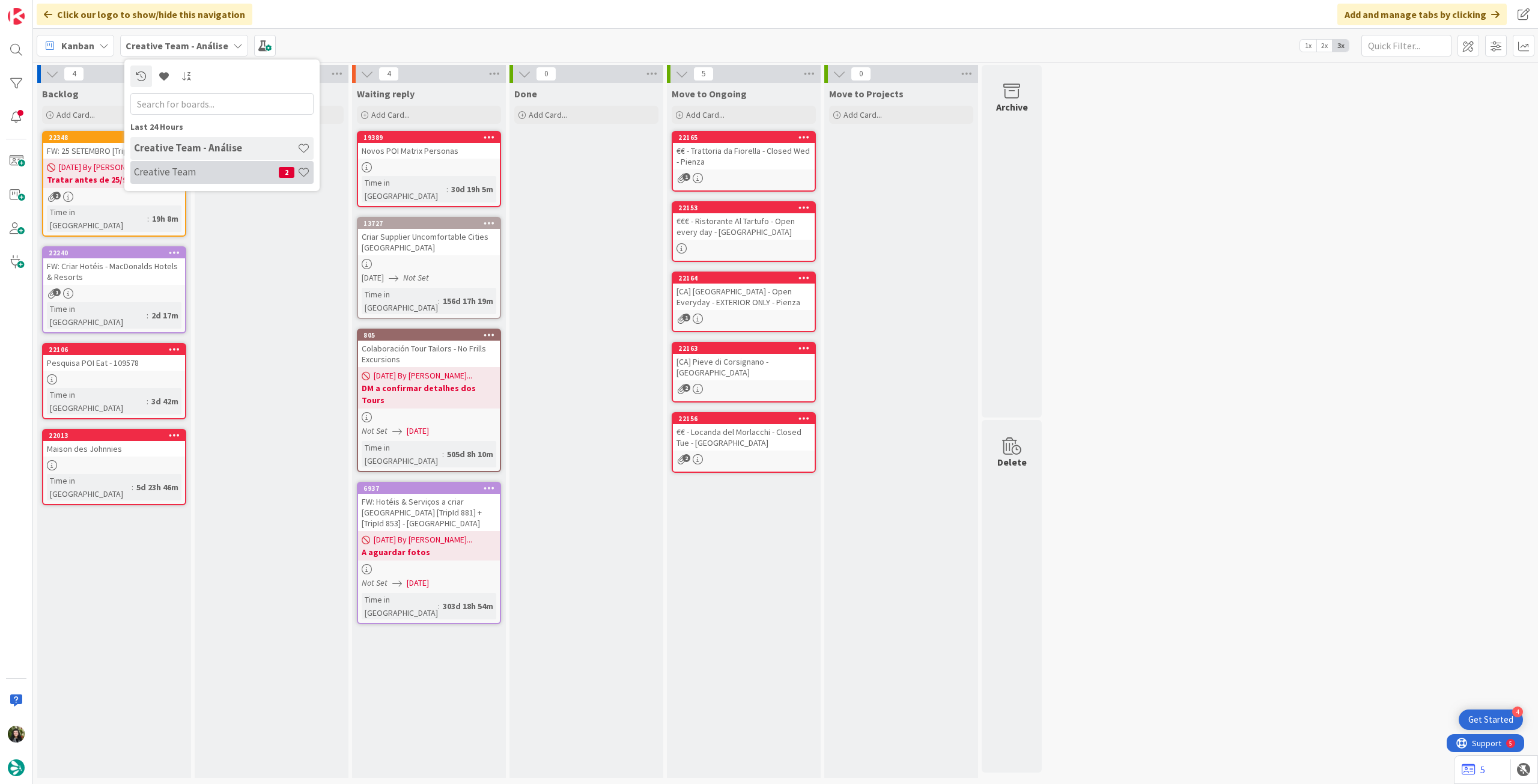
click at [196, 179] on div "Creative Team 2" at bounding box center [222, 172] width 183 height 23
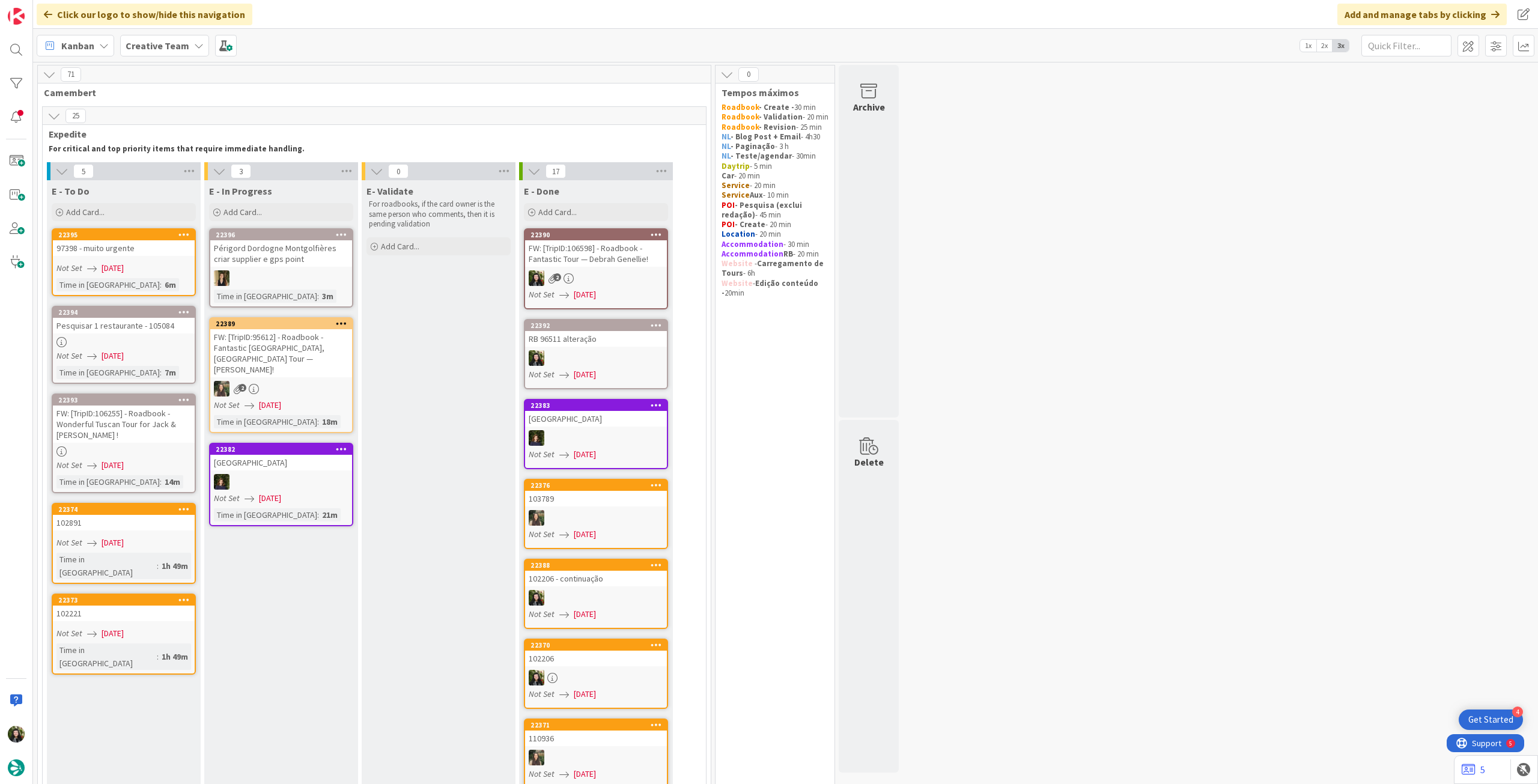
click at [163, 43] on b "Creative Team" at bounding box center [158, 46] width 64 height 12
click at [162, 178] on h4 "Creative Team - Análise" at bounding box center [216, 172] width 164 height 12
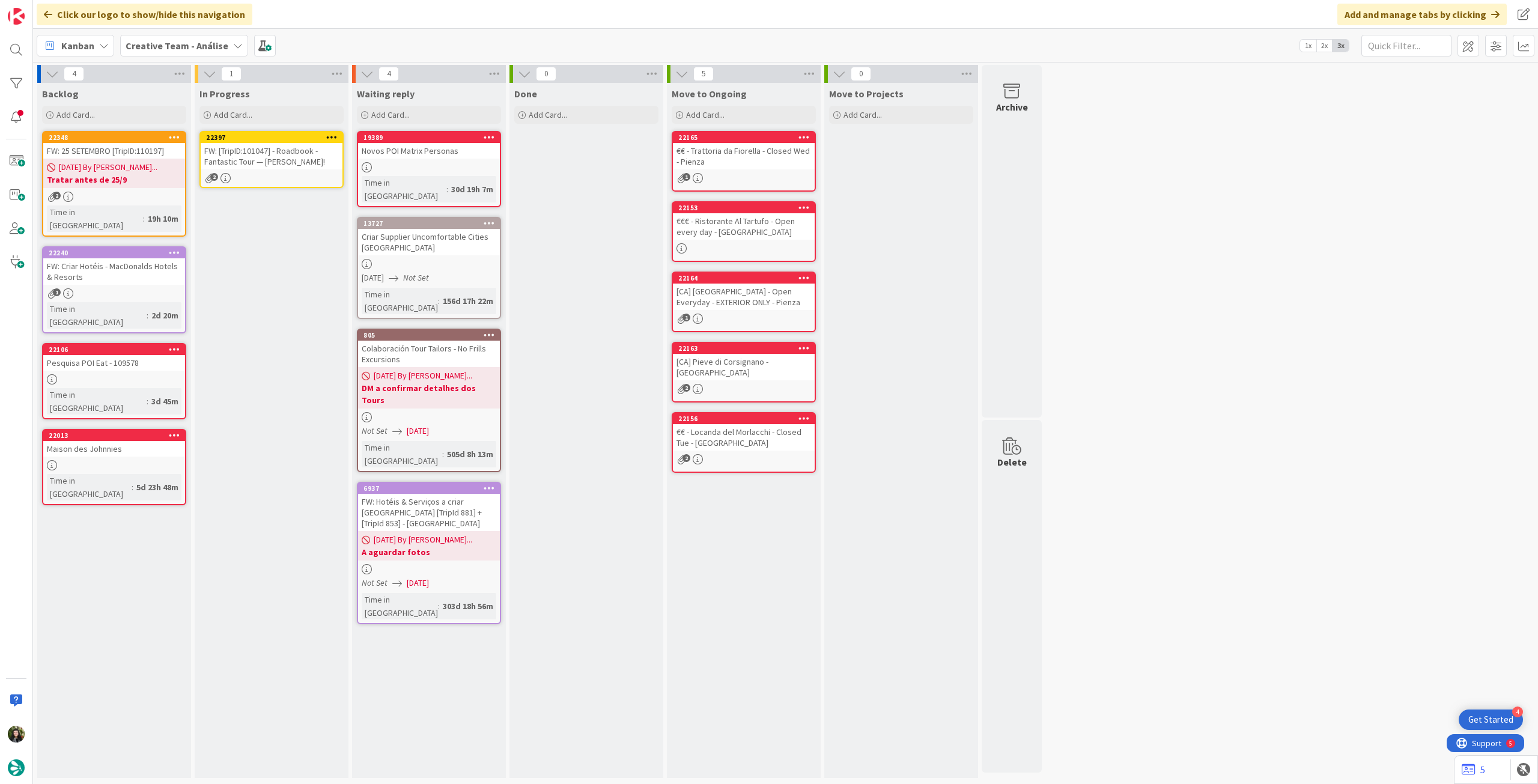
click at [270, 167] on div "FW: [TripID:101047] - Roadbook - Fantastic Tour — Andrew Scher!" at bounding box center [272, 155] width 142 height 26
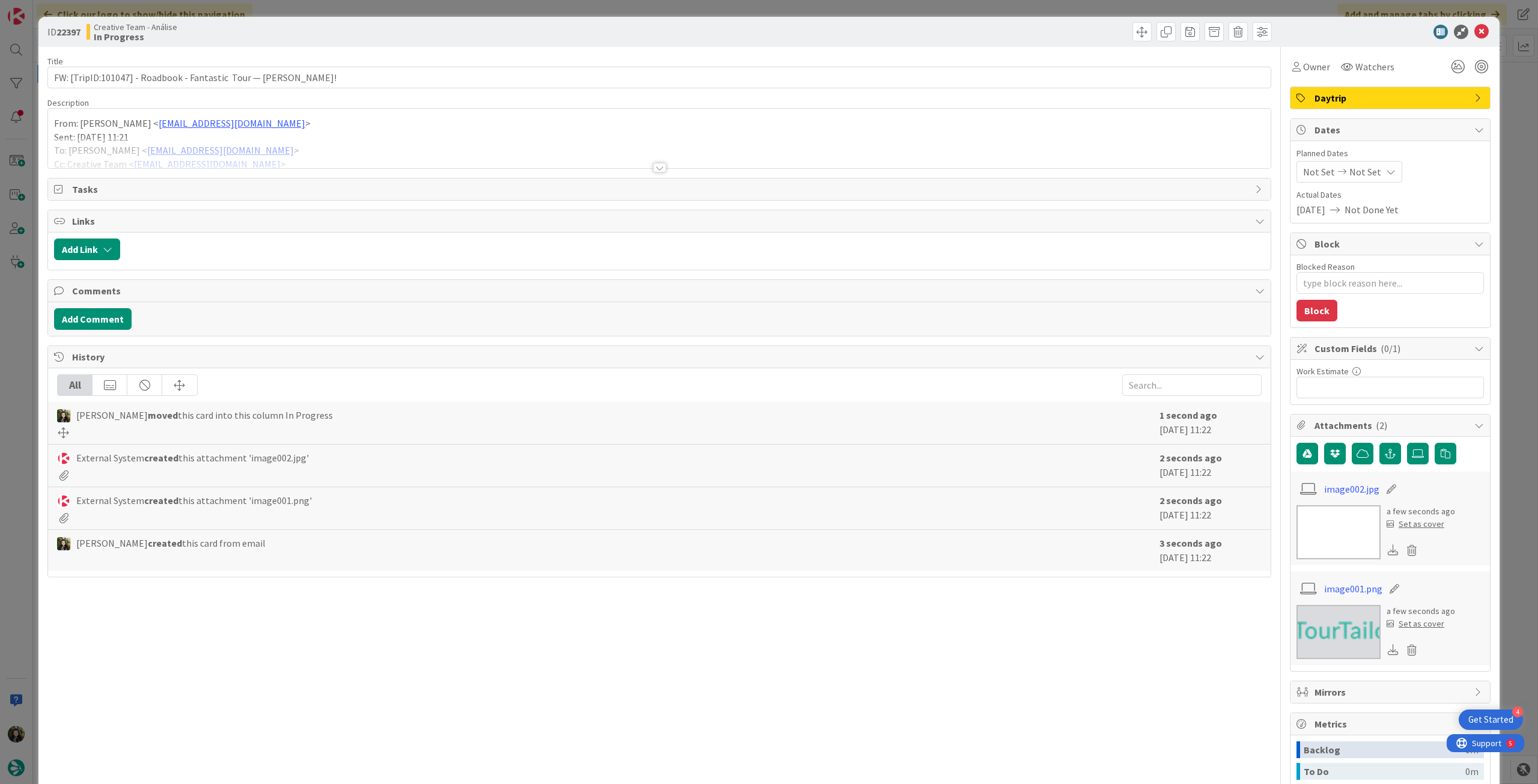
click at [1355, 172] on span "Not Set" at bounding box center [1365, 171] width 32 height 14
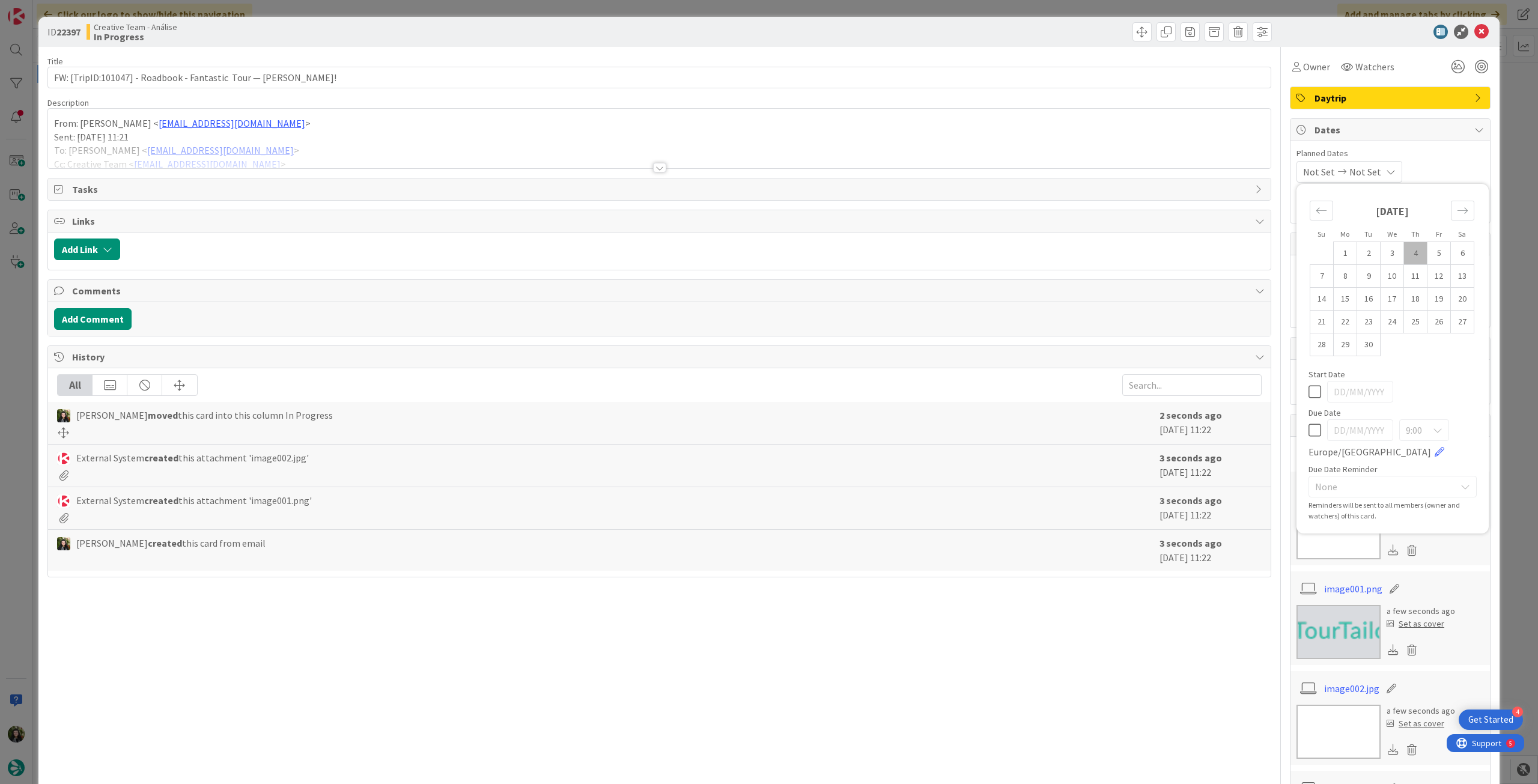
click at [1308, 433] on icon at bounding box center [1314, 430] width 13 height 14
click at [1474, 31] on icon at bounding box center [1481, 31] width 14 height 14
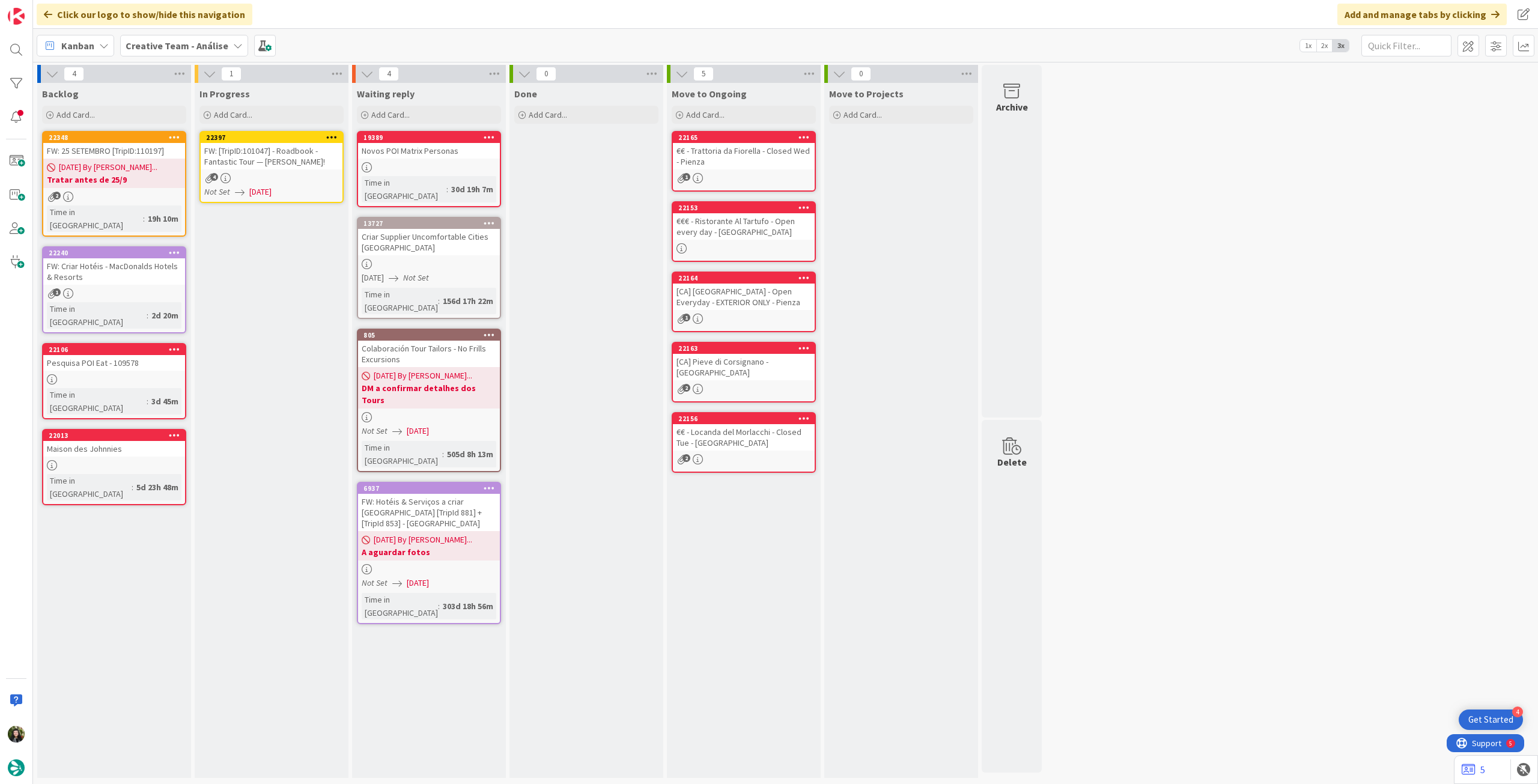
click at [331, 133] on icon at bounding box center [331, 137] width 11 height 8
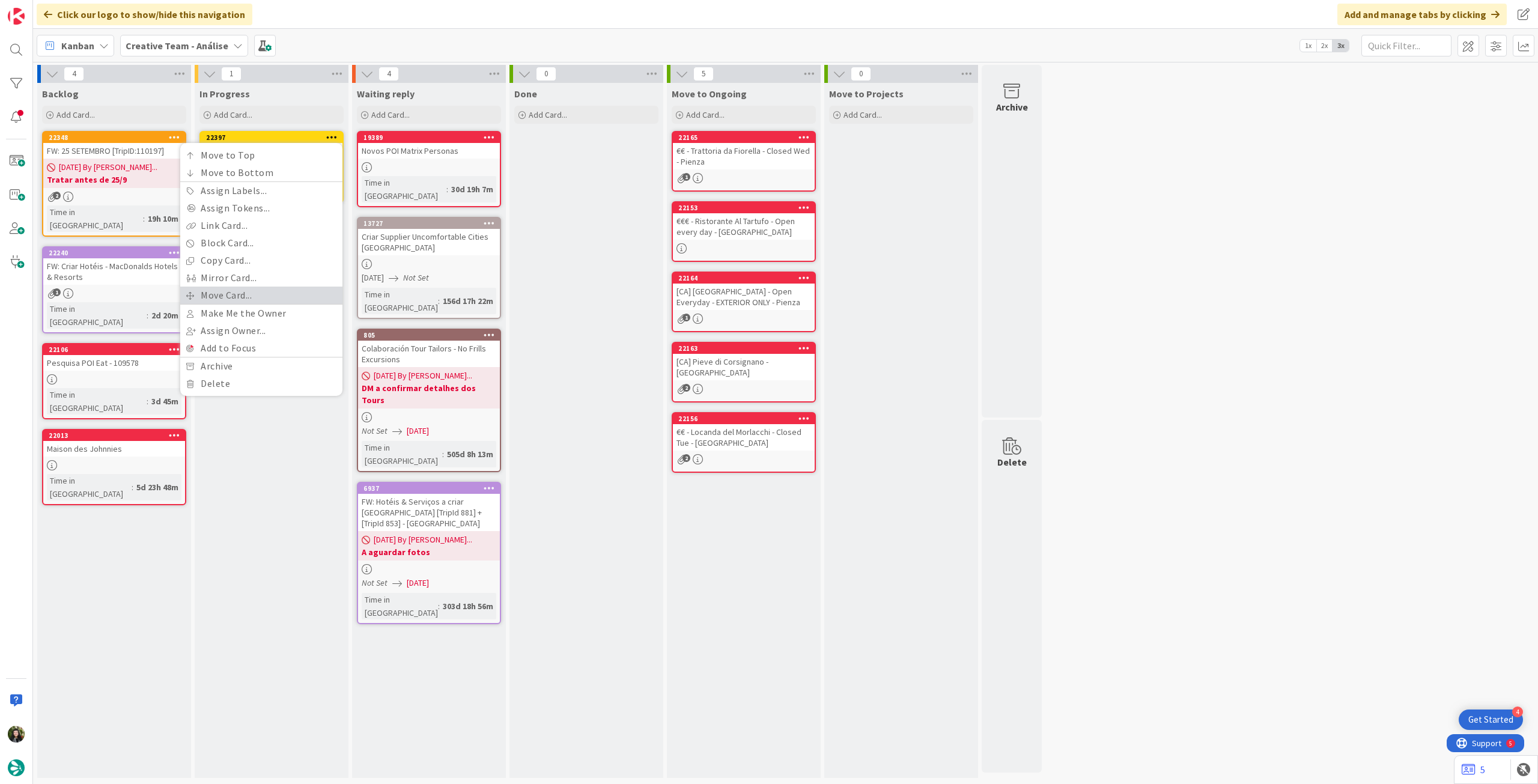
click at [217, 299] on link "Move Card..." at bounding box center [262, 295] width 162 height 18
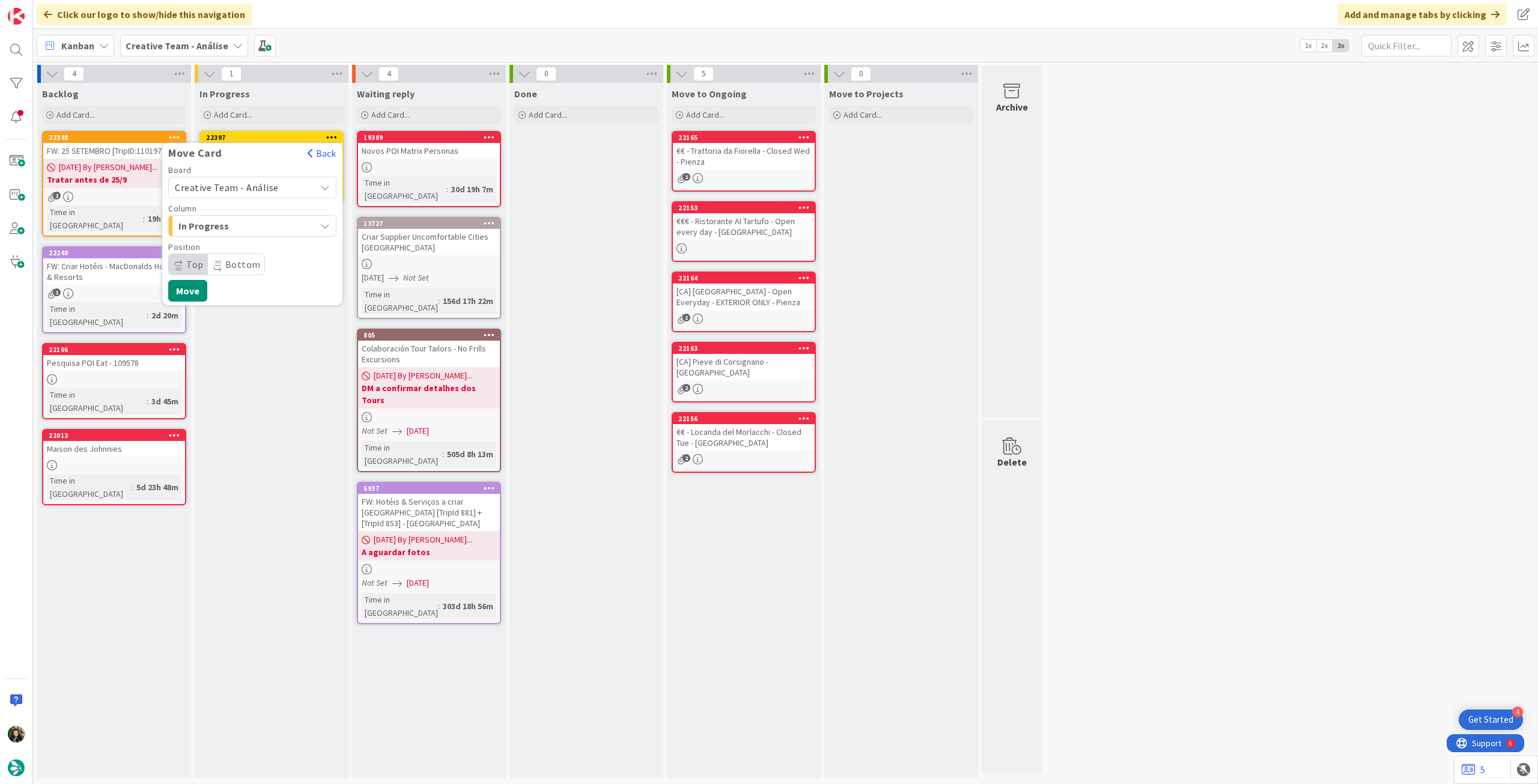
click at [268, 187] on span "Creative Team - Análise" at bounding box center [227, 187] width 104 height 12
click at [254, 247] on span "Creative Team" at bounding box center [260, 243] width 139 height 18
click at [247, 270] on span "Daytrip" at bounding box center [251, 264] width 116 height 17
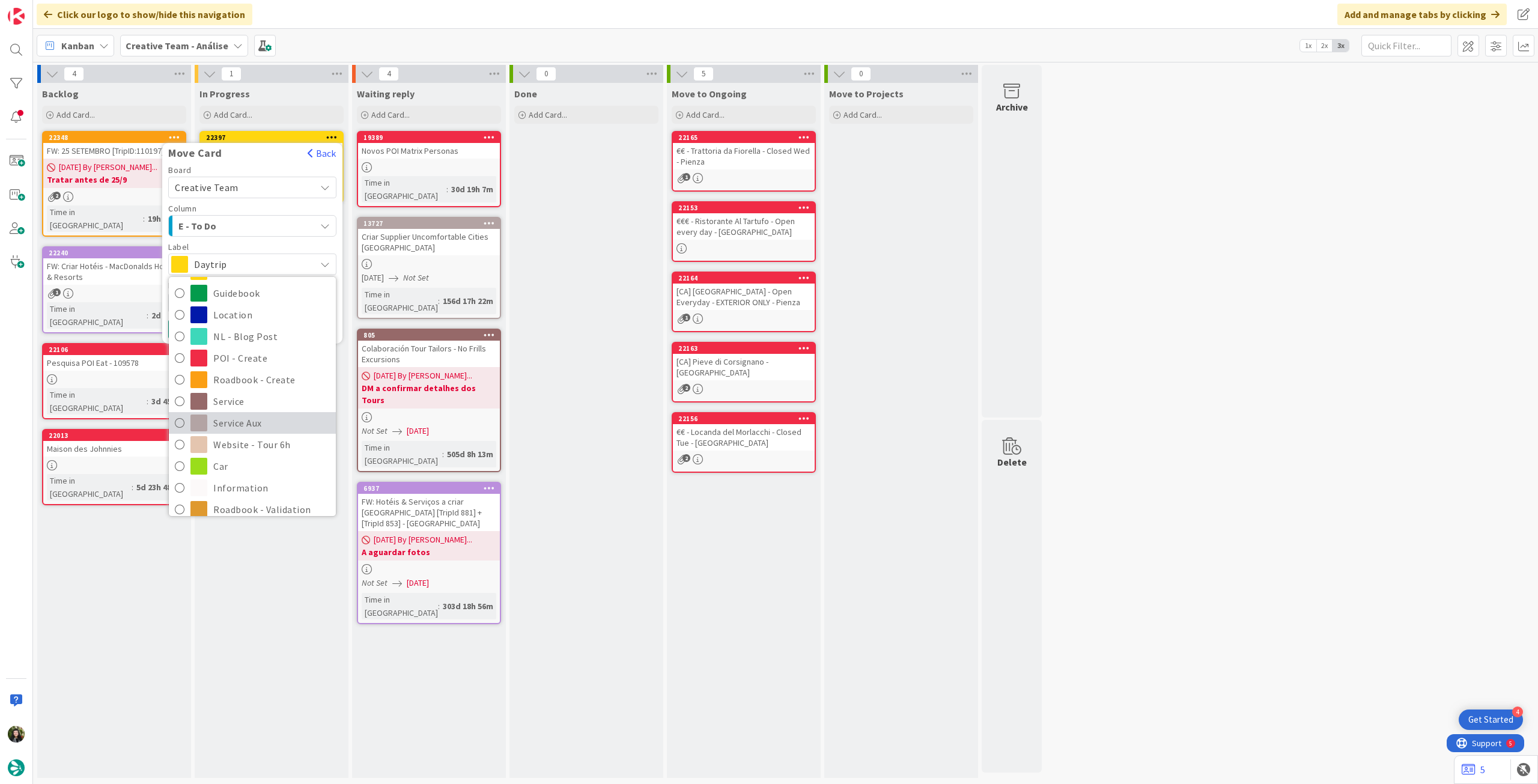
scroll to position [160, 0]
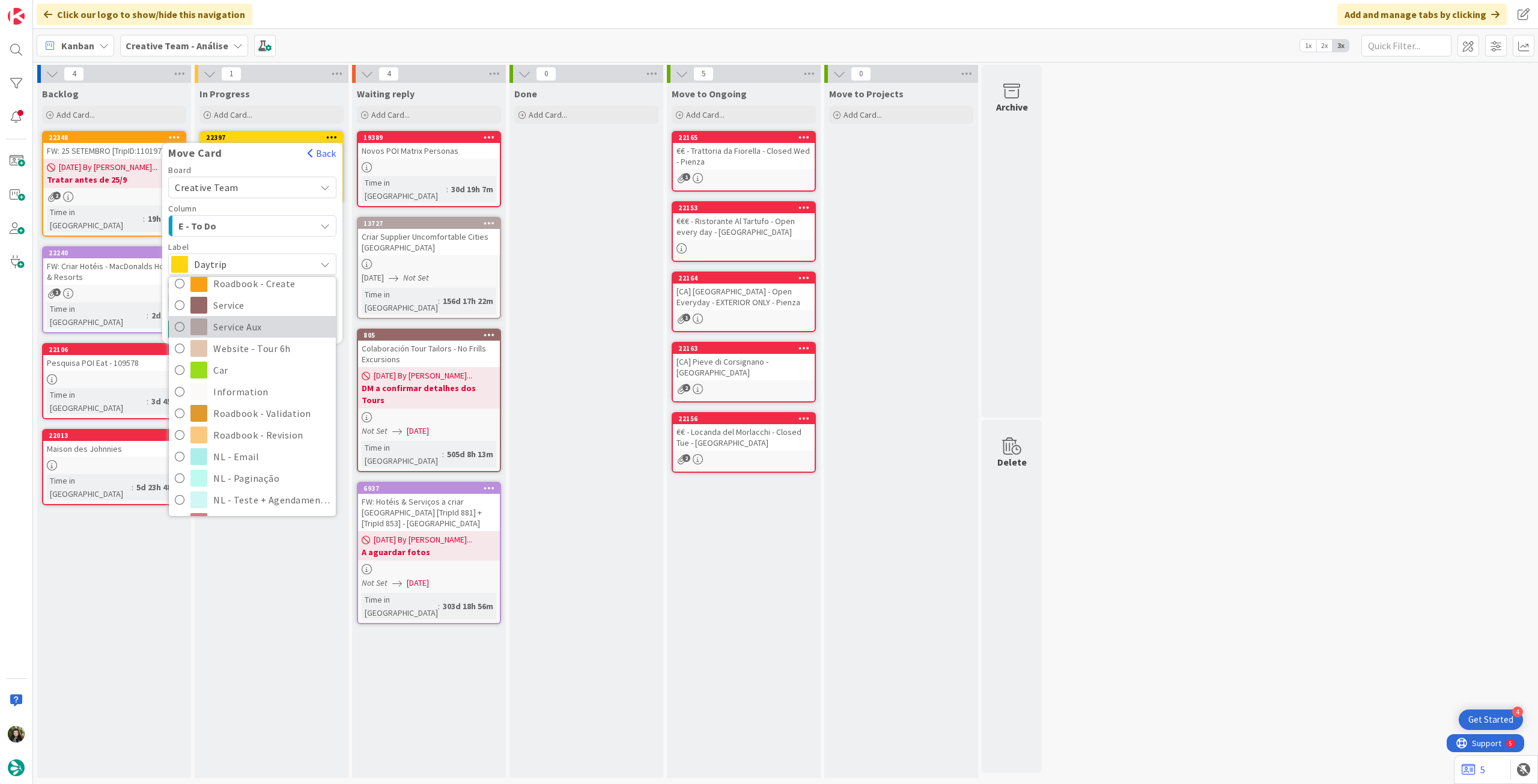
click at [262, 327] on span "Service Aux" at bounding box center [271, 326] width 116 height 18
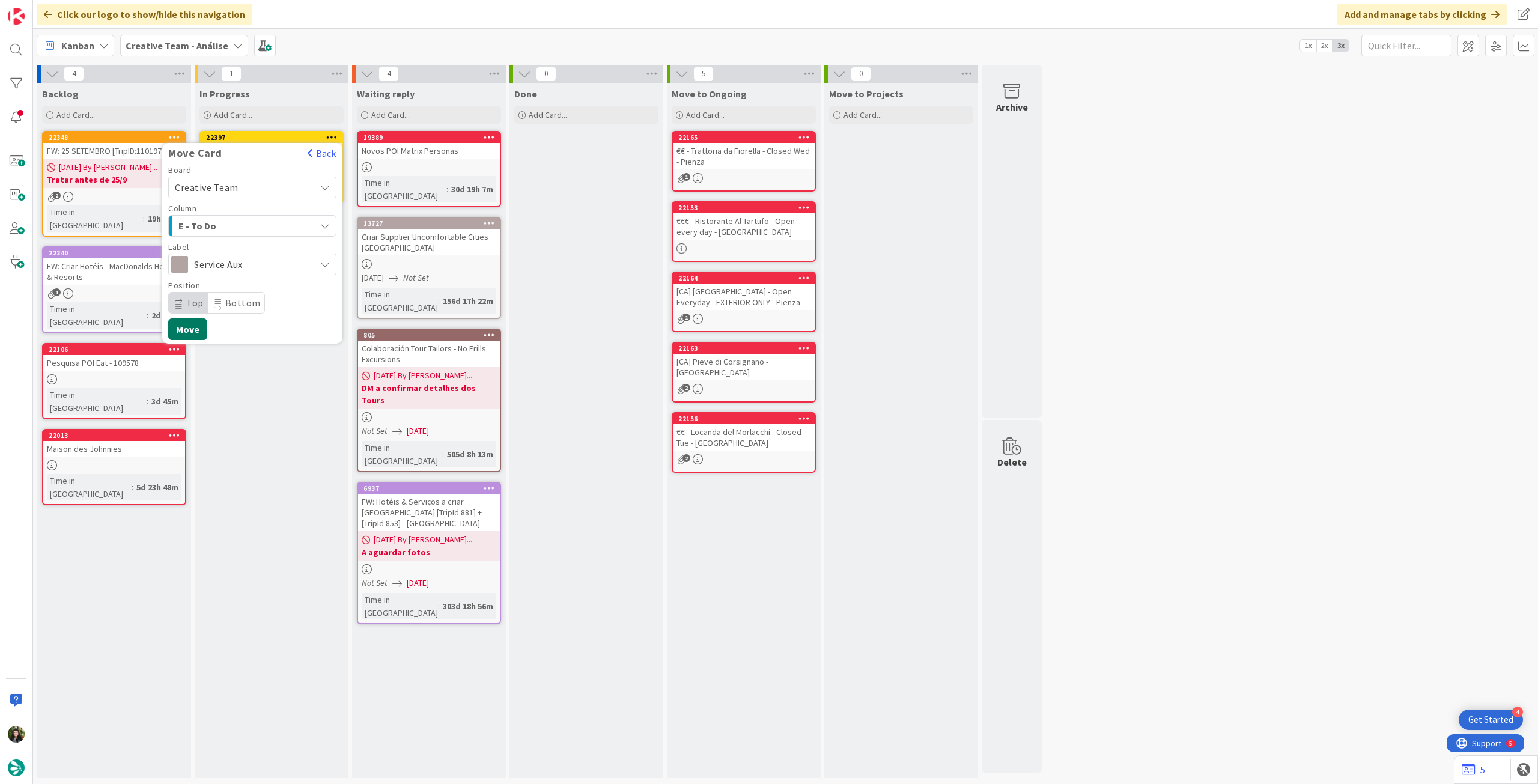
click at [193, 324] on button "Move" at bounding box center [188, 329] width 39 height 22
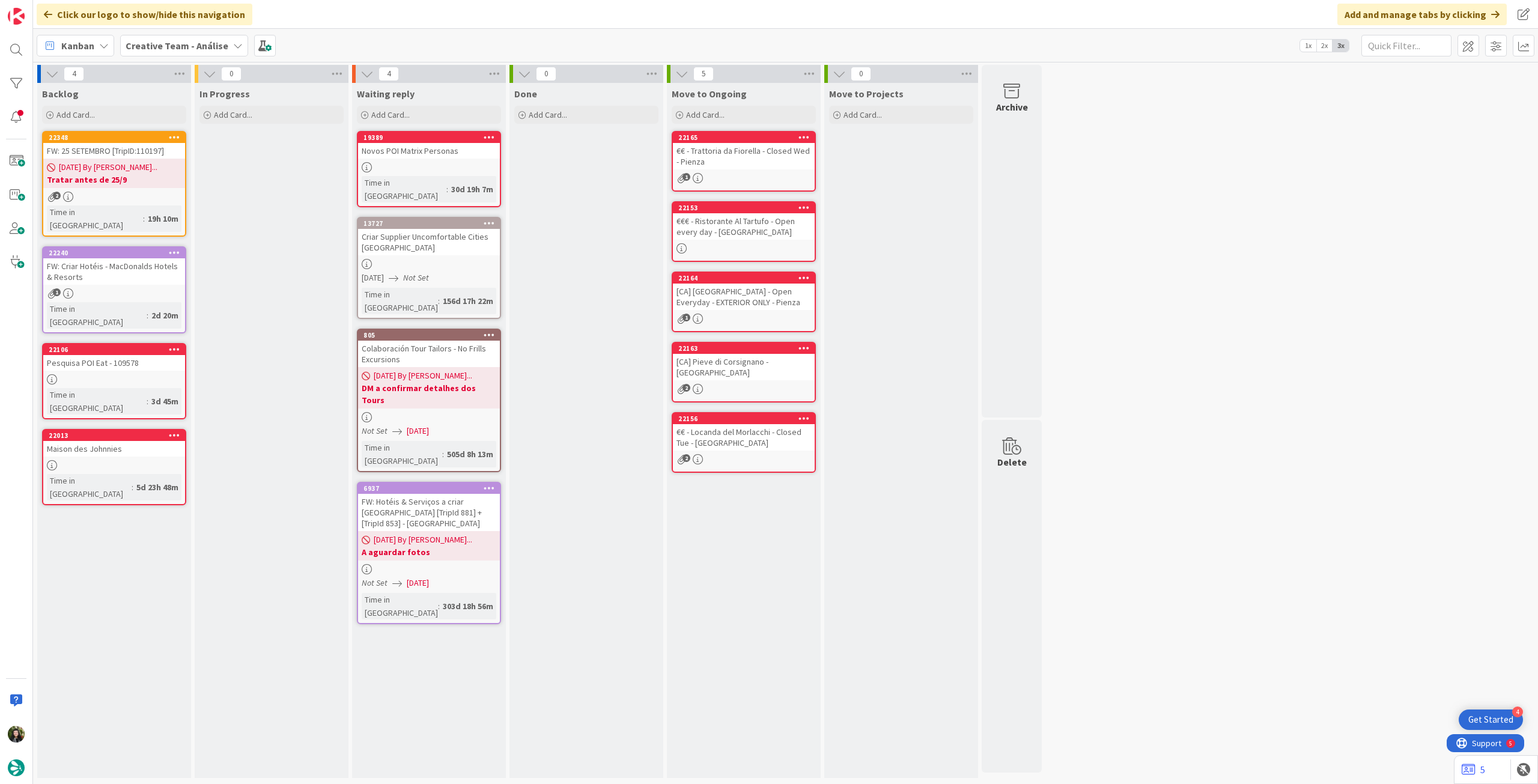
drag, startPoint x: 149, startPoint y: 46, endPoint x: 155, endPoint y: 61, distance: 16.2
click at [150, 47] on b "Creative Team - Análise" at bounding box center [177, 46] width 103 height 12
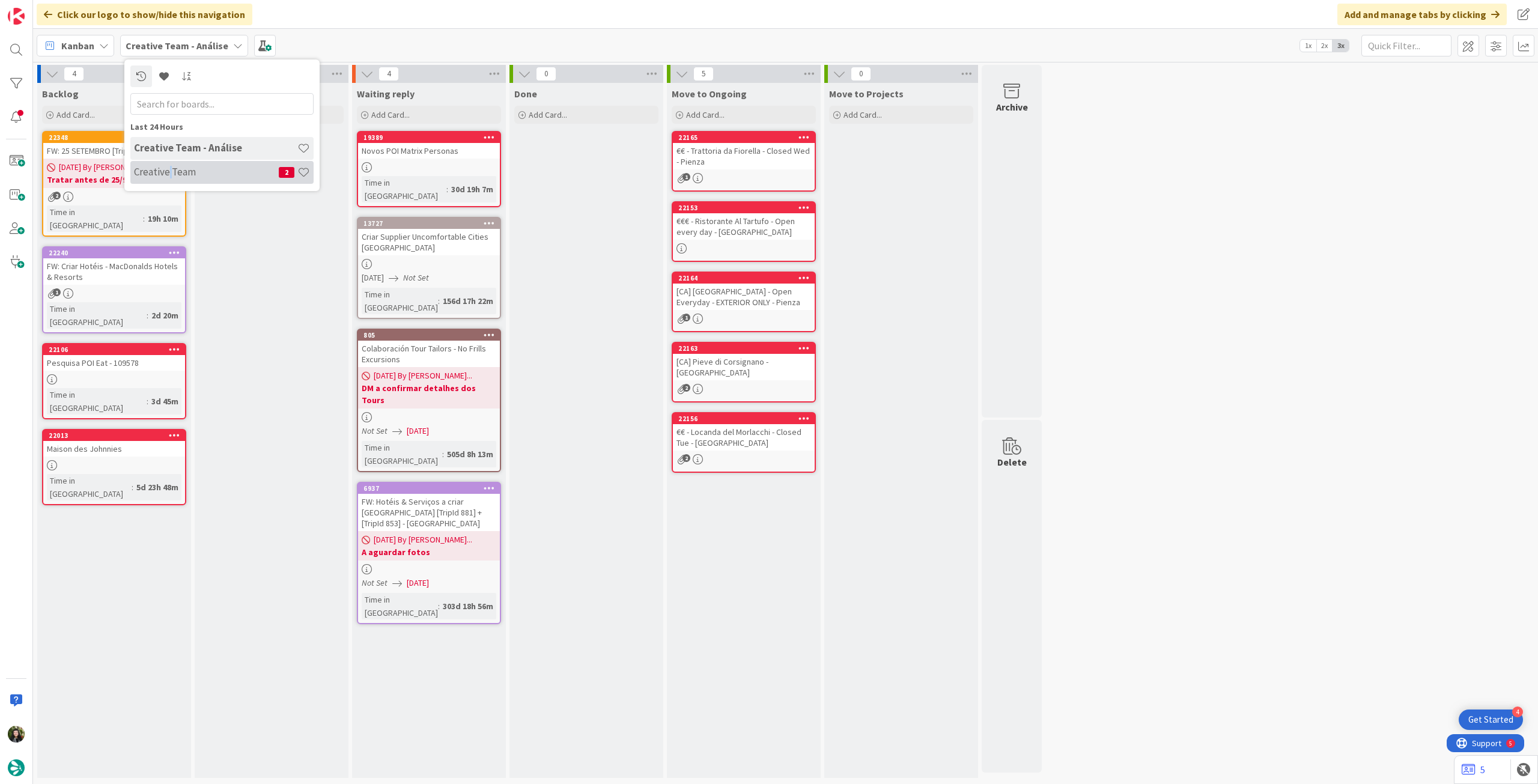
click at [170, 168] on h4 "Creative Team" at bounding box center [206, 172] width 145 height 12
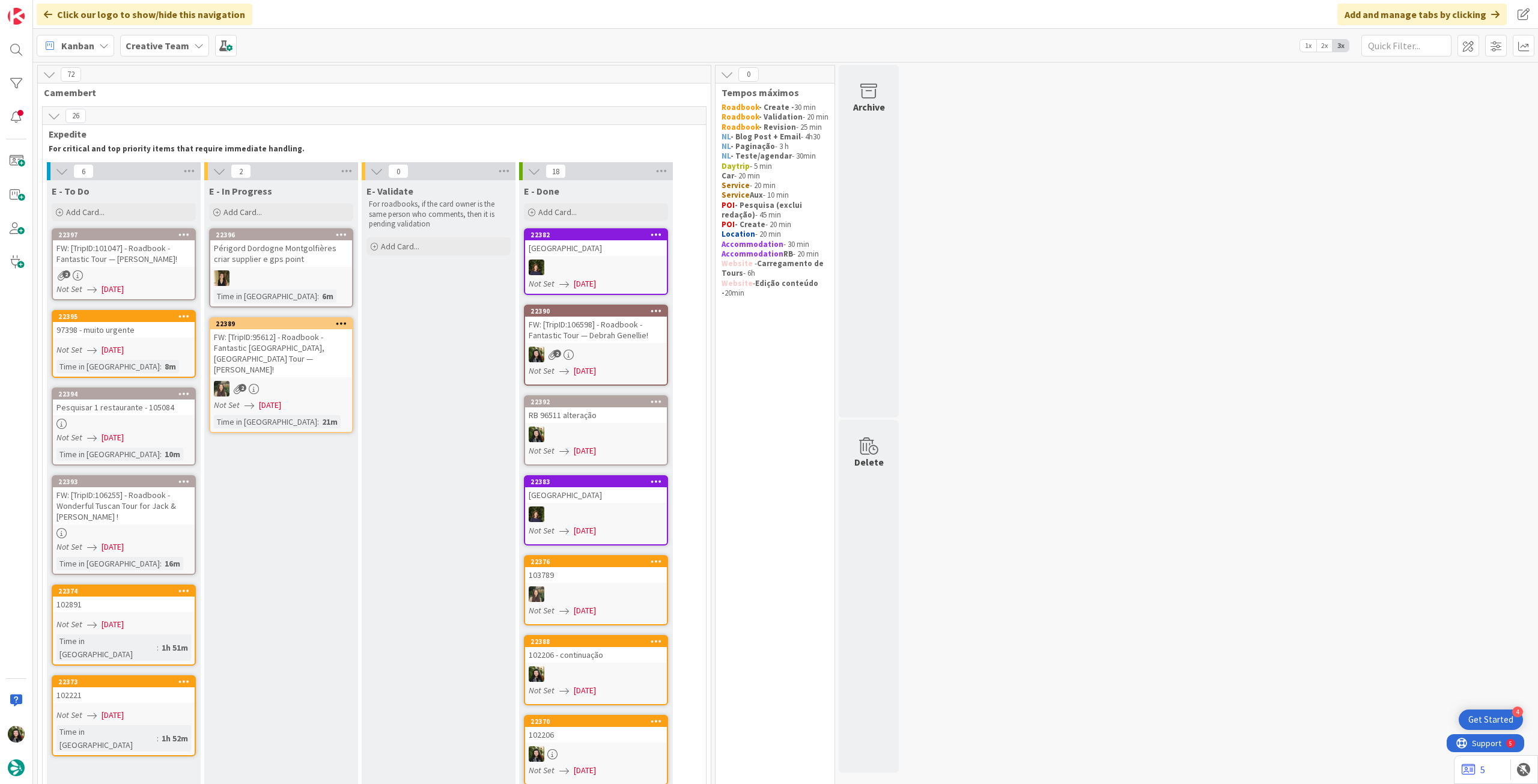
click at [146, 246] on div "FW: [TripID:101047] - Roadbook - Fantastic Tour — Andrew Scher!" at bounding box center [124, 253] width 142 height 26
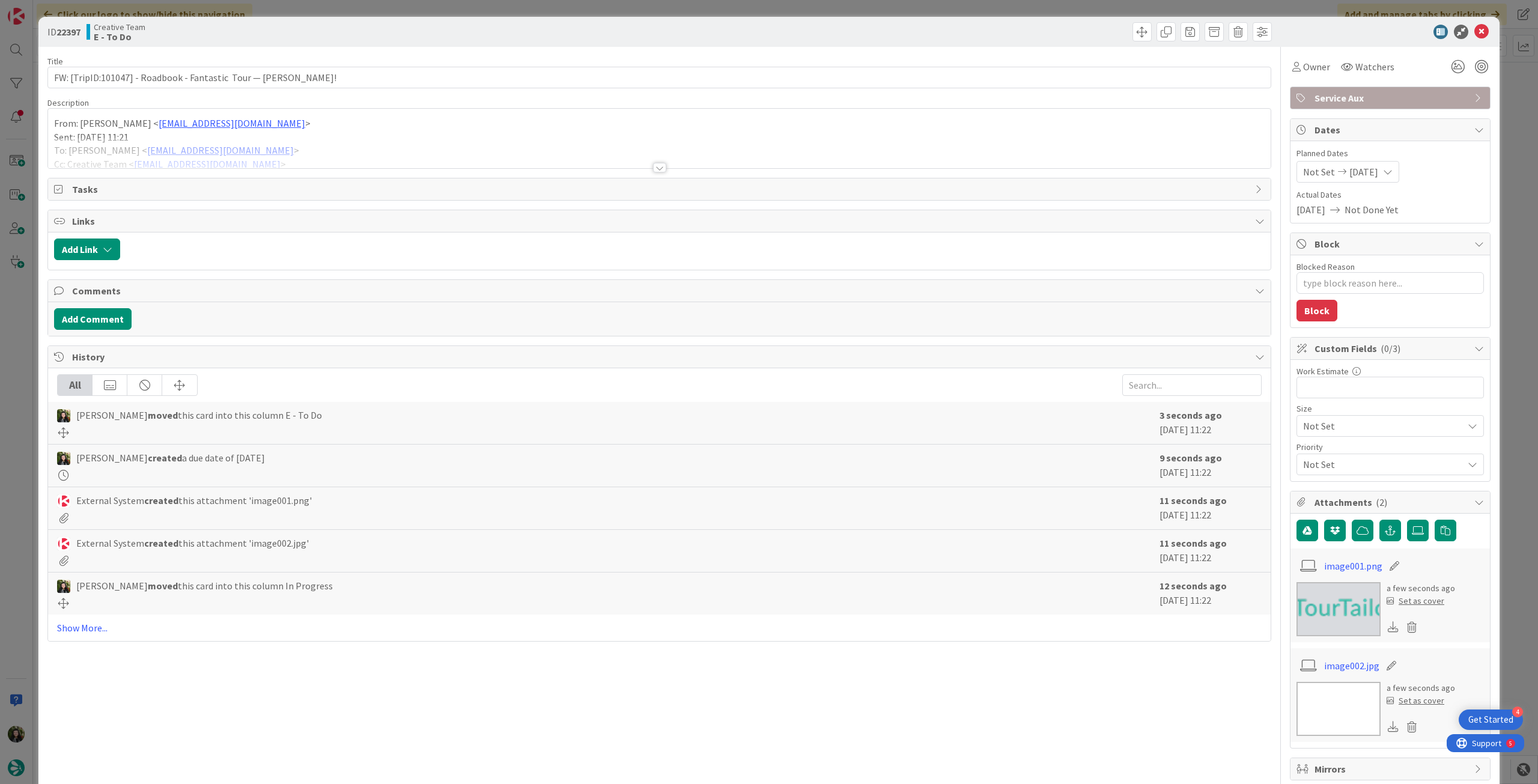
drag, startPoint x: 121, startPoint y: 148, endPoint x: 68, endPoint y: 138, distance: 53.9
click at [120, 148] on div at bounding box center [659, 152] width 1222 height 30
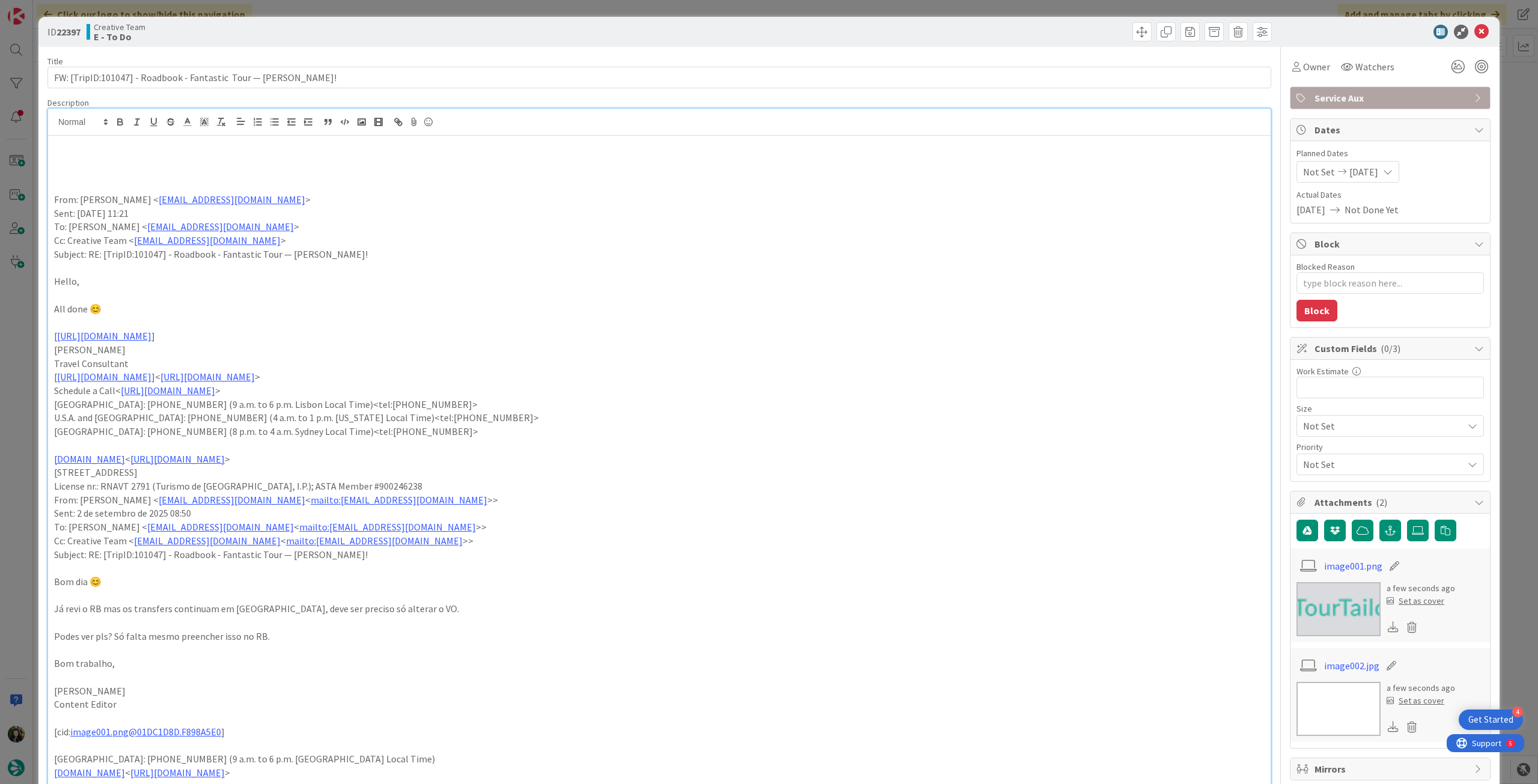
drag, startPoint x: 74, startPoint y: 158, endPoint x: 73, endPoint y: 175, distance: 17.0
click at [74, 159] on p at bounding box center [659, 159] width 1210 height 14
click at [162, 153] on p "já foi revisto, é so preencher os transfers que estavam em TBC" at bounding box center [659, 159] width 1210 height 14
click at [135, 157] on p "já foi revisto, é so preencher os transfers que estavam em TBC" at bounding box center [659, 159] width 1210 height 14
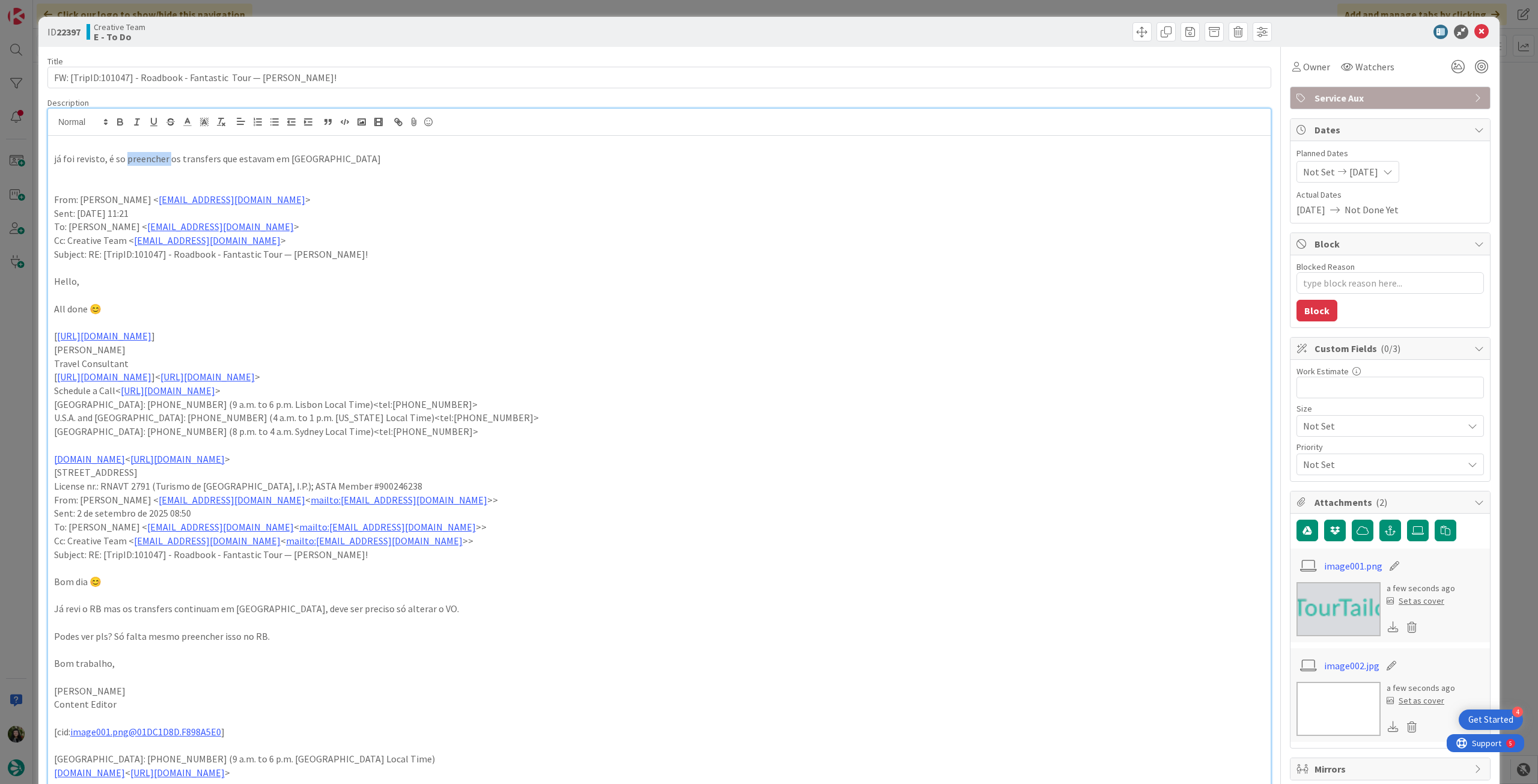
click at [135, 157] on p "já foi revisto, é so preencher os transfers que estavam em TBC" at bounding box center [659, 159] width 1210 height 14
click at [133, 156] on p "já foi revisto, é so preencher os transfers que estavam em TBC" at bounding box center [659, 159] width 1210 height 14
click at [125, 120] on icon "button" at bounding box center [120, 122] width 11 height 11
click at [396, 186] on p at bounding box center [659, 186] width 1210 height 14
click at [1474, 28] on icon at bounding box center [1481, 31] width 14 height 14
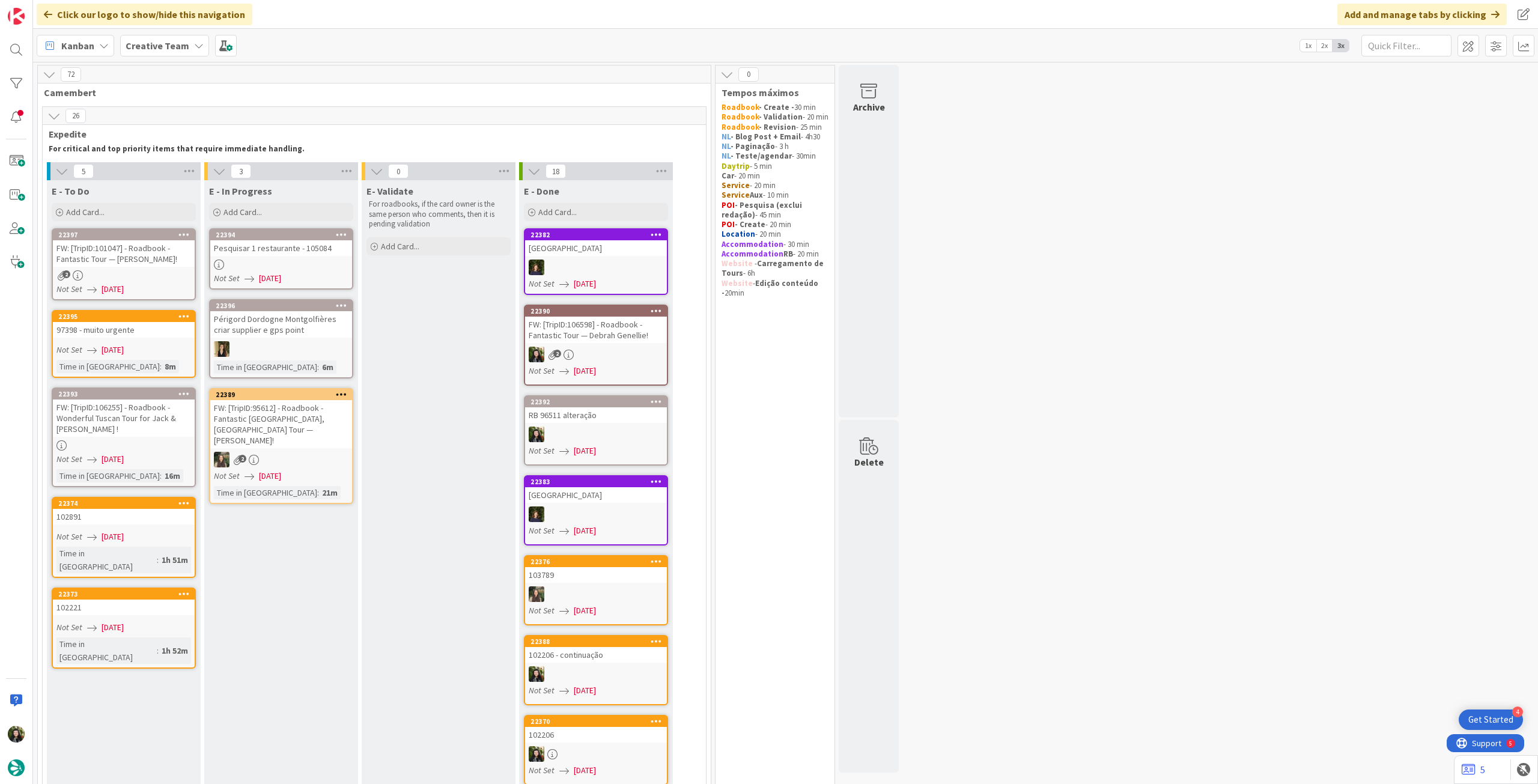
click at [317, 255] on div "Pesquisar 1 restaurante - 105084" at bounding box center [281, 247] width 142 height 16
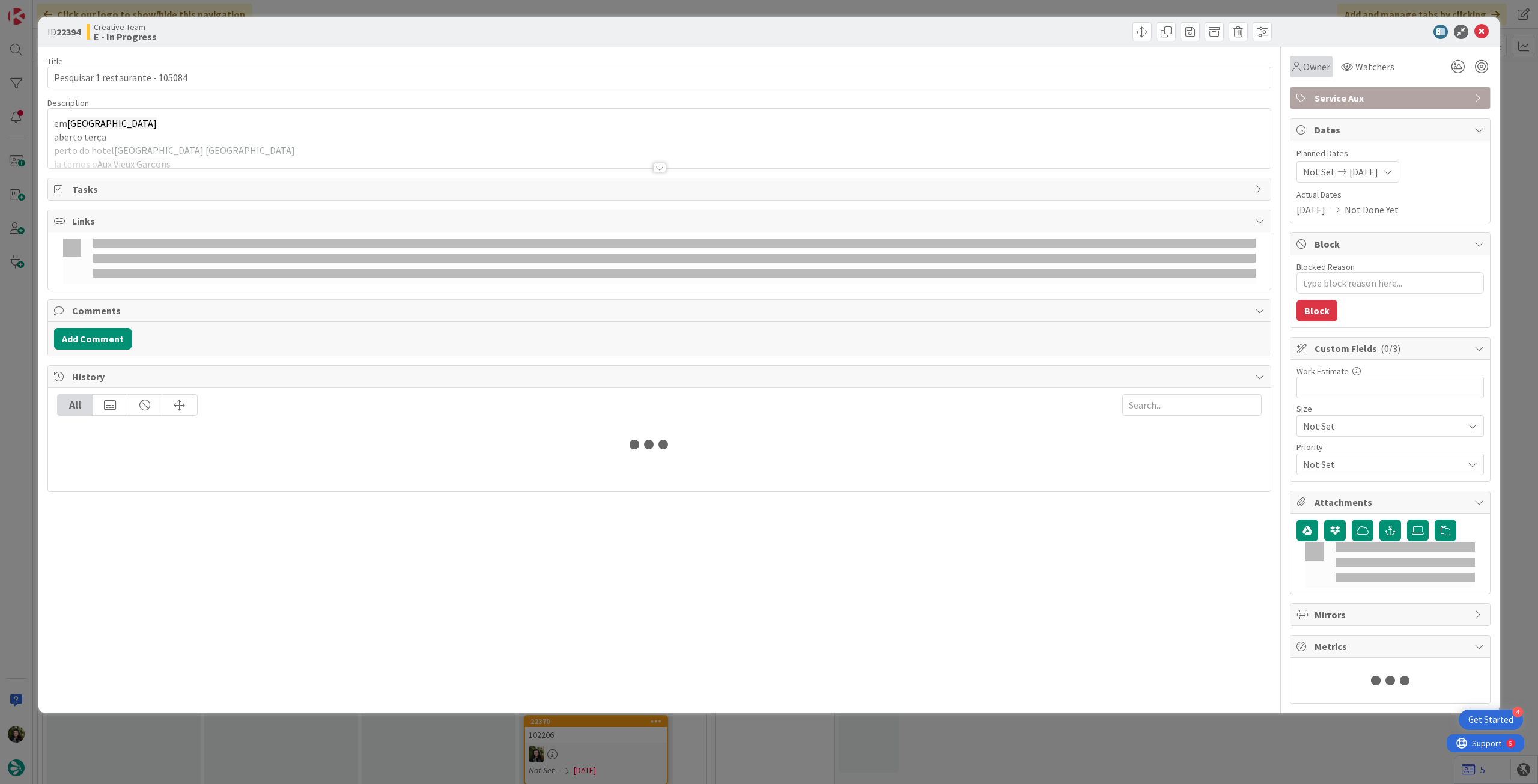
click at [1306, 63] on span "Owner" at bounding box center [1316, 66] width 27 height 14
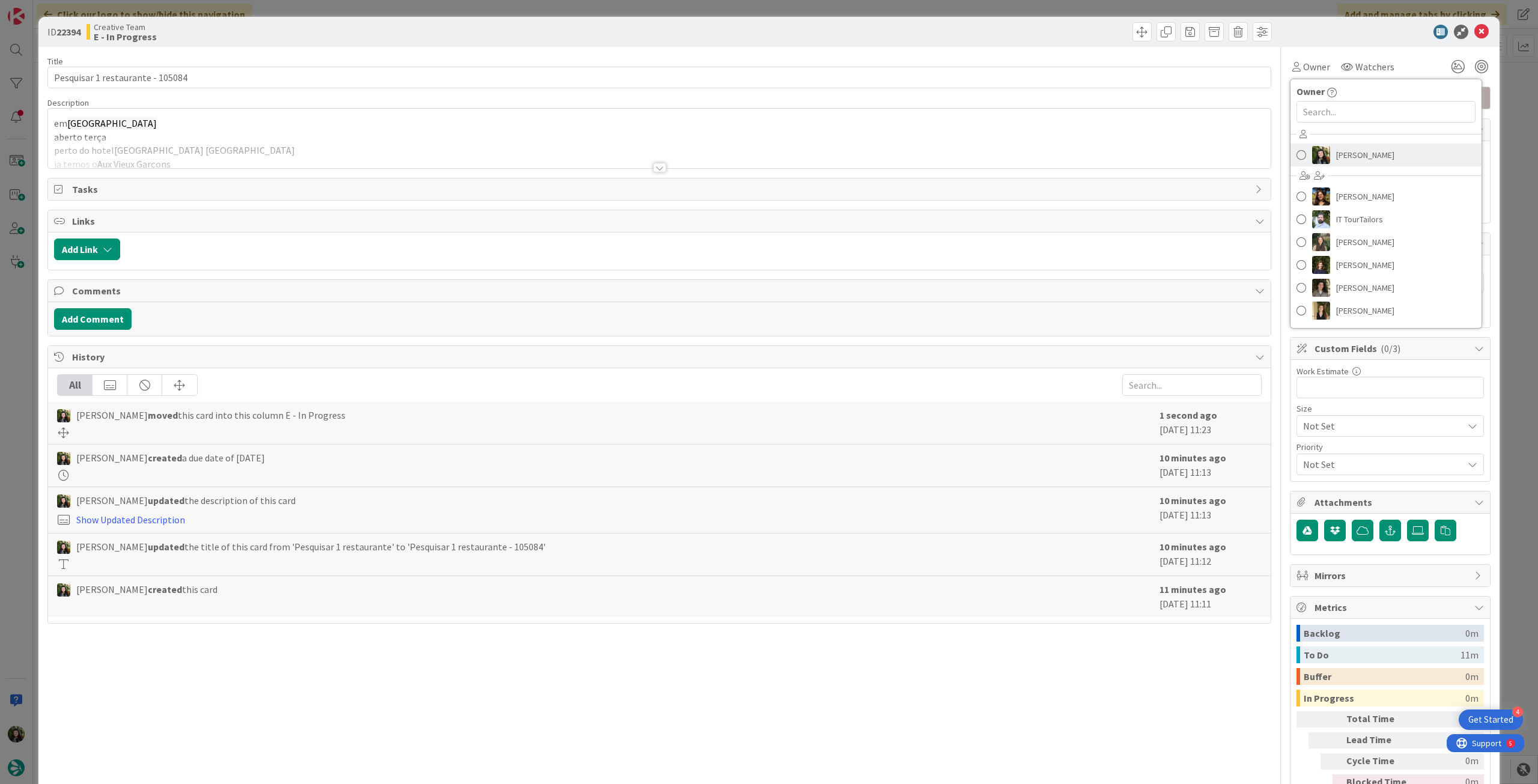
click at [1336, 158] on span "[PERSON_NAME]" at bounding box center [1365, 155] width 58 height 18
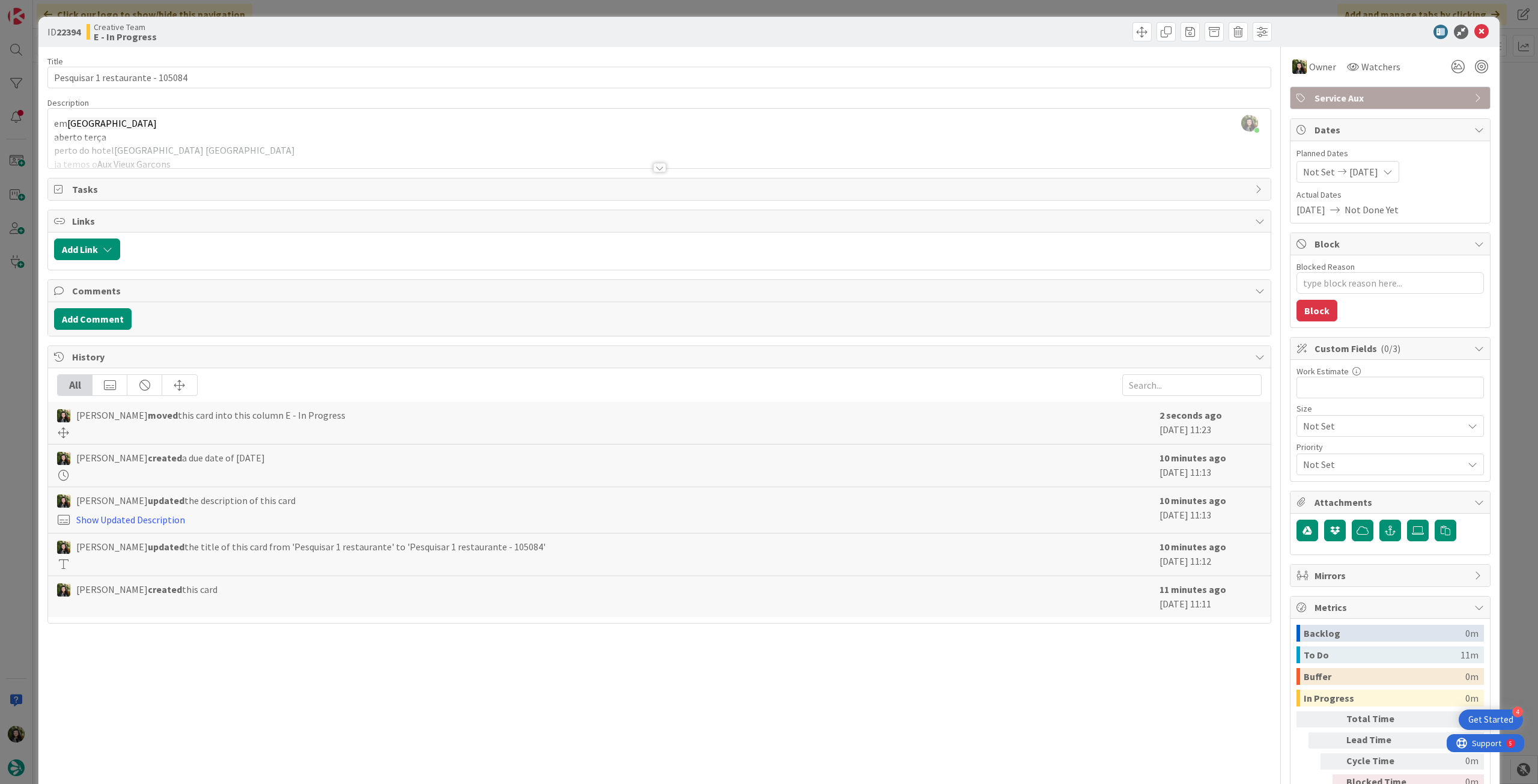
drag, startPoint x: 168, startPoint y: 127, endPoint x: 380, endPoint y: 8, distance: 243.1
click at [173, 125] on div "Beatriz Cassona just joined em Chartres aberto terça perto do hotel Hotel & Spa…" at bounding box center [659, 139] width 1222 height 59
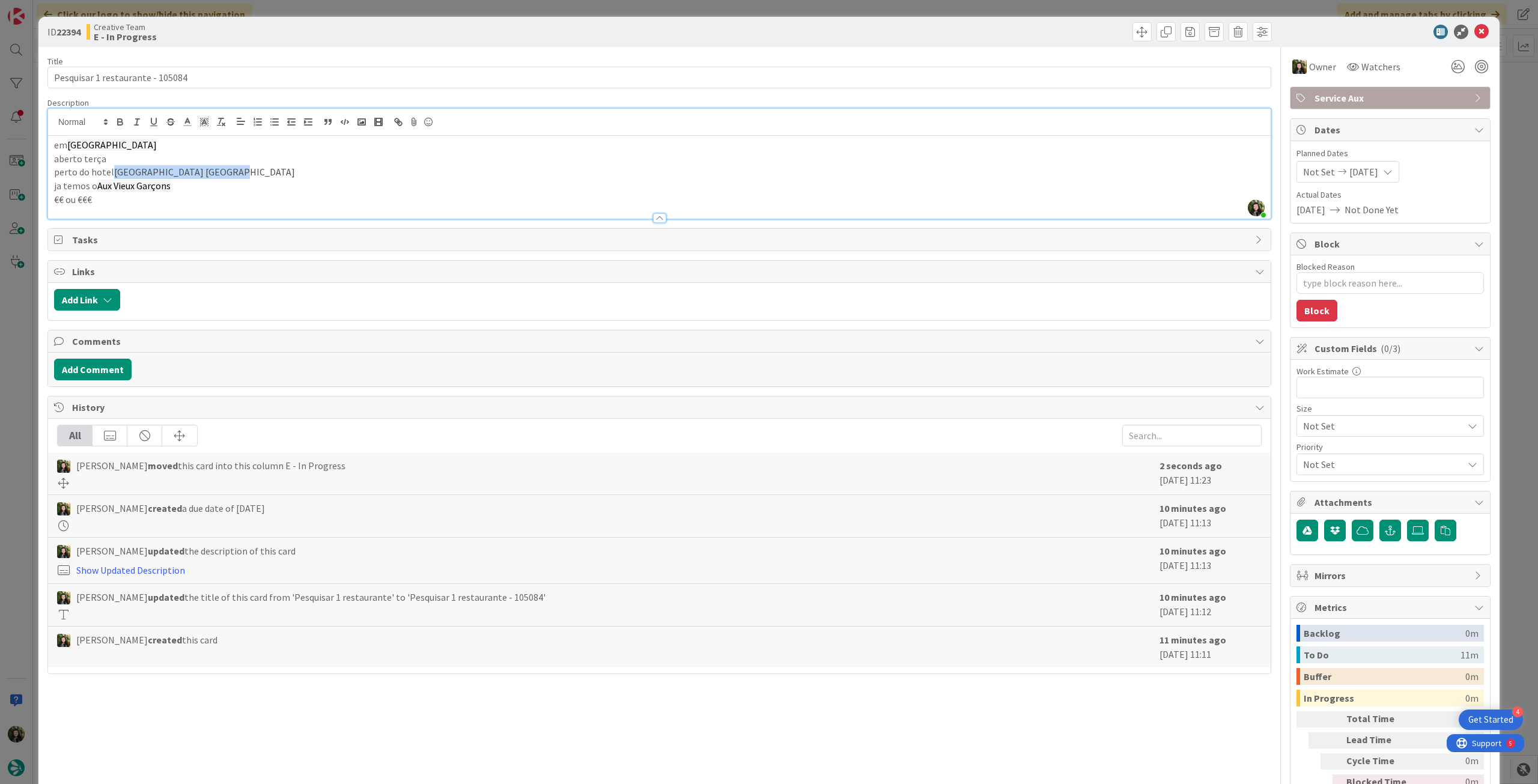
drag, startPoint x: 114, startPoint y: 174, endPoint x: 350, endPoint y: 79, distance: 254.4
click at [254, 168] on p "perto do hotel Hotel & Spa Grand Monarque" at bounding box center [659, 172] width 1210 height 14
copy span "Hotel & Spa Grand Monarque"
click at [1474, 28] on icon at bounding box center [1481, 31] width 14 height 14
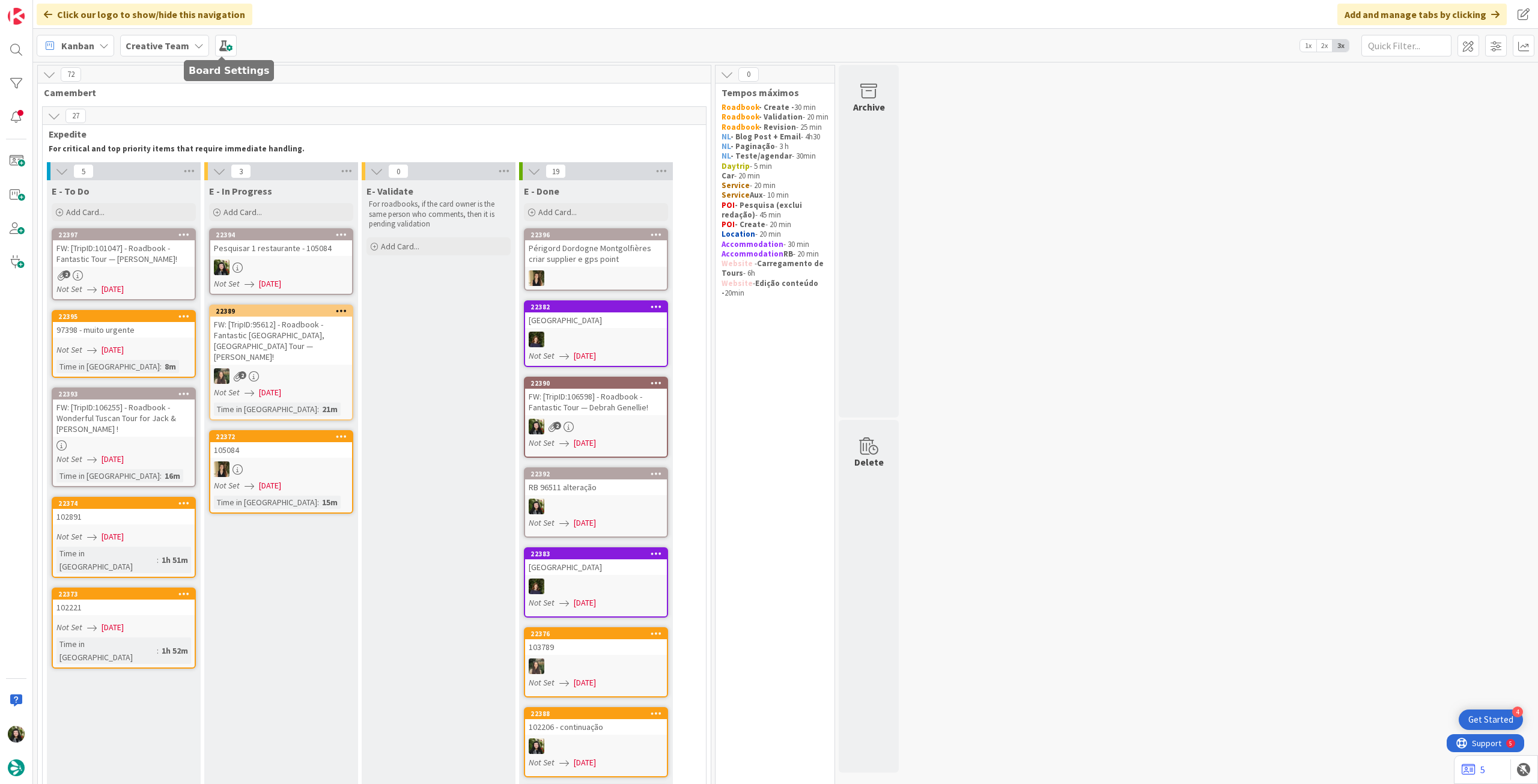
click at [163, 40] on b "Creative Team" at bounding box center [158, 46] width 64 height 12
click at [164, 175] on h4 "Creative Team - Análise" at bounding box center [216, 172] width 164 height 12
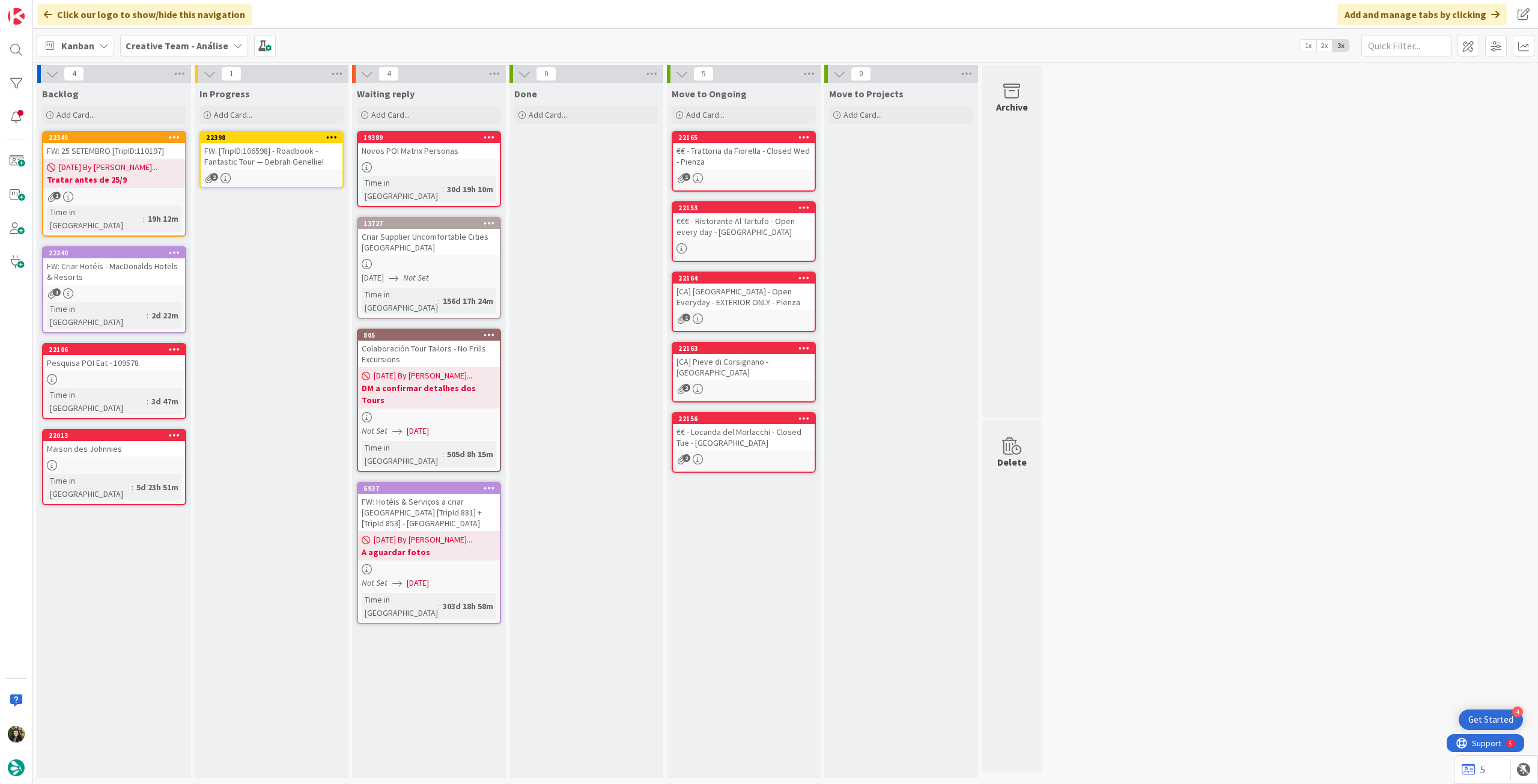
click at [297, 148] on div "FW: [TripID:106598] - Roadbook - Fantastic Tour — Debrah Genellie!" at bounding box center [272, 155] width 142 height 26
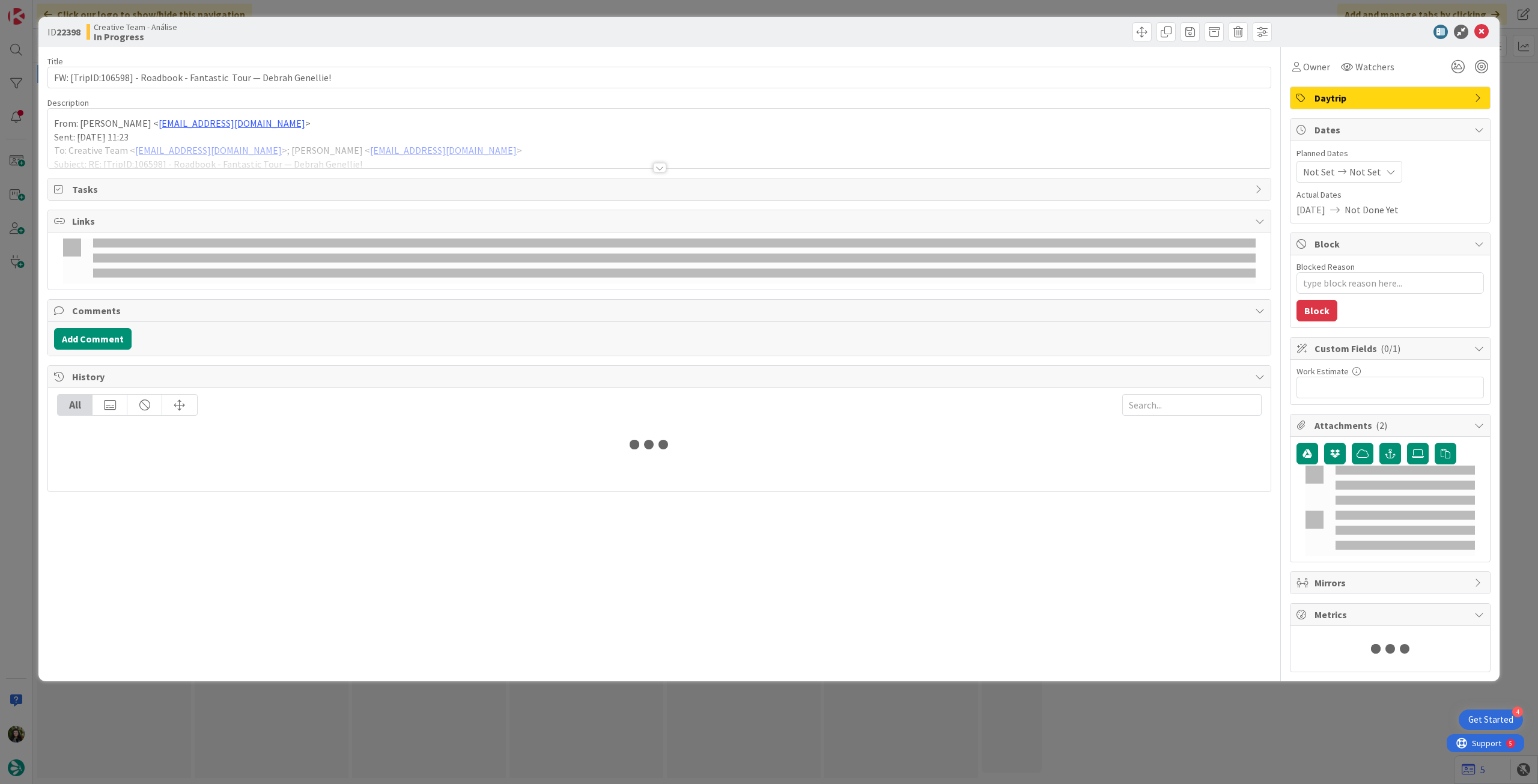
click at [168, 166] on div at bounding box center [659, 152] width 1222 height 30
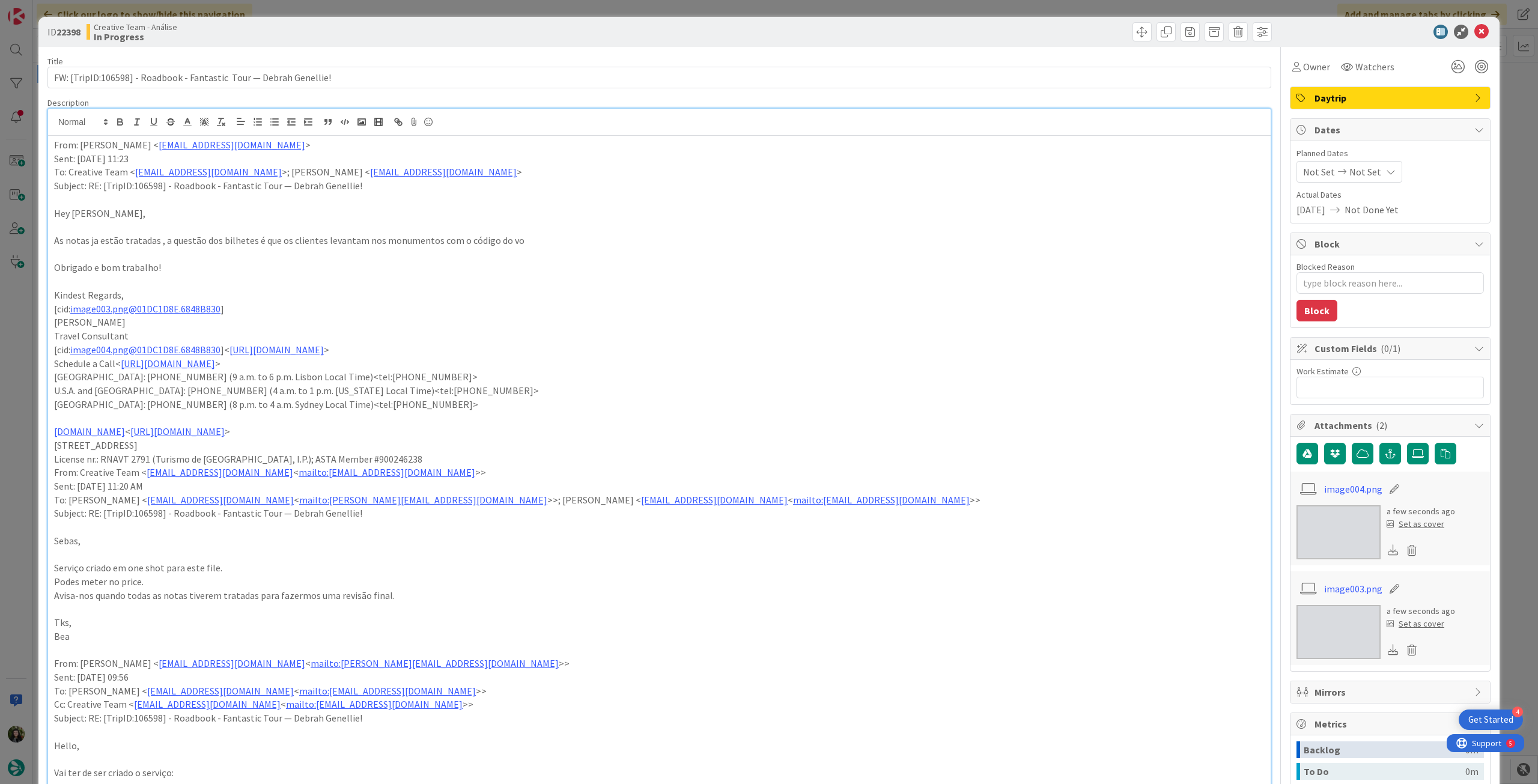
click at [106, 240] on p "As notas ja estão tratadas , a questão dos bilhetes é que os clientes levantam …" at bounding box center [659, 241] width 1210 height 14
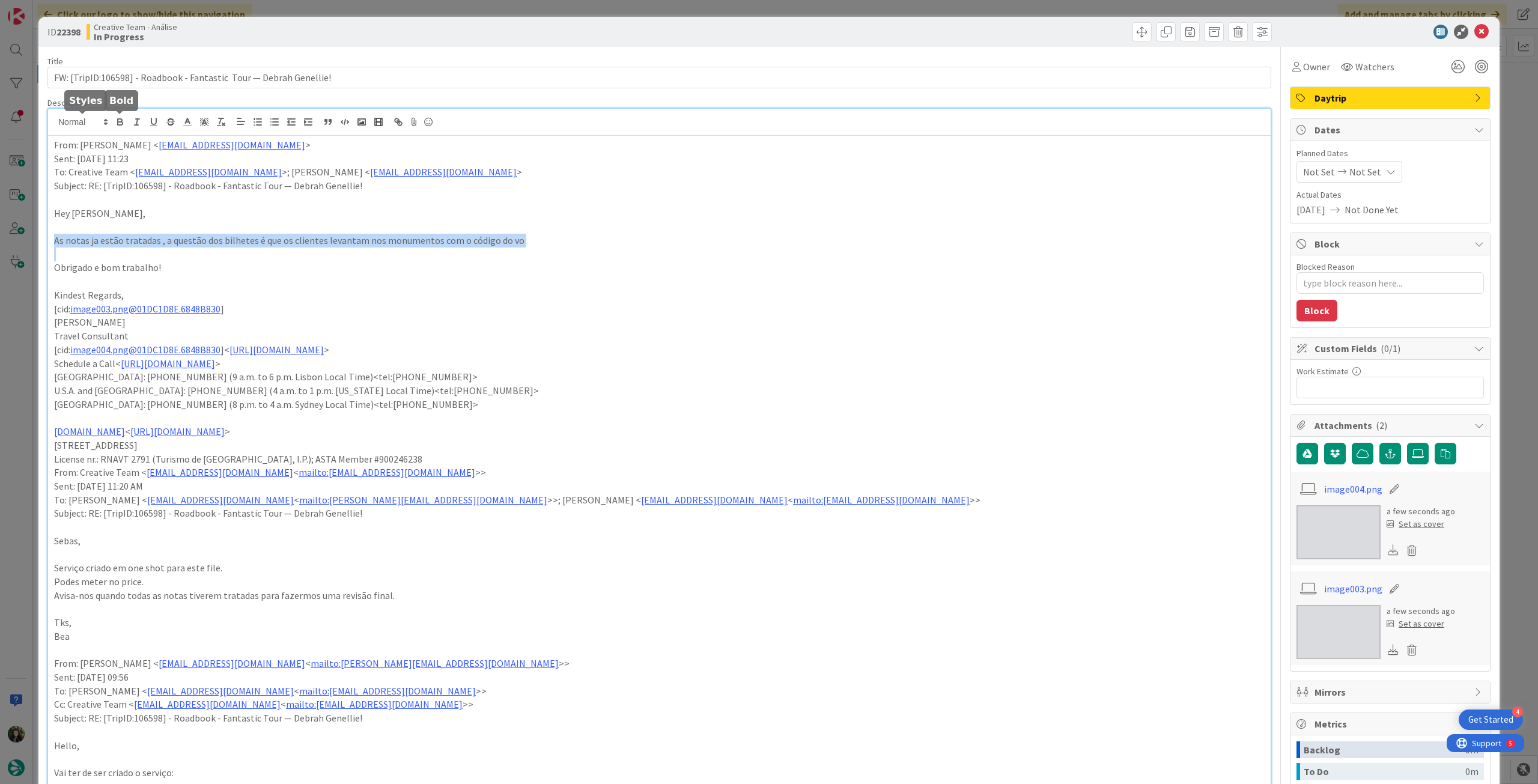
click at [116, 124] on icon "button" at bounding box center [120, 122] width 11 height 11
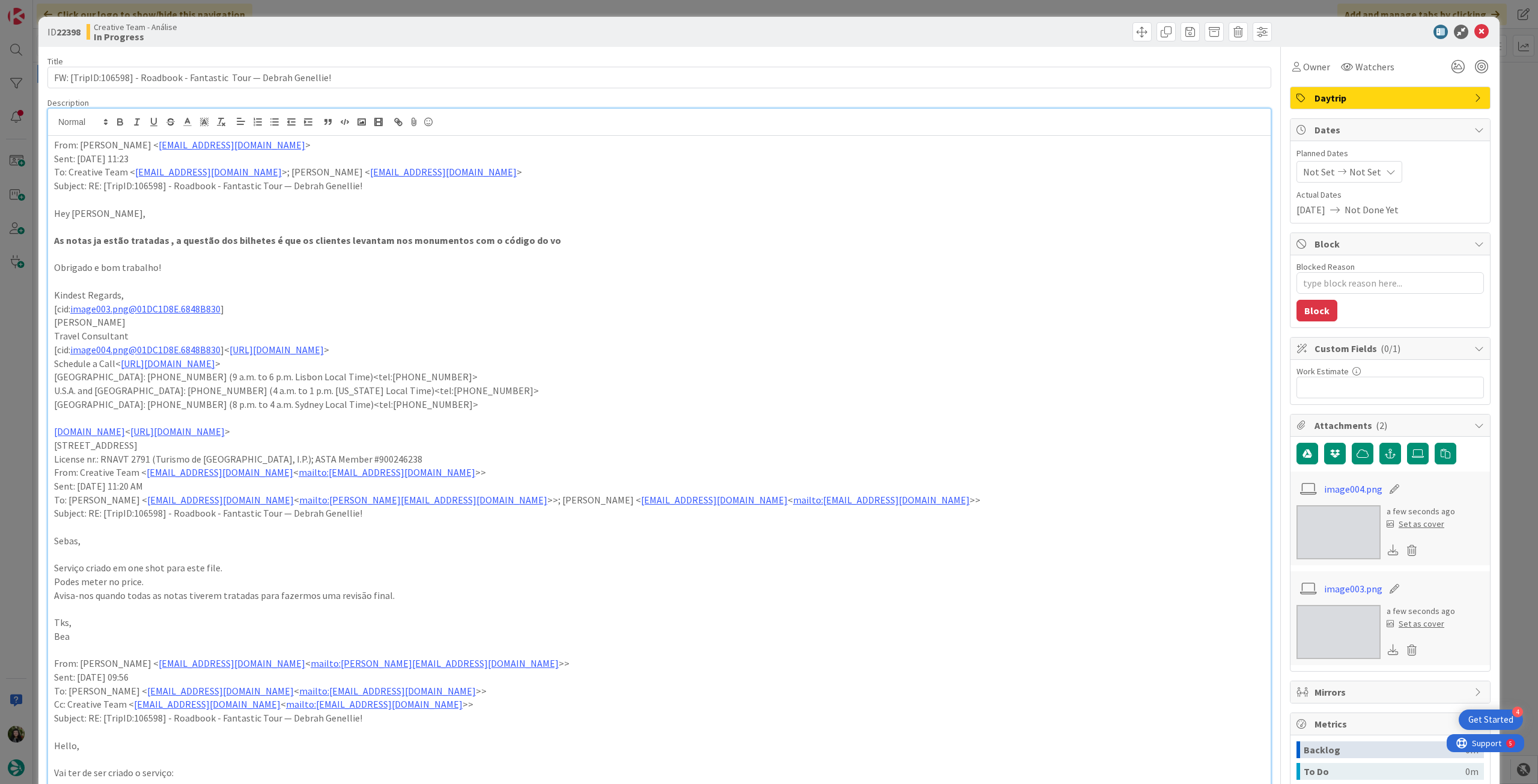
click at [353, 224] on p at bounding box center [659, 226] width 1210 height 14
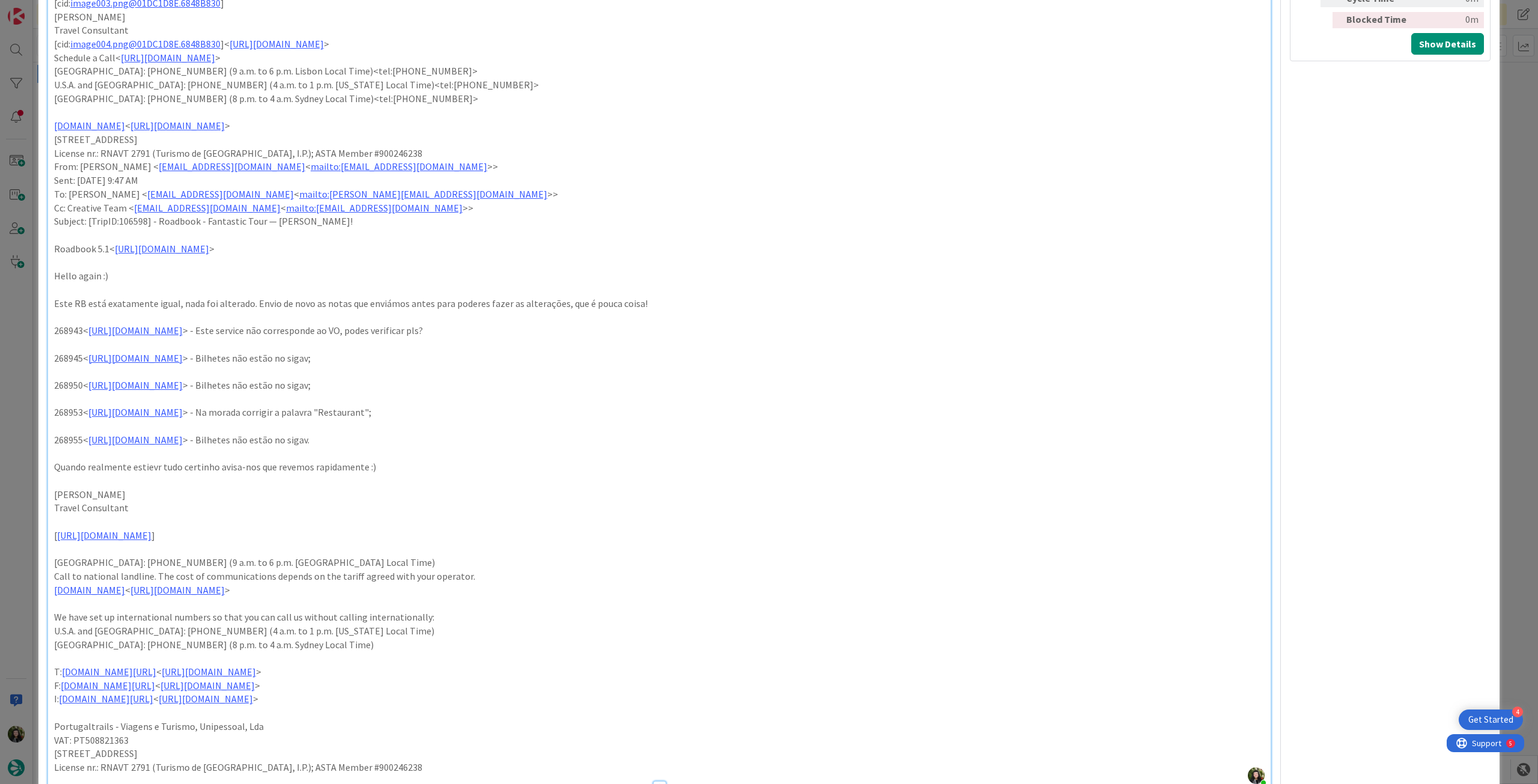
scroll to position [961, 0]
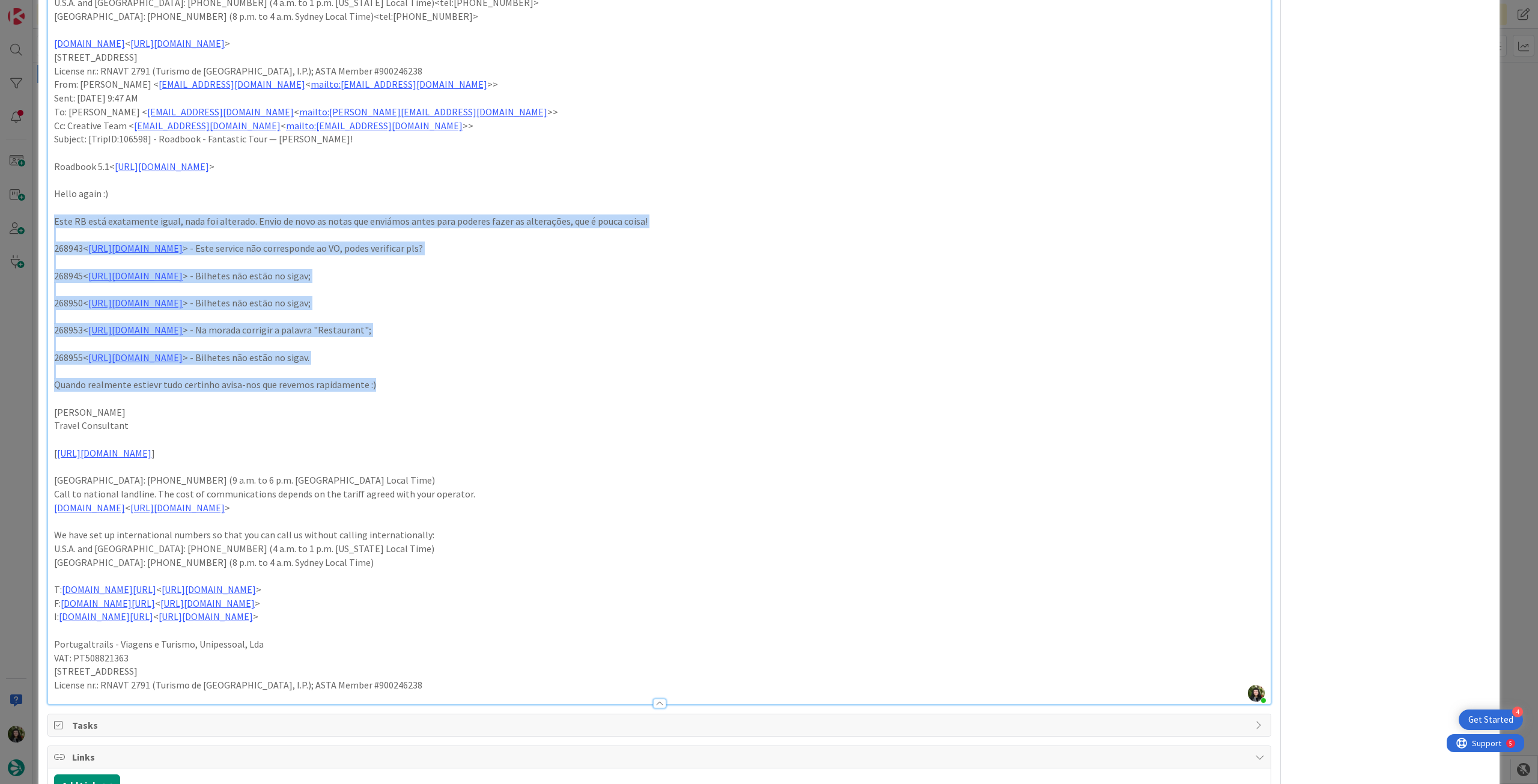
drag, startPoint x: 51, startPoint y: 222, endPoint x: 447, endPoint y: 382, distance: 427.1
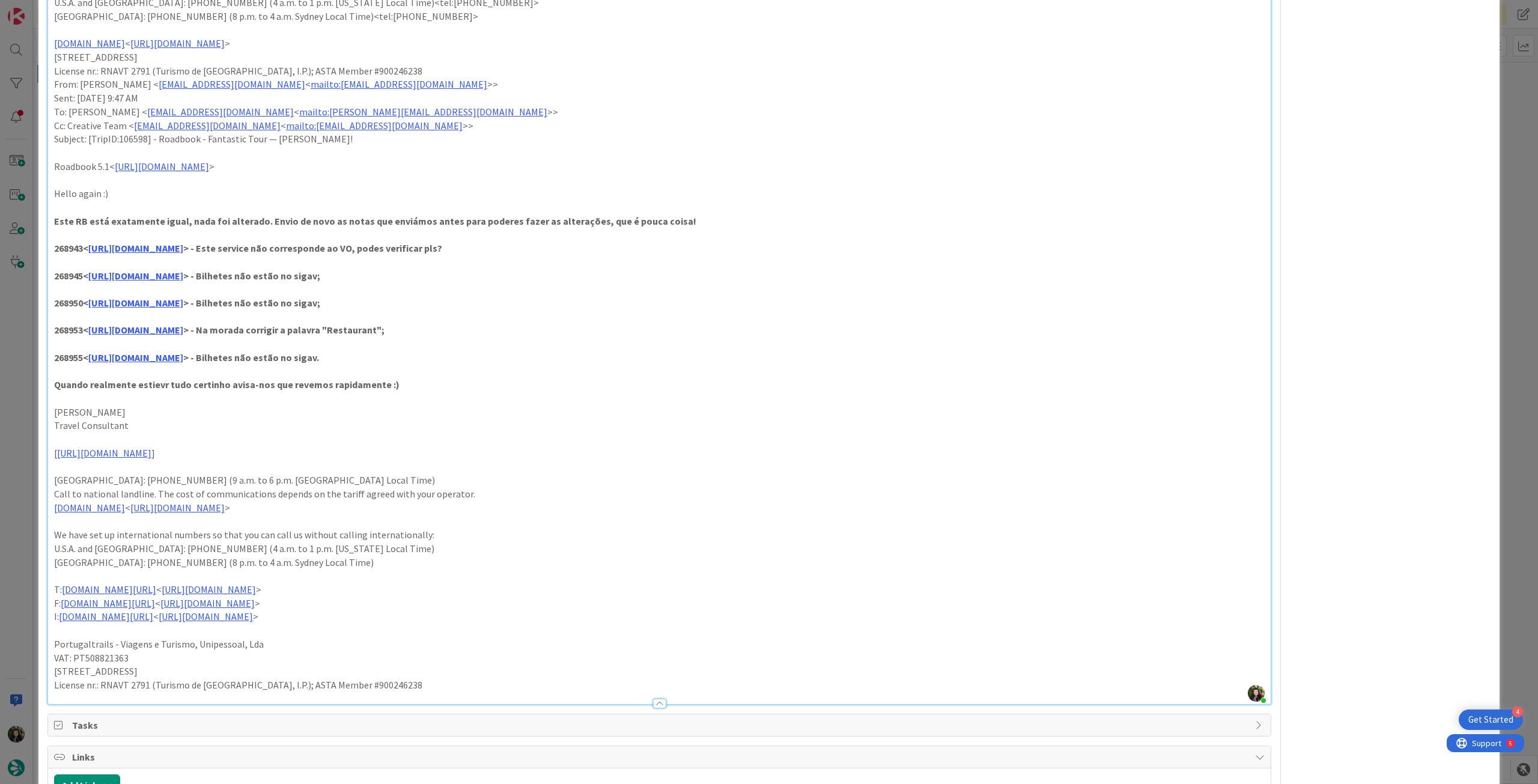
click at [485, 402] on p at bounding box center [659, 398] width 1210 height 14
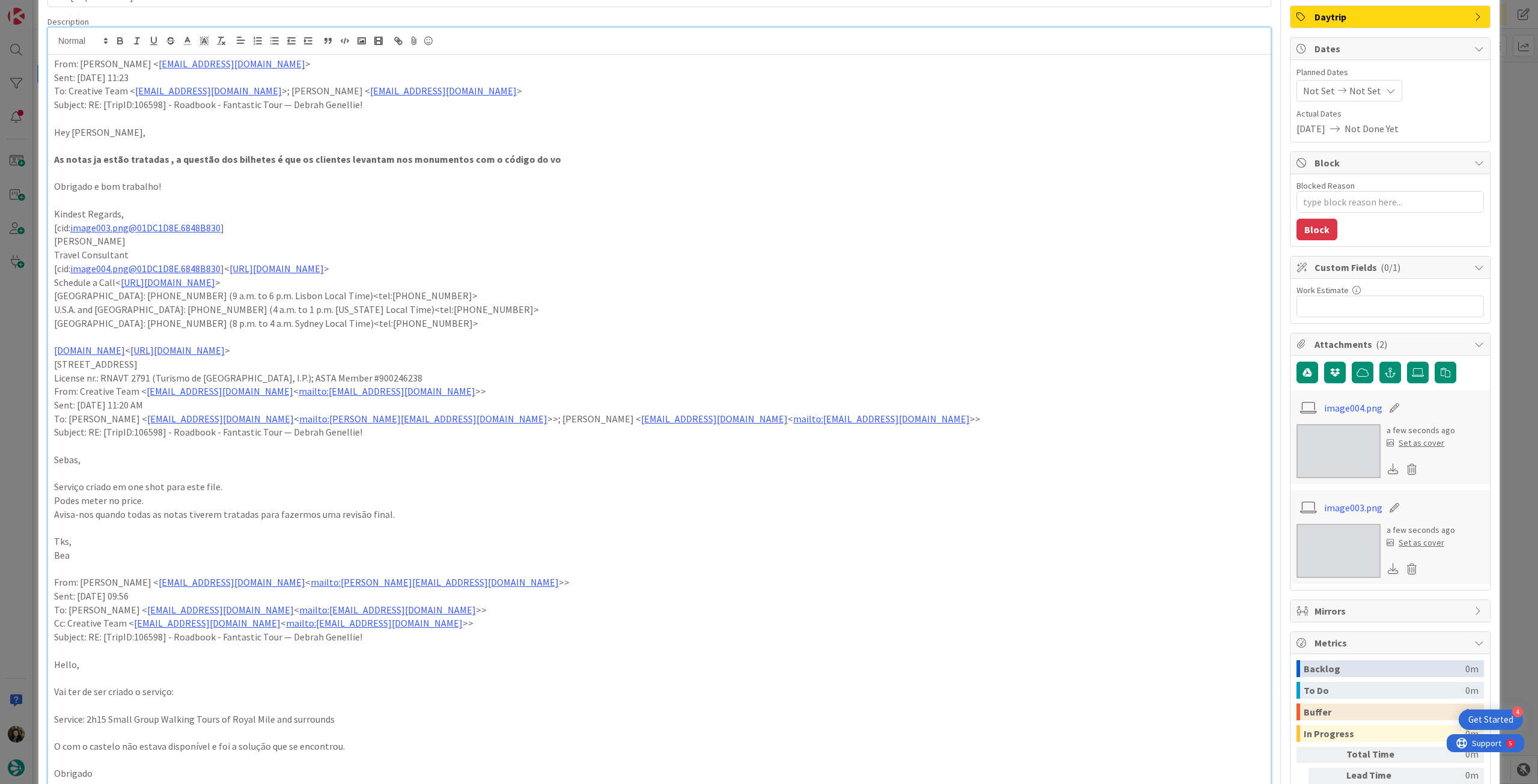
scroll to position [0, 0]
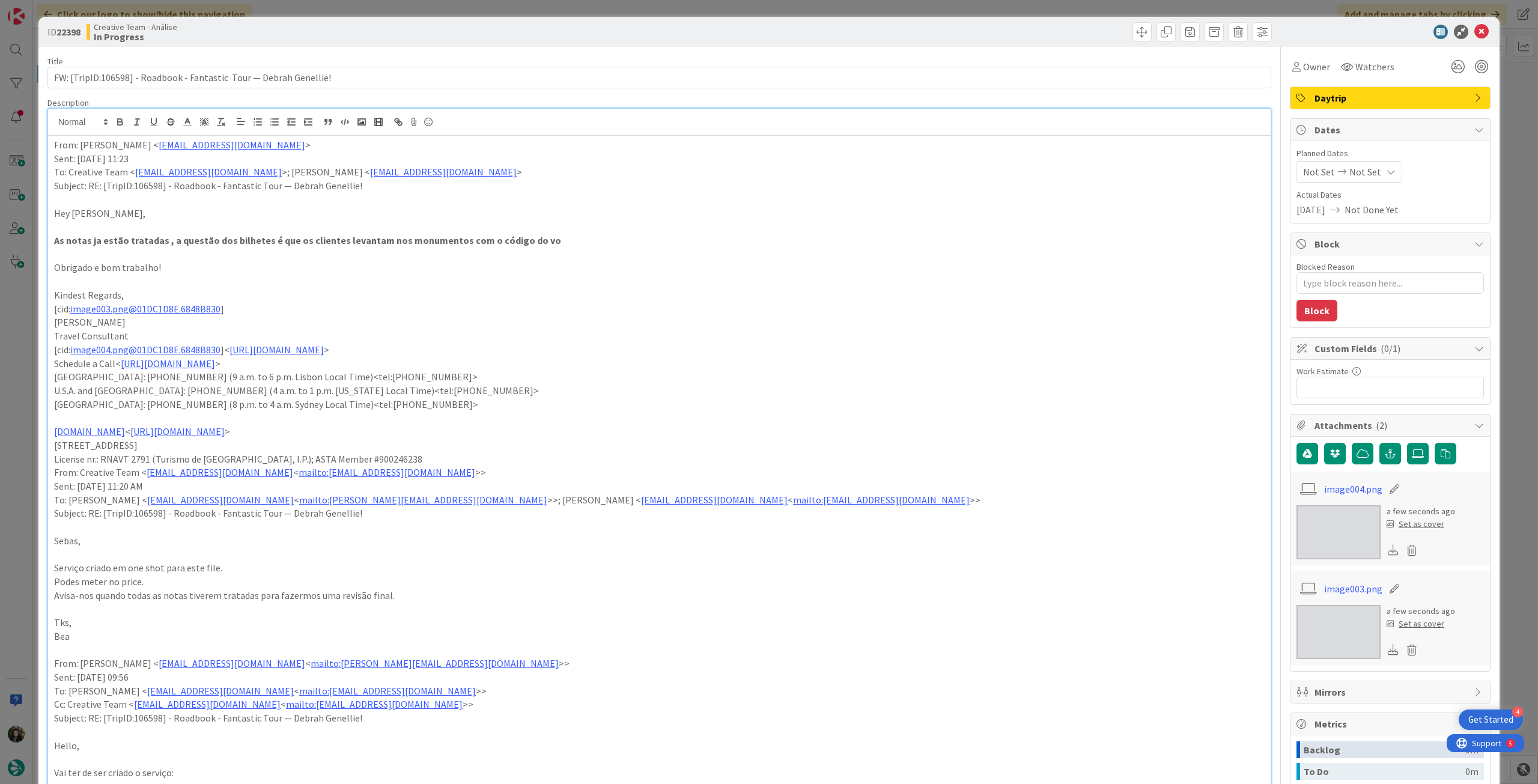
click at [1368, 166] on div "Not Set Not Set" at bounding box center [1349, 172] width 105 height 22
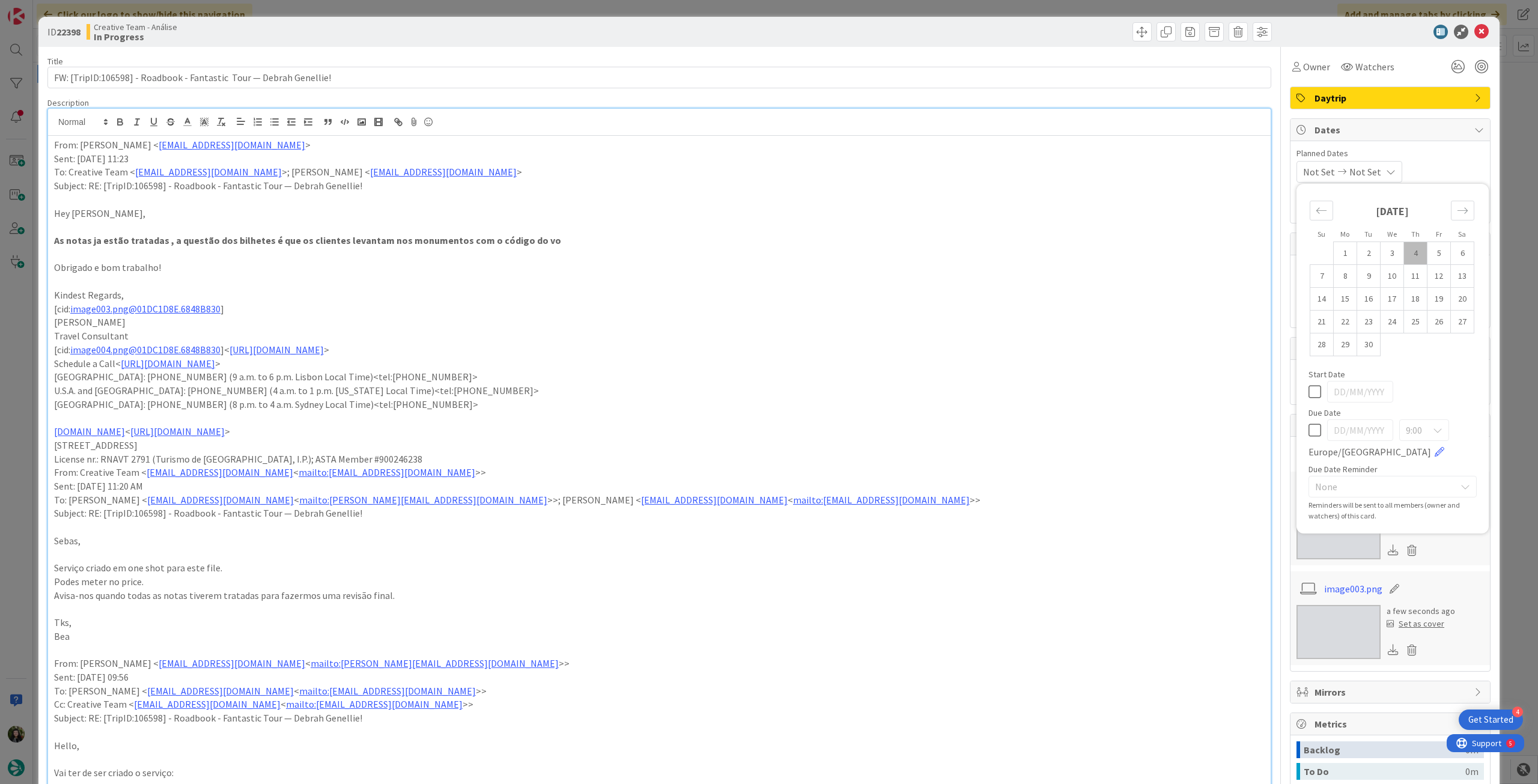
click at [1308, 432] on icon at bounding box center [1314, 430] width 13 height 14
click at [1474, 30] on icon at bounding box center [1481, 31] width 14 height 14
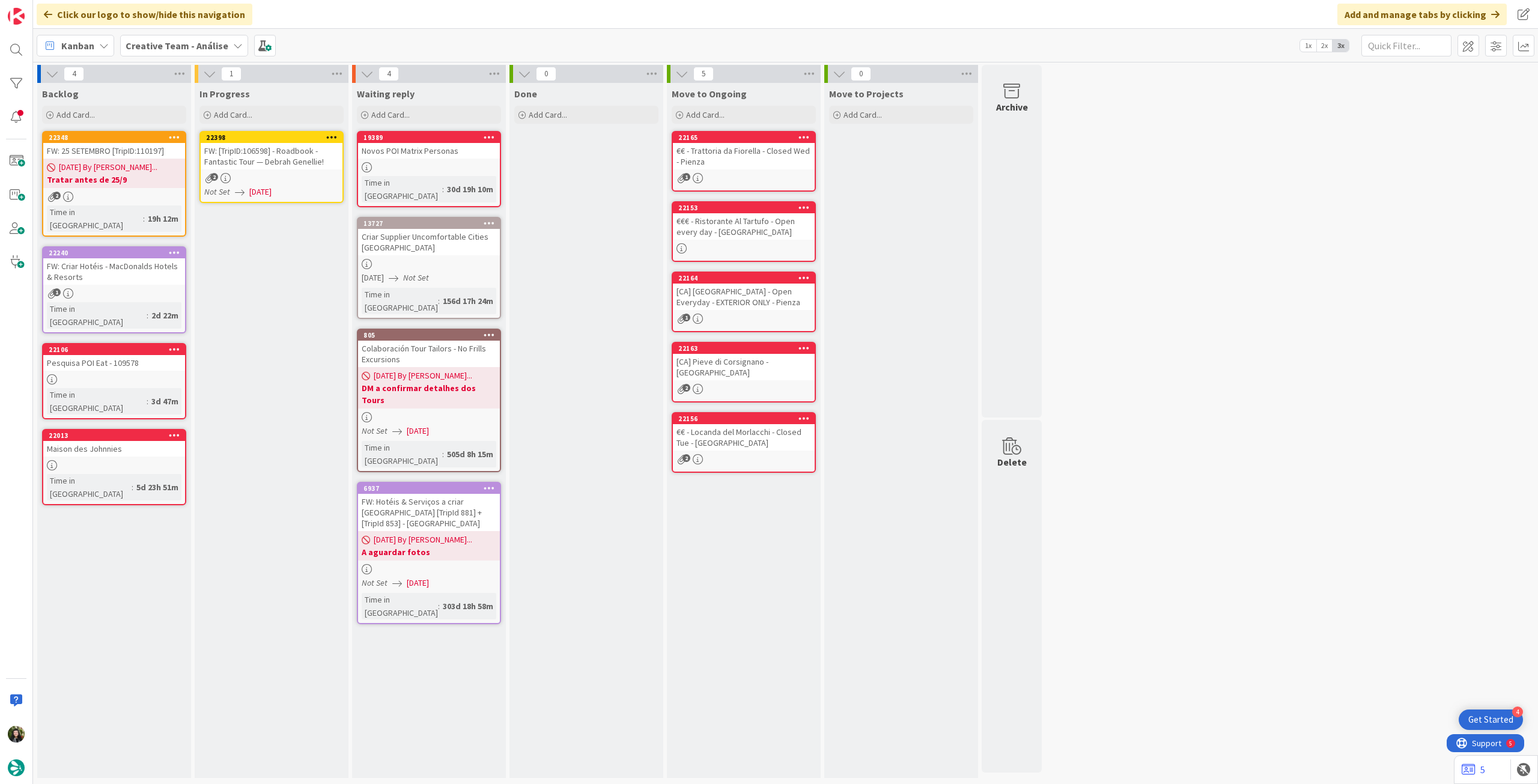
drag, startPoint x: 329, startPoint y: 134, endPoint x: 326, endPoint y: 141, distance: 7.6
click at [329, 134] on icon at bounding box center [331, 137] width 11 height 8
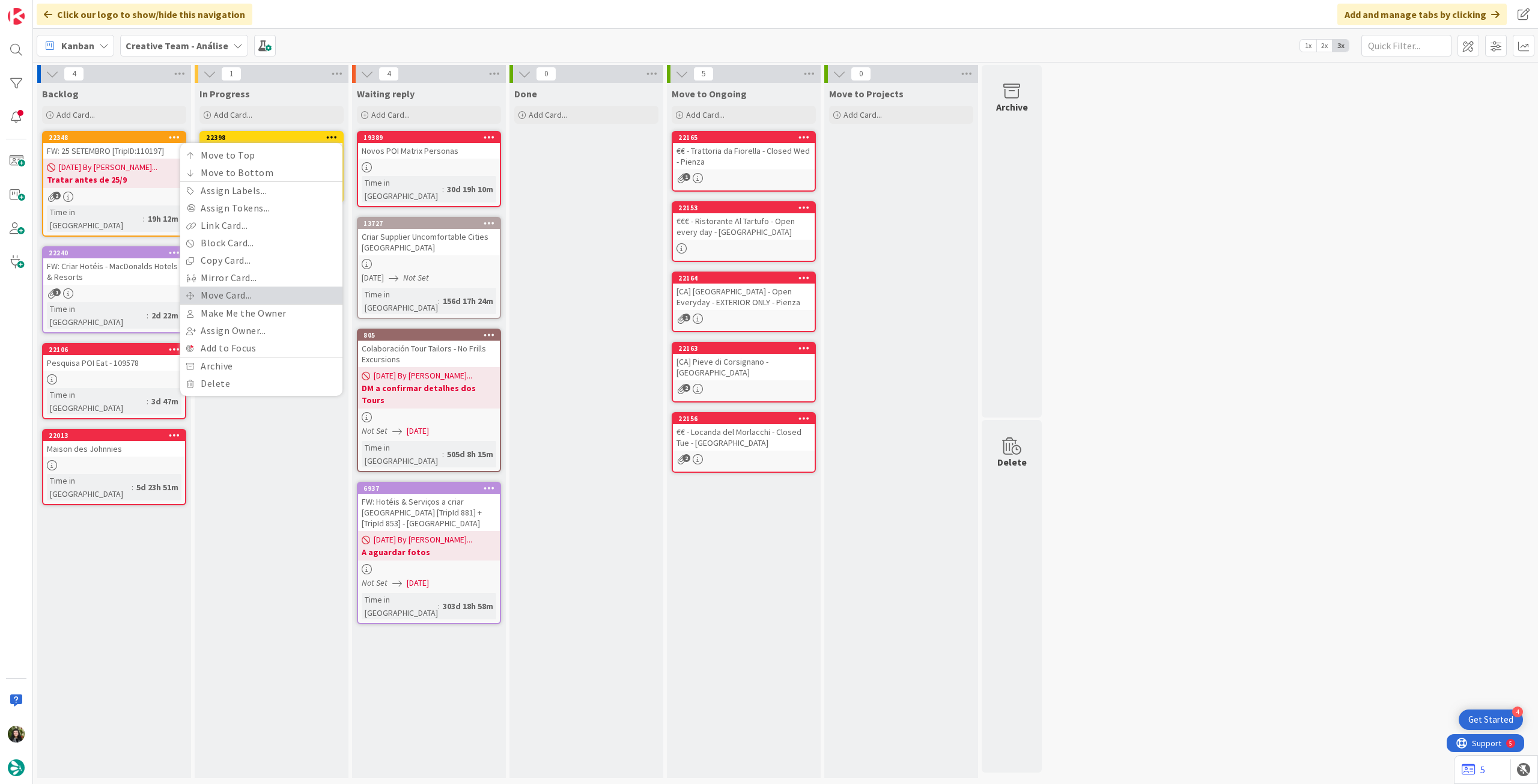
click at [264, 290] on link "Move Card..." at bounding box center [262, 295] width 162 height 18
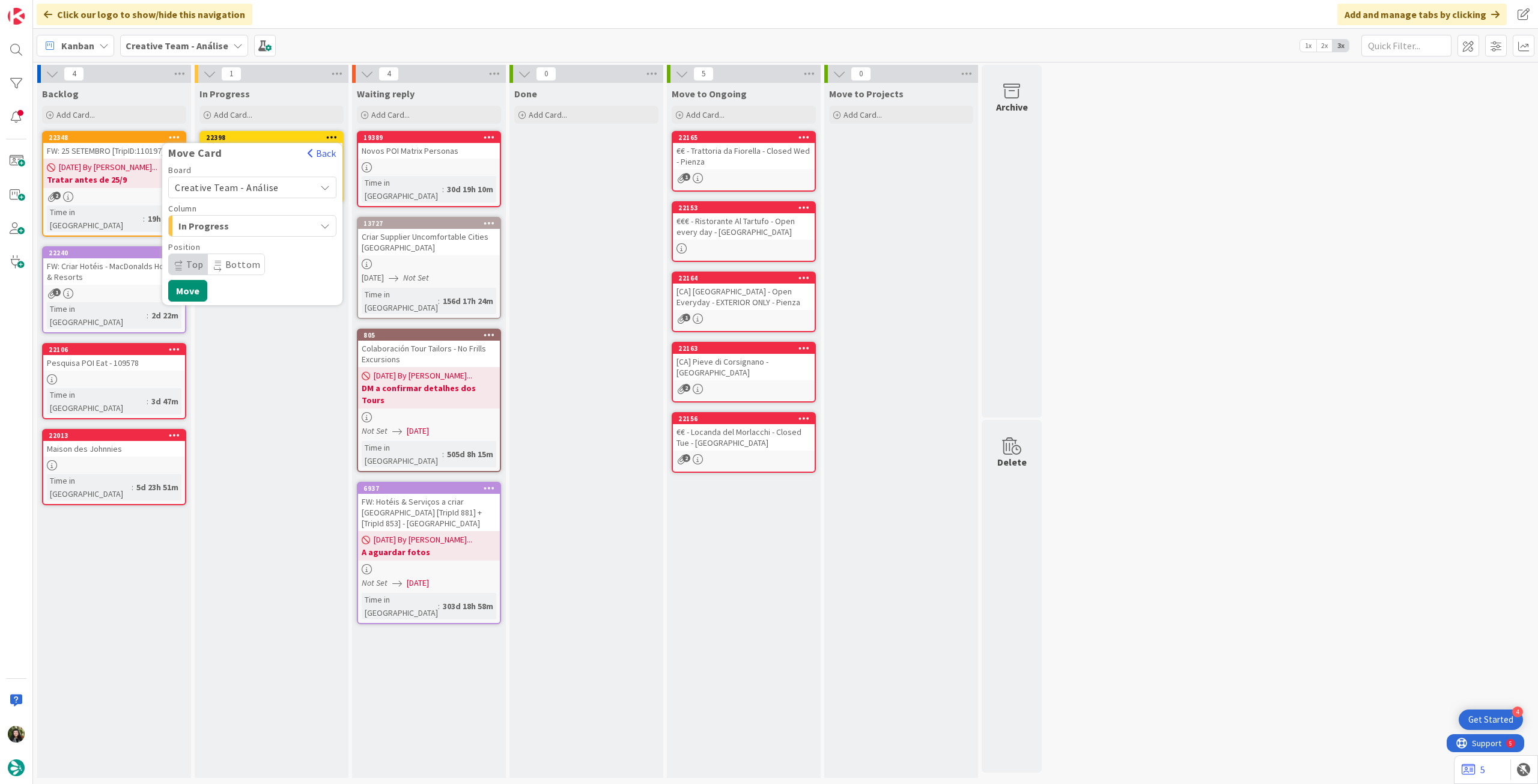
drag, startPoint x: 266, startPoint y: 187, endPoint x: 262, endPoint y: 196, distance: 9.8
click at [266, 189] on span "Creative Team - Análise" at bounding box center [227, 187] width 104 height 12
click at [229, 256] on div "Creative Team - Análise Creative Team" at bounding box center [252, 230] width 168 height 61
click at [232, 247] on span "Creative Team" at bounding box center [260, 243] width 139 height 18
click at [243, 262] on span "Daytrip" at bounding box center [251, 264] width 116 height 17
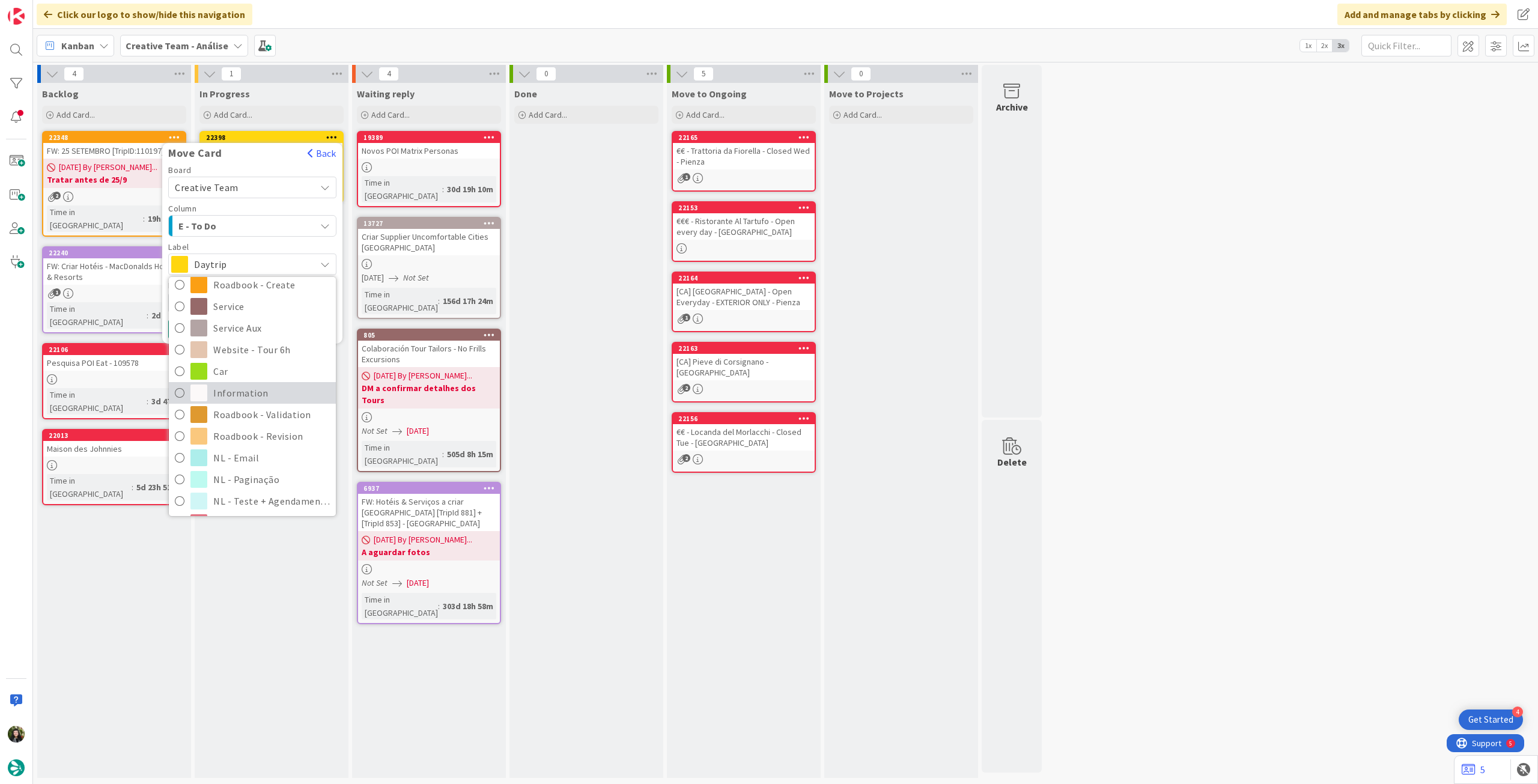
scroll to position [160, 0]
click at [229, 436] on span "Roadbook - Revision" at bounding box center [271, 435] width 116 height 18
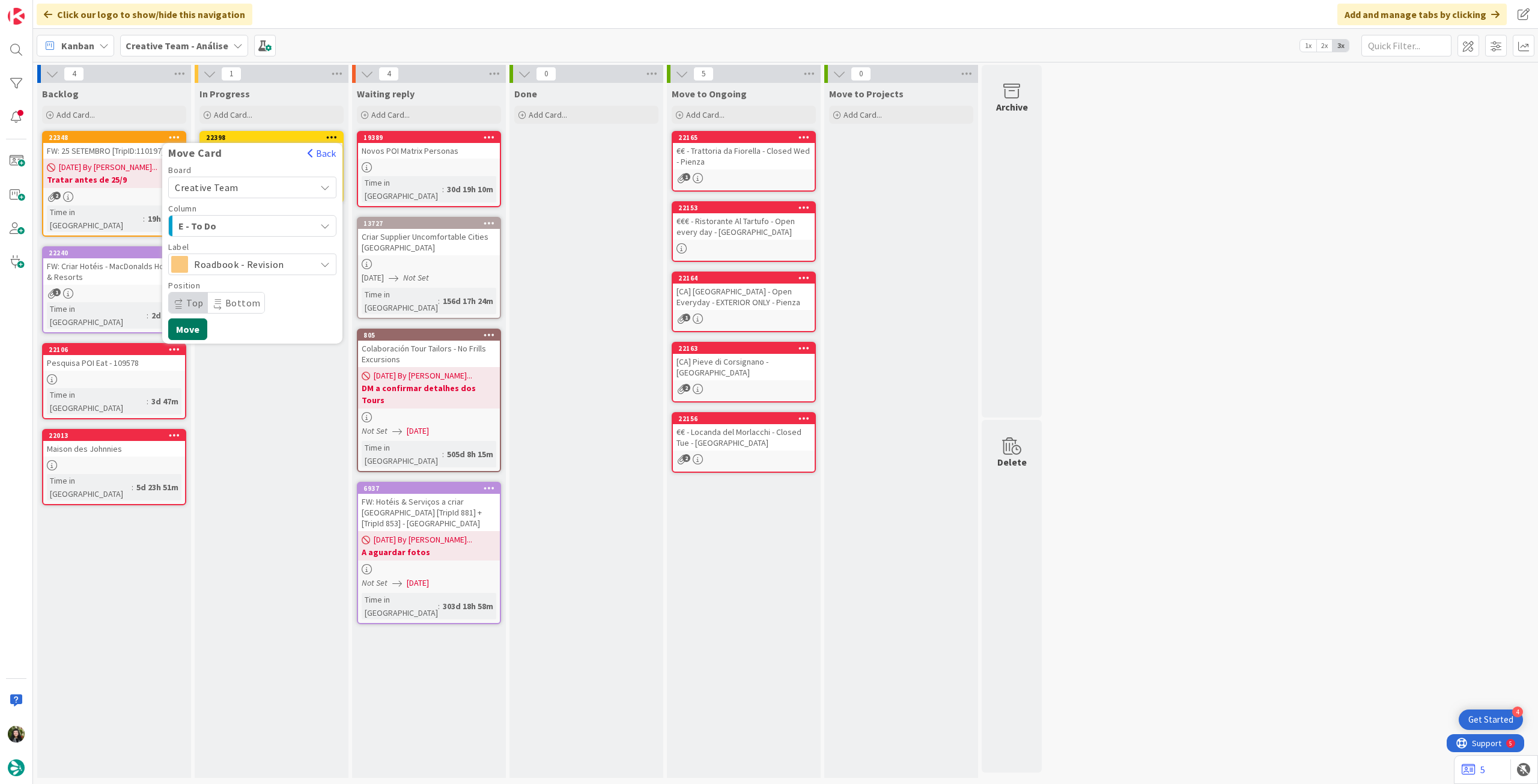
click at [188, 324] on button "Move" at bounding box center [188, 329] width 39 height 22
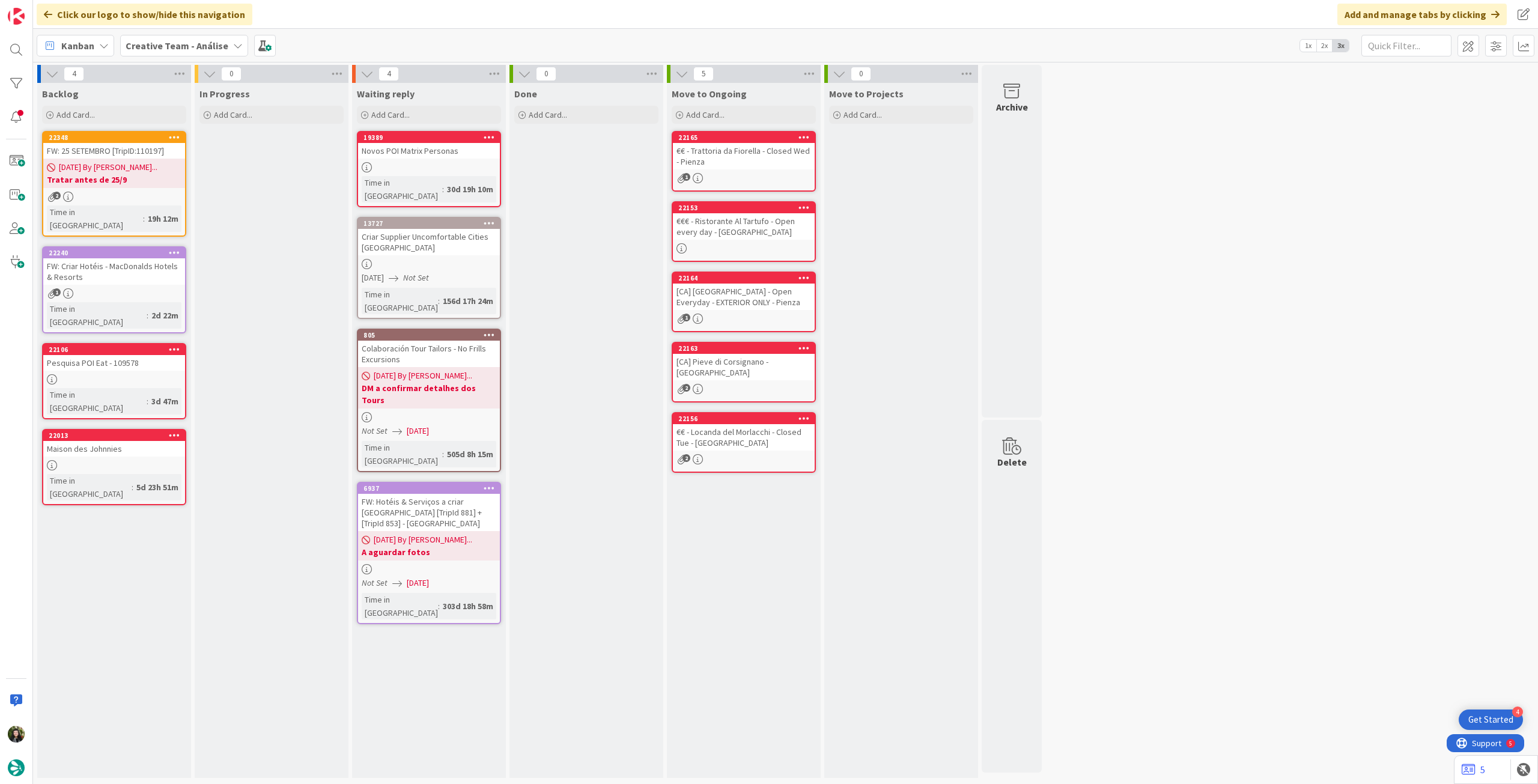
click at [192, 52] on span "Creative Team - Análise" at bounding box center [177, 45] width 103 height 14
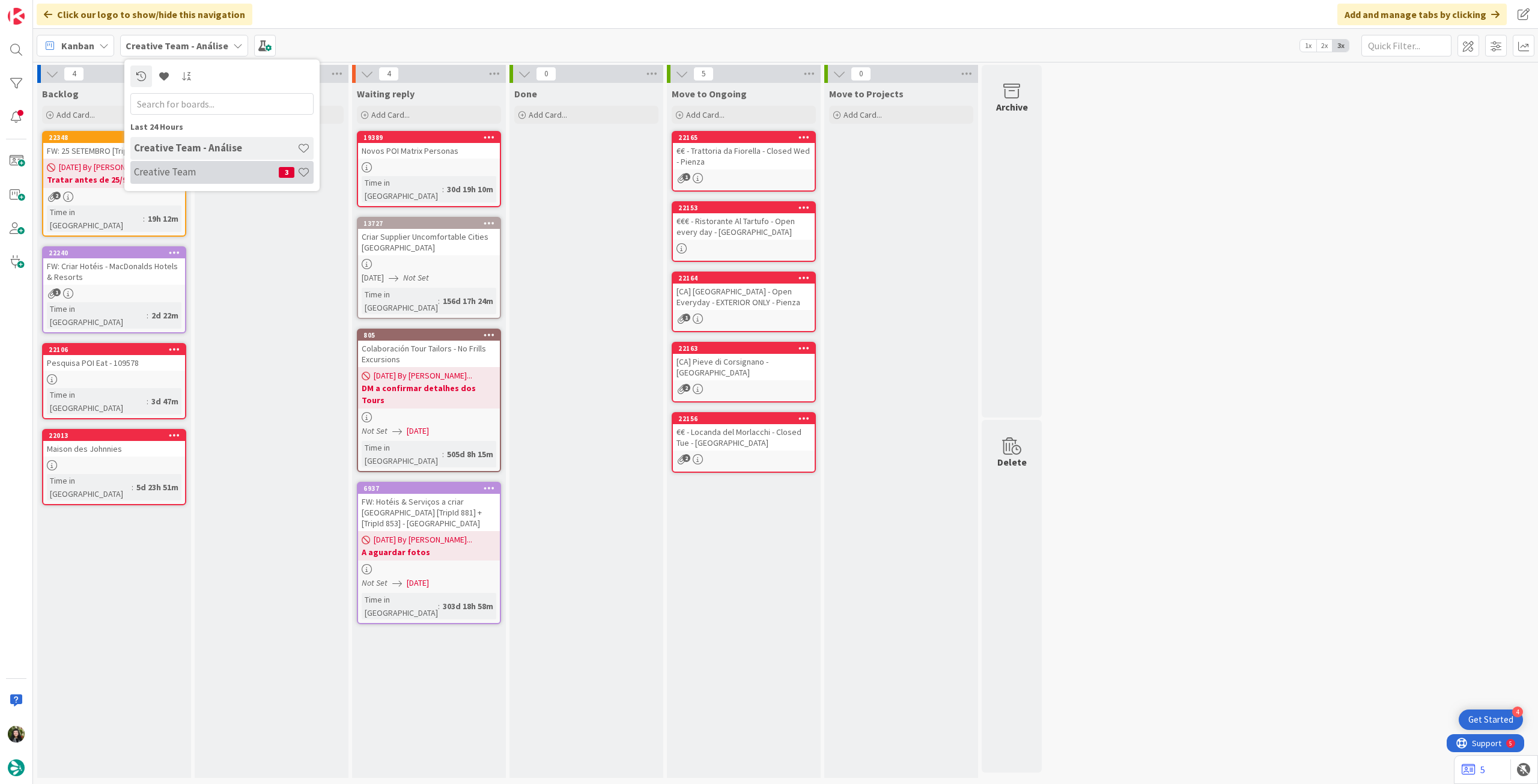
click at [169, 174] on h4 "Creative Team" at bounding box center [206, 172] width 145 height 12
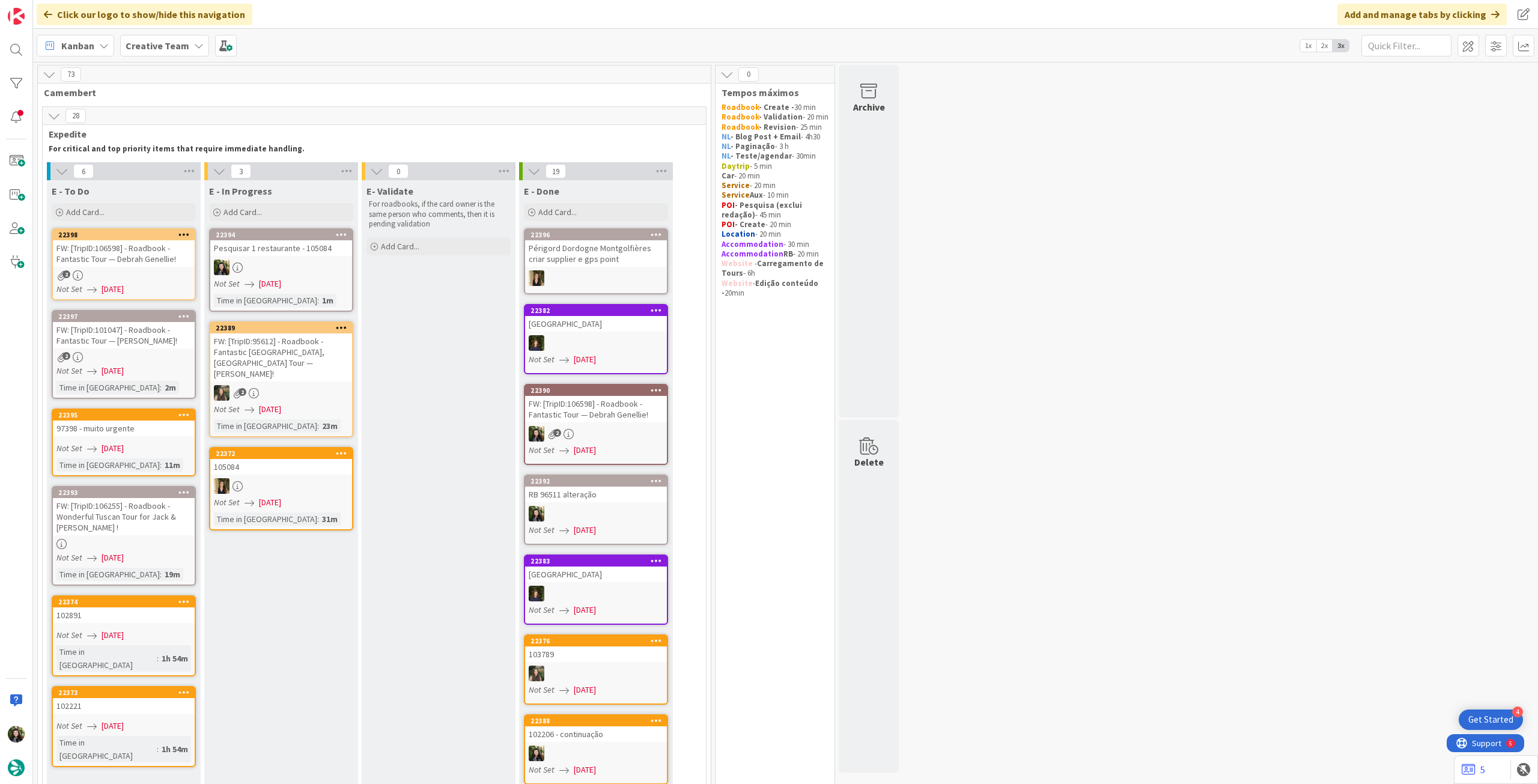
scroll to position [80, 0]
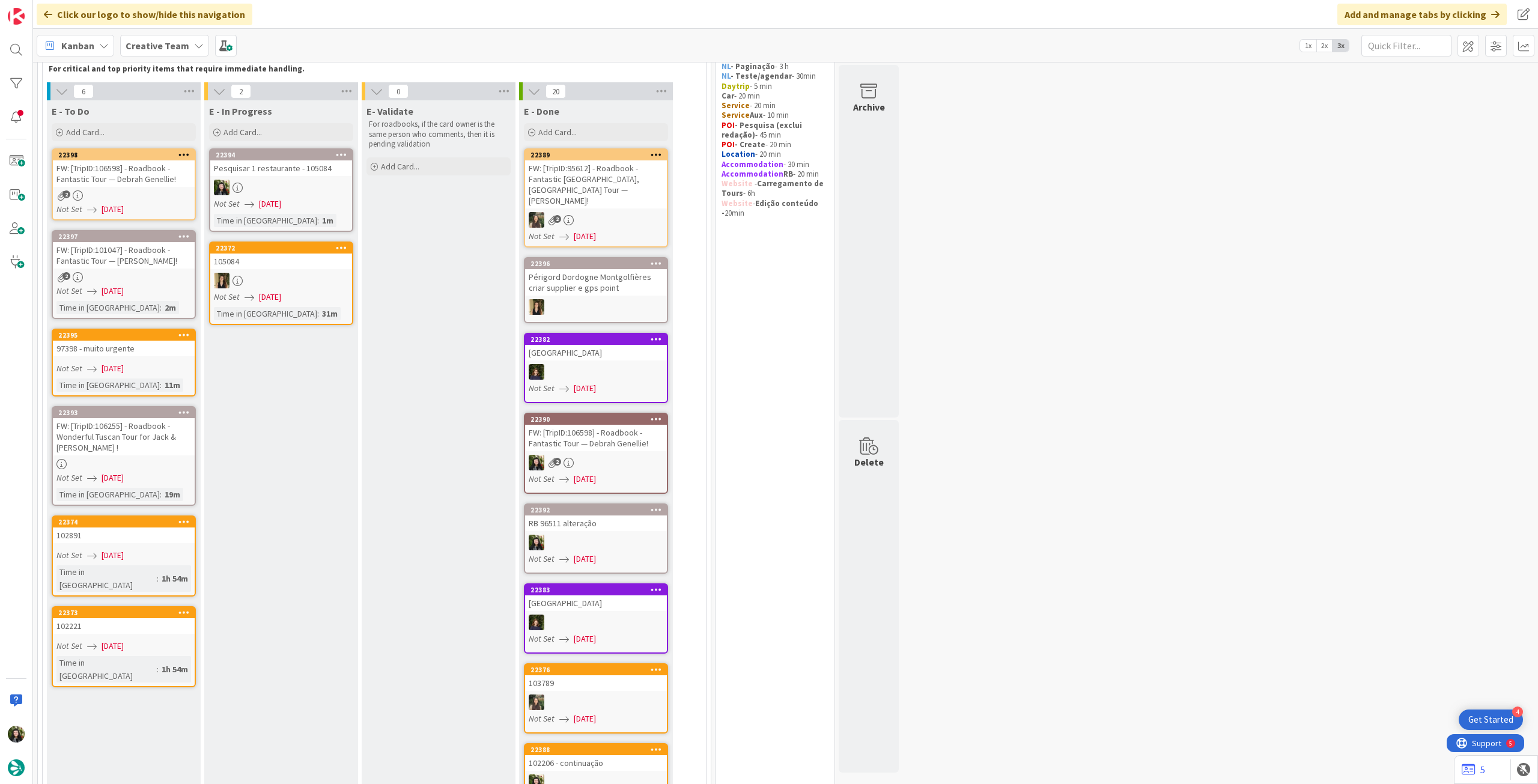
click at [231, 192] on div at bounding box center [281, 187] width 142 height 16
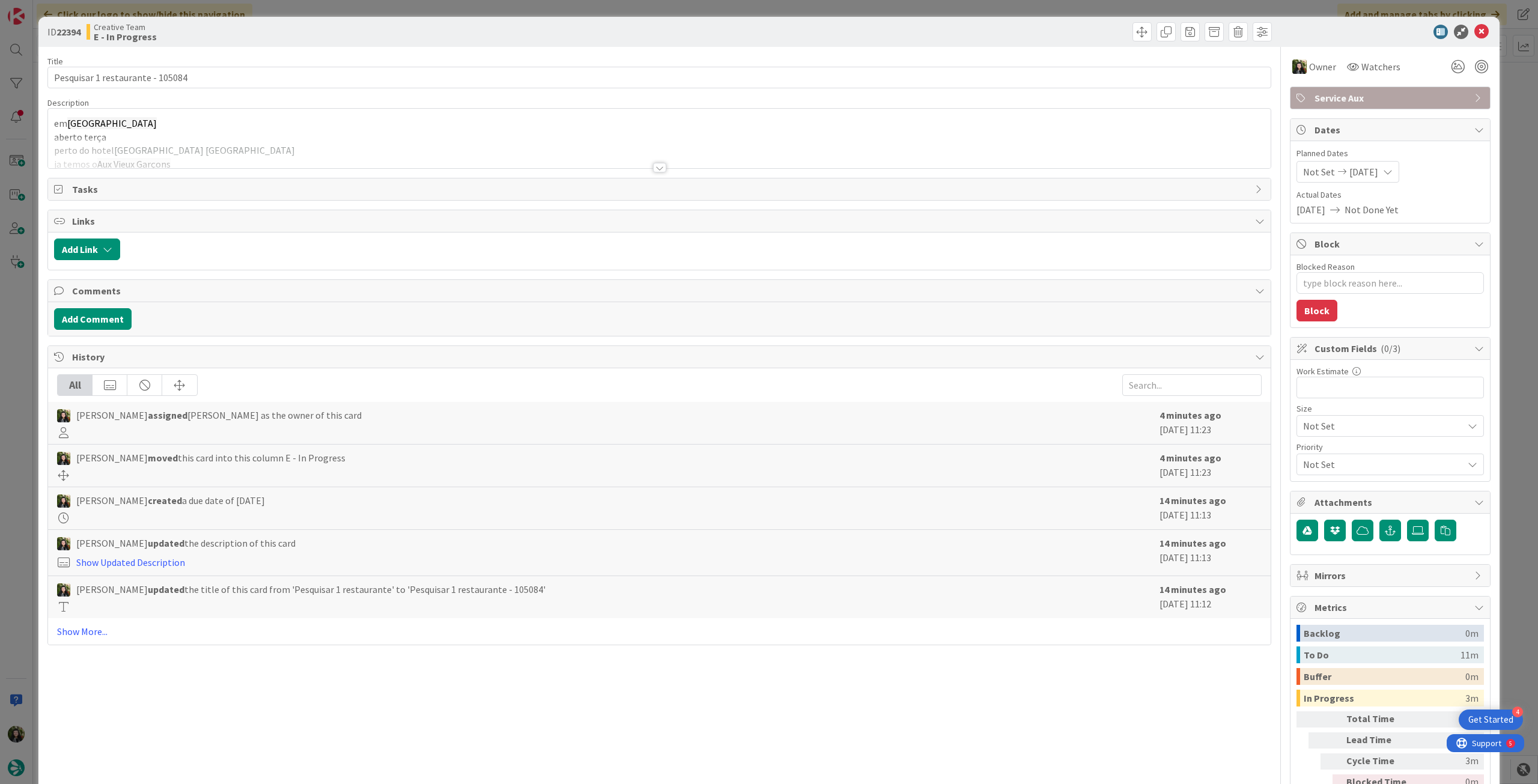
click at [272, 159] on div at bounding box center [659, 152] width 1222 height 30
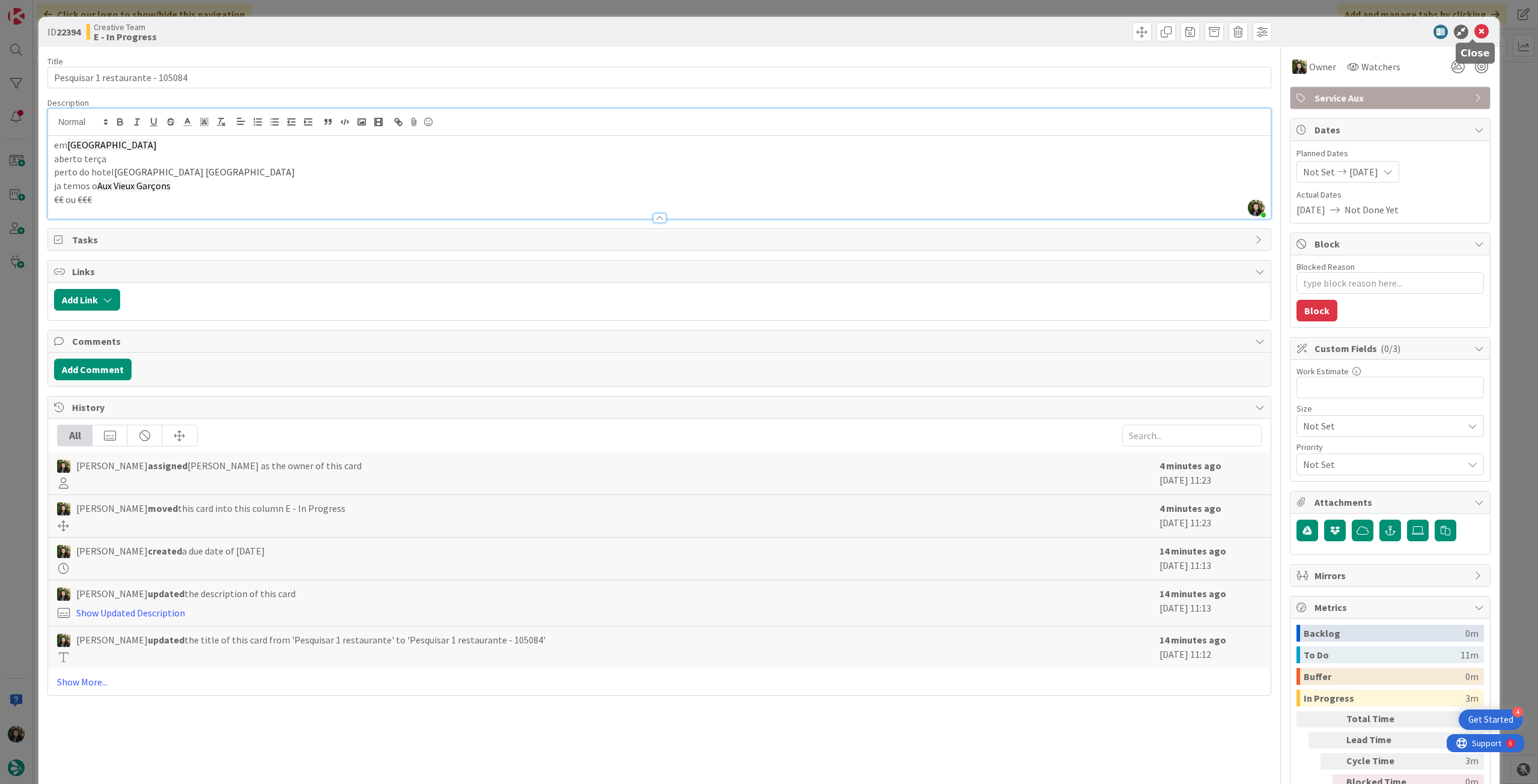
drag, startPoint x: 1470, startPoint y: 28, endPoint x: 1401, endPoint y: 57, distance: 74.8
click at [1474, 29] on icon at bounding box center [1481, 31] width 14 height 14
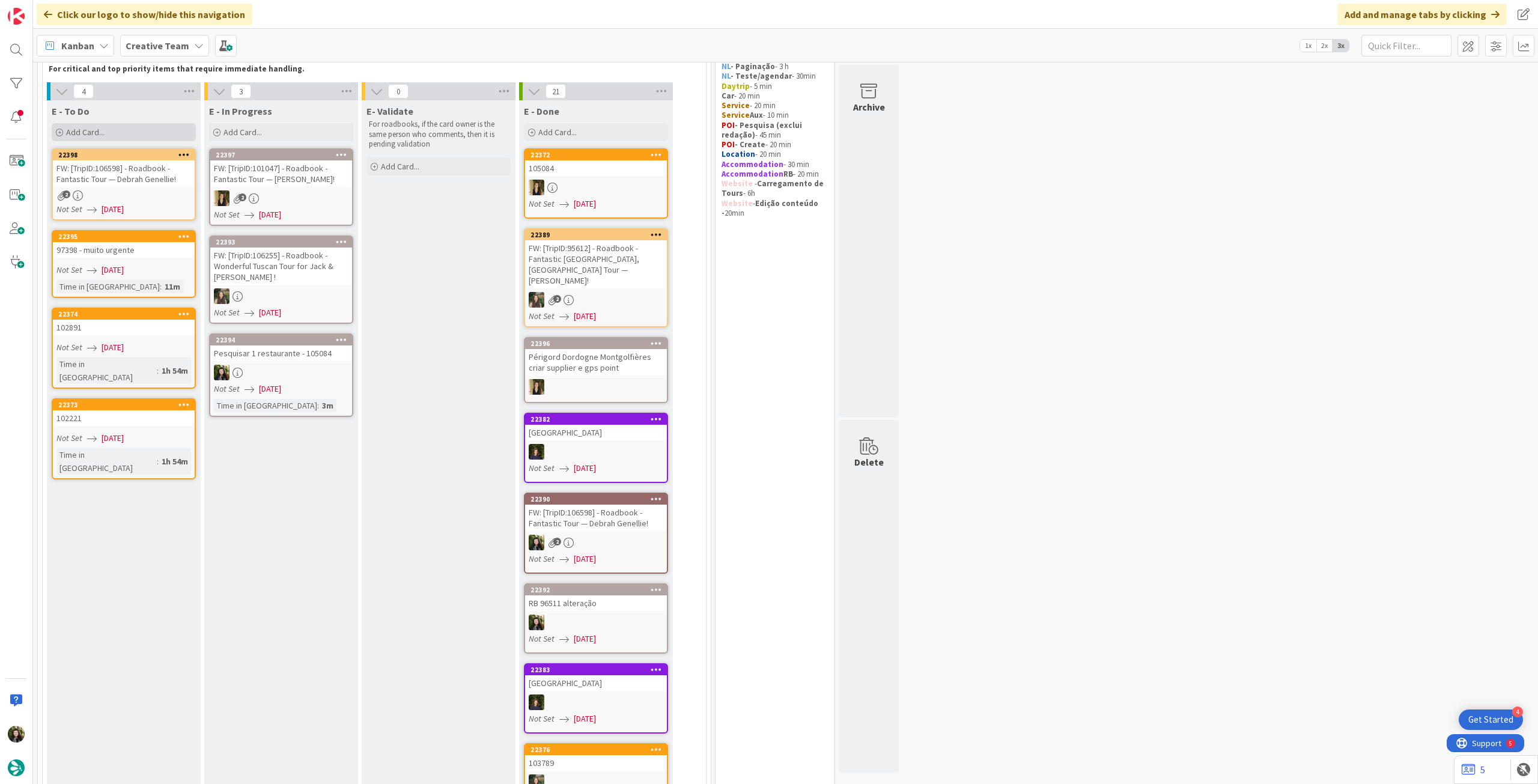
click at [124, 136] on div "Add Card..." at bounding box center [123, 132] width 144 height 18
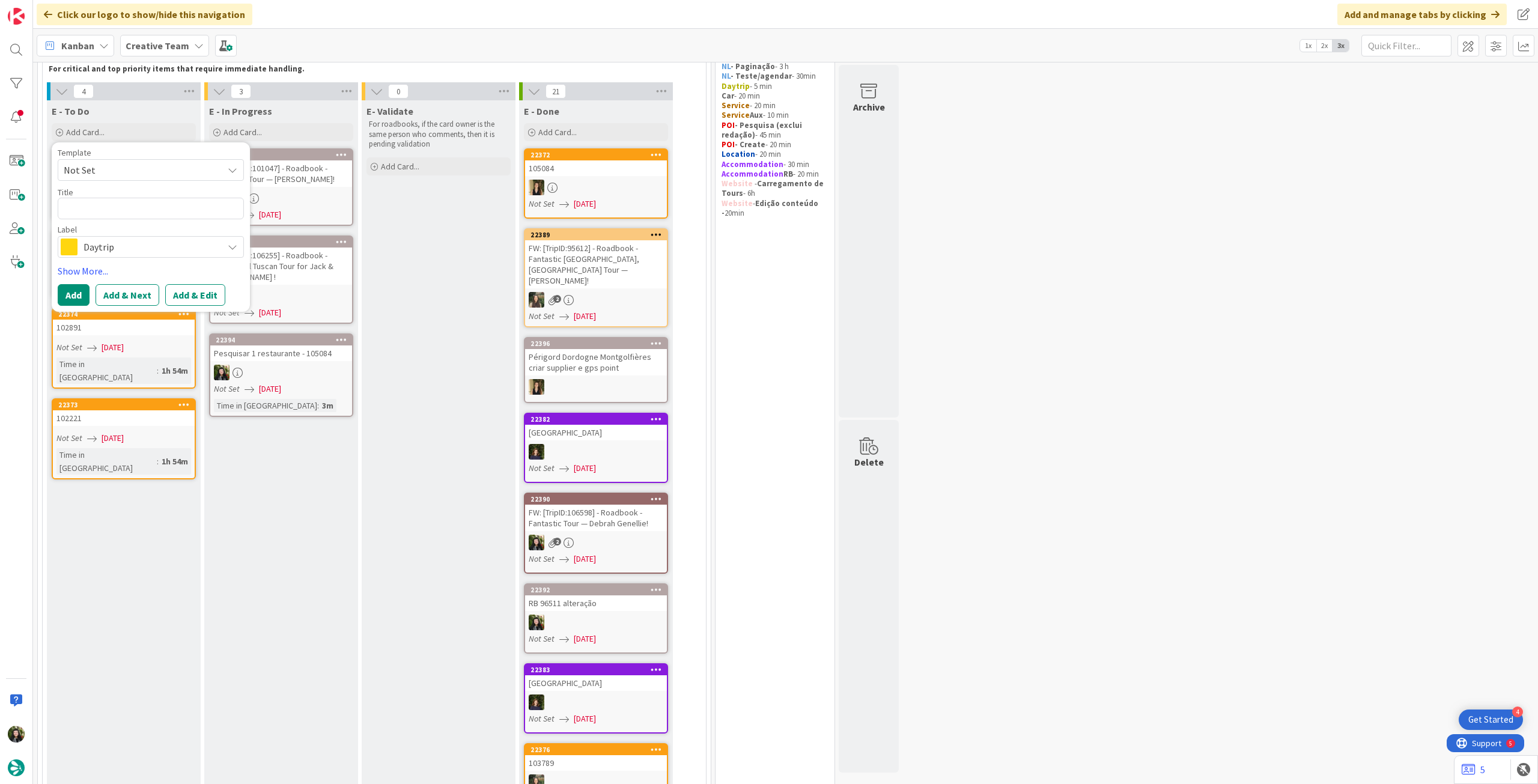
click at [116, 238] on div "Daytrip" at bounding box center [150, 247] width 186 height 22
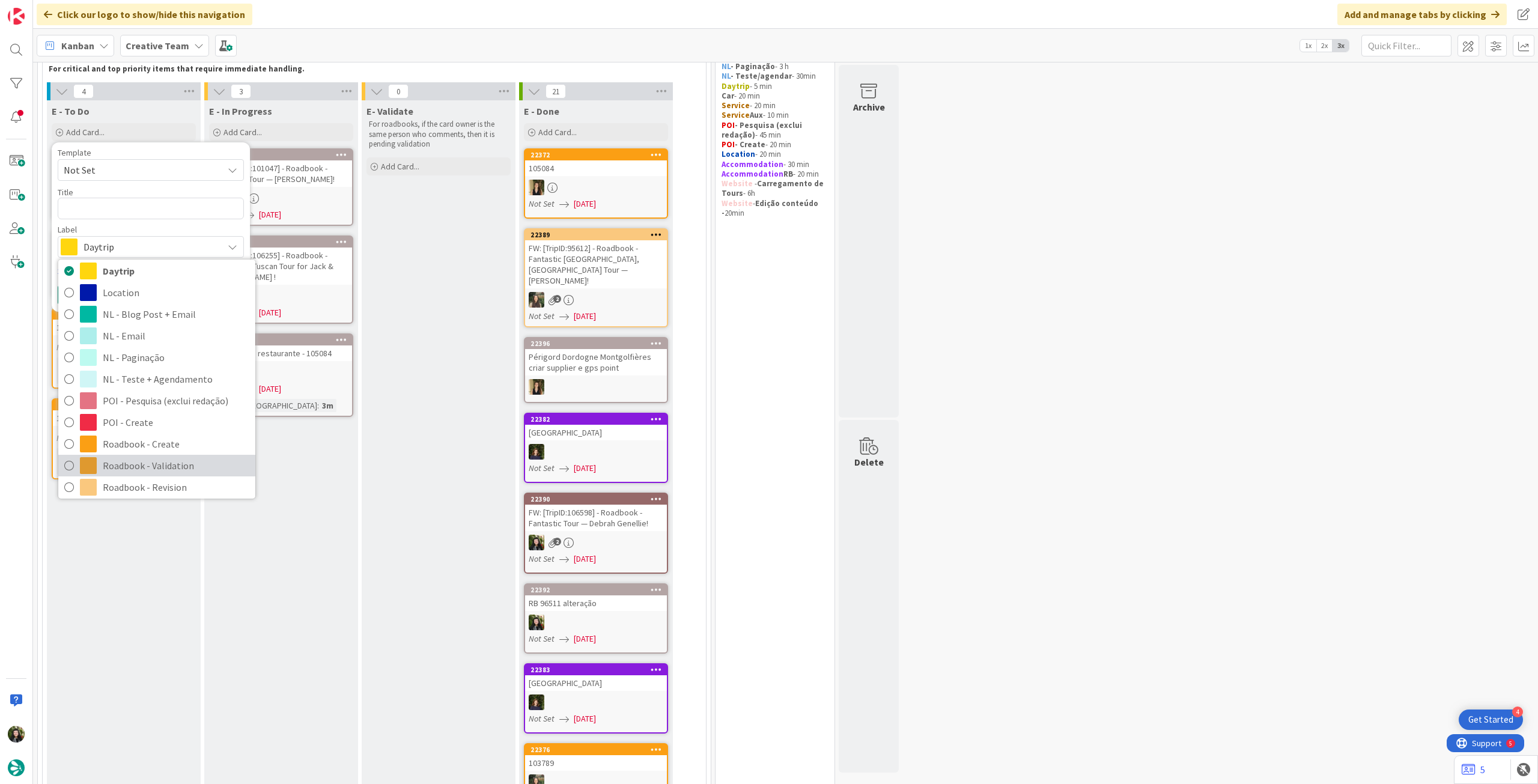
scroll to position [160, 0]
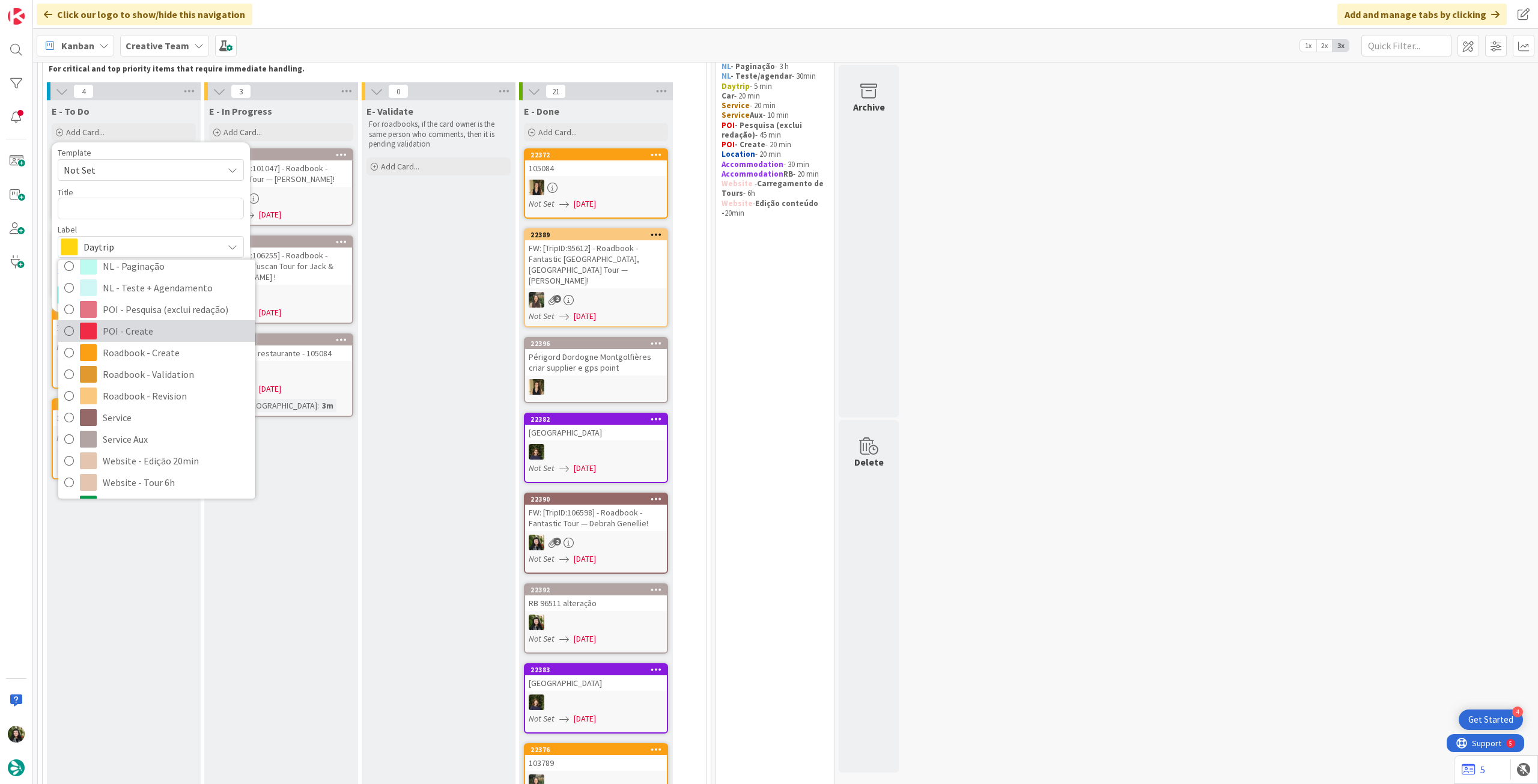
click at [147, 334] on span "POI - Create" at bounding box center [176, 330] width 147 height 18
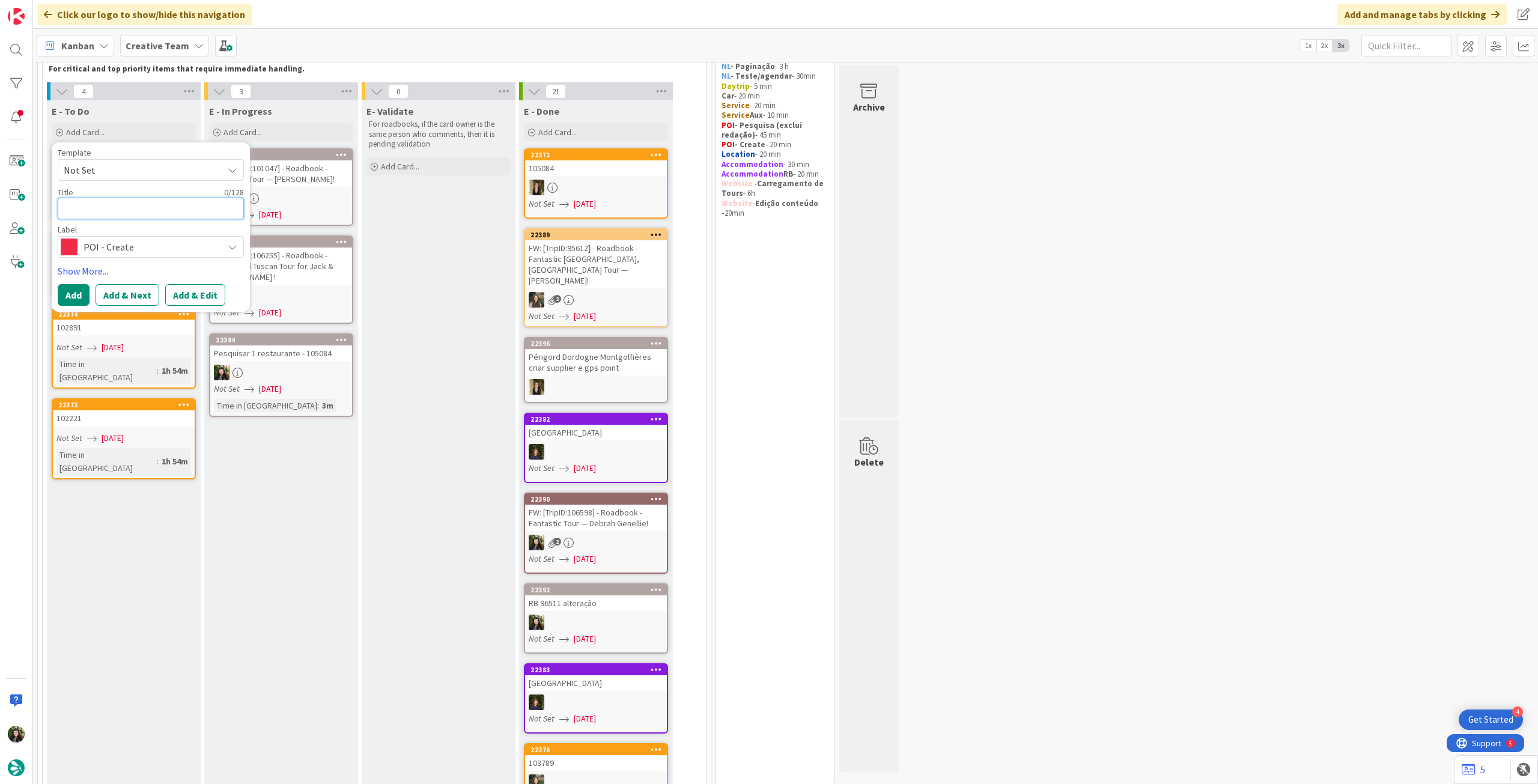
click at [168, 203] on textarea at bounding box center [150, 208] width 186 height 22
paste textarea "O Tire Bouchon"
click at [68, 295] on button "Add" at bounding box center [73, 295] width 32 height 22
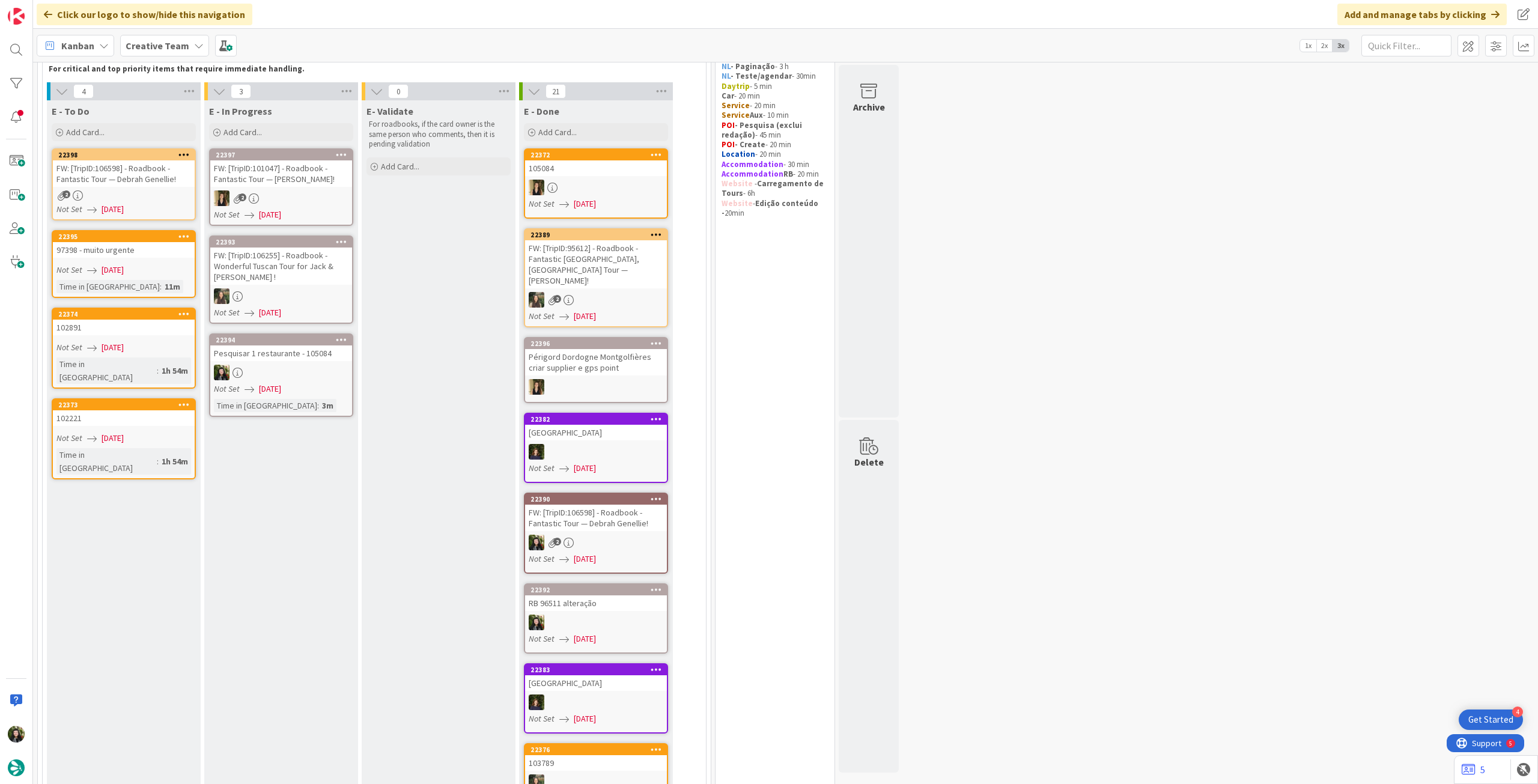
click at [281, 210] on span "[DATE]" at bounding box center [270, 214] width 22 height 13
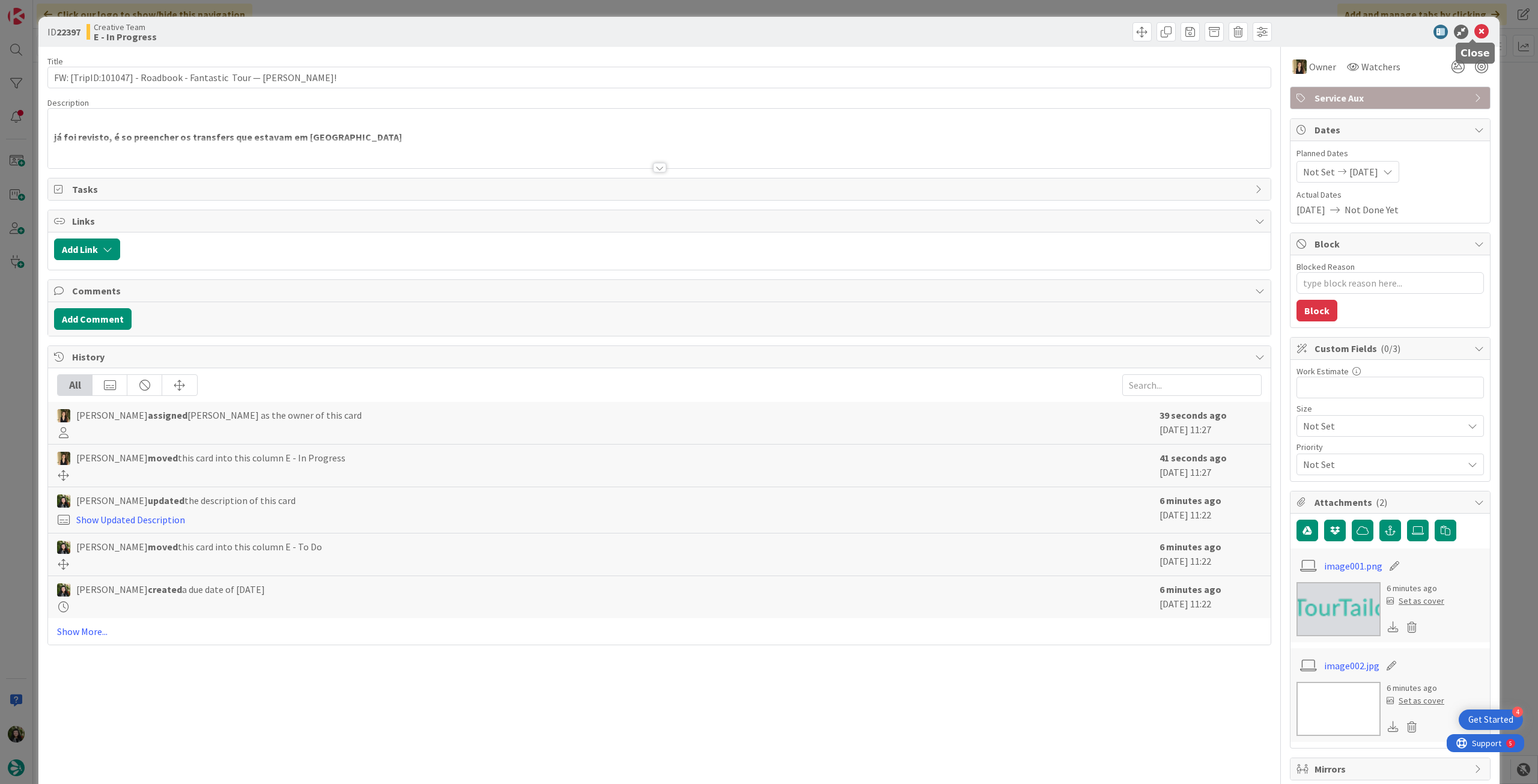
click at [1474, 32] on icon at bounding box center [1481, 31] width 14 height 14
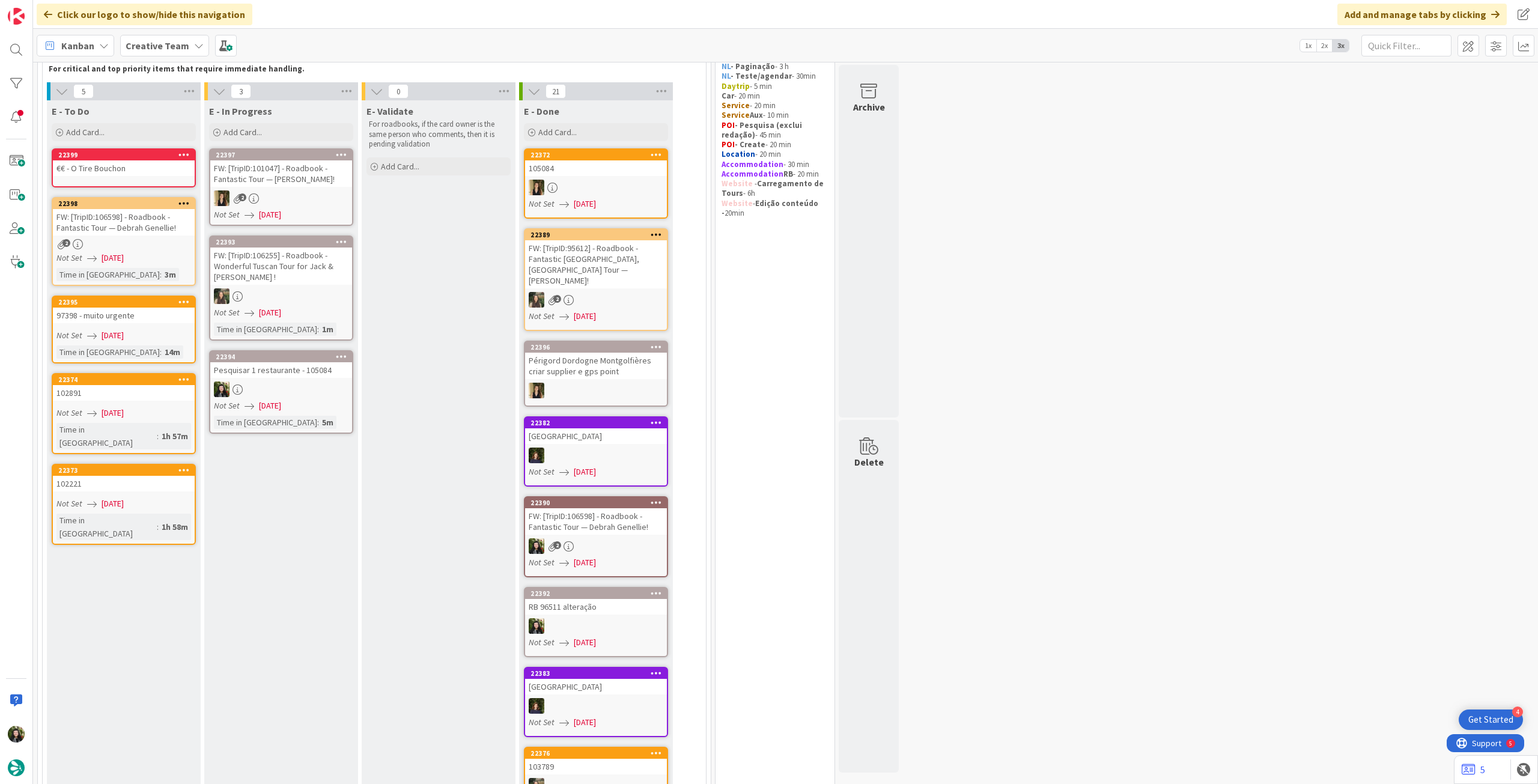
click at [278, 304] on div at bounding box center [281, 296] width 142 height 16
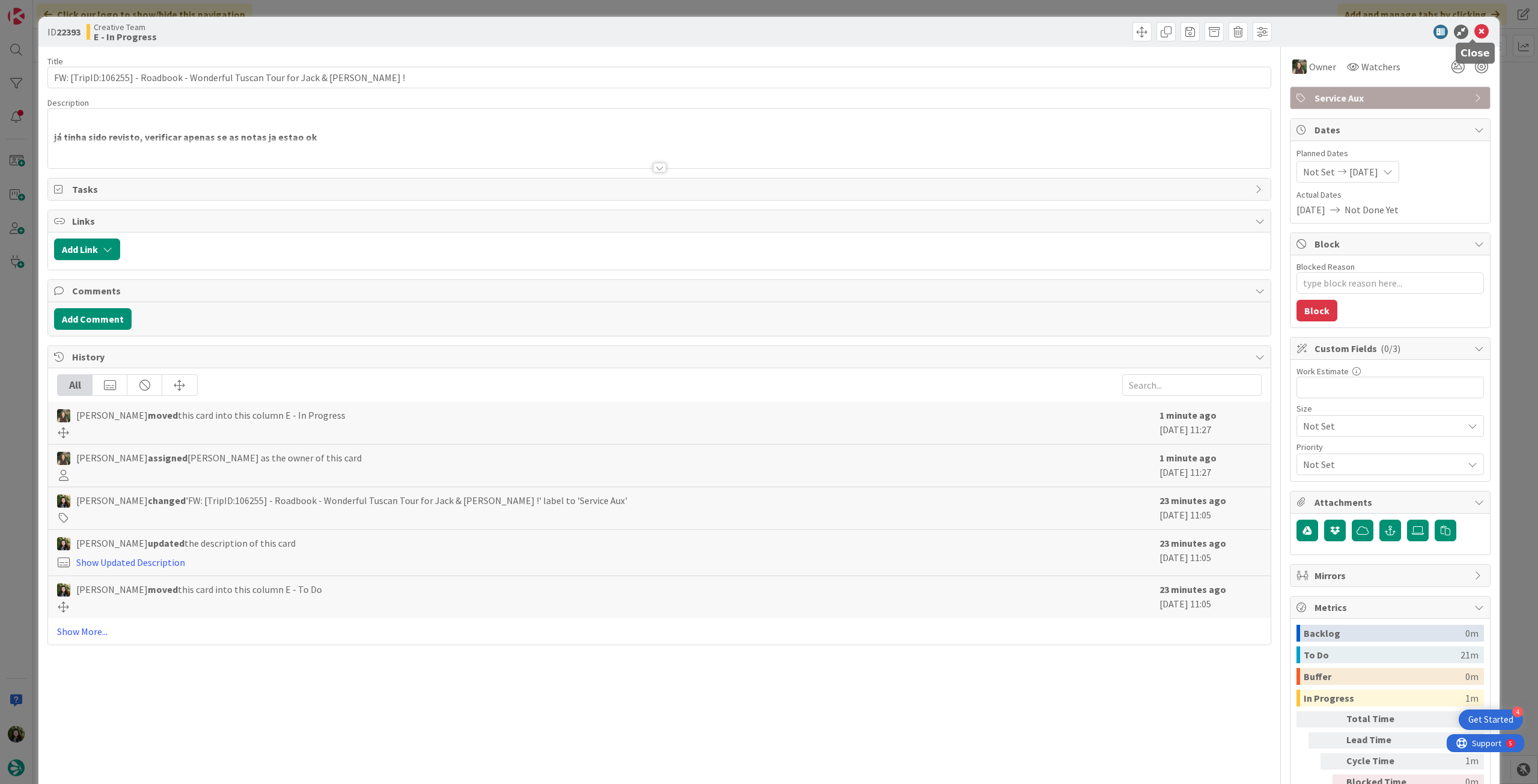
drag, startPoint x: 1472, startPoint y: 31, endPoint x: 1011, endPoint y: 202, distance: 491.7
click at [1474, 31] on icon at bounding box center [1481, 31] width 14 height 14
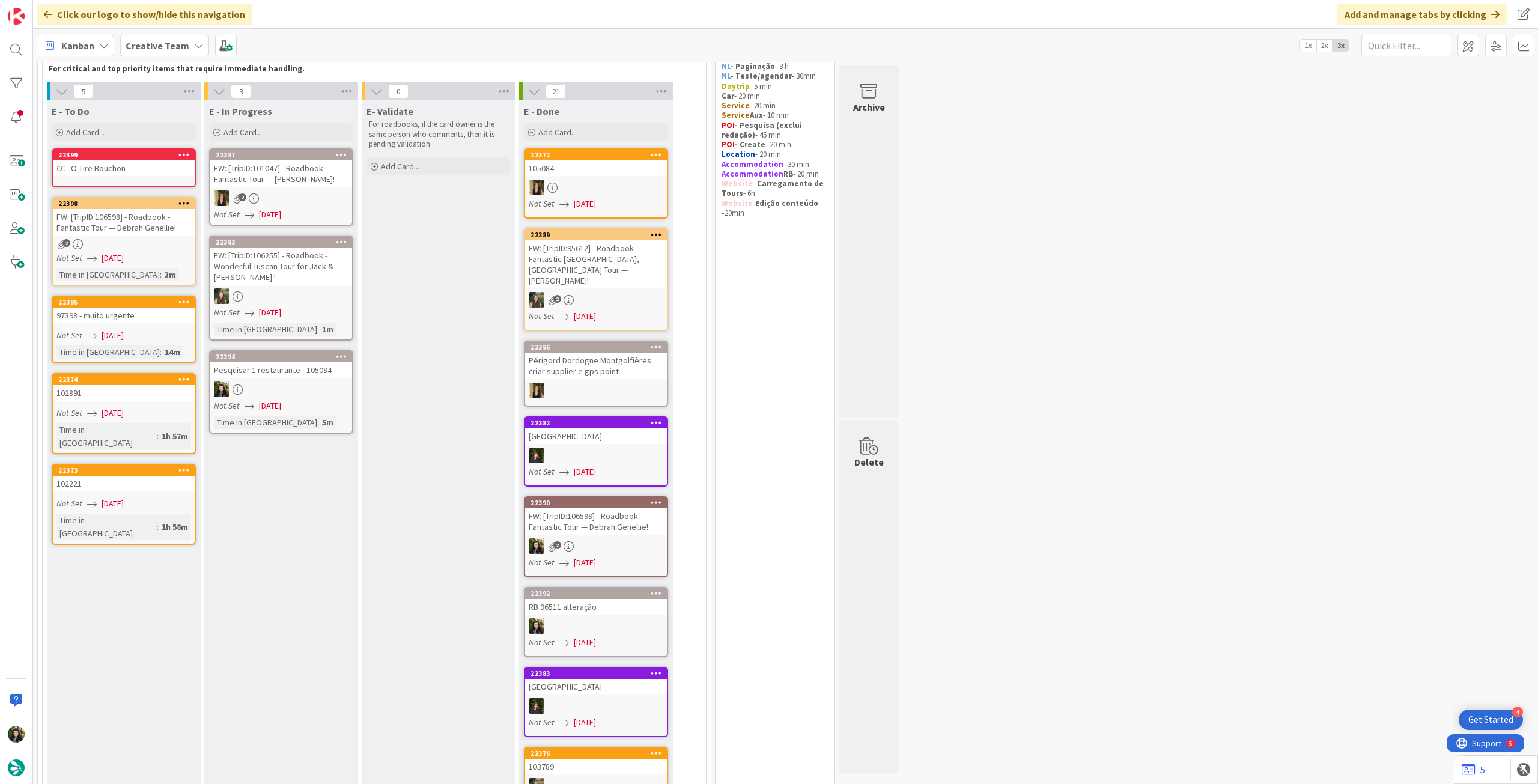
click at [271, 383] on div at bounding box center [281, 389] width 142 height 16
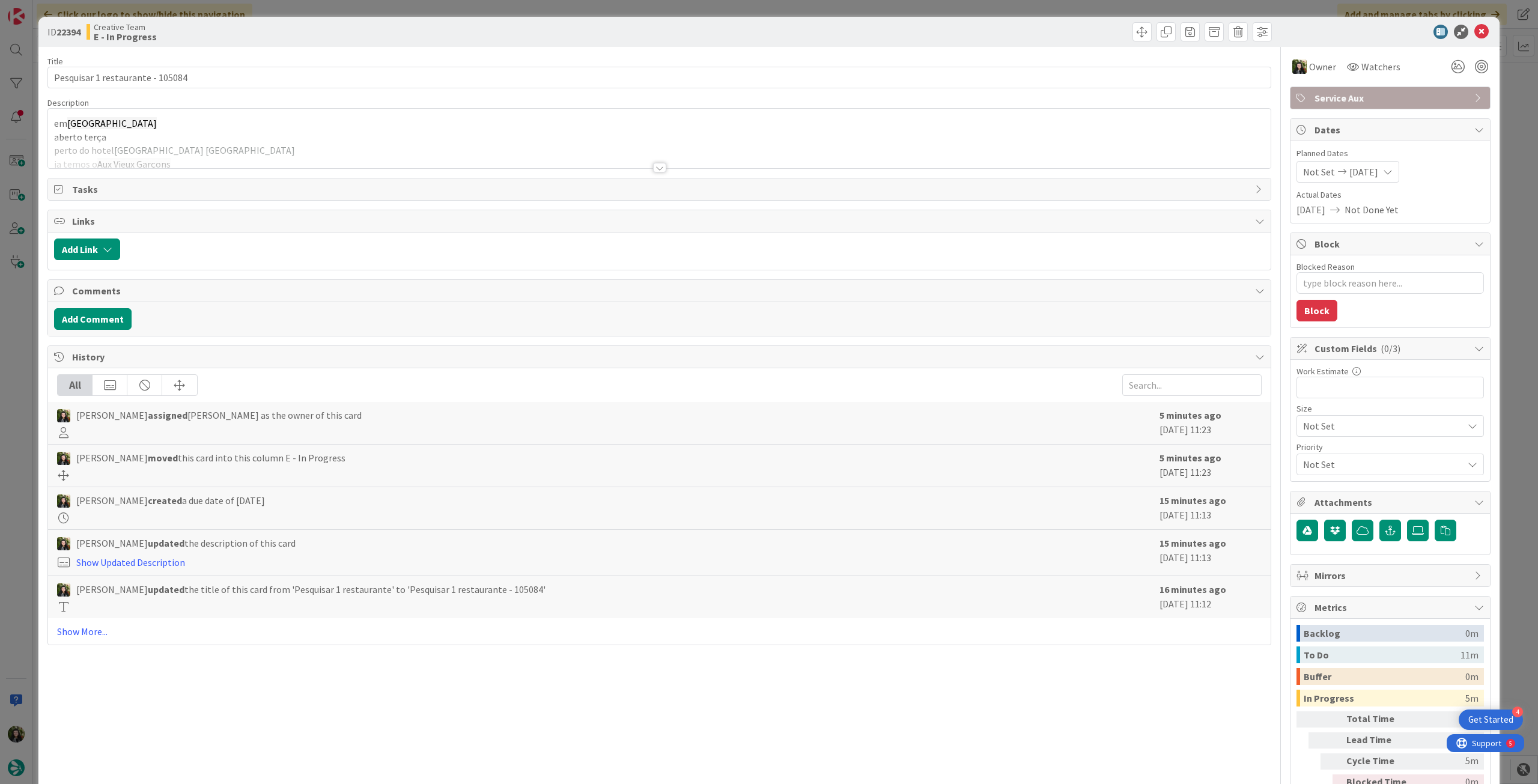
click at [174, 144] on div at bounding box center [659, 152] width 1222 height 30
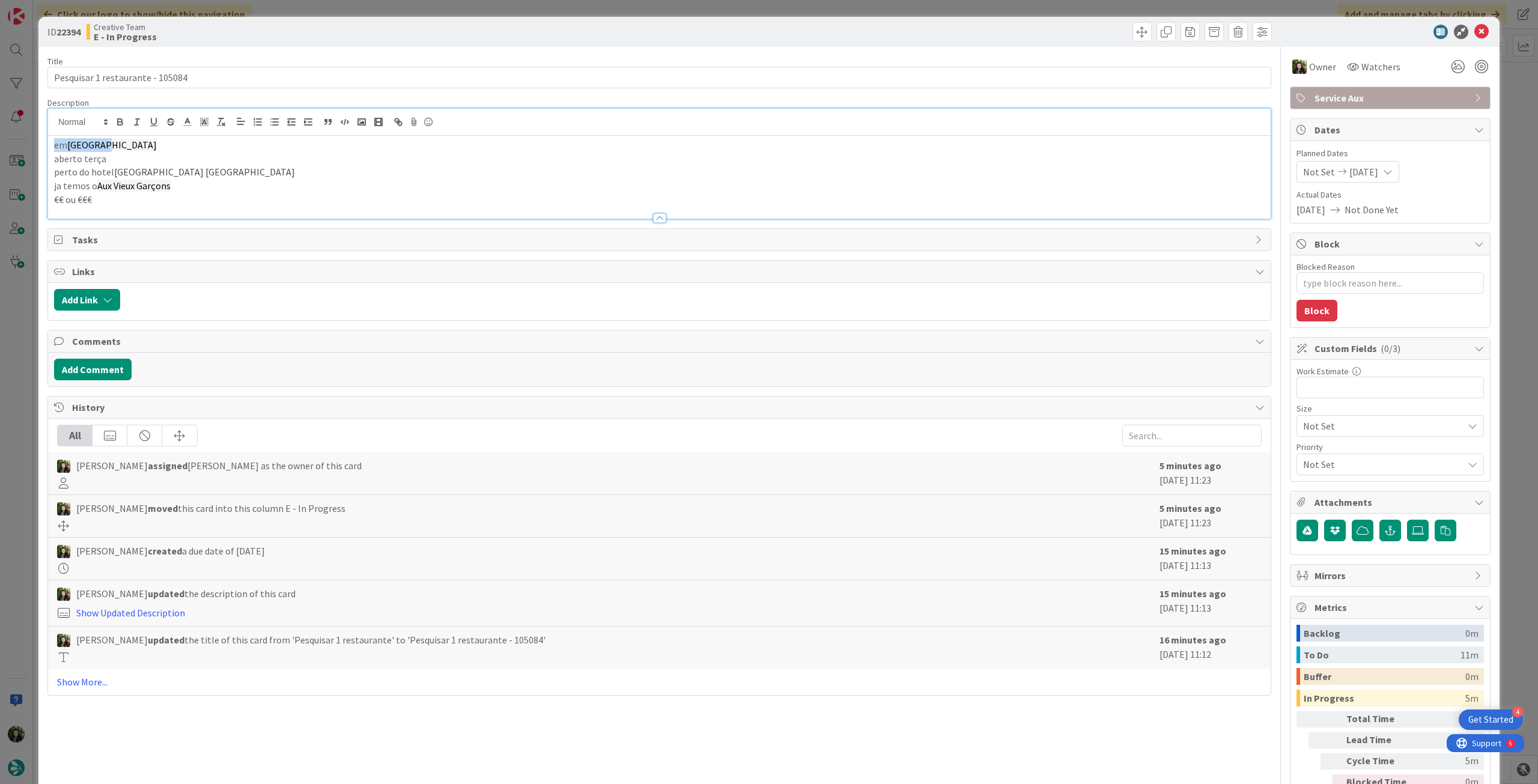
drag, startPoint x: 78, startPoint y: 143, endPoint x: 49, endPoint y: 144, distance: 29.0
click at [49, 144] on div "em Chartres aberto terça perto do hotel Hotel & Spa Grand Monarque ja temos o A…" at bounding box center [659, 177] width 1222 height 83
copy p "em Chartres"
click at [1474, 34] on icon at bounding box center [1481, 31] width 14 height 14
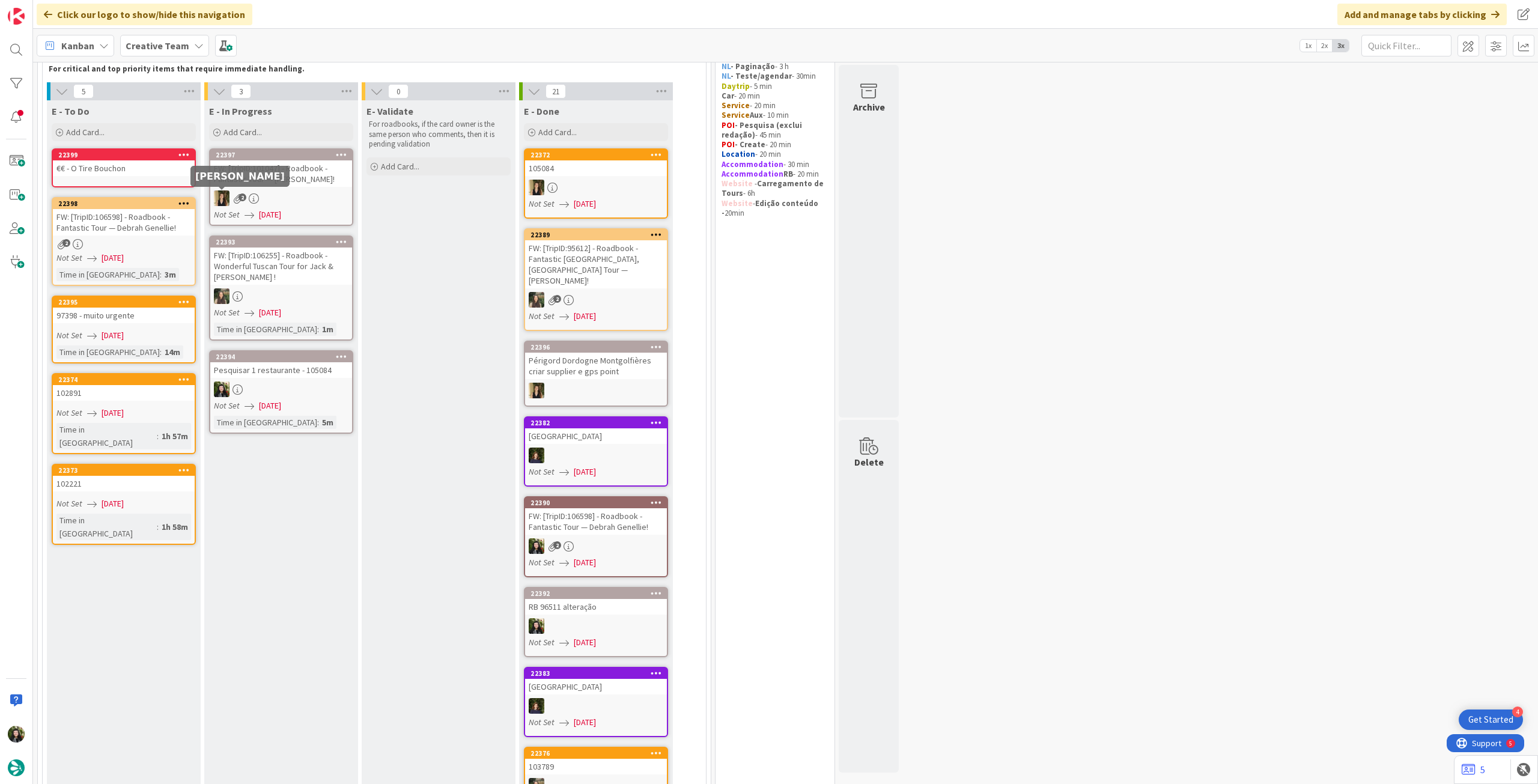
click at [168, 176] on link "22399 €€ - O Tire Bouchon" at bounding box center [123, 168] width 144 height 39
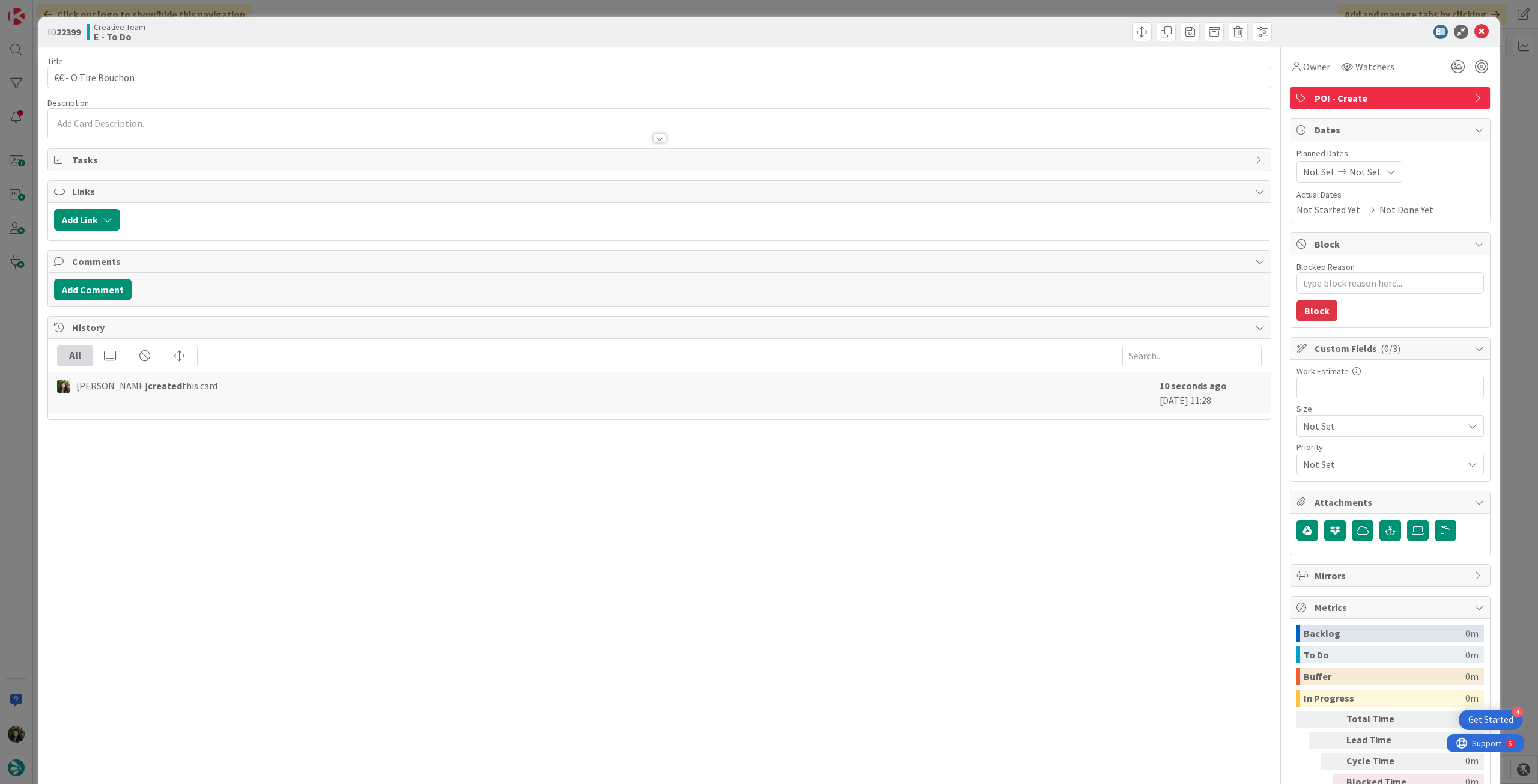
click at [170, 132] on div at bounding box center [659, 132] width 1222 height 13
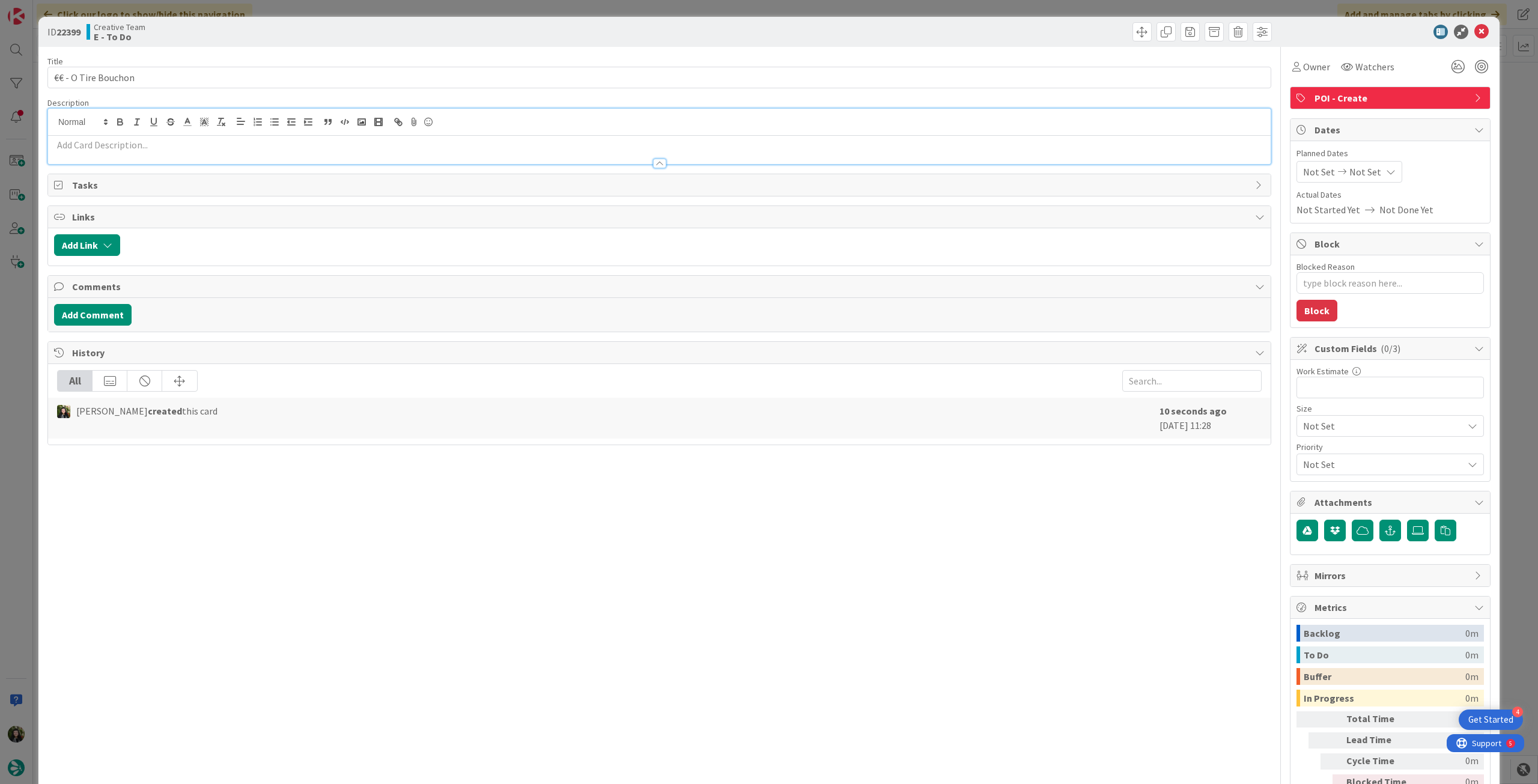
click at [168, 143] on p at bounding box center [659, 145] width 1210 height 14
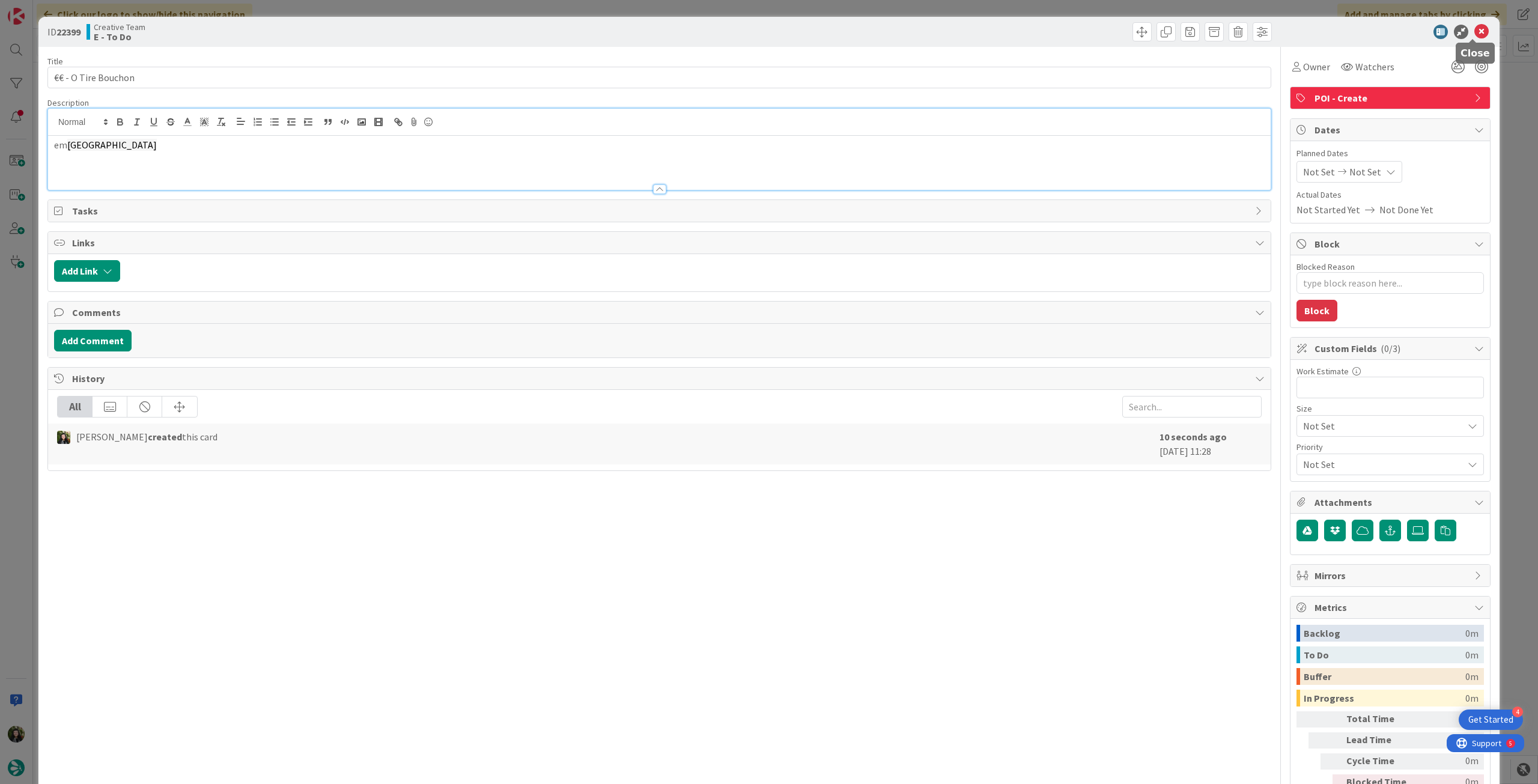
click at [1474, 34] on icon at bounding box center [1481, 31] width 14 height 14
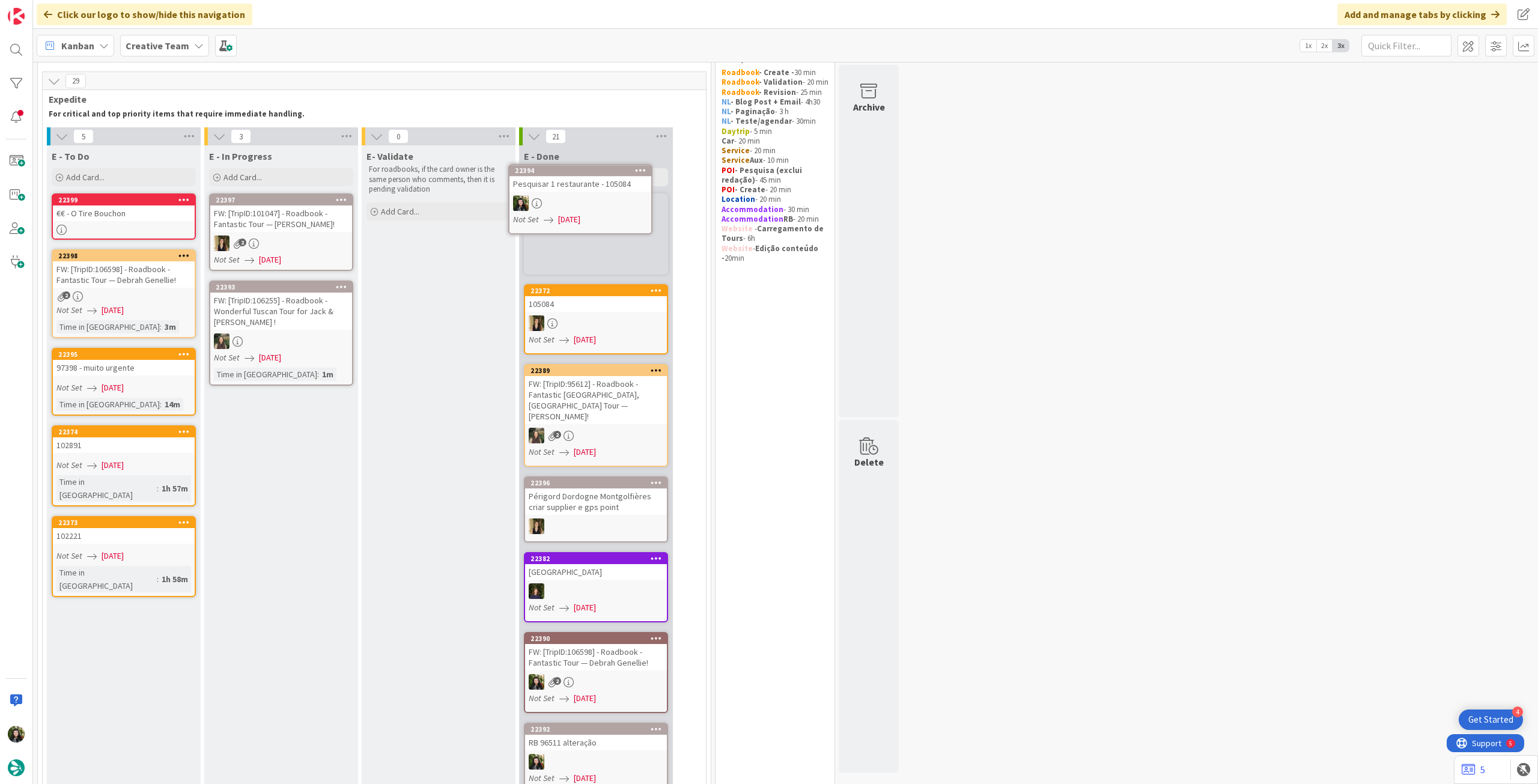
scroll to position [9, 0]
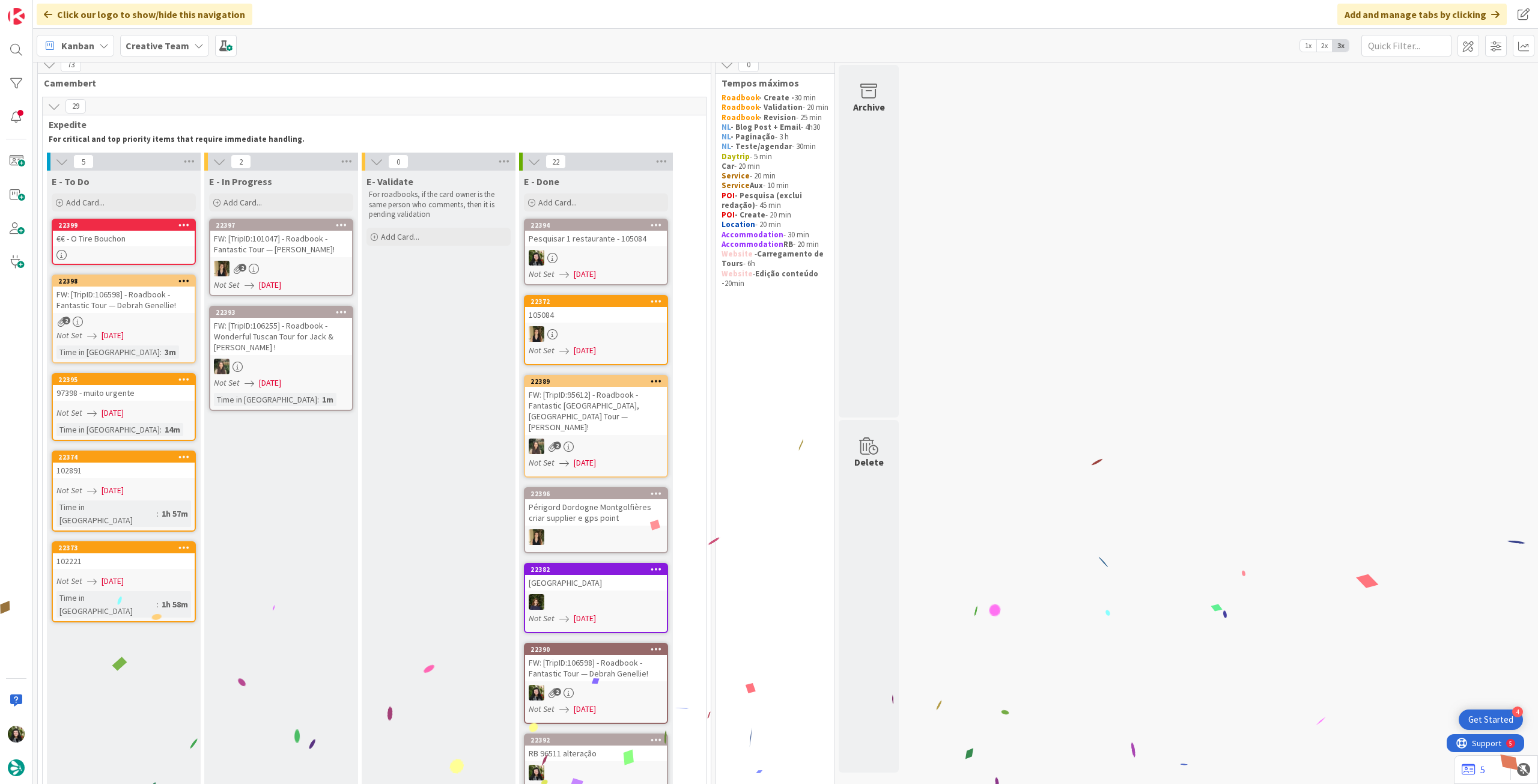
click at [105, 236] on div "€€ - O Tire Bouchon" at bounding box center [124, 238] width 142 height 16
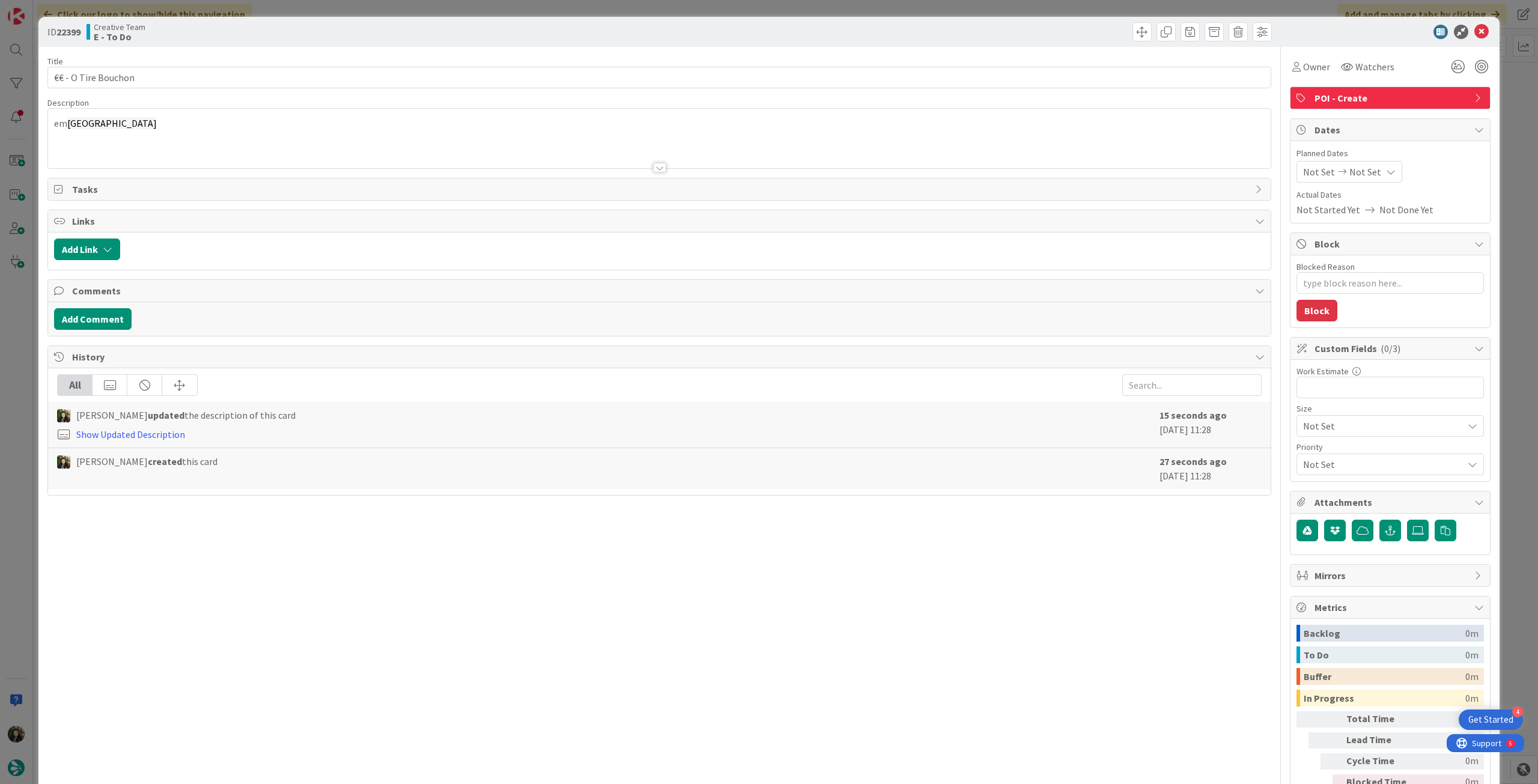
drag, startPoint x: 1395, startPoint y: 168, endPoint x: 1387, endPoint y: 168, distance: 8.0
click at [1392, 168] on div "Not Set Not Set" at bounding box center [1390, 172] width 187 height 22
click at [1386, 170] on icon at bounding box center [1391, 172] width 9 height 9
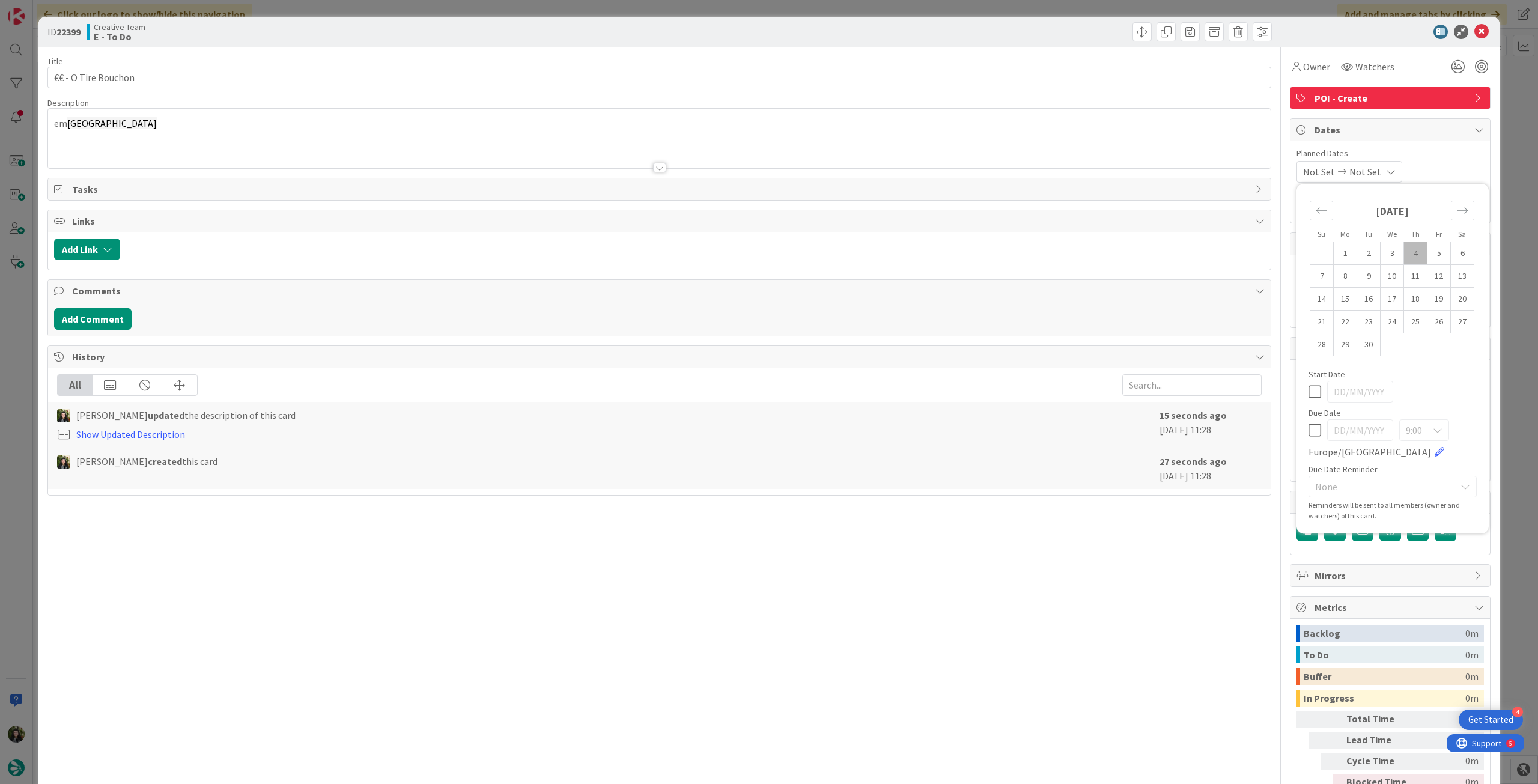
click at [1312, 434] on div "9:00 Europe/Lisbon" at bounding box center [1392, 439] width 168 height 40
click at [1308, 424] on icon at bounding box center [1314, 430] width 13 height 14
click at [1474, 34] on icon at bounding box center [1481, 31] width 14 height 14
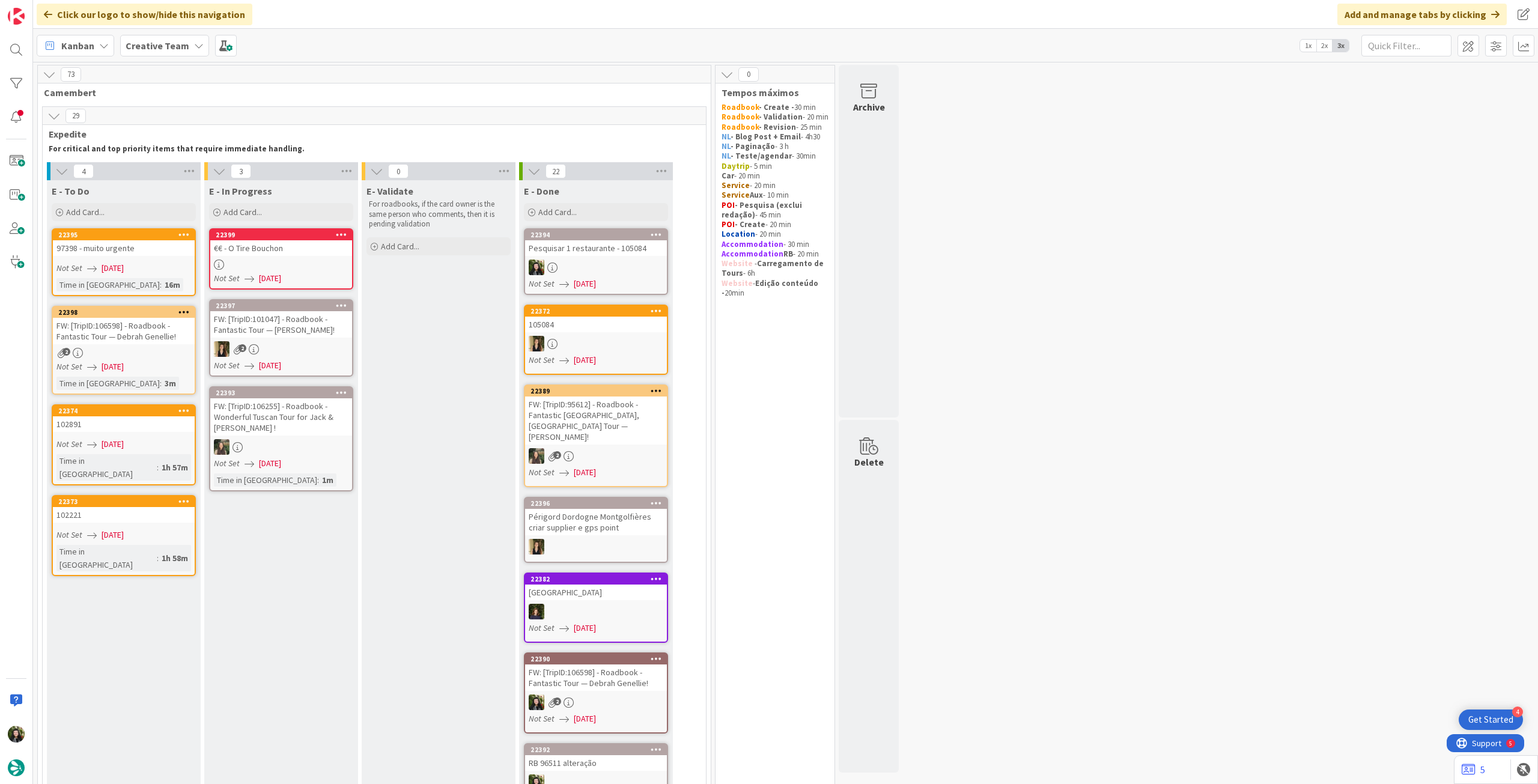
drag, startPoint x: 172, startPoint y: 333, endPoint x: 320, endPoint y: 256, distance: 166.8
click at [320, 256] on link "22399 €€ - O Tire Bouchon Not Set 04/09/2025" at bounding box center [281, 259] width 144 height 62
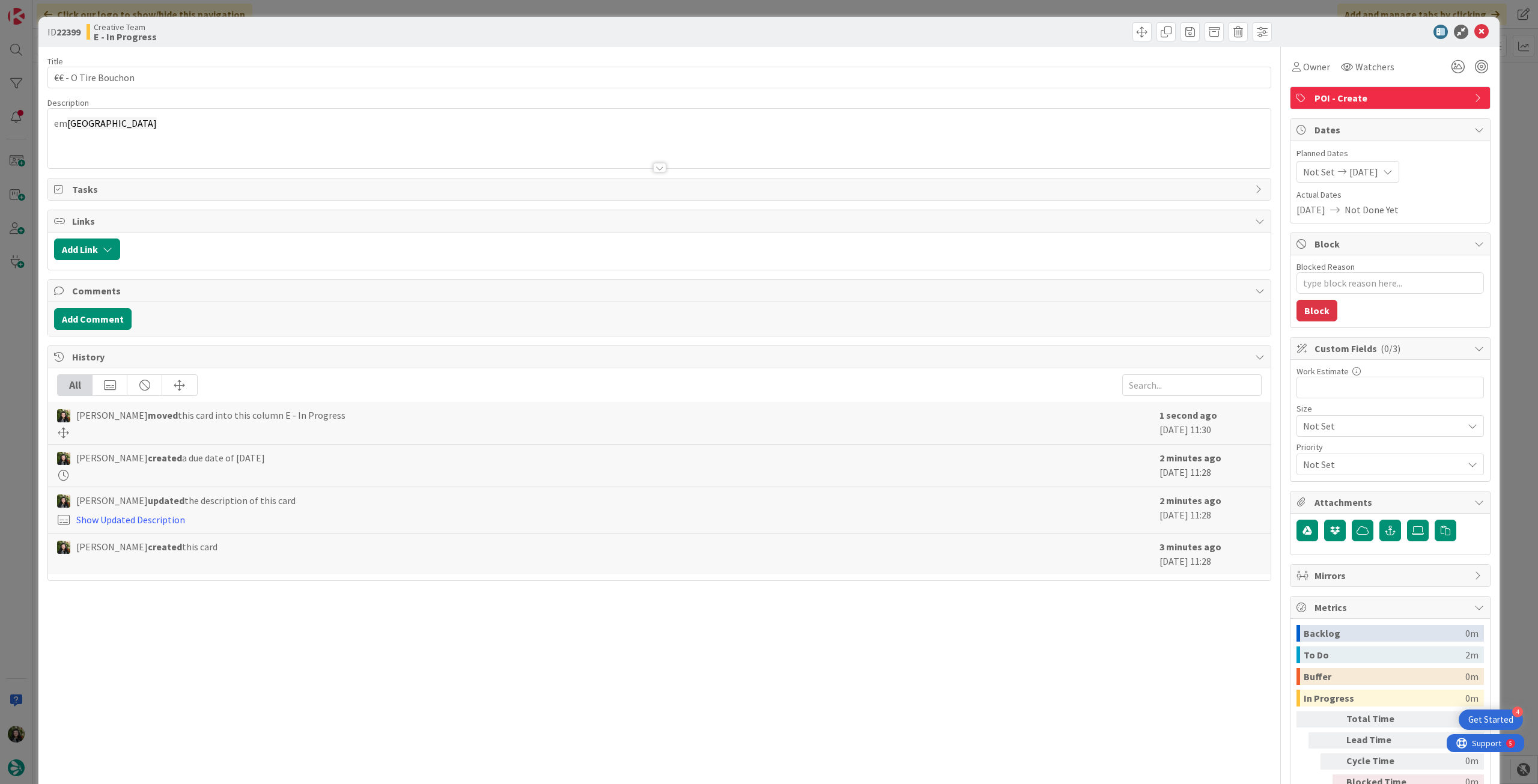
click at [1303, 73] on span "Owner" at bounding box center [1316, 66] width 27 height 14
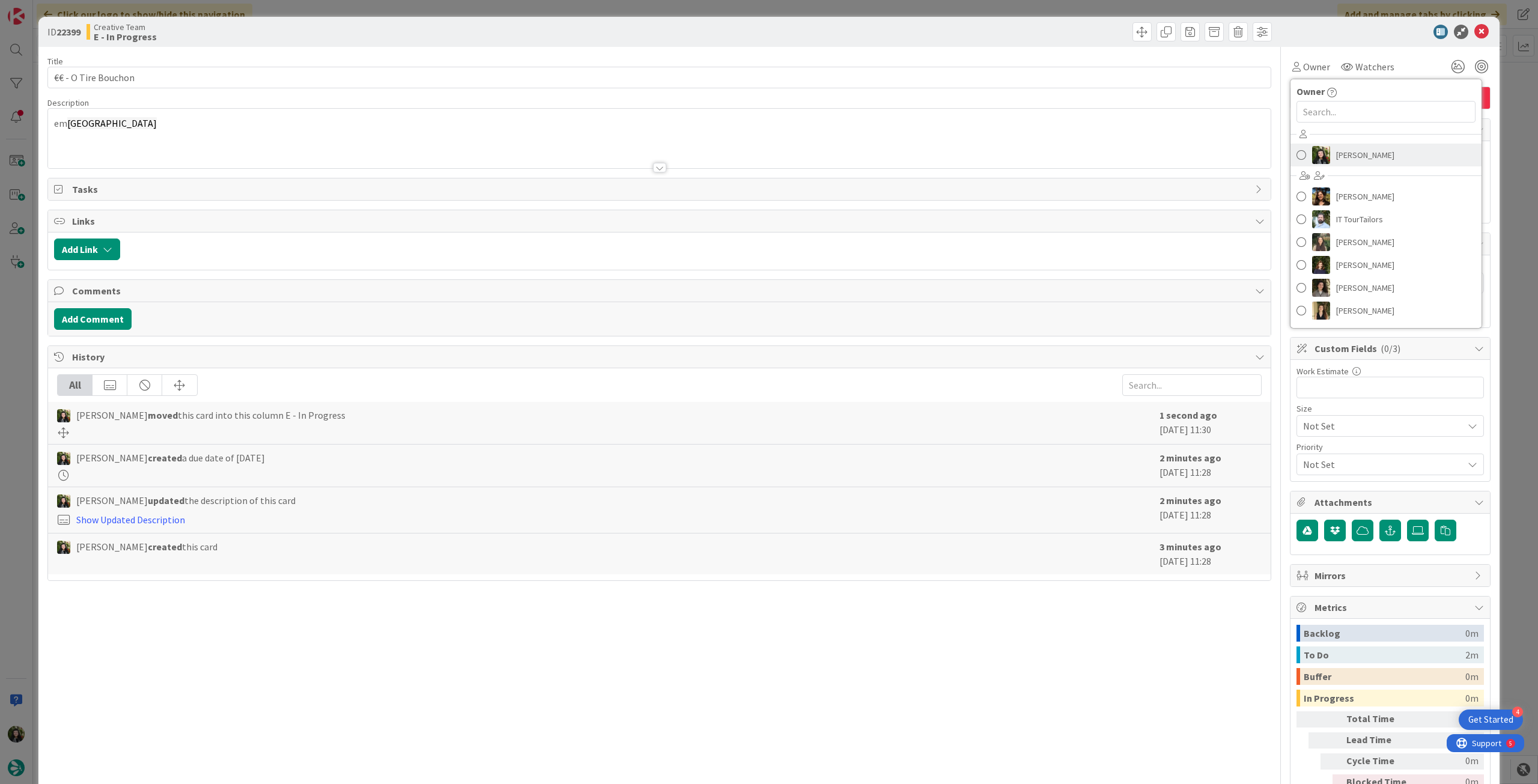
click at [1322, 155] on link "[PERSON_NAME]" at bounding box center [1386, 155] width 191 height 23
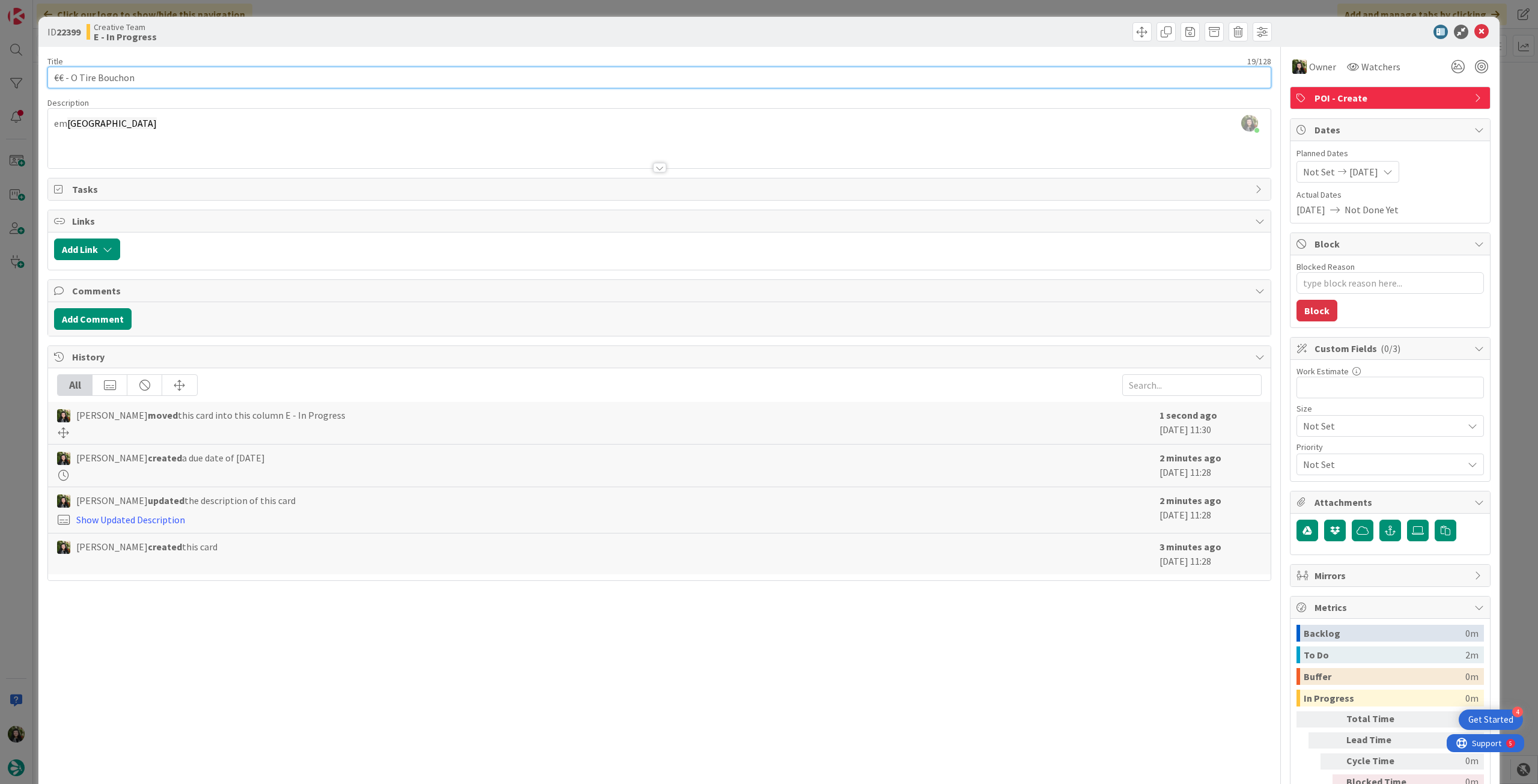
drag, startPoint x: 19, startPoint y: 78, endPoint x: 47, endPoint y: 68, distance: 29.7
click at [22, 73] on div "ID 22399 Creative Team E - In Progress Title 19 / 128 €€ - O Tire Bouchon Descr…" at bounding box center [769, 392] width 1538 height 784
click at [1474, 30] on icon at bounding box center [1481, 31] width 14 height 14
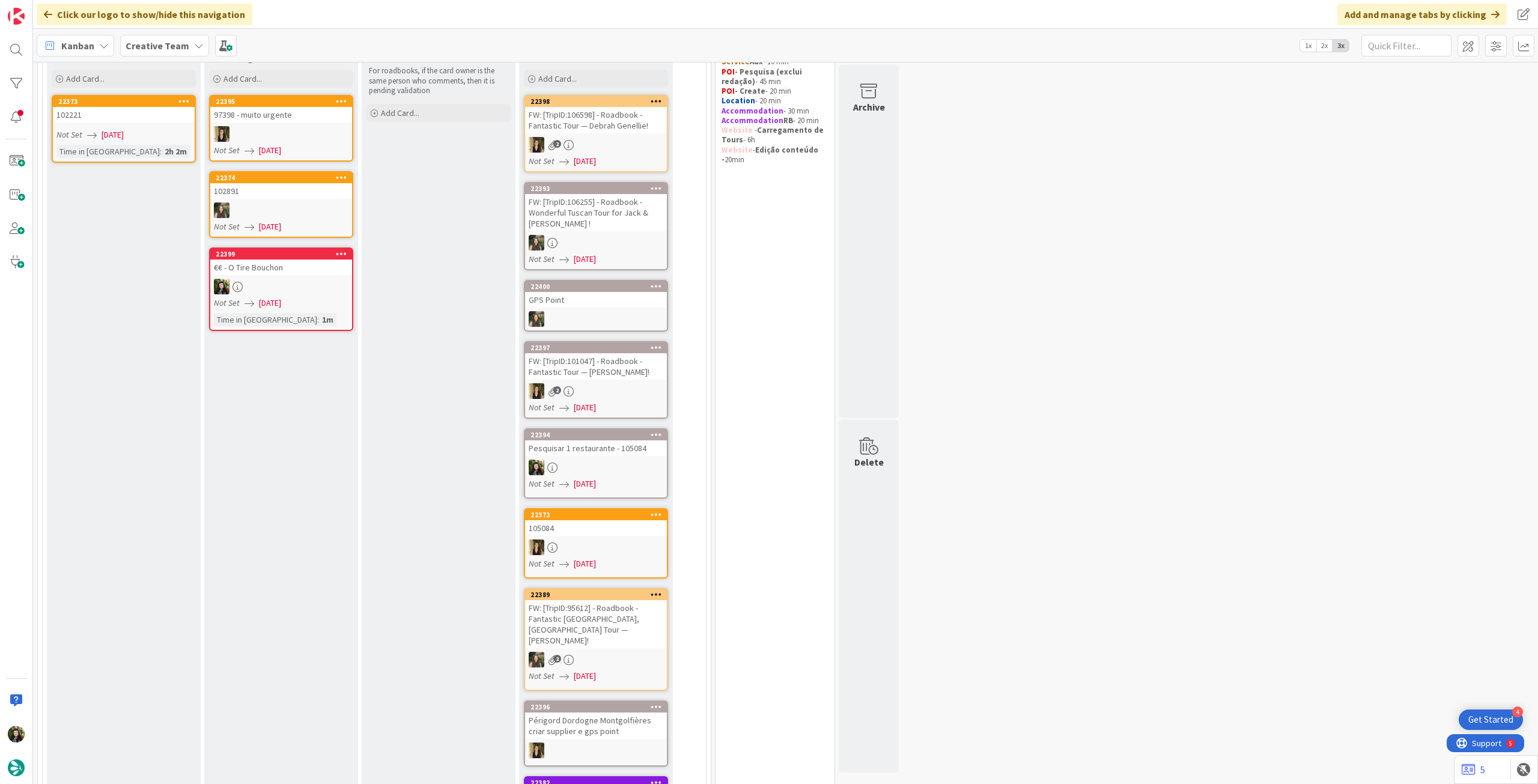
scroll to position [160, 0]
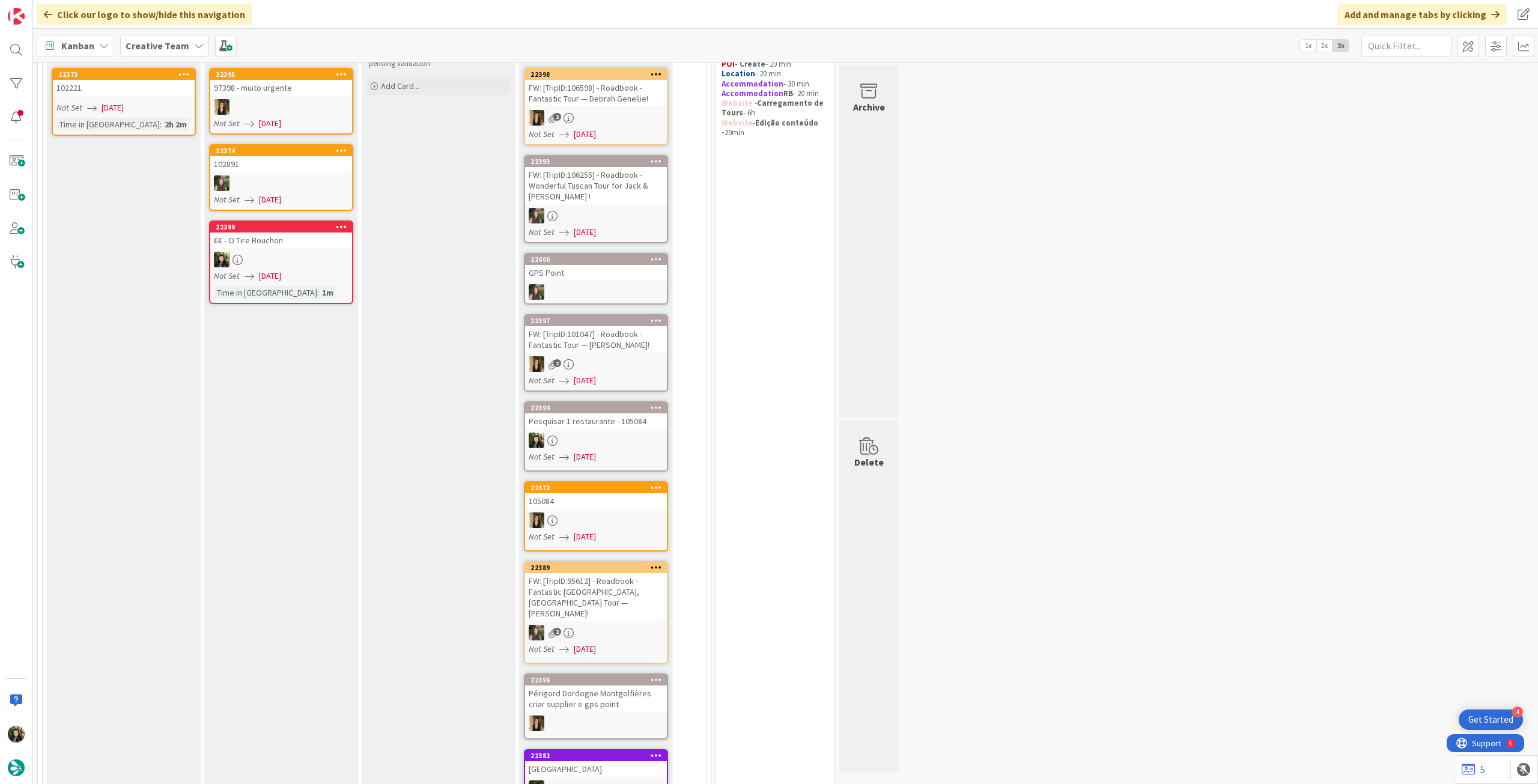
click at [586, 425] on div "Pesquisar 1 restaurante - 105084" at bounding box center [596, 420] width 142 height 16
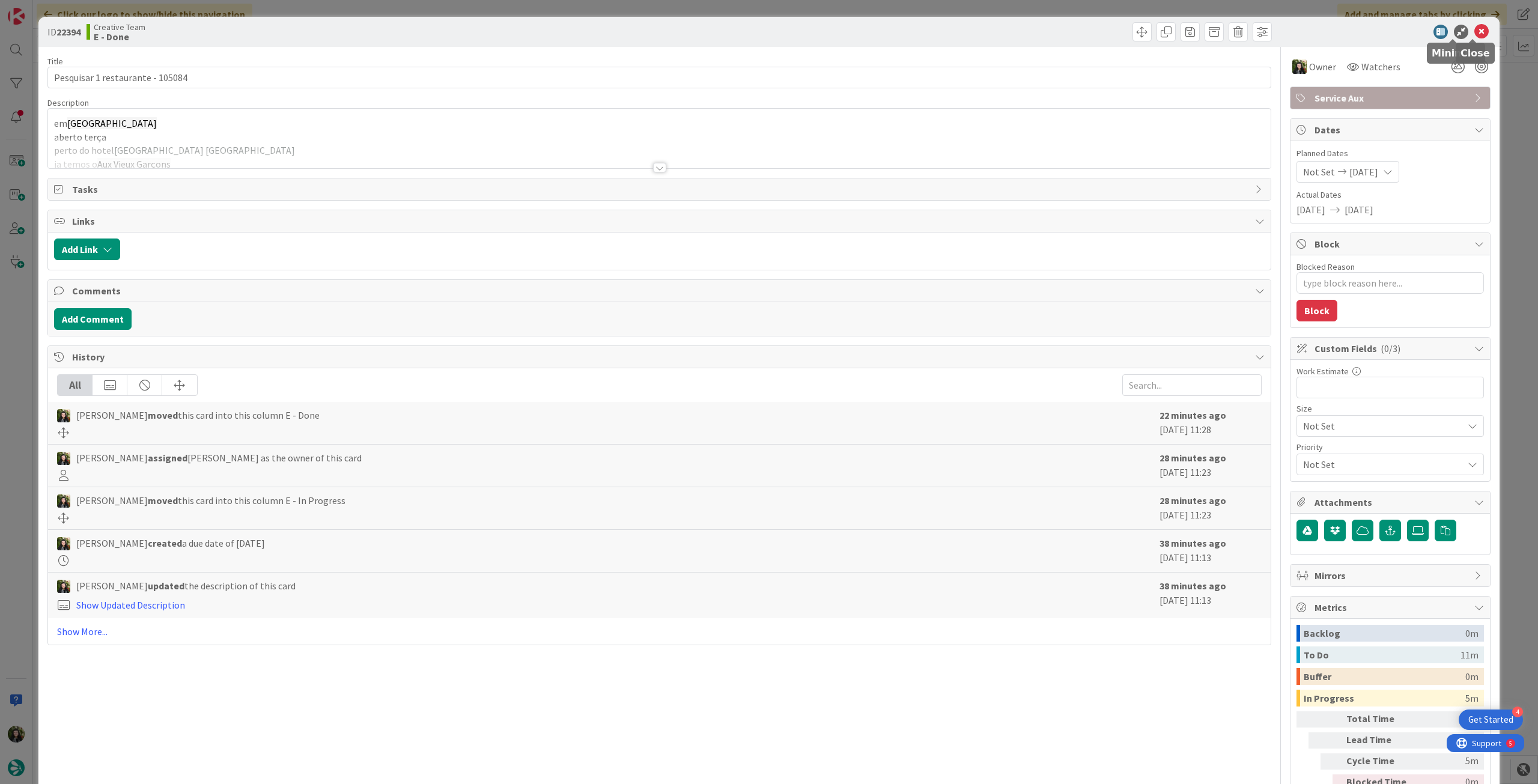
click at [1474, 27] on icon at bounding box center [1481, 31] width 14 height 14
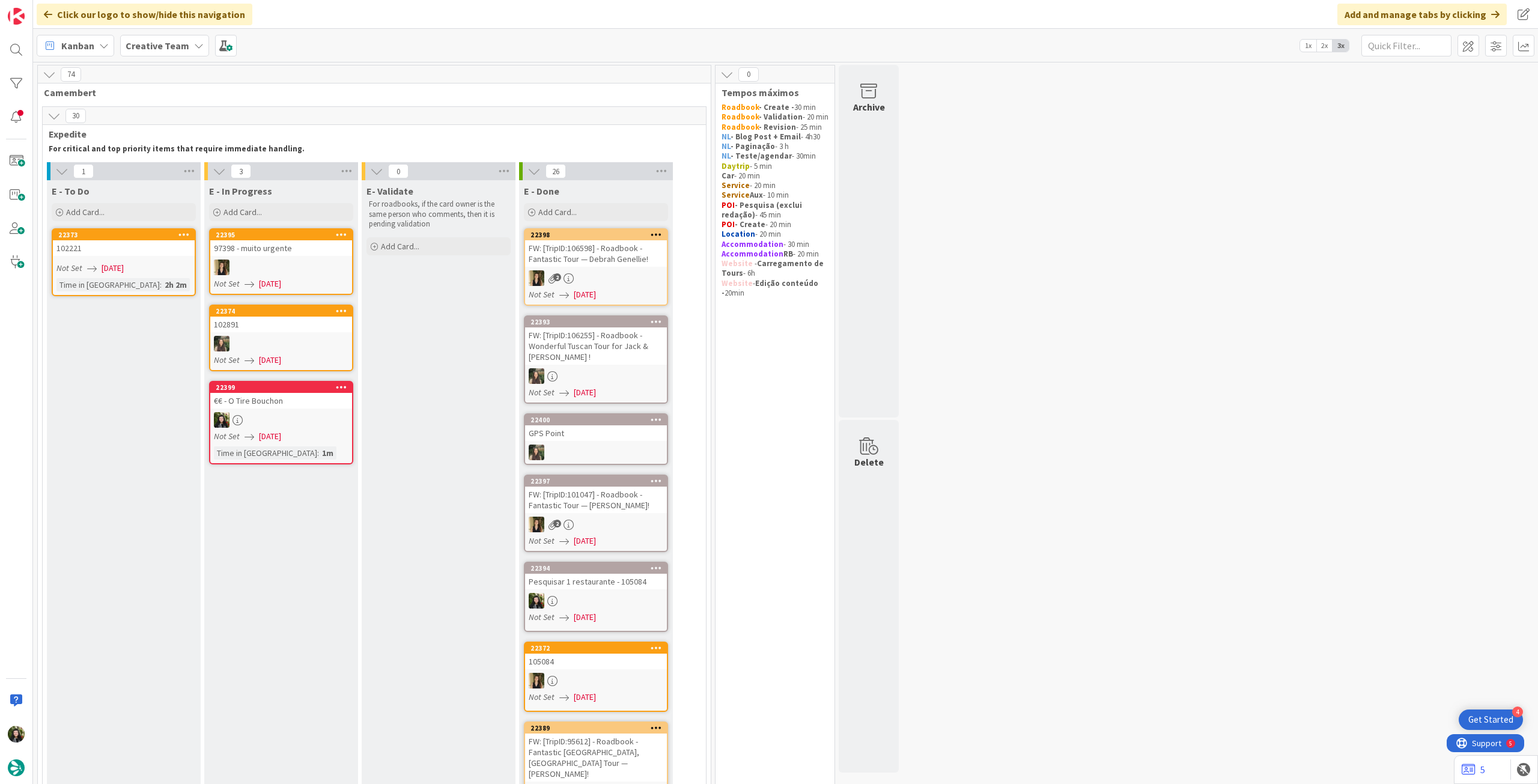
drag, startPoint x: 155, startPoint y: 44, endPoint x: 155, endPoint y: 51, distance: 7.0
click at [154, 45] on b "Creative Team" at bounding box center [158, 46] width 64 height 12
click at [186, 164] on div "Creative Team - Análise" at bounding box center [222, 172] width 183 height 23
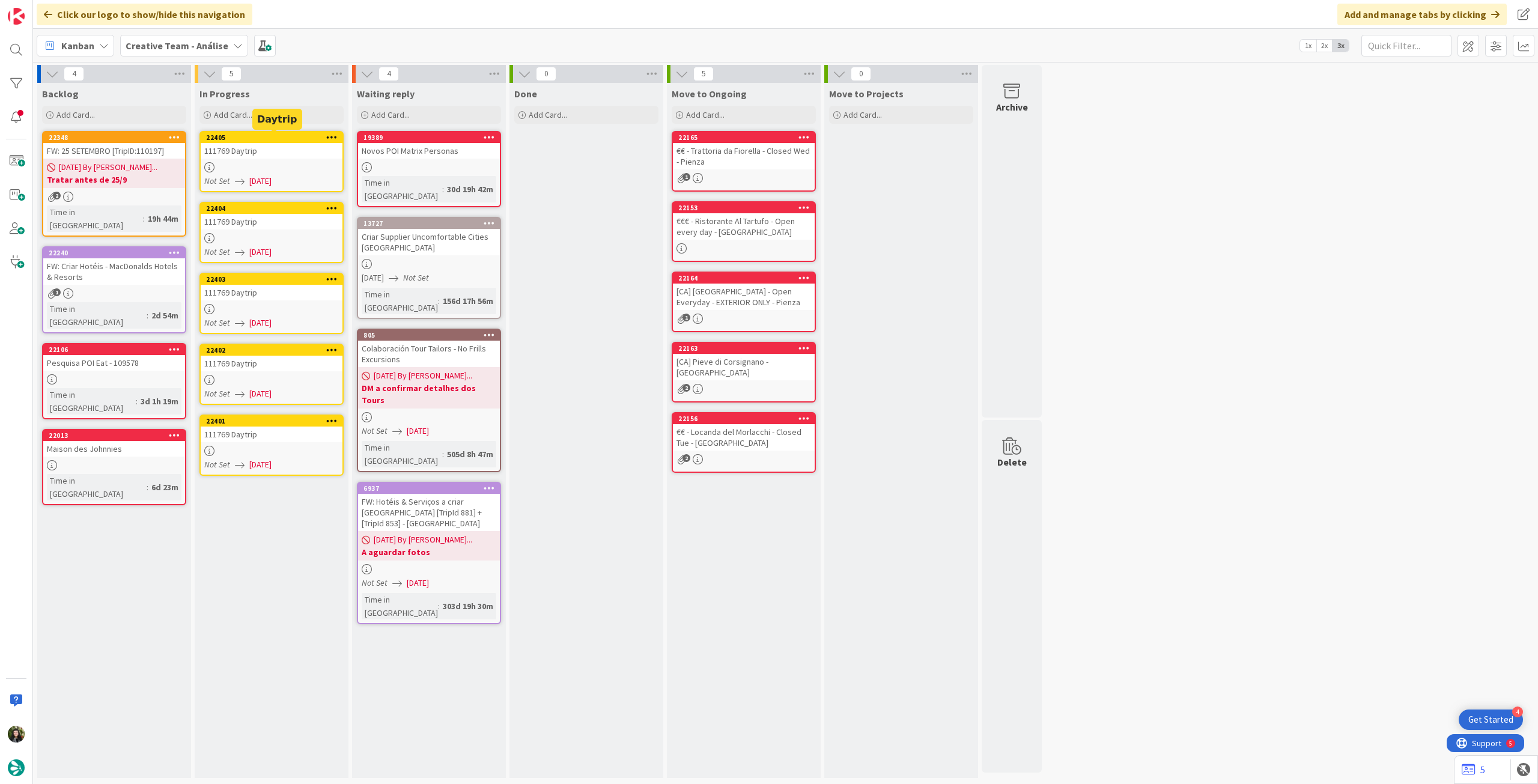
click at [275, 144] on div "111769 Daytrip" at bounding box center [272, 150] width 142 height 16
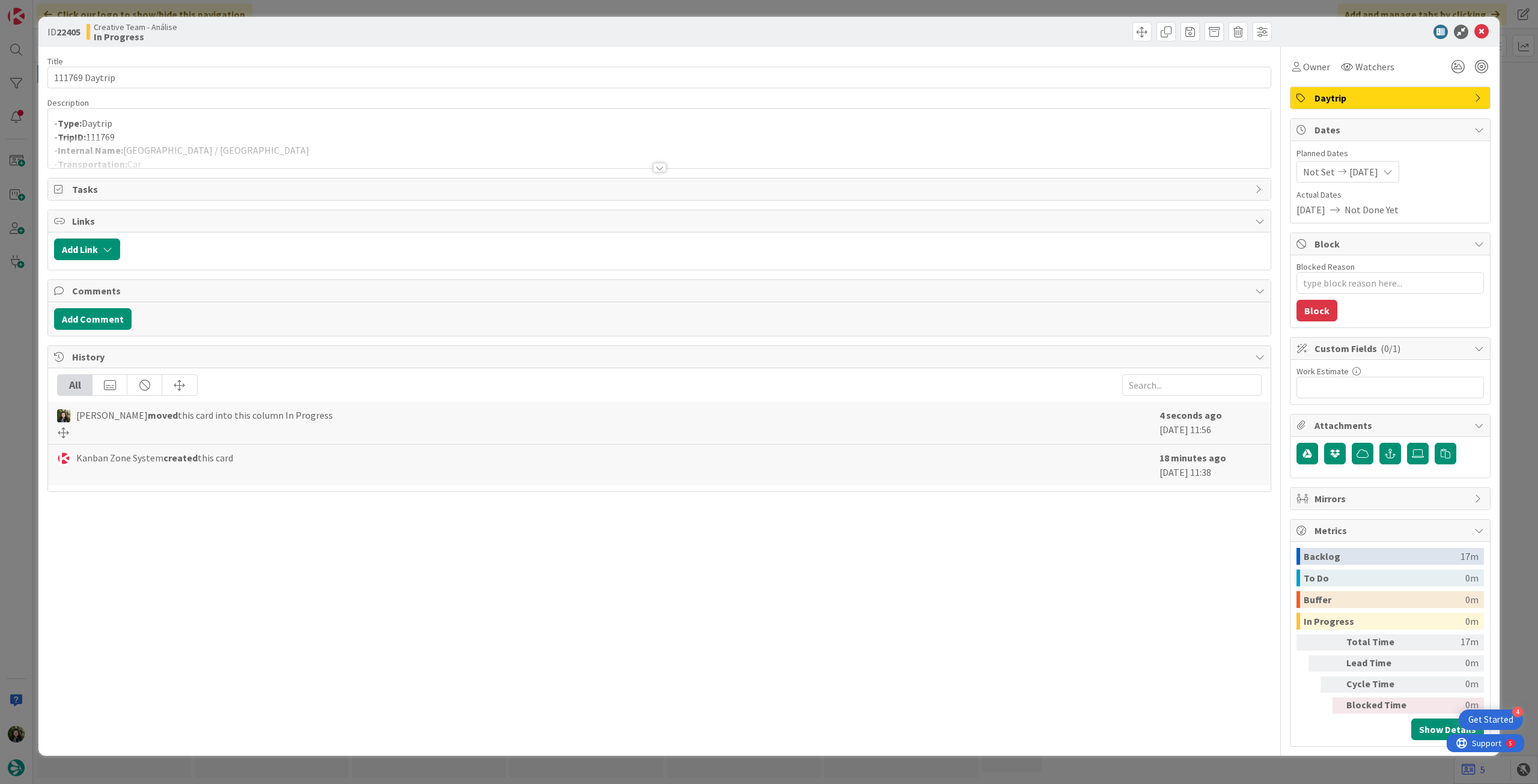
click at [297, 136] on p "- TripID: 111769" at bounding box center [659, 137] width 1210 height 14
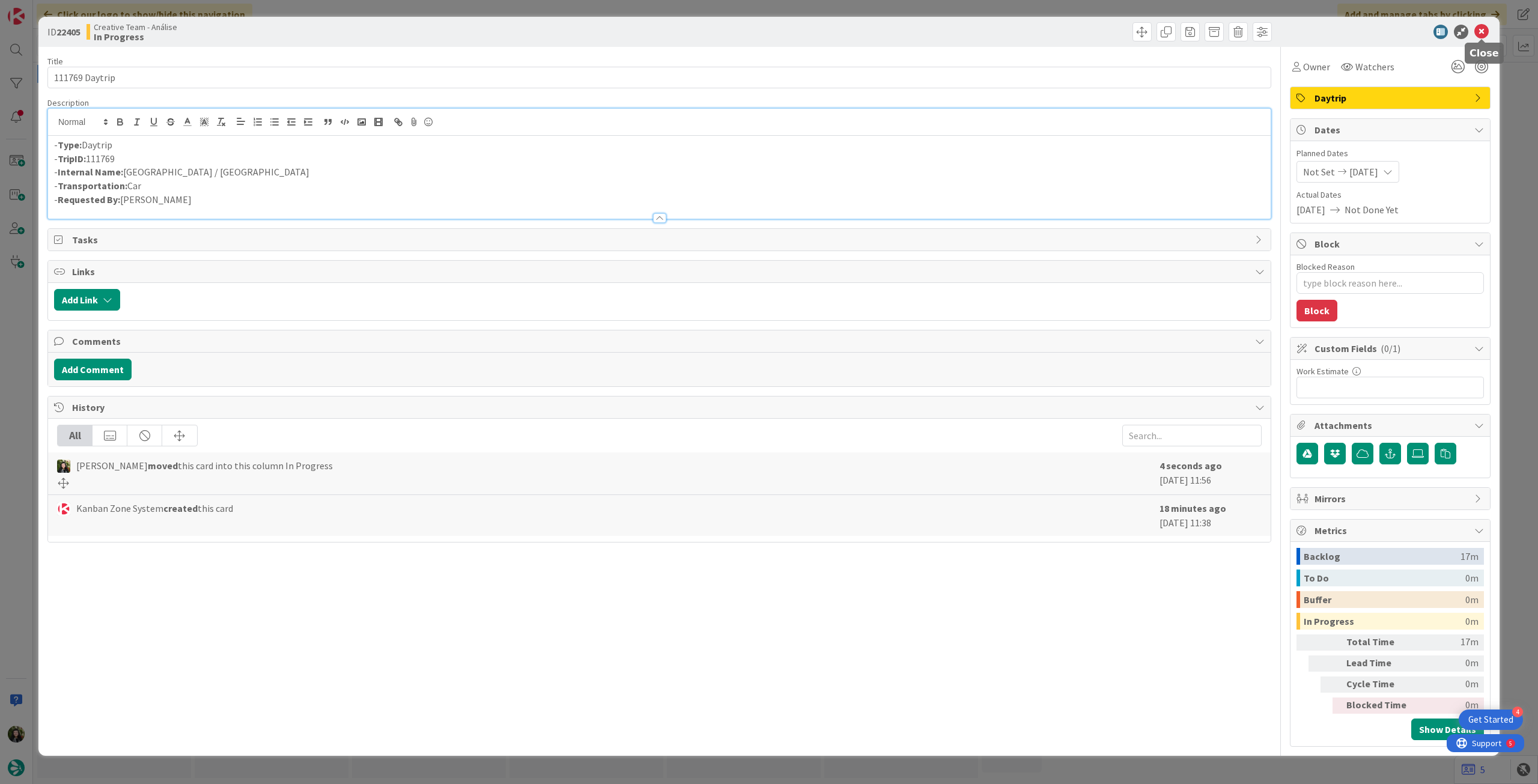
click at [1476, 35] on icon at bounding box center [1481, 31] width 14 height 14
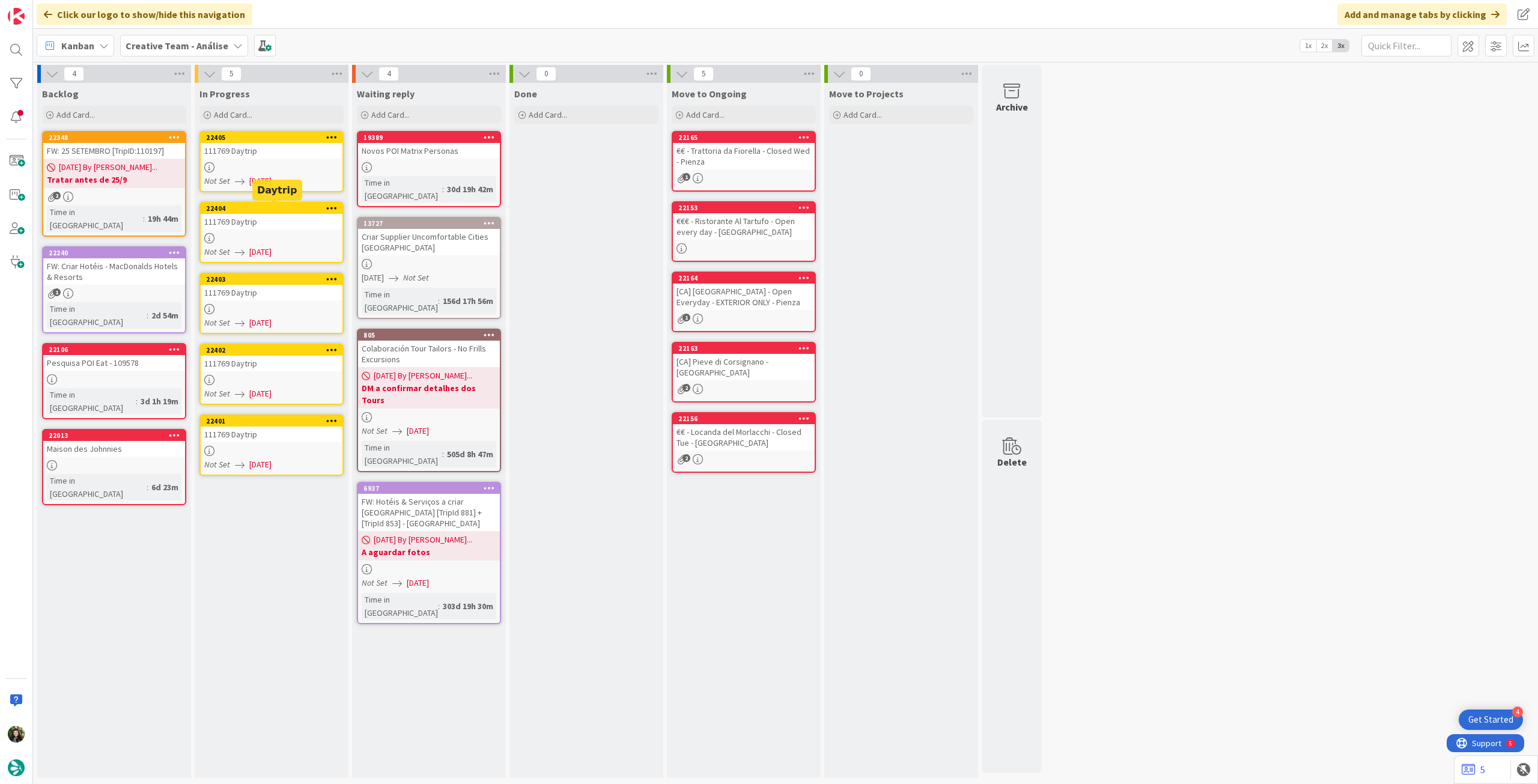
click at [295, 218] on div "111769 Daytrip" at bounding box center [272, 221] width 142 height 16
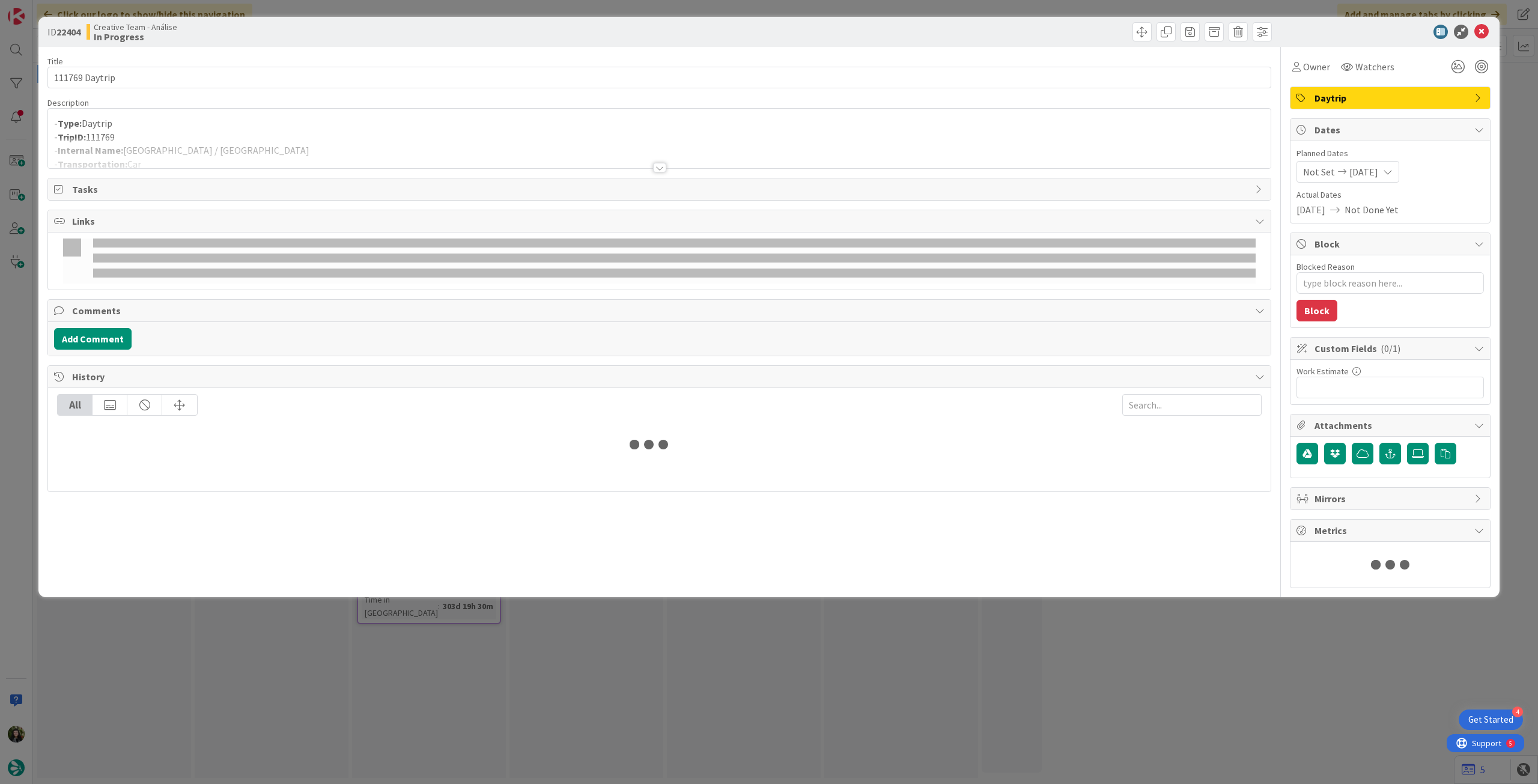
click at [329, 148] on div at bounding box center [659, 152] width 1222 height 30
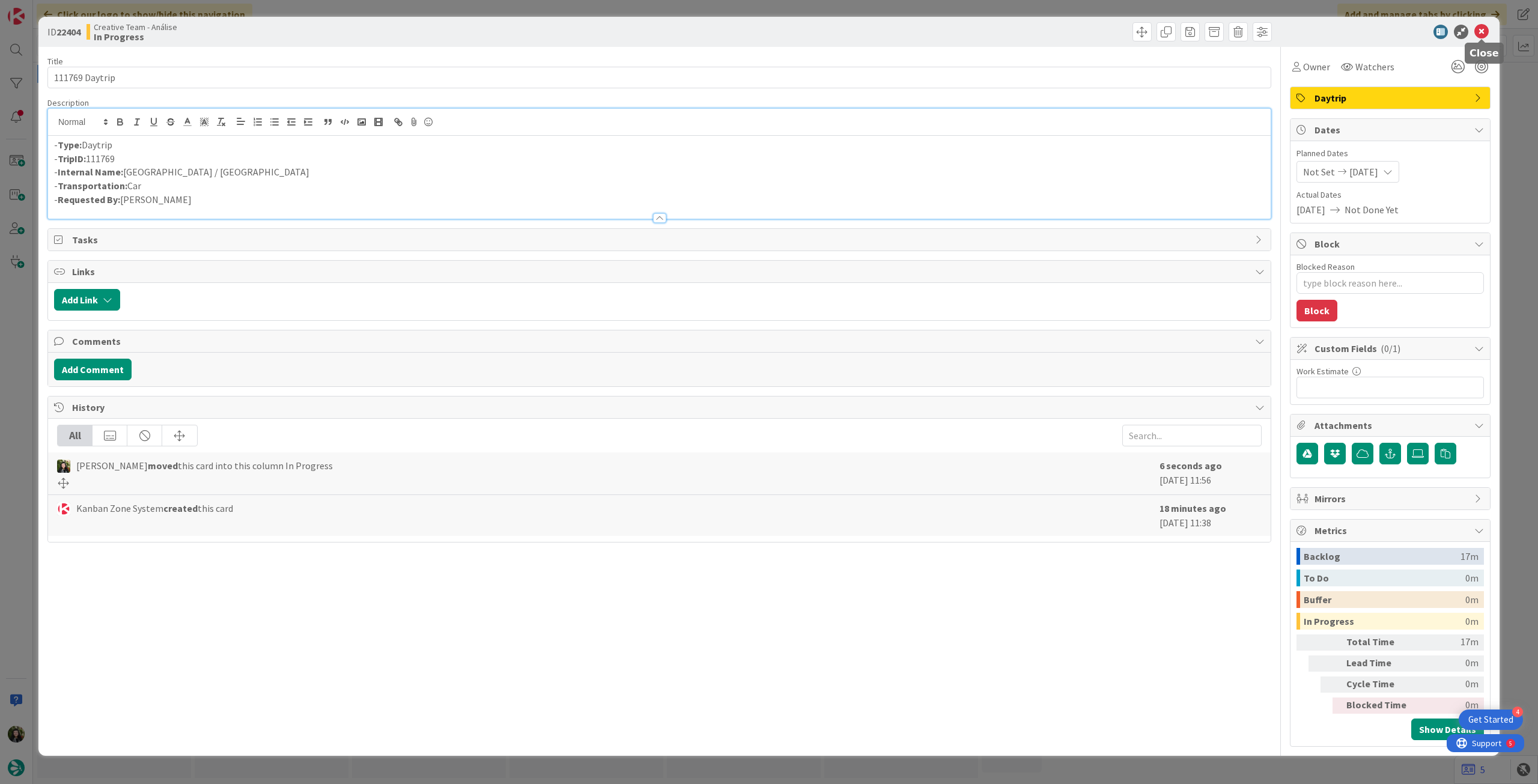
click at [1478, 29] on icon at bounding box center [1481, 31] width 14 height 14
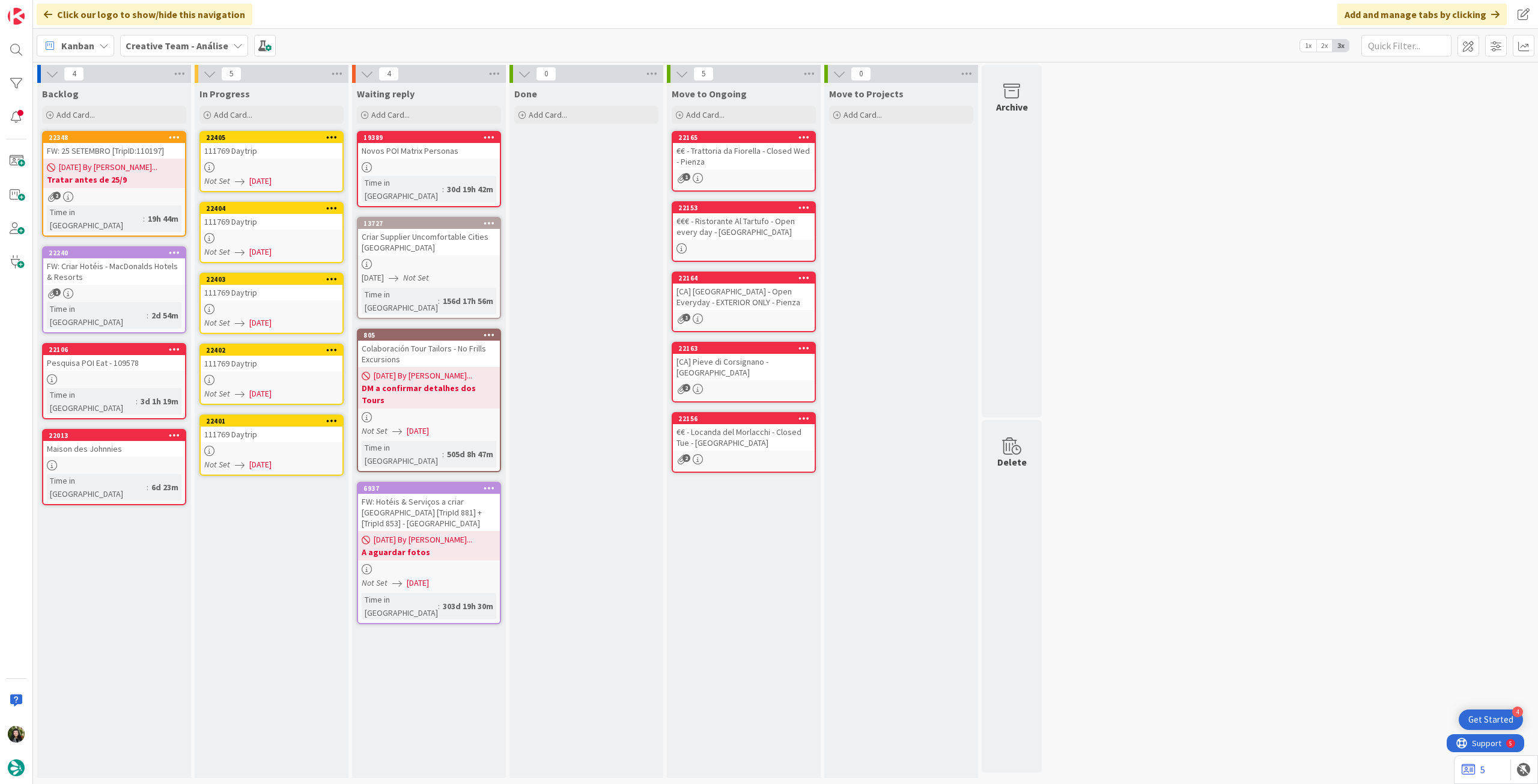
click at [240, 318] on icon at bounding box center [239, 323] width 9 height 9
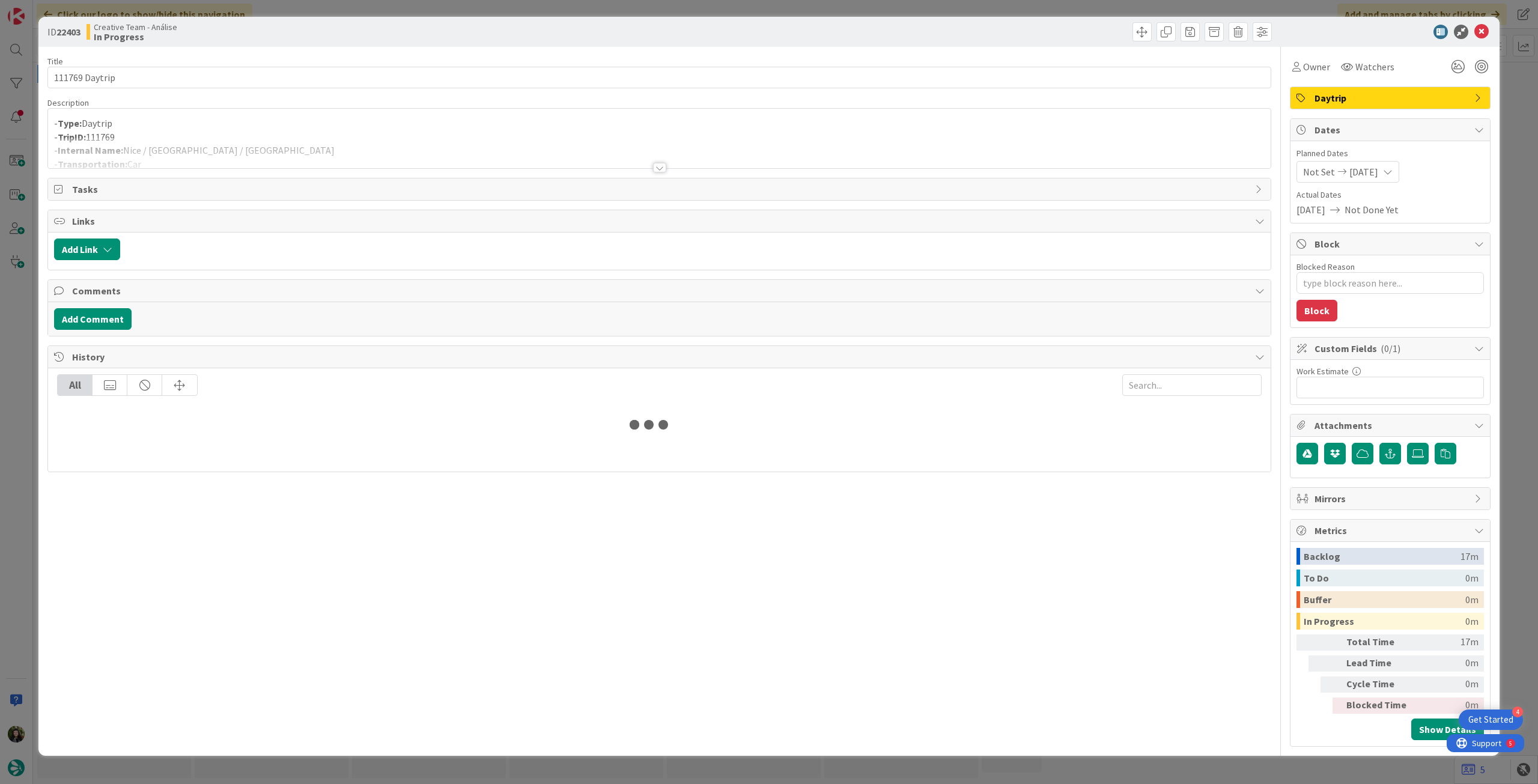
click at [309, 149] on div at bounding box center [659, 152] width 1222 height 30
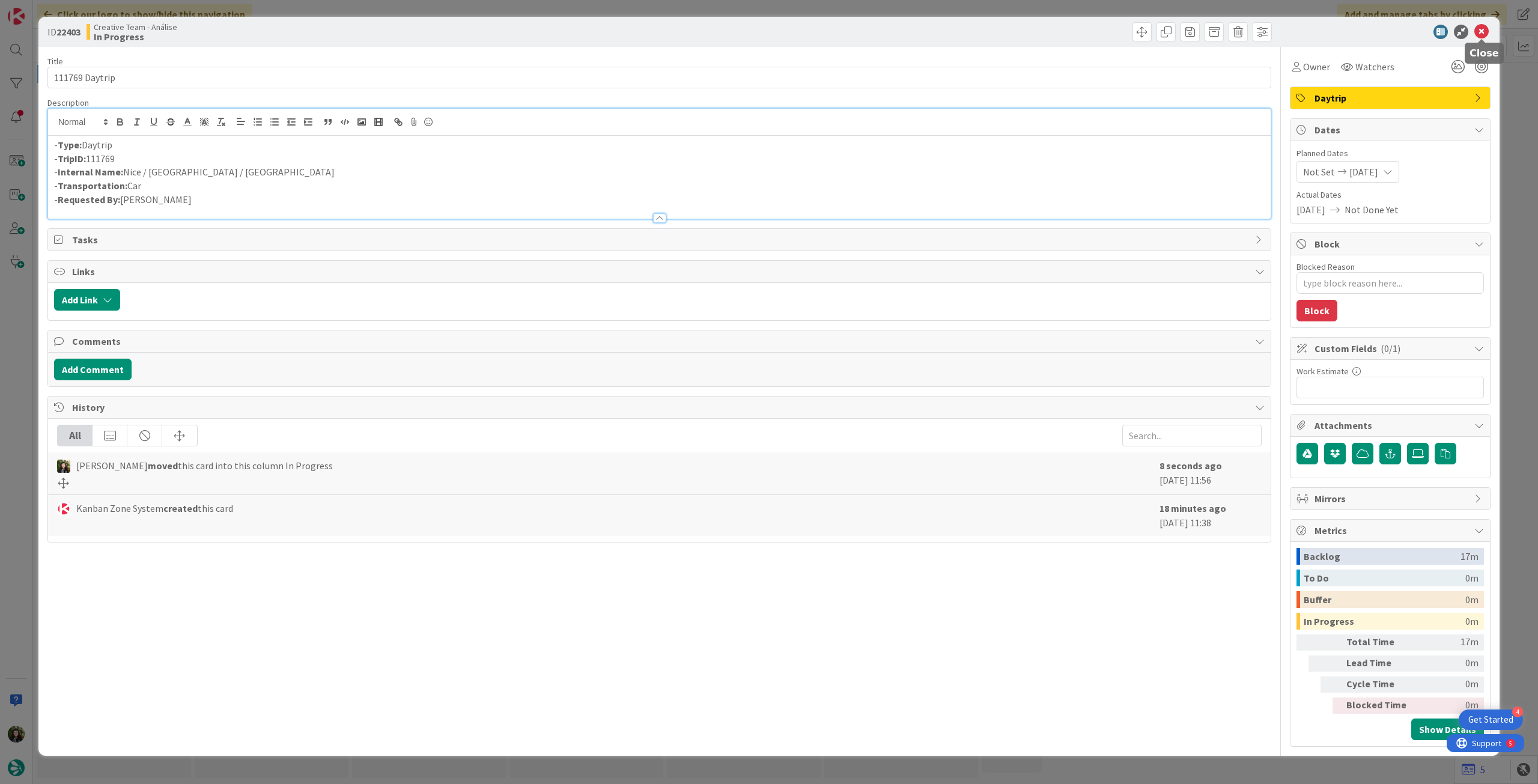
click at [1483, 34] on icon at bounding box center [1481, 31] width 14 height 14
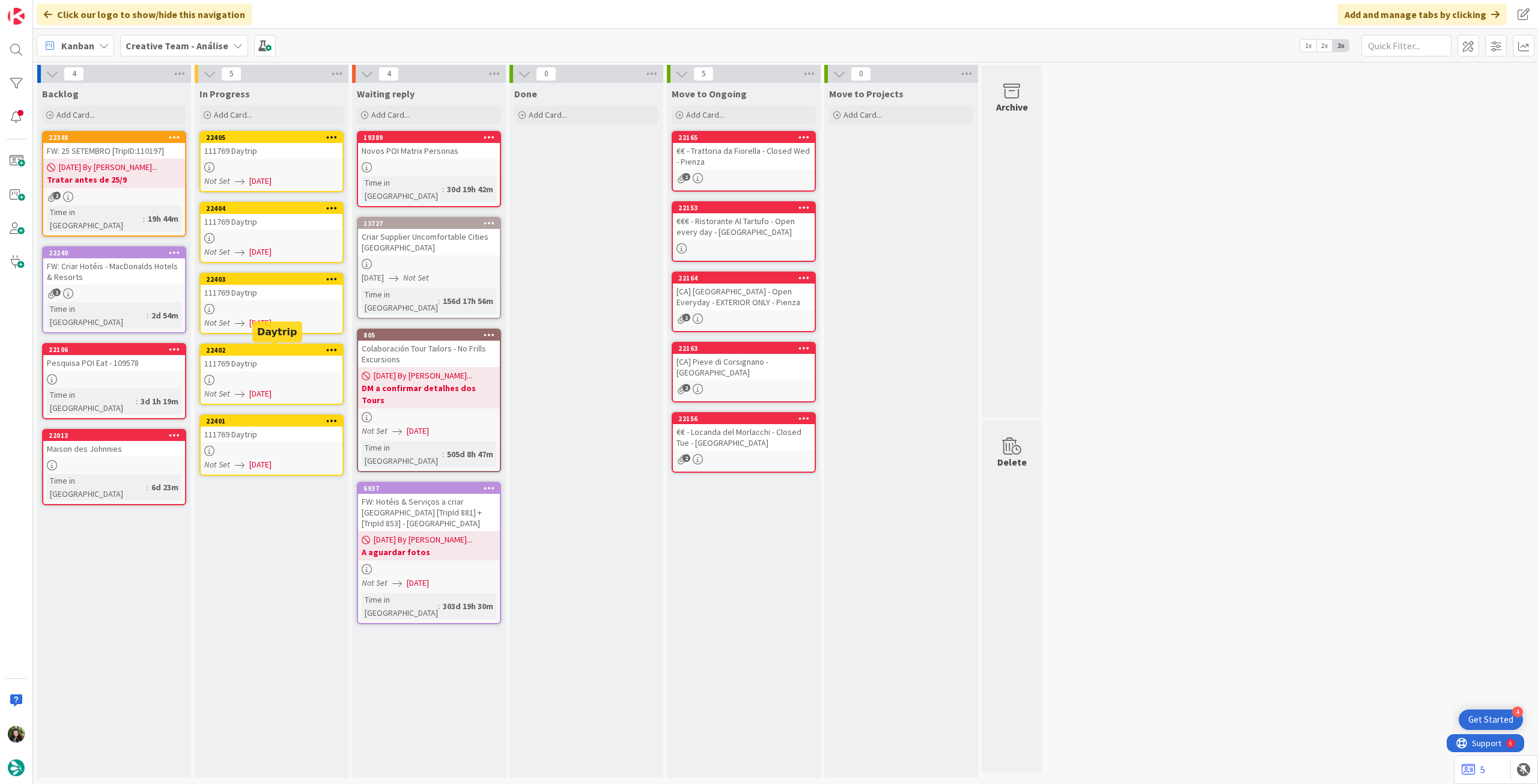
click at [290, 370] on div "111769 Daytrip" at bounding box center [272, 363] width 142 height 16
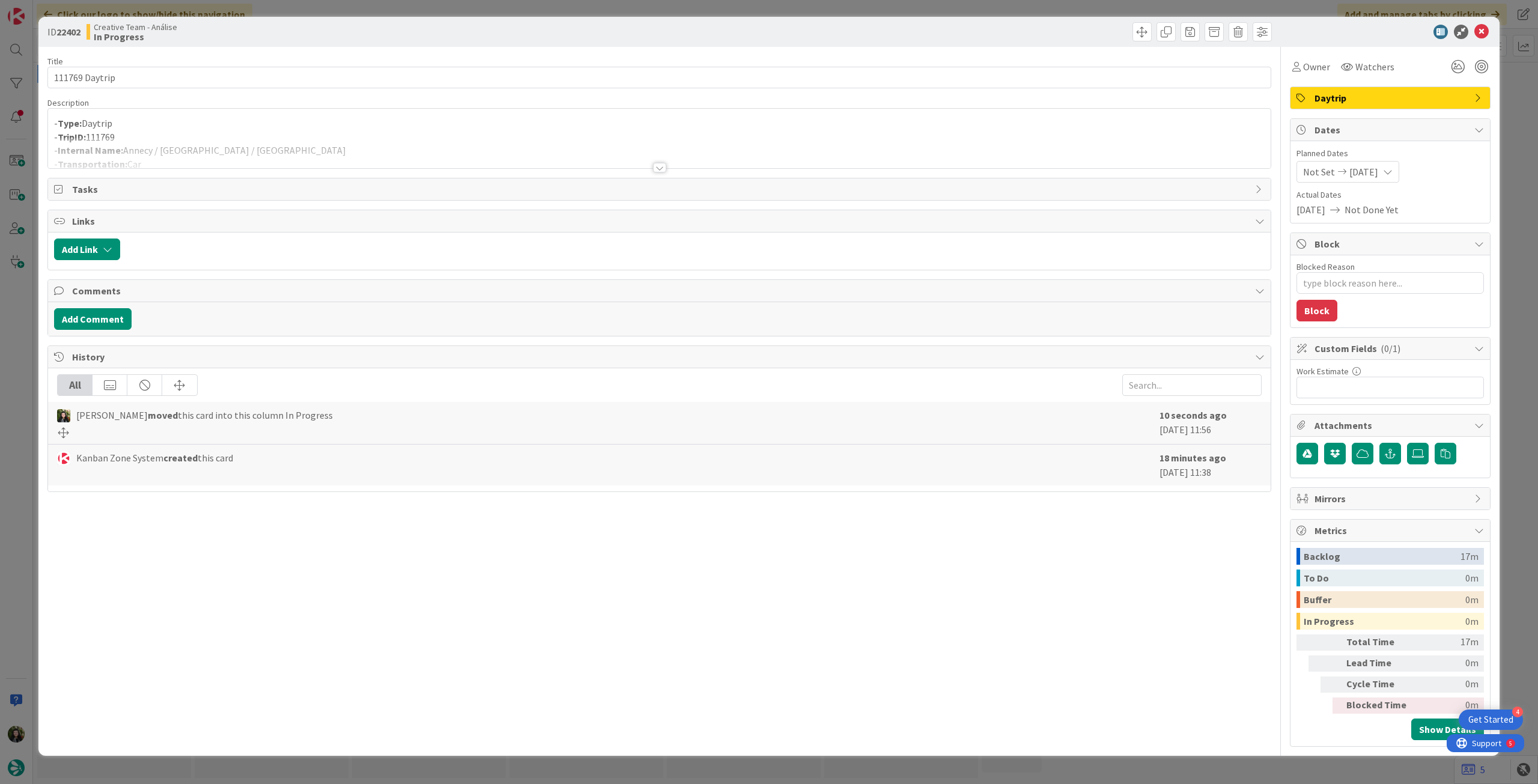
drag, startPoint x: 360, startPoint y: 132, endPoint x: 364, endPoint y: 140, distance: 8.9
click at [360, 132] on p "- TripID: 111769" at bounding box center [659, 137] width 1210 height 14
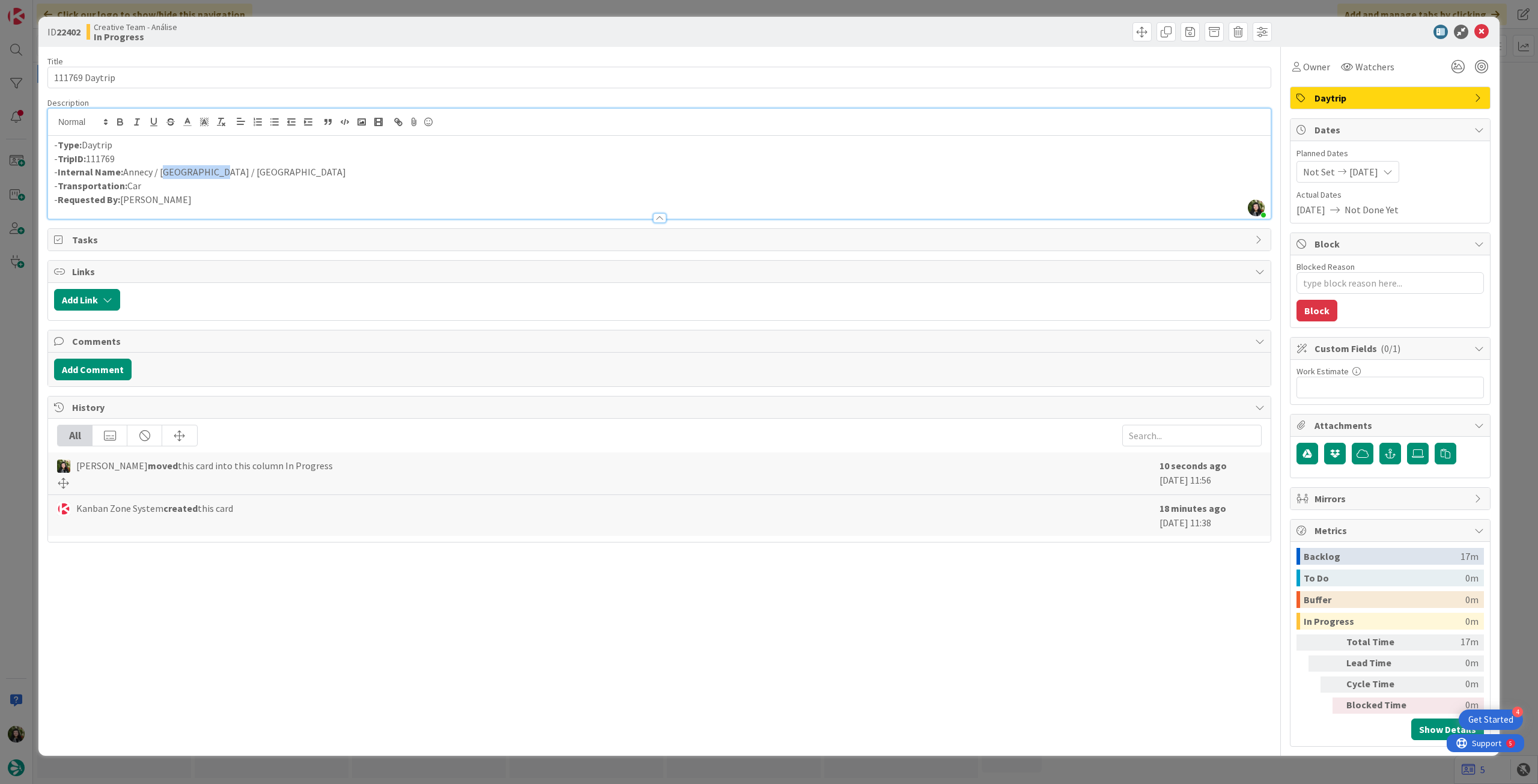
drag, startPoint x: 162, startPoint y: 175, endPoint x: 213, endPoint y: 172, distance: 51.1
click at [213, 172] on p "- Internal Name: Annecy / Pont Du Gard / Aix-en-Provence" at bounding box center [659, 172] width 1210 height 14
copy p "Pont Du Gard"
click at [295, 171] on p "- Internal Name: Annecy / Nîmes / Aix-en-Provence" at bounding box center [659, 172] width 1210 height 14
drag, startPoint x: 1480, startPoint y: 34, endPoint x: 1418, endPoint y: 48, distance: 63.6
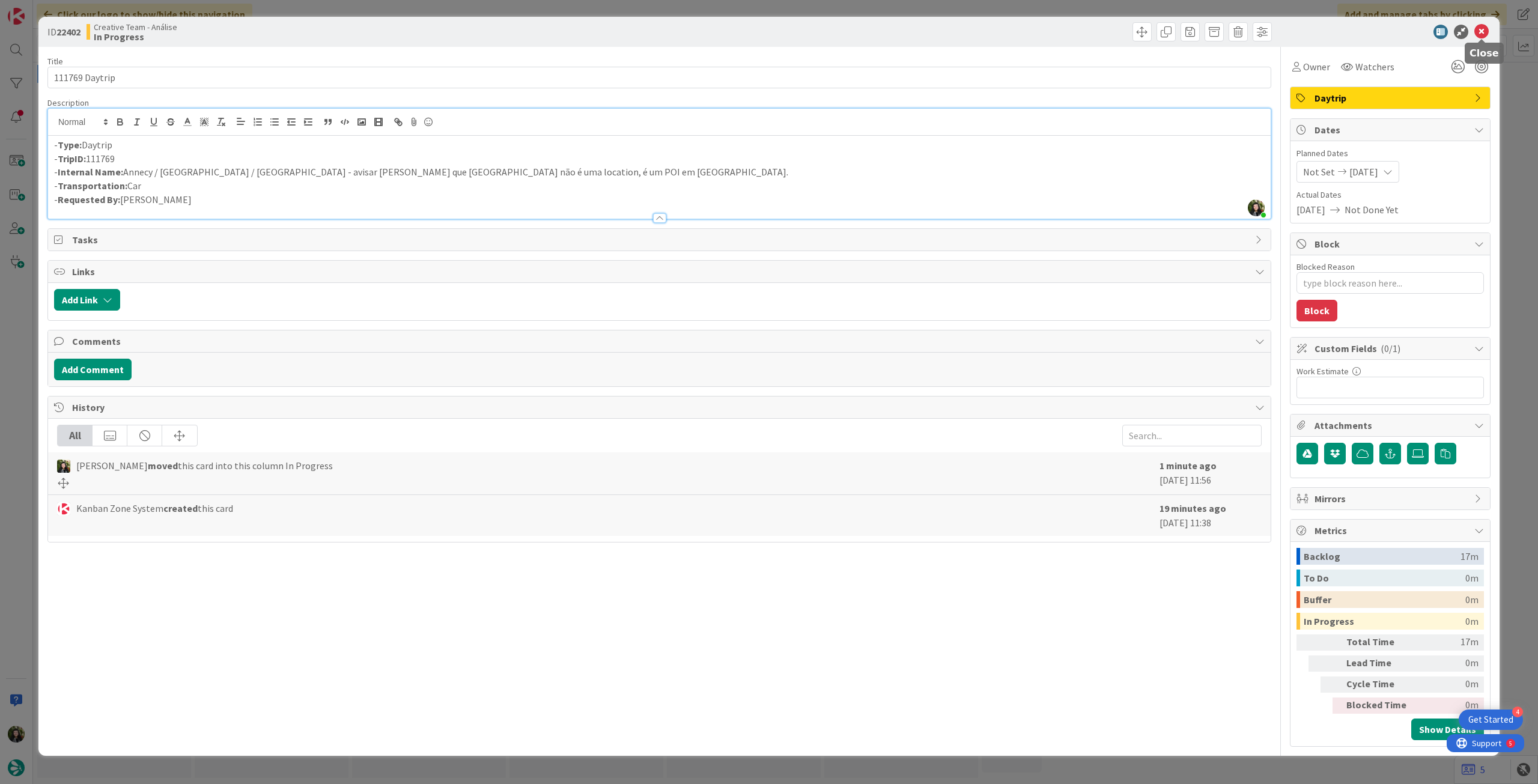
click at [1480, 35] on icon at bounding box center [1481, 31] width 14 height 14
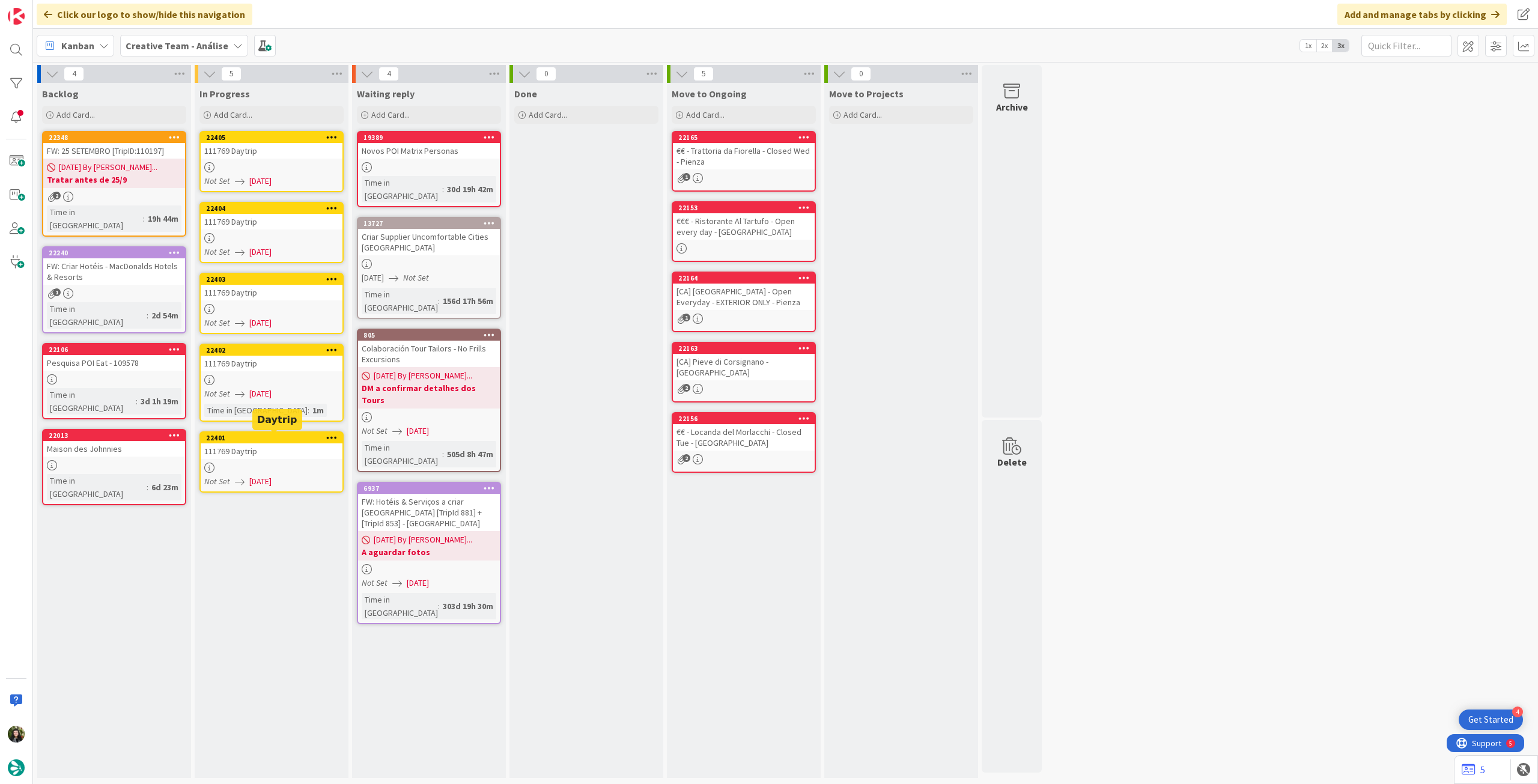
click at [285, 461] on link "22401 111769 Daytrip Not Set 04/09/2025" at bounding box center [271, 462] width 144 height 62
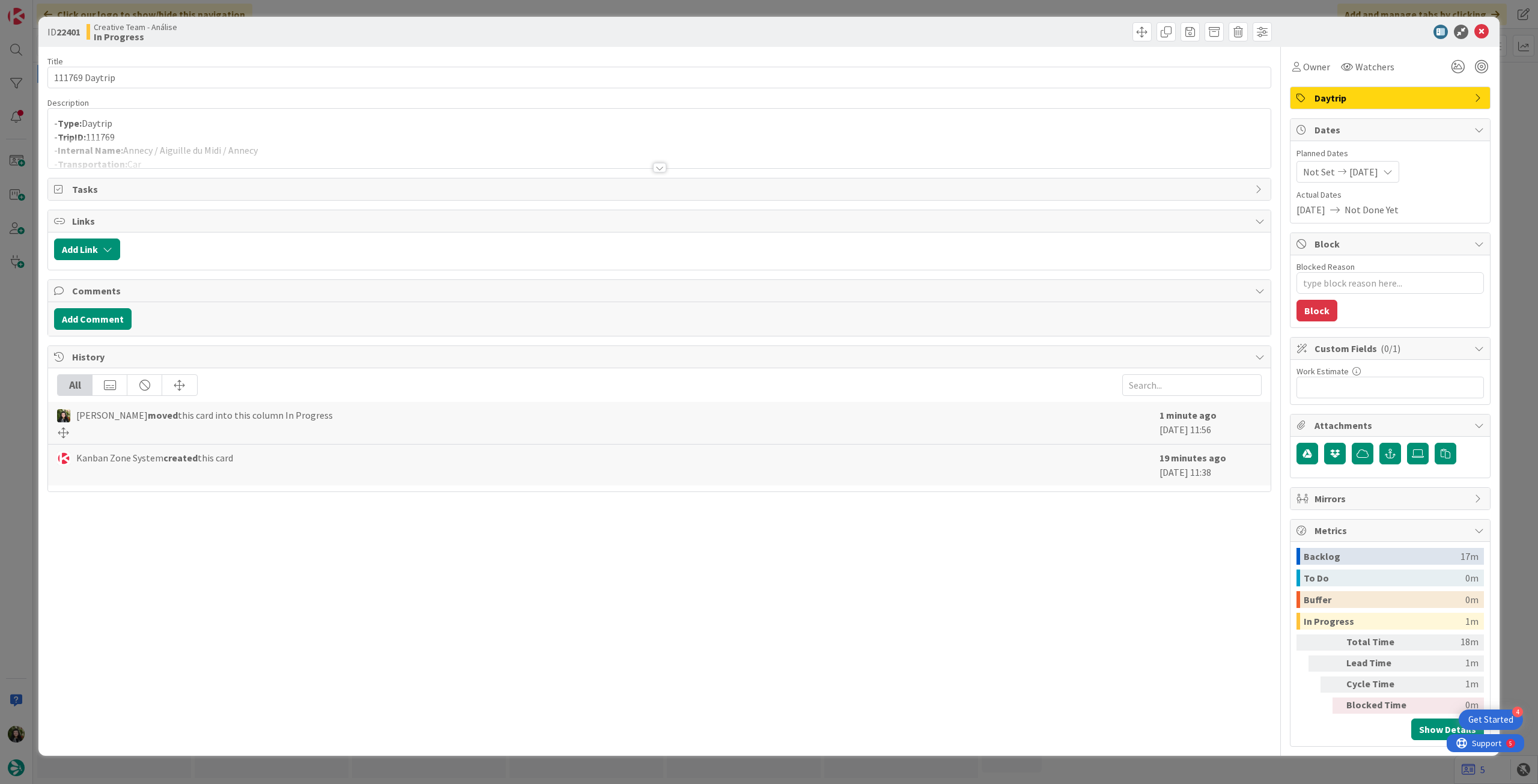
click at [310, 158] on div at bounding box center [659, 152] width 1222 height 30
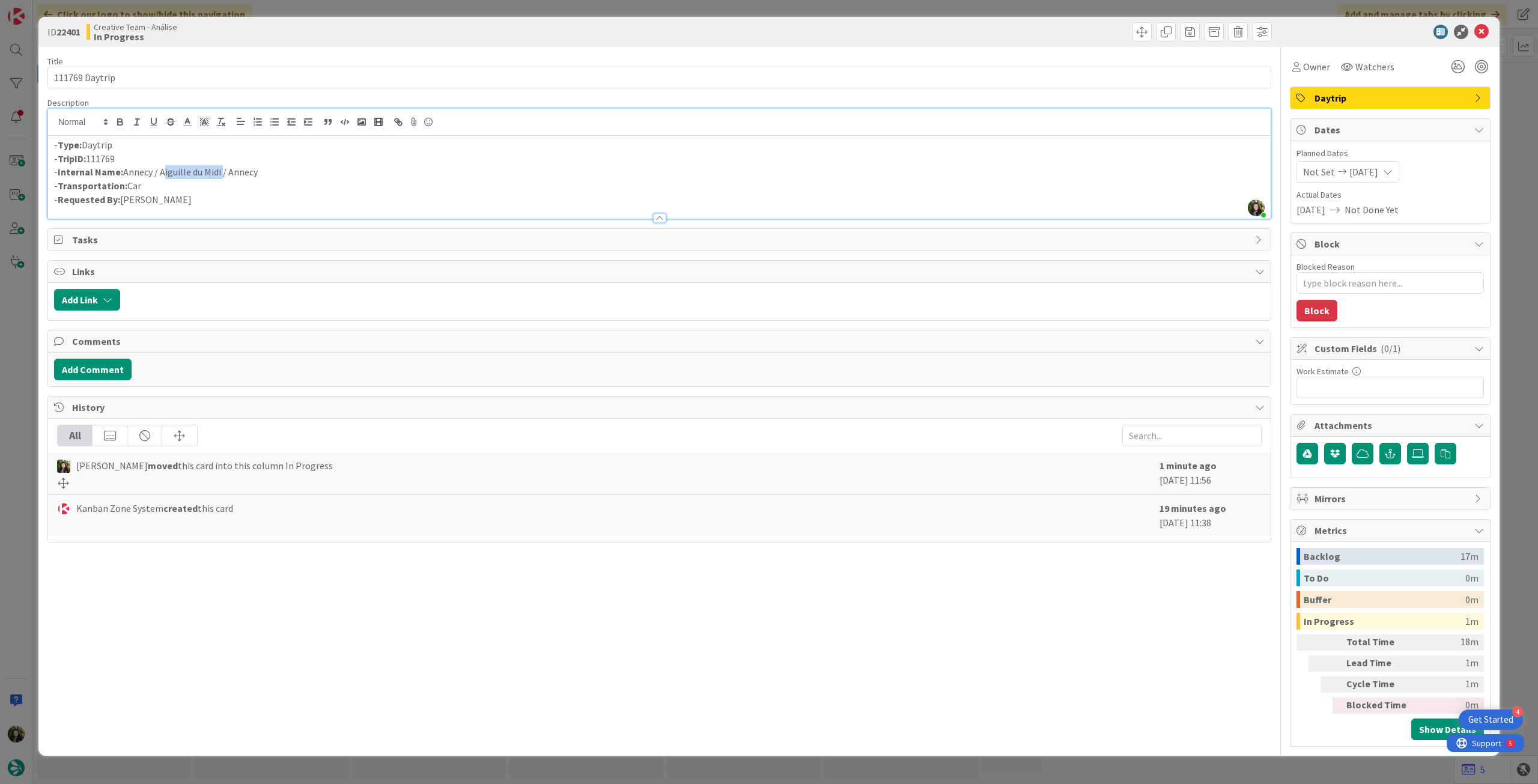
click at [222, 170] on p "- Internal Name: Annecy / Aiguille du Midi / Annecy" at bounding box center [659, 172] width 1210 height 14
click at [310, 177] on div "- Type: Daytrip - TripID: 111769 - Internal Name: Annecy / Aiguille du Midi / A…" at bounding box center [659, 177] width 1222 height 83
click at [172, 178] on p "- Internal Name: Annecy / Aiguille du Midi / Annecy" at bounding box center [659, 172] width 1210 height 14
drag, startPoint x: 160, startPoint y: 175, endPoint x: 222, endPoint y: 175, distance: 62.0
click at [222, 175] on p "- Internal Name: Annecy / Aiguille du Midi / Annecy" at bounding box center [659, 172] width 1210 height 14
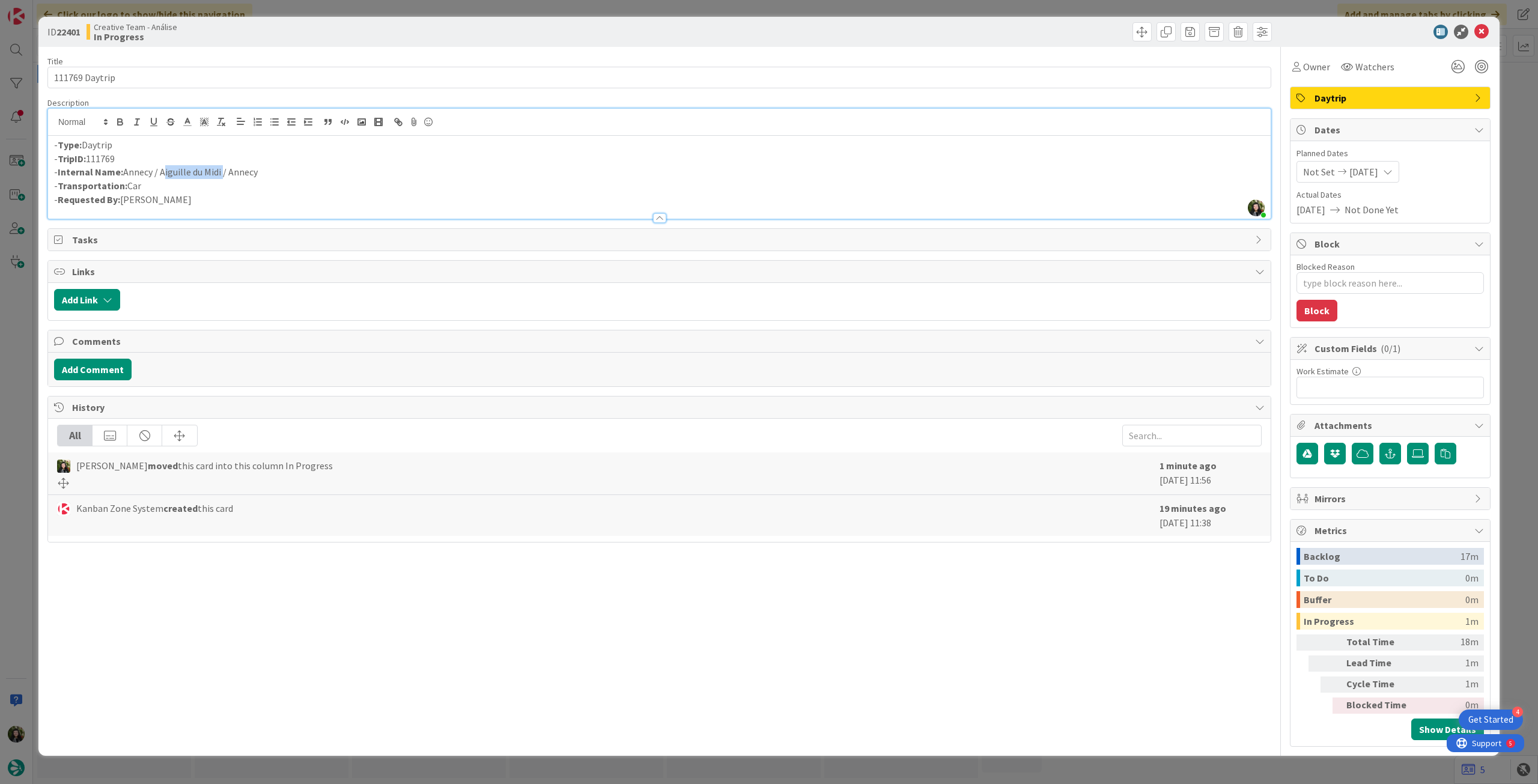
paste div
drag, startPoint x: 351, startPoint y: 173, endPoint x: 375, endPoint y: 172, distance: 24.0
click at [352, 173] on p "- Internal Name: Annecy / Chamonix-Mont-Blanc / Annecy" at bounding box center [659, 172] width 1210 height 14
drag, startPoint x: 375, startPoint y: 170, endPoint x: 450, endPoint y: 151, distance: 77.4
click at [462, 171] on p "- Internal Name: Annecy / Chamonix-Mont-Blanc / Annecy - avisar catarina que Ch…" at bounding box center [659, 172] width 1210 height 14
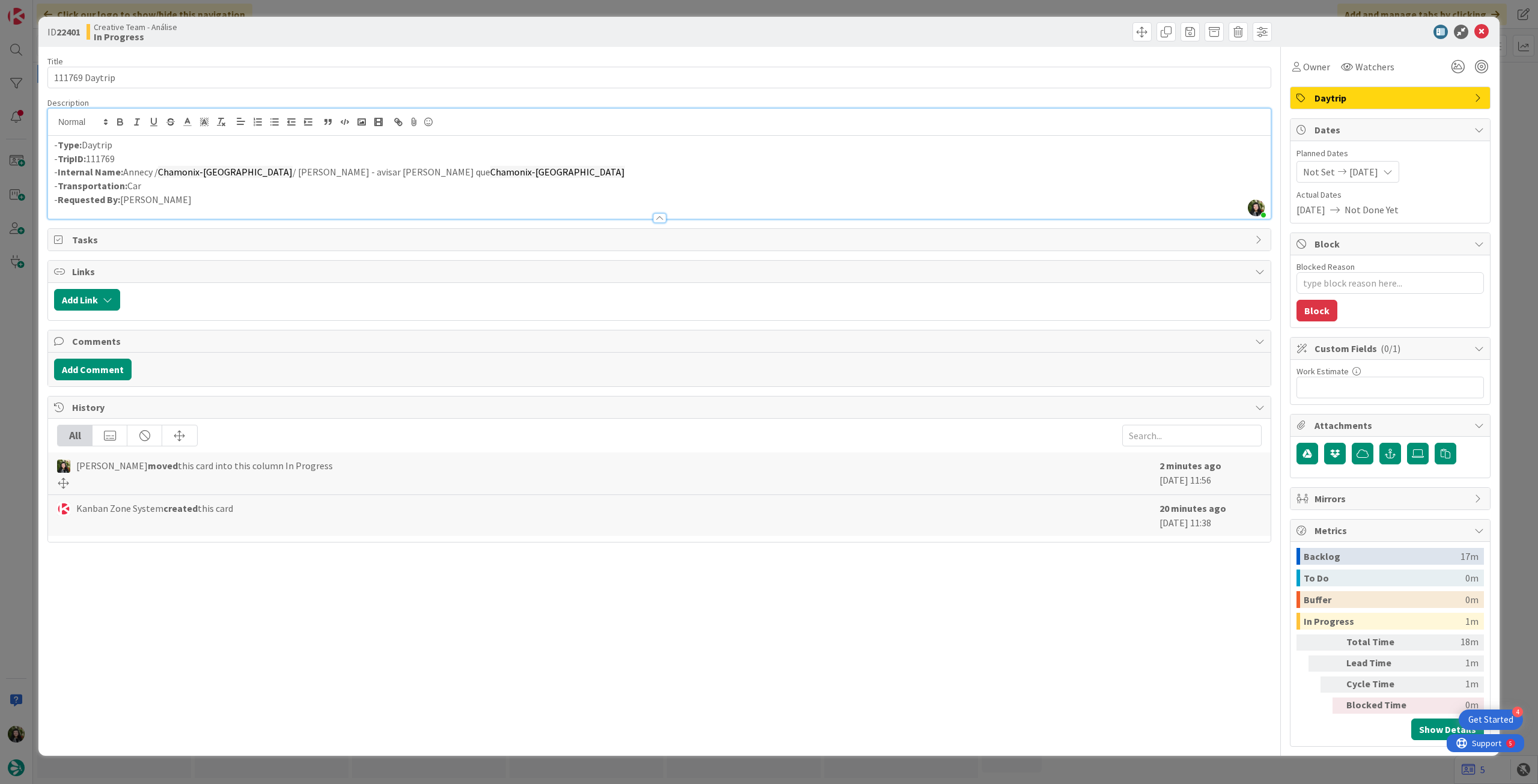
drag, startPoint x: 375, startPoint y: 182, endPoint x: 370, endPoint y: 177, distance: 7.1
click at [374, 180] on p "- Transportation: Car" at bounding box center [659, 186] width 1210 height 14
click at [370, 177] on p "- Internal Name: Annecy / Chamonix-Mont-Blanc / Annecy - avisar catarina que Ch…" at bounding box center [659, 172] width 1210 height 14
drag, startPoint x: 1480, startPoint y: 28, endPoint x: 861, endPoint y: 88, distance: 621.9
click at [1480, 28] on icon at bounding box center [1481, 31] width 14 height 14
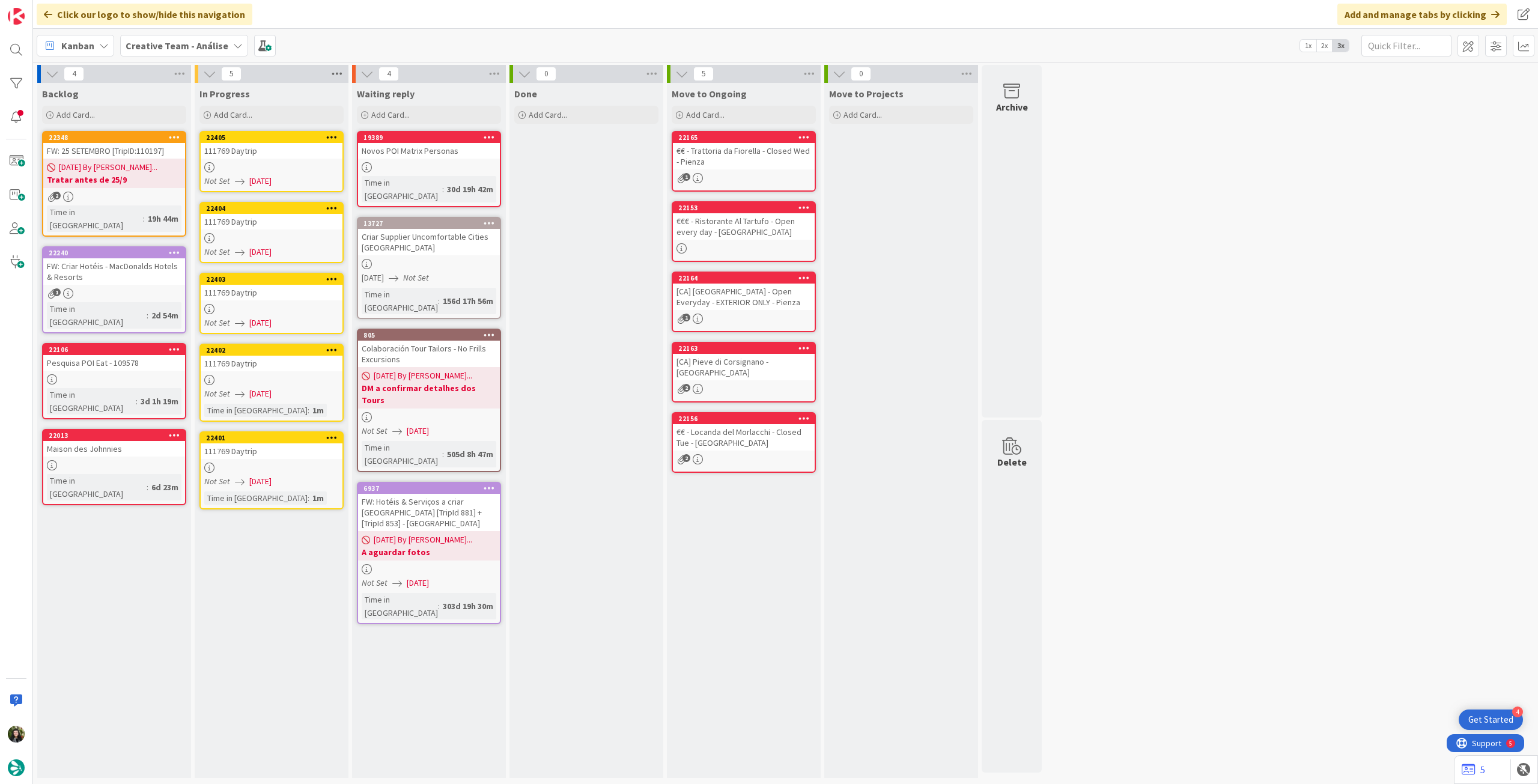
click at [335, 72] on icon at bounding box center [337, 74] width 16 height 18
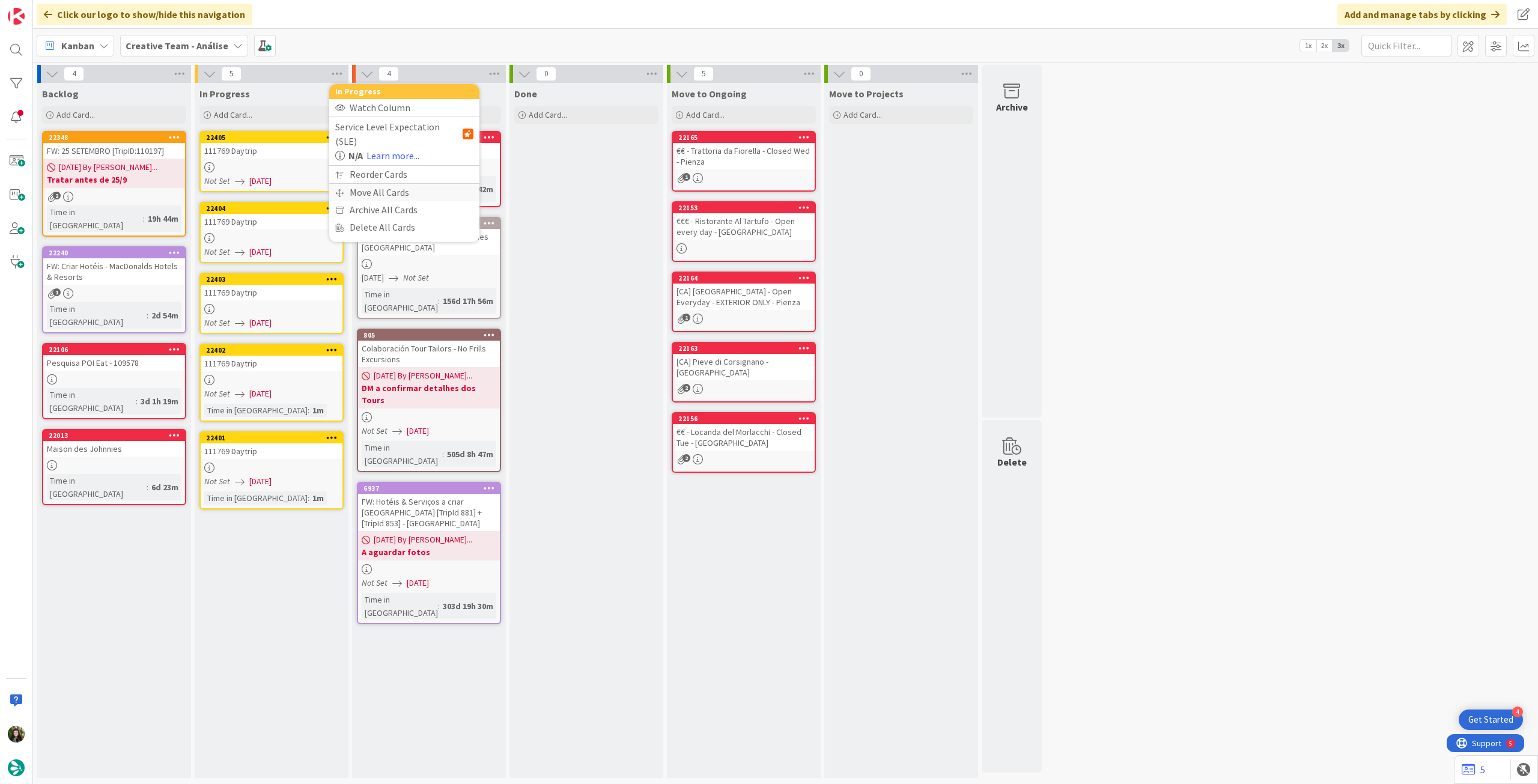
click at [352, 184] on div "Move All Cards" at bounding box center [404, 193] width 150 height 18
click at [370, 134] on span "Creative Team - Análise" at bounding box center [390, 131] width 97 height 12
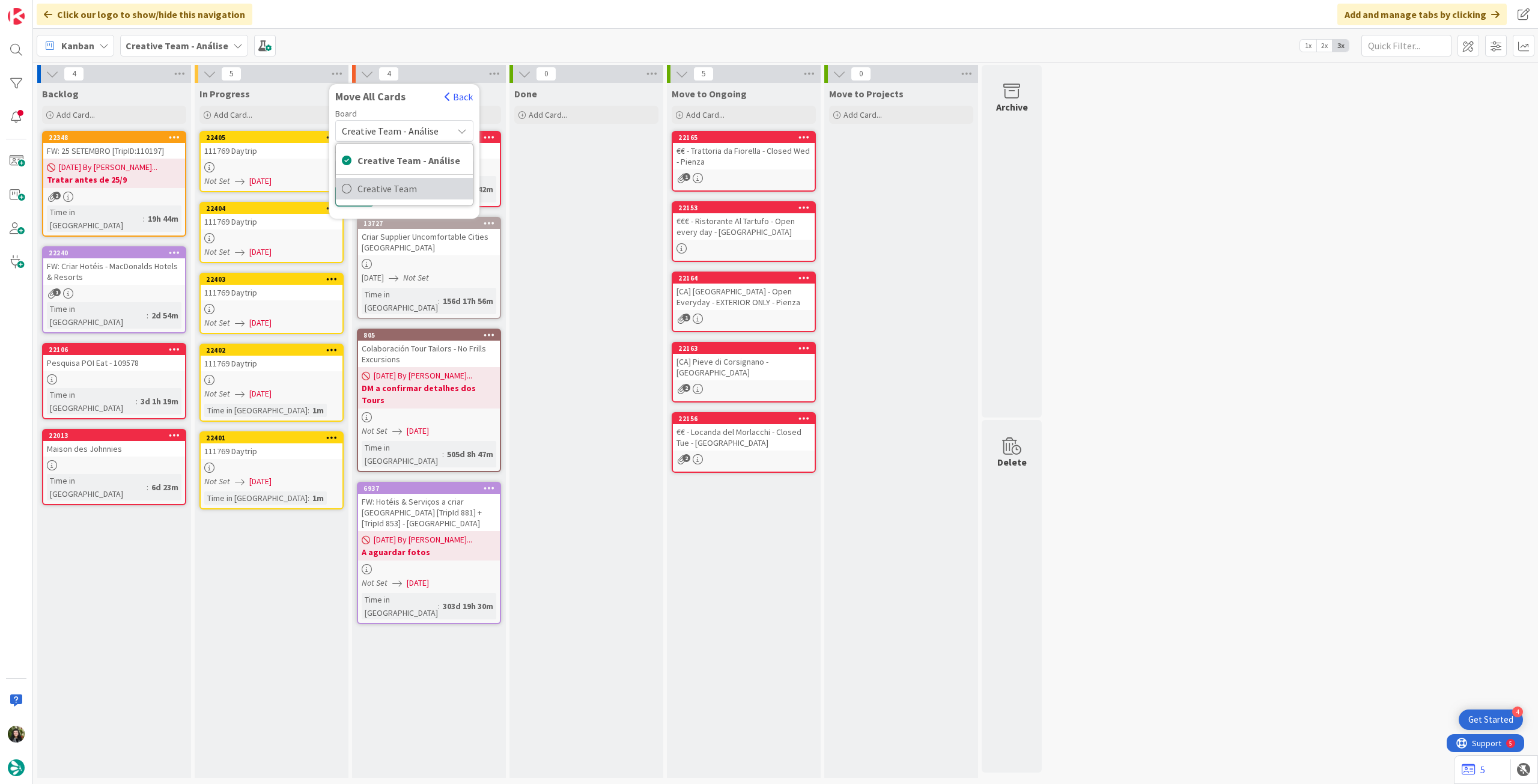
click at [369, 187] on span "Creative Team" at bounding box center [412, 189] width 110 height 18
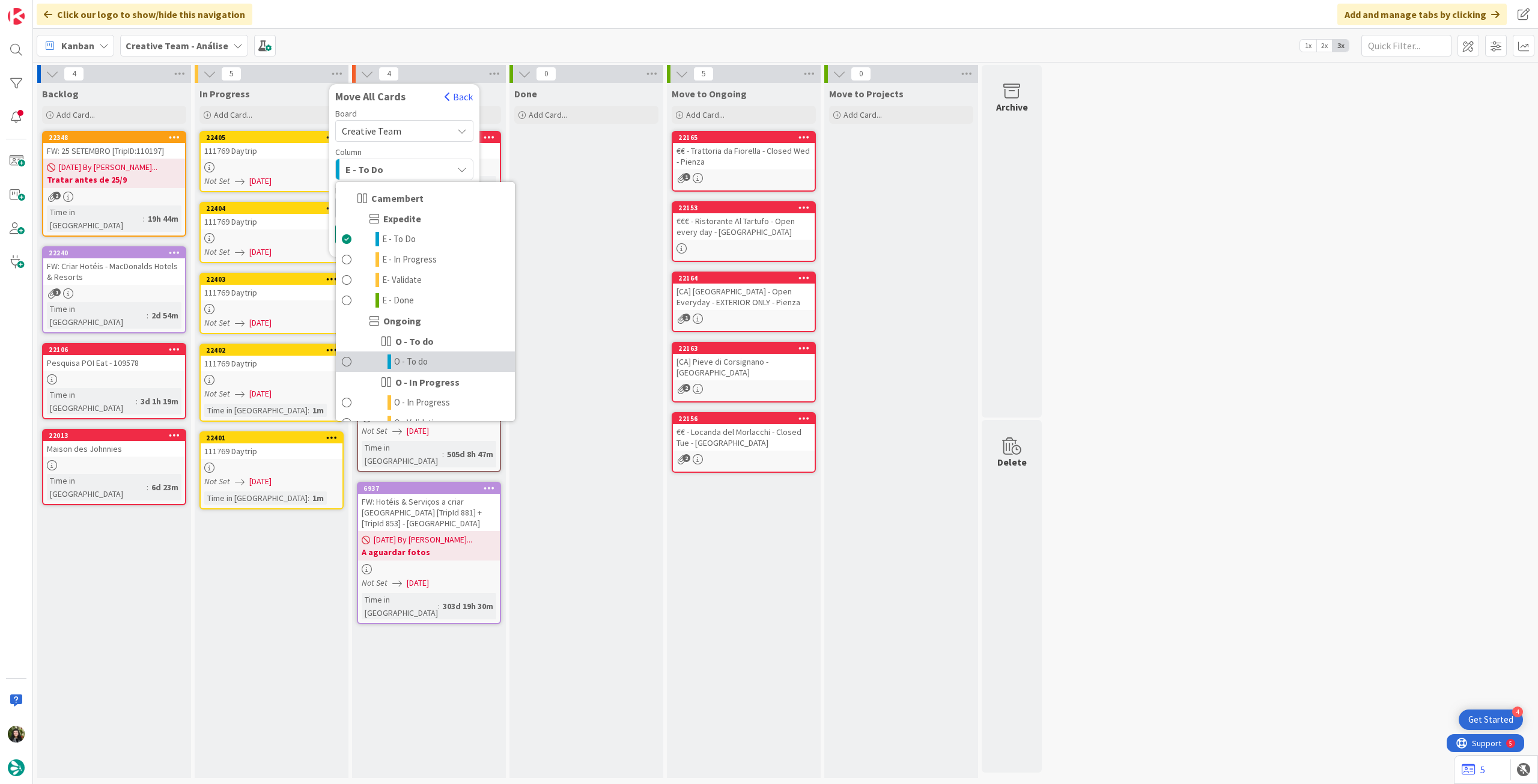
drag, startPoint x: 400, startPoint y: 366, endPoint x: 393, endPoint y: 332, distance: 34.7
click at [398, 366] on span "O - To do" at bounding box center [411, 361] width 34 height 14
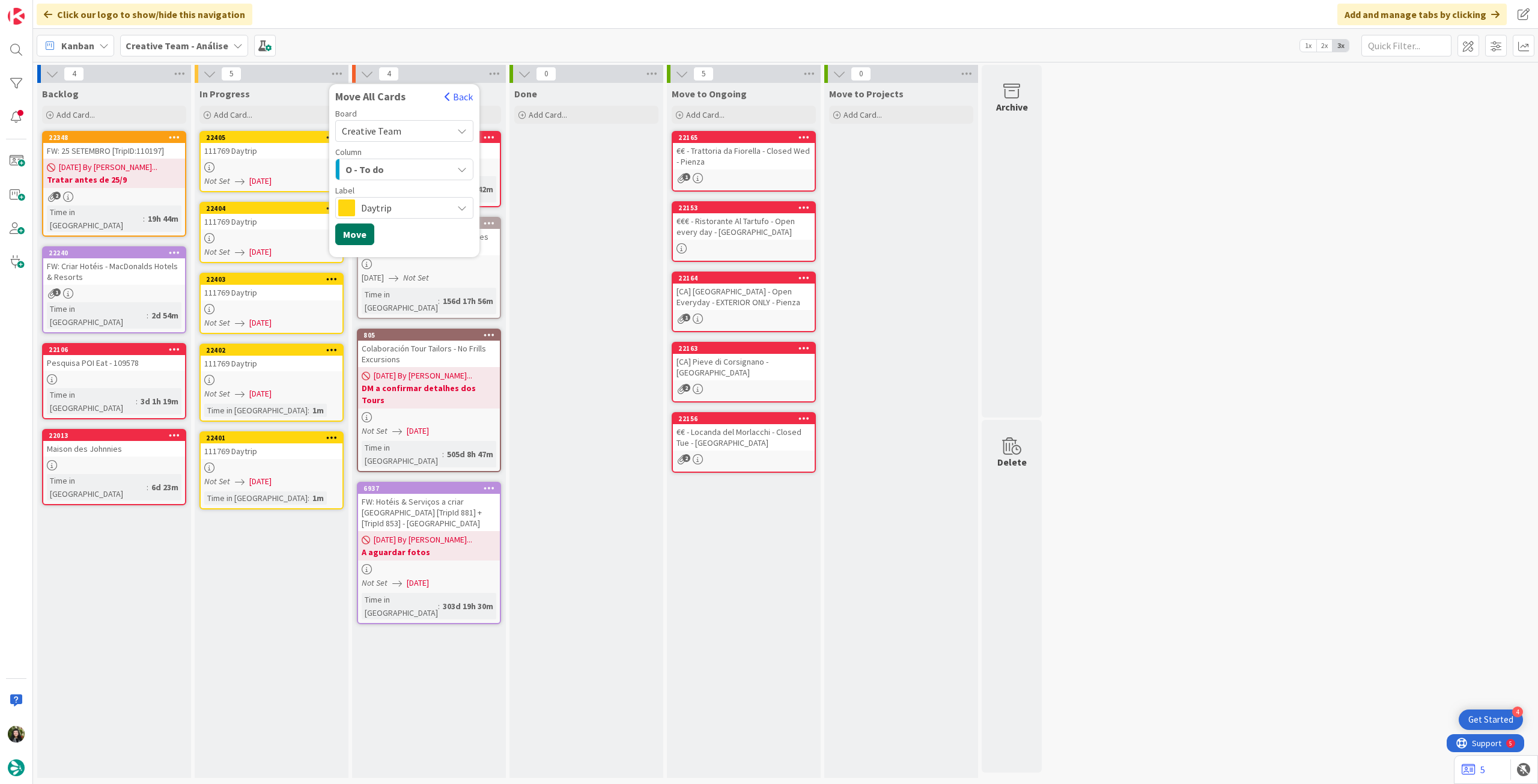
click at [365, 237] on button "Move" at bounding box center [355, 235] width 39 height 22
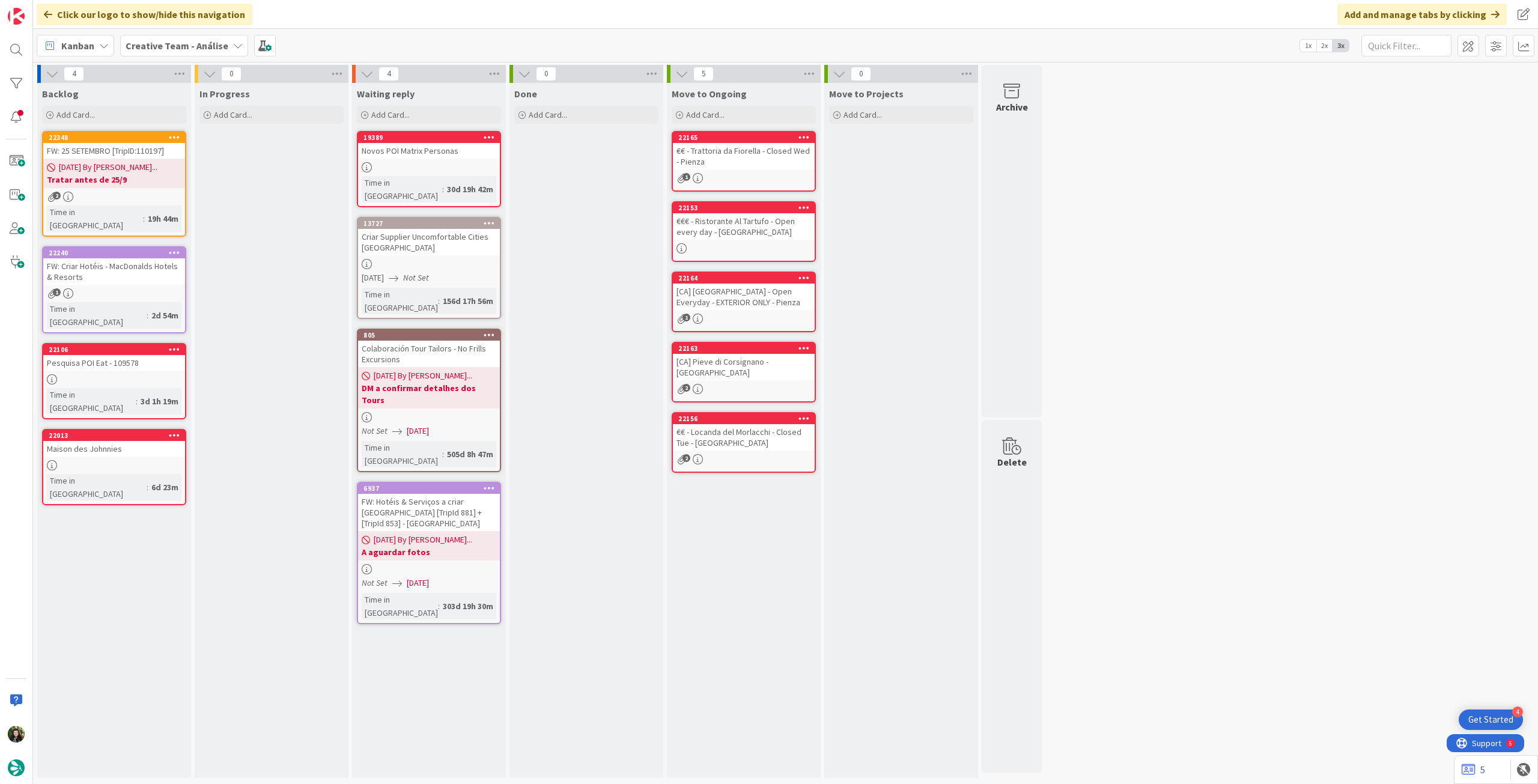
drag, startPoint x: 191, startPoint y: 46, endPoint x: 191, endPoint y: 62, distance: 16.0
click at [191, 47] on b "Creative Team - Análise" at bounding box center [177, 46] width 103 height 12
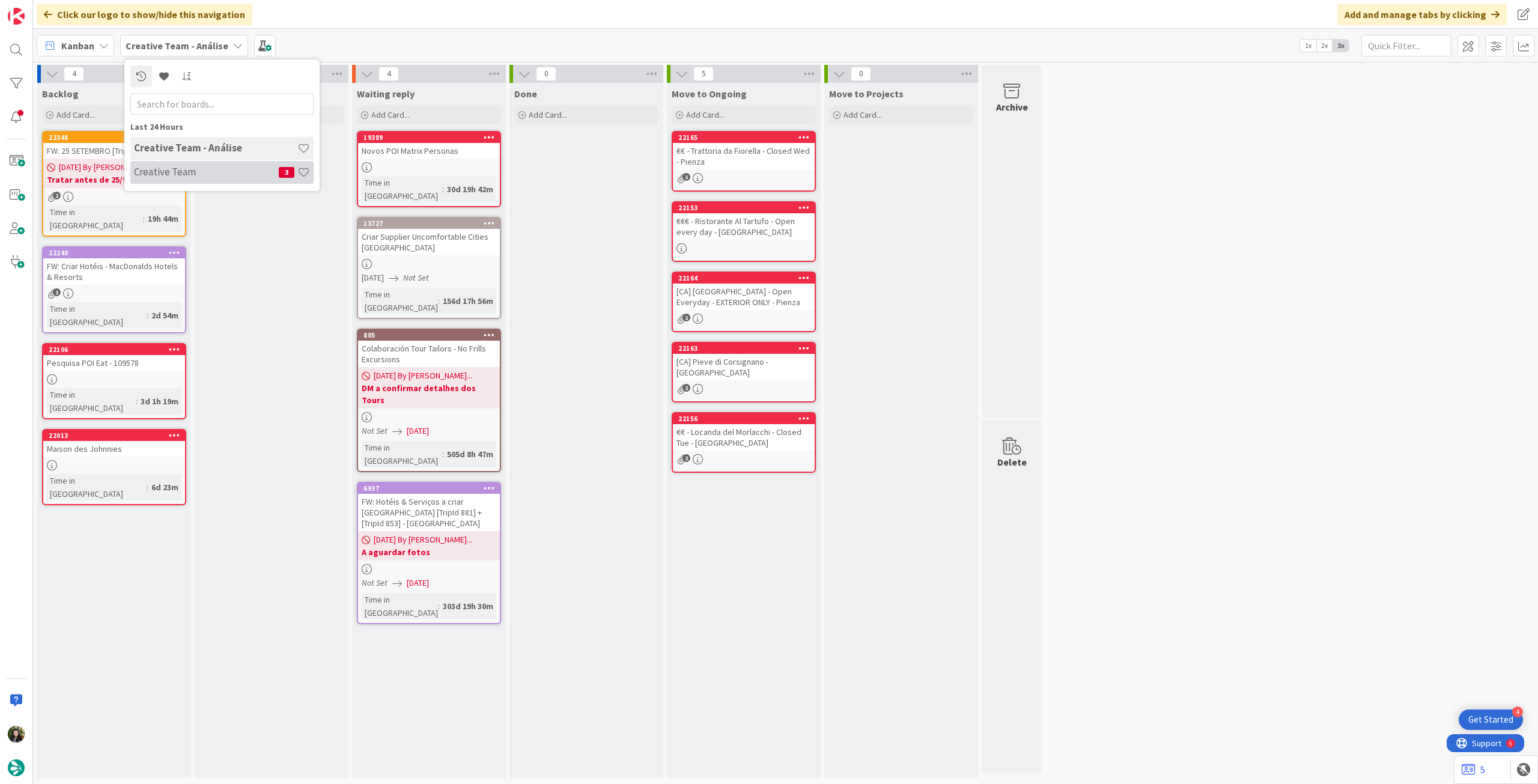
click at [195, 171] on h4 "Creative Team" at bounding box center [206, 172] width 145 height 12
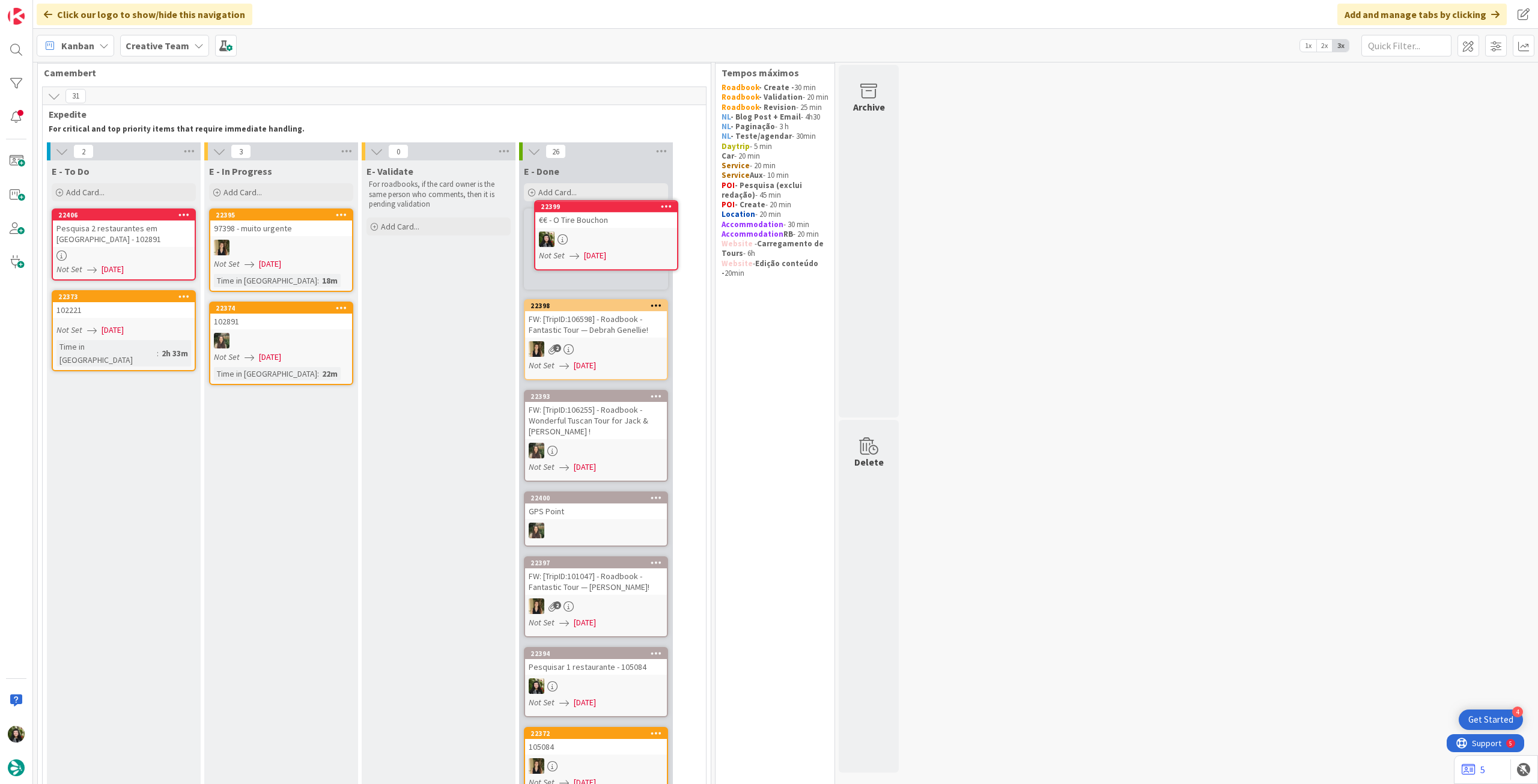
scroll to position [19, 0]
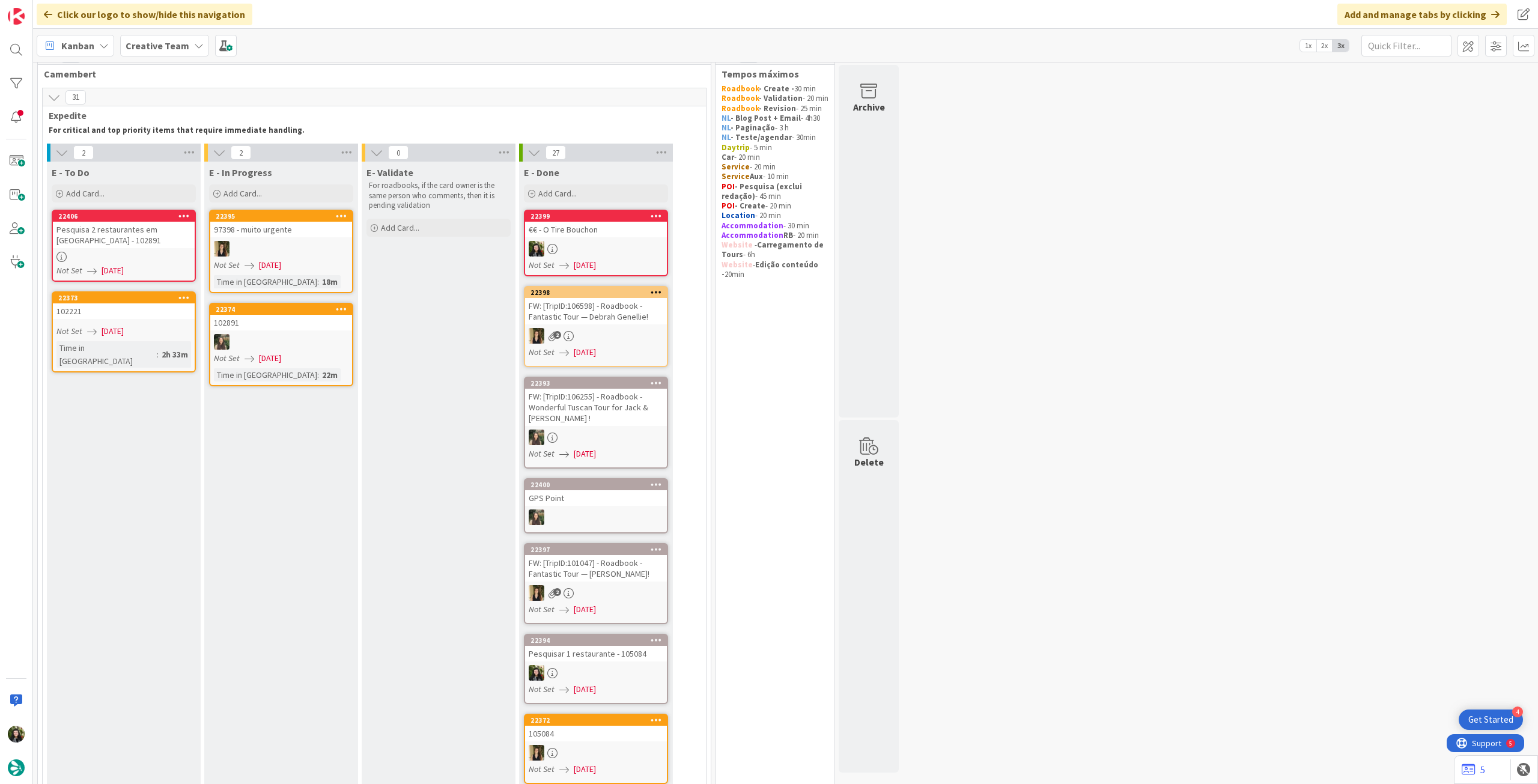
drag, startPoint x: 183, startPoint y: 51, endPoint x: 185, endPoint y: 62, distance: 11.2
click at [183, 51] on span "Creative Team" at bounding box center [158, 45] width 64 height 14
click at [168, 175] on h4 "Creative Team - Análise" at bounding box center [216, 172] width 164 height 12
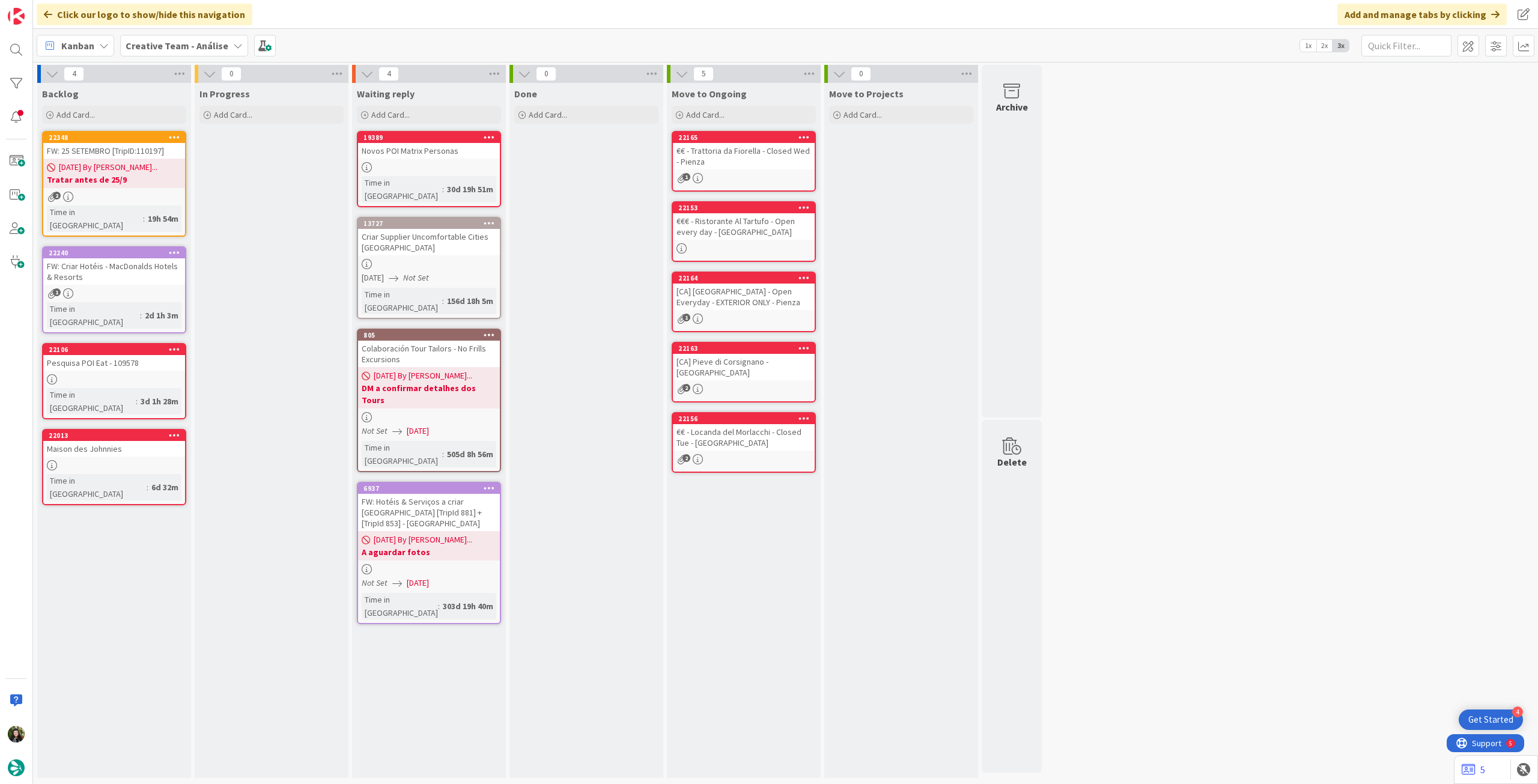
click at [182, 46] on b "Creative Team - Análise" at bounding box center [177, 46] width 103 height 12
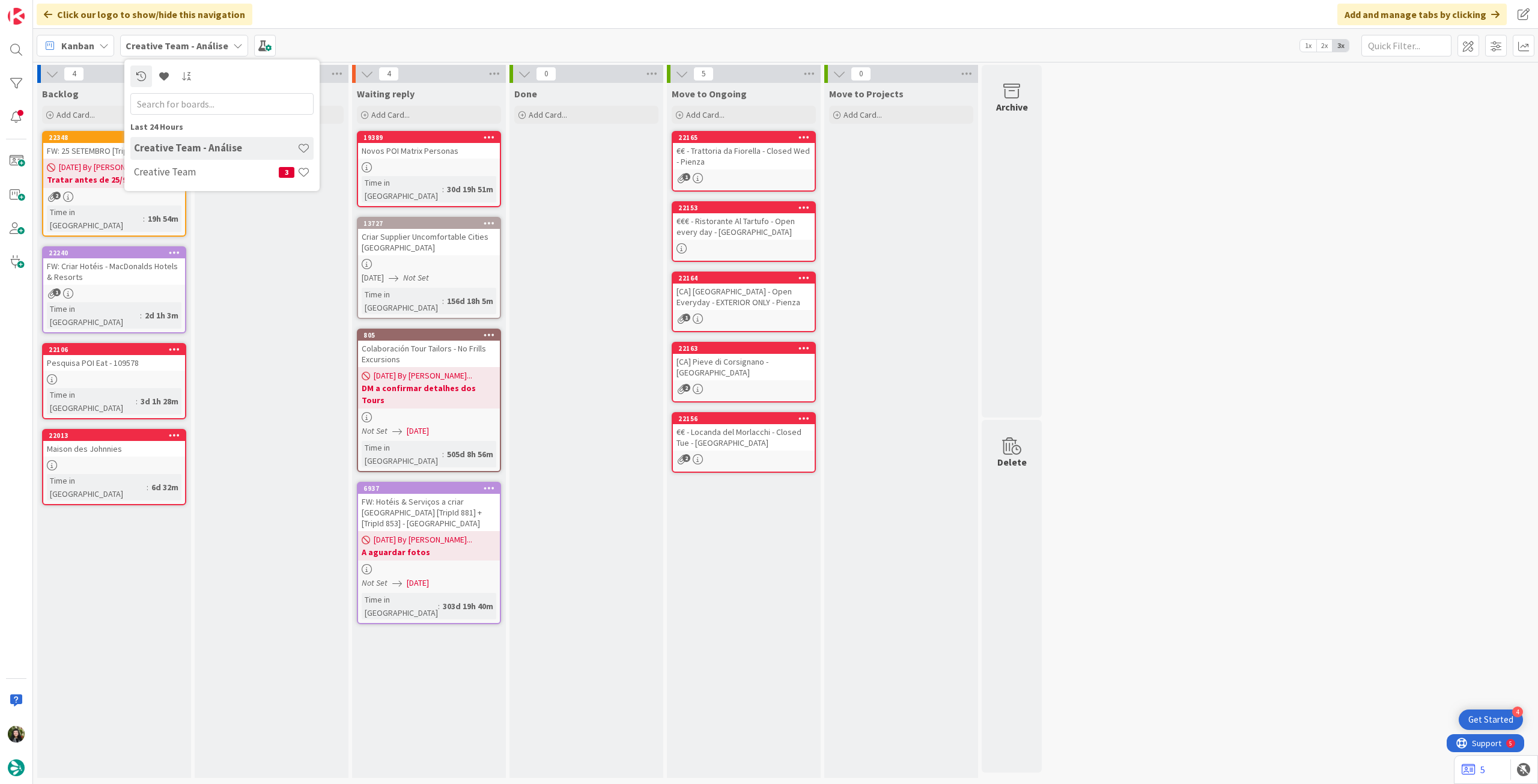
drag, startPoint x: 168, startPoint y: 166, endPoint x: 175, endPoint y: 171, distance: 8.6
click at [170, 168] on h4 "Creative Team" at bounding box center [206, 172] width 145 height 12
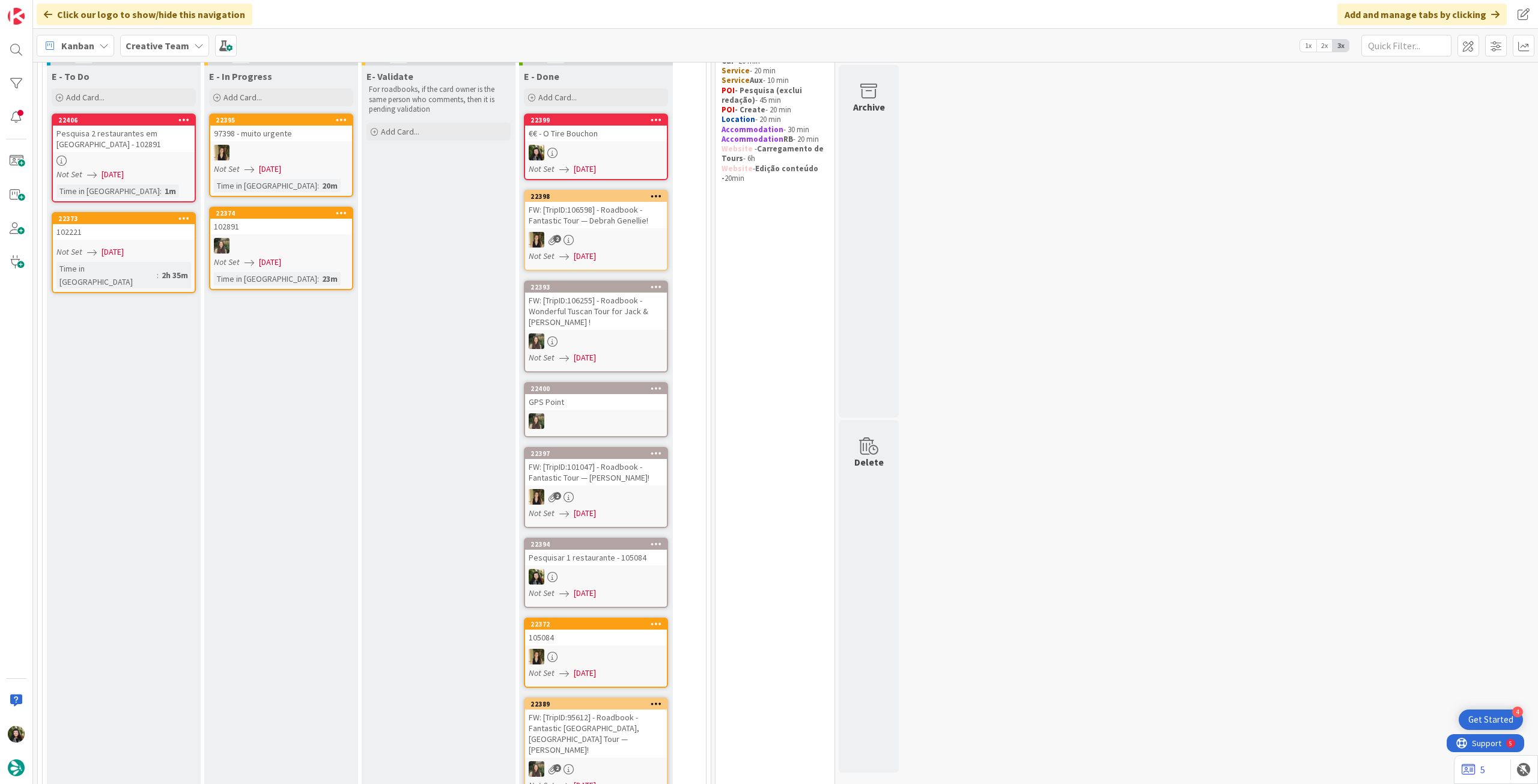
scroll to position [80, 0]
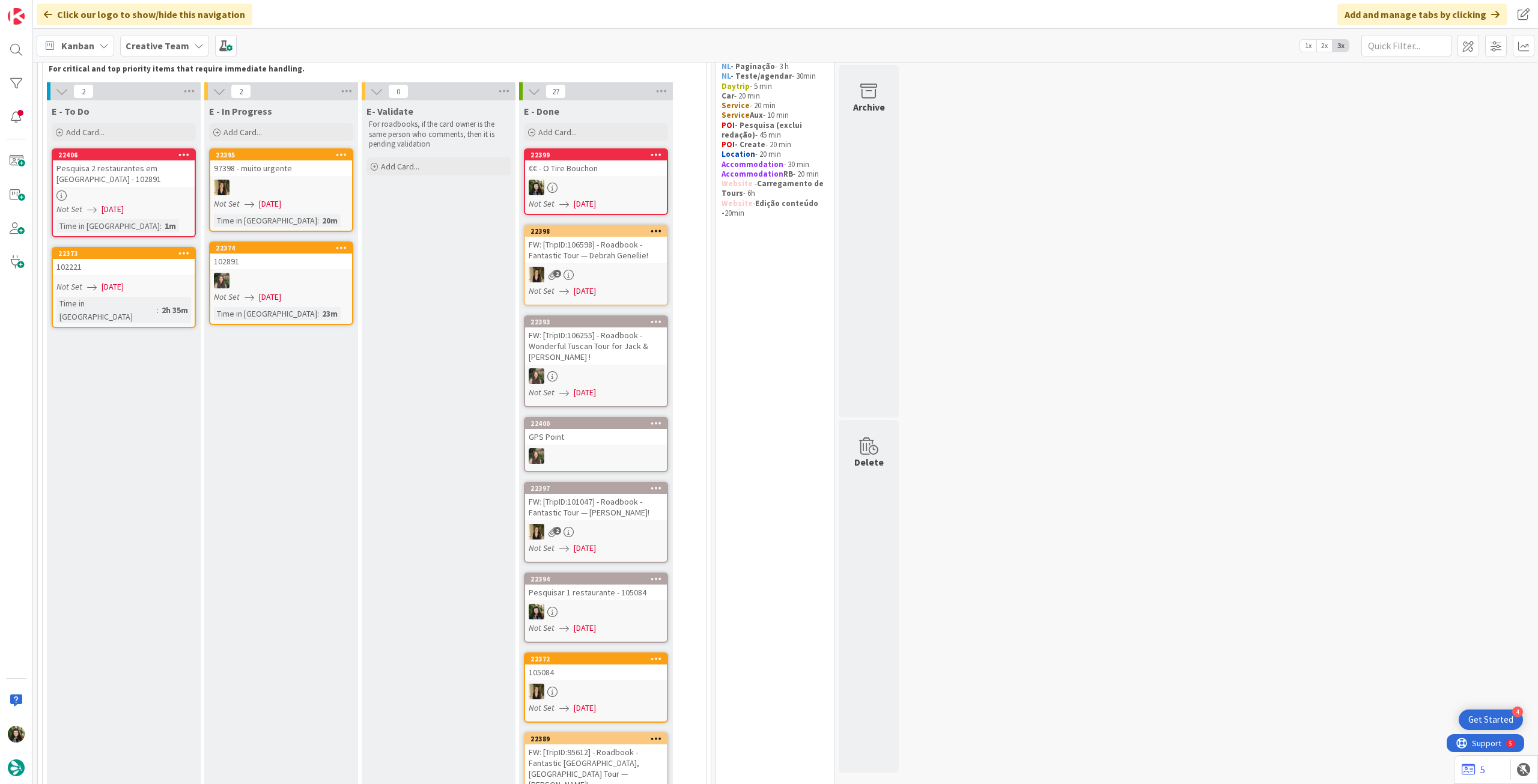
click at [590, 597] on div "Pesquisar 1 restaurante - 105084" at bounding box center [596, 592] width 142 height 16
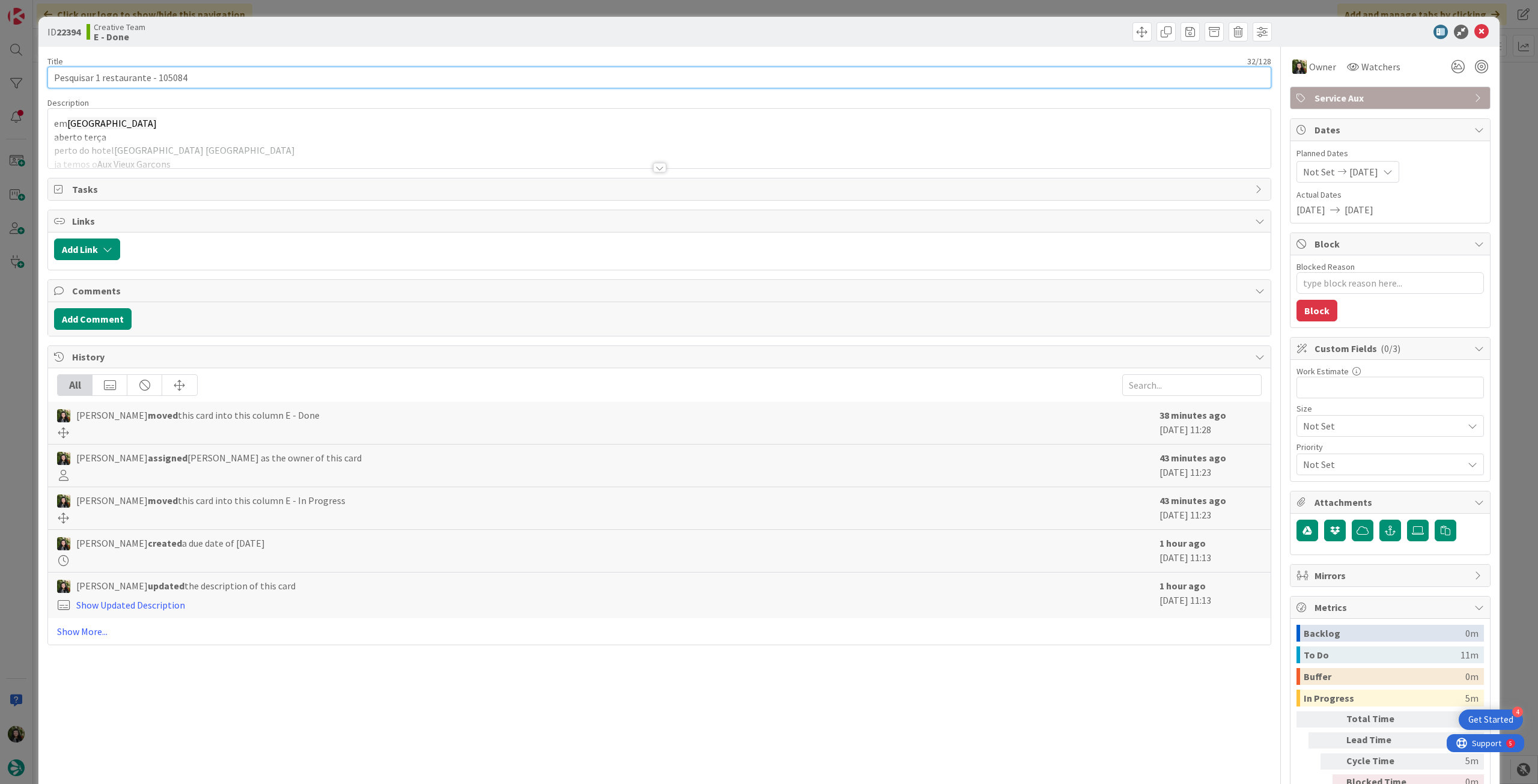
drag, startPoint x: 155, startPoint y: 81, endPoint x: 213, endPoint y: 86, distance: 58.2
click at [213, 84] on input "Pesquisar 1 restaurante - 105084" at bounding box center [659, 78] width 1224 height 22
click at [1474, 28] on icon at bounding box center [1481, 31] width 14 height 14
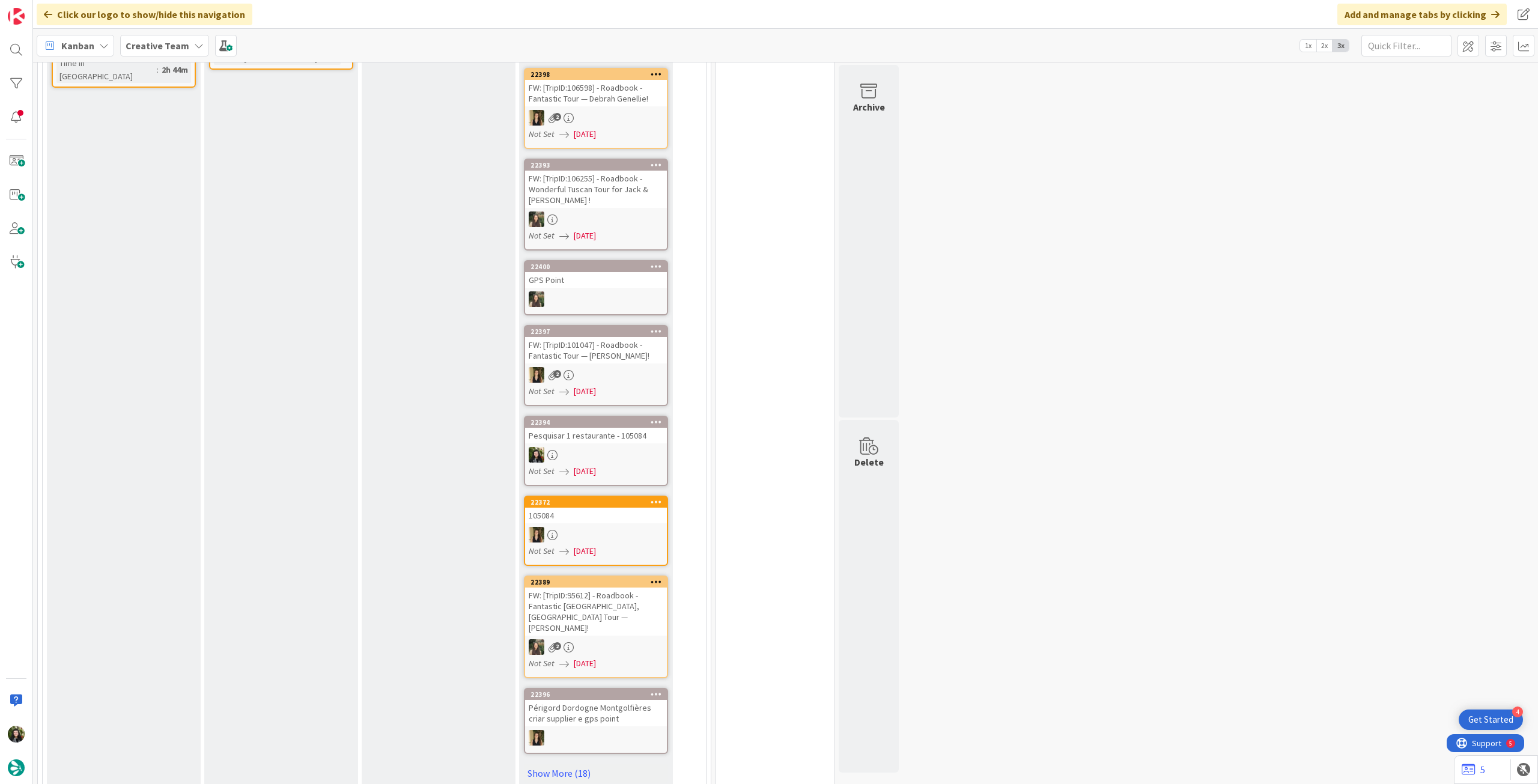
scroll to position [641, 0]
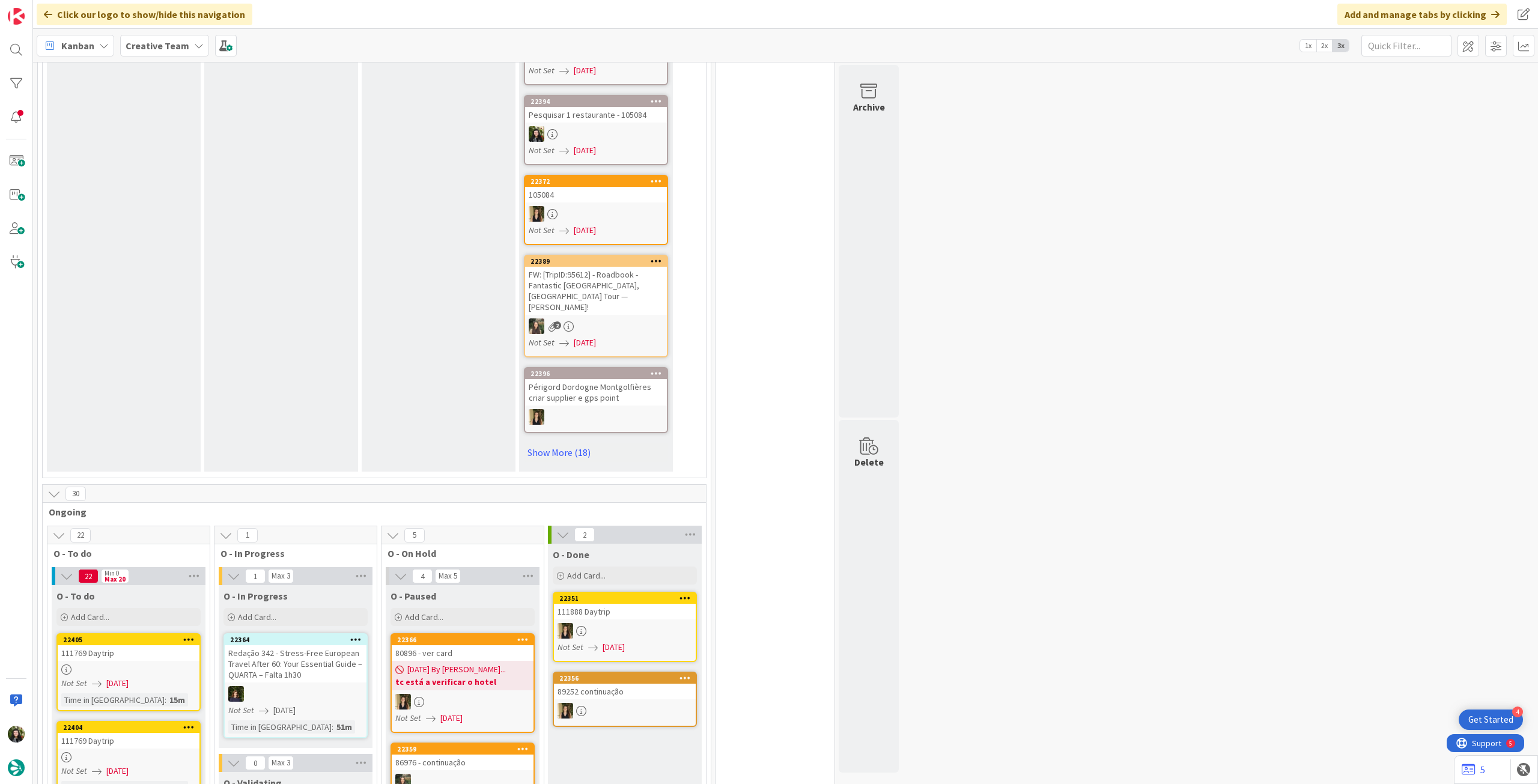
click at [182, 46] on b "Creative Team" at bounding box center [158, 46] width 64 height 12
click at [159, 170] on h4 "Creative Team - Análise" at bounding box center [216, 172] width 164 height 12
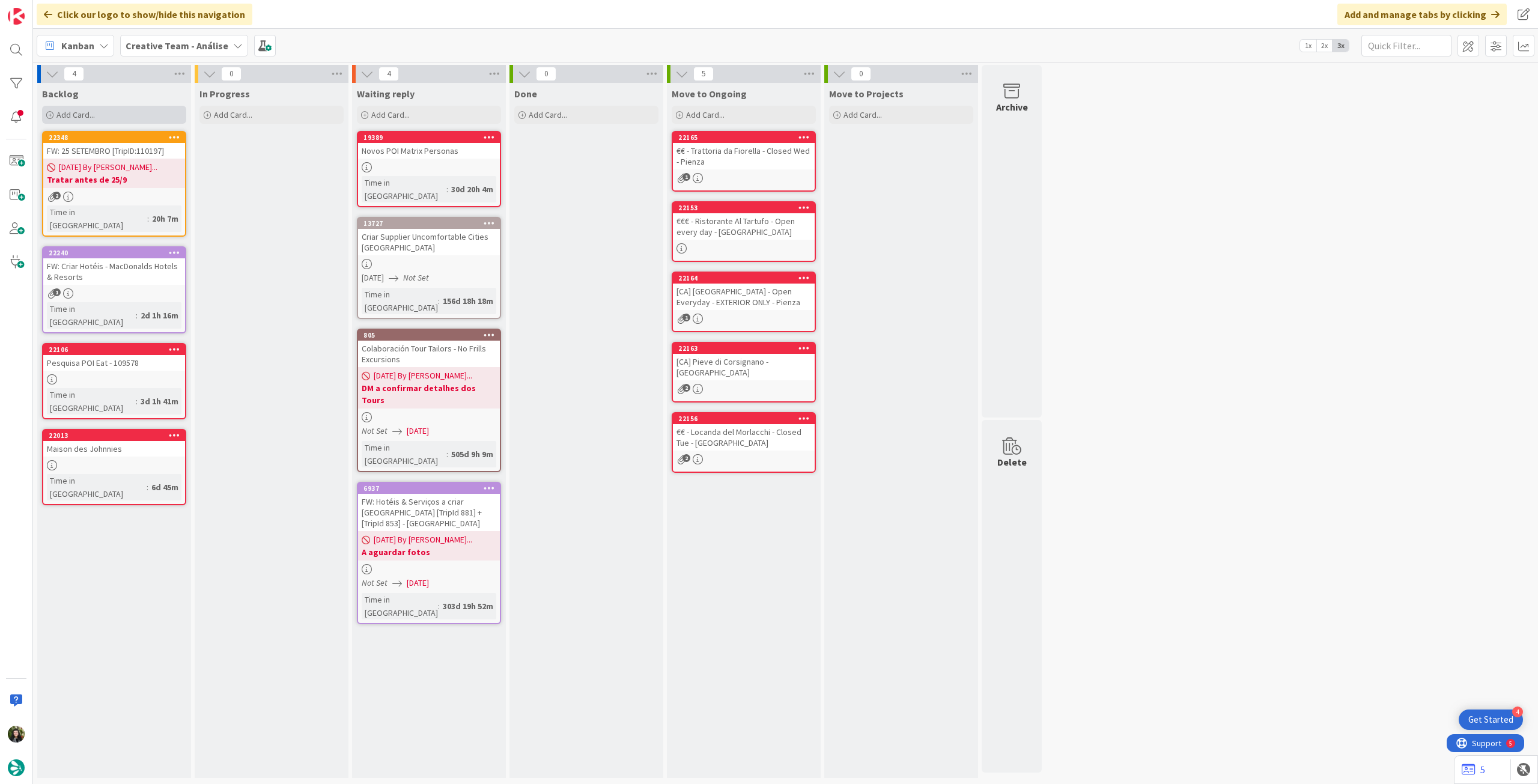
click at [122, 115] on div "Add Card..." at bounding box center [114, 114] width 144 height 18
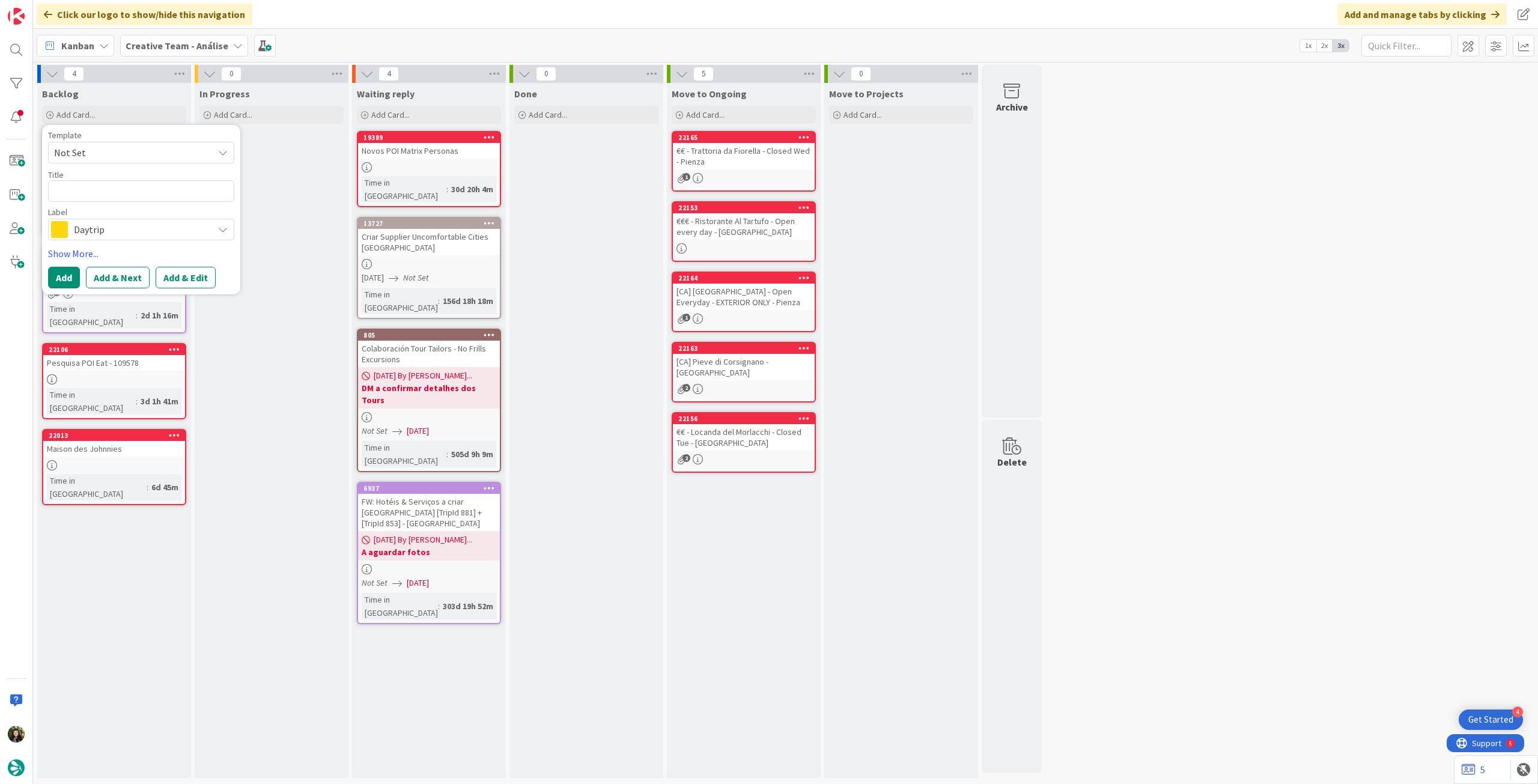
click at [114, 226] on span "Daytrip" at bounding box center [140, 229] width 133 height 17
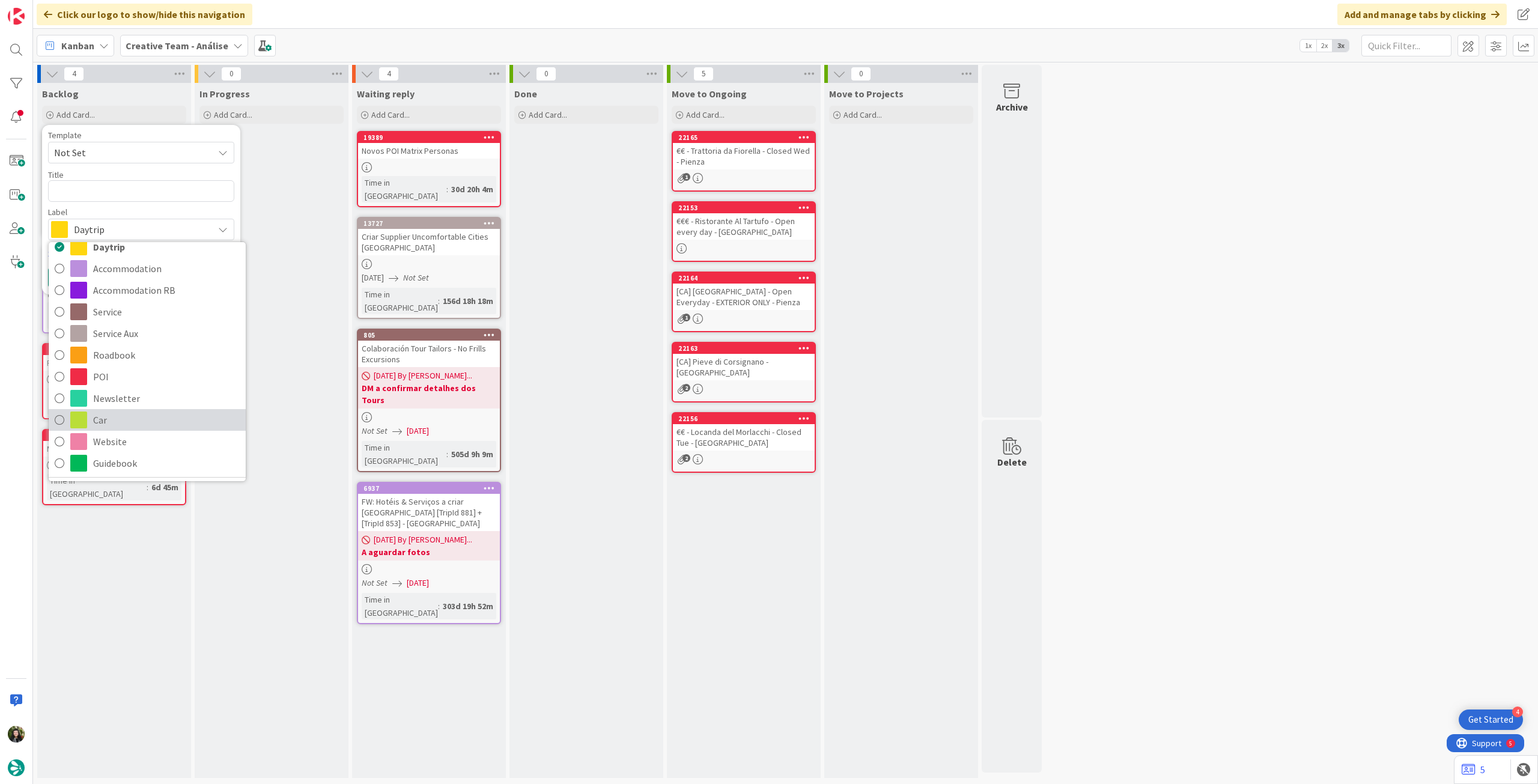
scroll to position [62, 0]
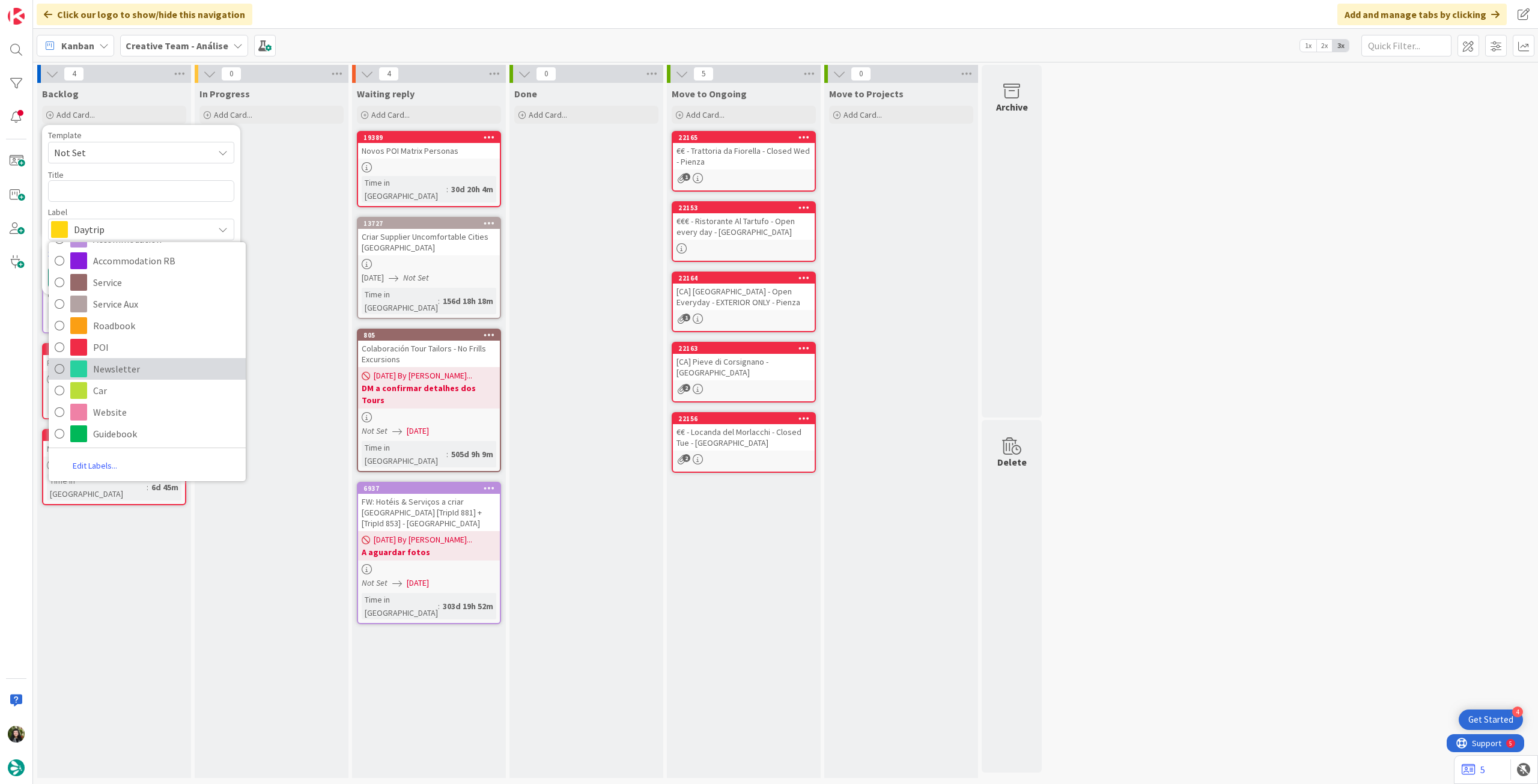
click at [172, 374] on span "Newsletter" at bounding box center [166, 368] width 147 height 18
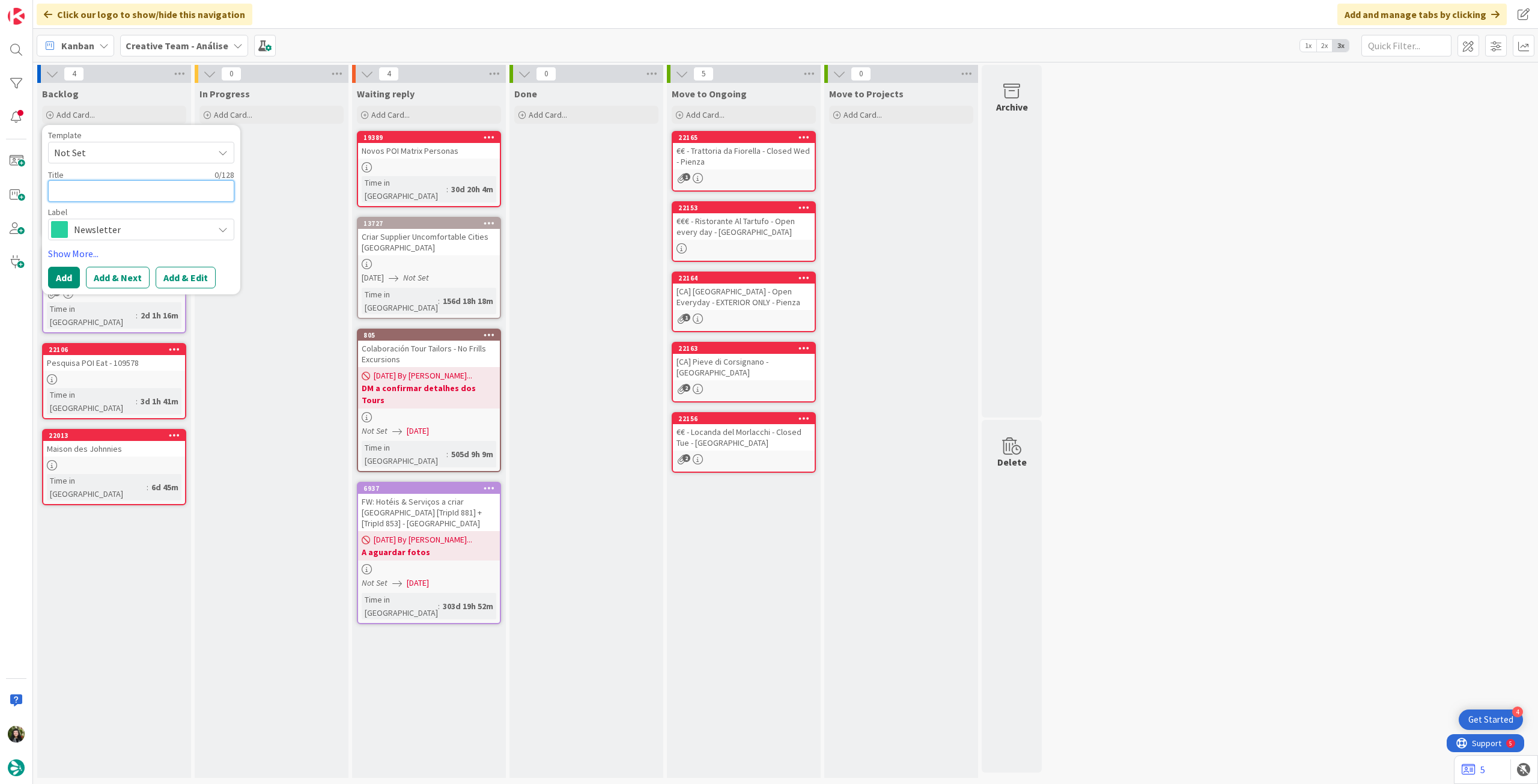
click at [153, 196] on textarea at bounding box center [141, 191] width 186 height 22
type textarea "x"
type textarea "A"
type textarea "x"
type textarea "Alt"
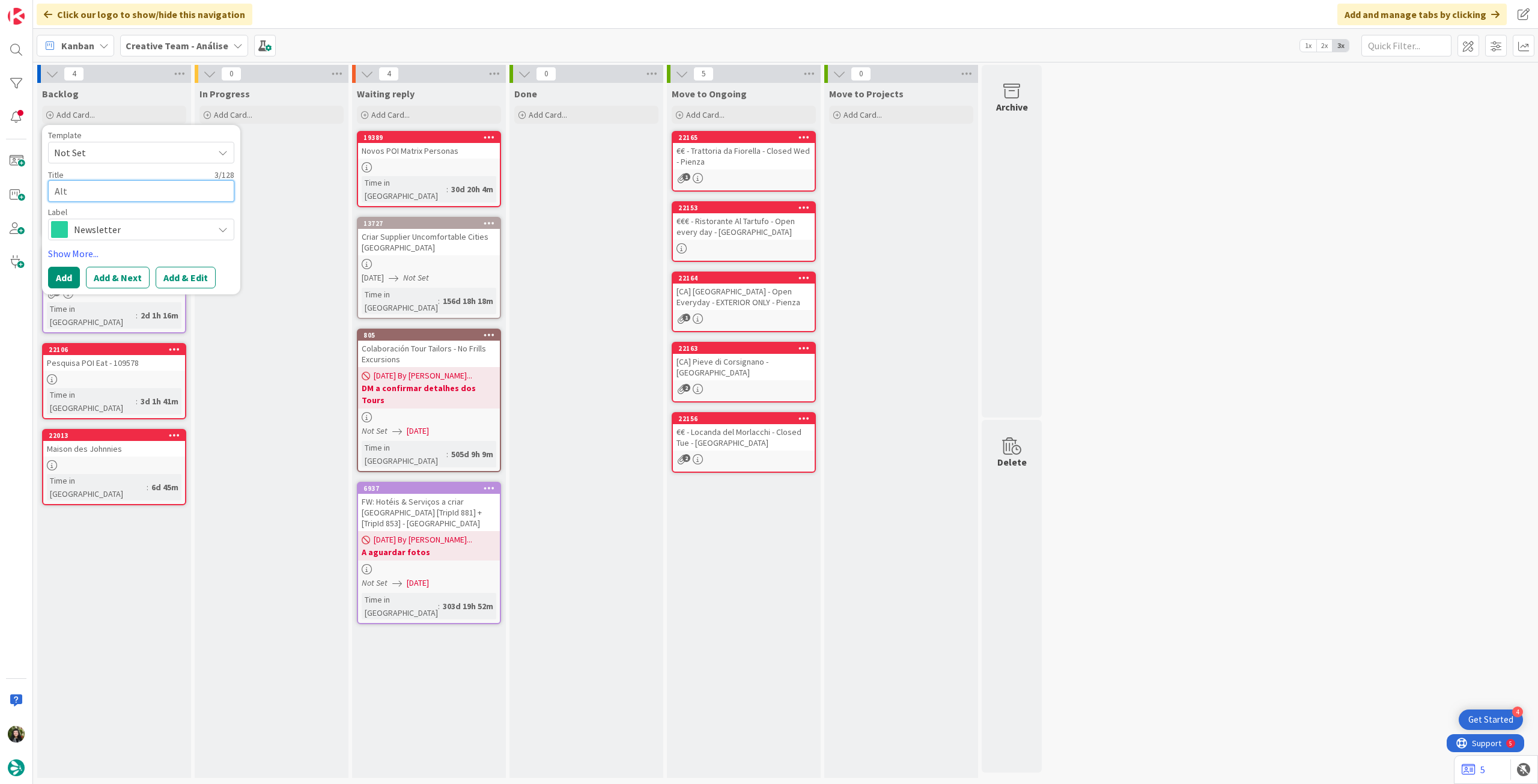
type textarea "x"
type textarea "Alte"
type textarea "x"
type textarea "Alter"
type textarea "x"
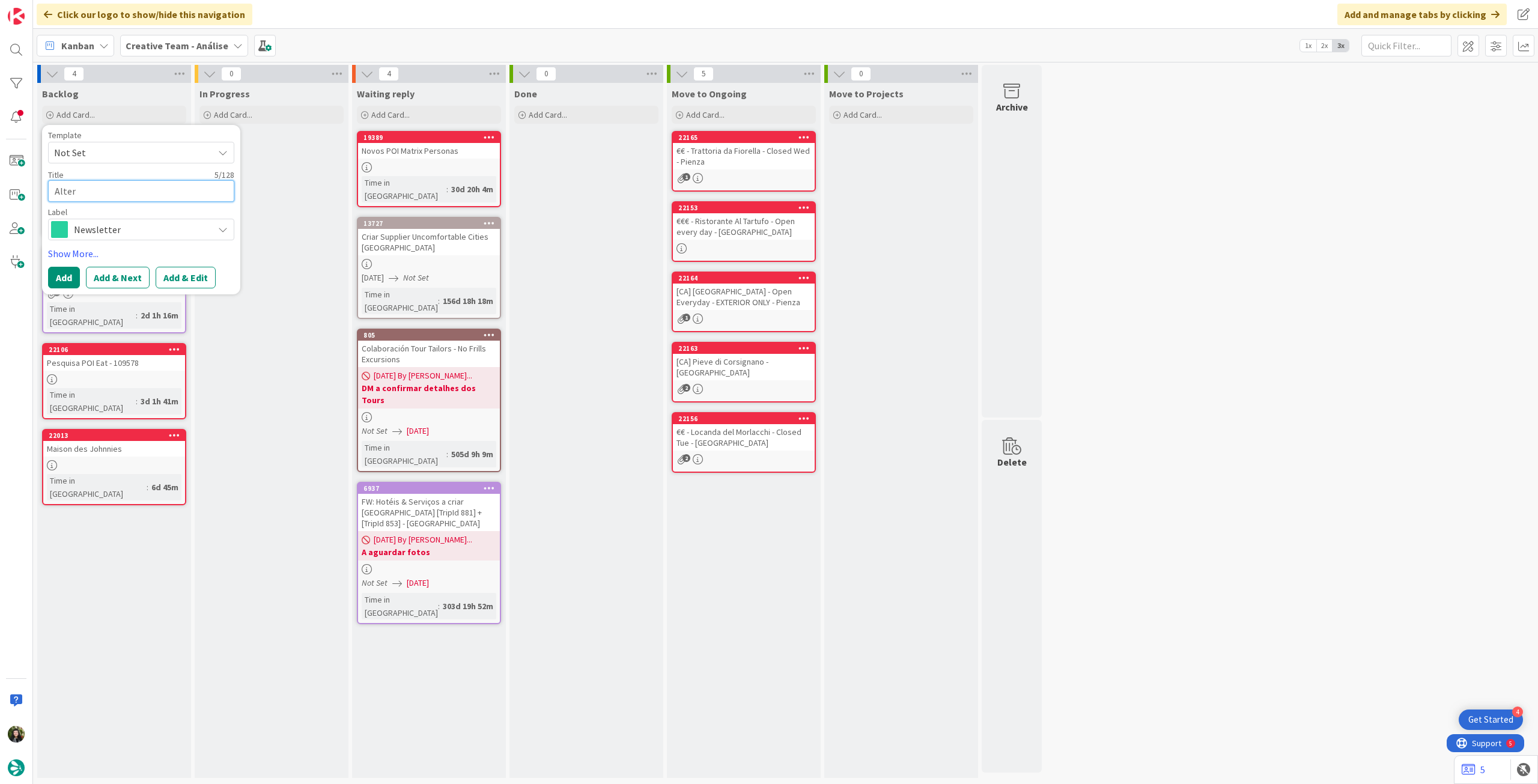
type textarea "Altera"
type textarea "x"
type textarea "Alterar"
type textarea "x"
type textarea "Alterar"
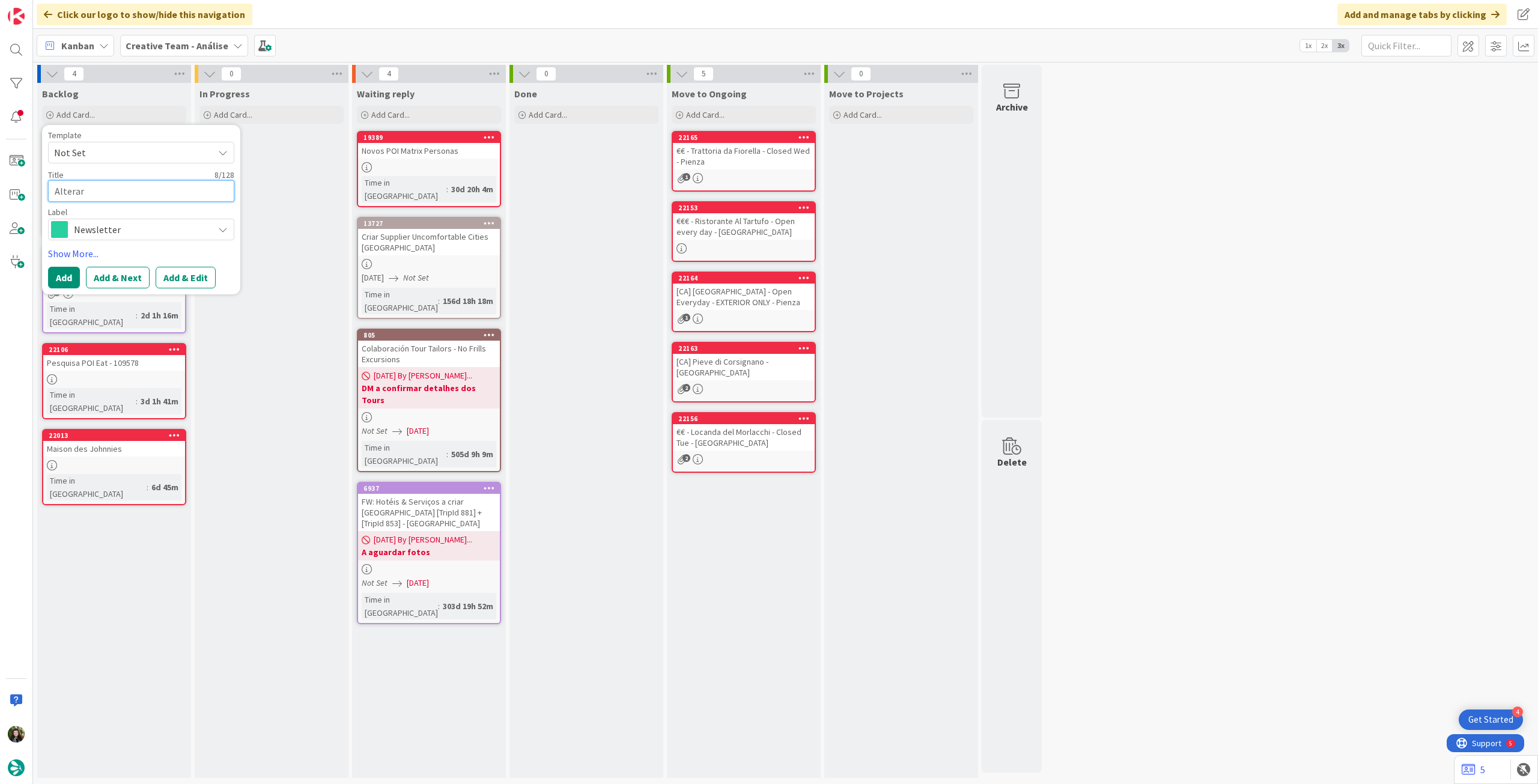
type textarea "x"
type textarea "Alterar f"
type textarea "x"
type textarea "Alterar fr"
type textarea "x"
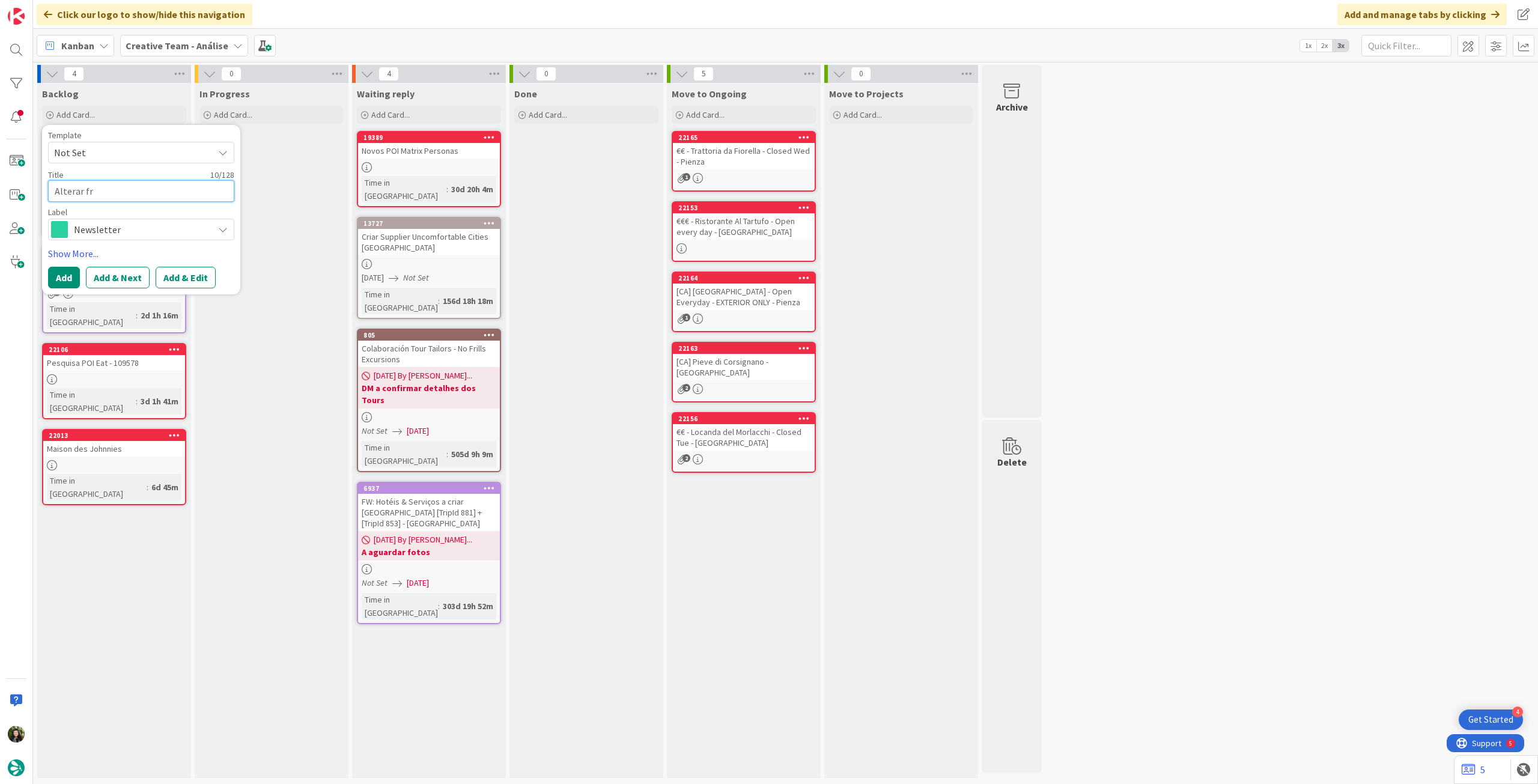
type textarea "Alterar fra"
type textarea "x"
type textarea "Alterar fras"
type textarea "x"
type textarea "Alterar frase"
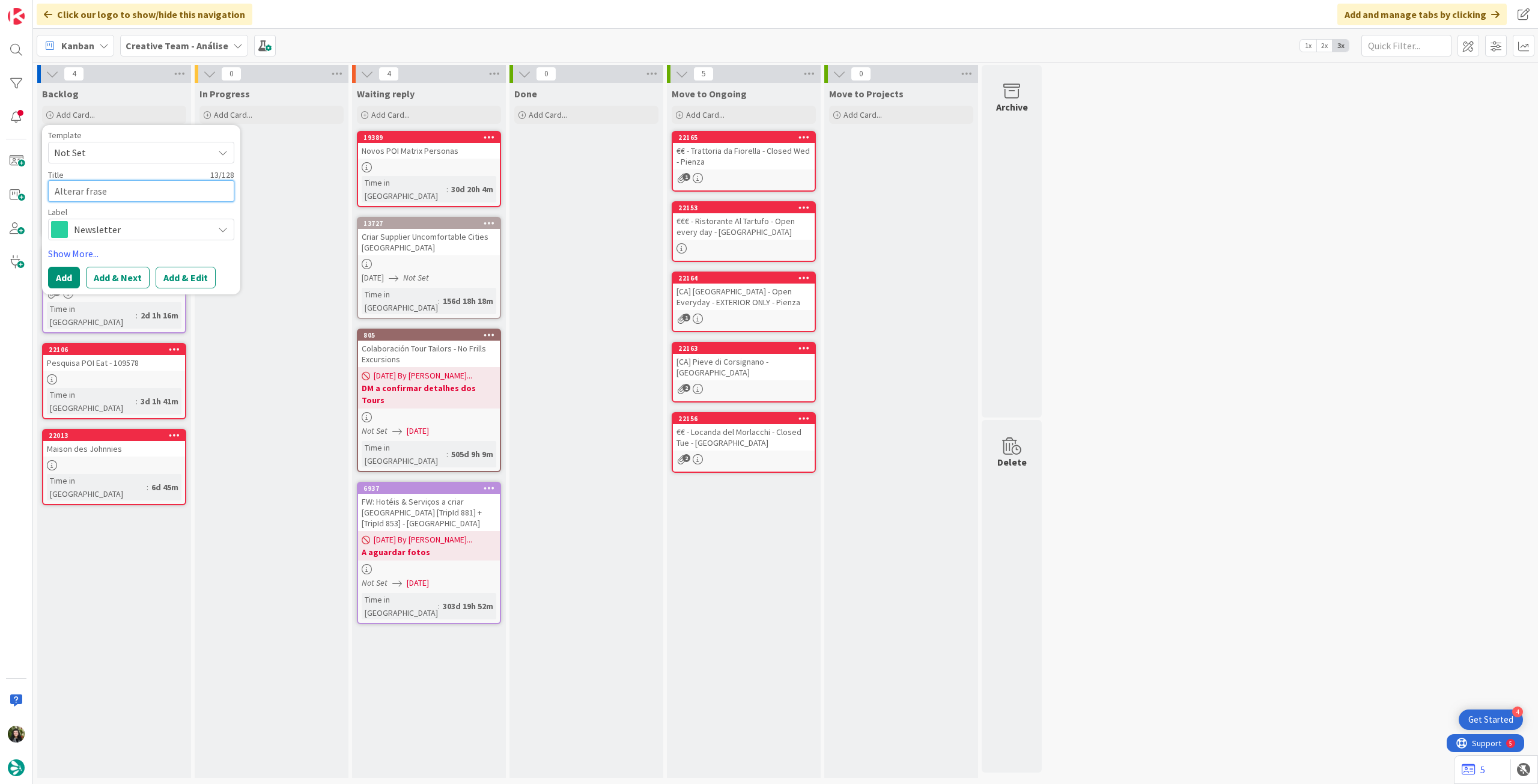
type textarea "x"
type textarea "Alterar frase"
type textarea "x"
type textarea "Alterar frase R"
type textarea "x"
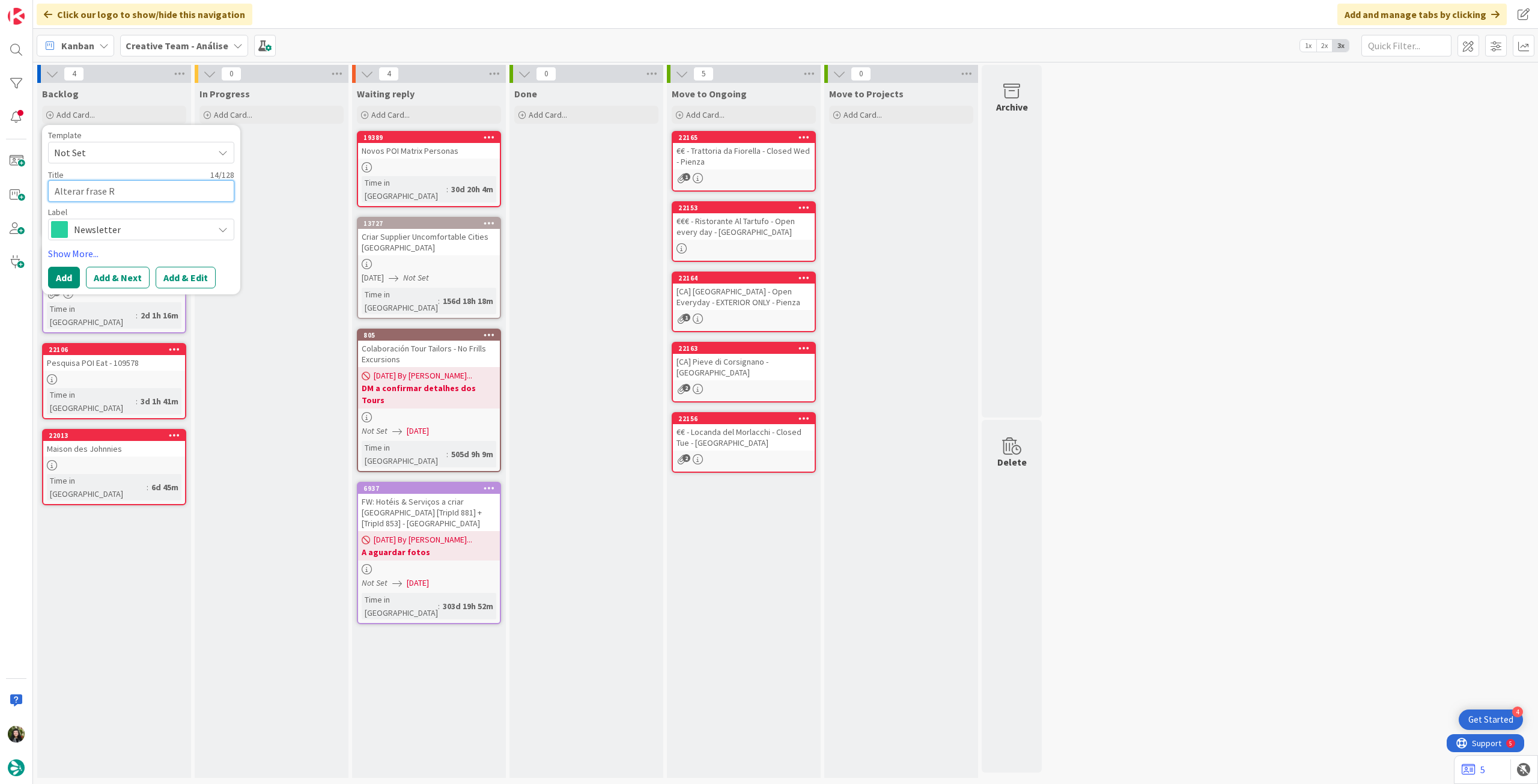
type textarea "Alterar frase RB"
type textarea "x"
type textarea "Alterar frase RB"
type textarea "x"
type textarea "Alterar frase RB e"
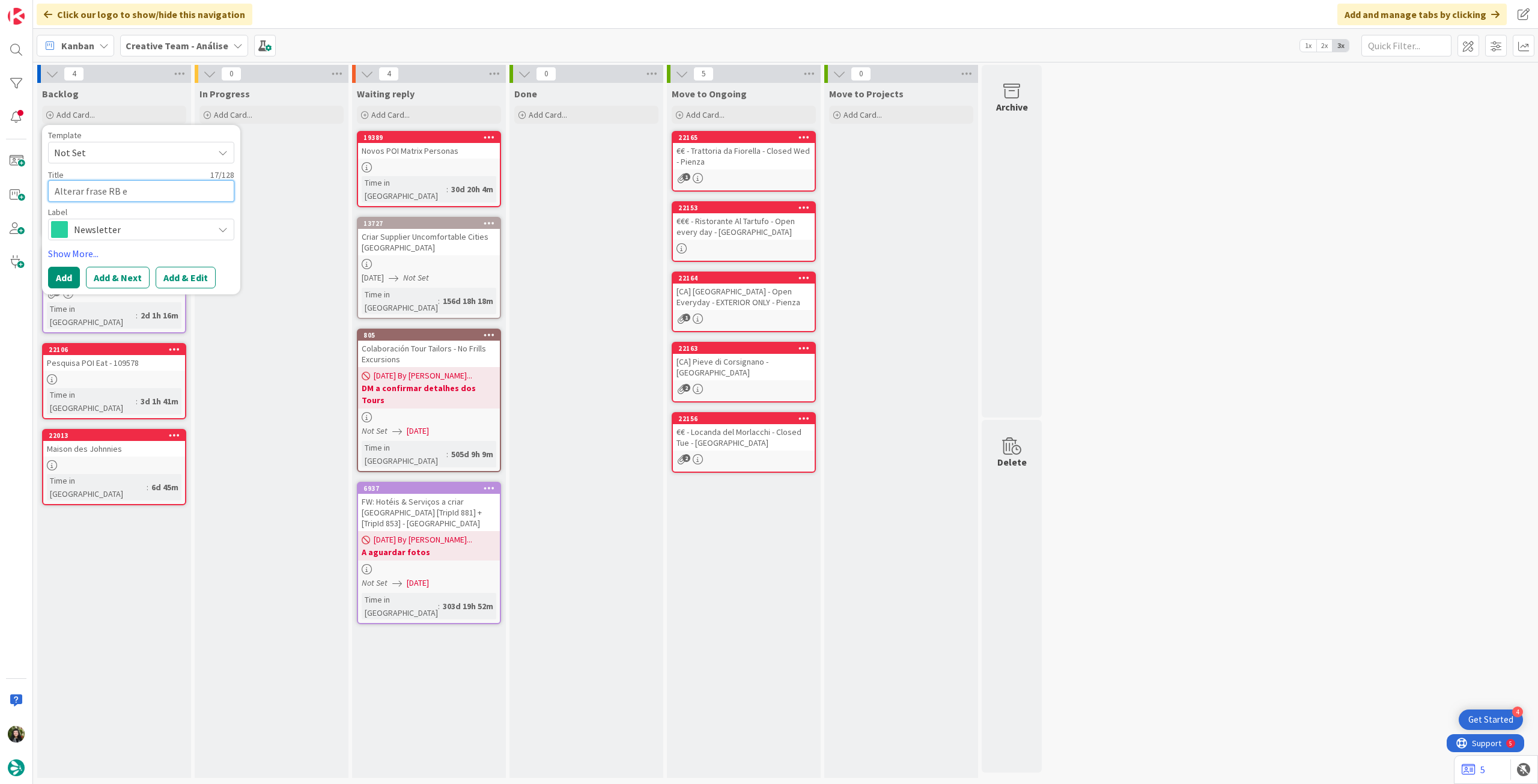
type textarea "x"
type textarea "Alterar frase RB em"
type textarea "x"
type textarea "Alterar frase RB em"
type textarea "x"
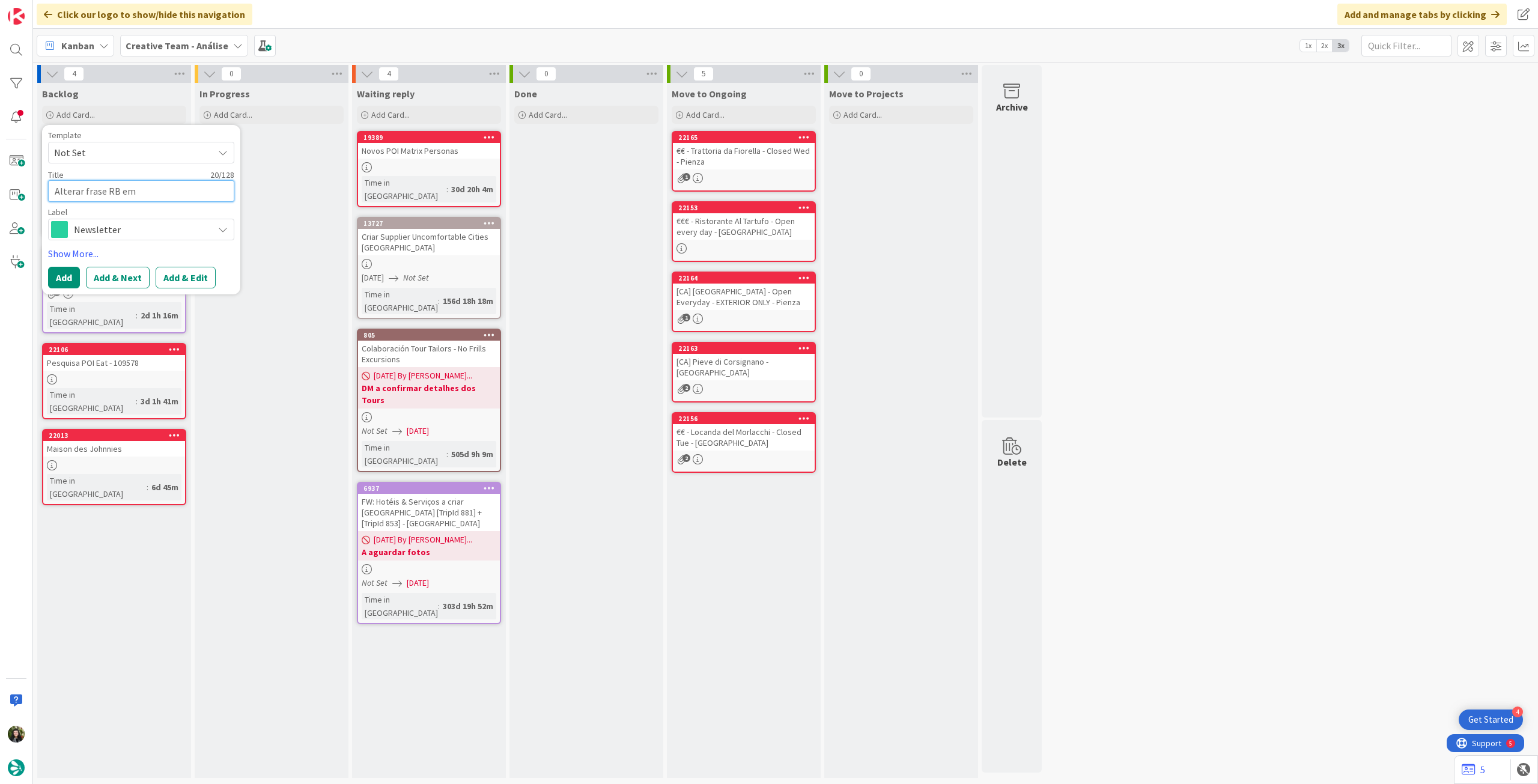
type textarea "Alterar frase RB em s"
type textarea "x"
type textarea "Alterar frase RB em se"
type textarea "x"
type textarea "Alterar frase RB em ser"
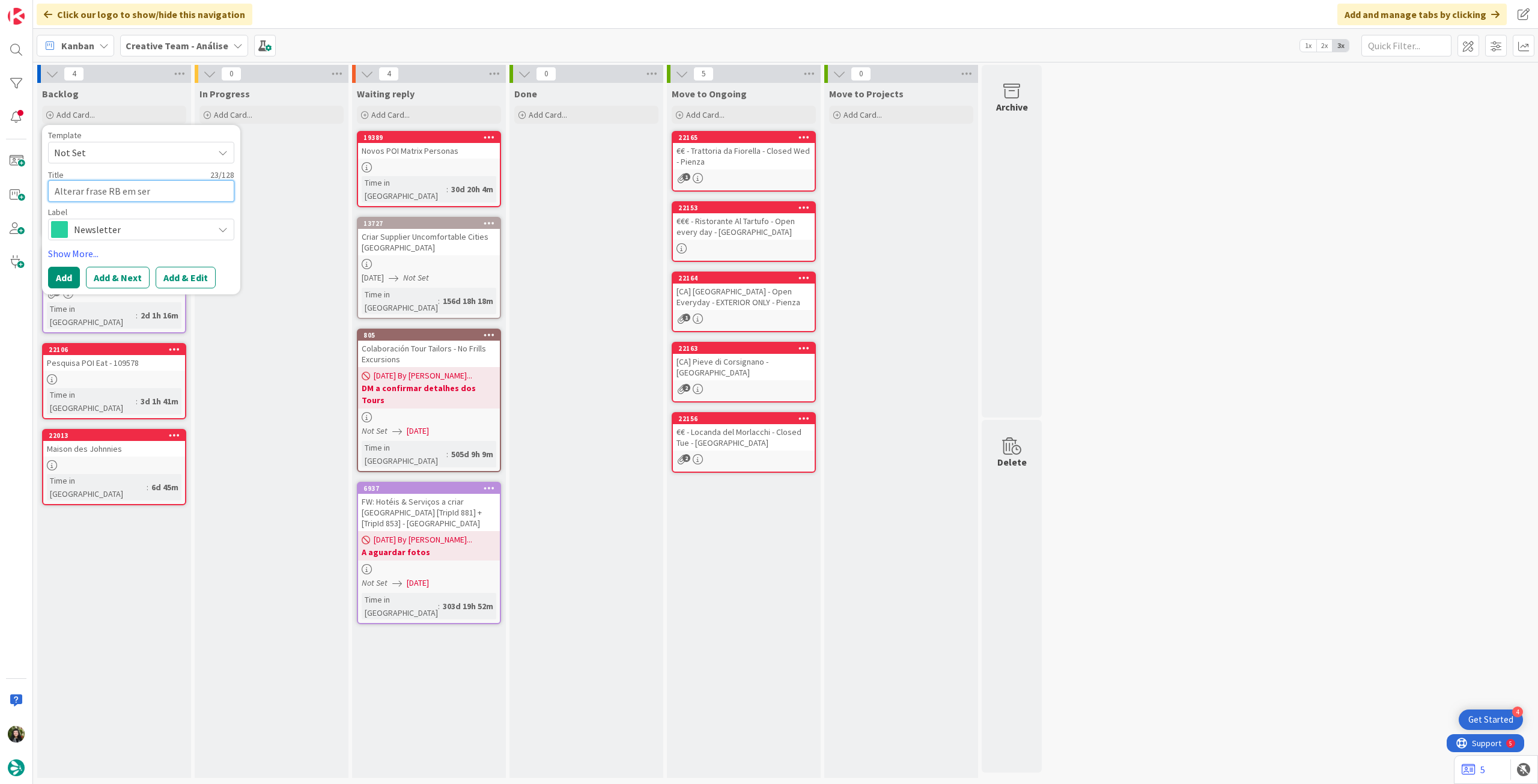
type textarea "x"
type textarea "Alterar frase RB em serv"
type textarea "x"
type textarea "Alterar frase RB em servi"
type textarea "x"
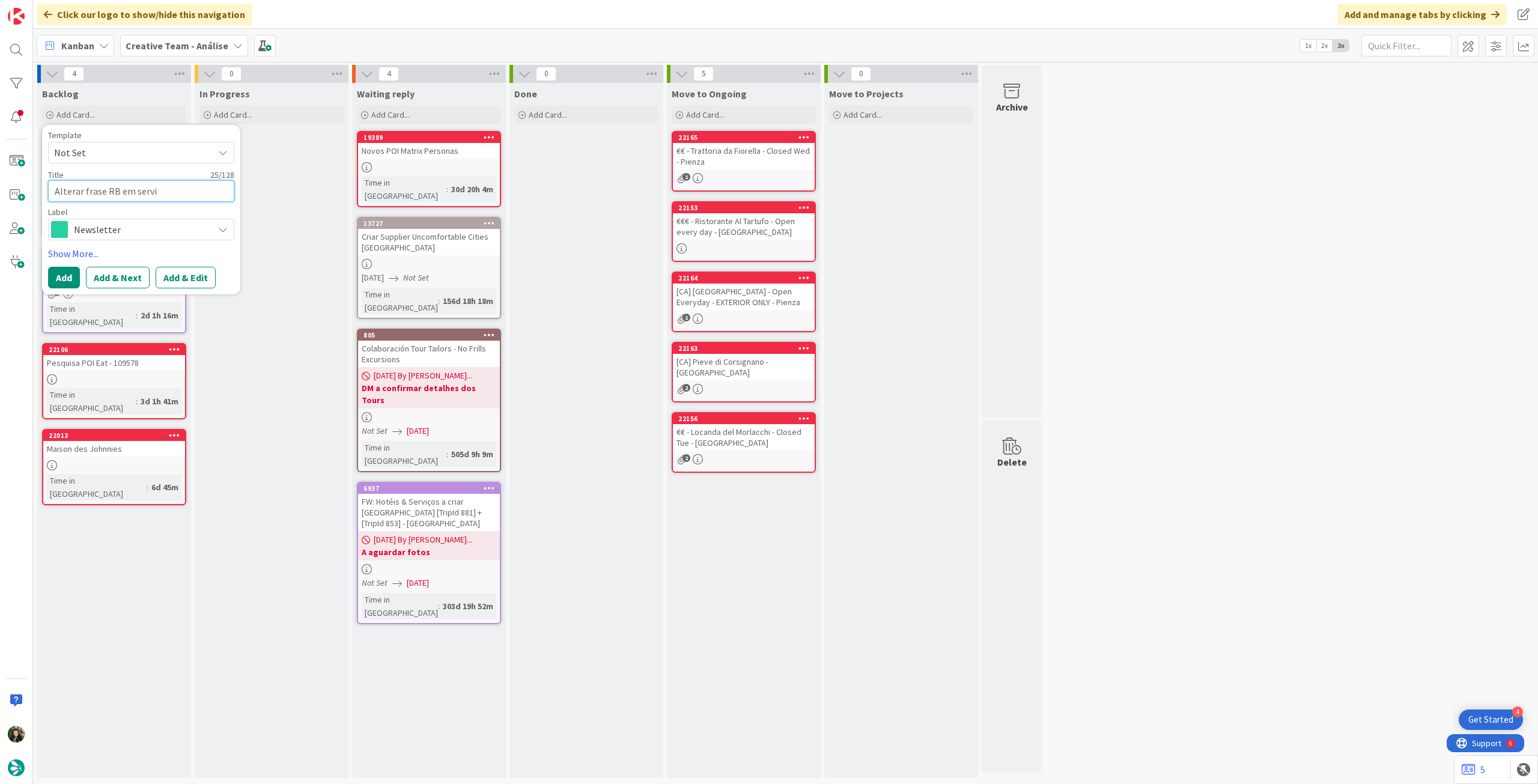
type textarea "Alterar frase RB em servic"
type textarea "x"
type textarea "Alterar frase RB em service"
type textarea "x"
type textarea "Alterar frase RB em services"
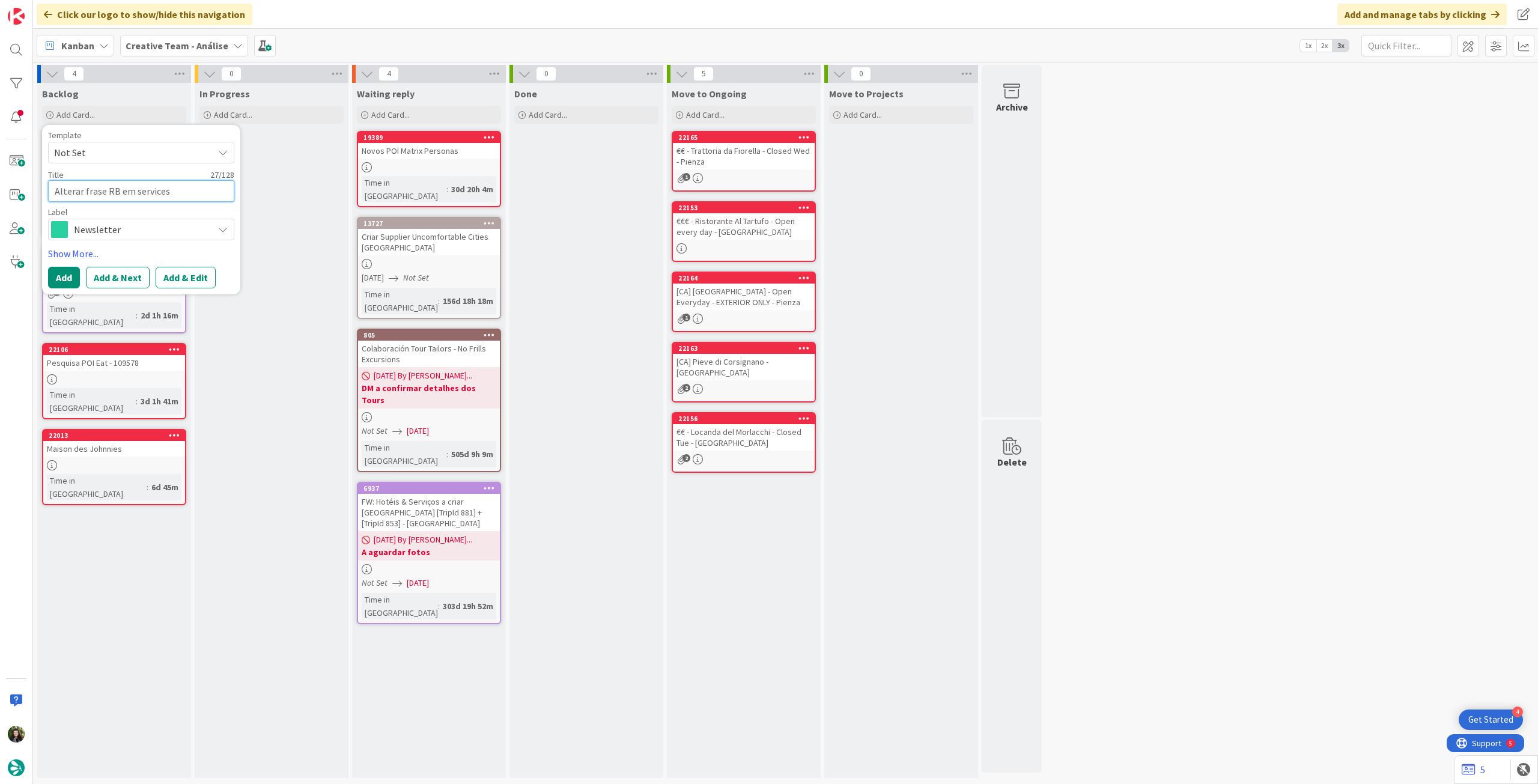
type textarea "x"
type textarea "Alterar frase RB em services"
type textarea "x"
type textarea "Alterar frase RB em services t"
type textarea "x"
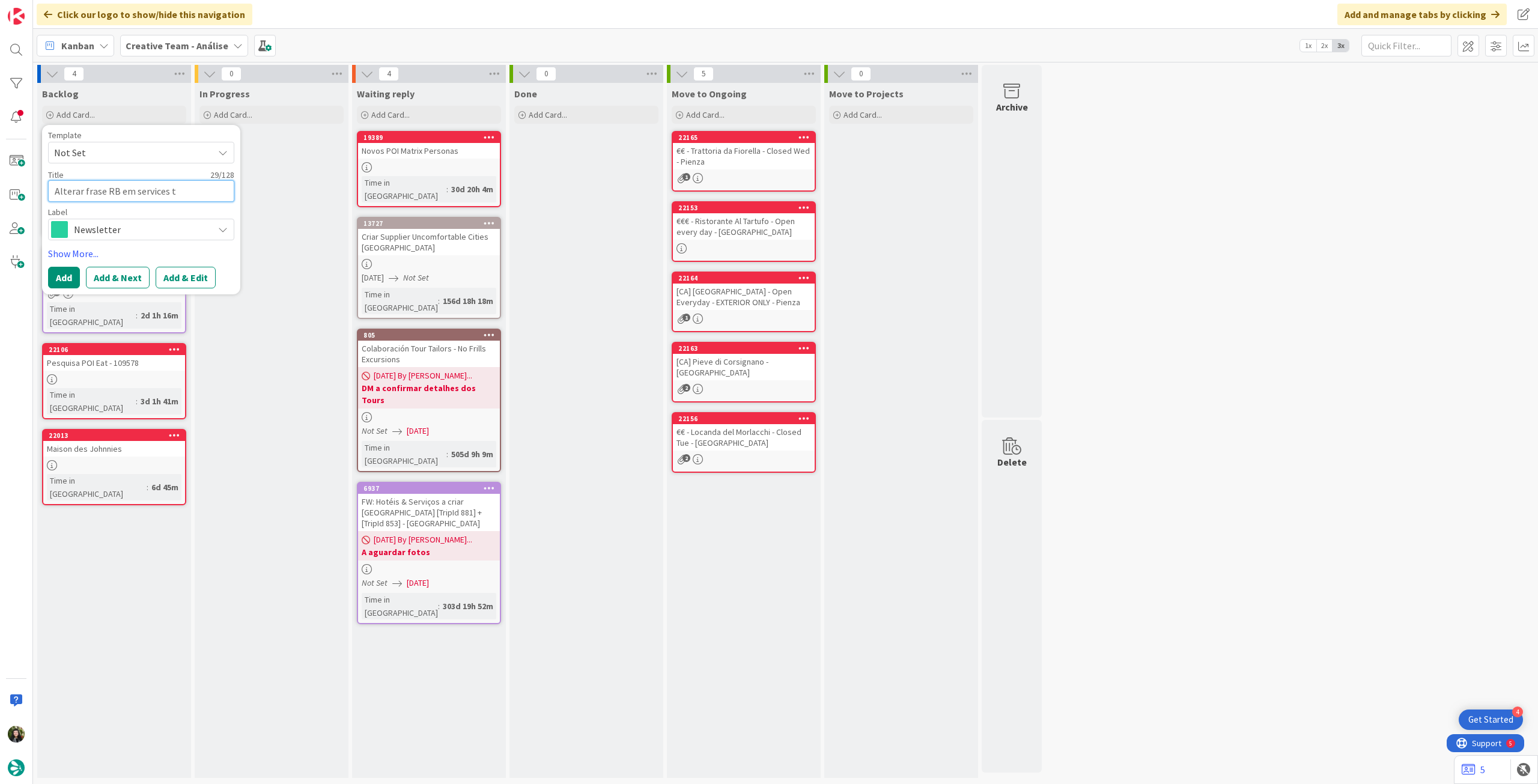
type textarea "Alterar frase RB em services tr"
type textarea "x"
type textarea "Alterar frase RB em services tra"
type textarea "x"
type textarea "Alterar frase RB em services train"
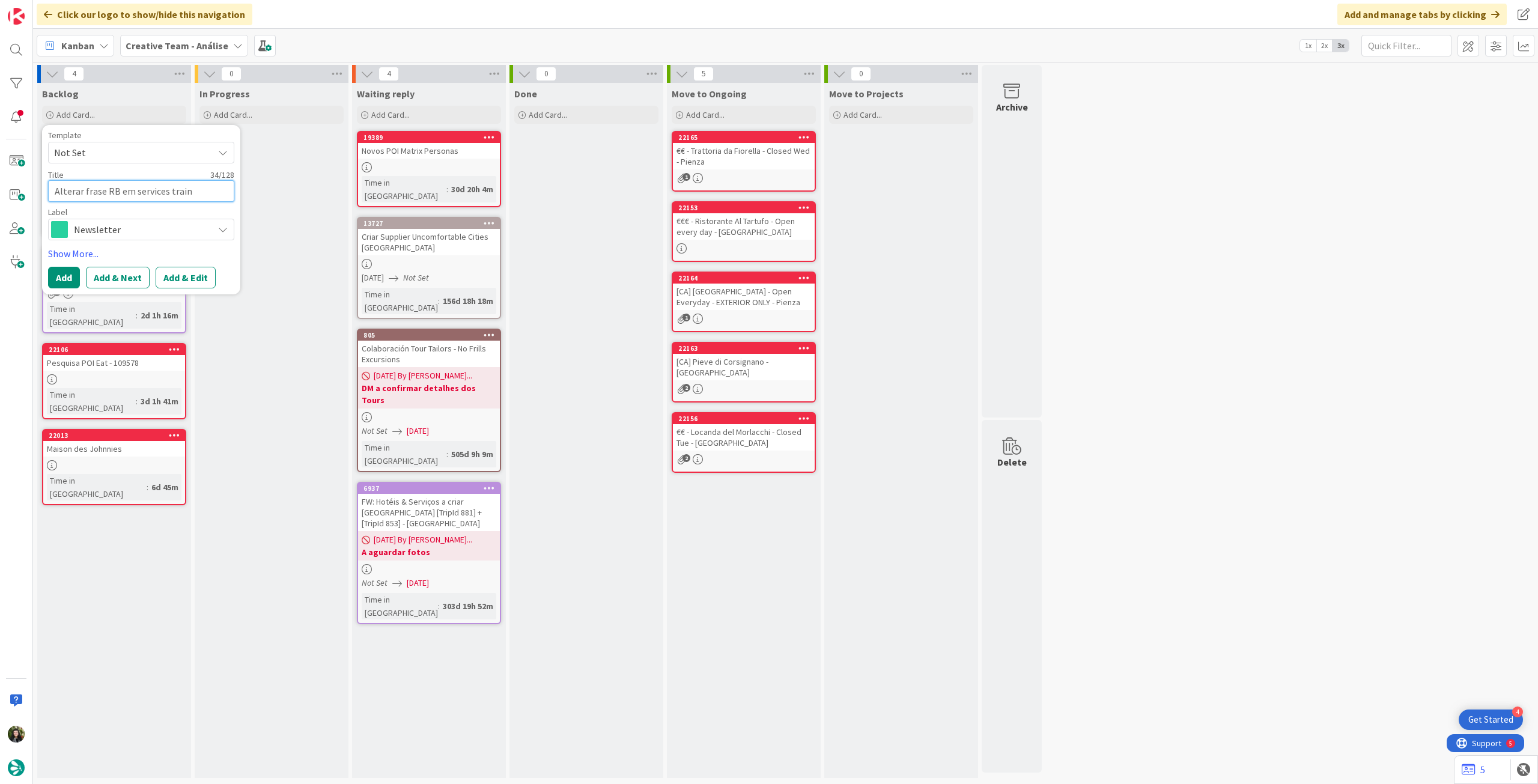
type textarea "x"
type textarea "Alterar frase RB em services train"
type textarea "x"
type textarea "Alterar frase RB em services train S"
type textarea "x"
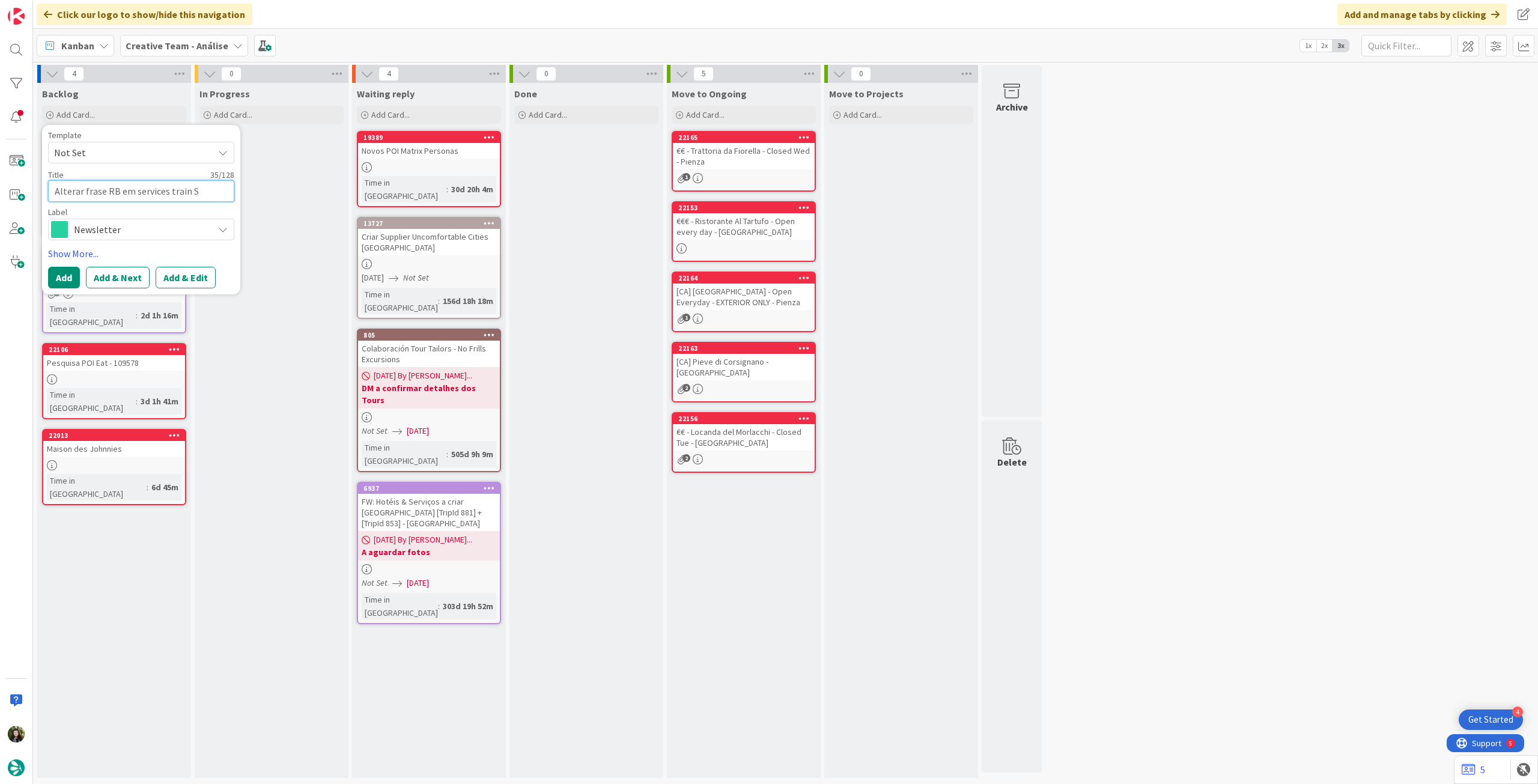
type textarea "Alterar frase RB em services train Sc"
type textarea "x"
type textarea "Alterar frase RB em services train Sco"
type textarea "x"
type textarea "Alterar frase RB em services train Scot"
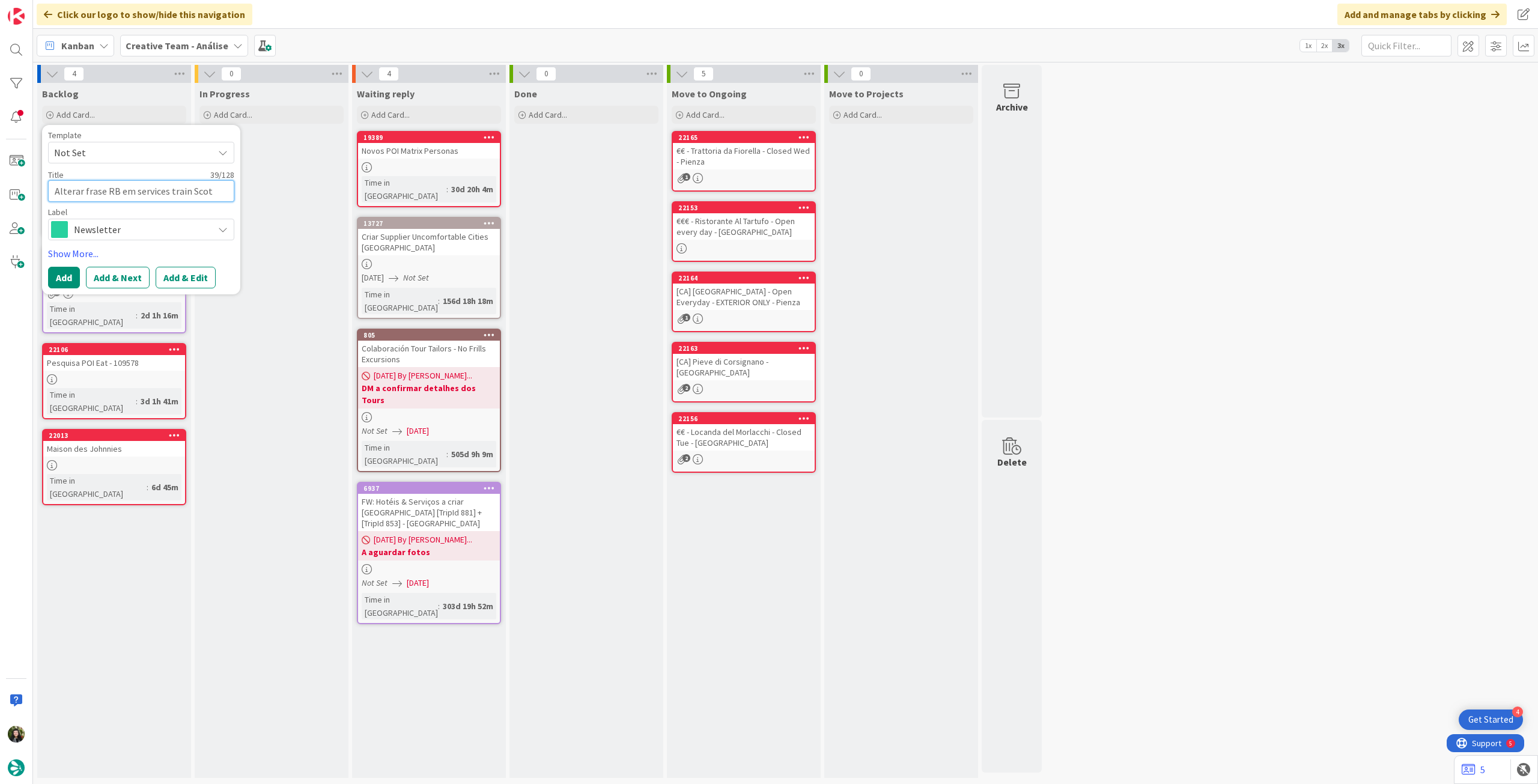
type textarea "x"
type textarea "Alterar frase RB em services train Scotr"
type textarea "x"
type textarea "Alterar frase RB em services train Scotra"
type textarea "x"
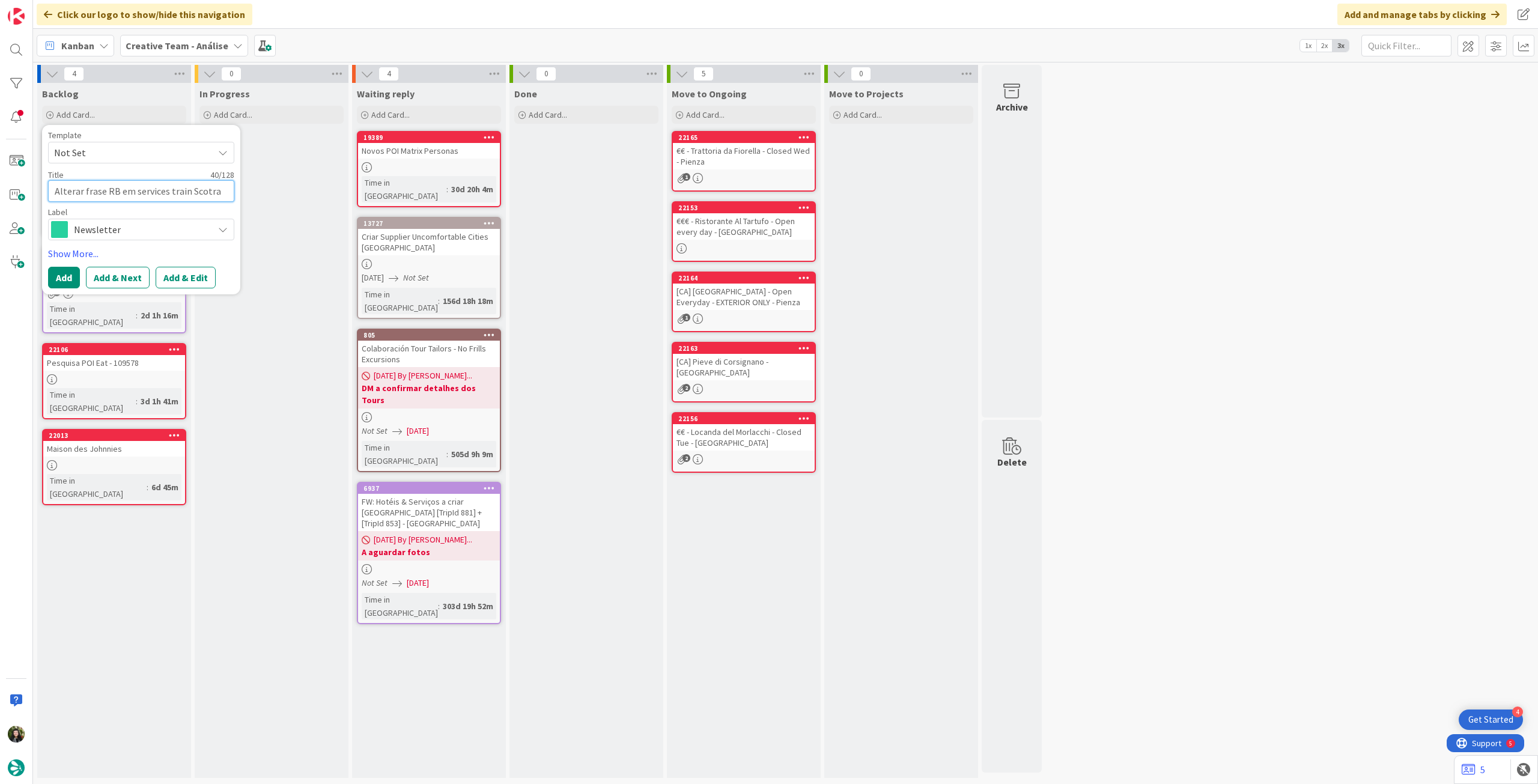
type textarea "Alterar frase RB em services train Scotrai"
type textarea "x"
type textarea "Alterar frase RB em services train Scotrail"
type textarea "x"
type textarea "Alterar frase RB em services train Scotrails"
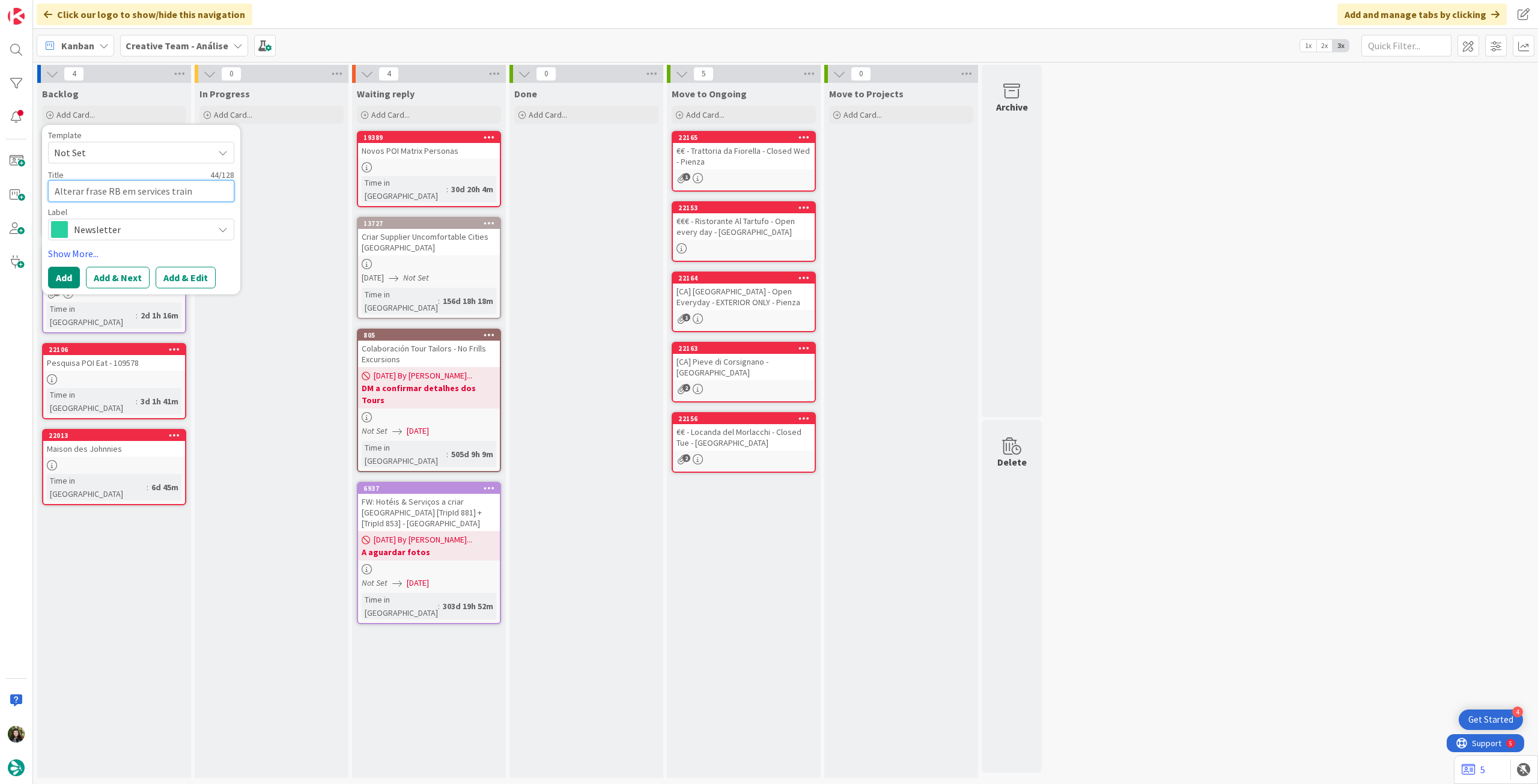
type textarea "x"
type textarea "Alterar frase RB em services train Scotrails"
type textarea "x"
type textarea "Alterar frase RB em services train Scotrails +"
type textarea "x"
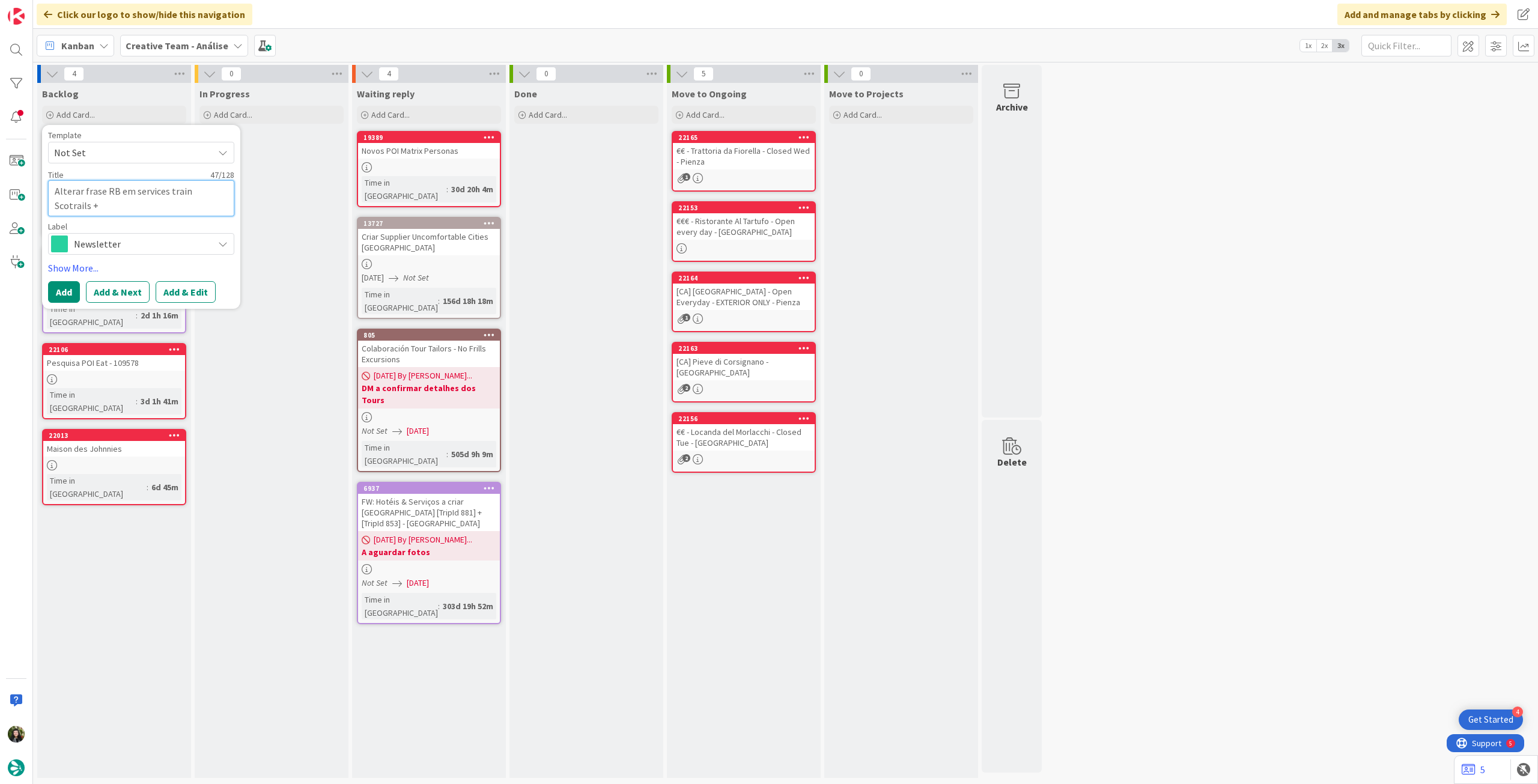
type textarea "Alterar frase RB em services train Scotrails + i"
type textarea "x"
type textarea "Alterar frase RB em services train Scotrails + im"
type textarea "x"
type textarea "Alterar frase RB em services train Scotrails + ima"
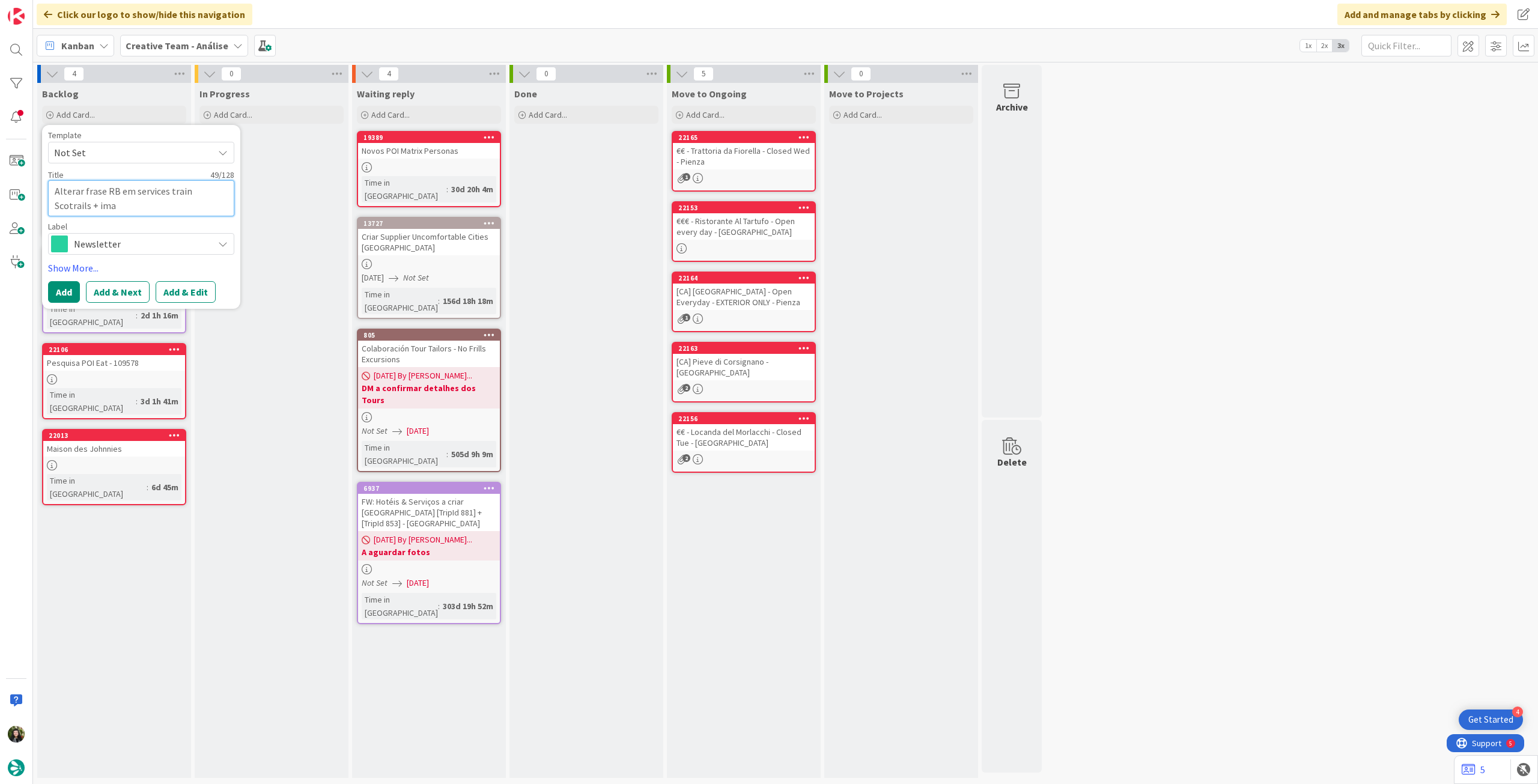
type textarea "x"
type textarea "Alterar frase RB em services train Scotrails + imag"
type textarea "x"
type textarea "Alterar frase RB em services train Scotrails + image"
type textarea "x"
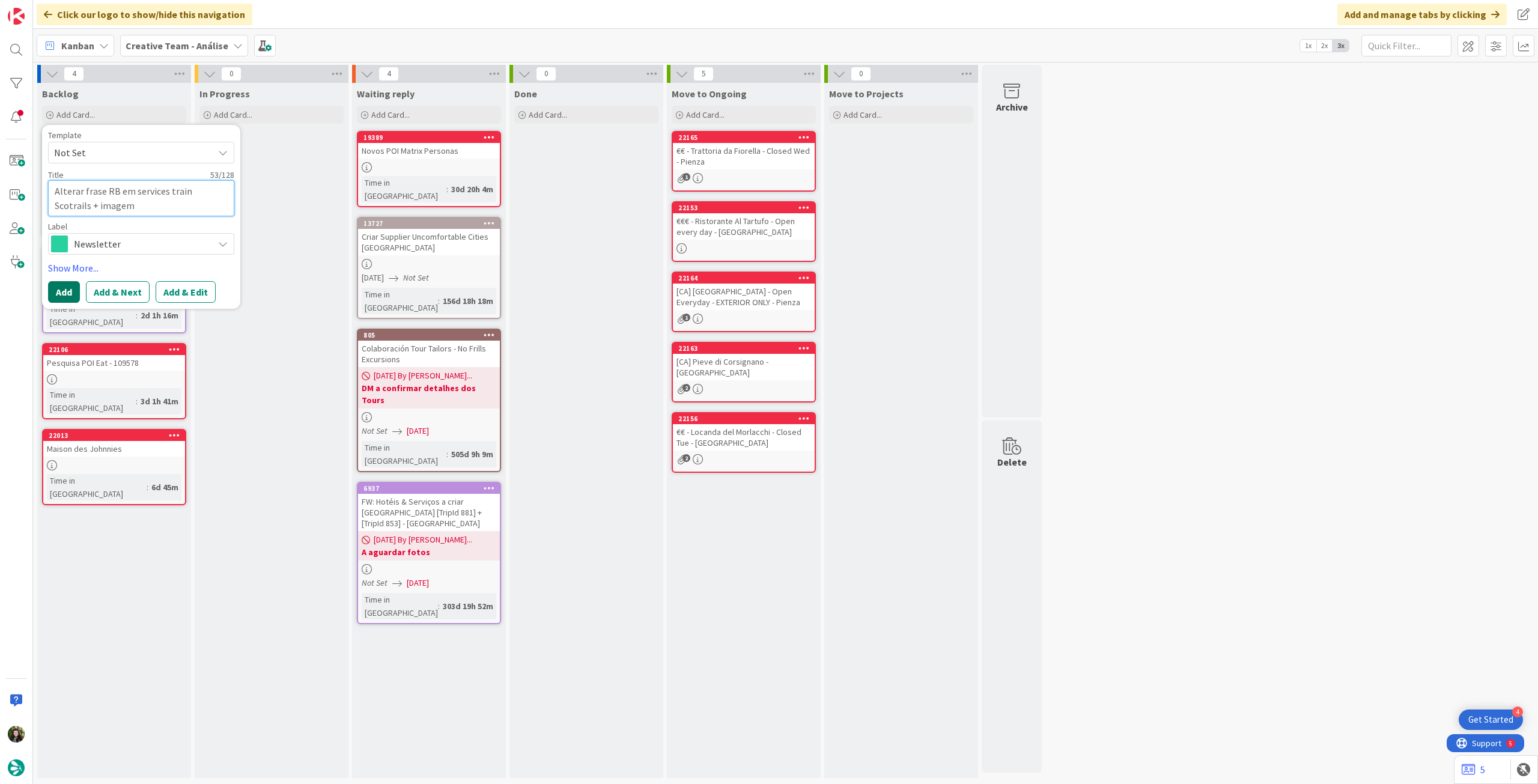
type textarea "Alterar frase RB em services train Scotrails + imagem"
click at [68, 285] on button "Add" at bounding box center [64, 292] width 32 height 22
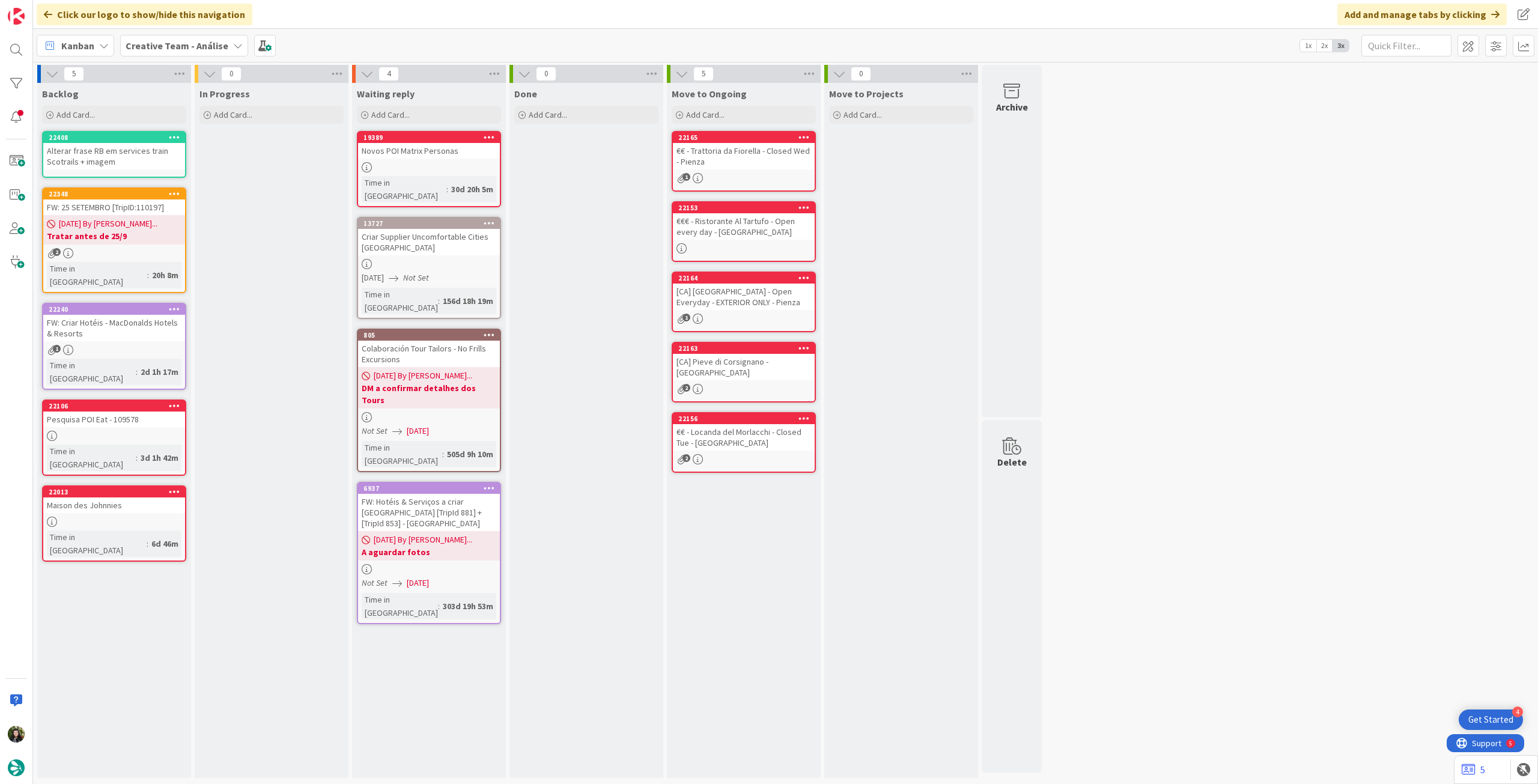
click at [121, 157] on div "Alterar frase RB em services train Scotrails + imagem" at bounding box center [114, 155] width 142 height 26
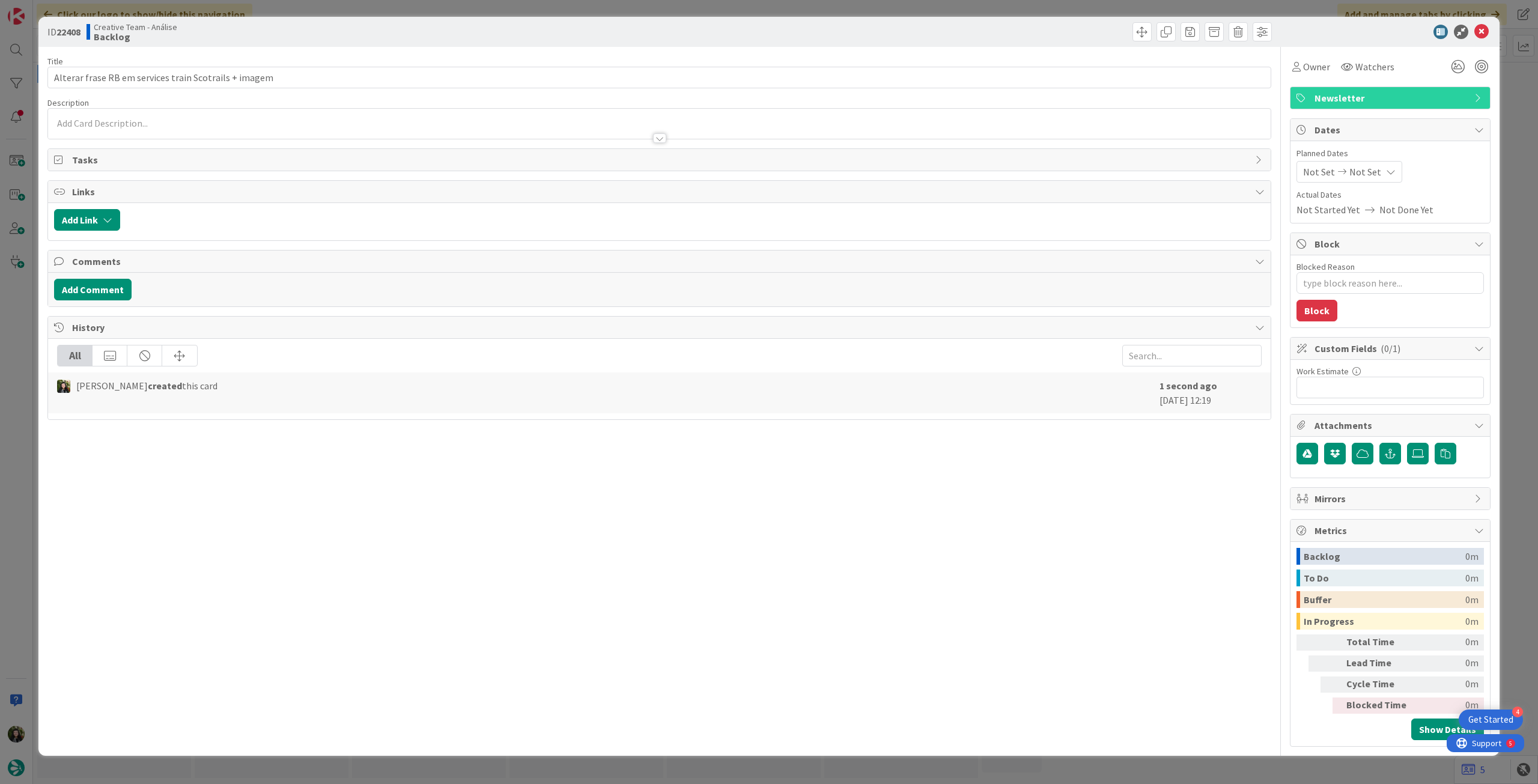
type textarea "x"
click at [135, 129] on div at bounding box center [659, 132] width 1222 height 13
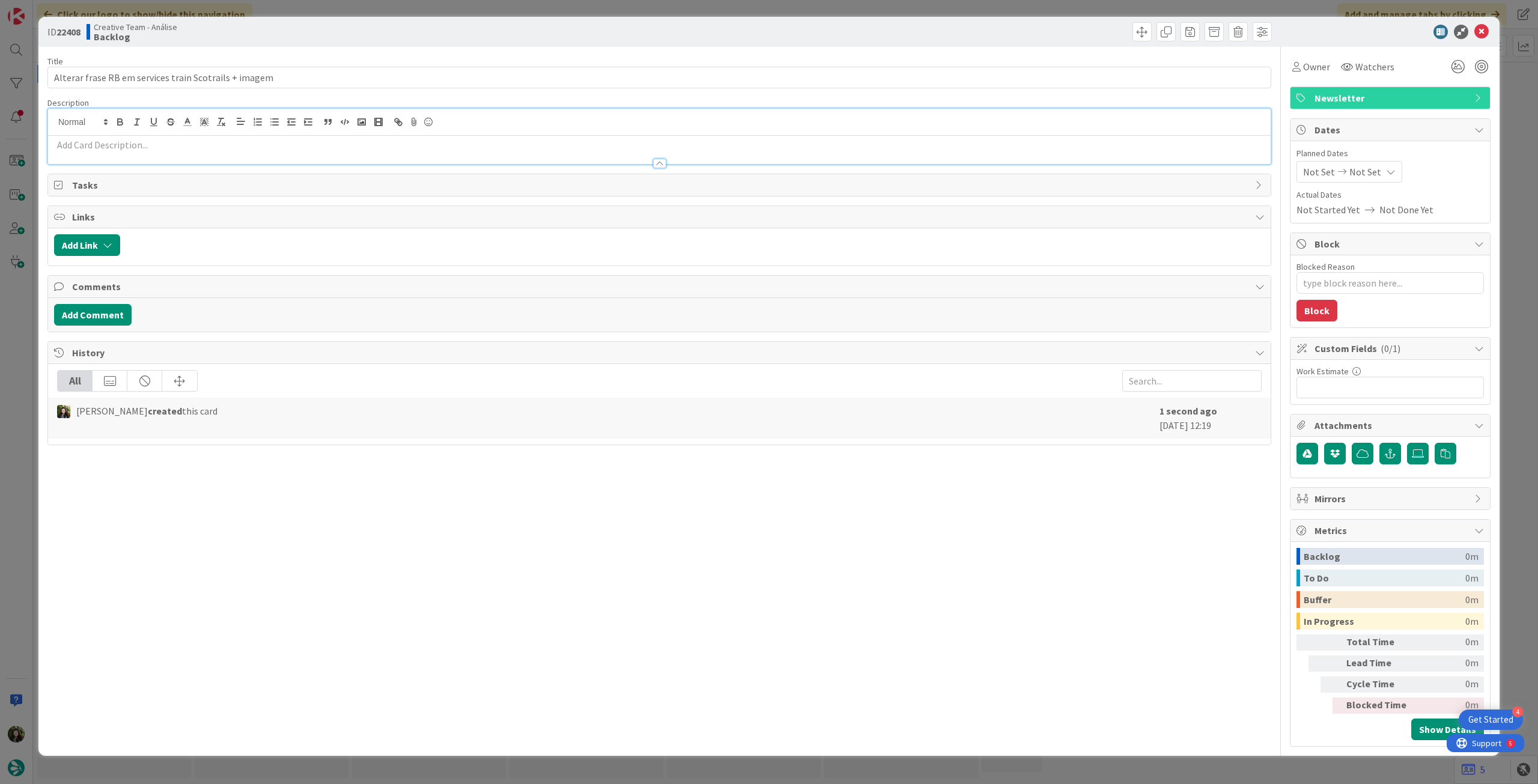
click at [135, 143] on p at bounding box center [659, 145] width 1210 height 14
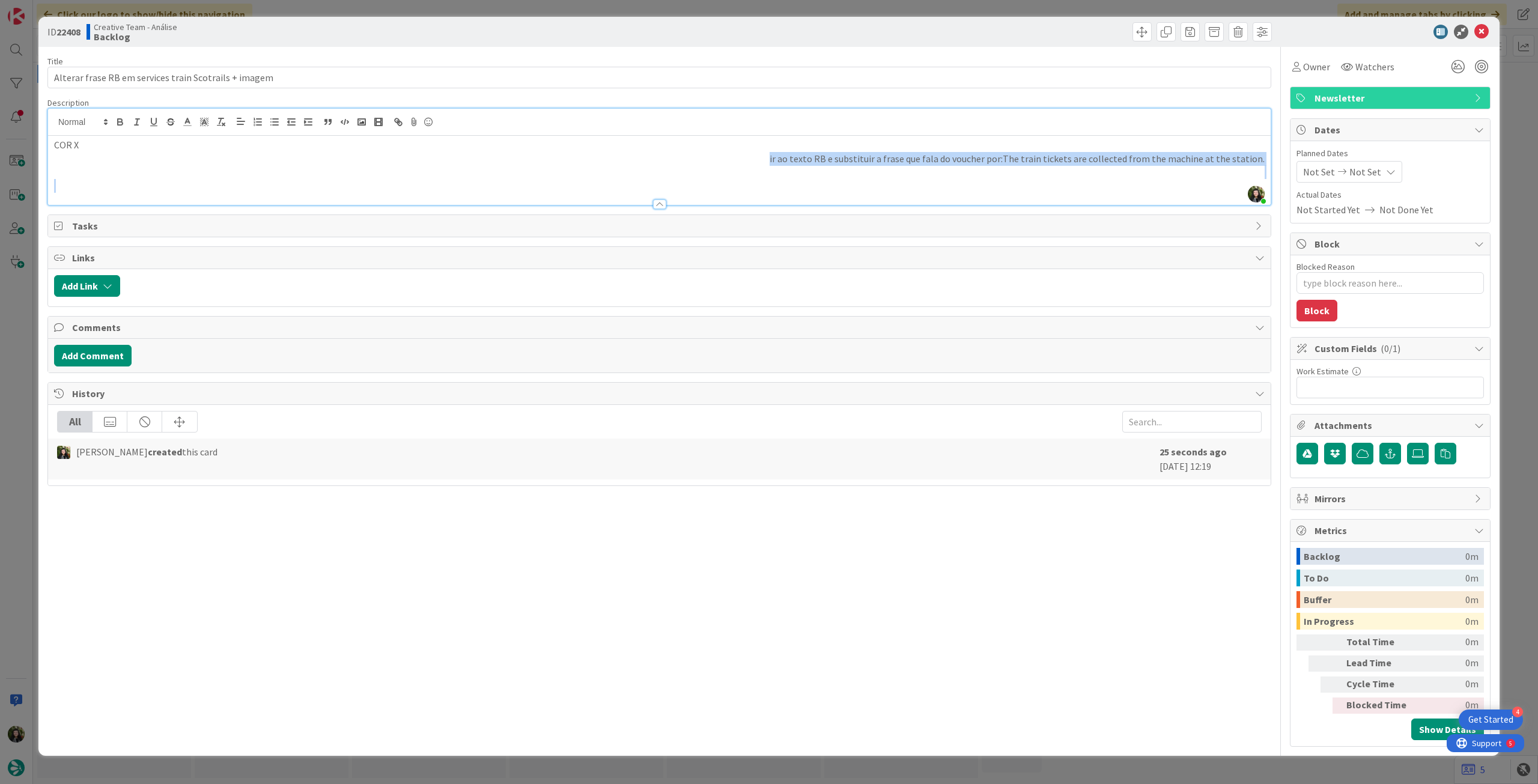
drag, startPoint x: 715, startPoint y: 164, endPoint x: 1206, endPoint y: 188, distance: 491.6
click at [1220, 193] on div "Description Beatriz Cassona just joined COR X ir ao texto RB e substituir a fra…" at bounding box center [659, 151] width 1224 height 108
click at [817, 185] on p at bounding box center [659, 186] width 1210 height 14
click at [829, 189] on p at bounding box center [659, 186] width 1210 height 14
click at [940, 187] on p at bounding box center [659, 186] width 1210 height 14
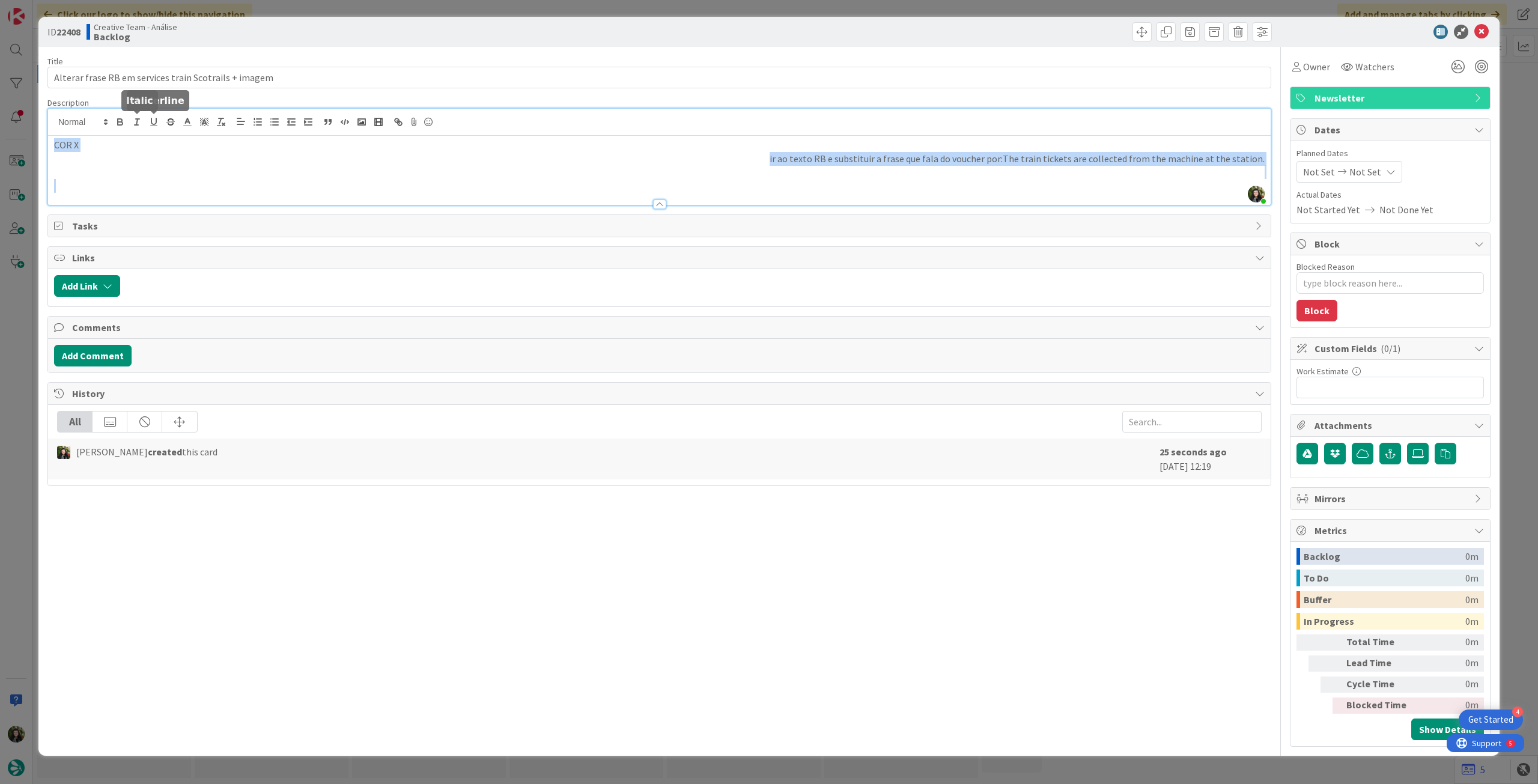
drag, startPoint x: 999, startPoint y: 180, endPoint x: 53, endPoint y: 147, distance: 946.6
click at [29, 147] on div "ID 22408 Creative Team - Análise Backlog Title 53 / 128 Alterar frase RB em ser…" at bounding box center [769, 392] width 1538 height 784
click at [220, 120] on line "button" at bounding box center [220, 121] width 2 height 5
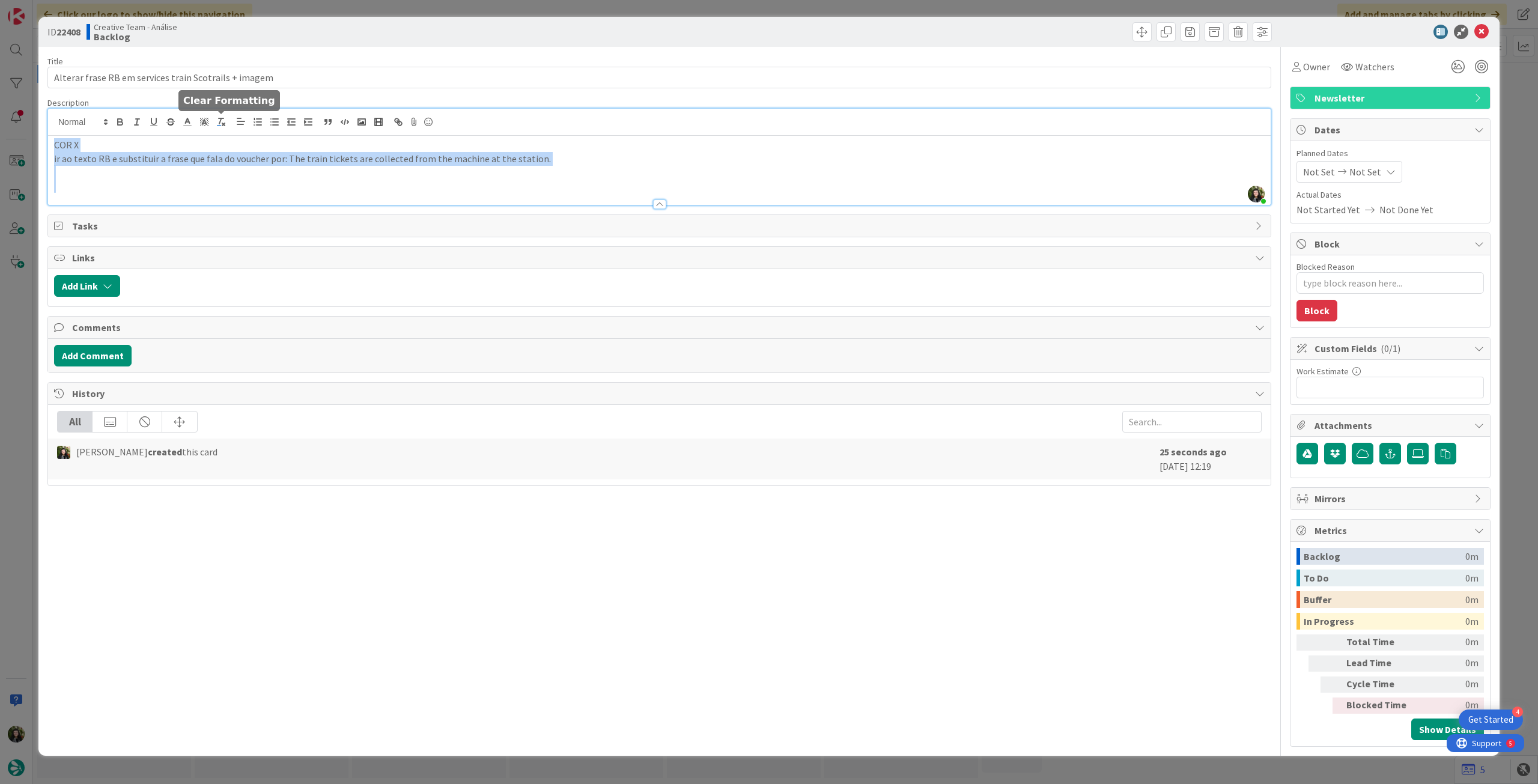
click at [220, 120] on line "button" at bounding box center [220, 121] width 2 height 5
click at [226, 183] on p at bounding box center [659, 186] width 1210 height 14
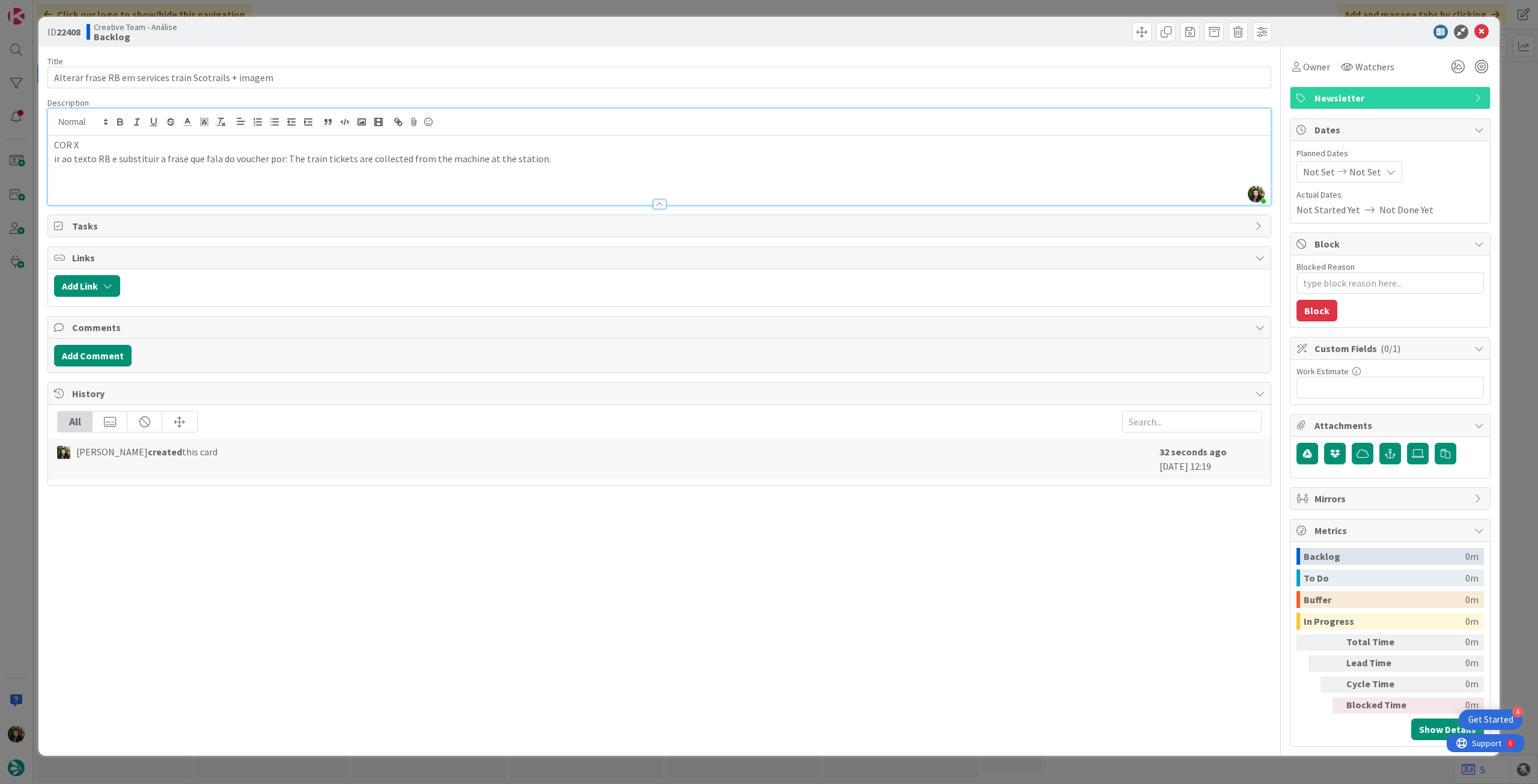
click at [554, 158] on p "ir ao texto RB e substituir a frase que fala do voucher por: The train tickets …" at bounding box center [659, 159] width 1210 height 14
drag, startPoint x: 554, startPoint y: 157, endPoint x: 285, endPoint y: 155, distance: 269.0
click at [285, 155] on p "ir ao texto RB e substituir a frase que fala do voucher por: The train tickets …" at bounding box center [659, 159] width 1210 height 14
click at [114, 122] on button "button" at bounding box center [120, 122] width 17 height 14
drag, startPoint x: 343, startPoint y: 170, endPoint x: 353, endPoint y: 171, distance: 10.0
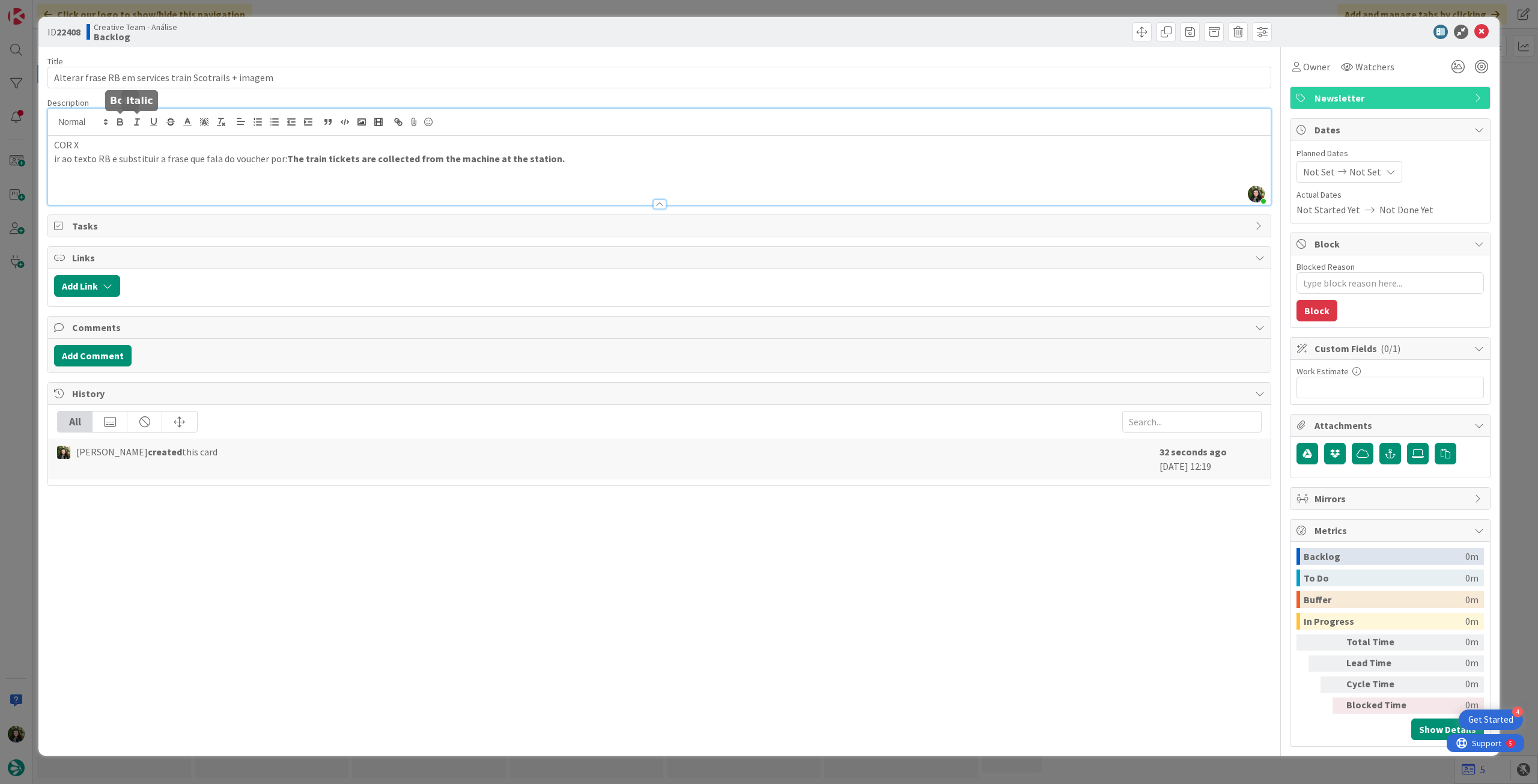
click at [345, 170] on p at bounding box center [659, 172] width 1210 height 14
drag, startPoint x: 550, startPoint y: 170, endPoint x: 594, endPoint y: 147, distance: 49.6
click at [552, 170] on p at bounding box center [659, 172] width 1210 height 14
click at [590, 164] on p "ir ao texto RB e substituir a frase que fala do voucher por: The train tickets …" at bounding box center [659, 159] width 1210 height 14
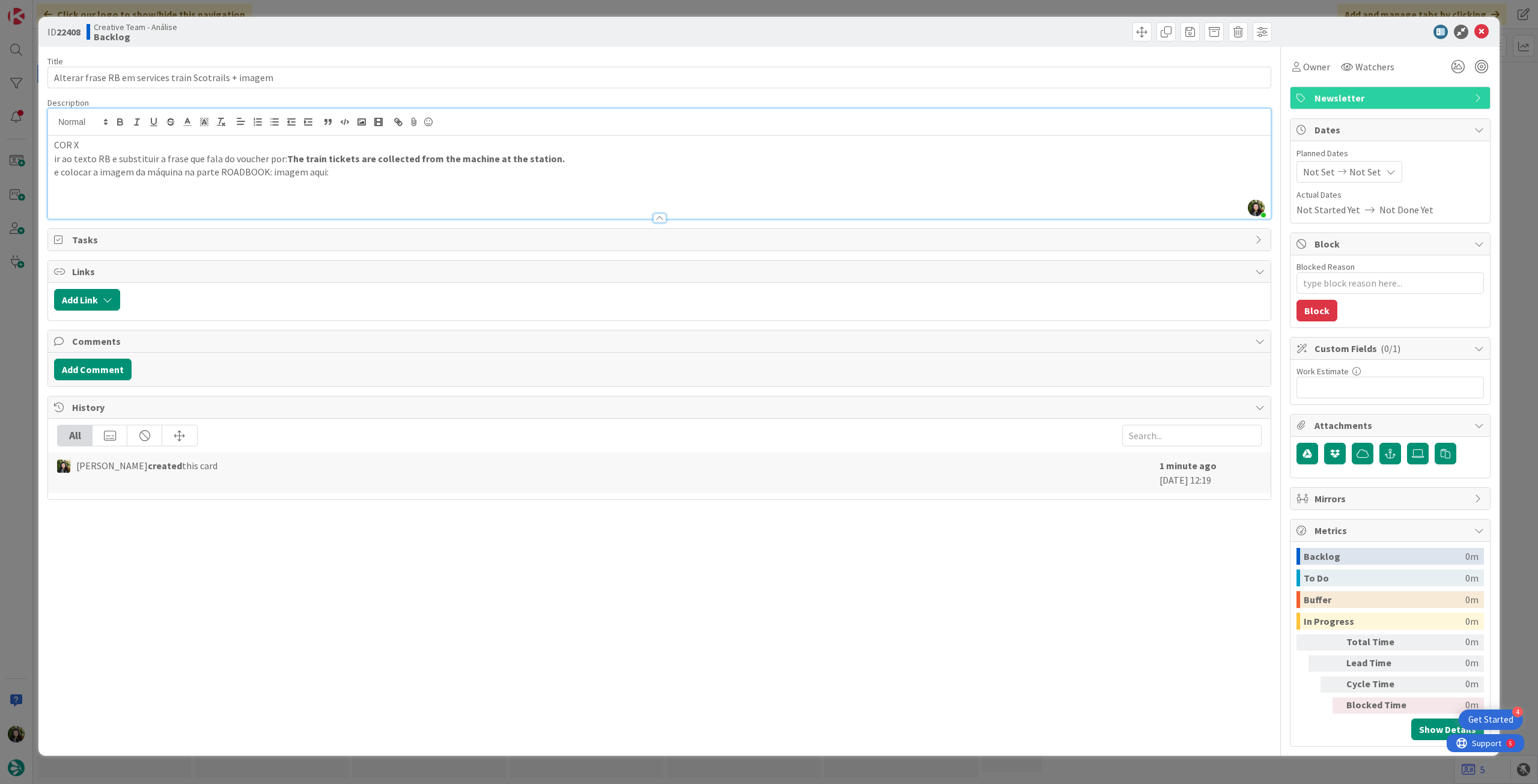
click at [320, 170] on p "e colocar a imagem da máquina na parte ROADBOOK: imagem aqui:" at bounding box center [659, 172] width 1210 height 14
click at [419, 175] on p "e colocar a imagem da máquina na parte ROADBOOK: imagem aqui já cortada:" at bounding box center [659, 172] width 1210 height 14
click at [153, 149] on p "COR X" at bounding box center [659, 145] width 1210 height 14
click at [1422, 449] on icon at bounding box center [1418, 454] width 12 height 9
click at [1407, 443] on input "file" at bounding box center [1407, 443] width 0 height 0
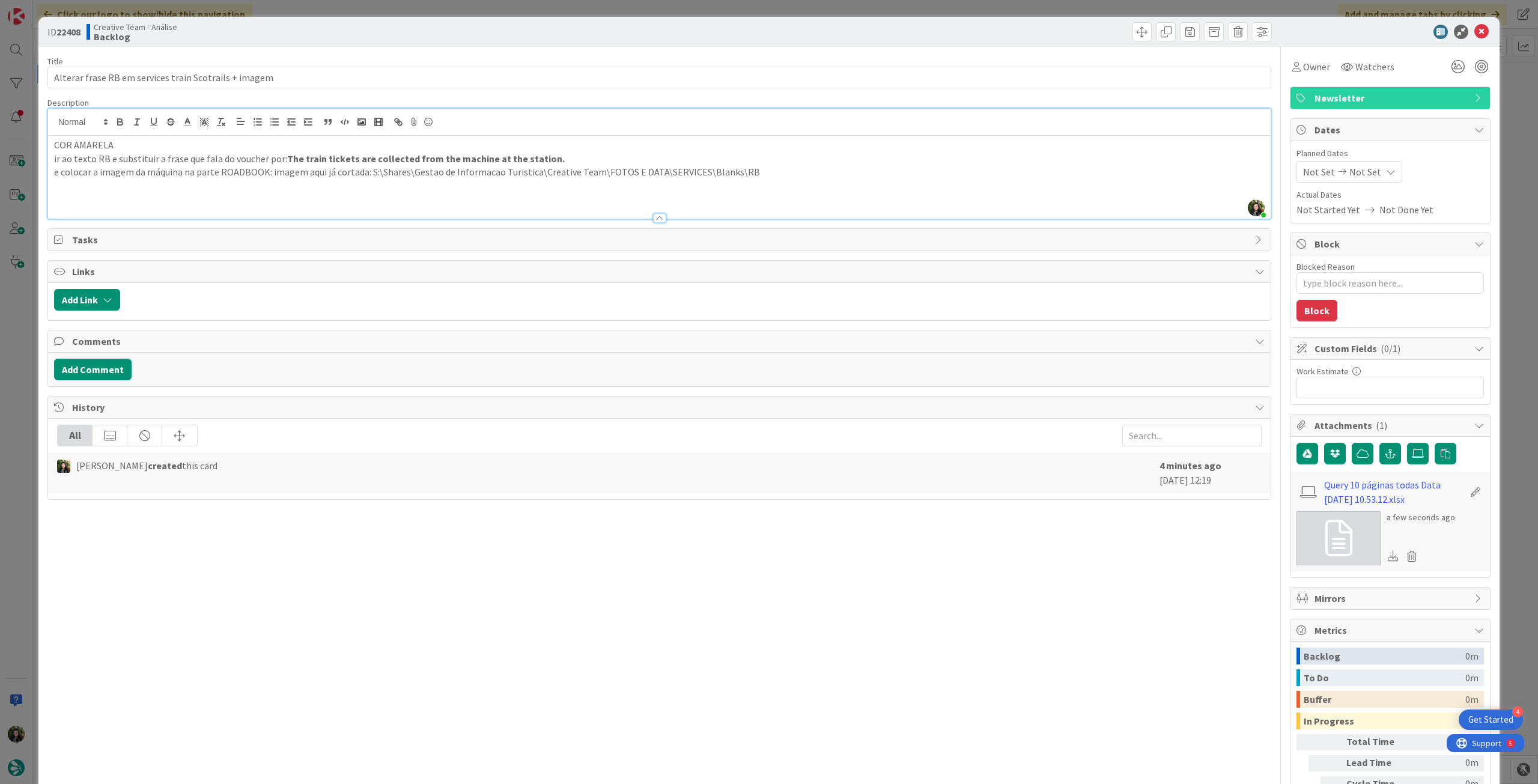
drag, startPoint x: 110, startPoint y: 156, endPoint x: 126, endPoint y: 147, distance: 18.4
click at [117, 152] on p "ir ao texto RB e substituir a frase que fala do voucher por: The train tickets …" at bounding box center [659, 159] width 1210 height 14
type textarea "x"
click at [1366, 171] on span "Not Set" at bounding box center [1365, 171] width 32 height 14
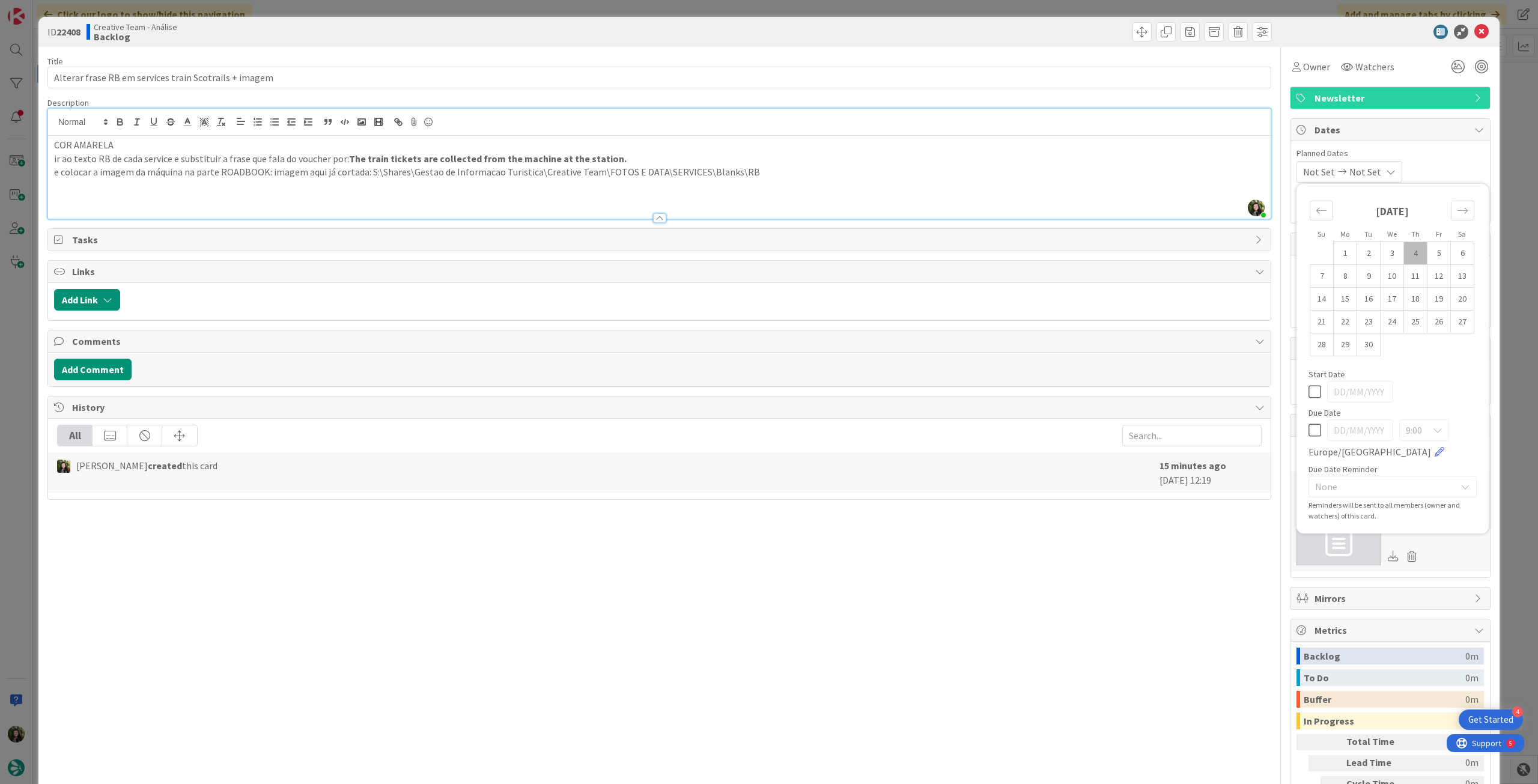
click at [1308, 428] on icon at bounding box center [1314, 430] width 13 height 14
type input "[DATE]"
click at [1041, 29] on div at bounding box center [967, 32] width 609 height 19
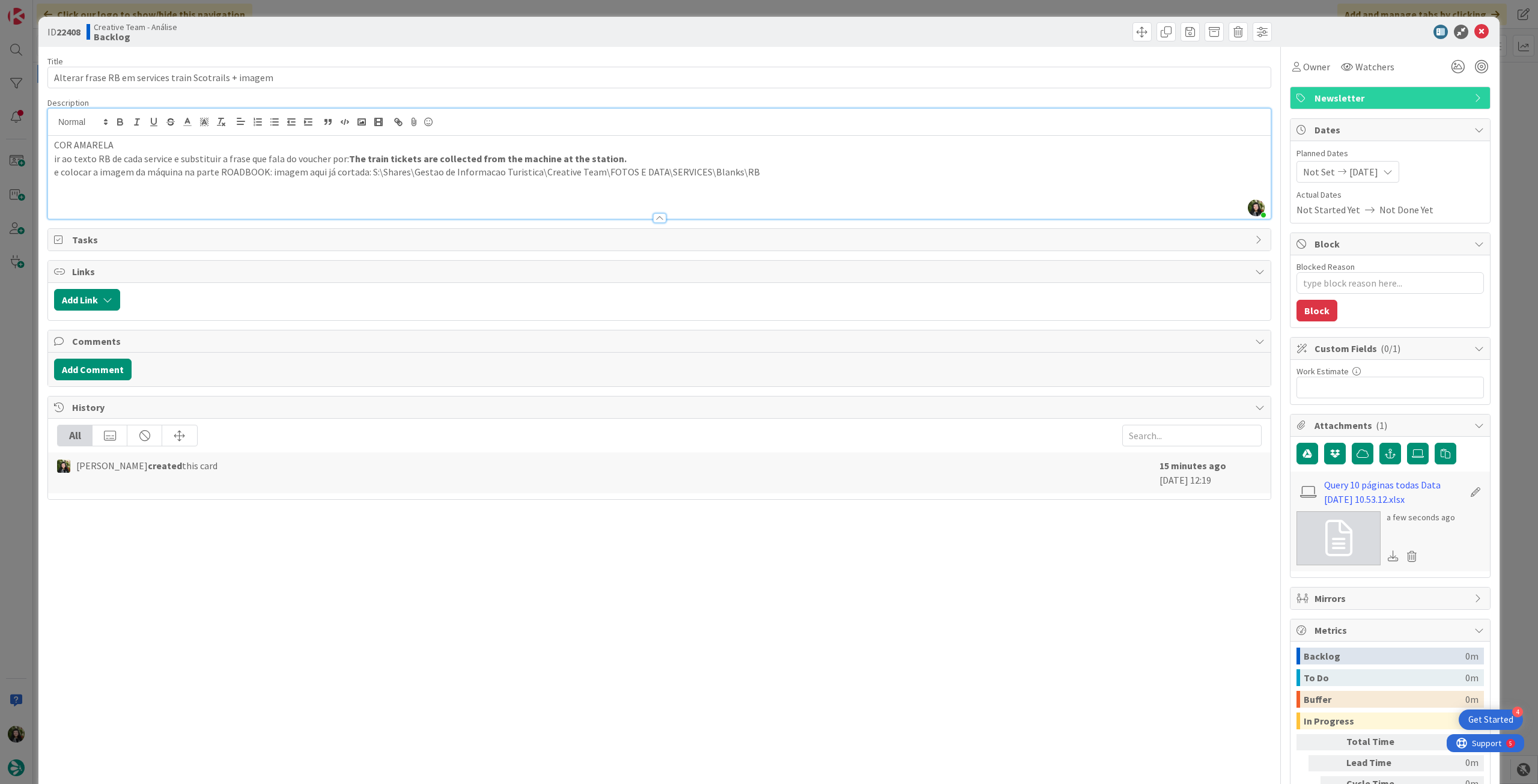
click at [126, 143] on p "COR AMARELA" at bounding box center [659, 145] width 1210 height 14
type textarea "x"
click at [326, 78] on input "Alterar frase RB em services train Scotrails + imagem" at bounding box center [659, 78] width 1224 height 22
type input "Alterar frase RB em services train Scotrails + imagem ("
type textarea "x"
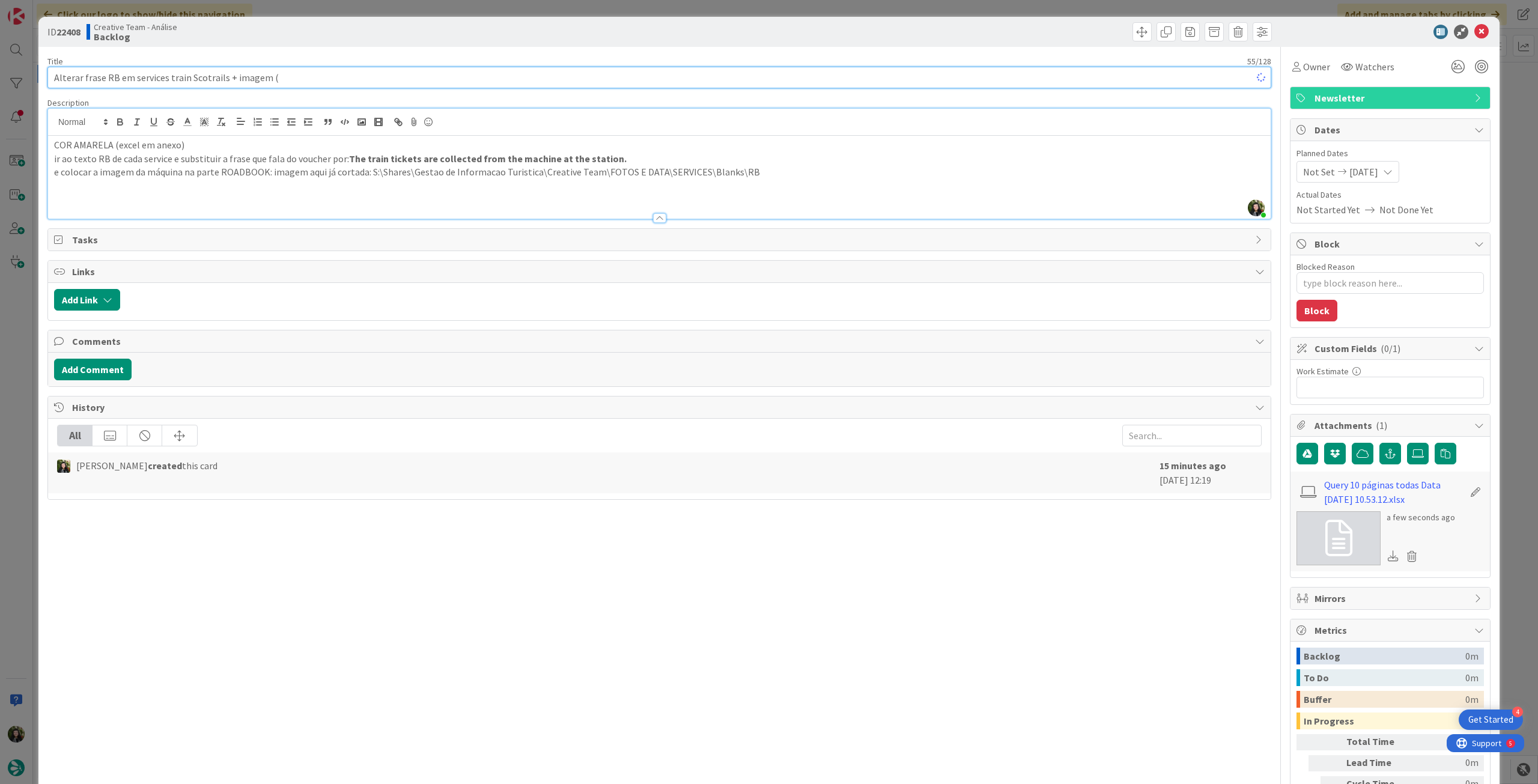
type input "Alterar frase RB em services train Scotrails + imagem (A"
type textarea "x"
type input "Alterar frase RB em services train Scotrails + imagem (AMARELO)"
type textarea "x"
type input "Alterar frase RB em services train Scotrails + imagem (AMARELO)"
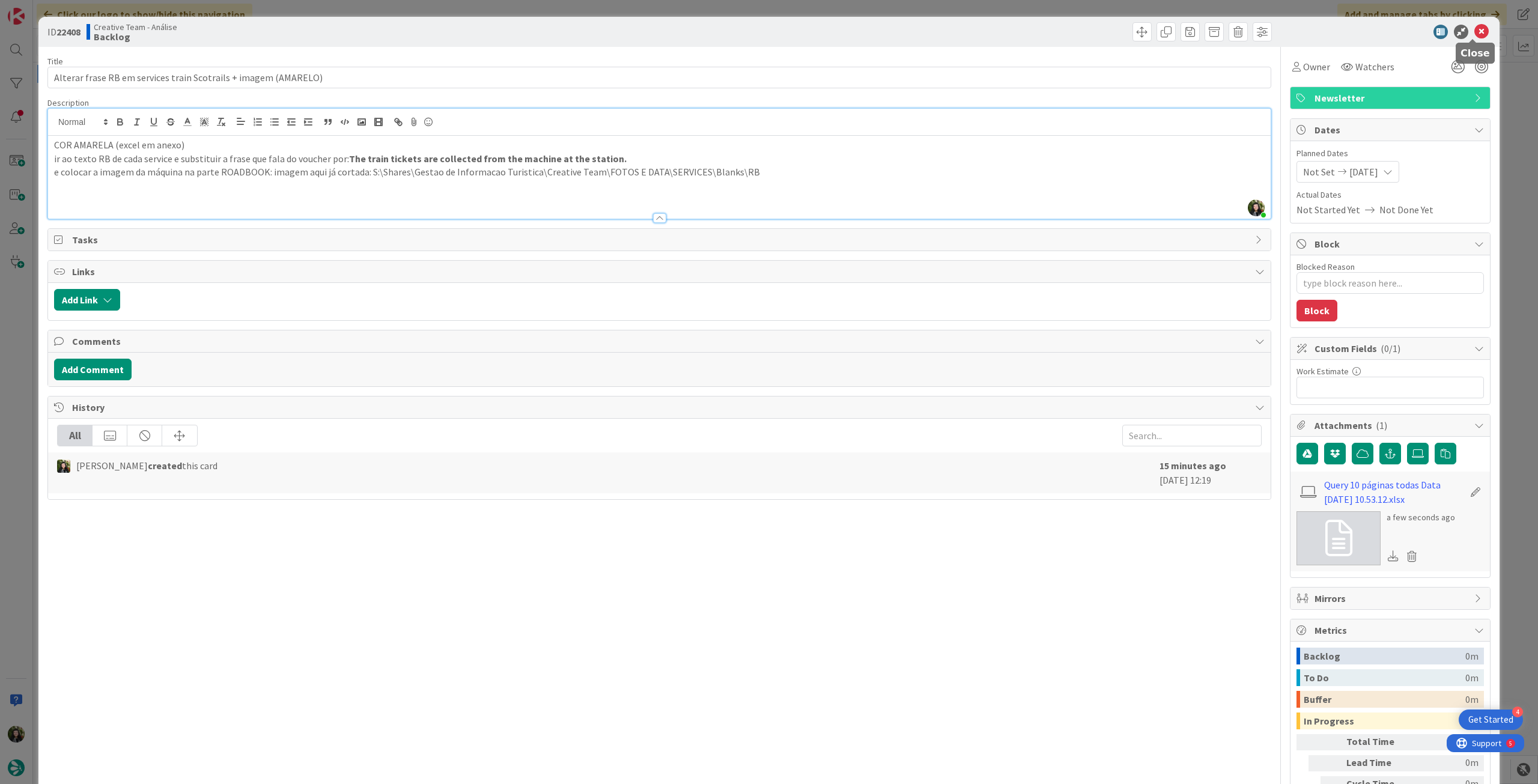
click at [1476, 32] on icon at bounding box center [1481, 31] width 14 height 14
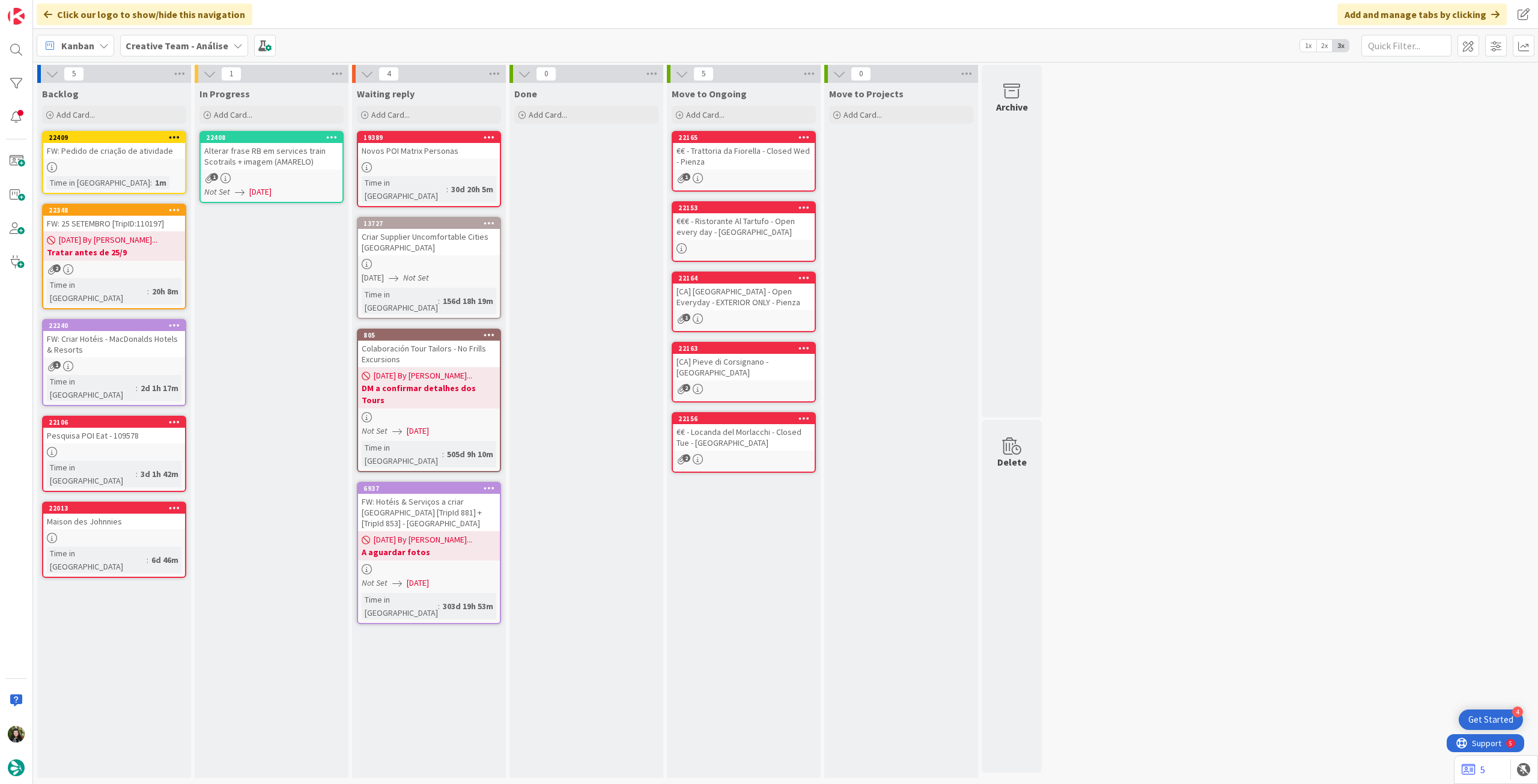
click at [329, 137] on icon at bounding box center [331, 137] width 11 height 8
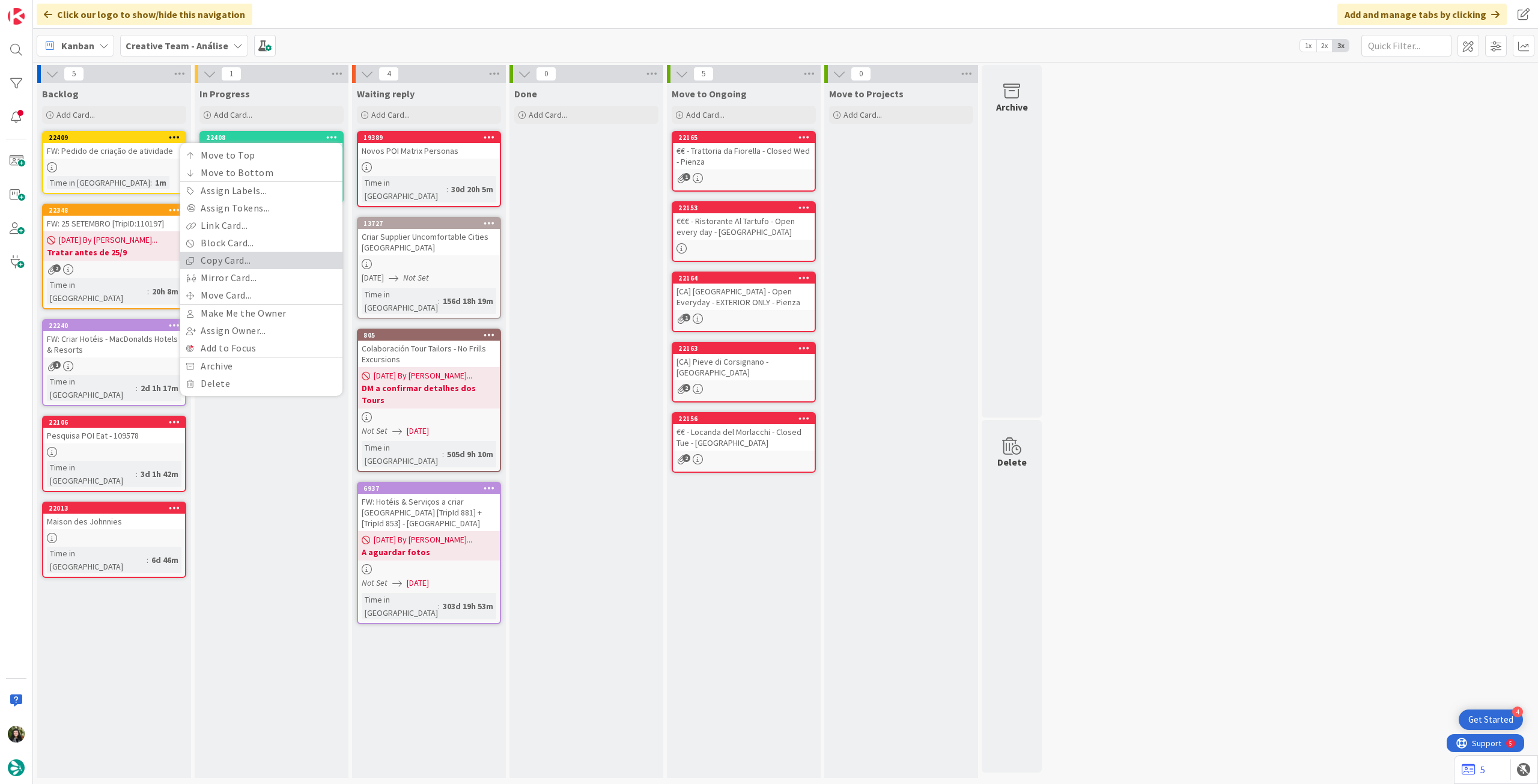
click at [255, 268] on link "Copy Card..." at bounding box center [262, 260] width 162 height 18
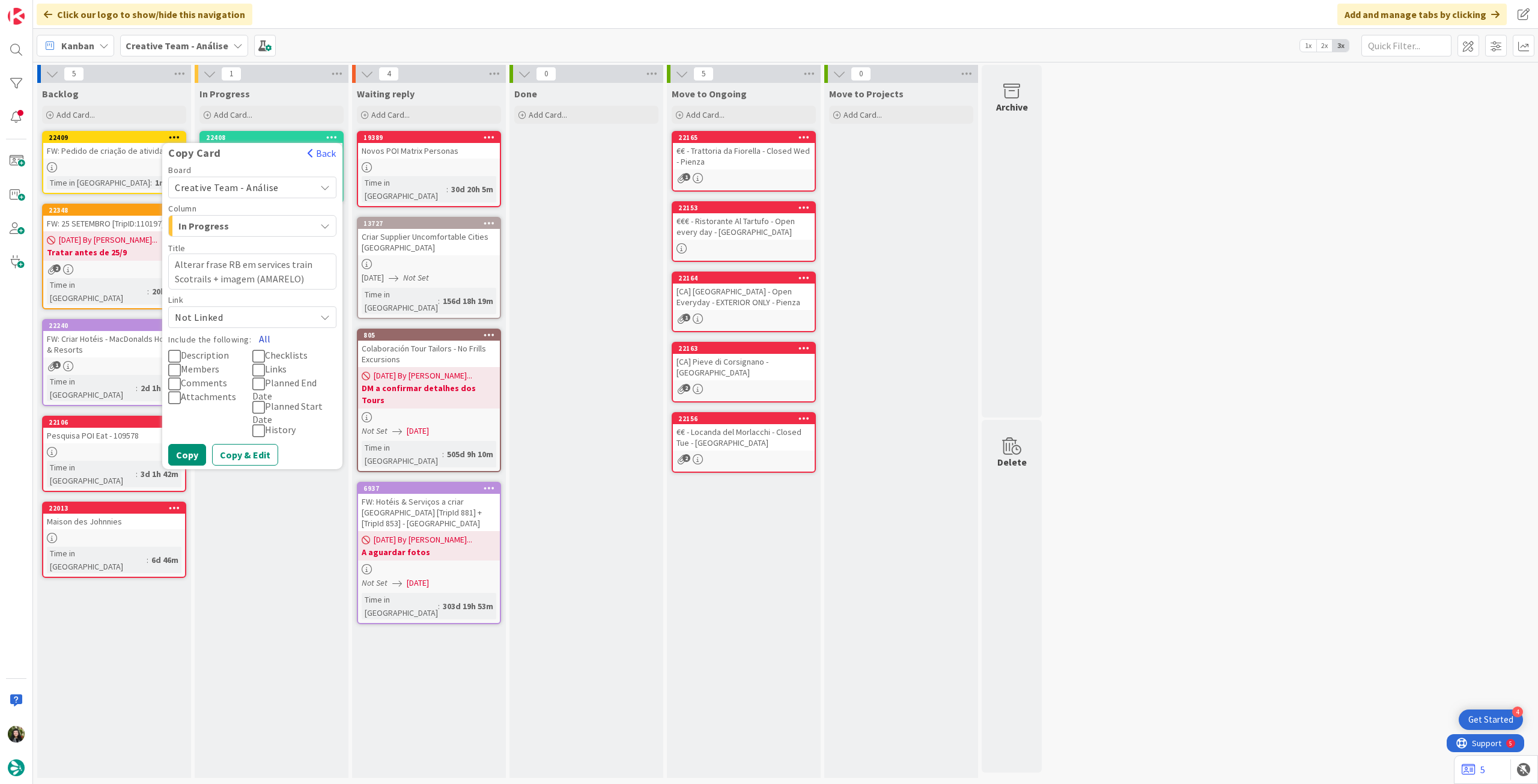
drag, startPoint x: 264, startPoint y: 336, endPoint x: 260, endPoint y: 346, distance: 10.8
click at [264, 337] on button "All" at bounding box center [264, 339] width 27 height 22
click at [185, 456] on button "Copy" at bounding box center [187, 455] width 38 height 22
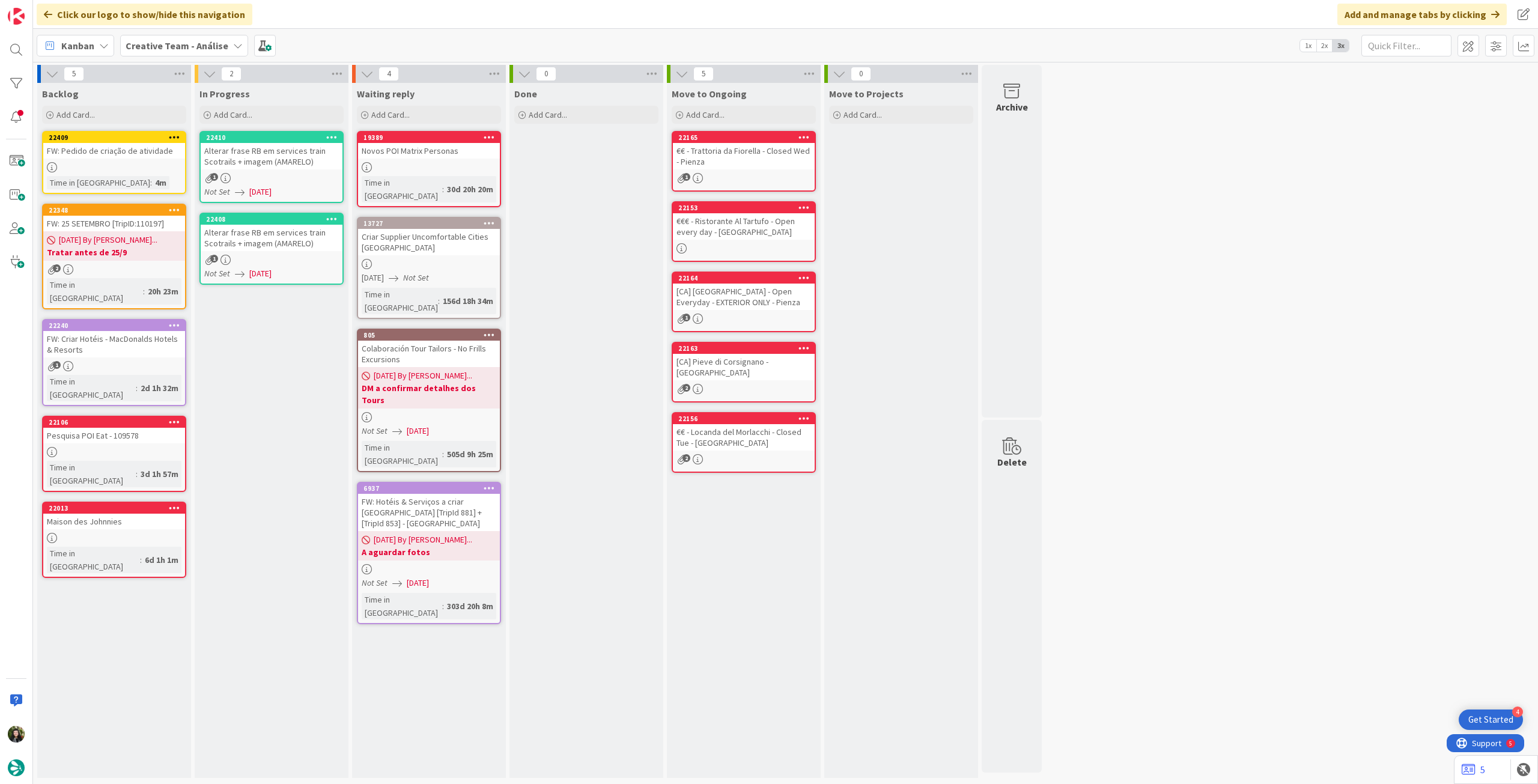
click at [268, 262] on div "1" at bounding box center [272, 260] width 142 height 10
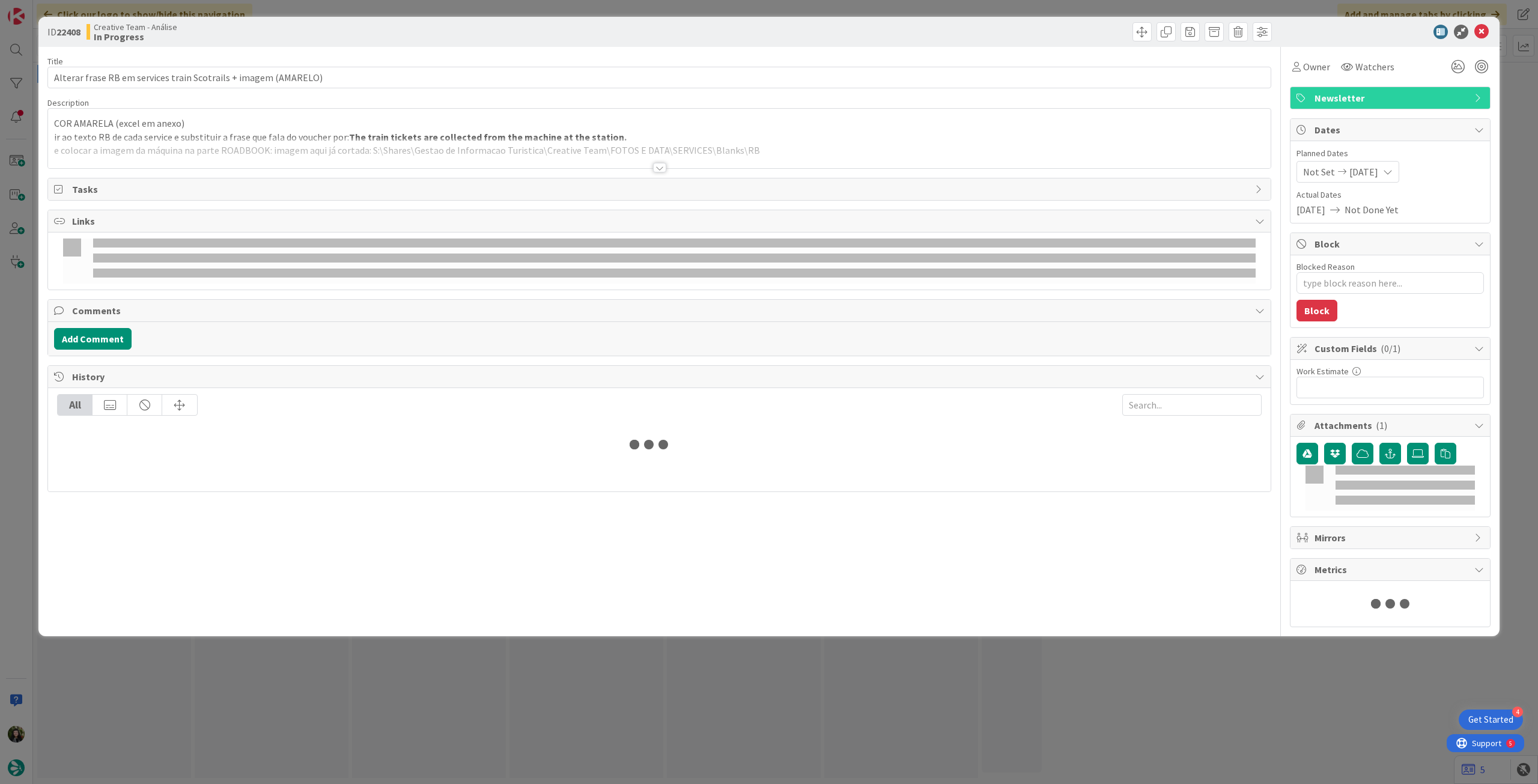
type textarea "x"
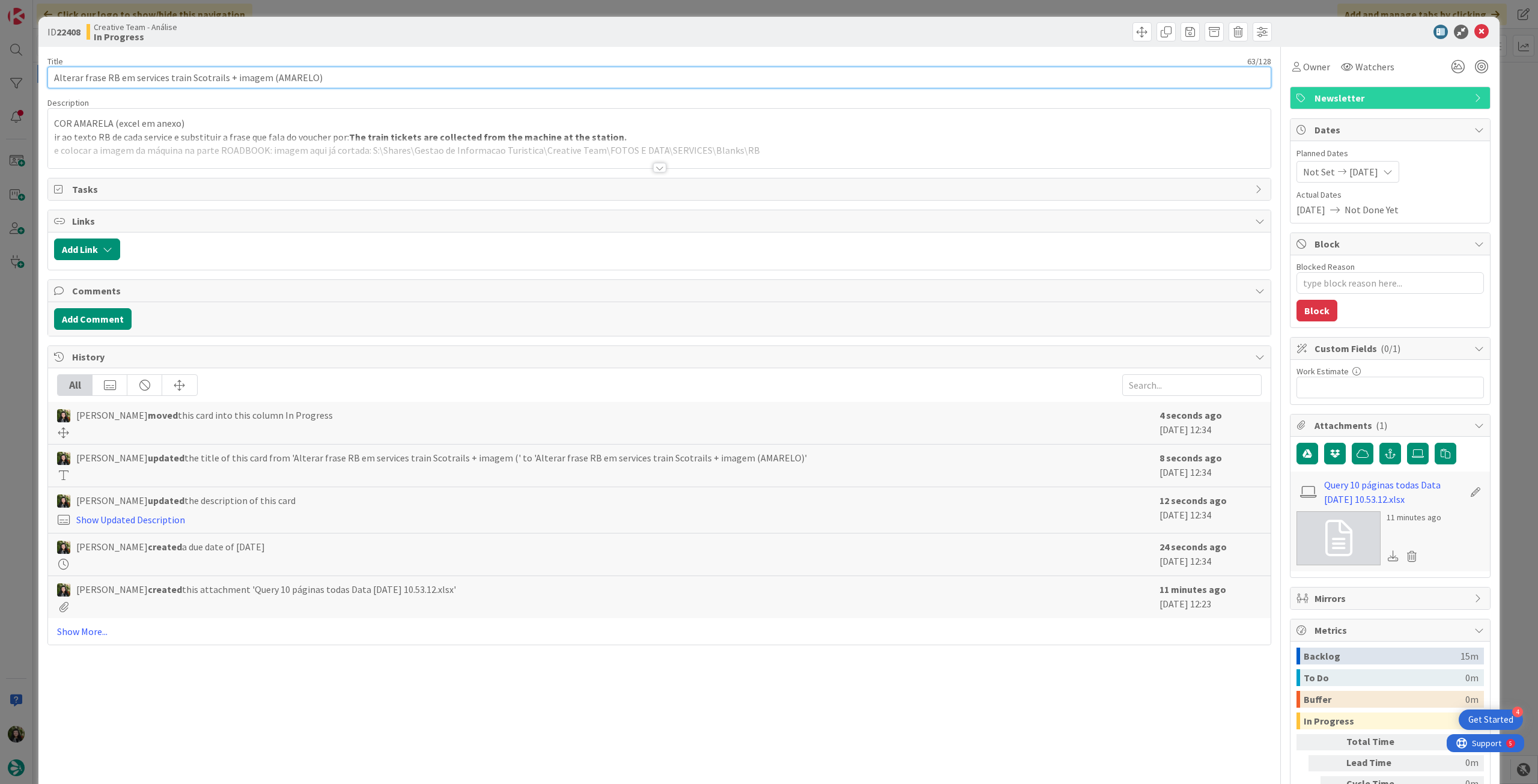
drag, startPoint x: 266, startPoint y: 77, endPoint x: 305, endPoint y: 76, distance: 39.0
click at [305, 76] on input "Alterar frase RB em services train Scotrails + imagem (AMARELO)" at bounding box center [659, 78] width 1224 height 22
click at [306, 76] on input "Alterar frase RB em services train Scotrails + imagem (AMARELO)" at bounding box center [659, 78] width 1224 height 22
drag, startPoint x: 304, startPoint y: 76, endPoint x: 268, endPoint y: 78, distance: 36.1
click at [268, 78] on input "Alterar frase RB em services train Scotrails + imagem (AMARELO)" at bounding box center [659, 78] width 1224 height 22
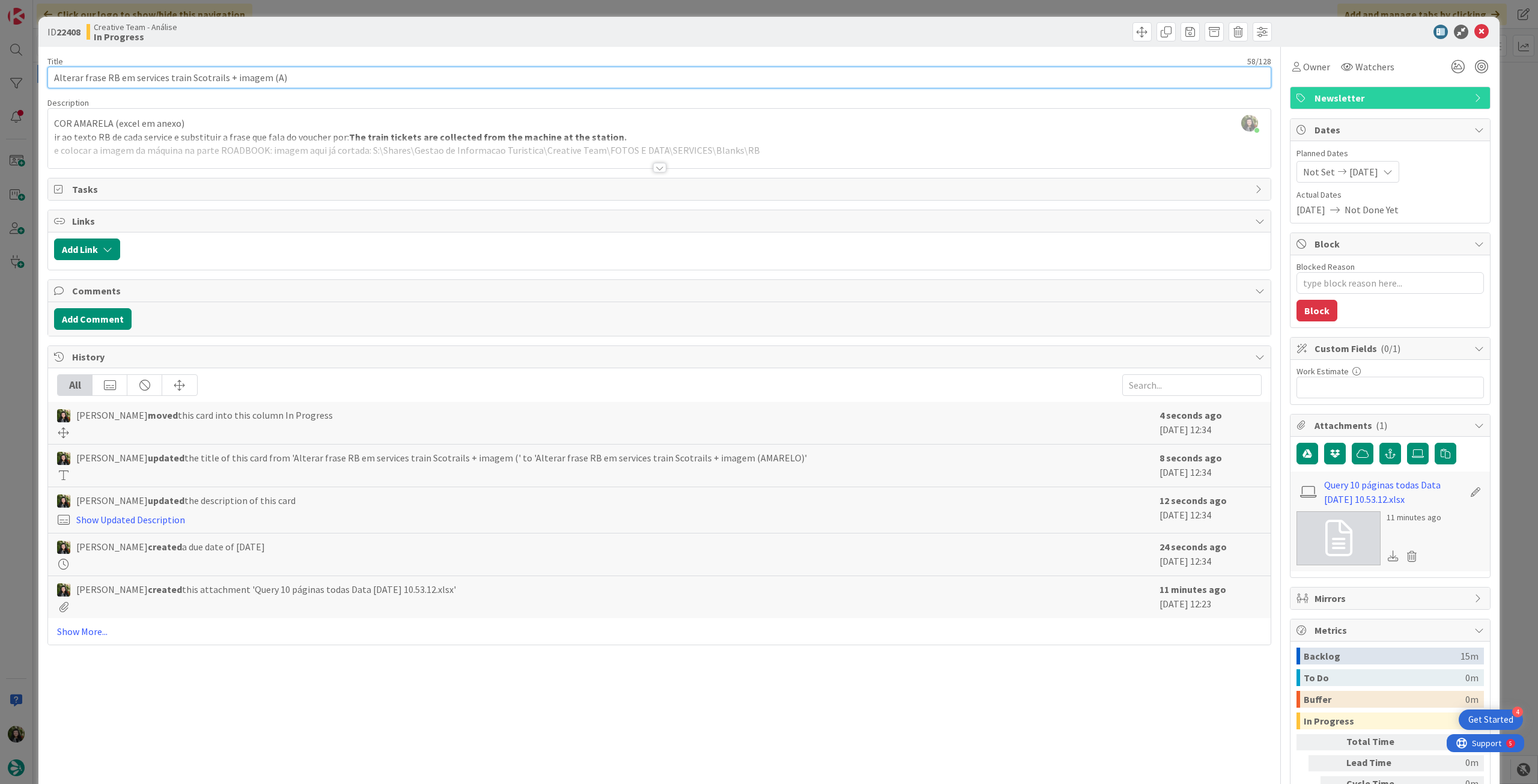
type input "Alterar frase RB em services train Scotrails + imagem (AZ)"
type textarea "x"
type input "Alterar frase RB em services train Scotrails + imagem (AZUL)"
type textarea "x"
type input "Alterar frase RB em services train Scotrails + imagem (AZUL)"
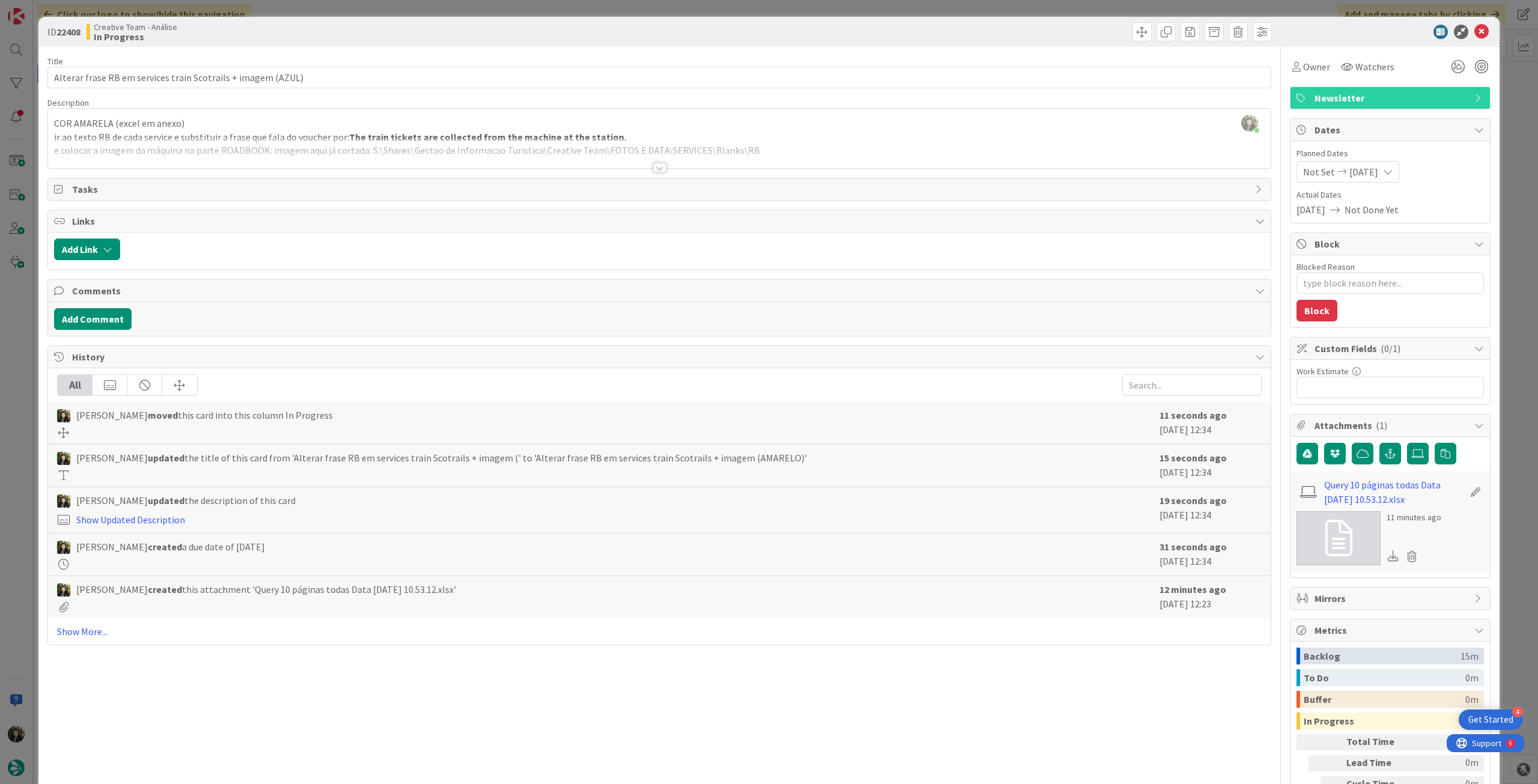
click at [99, 136] on div "COR AMARELA (excel em anexo) ir ao texto RB de cada service e substituir a fras…" at bounding box center [659, 141] width 1222 height 54
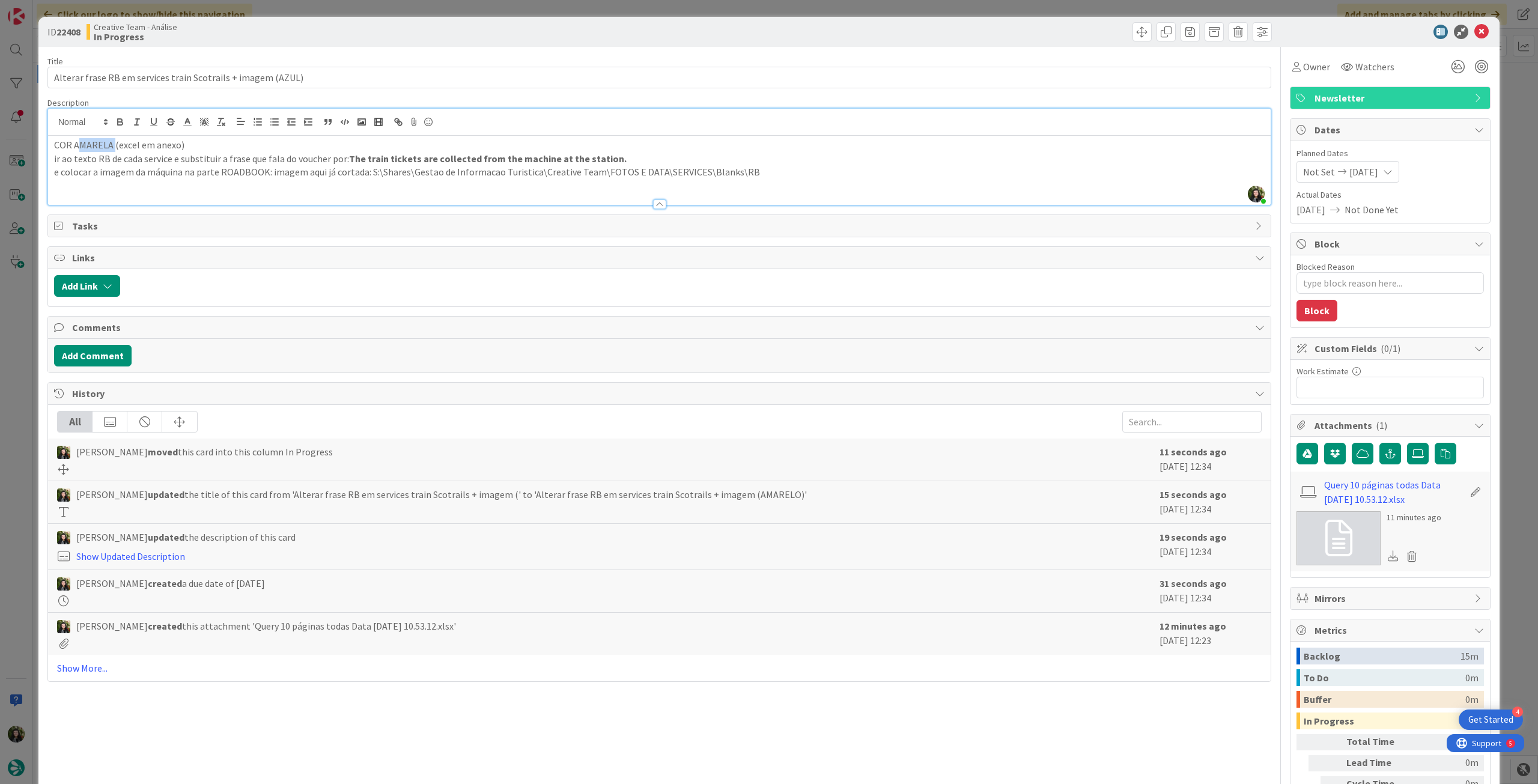
drag, startPoint x: 112, startPoint y: 144, endPoint x: 76, endPoint y: 147, distance: 36.1
click at [76, 147] on p "COR AMARELA (excel em anexo)" at bounding box center [659, 145] width 1210 height 14
click at [1474, 32] on icon at bounding box center [1481, 31] width 14 height 14
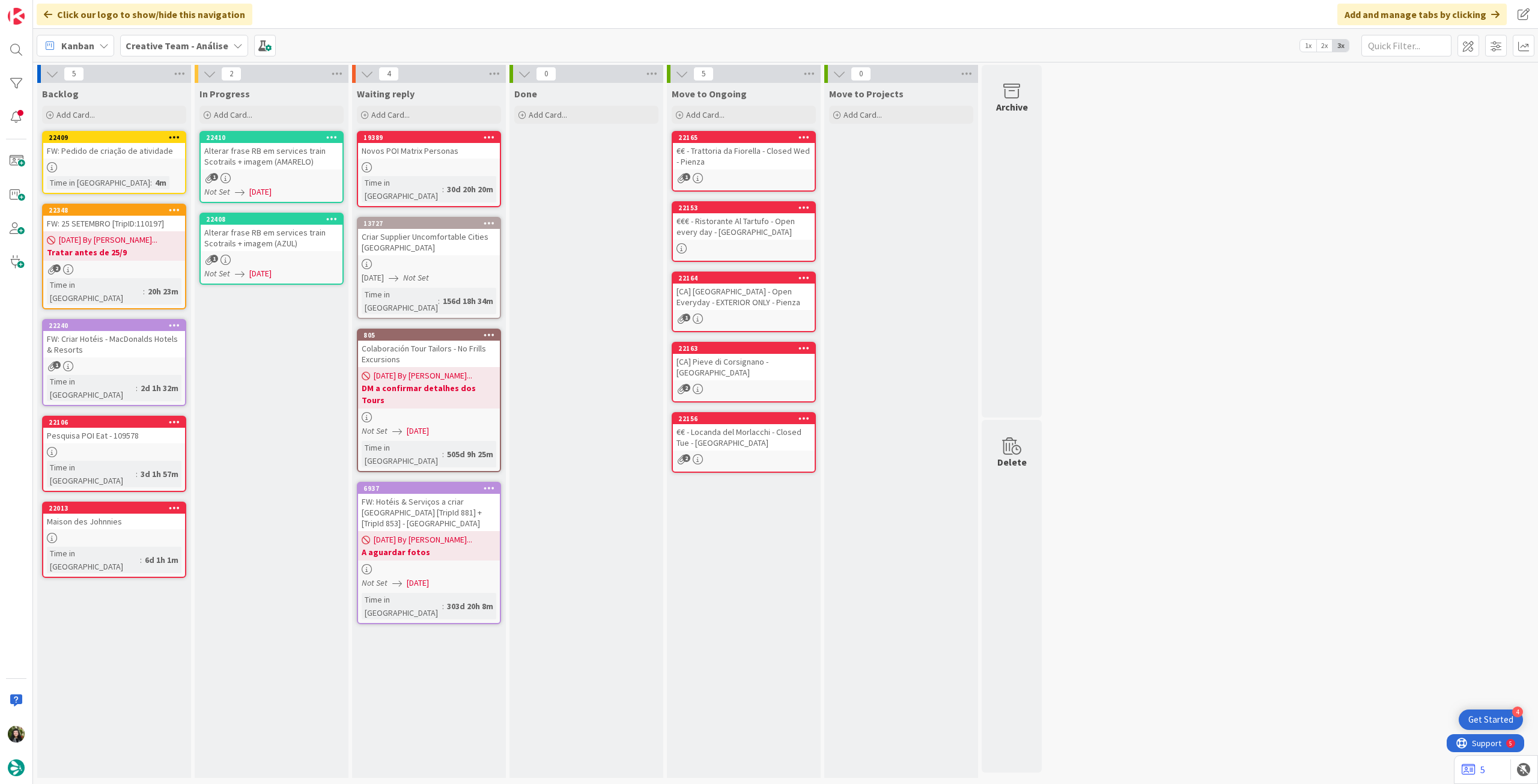
click at [335, 218] on icon at bounding box center [331, 218] width 11 height 8
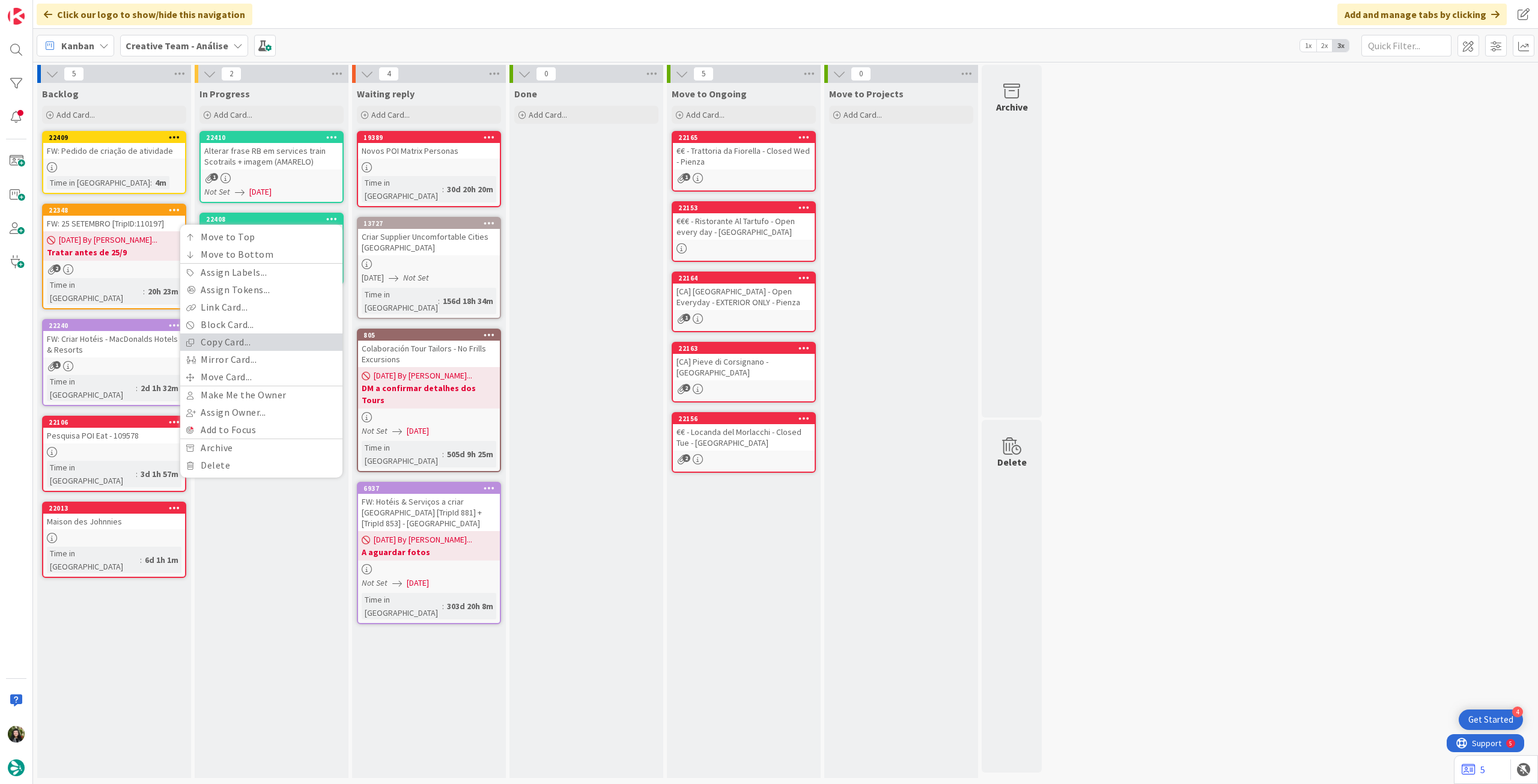
click at [265, 337] on link "Copy Card..." at bounding box center [262, 342] width 162 height 18
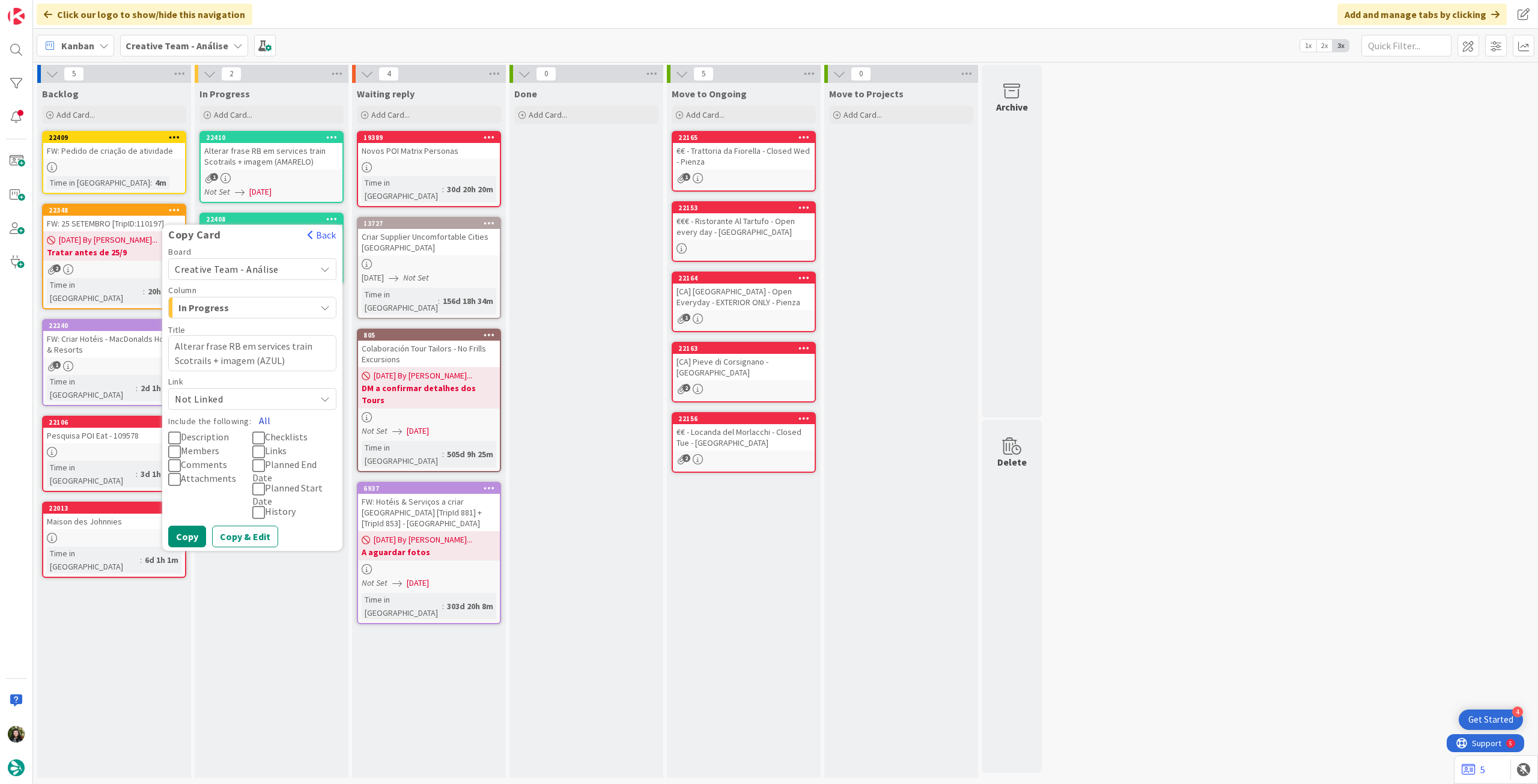
click at [260, 421] on button "All" at bounding box center [264, 420] width 27 height 22
click at [186, 533] on button "Copy" at bounding box center [187, 536] width 38 height 22
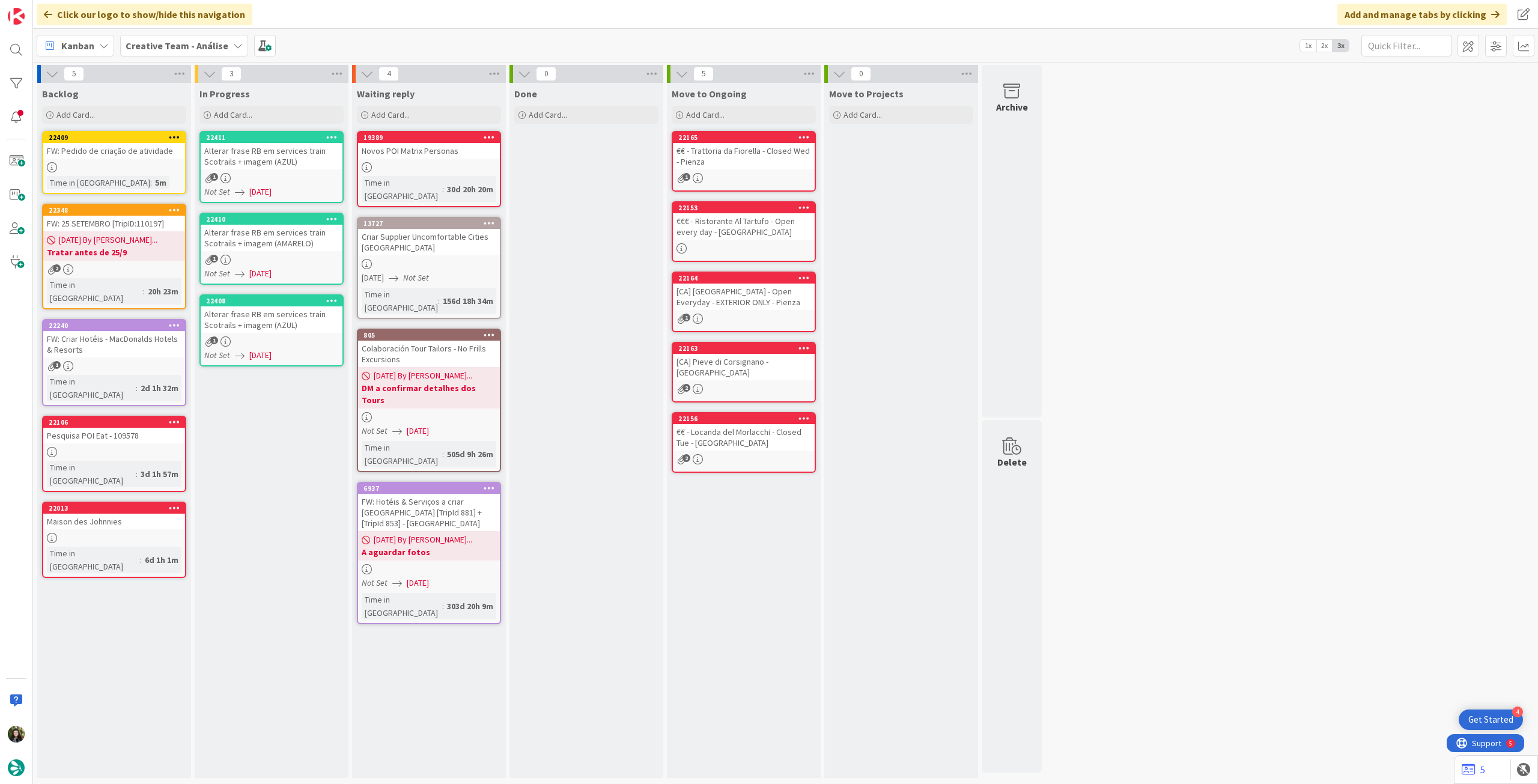
click at [271, 326] on div "Alterar frase RB em services train Scotrails + imagem (AZUL)" at bounding box center [272, 319] width 142 height 26
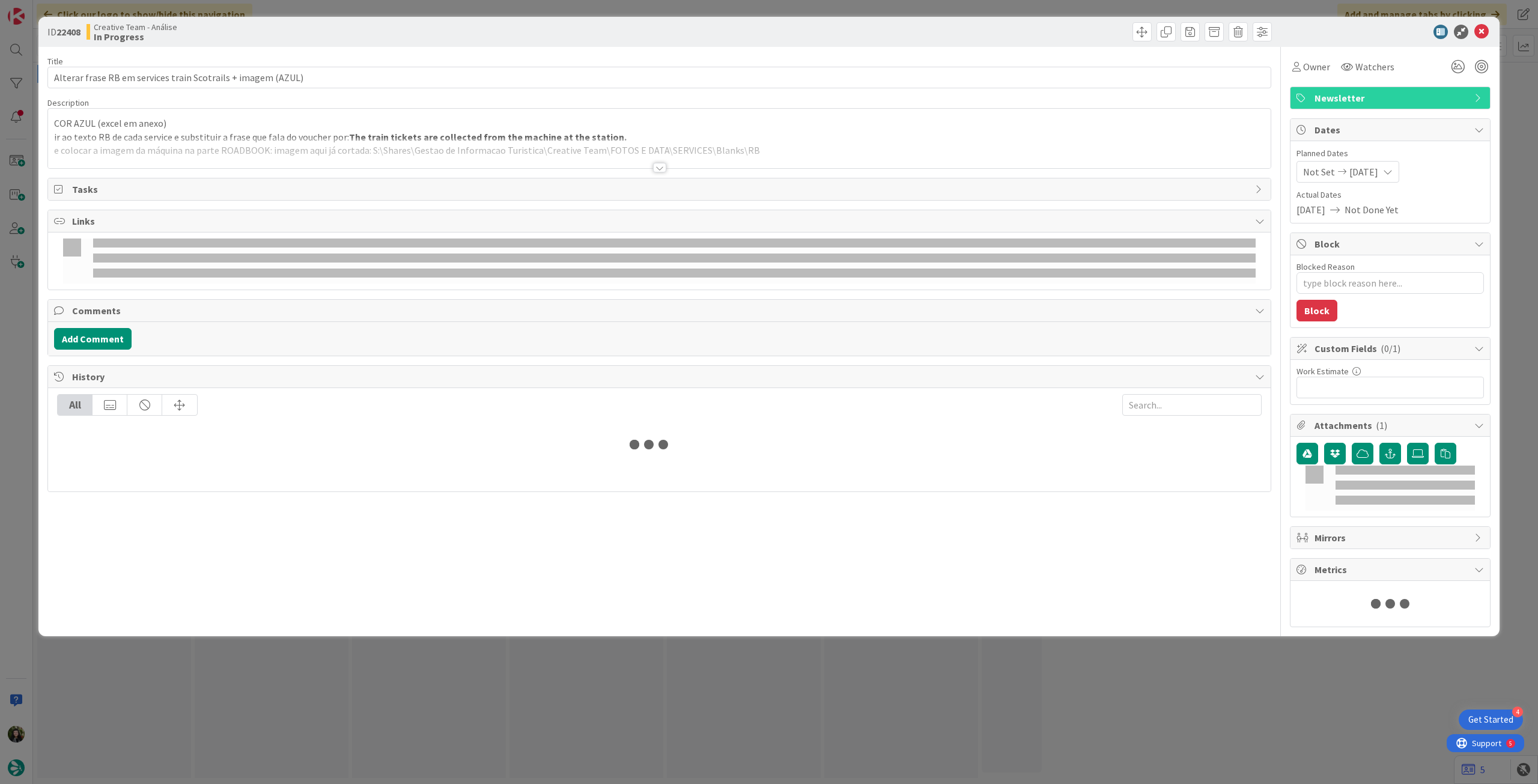
type textarea "x"
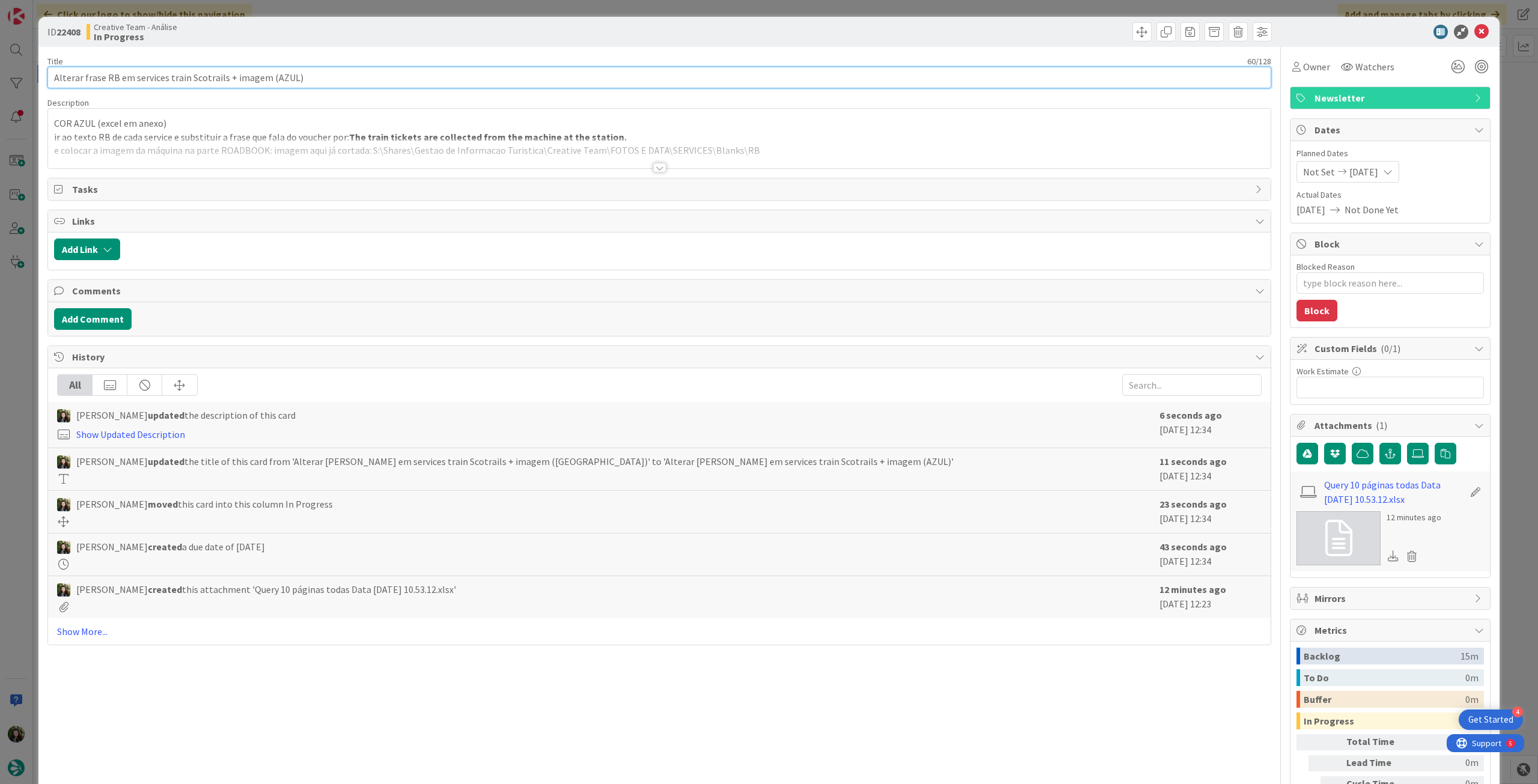
drag, startPoint x: 289, startPoint y: 73, endPoint x: 272, endPoint y: 73, distance: 17.0
click at [270, 73] on input "Alterar frase RB em services train Scotrails + imagem (AZUL)" at bounding box center [659, 78] width 1224 height 22
type input "Alterar frase RB em services train Scotrails + imagem (verde)"
type textarea "x"
type input "Alterar frase RB em services train Scotrails + imagem ()"
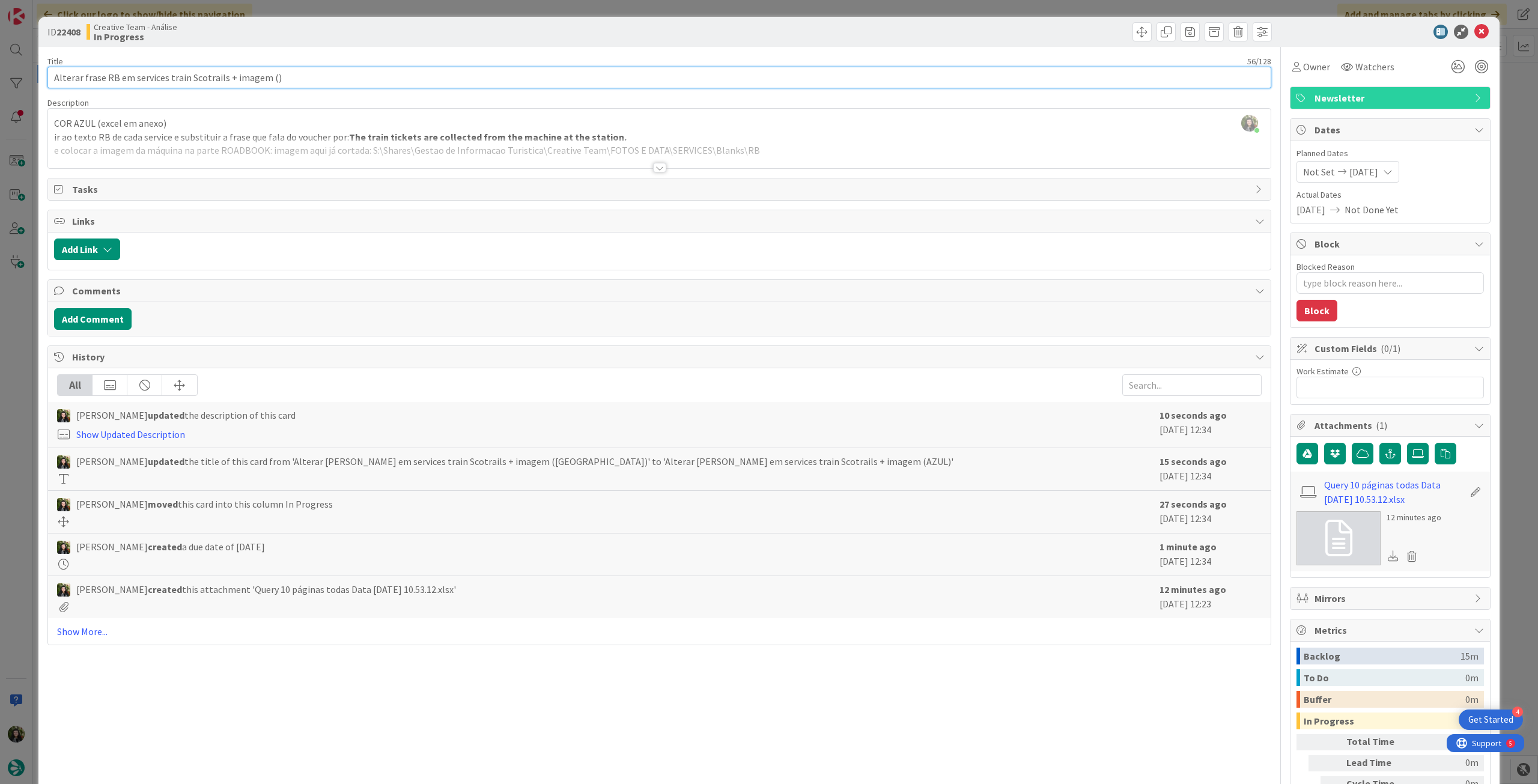
type textarea "x"
type input "Alterar frase RB em services train Scotrails + imagem (V)"
type textarea "x"
type input "Alterar frase RB em services train Scotrails + imagem (VE)"
type textarea "x"
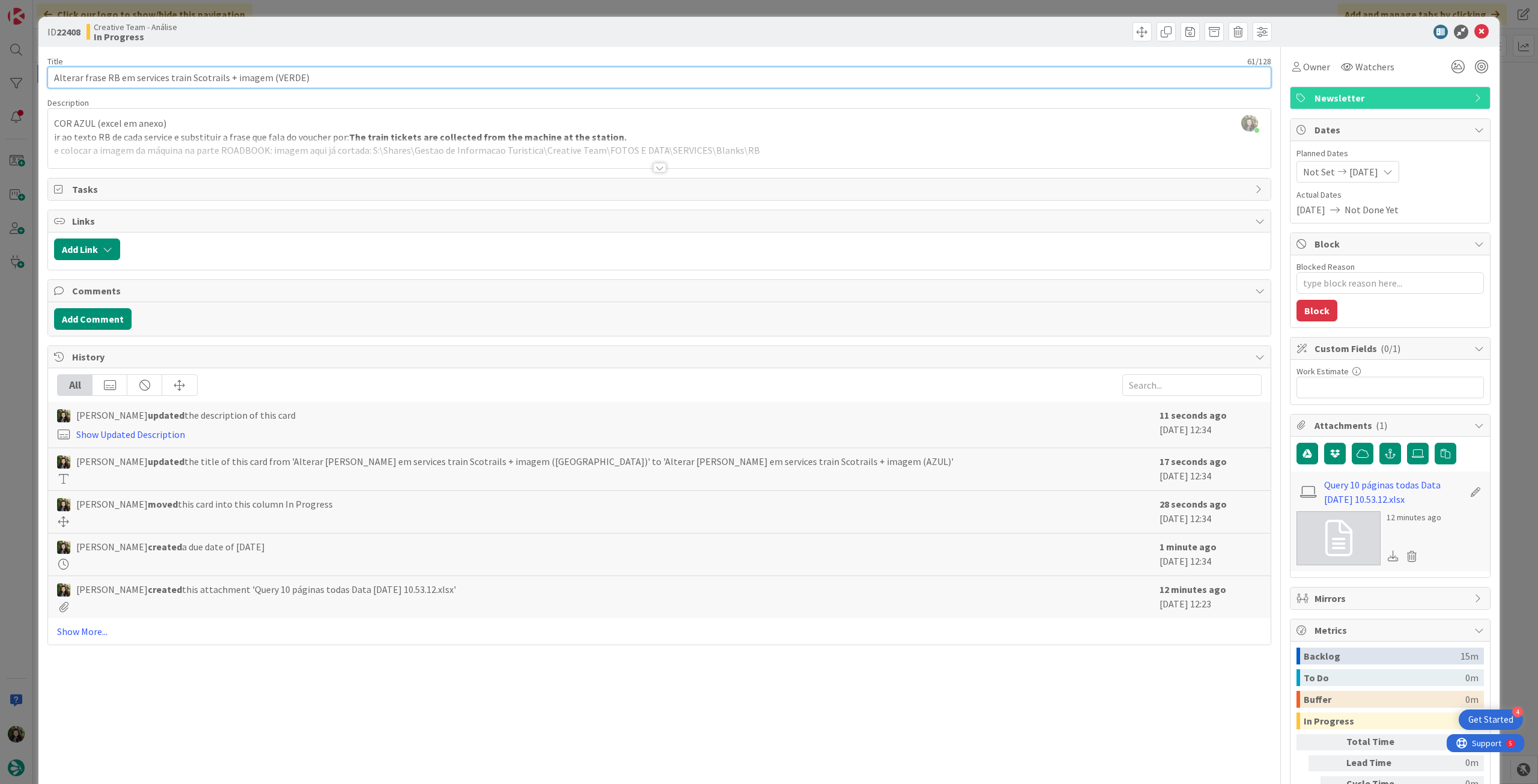
type input "Alterar frase RB em services train Scotrails + imagem (VERDE)"
click at [216, 143] on div at bounding box center [659, 152] width 1222 height 30
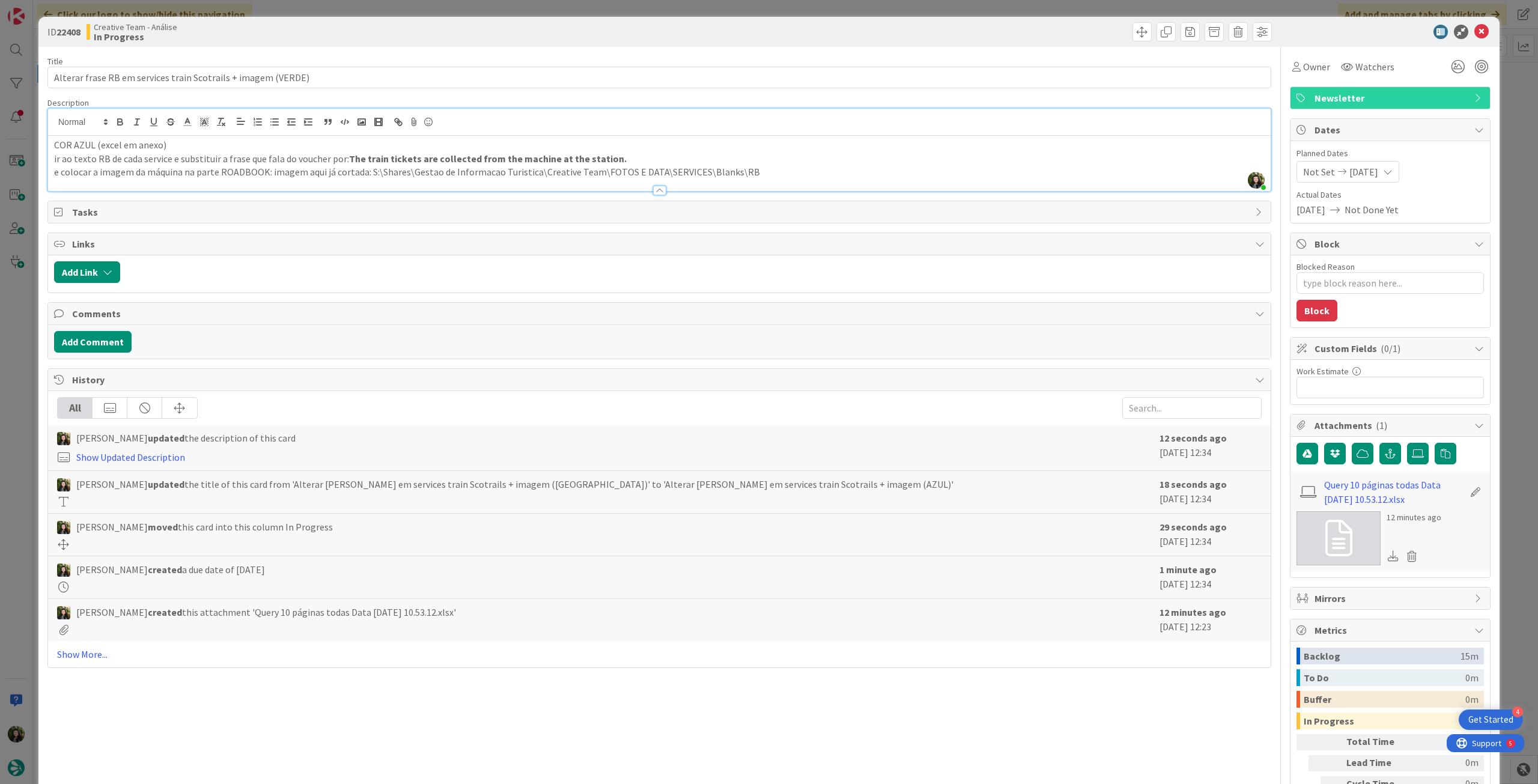
type textarea "x"
drag, startPoint x: 93, startPoint y: 143, endPoint x: 74, endPoint y: 143, distance: 19.0
click at [74, 143] on p "COR AZUL (excel em anexo)" at bounding box center [659, 145] width 1210 height 14
click at [1474, 35] on icon at bounding box center [1481, 31] width 14 height 14
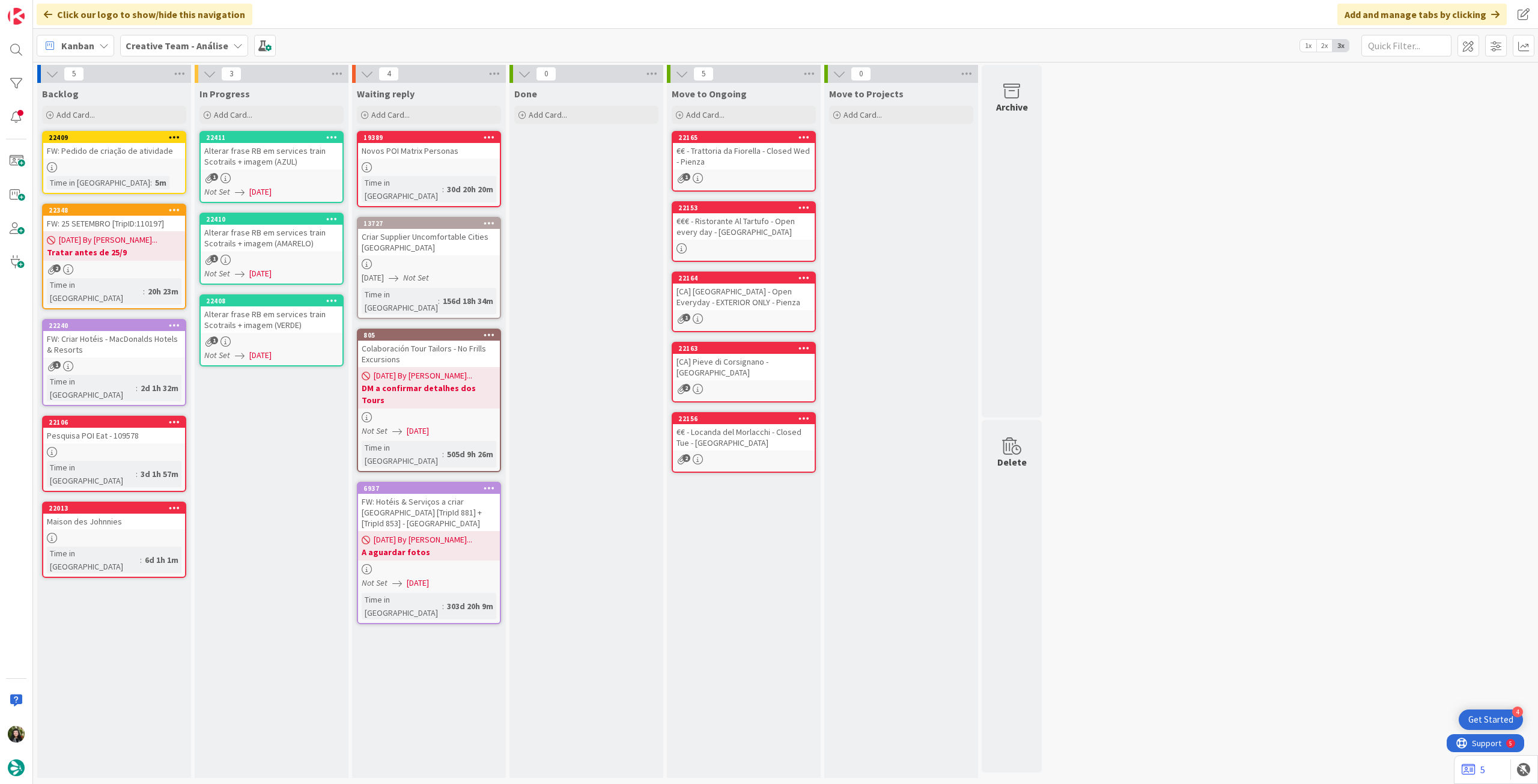
click at [332, 301] on icon at bounding box center [331, 300] width 11 height 8
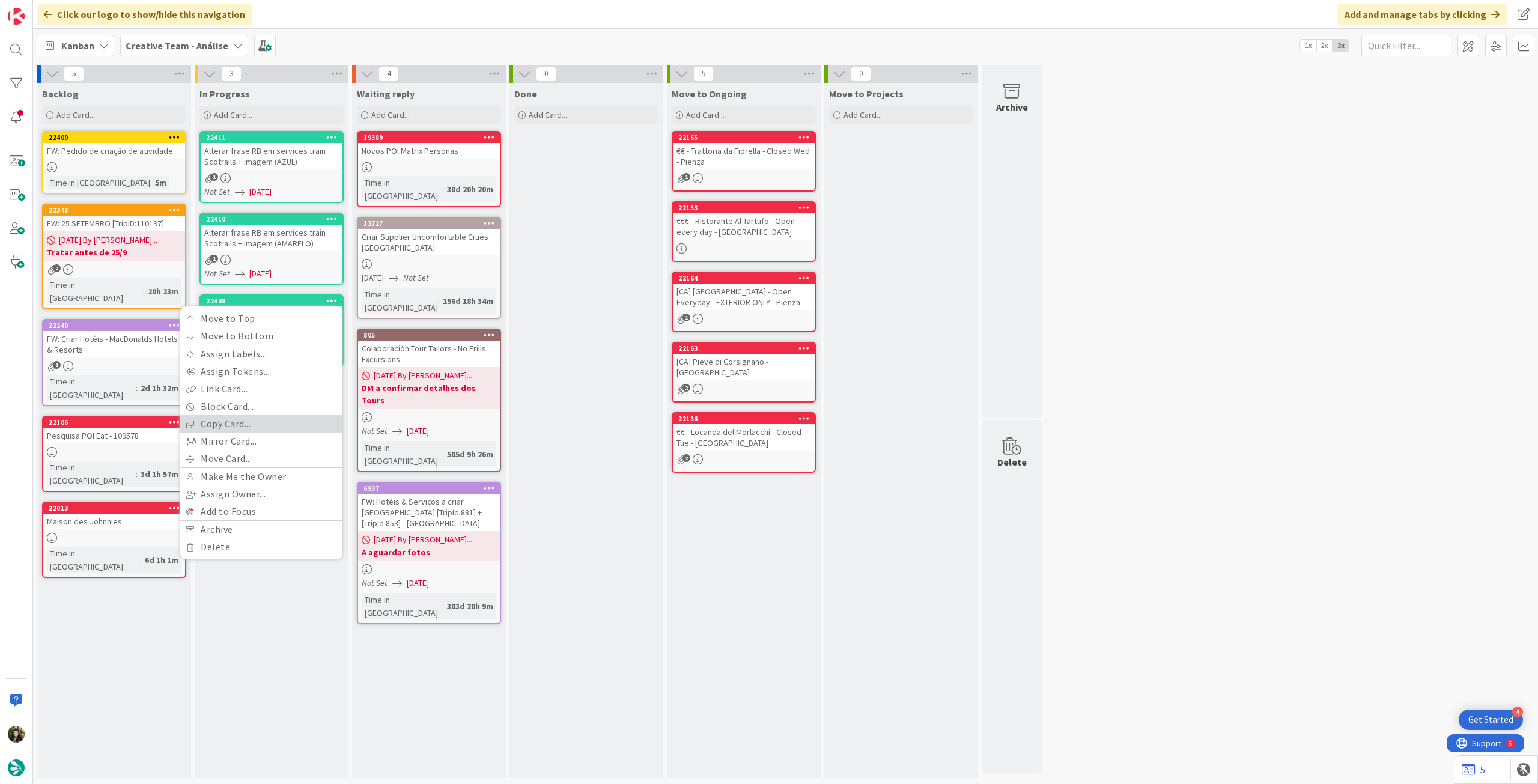
click at [234, 427] on link "Copy Card..." at bounding box center [262, 424] width 162 height 18
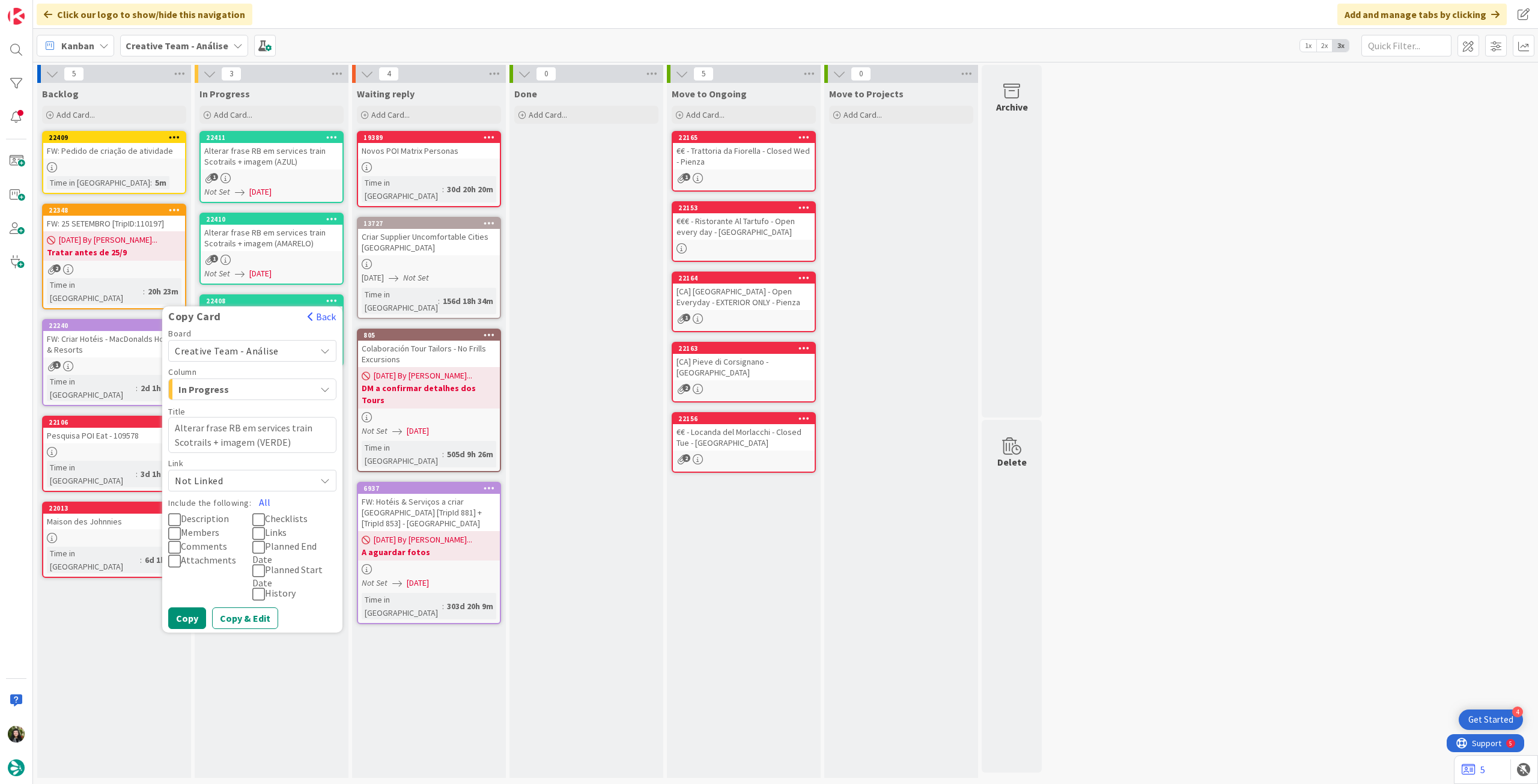
drag, startPoint x: 262, startPoint y: 501, endPoint x: 223, endPoint y: 571, distance: 80.1
click at [262, 501] on button "All" at bounding box center [264, 502] width 27 height 22
click at [181, 618] on button "Copy" at bounding box center [187, 618] width 38 height 22
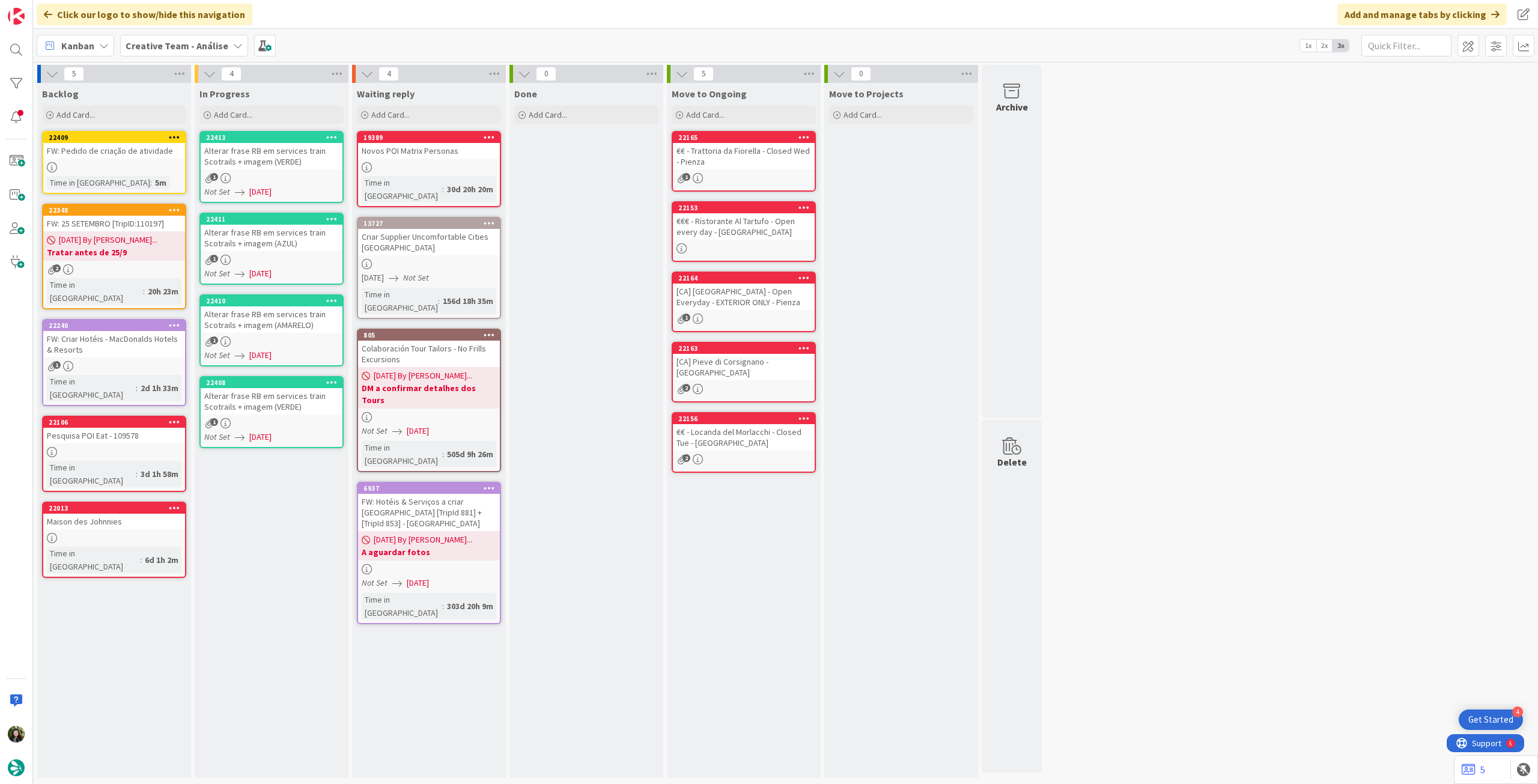
click at [272, 416] on link "22408 Copy Card Back Board Creative Team - Análise Column In Progress Title 61 …" at bounding box center [271, 412] width 144 height 72
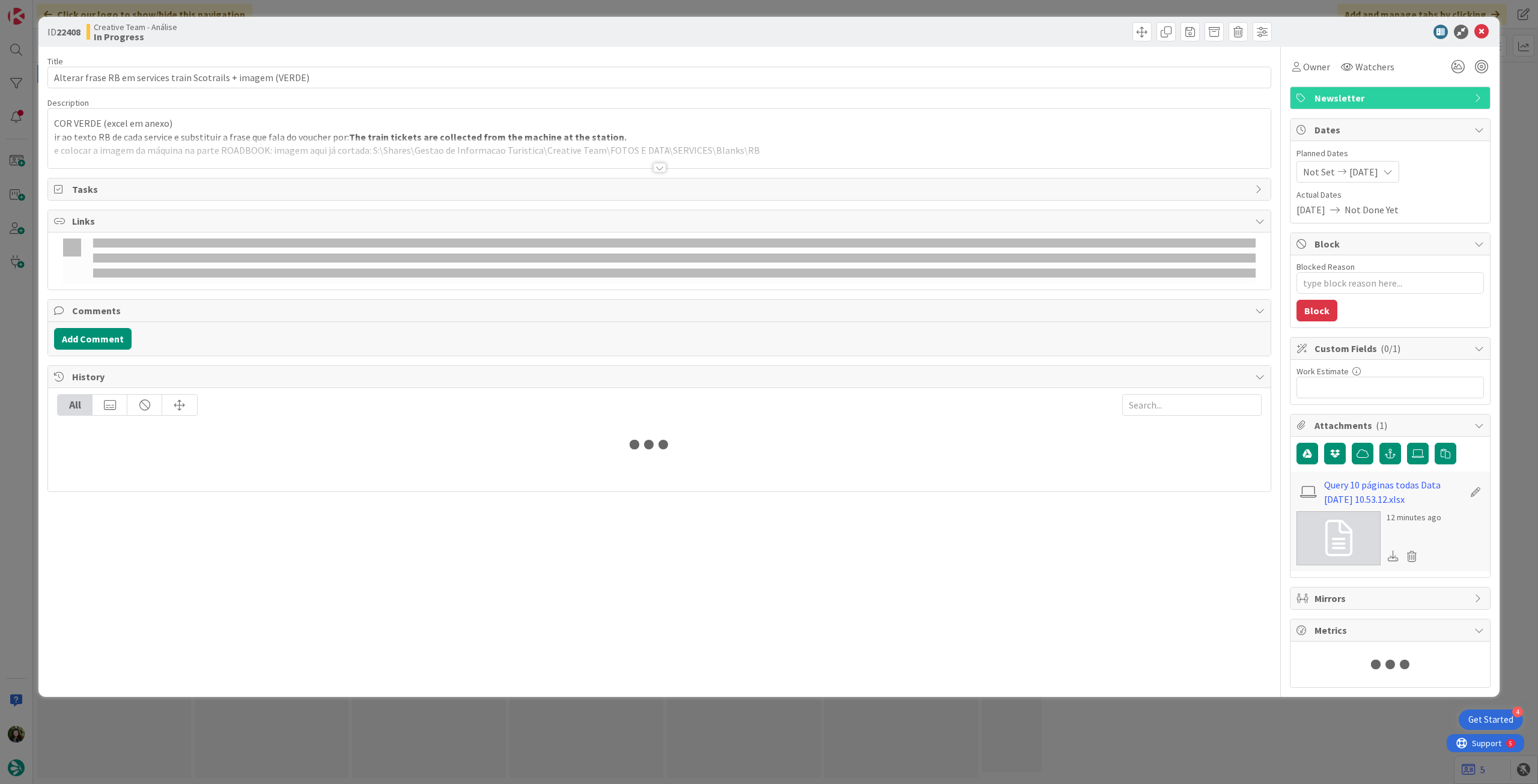
type textarea "x"
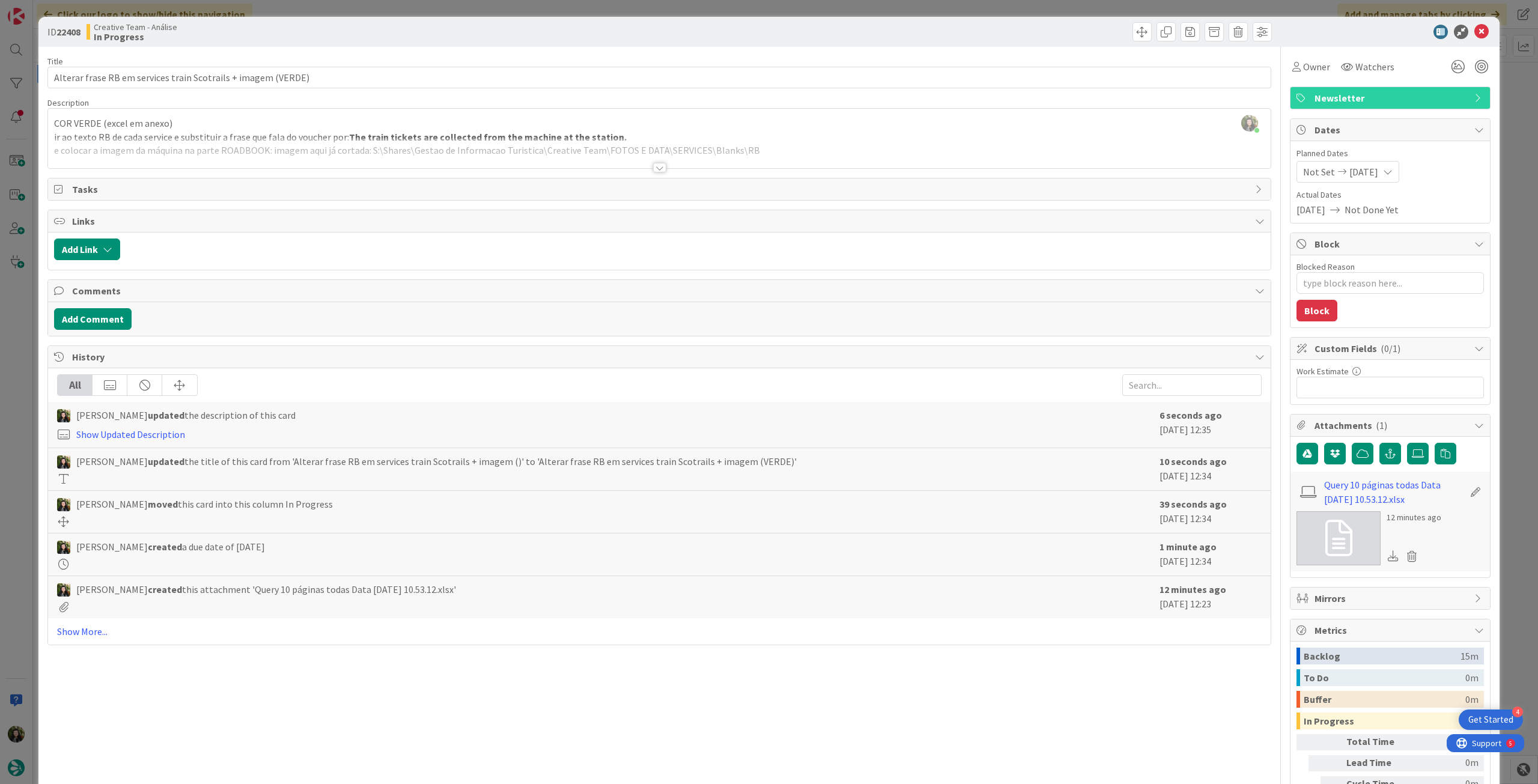
click at [249, 153] on div at bounding box center [659, 152] width 1222 height 30
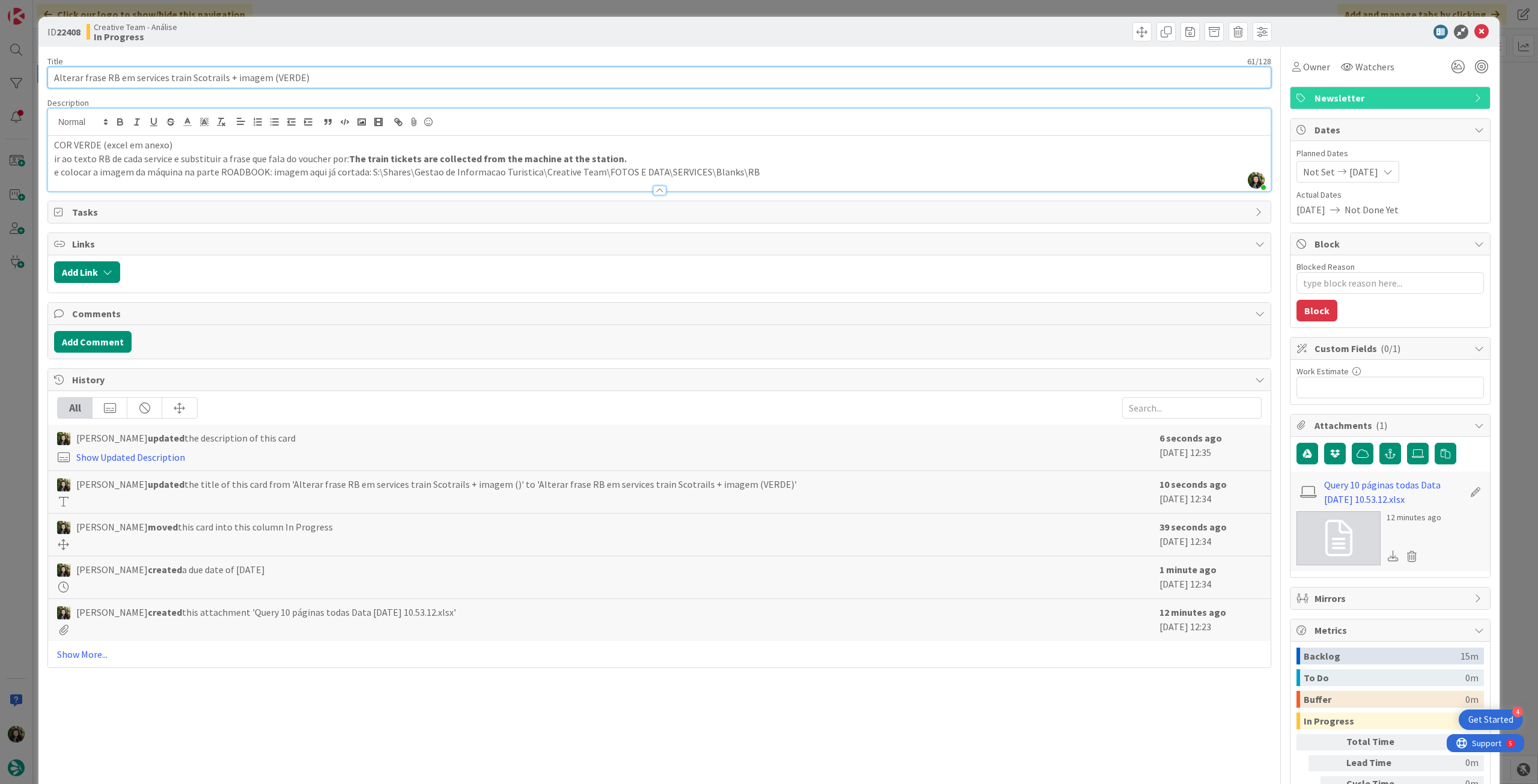
drag, startPoint x: 292, startPoint y: 75, endPoint x: 268, endPoint y: 80, distance: 24.5
click at [268, 80] on input "Alterar frase RB em services train Scotrails + imagem (VERDE)" at bounding box center [659, 78] width 1224 height 22
type input "Alterar frase RB em services train Scotrails + imagem (ROXO)"
type textarea "x"
type input "Alterar frase RB em services train Scotrails + imagem (ROXO)"
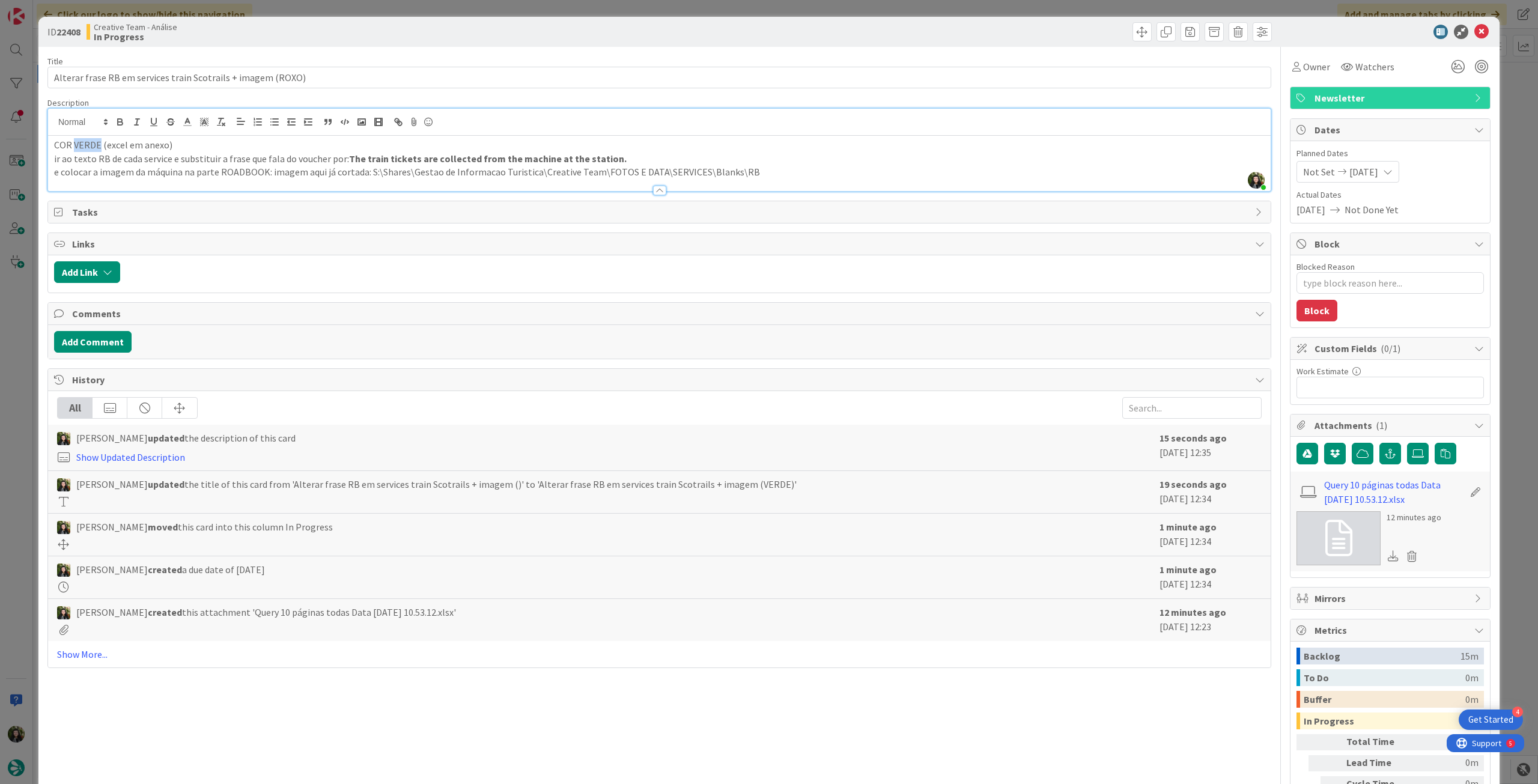
drag, startPoint x: 97, startPoint y: 146, endPoint x: 74, endPoint y: 145, distance: 23.0
click at [74, 145] on p "COR VERDE (excel em anexo)" at bounding box center [659, 145] width 1210 height 14
click at [1474, 35] on icon at bounding box center [1481, 31] width 14 height 14
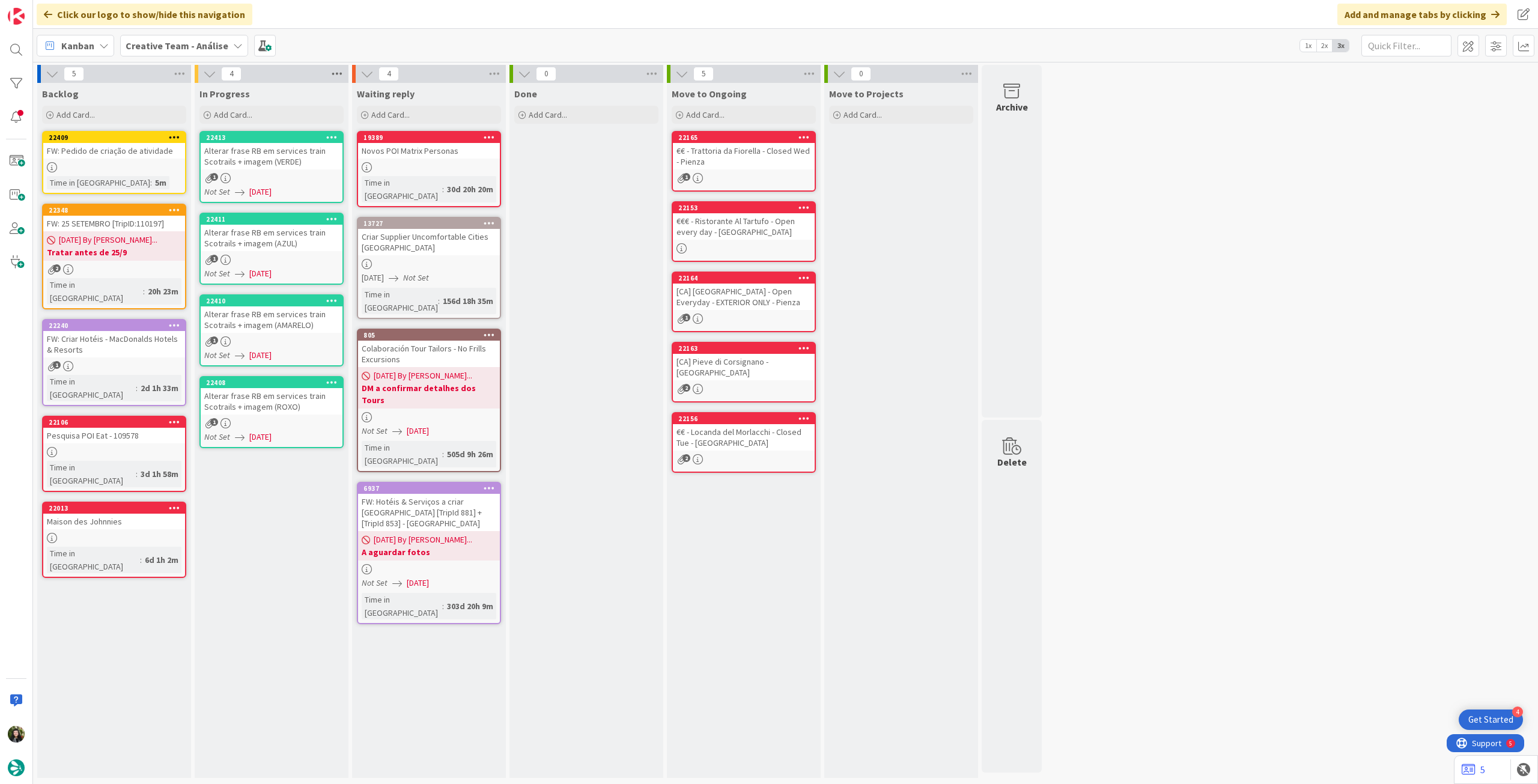
click at [333, 78] on icon at bounding box center [337, 74] width 16 height 18
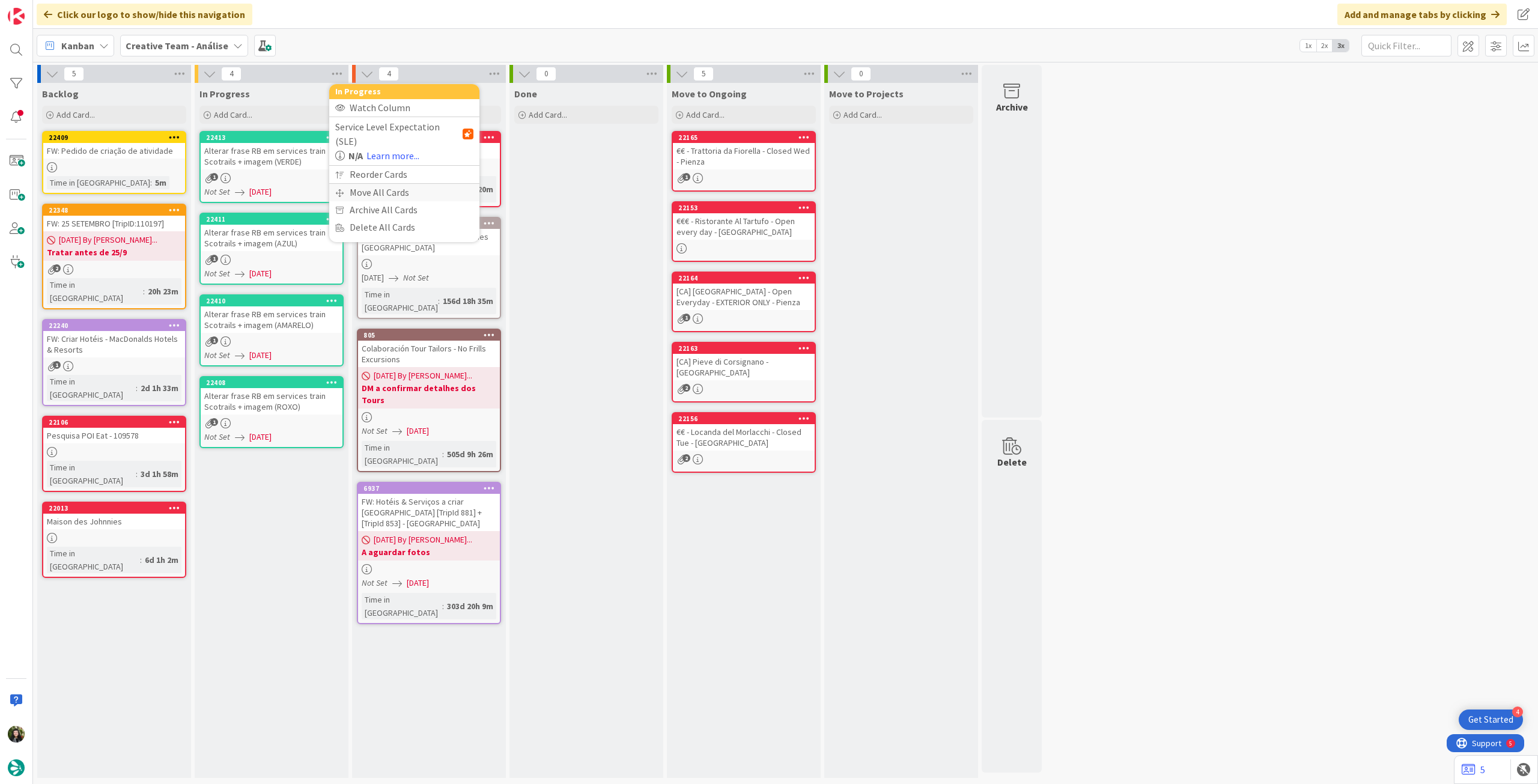
click at [369, 184] on div "Move All Cards" at bounding box center [404, 193] width 150 height 18
click at [380, 126] on span "Creative Team - Análise" at bounding box center [390, 131] width 97 height 12
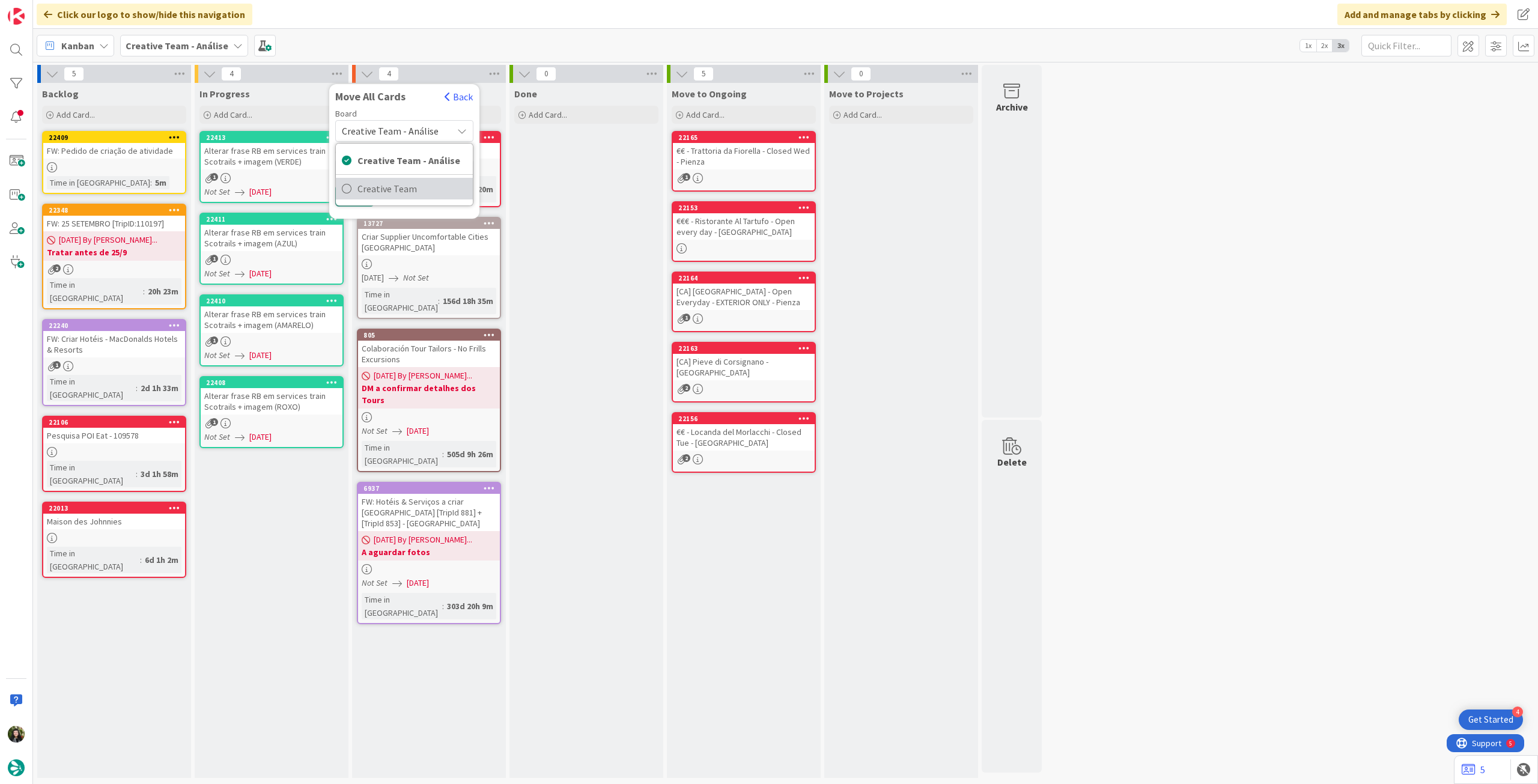
click at [381, 193] on span "Creative Team" at bounding box center [412, 189] width 110 height 18
click at [385, 207] on span "Daytrip" at bounding box center [404, 207] width 85 height 17
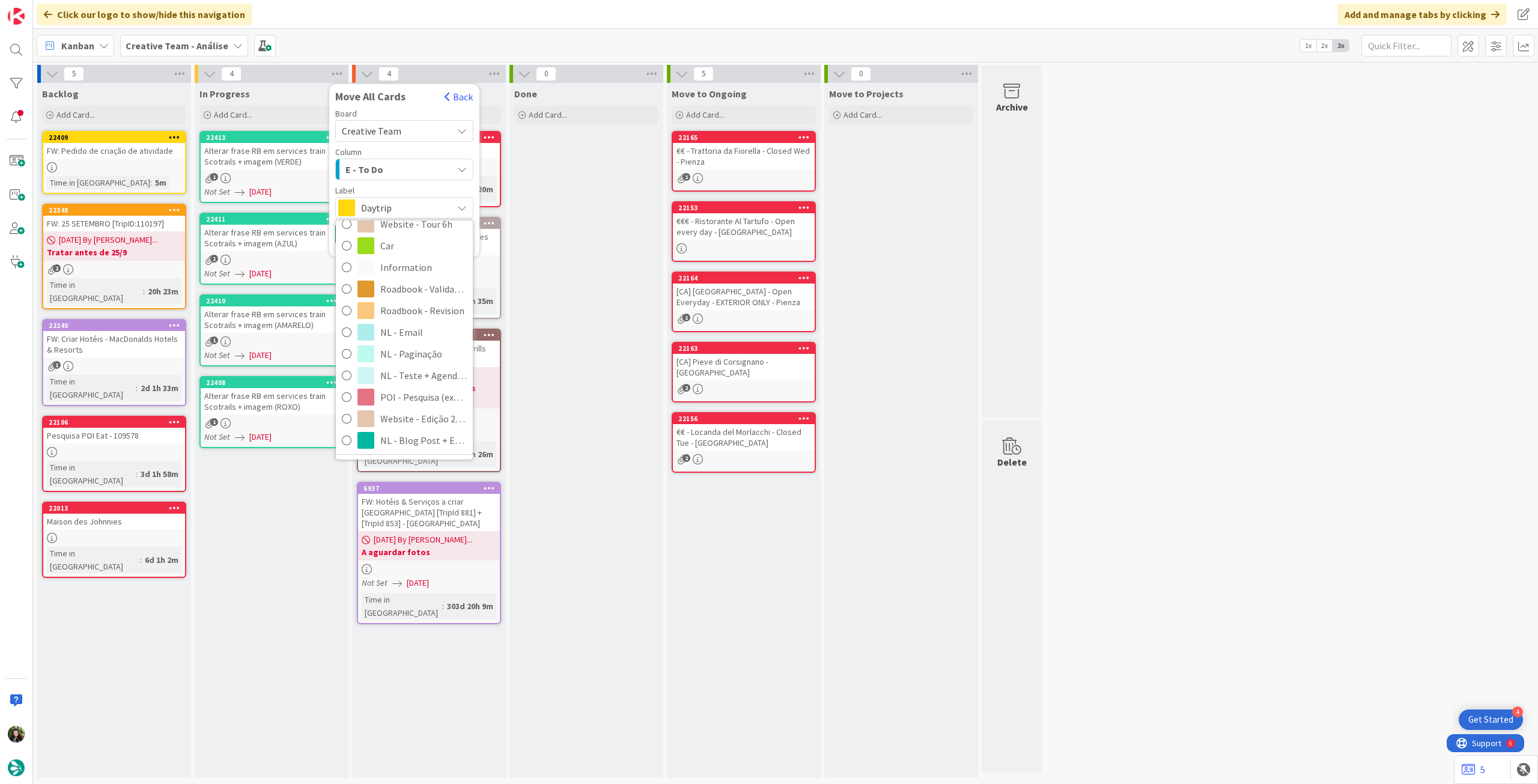
scroll to position [259, 0]
click at [418, 343] on span "NL - Teste + Agendamento" at bounding box center [423, 345] width 87 height 18
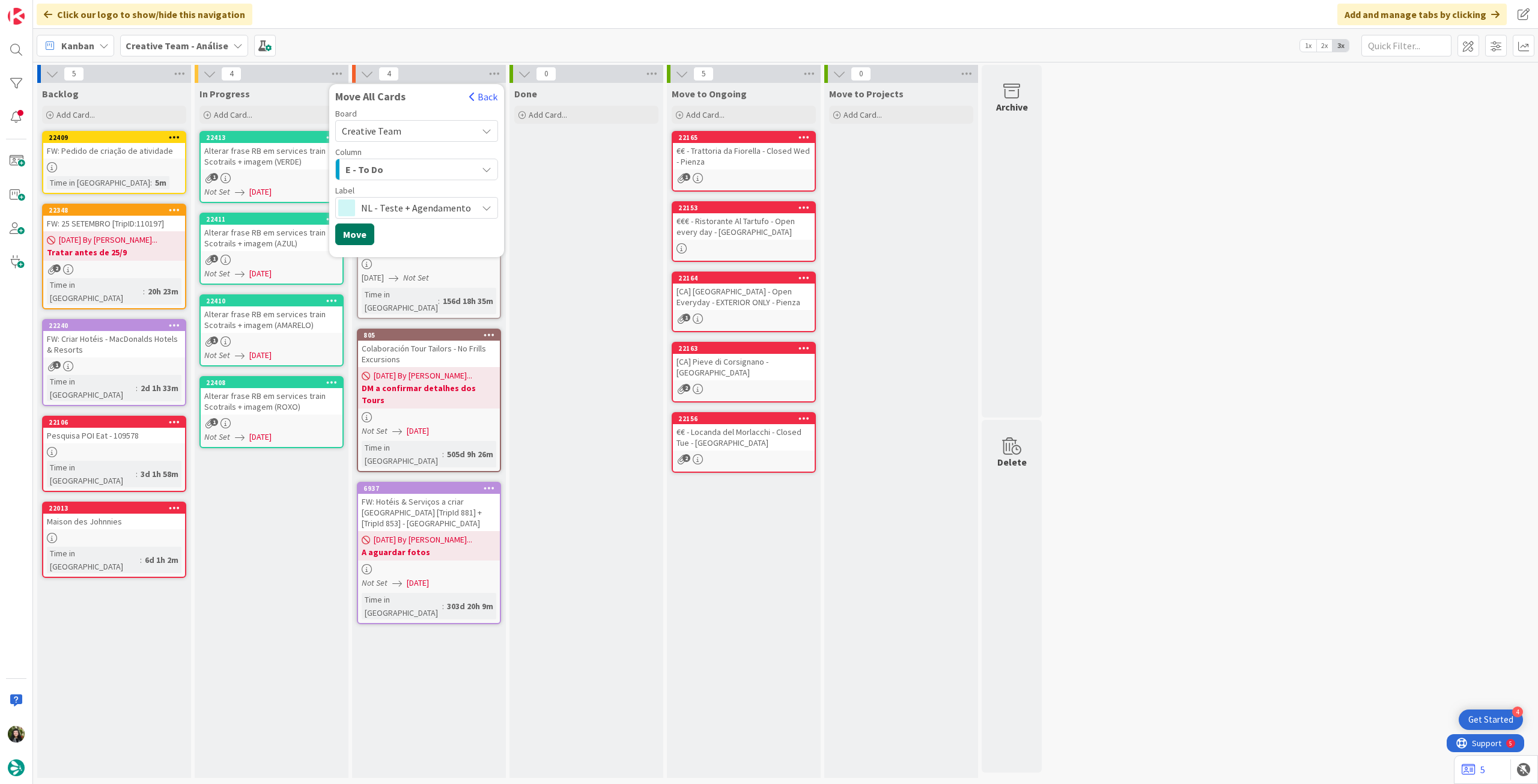
drag, startPoint x: 369, startPoint y: 232, endPoint x: 286, endPoint y: 163, distance: 107.9
click at [368, 232] on button "Move" at bounding box center [355, 235] width 39 height 22
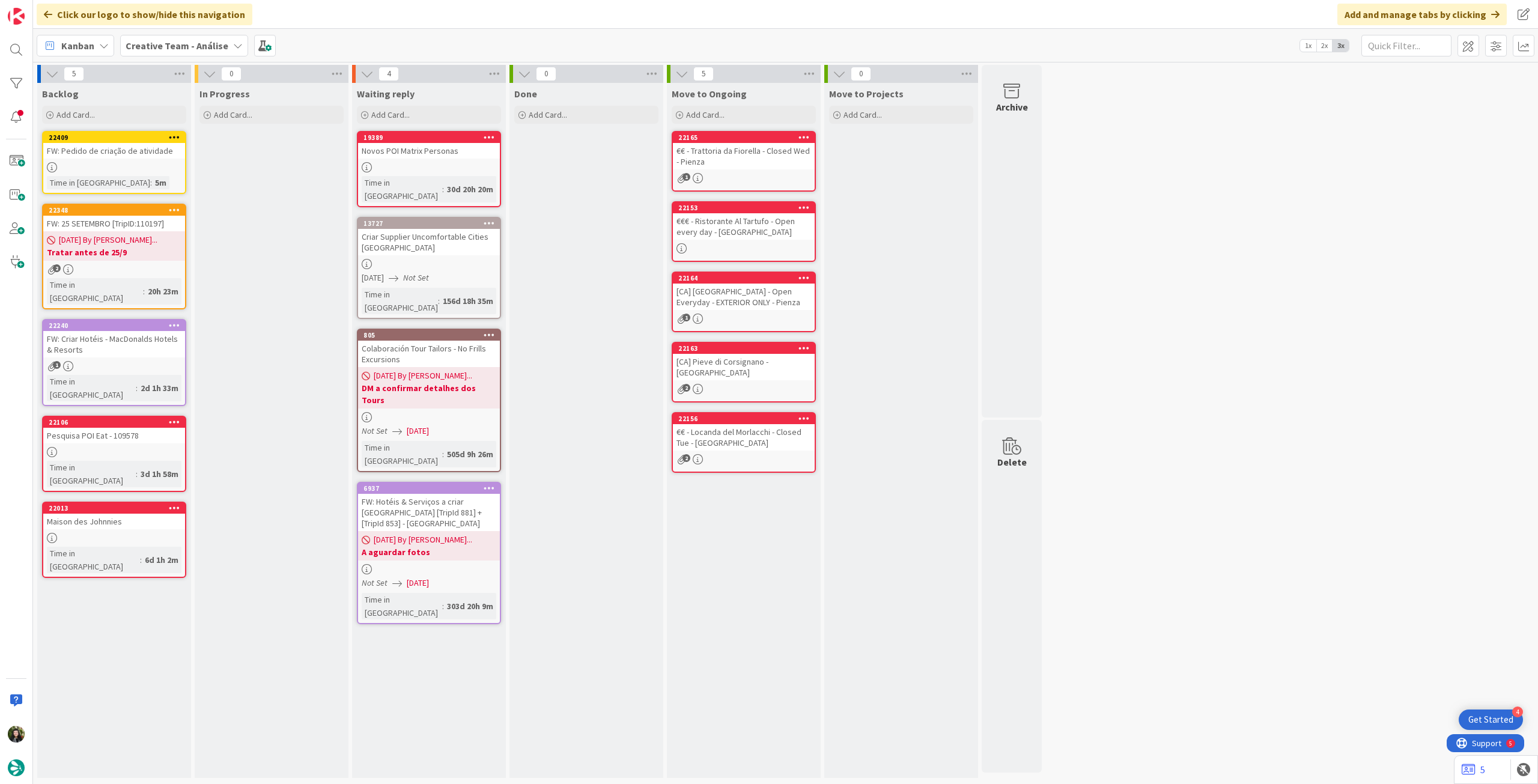
drag, startPoint x: 202, startPoint y: 45, endPoint x: 208, endPoint y: 57, distance: 13.4
click at [202, 45] on b "Creative Team - Análise" at bounding box center [177, 46] width 103 height 12
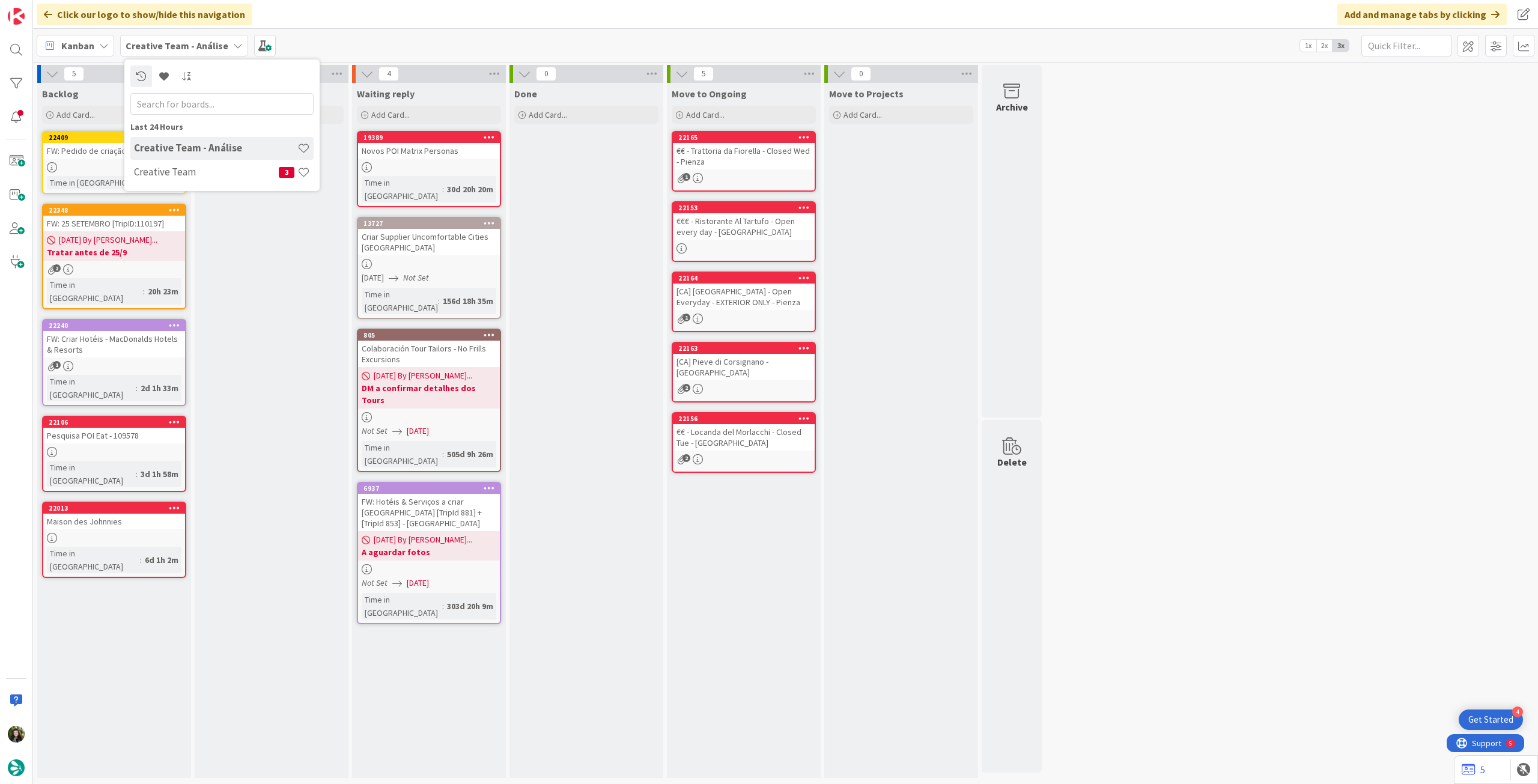
drag, startPoint x: 239, startPoint y: 245, endPoint x: 231, endPoint y: 234, distance: 13.6
click at [238, 240] on div "In Progress Add Card..." at bounding box center [271, 431] width 153 height 695
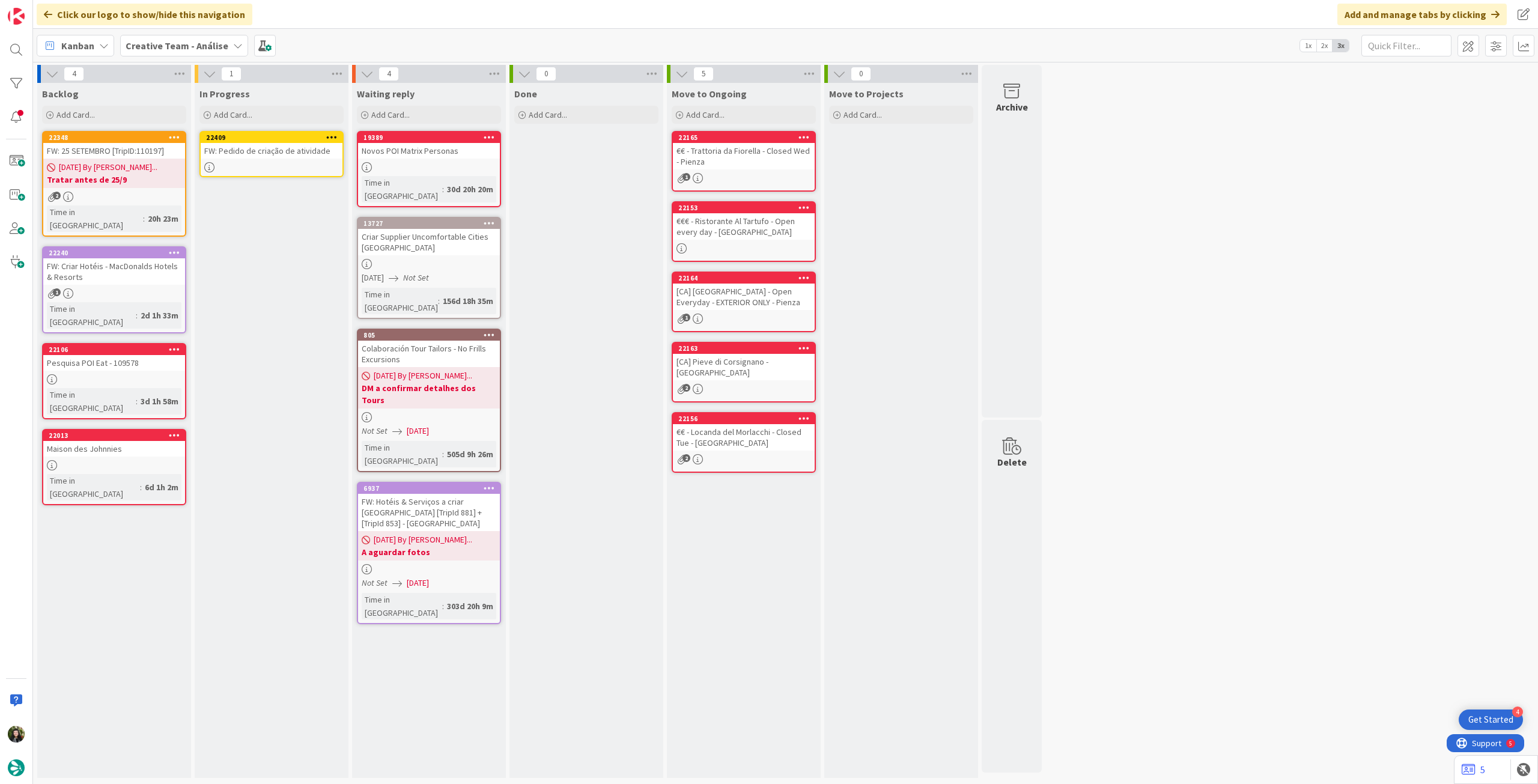
click at [293, 174] on link "22409 FW: Pedido de criação de atividade" at bounding box center [271, 154] width 144 height 46
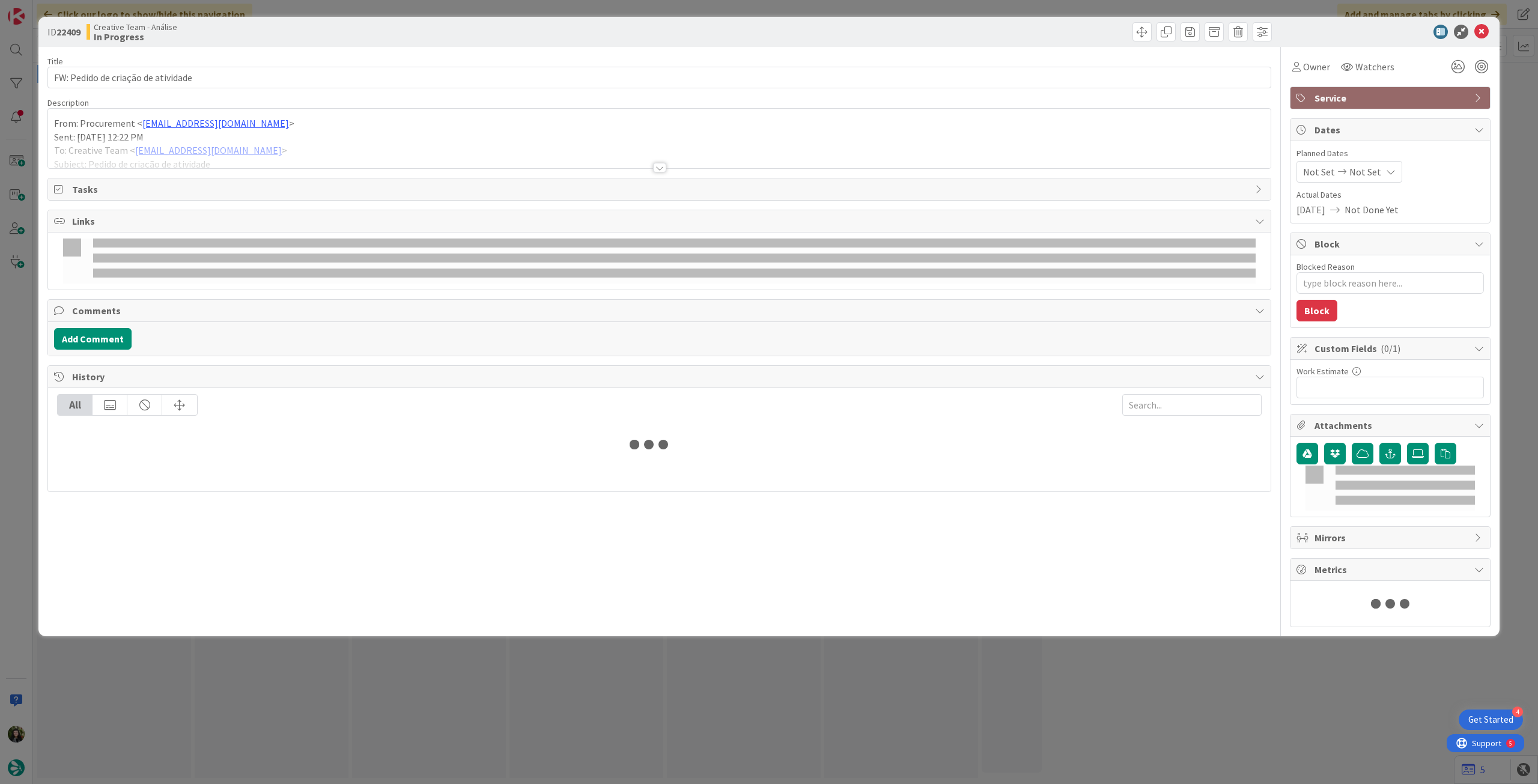
click at [271, 149] on div at bounding box center [659, 152] width 1222 height 30
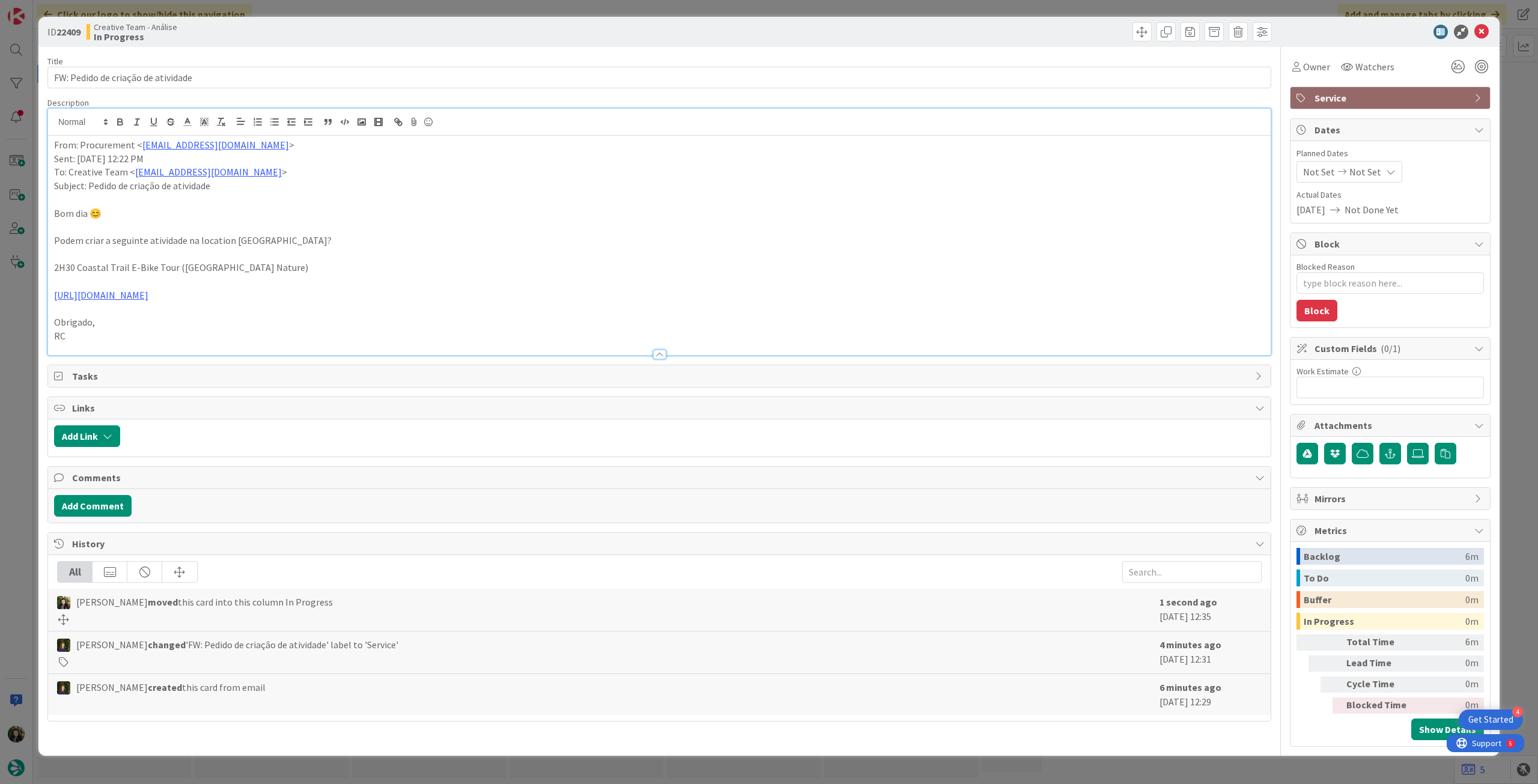
click at [1489, 31] on div at bounding box center [1384, 31] width 213 height 14
drag, startPoint x: 1482, startPoint y: 32, endPoint x: 1410, endPoint y: 35, distance: 72.1
click at [1481, 33] on icon at bounding box center [1481, 31] width 14 height 14
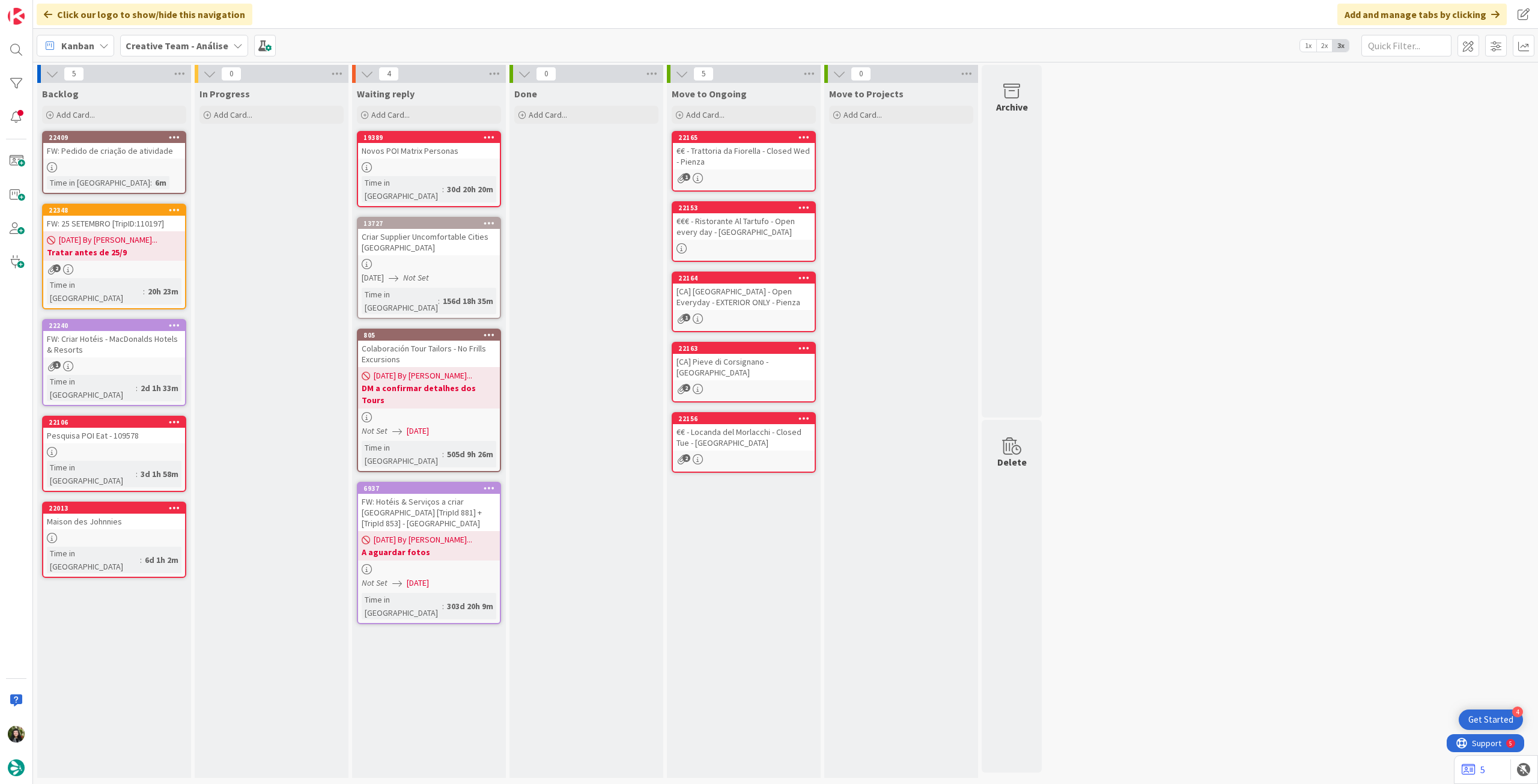
drag, startPoint x: 167, startPoint y: 45, endPoint x: 167, endPoint y: 57, distance: 12.0
click at [167, 48] on b "Creative Team - Análise" at bounding box center [177, 46] width 103 height 12
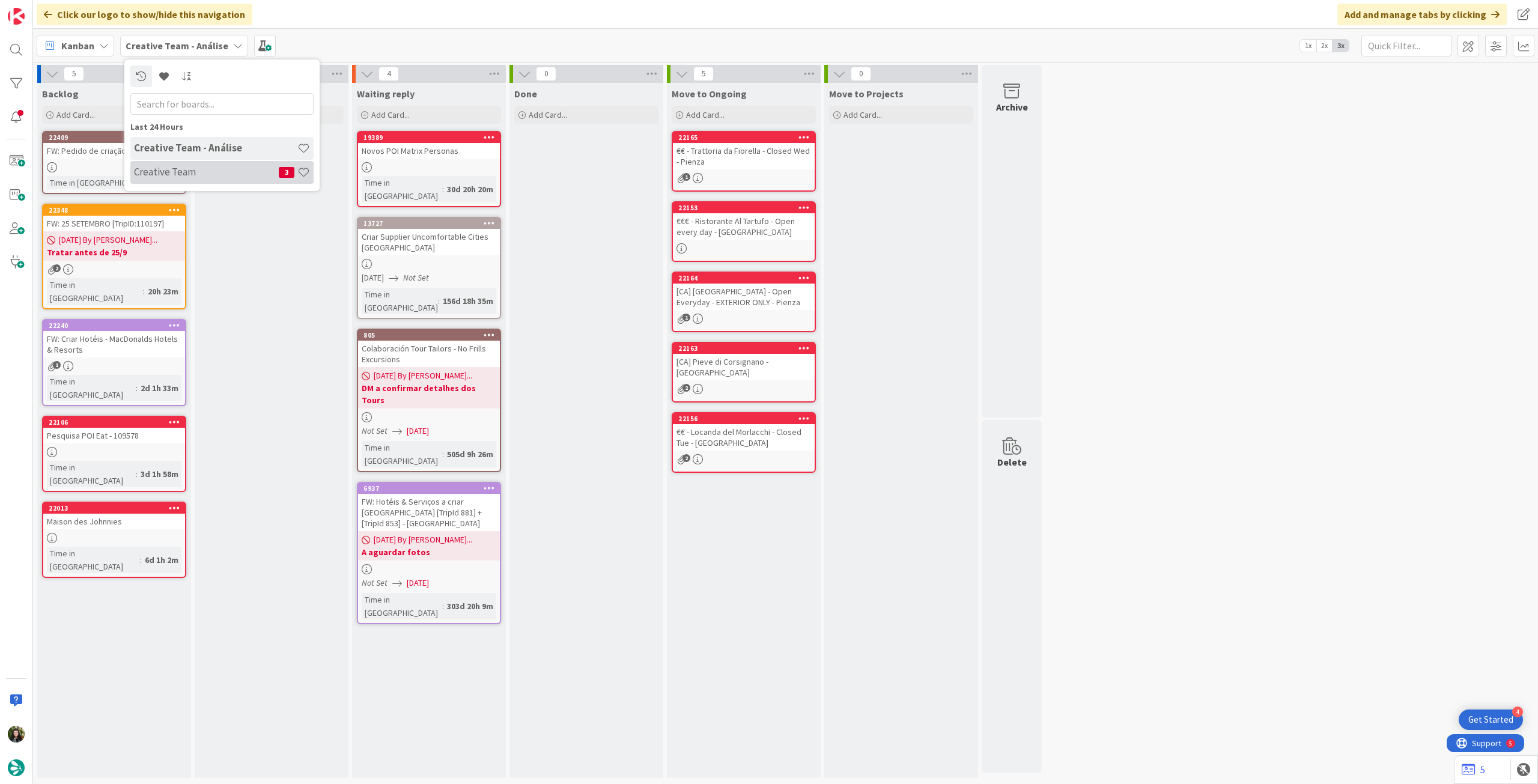
click at [197, 180] on div "Creative Team 3" at bounding box center [222, 172] width 183 height 23
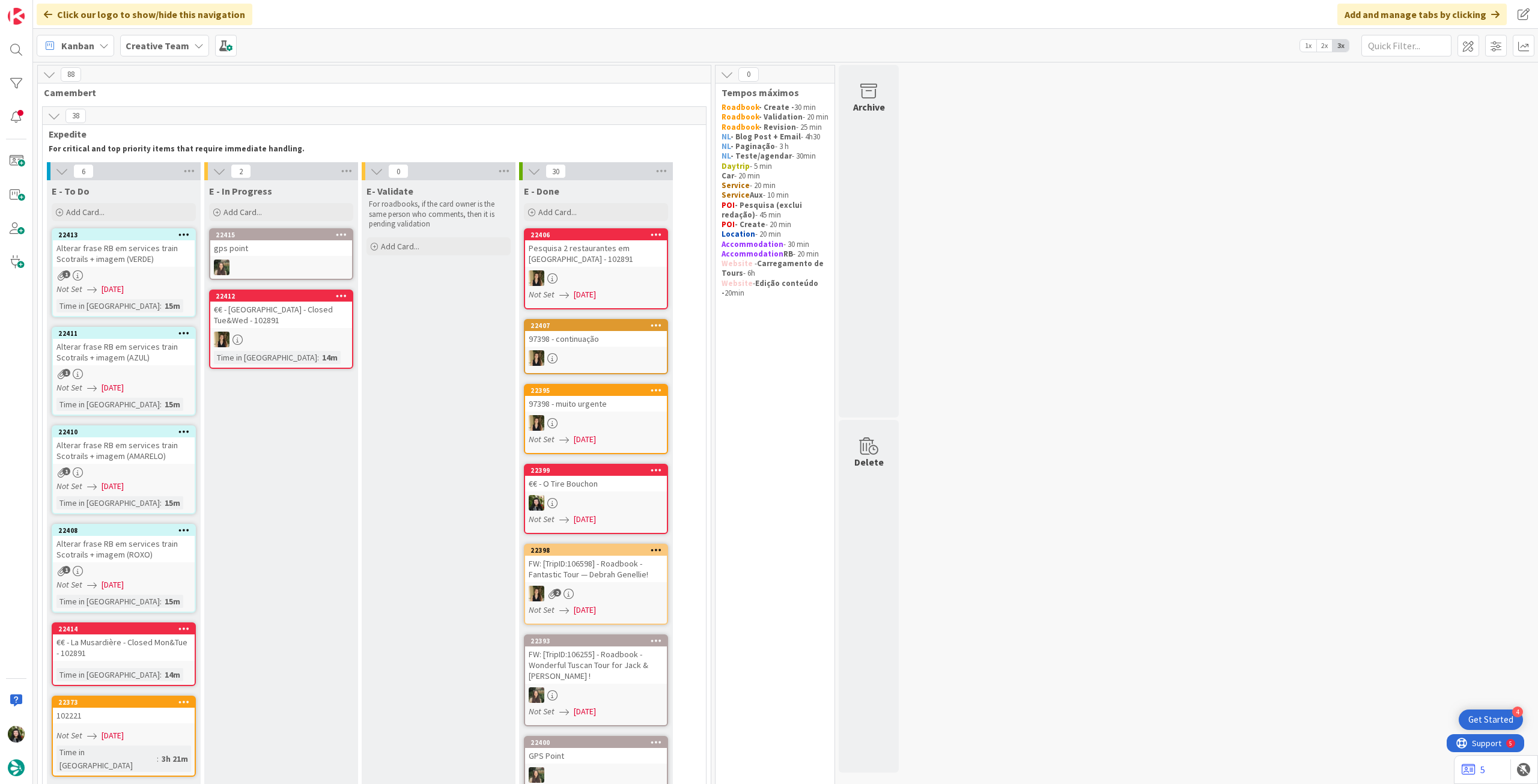
click at [128, 213] on div "Add Card..." at bounding box center [123, 212] width 144 height 18
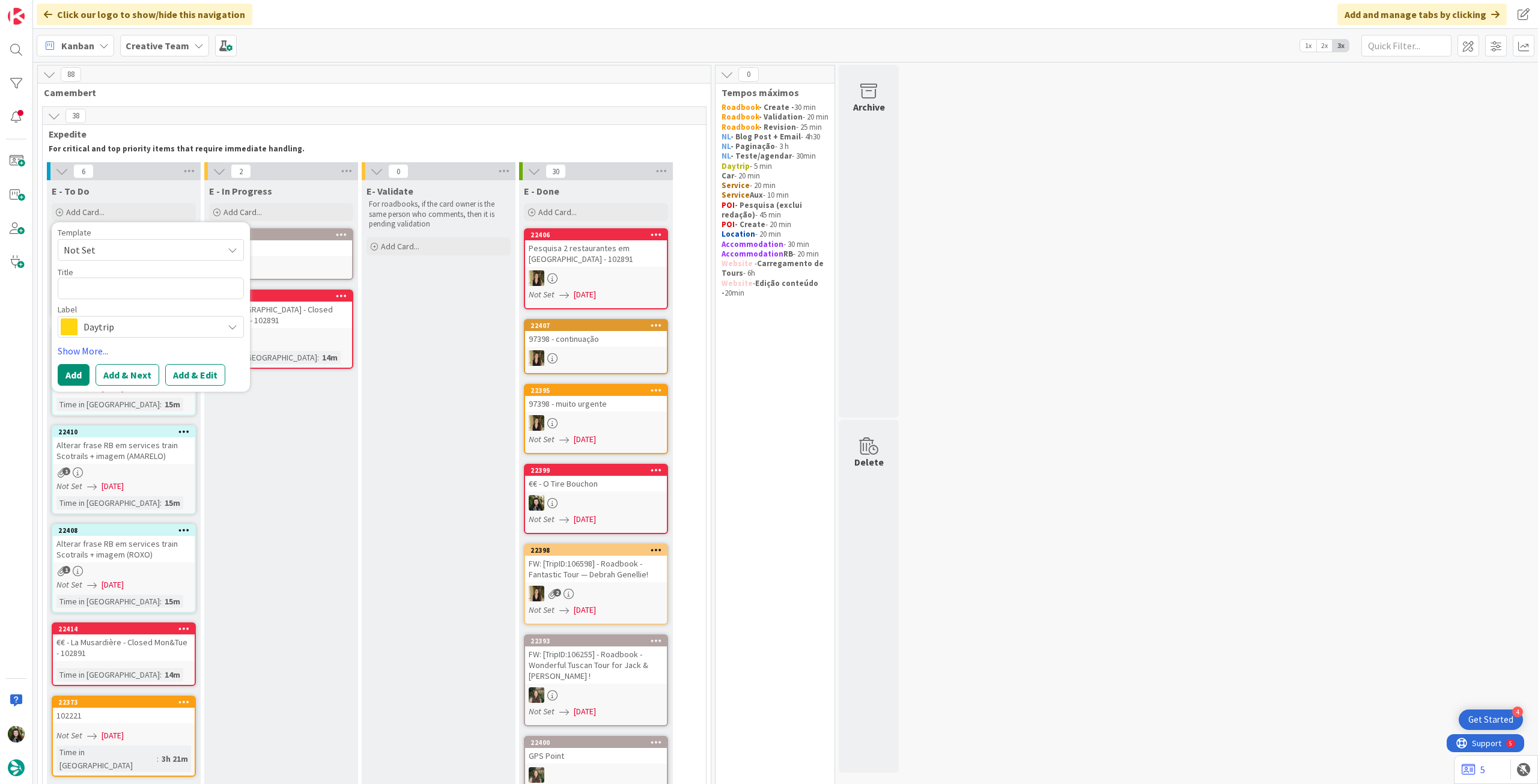
drag, startPoint x: 116, startPoint y: 317, endPoint x: 124, endPoint y: 326, distance: 12.0
click at [116, 318] on div "Daytrip" at bounding box center [150, 326] width 186 height 22
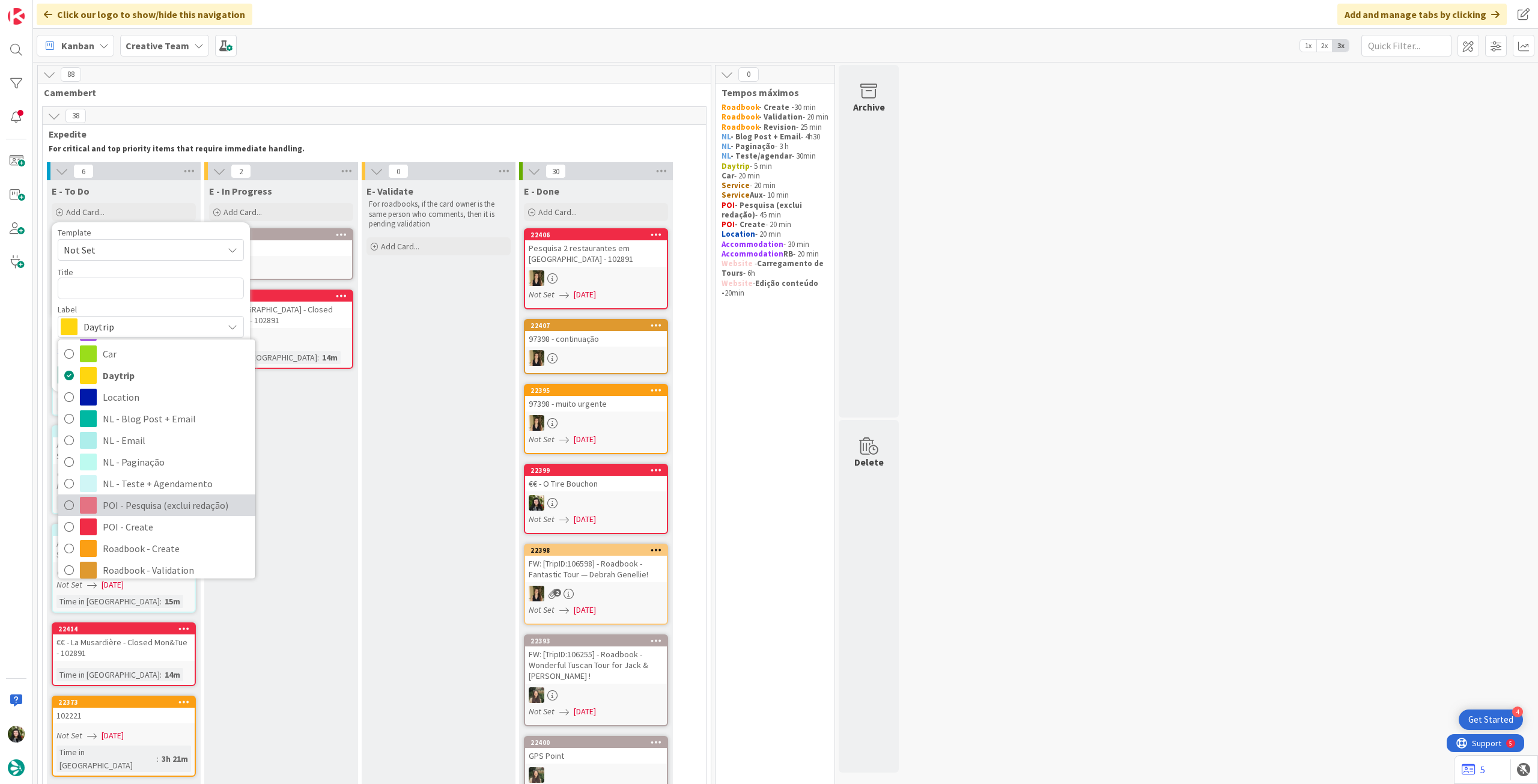
scroll to position [80, 0]
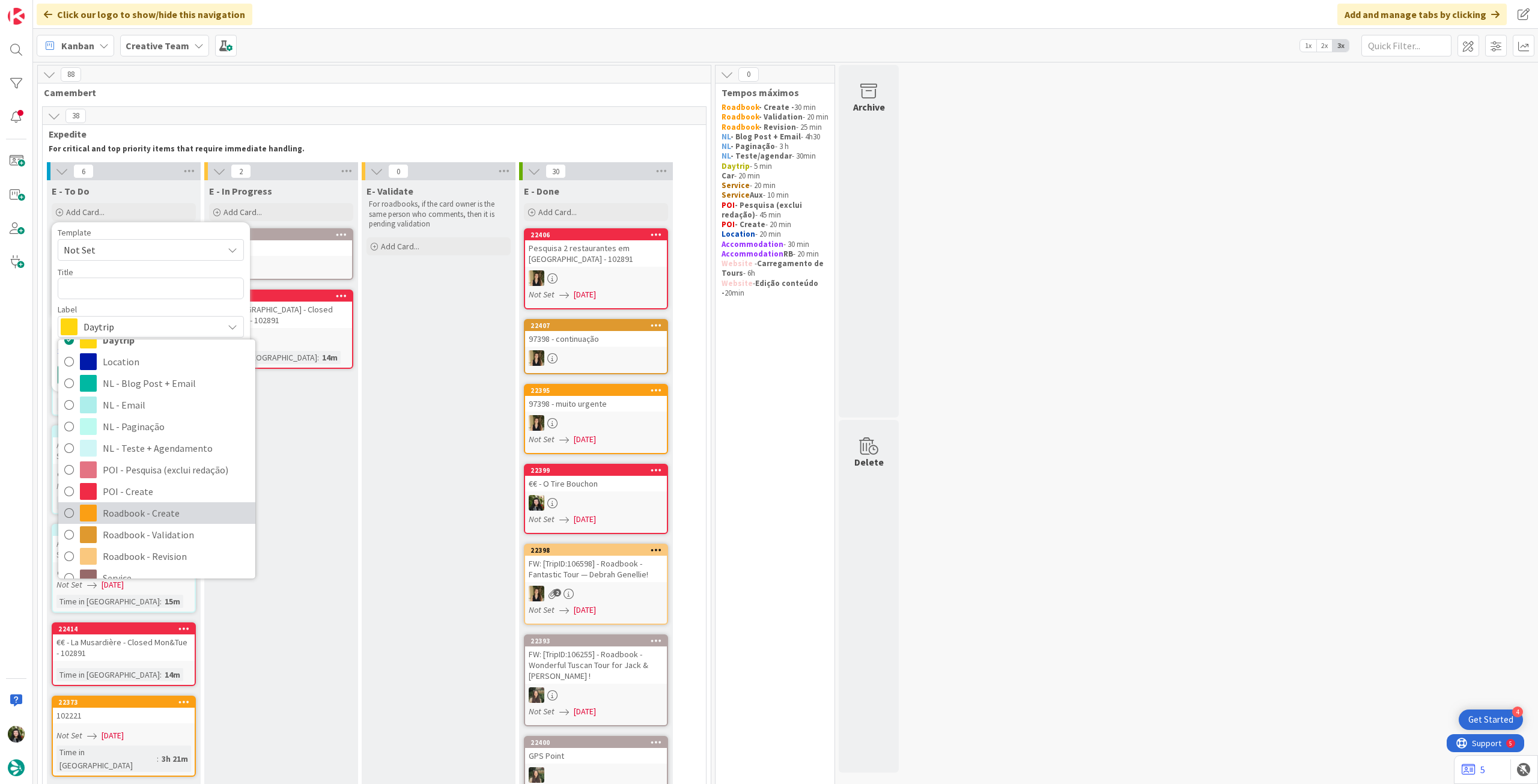
drag, startPoint x: 140, startPoint y: 505, endPoint x: 144, endPoint y: 428, distance: 77.1
click at [139, 504] on span "Roadbook - Create" at bounding box center [176, 512] width 147 height 18
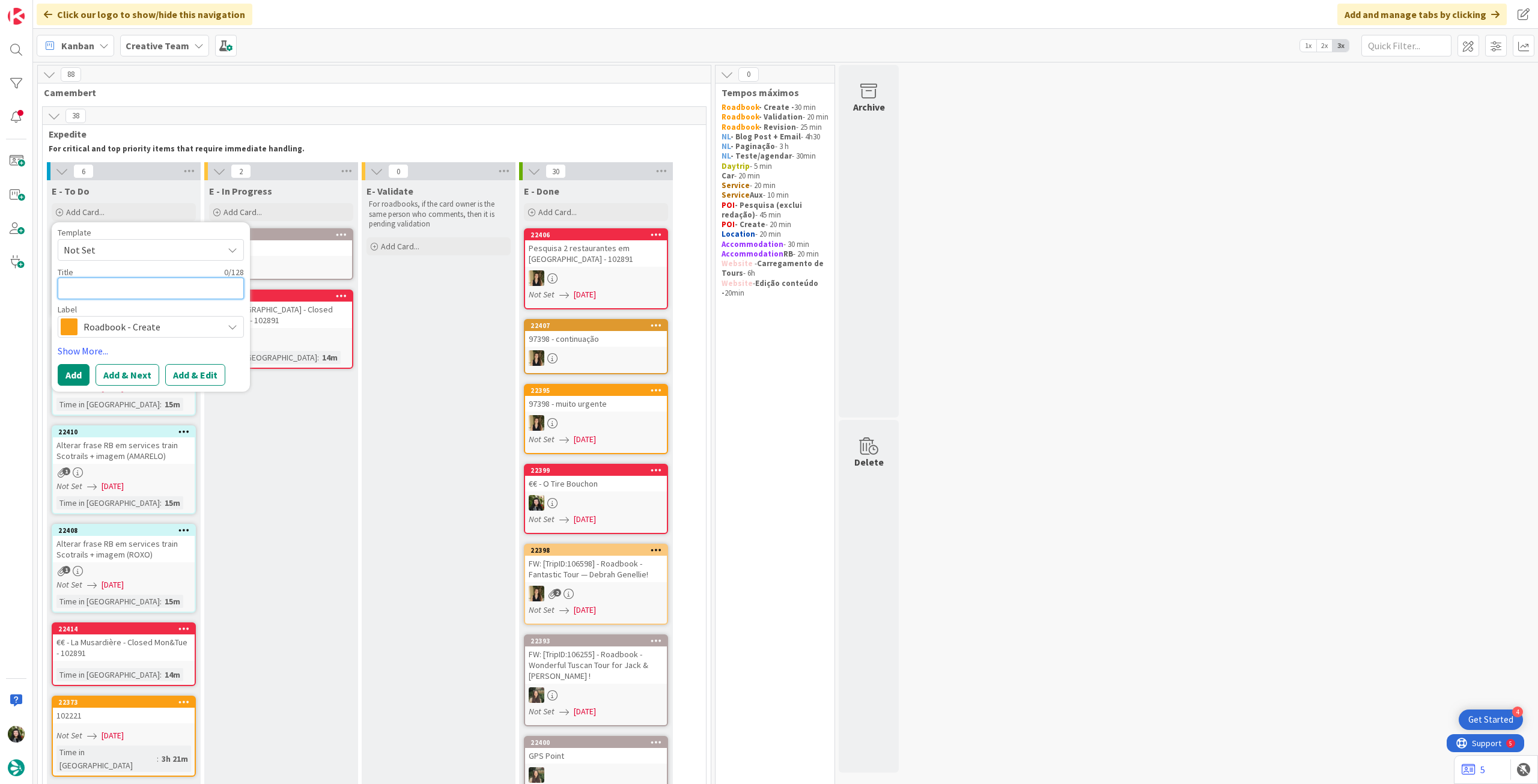
drag, startPoint x: 161, startPoint y: 295, endPoint x: 125, endPoint y: 322, distance: 45.0
click at [160, 295] on textarea at bounding box center [150, 289] width 186 height 22
paste textarea "109853"
type textarea "x"
type textarea "109853"
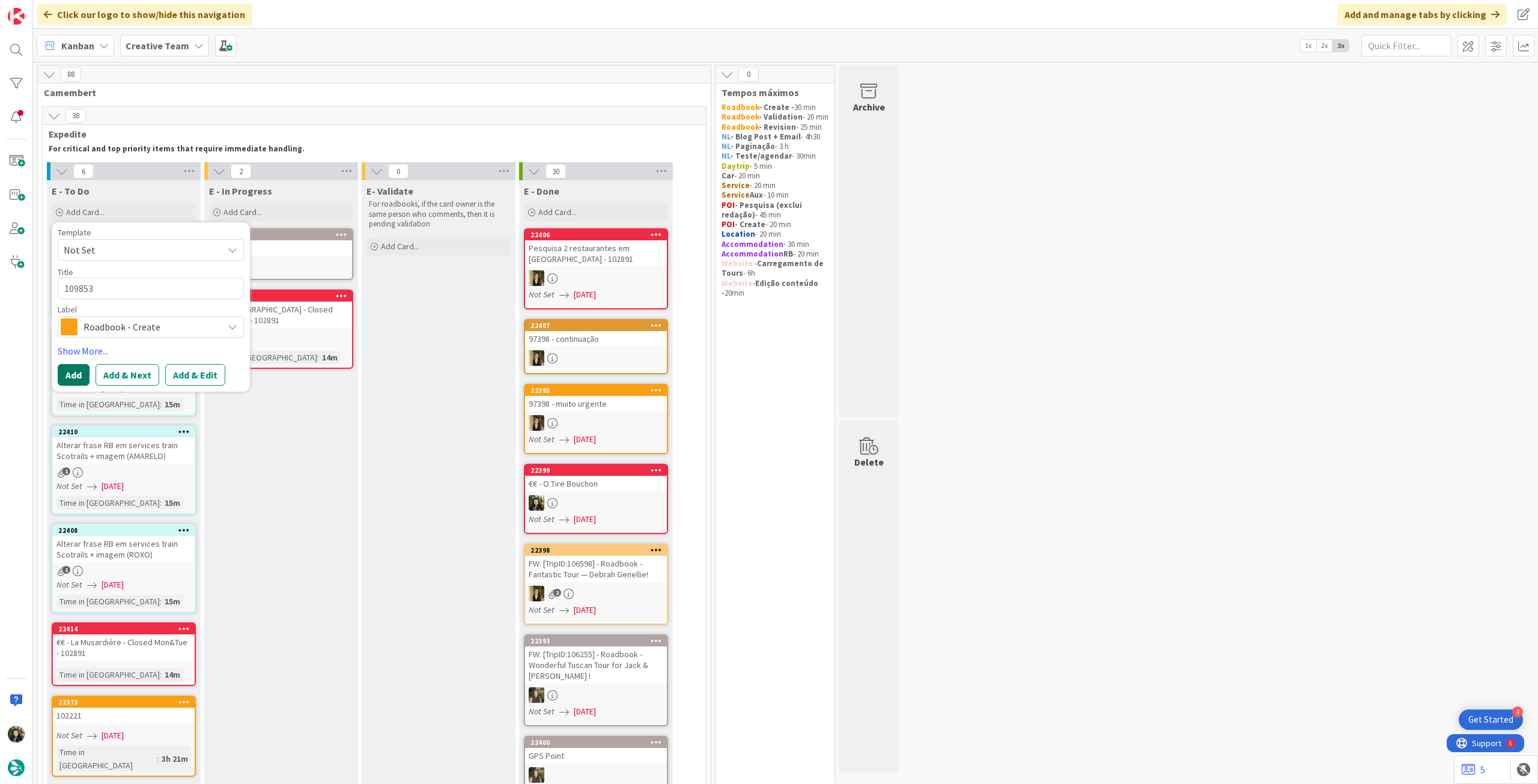
click at [82, 374] on button "Add" at bounding box center [73, 374] width 32 height 22
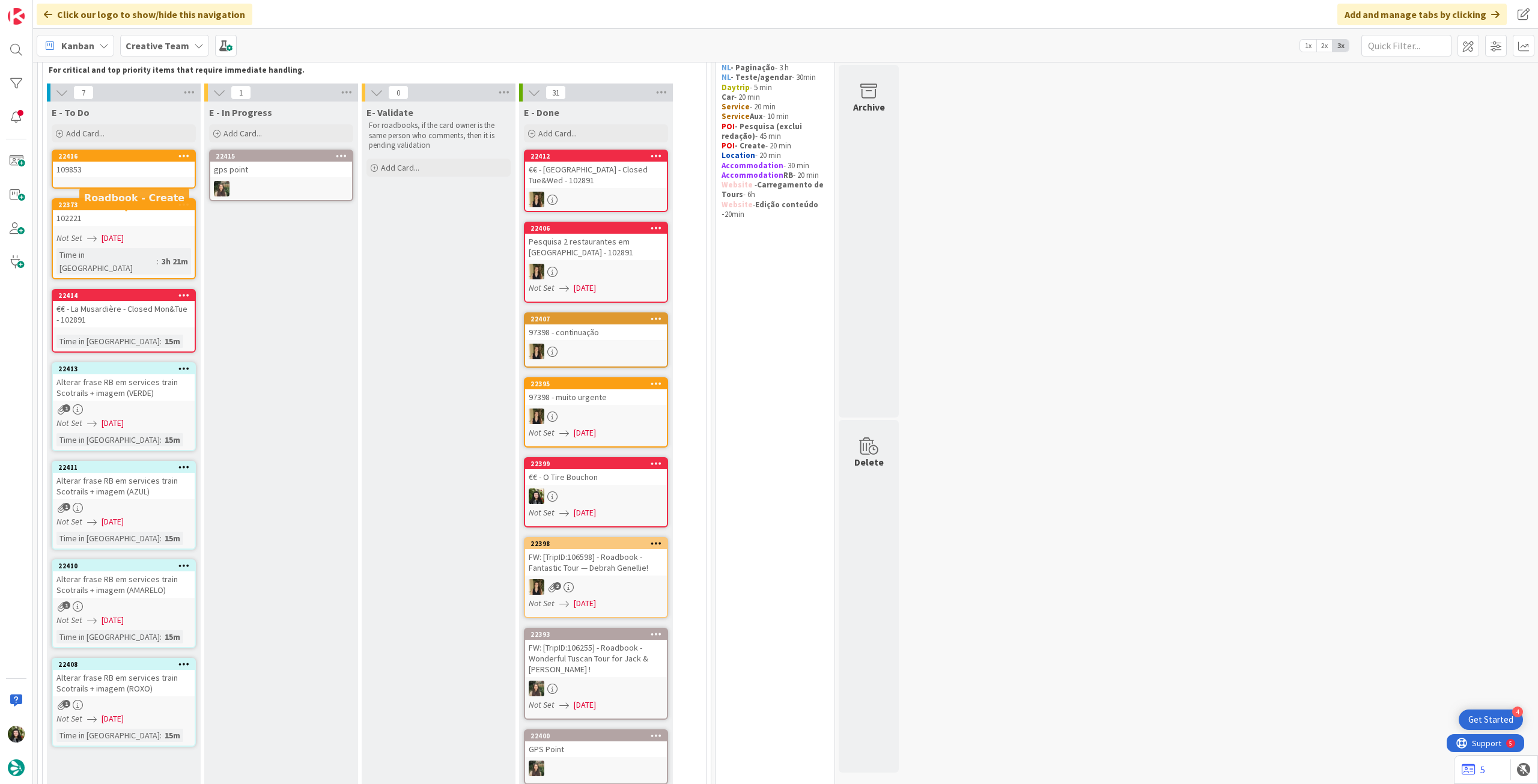
scroll to position [0, 0]
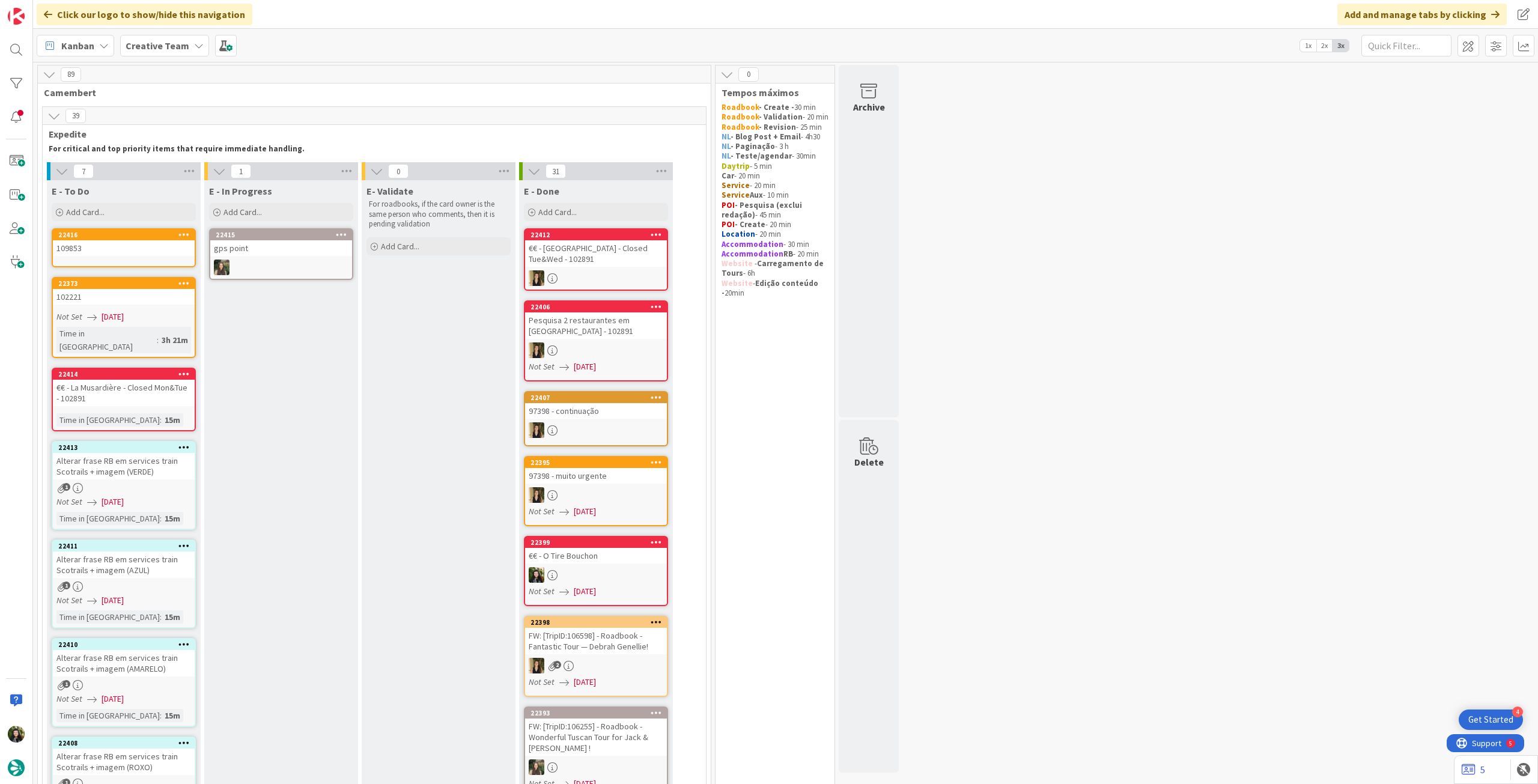
click at [130, 250] on div "109853" at bounding box center [124, 247] width 142 height 16
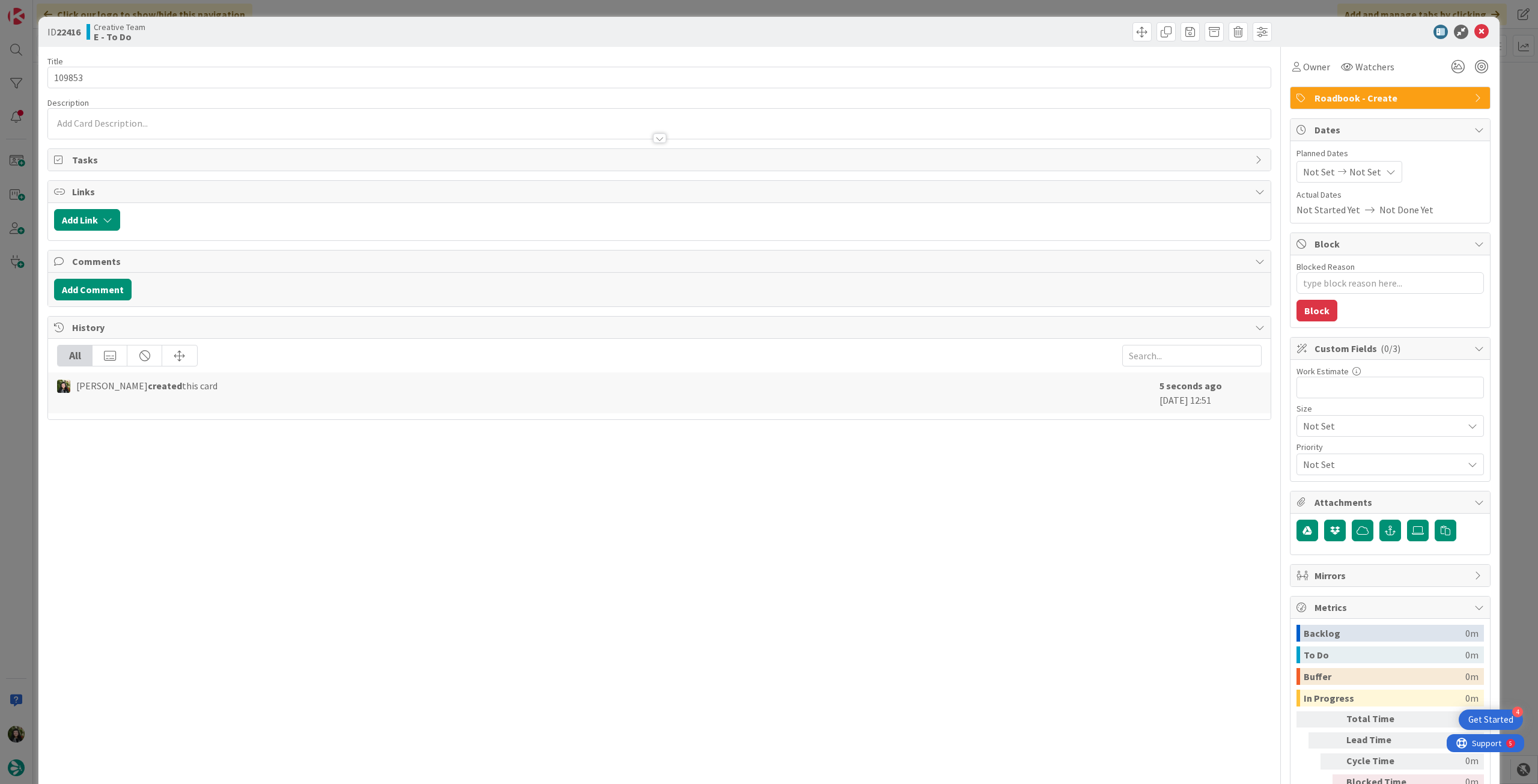
click at [1353, 172] on span "Not Set" at bounding box center [1365, 171] width 32 height 14
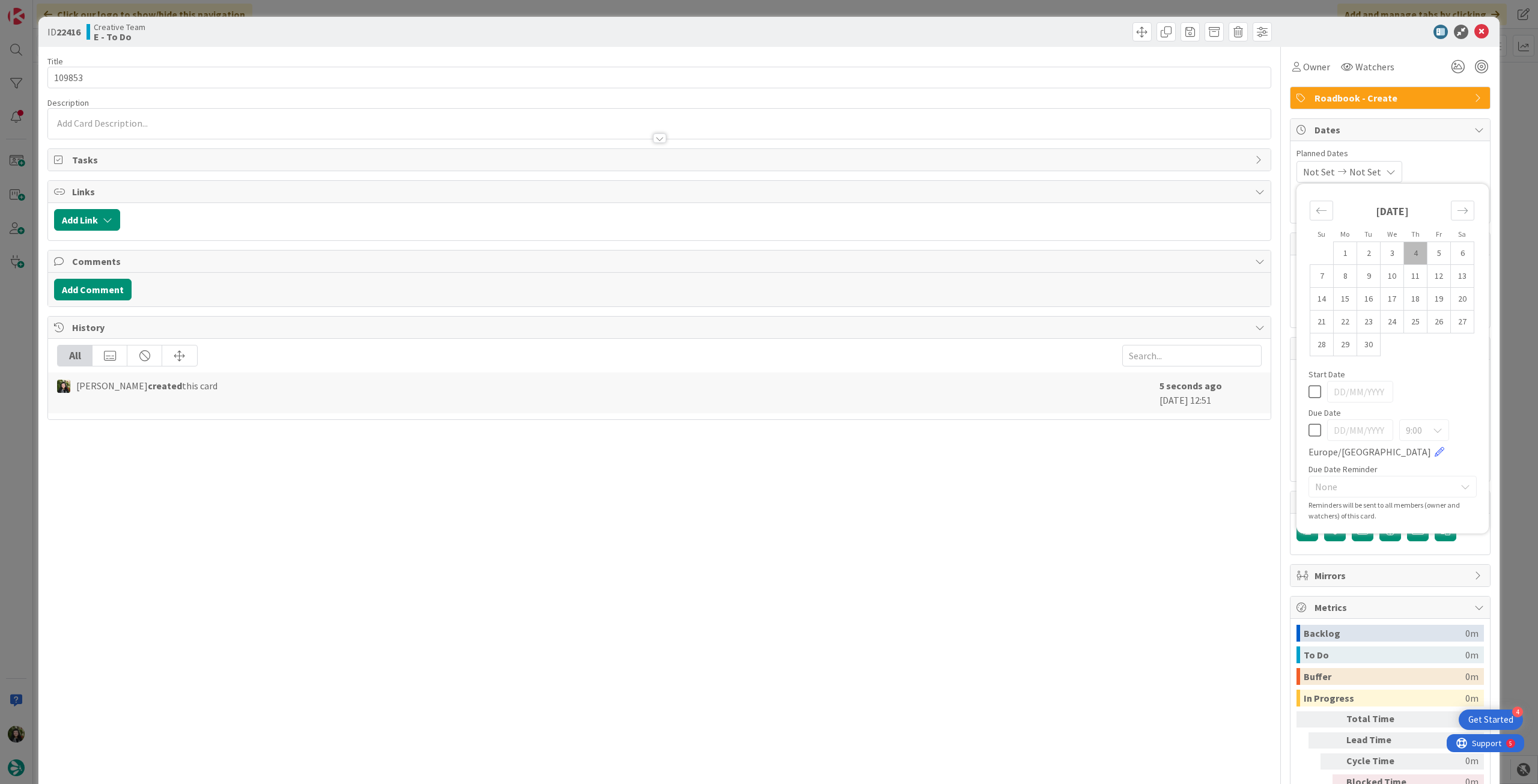
type textarea "x"
click at [1308, 434] on icon at bounding box center [1314, 430] width 13 height 14
type input "[DATE]"
click at [1474, 34] on icon at bounding box center [1481, 31] width 14 height 14
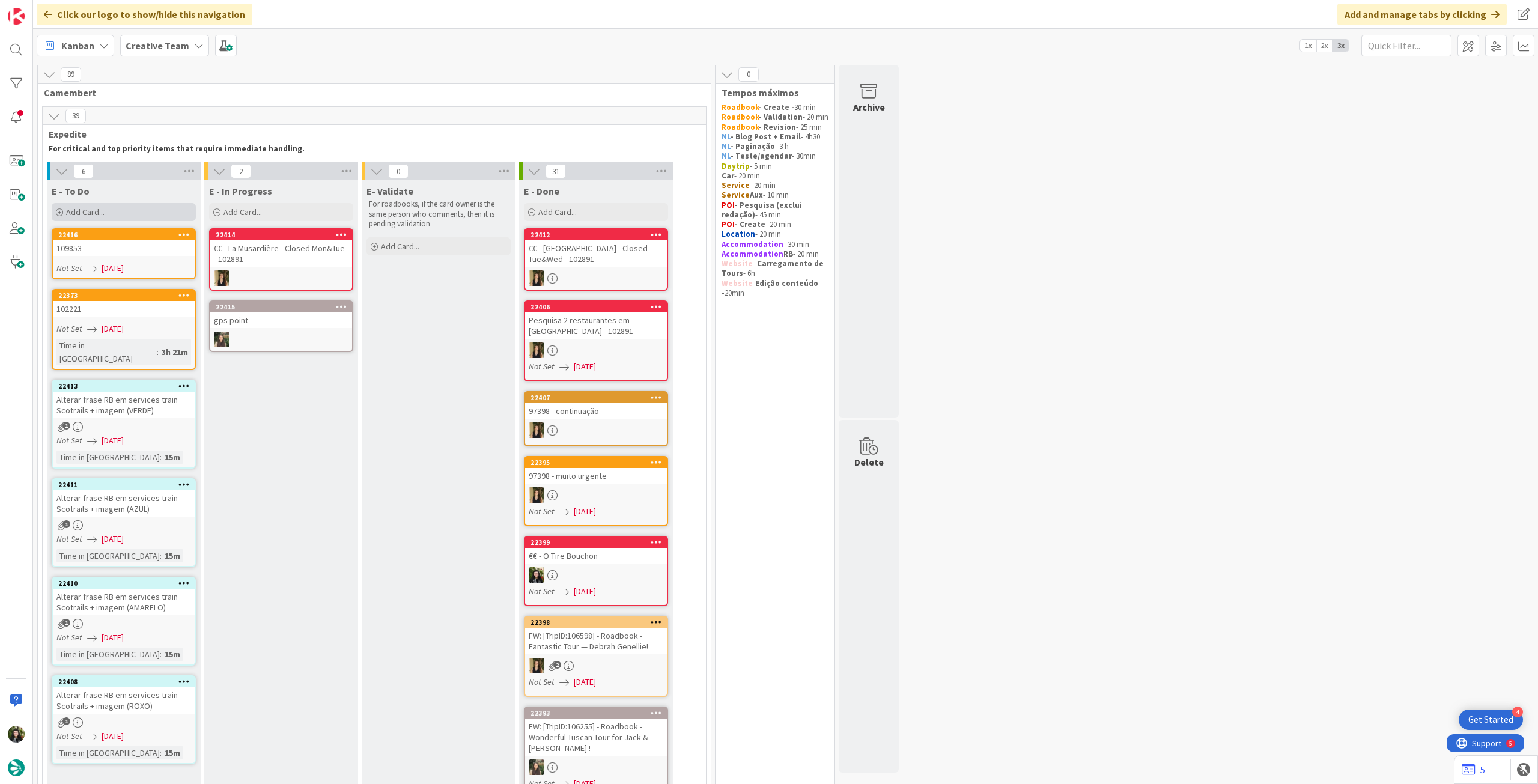
click at [133, 212] on div "Add Card..." at bounding box center [123, 212] width 144 height 18
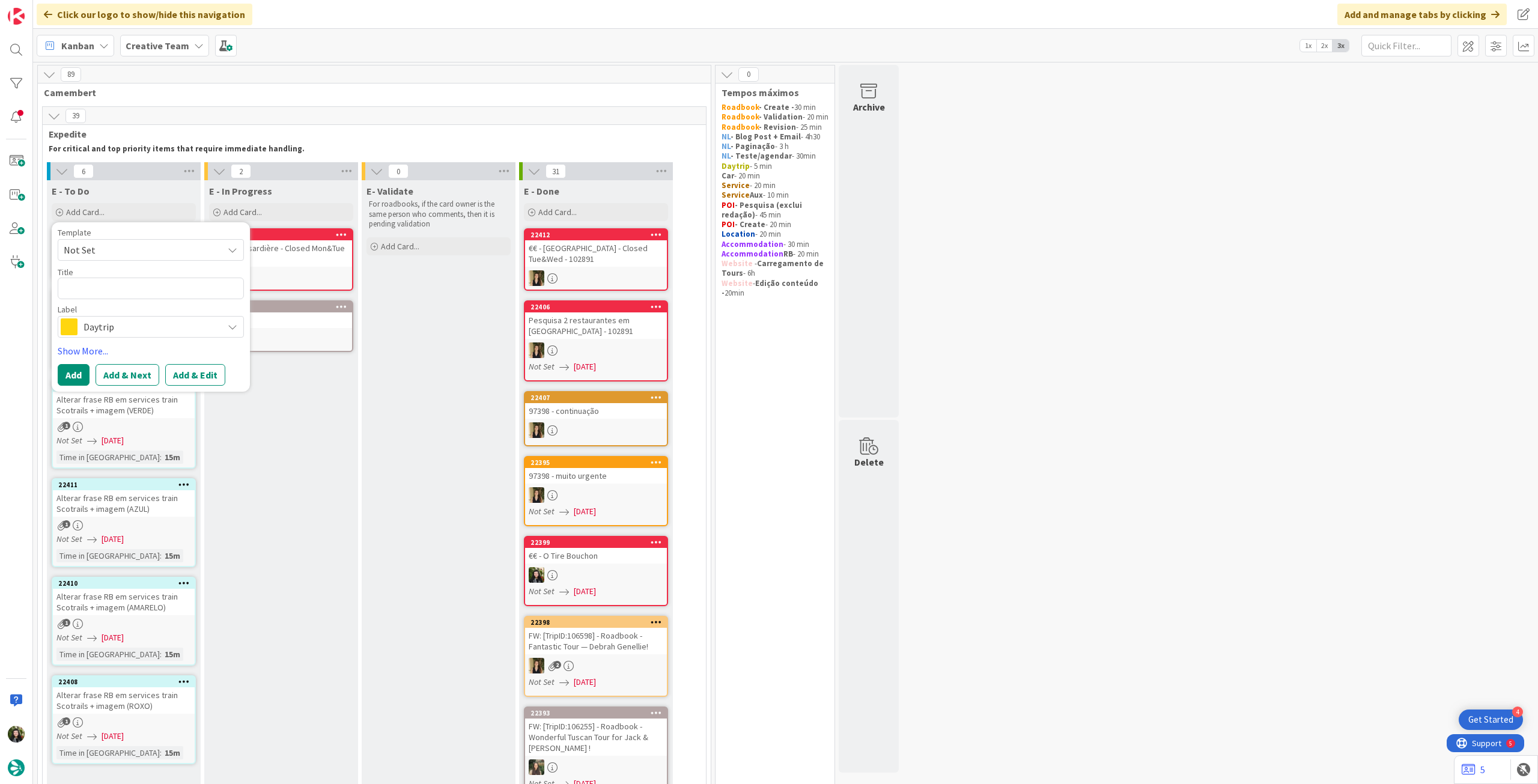
drag, startPoint x: 124, startPoint y: 325, endPoint x: 159, endPoint y: 374, distance: 60.2
click at [124, 326] on span "Daytrip" at bounding box center [150, 326] width 133 height 17
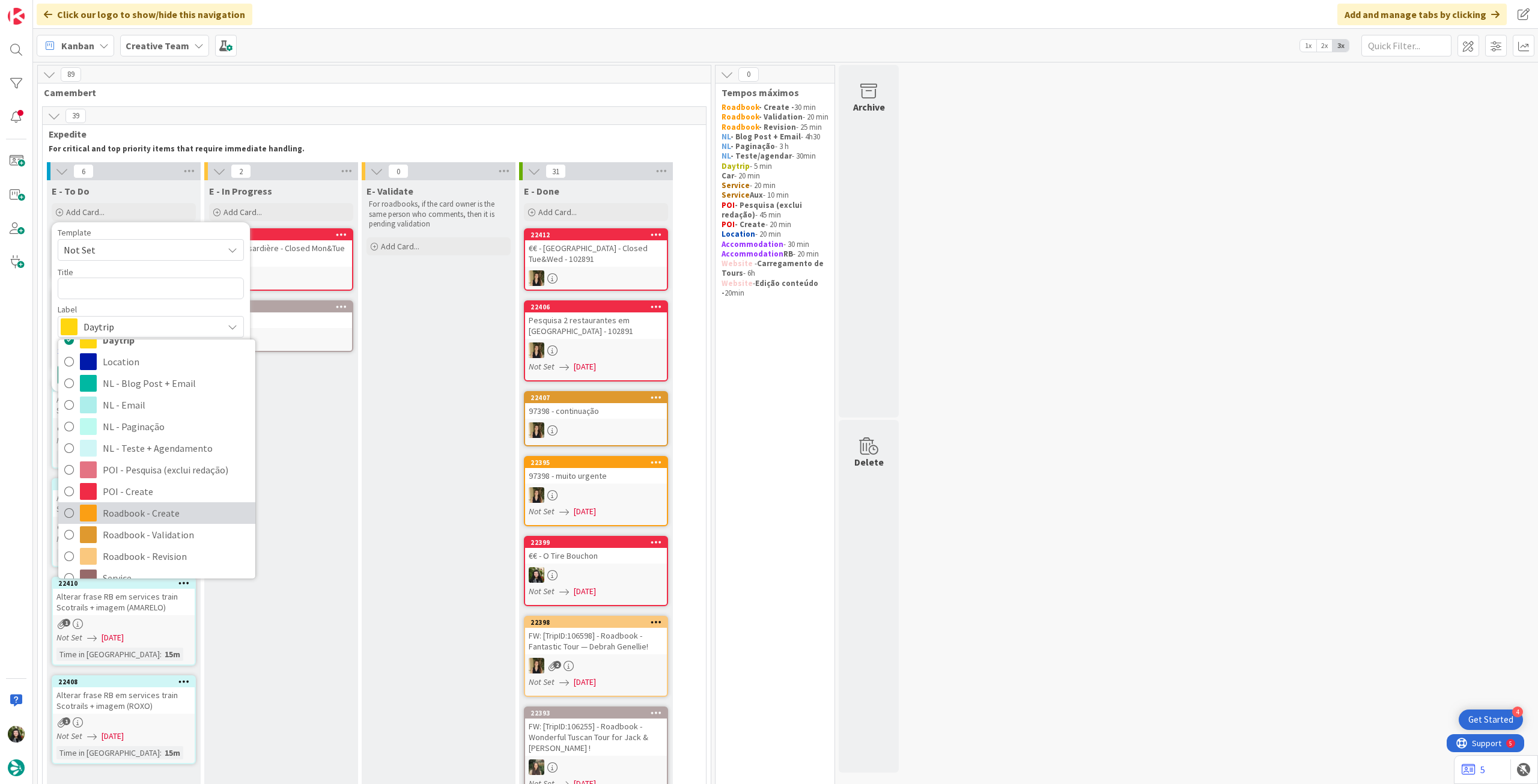
drag, startPoint x: 187, startPoint y: 512, endPoint x: 174, endPoint y: 473, distance: 41.1
click at [186, 511] on span "Roadbook - Create" at bounding box center [176, 512] width 147 height 18
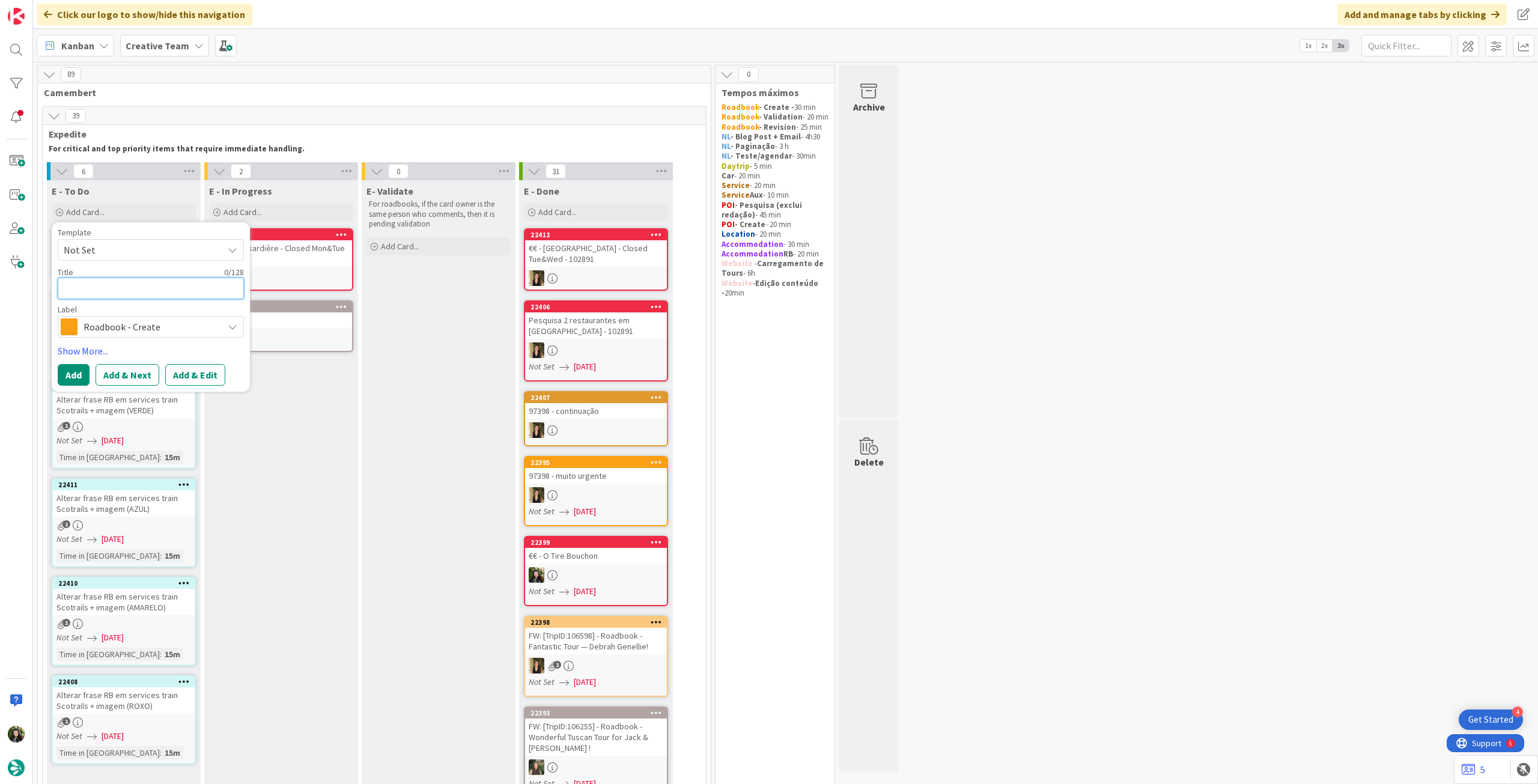
drag, startPoint x: 144, startPoint y: 284, endPoint x: 139, endPoint y: 292, distance: 9.4
click at [143, 285] on textarea at bounding box center [150, 289] width 186 height 22
paste textarea "111846"
type textarea "x"
type textarea "111846"
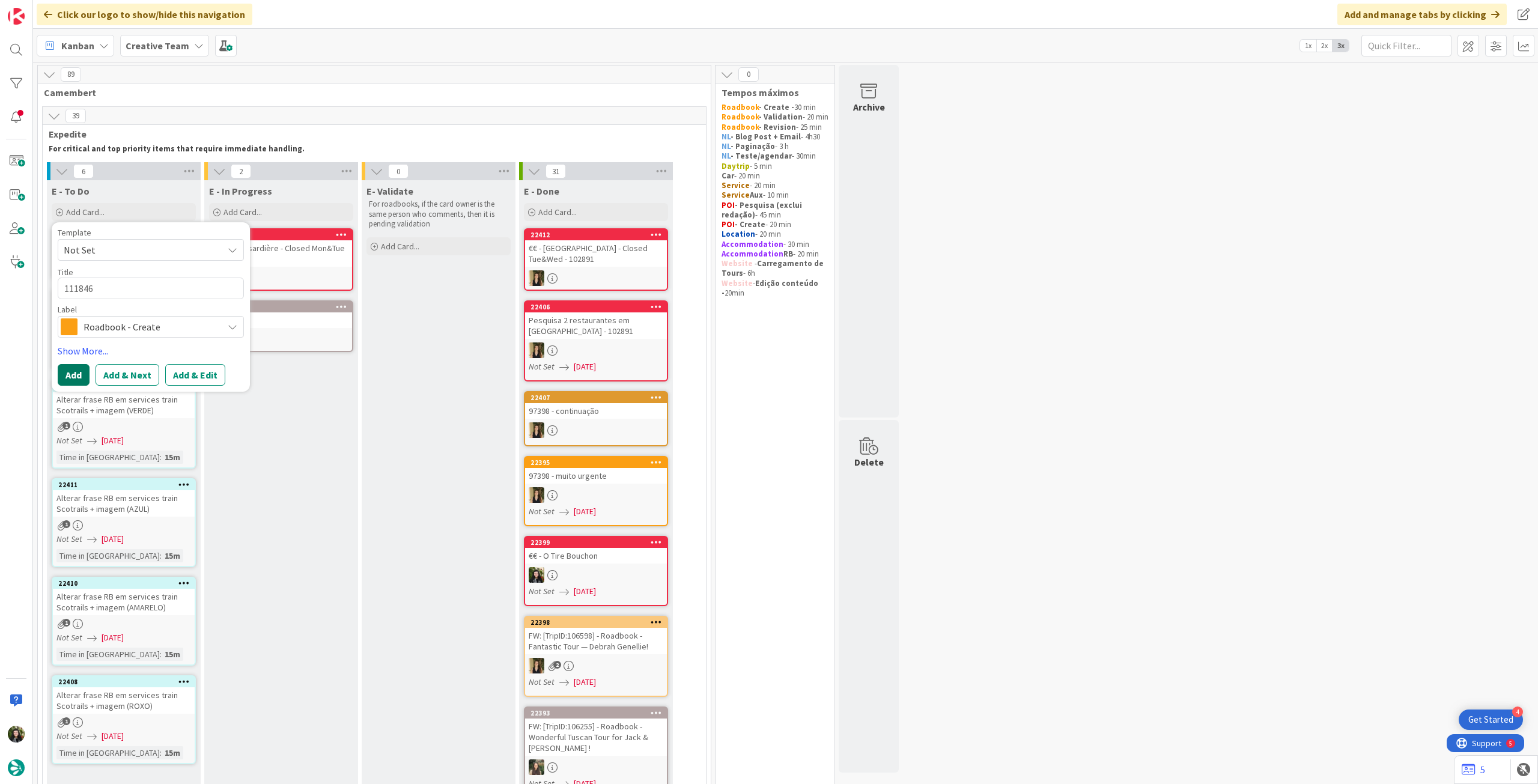
click at [68, 369] on button "Add" at bounding box center [73, 374] width 32 height 22
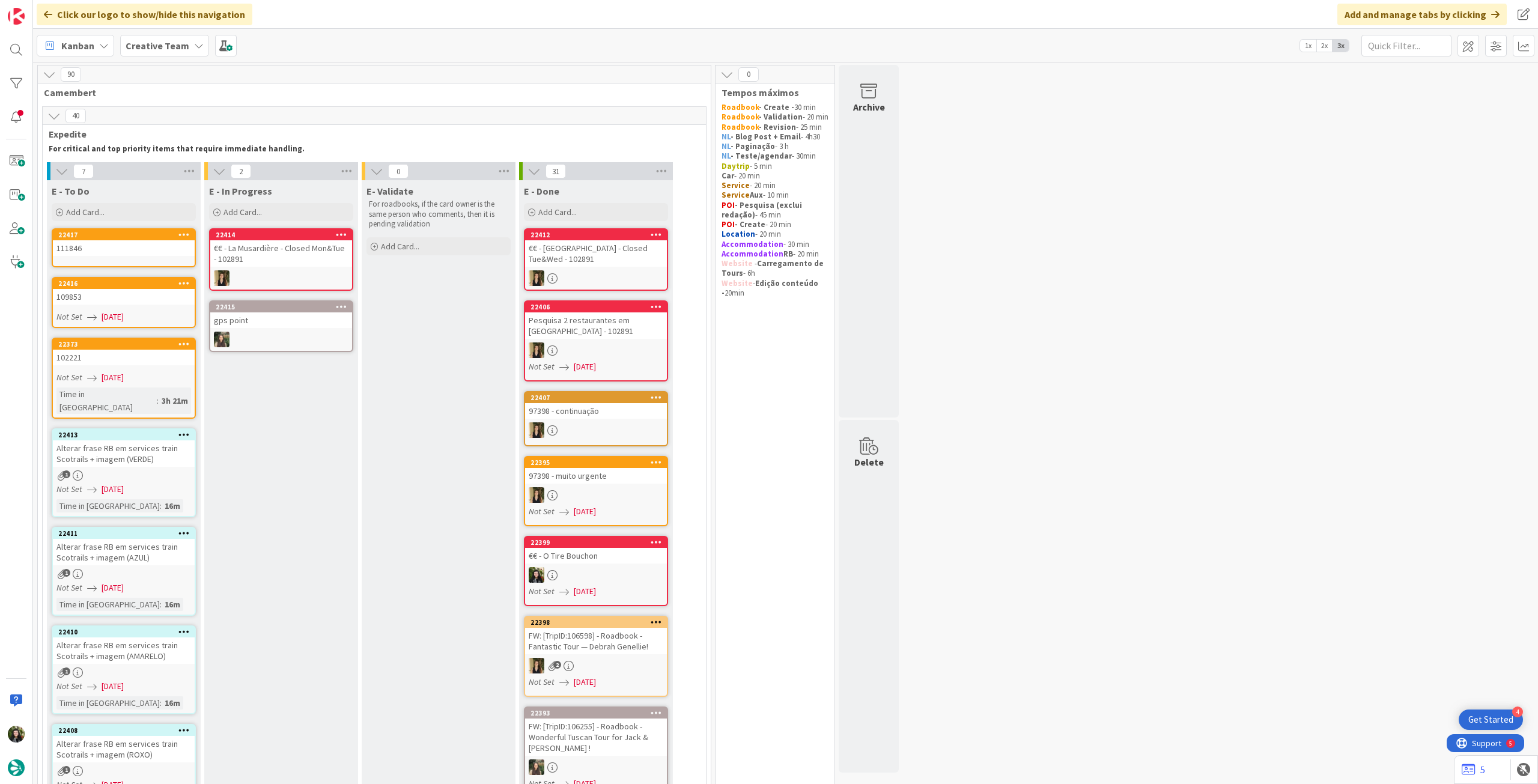
click at [121, 247] on div "111846" at bounding box center [124, 247] width 142 height 16
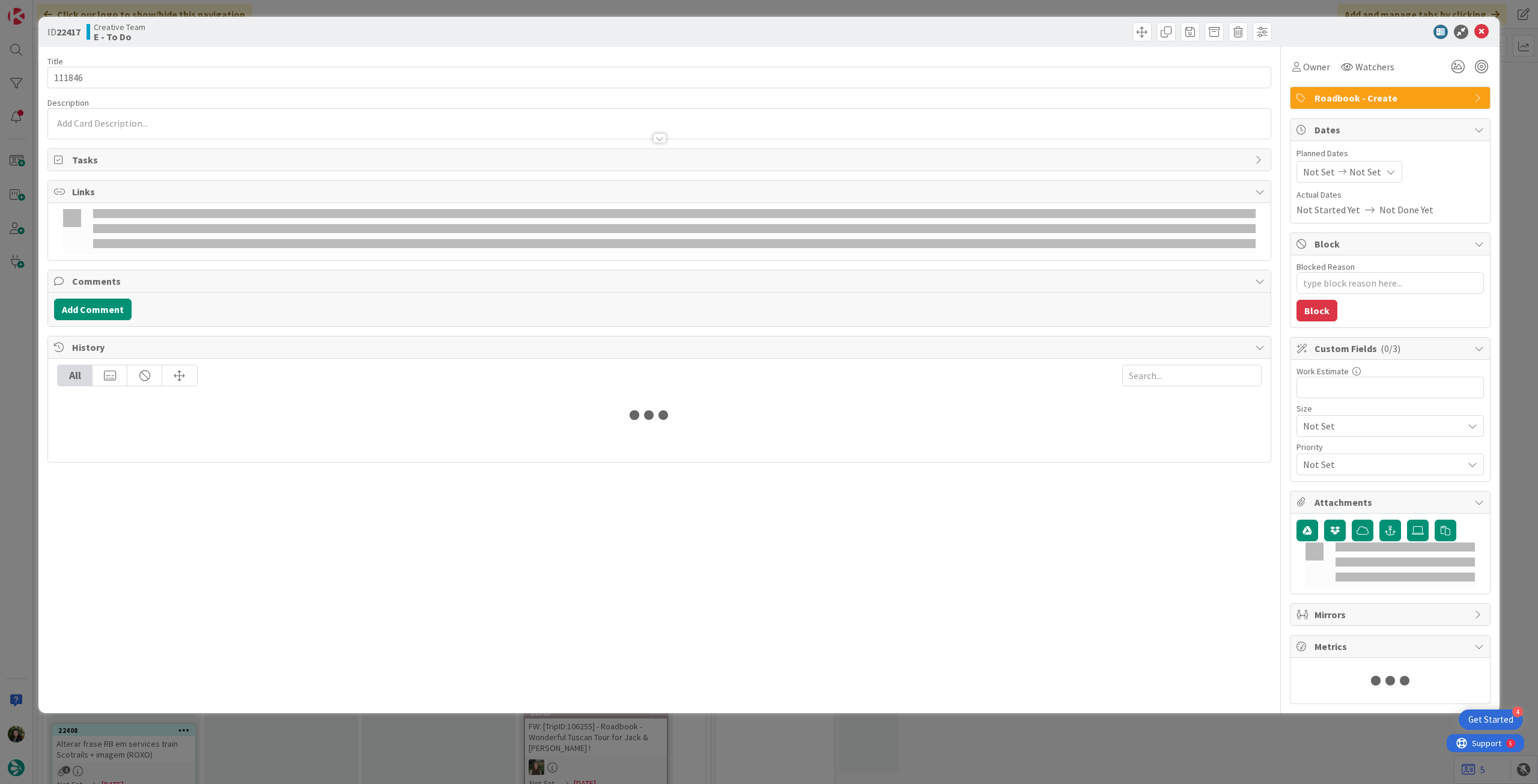
type textarea "x"
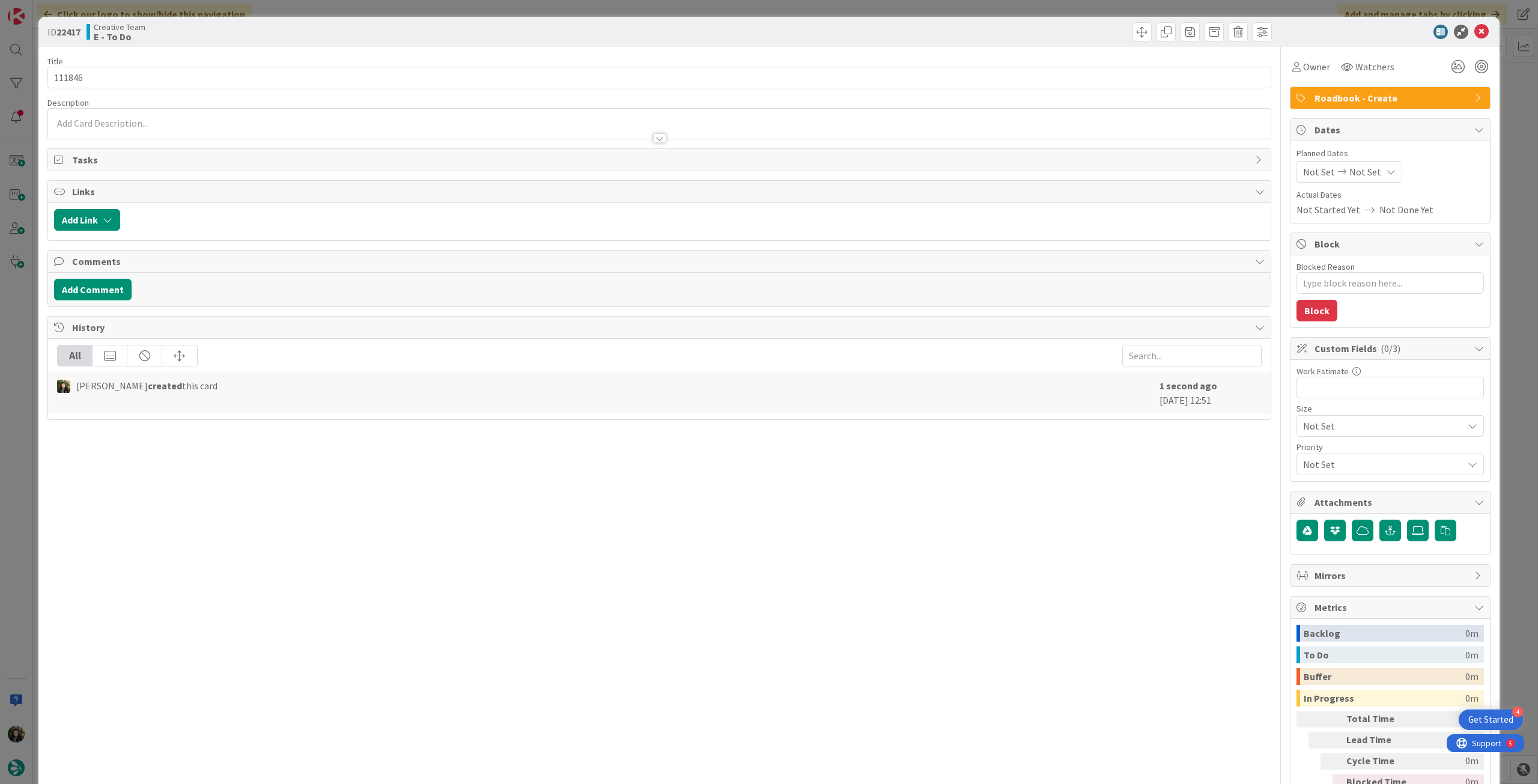
click at [1370, 172] on div "Not Set Not Set" at bounding box center [1349, 172] width 105 height 22
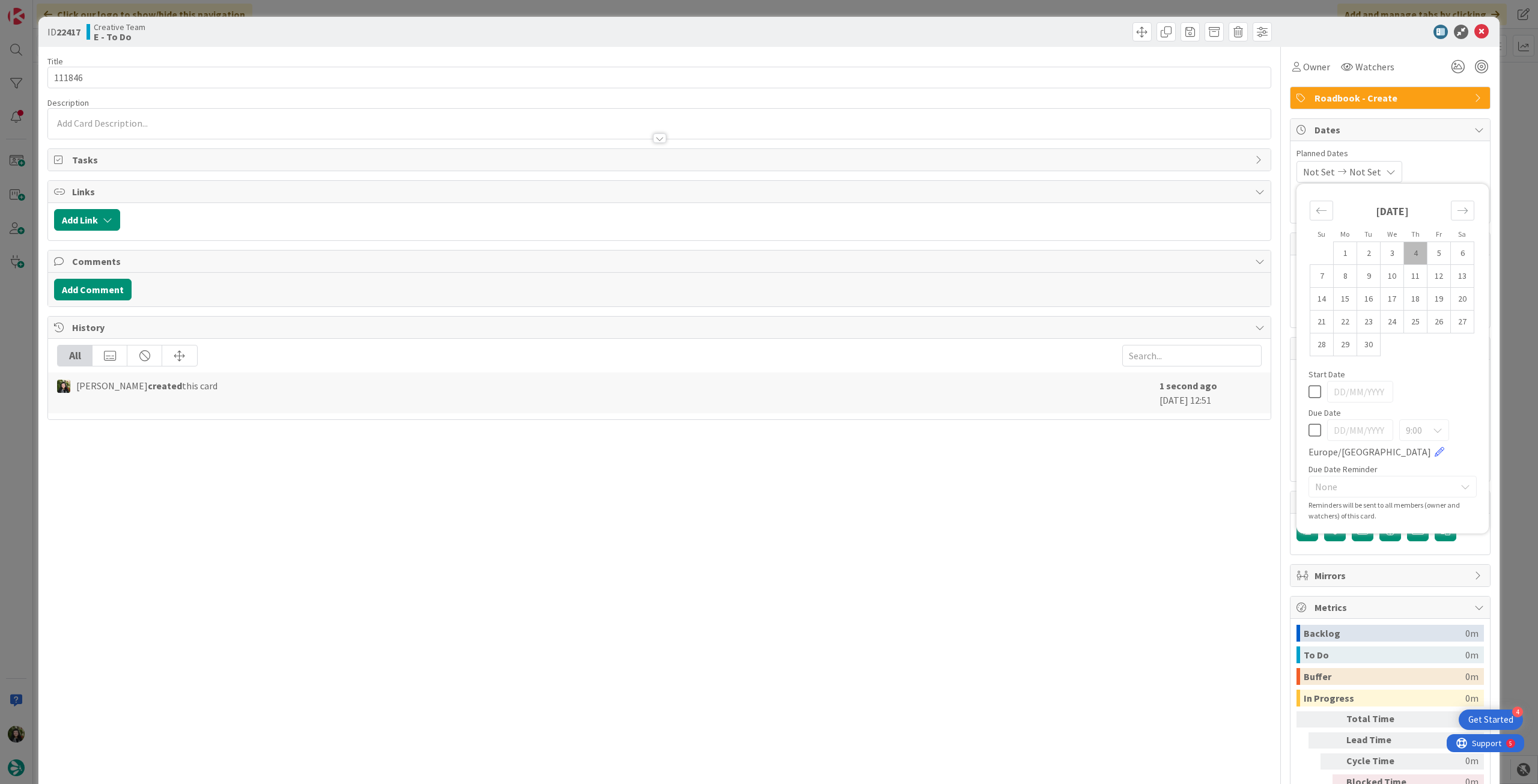
click at [1308, 437] on icon at bounding box center [1314, 430] width 13 height 14
type input "[DATE]"
click at [1474, 32] on icon at bounding box center [1481, 31] width 14 height 14
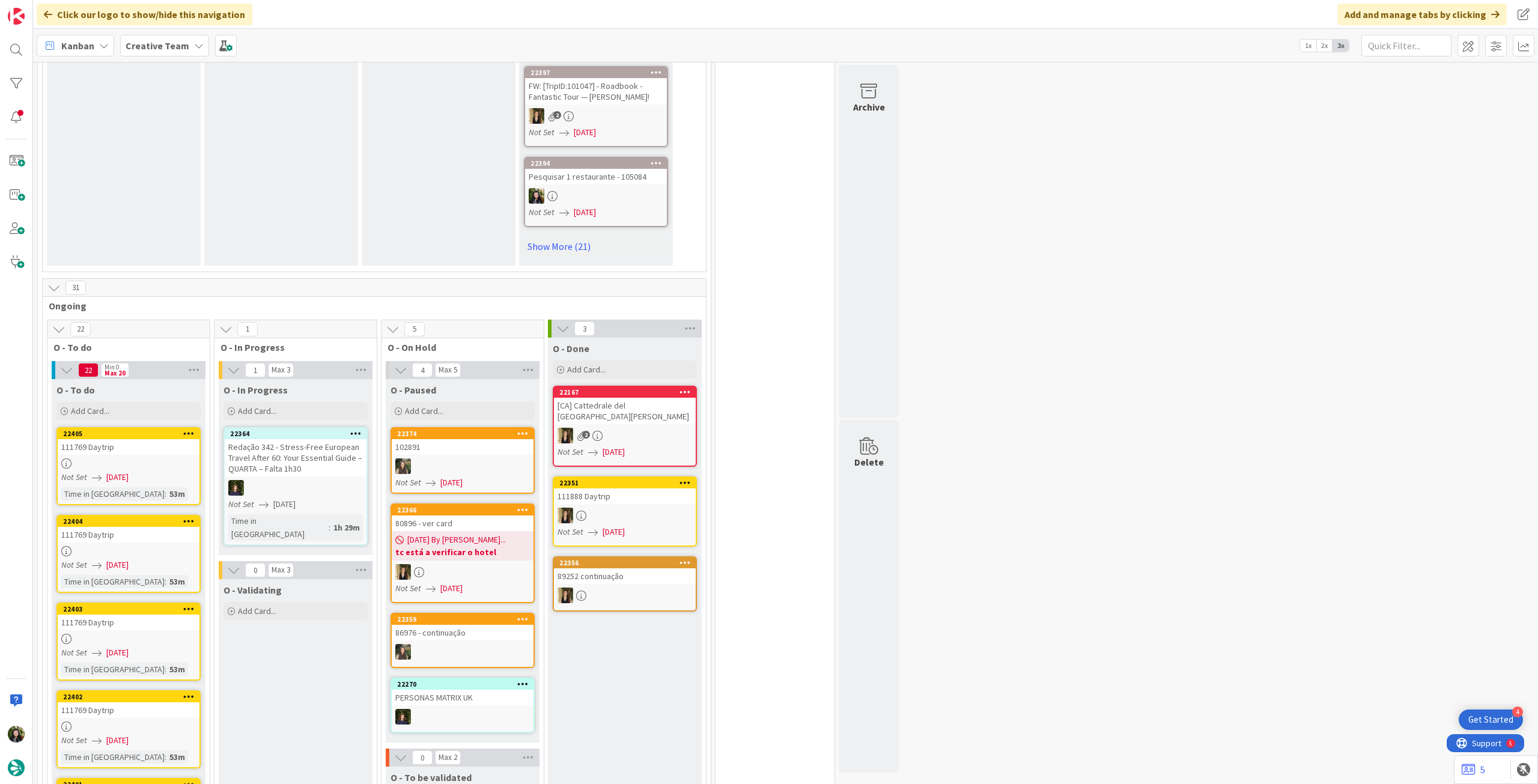
scroll to position [881, 0]
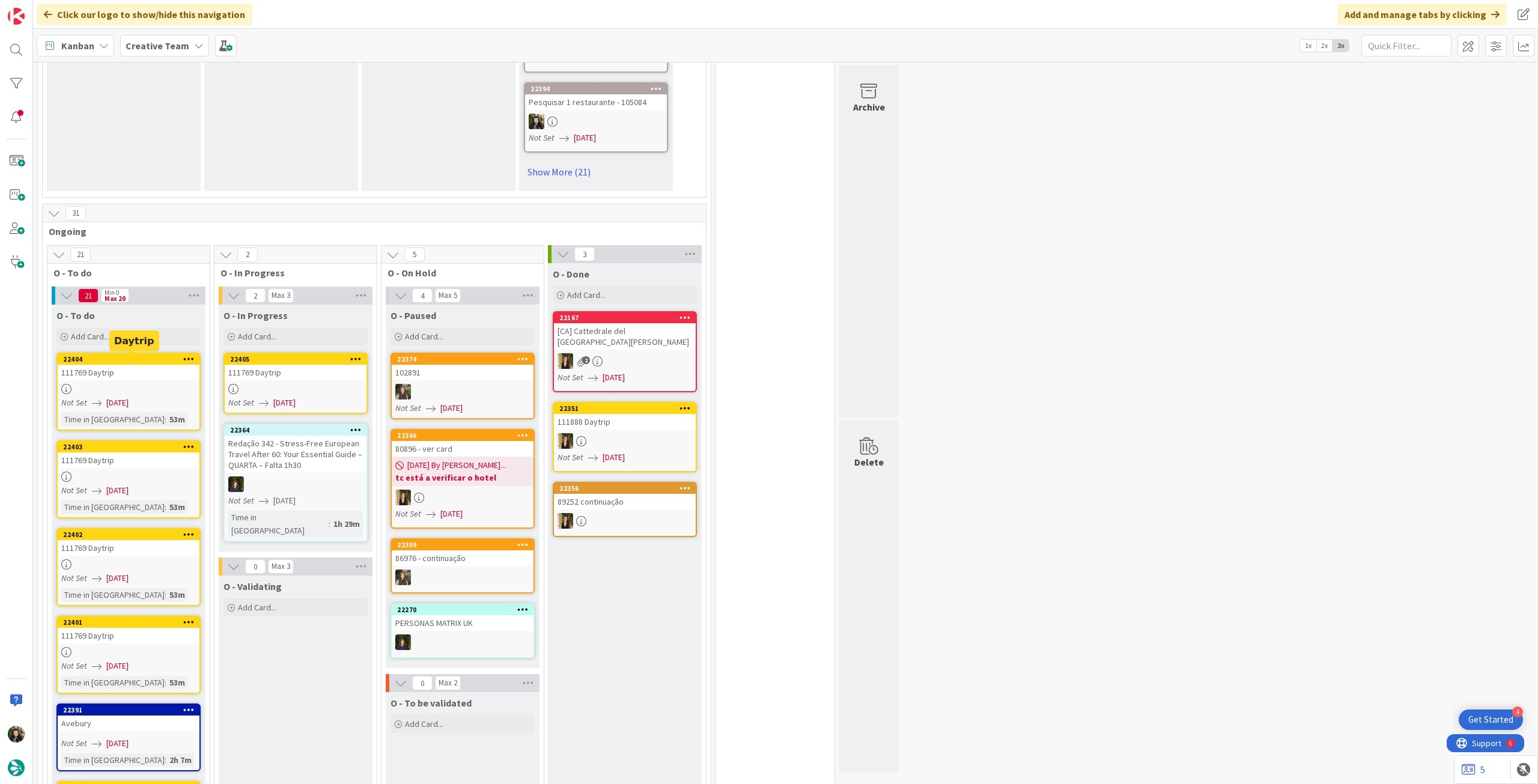
click at [308, 375] on div "111769 Daytrip" at bounding box center [295, 372] width 142 height 16
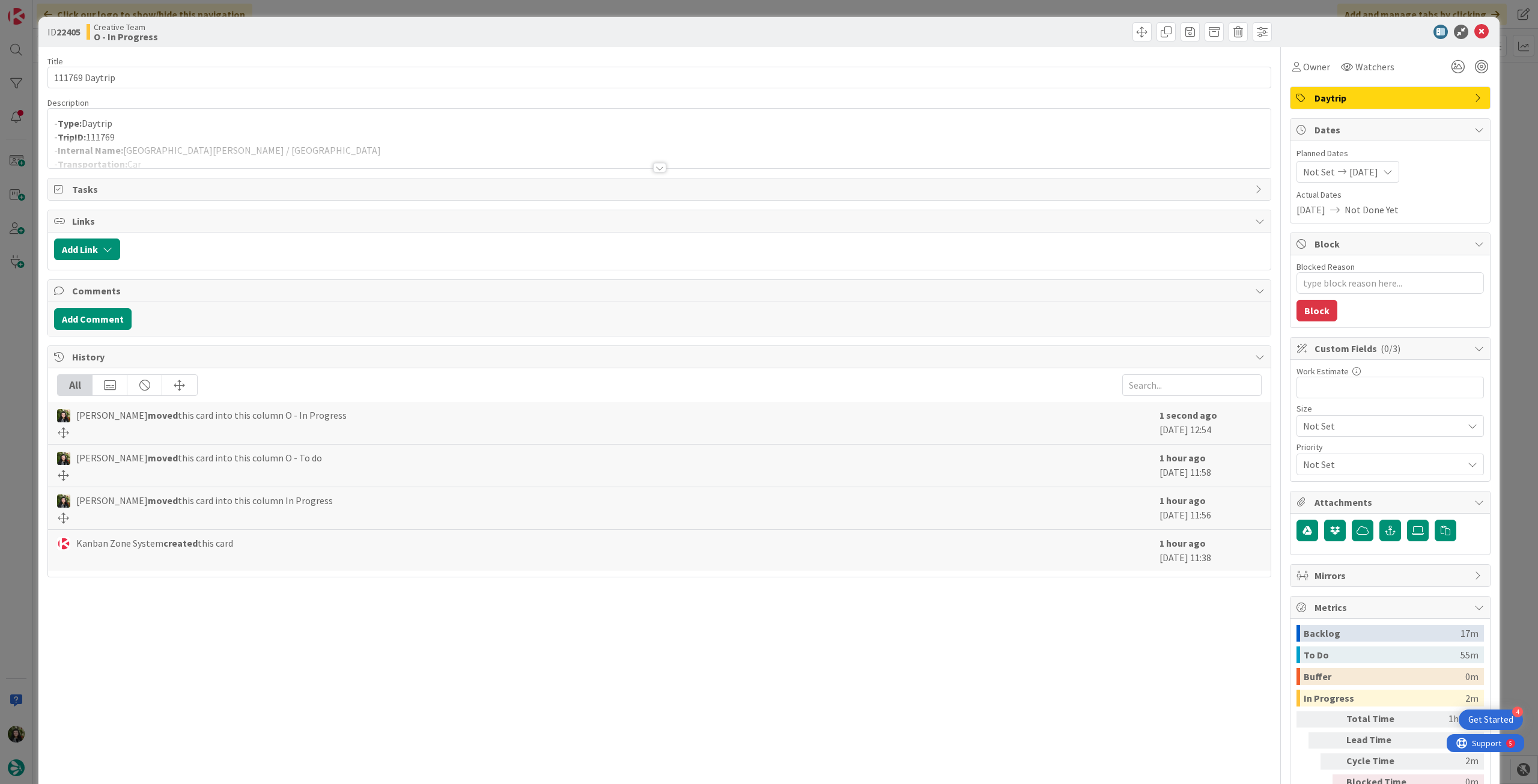
click at [260, 148] on div at bounding box center [659, 152] width 1222 height 30
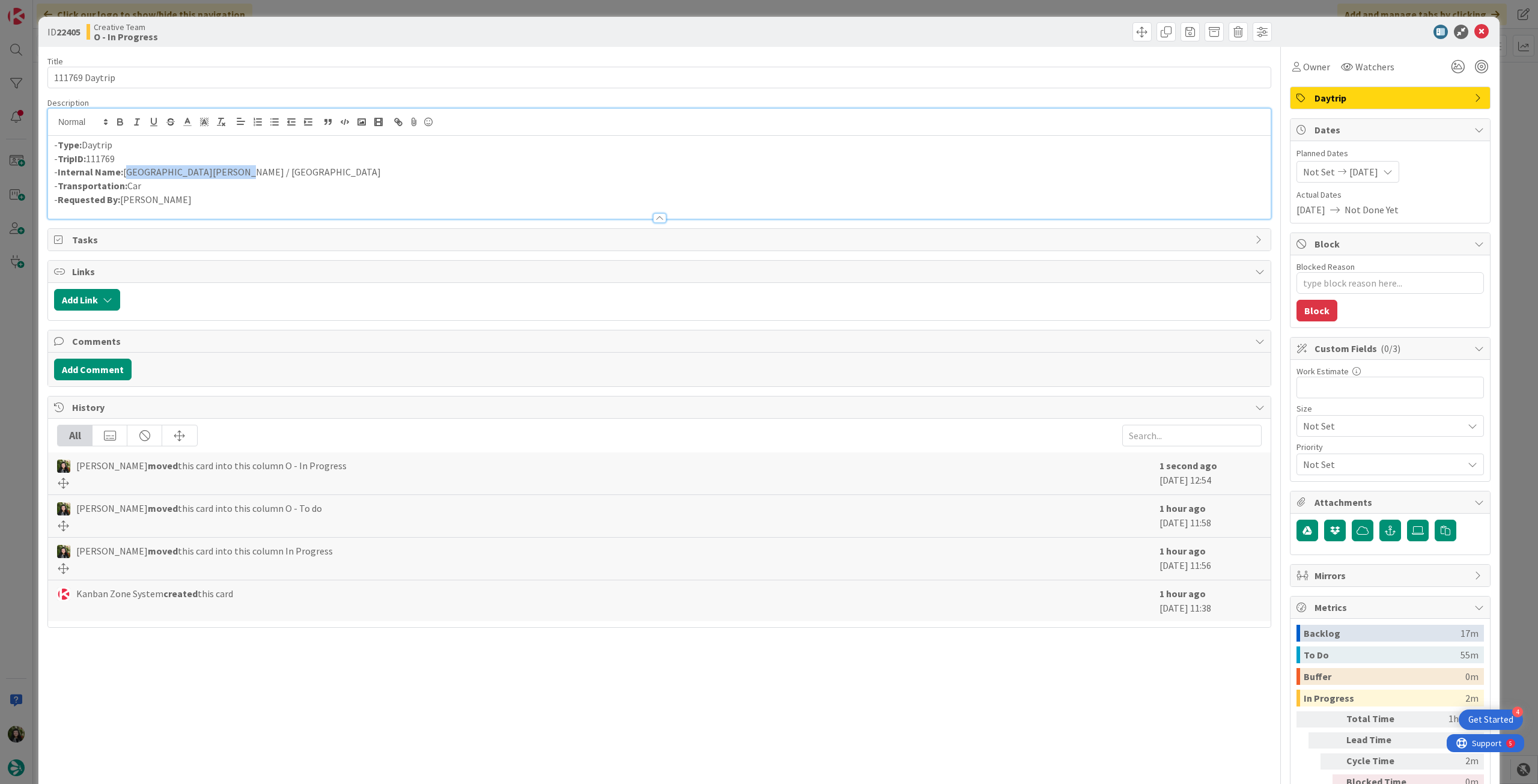
drag, startPoint x: 234, startPoint y: 170, endPoint x: 126, endPoint y: 172, distance: 108.0
click at [126, 172] on p "- Internal Name: La Rochelle / Saint-Malo" at bounding box center [659, 172] width 1210 height 14
copy p "La Rochelle / Saint-Malo"
click at [1474, 30] on icon at bounding box center [1481, 31] width 14 height 14
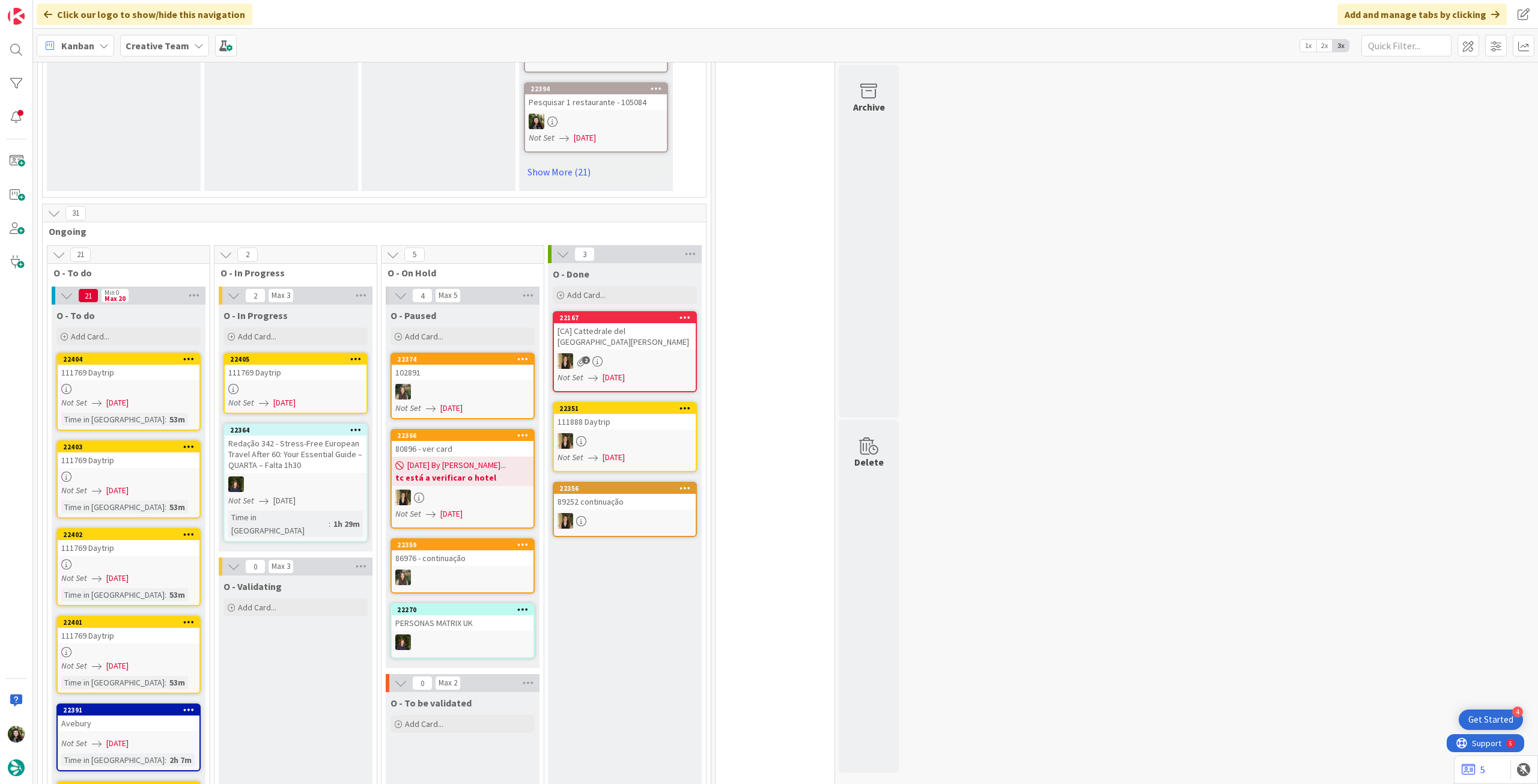
click at [310, 372] on div "111769 Daytrip" at bounding box center [295, 372] width 142 height 16
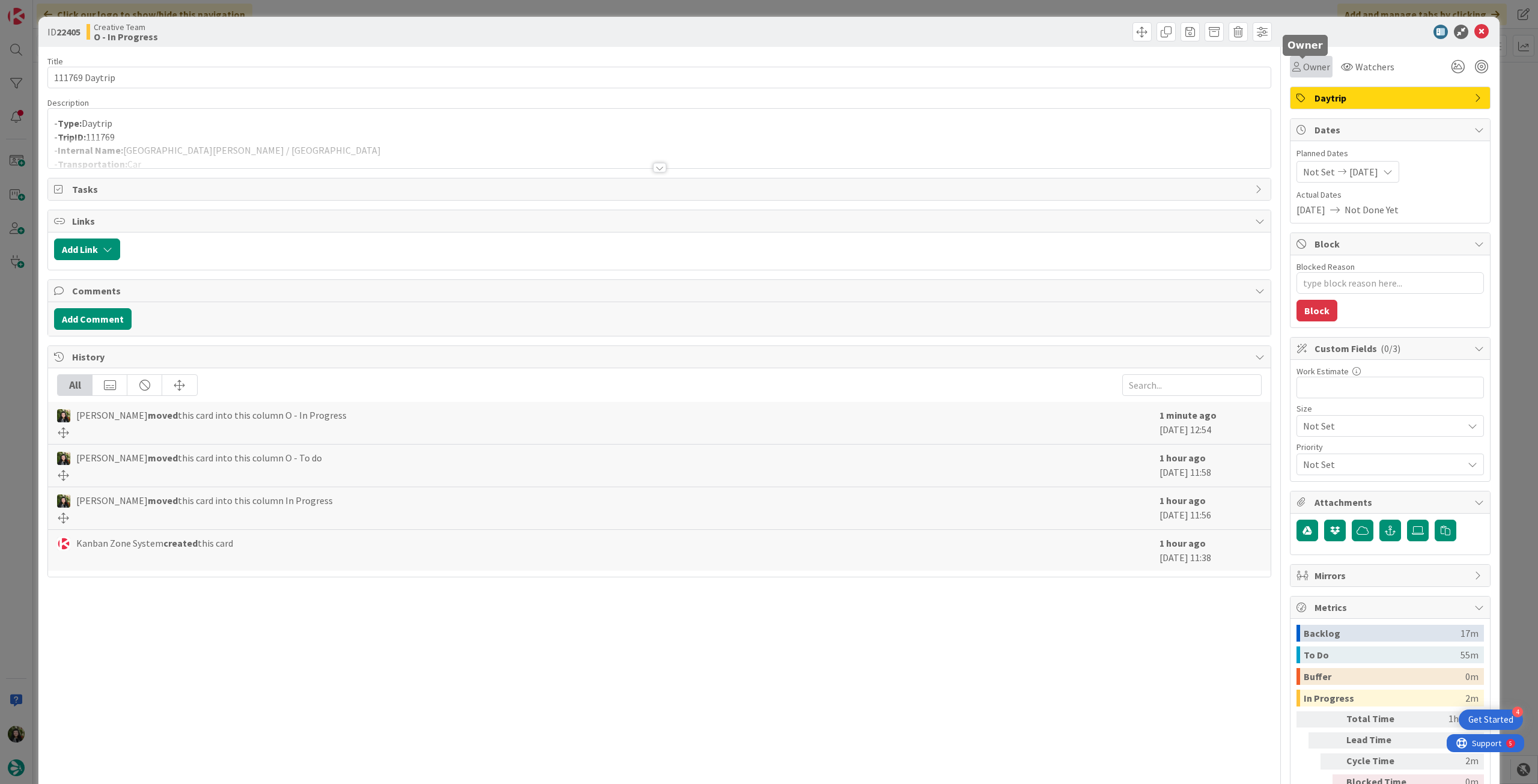
click at [1303, 68] on span "Owner" at bounding box center [1316, 66] width 27 height 14
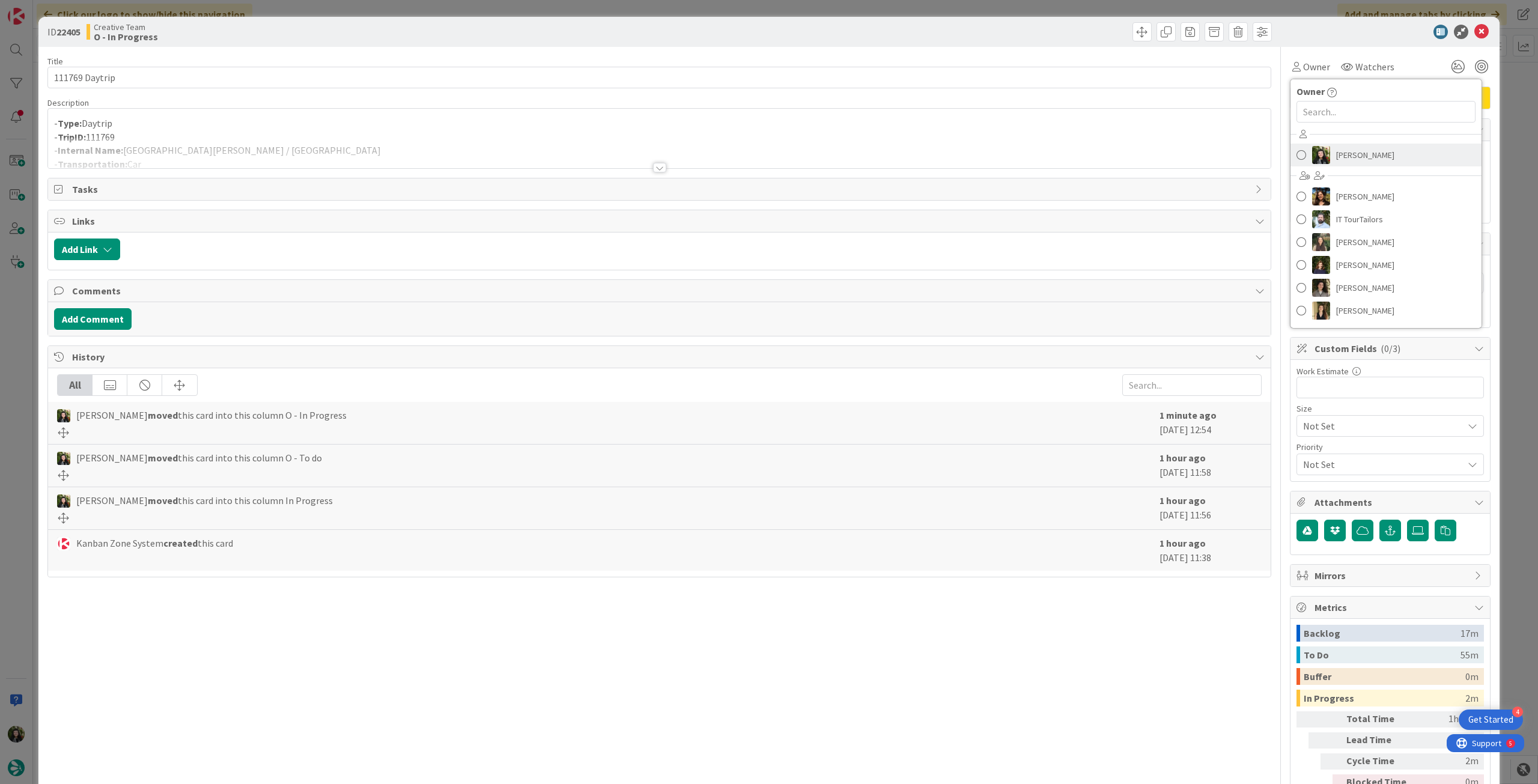
drag, startPoint x: 1401, startPoint y: 158, endPoint x: 1416, endPoint y: 136, distance: 26.6
click at [1403, 158] on link "[PERSON_NAME]" at bounding box center [1386, 155] width 191 height 23
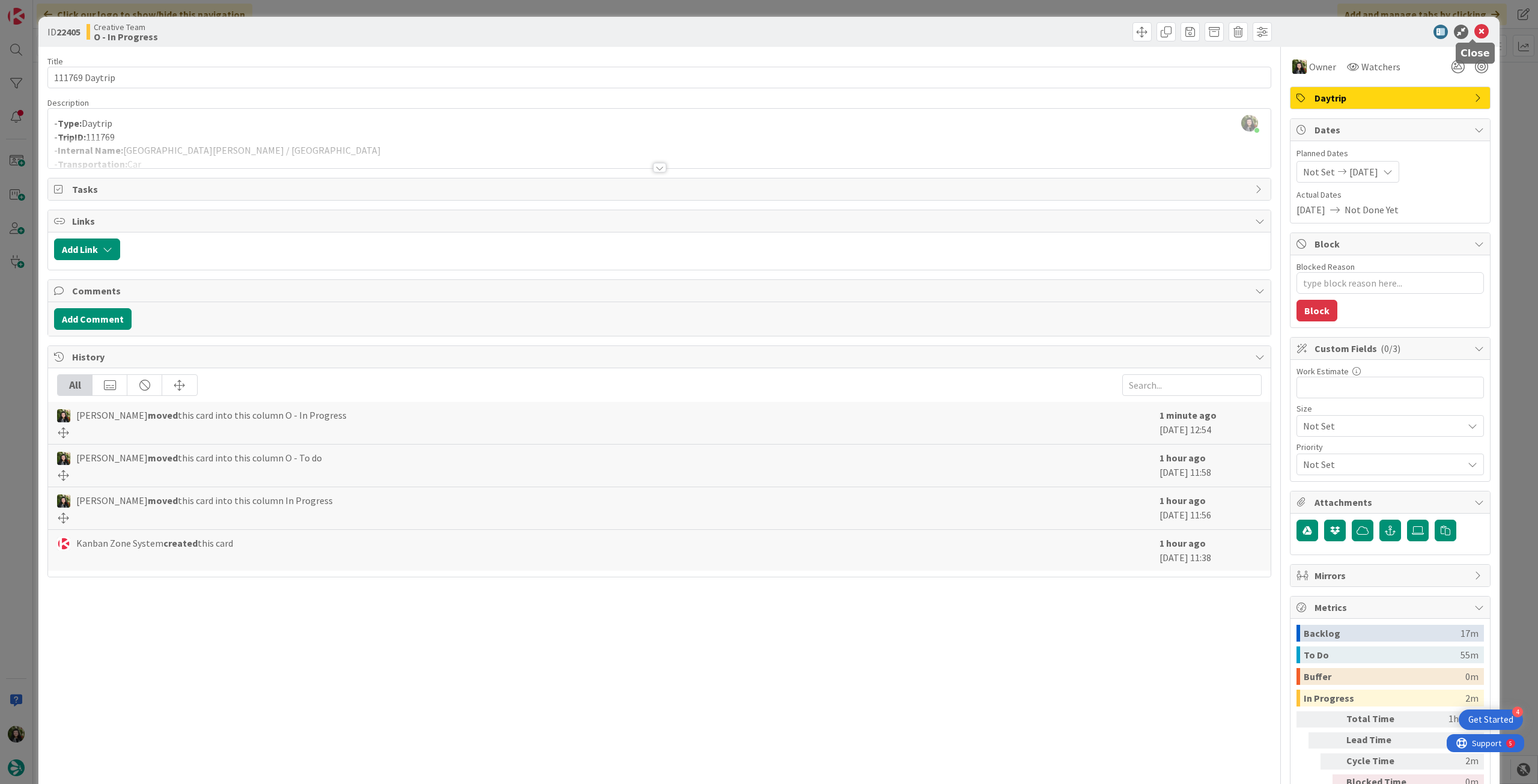
click at [1474, 31] on icon at bounding box center [1481, 31] width 14 height 14
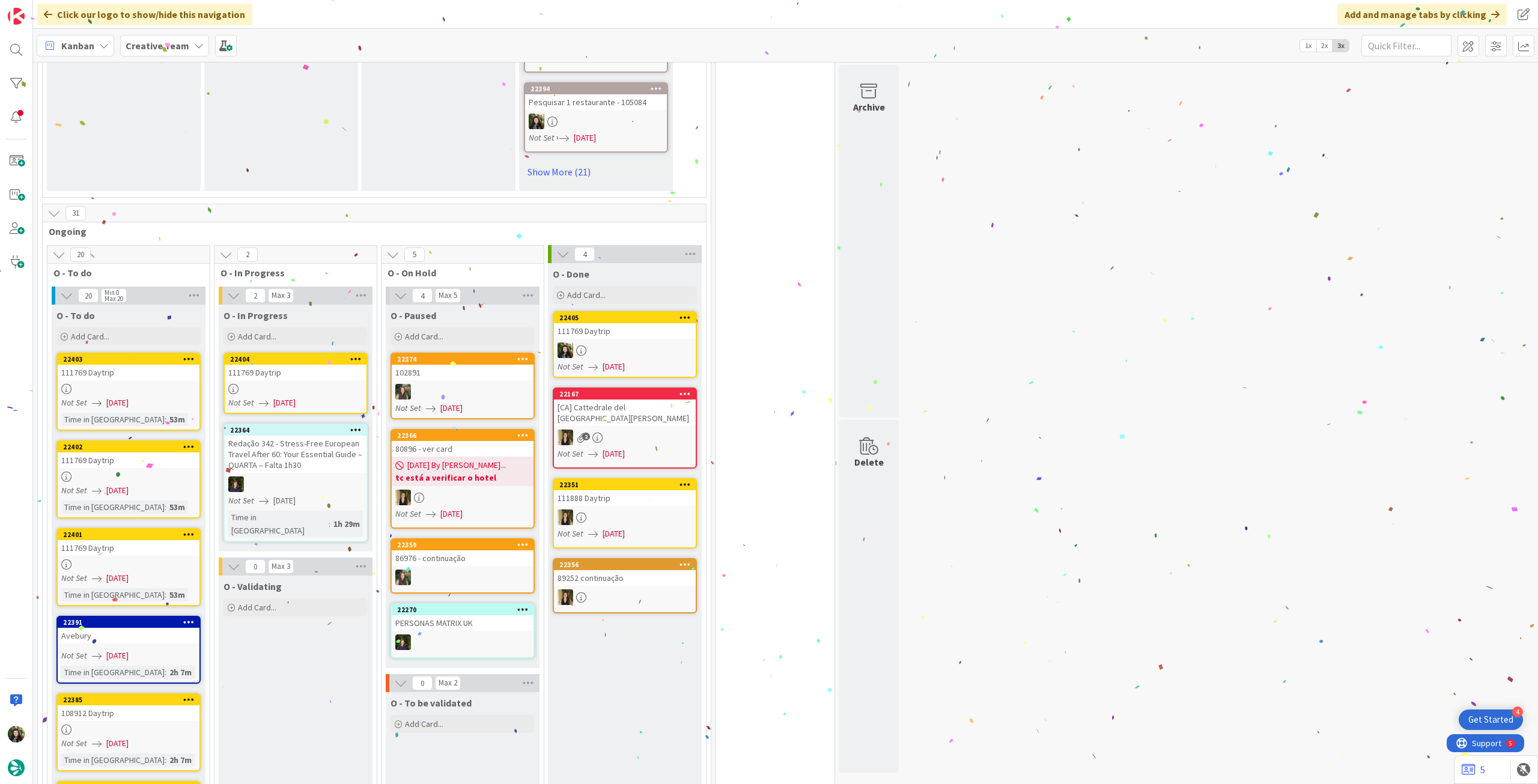
click at [281, 386] on div at bounding box center [295, 389] width 142 height 10
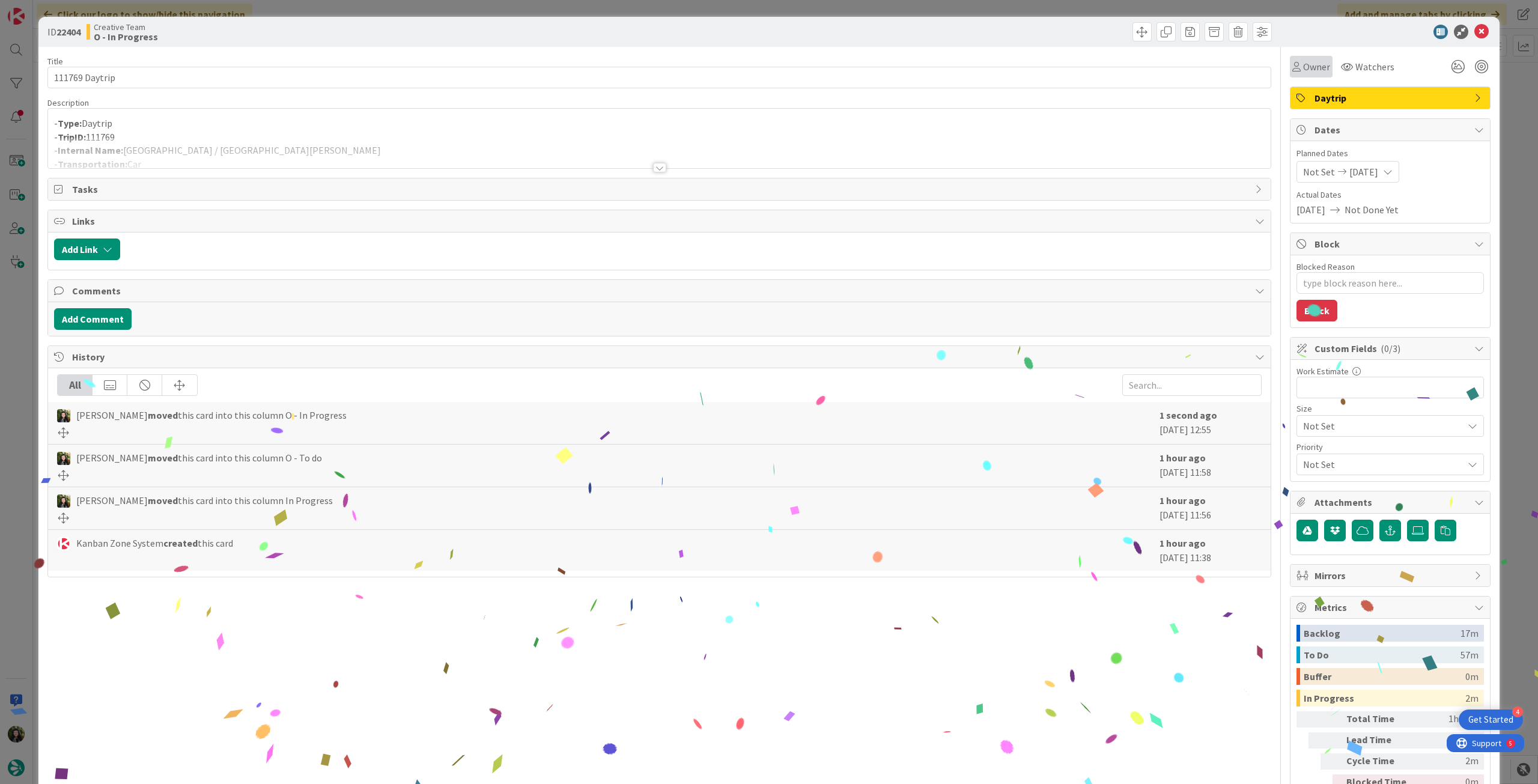
click at [1303, 66] on span "Owner" at bounding box center [1316, 66] width 27 height 14
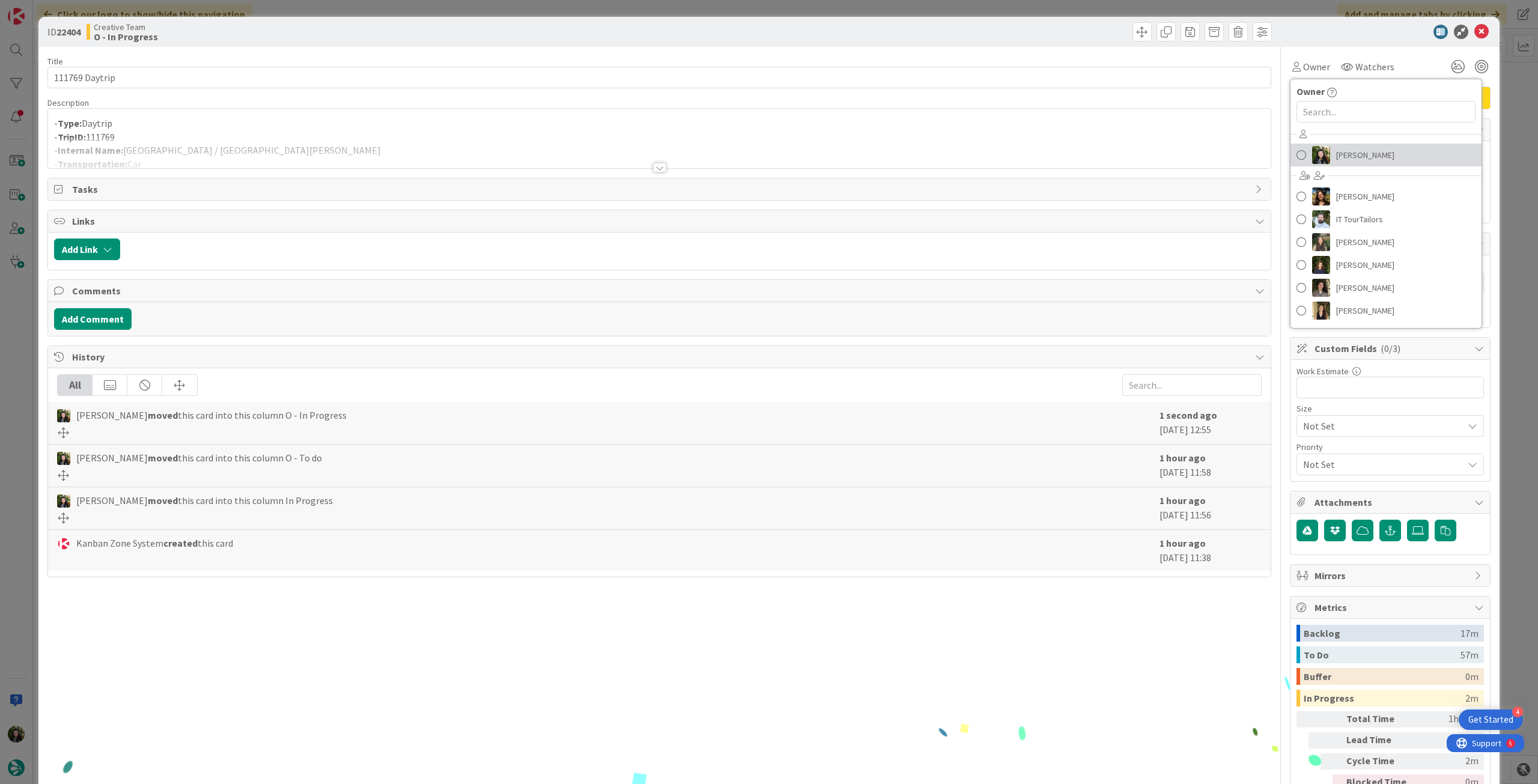
drag, startPoint x: 1328, startPoint y: 151, endPoint x: 1351, endPoint y: 129, distance: 31.8
click at [1336, 151] on span "[PERSON_NAME]" at bounding box center [1365, 155] width 58 height 18
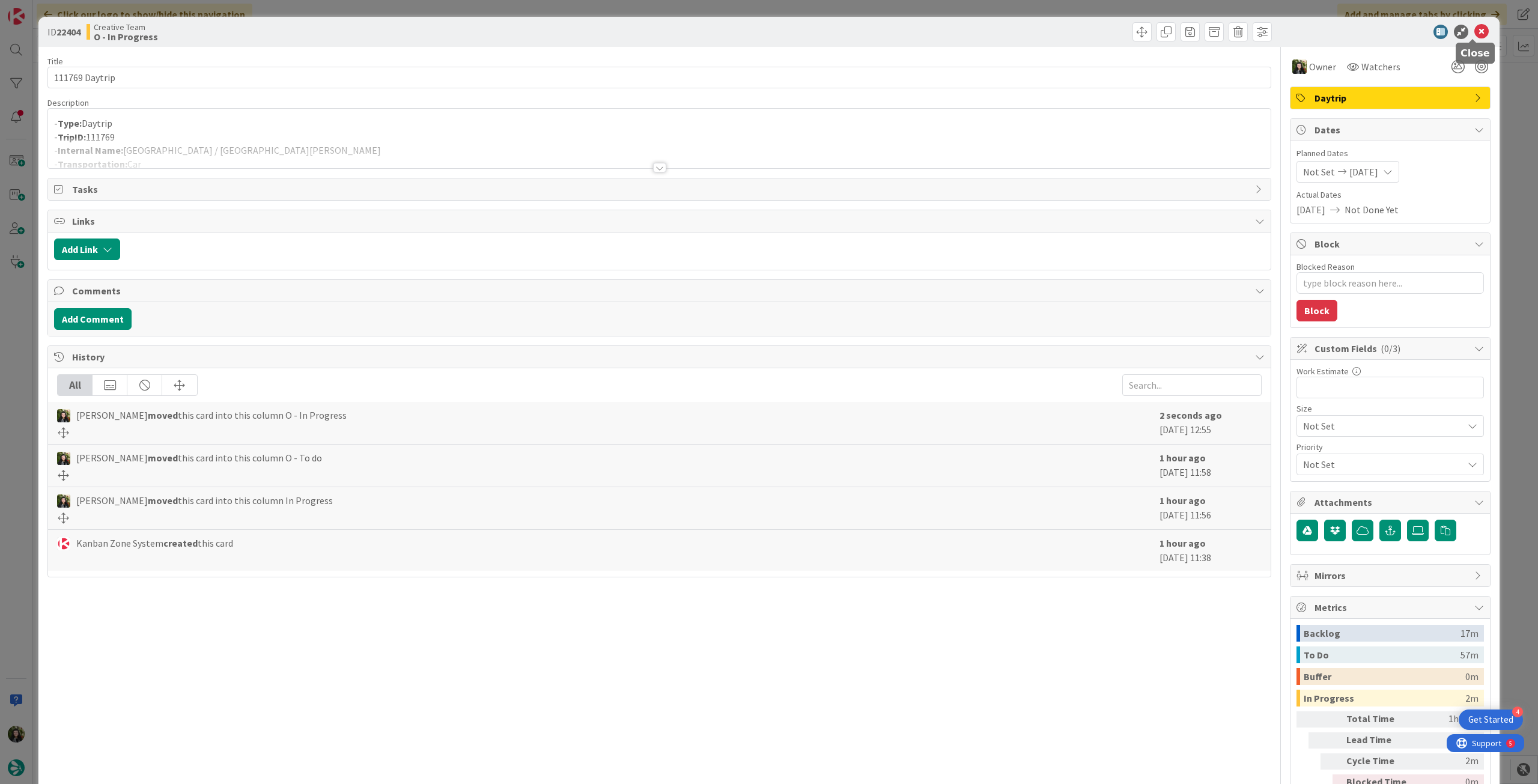
click at [1481, 24] on div "ID 22404 Creative Team O - In Progress" at bounding box center [769, 32] width 1461 height 30
click at [377, 136] on div "- Type: Daytrip - TripID: 111769 - Internal Name: Carcassonne / La Rochelle - T…" at bounding box center [659, 141] width 1222 height 54
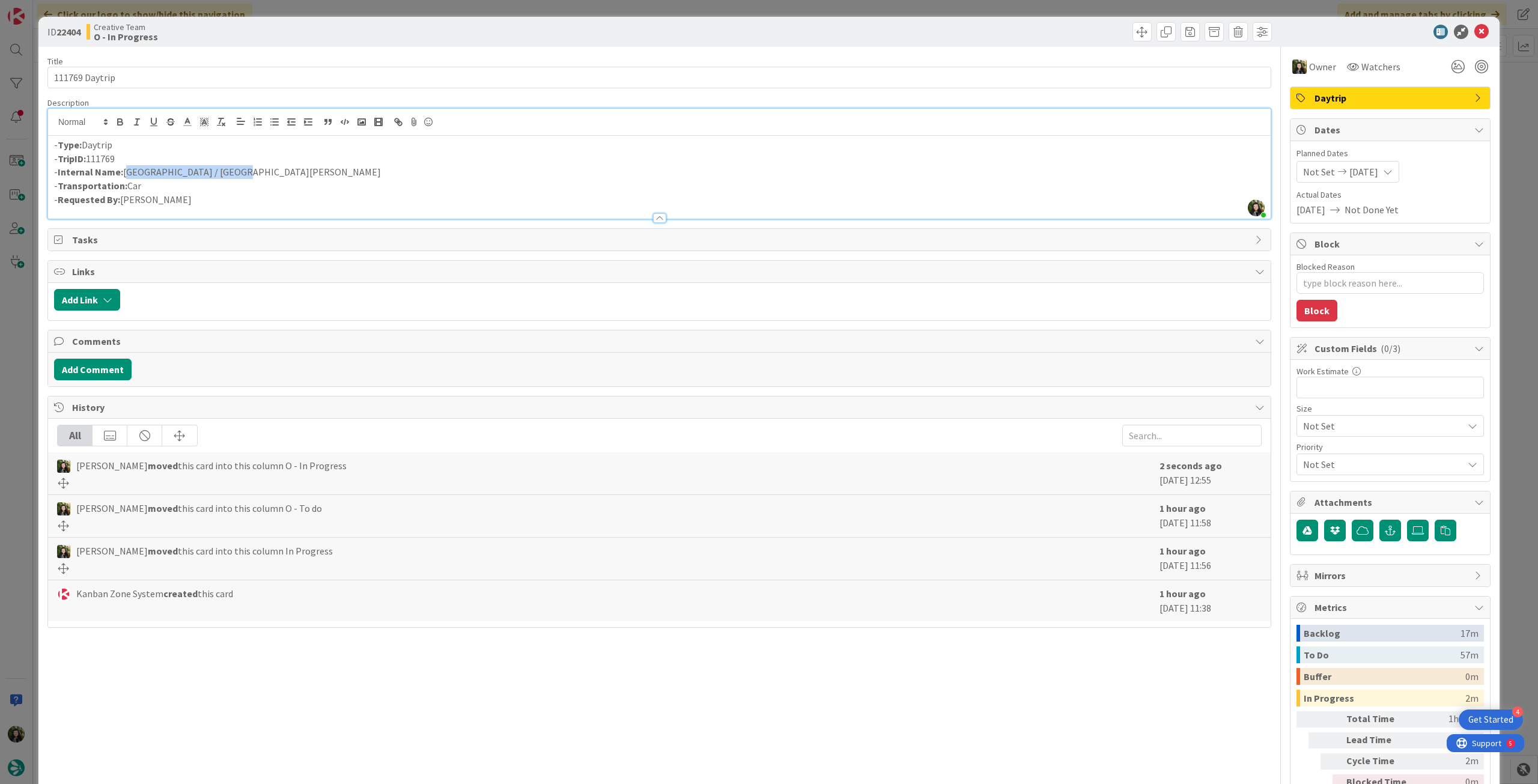
drag, startPoint x: 172, startPoint y: 169, endPoint x: 124, endPoint y: 170, distance: 48.0
click at [124, 170] on p "- Internal Name: Carcassonne / La Rochelle" at bounding box center [659, 172] width 1210 height 14
copy p "Carcassonne / La Rochelle"
drag, startPoint x: 1478, startPoint y: 27, endPoint x: 1369, endPoint y: 56, distance: 112.8
click at [1476, 28] on icon at bounding box center [1481, 31] width 14 height 14
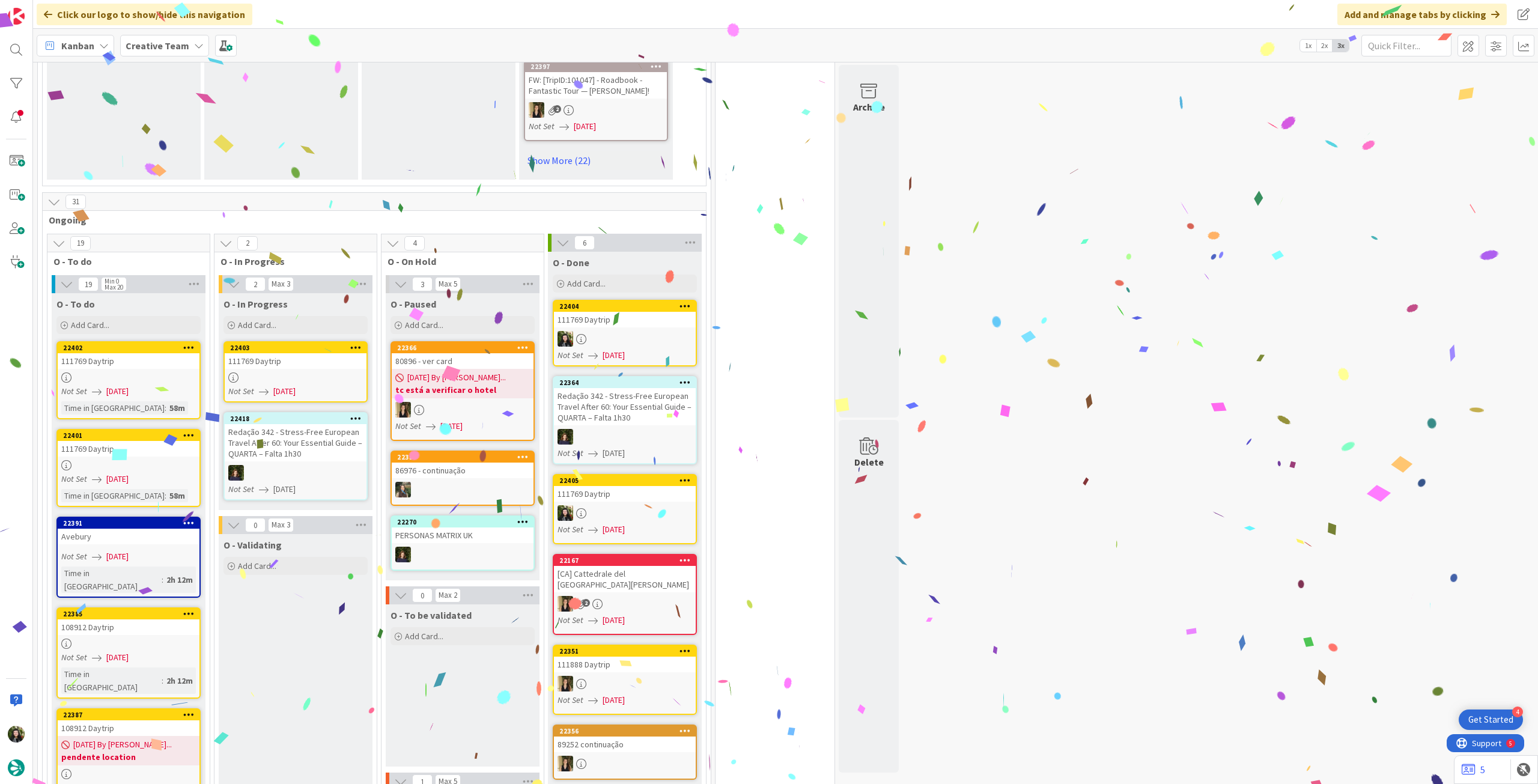
click at [309, 375] on div at bounding box center [295, 377] width 142 height 10
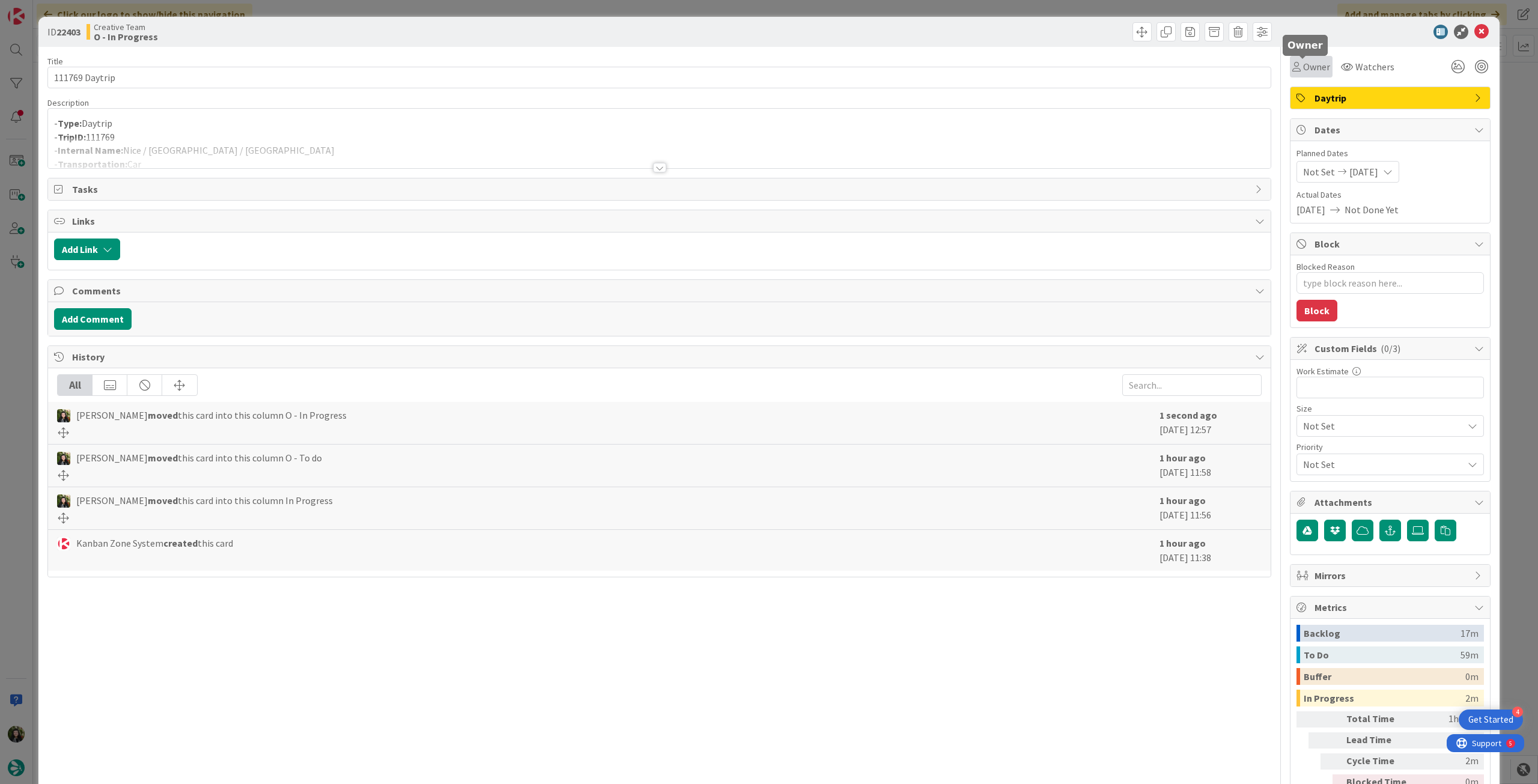
click at [1316, 70] on span "Owner" at bounding box center [1316, 66] width 27 height 14
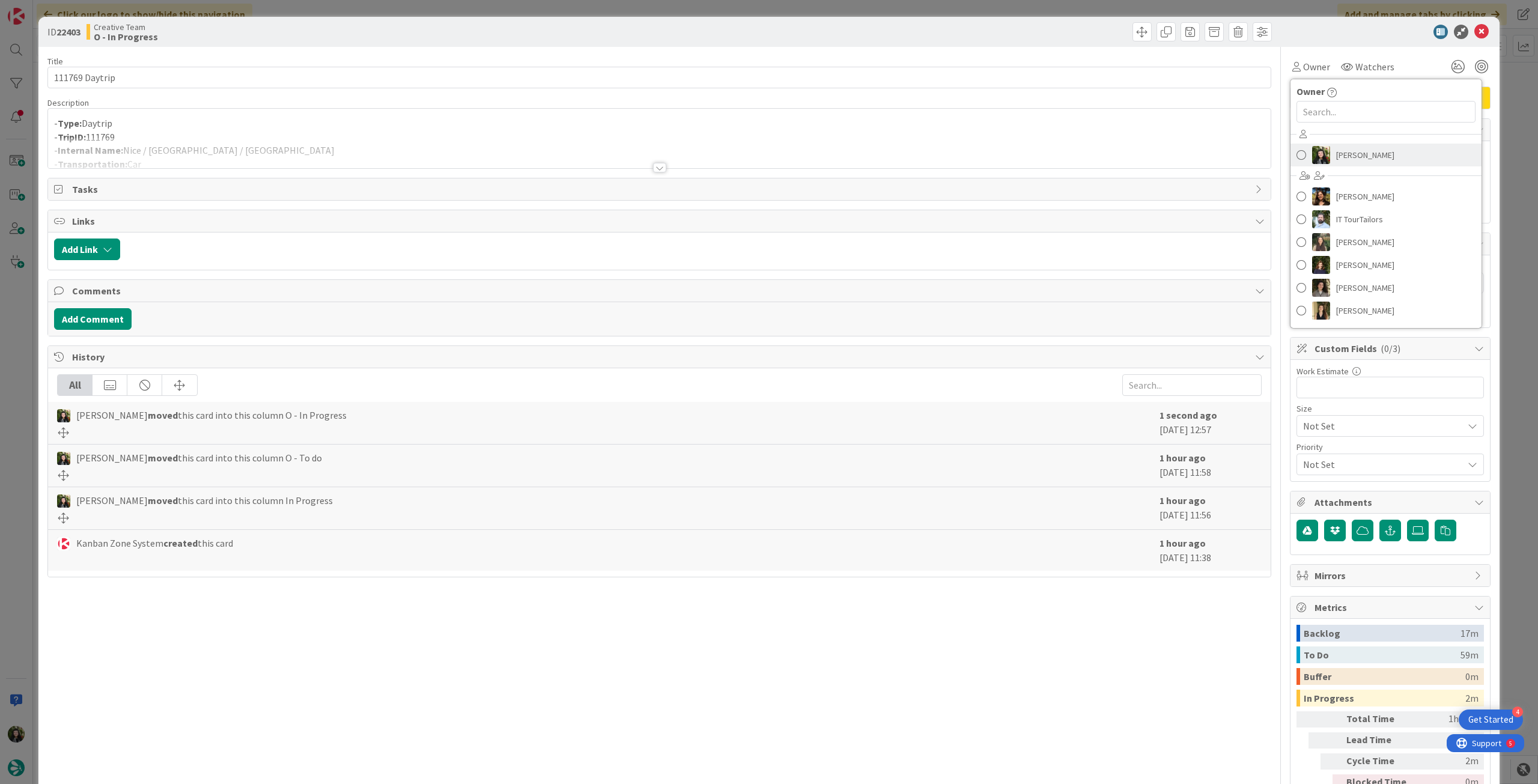
click at [1326, 149] on link "[PERSON_NAME]" at bounding box center [1386, 155] width 191 height 23
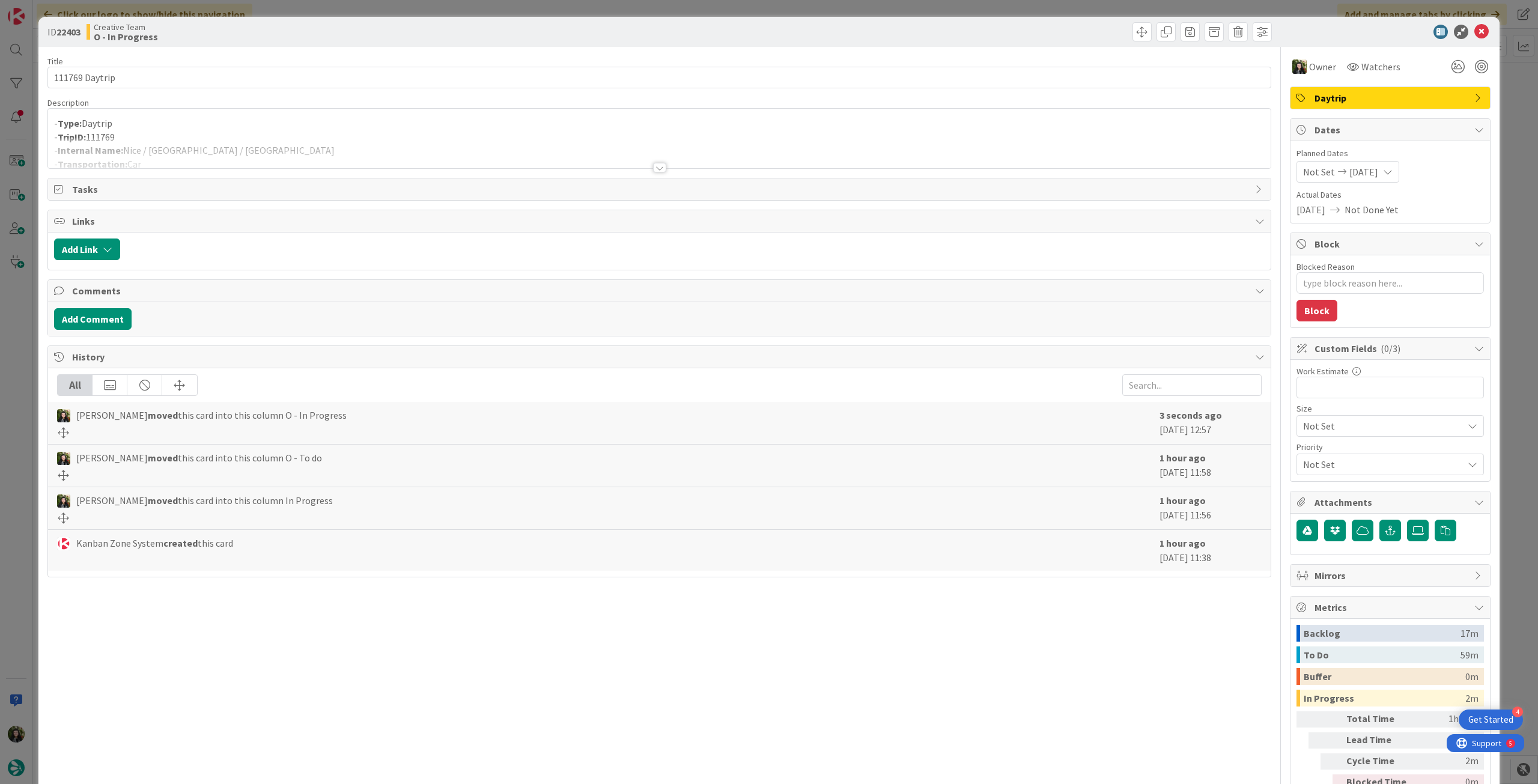
drag, startPoint x: 310, startPoint y: 148, endPoint x: 268, endPoint y: 160, distance: 43.7
click at [308, 148] on div at bounding box center [659, 152] width 1222 height 30
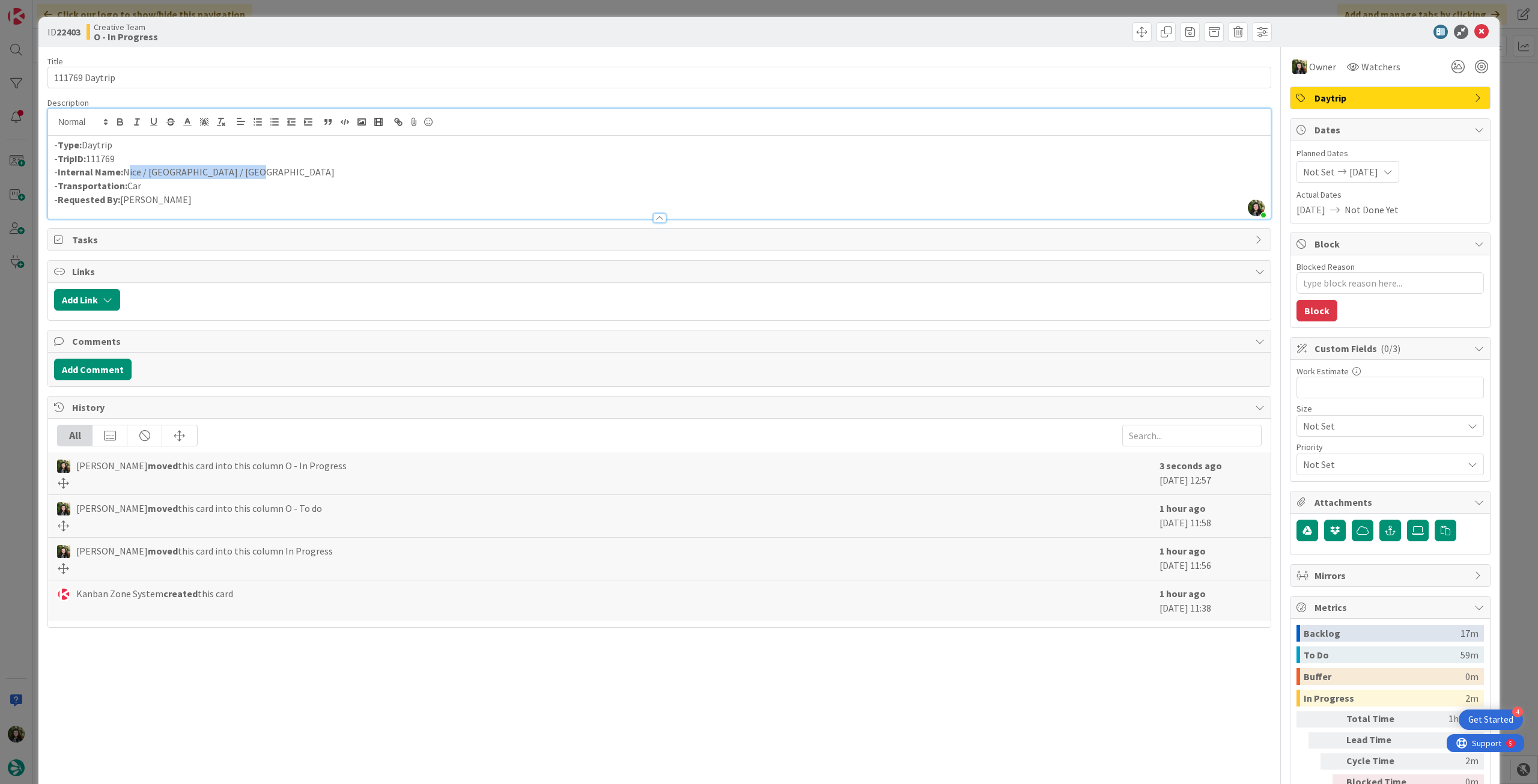
drag, startPoint x: 268, startPoint y: 166, endPoint x: 125, endPoint y: 173, distance: 143.2
click at [125, 173] on p "- Internal Name: Nice / St Tropez / Carcassonne" at bounding box center [659, 172] width 1210 height 14
copy p "Nice / St Tropez / Carcassonne"
click at [1474, 30] on icon at bounding box center [1481, 31] width 14 height 14
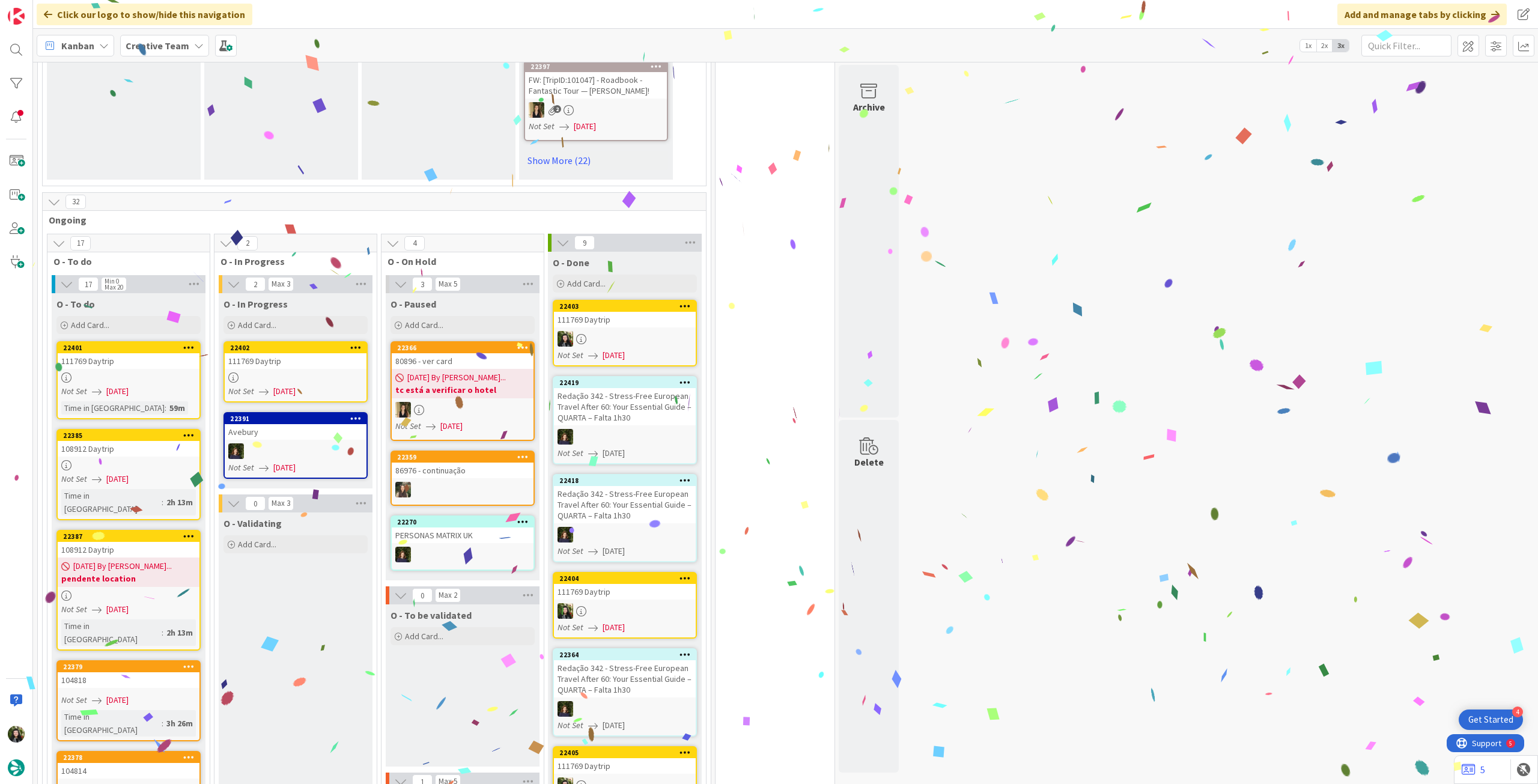
click at [326, 374] on div at bounding box center [295, 377] width 142 height 10
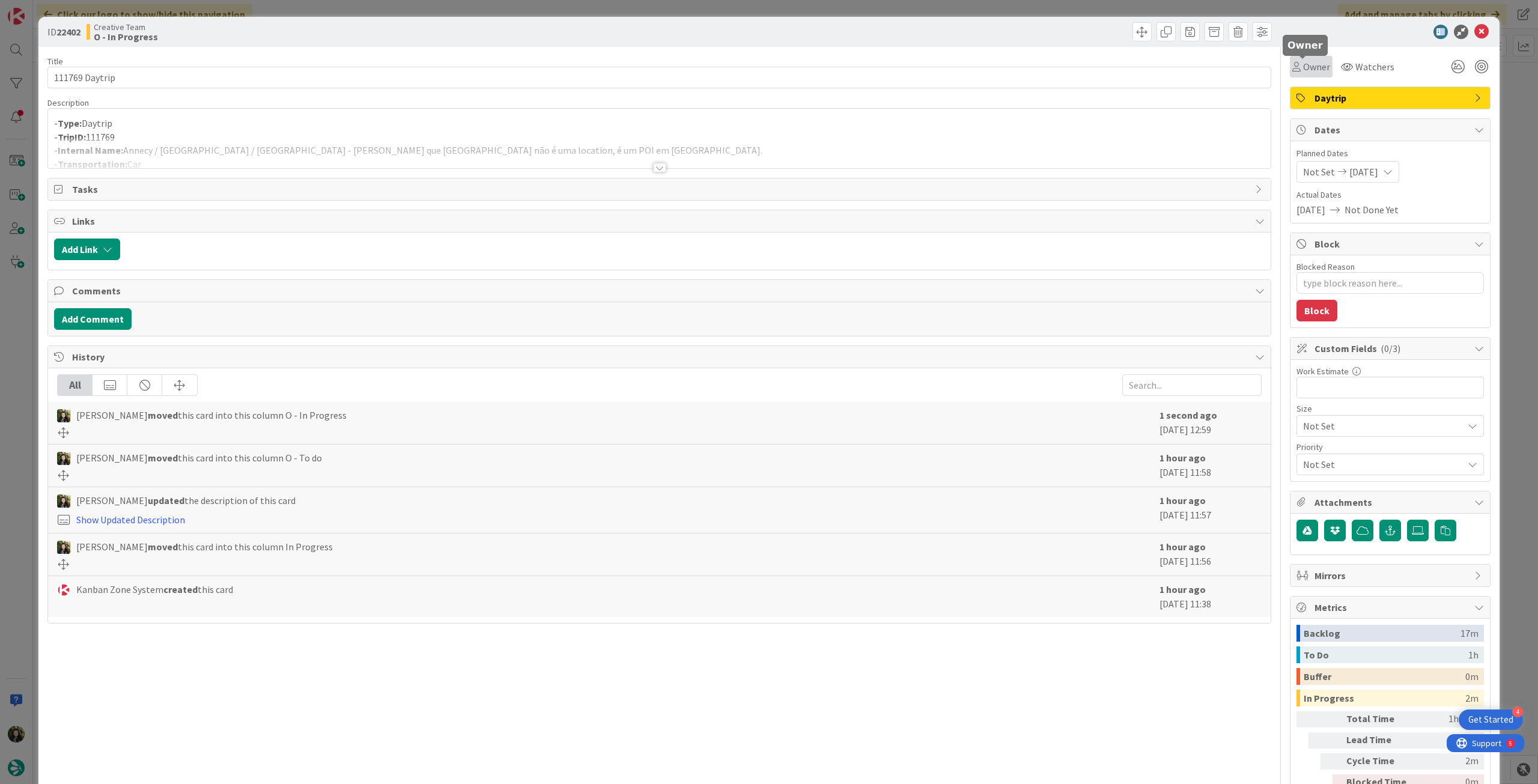
click at [1303, 71] on span "Owner" at bounding box center [1316, 66] width 27 height 14
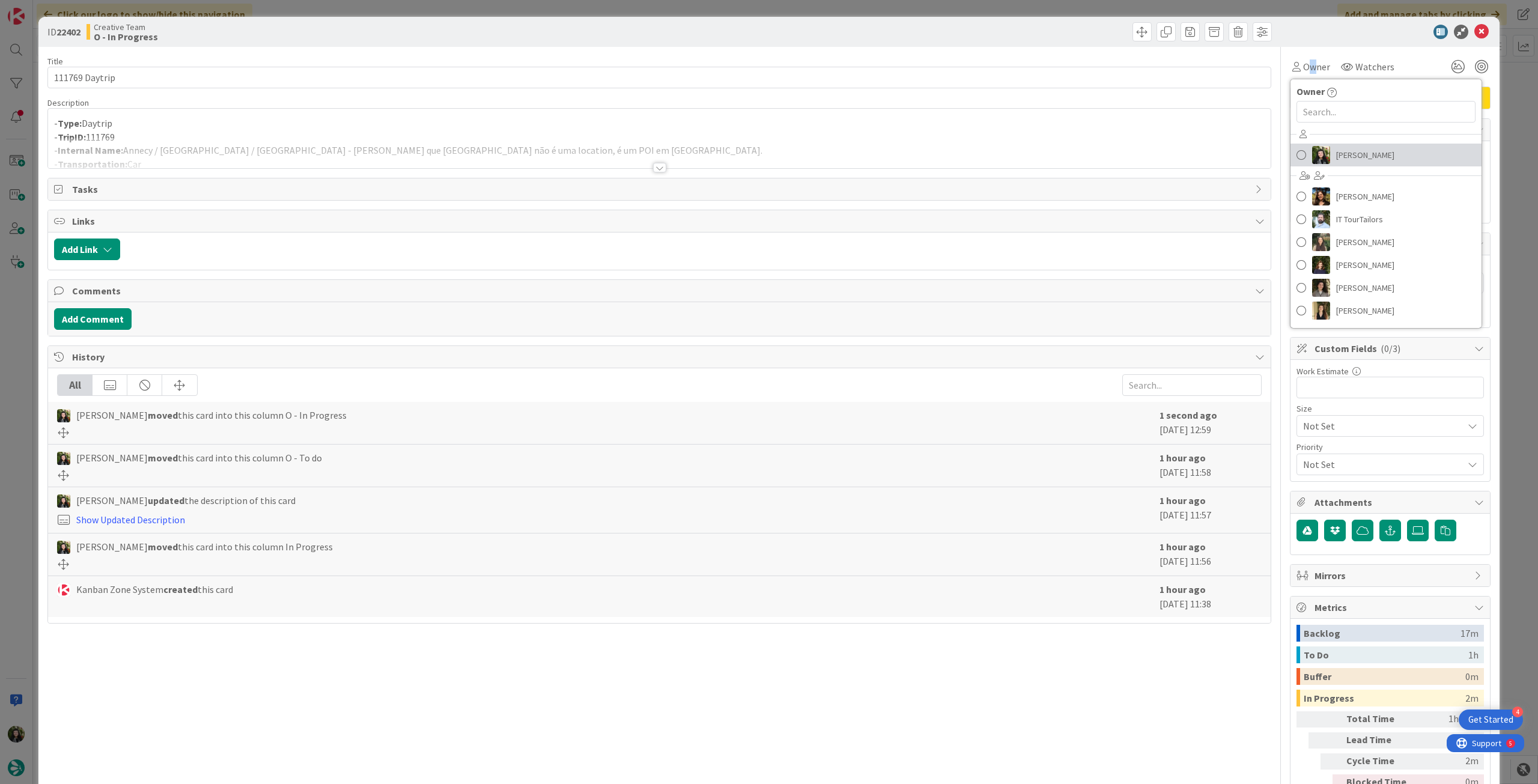
drag, startPoint x: 1324, startPoint y: 152, endPoint x: 1349, endPoint y: 130, distance: 33.3
click at [1324, 151] on link "[PERSON_NAME]" at bounding box center [1386, 155] width 191 height 23
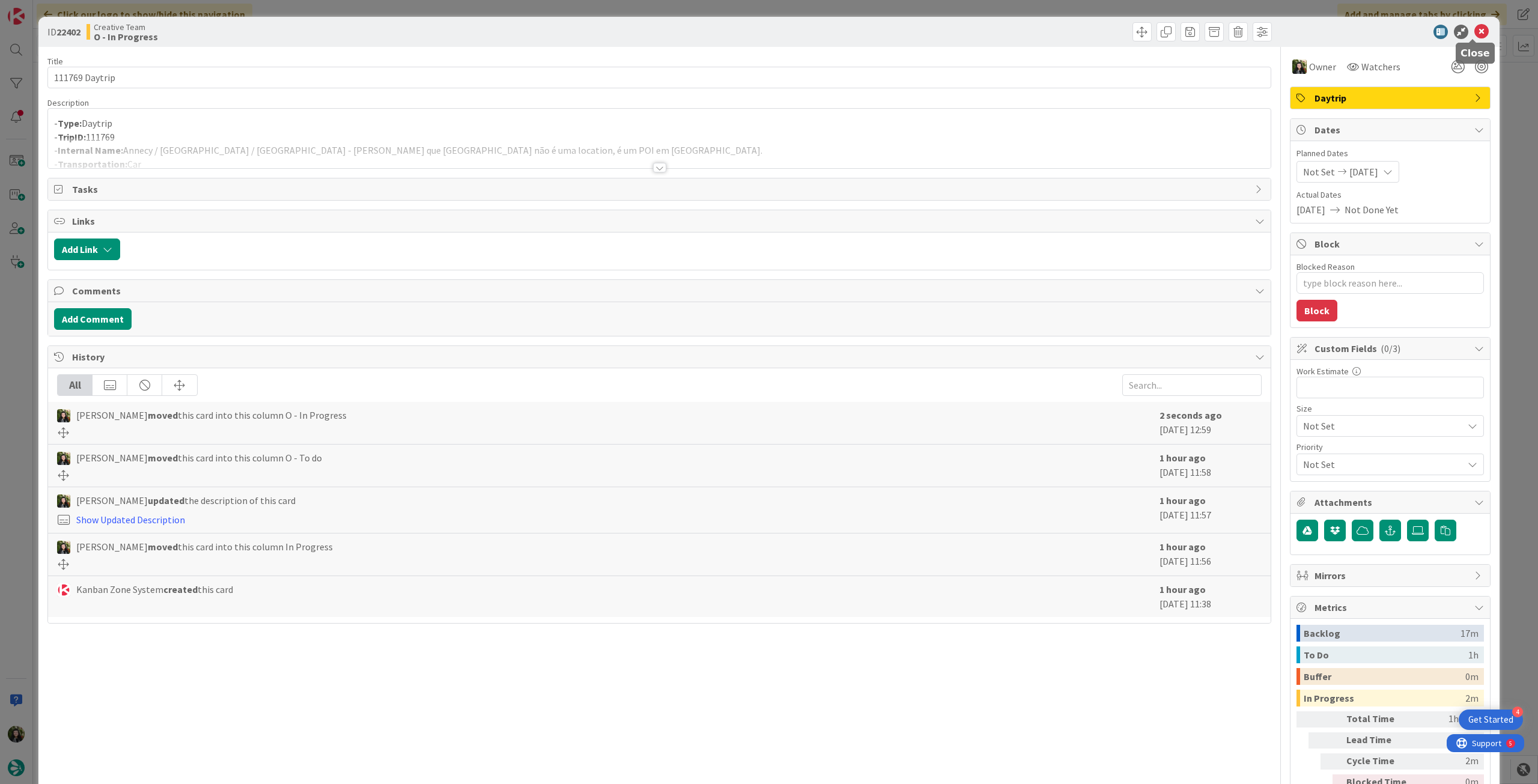
click at [1474, 32] on icon at bounding box center [1481, 31] width 14 height 14
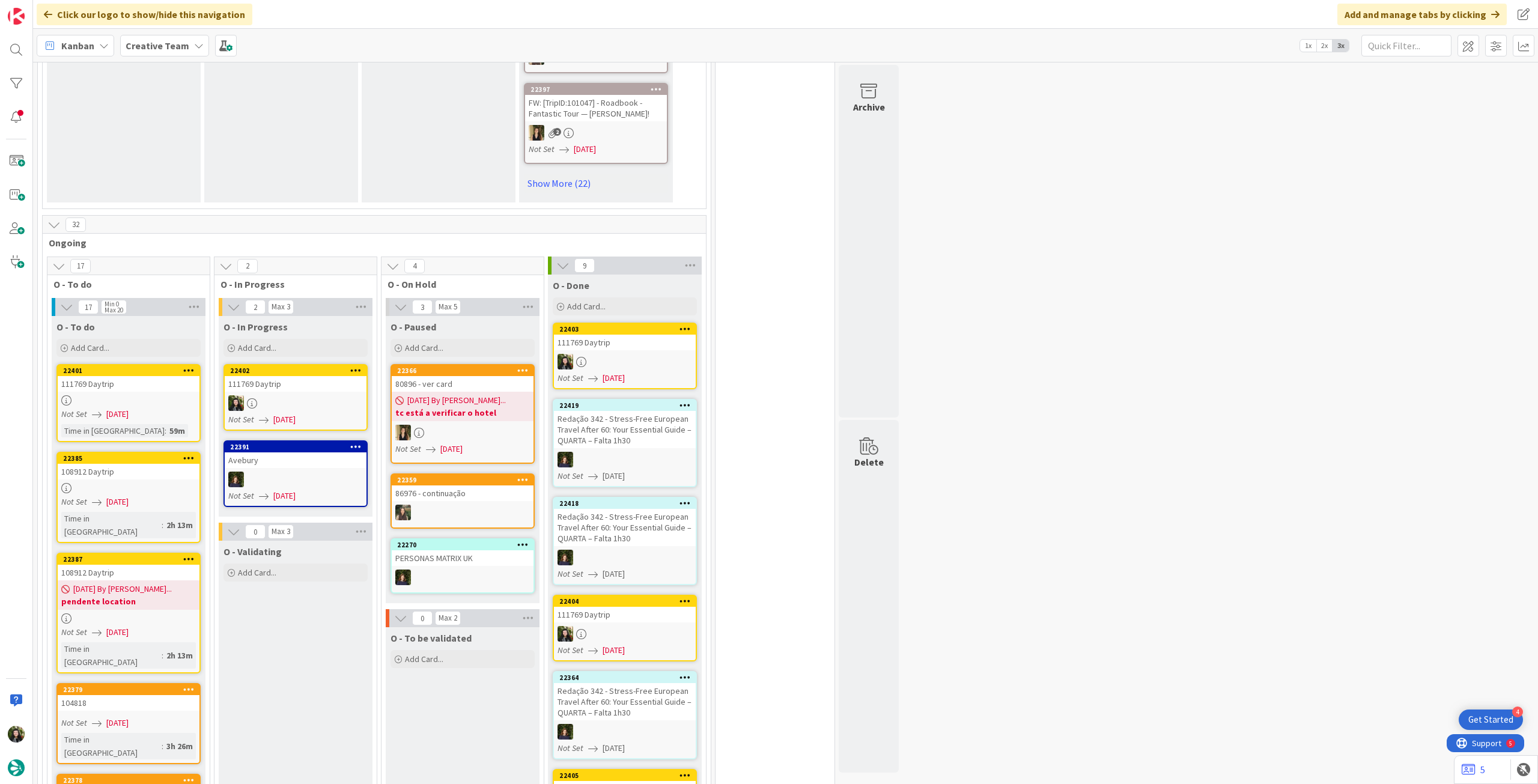
scroll to position [881, 0]
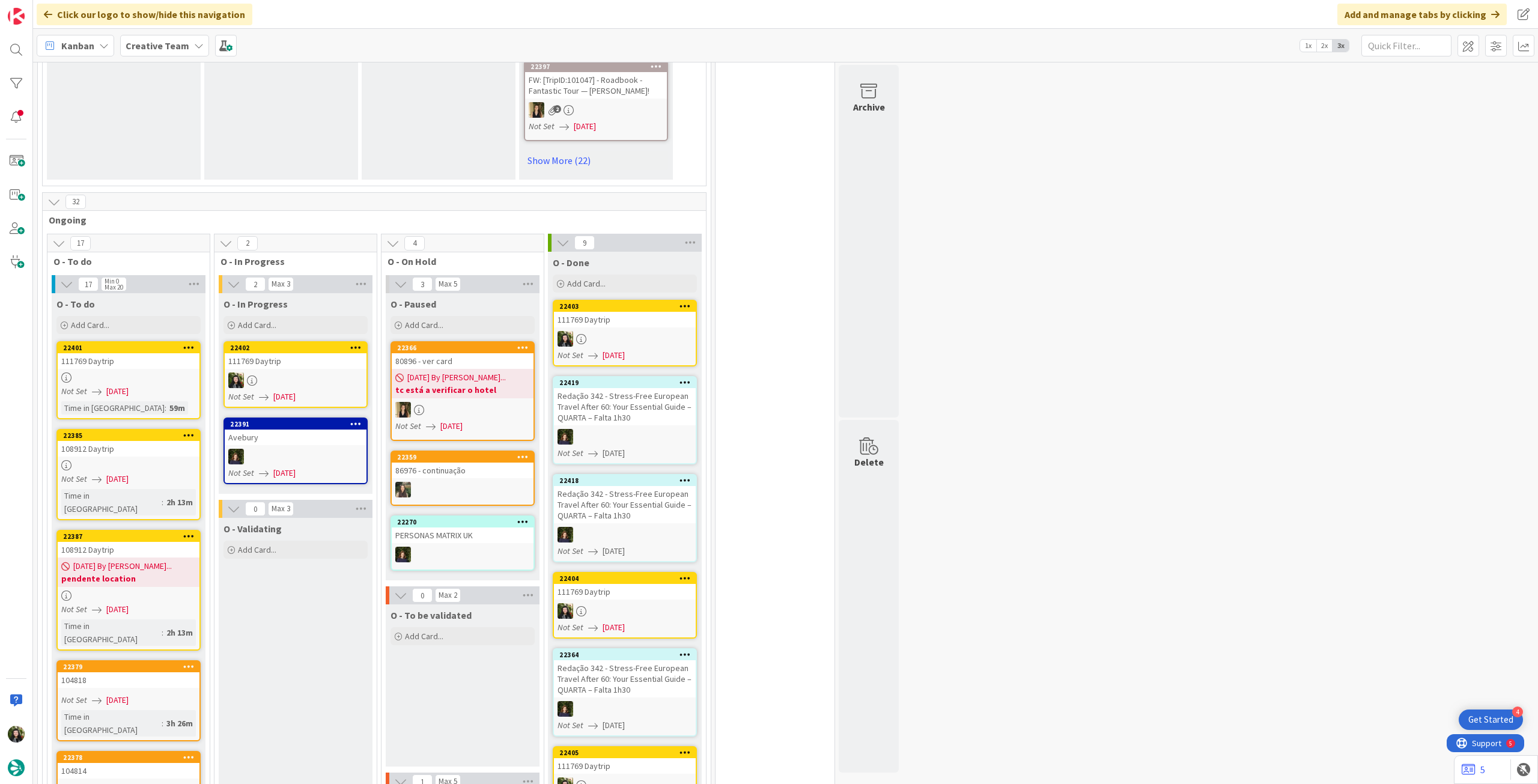
click at [153, 385] on link "22401 111769 Daytrip Not Set 04/09/2025 Time in Column : 59m" at bounding box center [128, 381] width 144 height 78
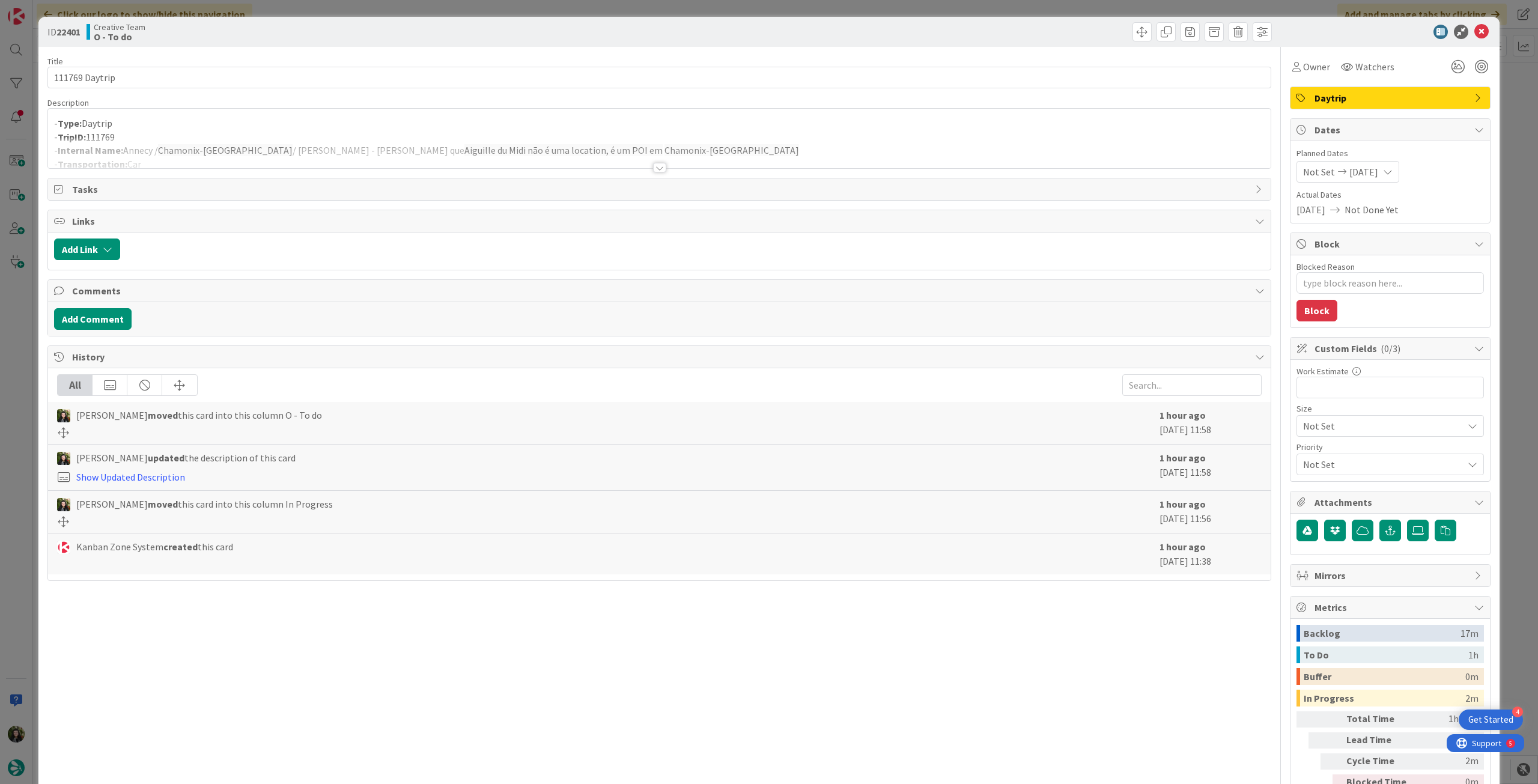
drag, startPoint x: 1308, startPoint y: 78, endPoint x: 1312, endPoint y: 85, distance: 8.1
click at [1308, 77] on div "Owner Watchers Daytrip Dates Planned Dates Not Set 04/09/2025 Actual Dates 04/0…" at bounding box center [1390, 435] width 201 height 777
click at [1312, 74] on div "Owner" at bounding box center [1311, 67] width 43 height 22
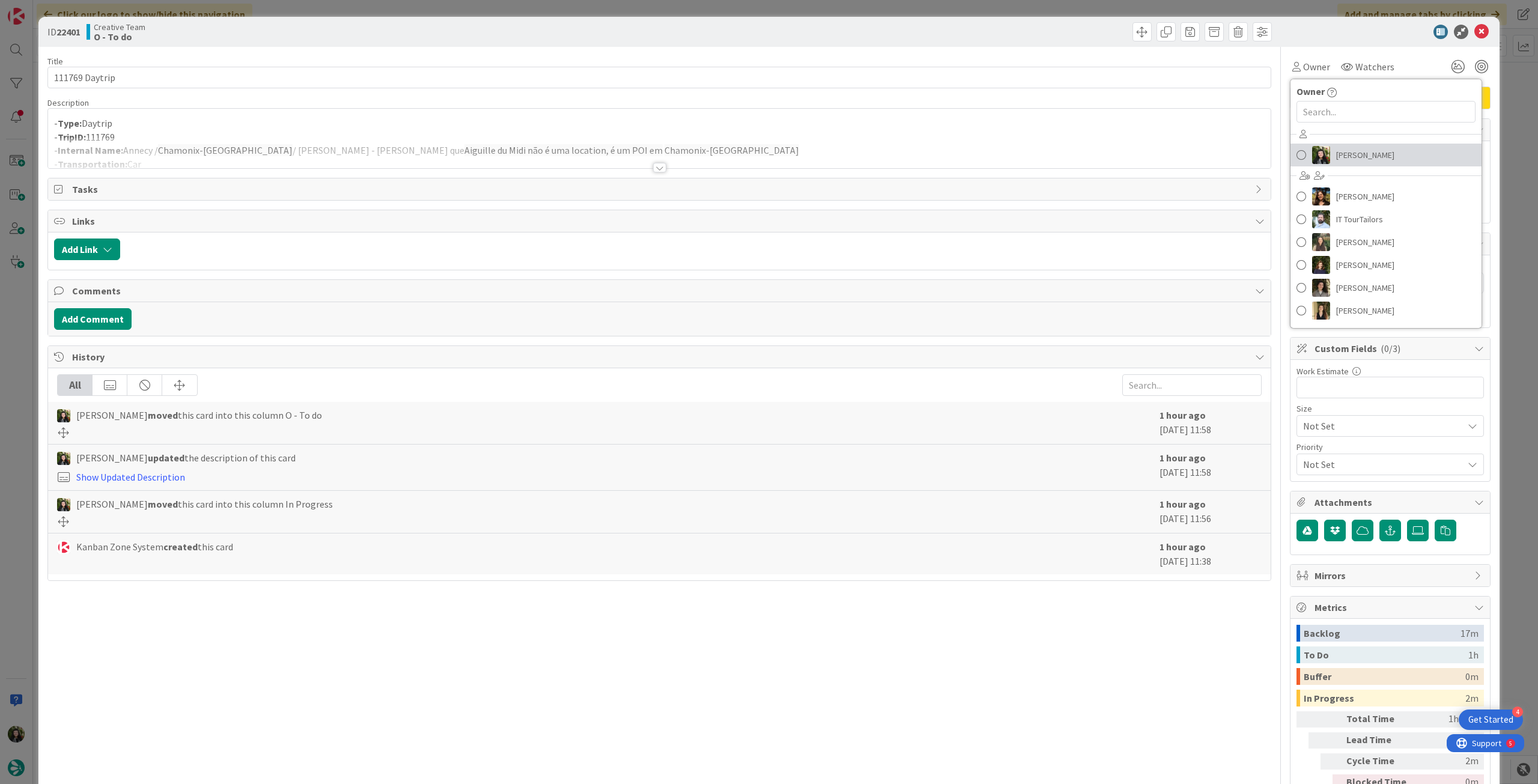
drag, startPoint x: 1332, startPoint y: 152, endPoint x: 1390, endPoint y: 104, distance: 75.3
click at [1336, 151] on span "[PERSON_NAME]" at bounding box center [1365, 155] width 58 height 18
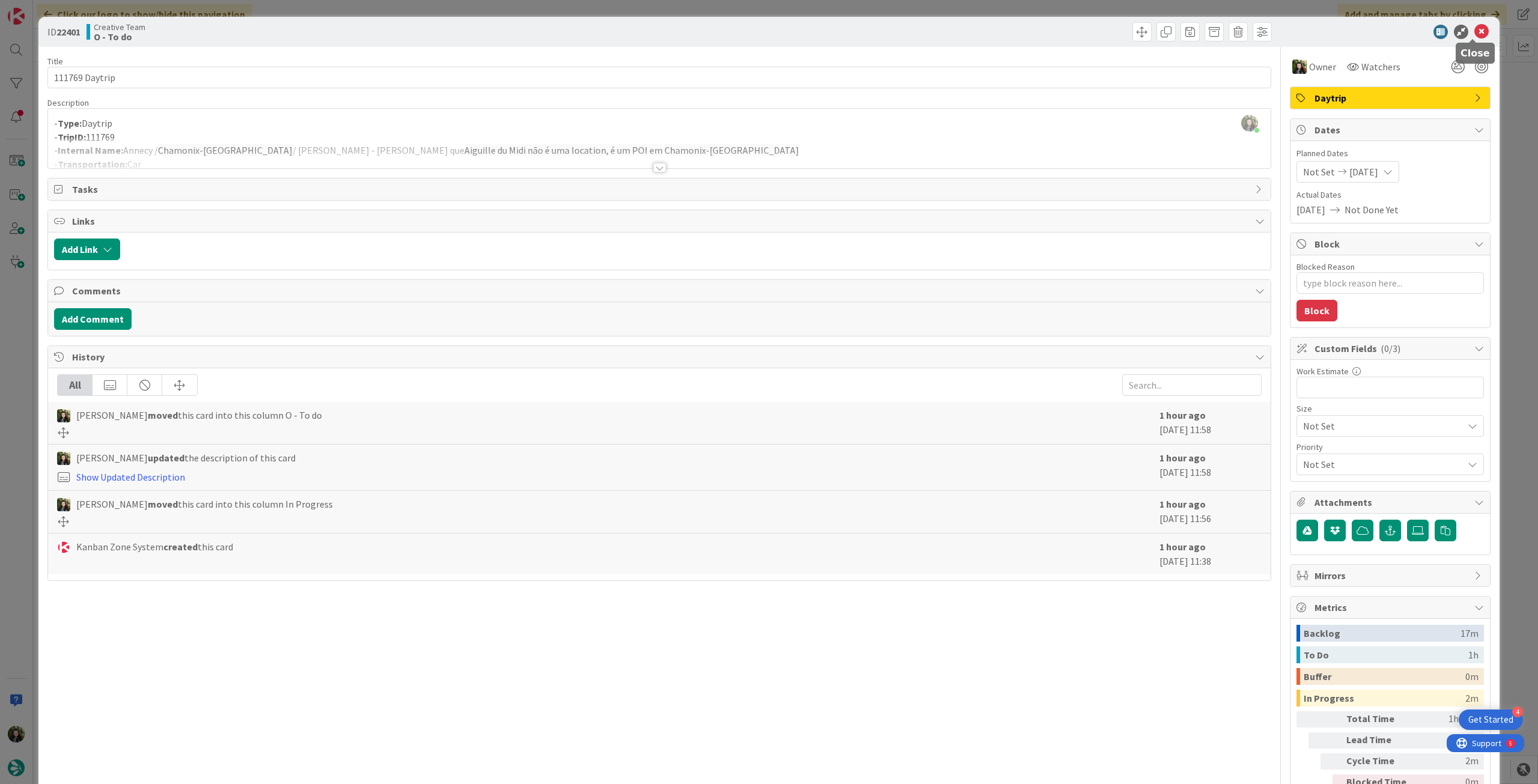
click at [1474, 34] on icon at bounding box center [1481, 31] width 14 height 14
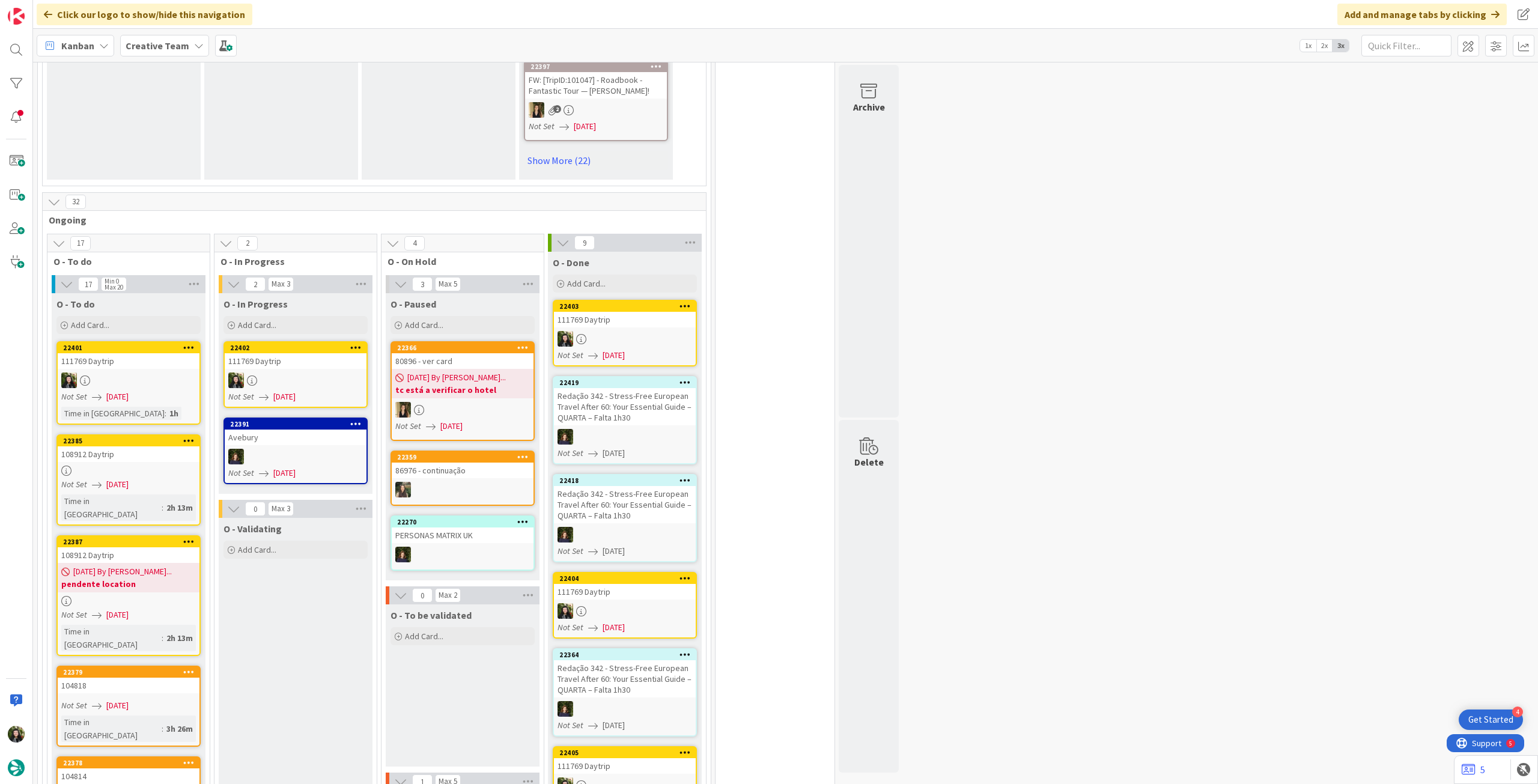
click at [353, 368] on div "111769 Daytrip" at bounding box center [295, 360] width 142 height 16
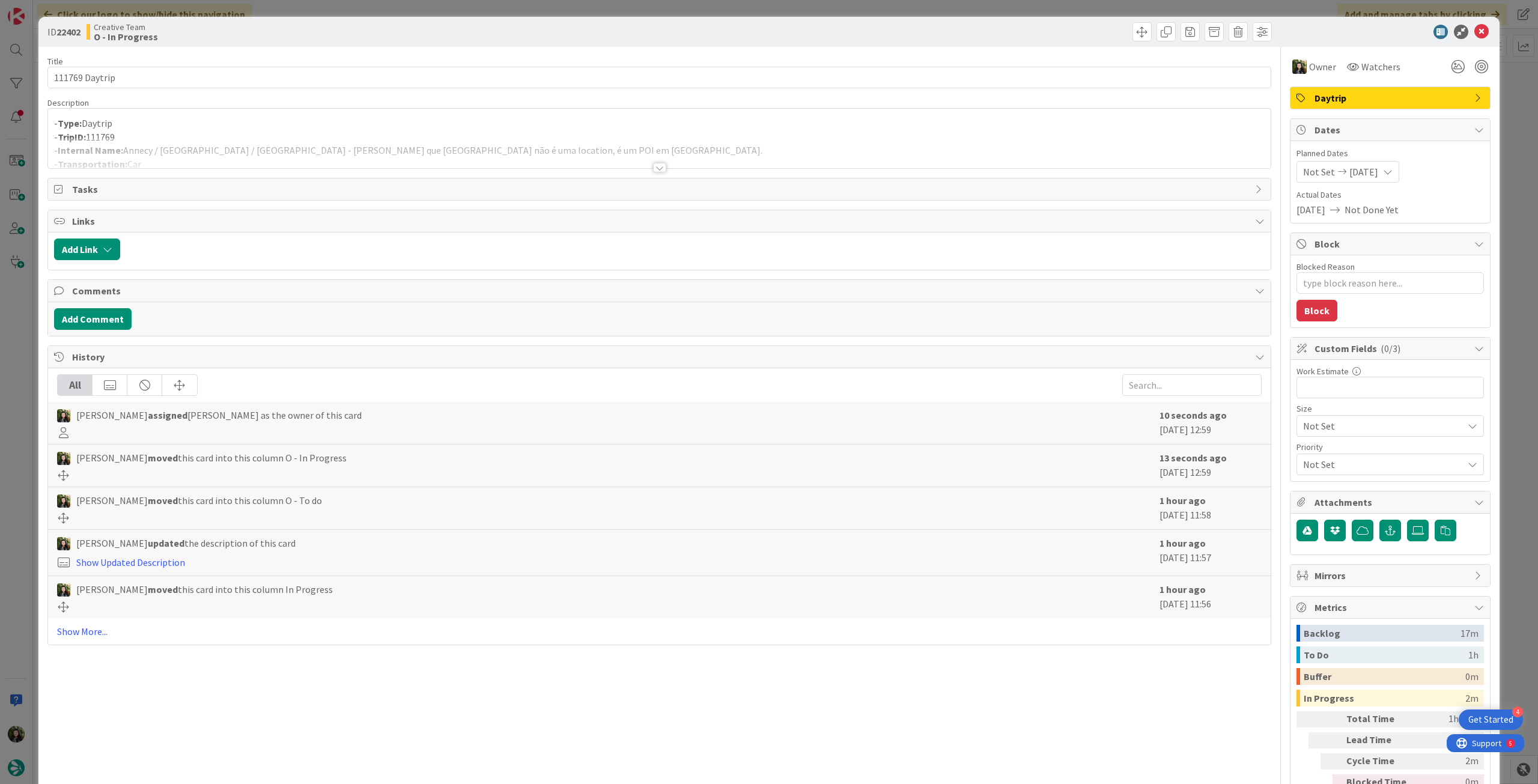
click at [304, 154] on div at bounding box center [659, 152] width 1222 height 30
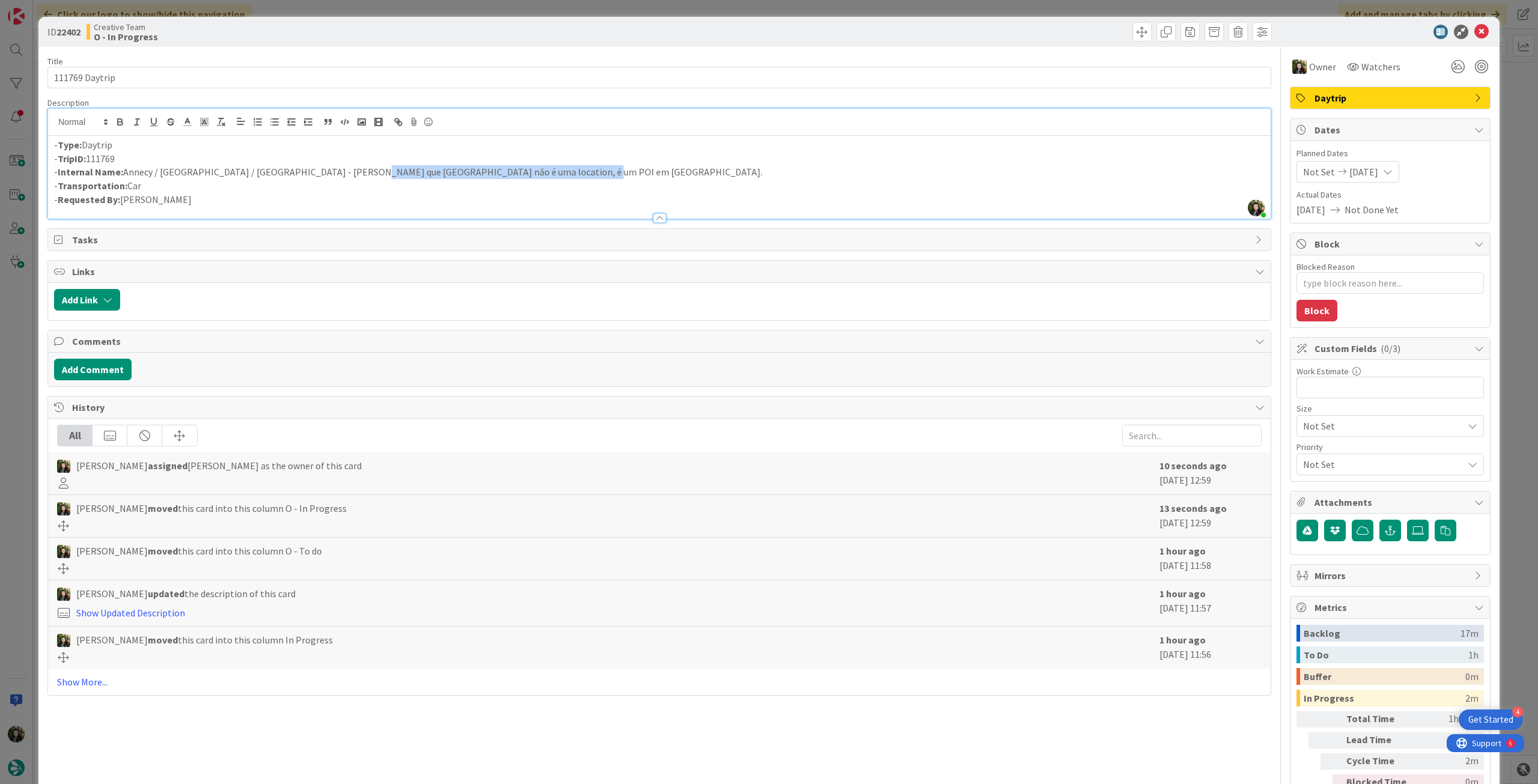
drag, startPoint x: 345, startPoint y: 171, endPoint x: 663, endPoint y: 276, distance: 334.9
click at [602, 171] on p "- Internal Name: Annecy / Nîmes / Aix-en-Provence - avisar Catarina que Pont du…" at bounding box center [659, 172] width 1210 height 14
copy p "Pont du Gard não é uma location, é um POI em Nimes."
drag, startPoint x: 295, startPoint y: 180, endPoint x: 237, endPoint y: 176, distance: 58.1
click at [294, 180] on p "- Transportation: Car" at bounding box center [659, 186] width 1210 height 14
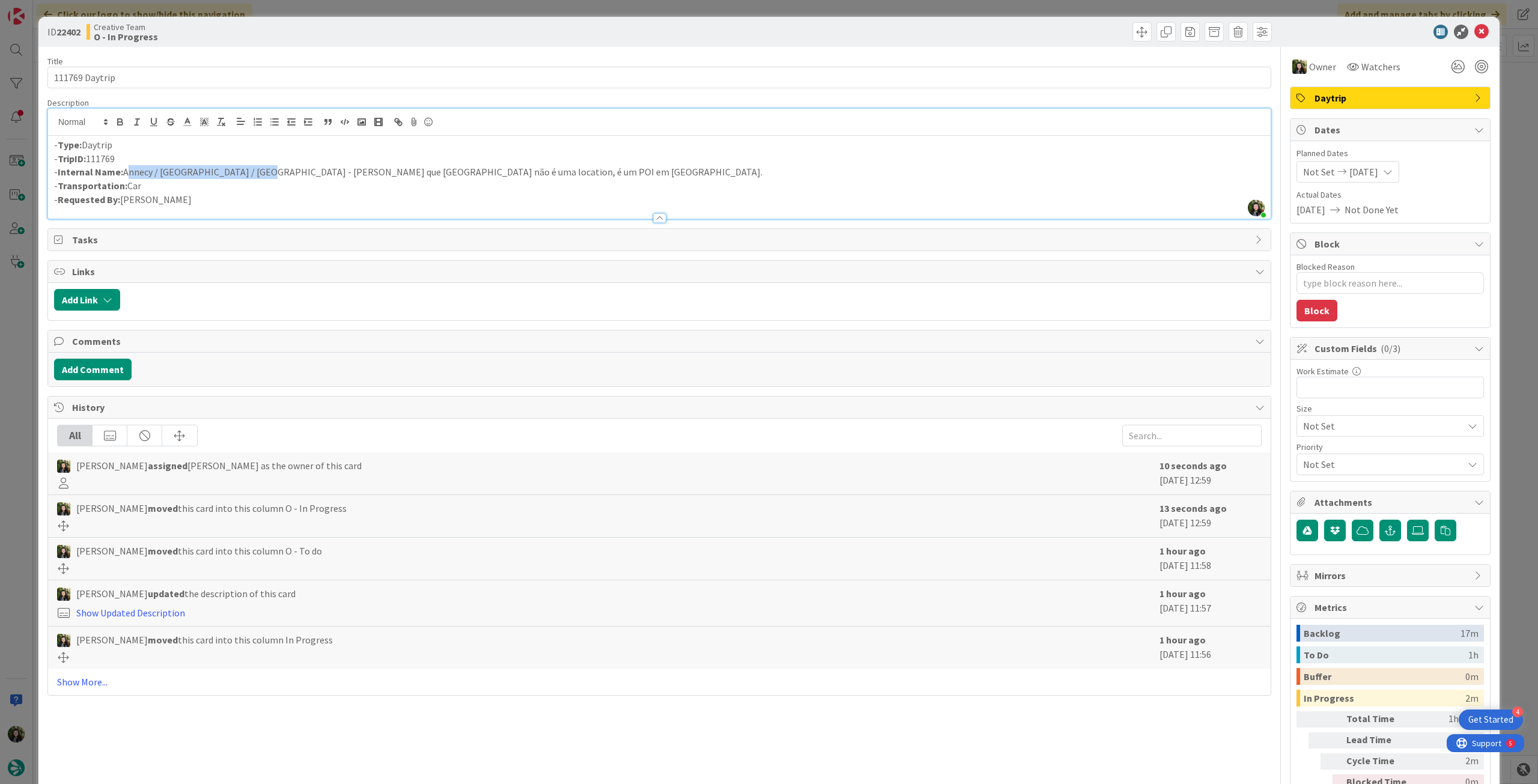
drag, startPoint x: 126, startPoint y: 174, endPoint x: 258, endPoint y: 174, distance: 132.0
click at [258, 174] on p "- Internal Name: Annecy / Nîmes / Aix-en-Provence - avisar Catarina que Pont du…" at bounding box center [659, 172] width 1210 height 14
copy p "Annecy / Nîmes / Aix-en-Provence"
drag, startPoint x: 1471, startPoint y: 26, endPoint x: 1448, endPoint y: 36, distance: 25.1
click at [1474, 26] on icon at bounding box center [1481, 31] width 14 height 14
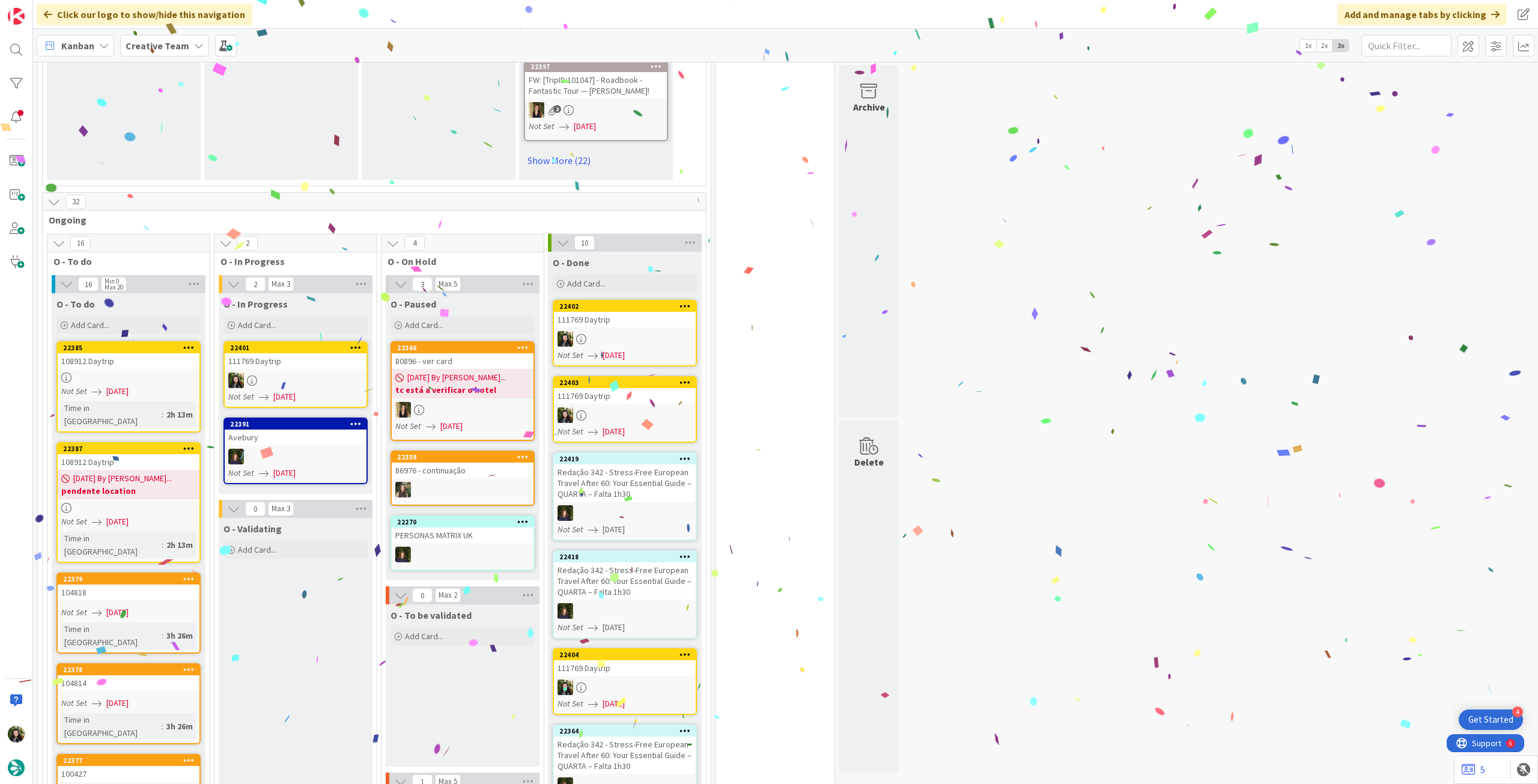
click at [289, 367] on div "111769 Daytrip" at bounding box center [295, 360] width 142 height 16
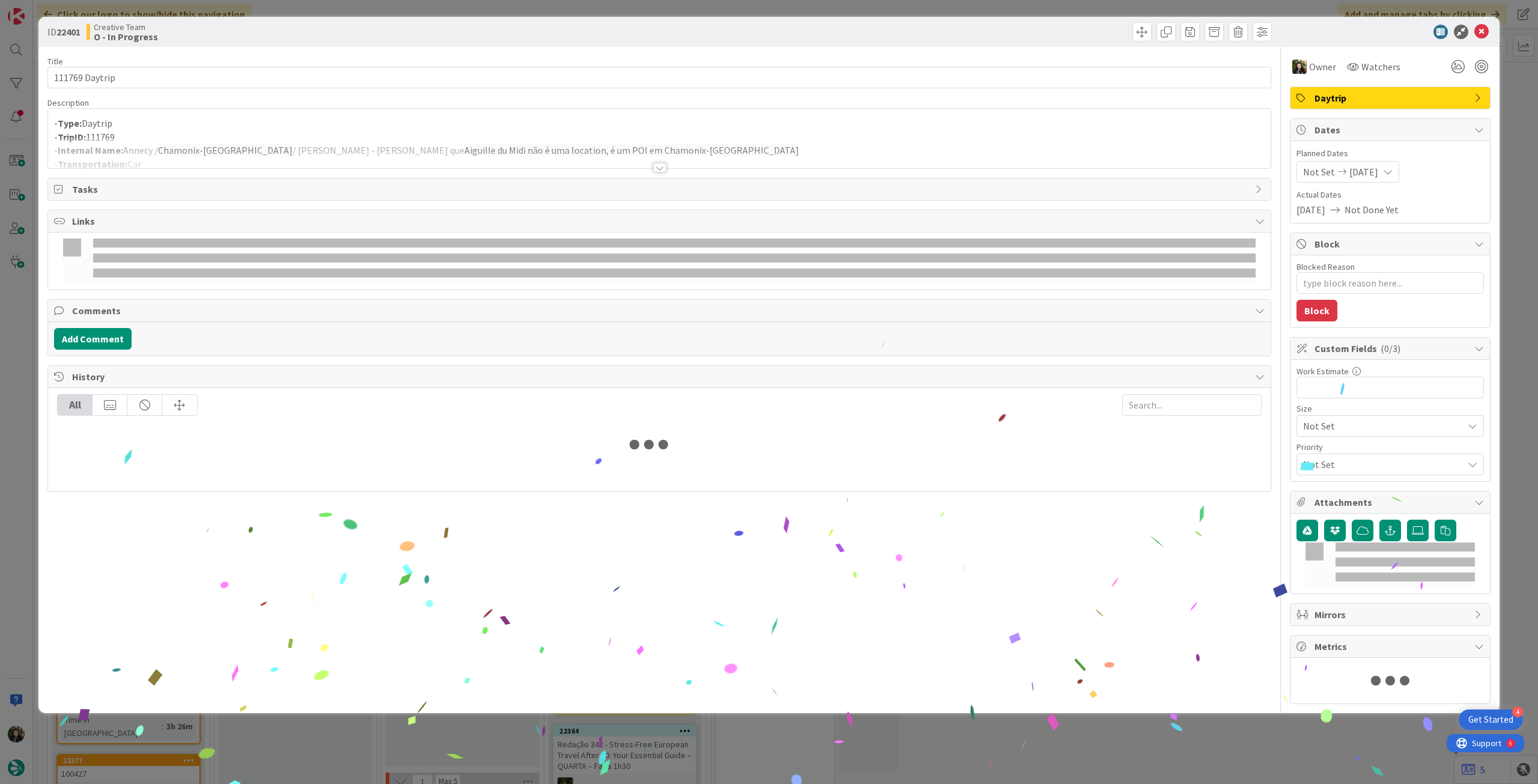
click at [189, 151] on div at bounding box center [659, 152] width 1222 height 30
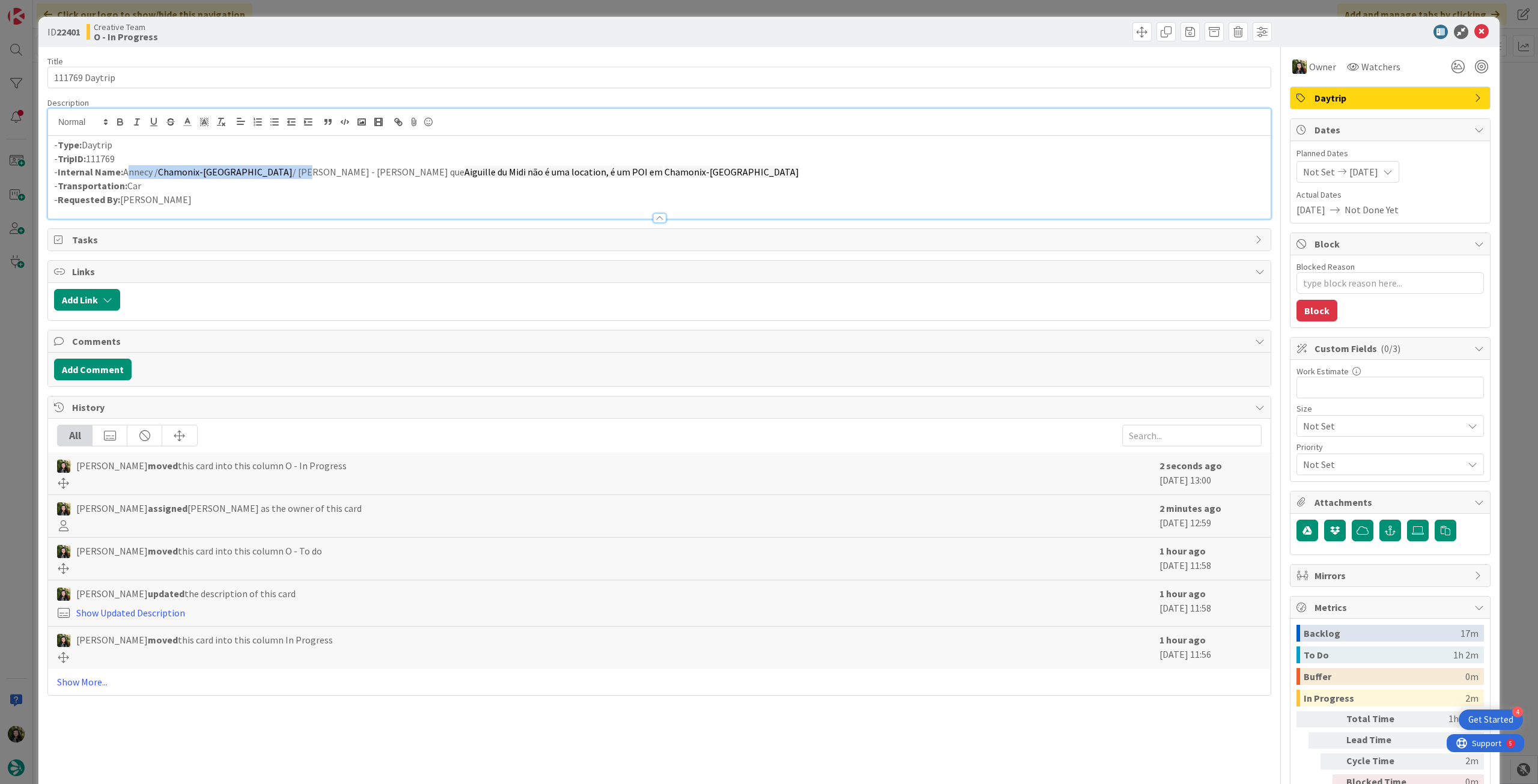
drag, startPoint x: 124, startPoint y: 172, endPoint x: 281, endPoint y: 175, distance: 157.0
click at [273, 172] on p "- Internal Name: Annecy / Chamonix-Mont-Blanc / Annecy - avisar catarina que Ai…" at bounding box center [659, 172] width 1210 height 14
click at [308, 180] on p "- Transportation: Car" at bounding box center [659, 186] width 1210 height 14
drag, startPoint x: 373, startPoint y: 170, endPoint x: 725, endPoint y: 278, distance: 368.2
click at [722, 174] on p "- Internal Name: Annecy / Chamonix-Mont-Blanc / Annecy - avisar catarina que Ai…" at bounding box center [659, 172] width 1210 height 14
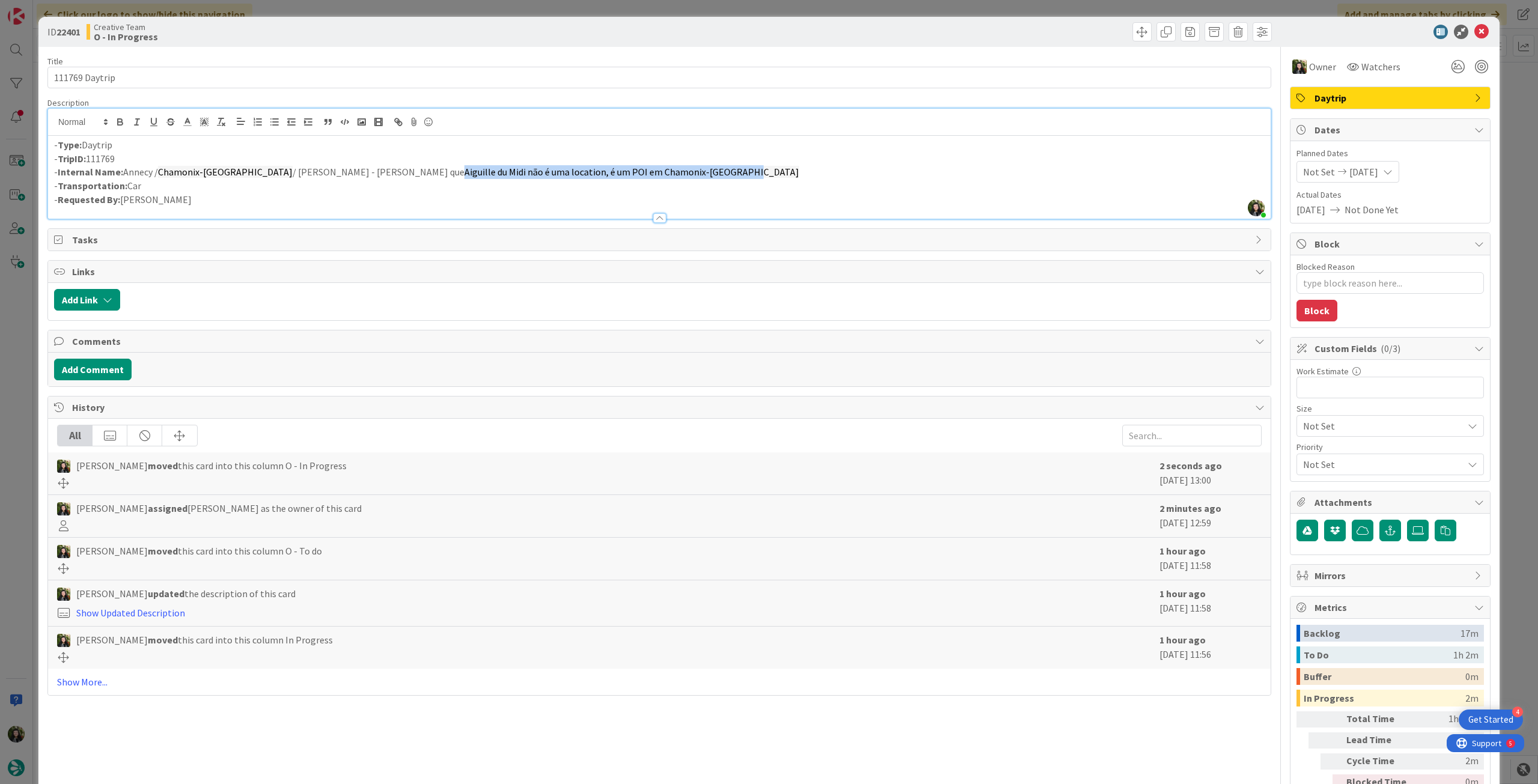
copy p "Aiguille du Midi não é uma location, é um POI em Chamonix-Mont-Blanc"
drag, startPoint x: 224, startPoint y: 170, endPoint x: 145, endPoint y: 171, distance: 79.0
click at [222, 170] on span "Chamonix-Mont-Blanc" at bounding box center [225, 172] width 135 height 12
drag, startPoint x: 122, startPoint y: 177, endPoint x: 404, endPoint y: 327, distance: 319.4
click at [288, 171] on p "- Internal Name: Annecy / Chamonix-Mont-Blanc / Annecy - avisar catarina que Ai…" at bounding box center [659, 172] width 1210 height 14
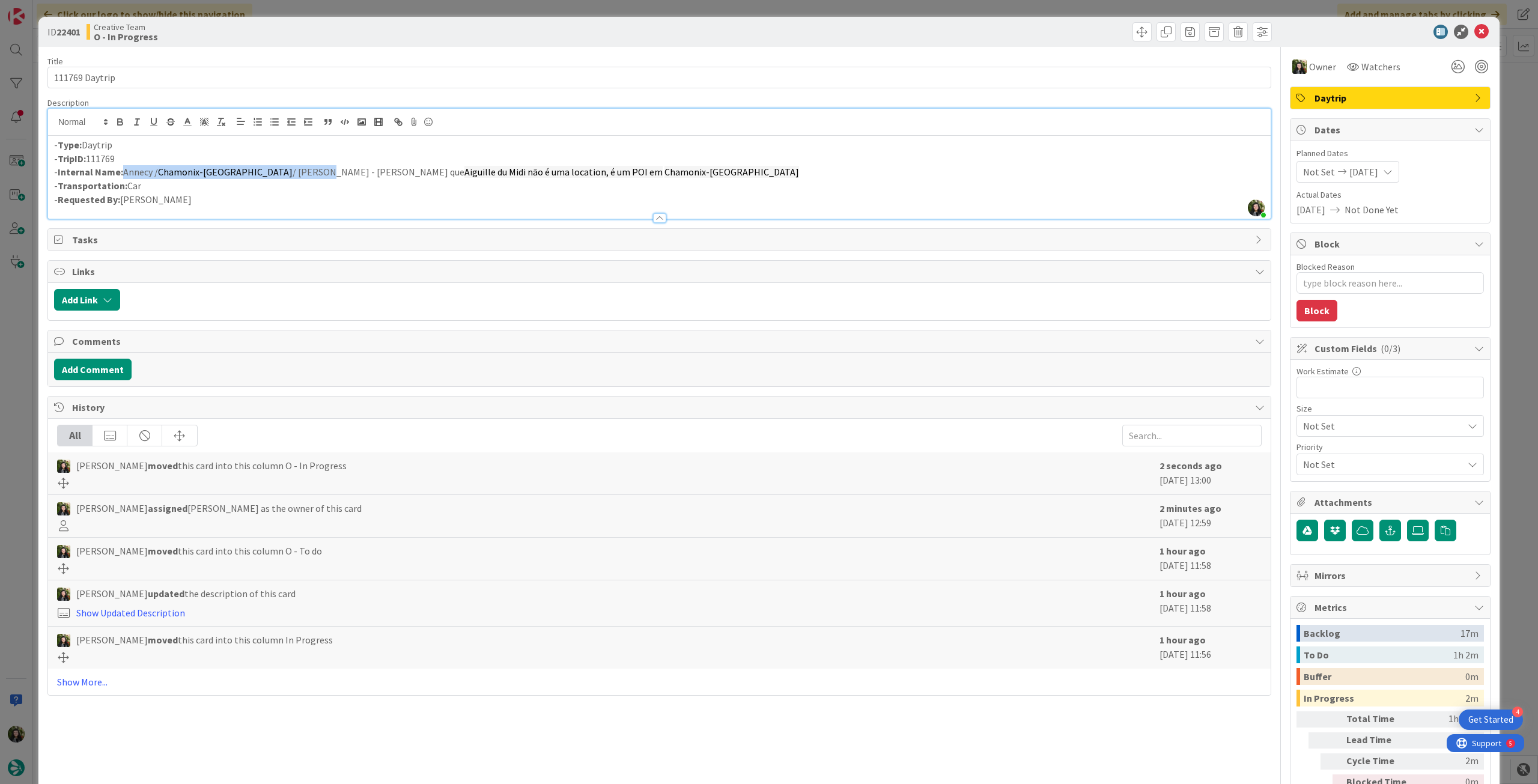
copy p "Annecy / Chamonix-Mont-Blanc / Annecy"
click at [1474, 30] on icon at bounding box center [1481, 31] width 14 height 14
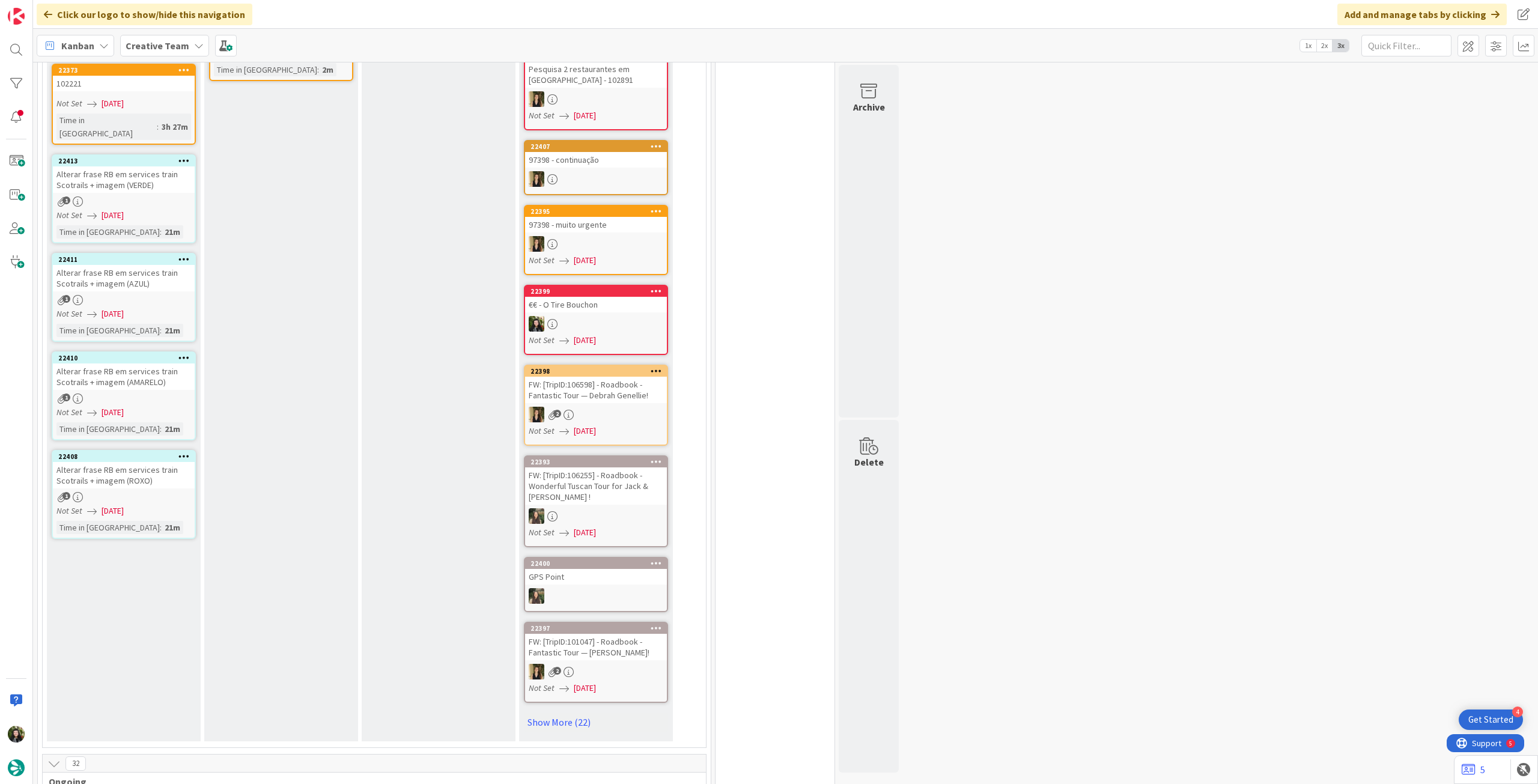
scroll to position [320, 0]
click at [156, 491] on div "1" at bounding box center [124, 496] width 142 height 10
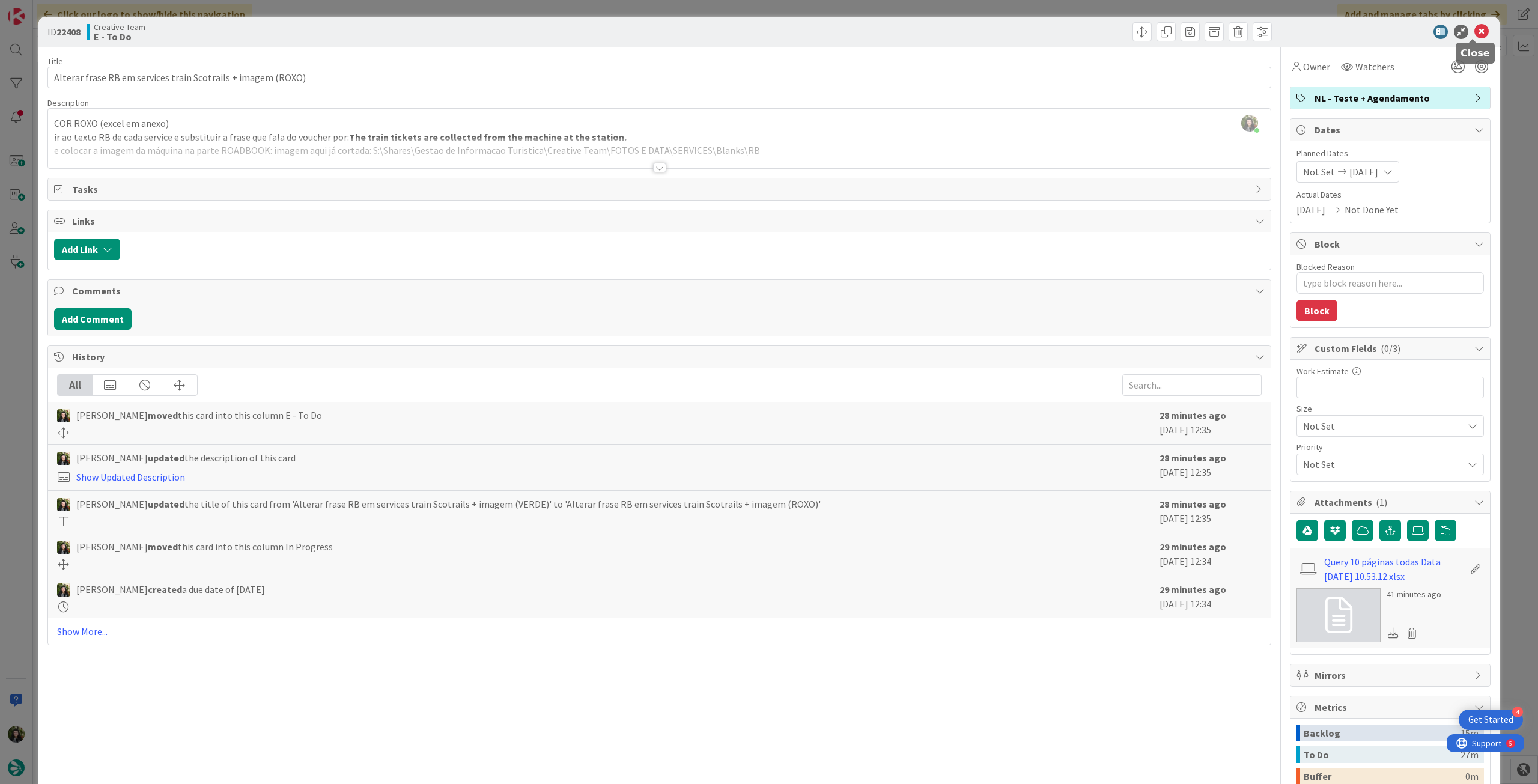
drag, startPoint x: 1478, startPoint y: 30, endPoint x: 1312, endPoint y: 73, distance: 171.5
click at [1477, 31] on icon at bounding box center [1481, 31] width 14 height 14
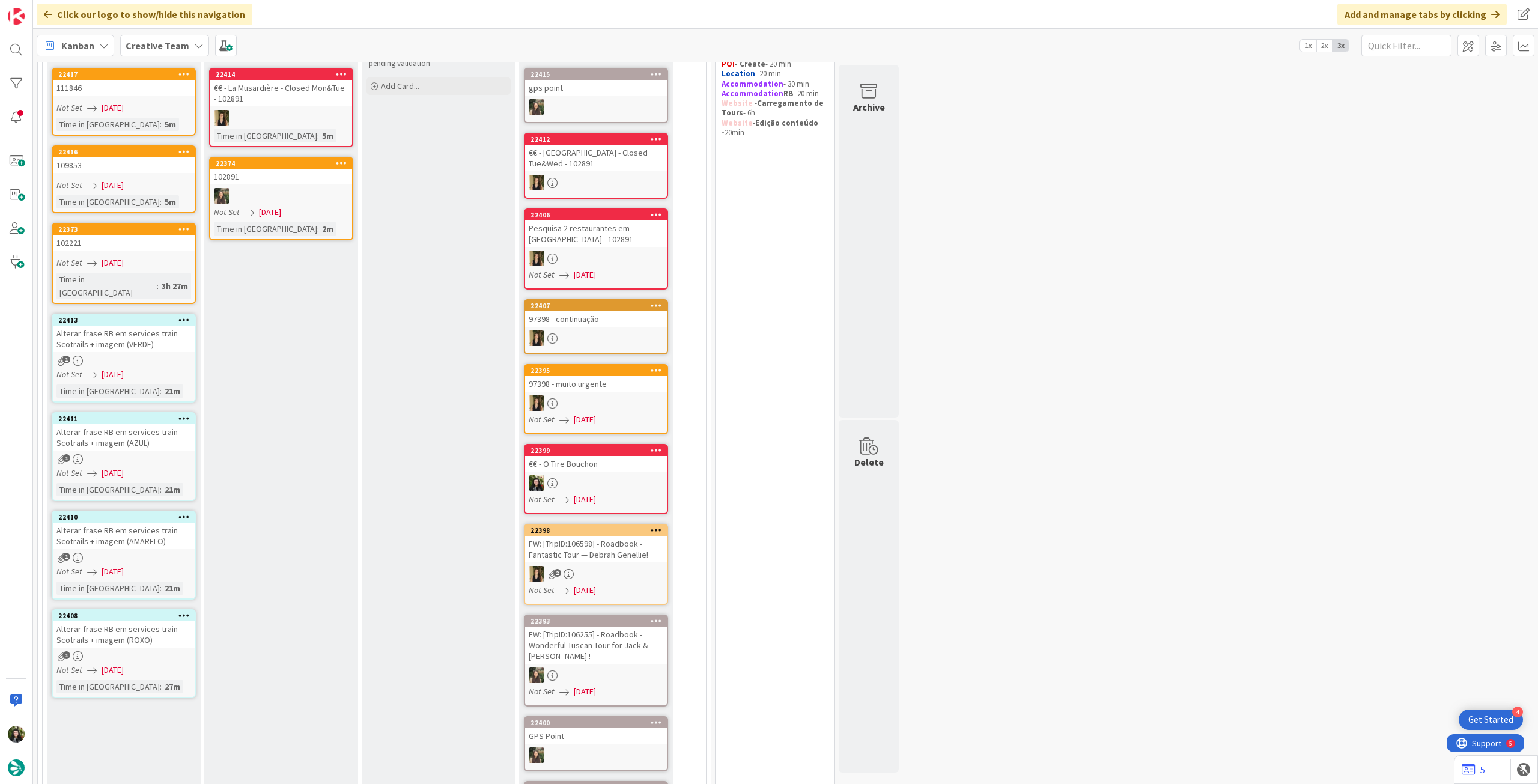
click at [151, 530] on div "Alterar frase RB em services train Scotrails + imagem (AMARELO)" at bounding box center [124, 535] width 142 height 26
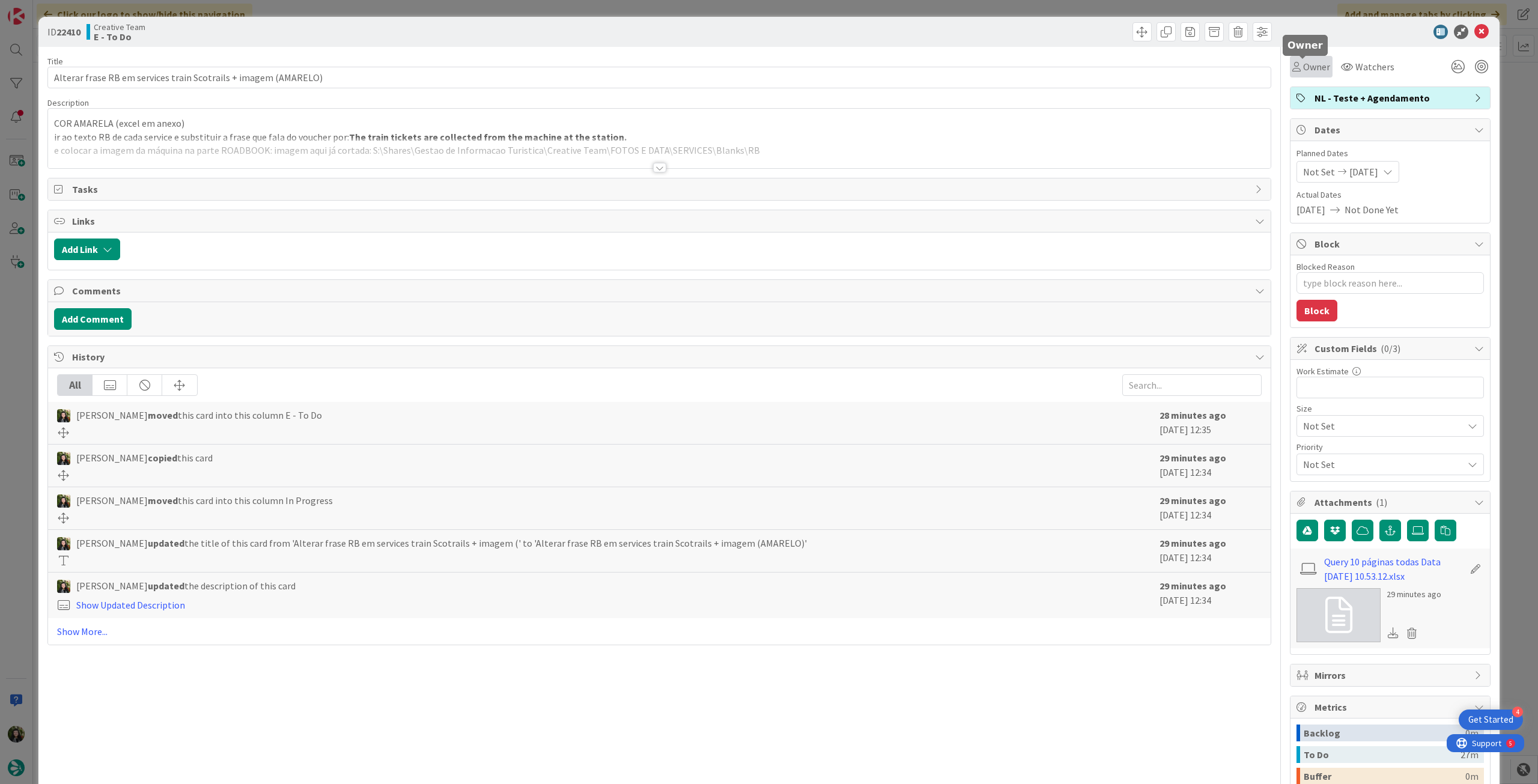
click at [1309, 65] on span "Owner" at bounding box center [1316, 66] width 27 height 14
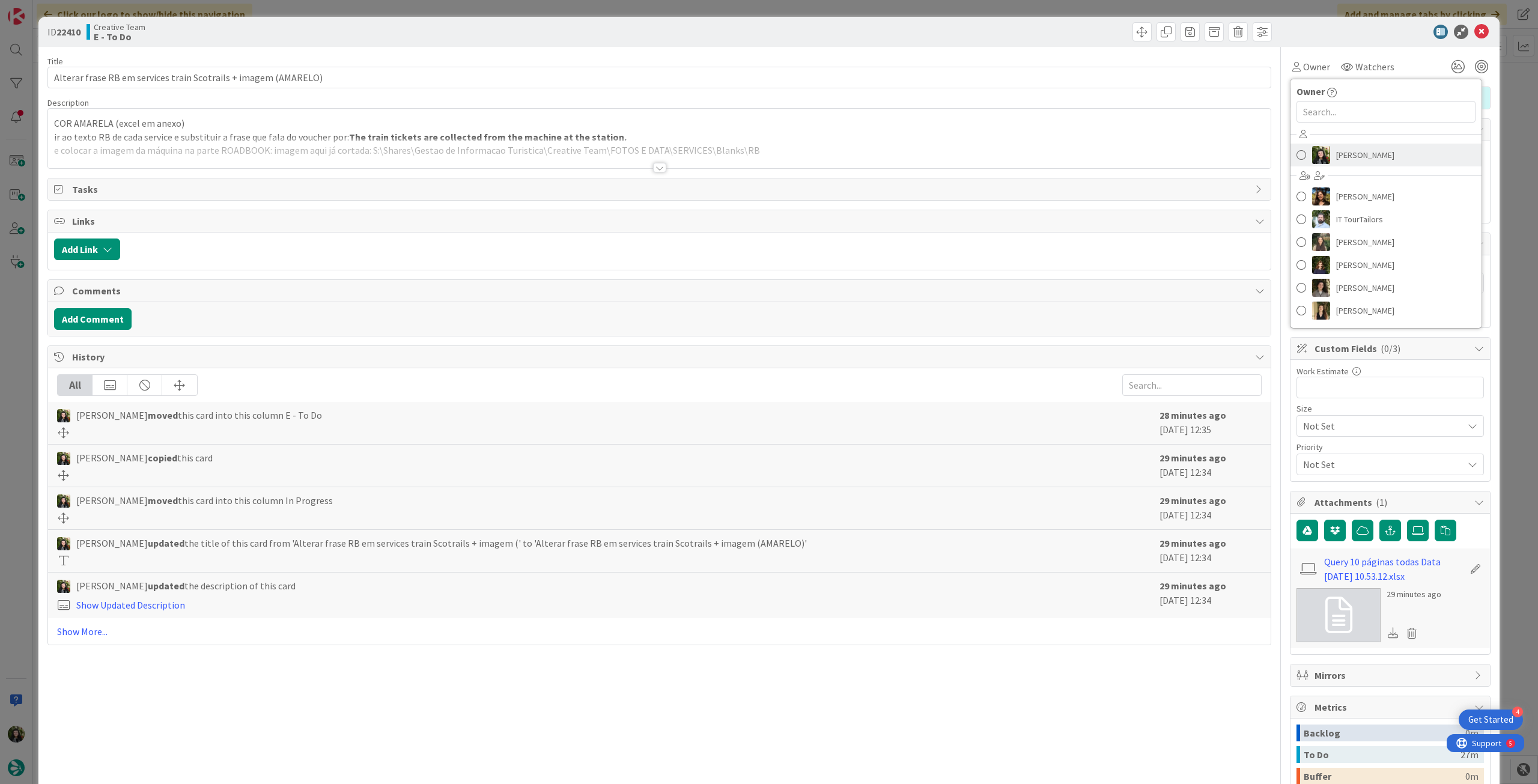
drag, startPoint x: 1351, startPoint y: 155, endPoint x: 1405, endPoint y: 95, distance: 80.7
click at [1351, 155] on span "[PERSON_NAME]" at bounding box center [1365, 155] width 58 height 18
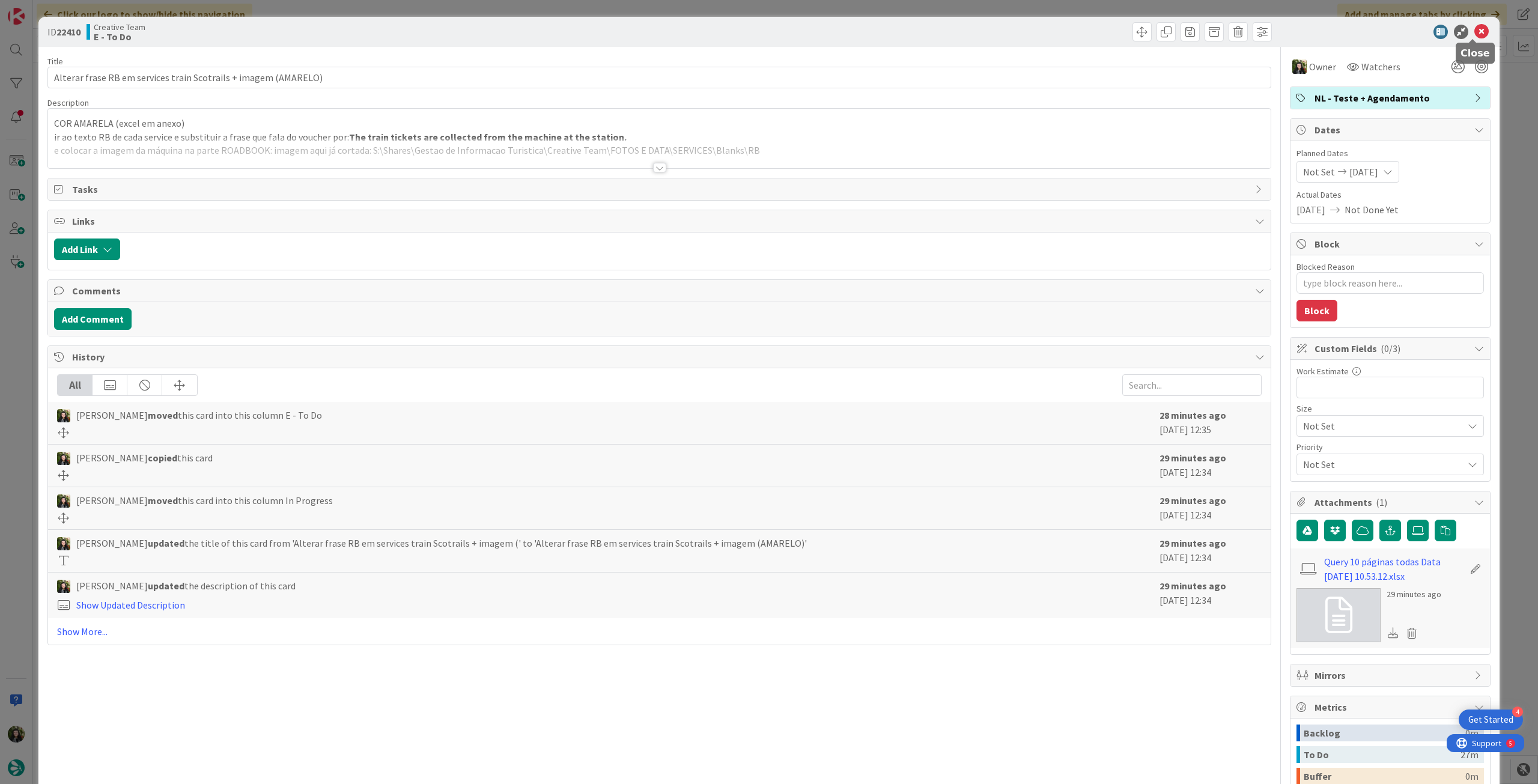
click at [1474, 33] on icon at bounding box center [1481, 31] width 14 height 14
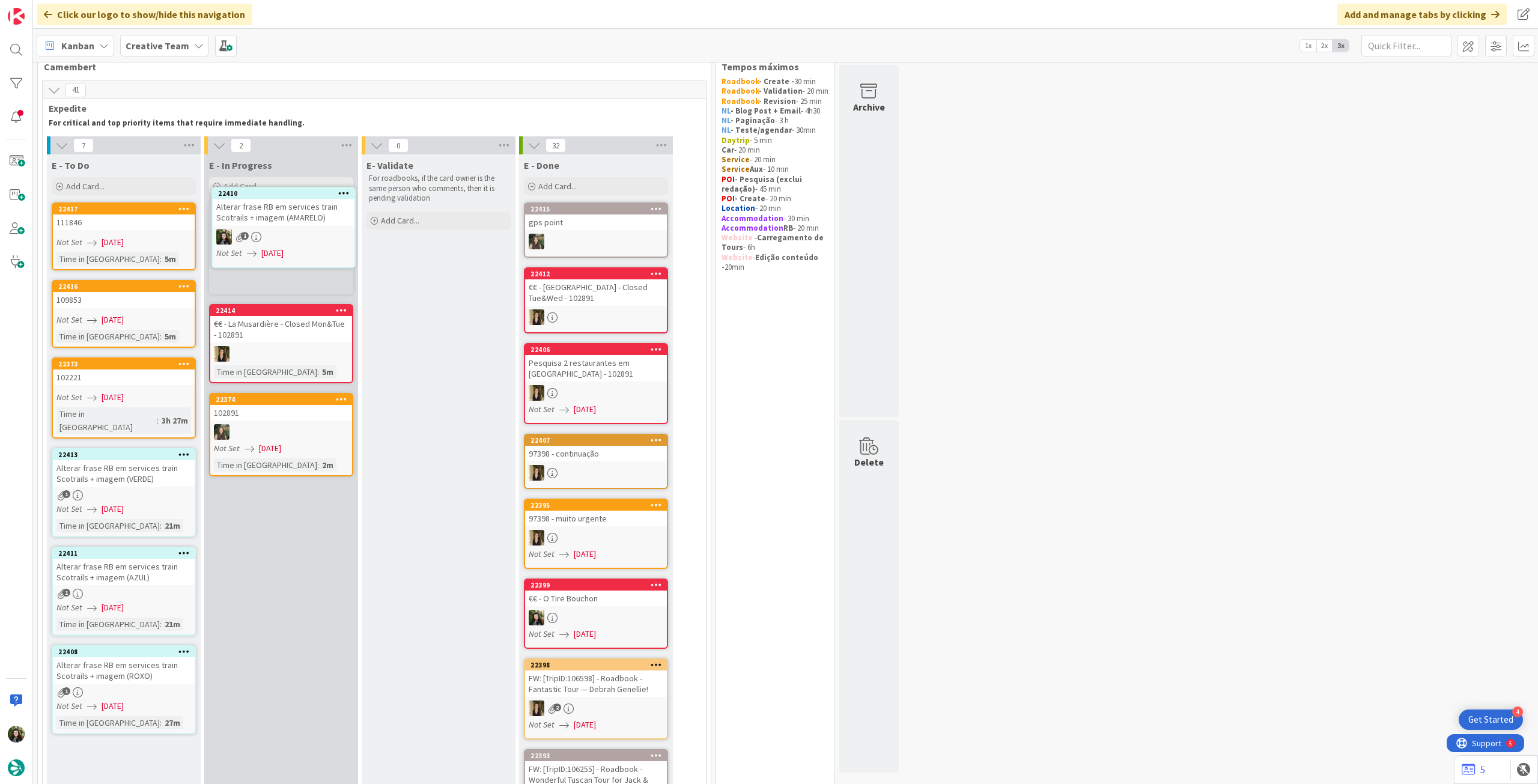
scroll to position [20, 0]
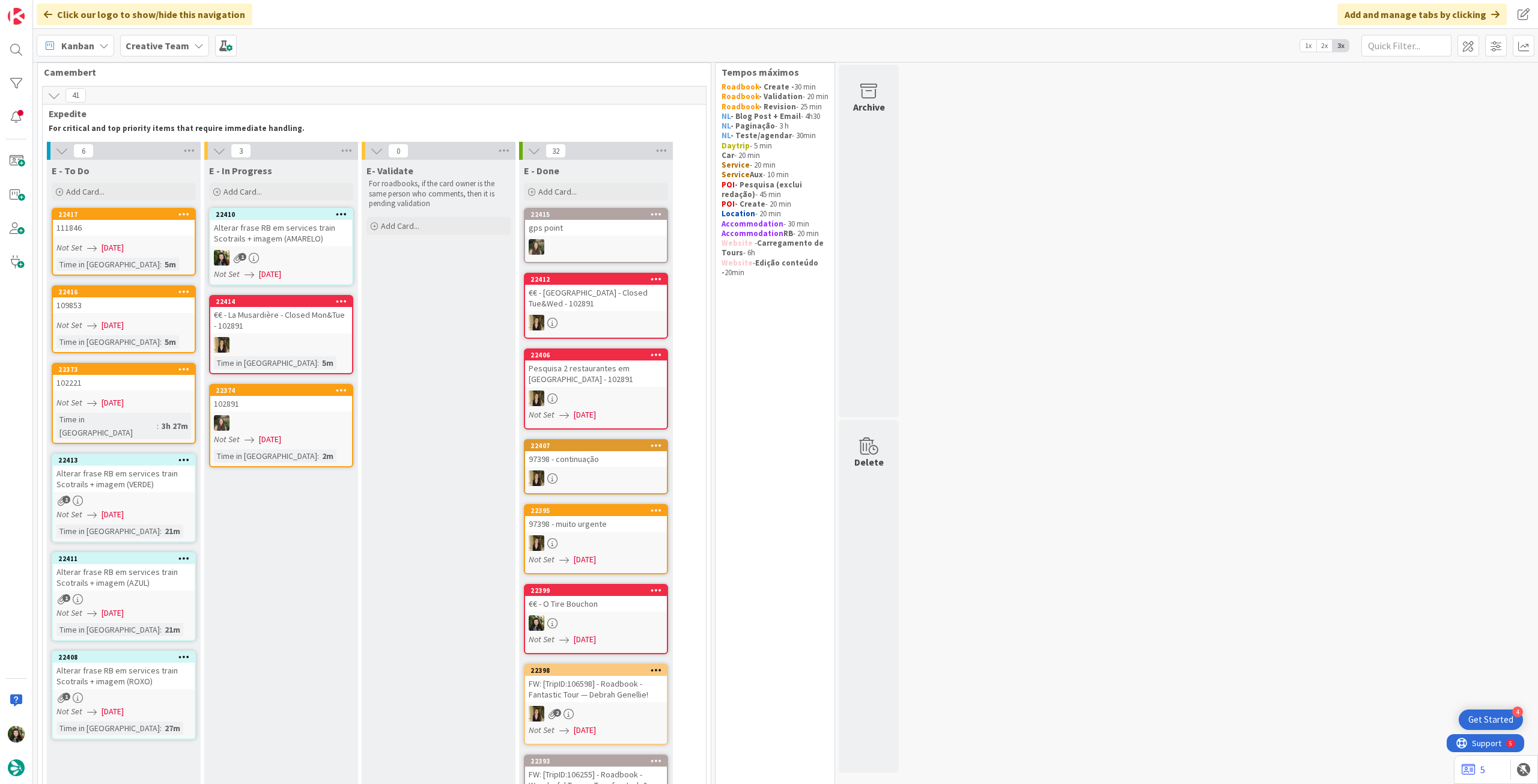
click at [258, 249] on link "22410 Alterar [PERSON_NAME] em services train Scotrails + imagem (AMARELO) 1 No…" at bounding box center [281, 246] width 144 height 78
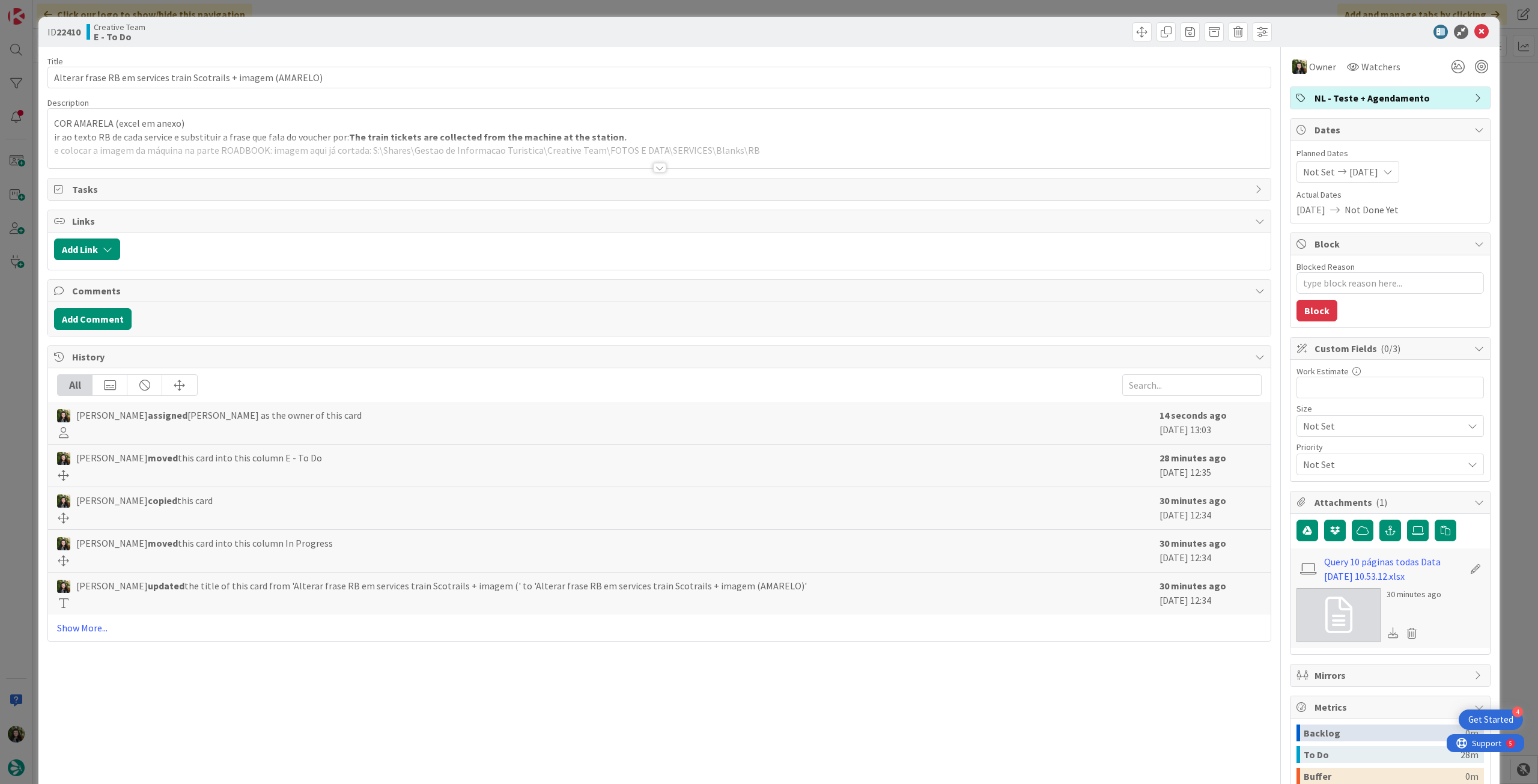
click at [329, 136] on p "ir ao texto RB de cada service e substituir a frase que fala do voucher por: Th…" at bounding box center [659, 137] width 1210 height 14
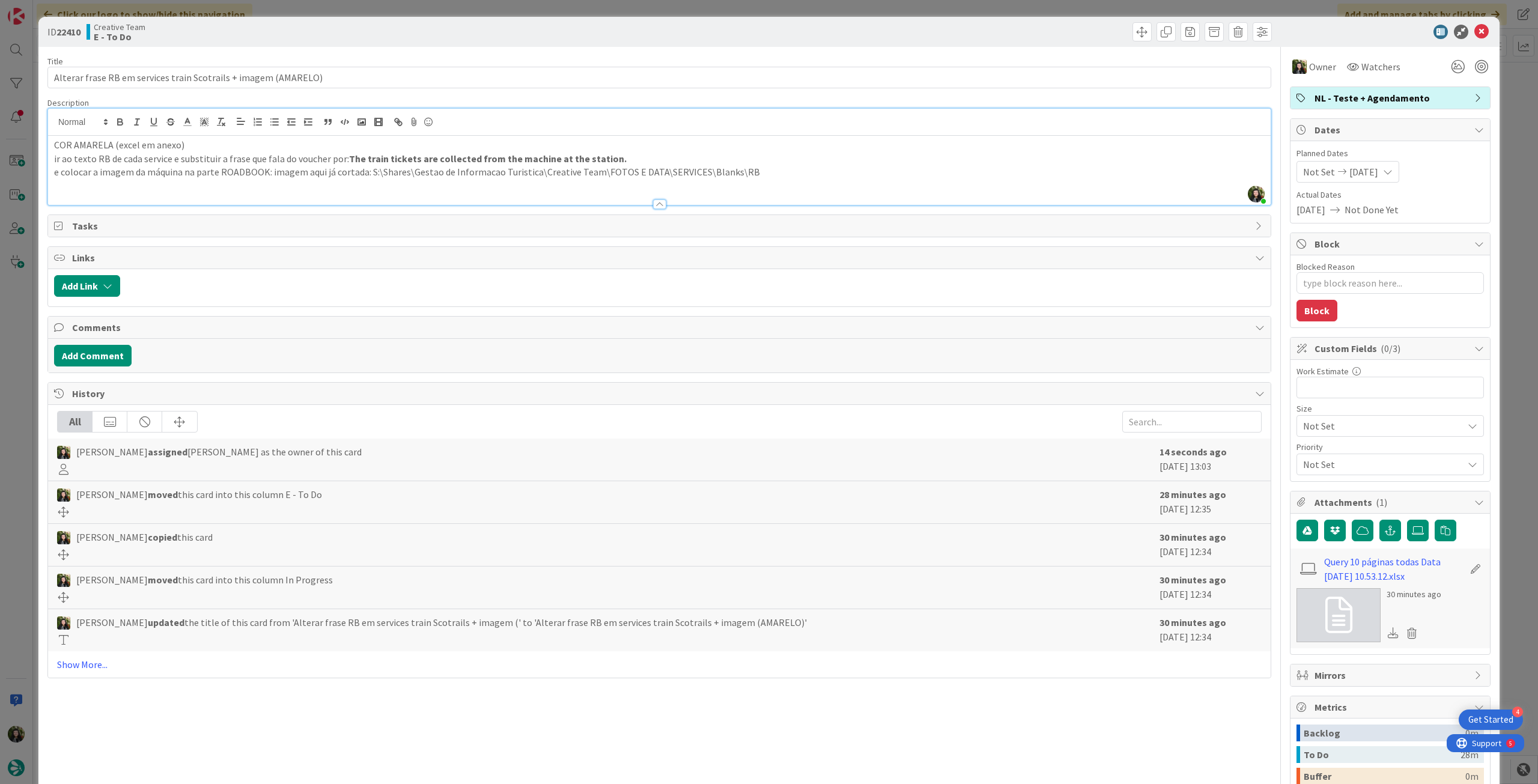
click at [1348, 612] on link at bounding box center [1339, 615] width 84 height 54
drag, startPoint x: 347, startPoint y: 157, endPoint x: 550, endPoint y: 127, distance: 205.2
click at [622, 156] on p "ir ao texto RB de cada service e substituir a frase que fala do voucher por: Th…" at bounding box center [659, 159] width 1210 height 14
copy strong "The train tickets are collected from the machine at the station."
drag, startPoint x: 1472, startPoint y: 32, endPoint x: 1383, endPoint y: 74, distance: 98.4
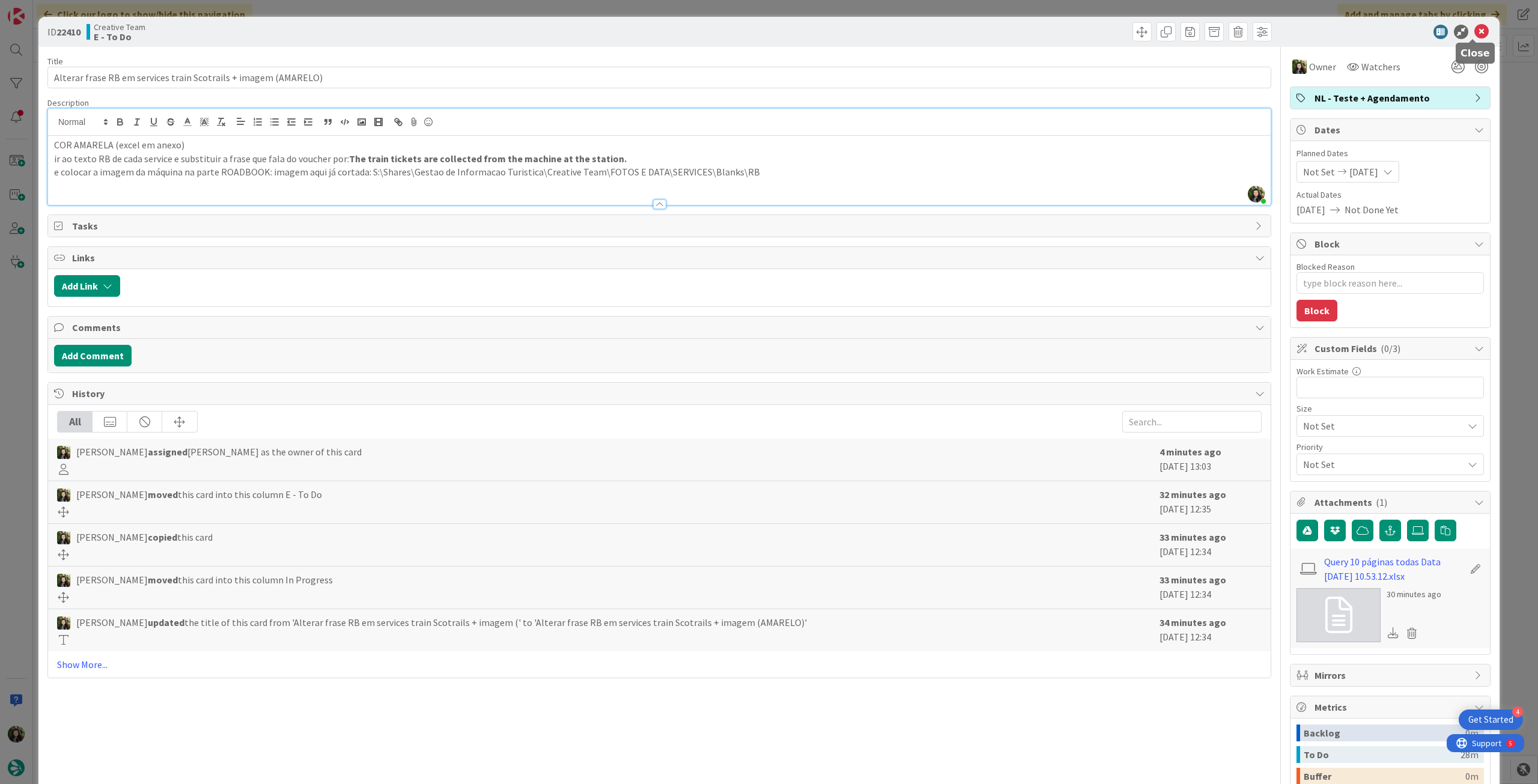
click at [1474, 31] on icon at bounding box center [1481, 31] width 14 height 14
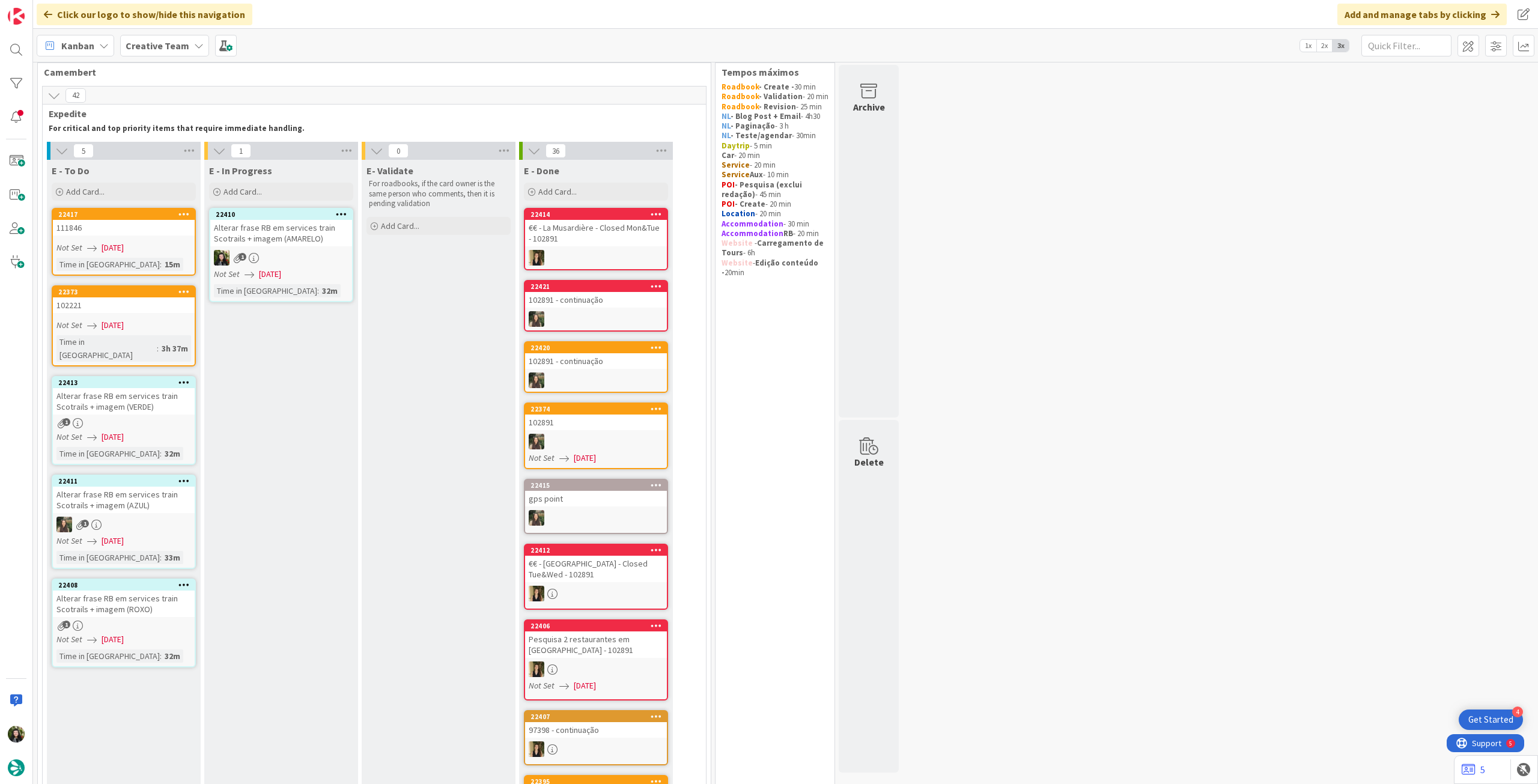
click at [272, 260] on div "1" at bounding box center [281, 258] width 142 height 16
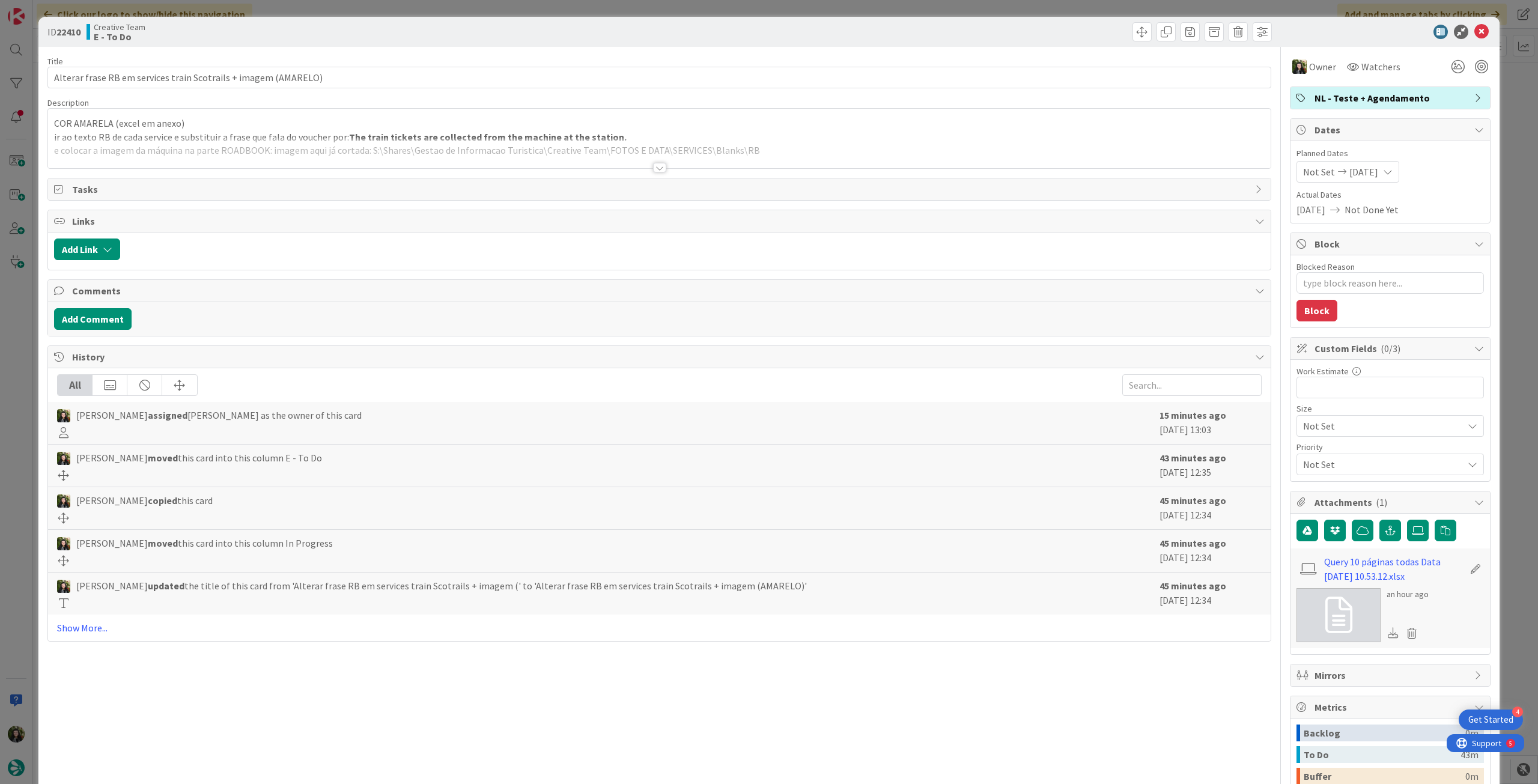
type textarea "x"
click at [1474, 27] on icon at bounding box center [1481, 31] width 14 height 14
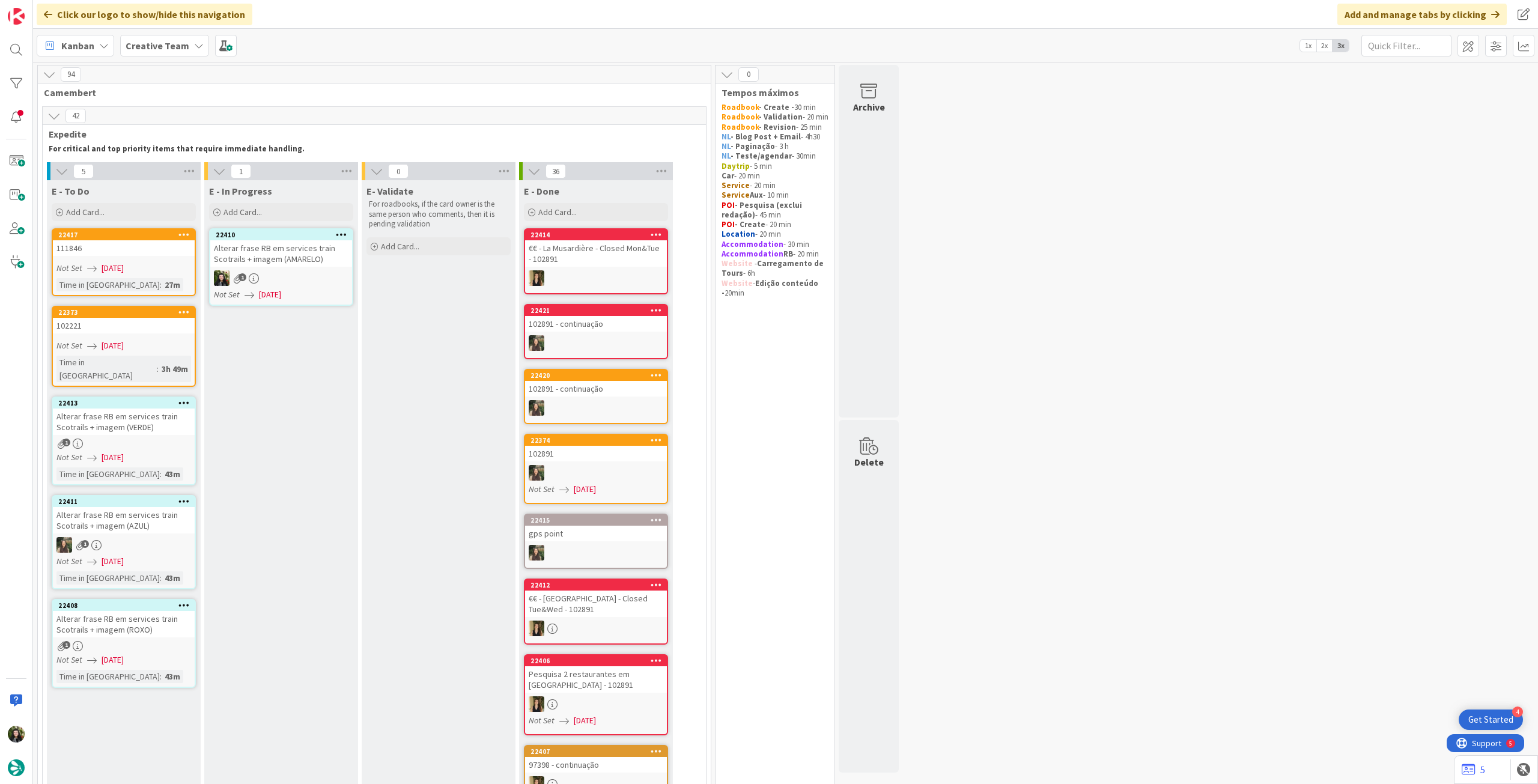
click at [283, 267] on link "22410 Alterar [PERSON_NAME] em services train Scotrails + imagem (AMARELO) 1 No…" at bounding box center [281, 267] width 144 height 78
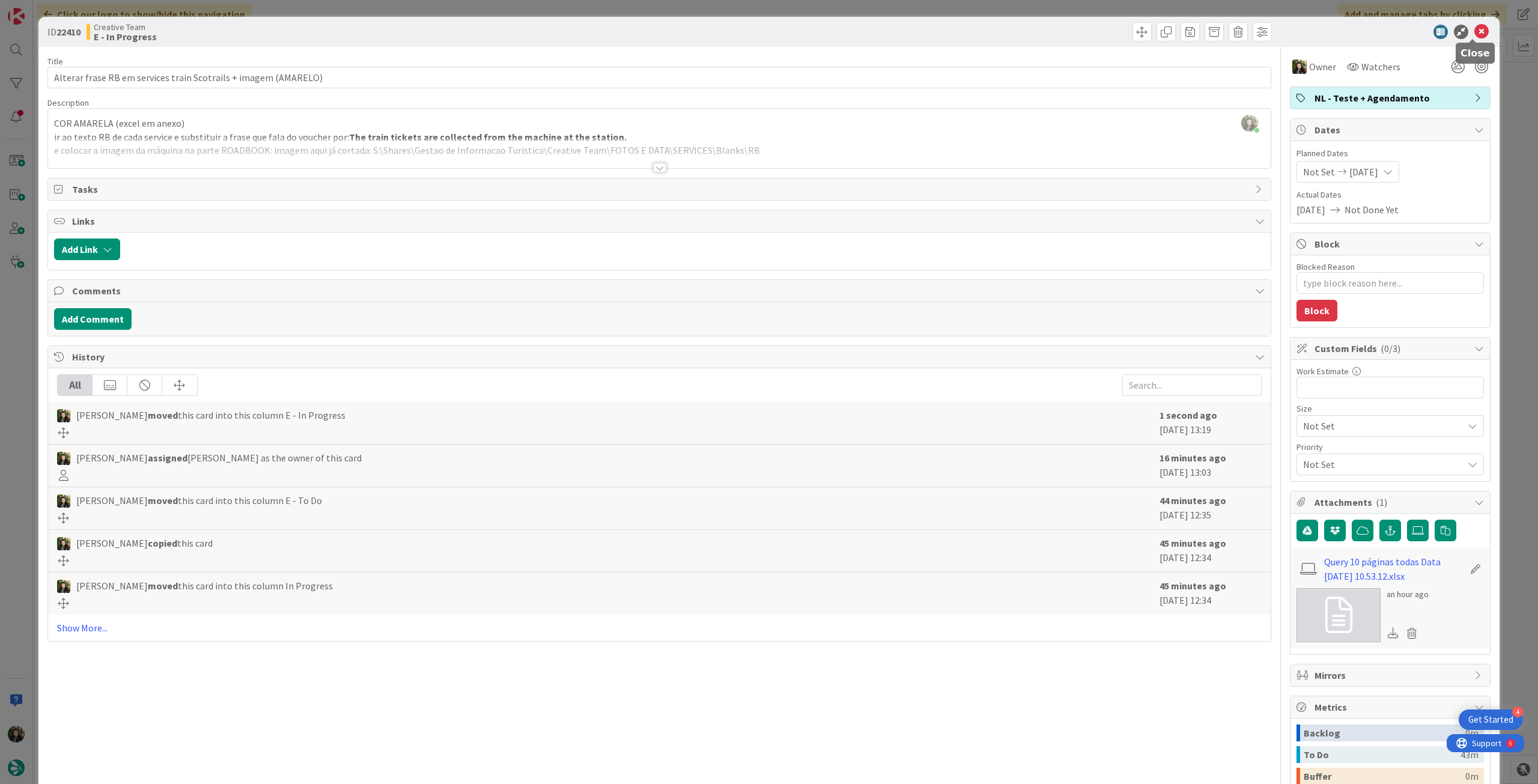
click at [1474, 28] on icon at bounding box center [1481, 31] width 14 height 14
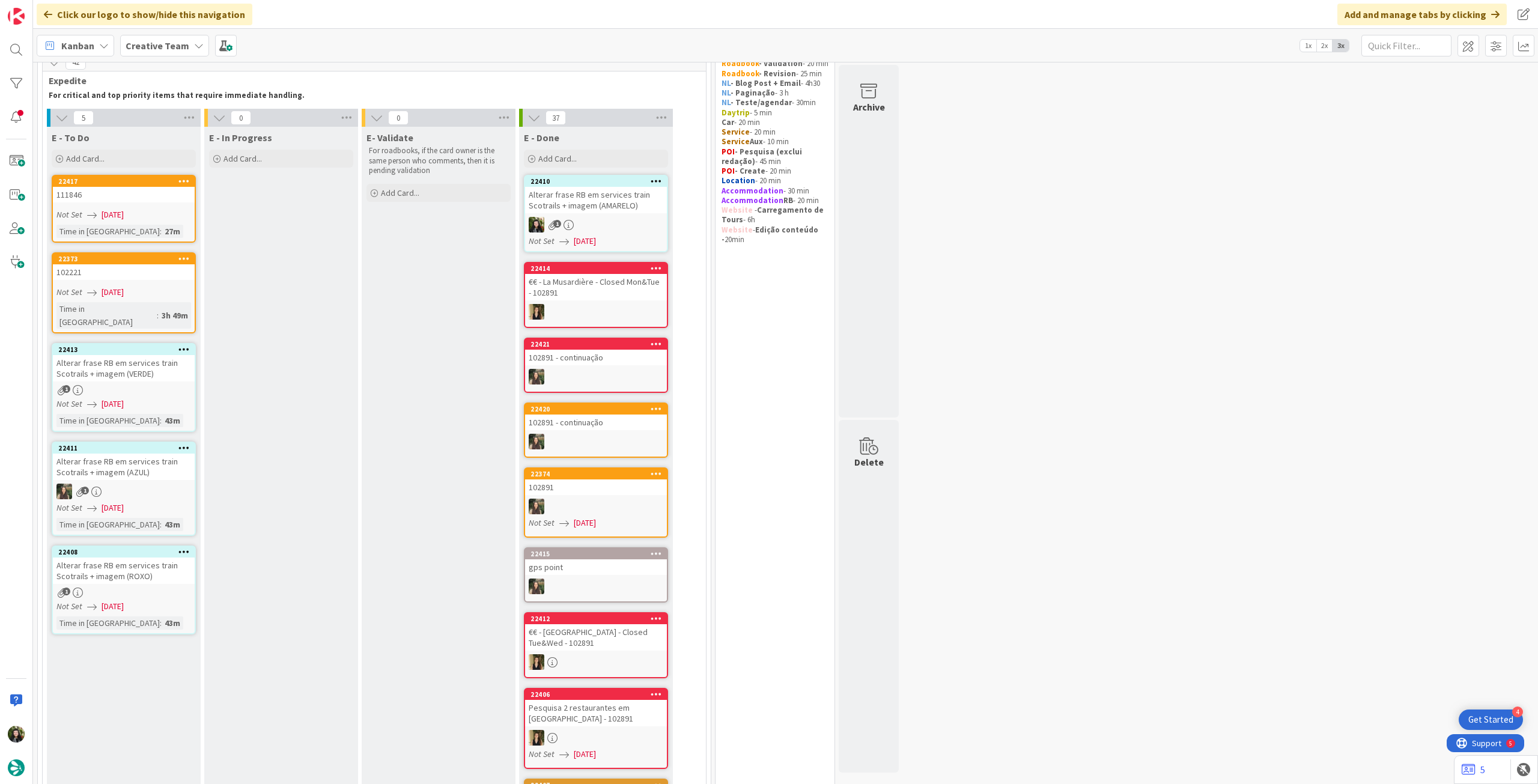
scroll to position [80, 0]
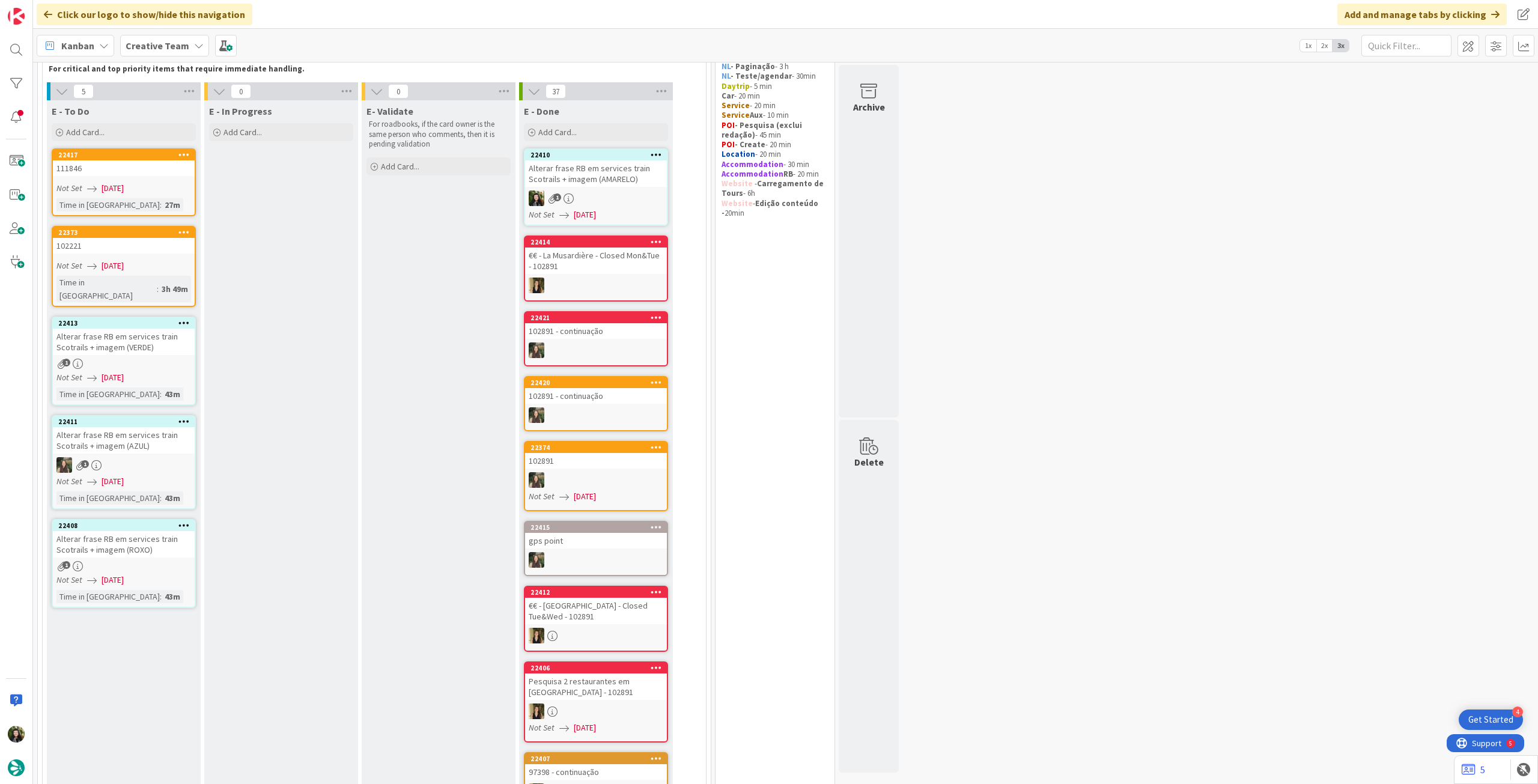
click at [147, 371] on div "Not Set [DATE]" at bounding box center [126, 377] width 138 height 13
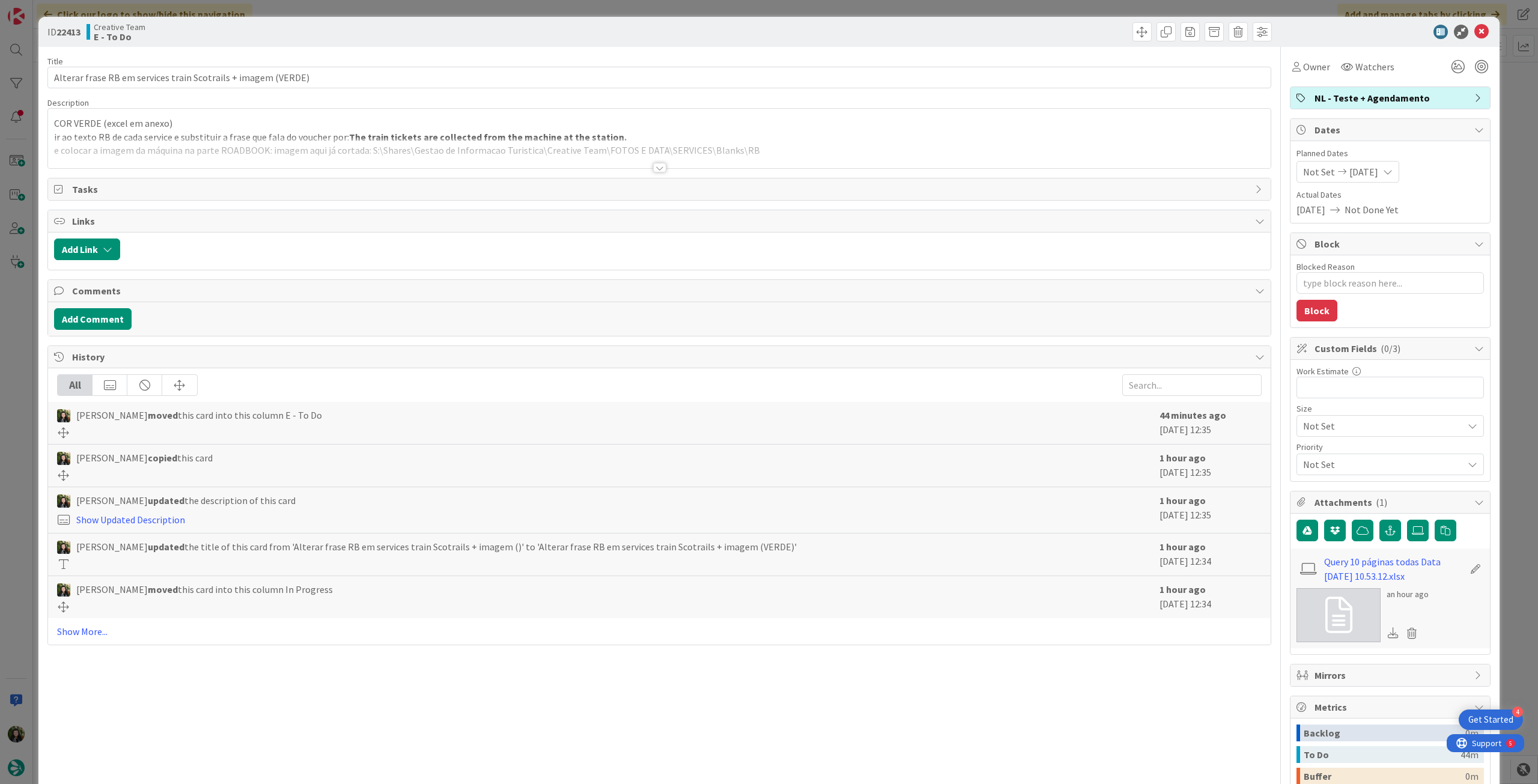
click at [1401, 99] on span "NL - Teste + Agendamento" at bounding box center [1391, 97] width 153 height 14
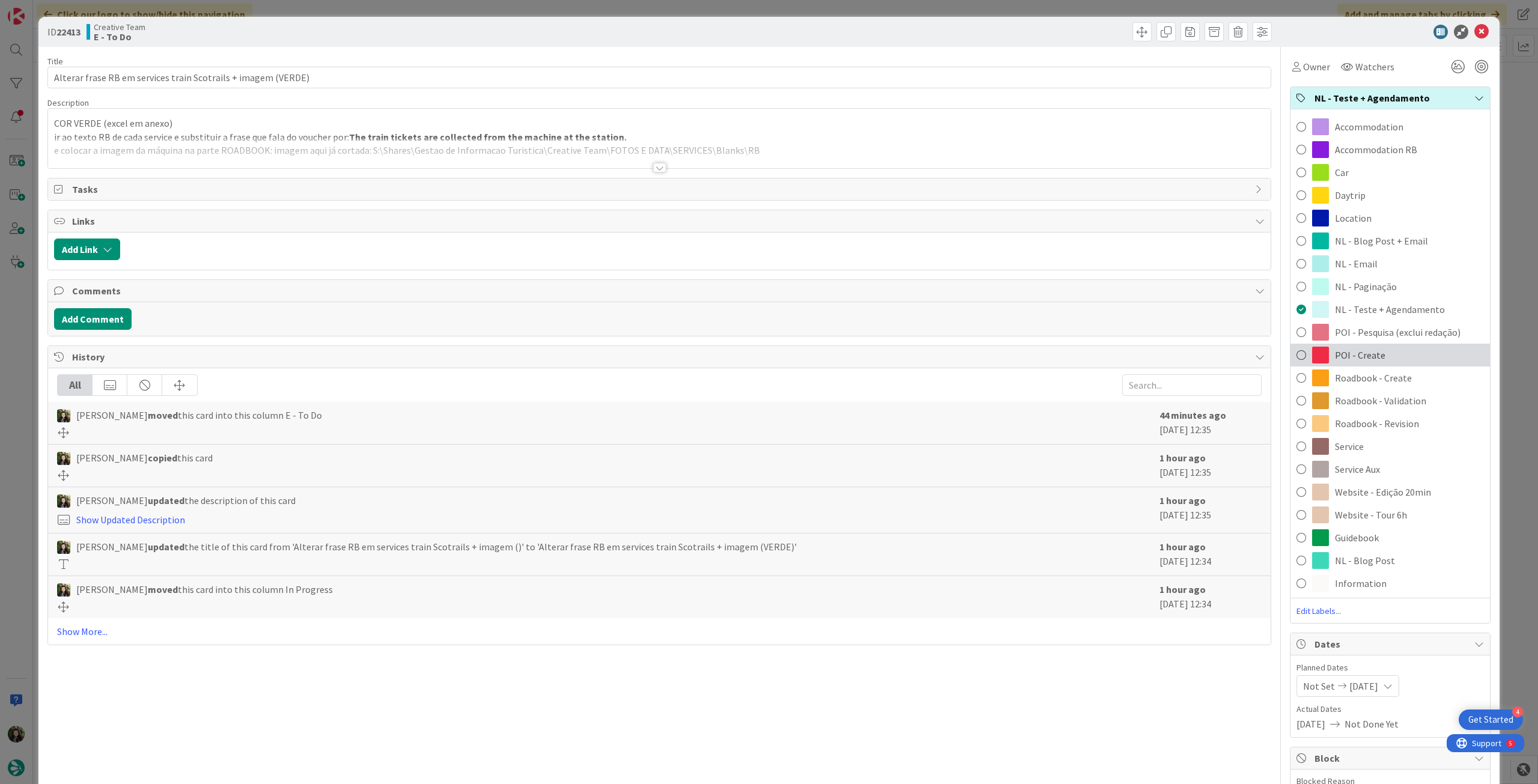
click at [1366, 351] on span "POI - Create" at bounding box center [1360, 354] width 51 height 14
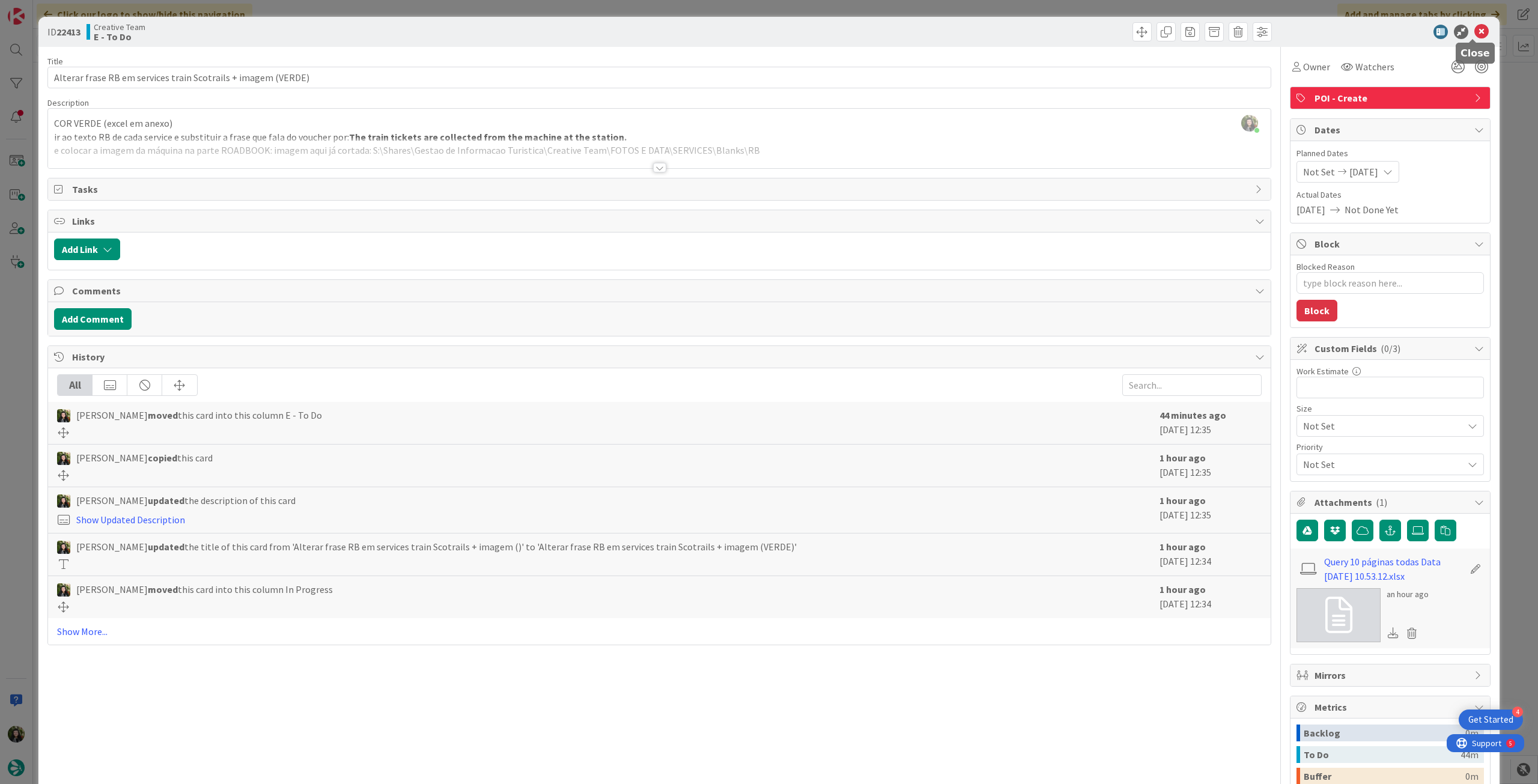
click at [1474, 28] on icon at bounding box center [1481, 31] width 14 height 14
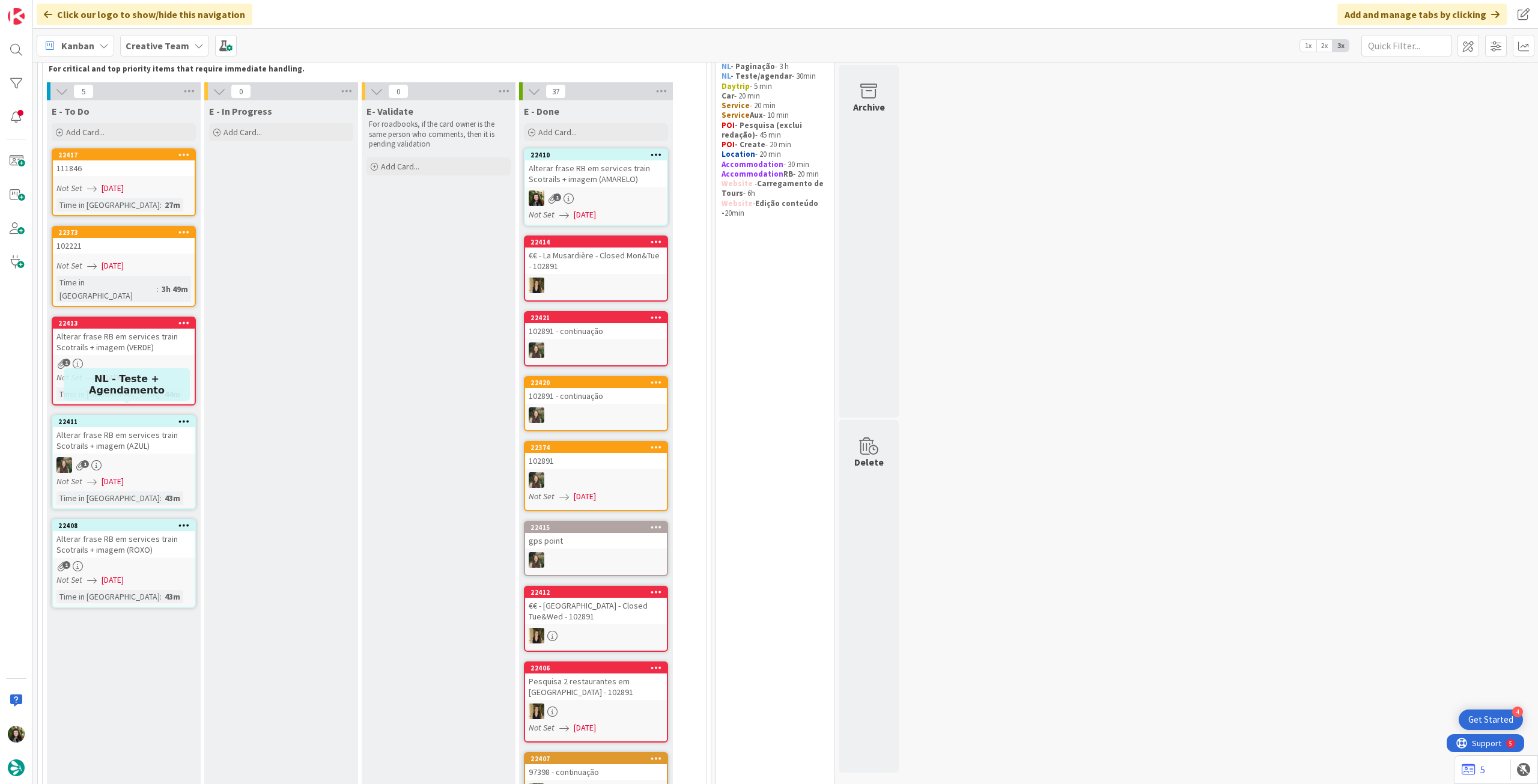
click at [148, 442] on link "22411 Alterar [PERSON_NAME] em services train Scotrails + imagem (AZUL) 1 Not S…" at bounding box center [123, 462] width 144 height 95
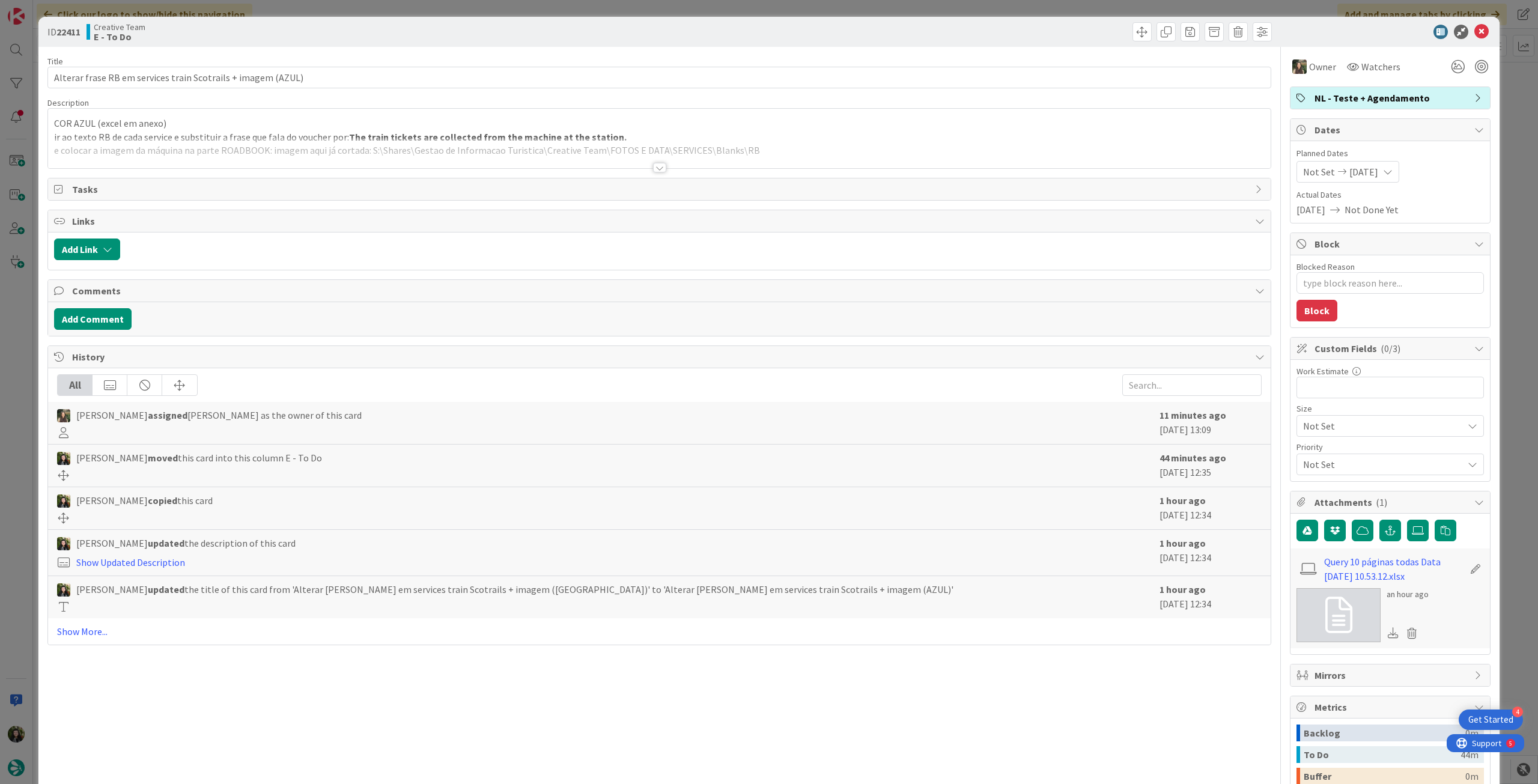
click at [1387, 102] on span "NL - Teste + Agendamento" at bounding box center [1391, 97] width 153 height 14
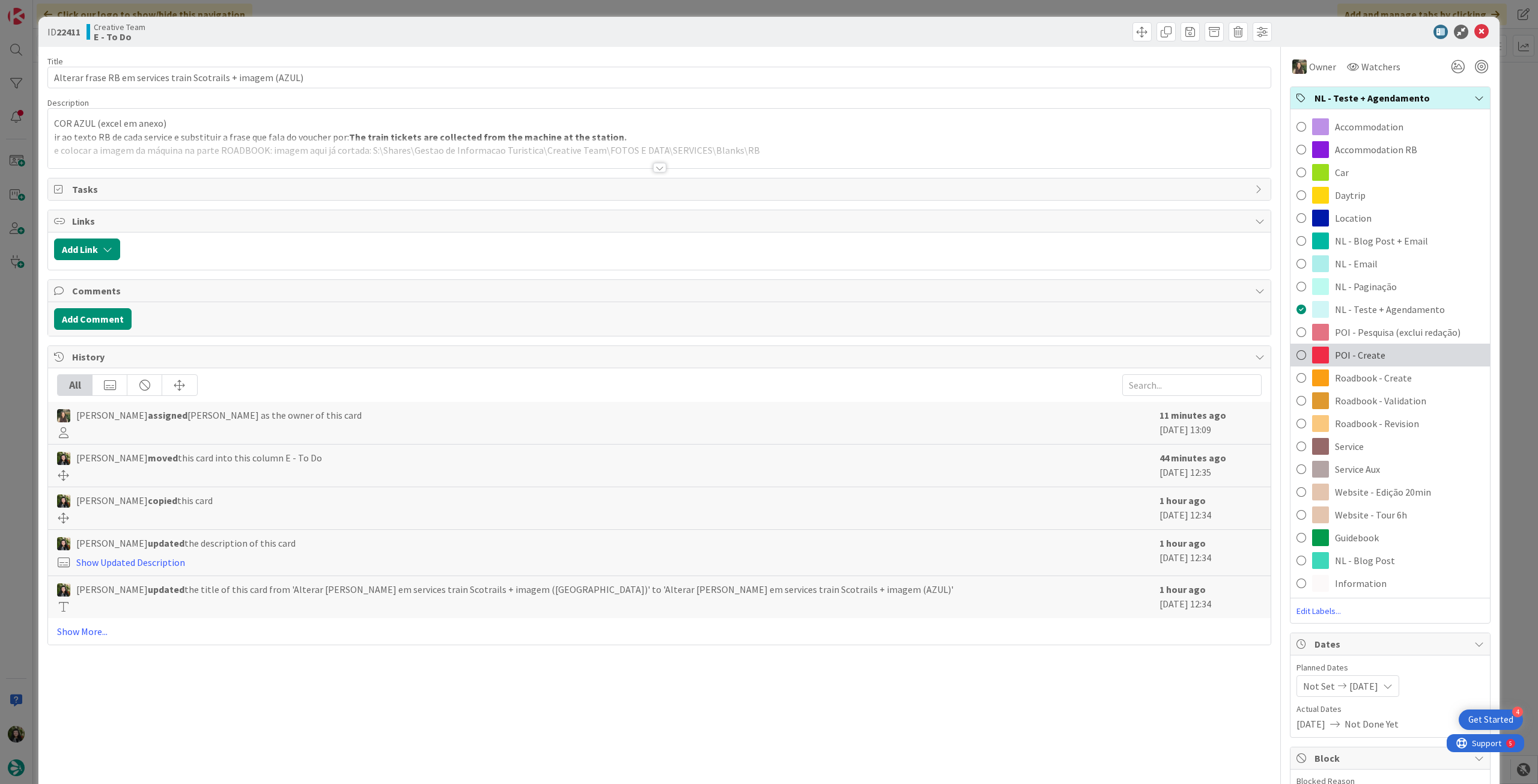
drag, startPoint x: 1383, startPoint y: 350, endPoint x: 1387, endPoint y: 321, distance: 29.3
click at [1383, 350] on div "POI - Create" at bounding box center [1390, 355] width 199 height 23
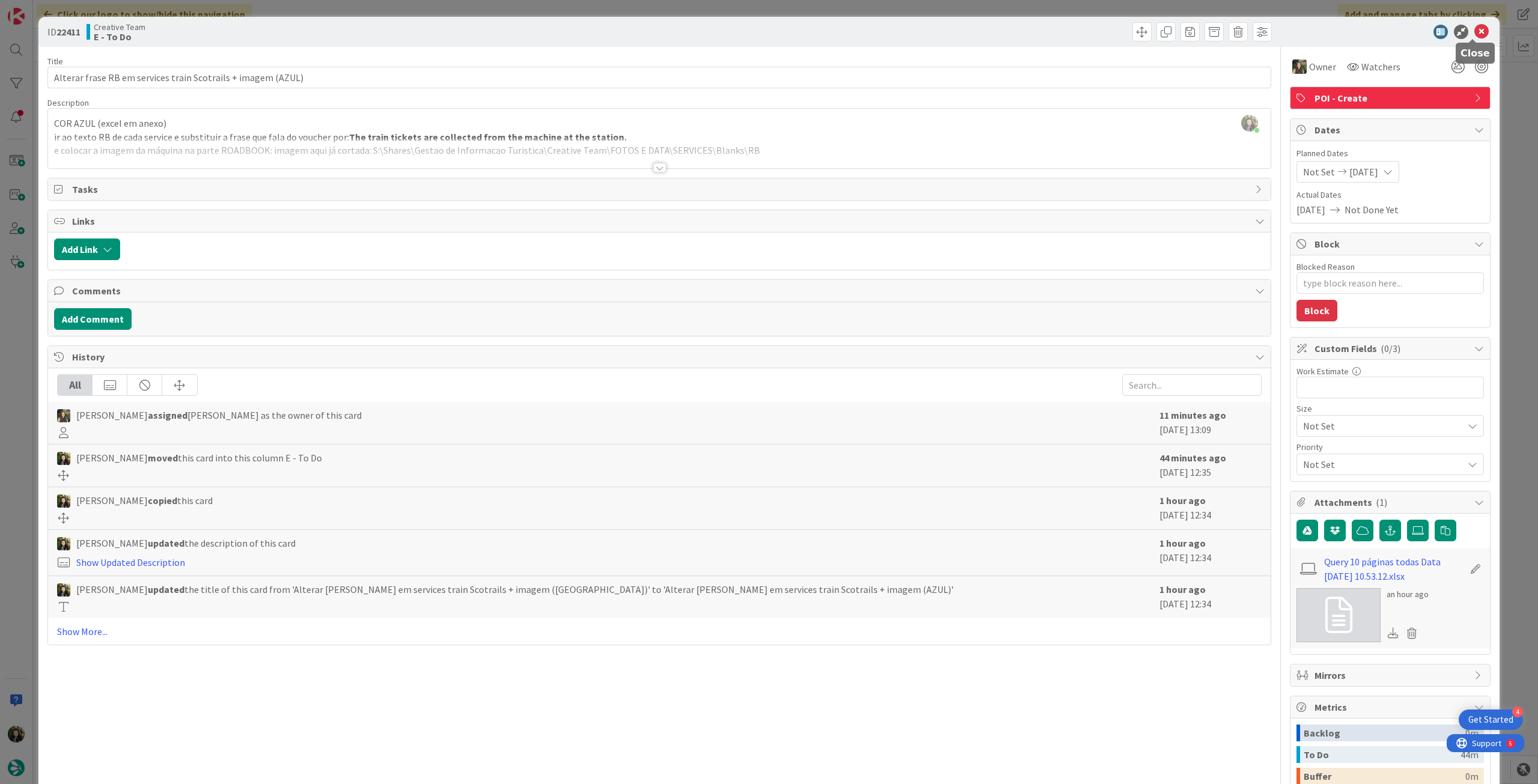
click at [1474, 32] on icon at bounding box center [1481, 31] width 14 height 14
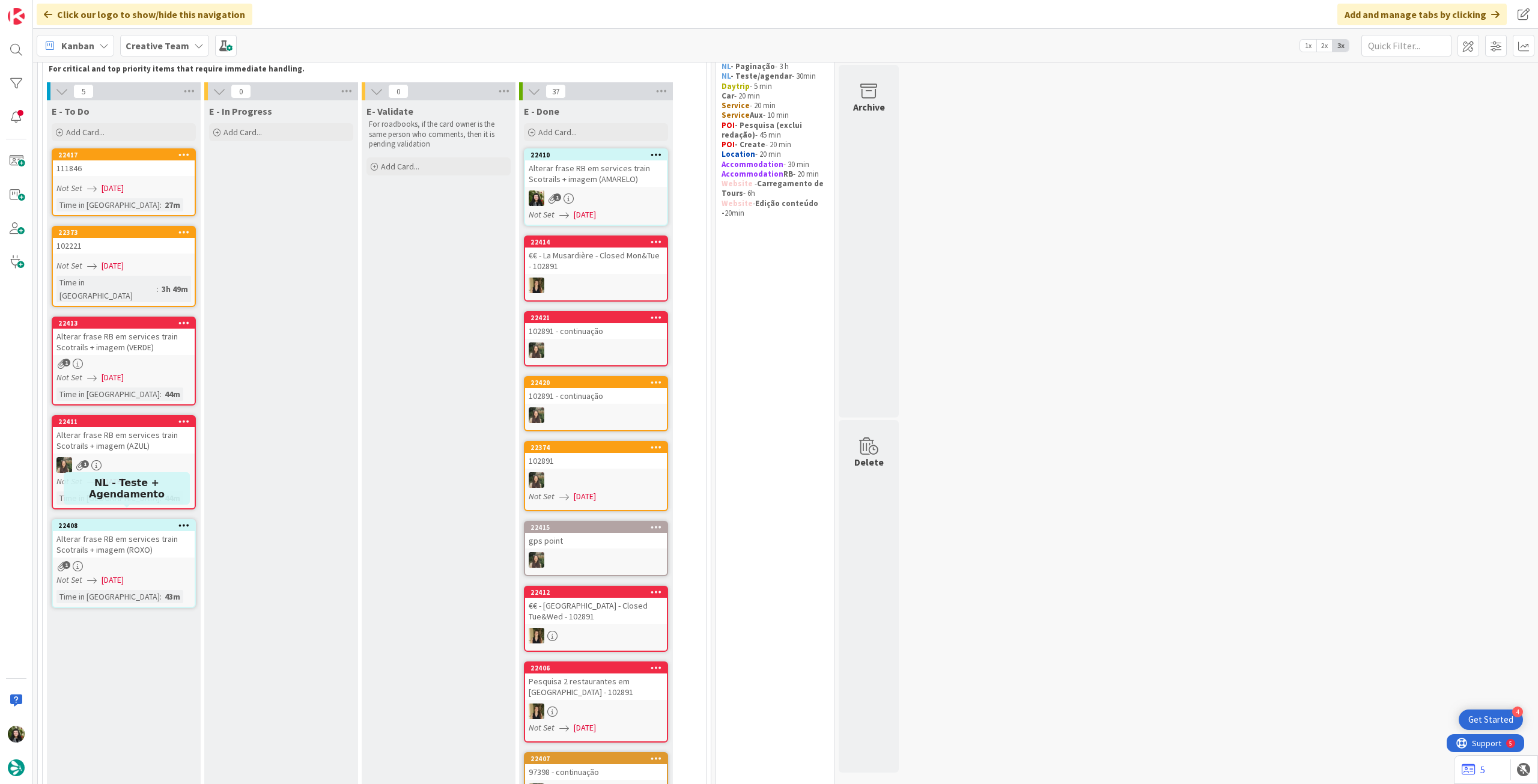
click at [133, 533] on div "Alterar frase RB em services train Scotrails + imagem (ROXO)" at bounding box center [124, 543] width 142 height 26
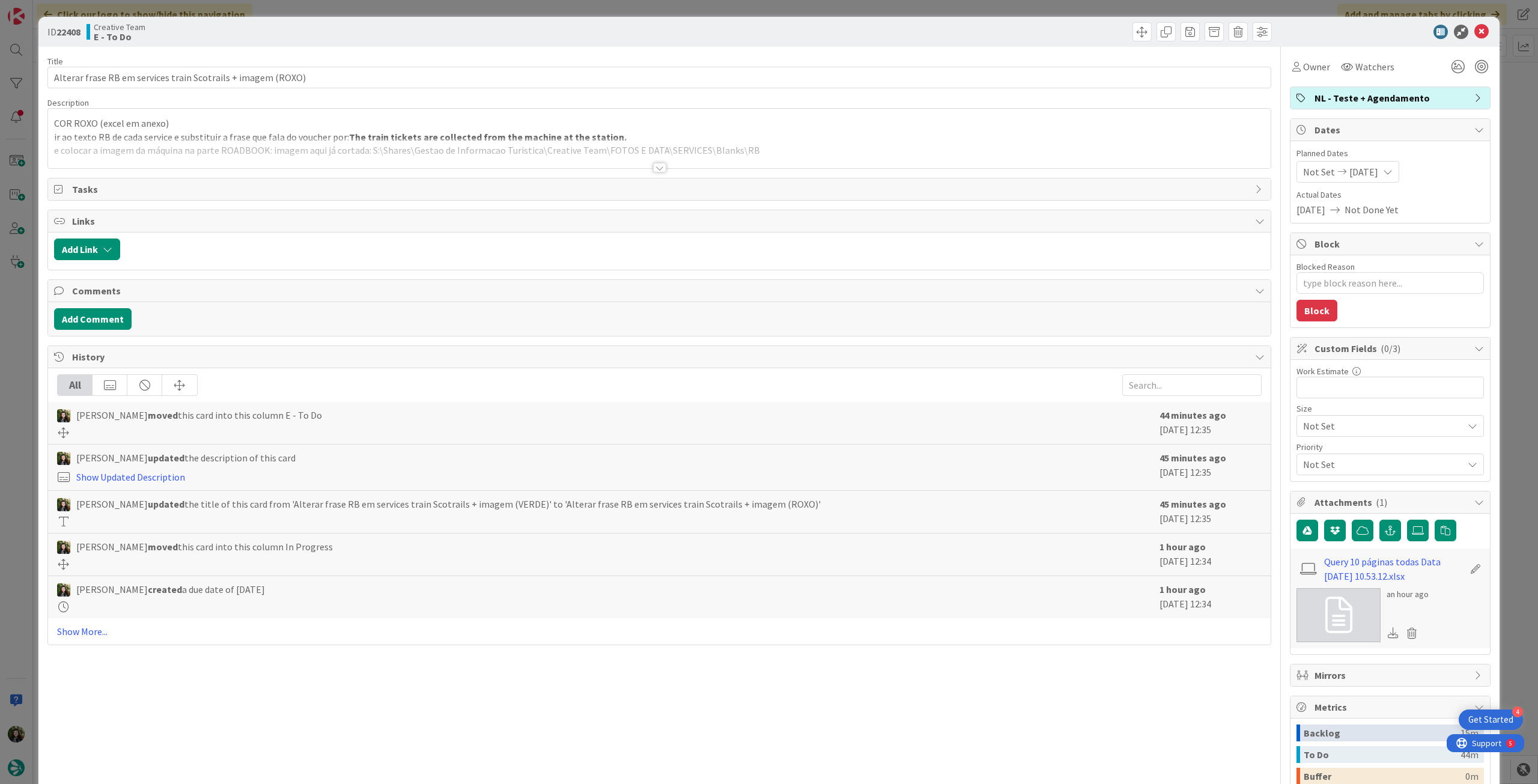
click at [1419, 103] on span "NL - Teste + Agendamento" at bounding box center [1391, 97] width 153 height 14
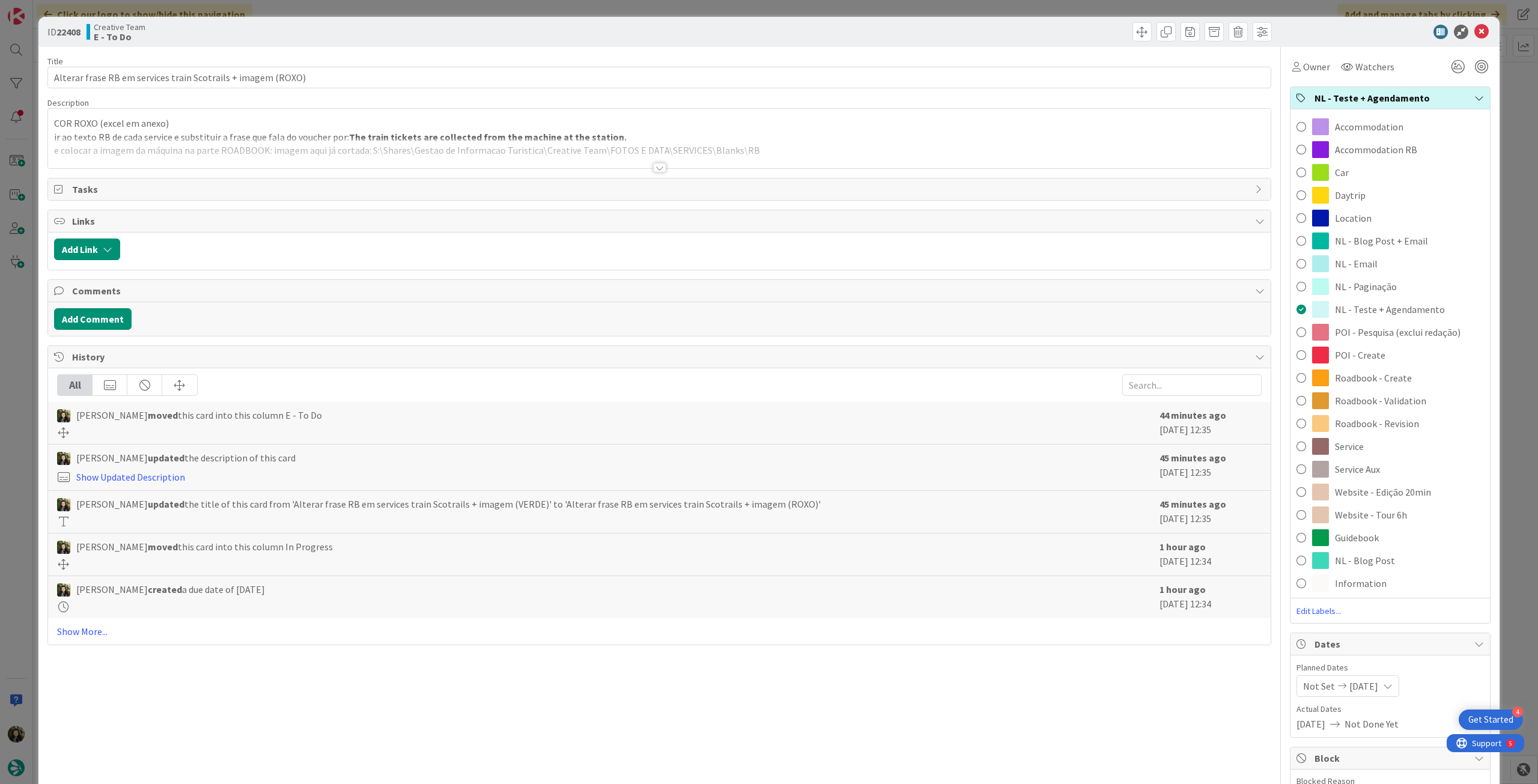
drag, startPoint x: 1372, startPoint y: 347, endPoint x: 1388, endPoint y: 287, distance: 62.1
click at [1372, 347] on div "POI - Create" at bounding box center [1390, 355] width 199 height 23
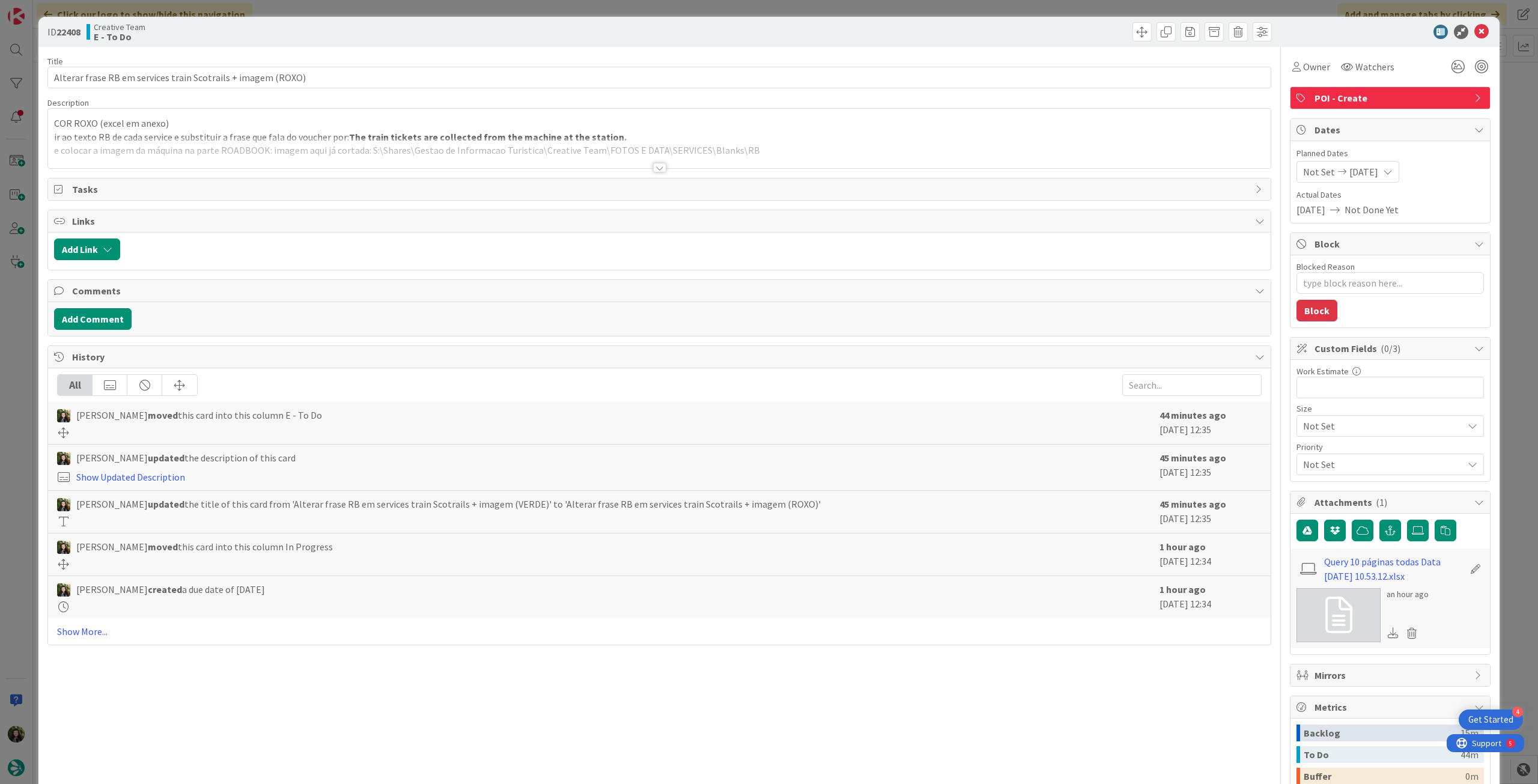
click at [1474, 35] on icon at bounding box center [1481, 31] width 14 height 14
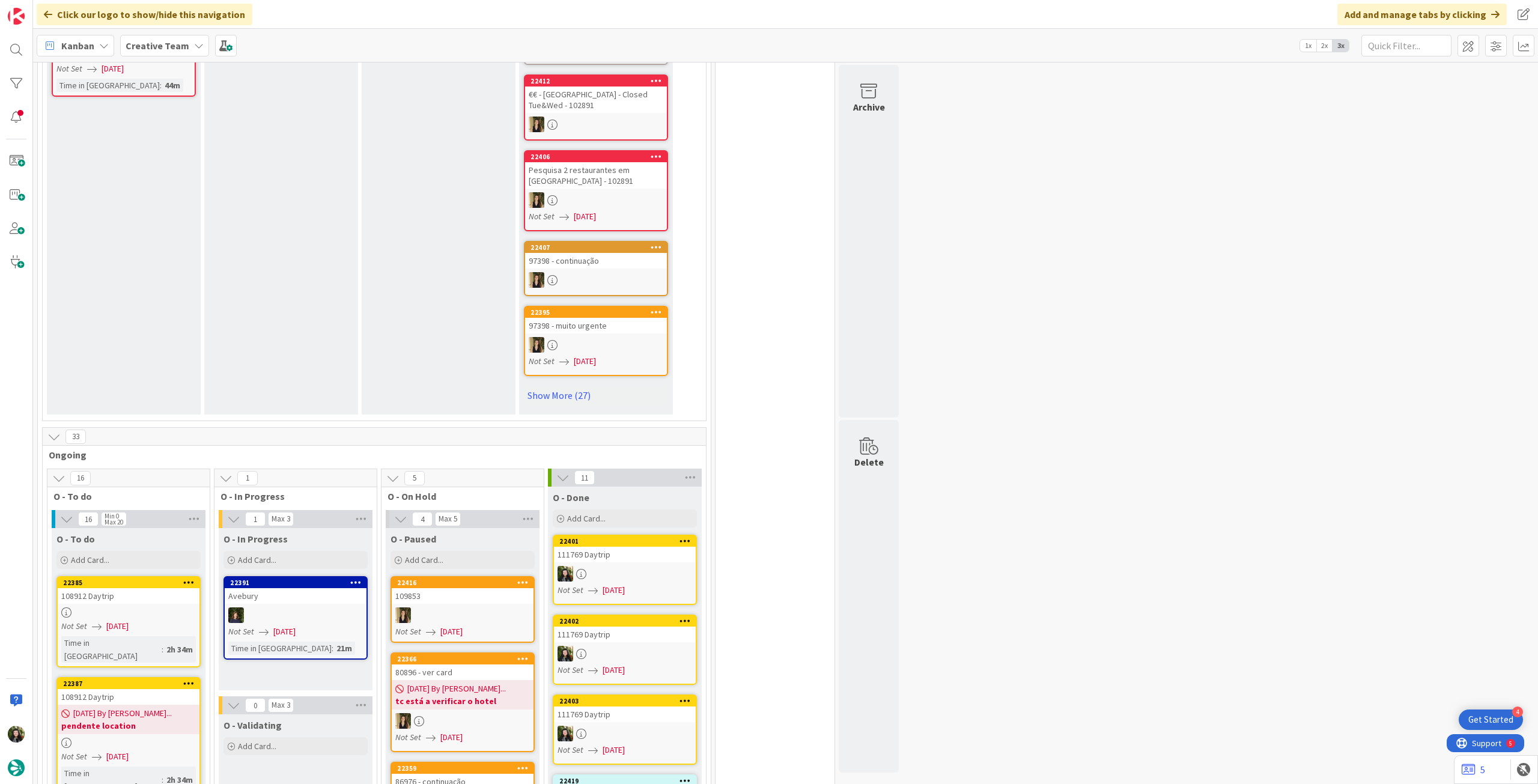
scroll to position [481, 0]
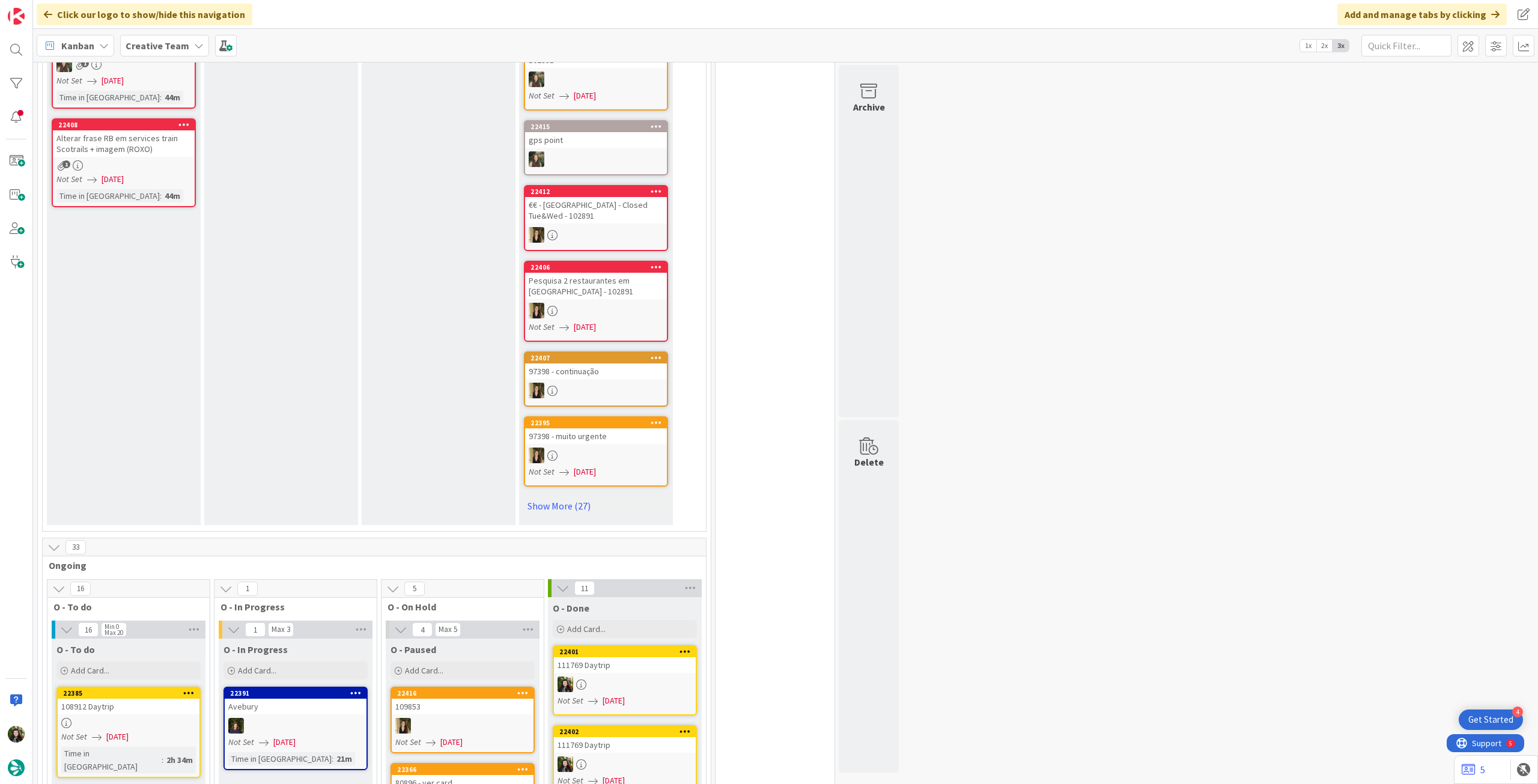
click at [182, 51] on b "Creative Team" at bounding box center [158, 46] width 64 height 12
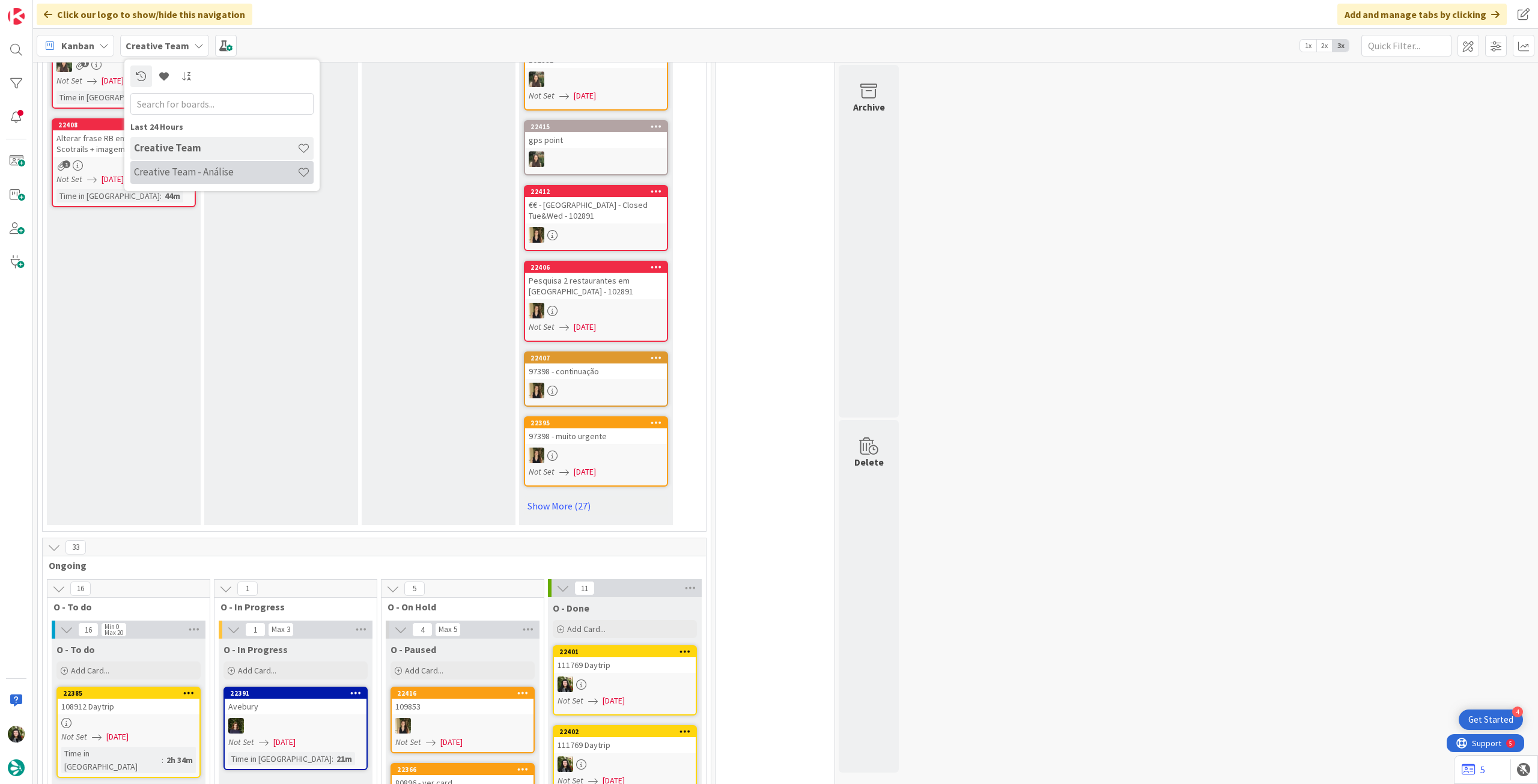
click at [193, 170] on h4 "Creative Team - Análise" at bounding box center [216, 172] width 164 height 12
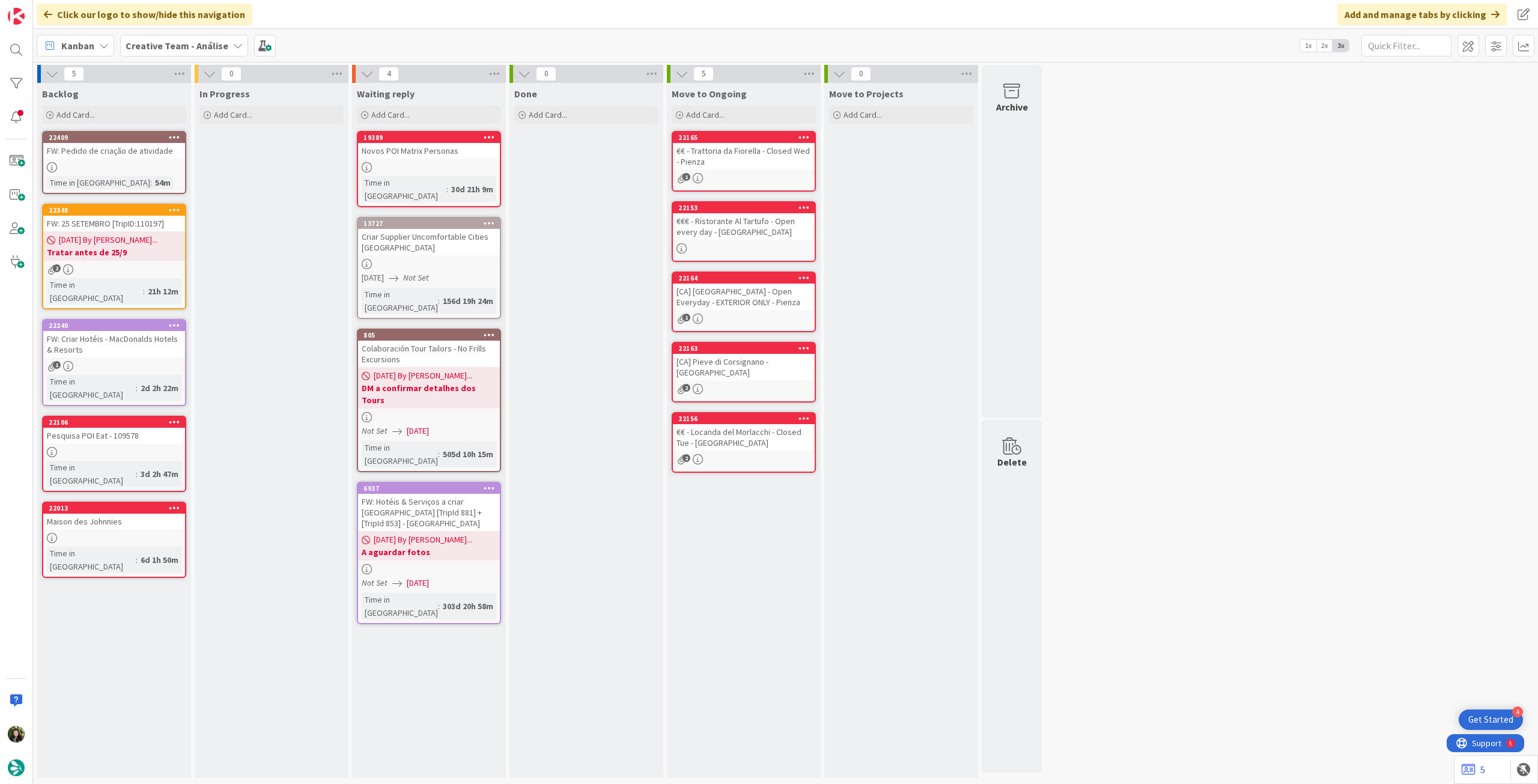
drag, startPoint x: 186, startPoint y: 48, endPoint x: 198, endPoint y: 62, distance: 18.4
click at [187, 48] on b "Creative Team - Análise" at bounding box center [177, 46] width 103 height 12
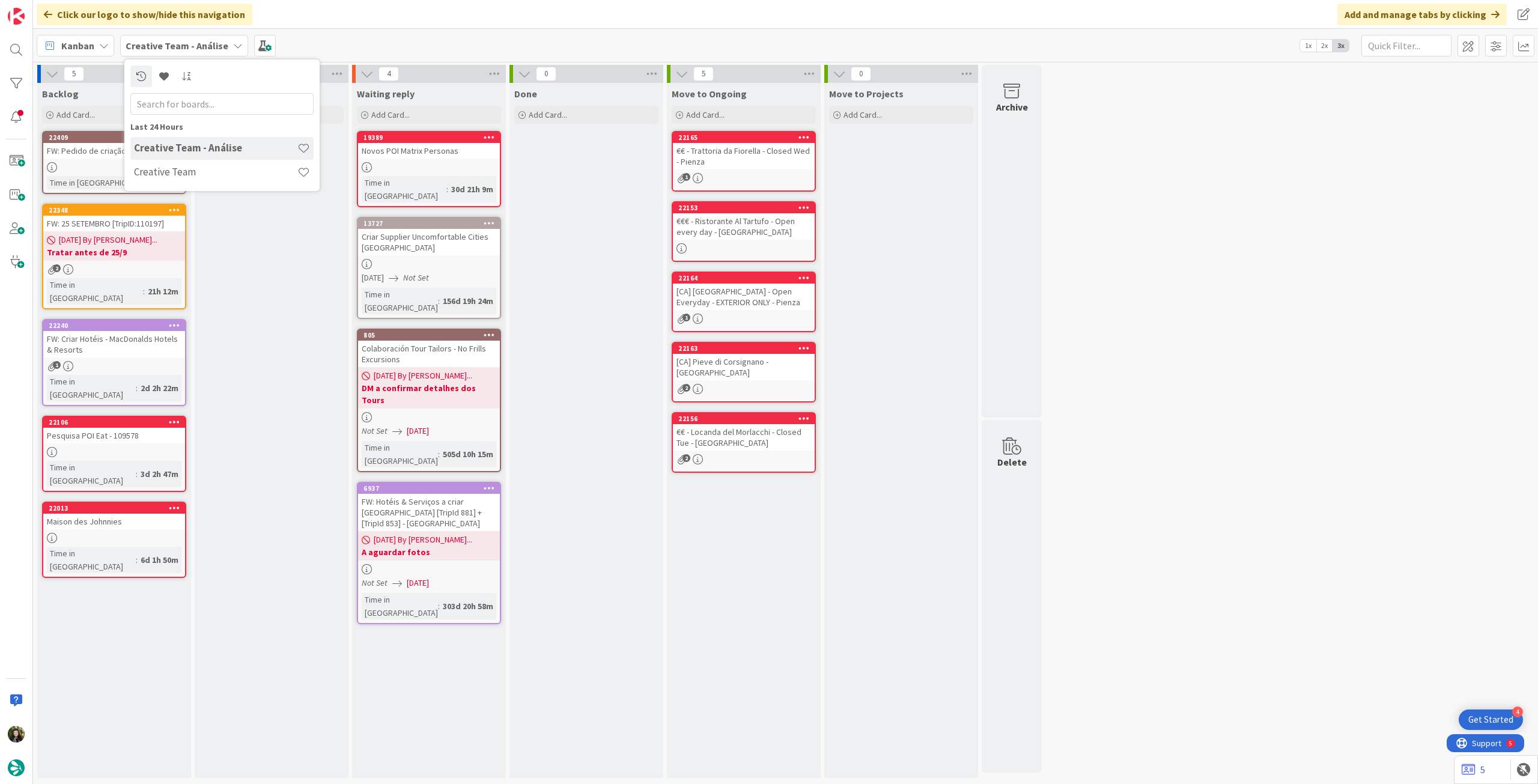
click at [218, 172] on h4 "Creative Team" at bounding box center [216, 172] width 164 height 12
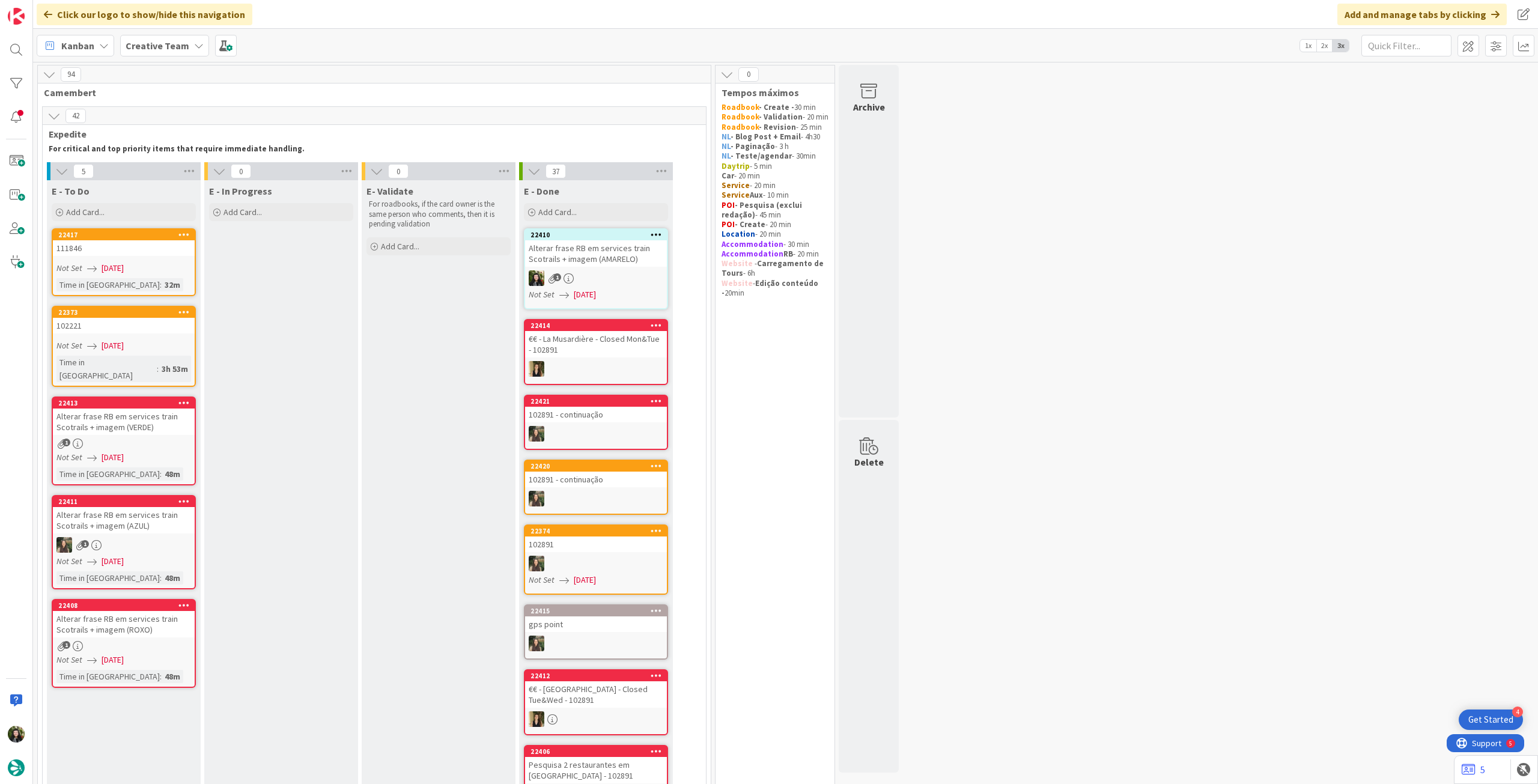
click at [175, 408] on div "Alterar frase RB em services train Scotrails + imagem (VERDE)" at bounding box center [124, 421] width 142 height 26
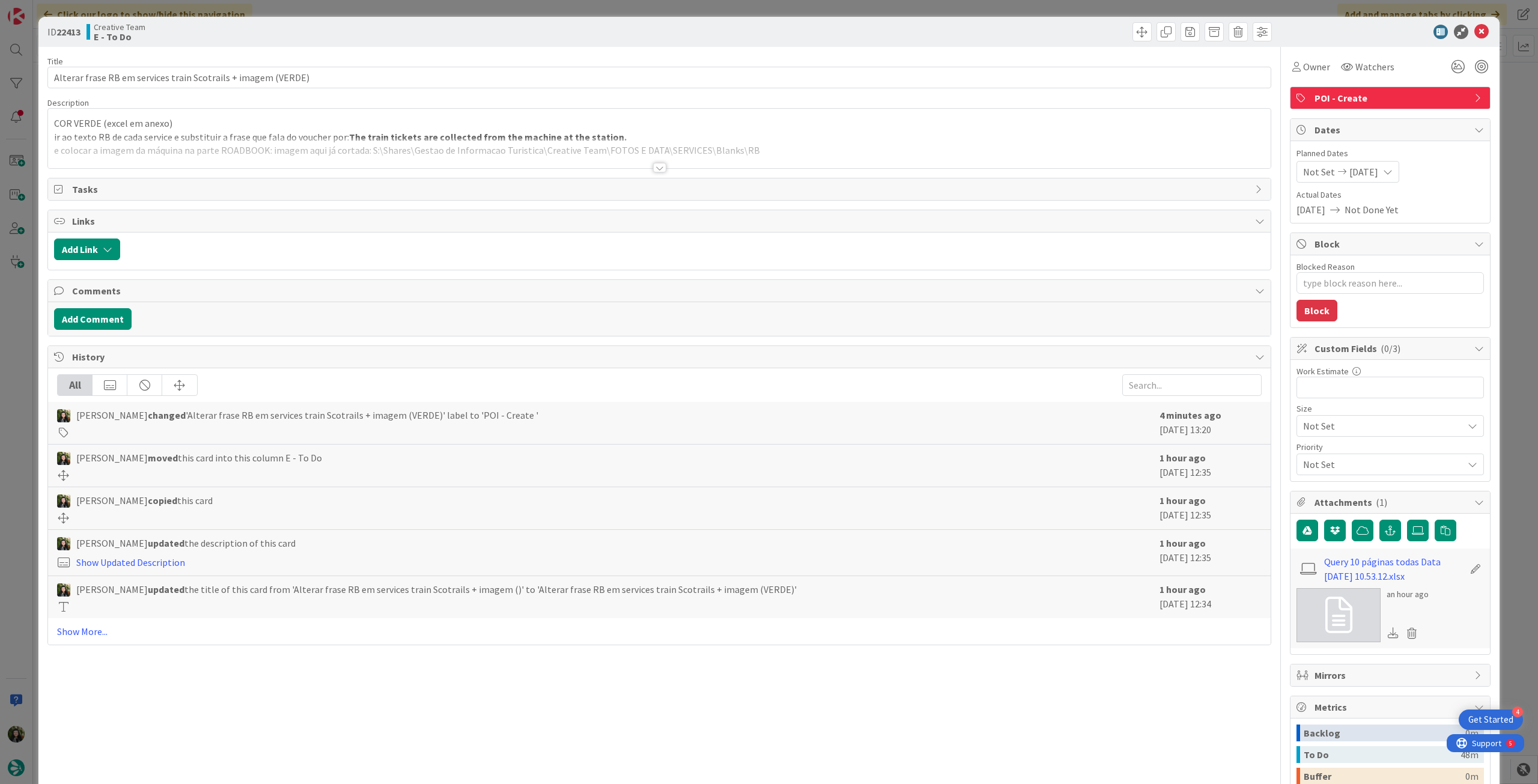
click at [1346, 91] on span "POI - Create" at bounding box center [1391, 97] width 153 height 14
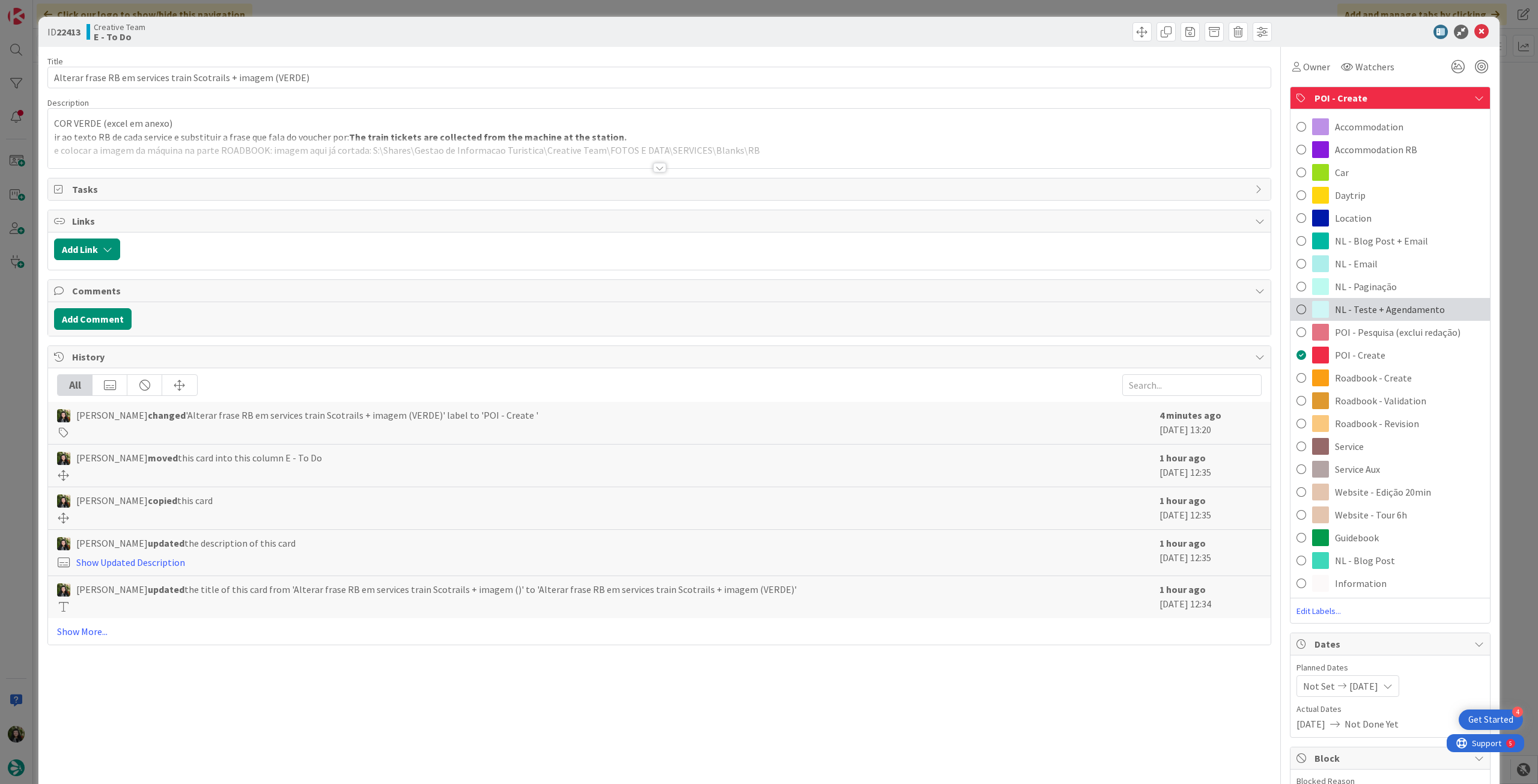
click at [1381, 316] on div "NL - Teste + Agendamento" at bounding box center [1390, 310] width 199 height 23
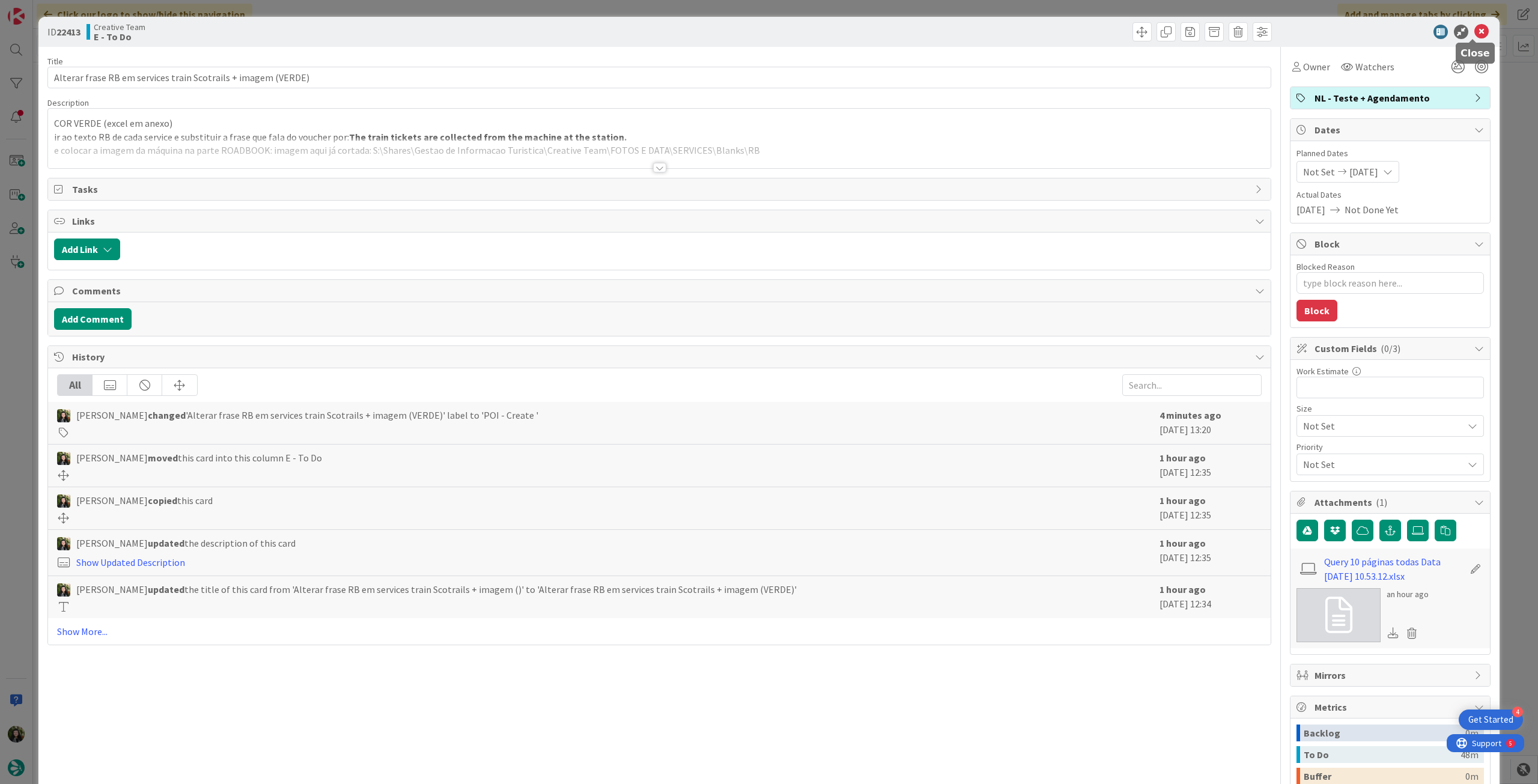
click at [1475, 37] on icon at bounding box center [1481, 31] width 14 height 14
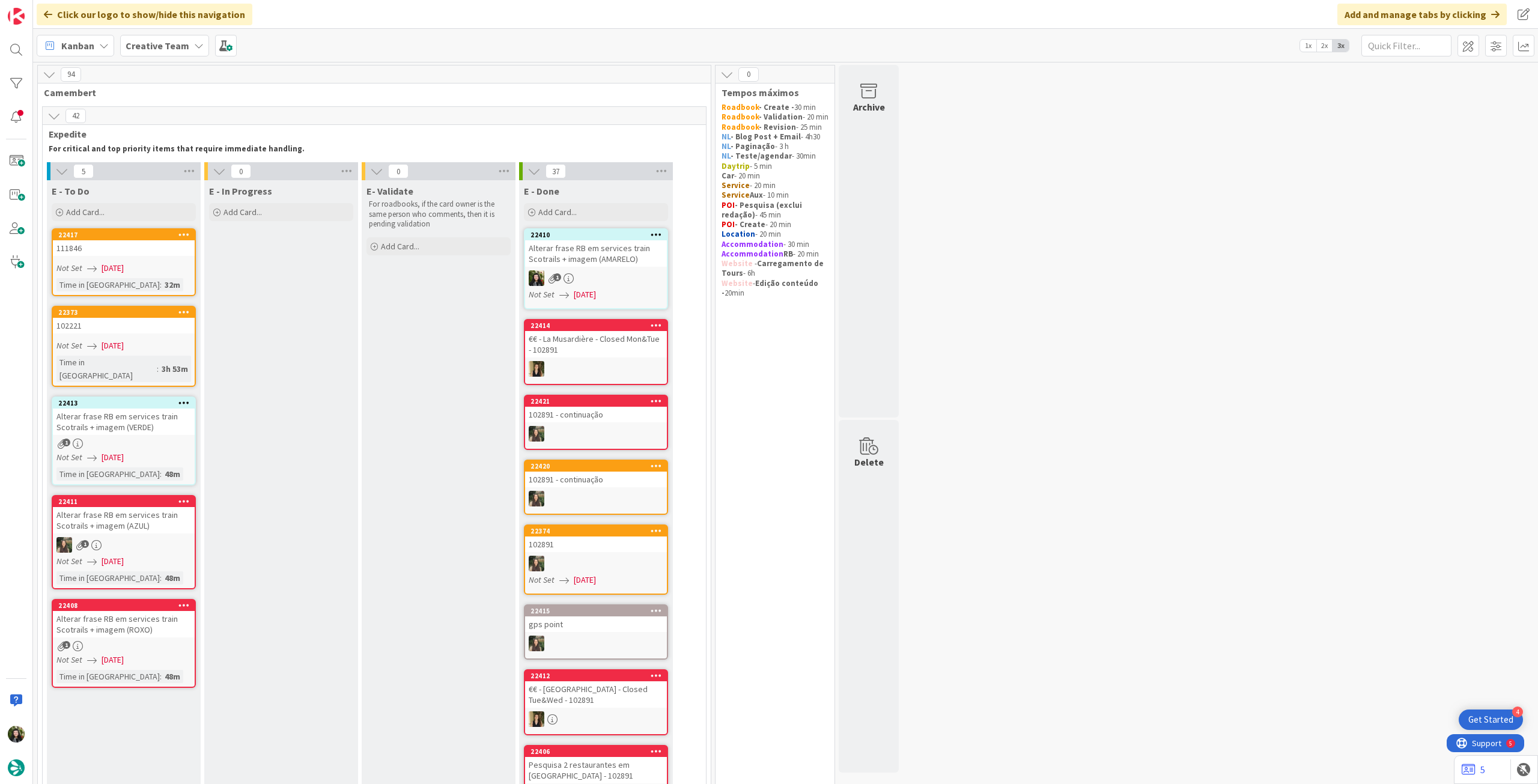
click at [159, 518] on div "Alterar frase RB em services train Scotrails + imagem (AZUL)" at bounding box center [124, 520] width 142 height 26
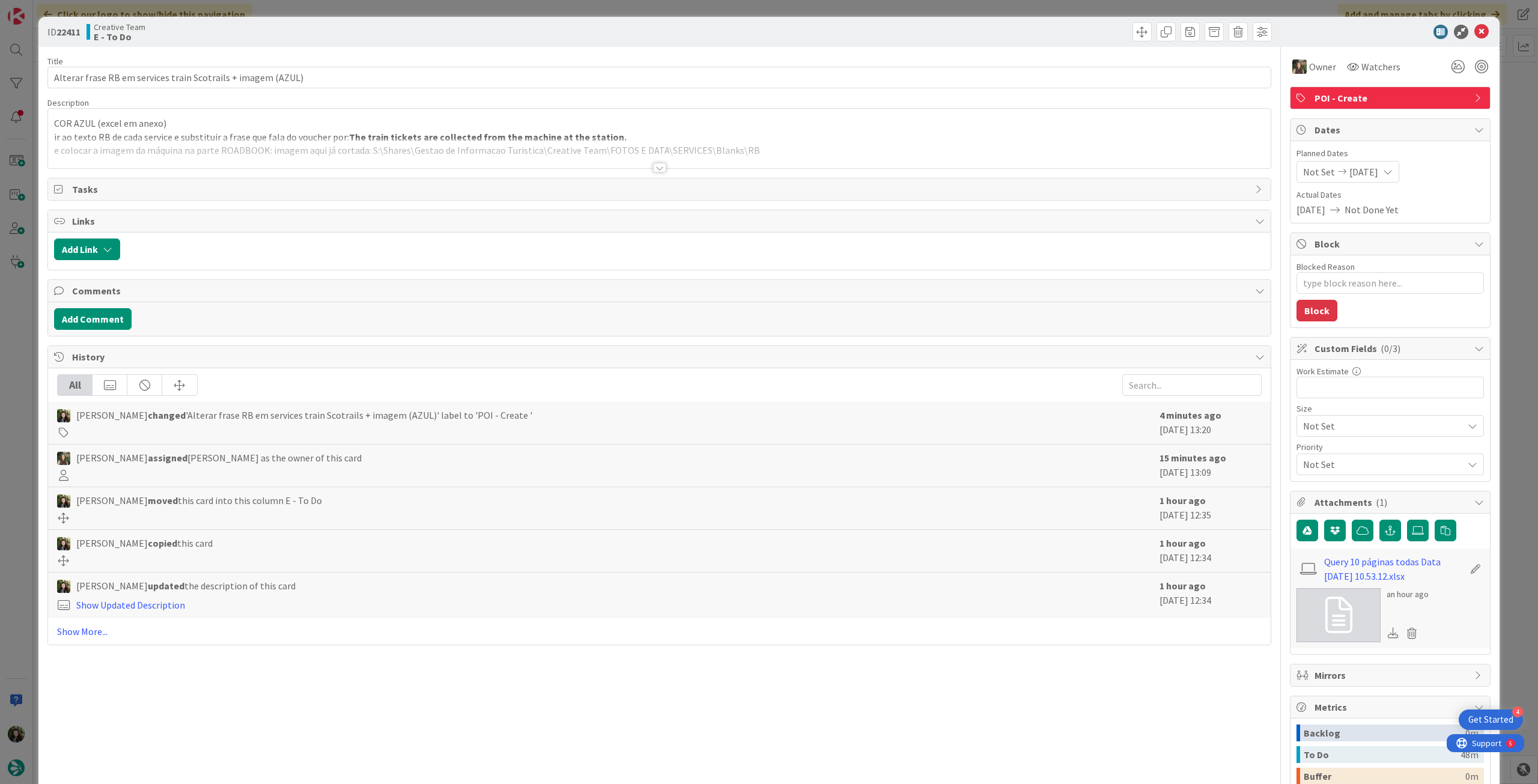
click at [1426, 102] on span "POI - Create" at bounding box center [1391, 97] width 153 height 14
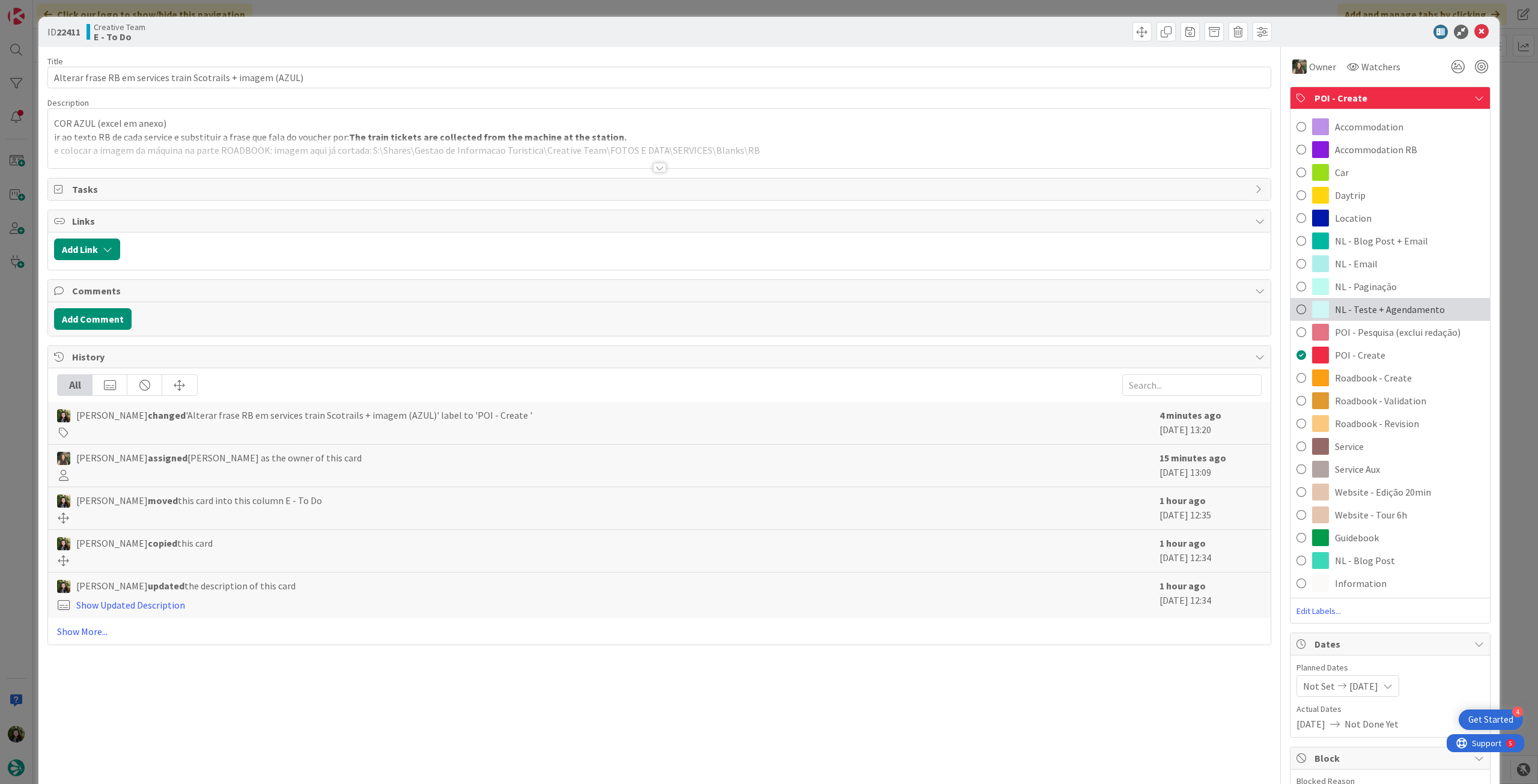
click at [1383, 310] on span "NL - Teste + Agendamento" at bounding box center [1389, 309] width 110 height 14
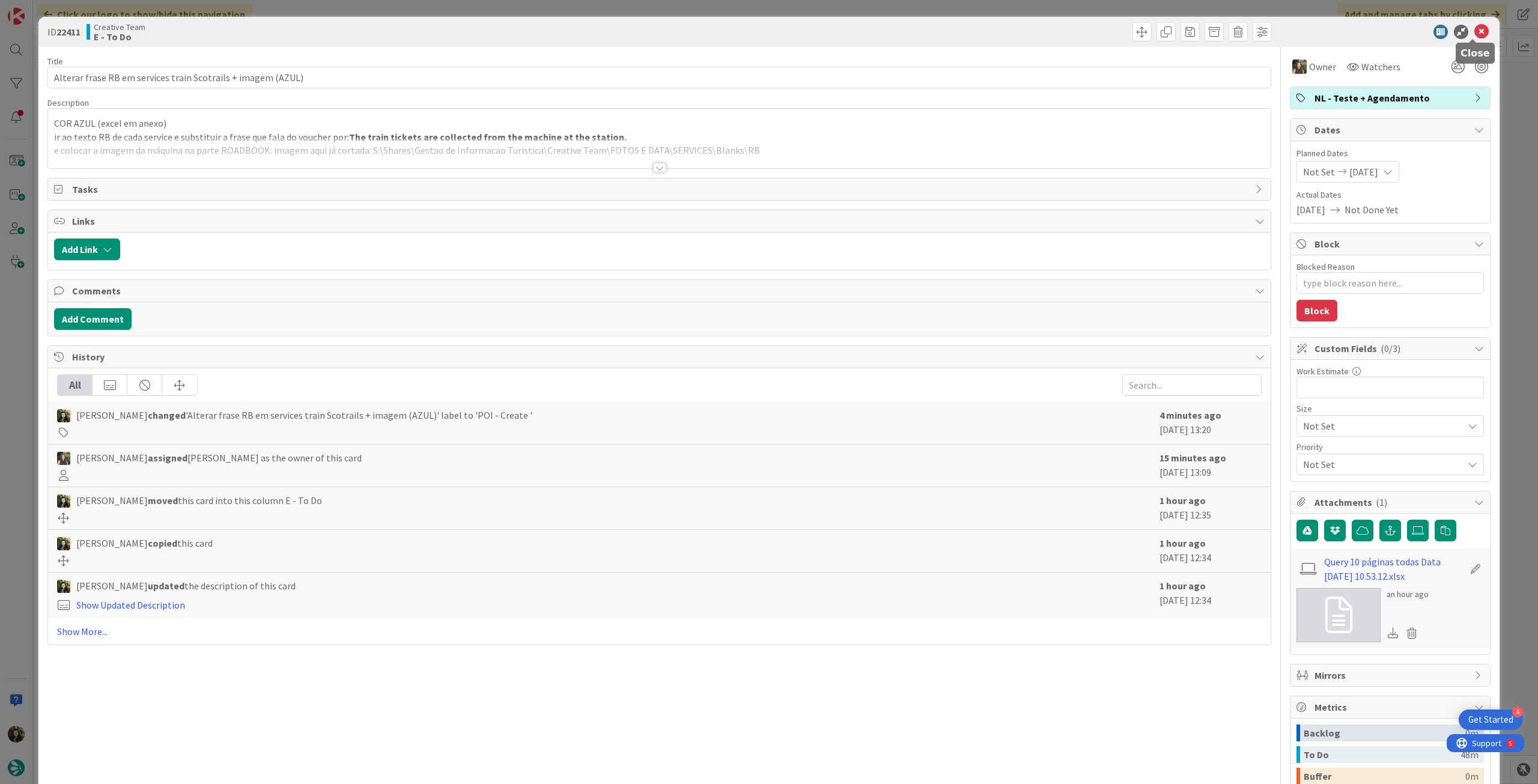
click at [1474, 33] on icon at bounding box center [1481, 31] width 14 height 14
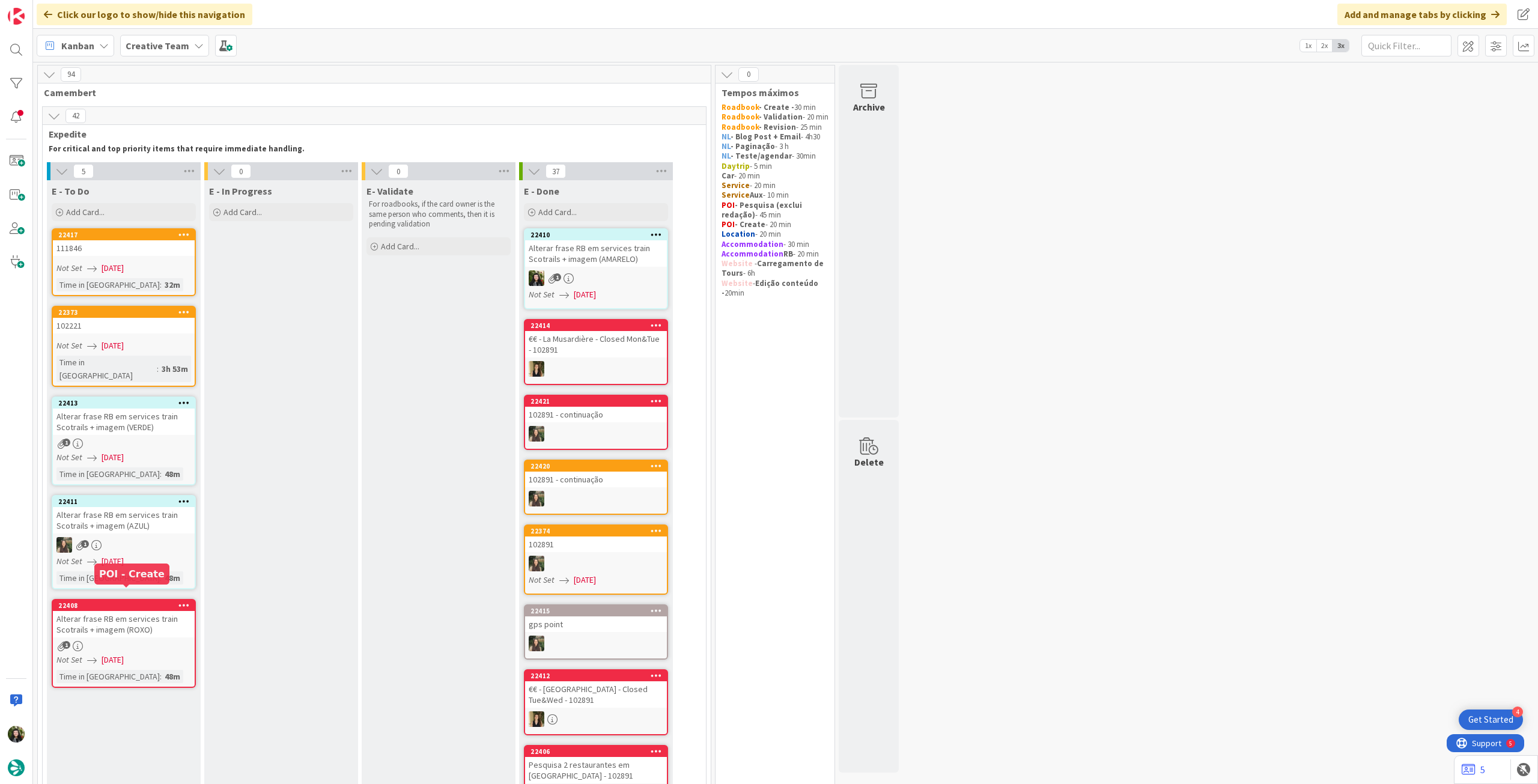
click at [92, 618] on div "Alterar frase RB em services train Scotrails + imagem (ROXO)" at bounding box center [124, 624] width 142 height 26
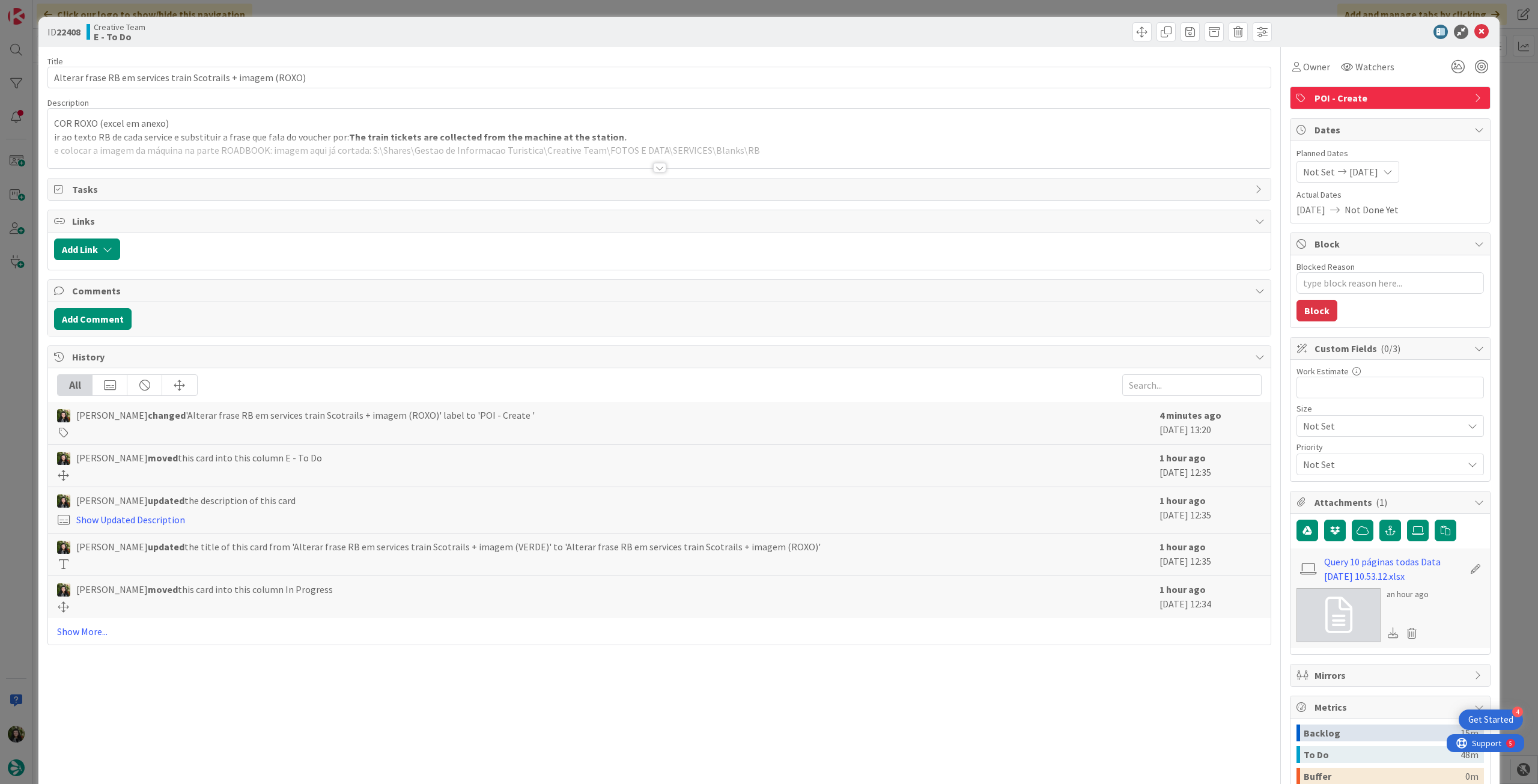
click at [1361, 103] on span "POI - Create" at bounding box center [1391, 97] width 153 height 14
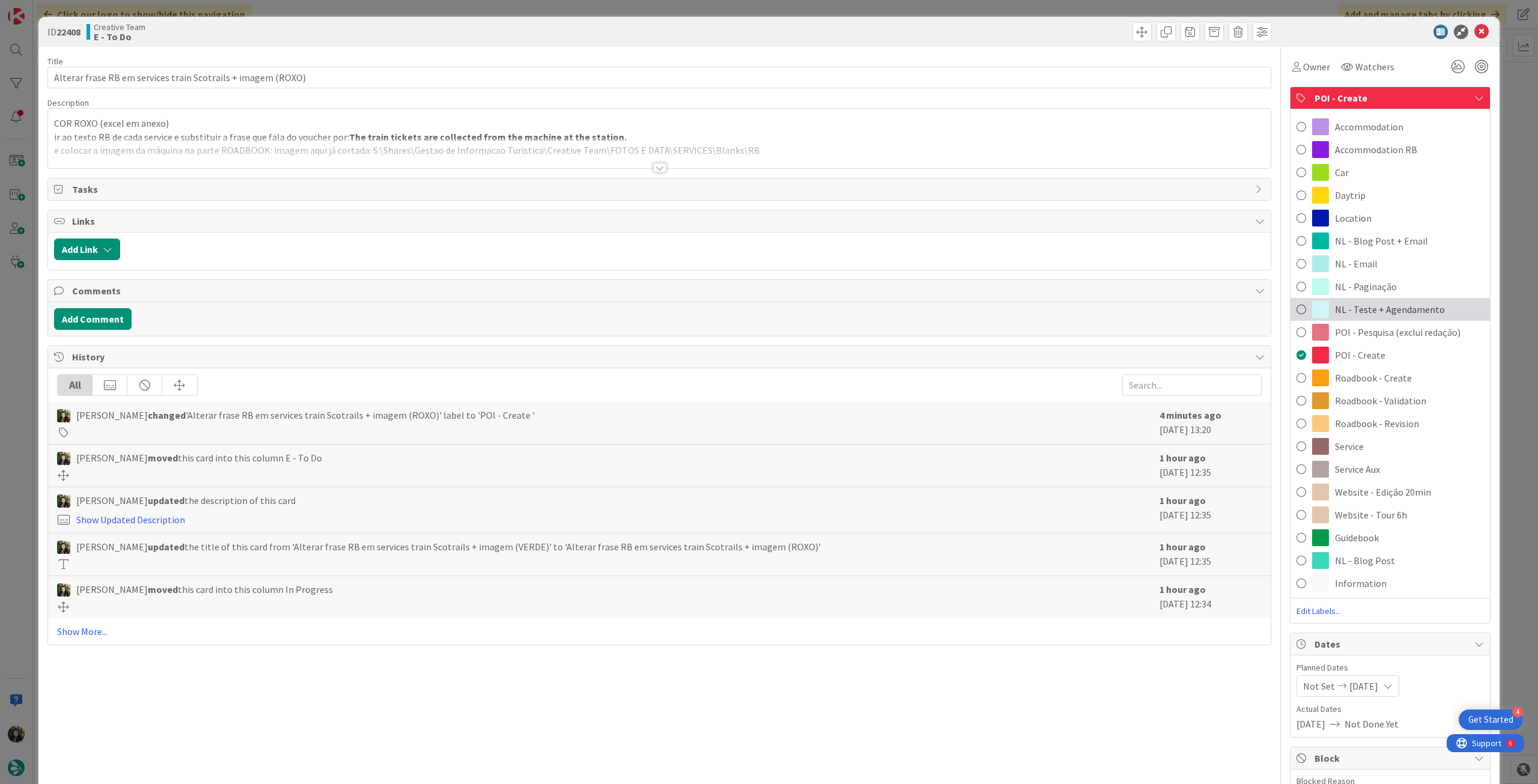
drag, startPoint x: 1365, startPoint y: 312, endPoint x: 1364, endPoint y: 304, distance: 8.1
click at [1364, 311] on span "NL - Teste + Agendamento" at bounding box center [1389, 309] width 110 height 14
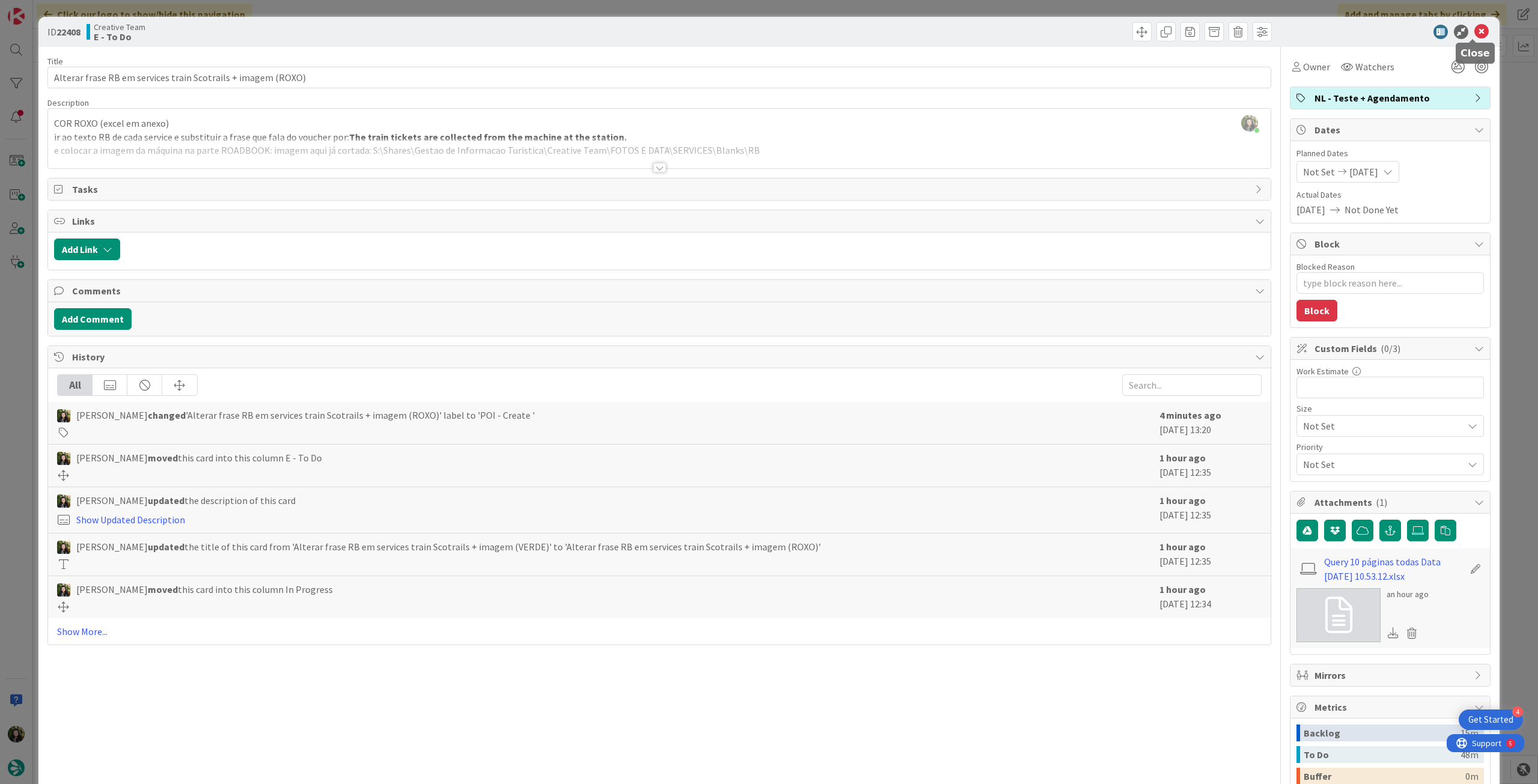
click at [1474, 26] on icon at bounding box center [1481, 31] width 14 height 14
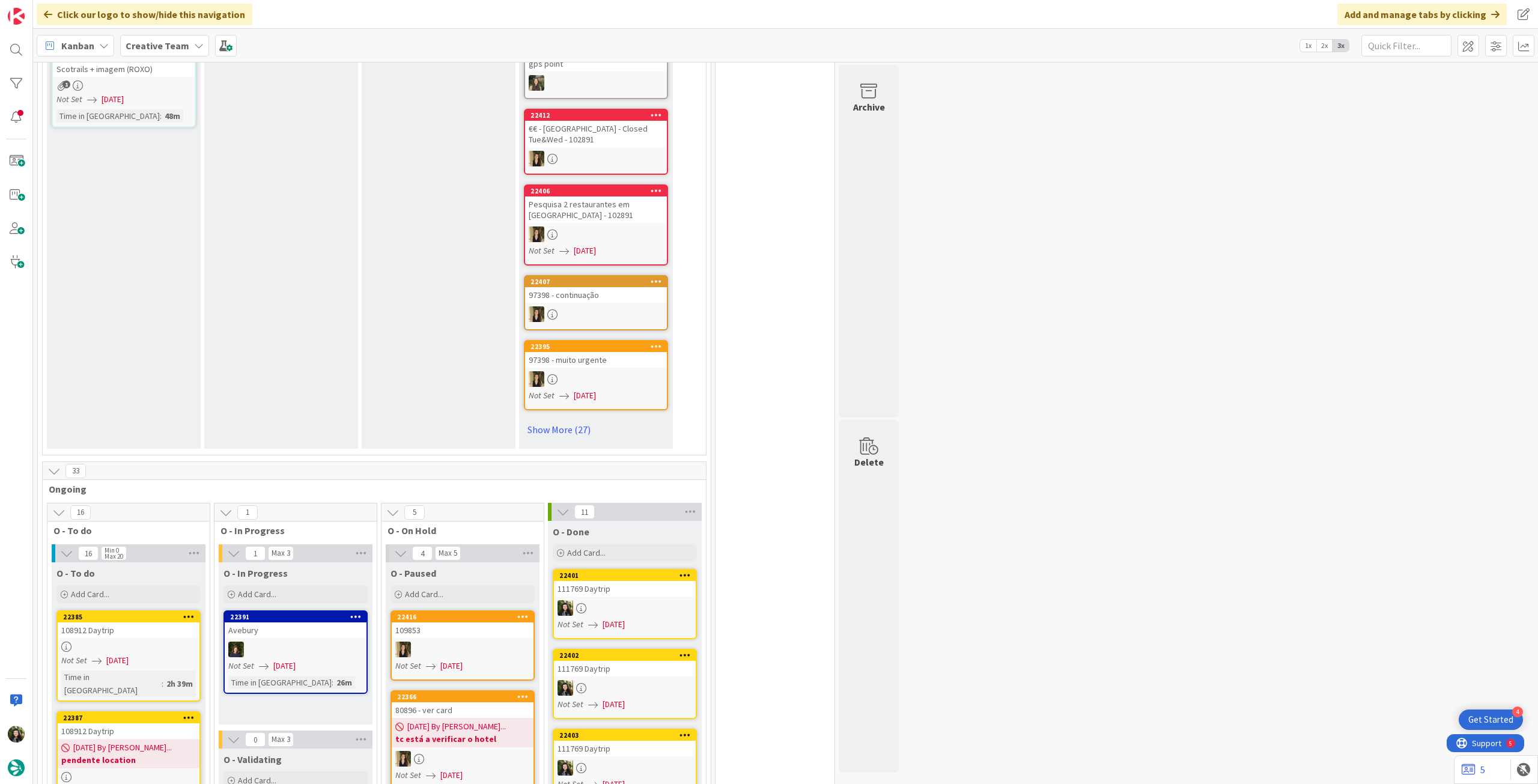
scroll to position [961, 0]
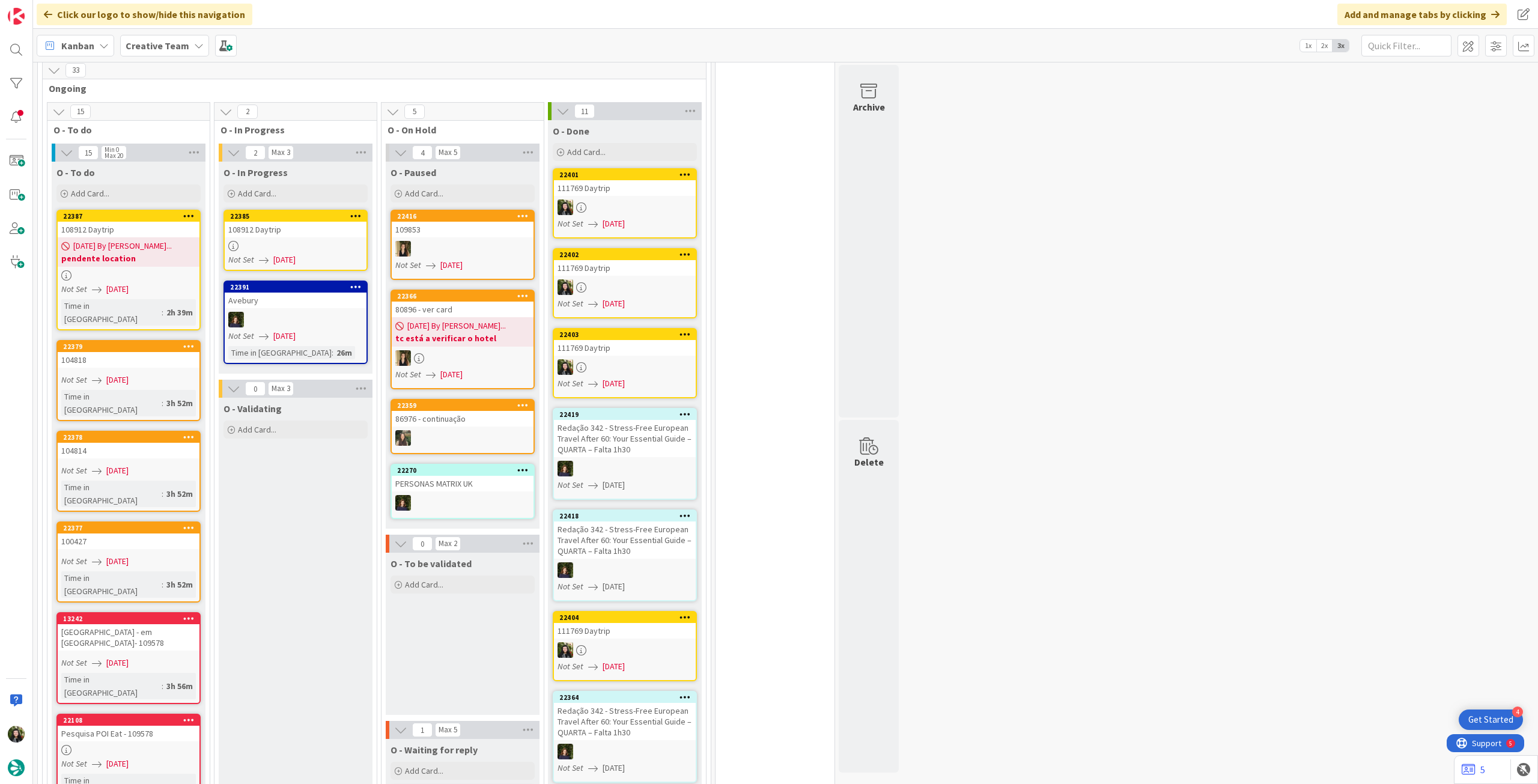
click at [289, 247] on div at bounding box center [295, 245] width 142 height 10
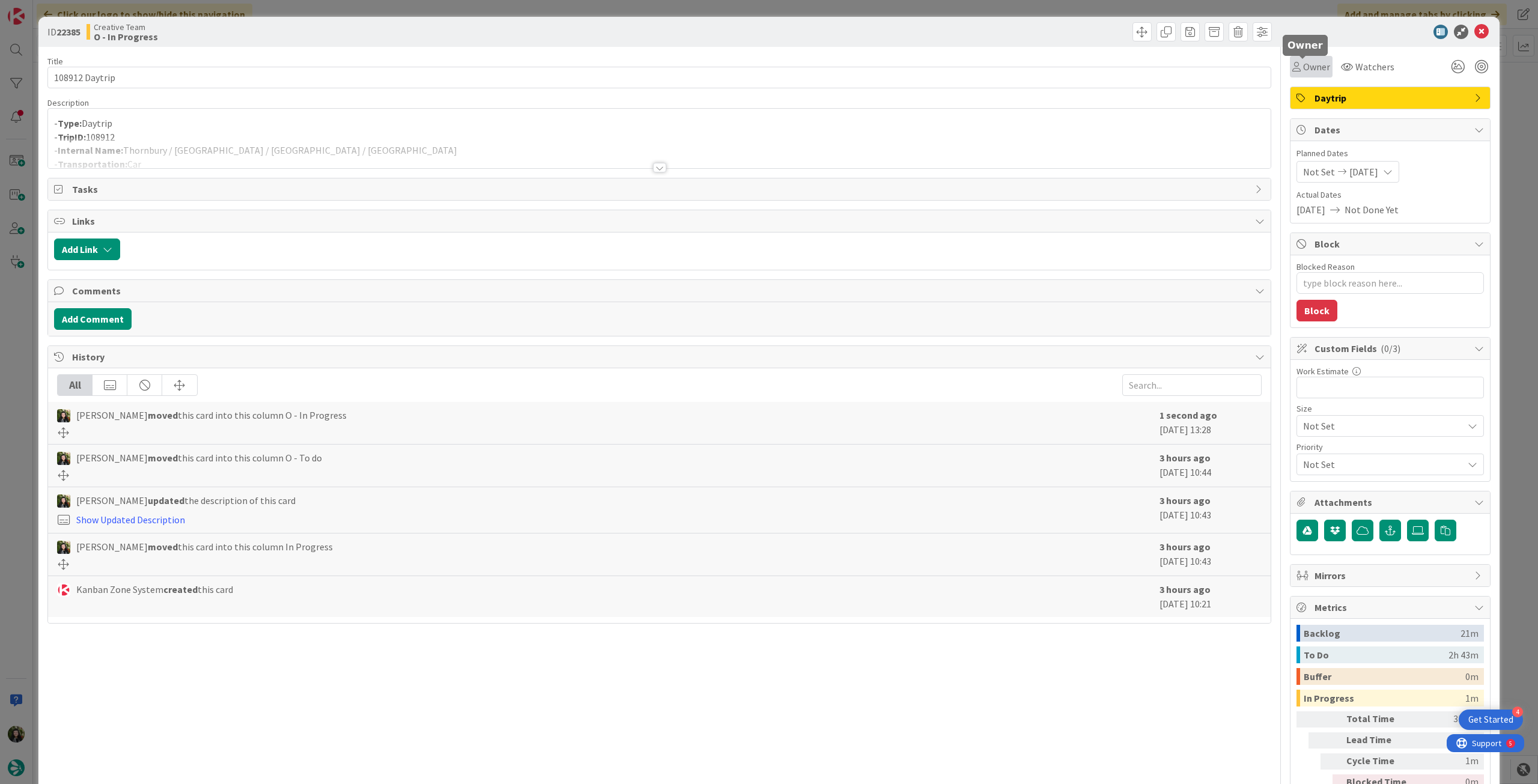
click at [1309, 72] on span "Owner" at bounding box center [1316, 66] width 27 height 14
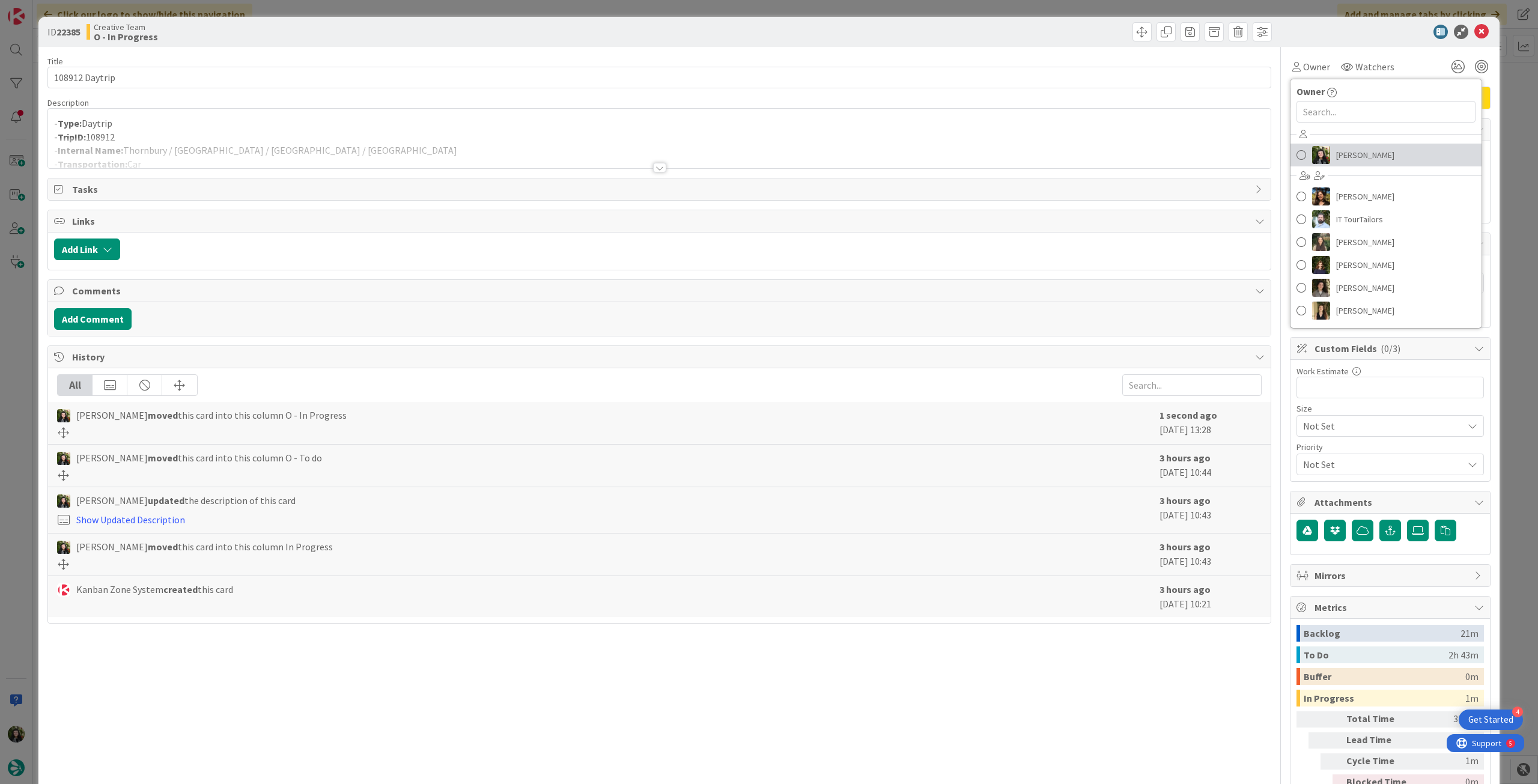
drag, startPoint x: 1335, startPoint y: 161, endPoint x: 1350, endPoint y: 141, distance: 25.0
click at [1336, 160] on span "[PERSON_NAME]" at bounding box center [1365, 155] width 58 height 18
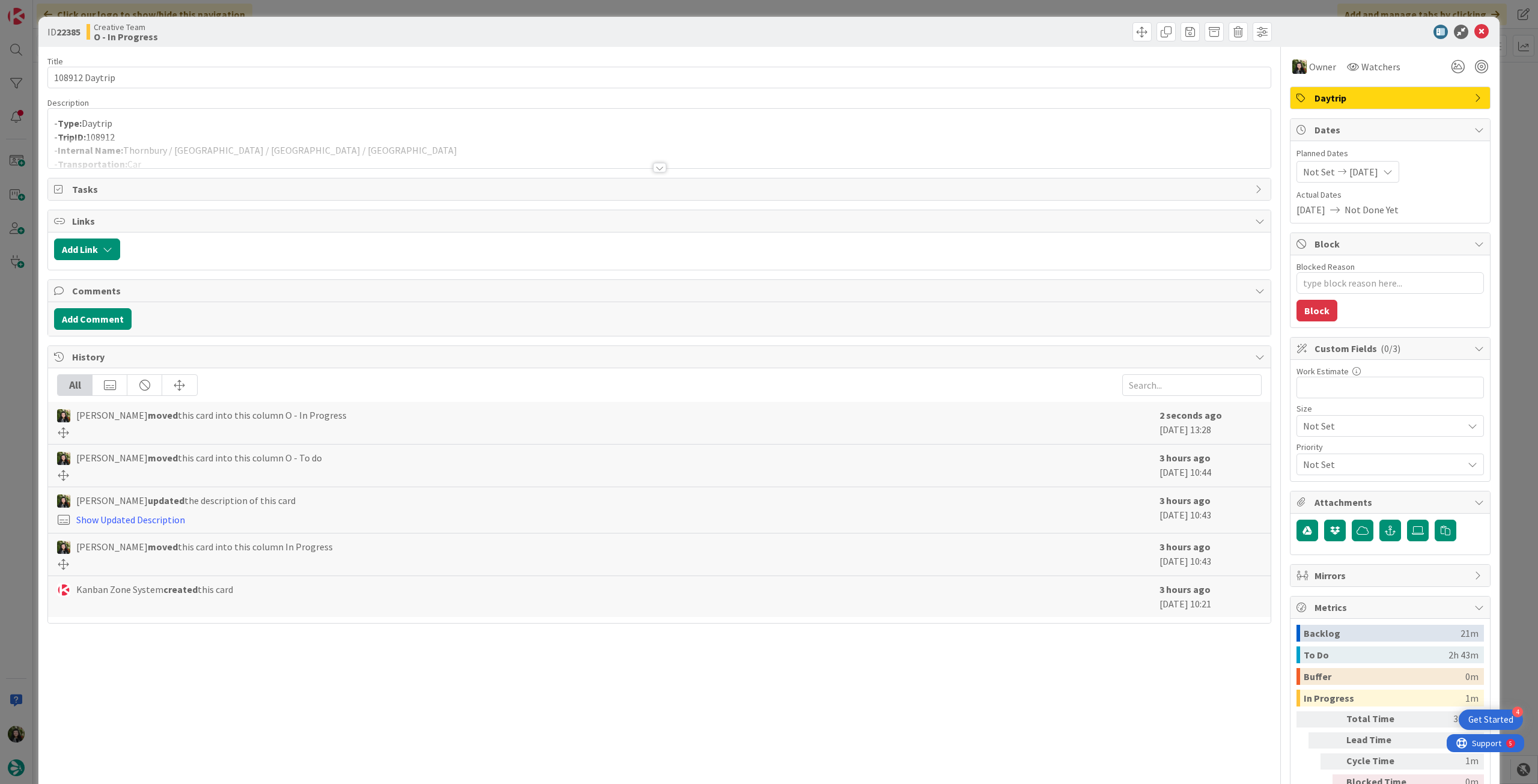
type textarea "x"
drag, startPoint x: 181, startPoint y: 159, endPoint x: 203, endPoint y: 161, distance: 22.1
click at [182, 160] on div at bounding box center [659, 152] width 1222 height 30
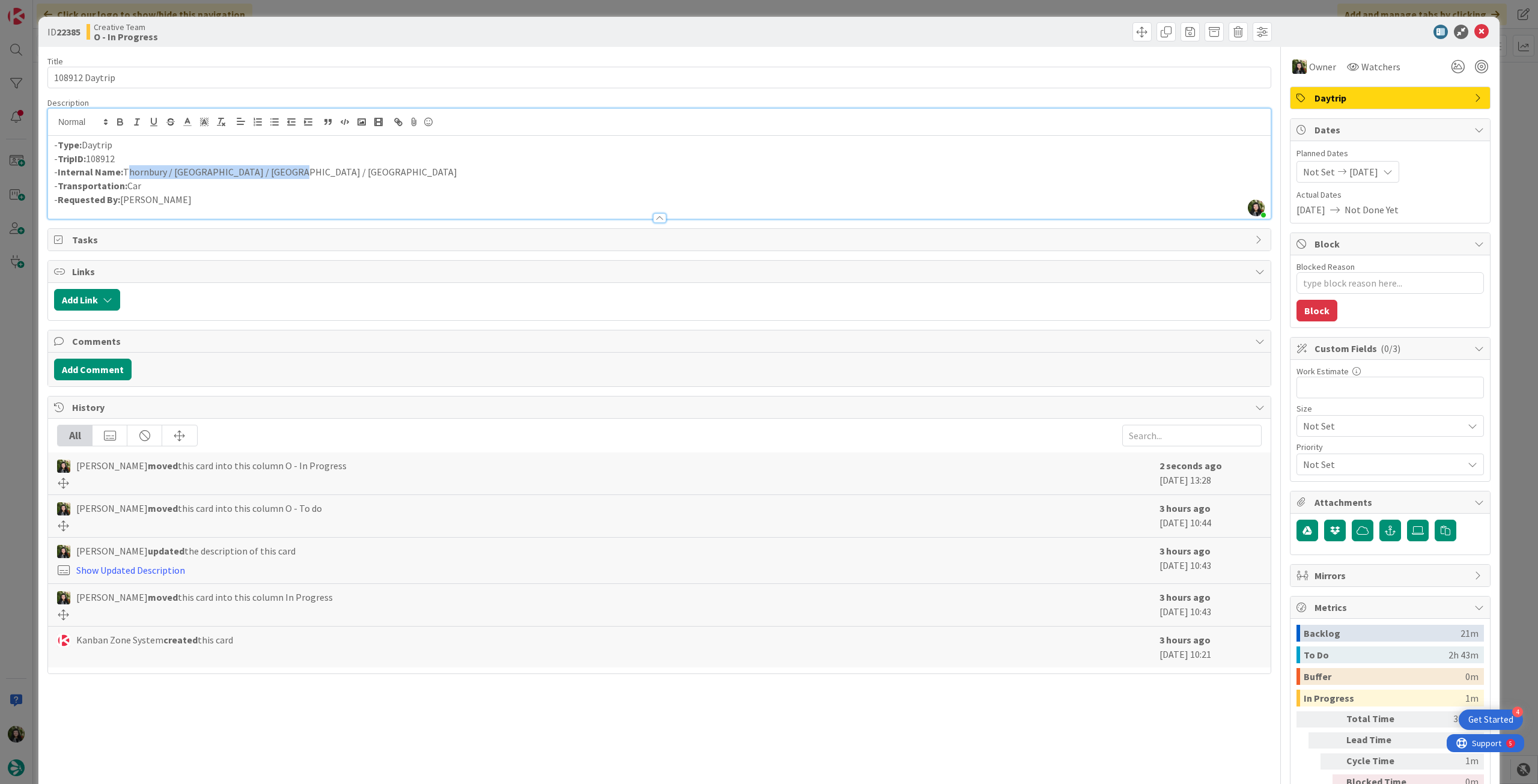
drag, startPoint x: 235, startPoint y: 173, endPoint x: 124, endPoint y: 173, distance: 111.0
click at [124, 173] on p "- Internal Name: [GEOGRAPHIC_DATA] / [GEOGRAPHIC_DATA] / [GEOGRAPHIC_DATA] / [G…" at bounding box center [659, 172] width 1210 height 14
copy p "Thornbury / [GEOGRAPHIC_DATA] / [GEOGRAPHIC_DATA] / [GEOGRAPHIC_DATA]"
drag, startPoint x: 1470, startPoint y: 28, endPoint x: 1464, endPoint y: 31, distance: 6.7
click at [1474, 28] on icon at bounding box center [1481, 31] width 14 height 14
